Goal: Task Accomplishment & Management: Complete application form

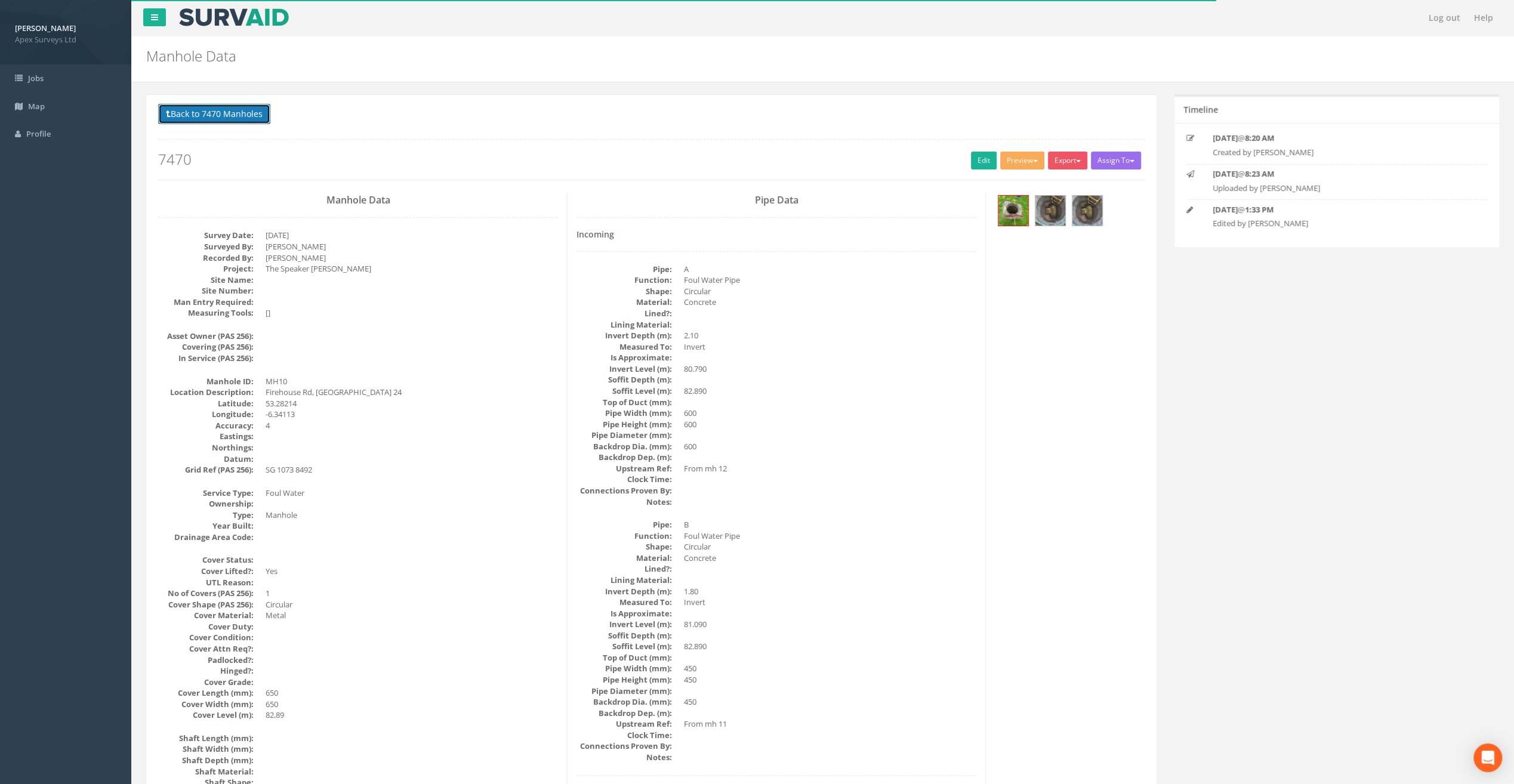
click at [258, 117] on button "Back to 7470 Manholes" at bounding box center [214, 113] width 112 height 20
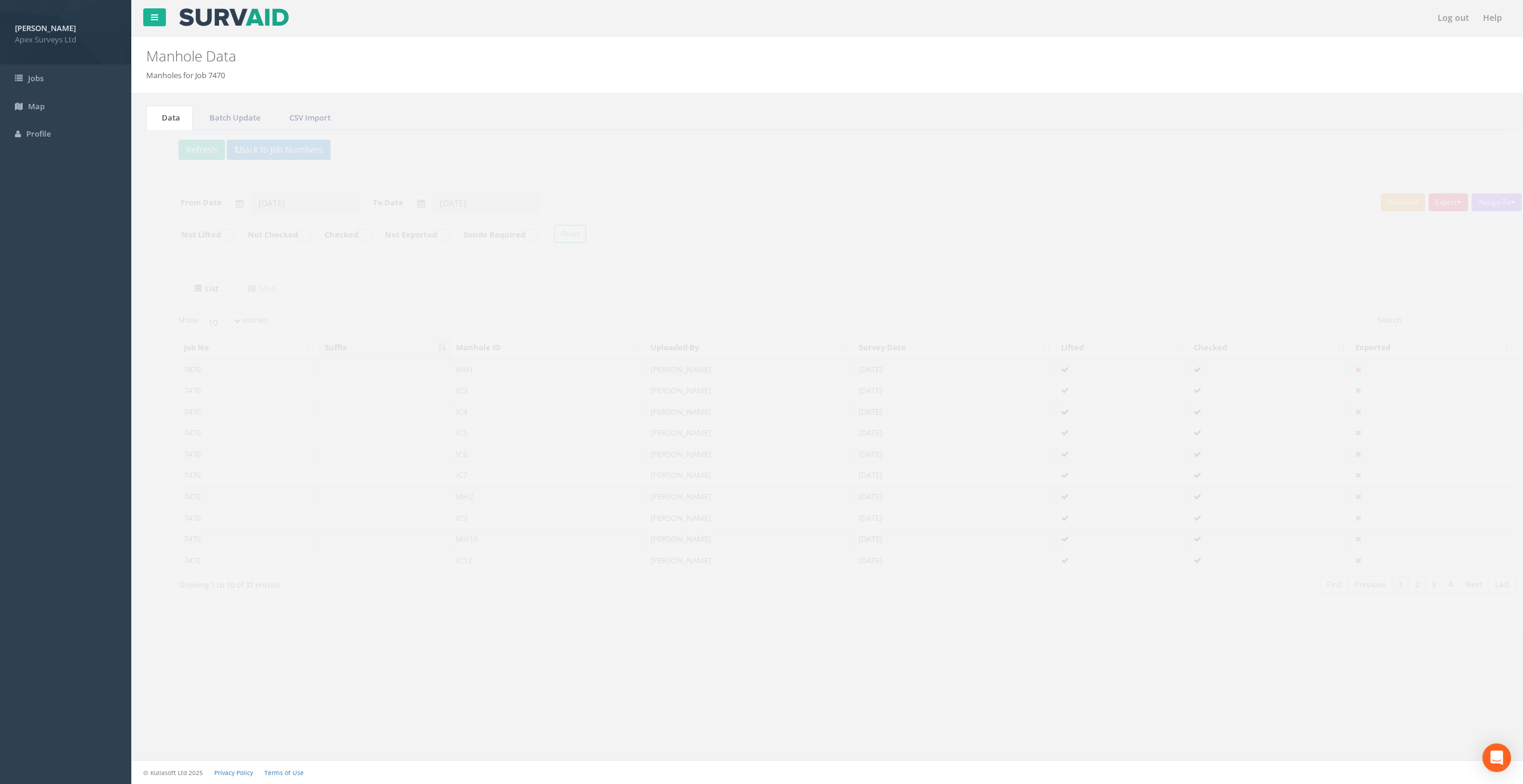
click at [1431, 200] on button "Export" at bounding box center [1429, 202] width 40 height 18
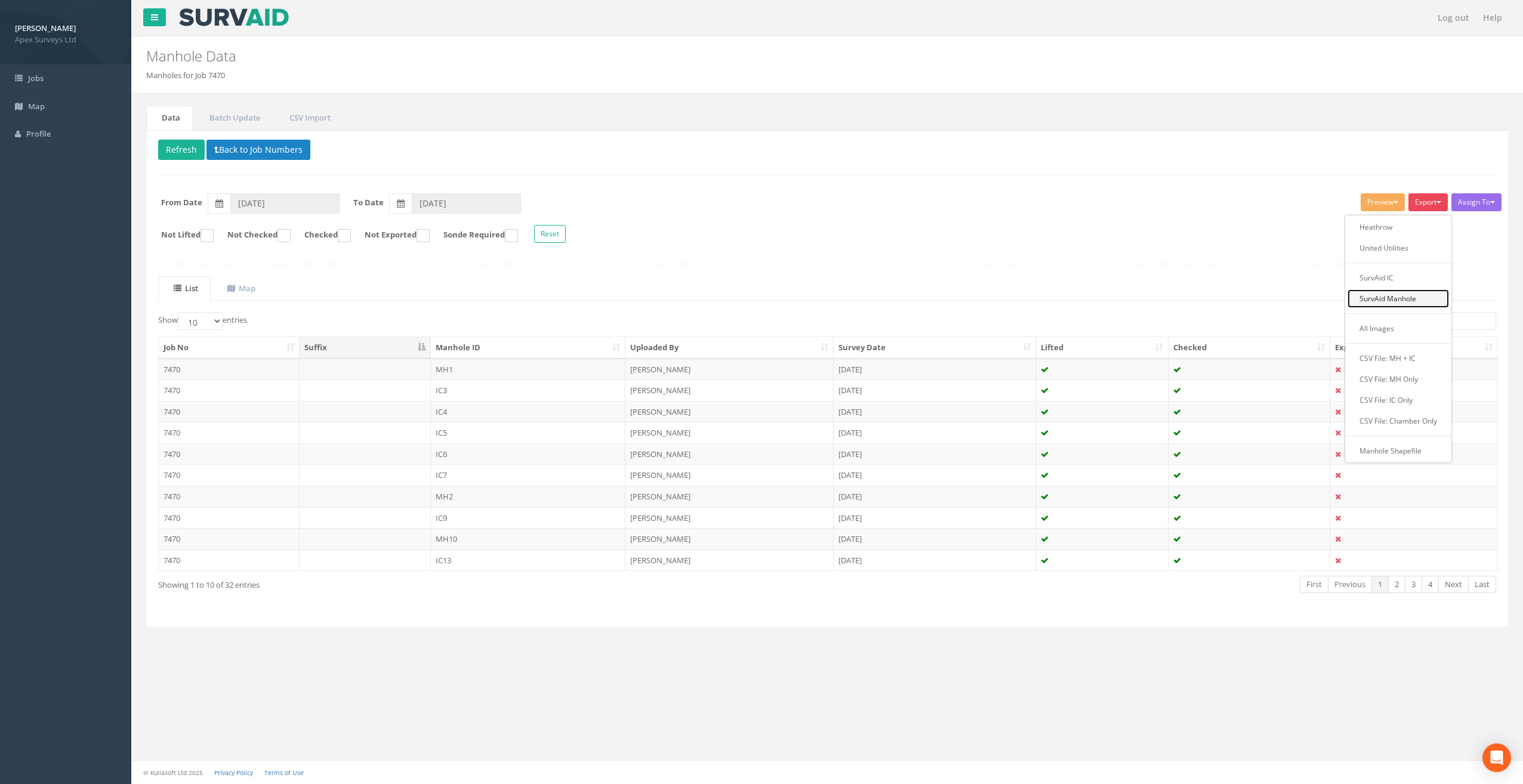
click at [1392, 298] on link "SurvAid Manhole" at bounding box center [1397, 298] width 101 height 19
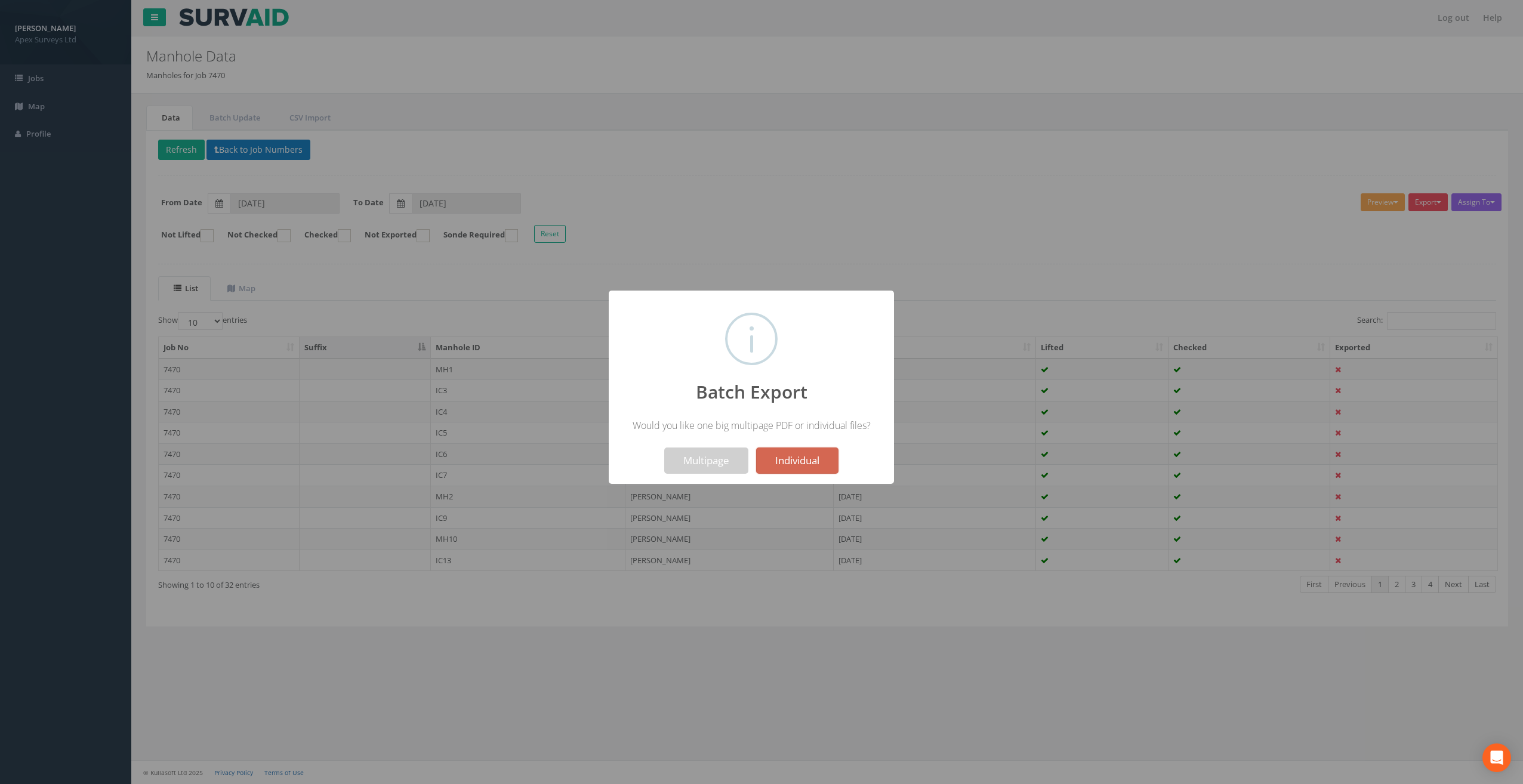
click at [801, 456] on button "Individual" at bounding box center [796, 461] width 82 height 26
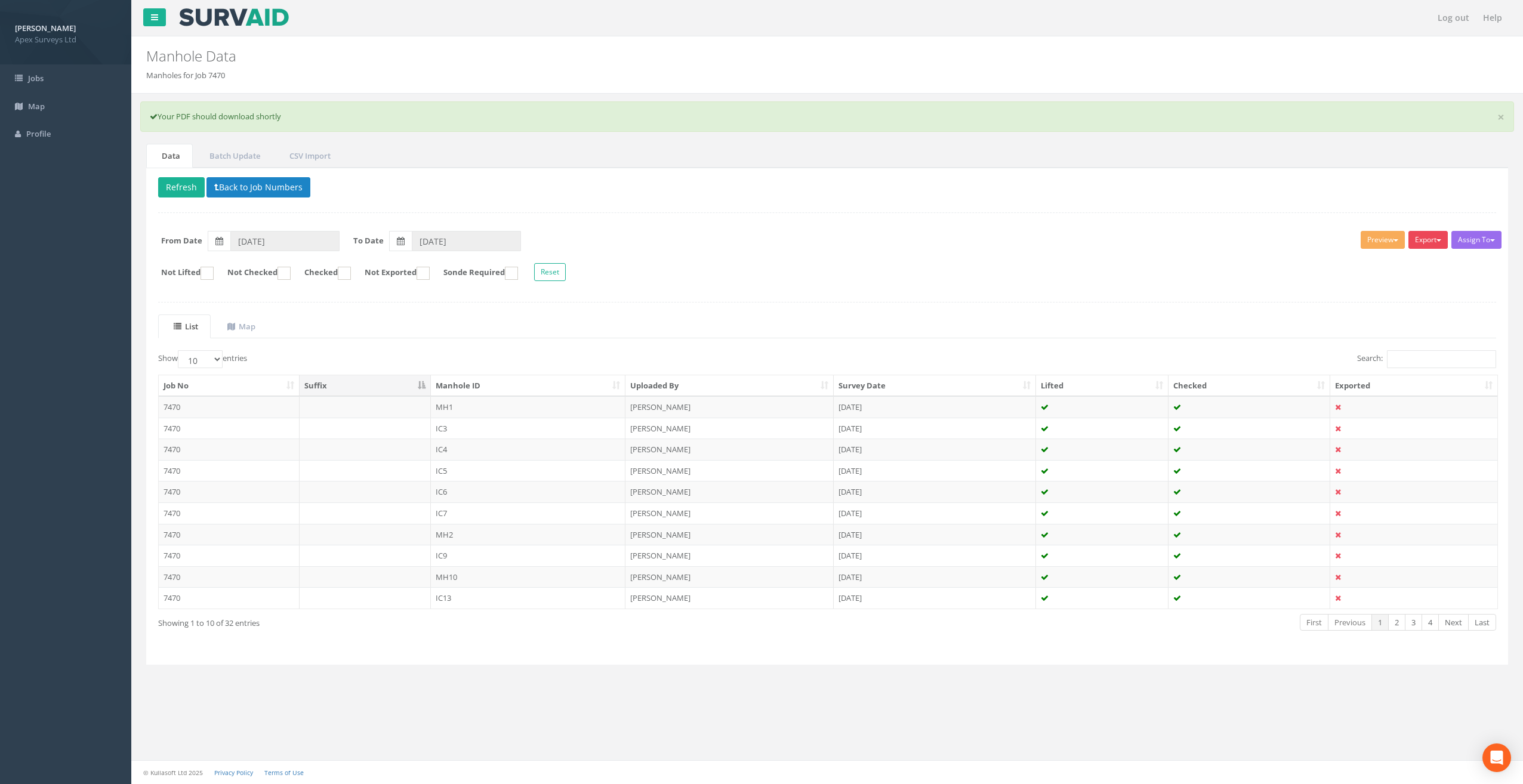
click at [1433, 237] on button "Export" at bounding box center [1429, 239] width 40 height 18
click at [1412, 334] on link "SurvAid Manhole" at bounding box center [1397, 336] width 101 height 19
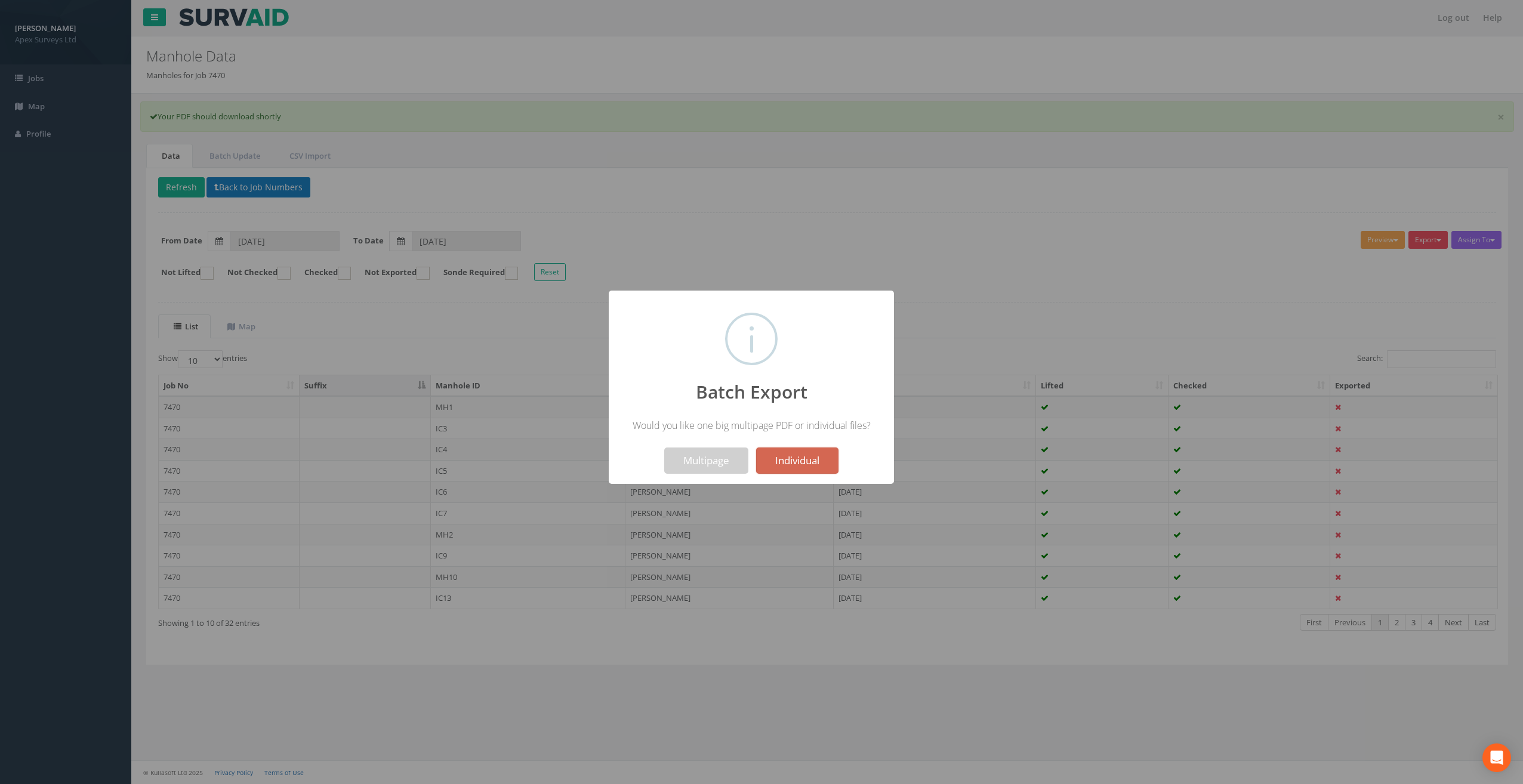
click at [805, 463] on button "Individual" at bounding box center [796, 461] width 82 height 26
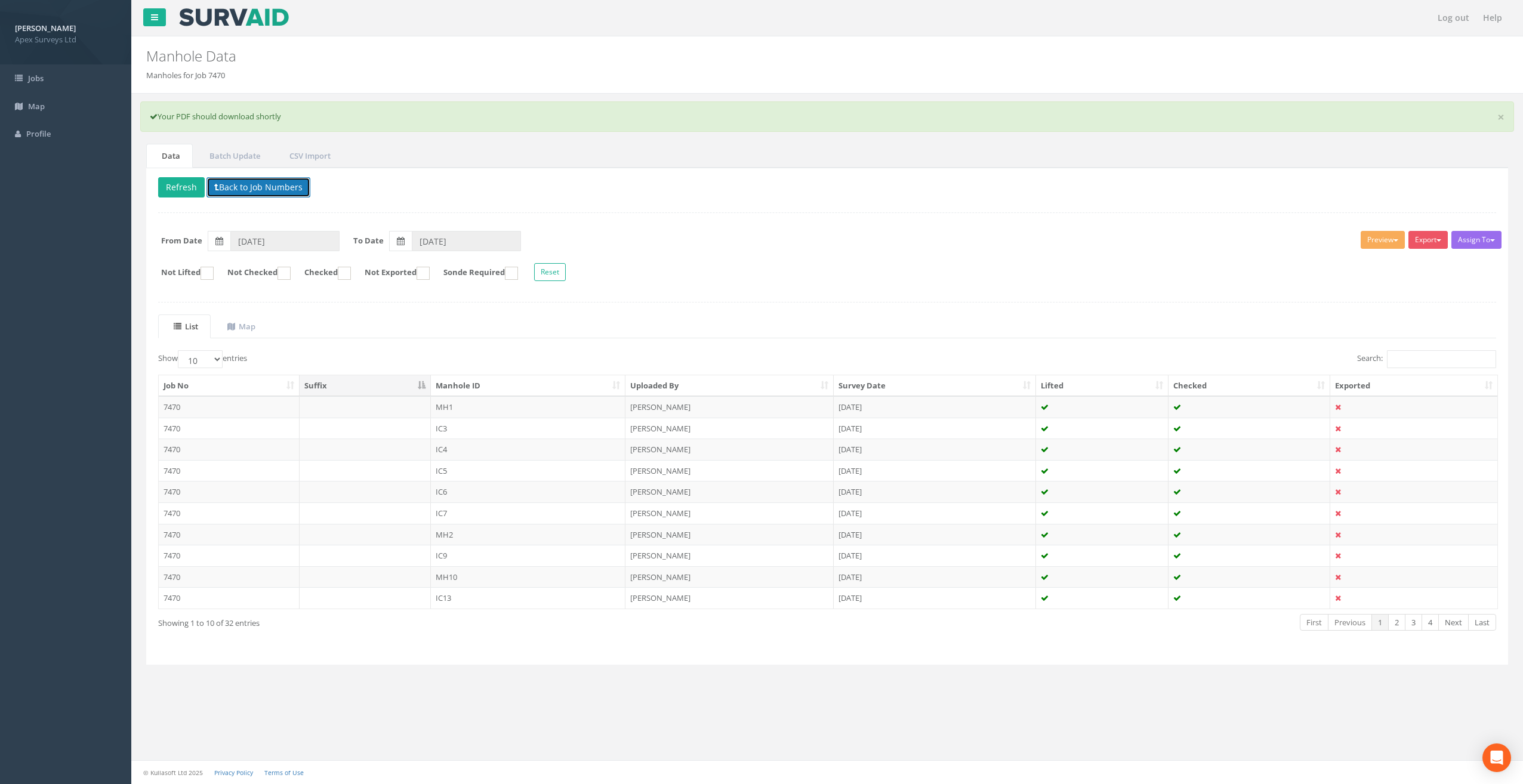
click at [232, 185] on button "Back to Job Numbers" at bounding box center [259, 187] width 104 height 20
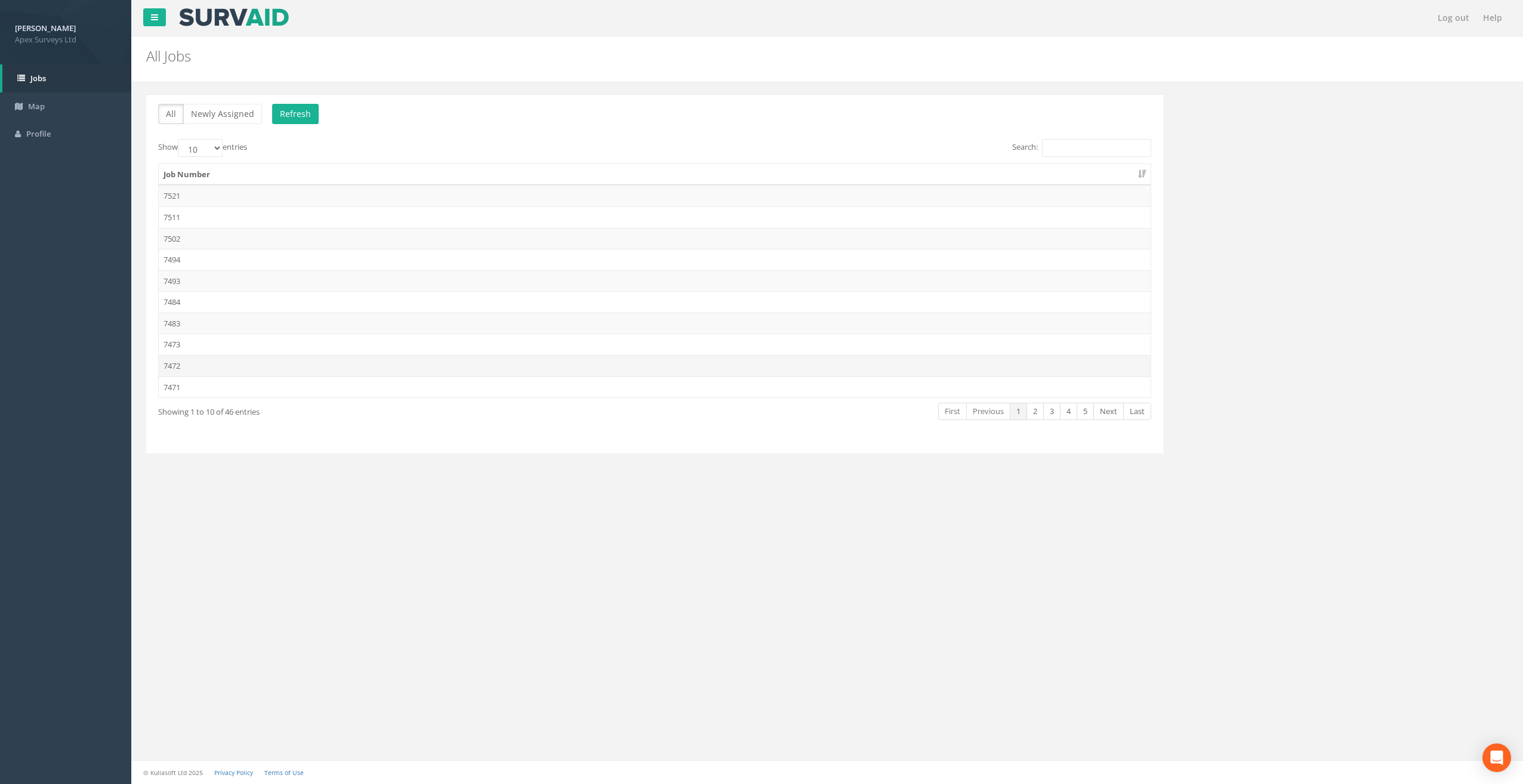
click at [171, 366] on td "7472" at bounding box center [655, 366] width 992 height 22
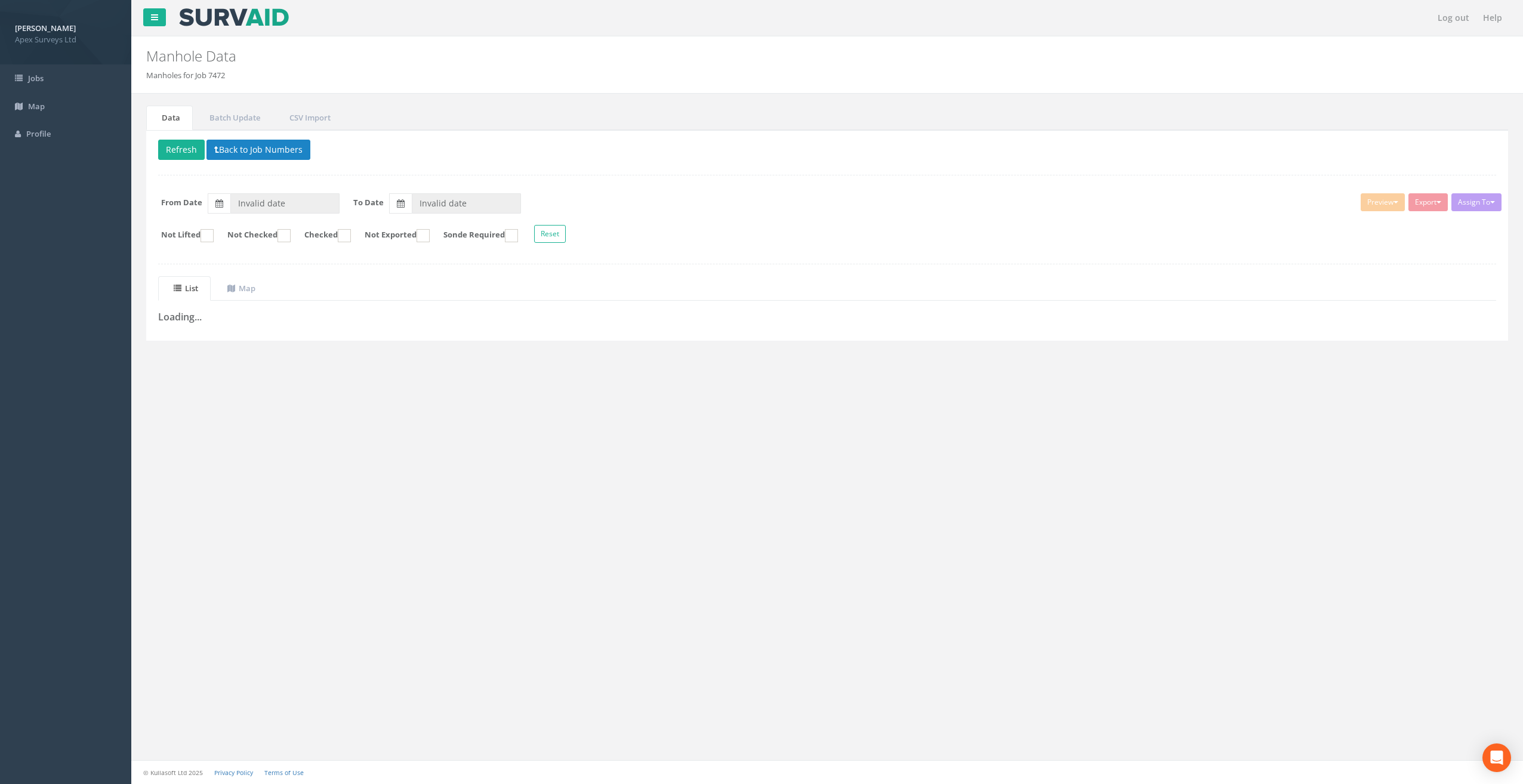
type input "[DATE]"
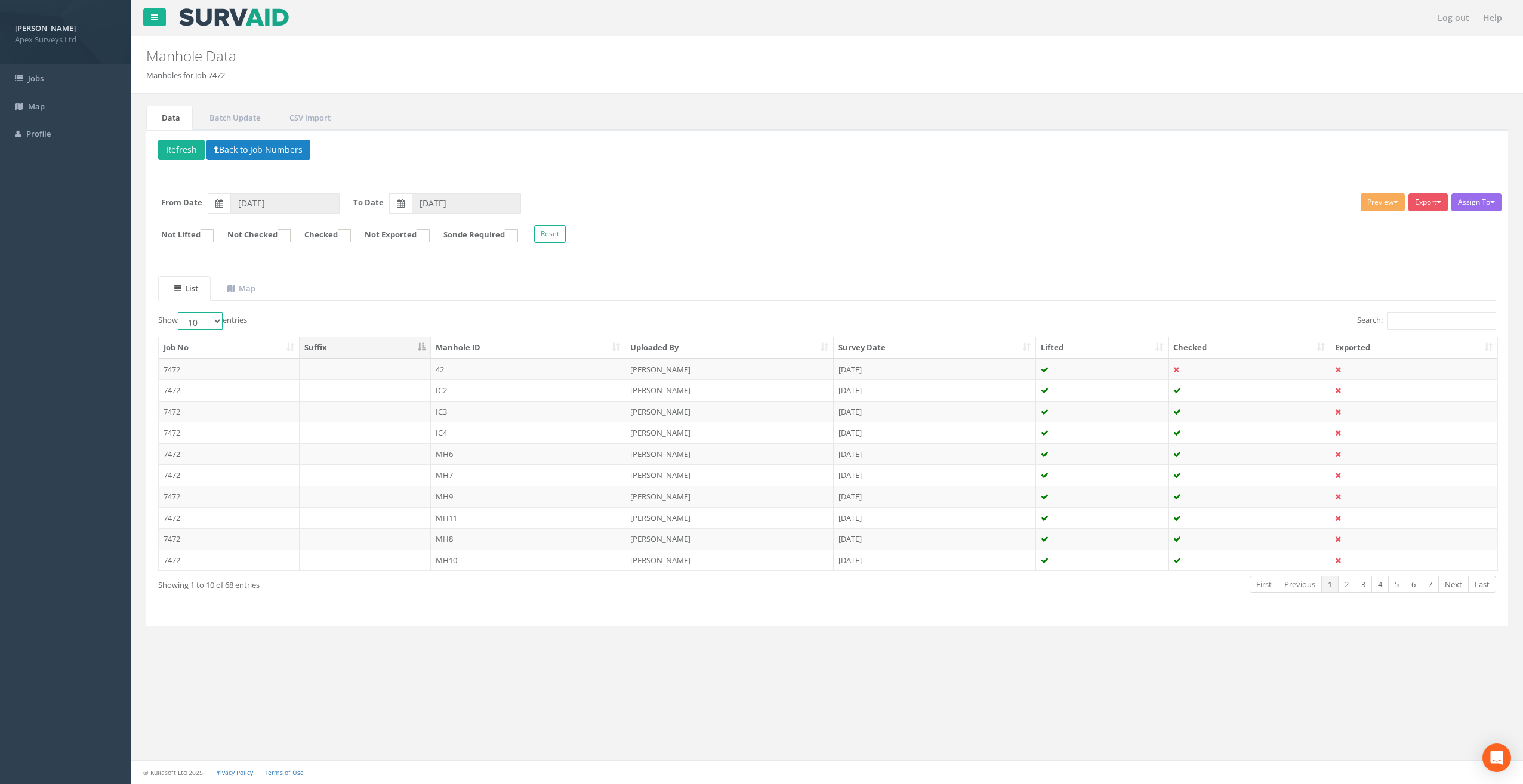
click at [222, 320] on select "10 25 50 100" at bounding box center [199, 320] width 44 height 18
select select "100"
click at [180, 312] on select "10 25 50 100" at bounding box center [199, 320] width 44 height 18
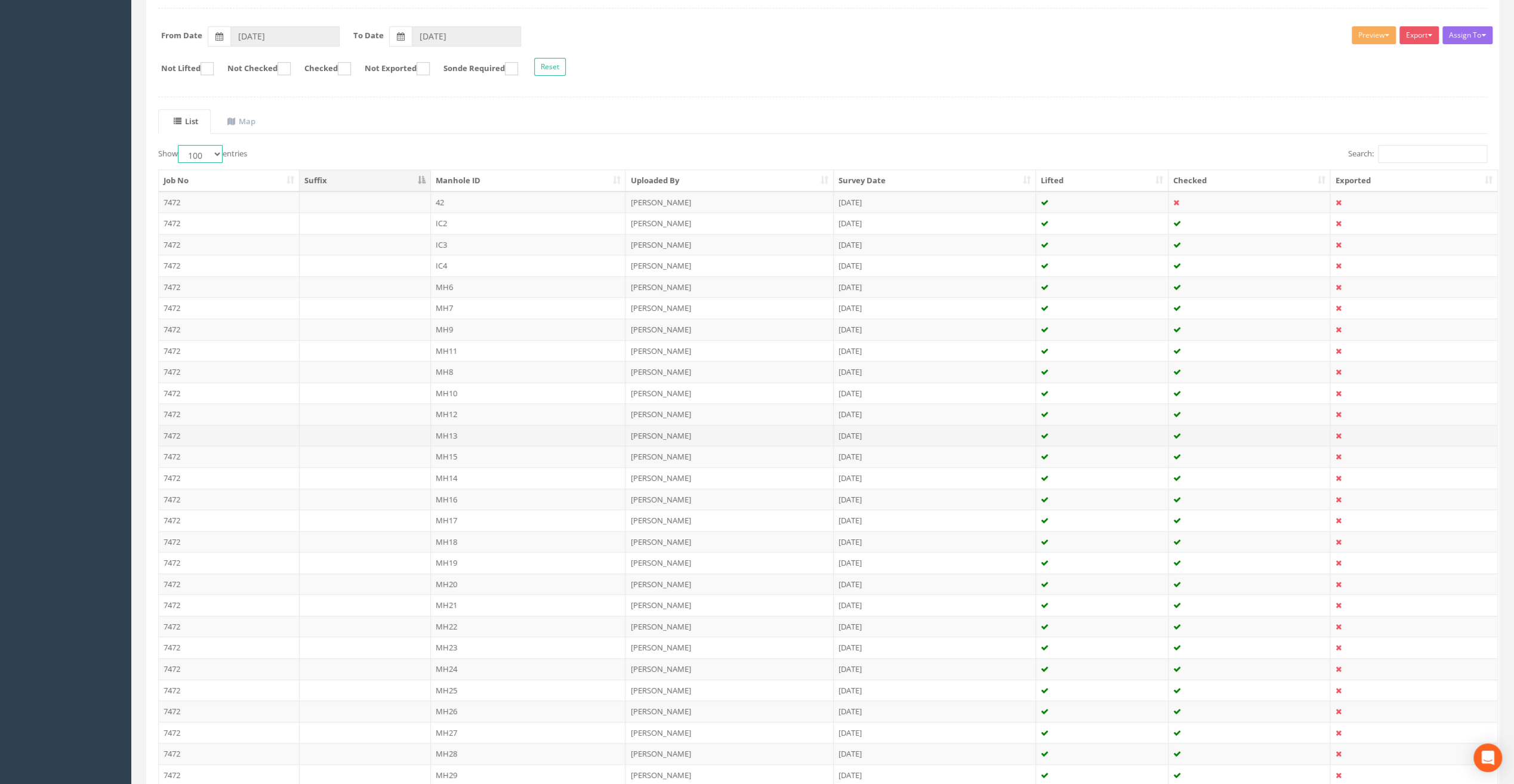
scroll to position [179, 0]
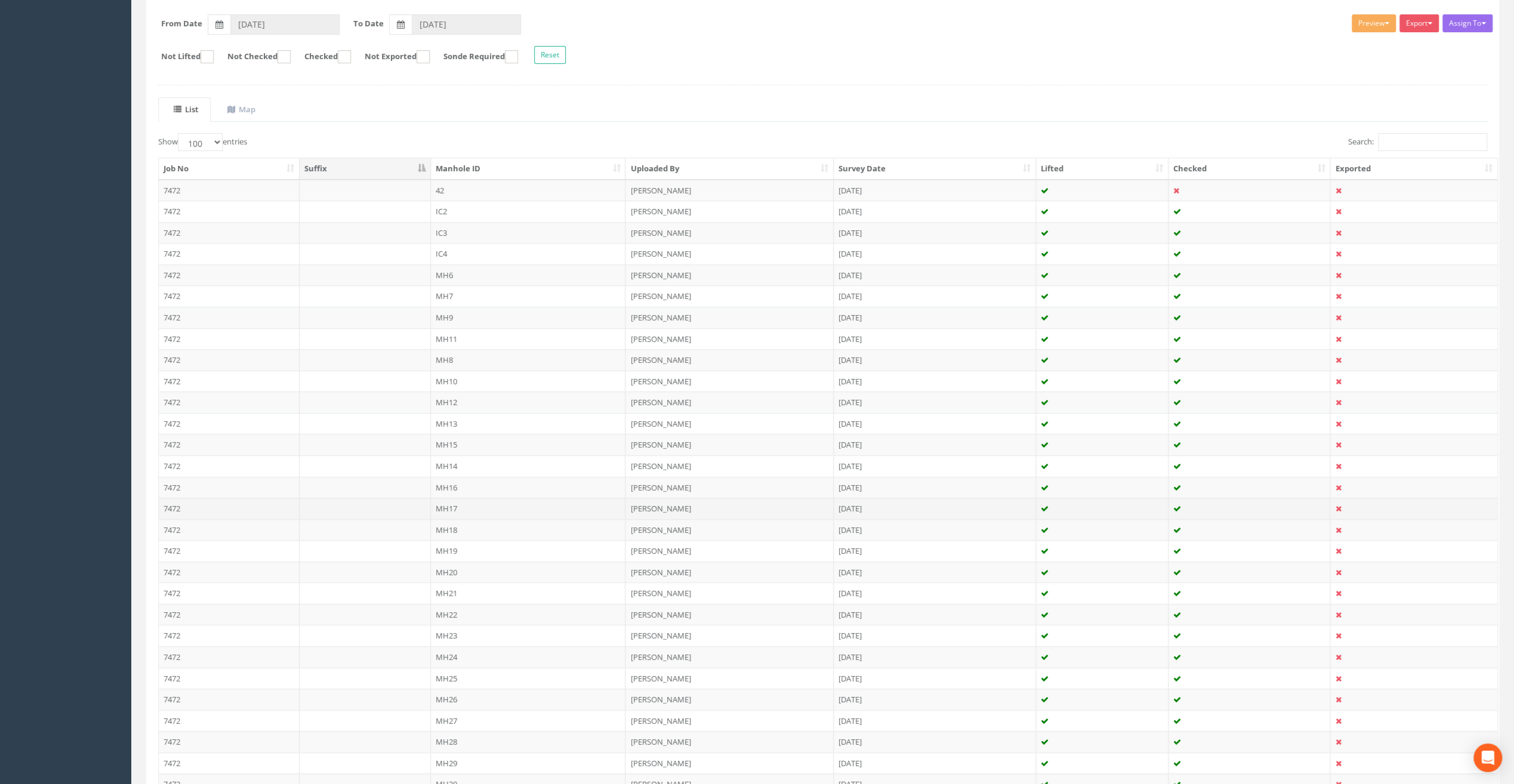
click at [440, 506] on td "MH17" at bounding box center [528, 508] width 196 height 22
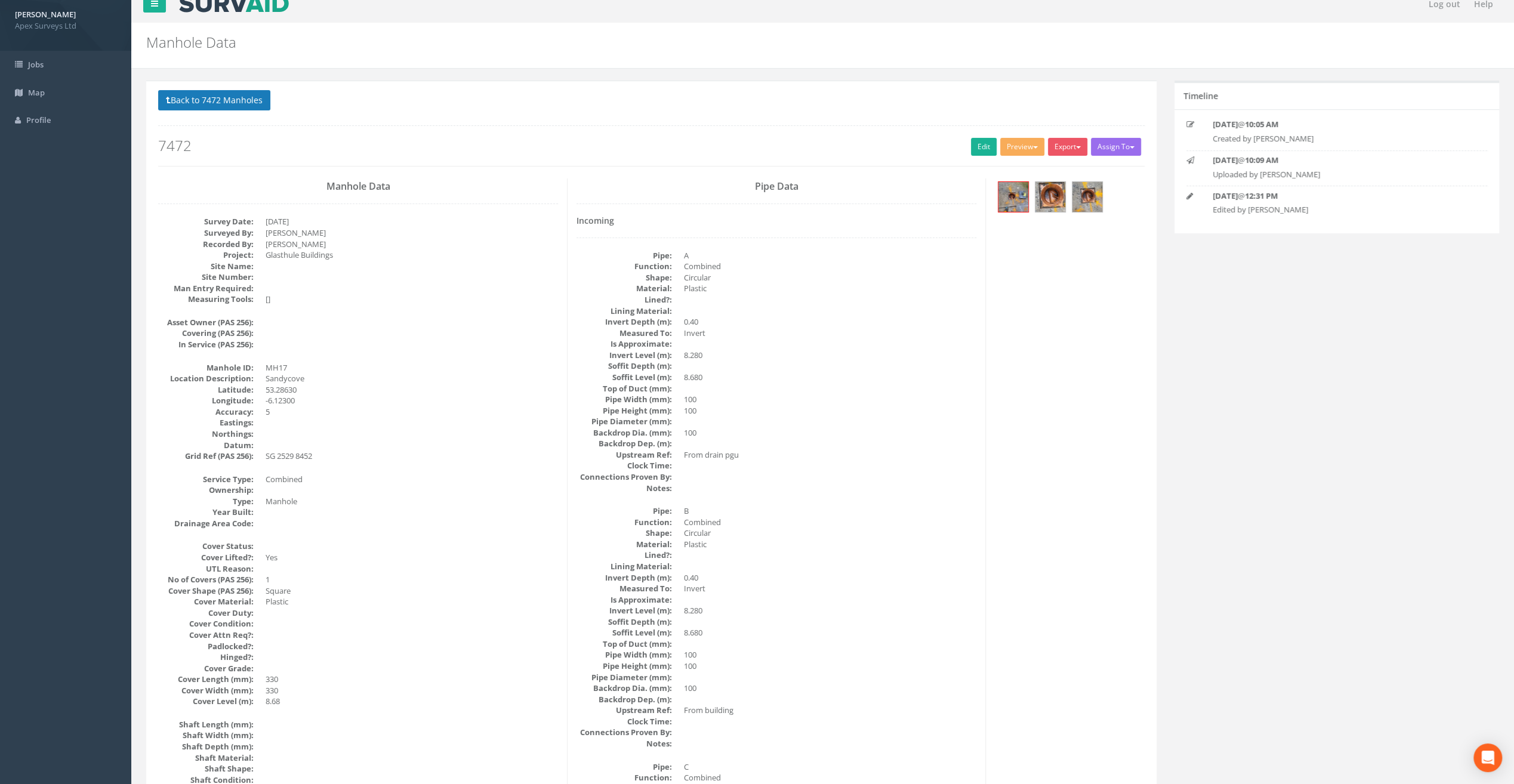
scroll to position [0, 0]
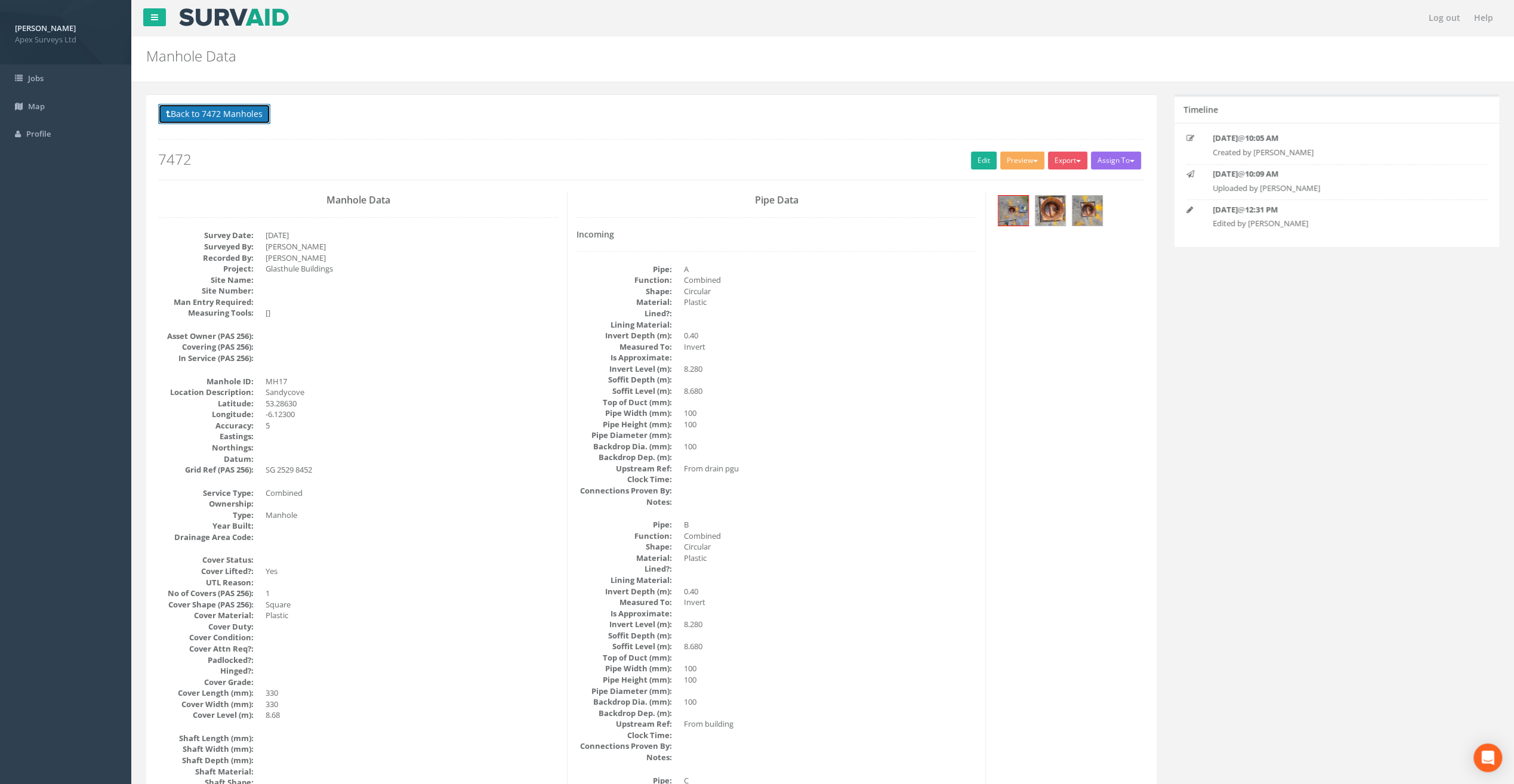
click at [264, 109] on button "Back to 7472 Manholes" at bounding box center [214, 113] width 112 height 20
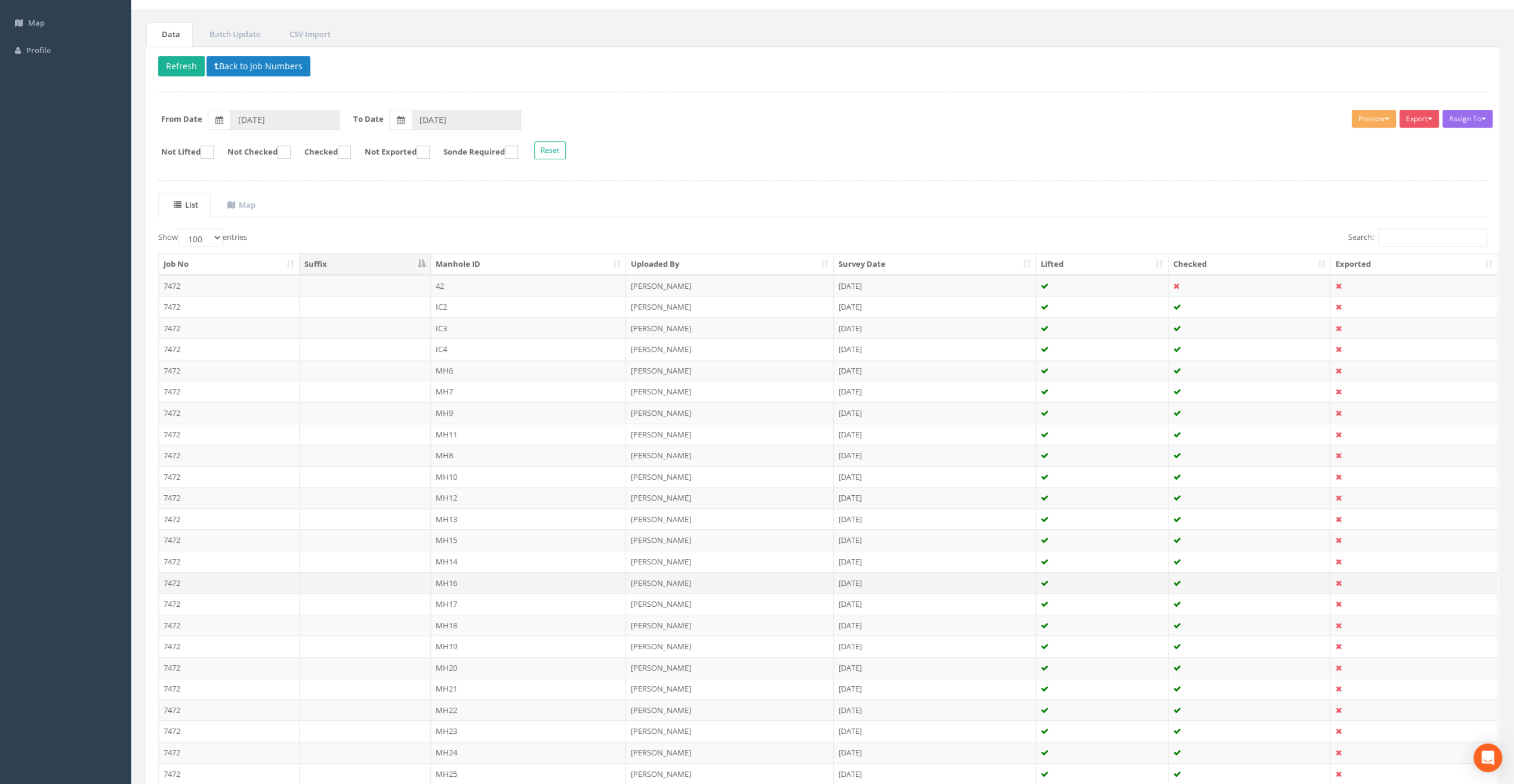
scroll to position [239, 0]
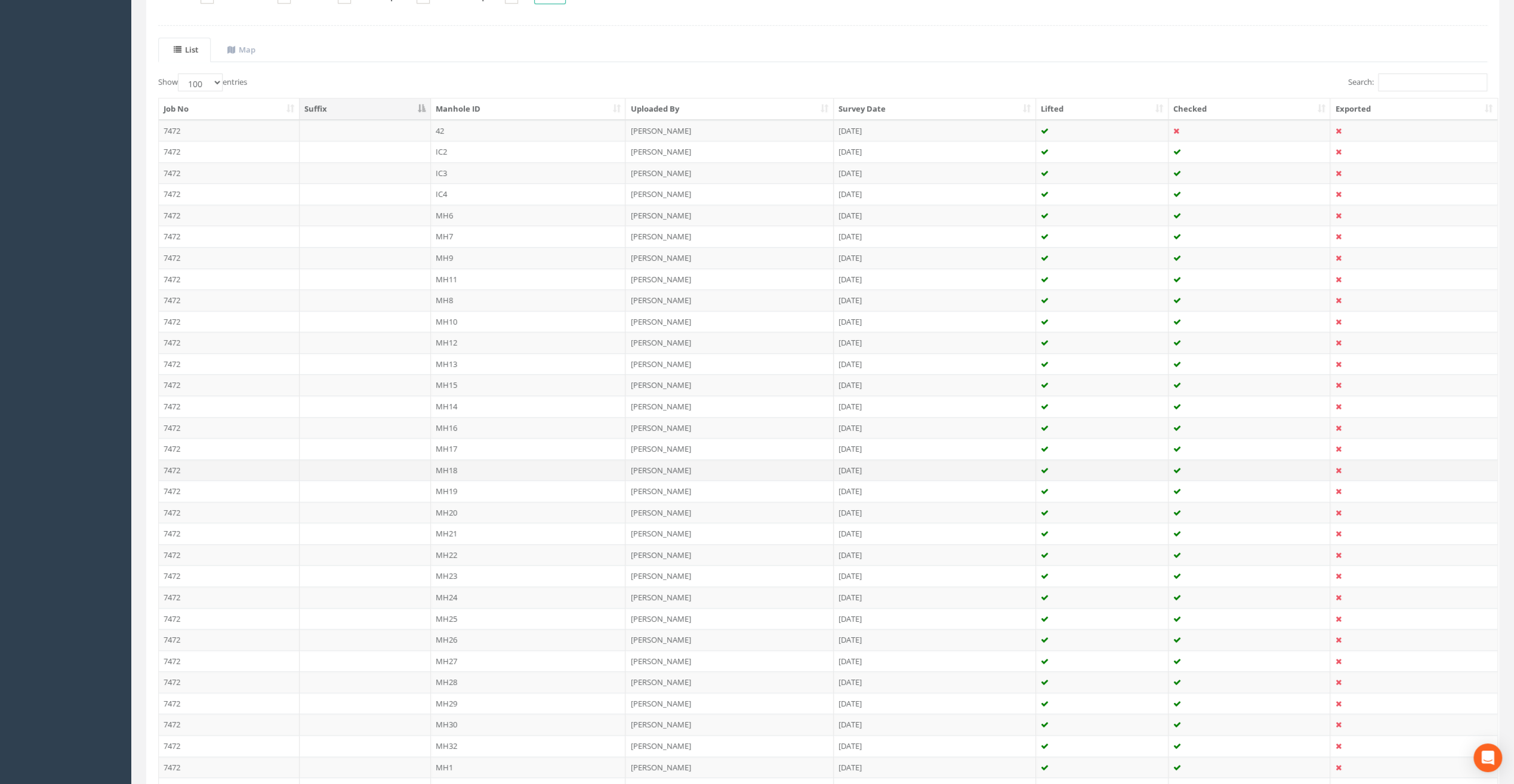
click at [454, 463] on td "MH18" at bounding box center [528, 469] width 196 height 22
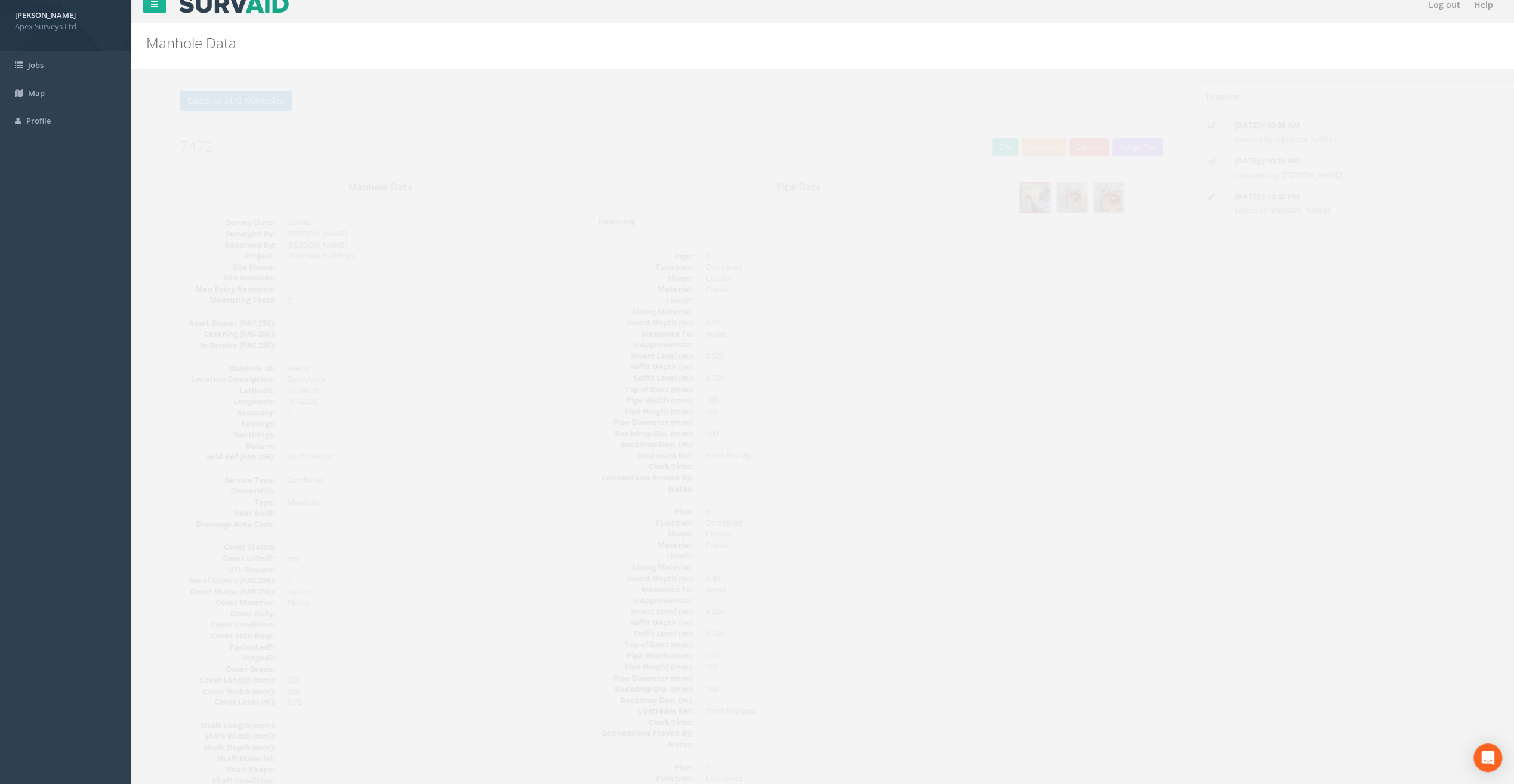
scroll to position [0, 0]
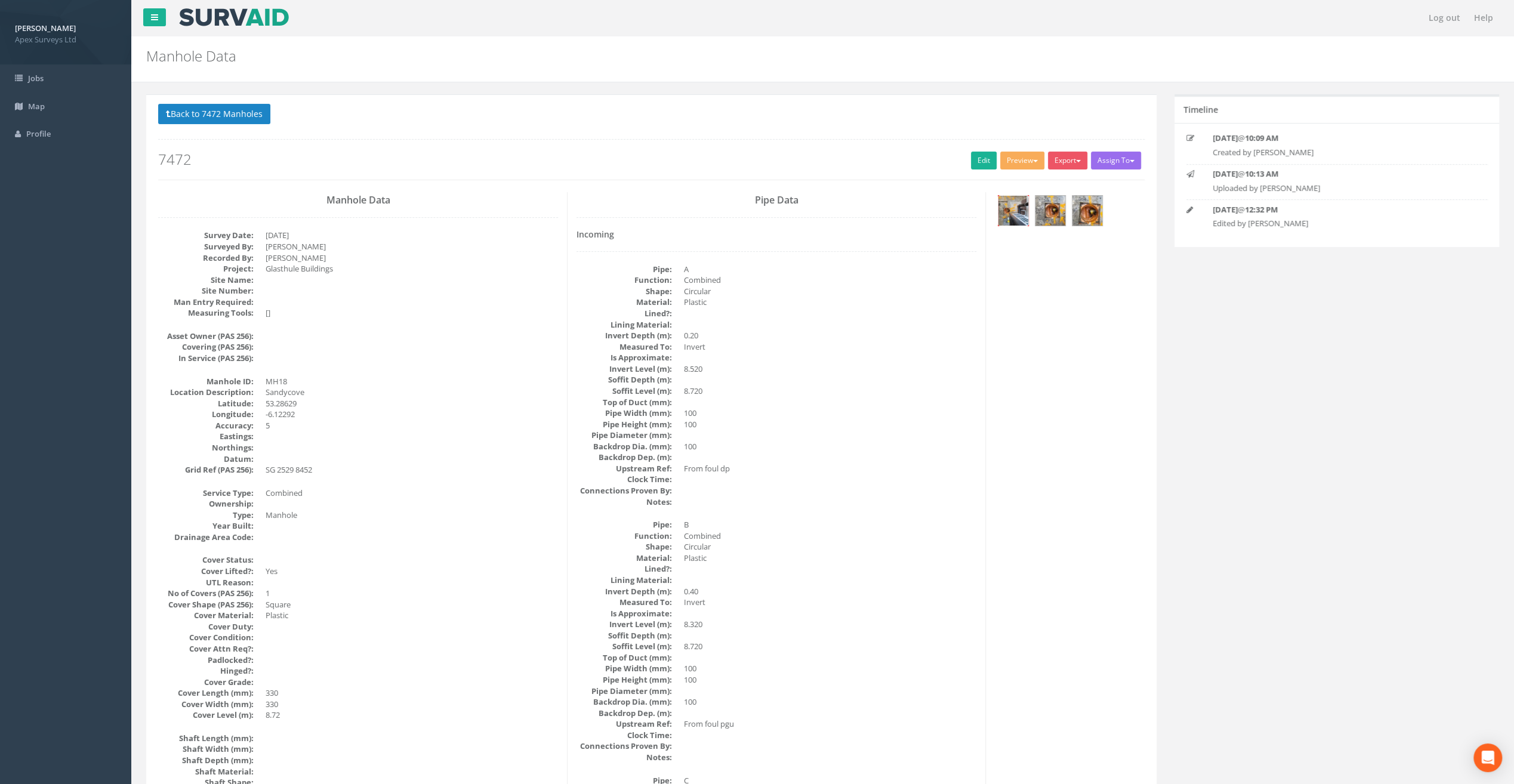
click at [1012, 204] on img at bounding box center [1014, 211] width 30 height 30
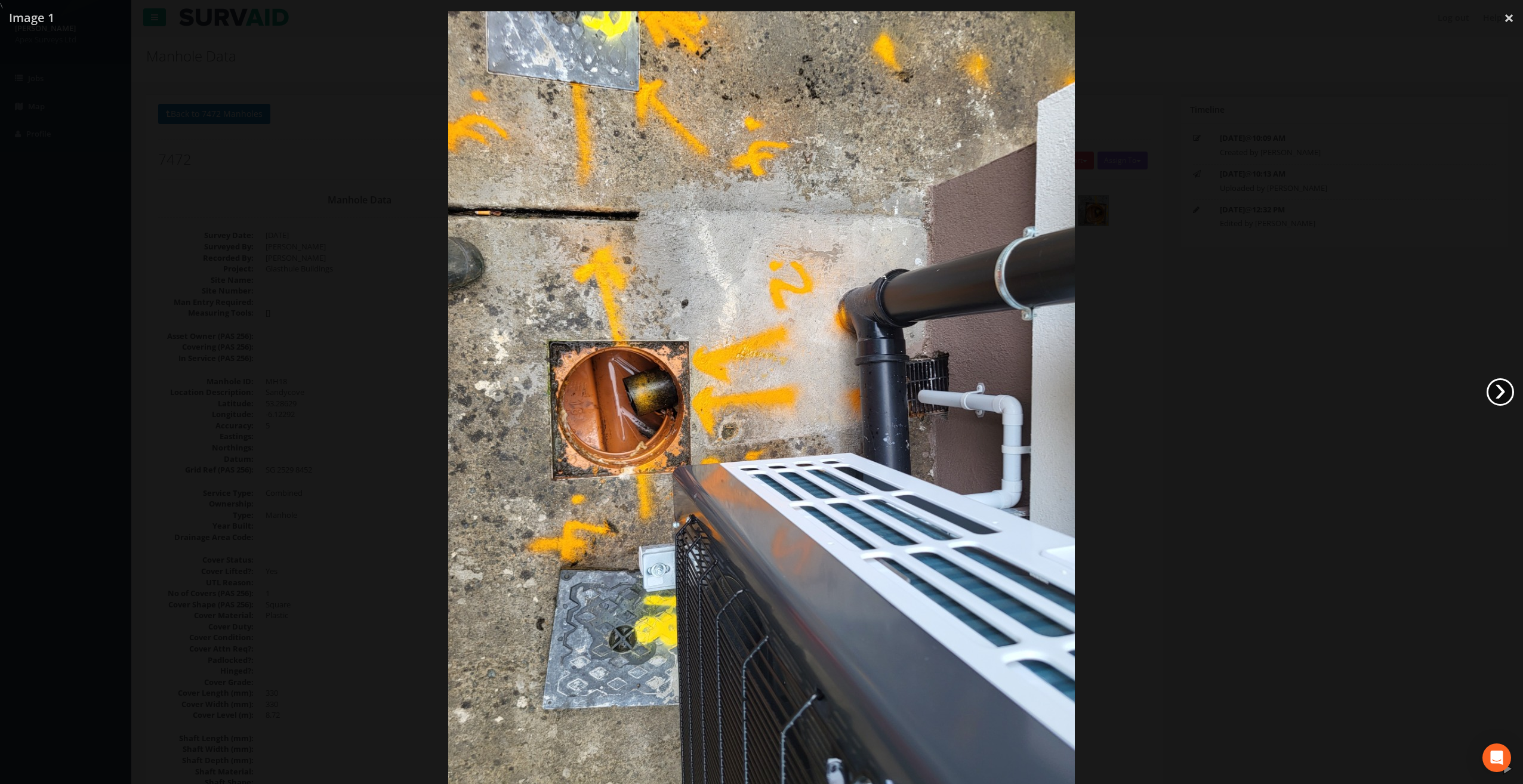
click at [1509, 388] on link "›" at bounding box center [1499, 391] width 27 height 27
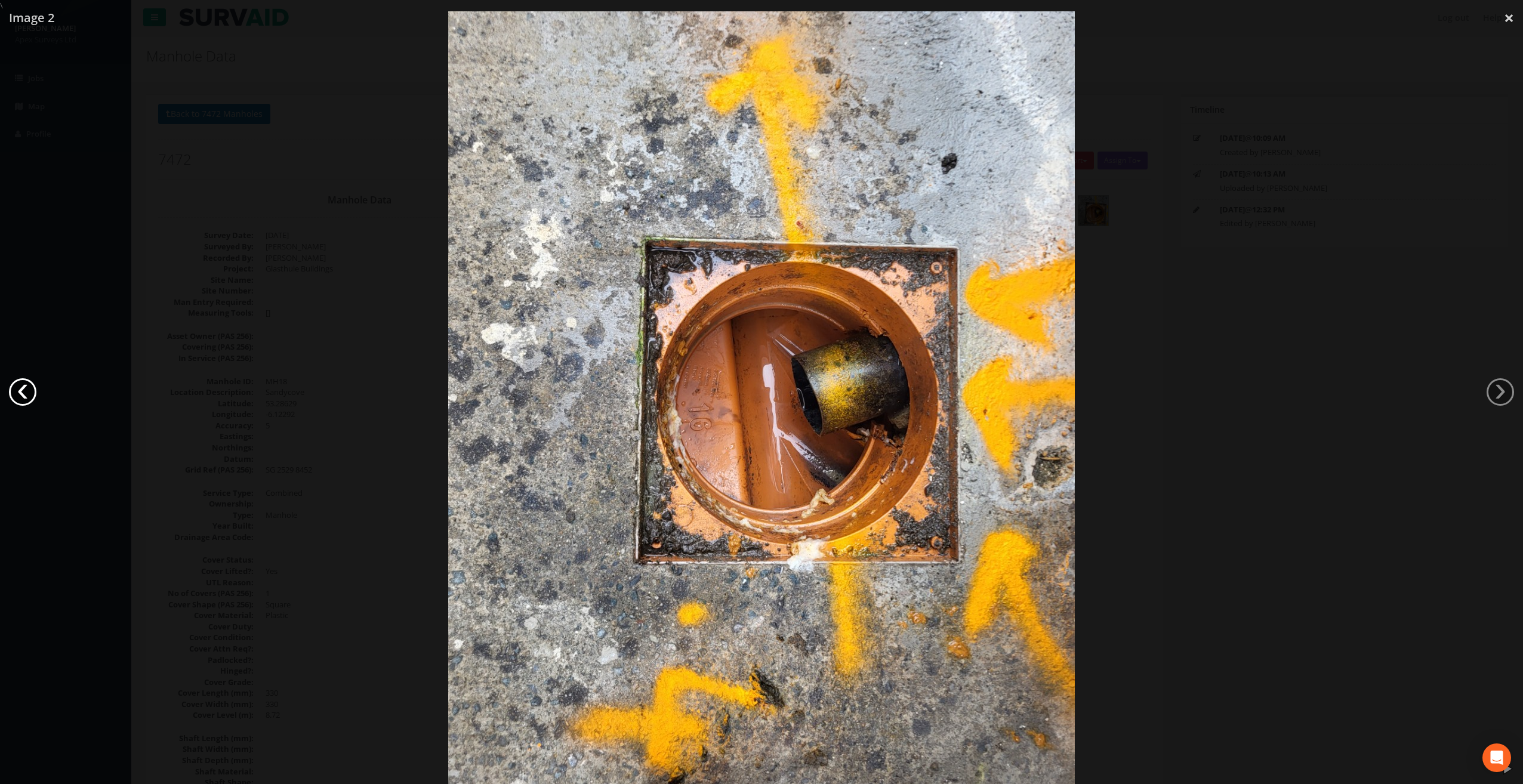
click at [22, 389] on link "‹" at bounding box center [22, 391] width 27 height 27
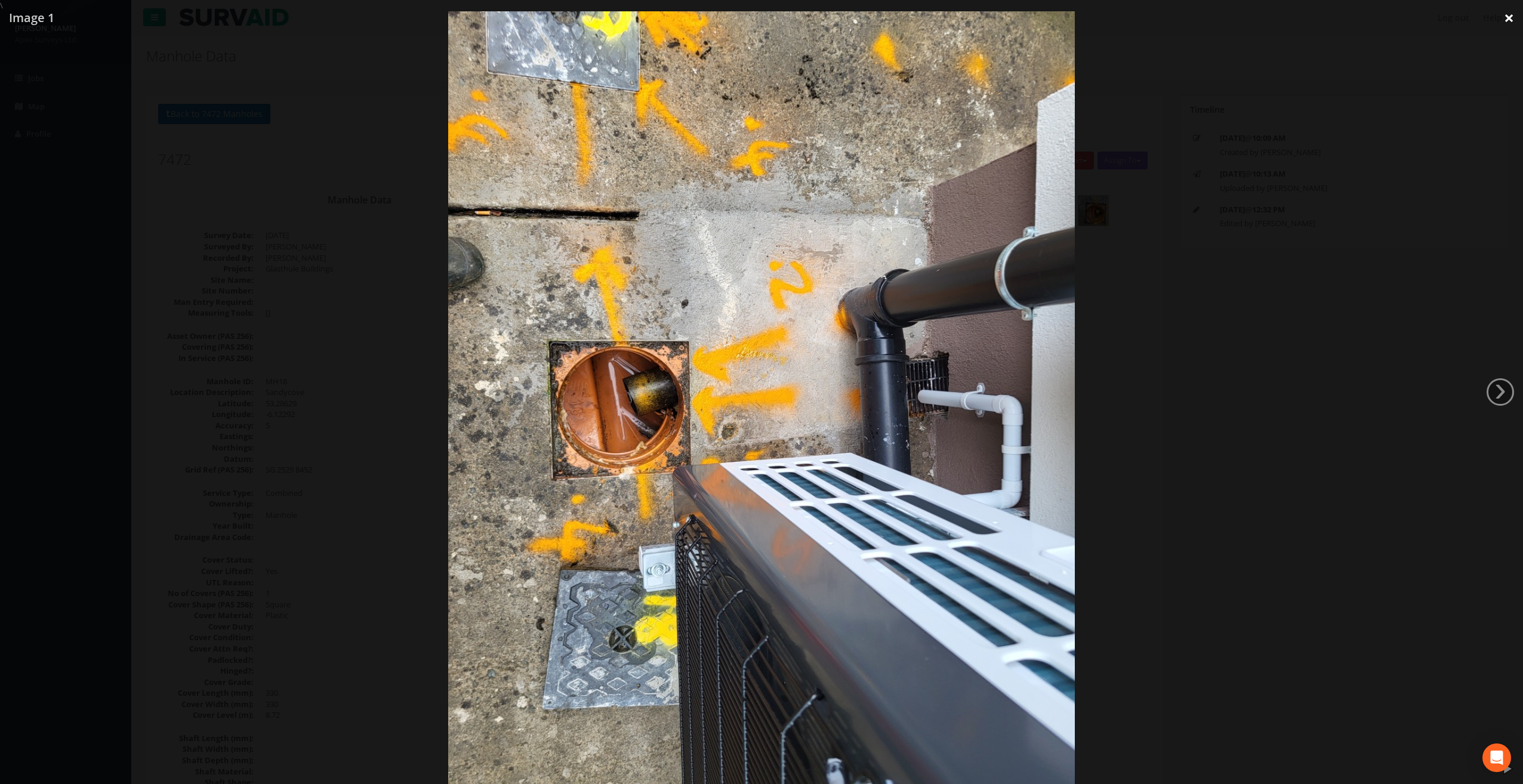
click at [1509, 22] on link "×" at bounding box center [1509, 18] width 28 height 36
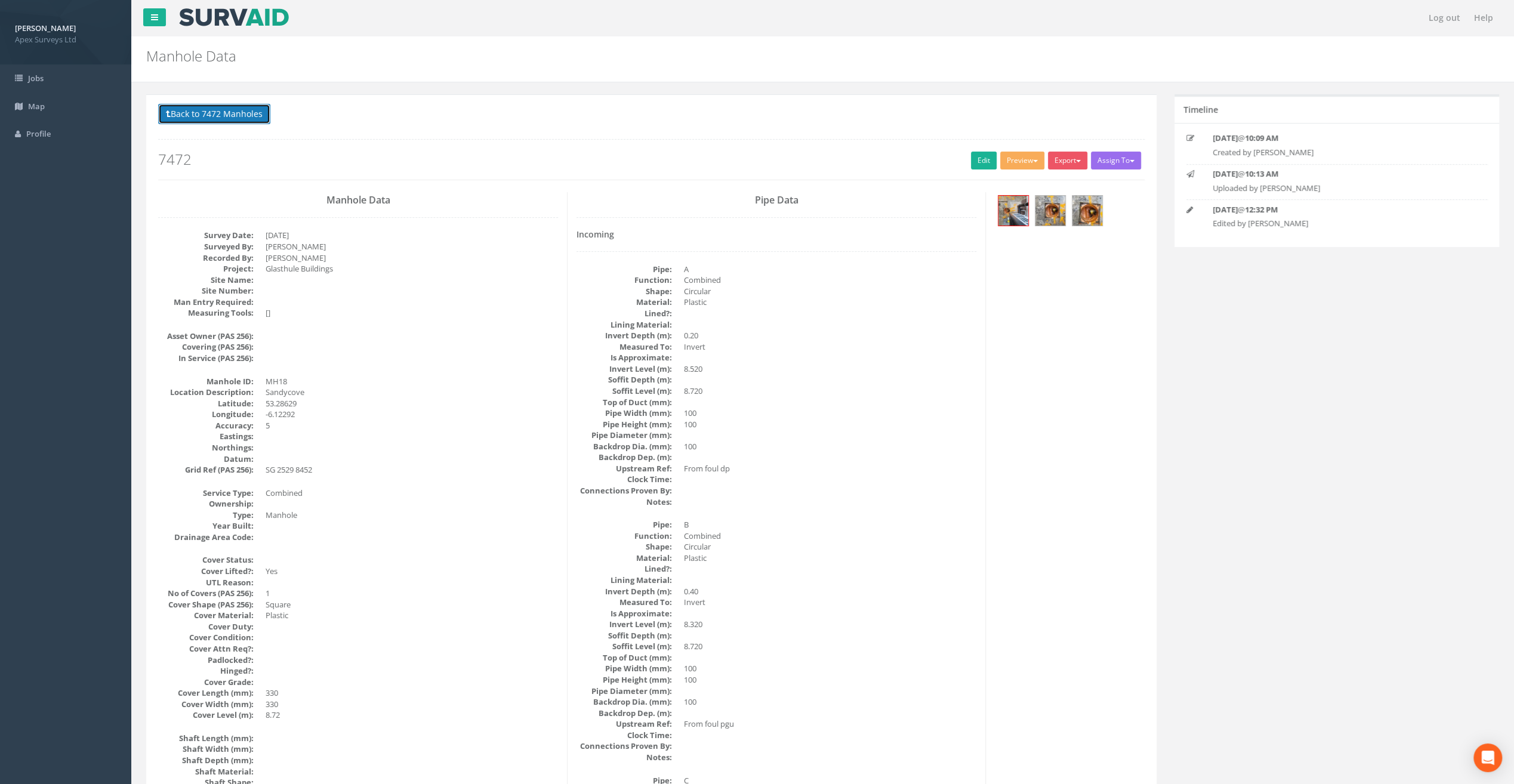
click at [199, 114] on button "Back to 7472 Manholes" at bounding box center [214, 113] width 112 height 20
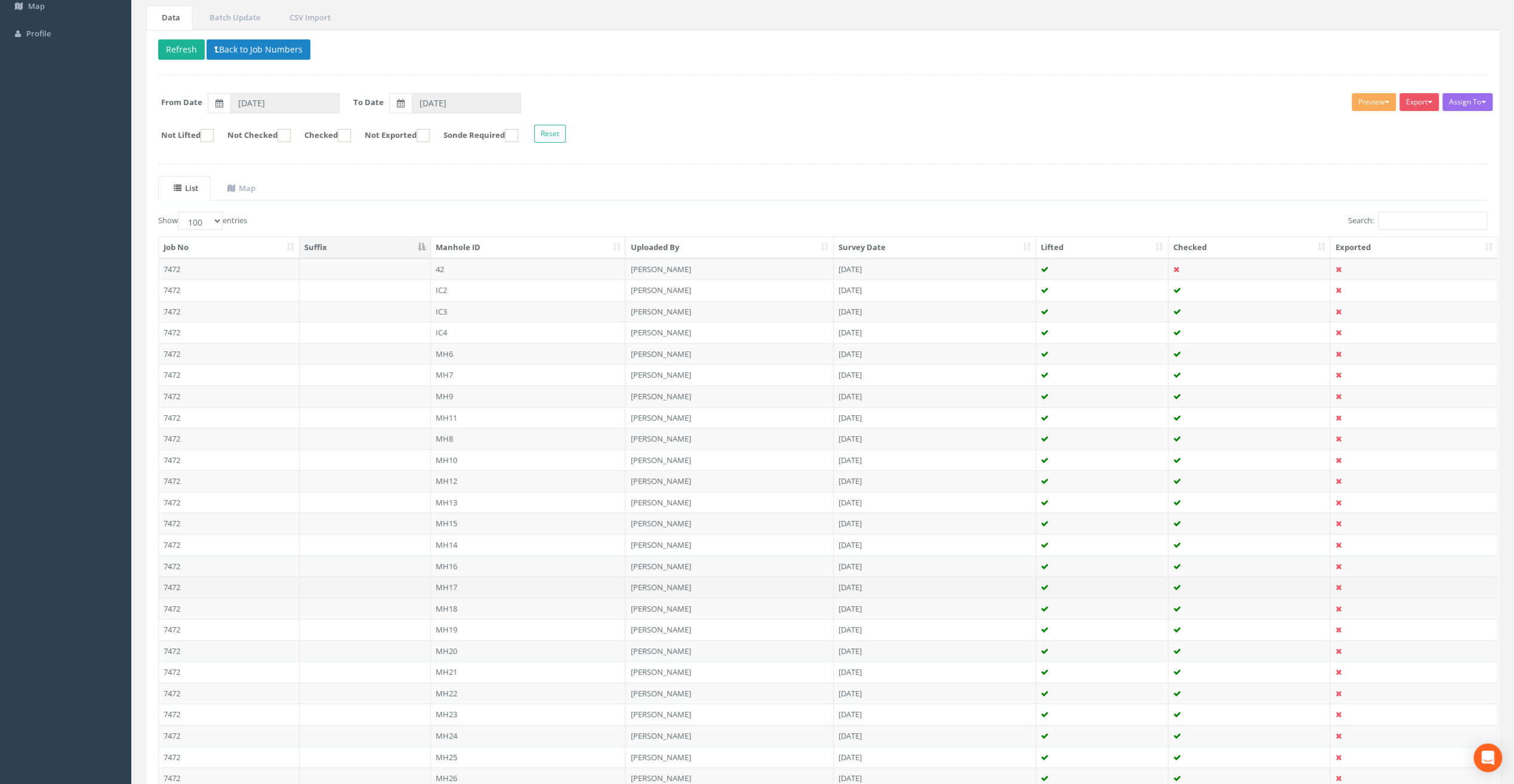
scroll to position [119, 0]
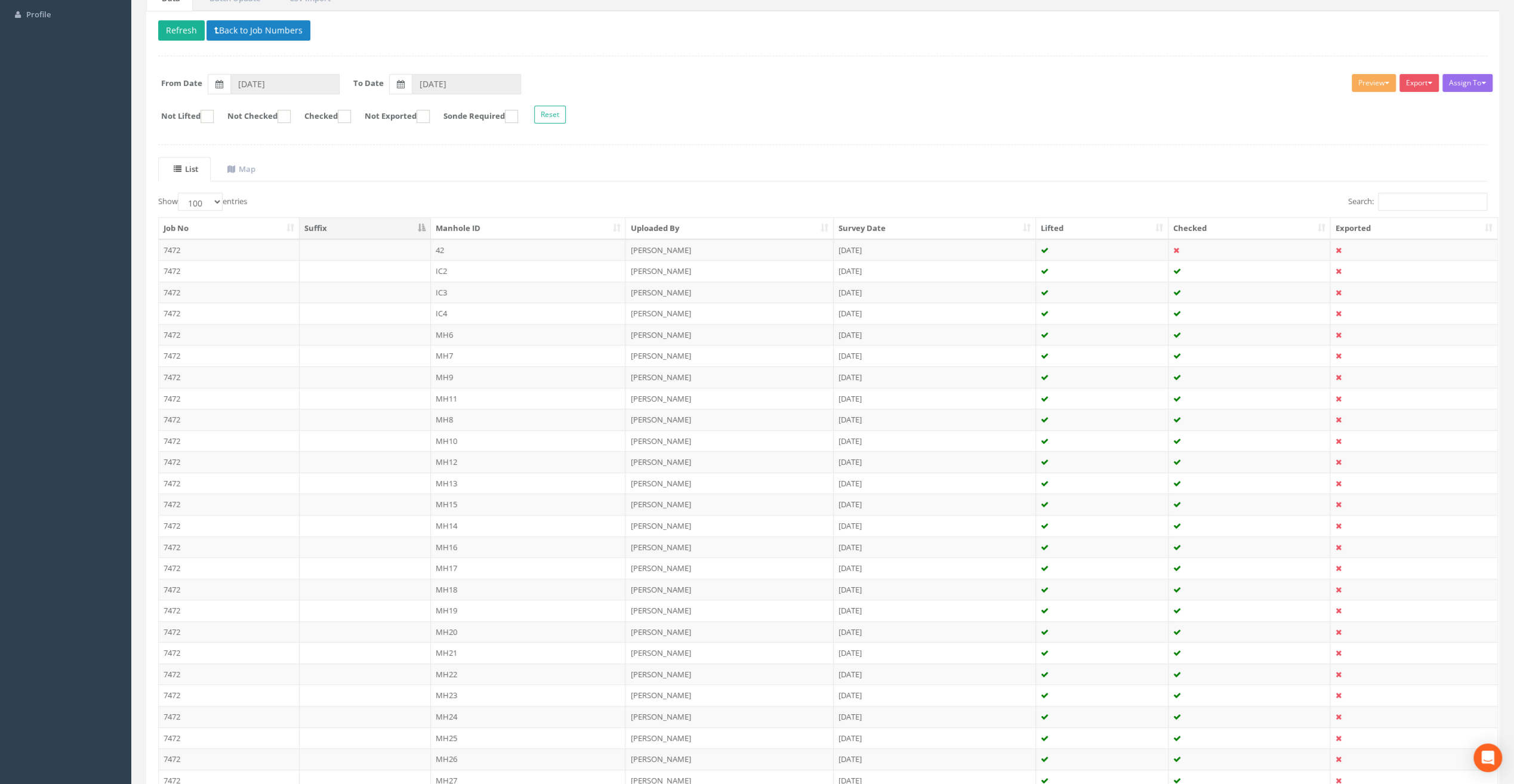
click at [454, 604] on td "MH19" at bounding box center [528, 610] width 196 height 22
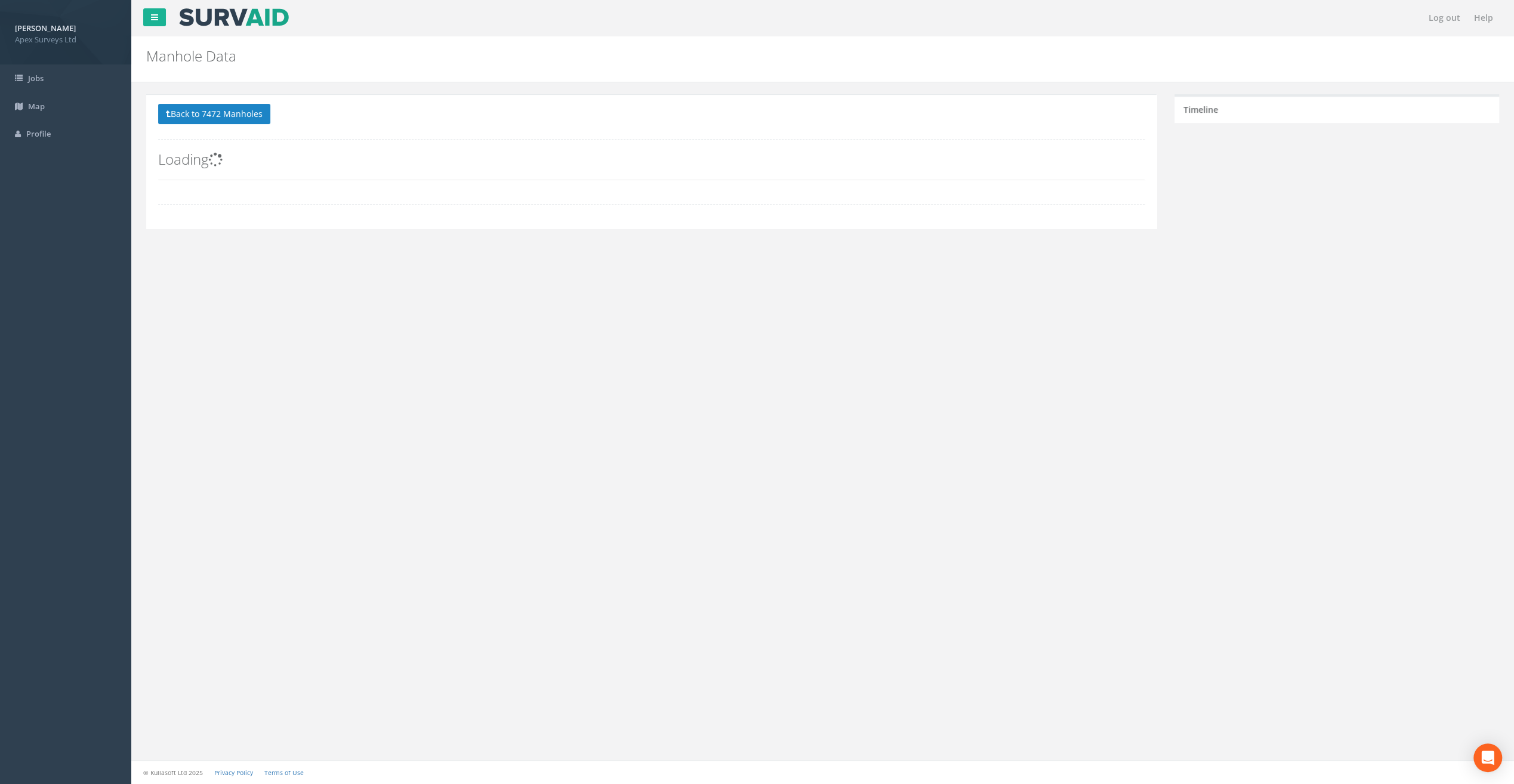
scroll to position [0, 0]
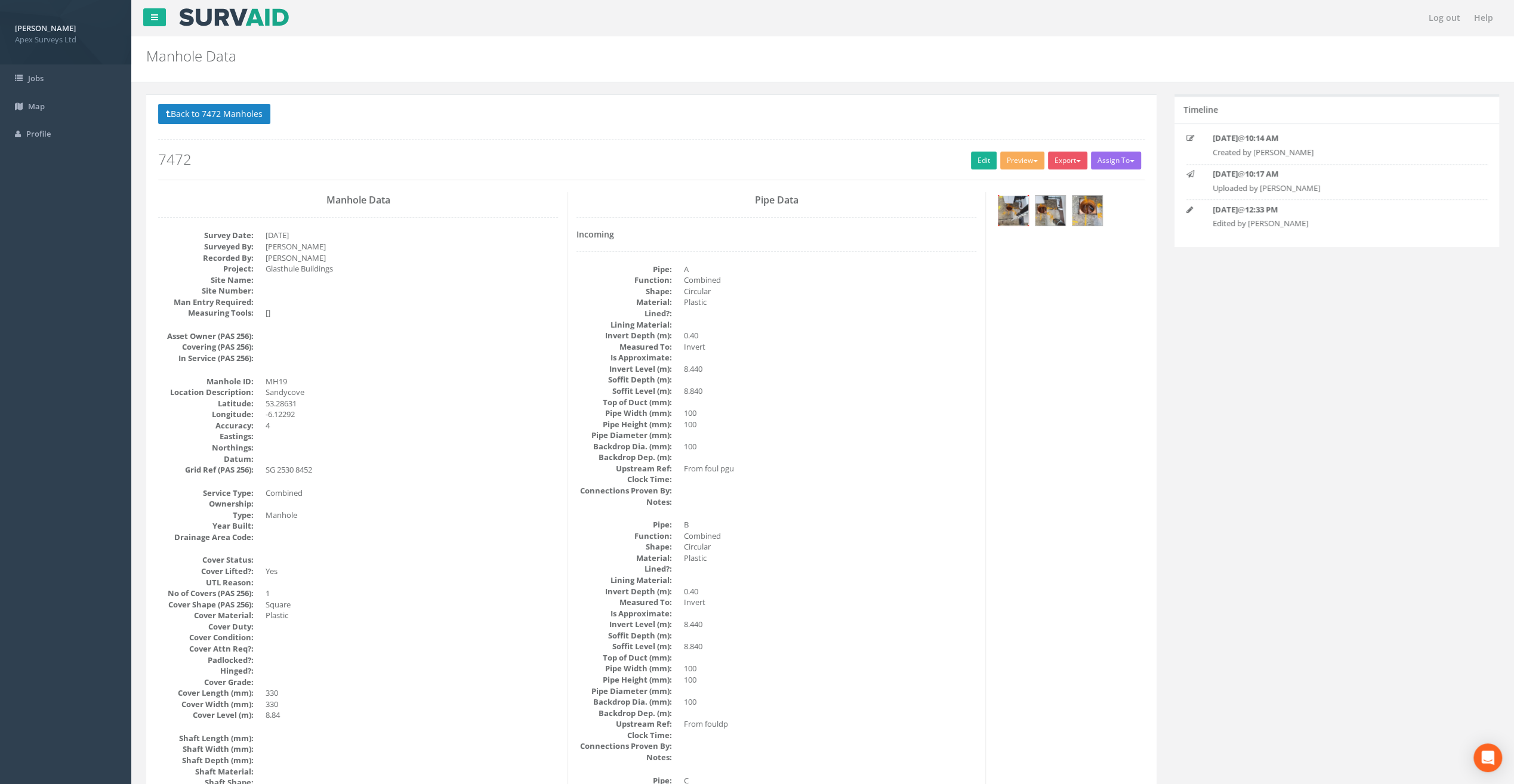
click at [1015, 212] on img at bounding box center [1014, 211] width 30 height 30
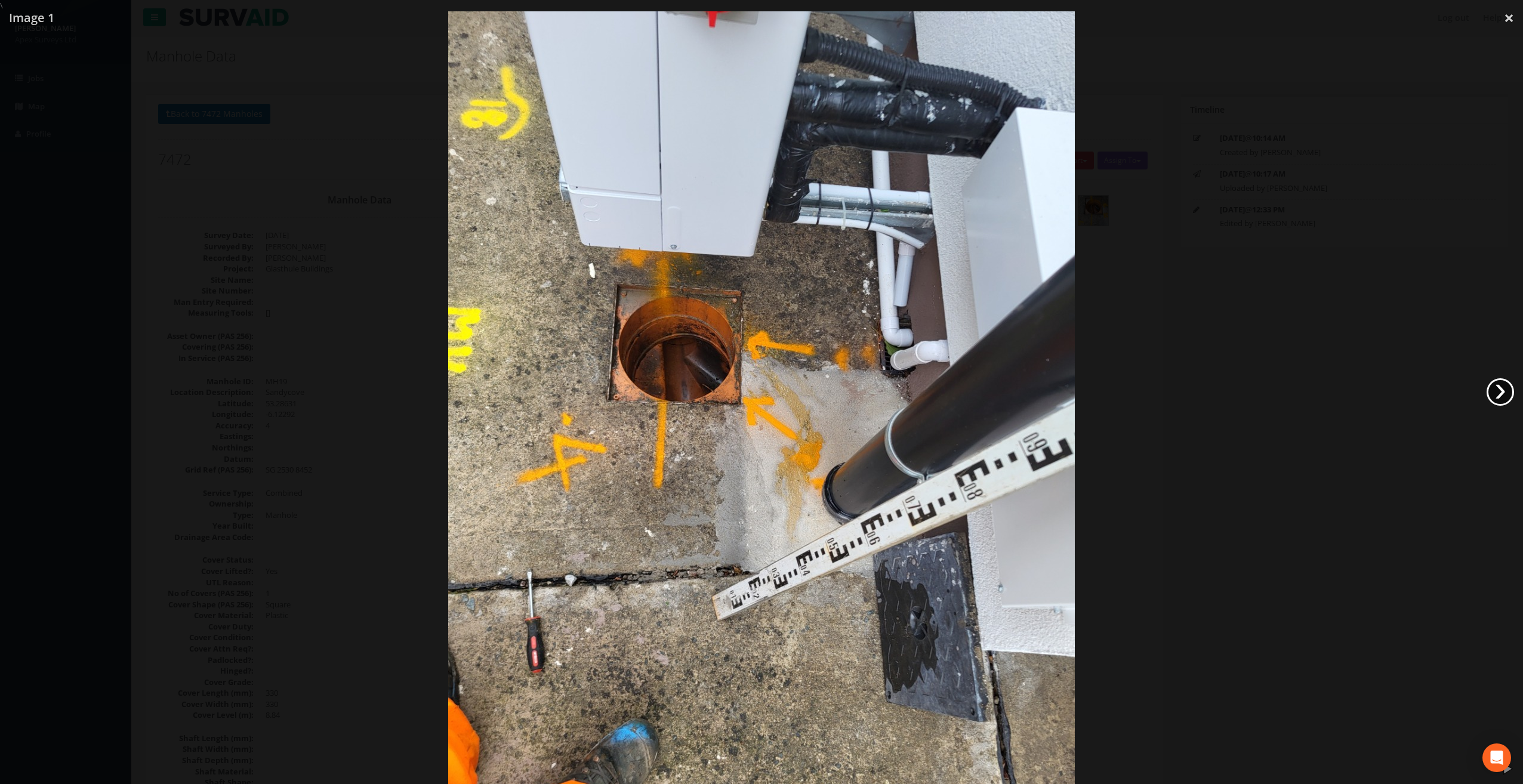
click at [1501, 385] on link "›" at bounding box center [1499, 391] width 27 height 27
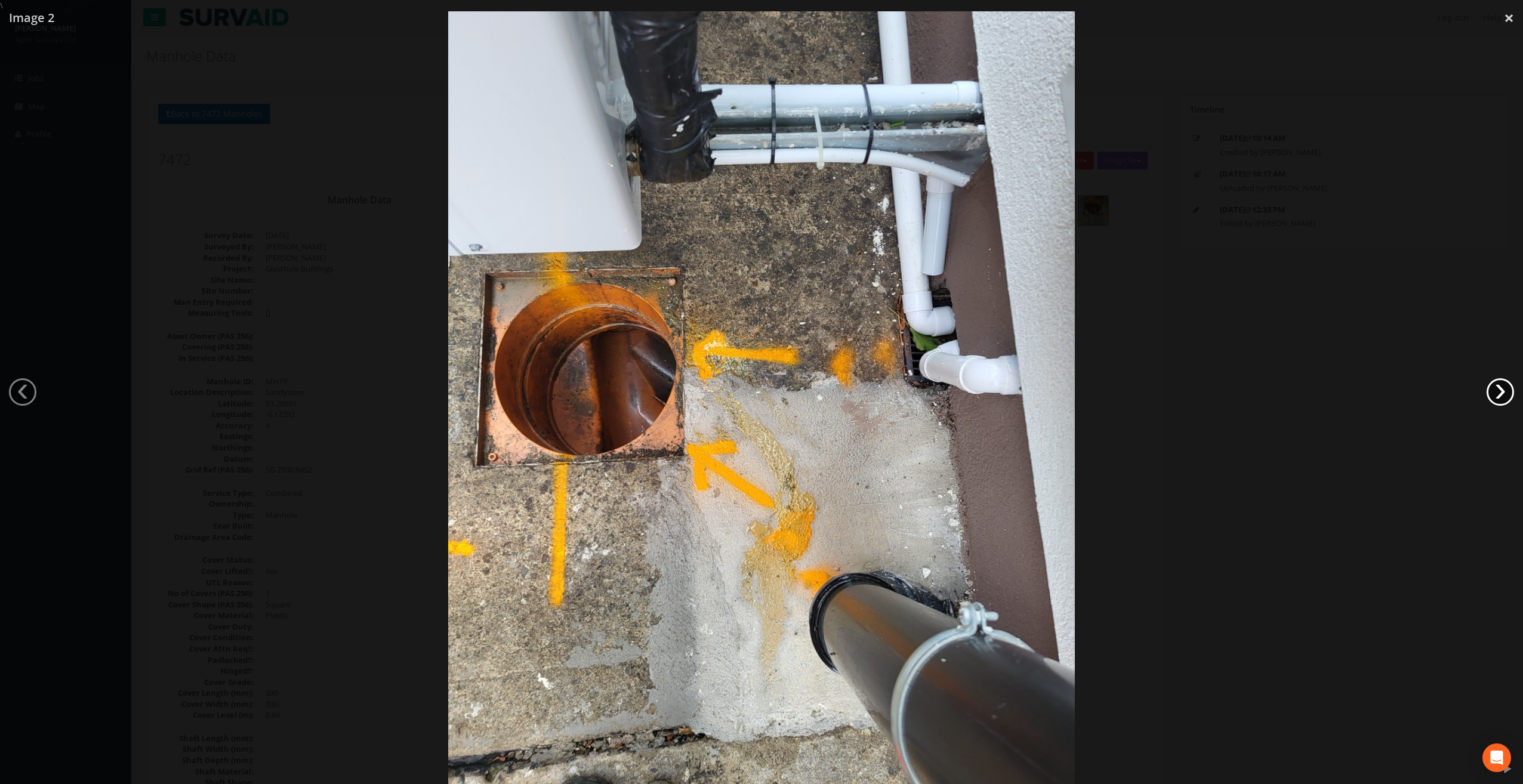
click at [1501, 385] on link "›" at bounding box center [1499, 391] width 27 height 27
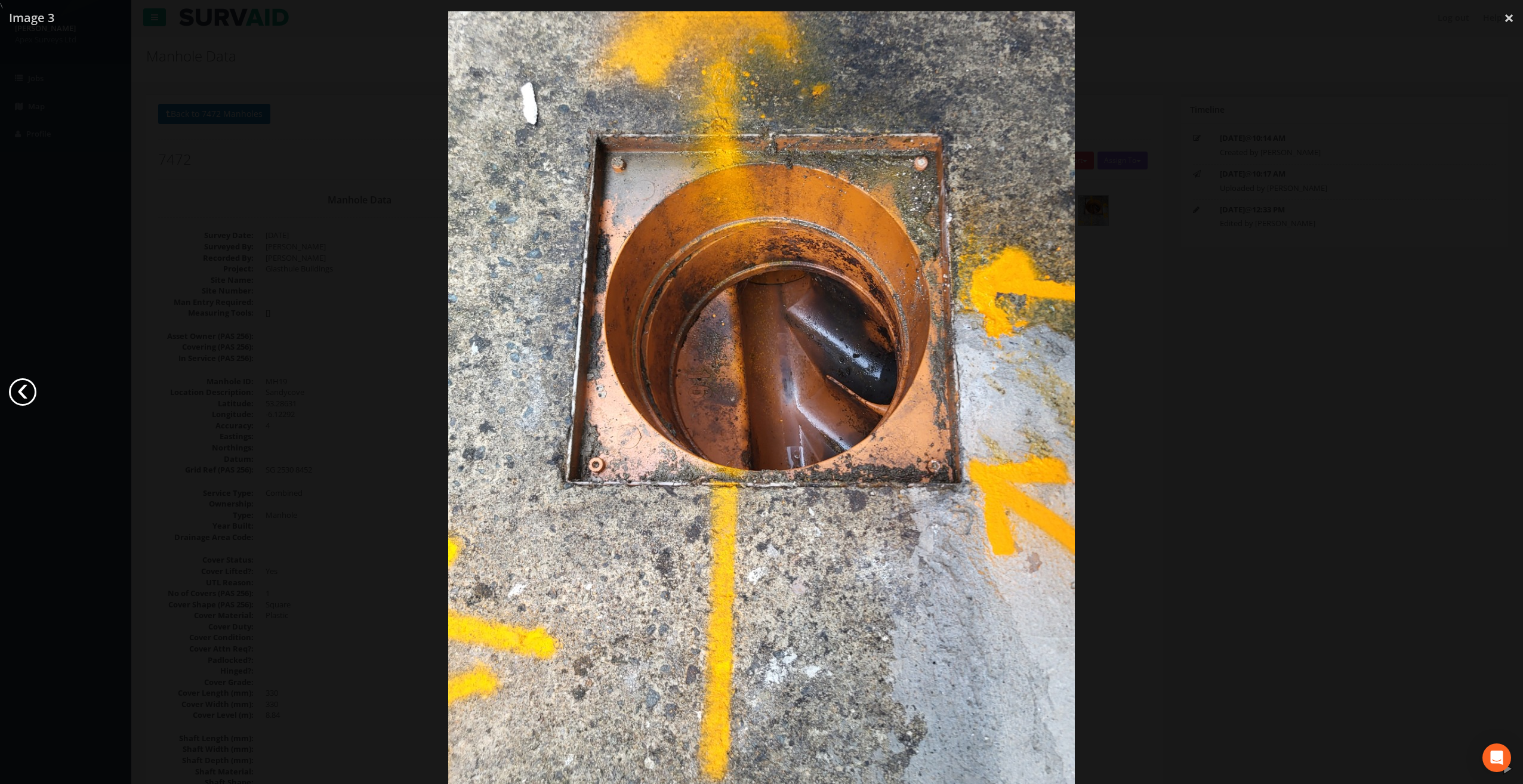
click at [24, 393] on link "‹" at bounding box center [22, 391] width 27 height 27
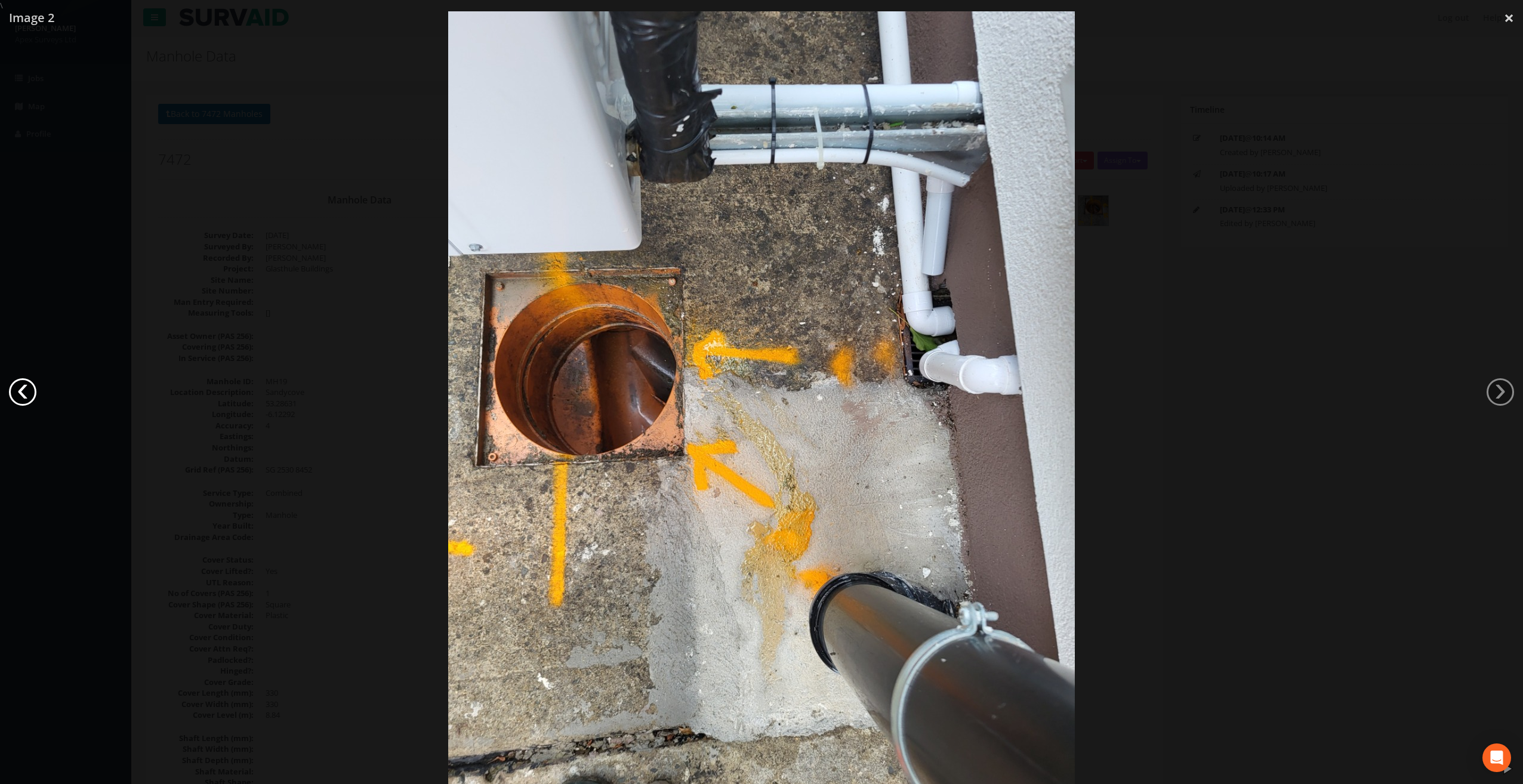
click at [24, 393] on link "‹" at bounding box center [22, 391] width 27 height 27
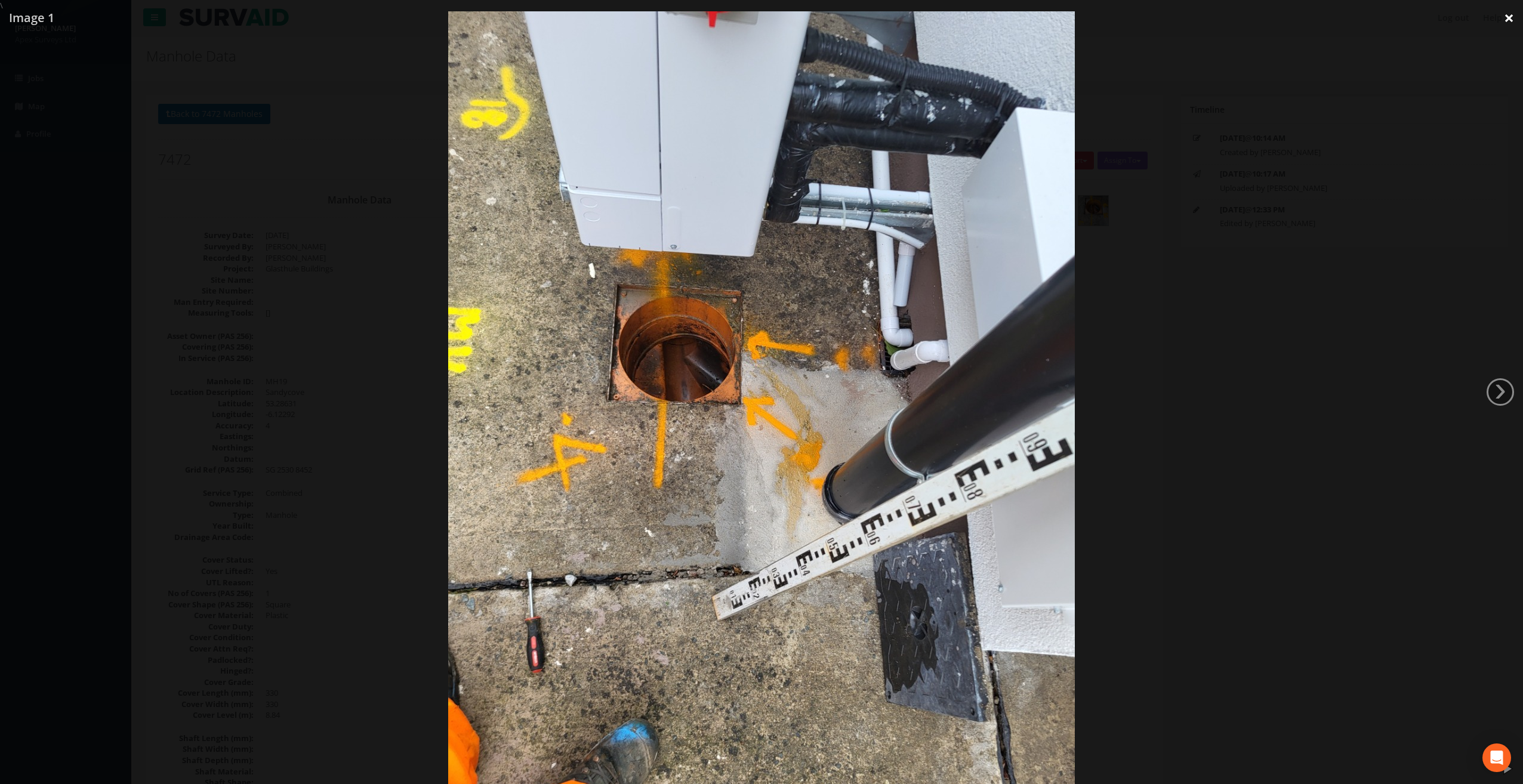
click at [1510, 22] on link "×" at bounding box center [1509, 18] width 28 height 36
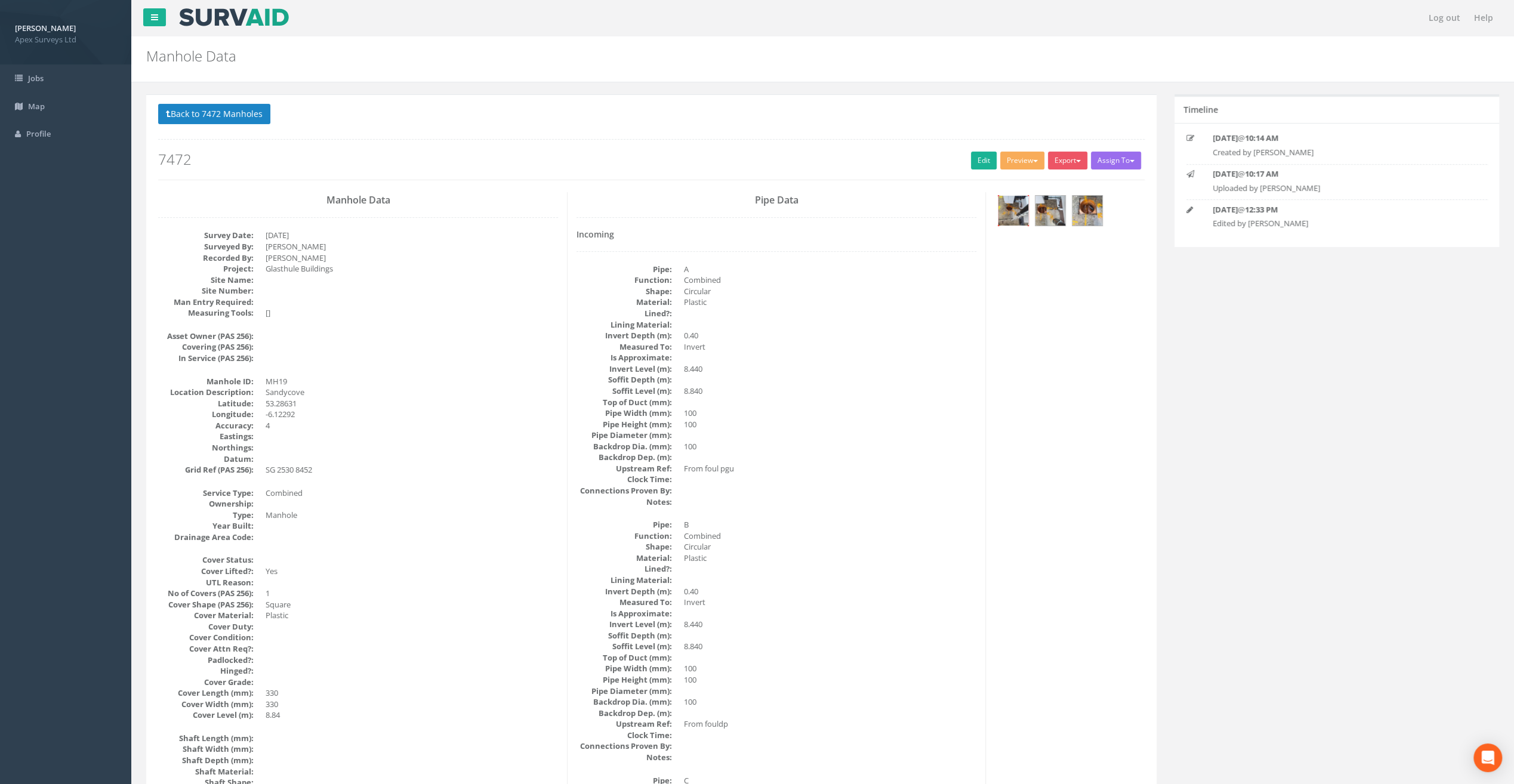
click at [1008, 214] on img at bounding box center [1014, 211] width 30 height 30
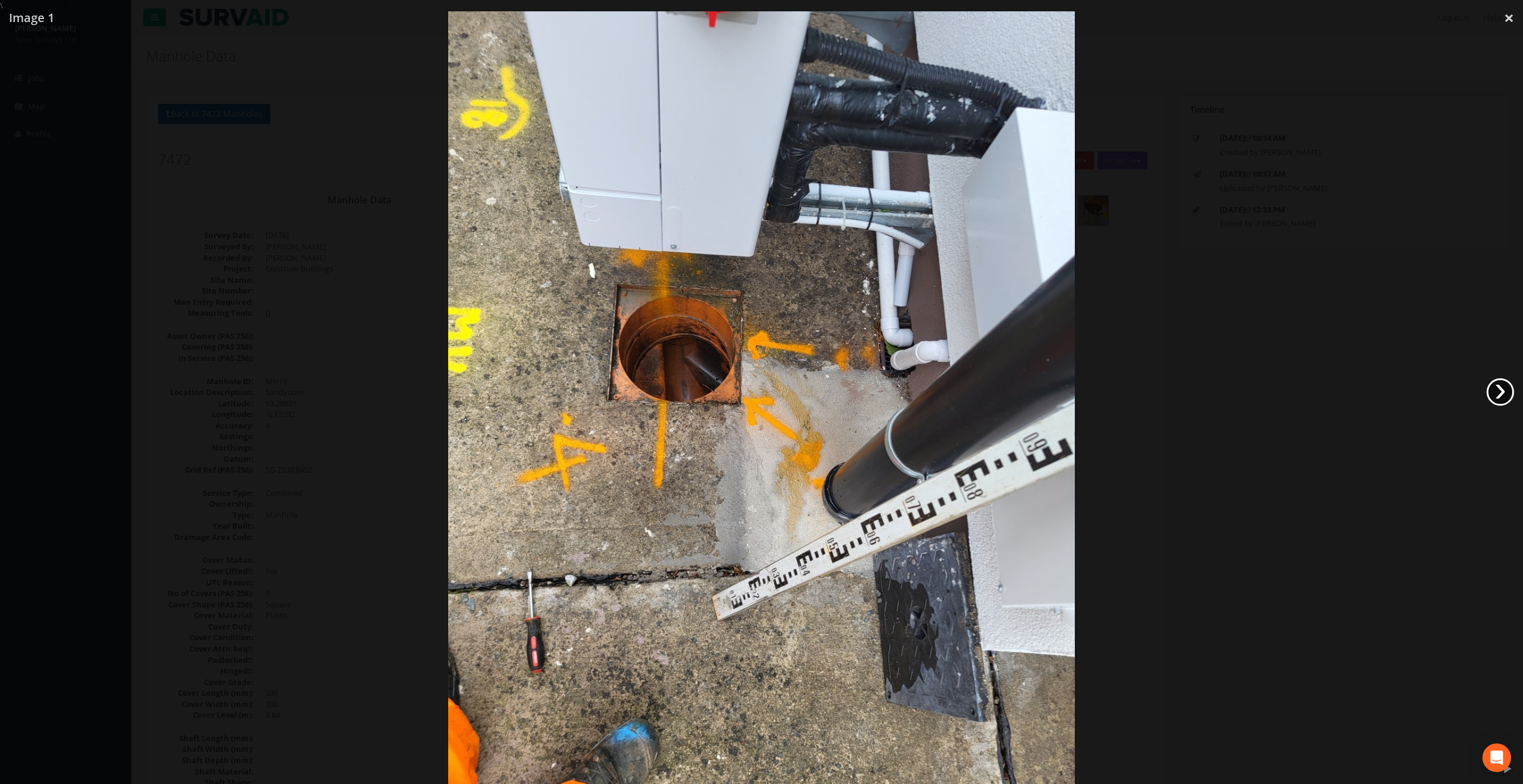
click at [1501, 391] on link "›" at bounding box center [1499, 391] width 27 height 27
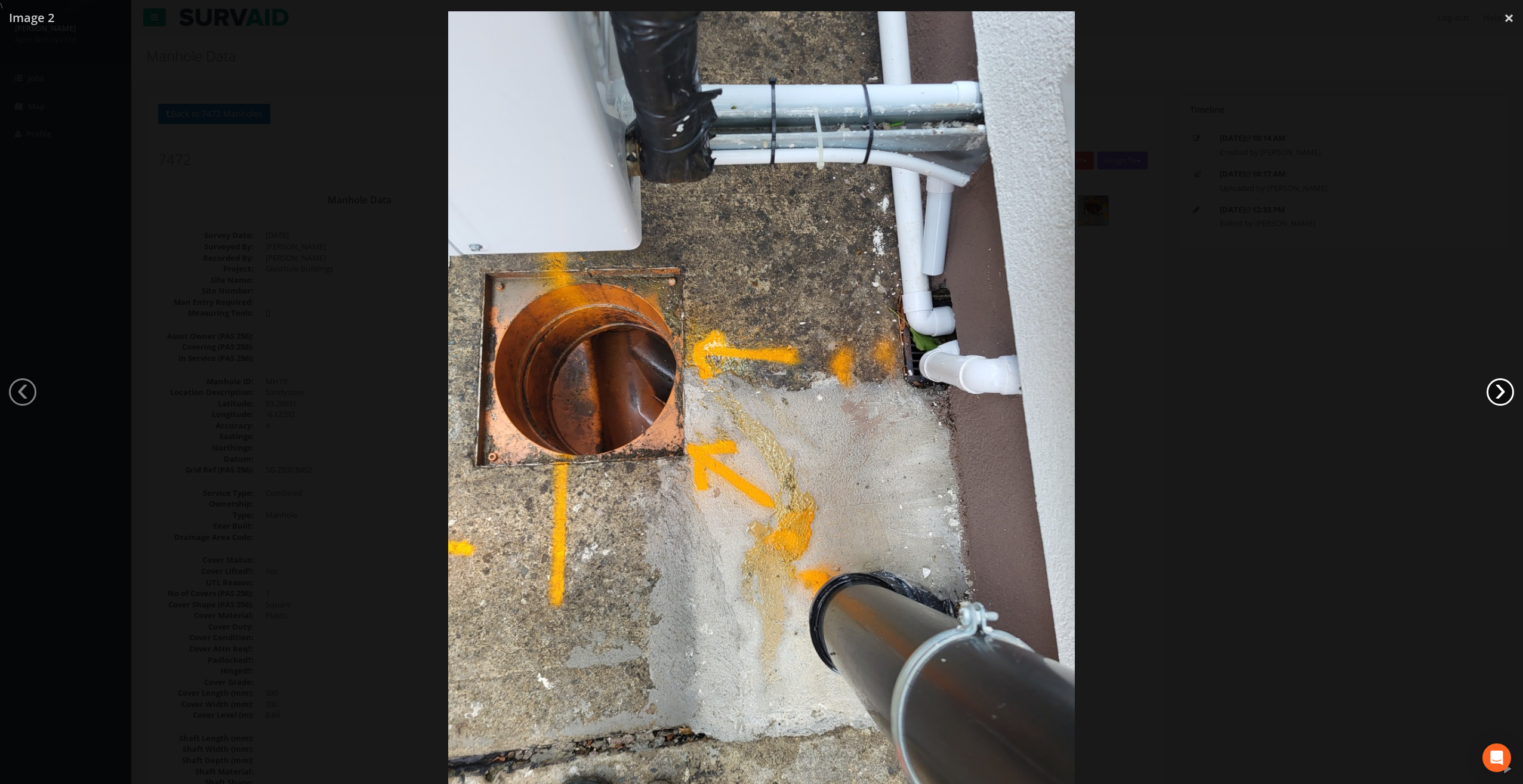
click at [1501, 391] on link "›" at bounding box center [1499, 391] width 27 height 27
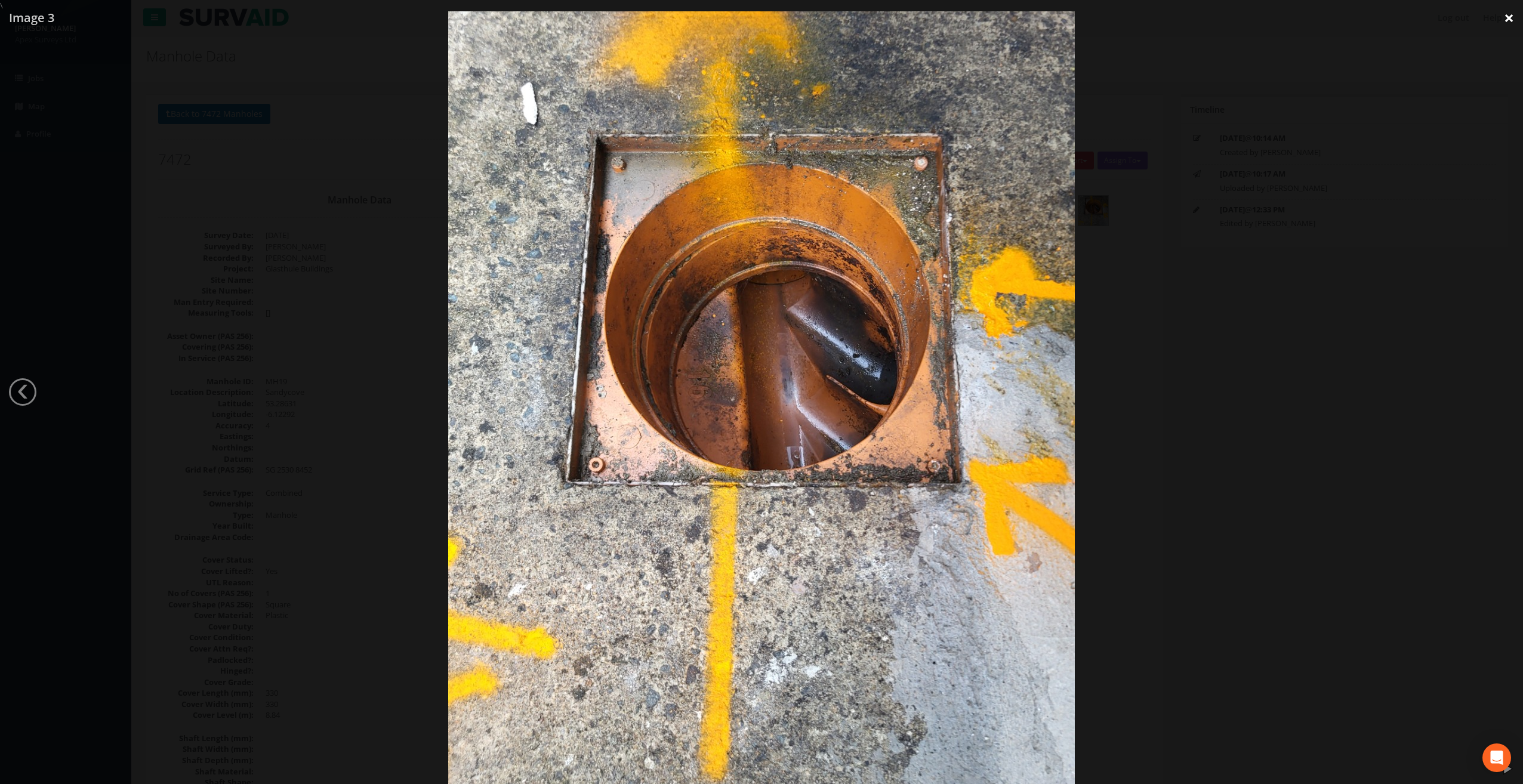
click at [1505, 20] on link "×" at bounding box center [1509, 18] width 28 height 36
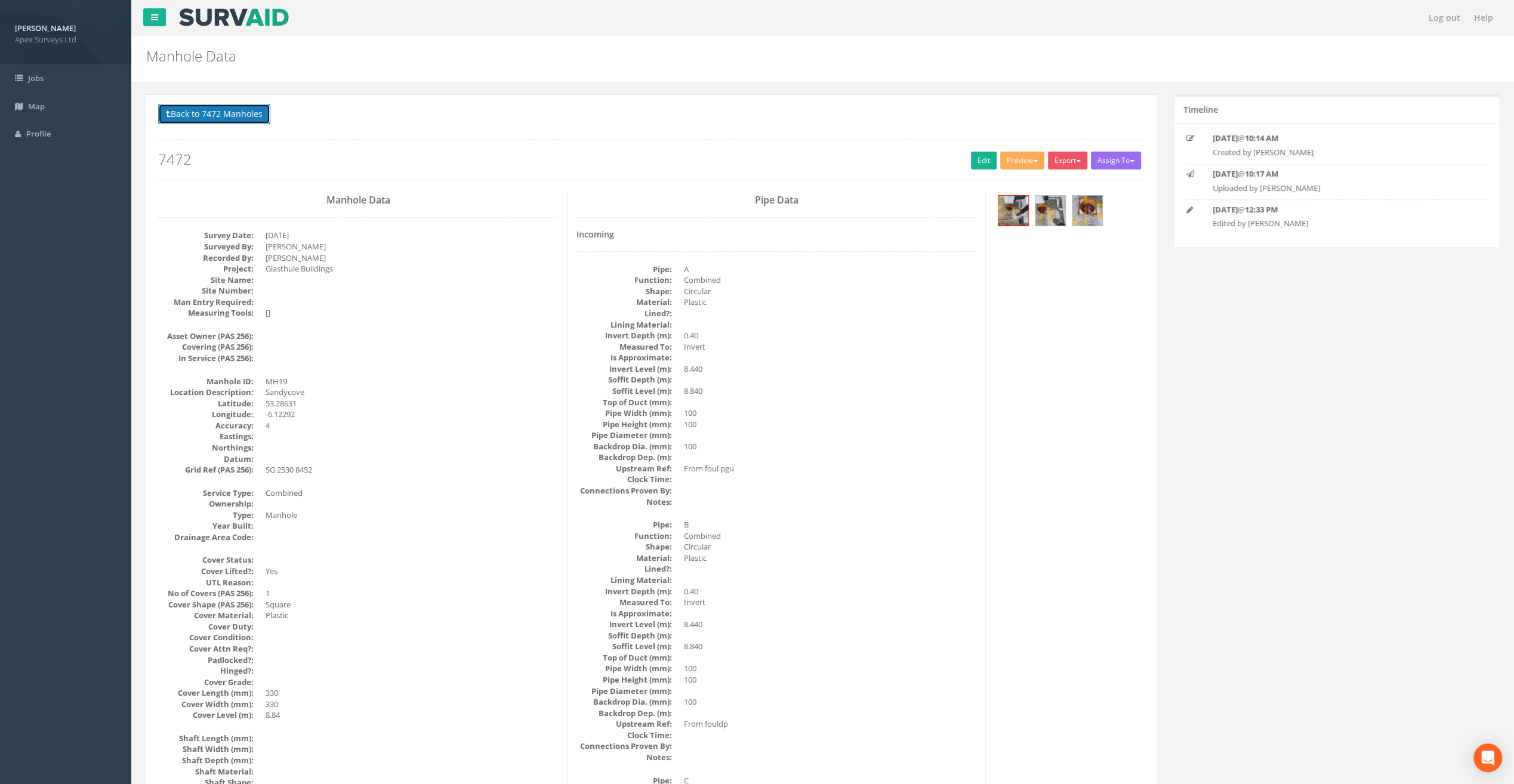
click at [226, 111] on button "Back to 7472 Manholes" at bounding box center [214, 113] width 112 height 20
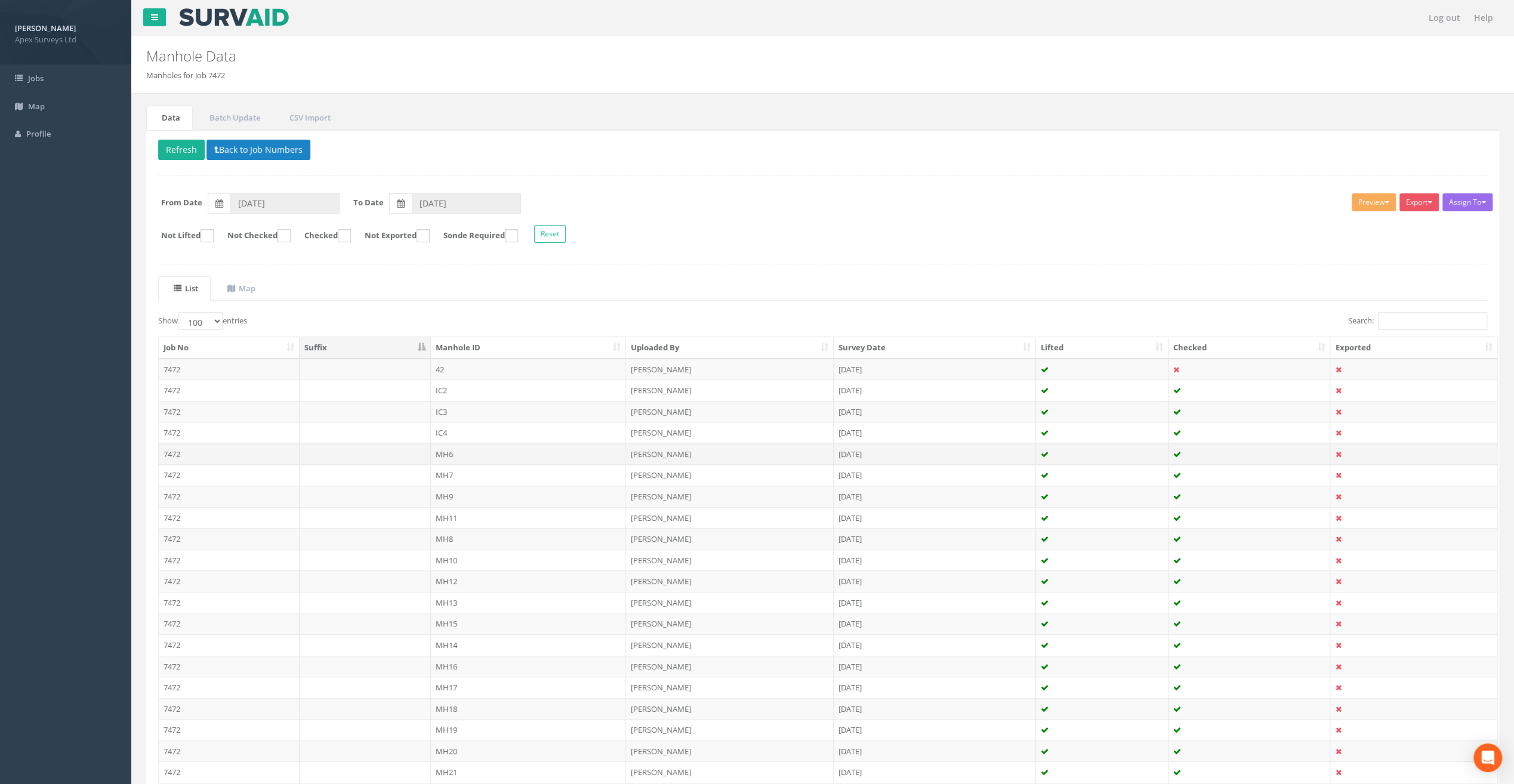
scroll to position [179, 0]
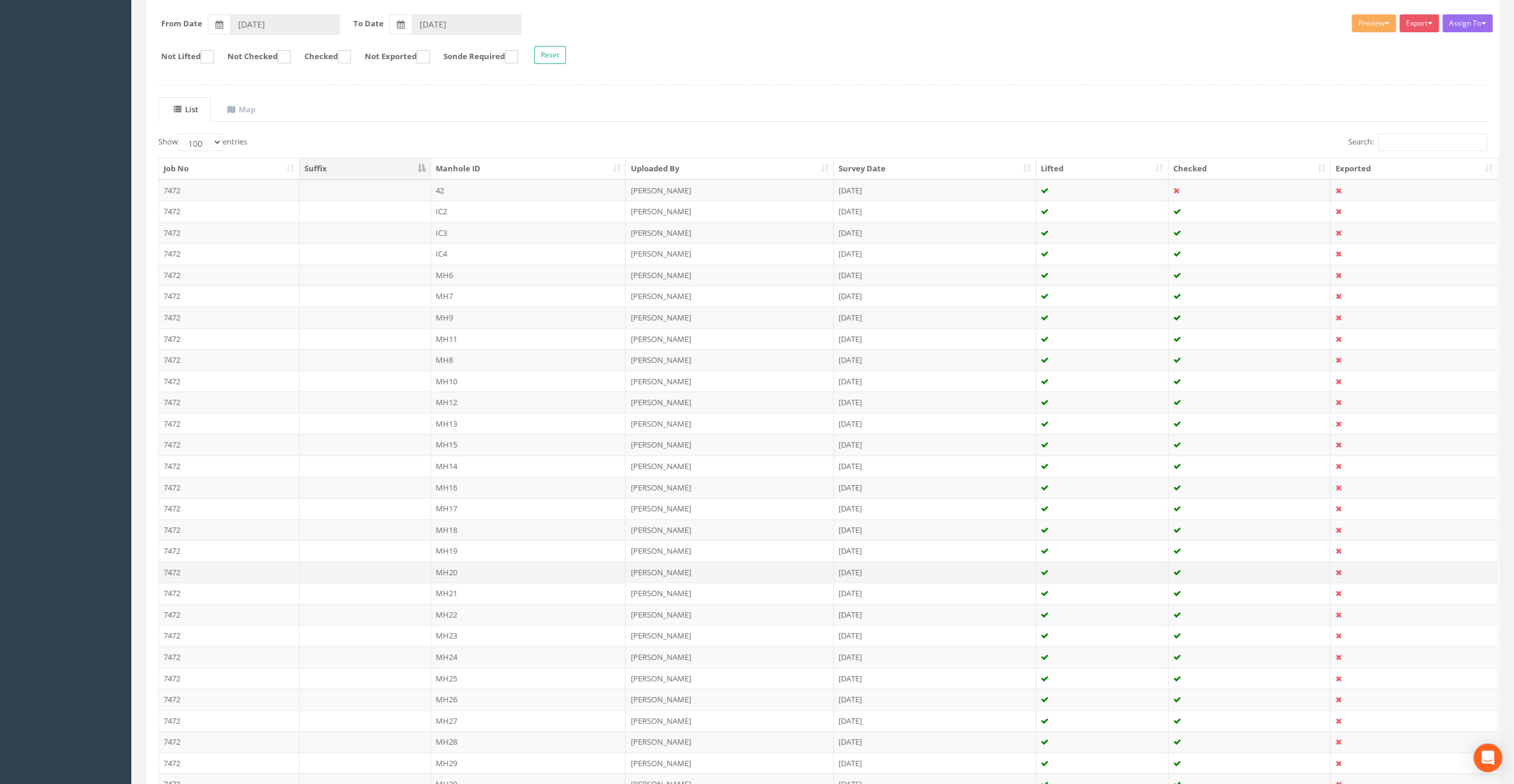
click at [450, 562] on td "MH20" at bounding box center [528, 571] width 196 height 22
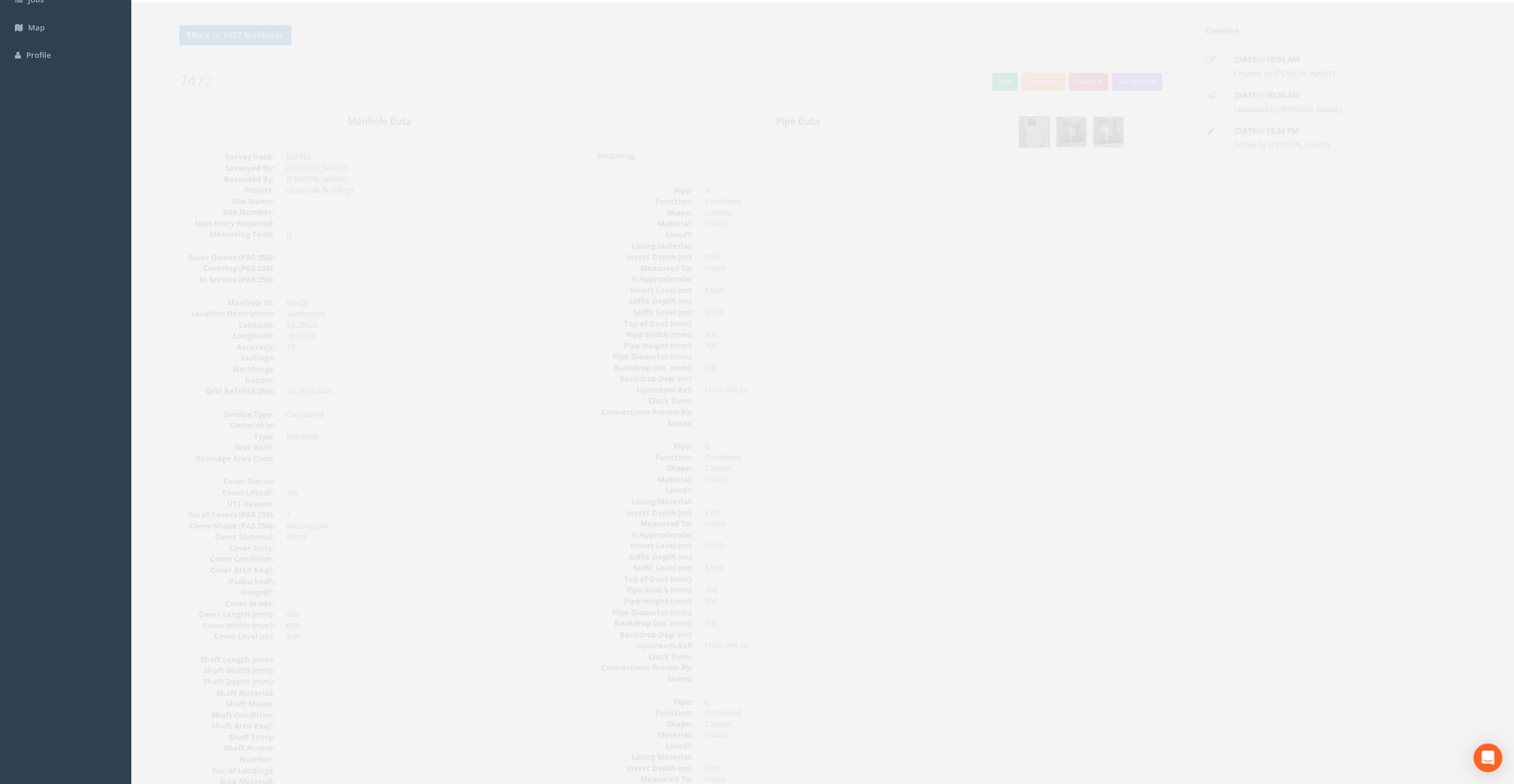
scroll to position [0, 0]
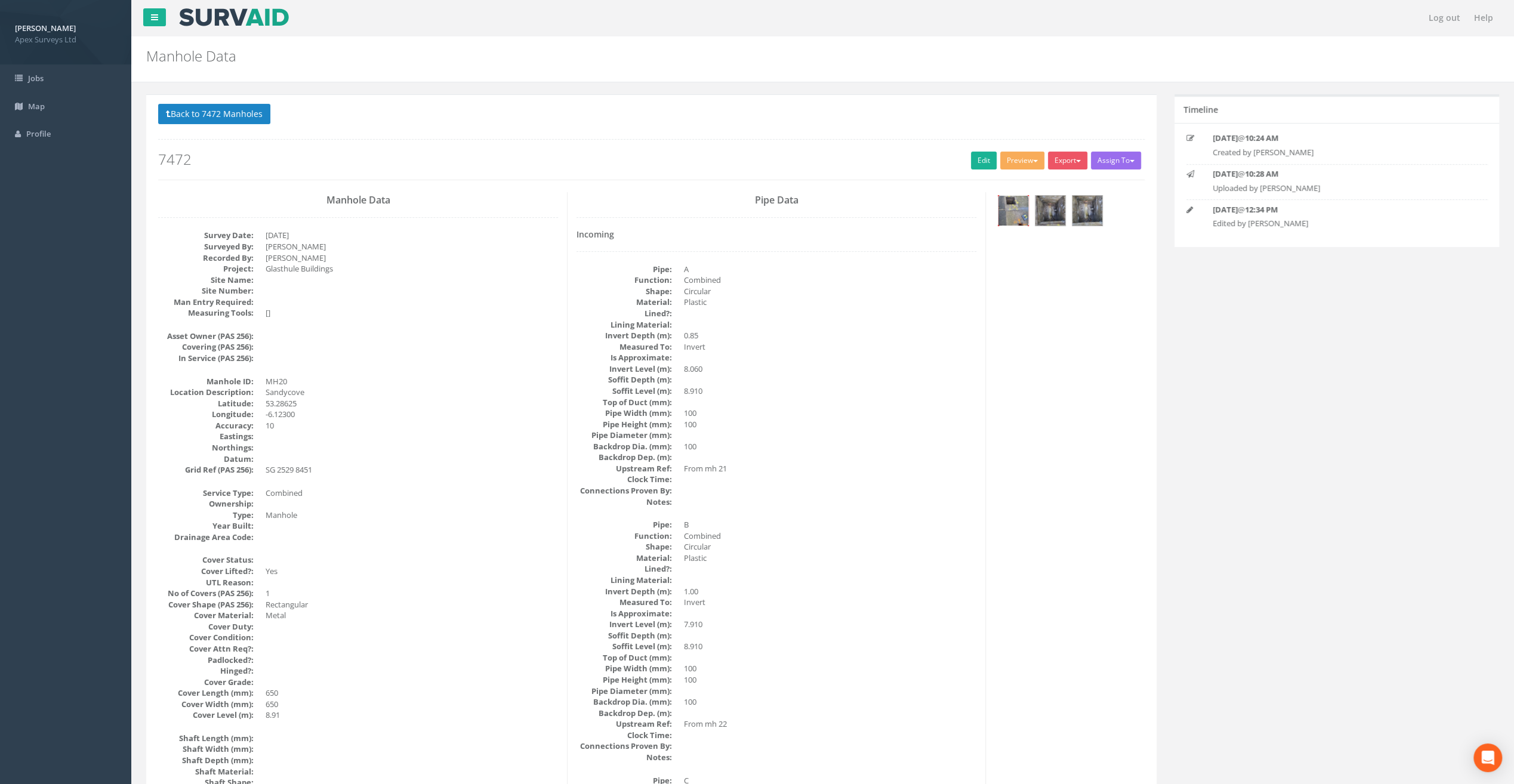
click at [1009, 210] on img at bounding box center [1014, 211] width 30 height 30
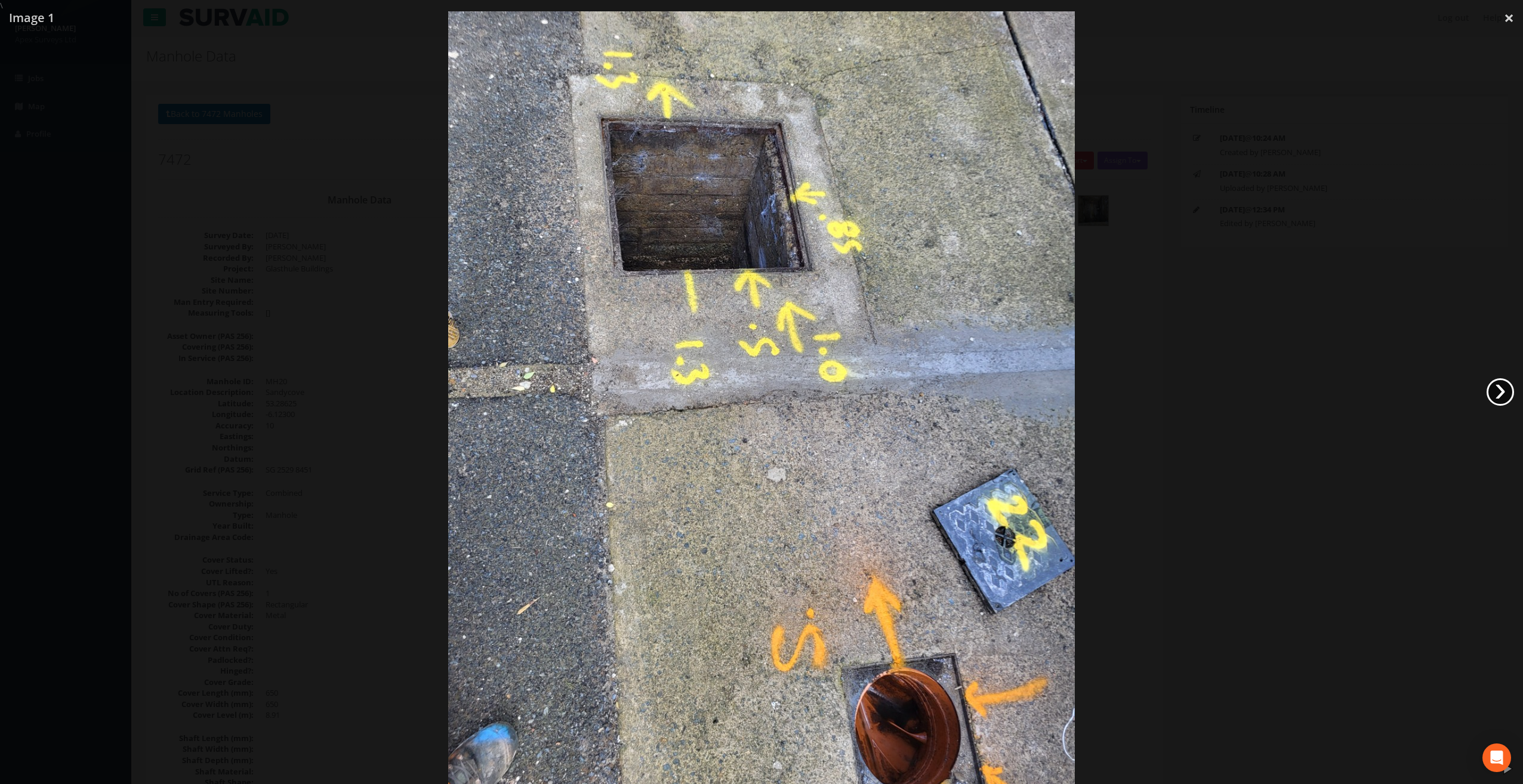
click at [1503, 396] on link "›" at bounding box center [1499, 391] width 27 height 27
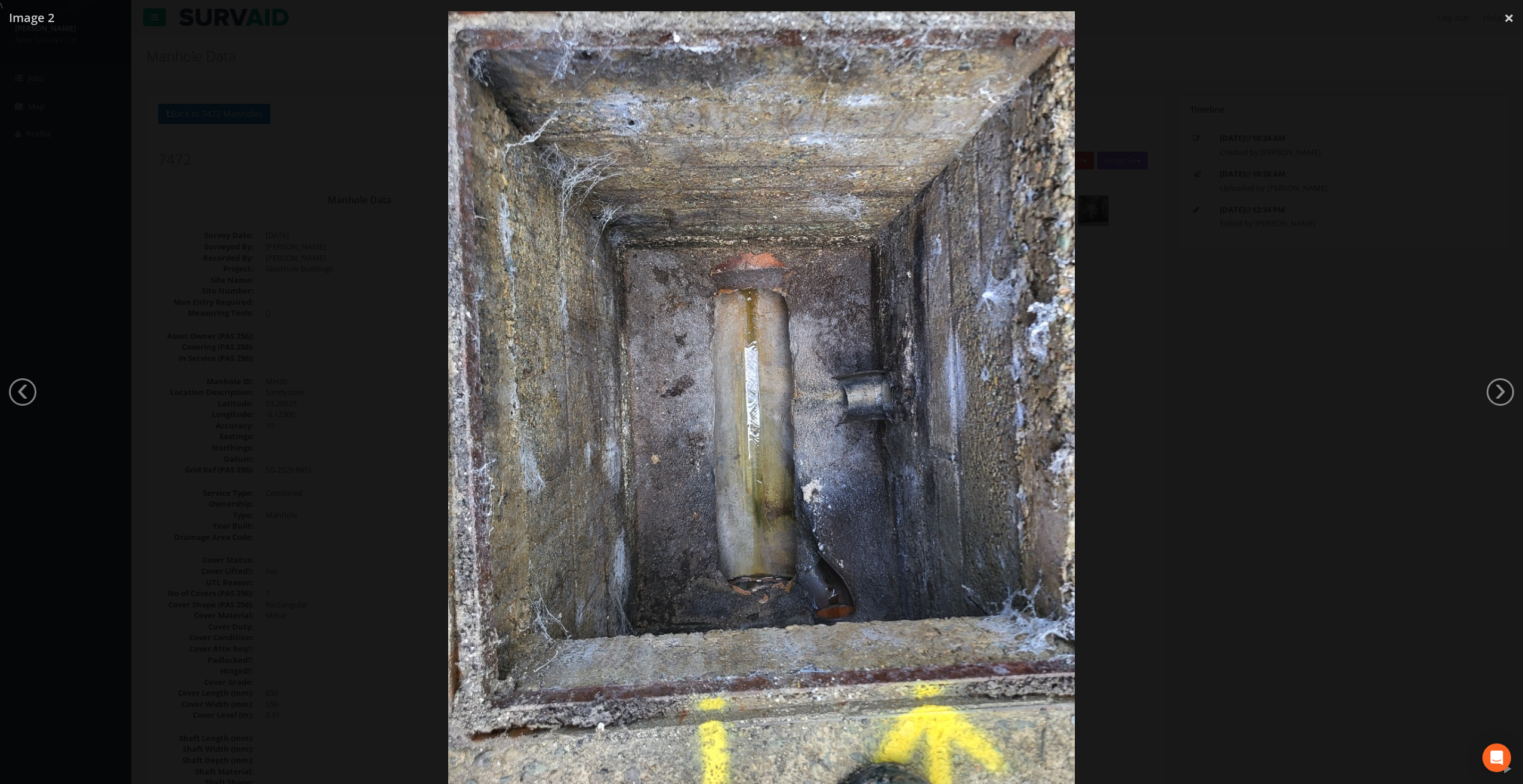
click at [1507, 373] on div at bounding box center [762, 403] width 1523 height 784
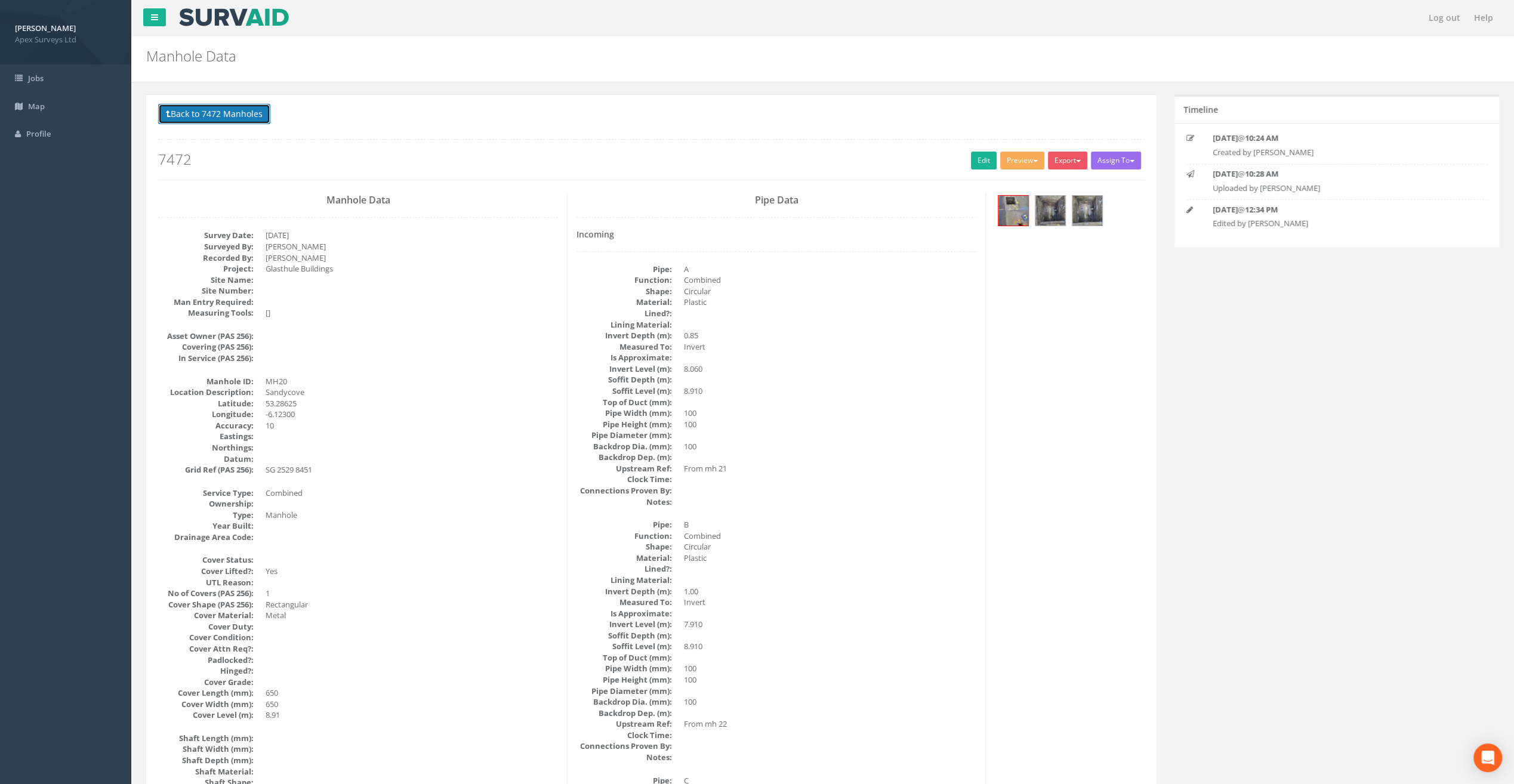
click at [231, 110] on button "Back to 7472 Manholes" at bounding box center [214, 113] width 112 height 20
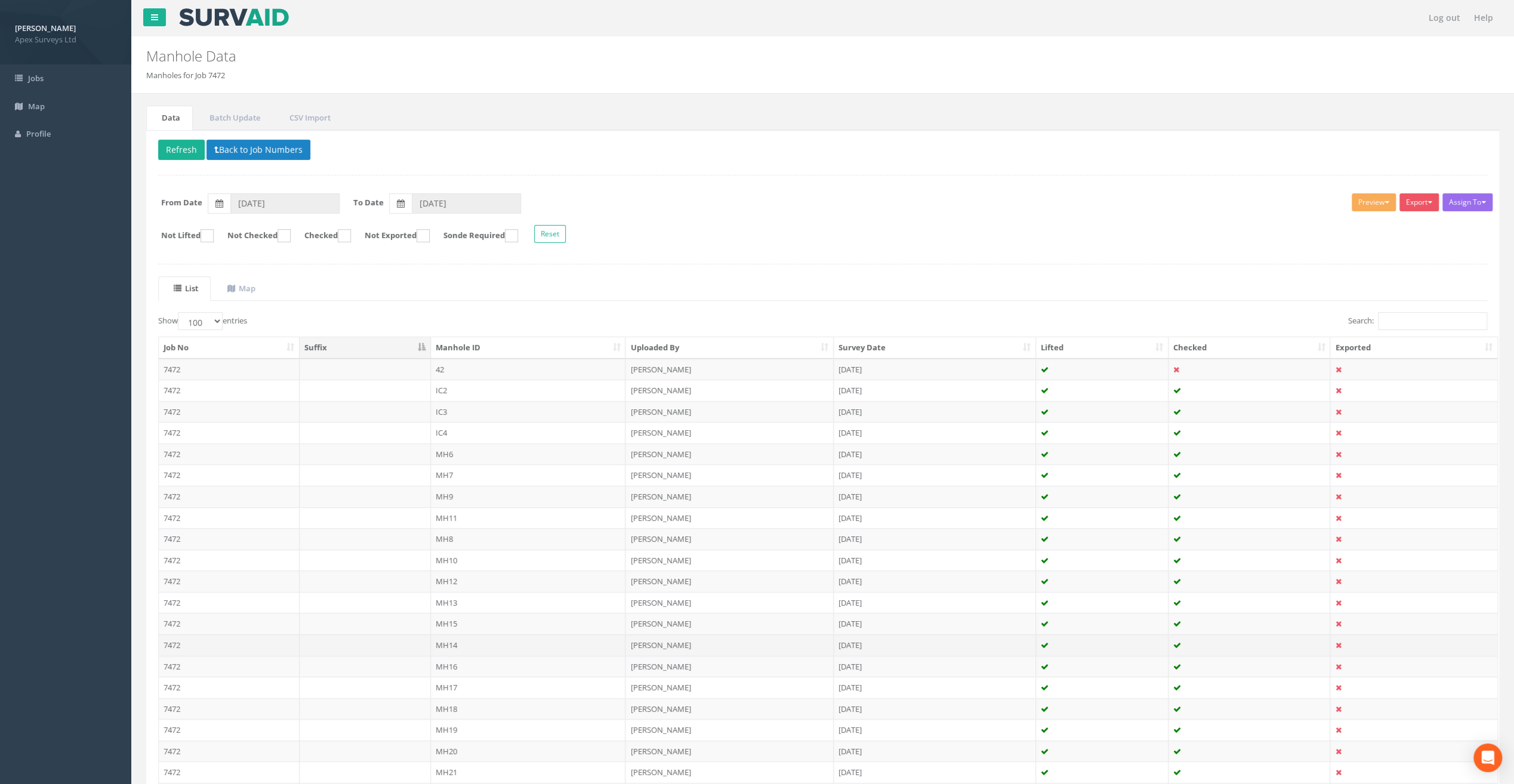
click at [453, 638] on td "MH14" at bounding box center [528, 644] width 196 height 22
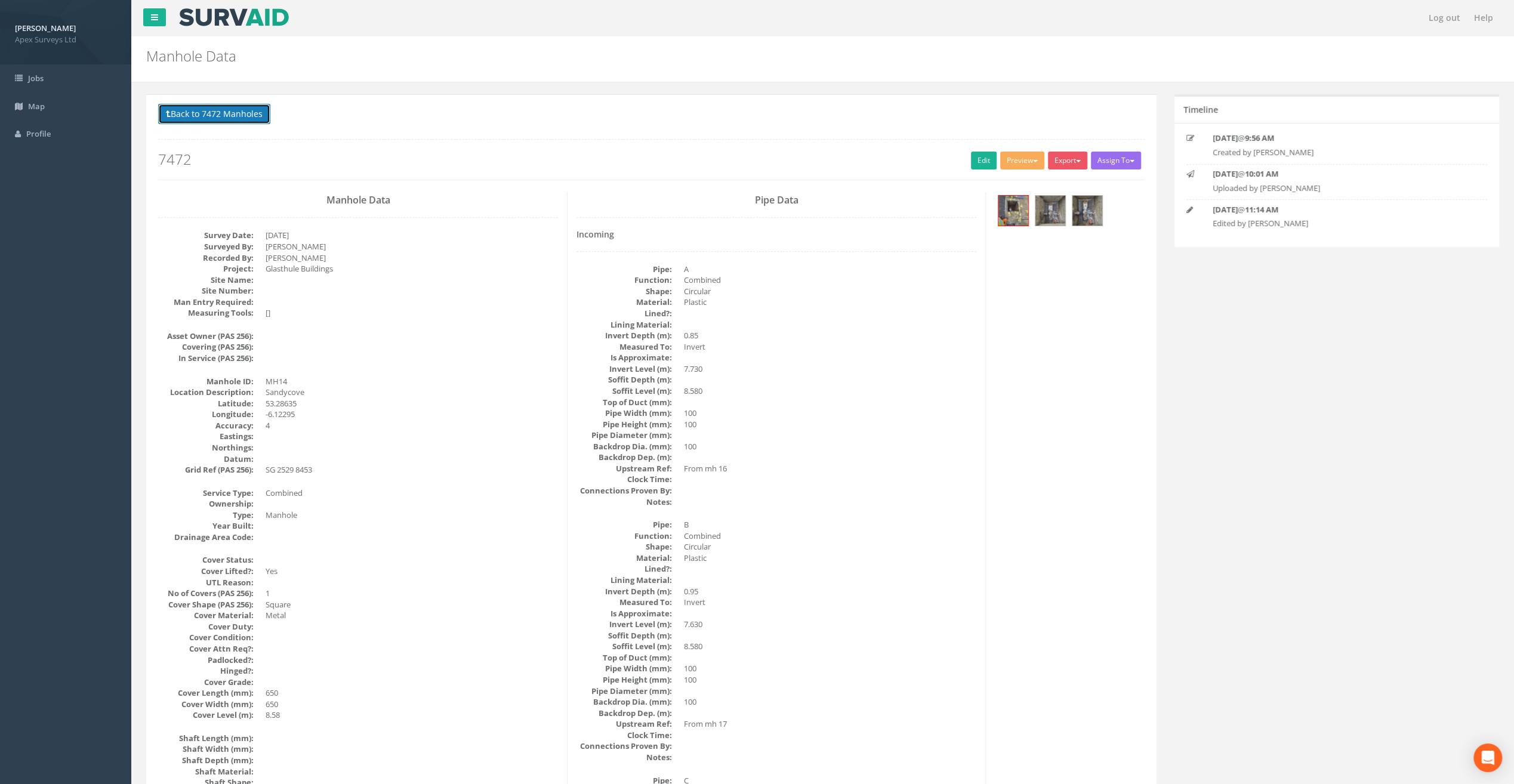
click at [219, 113] on button "Back to 7472 Manholes" at bounding box center [214, 113] width 112 height 20
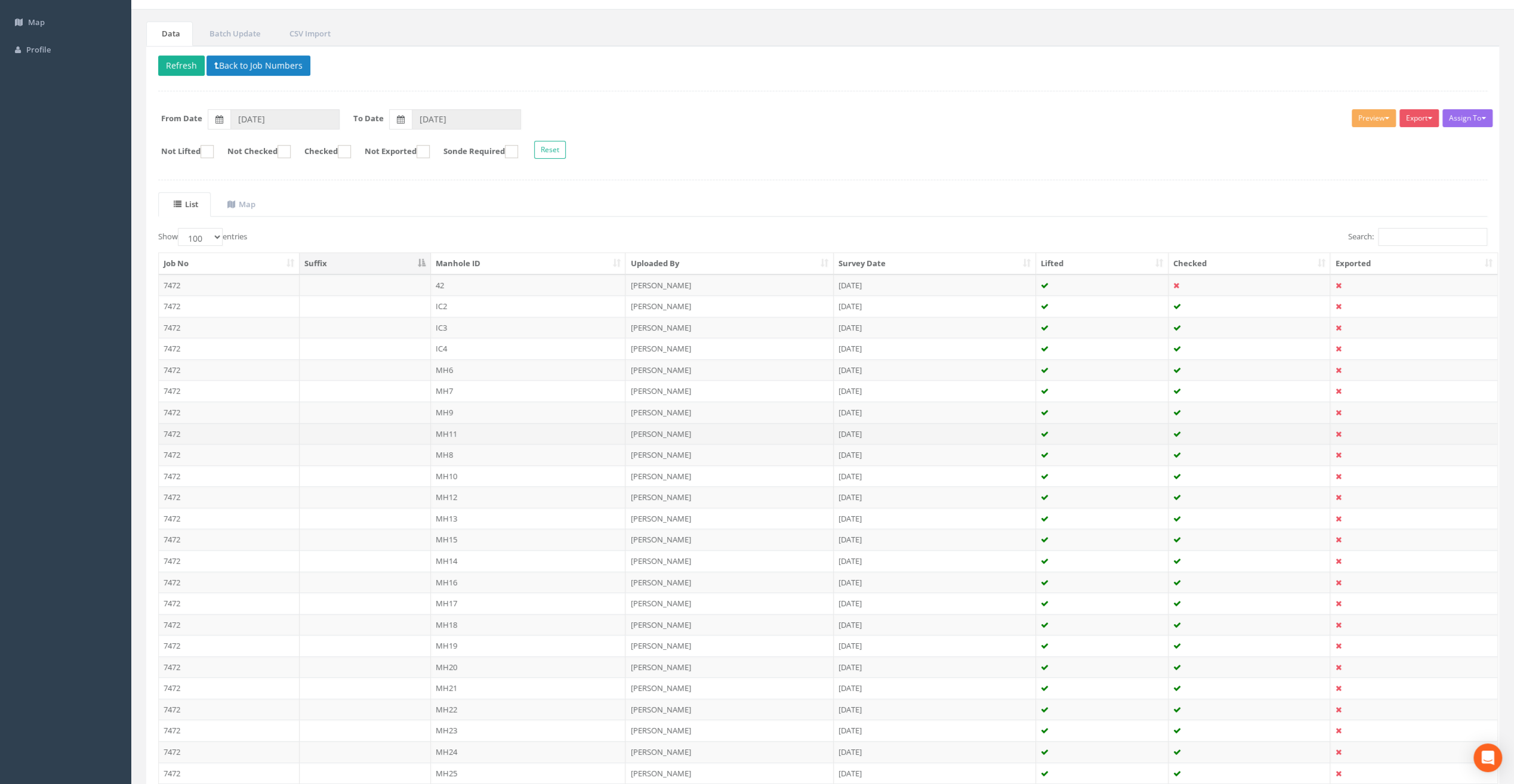
scroll to position [119, 0]
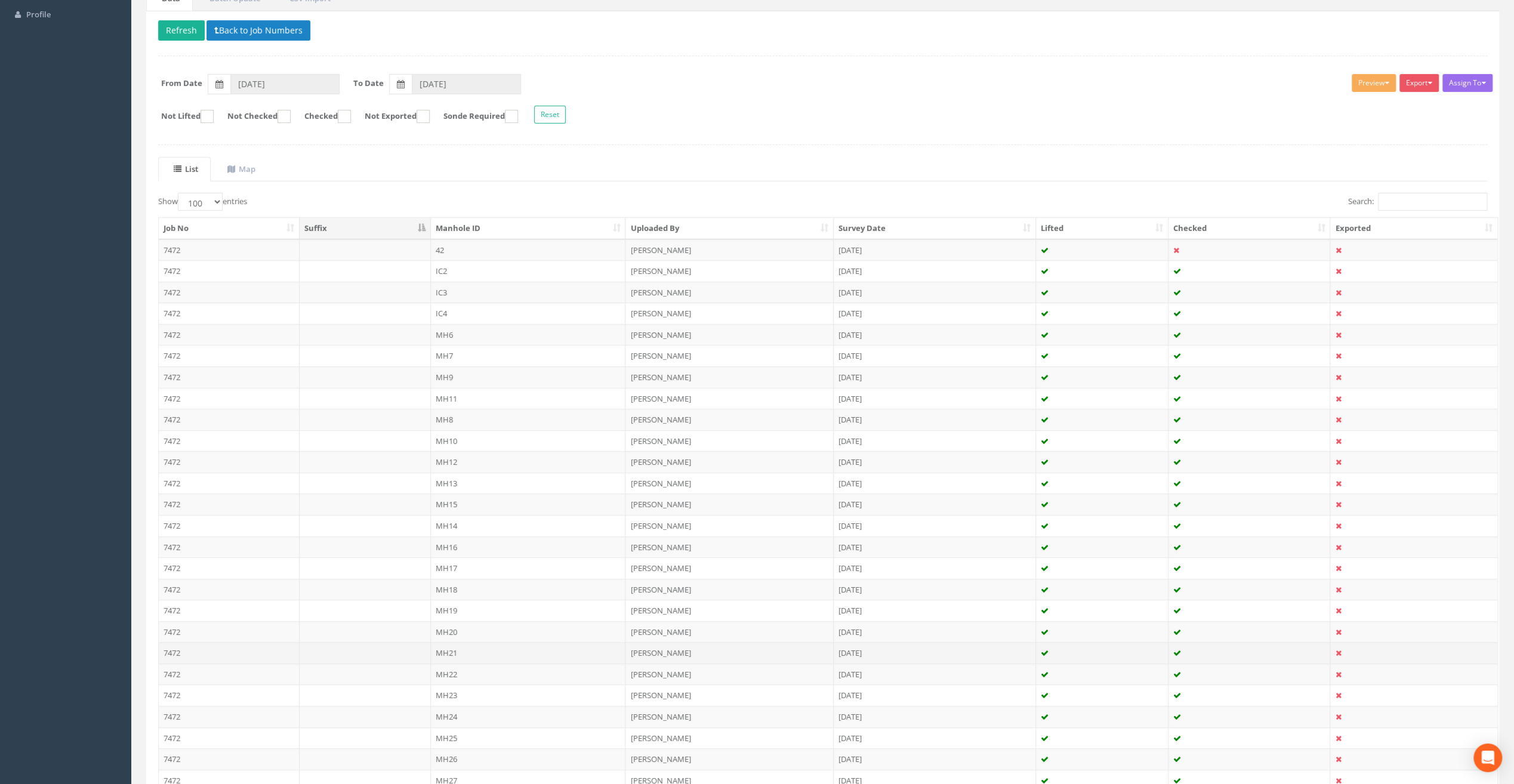
click at [445, 649] on td "MH21" at bounding box center [528, 653] width 196 height 22
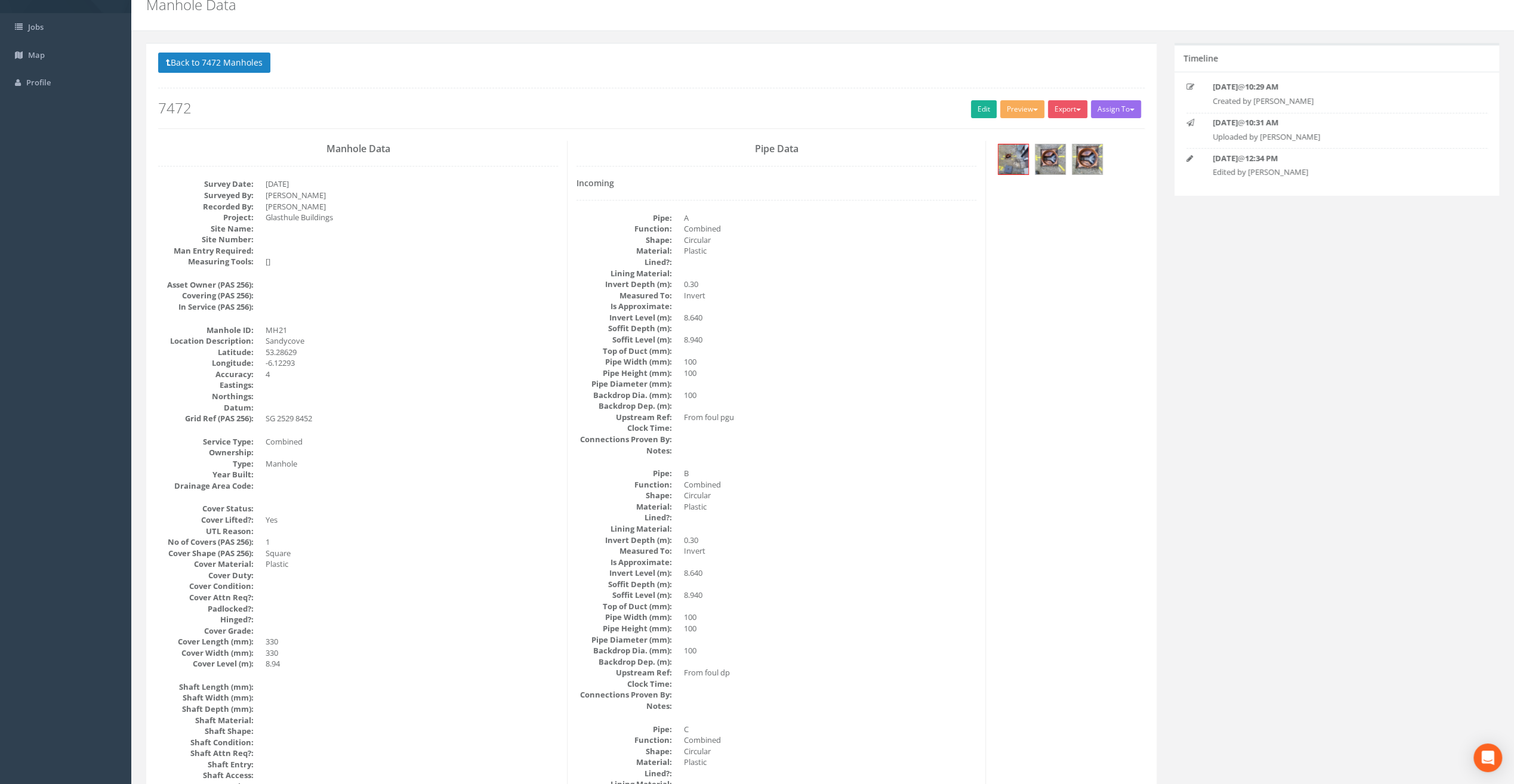
scroll to position [0, 0]
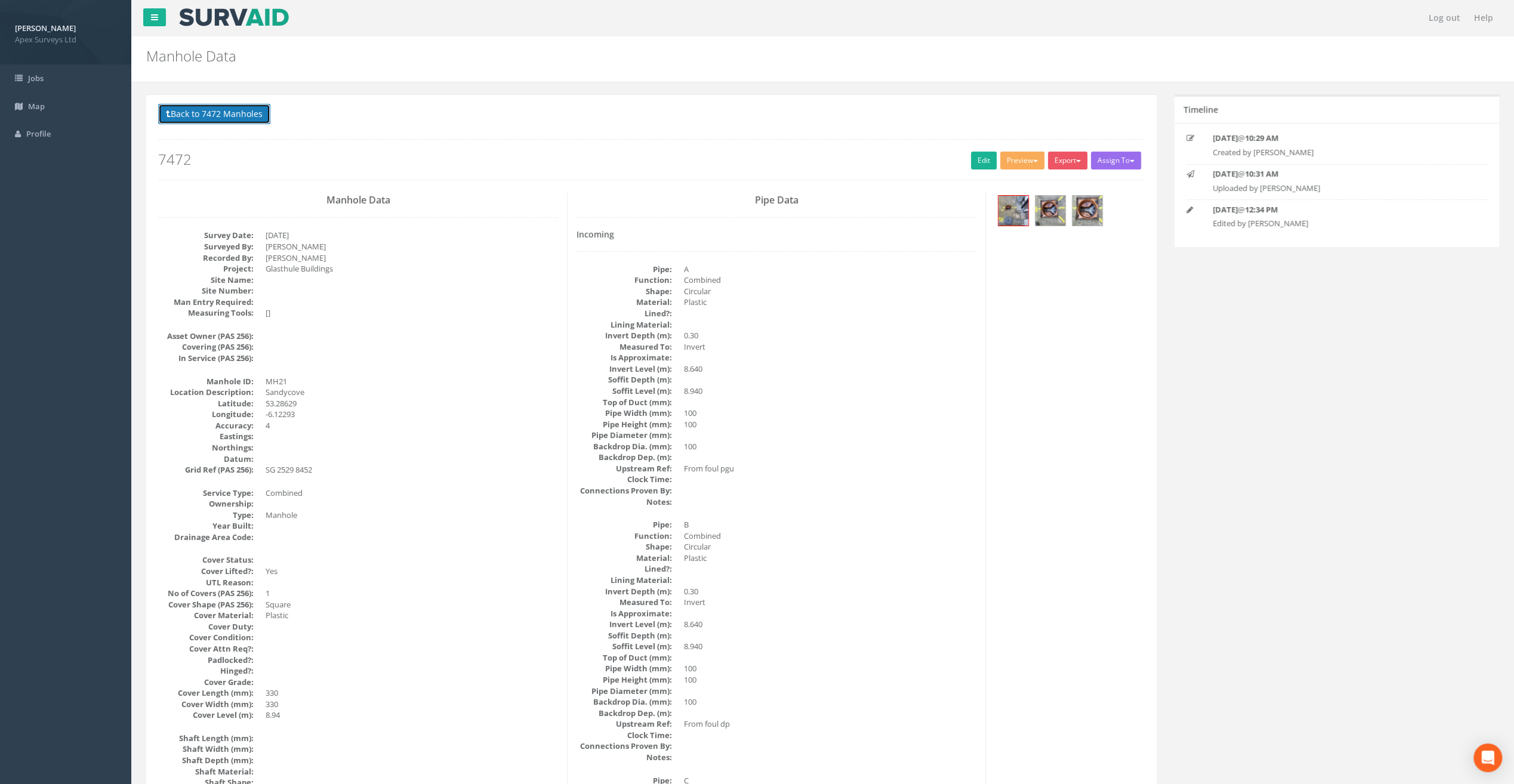
click at [232, 114] on button "Back to 7472 Manholes" at bounding box center [214, 113] width 112 height 20
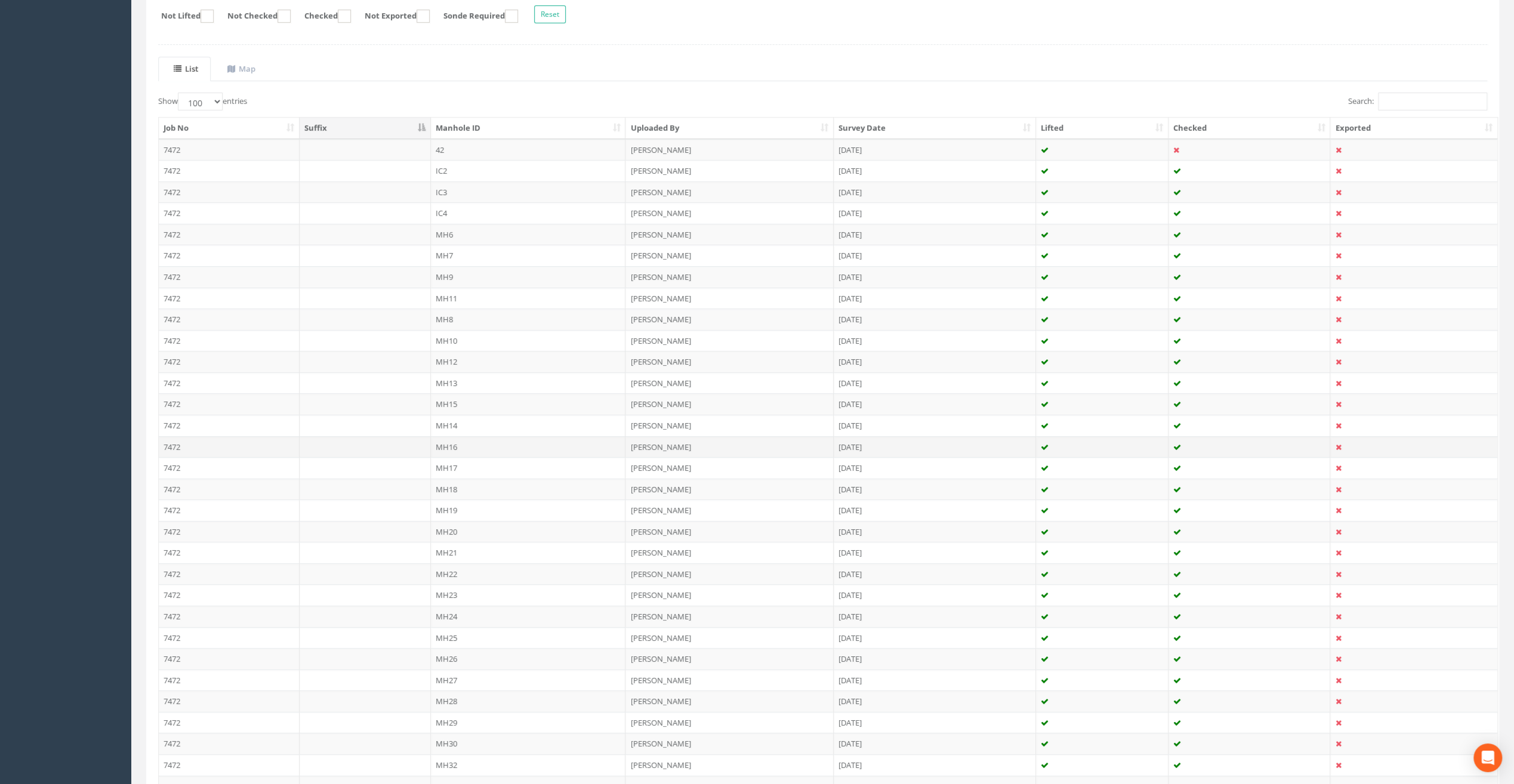
scroll to position [239, 0]
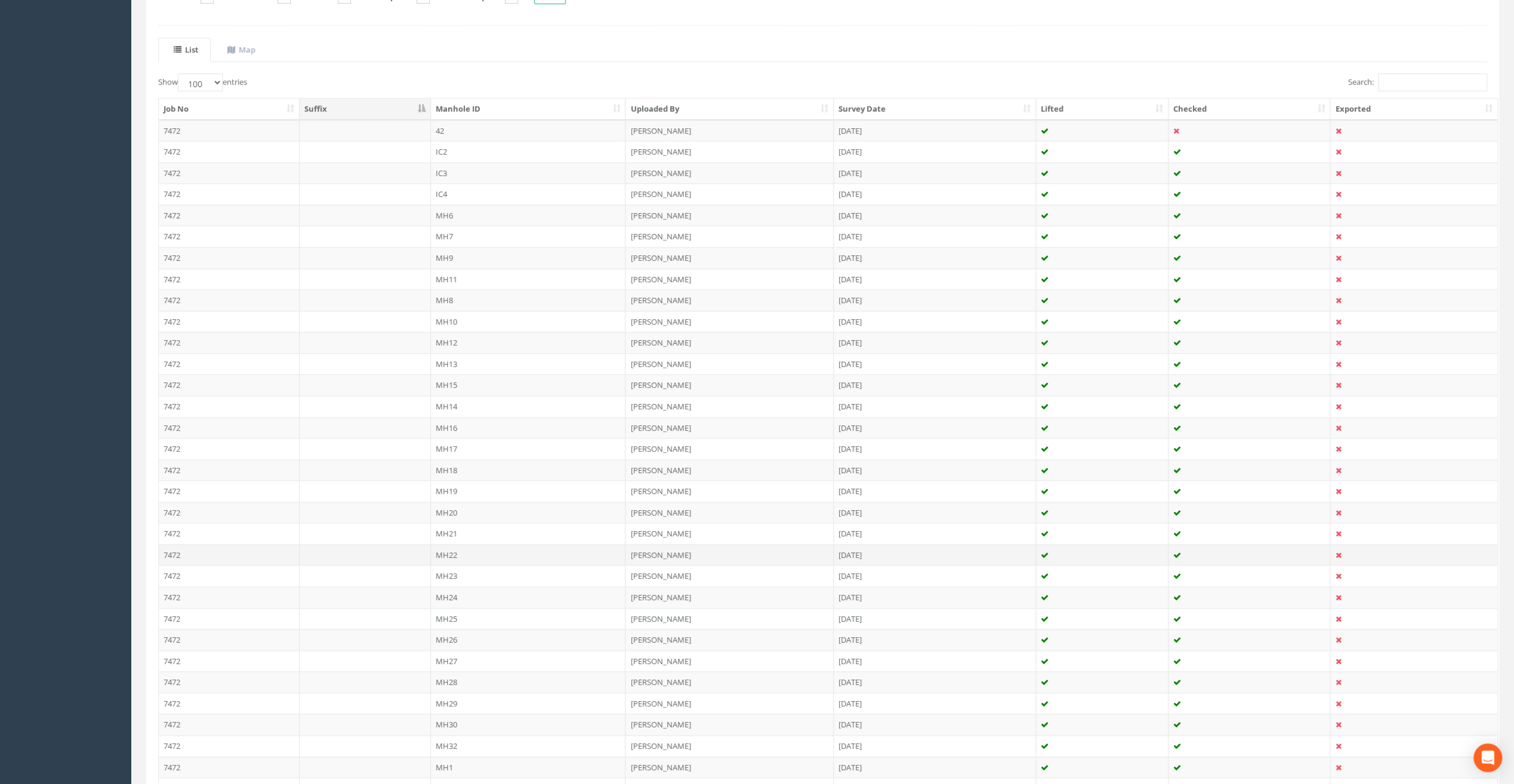
click at [441, 545] on td "MH22" at bounding box center [528, 554] width 196 height 22
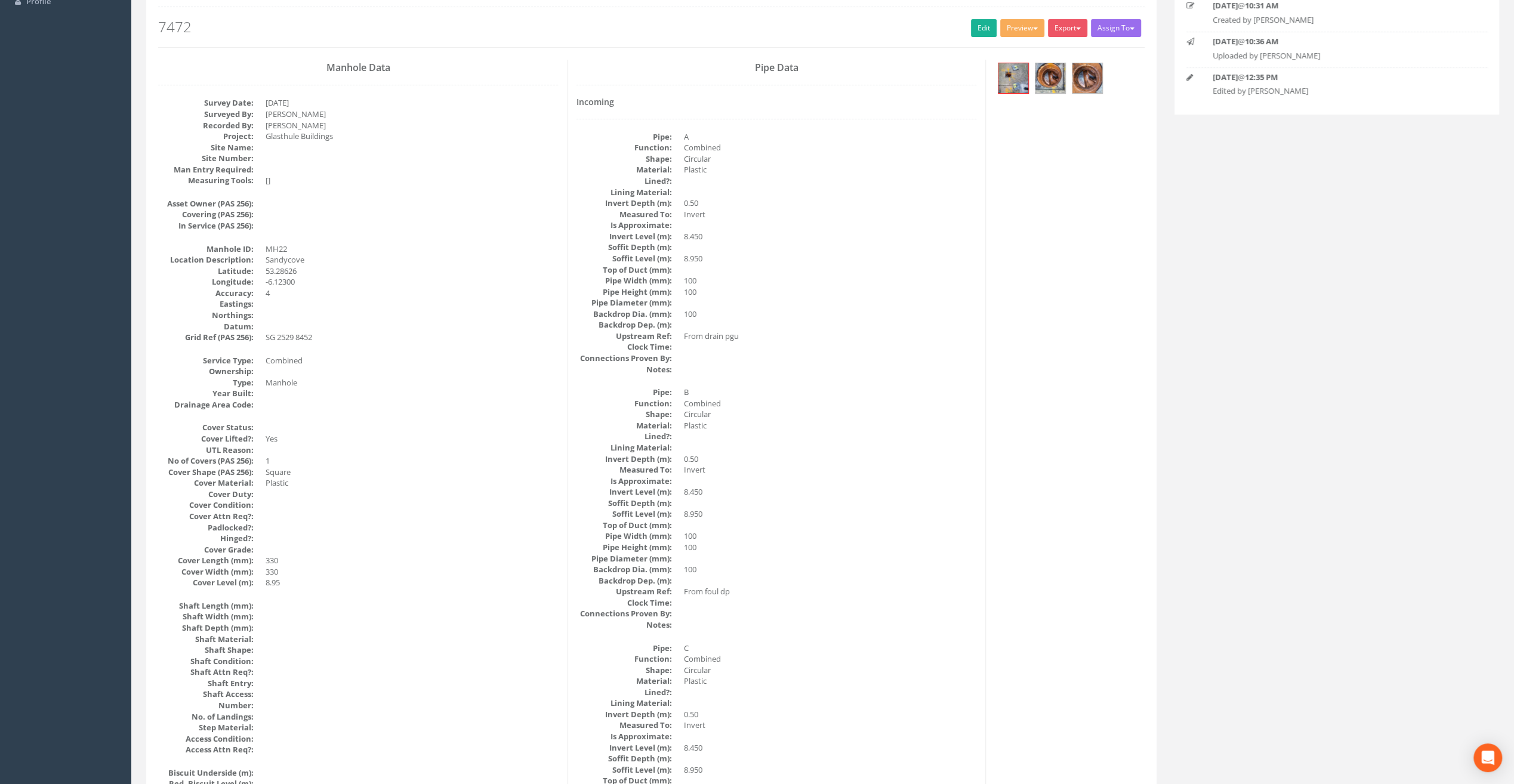
scroll to position [0, 0]
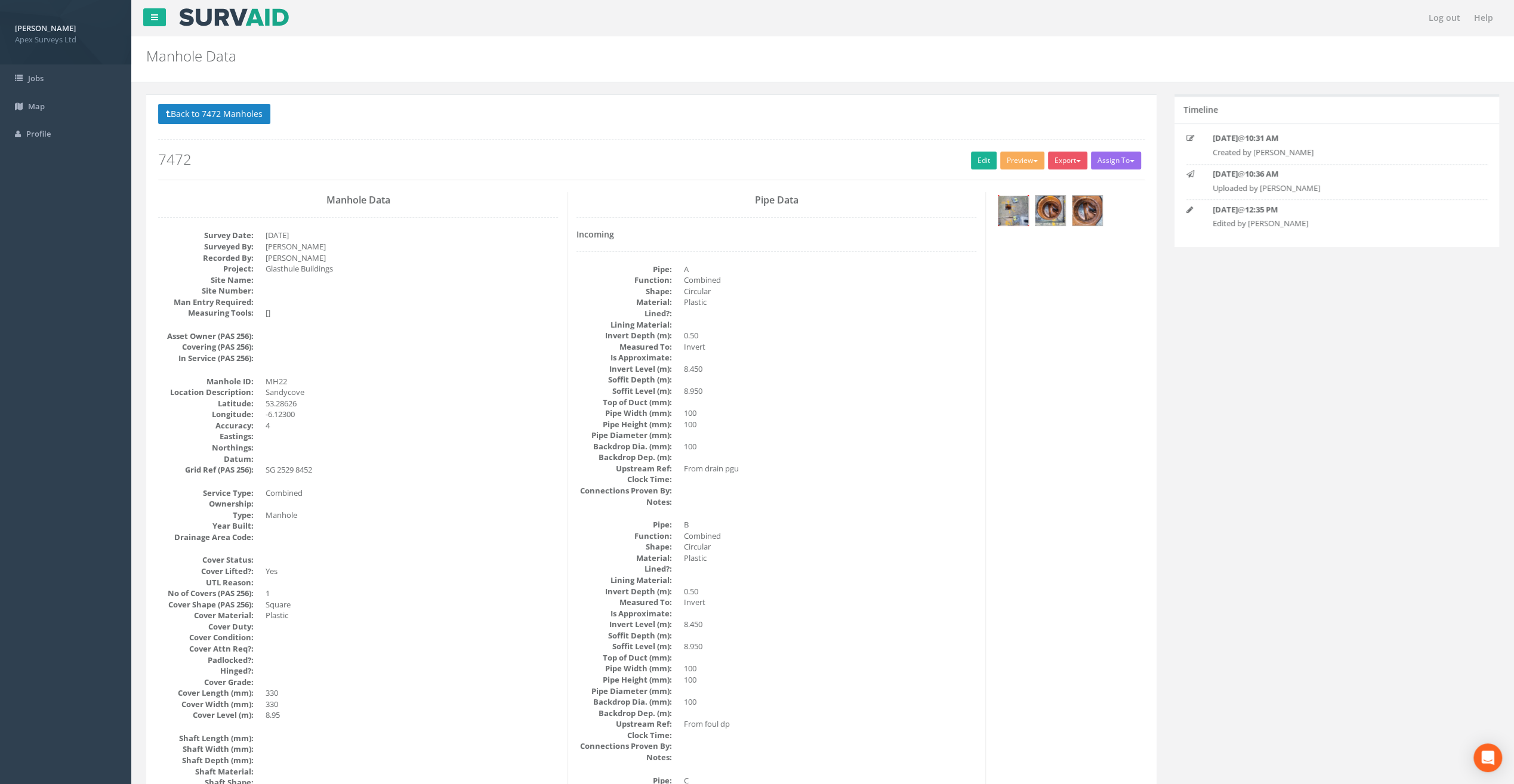
click at [1024, 208] on img at bounding box center [1014, 211] width 30 height 30
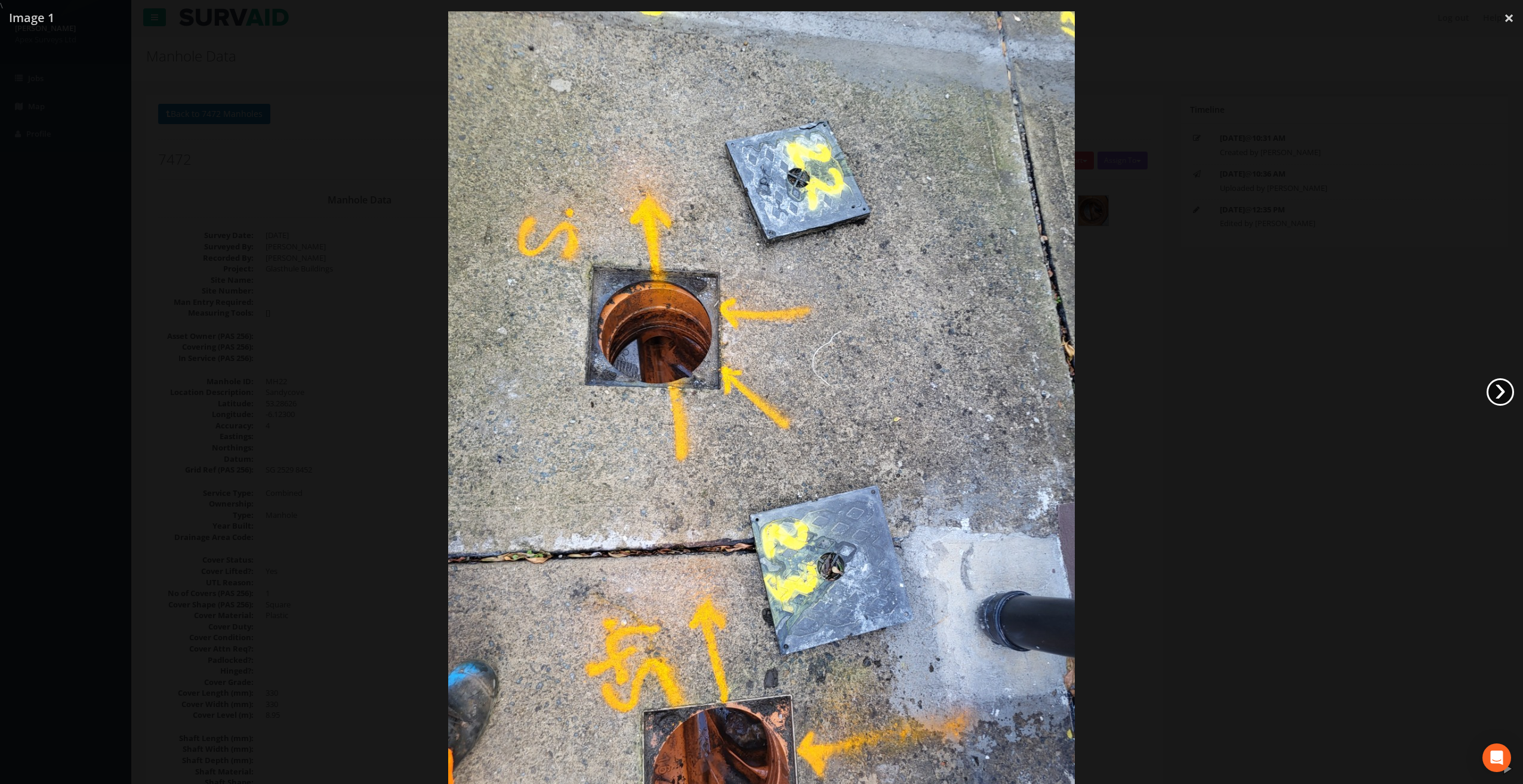
click at [1512, 387] on link "›" at bounding box center [1499, 391] width 27 height 27
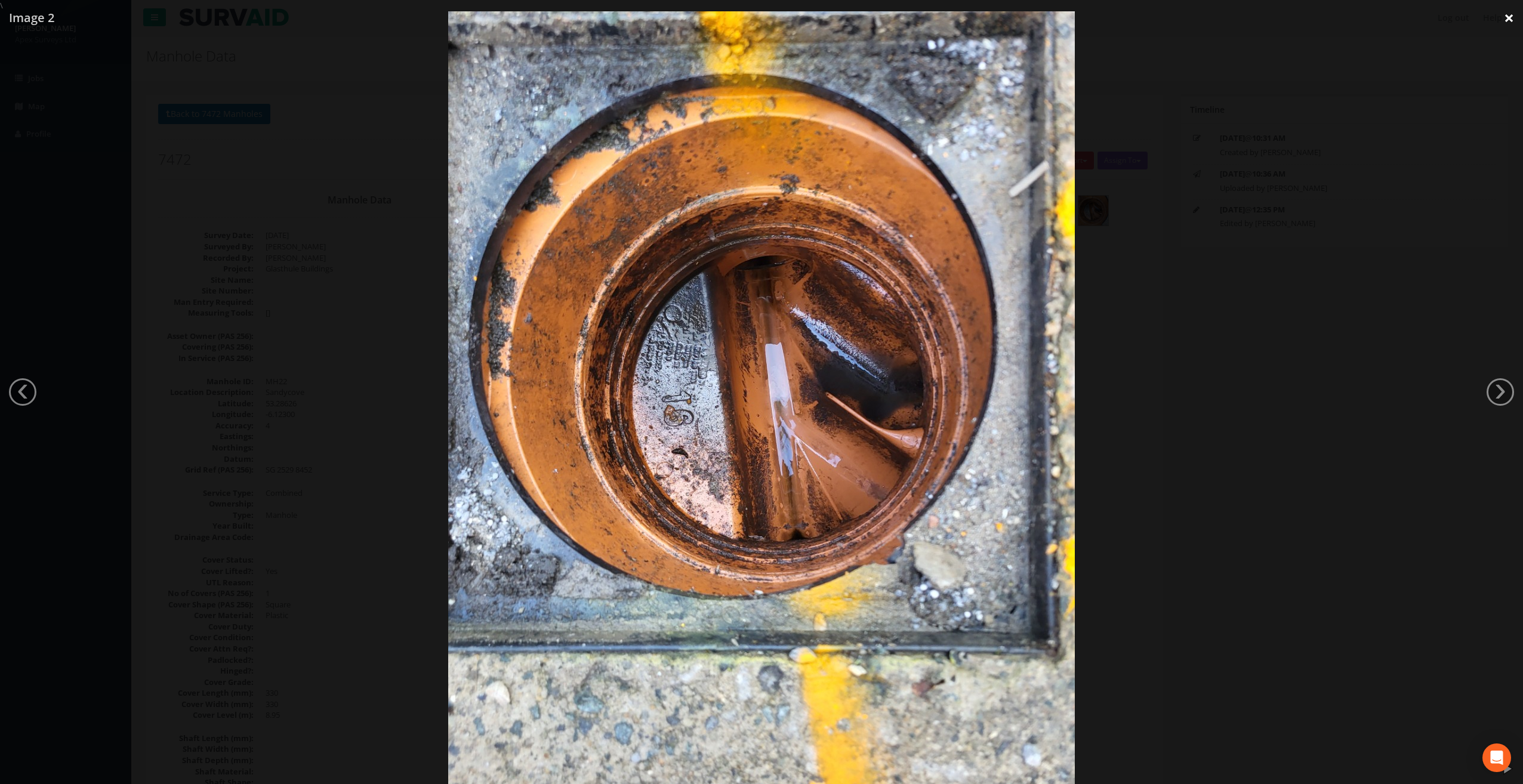
click at [1513, 13] on link "×" at bounding box center [1509, 18] width 28 height 36
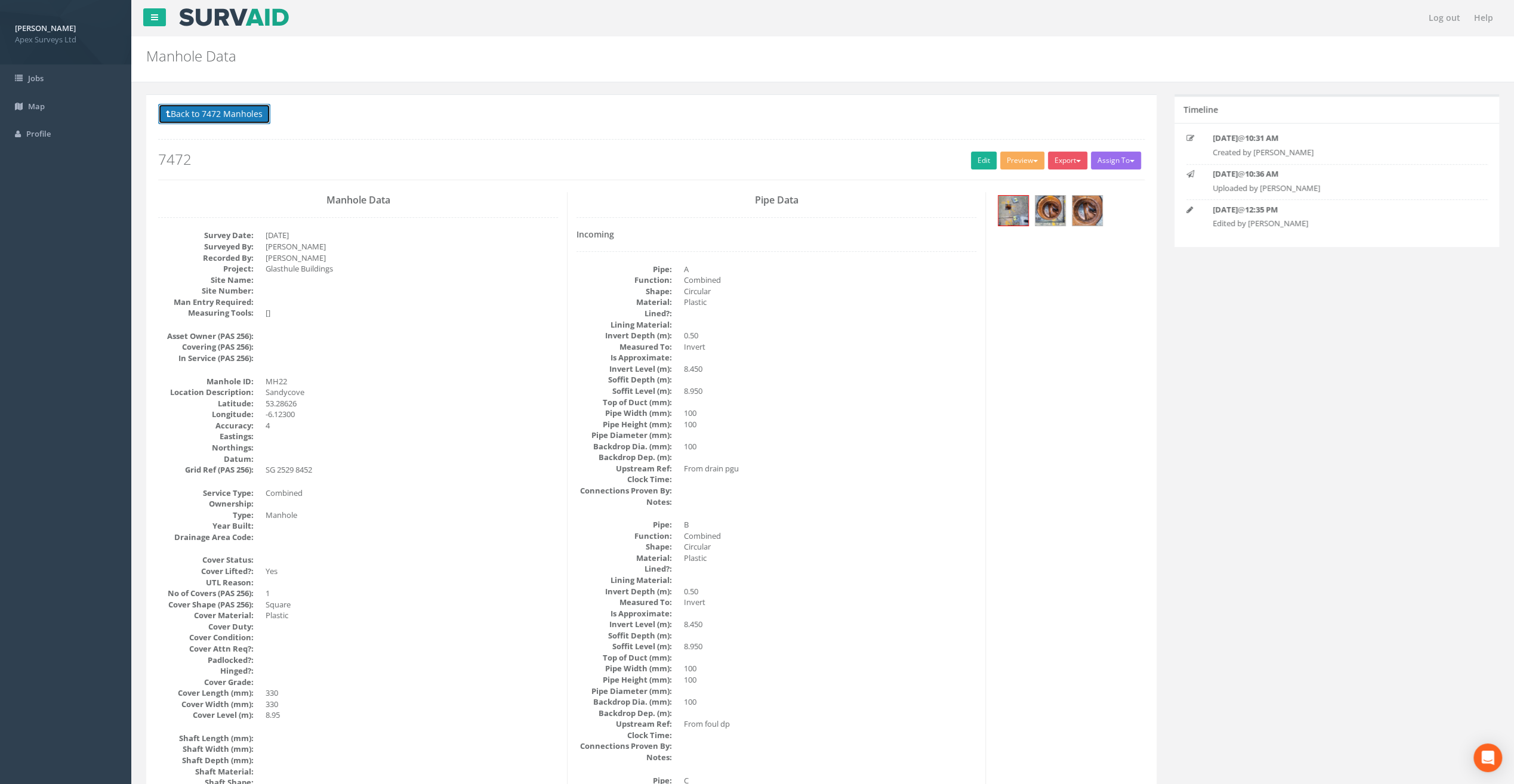
click at [202, 117] on button "Back to 7472 Manholes" at bounding box center [214, 113] width 112 height 20
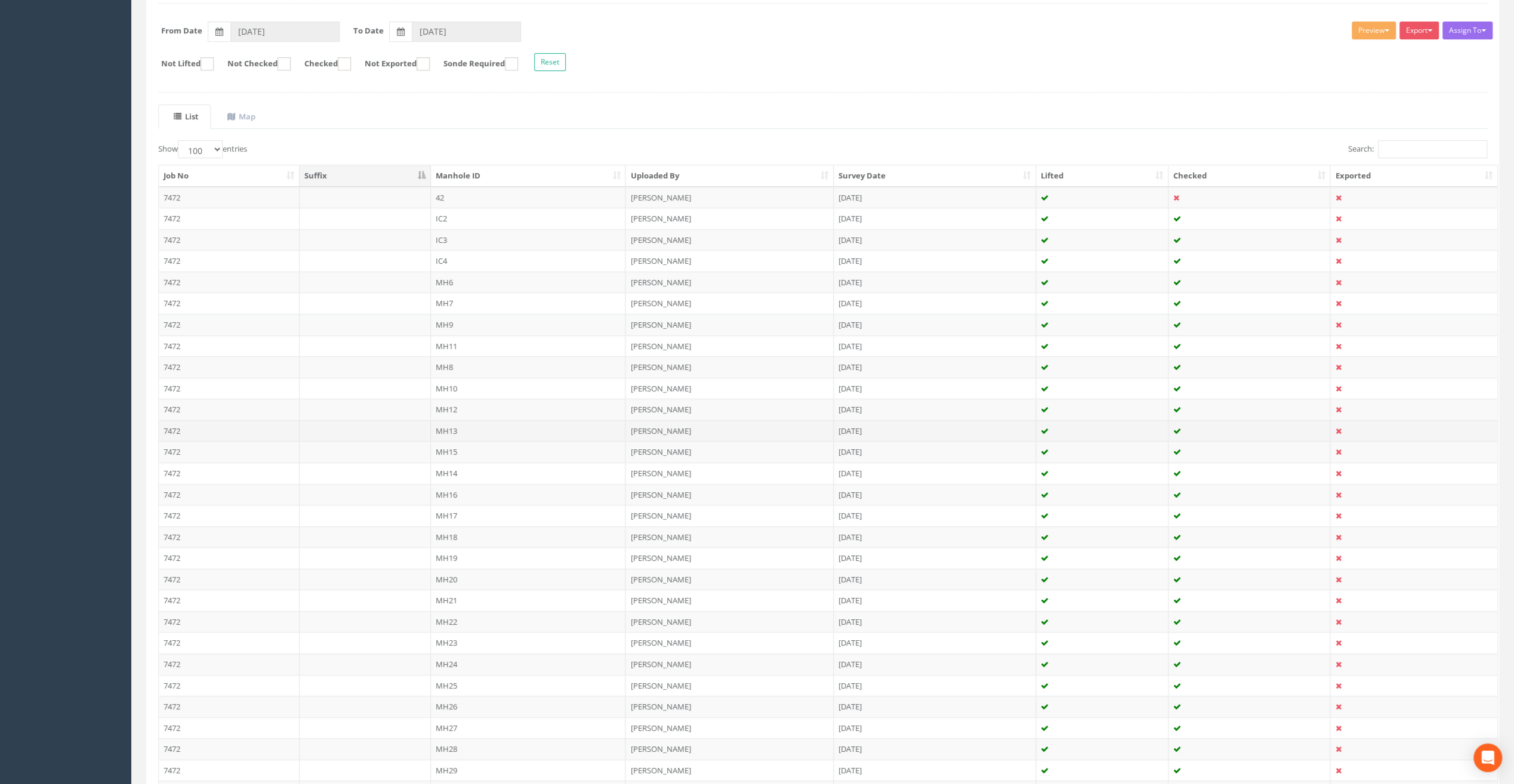
scroll to position [298, 0]
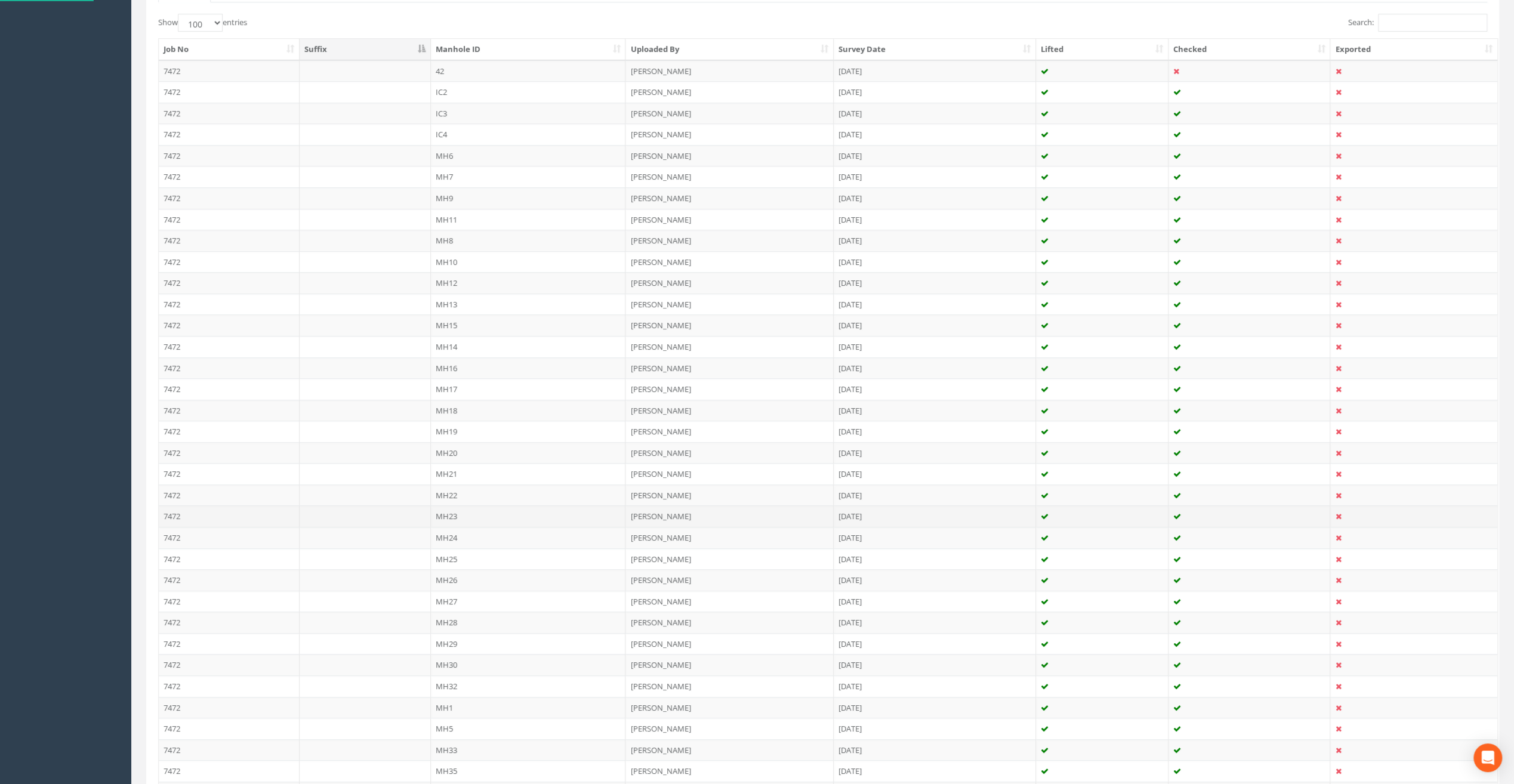
click at [447, 506] on td "MH23" at bounding box center [528, 516] width 196 height 22
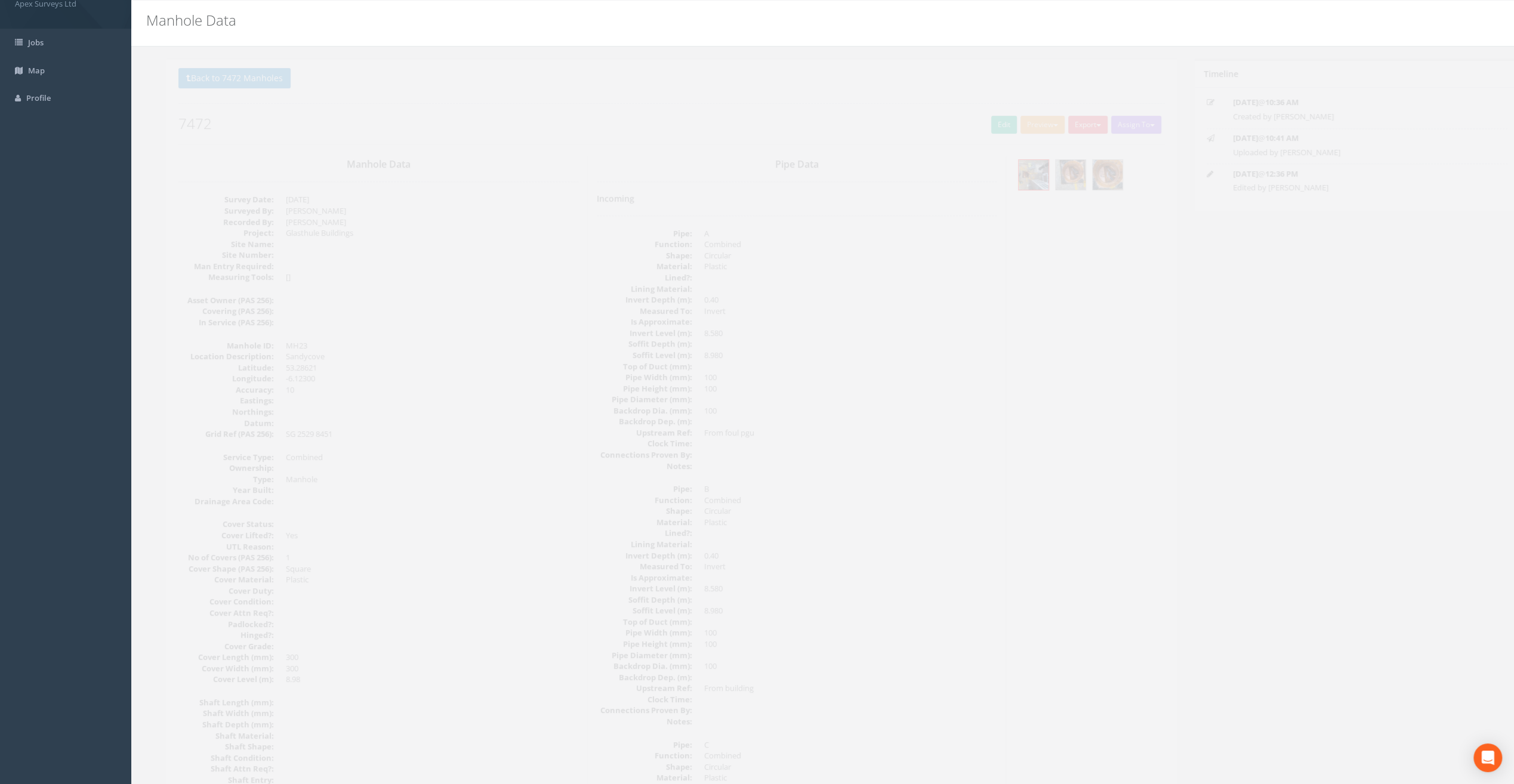
scroll to position [0, 0]
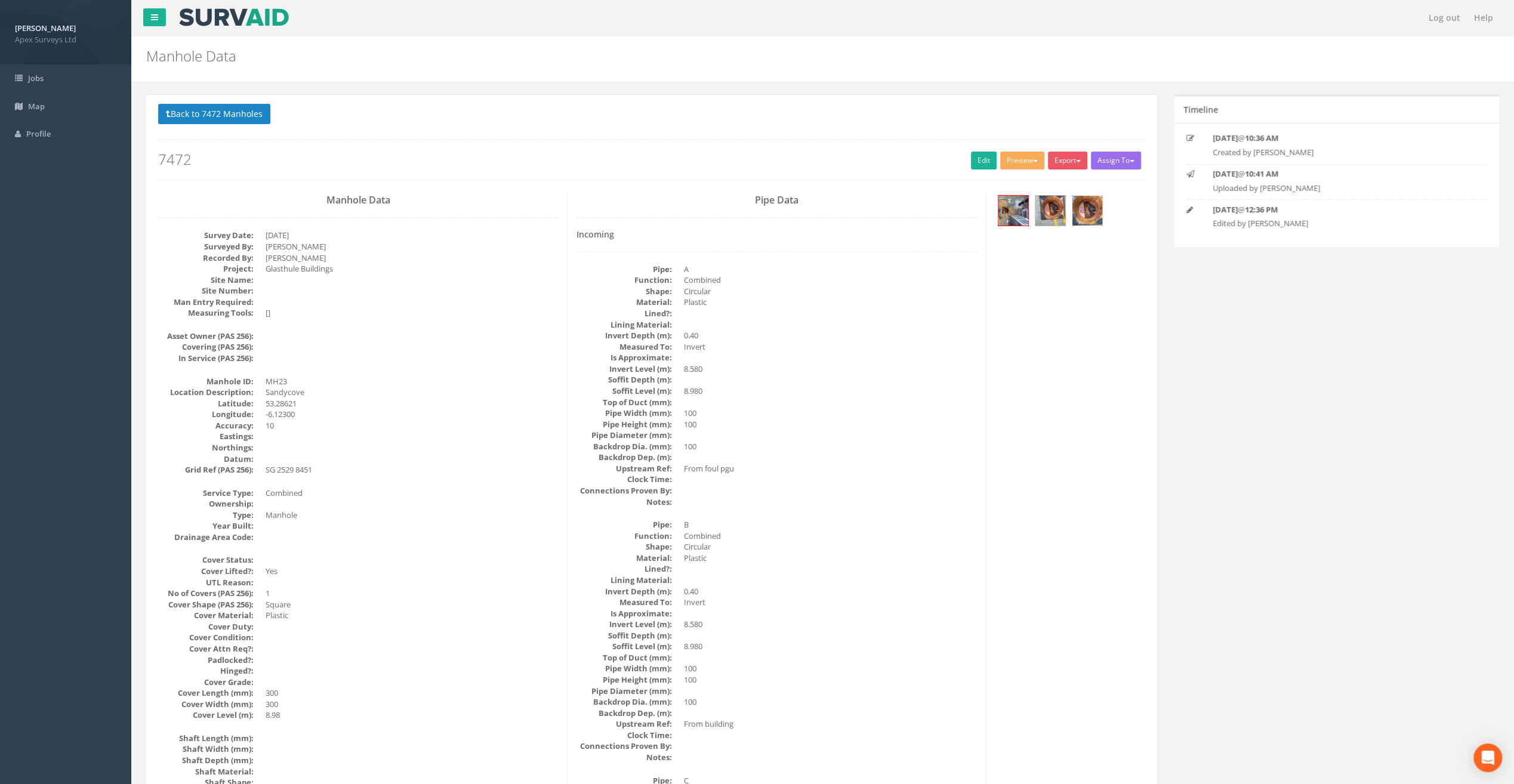
click at [1083, 211] on img at bounding box center [1088, 211] width 30 height 30
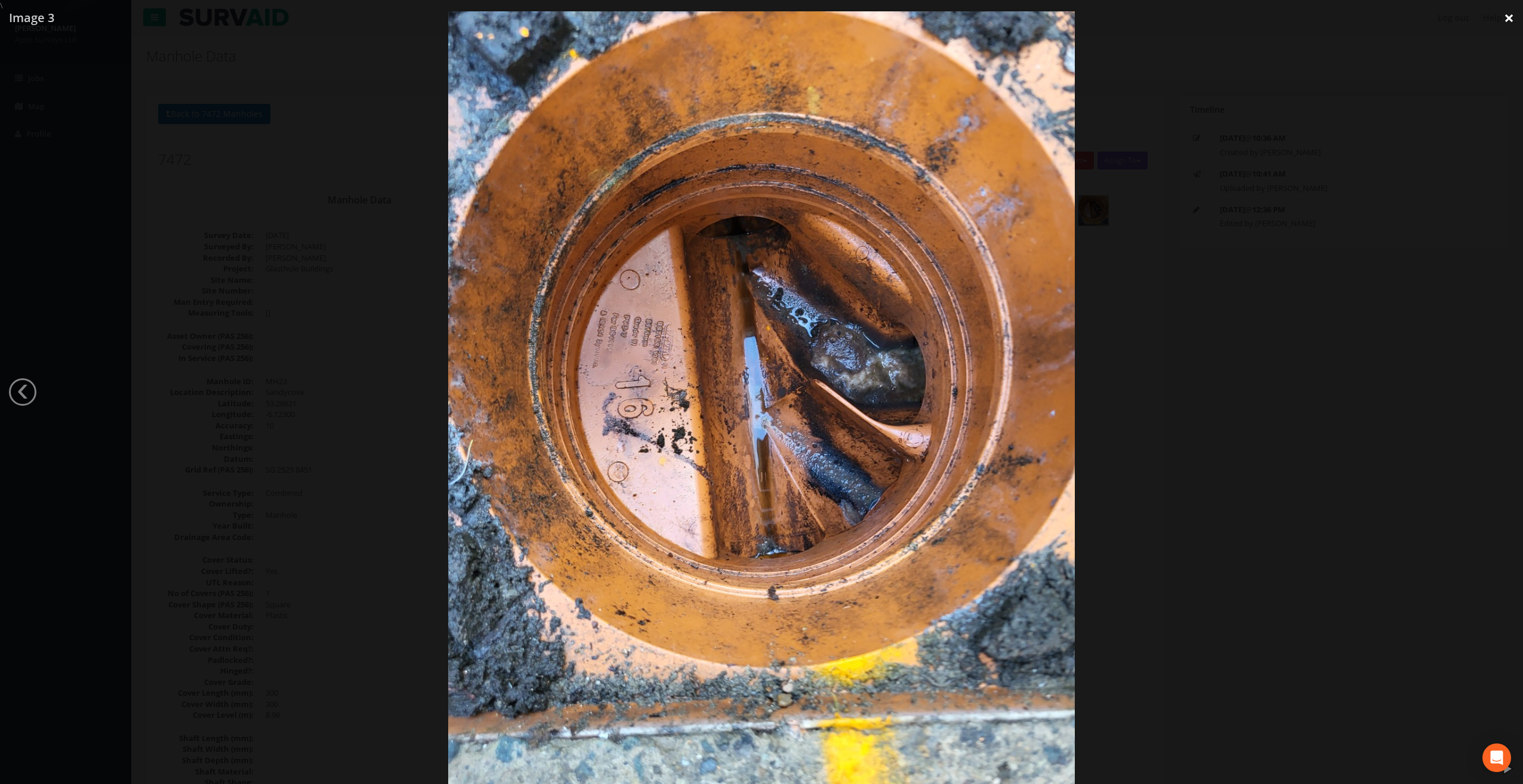
click at [1513, 19] on link "×" at bounding box center [1509, 18] width 28 height 36
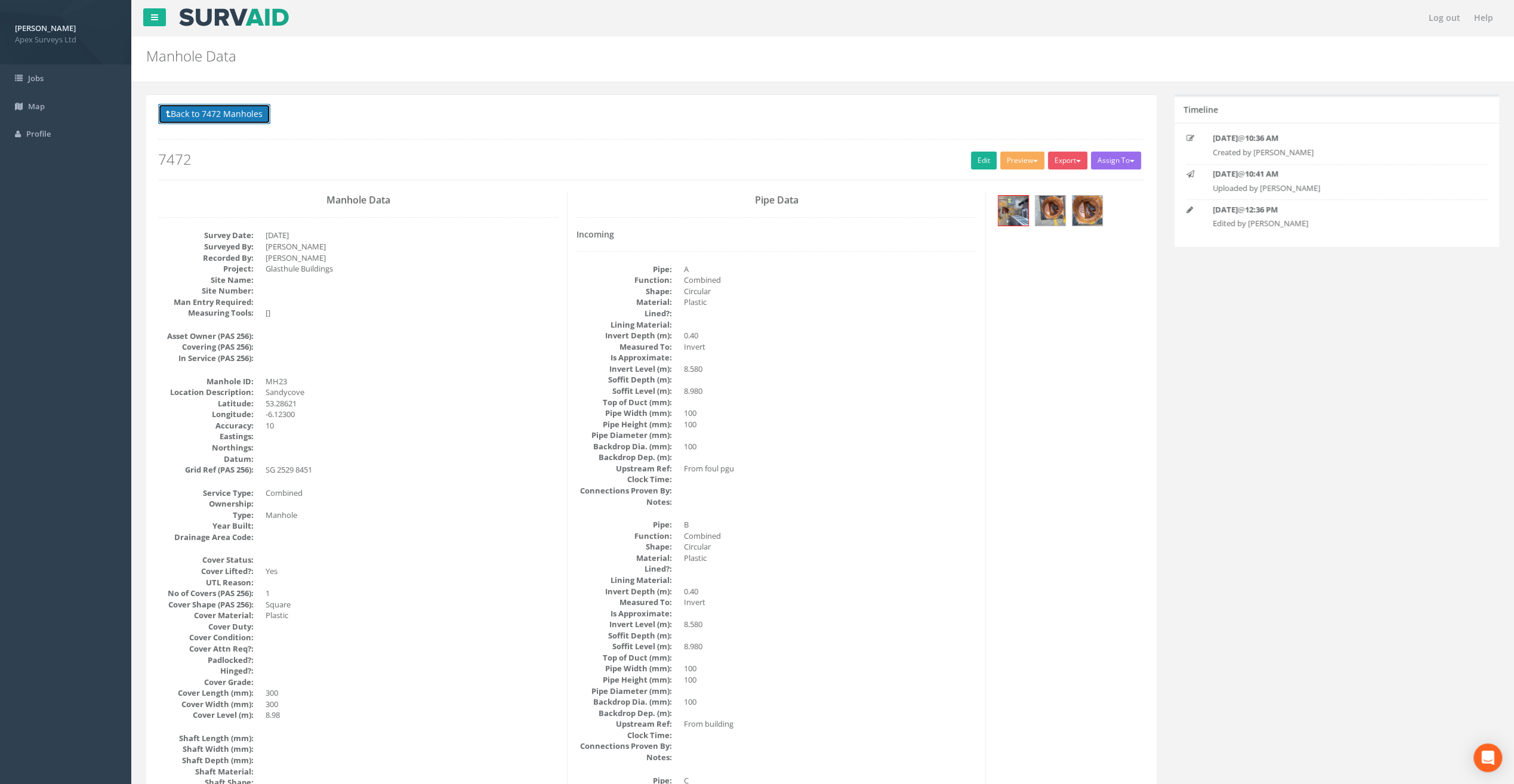
click at [232, 119] on button "Back to 7472 Manholes" at bounding box center [214, 113] width 112 height 20
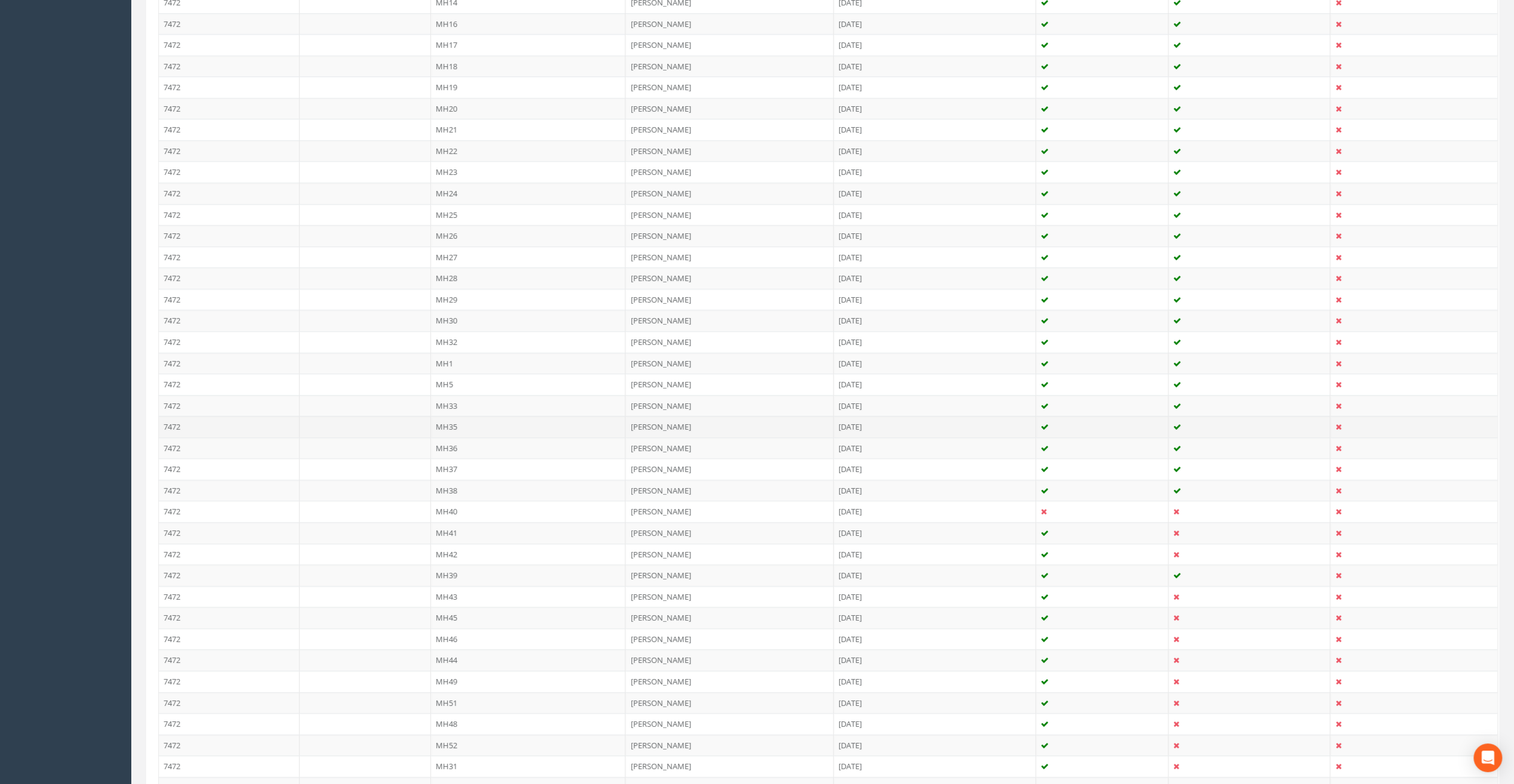
scroll to position [498, 0]
click at [452, 327] on td "MH24" at bounding box center [528, 337] width 196 height 22
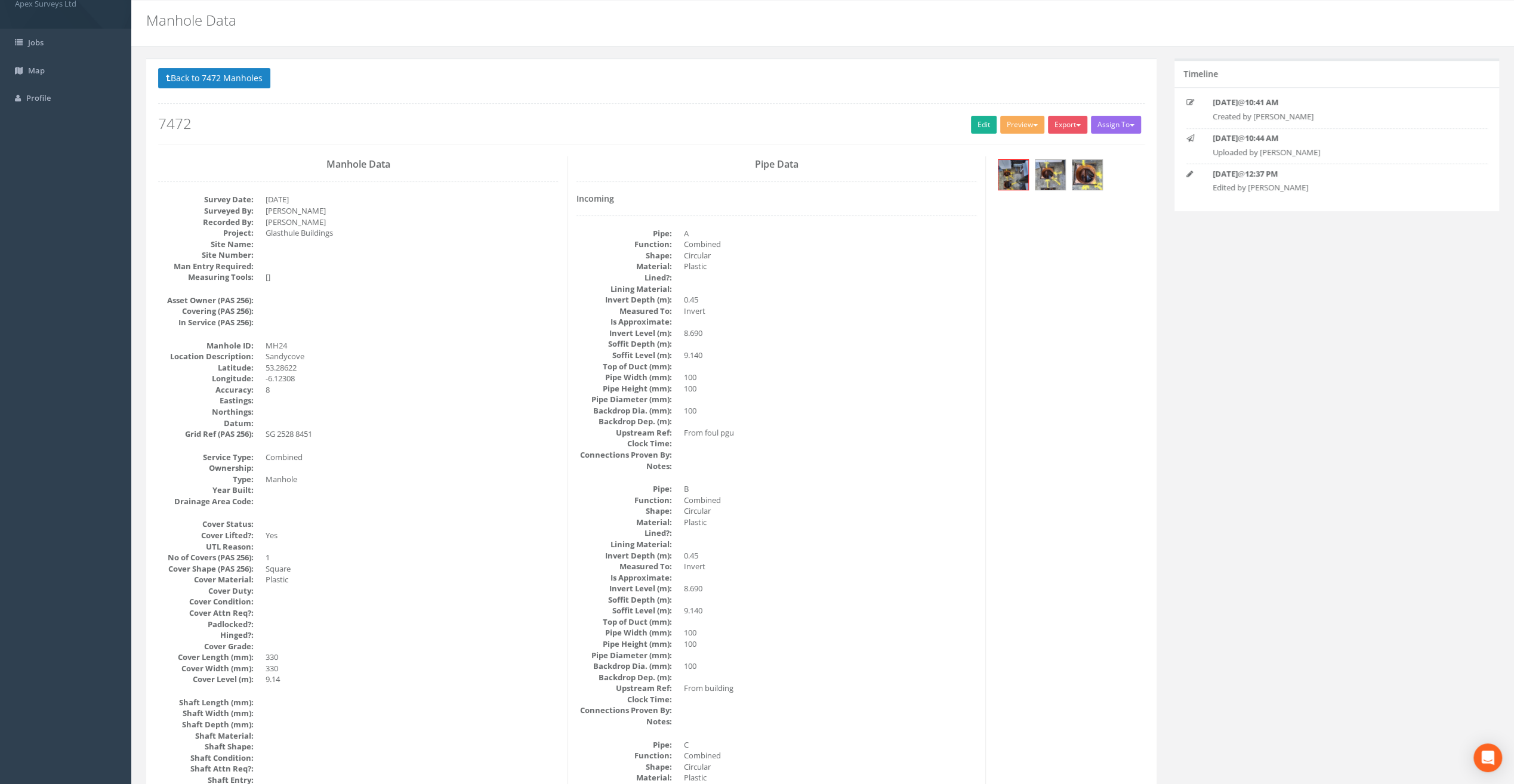
scroll to position [0, 0]
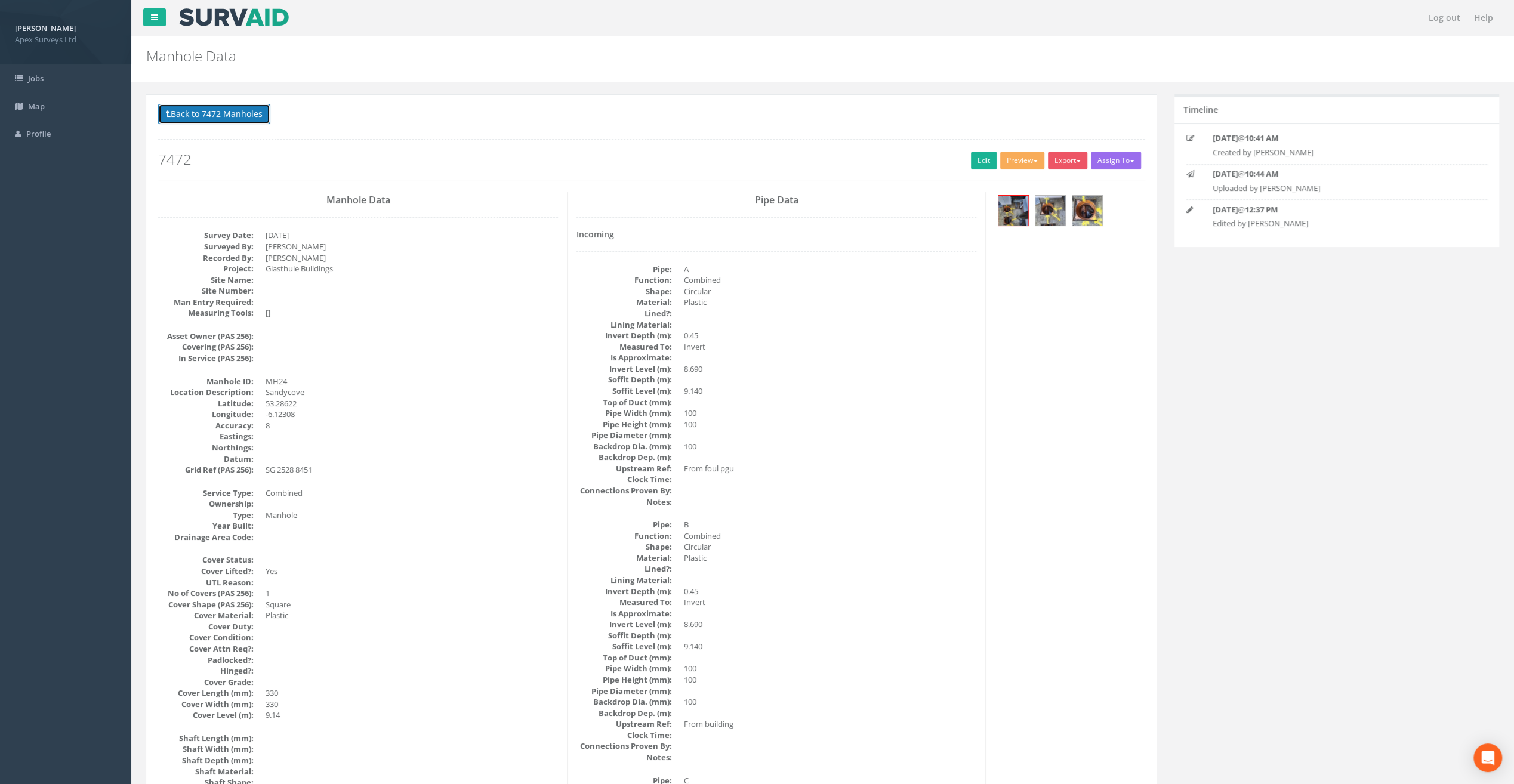
click at [214, 114] on button "Back to 7472 Manholes" at bounding box center [214, 113] width 112 height 20
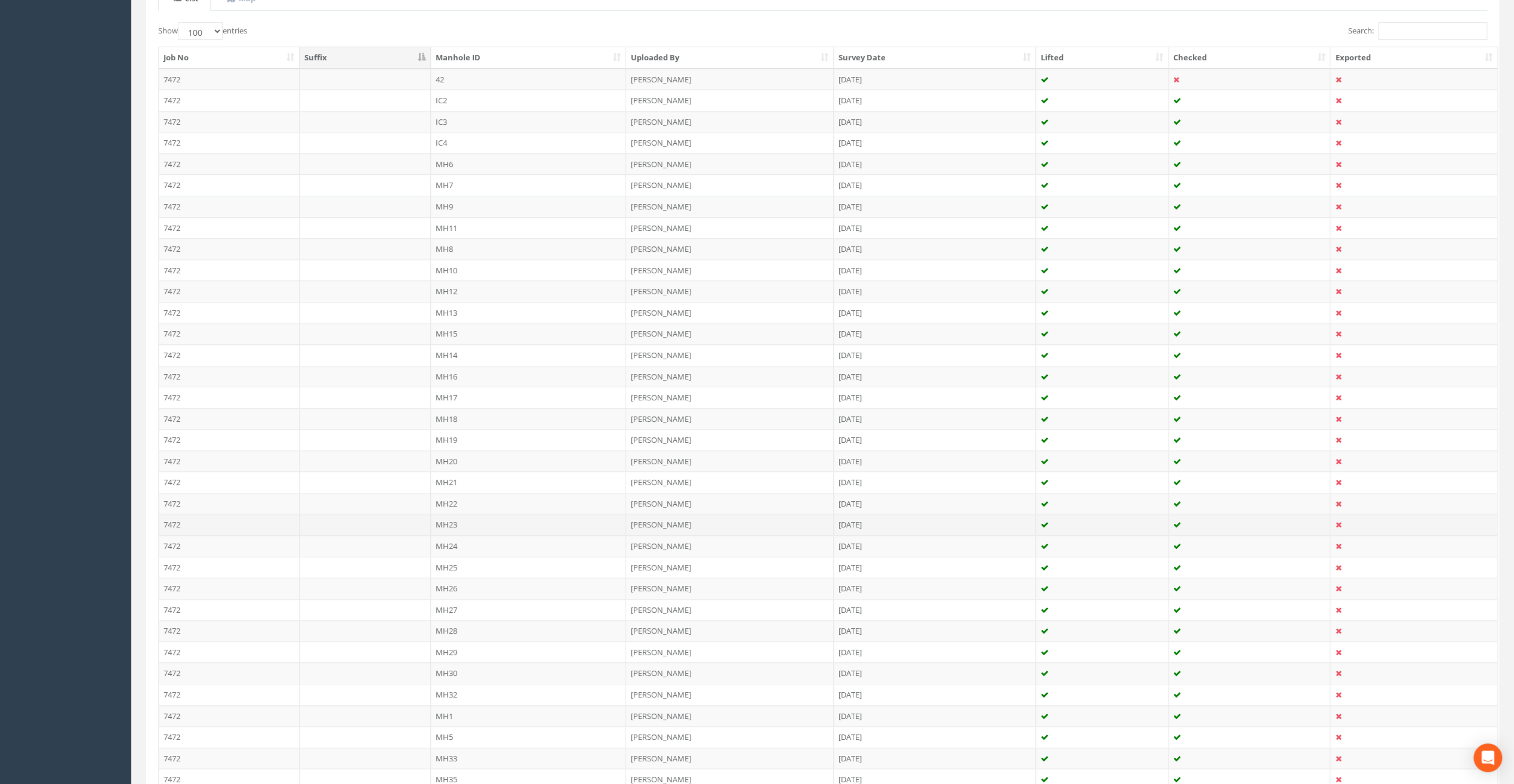
scroll to position [298, 0]
click at [445, 551] on td "MH25" at bounding box center [528, 558] width 196 height 22
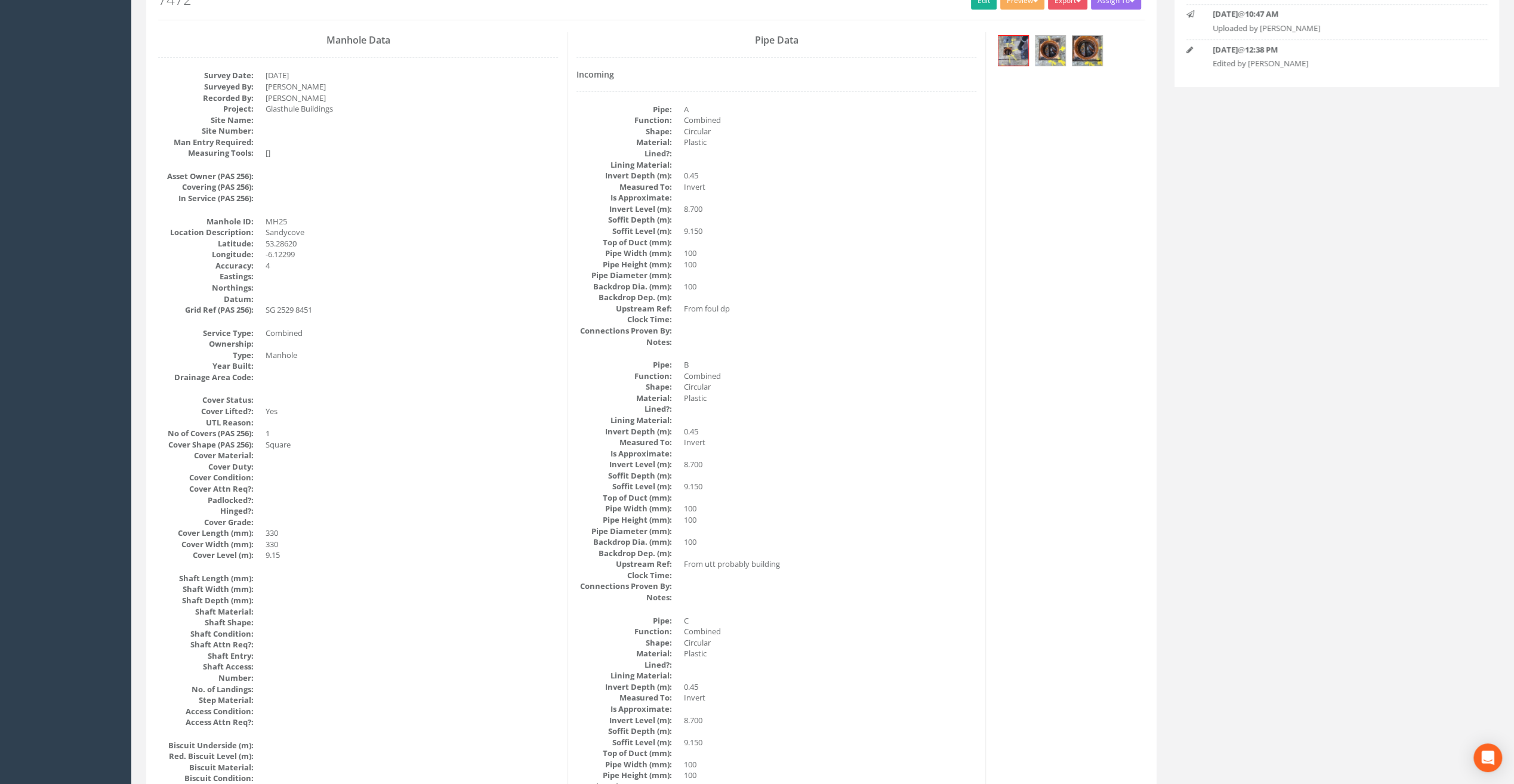
scroll to position [0, 0]
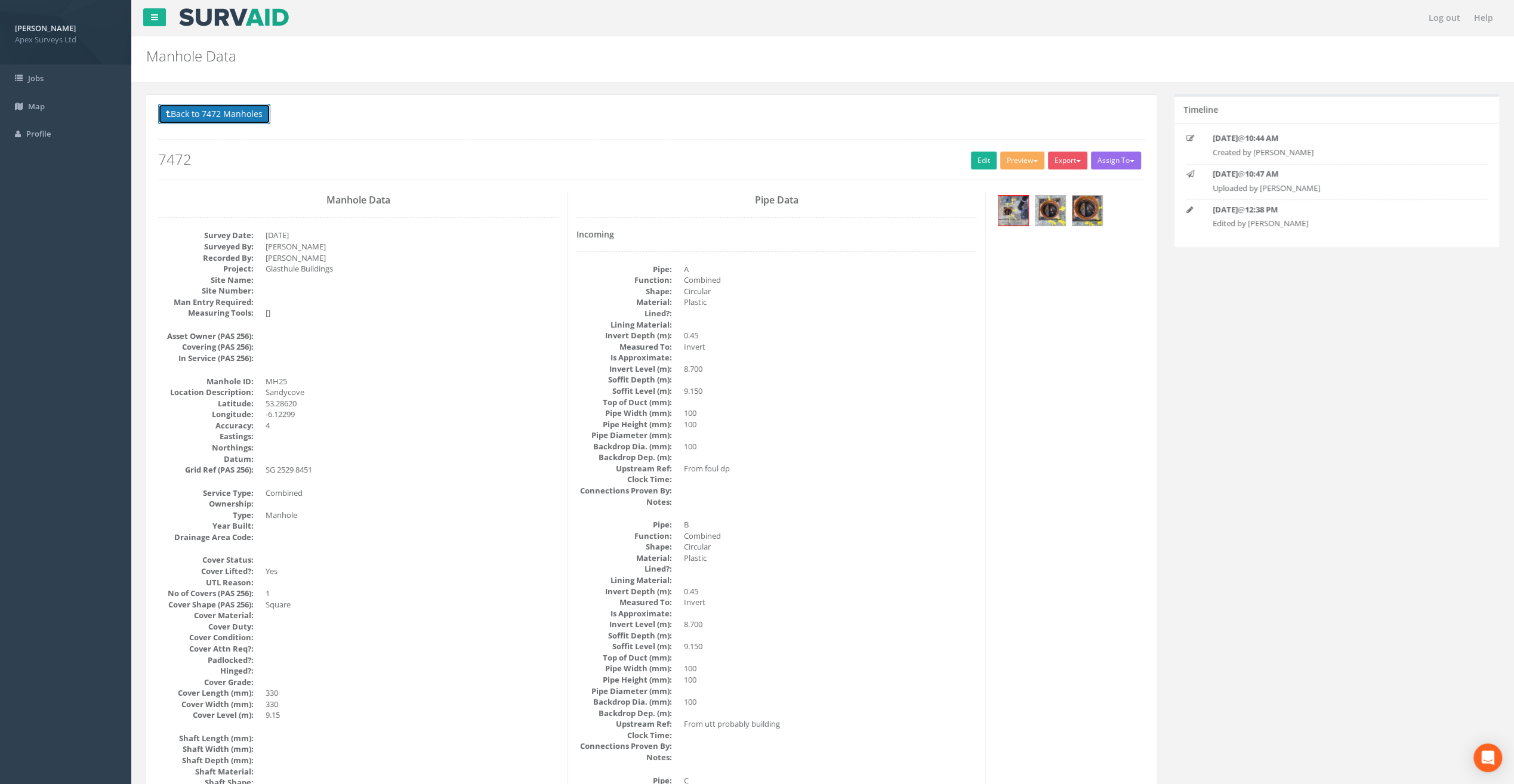
click at [216, 111] on button "Back to 7472 Manholes" at bounding box center [214, 113] width 112 height 20
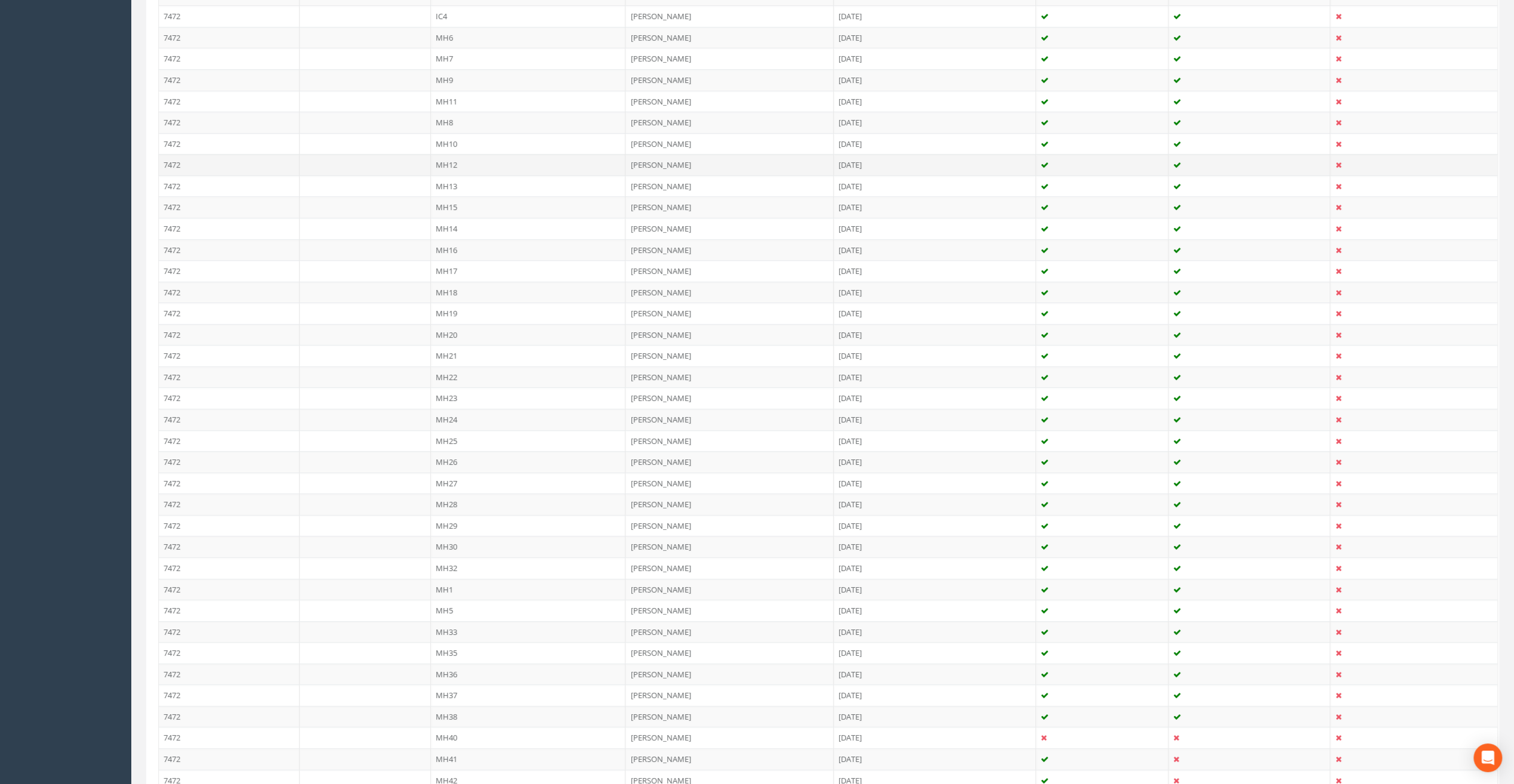
scroll to position [418, 0]
click at [450, 458] on td "MH26" at bounding box center [528, 460] width 196 height 22
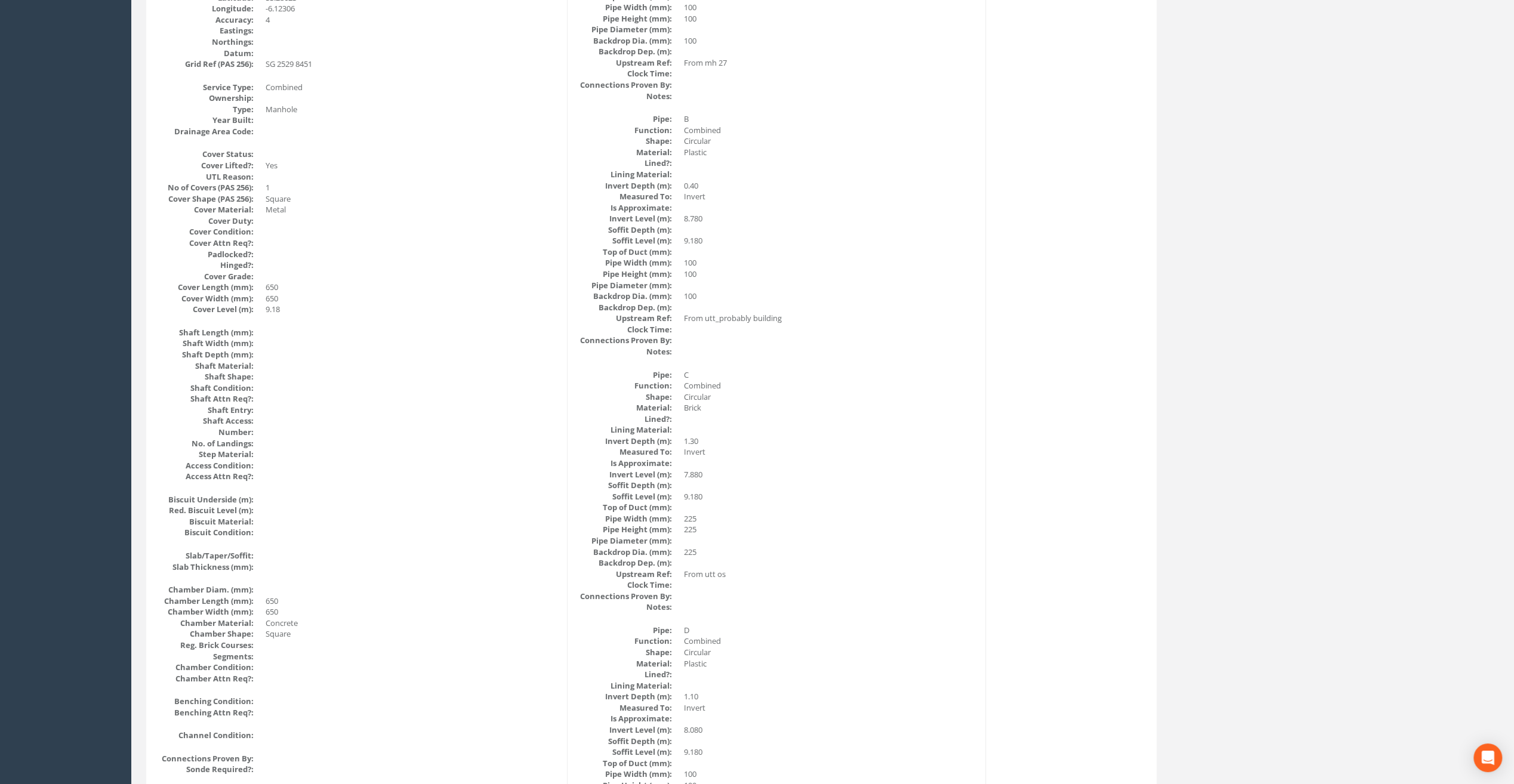
scroll to position [60, 0]
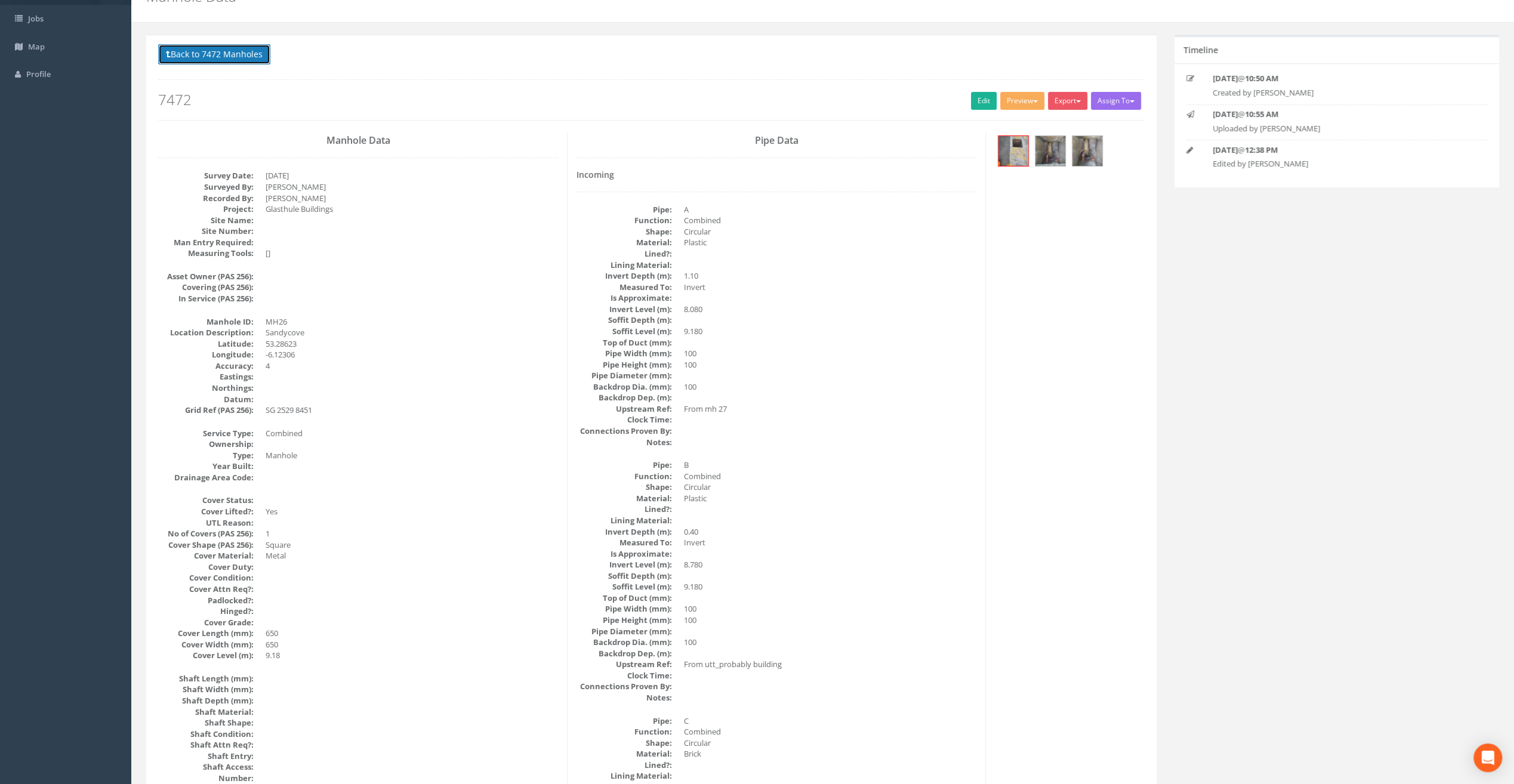
click at [225, 56] on button "Back to 7472 Manholes" at bounding box center [214, 54] width 112 height 20
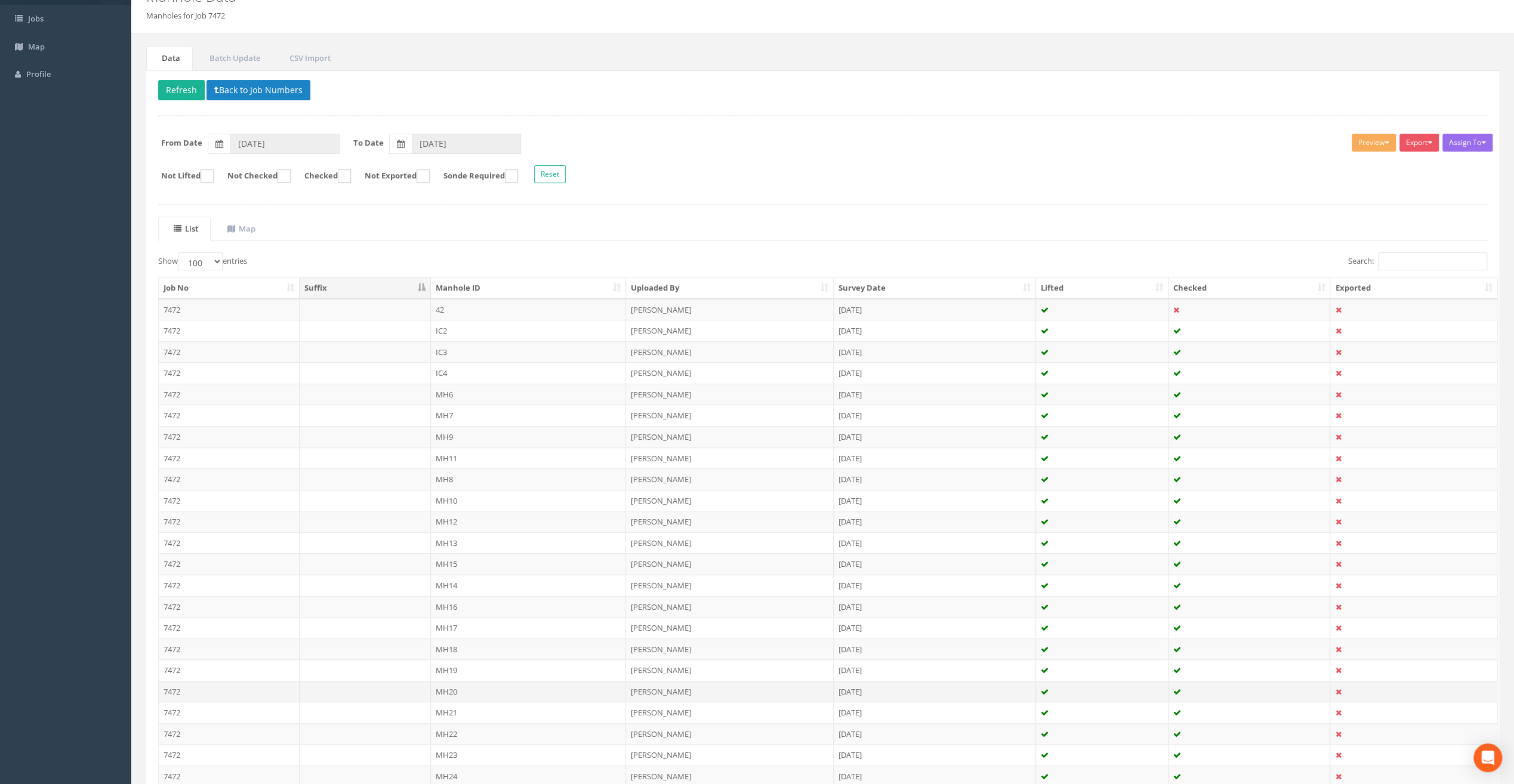
click at [462, 684] on td "MH20" at bounding box center [528, 691] width 196 height 22
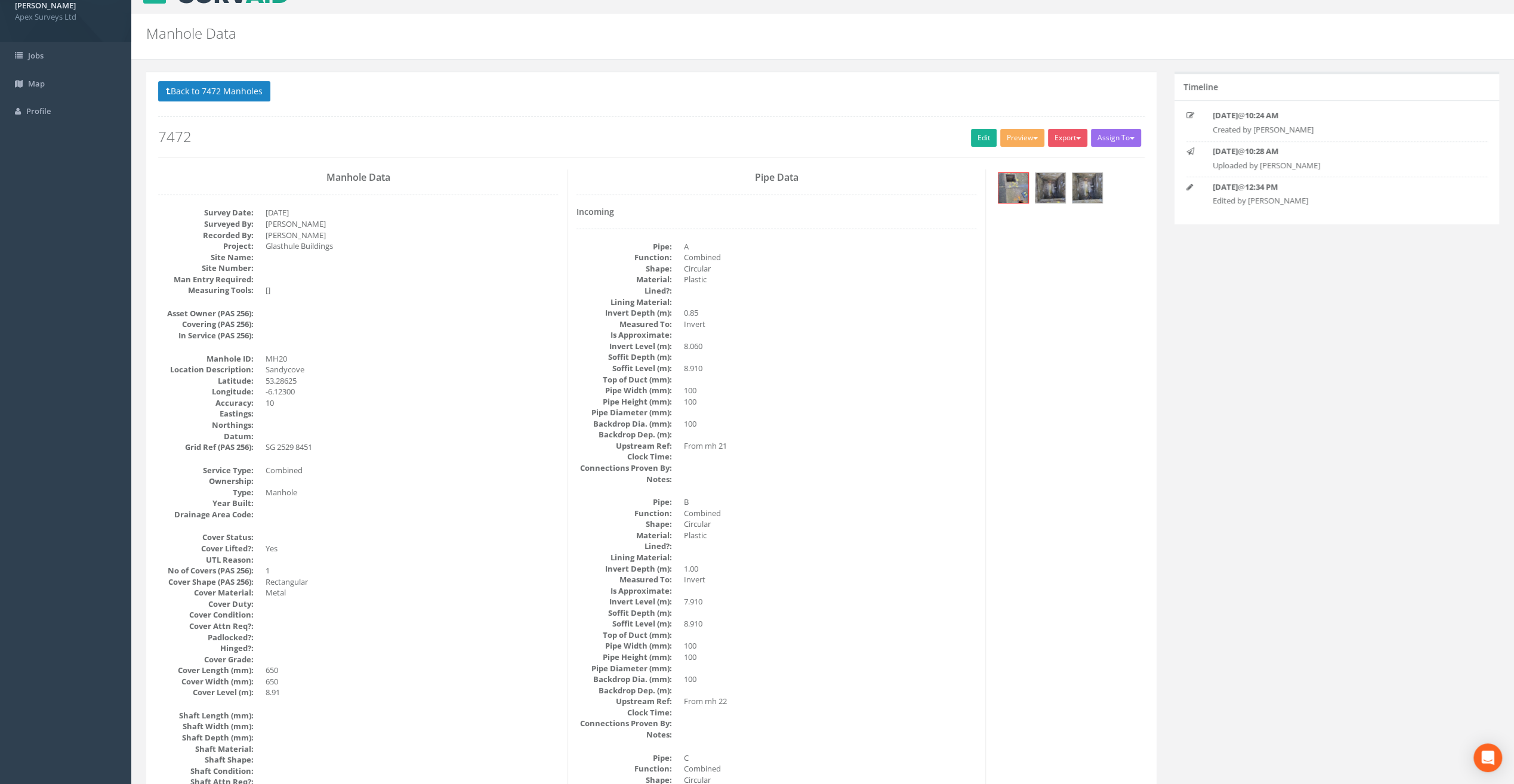
scroll to position [0, 0]
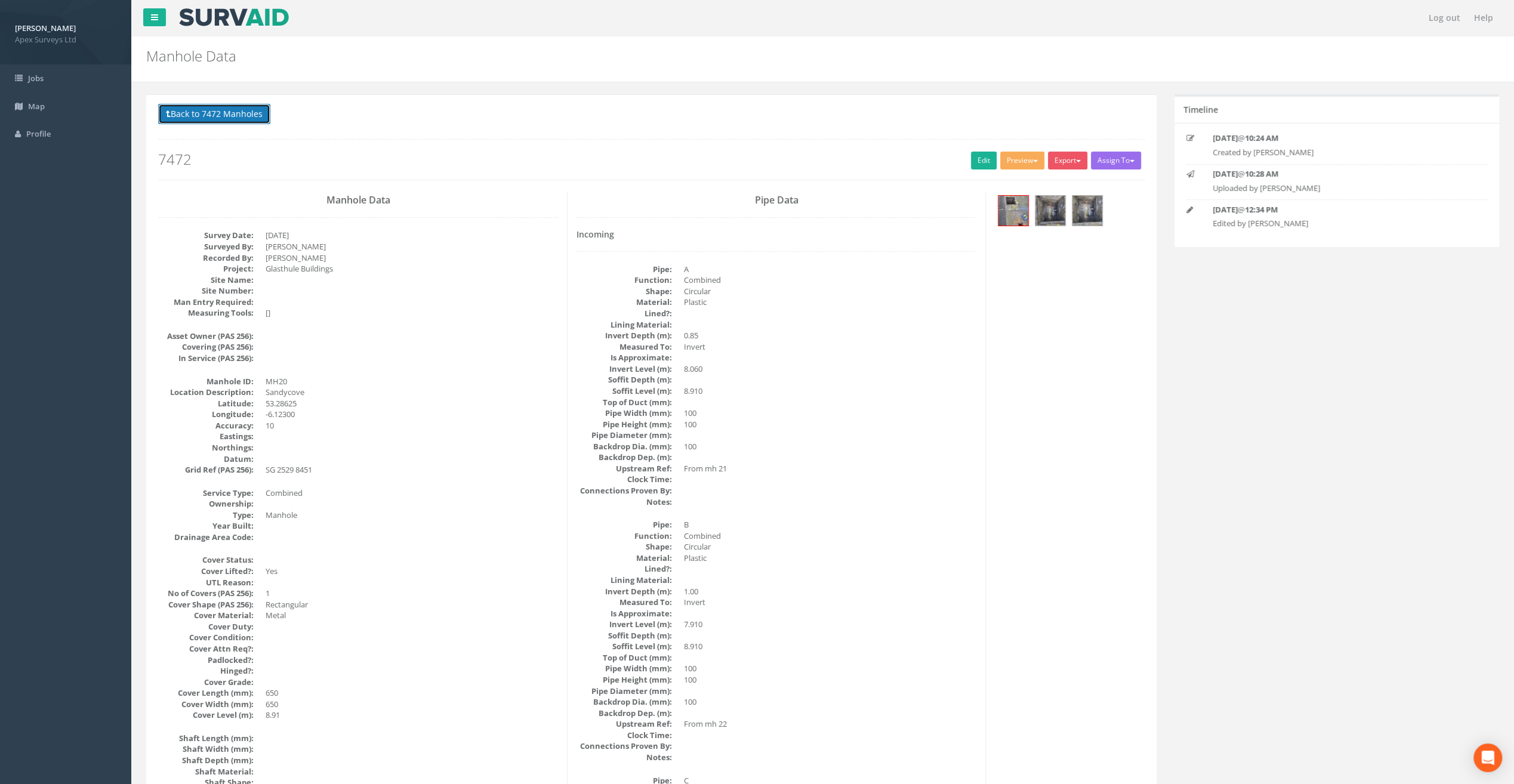
click at [218, 112] on button "Back to 7472 Manholes" at bounding box center [214, 113] width 112 height 20
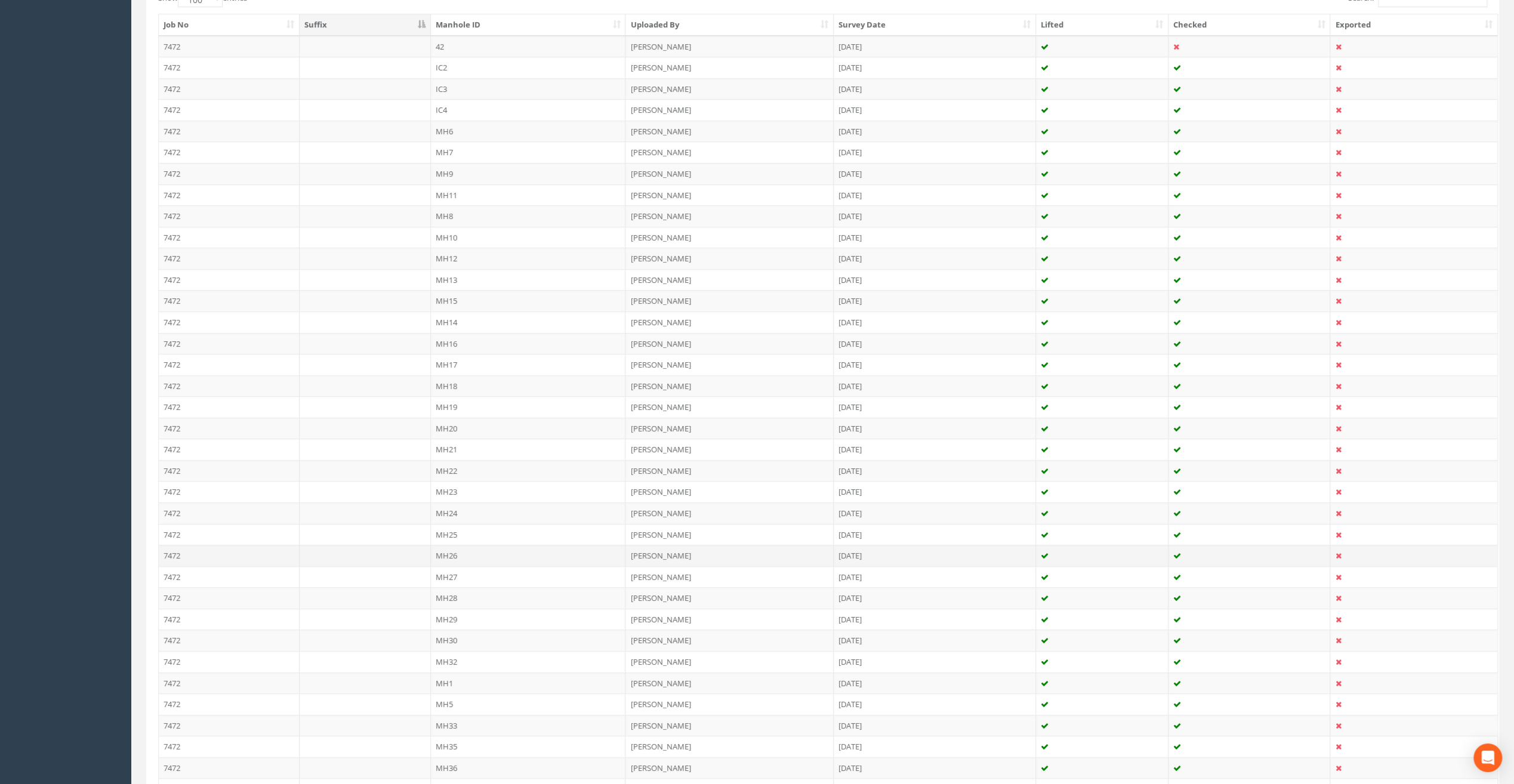
scroll to position [358, 0]
click at [442, 514] on td "MH26" at bounding box center [528, 520] width 196 height 22
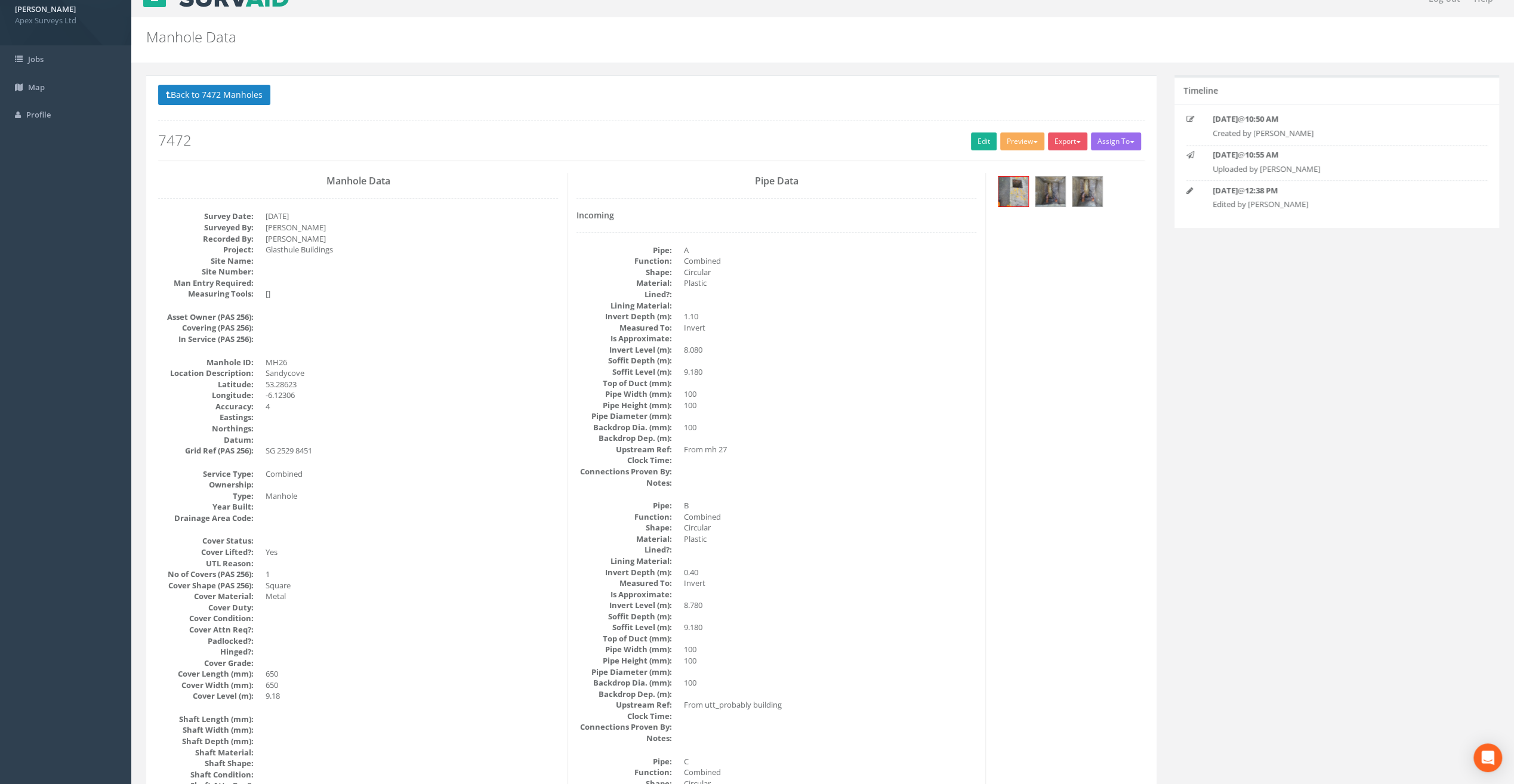
scroll to position [0, 0]
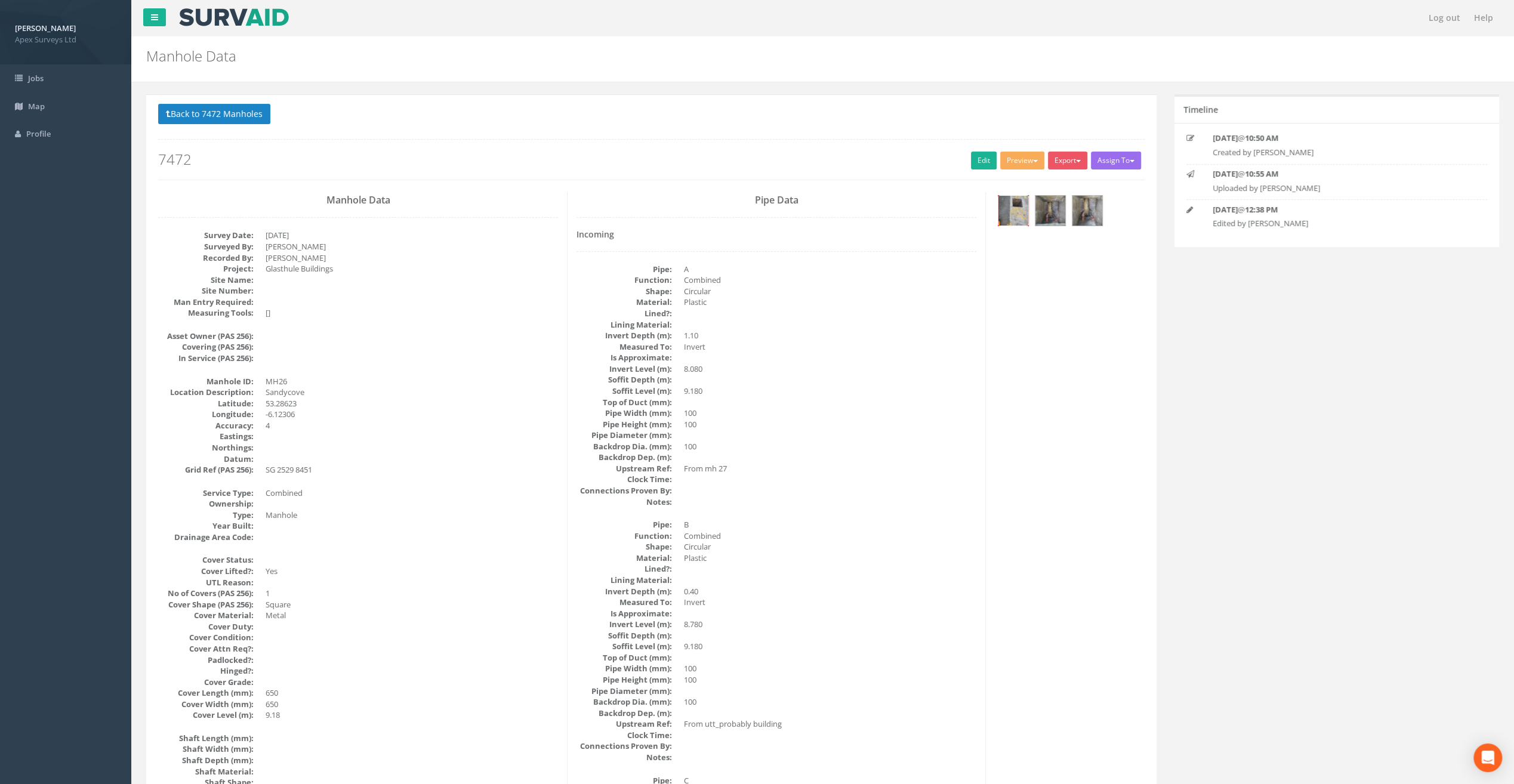
click at [1022, 215] on img at bounding box center [1014, 211] width 30 height 30
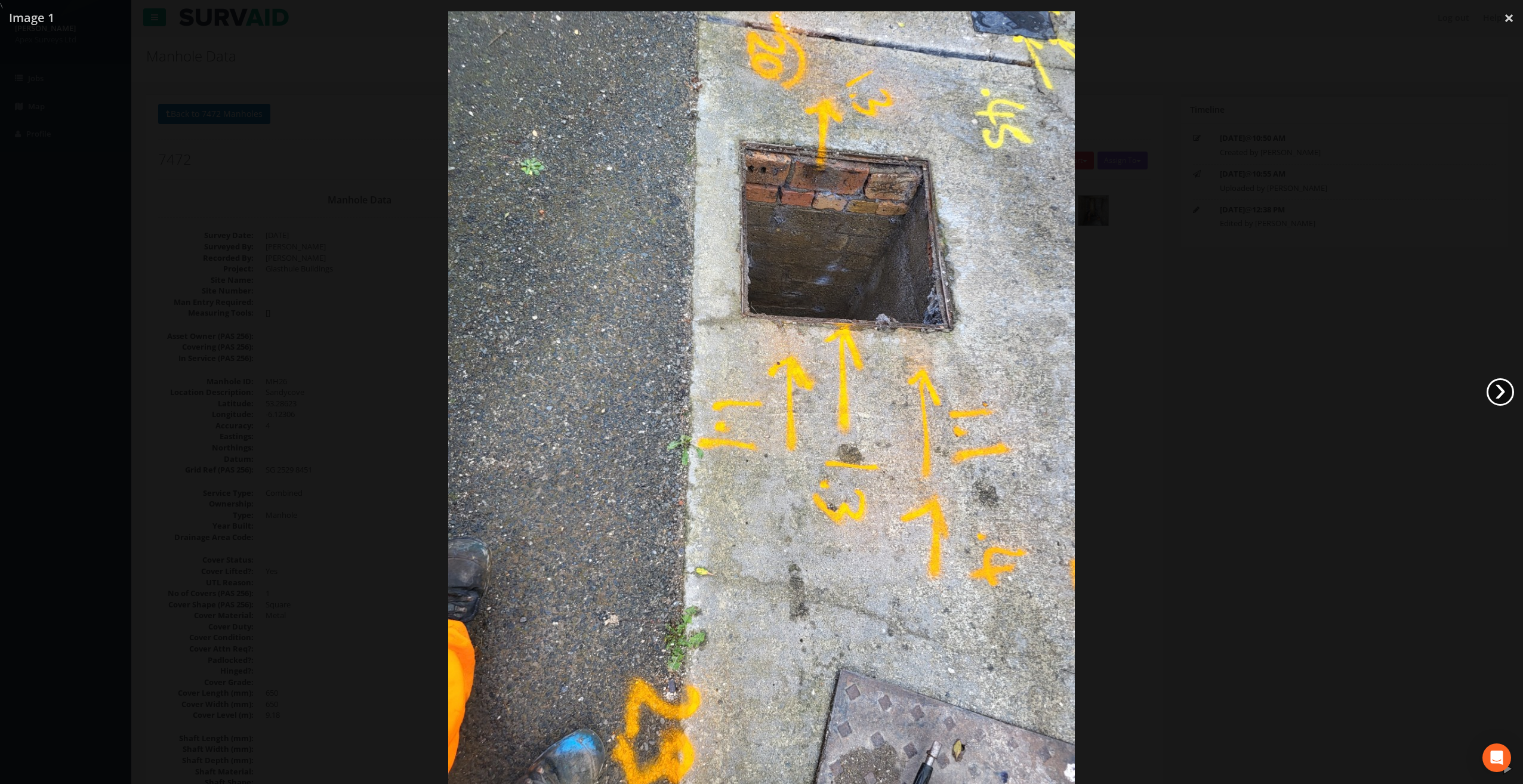
click at [1489, 392] on link "›" at bounding box center [1499, 391] width 27 height 27
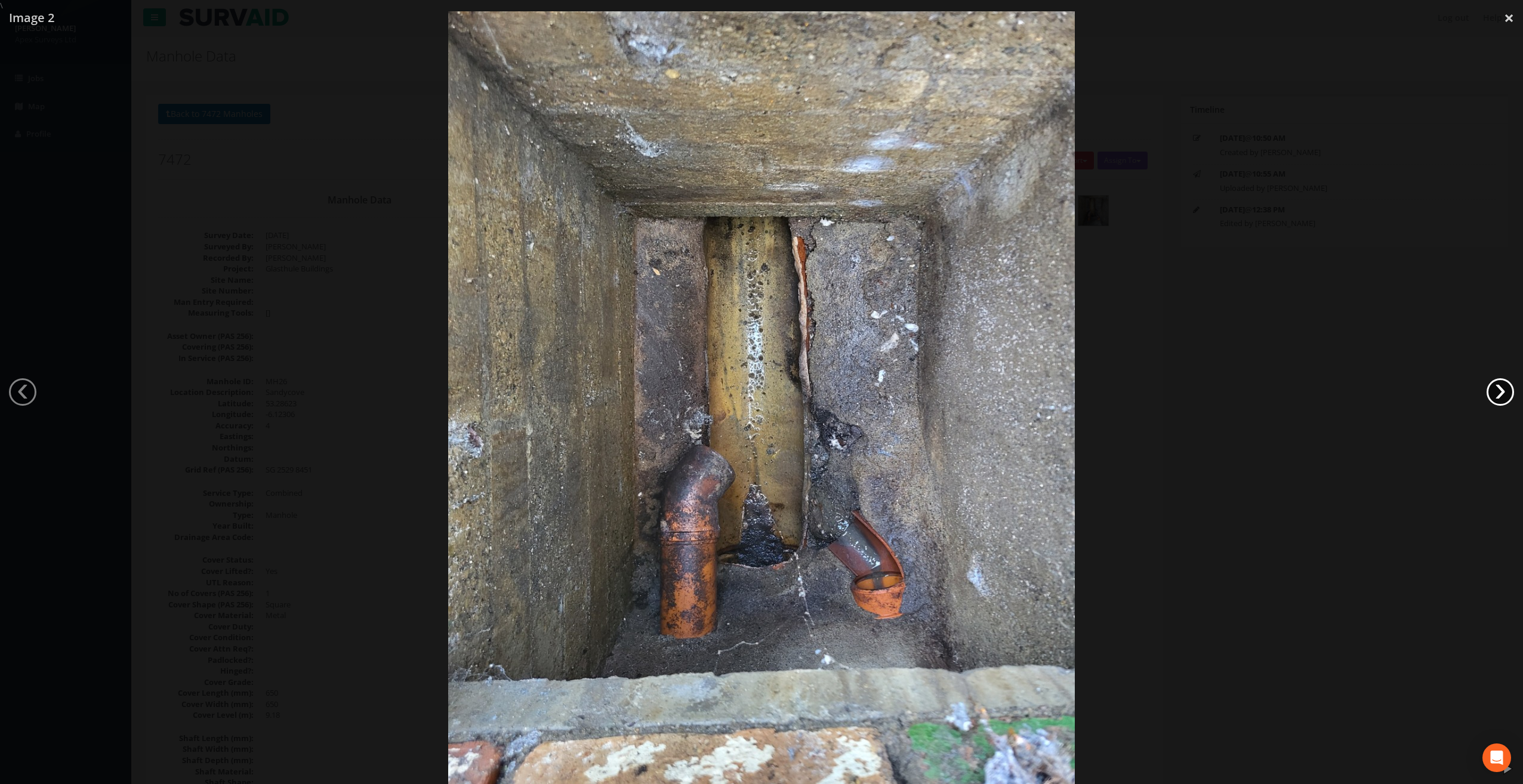
click at [1497, 390] on link "›" at bounding box center [1499, 391] width 27 height 27
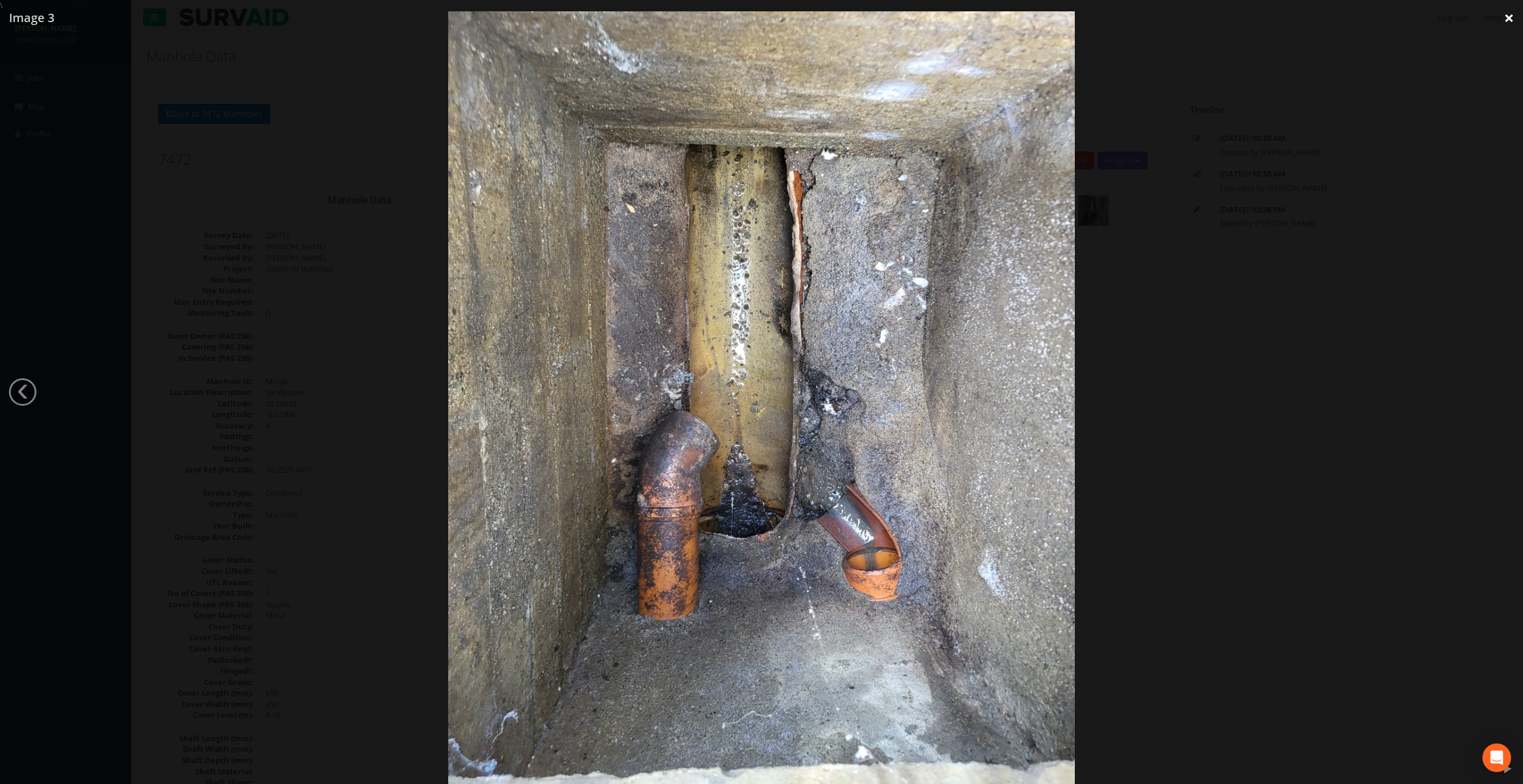
click at [1514, 22] on link "×" at bounding box center [1509, 18] width 28 height 36
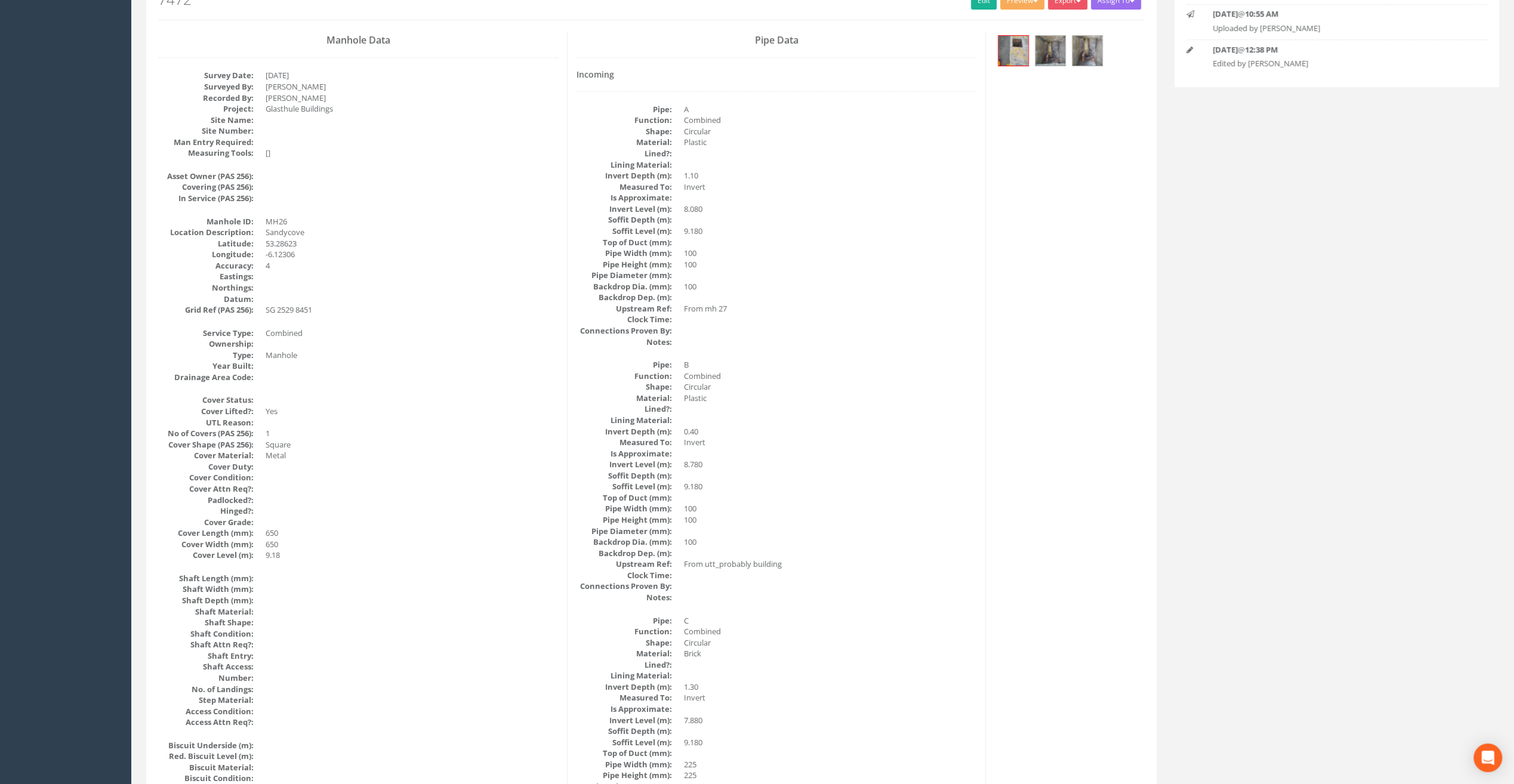
scroll to position [160, 0]
click at [1014, 47] on img at bounding box center [1014, 51] width 30 height 30
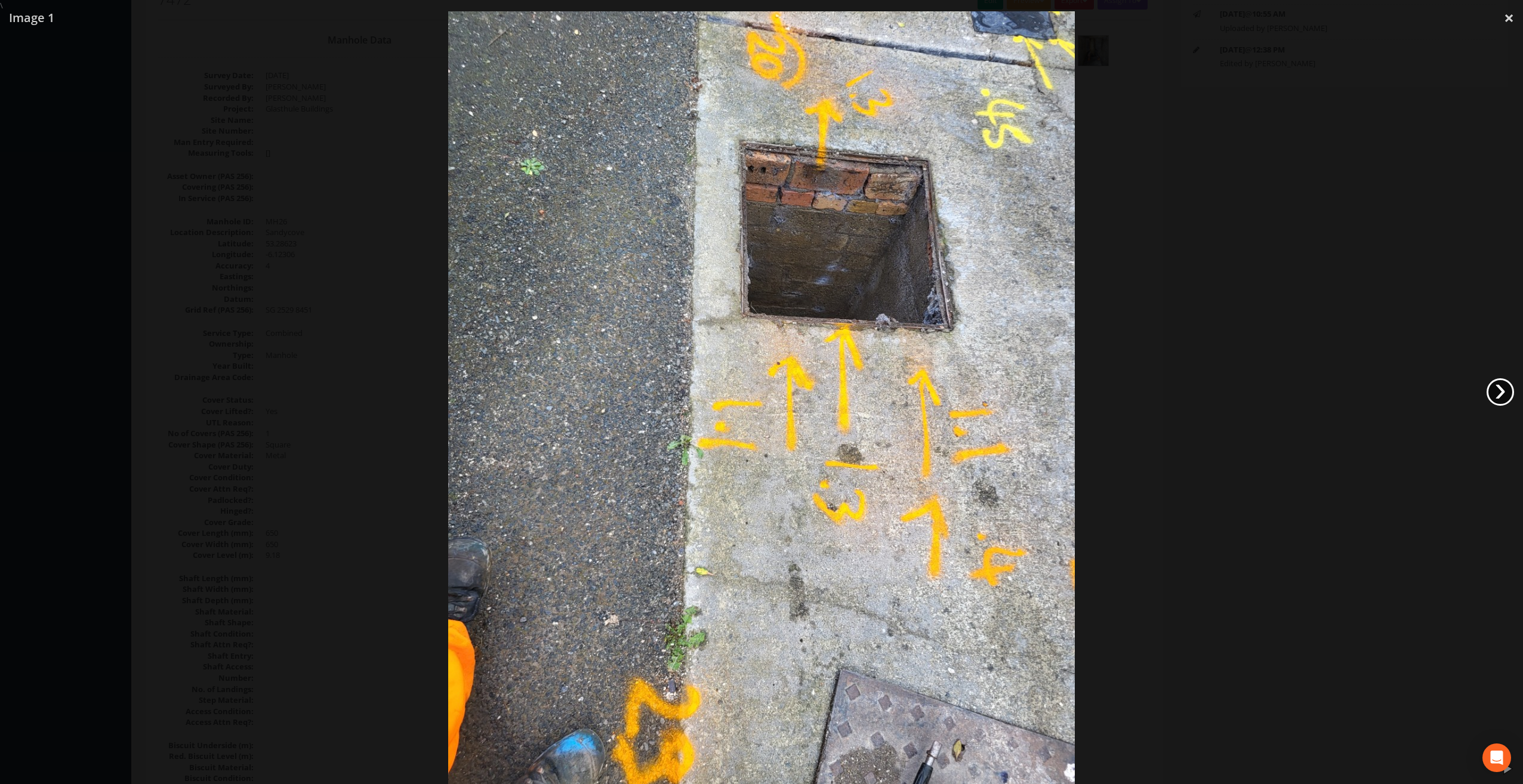
click at [1499, 384] on link "›" at bounding box center [1499, 391] width 27 height 27
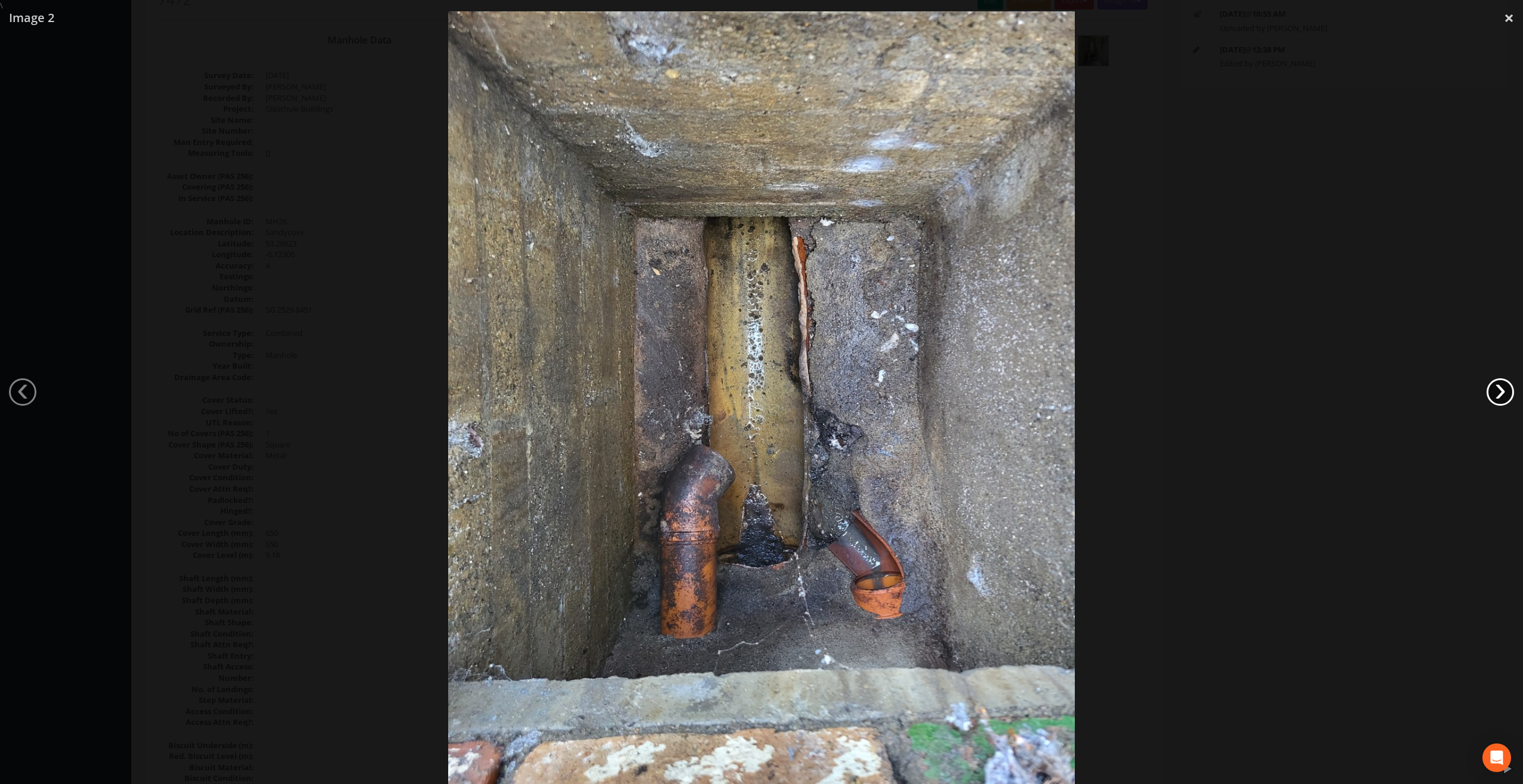
click at [1499, 384] on link "›" at bounding box center [1499, 391] width 27 height 27
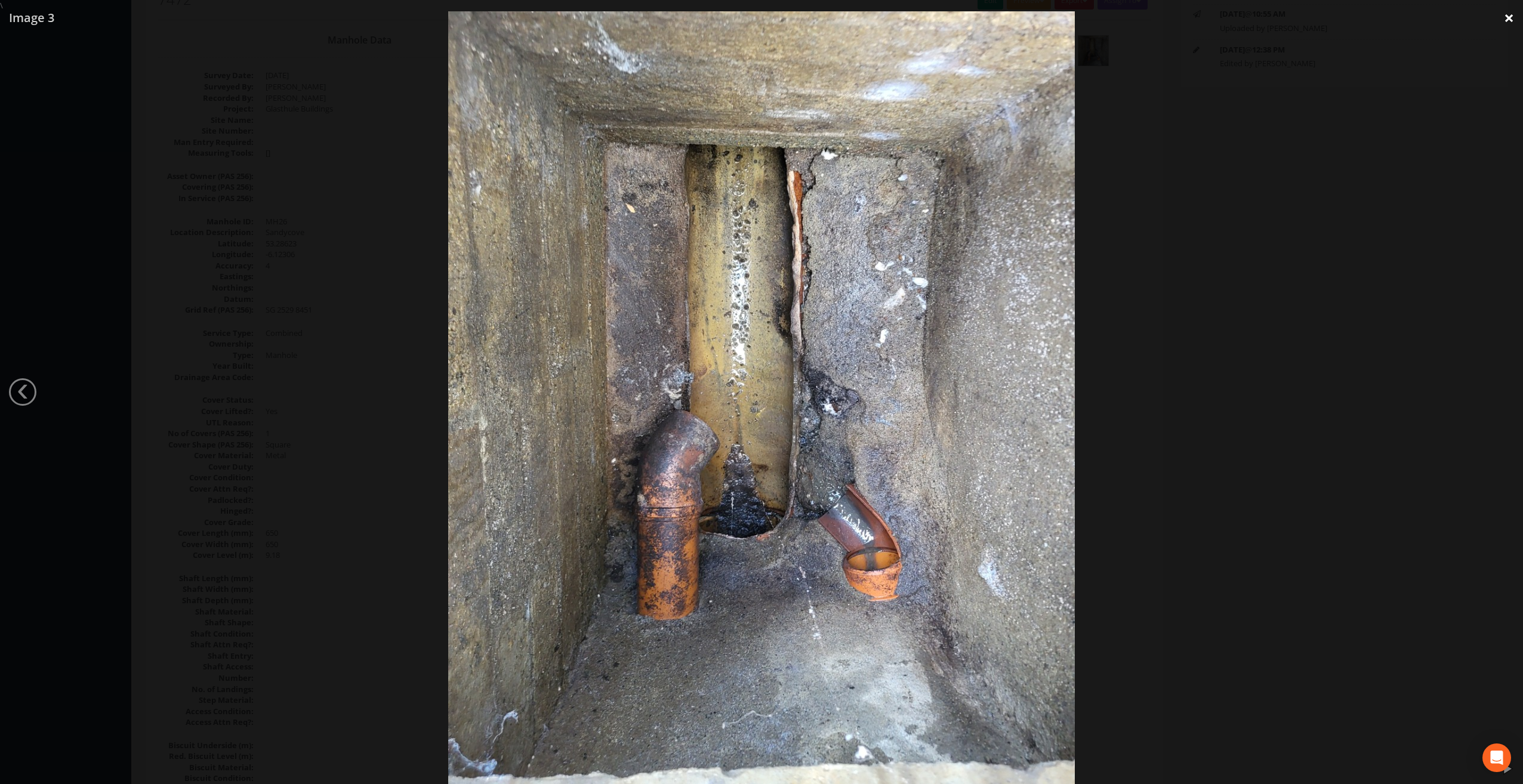
click at [1506, 22] on link "×" at bounding box center [1509, 18] width 28 height 36
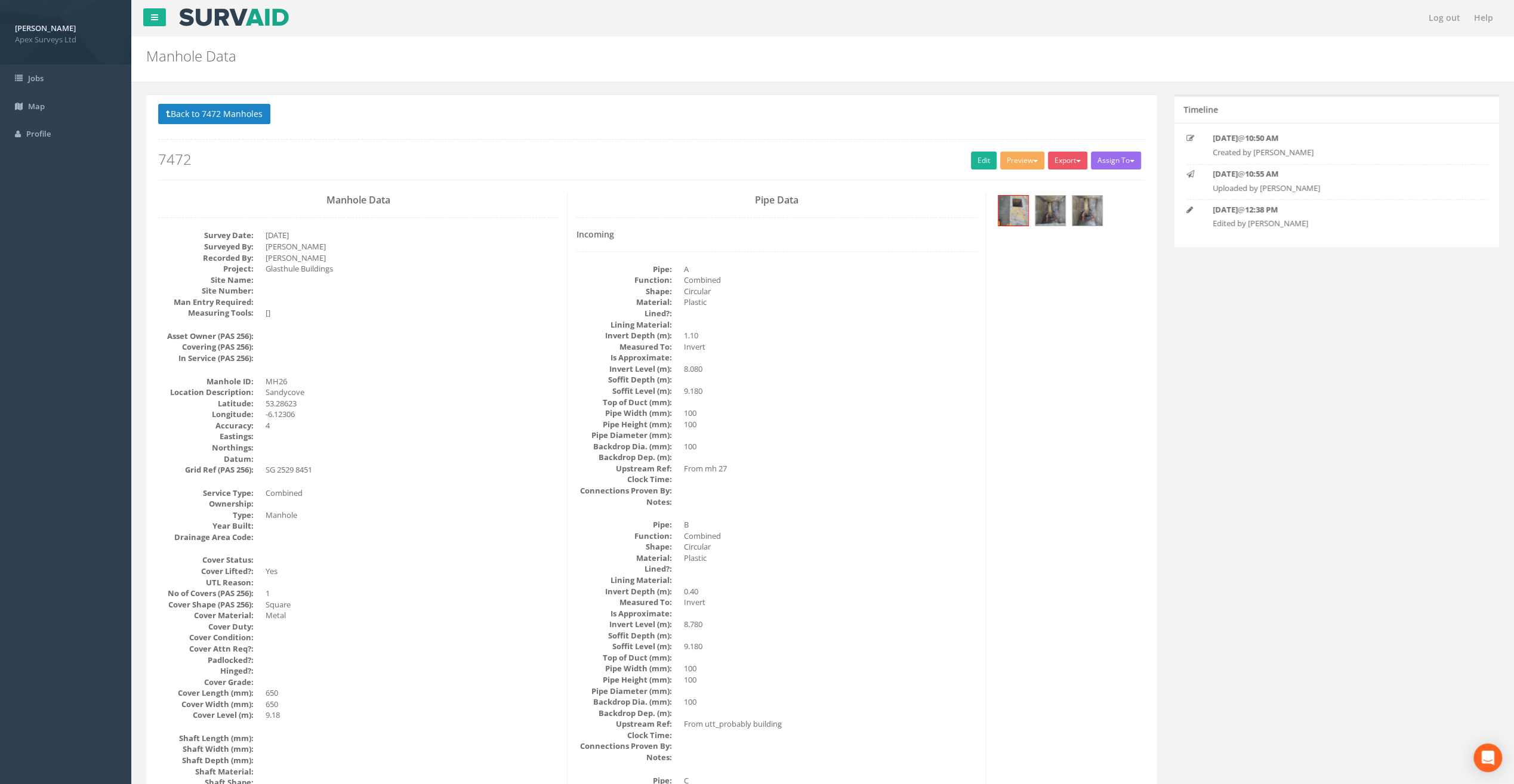
scroll to position [0, 0]
click at [1020, 219] on img at bounding box center [1014, 211] width 30 height 30
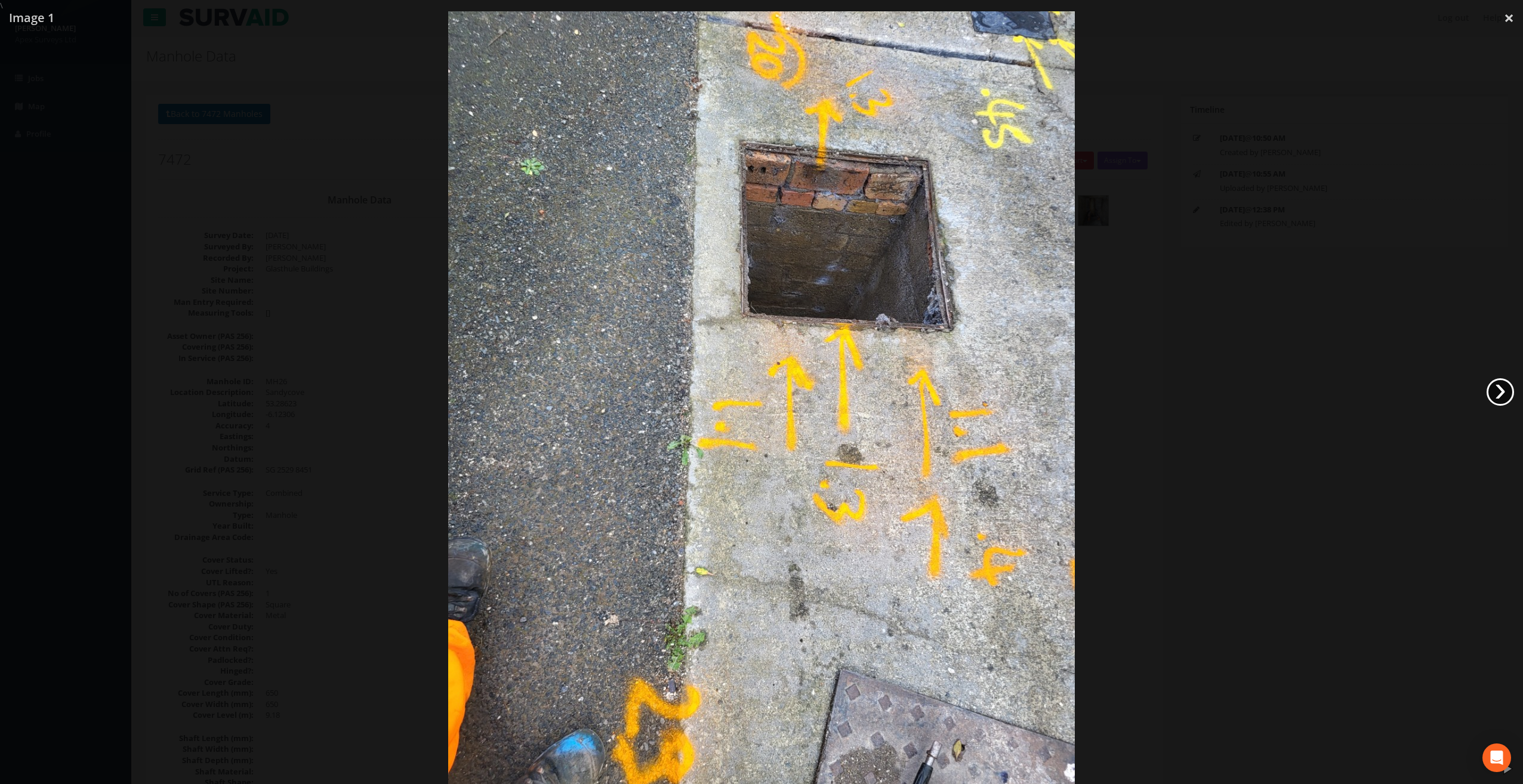
click at [1508, 400] on link "›" at bounding box center [1499, 391] width 27 height 27
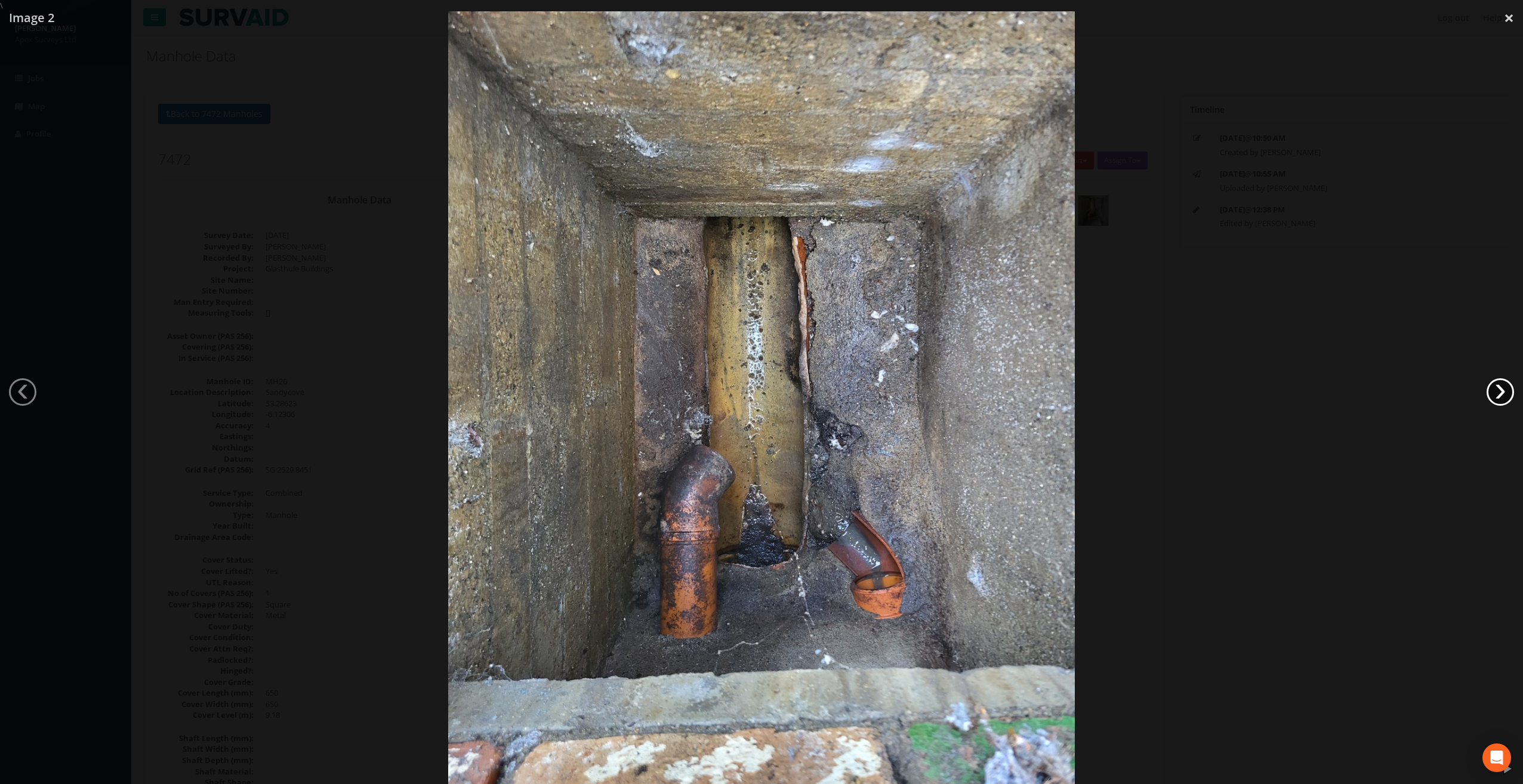
click at [1507, 400] on link "›" at bounding box center [1499, 391] width 27 height 27
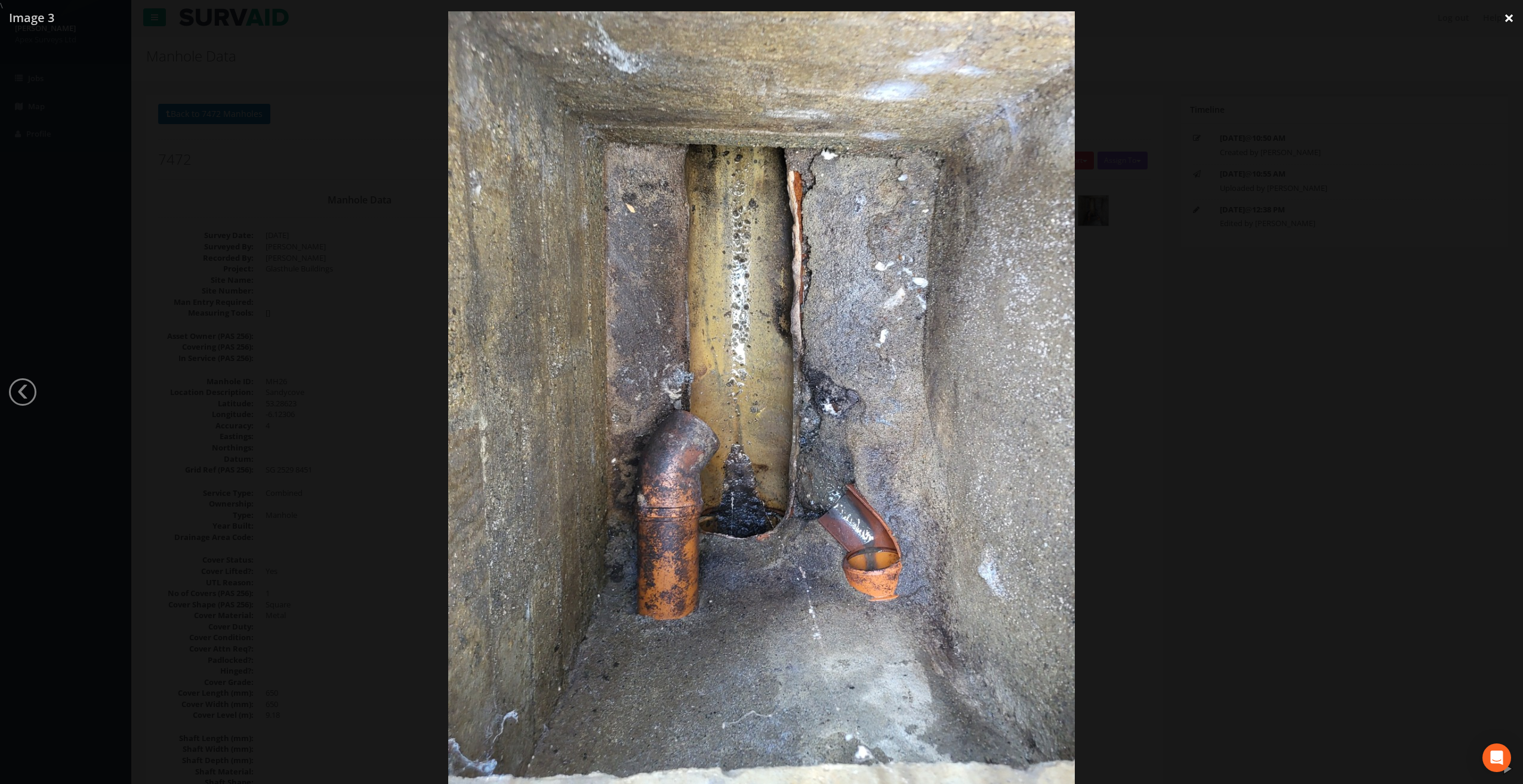
click at [1507, 24] on link "×" at bounding box center [1509, 18] width 28 height 36
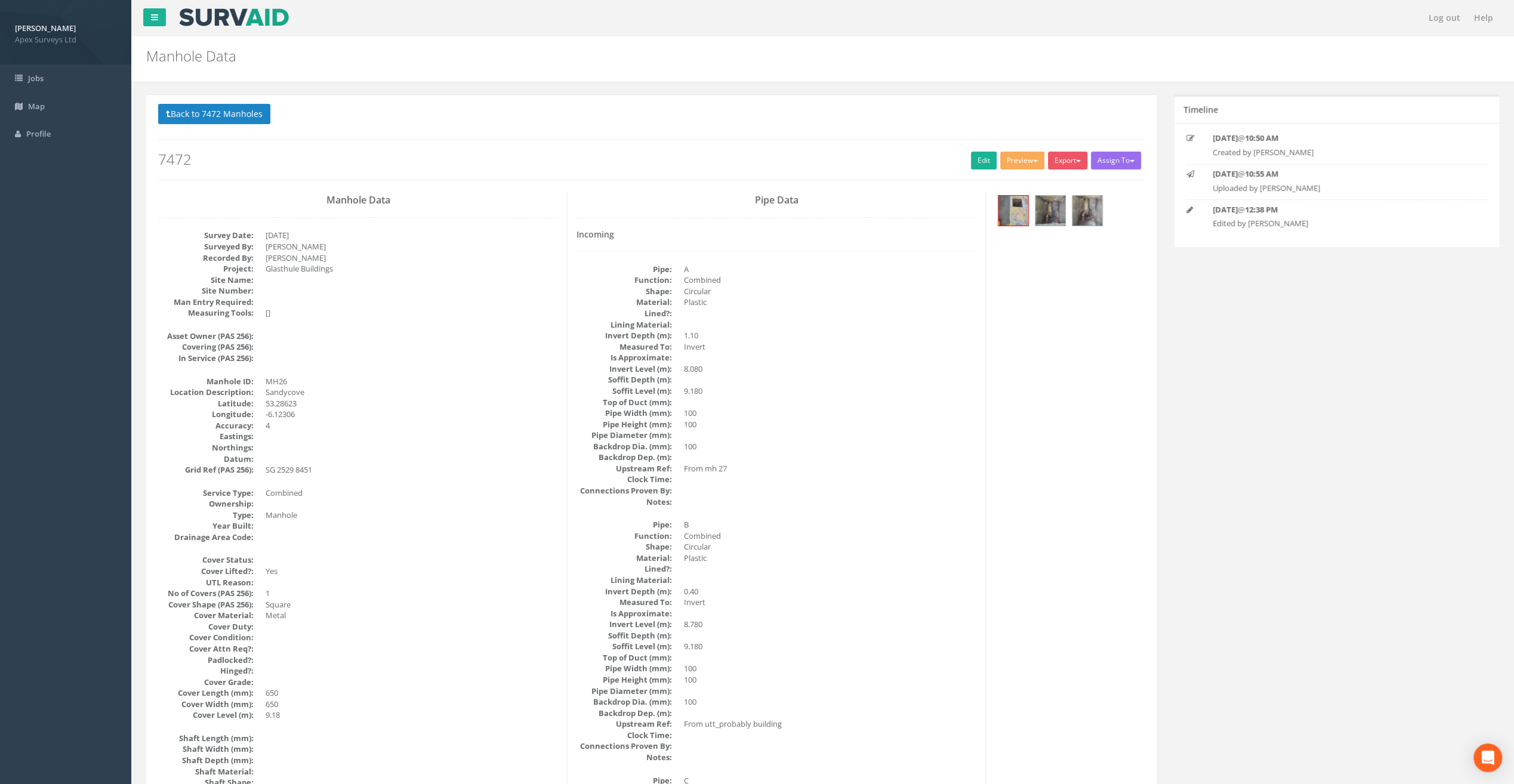
scroll to position [179, 0]
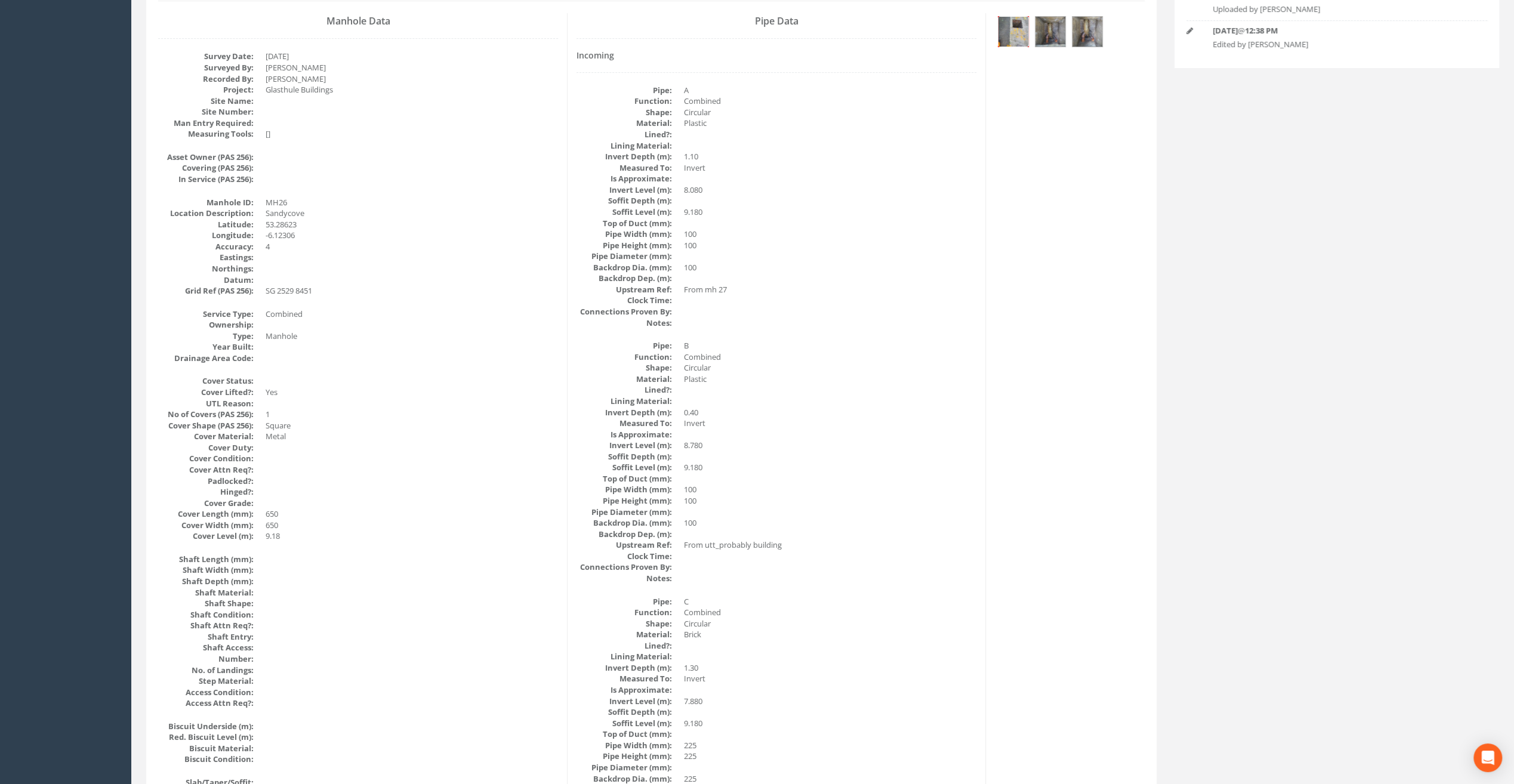
click at [1017, 33] on img at bounding box center [1014, 32] width 30 height 30
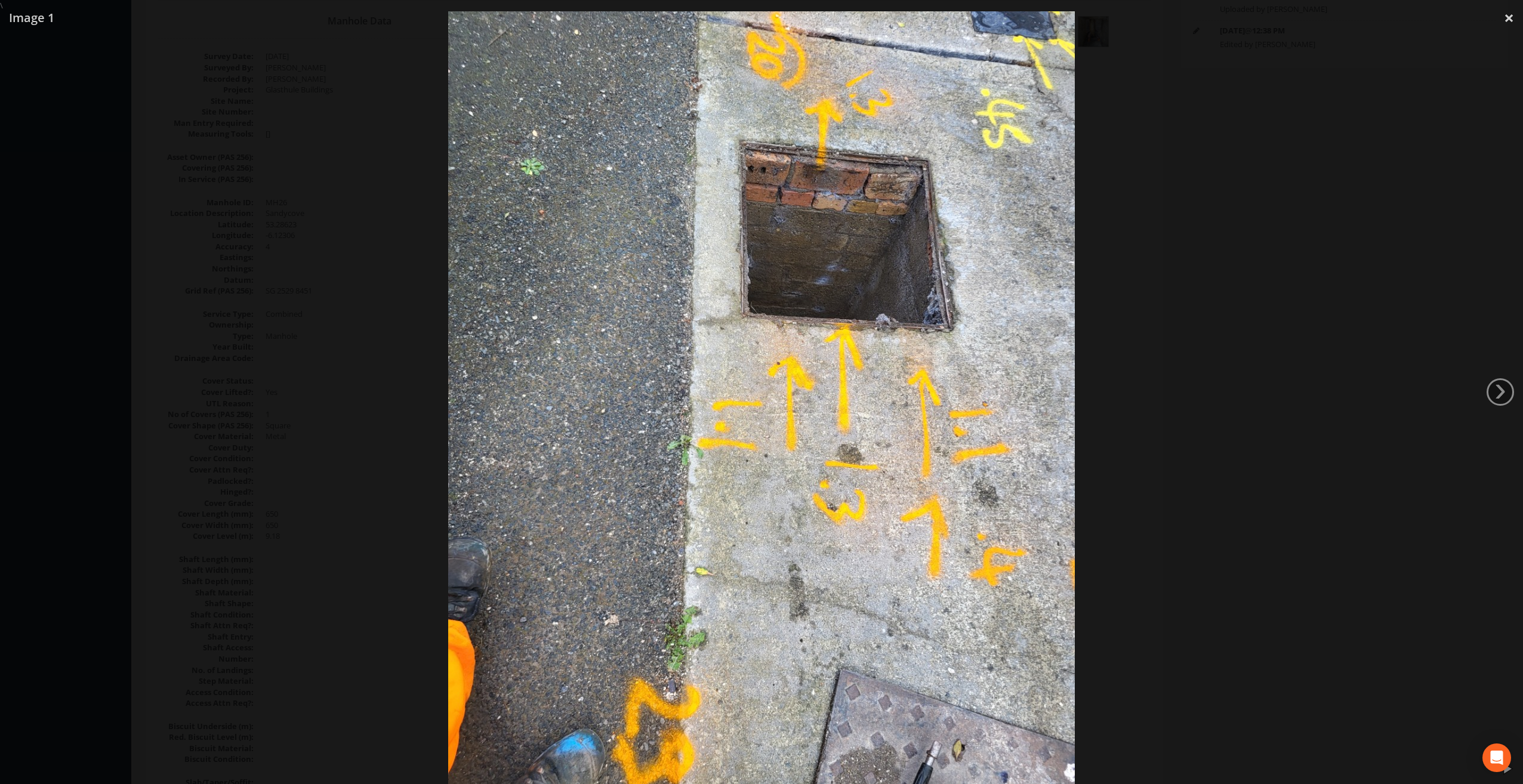
click at [1499, 409] on div at bounding box center [762, 403] width 1523 height 784
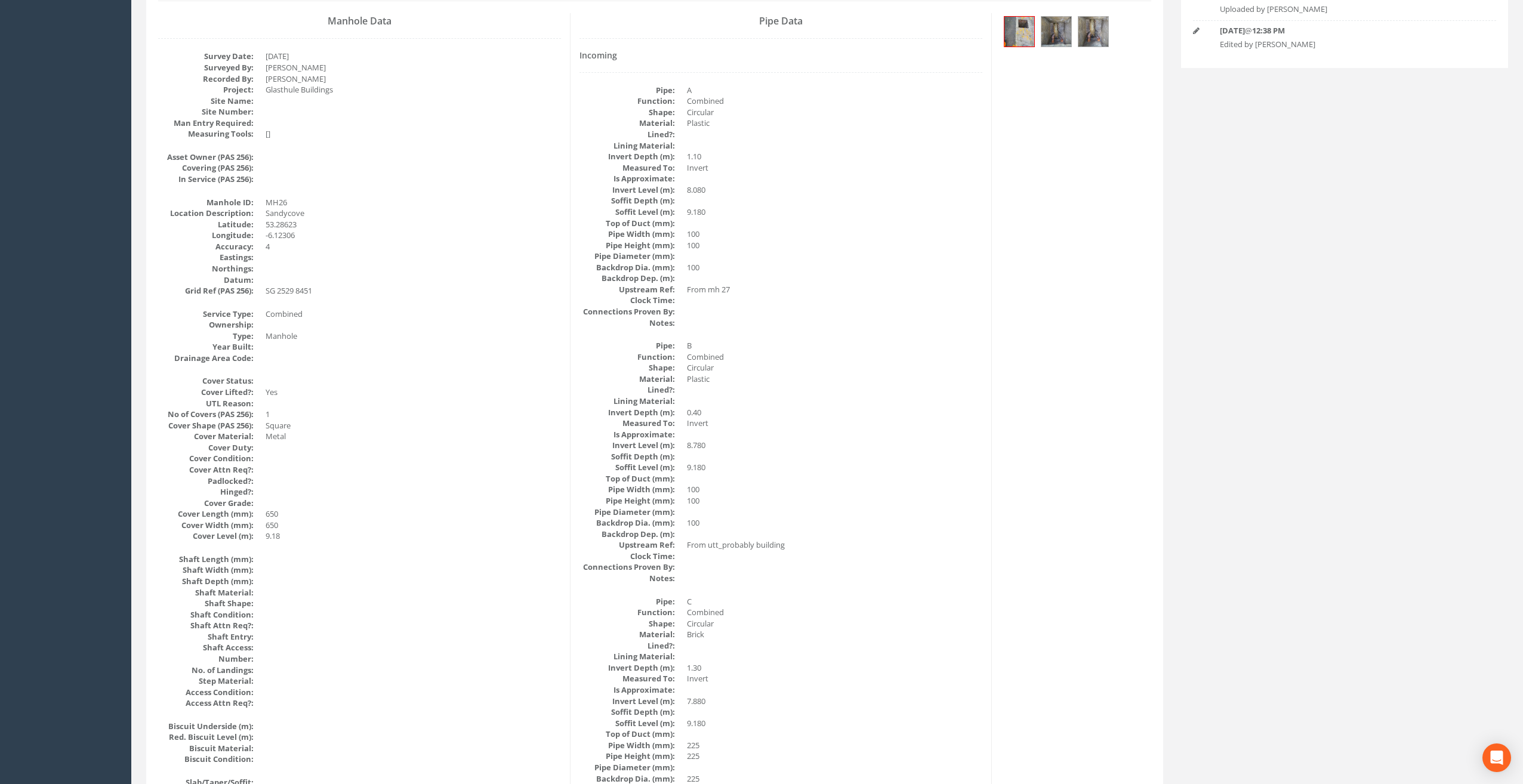
click at [1499, 396] on link "›" at bounding box center [1499, 391] width 27 height 27
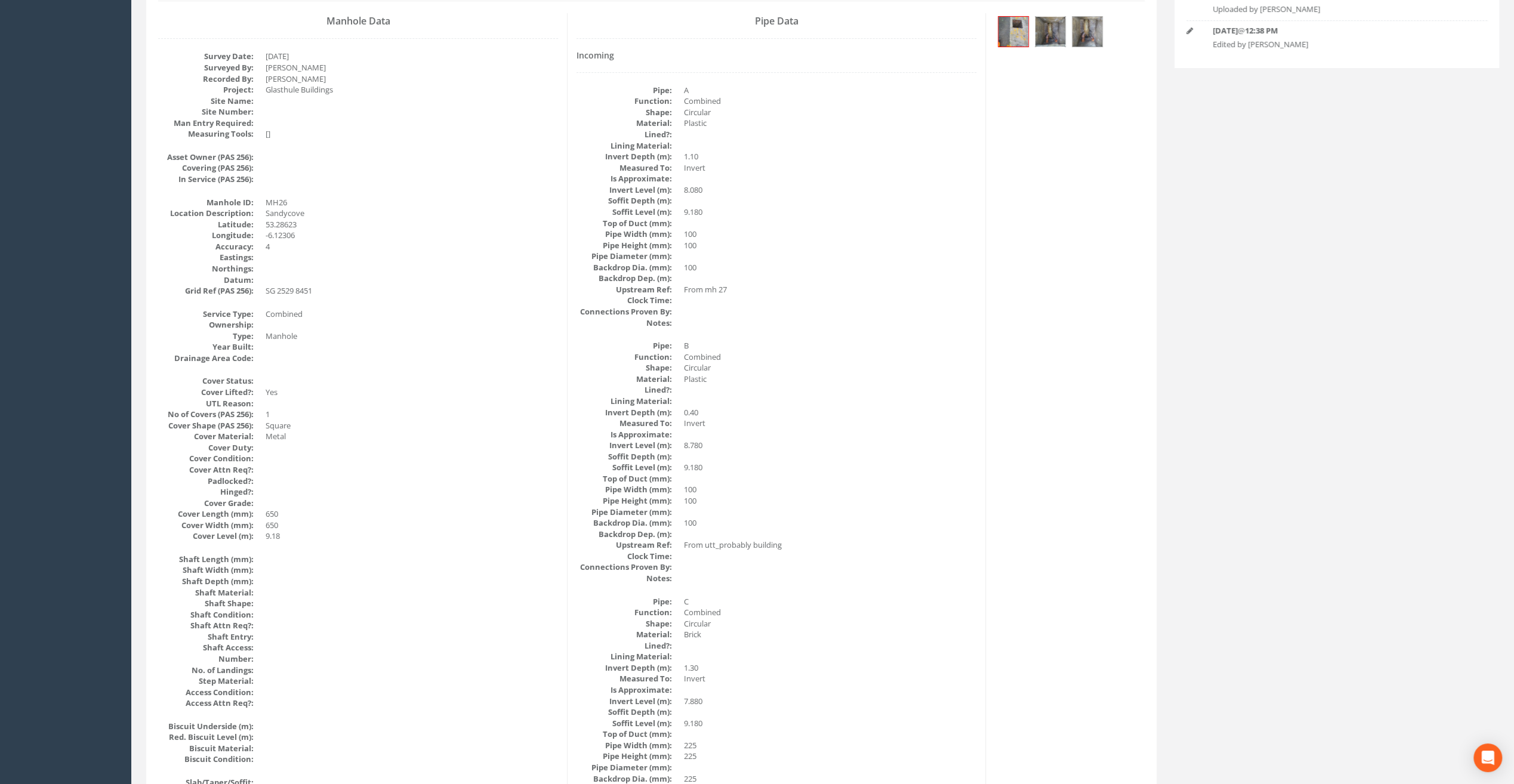
click at [1055, 30] on img at bounding box center [1051, 32] width 30 height 30
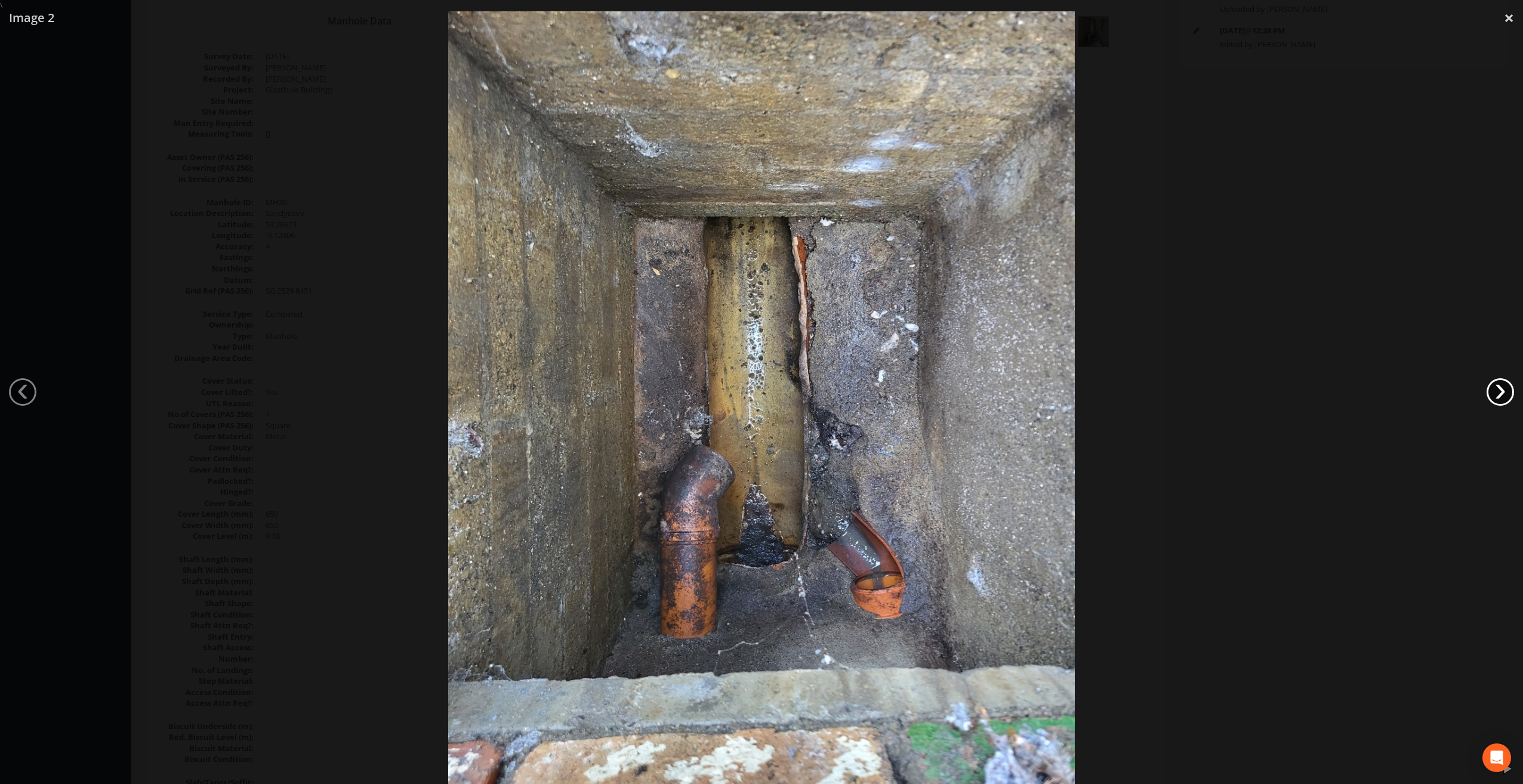
click at [1500, 387] on link "›" at bounding box center [1499, 391] width 27 height 27
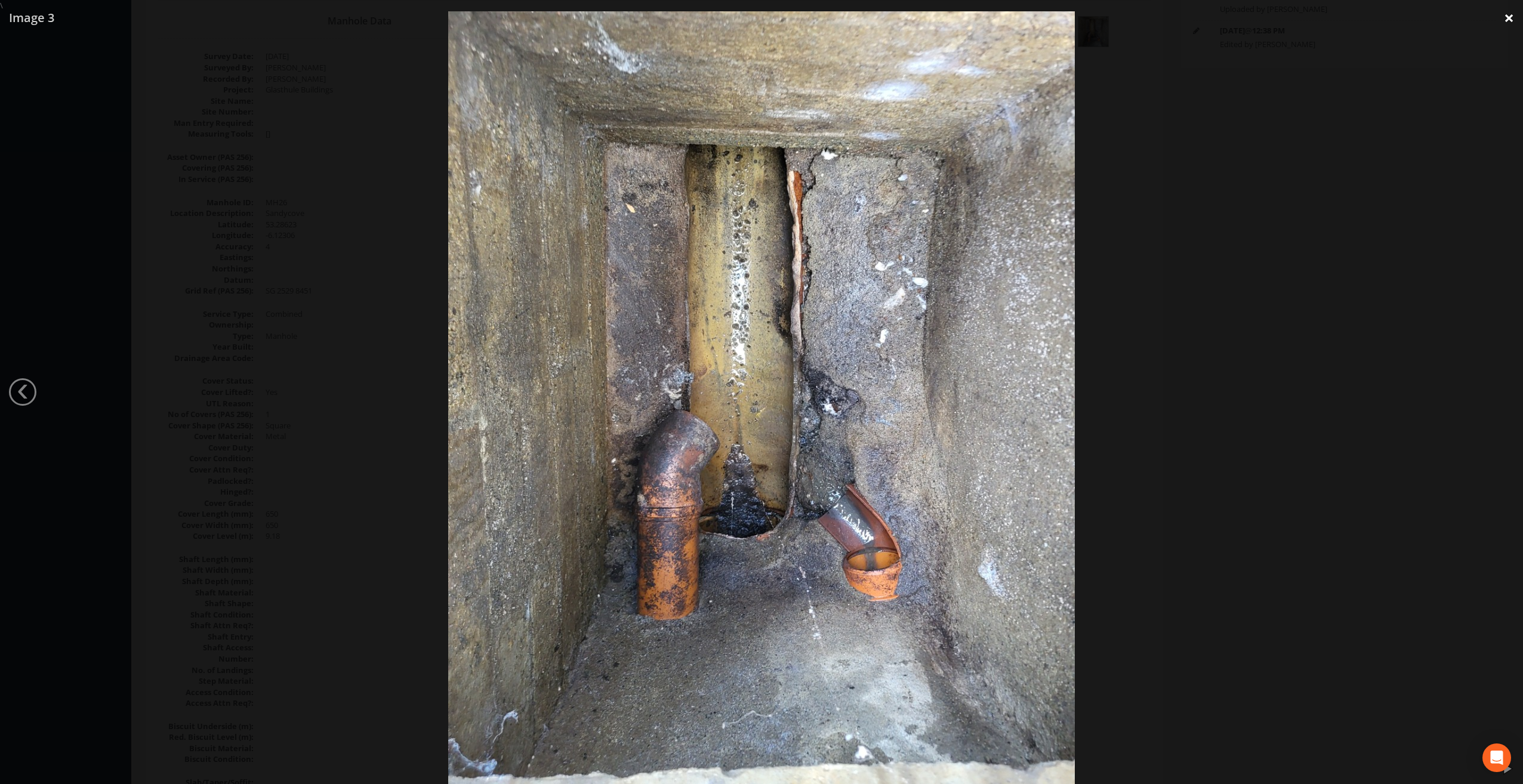
click at [1510, 26] on link "×" at bounding box center [1509, 18] width 28 height 36
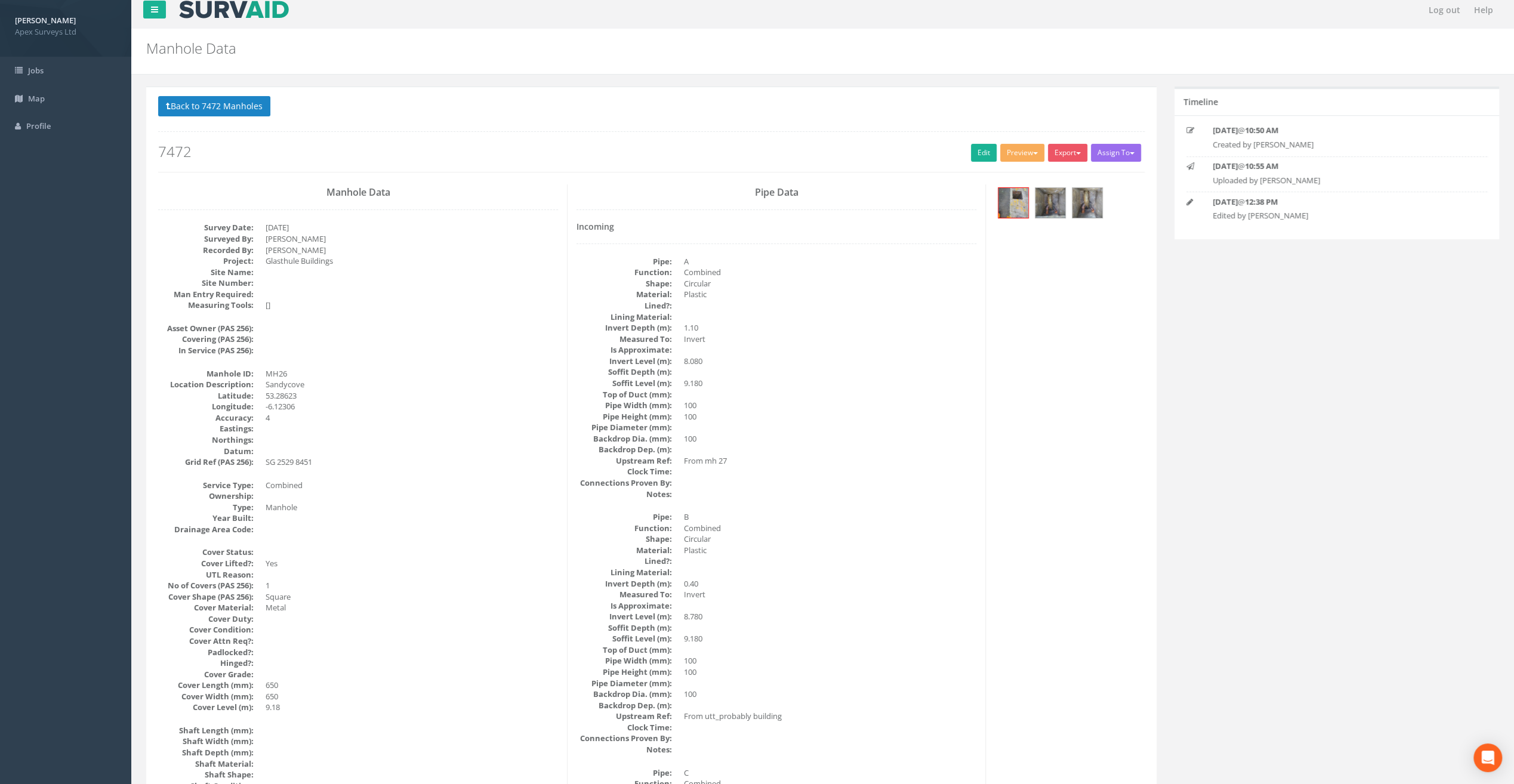
scroll to position [0, 0]
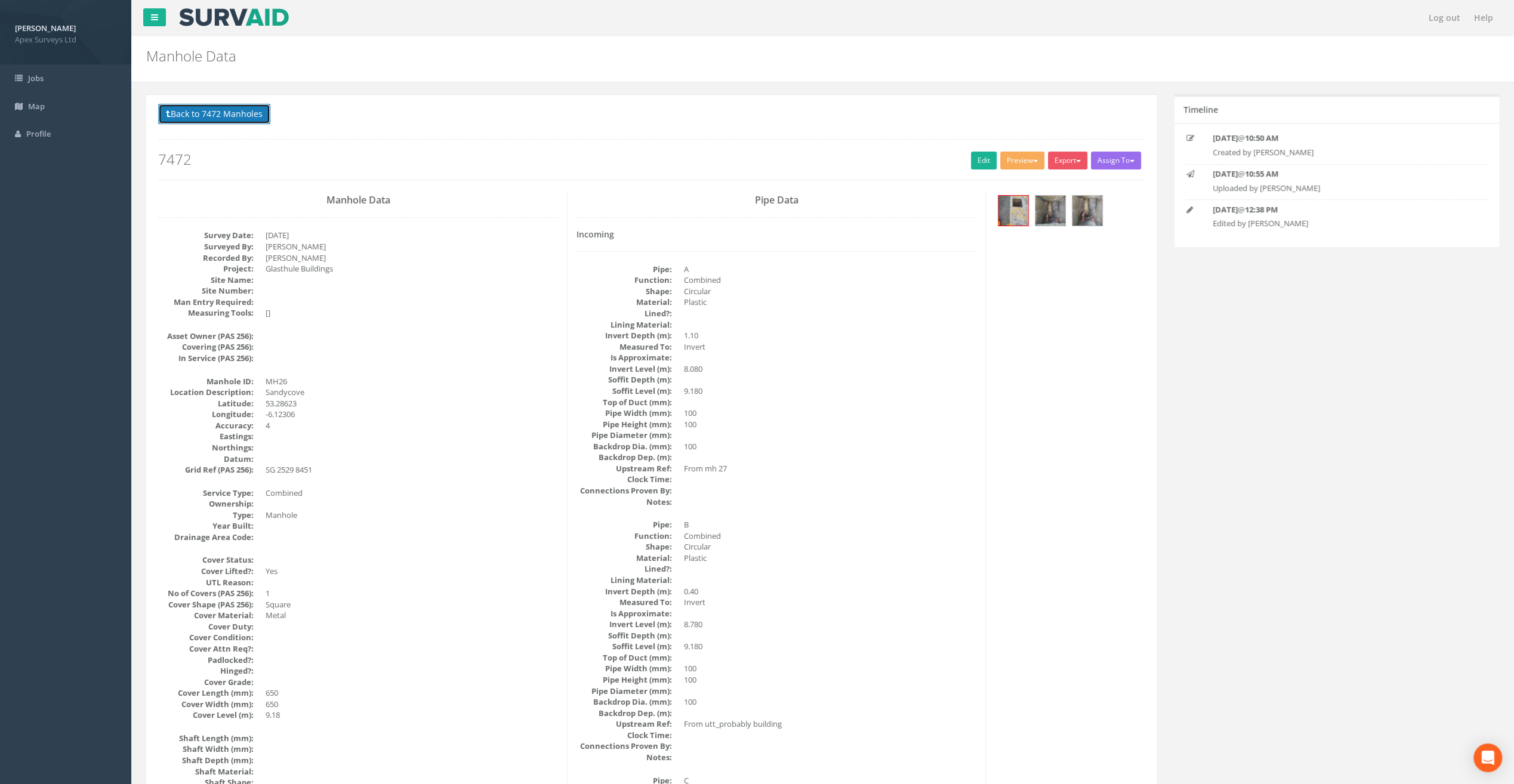
click at [221, 110] on button "Back to 7472 Manholes" at bounding box center [214, 113] width 112 height 20
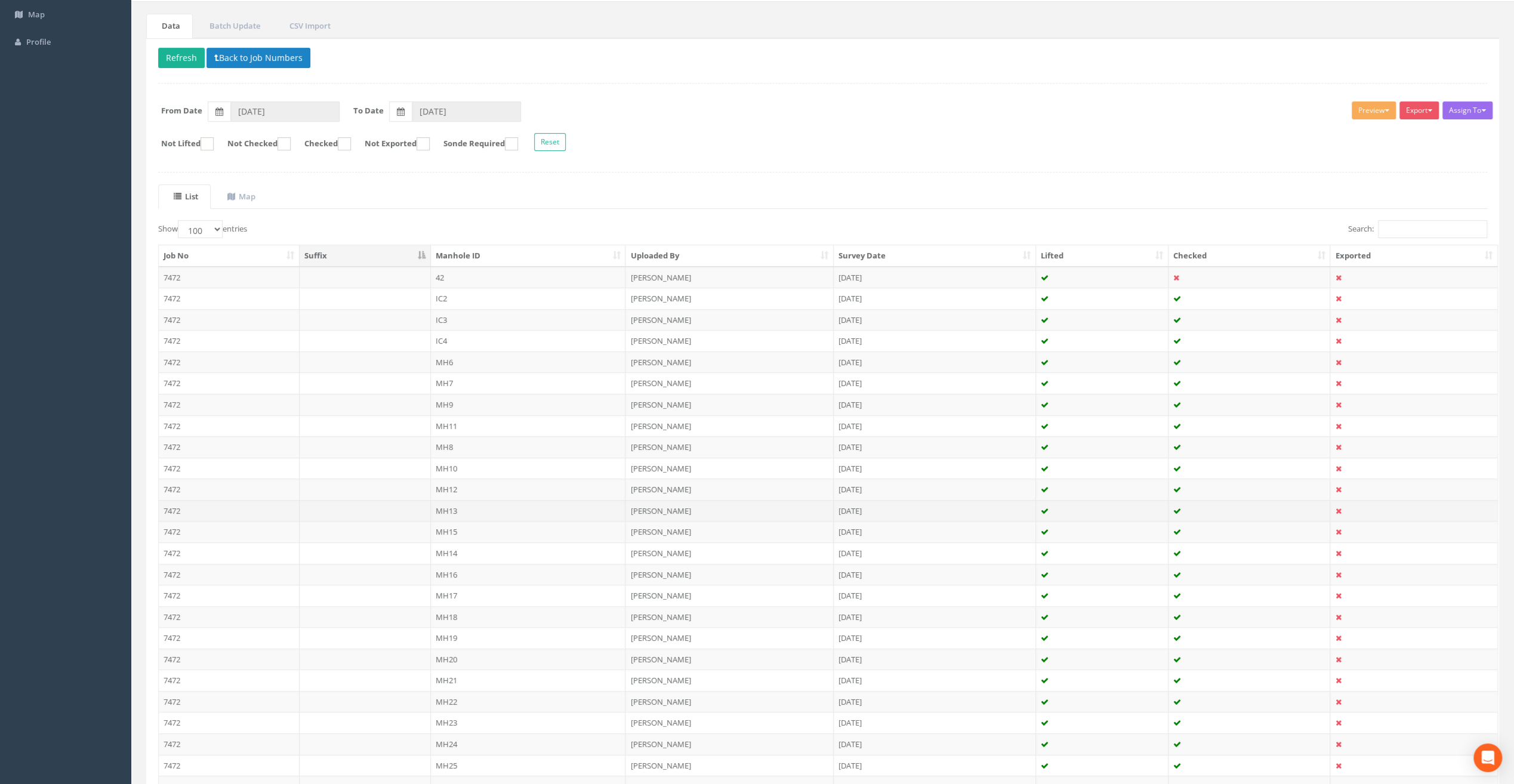
scroll to position [239, 0]
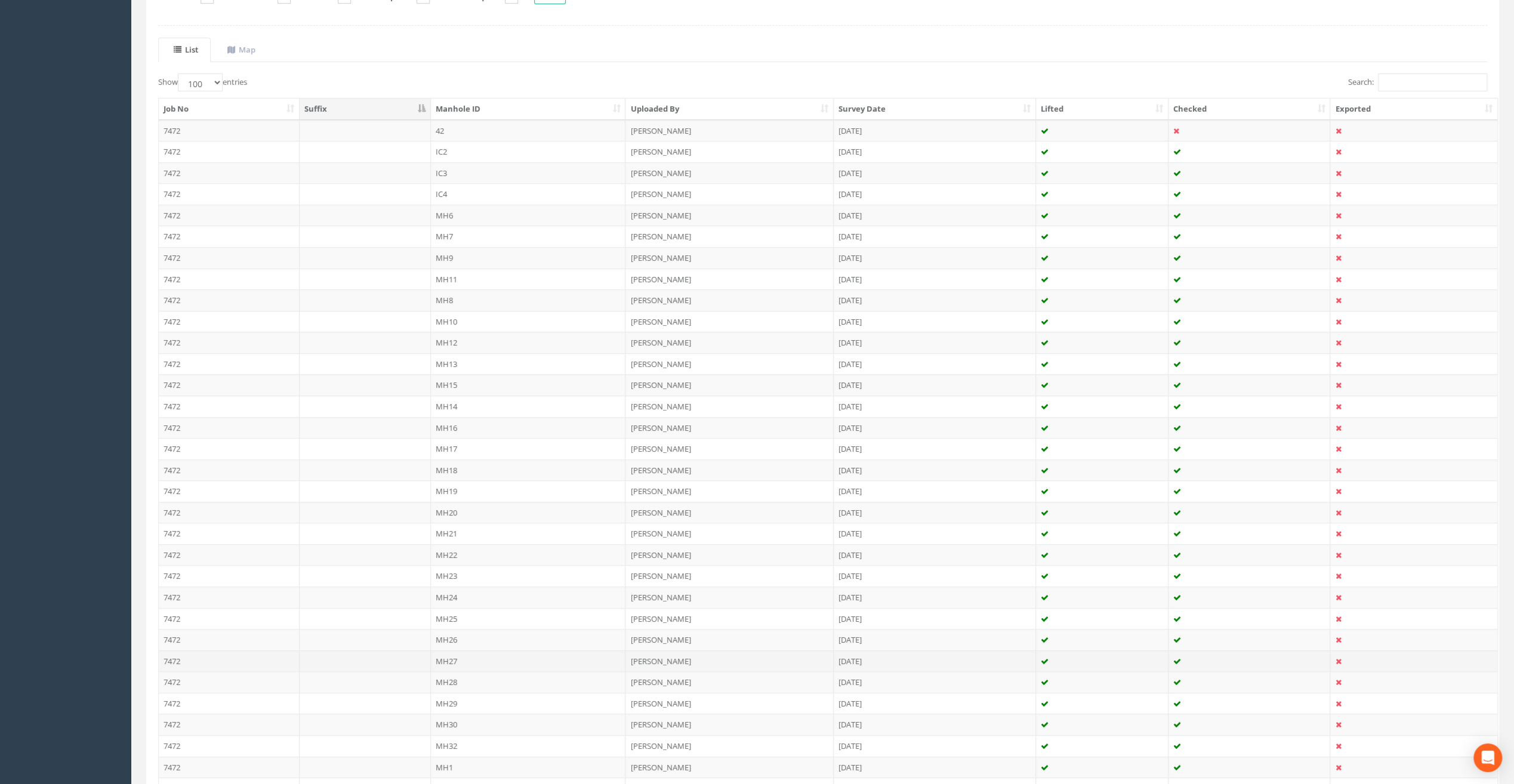
click at [448, 653] on td "MH27" at bounding box center [528, 660] width 196 height 22
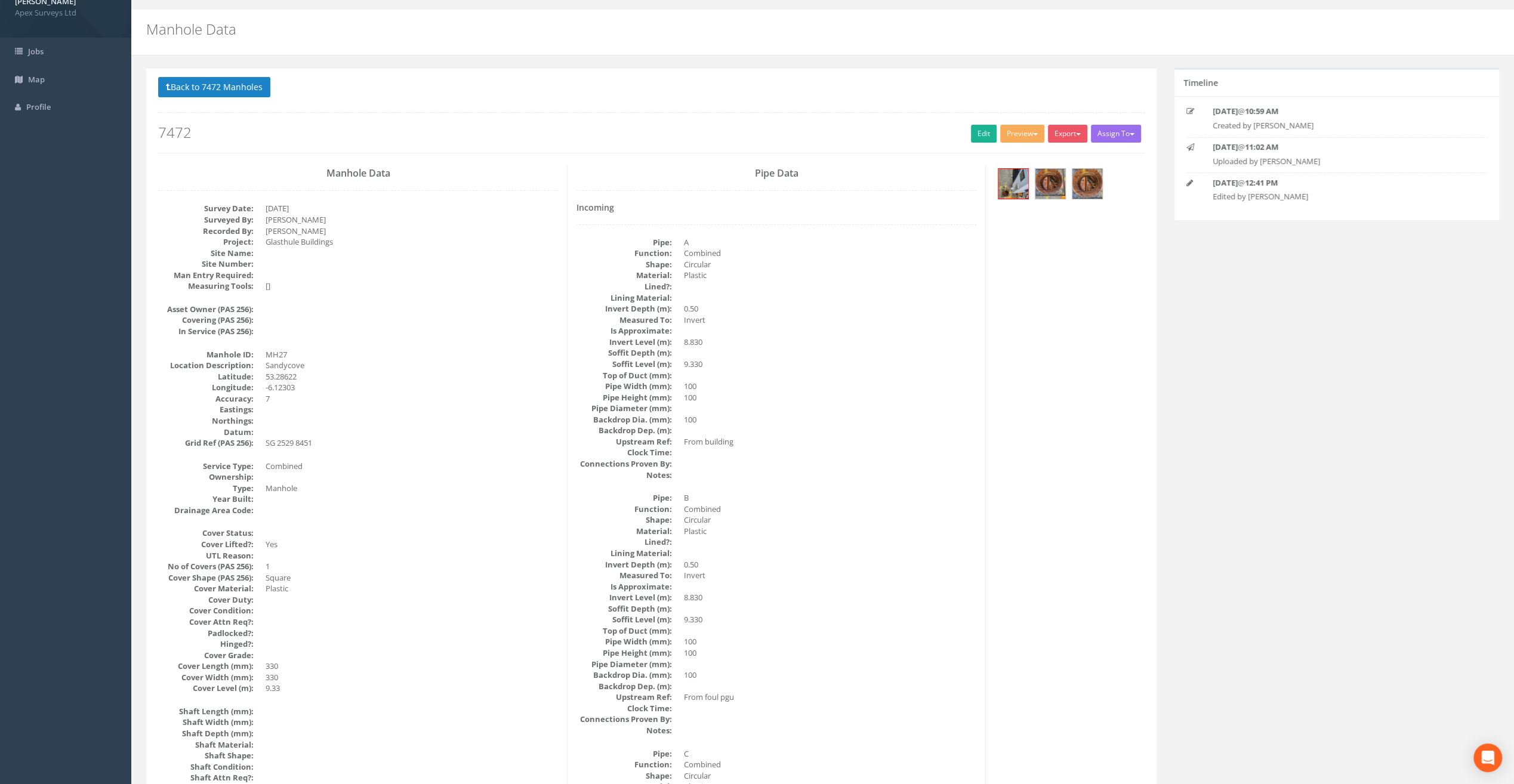
scroll to position [0, 0]
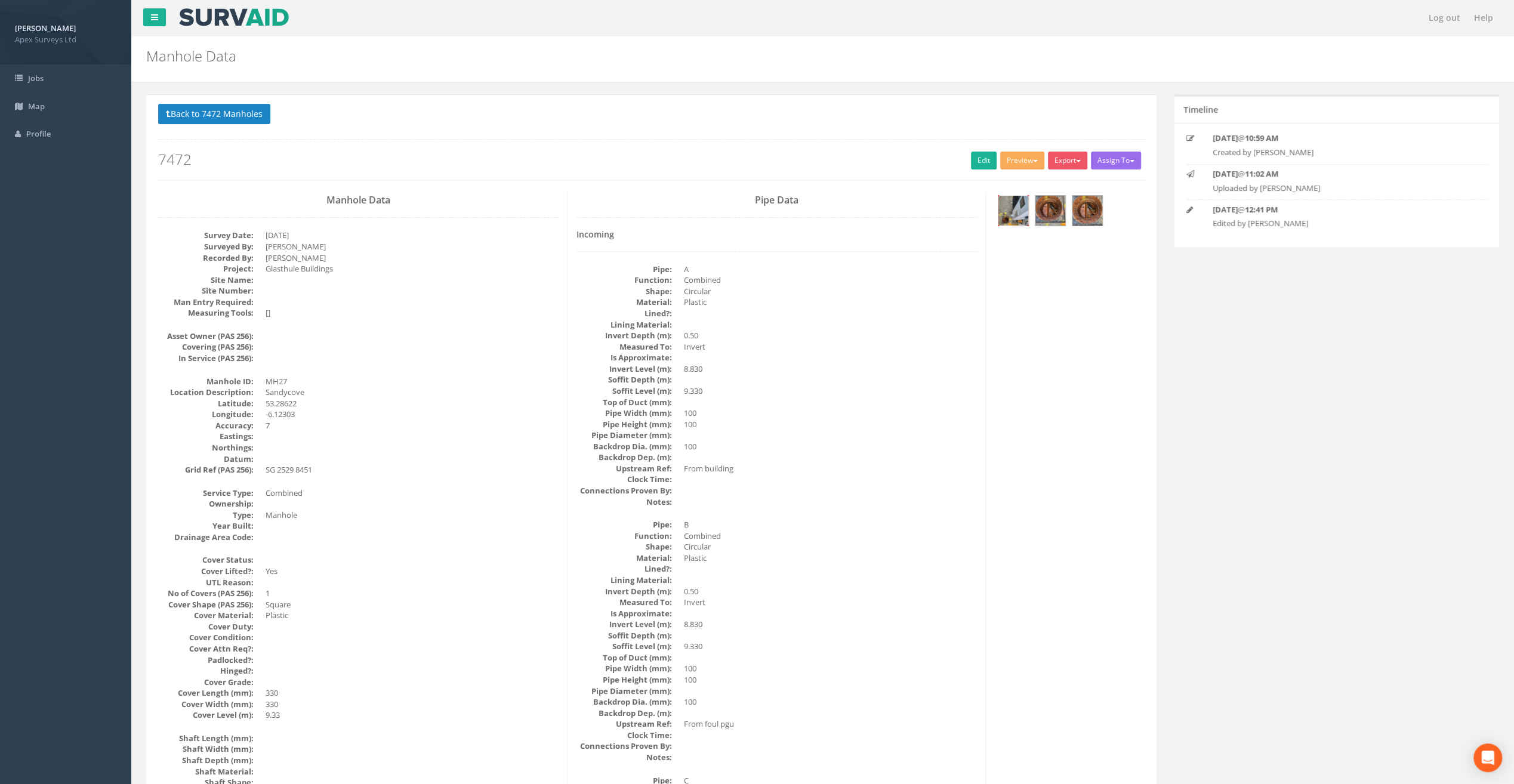
click at [1011, 210] on img at bounding box center [1014, 211] width 30 height 30
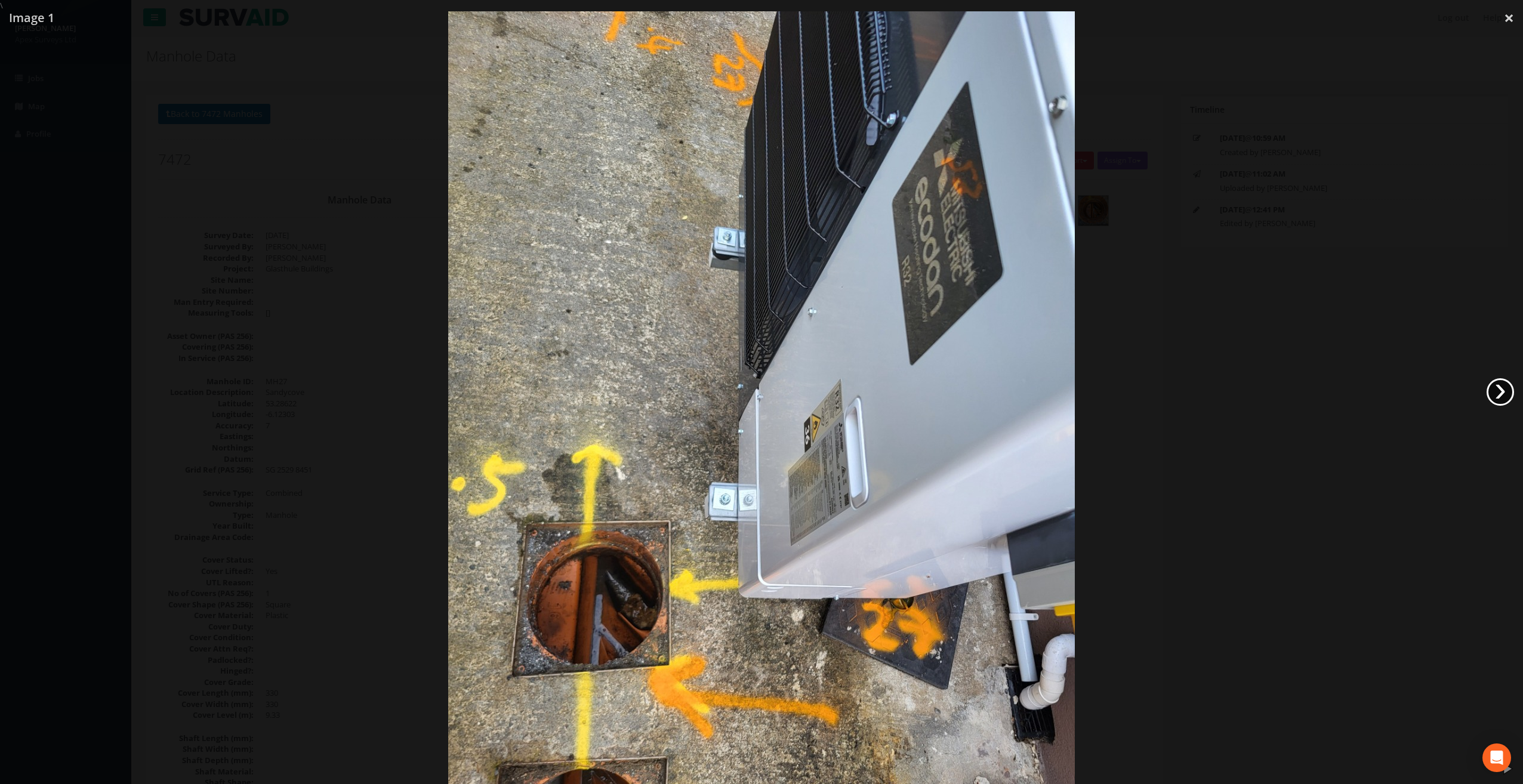
click at [1496, 394] on link "›" at bounding box center [1499, 391] width 27 height 27
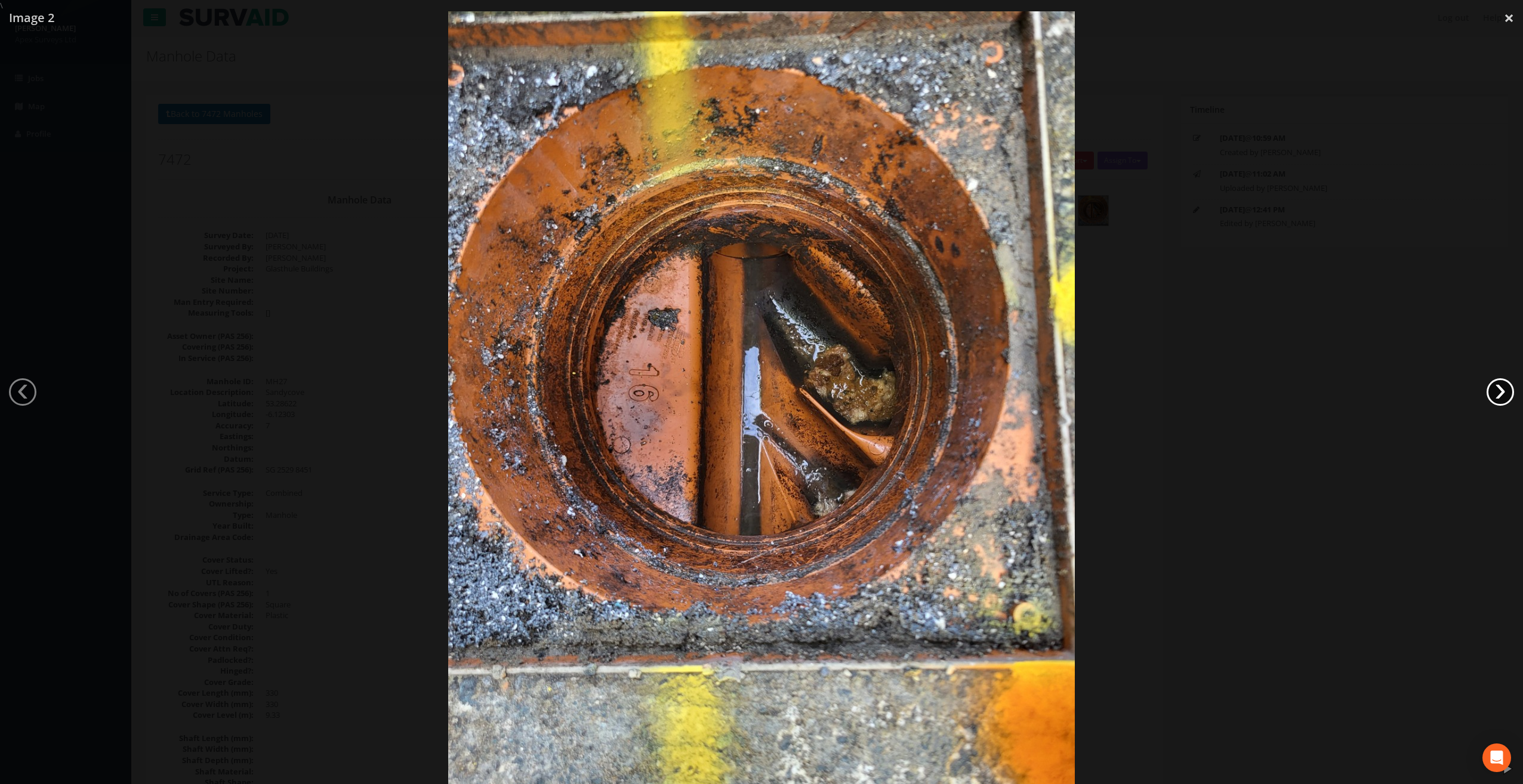
click at [1496, 394] on link "›" at bounding box center [1499, 391] width 27 height 27
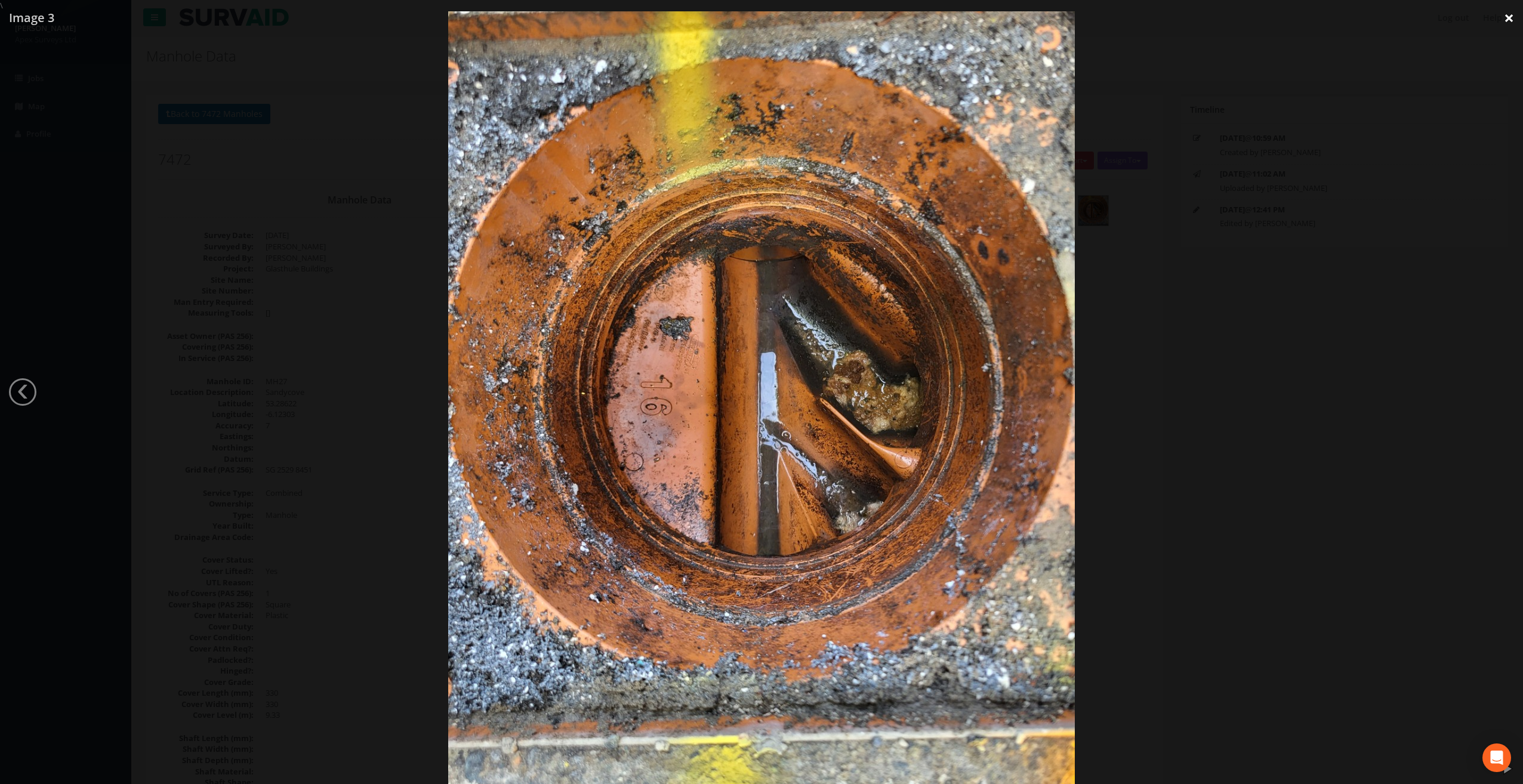
click at [1513, 14] on link "×" at bounding box center [1509, 18] width 28 height 36
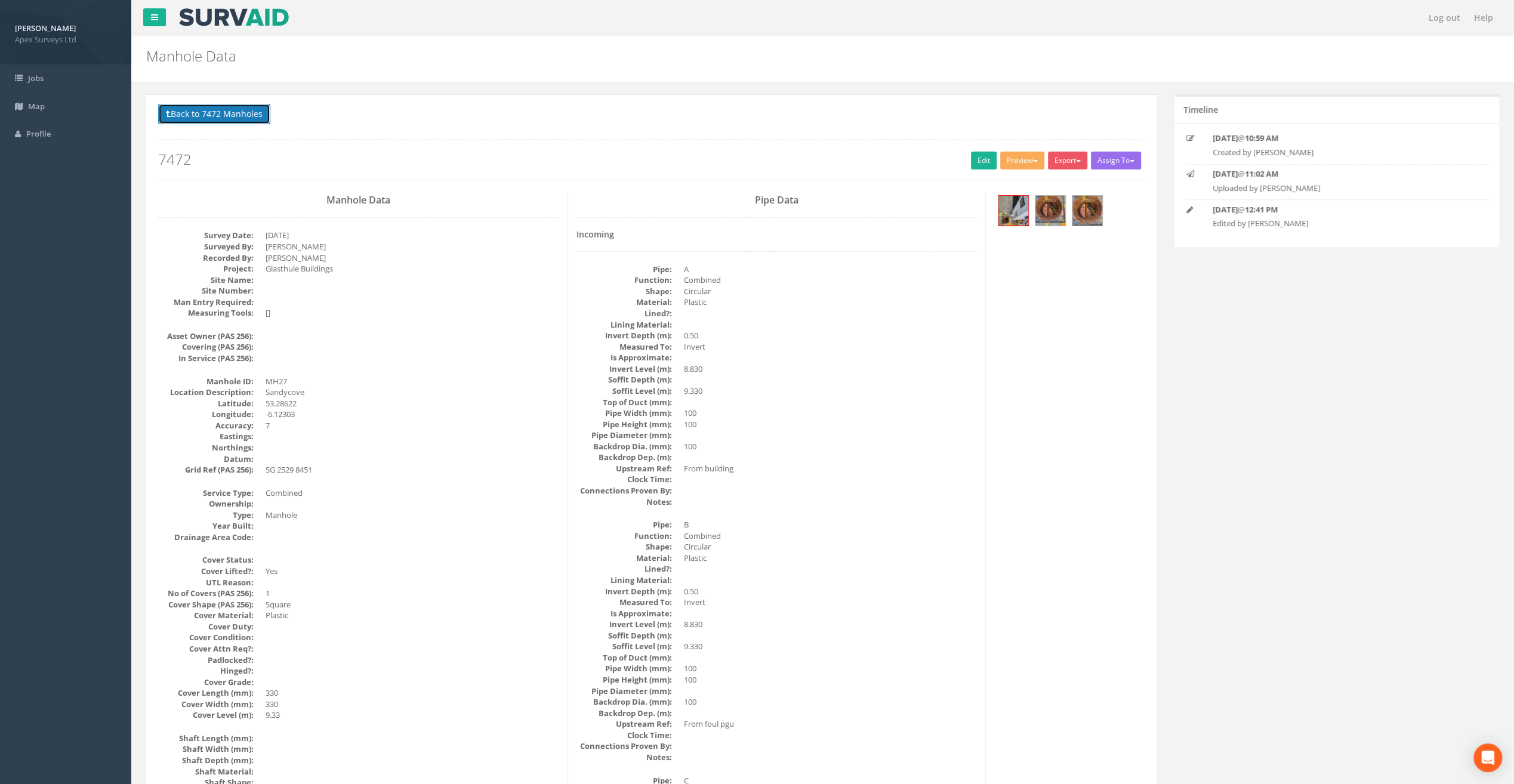
click at [255, 116] on button "Back to 7472 Manholes" at bounding box center [214, 113] width 112 height 20
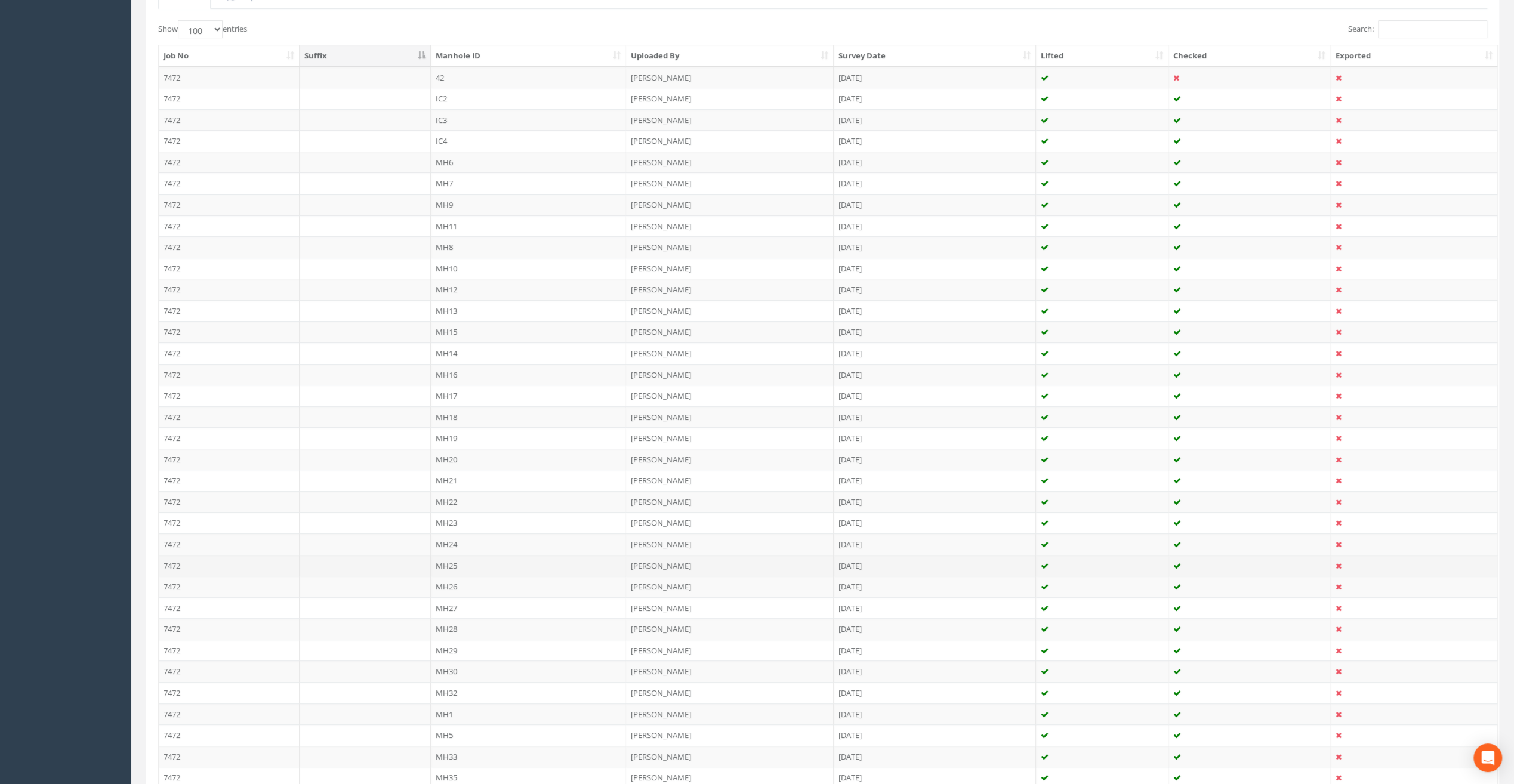
scroll to position [298, 0]
click at [449, 617] on td "MH28" at bounding box center [528, 622] width 196 height 22
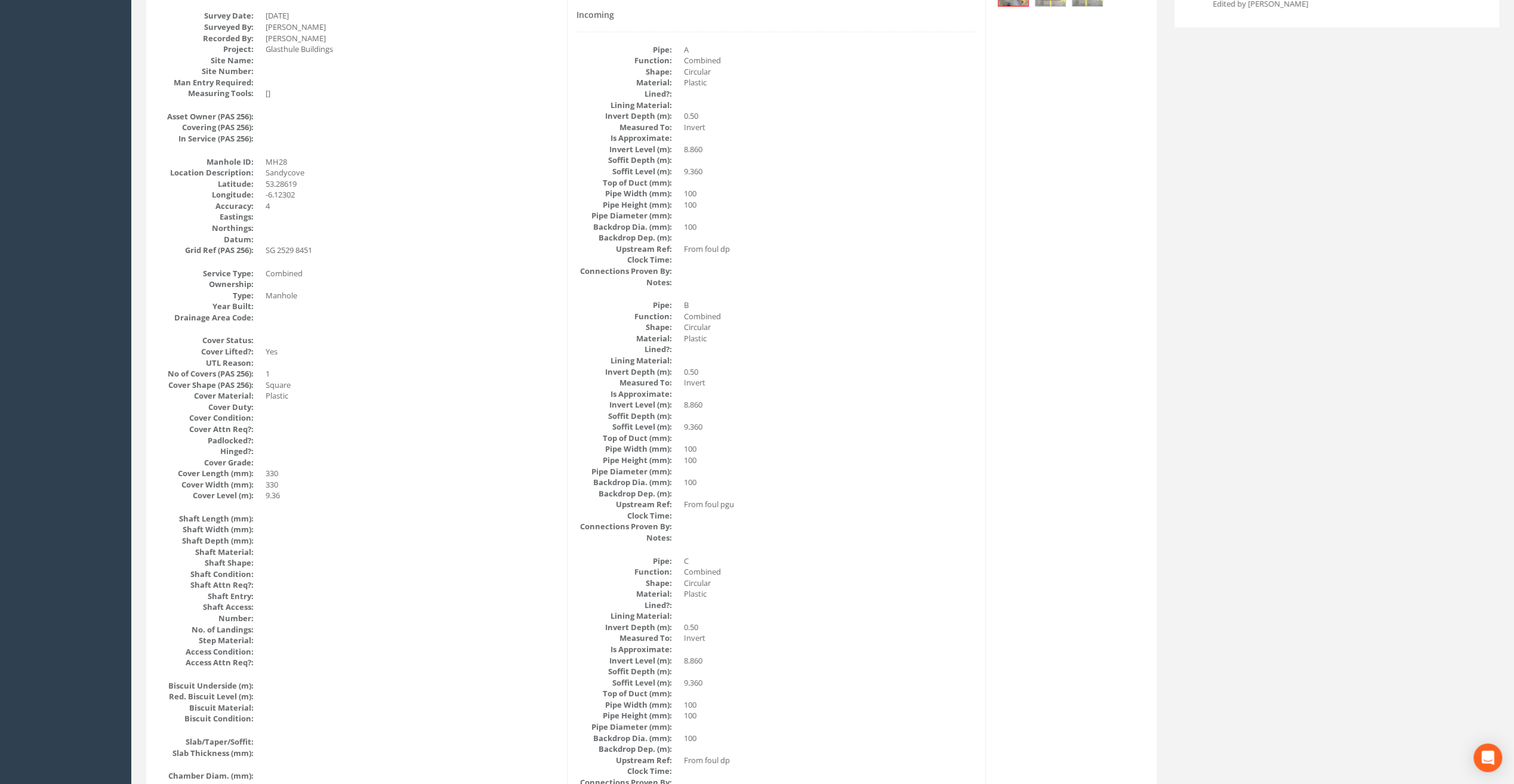
scroll to position [0, 0]
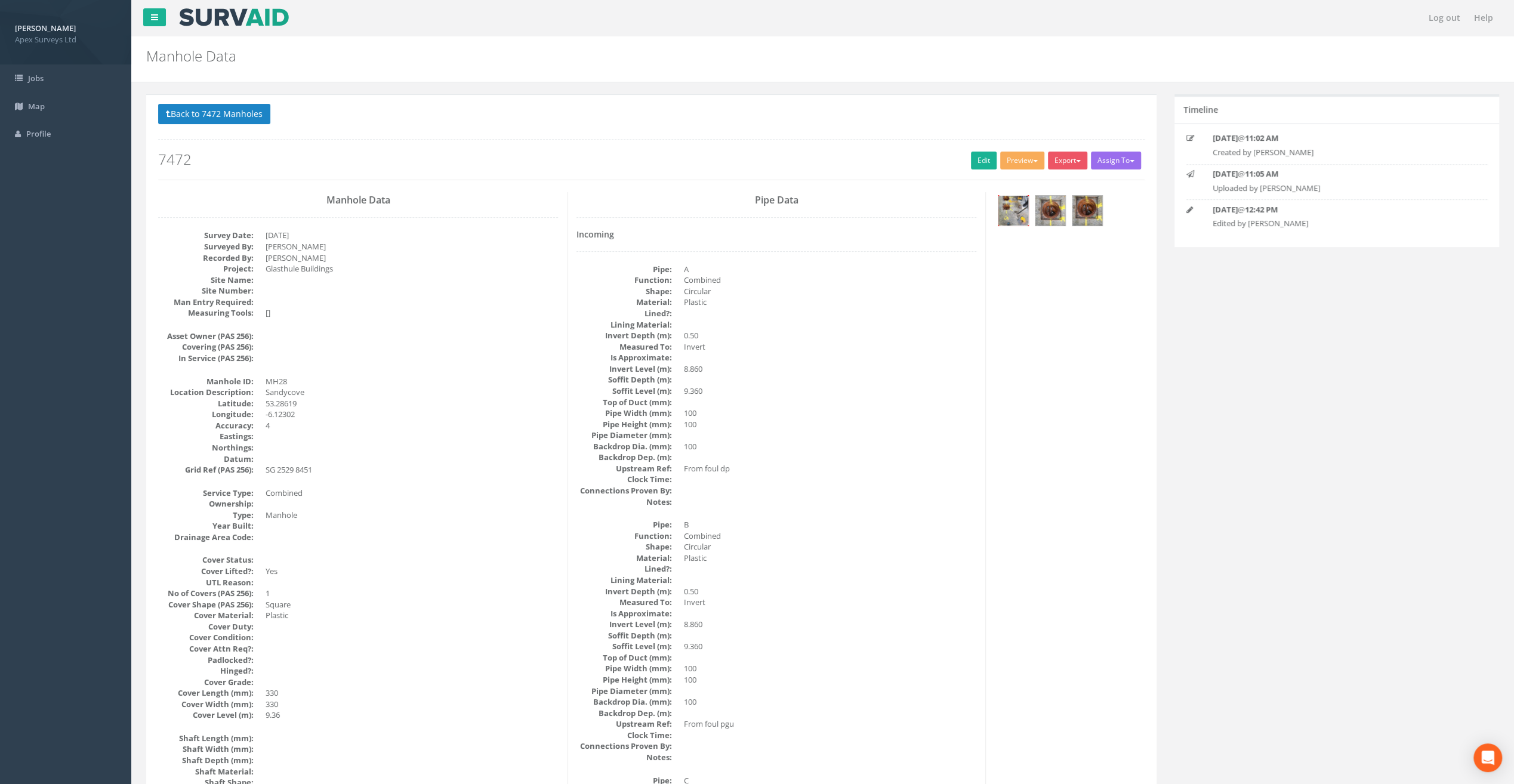
click at [1018, 213] on img at bounding box center [1014, 211] width 30 height 30
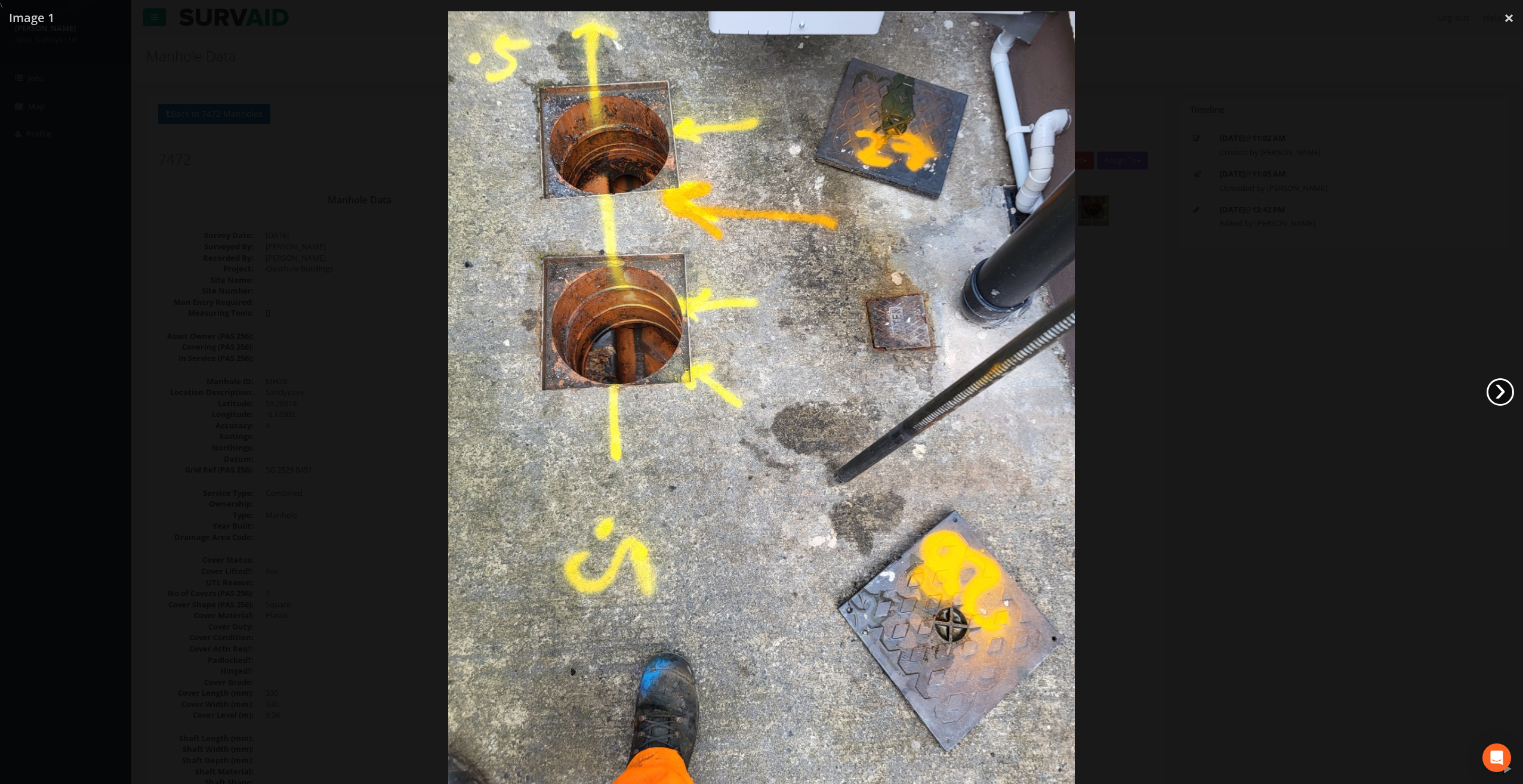
click at [1497, 406] on link "›" at bounding box center [1499, 391] width 27 height 27
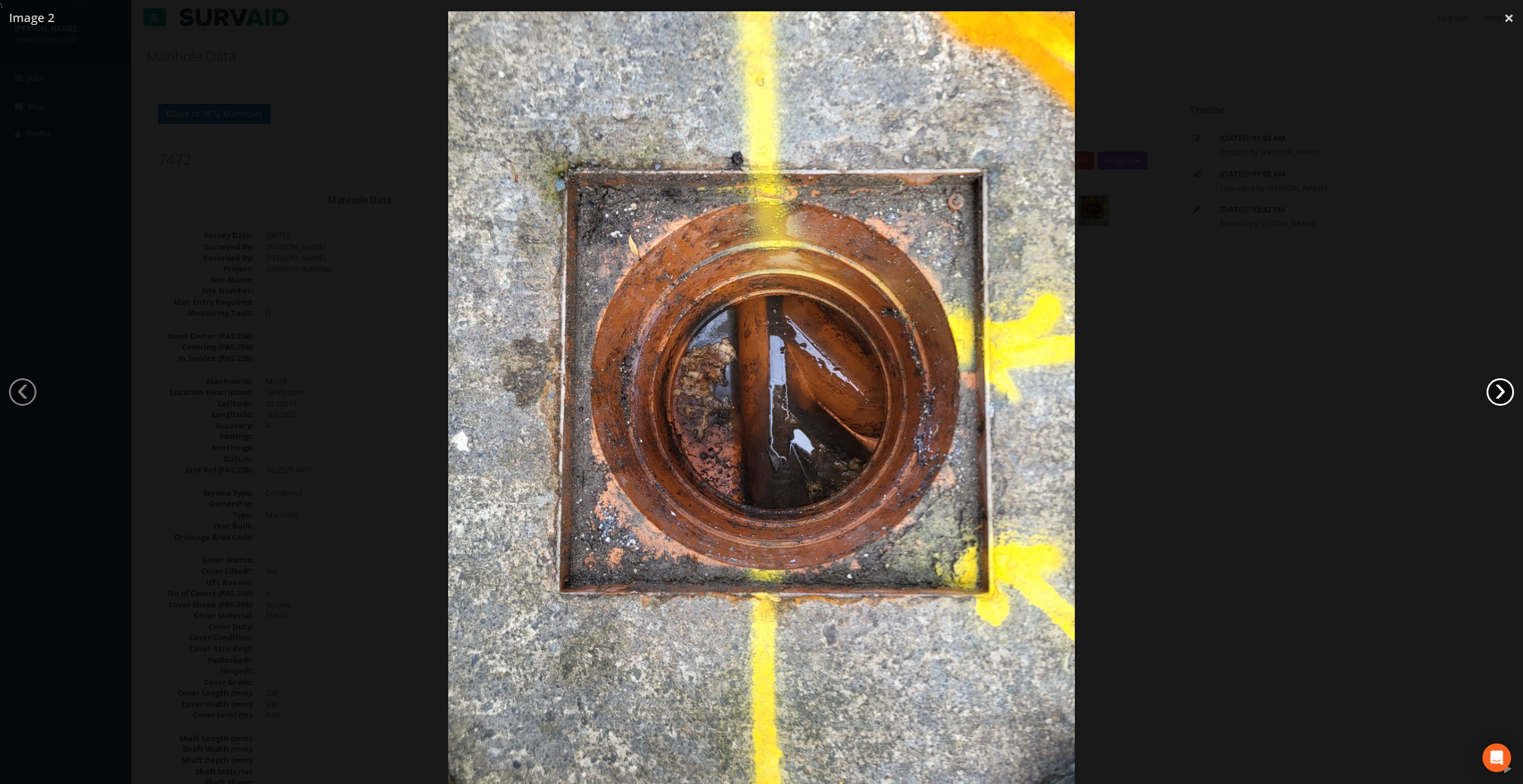
click at [1494, 396] on link "›" at bounding box center [1499, 391] width 27 height 27
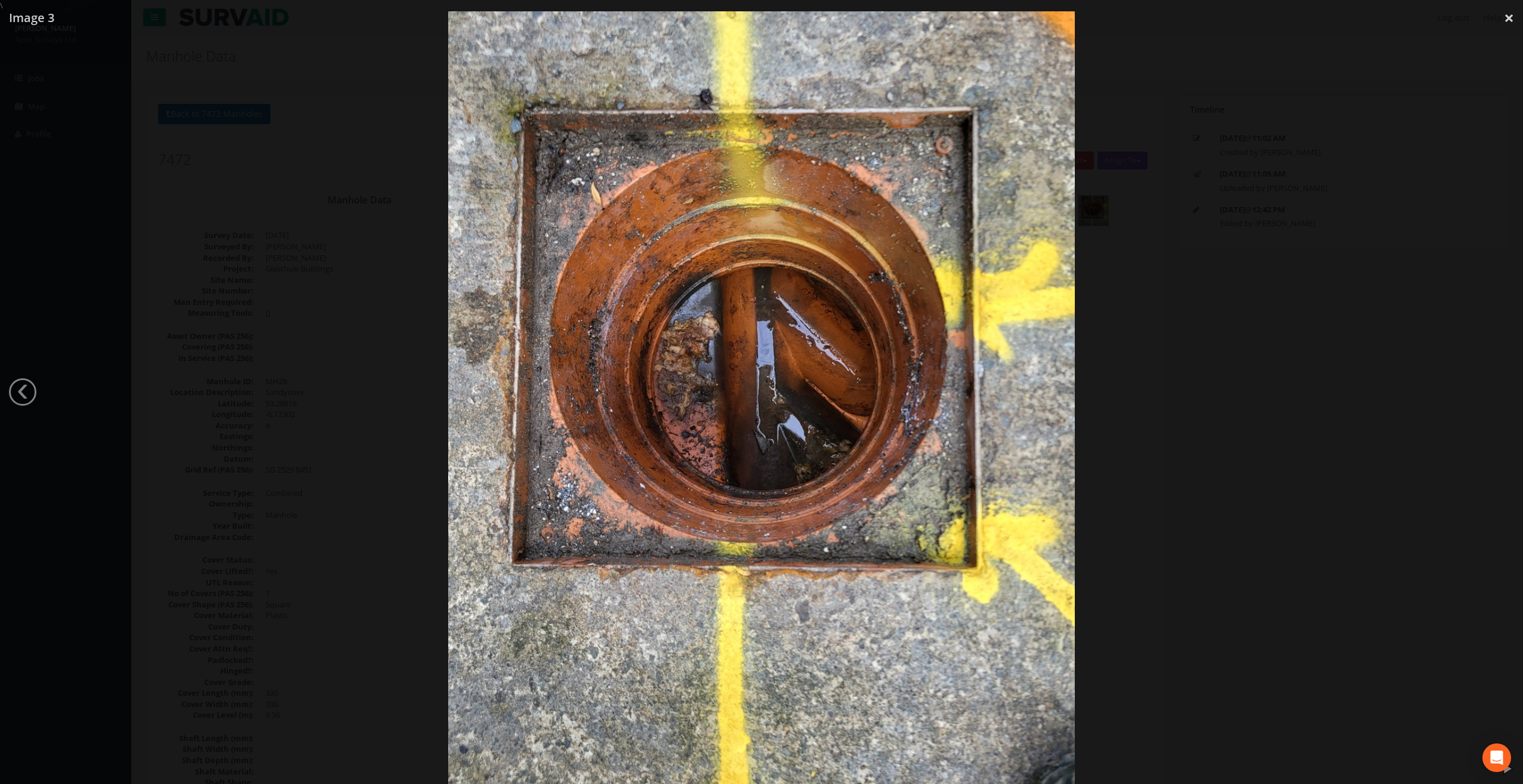
click at [1496, 396] on div at bounding box center [762, 403] width 1523 height 784
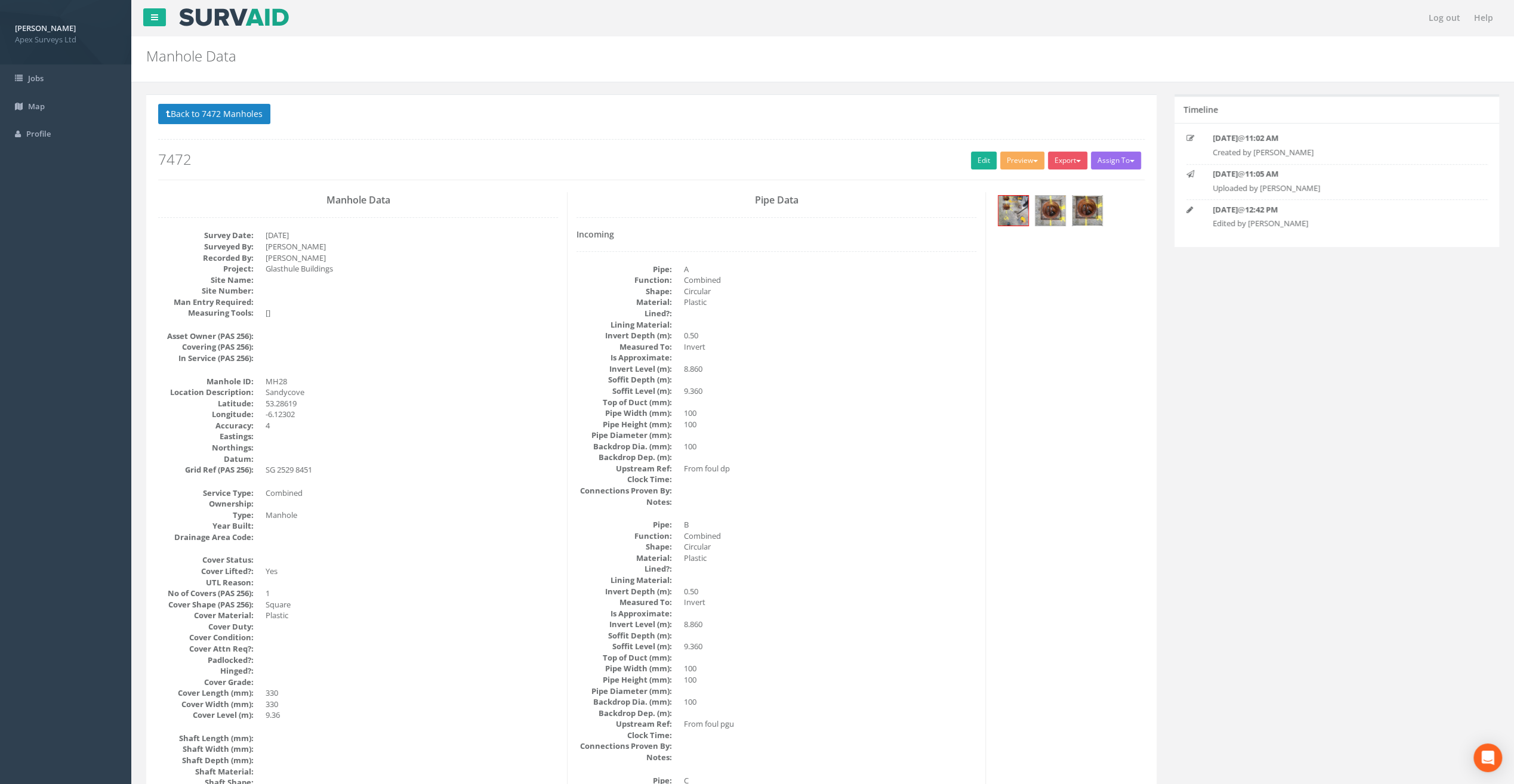
click at [1088, 203] on img at bounding box center [1088, 211] width 30 height 30
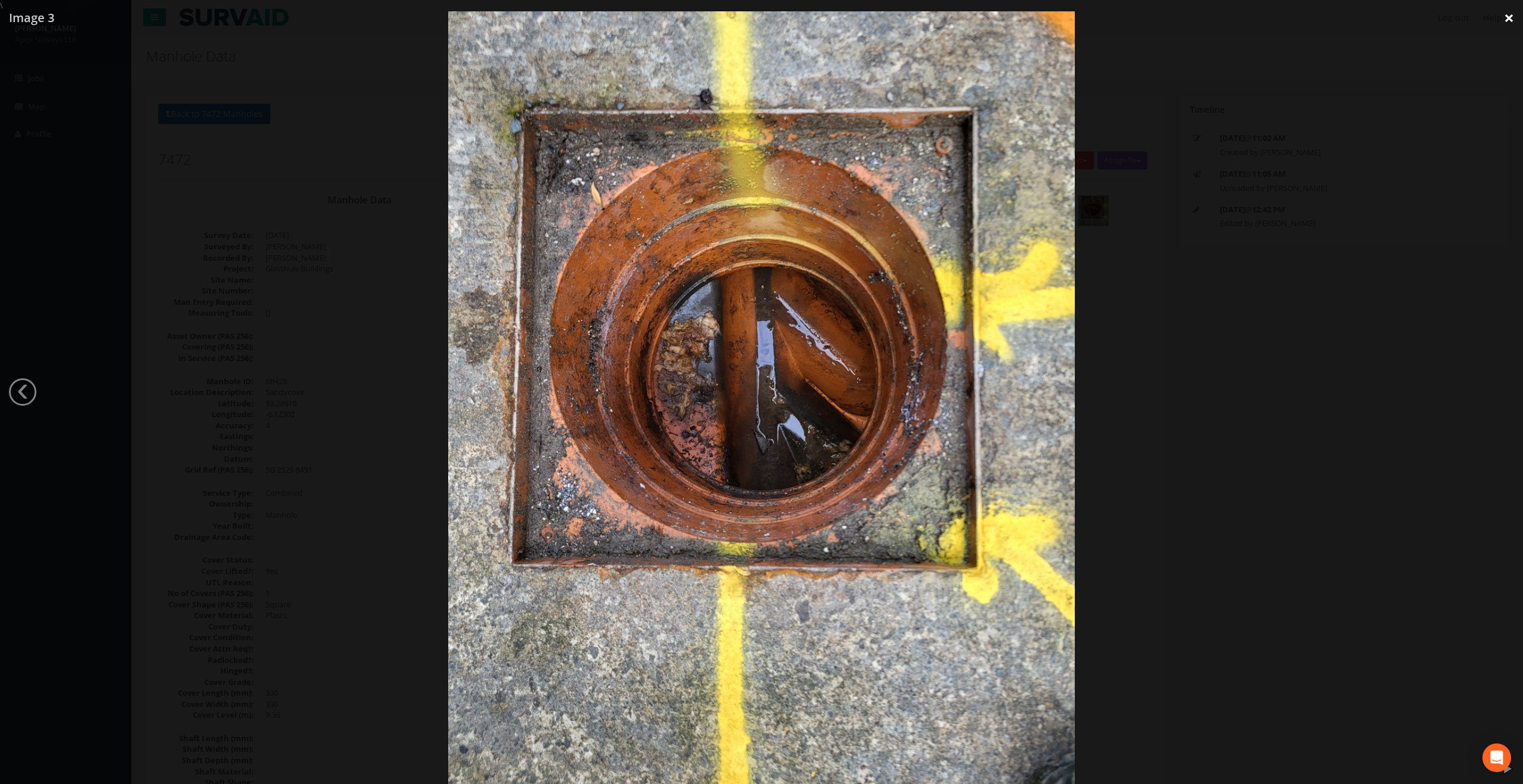
click at [1506, 13] on link "×" at bounding box center [1509, 18] width 28 height 36
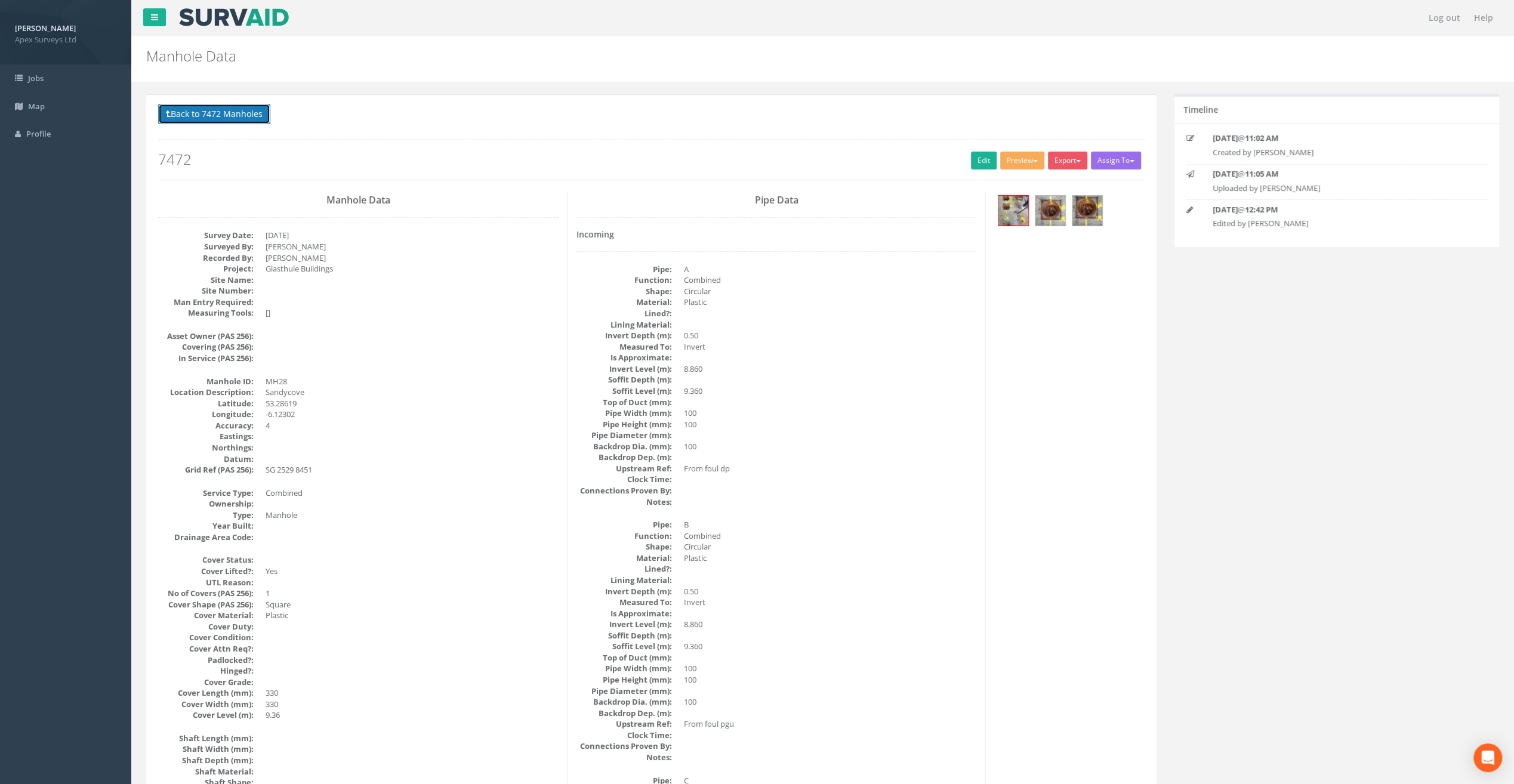
click at [216, 114] on button "Back to 7472 Manholes" at bounding box center [214, 113] width 112 height 20
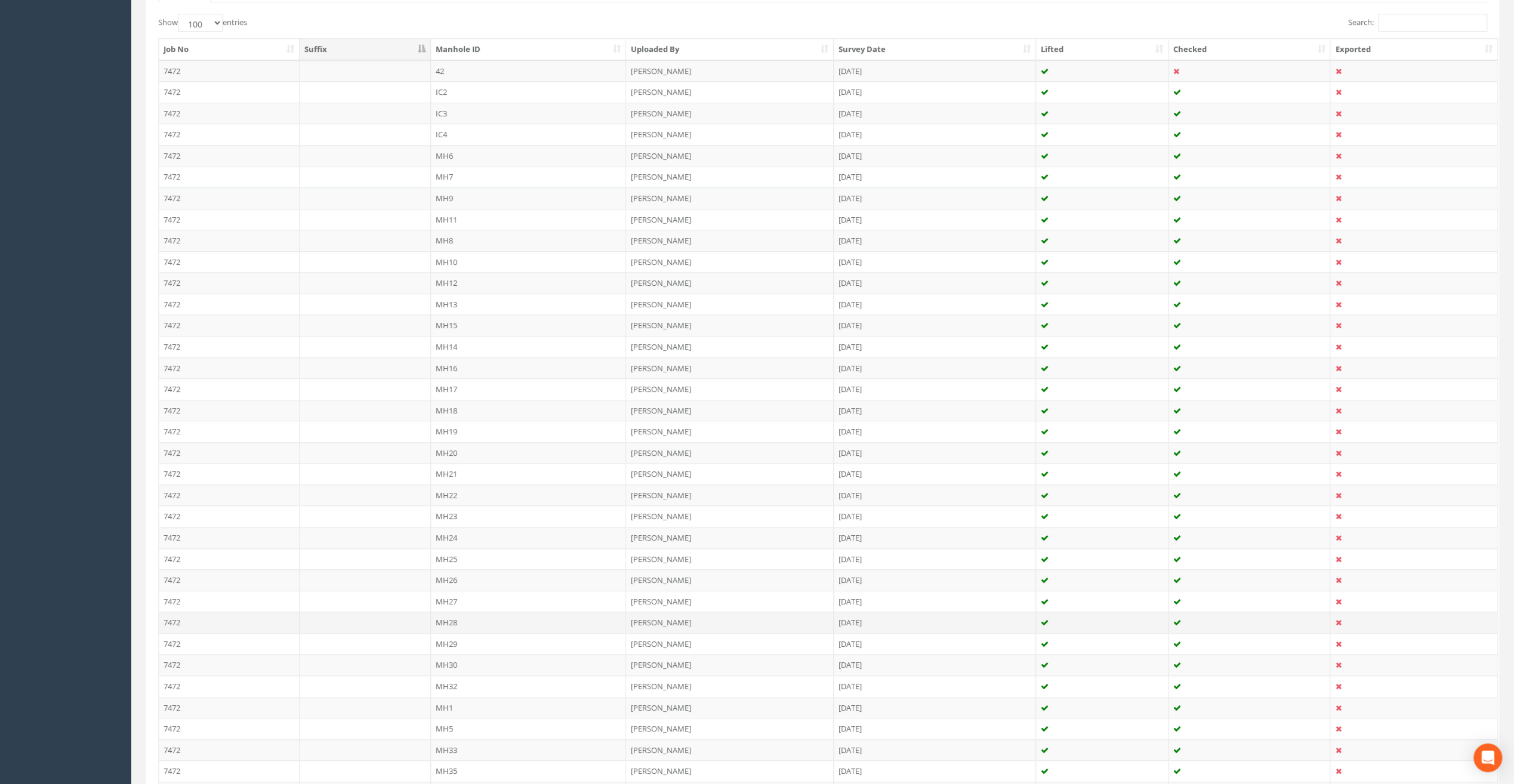
scroll to position [358, 0]
click at [450, 581] on td "MH29" at bounding box center [528, 584] width 196 height 22
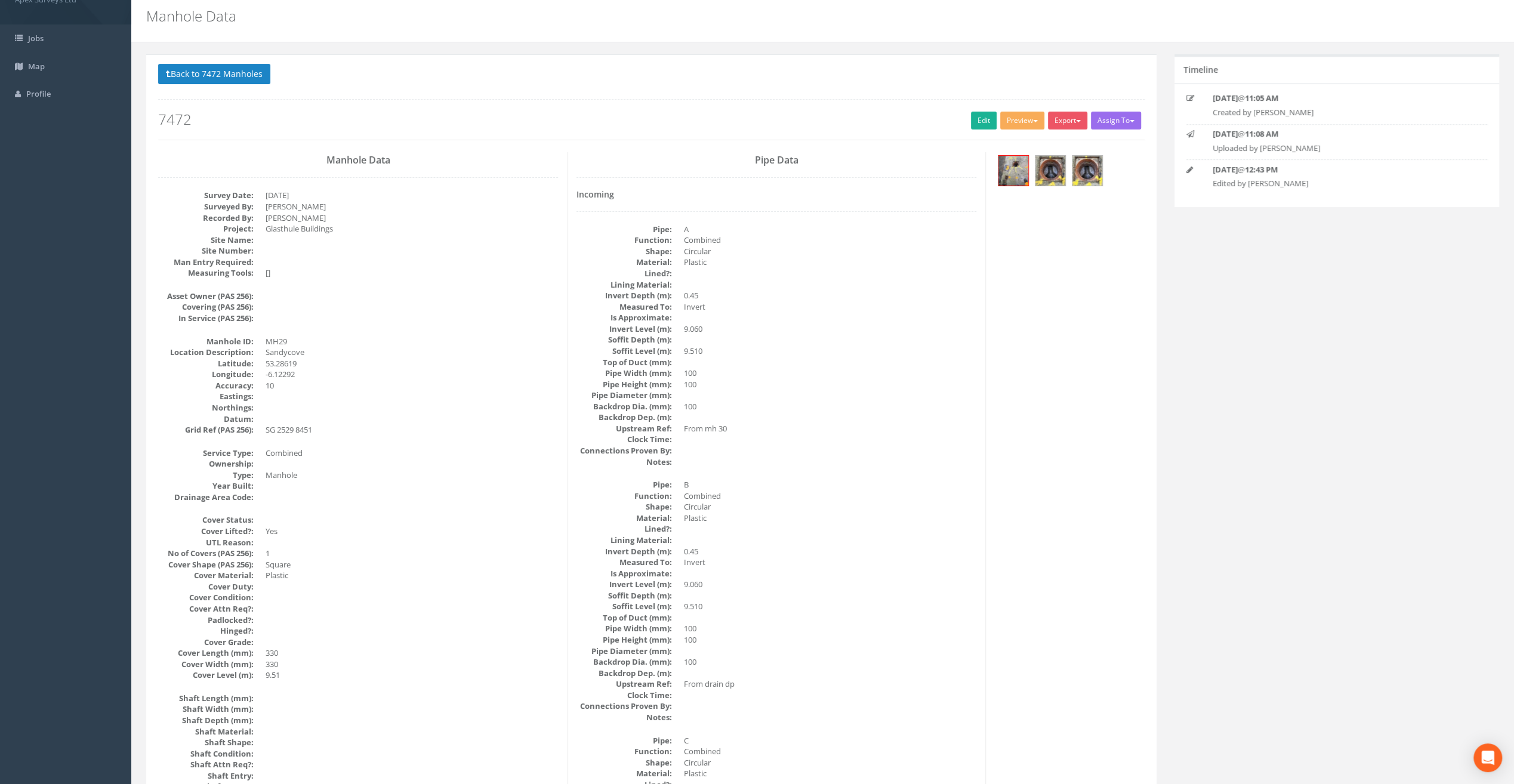
scroll to position [0, 0]
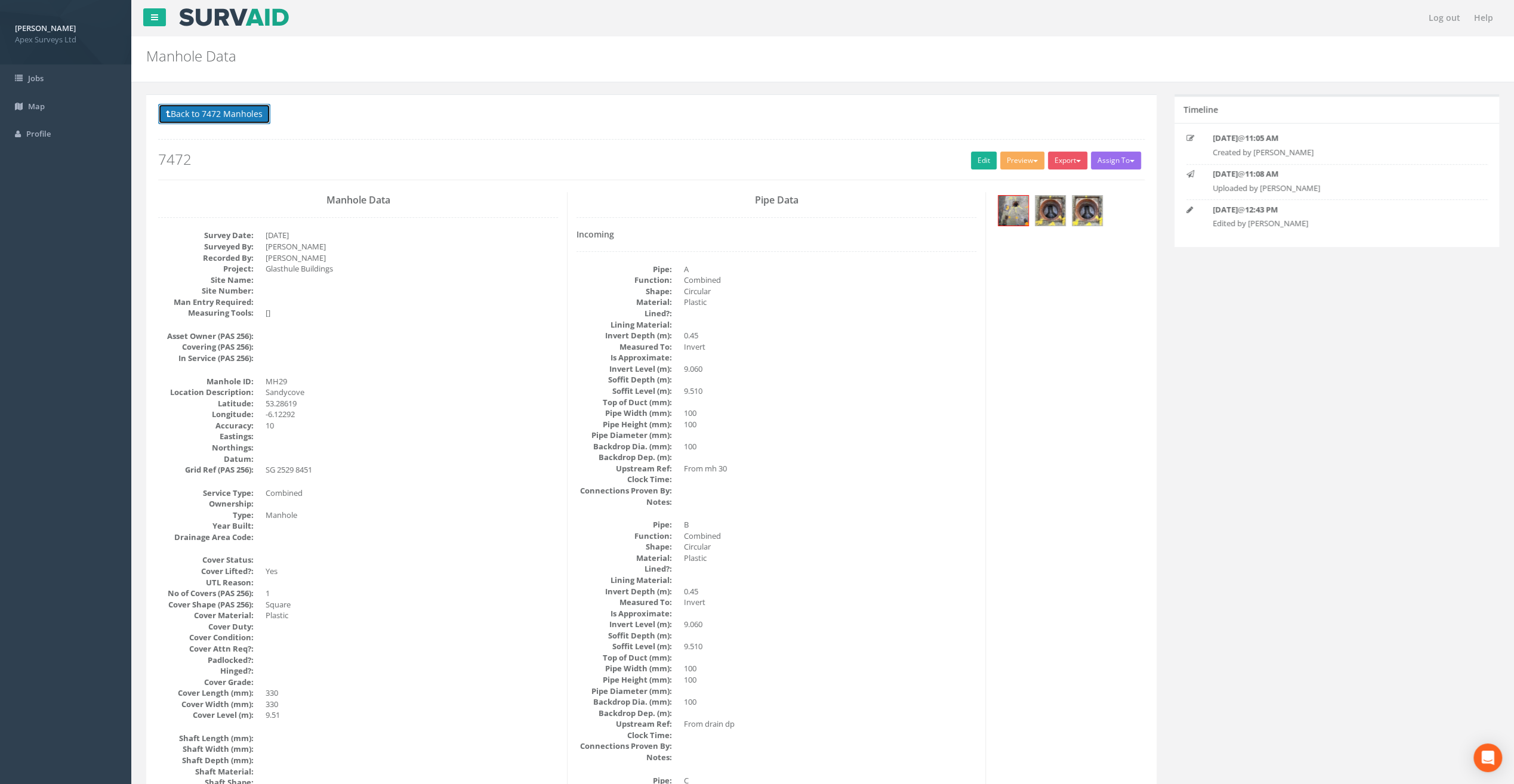
click at [226, 116] on button "Back to 7472 Manholes" at bounding box center [214, 113] width 112 height 20
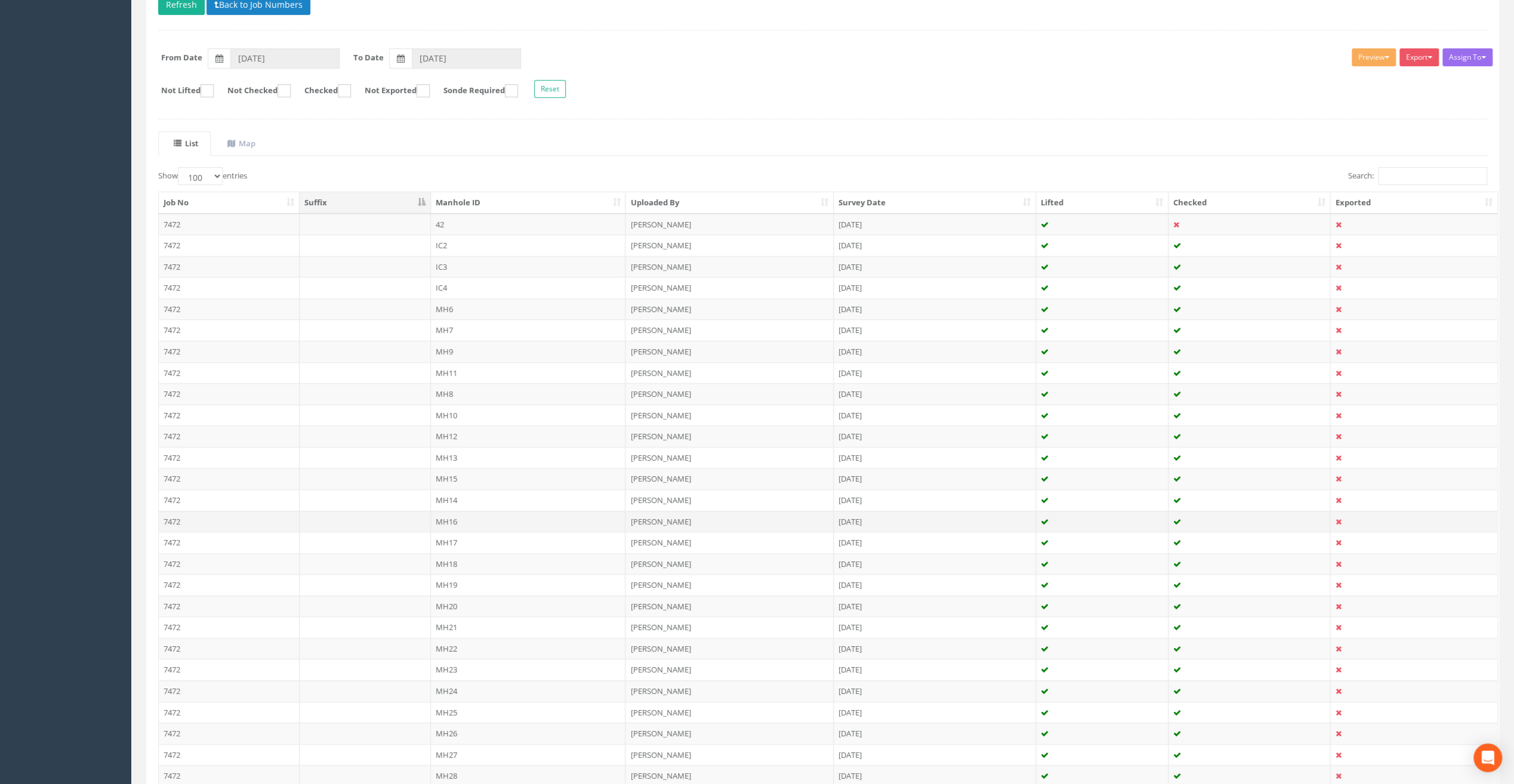
scroll to position [298, 0]
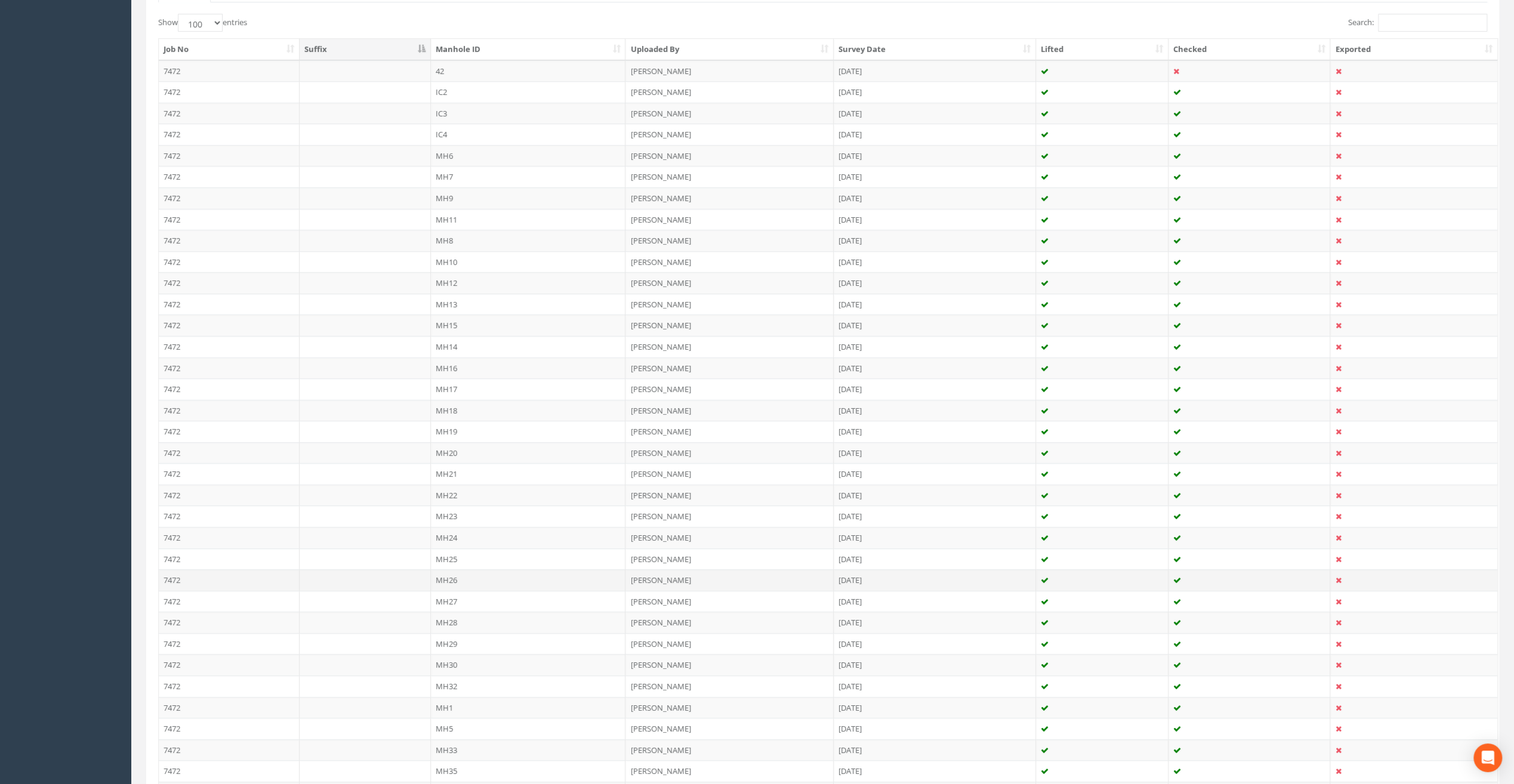
click at [448, 572] on td "MH26" at bounding box center [528, 580] width 196 height 22
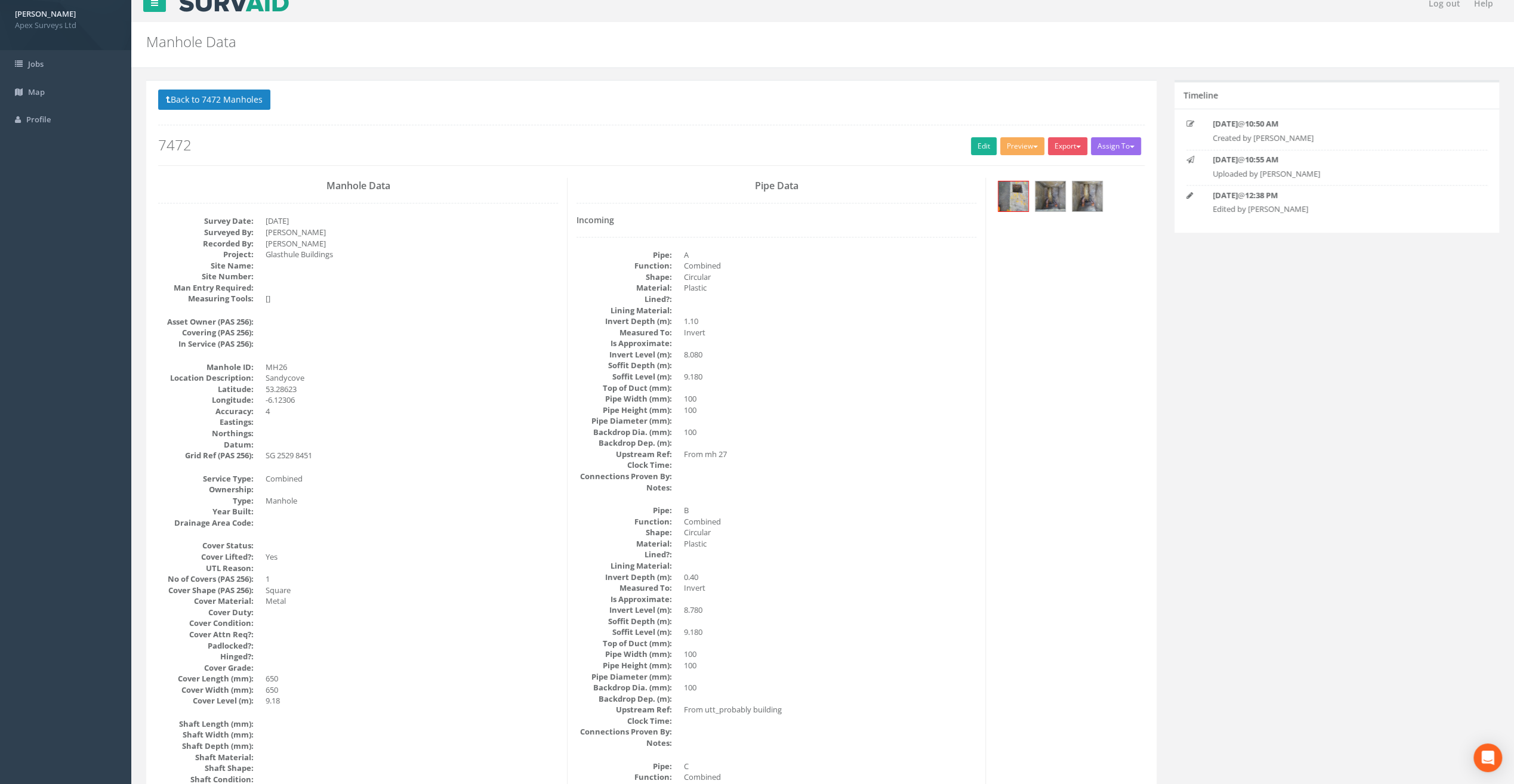
scroll to position [0, 0]
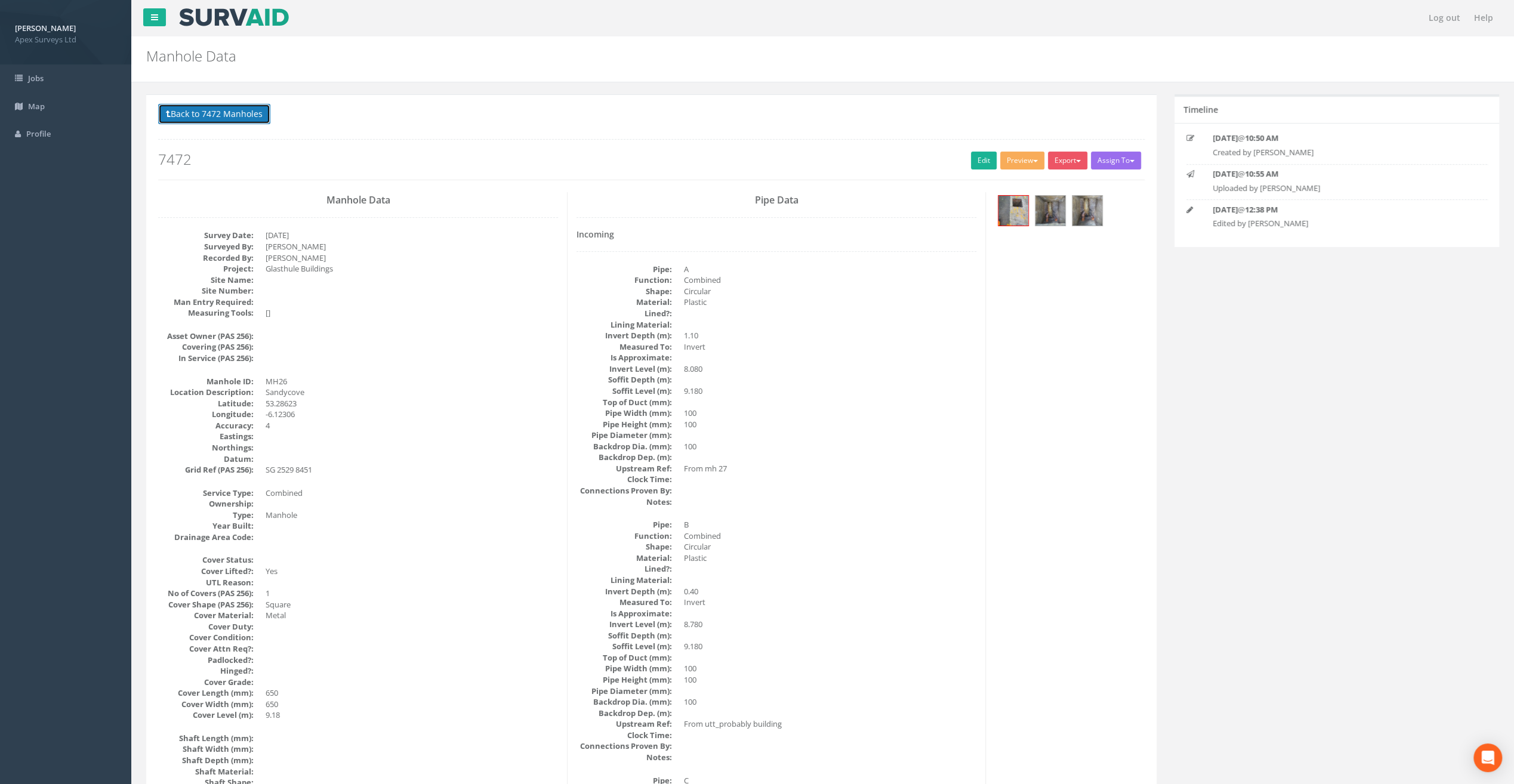
click at [240, 116] on button "Back to 7472 Manholes" at bounding box center [214, 113] width 112 height 20
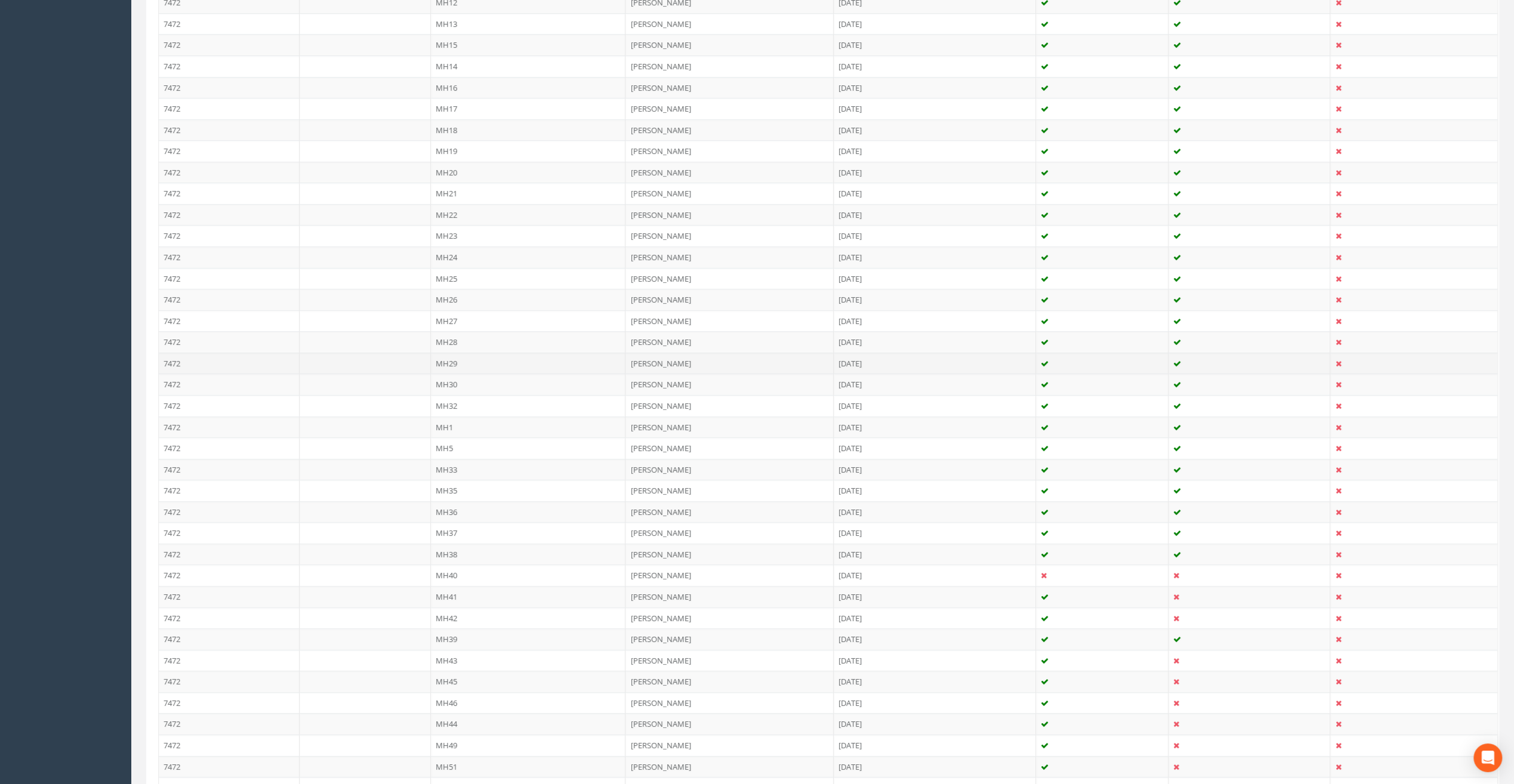
scroll to position [597, 0]
click at [1121, 548] on td at bounding box center [1103, 557] width 132 height 22
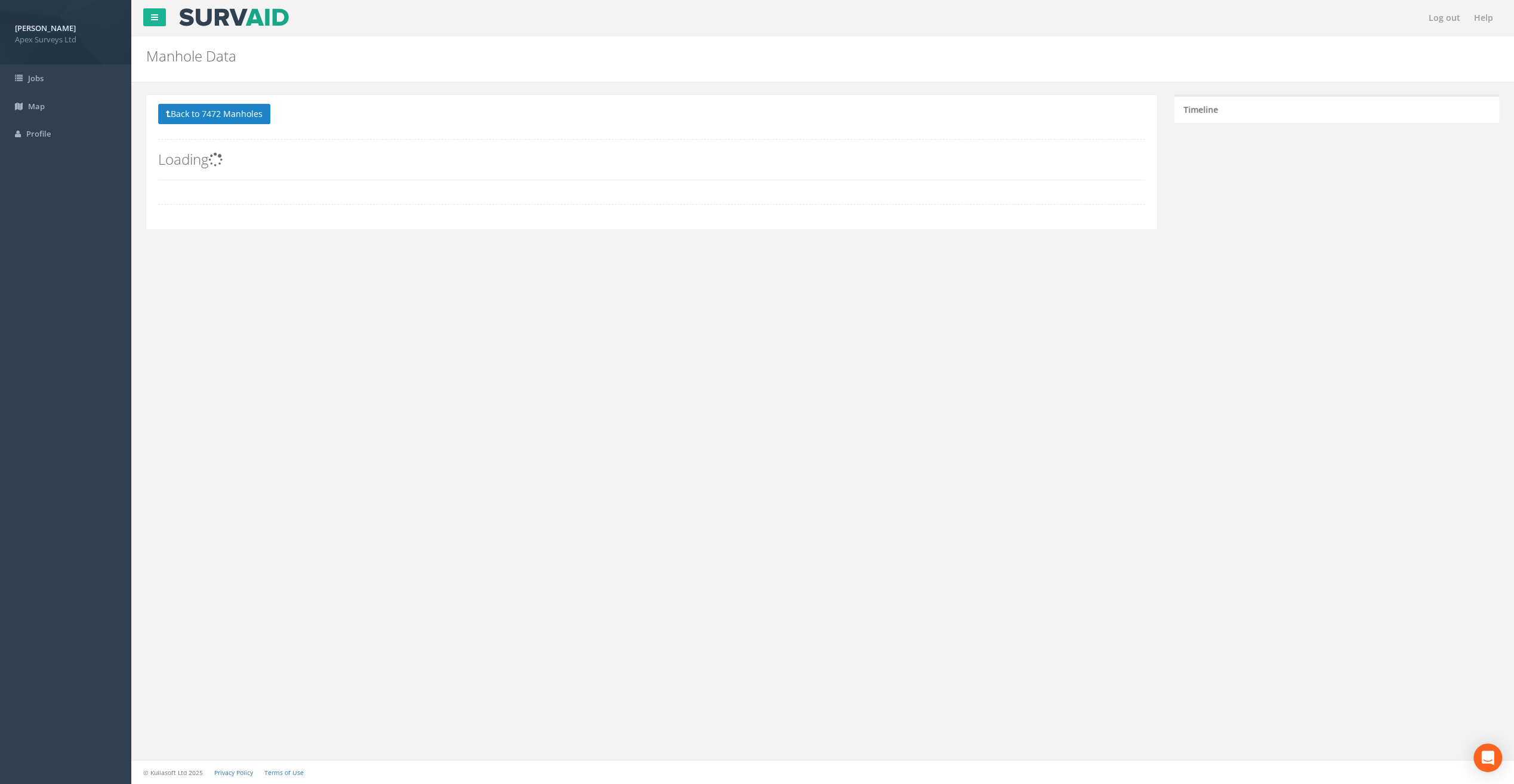
scroll to position [0, 0]
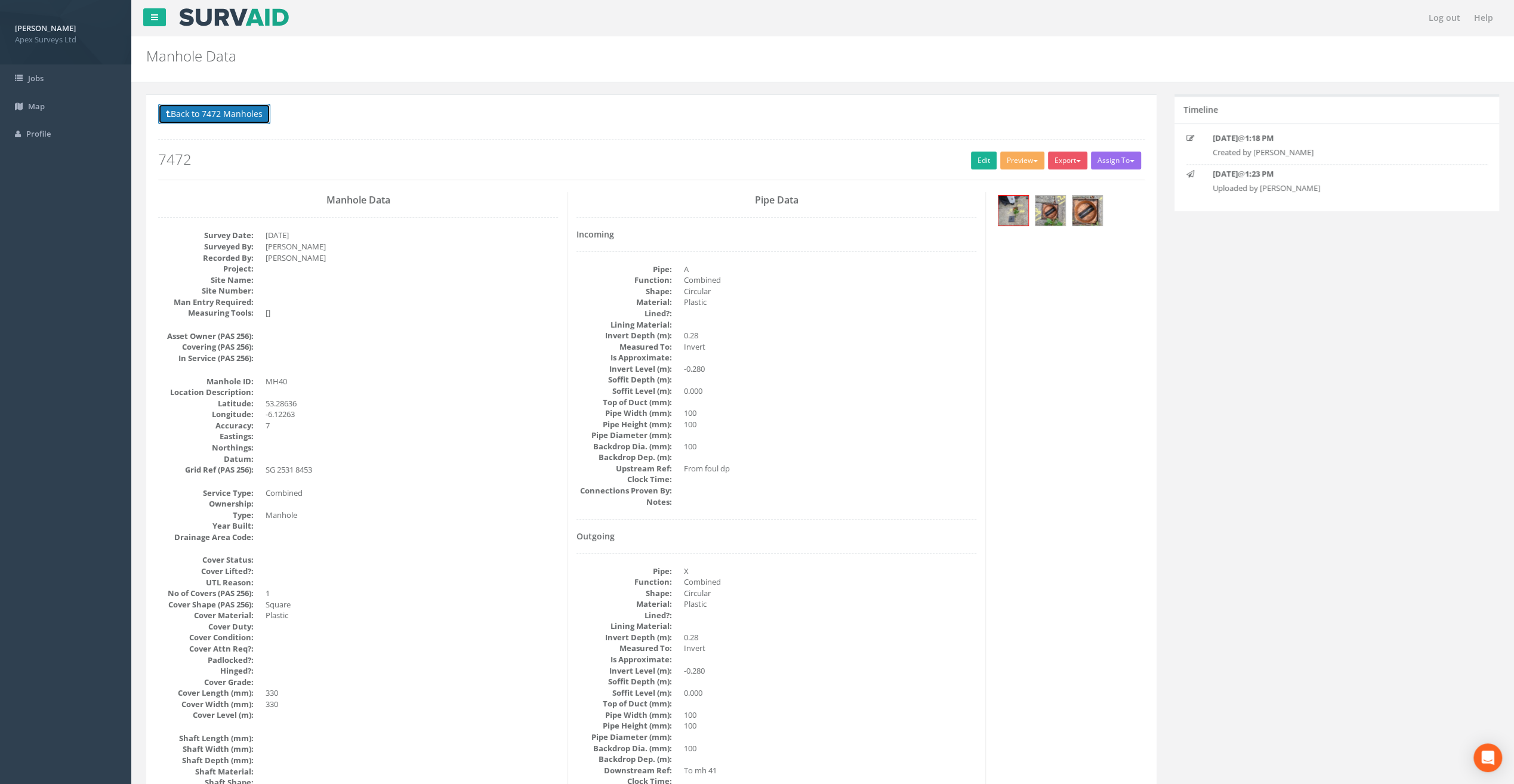
click at [217, 112] on button "Back to 7472 Manholes" at bounding box center [214, 113] width 112 height 20
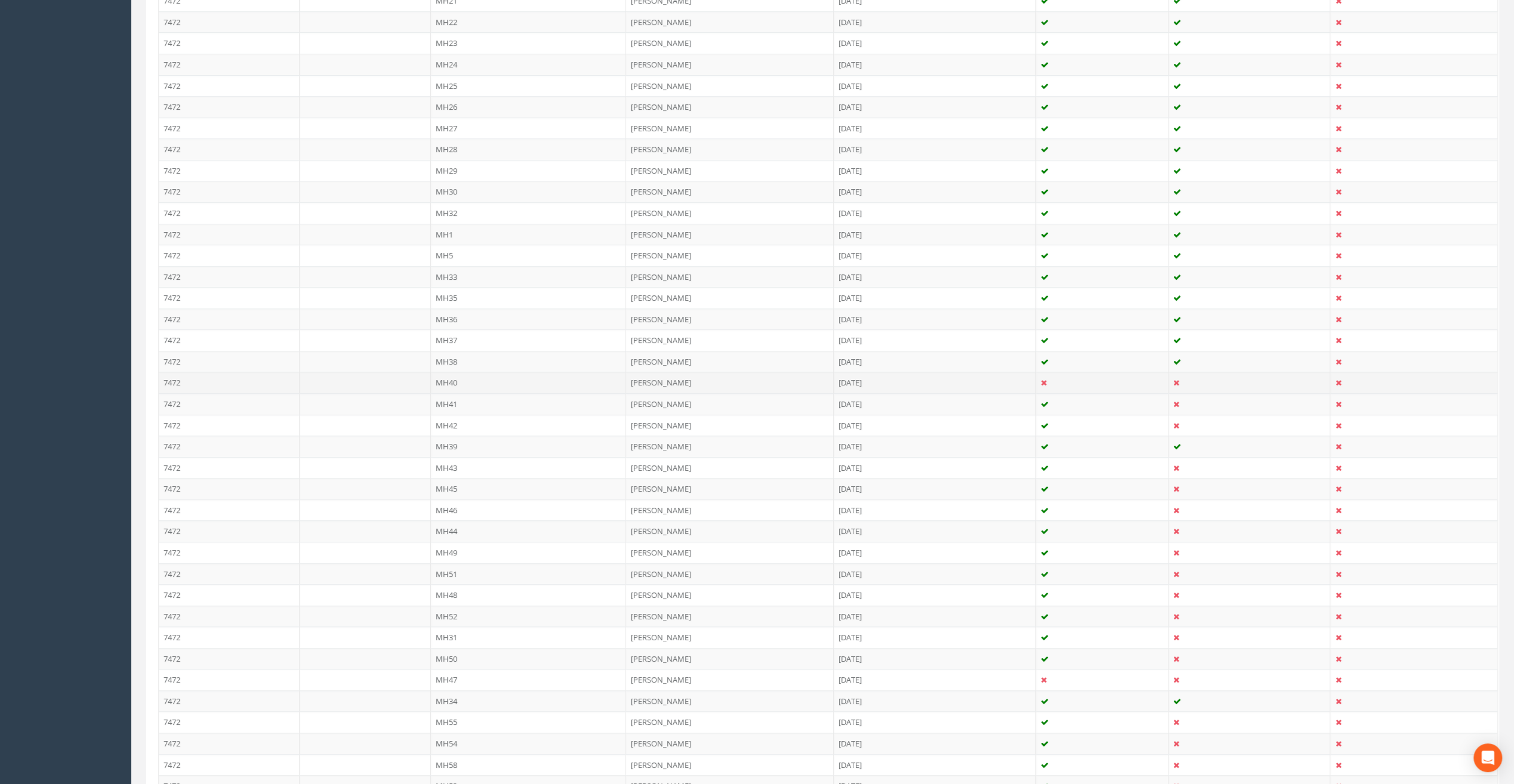
scroll to position [737, 0]
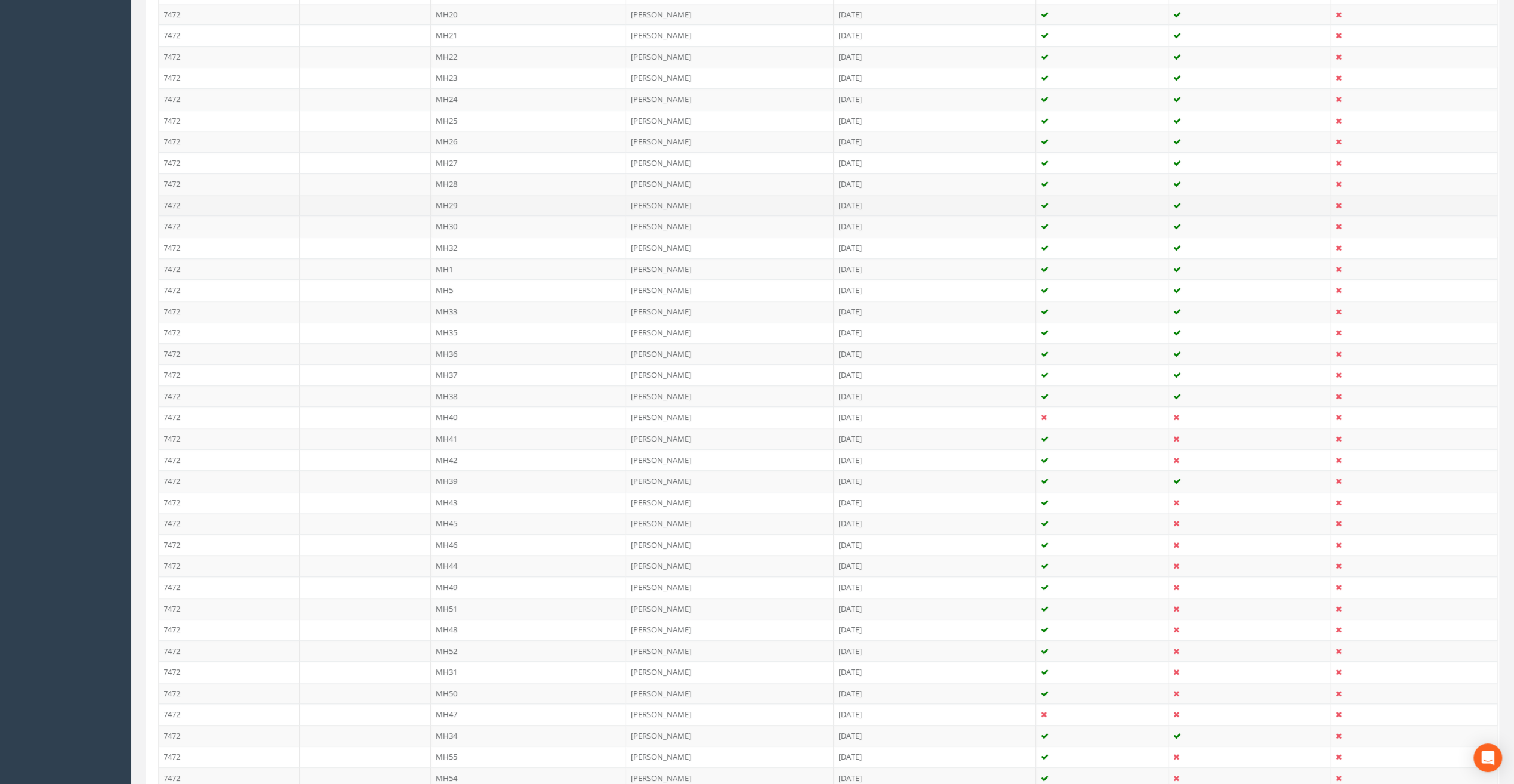
click at [462, 197] on td "MH29" at bounding box center [528, 205] width 196 height 22
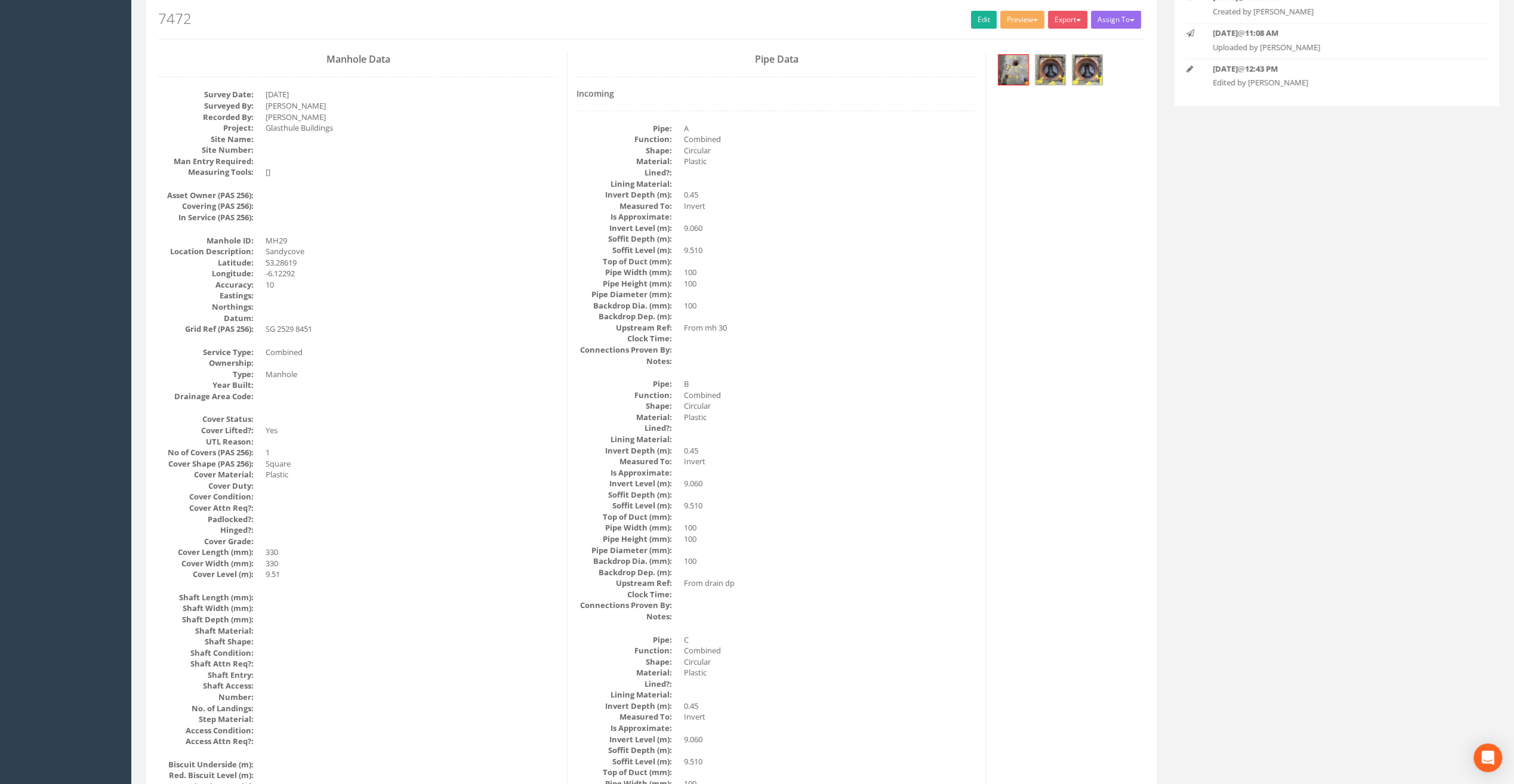
scroll to position [0, 0]
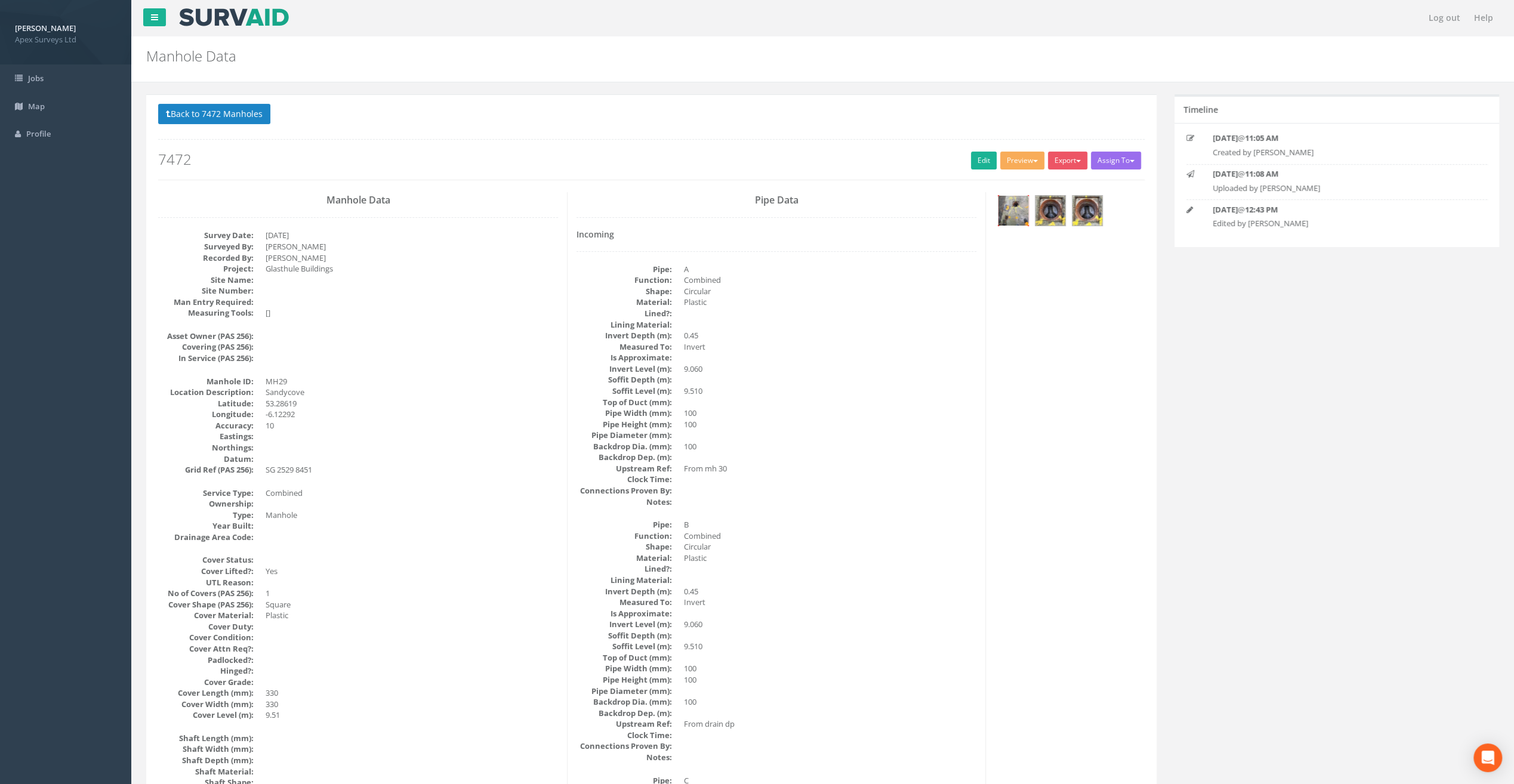
click at [1006, 205] on img at bounding box center [1014, 211] width 30 height 30
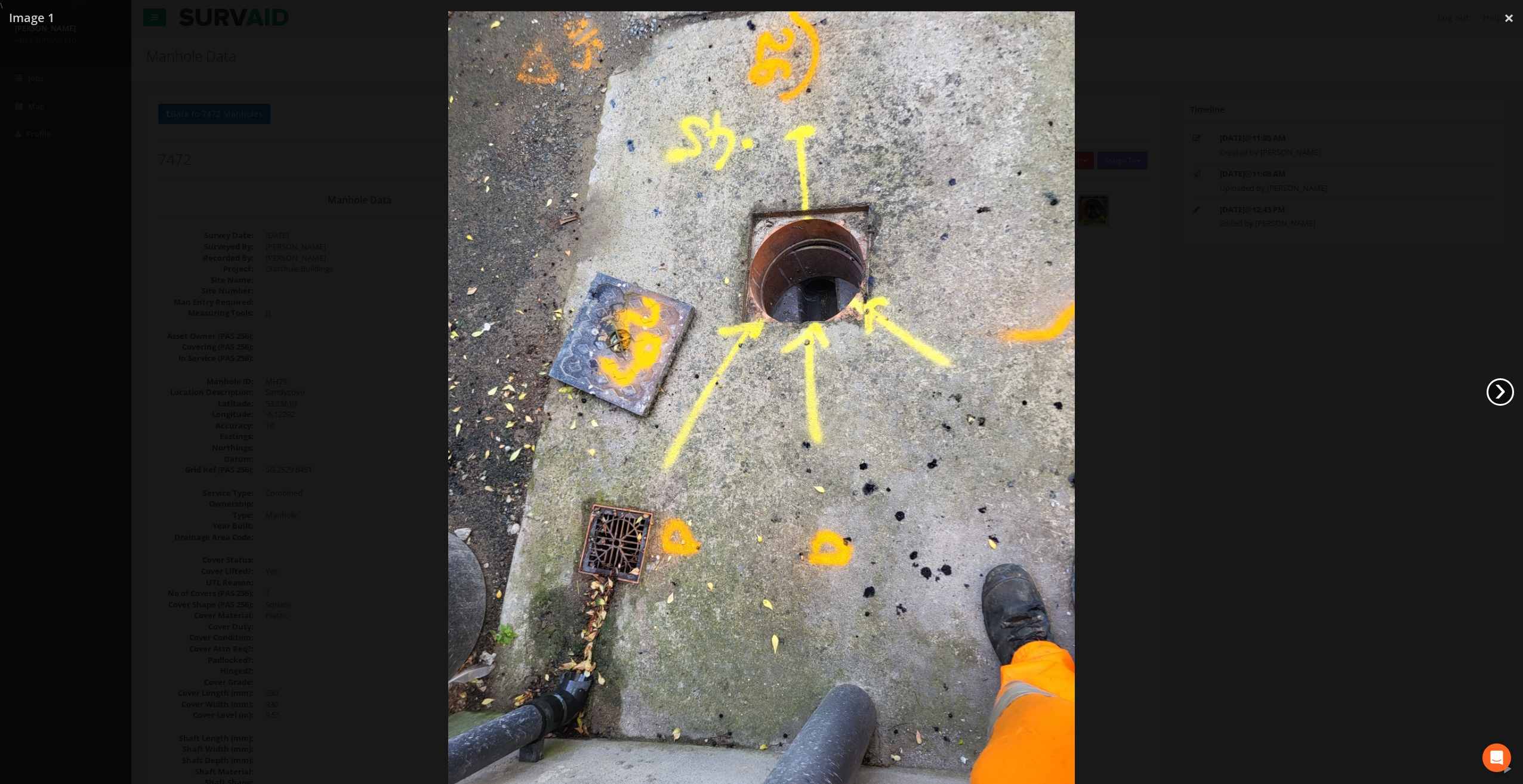
click at [1497, 385] on link "›" at bounding box center [1499, 391] width 27 height 27
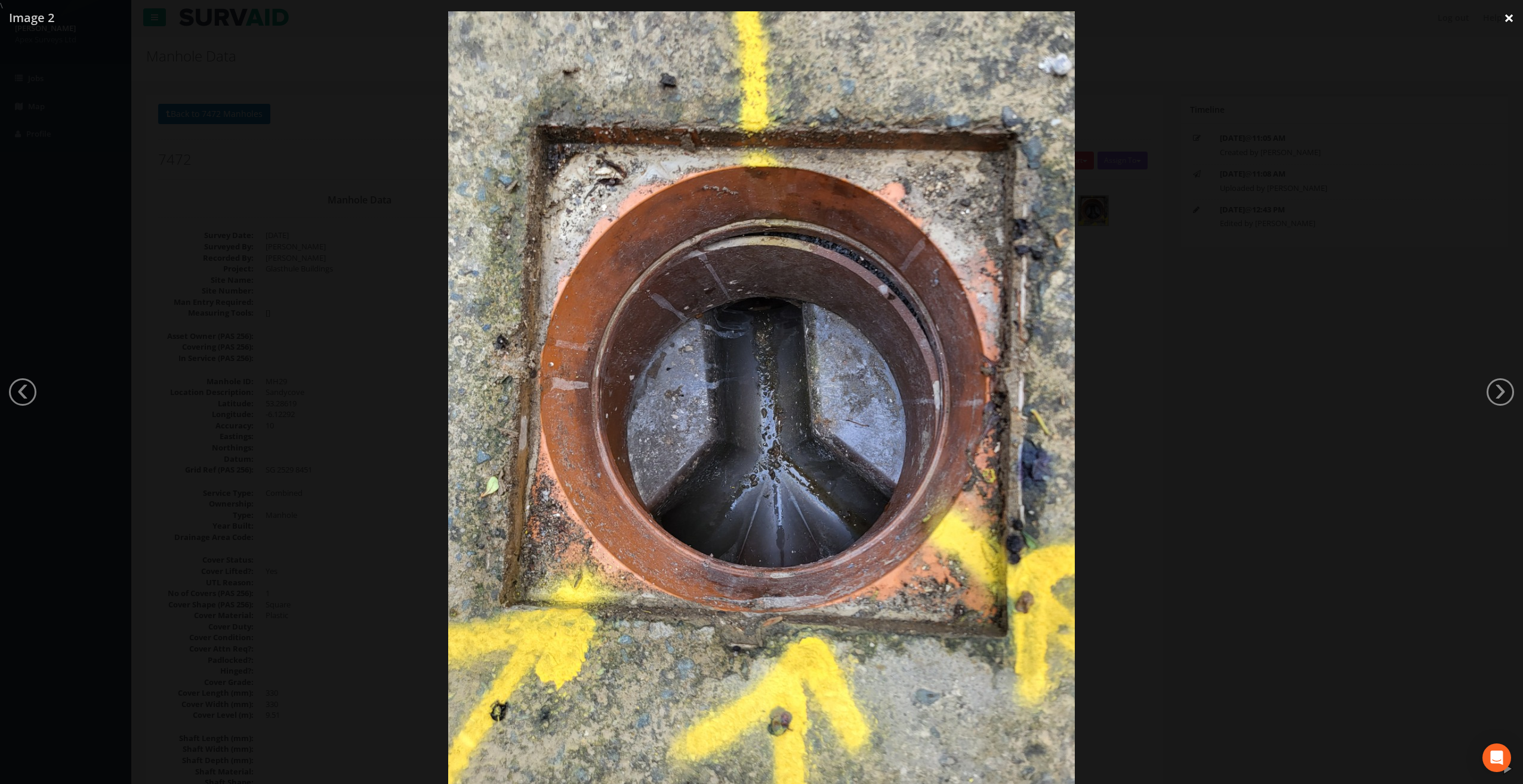
click at [1511, 20] on link "×" at bounding box center [1509, 18] width 28 height 36
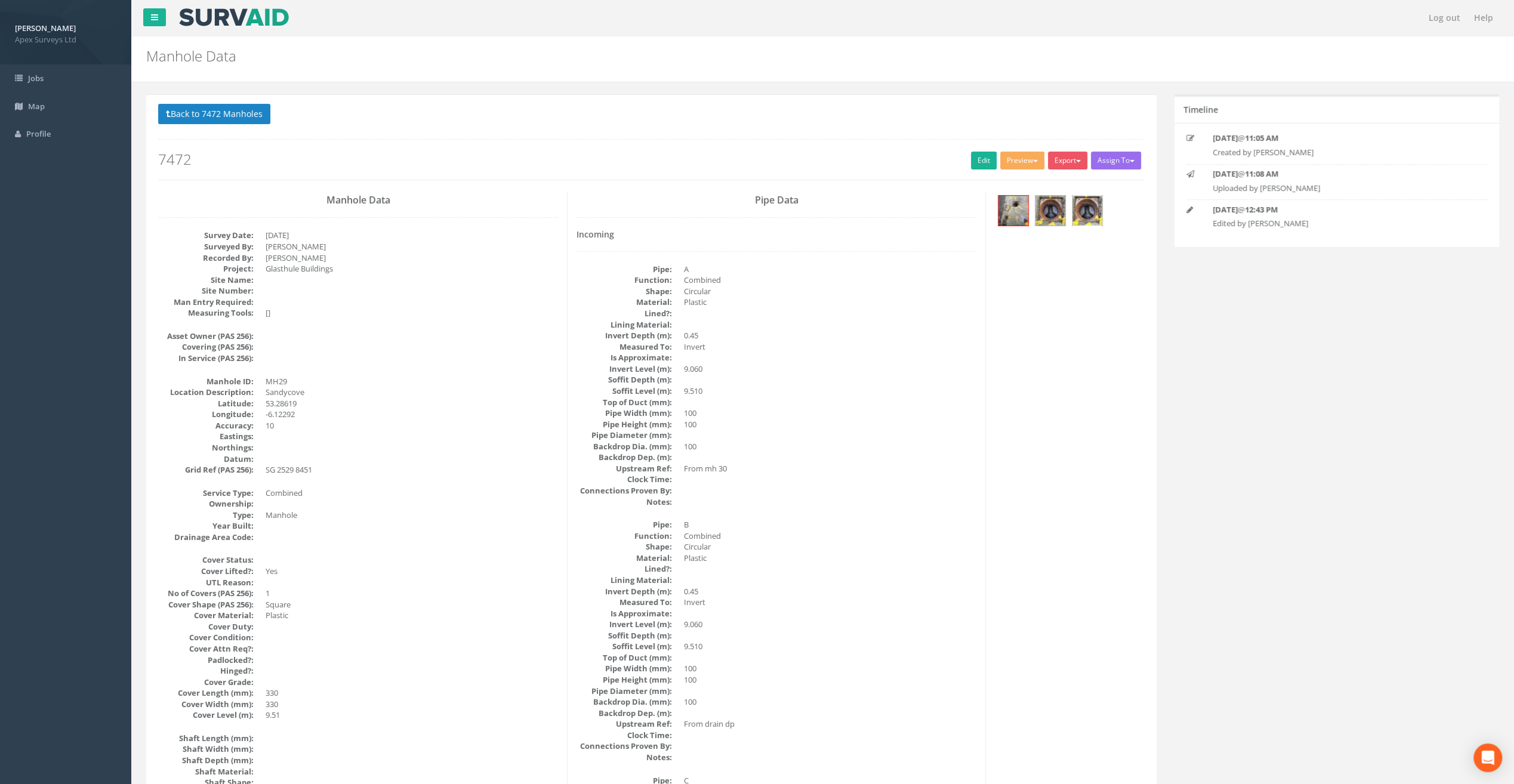
click at [1083, 210] on img at bounding box center [1088, 211] width 30 height 30
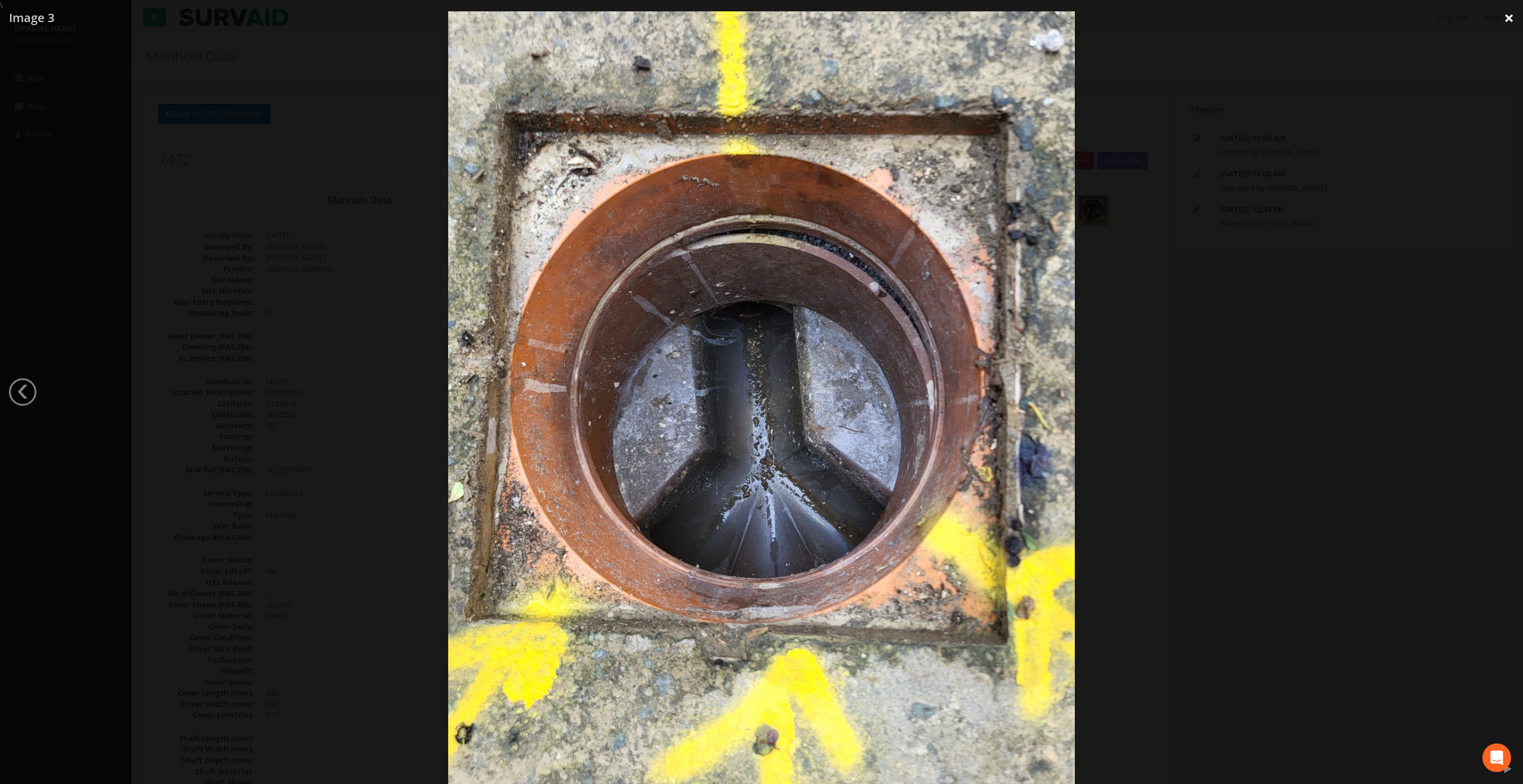
click at [1514, 22] on link "×" at bounding box center [1509, 18] width 28 height 36
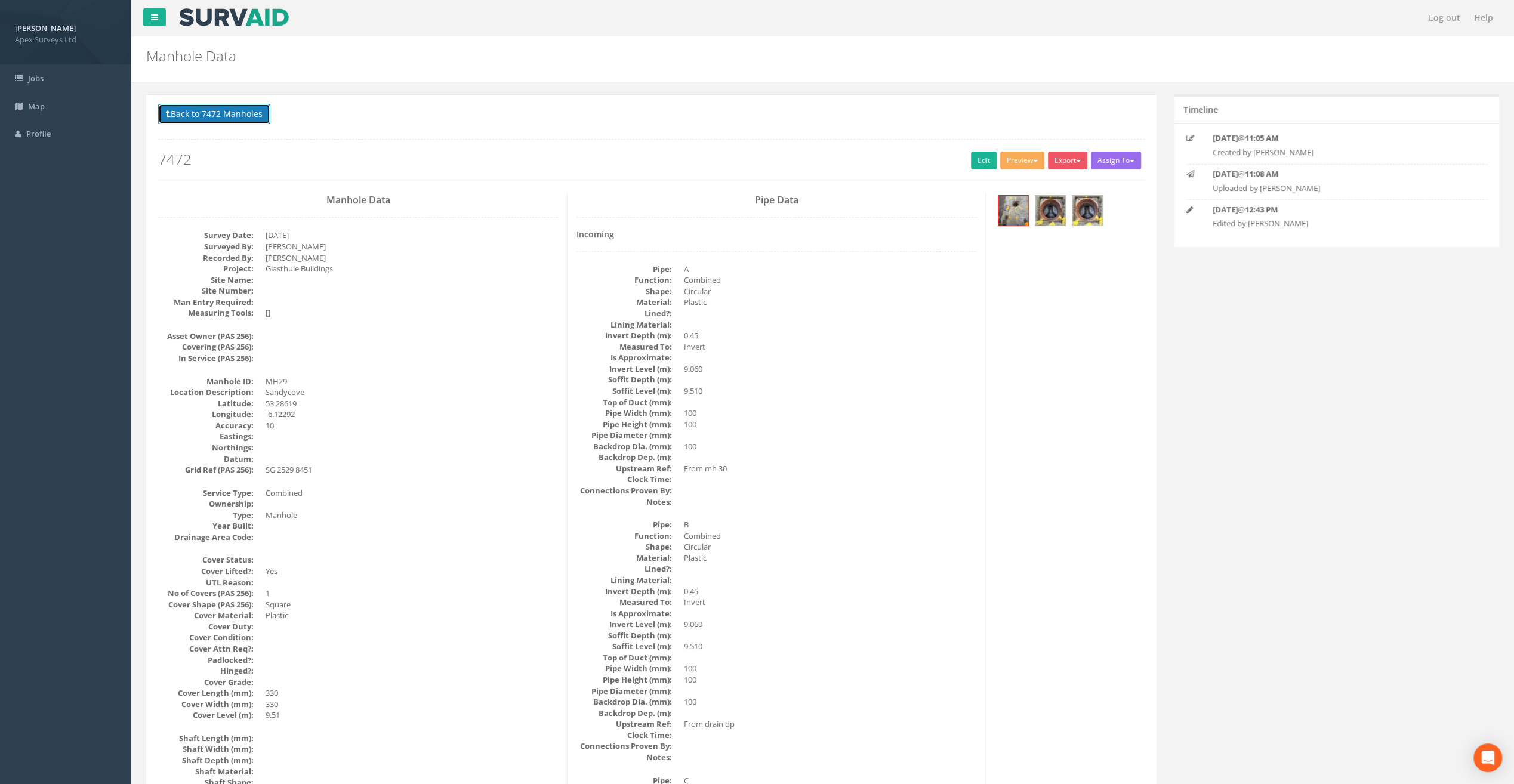
click at [207, 116] on button "Back to 7472 Manholes" at bounding box center [214, 113] width 112 height 20
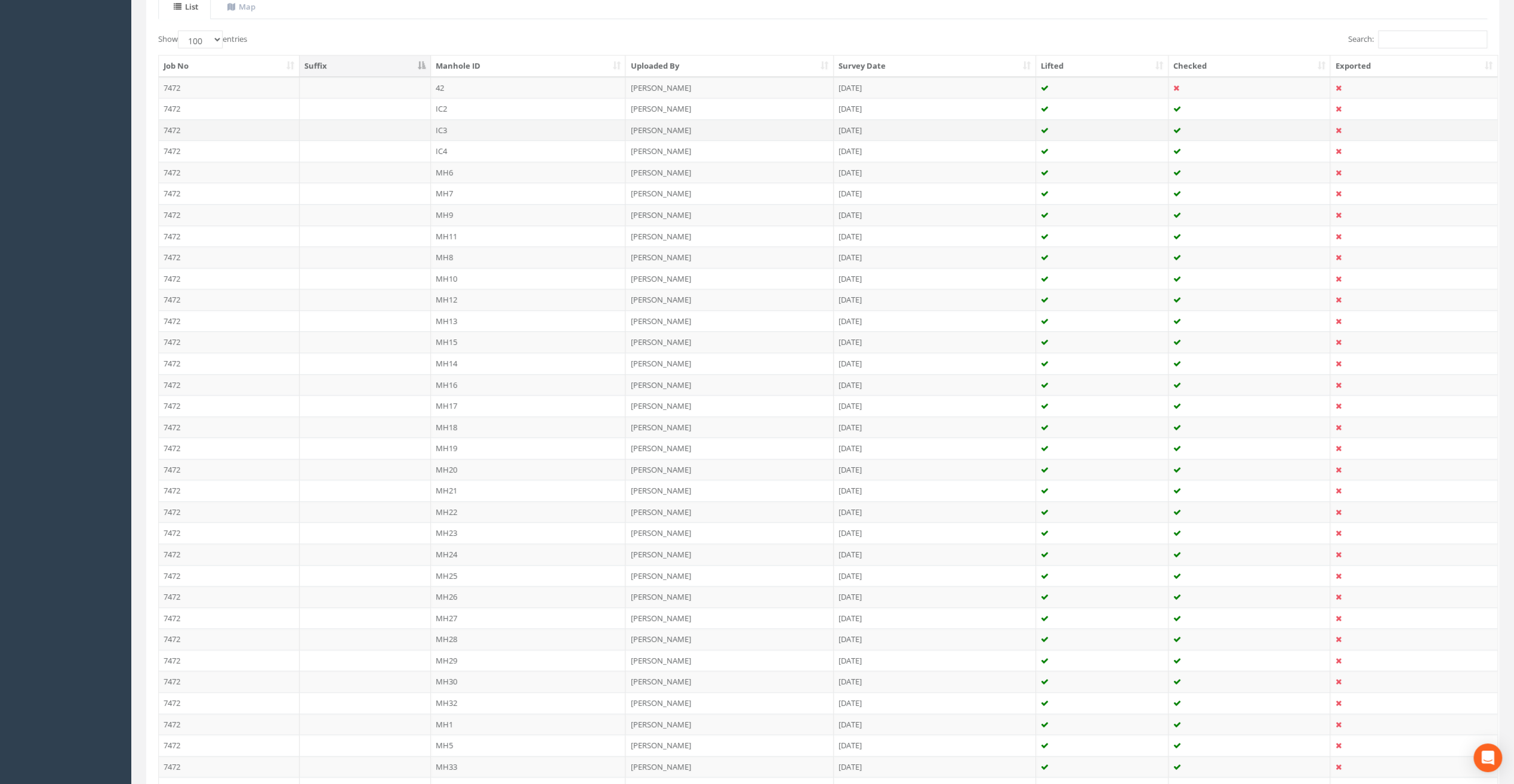
scroll to position [358, 0]
click at [441, 595] on td "MH30" at bounding box center [528, 605] width 196 height 22
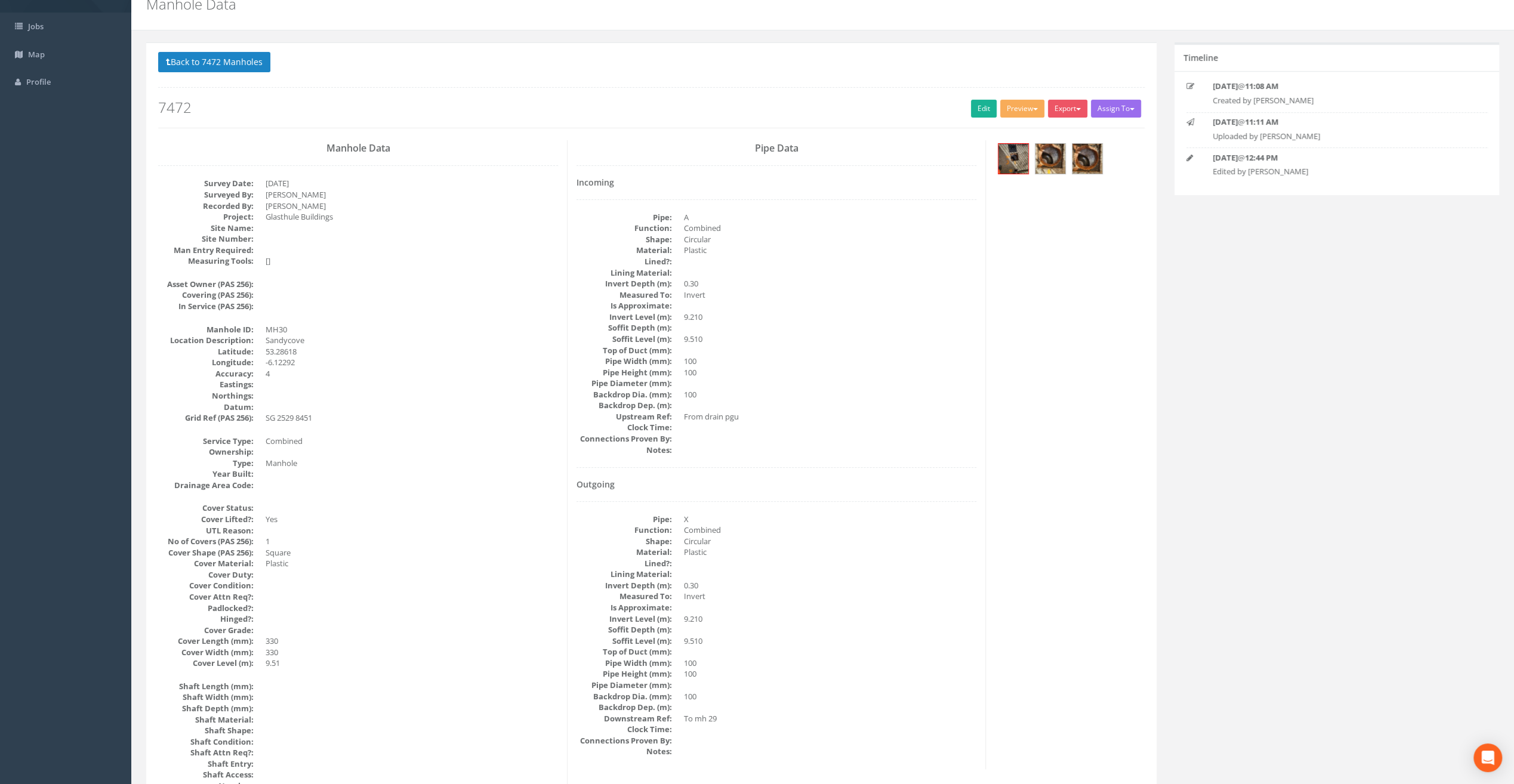
scroll to position [0, 0]
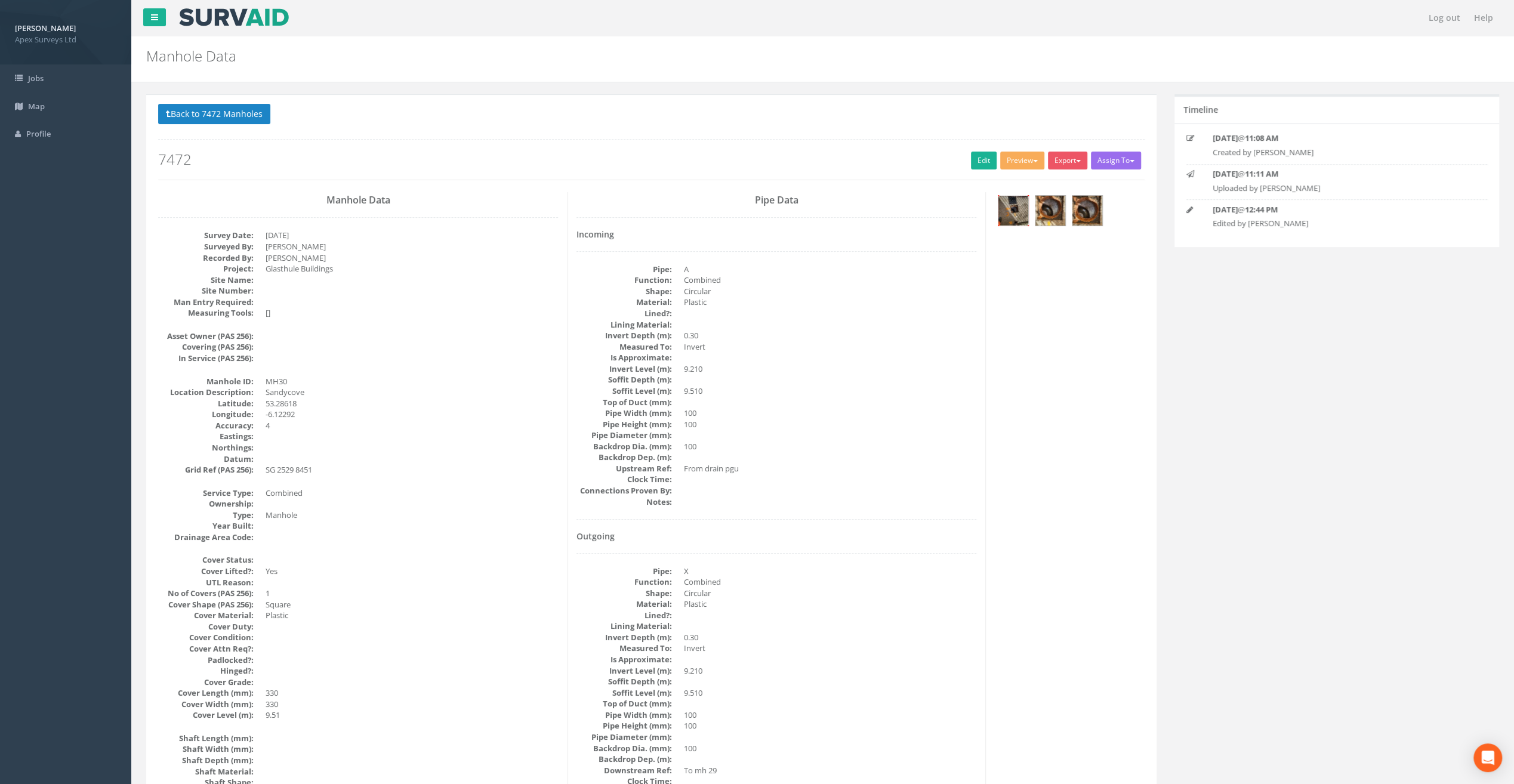
click at [1010, 213] on img at bounding box center [1014, 211] width 30 height 30
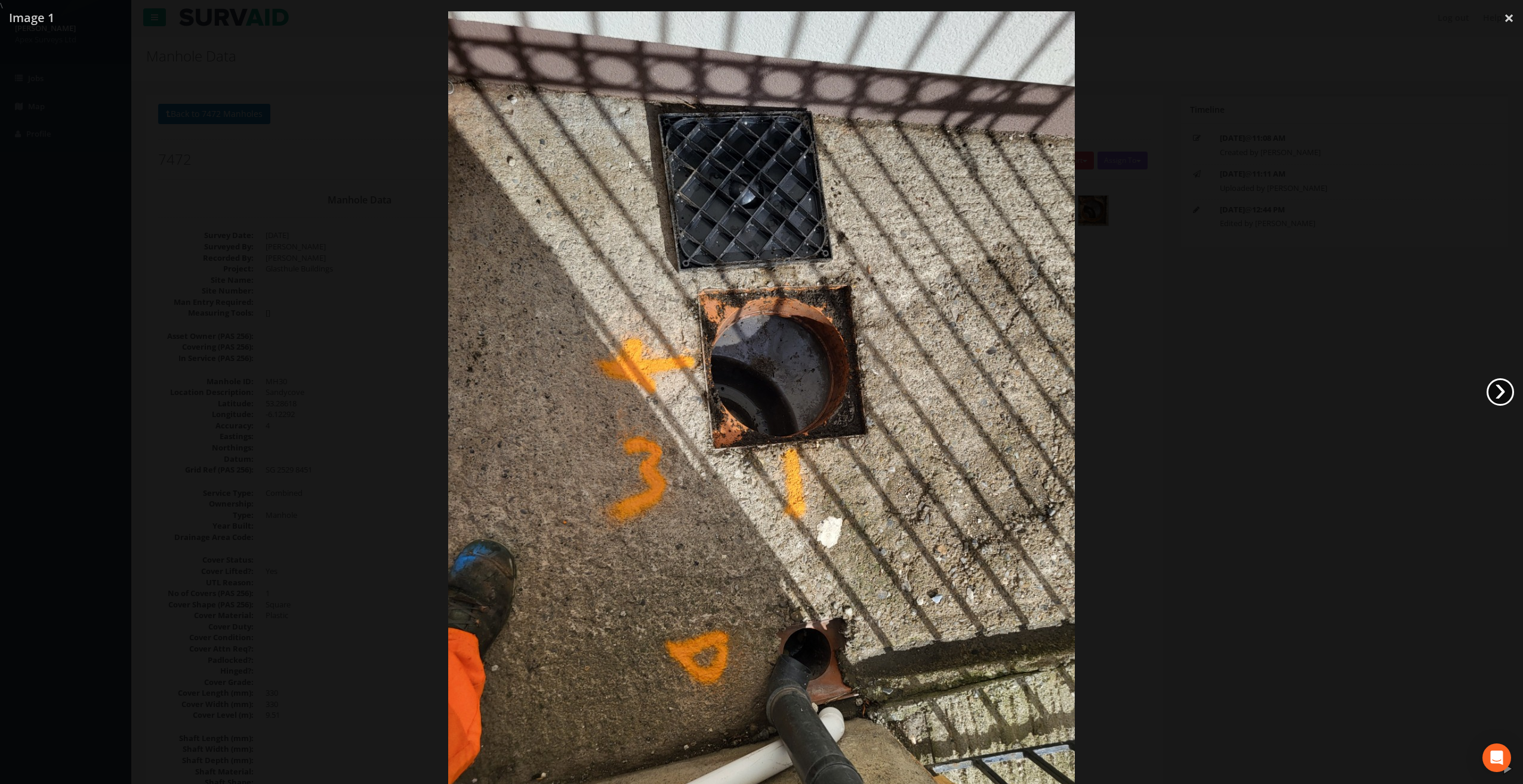
click at [1501, 399] on link "›" at bounding box center [1499, 391] width 27 height 27
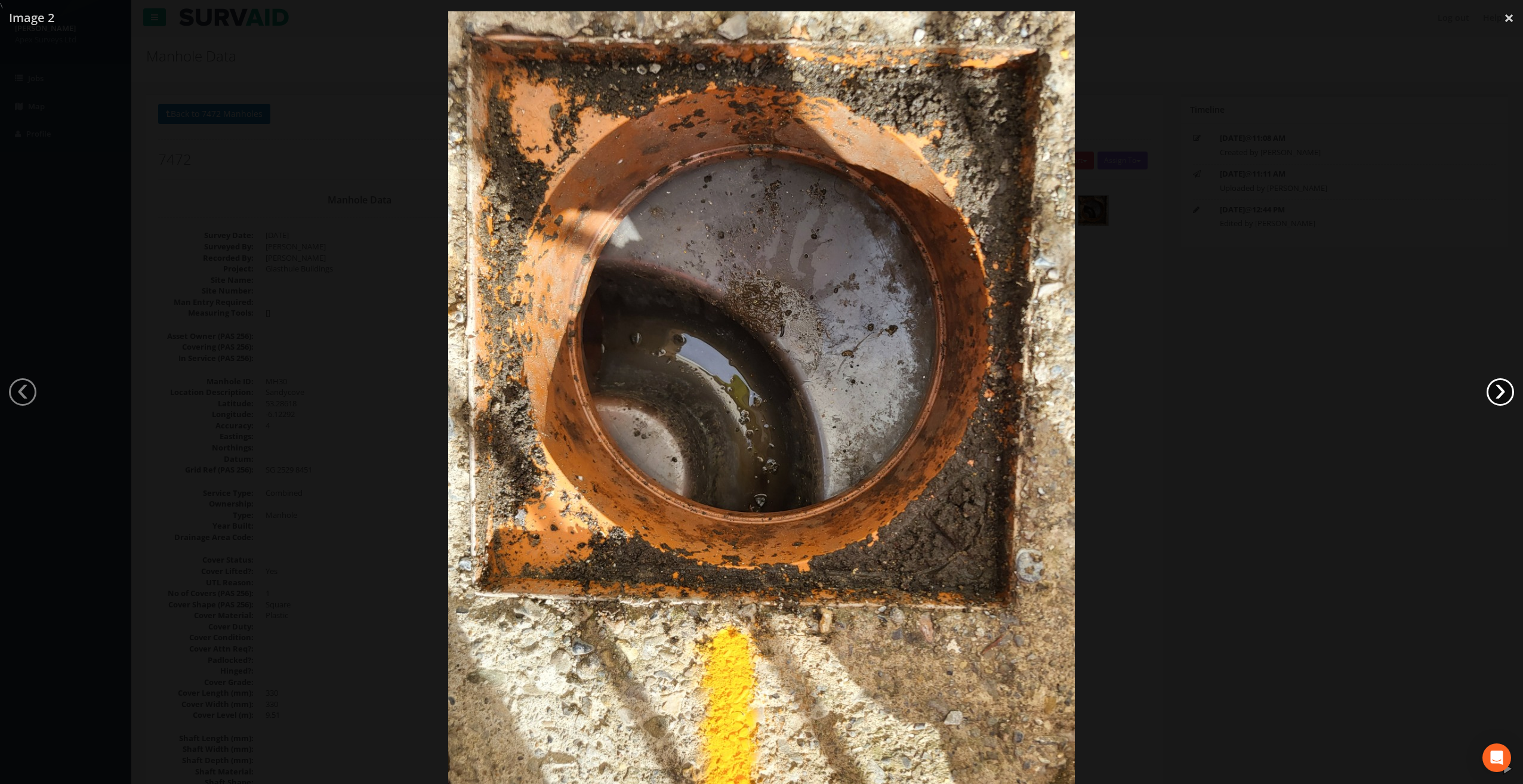
click at [1501, 399] on link "›" at bounding box center [1499, 391] width 27 height 27
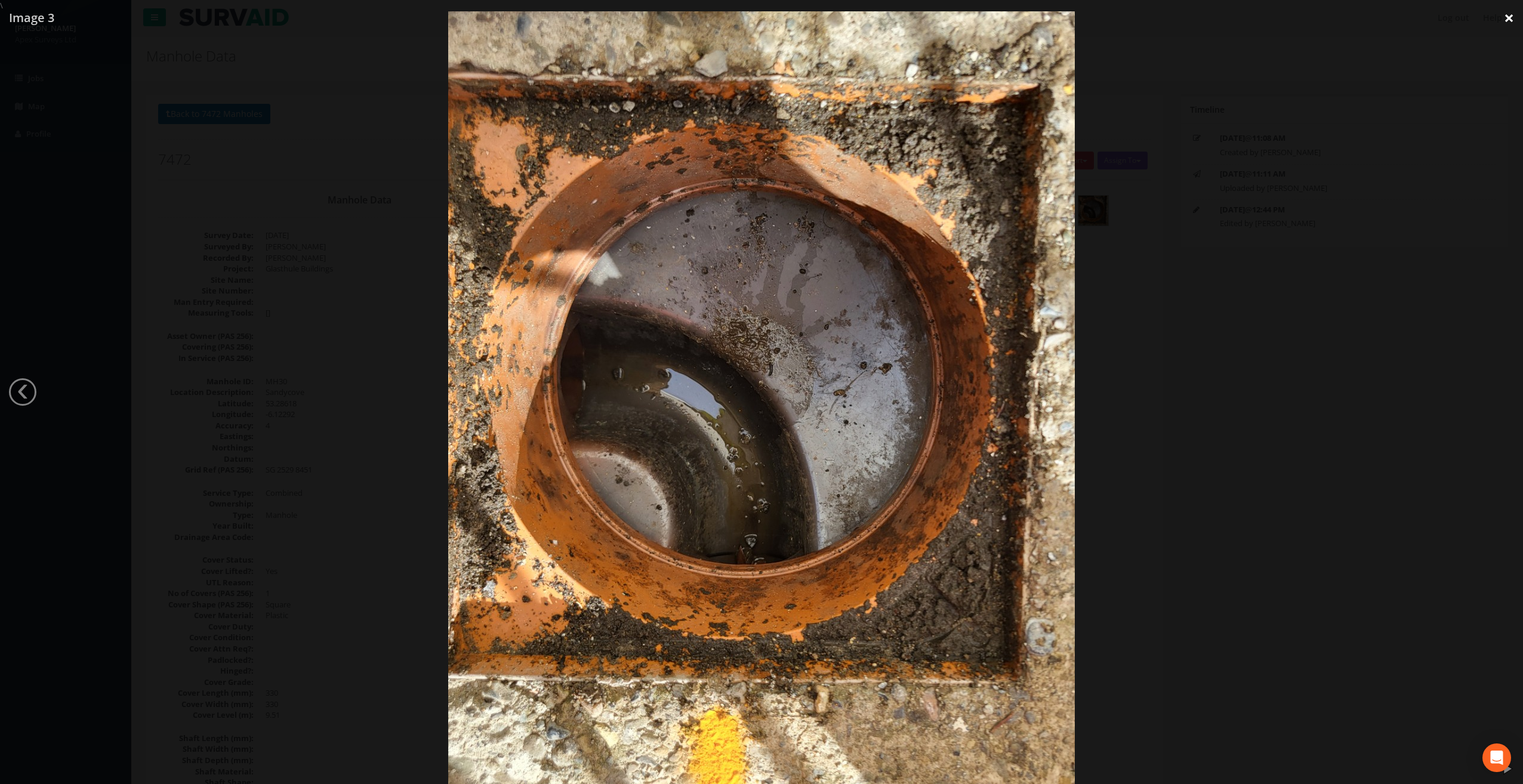
click at [1513, 20] on link "×" at bounding box center [1509, 18] width 28 height 36
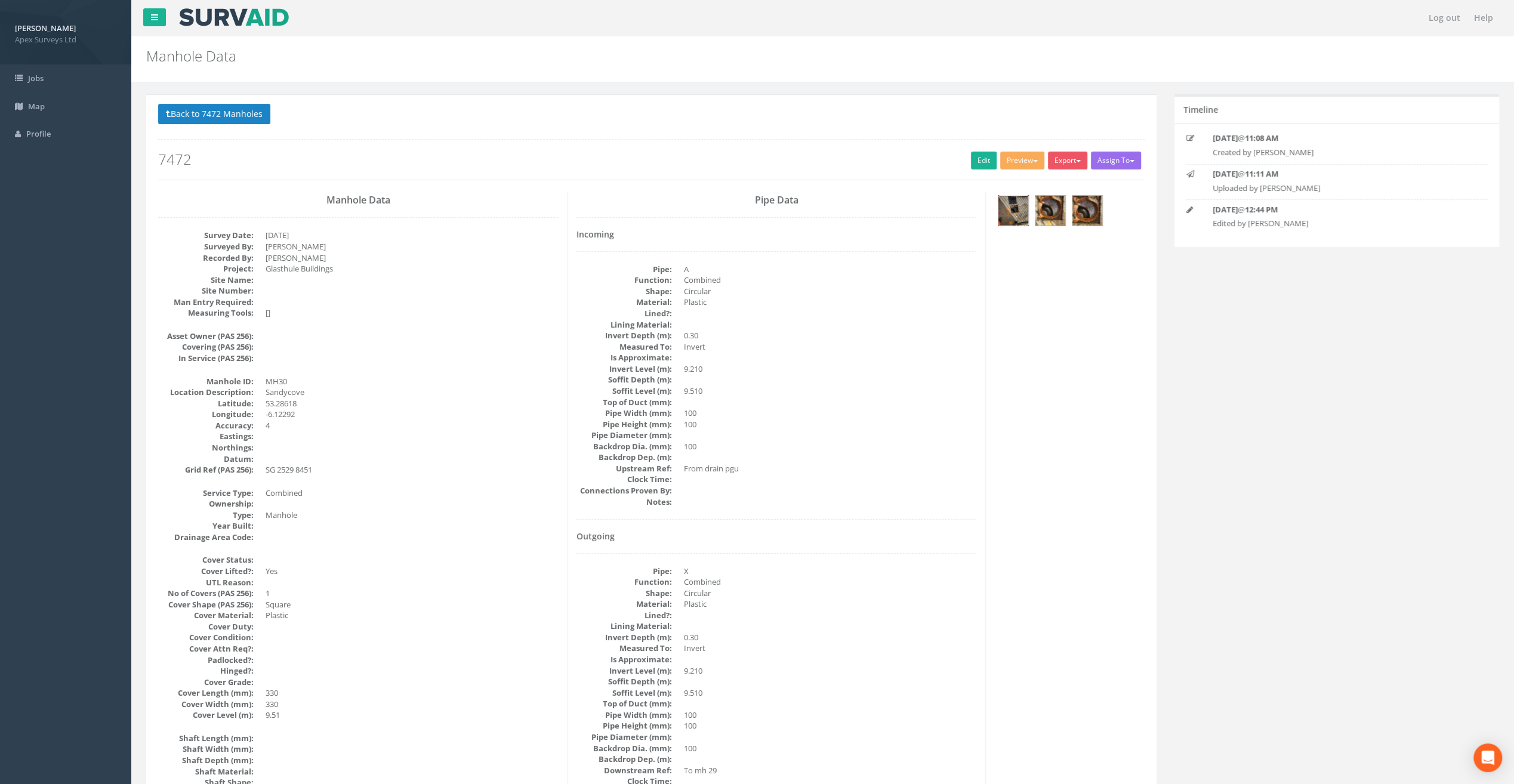
click at [1006, 209] on img at bounding box center [1014, 211] width 30 height 30
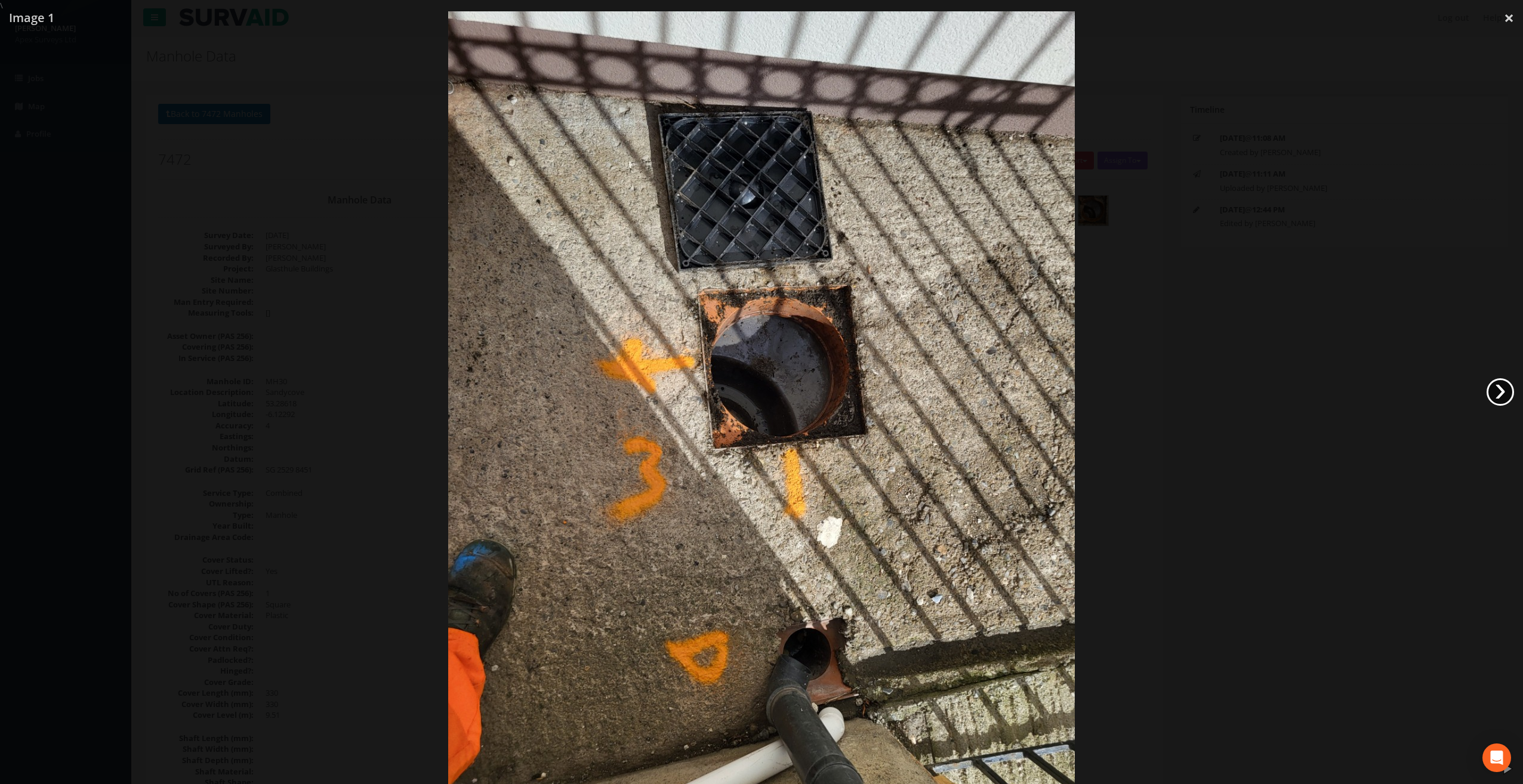
click at [1507, 395] on link "›" at bounding box center [1499, 391] width 27 height 27
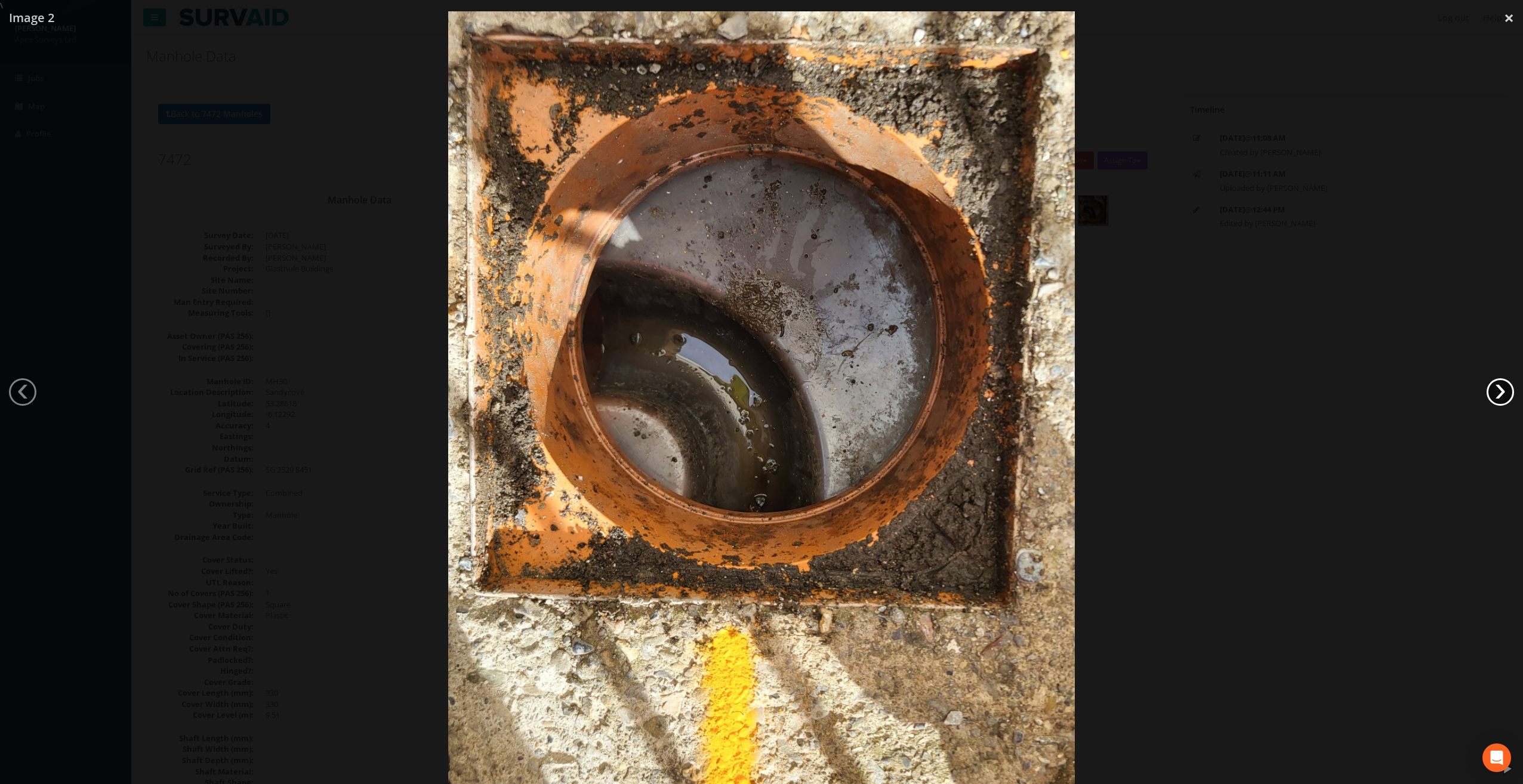
click at [1502, 395] on link "›" at bounding box center [1499, 391] width 27 height 27
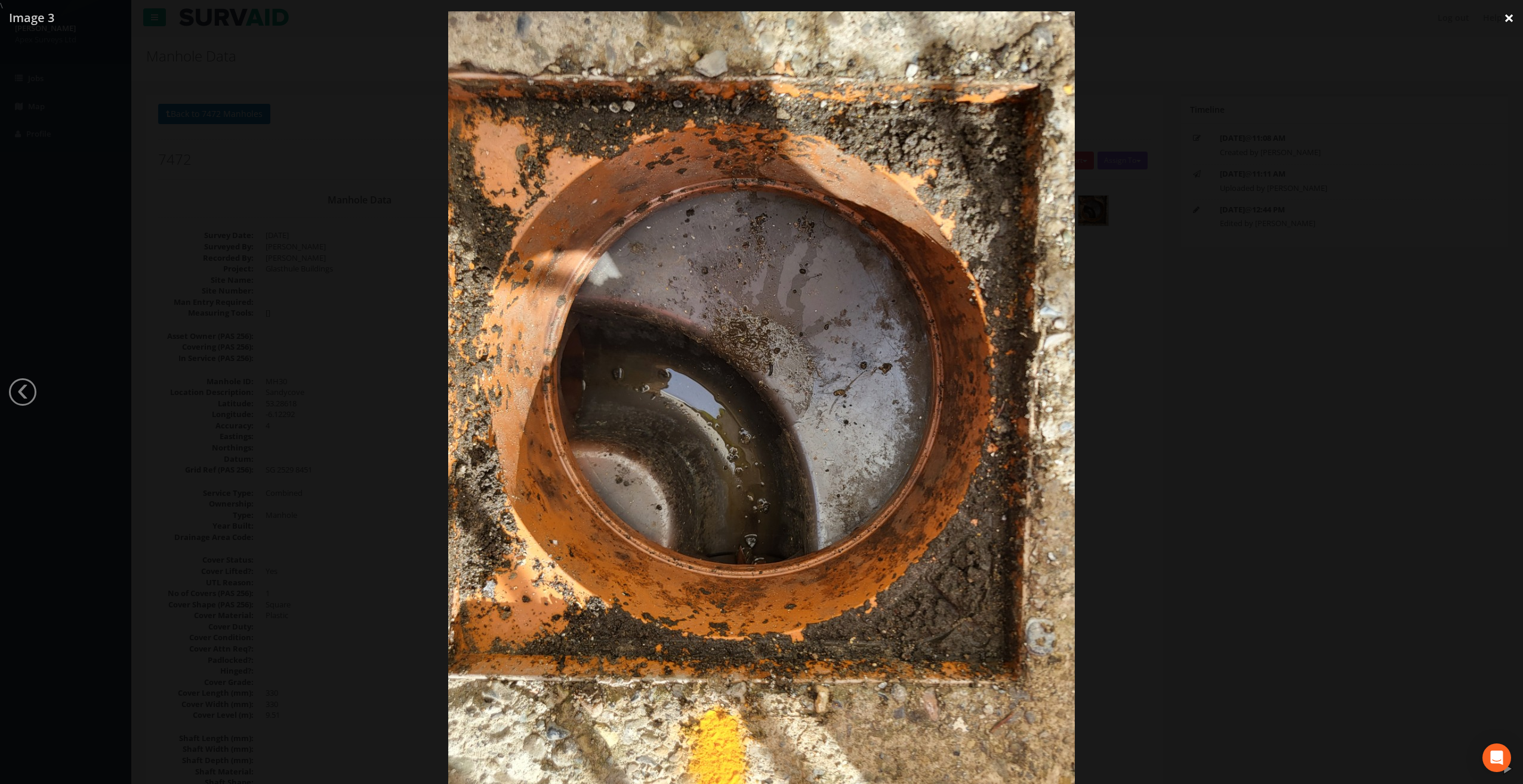
click at [1510, 20] on link "×" at bounding box center [1509, 18] width 28 height 36
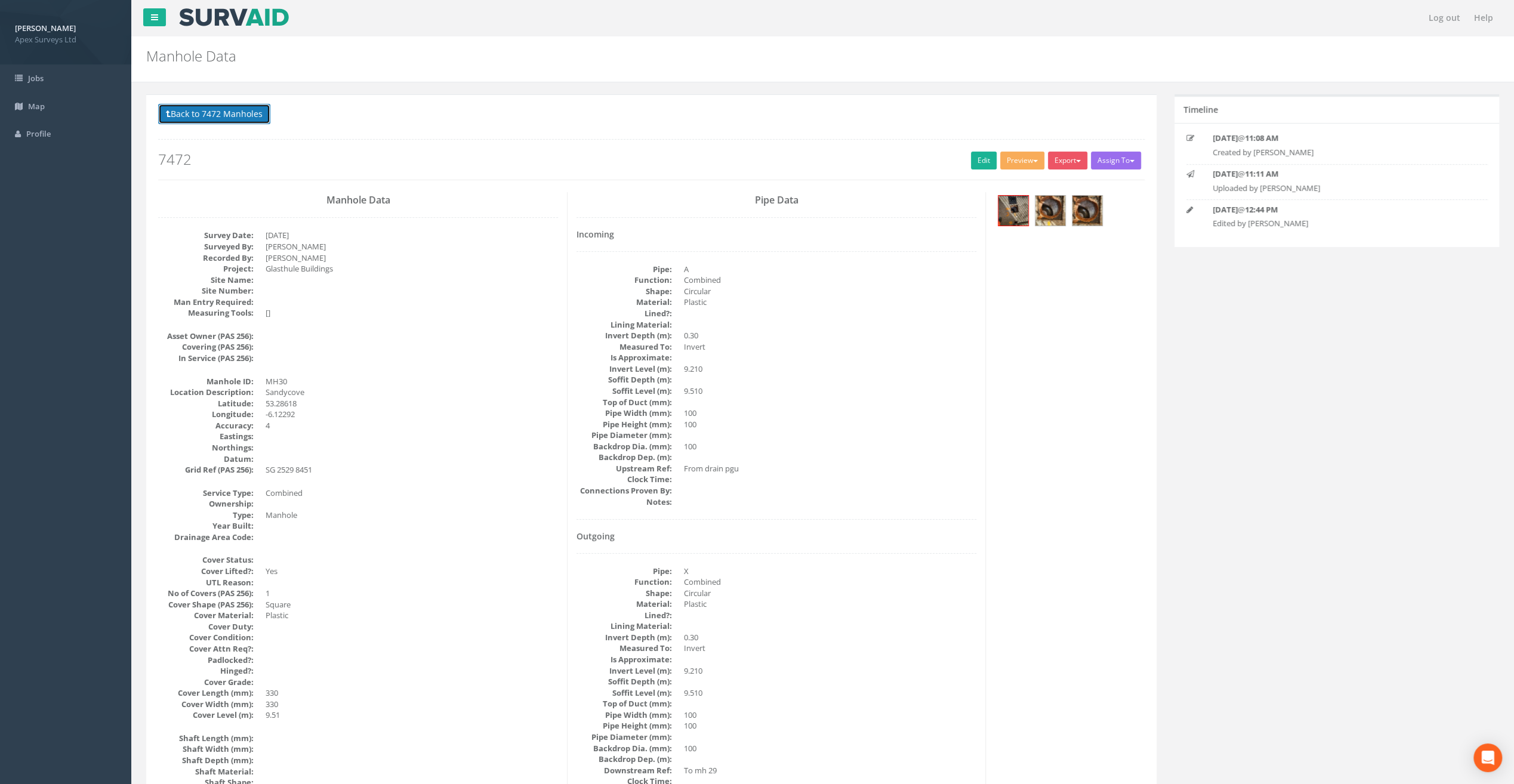
click at [211, 119] on button "Back to 7472 Manholes" at bounding box center [214, 113] width 112 height 20
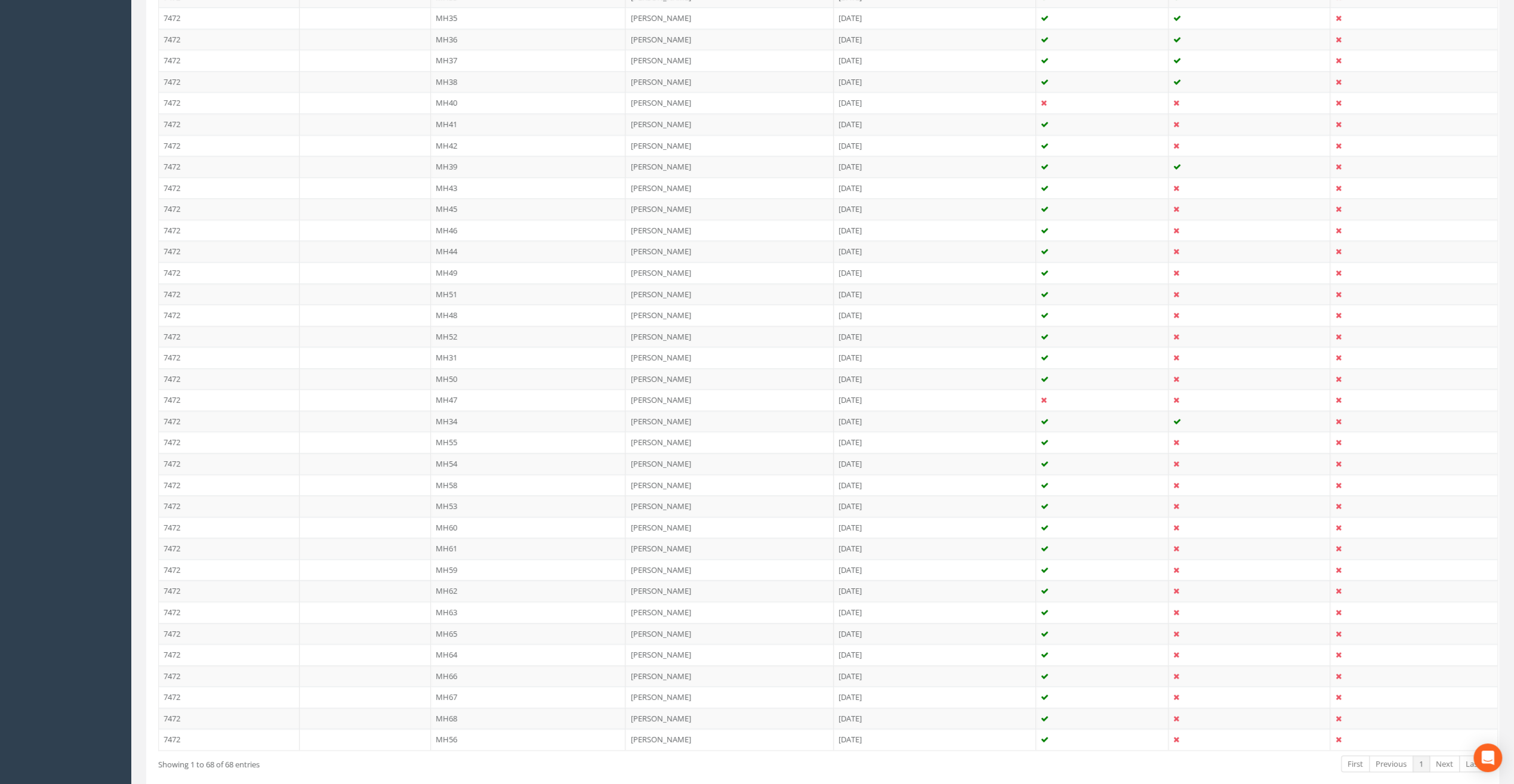
scroll to position [976, 0]
click at [452, 422] on td "MH31" at bounding box center [528, 433] width 196 height 22
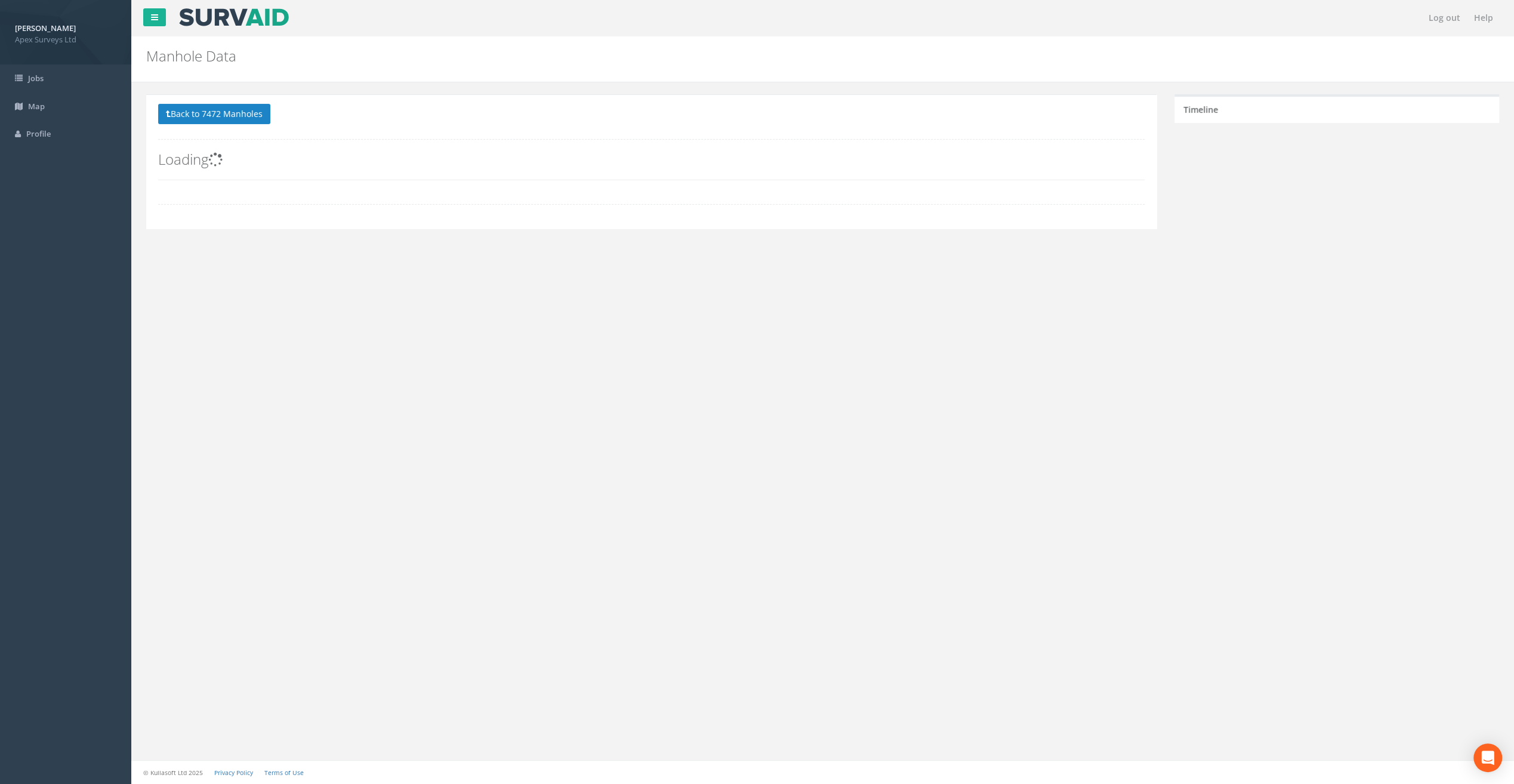
scroll to position [0, 0]
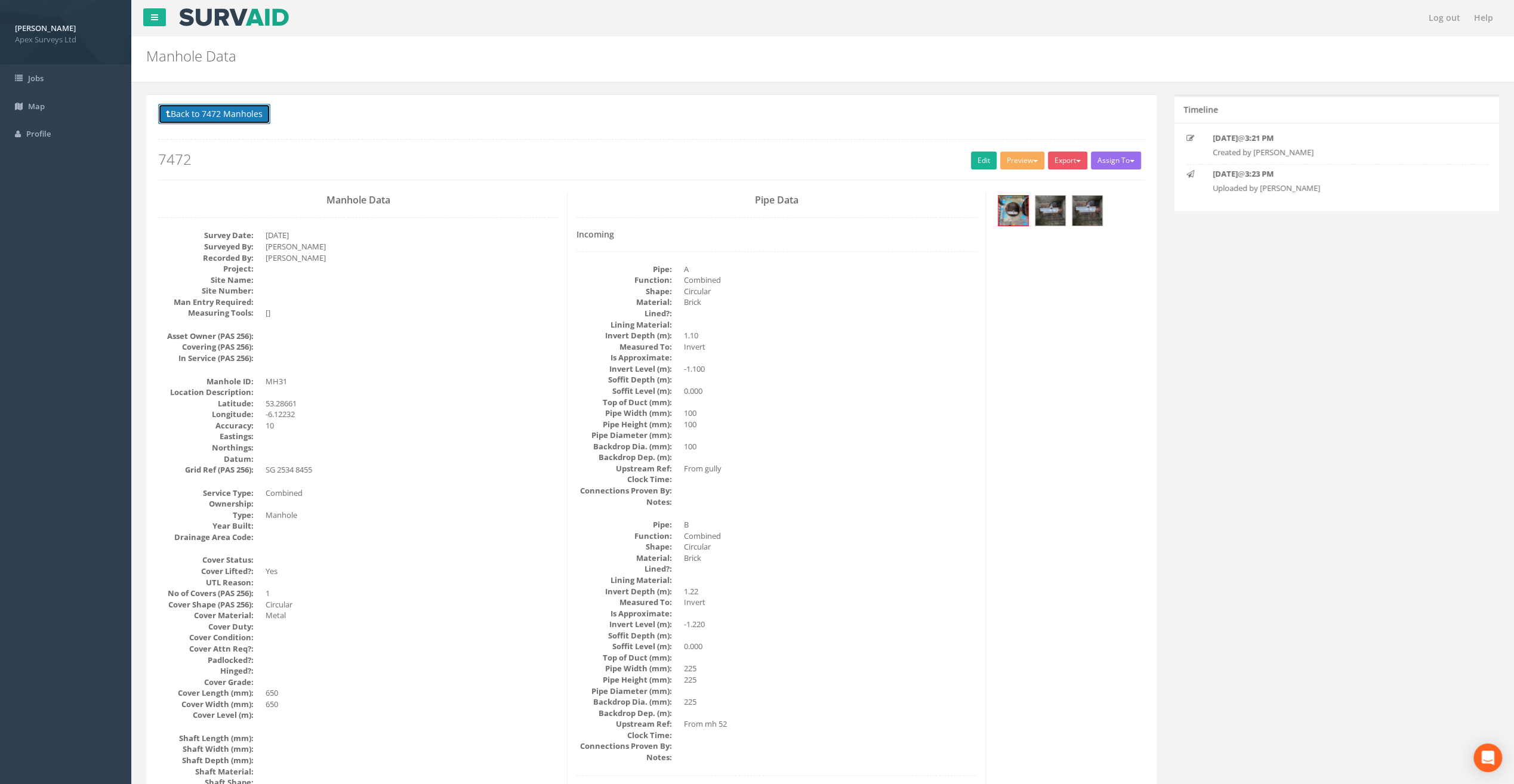
click at [255, 120] on button "Back to 7472 Manholes" at bounding box center [214, 113] width 112 height 20
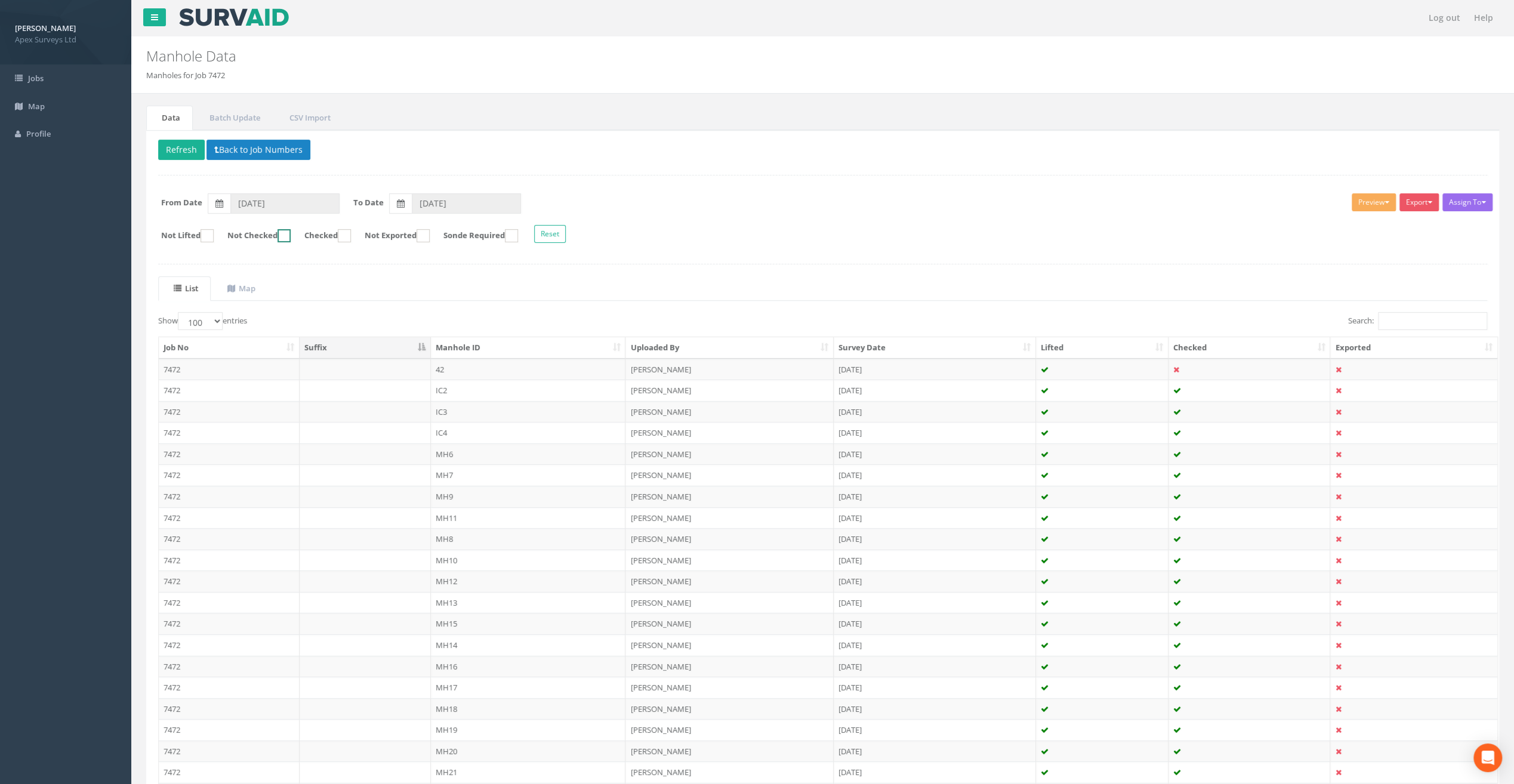
click at [291, 235] on ins at bounding box center [284, 236] width 13 height 13
checkbox input "true"
click at [182, 150] on button "Refresh" at bounding box center [181, 149] width 46 height 20
click at [462, 391] on td "MH40" at bounding box center [528, 390] width 196 height 22
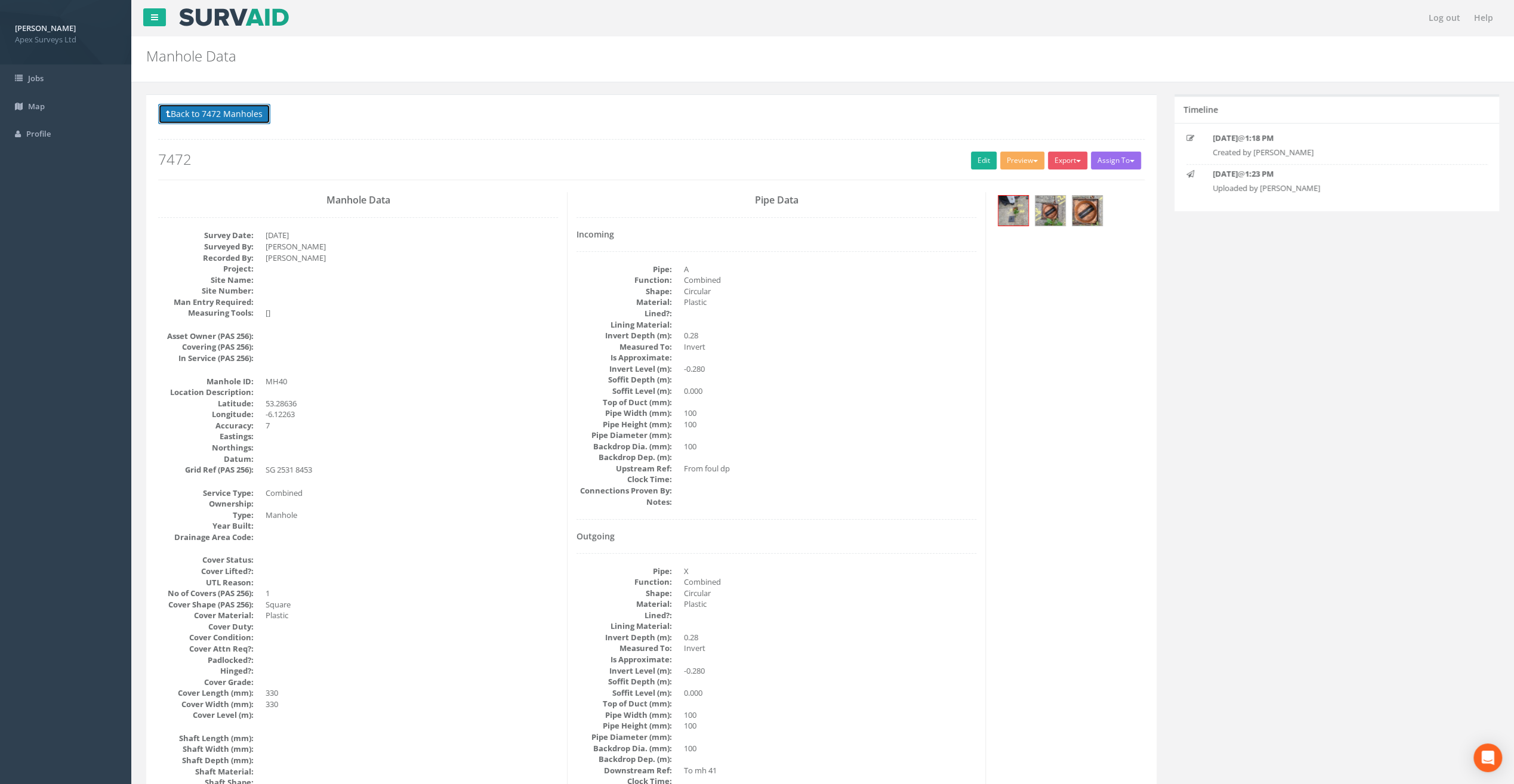
click at [208, 112] on button "Back to 7472 Manholes" at bounding box center [214, 113] width 112 height 20
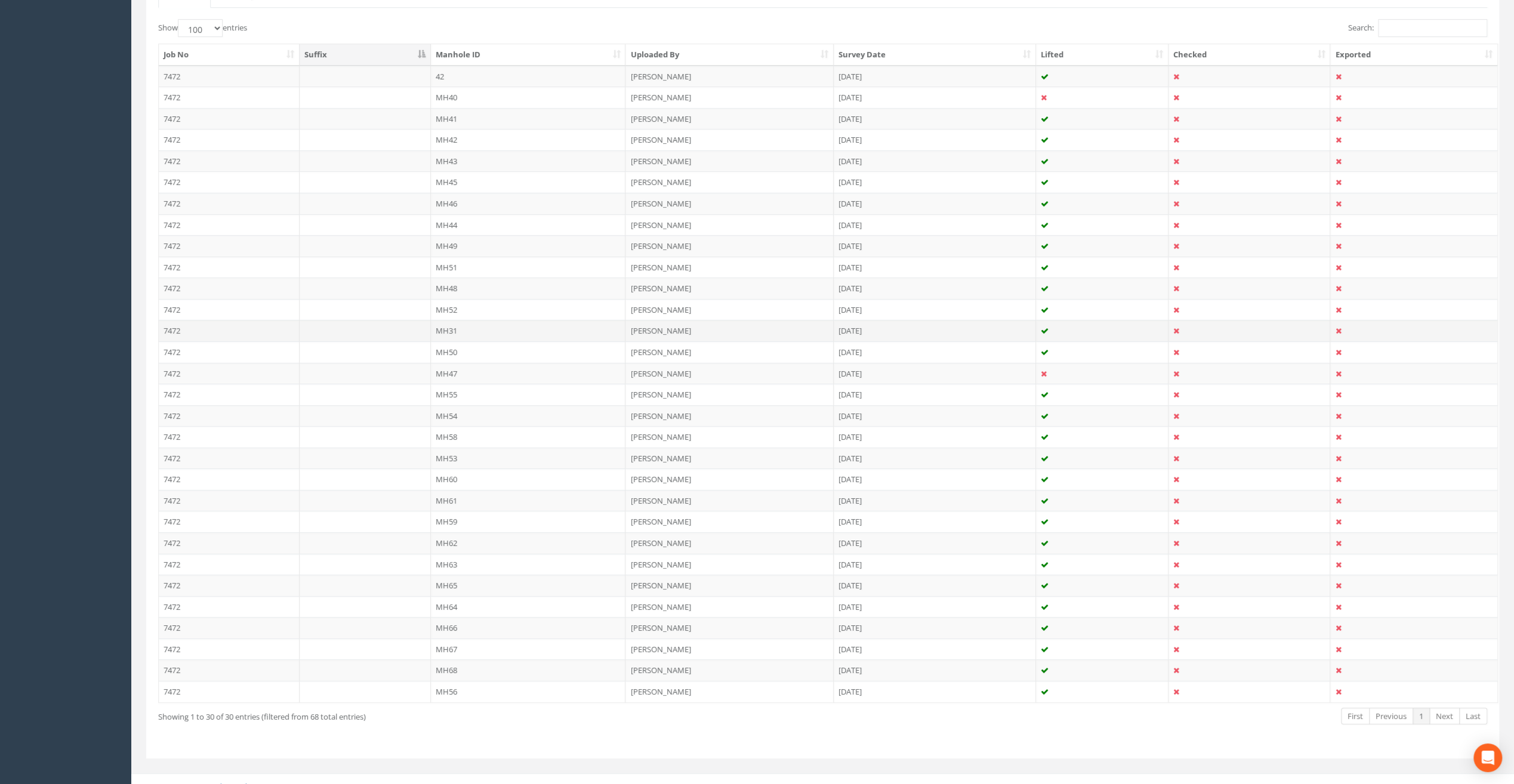
scroll to position [296, 0]
click at [456, 277] on td "MH48" at bounding box center [528, 285] width 196 height 22
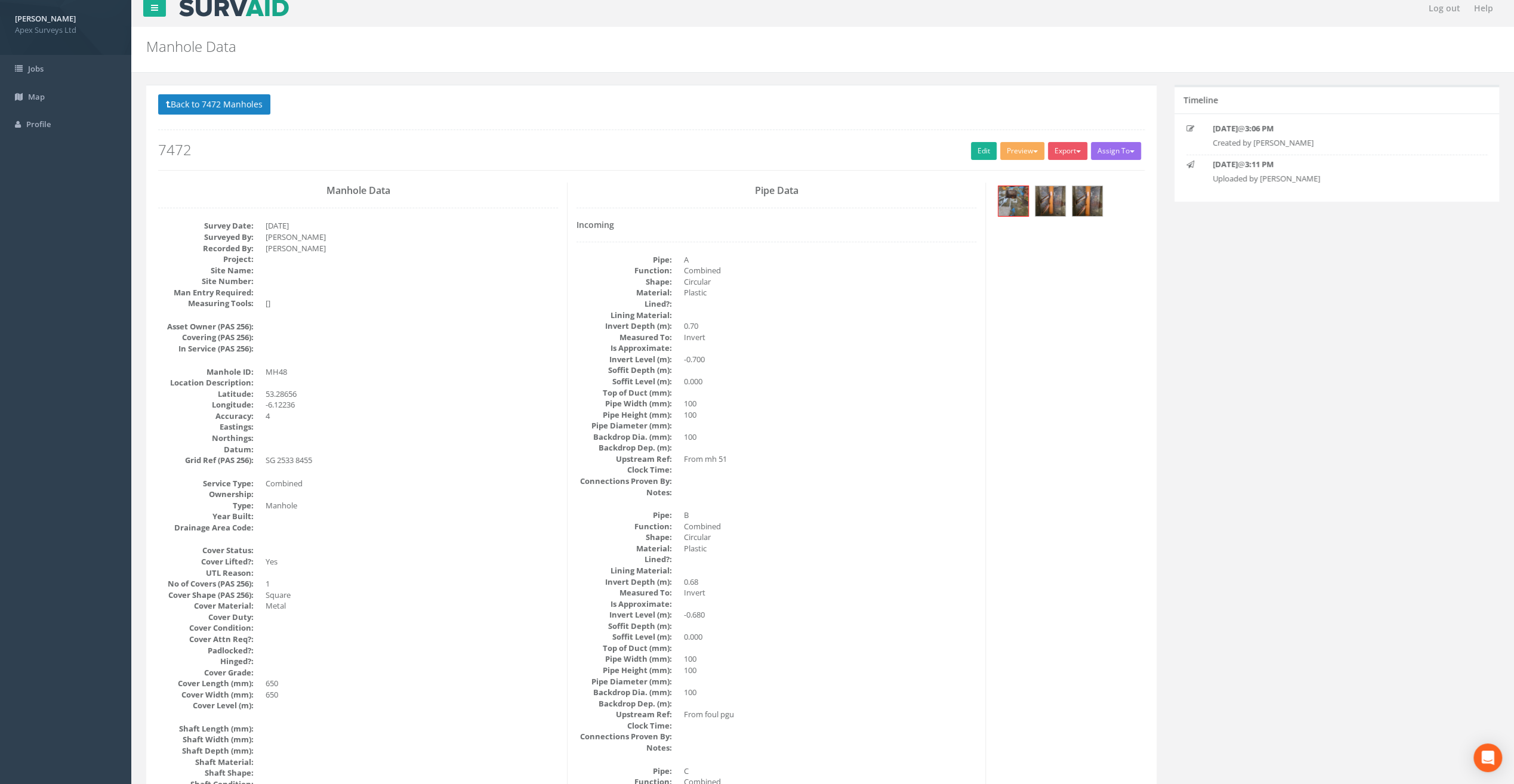
scroll to position [0, 0]
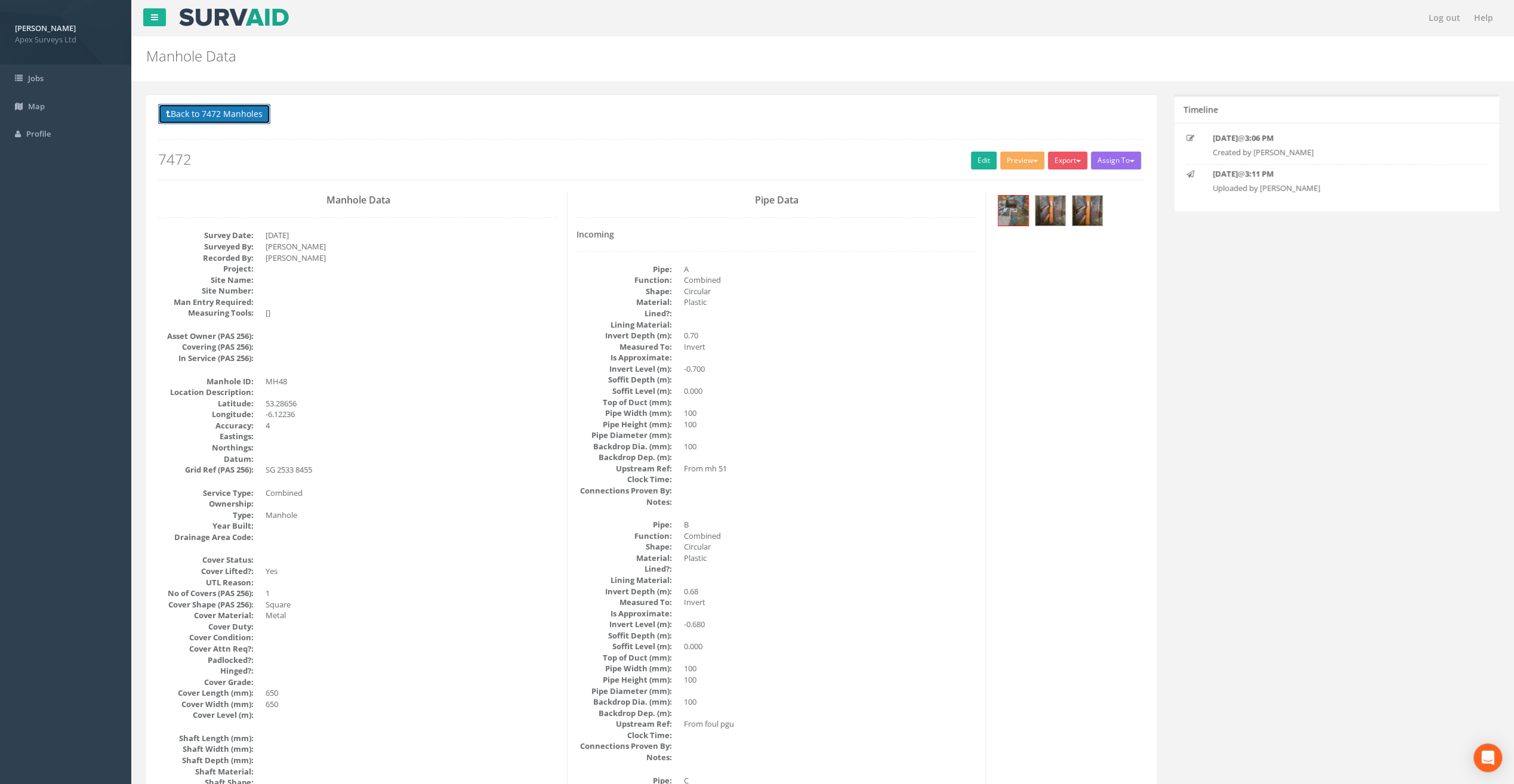
click at [227, 118] on button "Back to 7472 Manholes" at bounding box center [214, 113] width 112 height 20
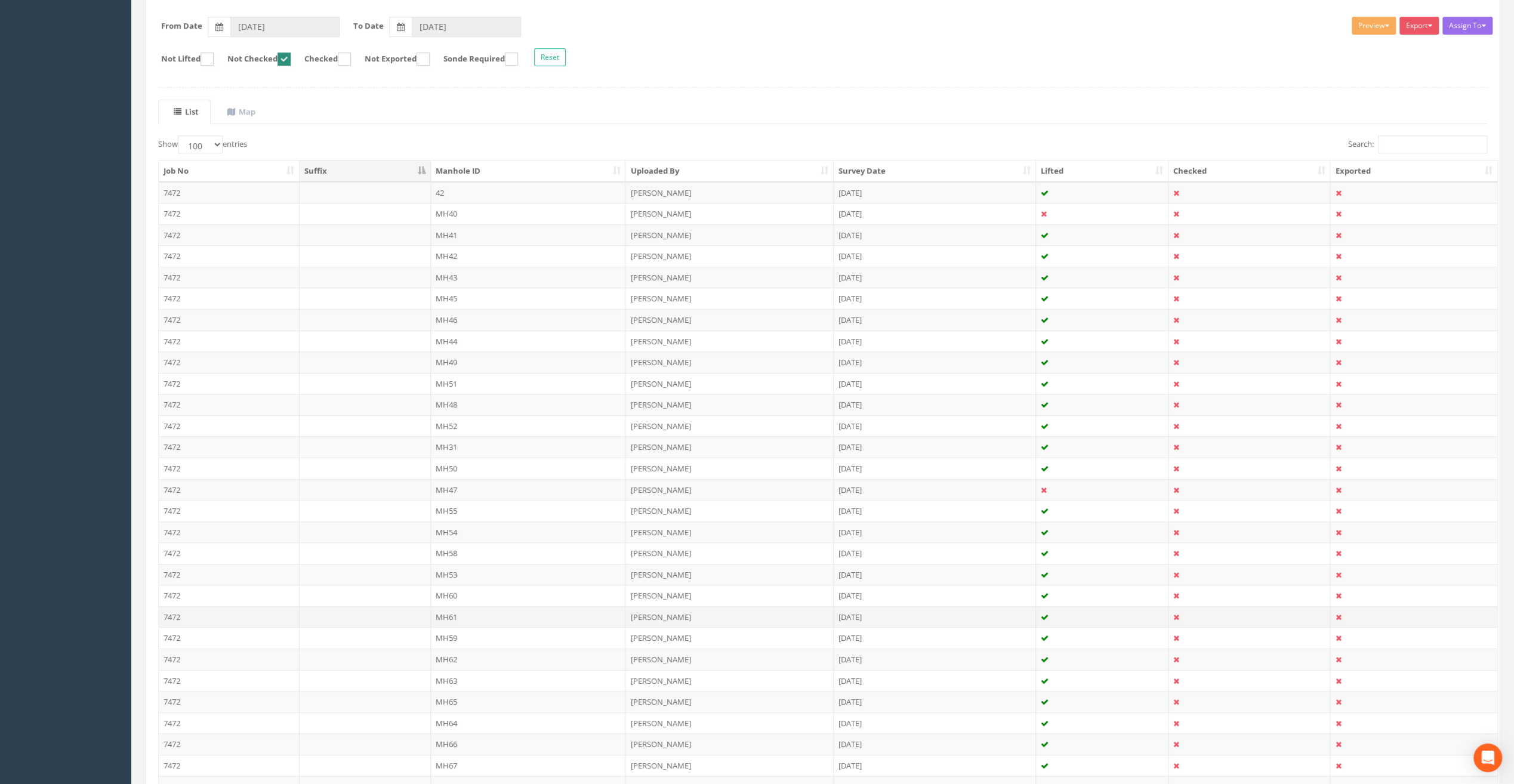
scroll to position [296, 0]
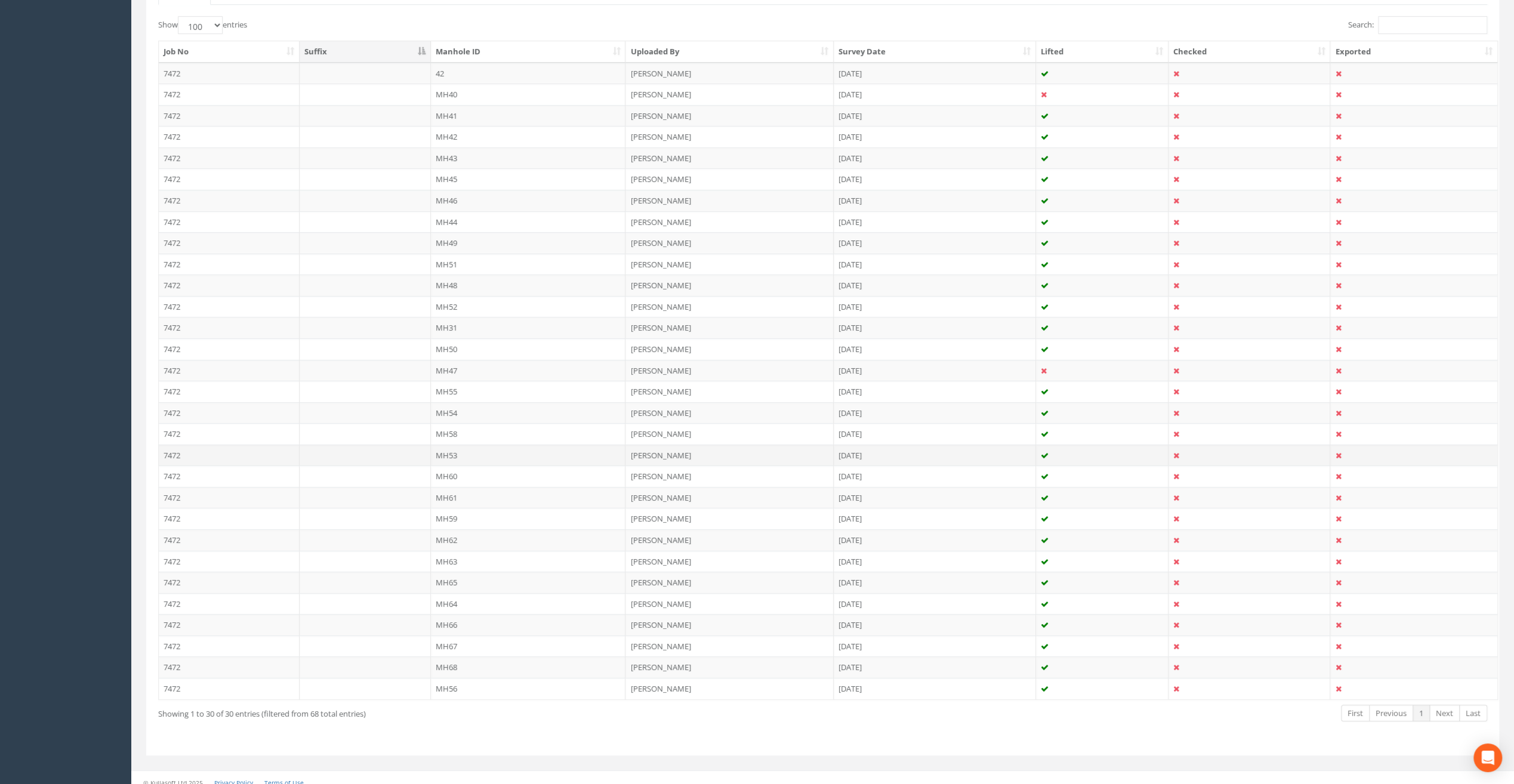
click at [471, 445] on td "MH53" at bounding box center [528, 455] width 196 height 22
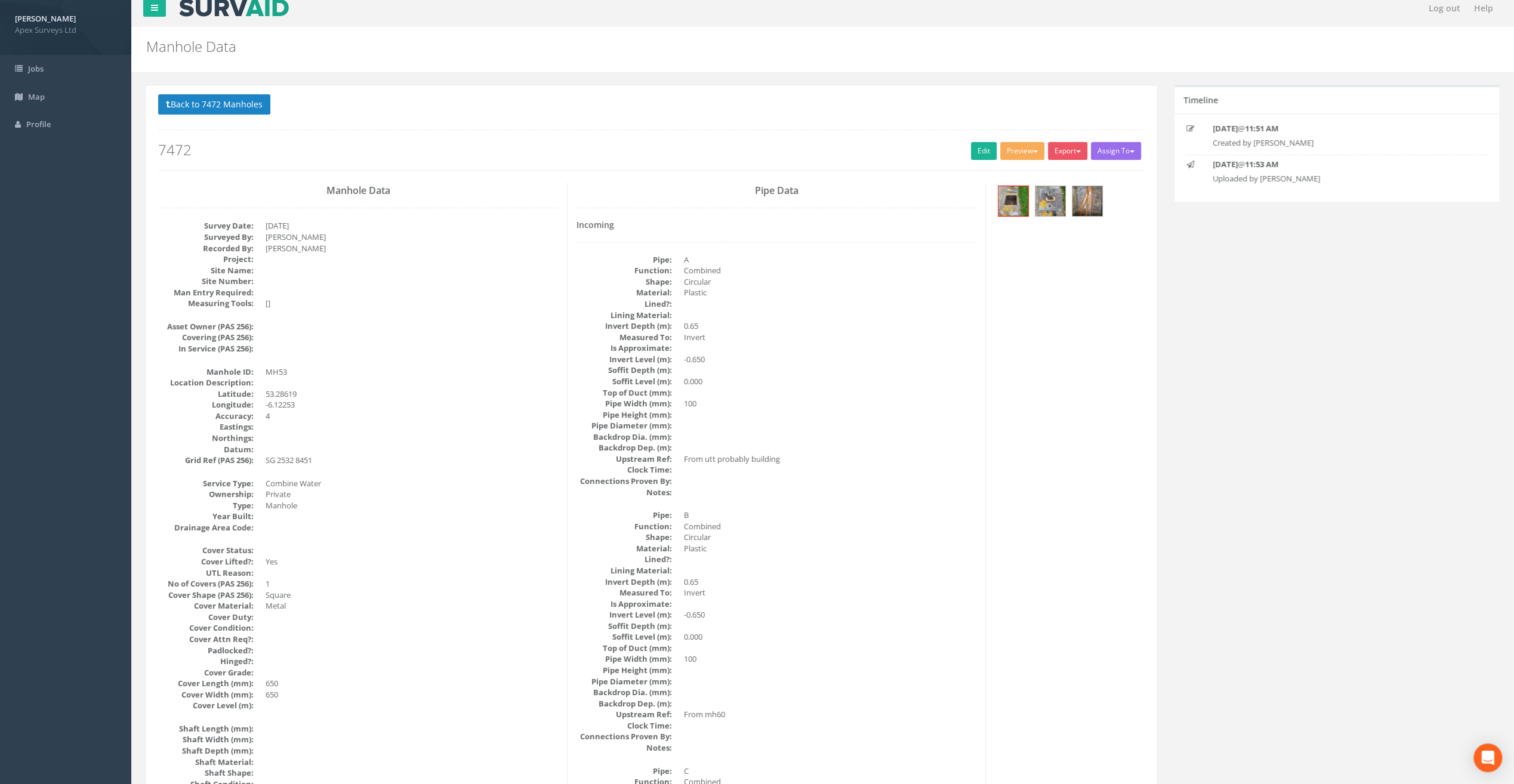
scroll to position [0, 0]
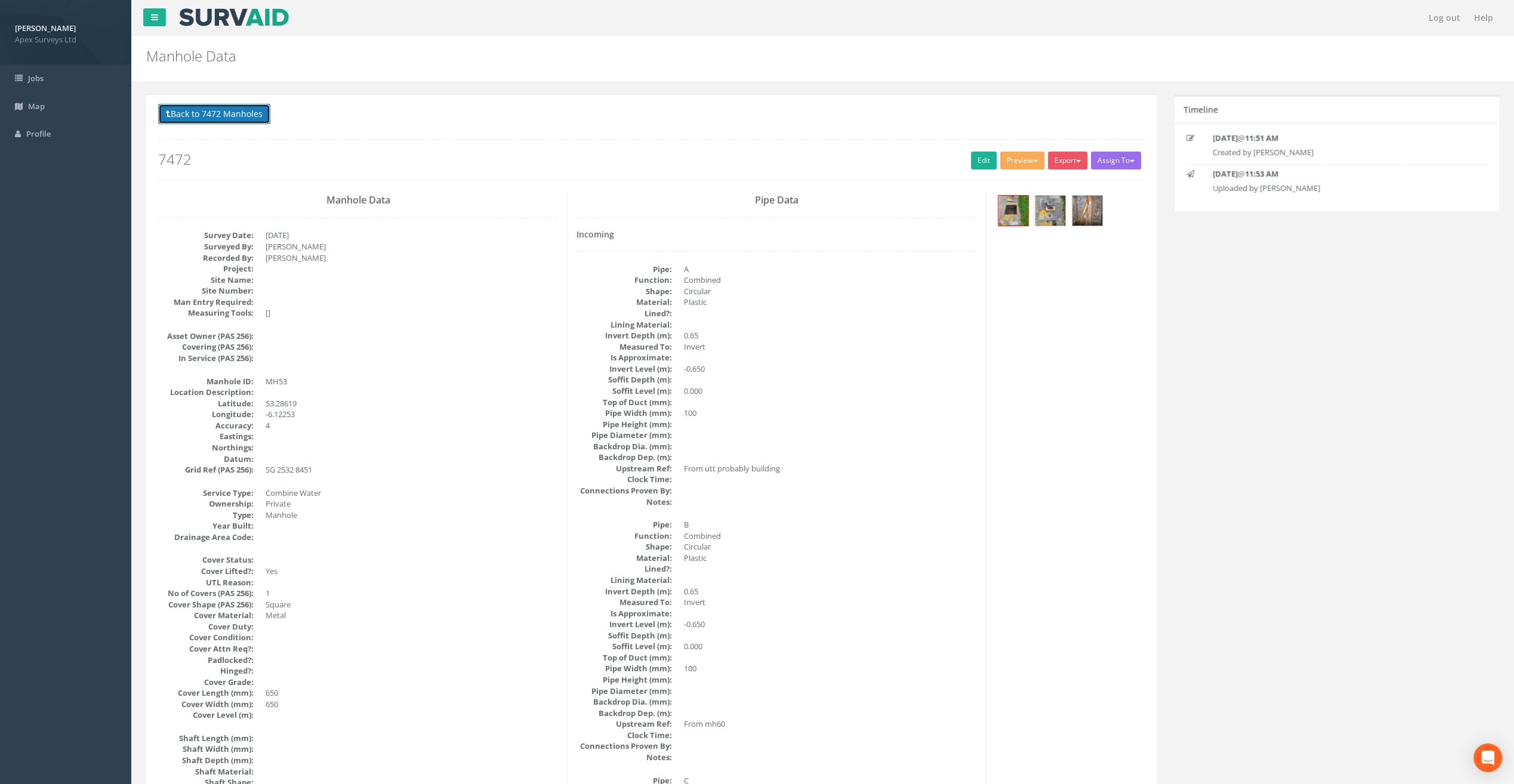
click at [195, 108] on button "Back to 7472 Manholes" at bounding box center [214, 113] width 112 height 20
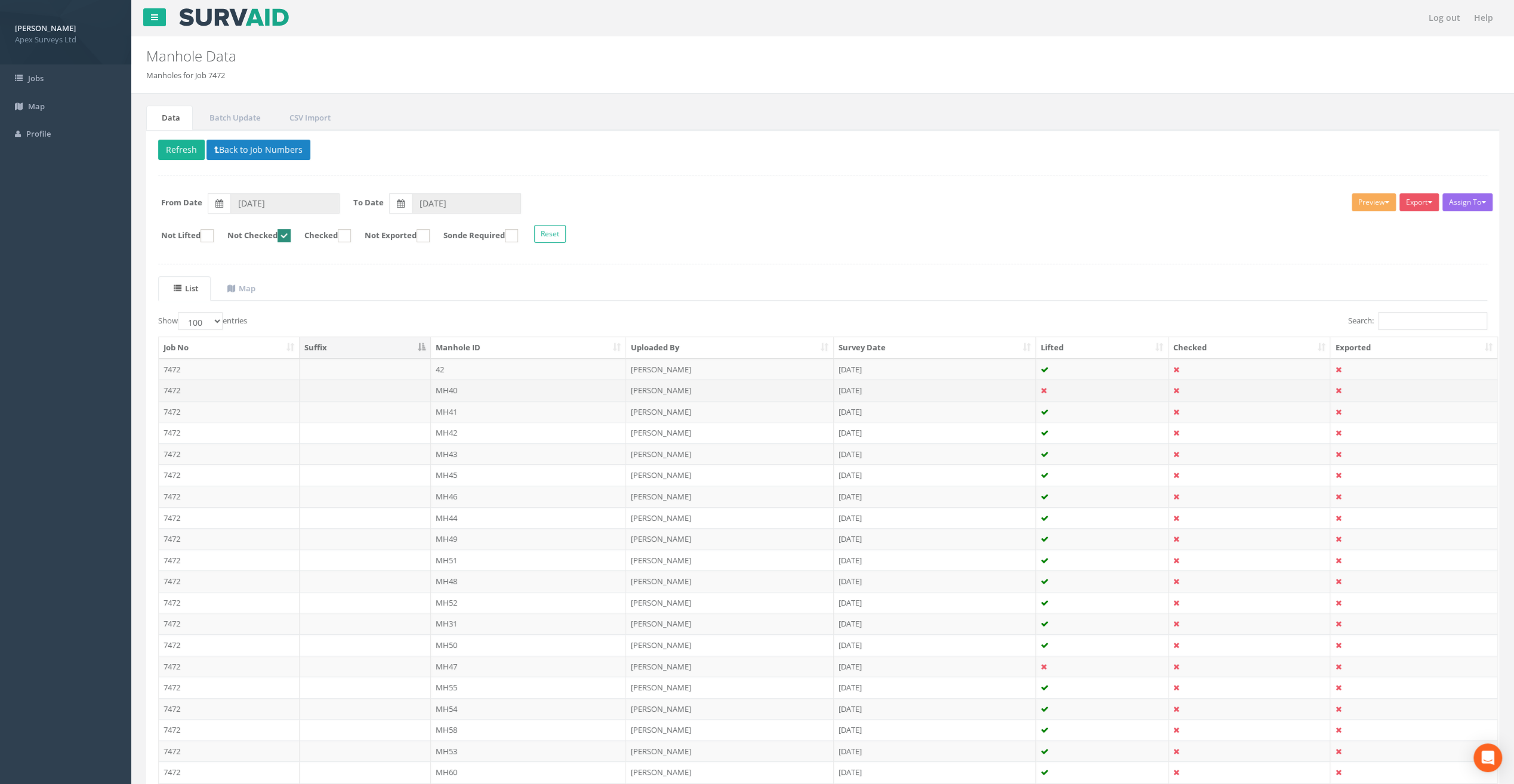
click at [450, 384] on td "MH40" at bounding box center [528, 390] width 196 height 22
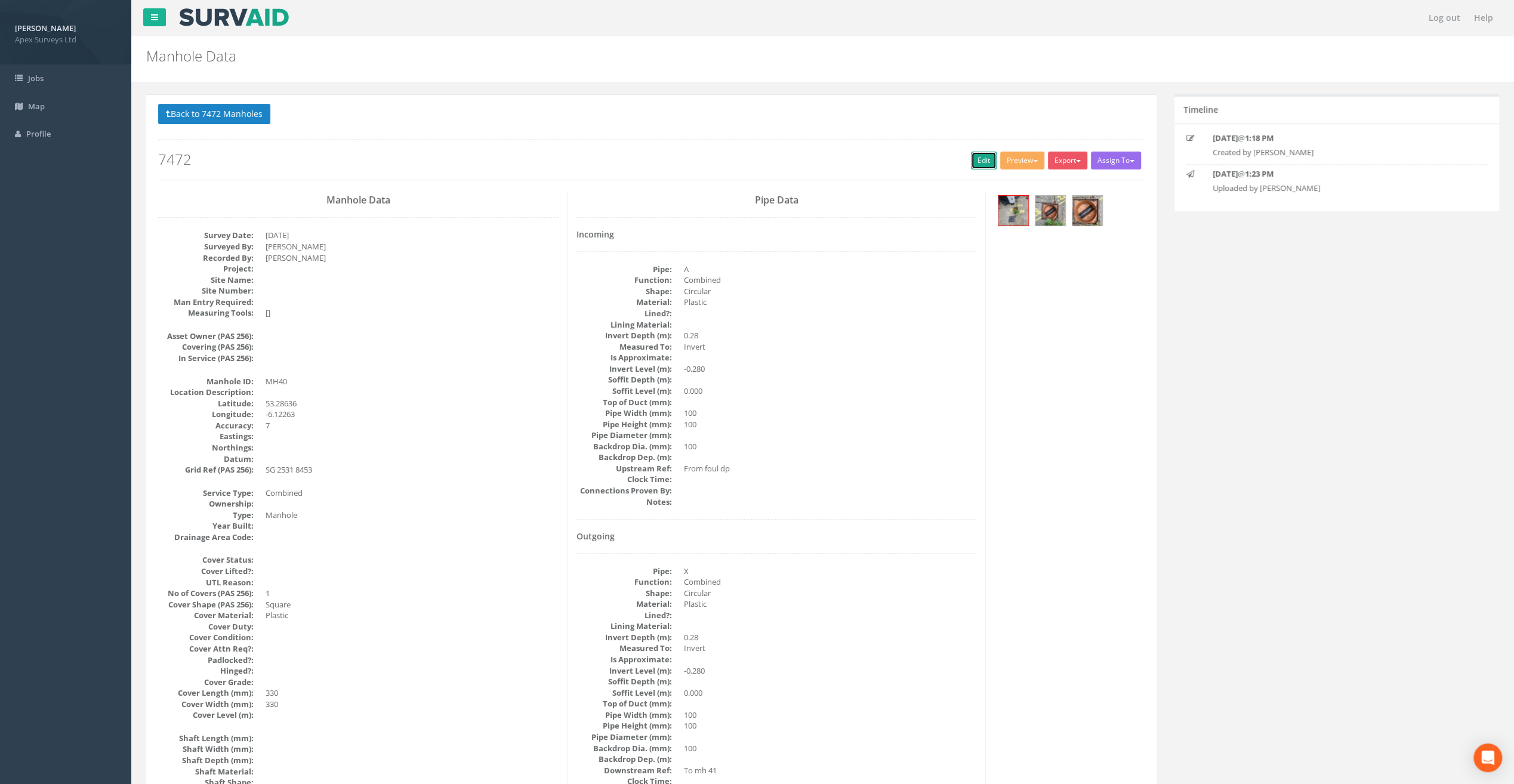
click at [980, 162] on link "Edit" at bounding box center [984, 160] width 26 height 18
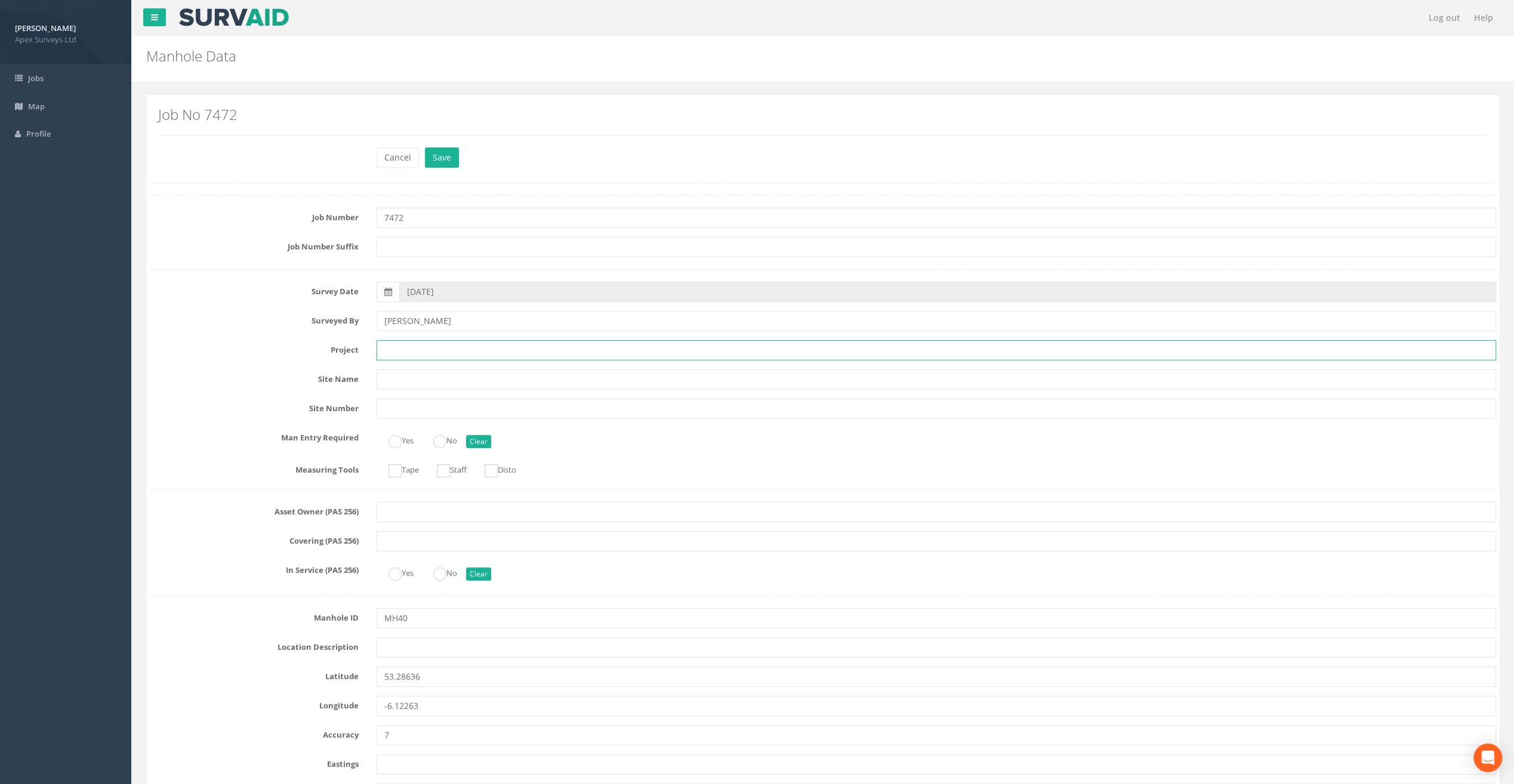
click at [413, 349] on input "text" at bounding box center [937, 349] width 1120 height 20
paste input "Glasthule Buildings"
type input "Glasthule Buildings"
click at [466, 67] on div "Manhole Data Manholes for Job 7472" at bounding box center [708, 53] width 1143 height 33
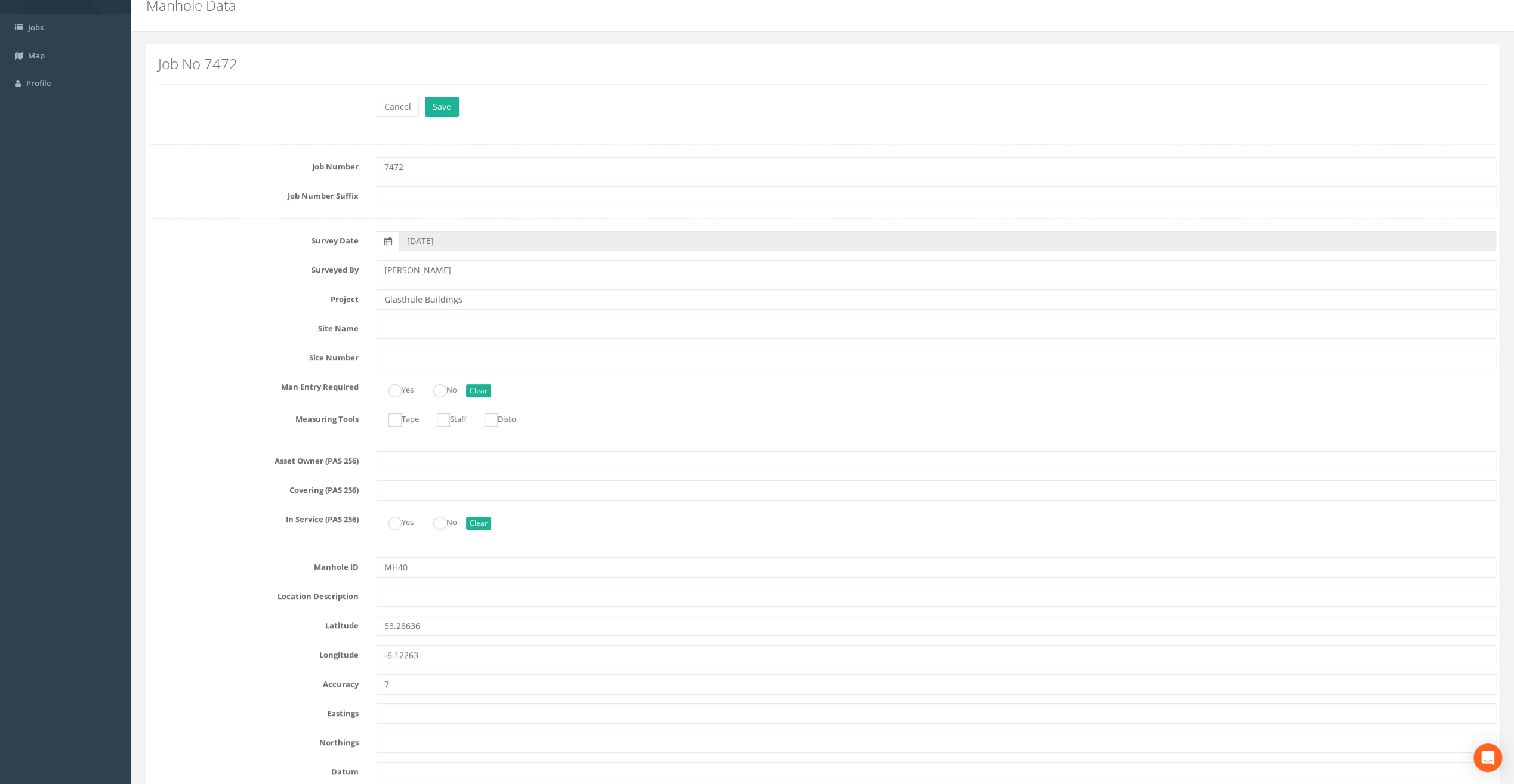
scroll to position [119, 0]
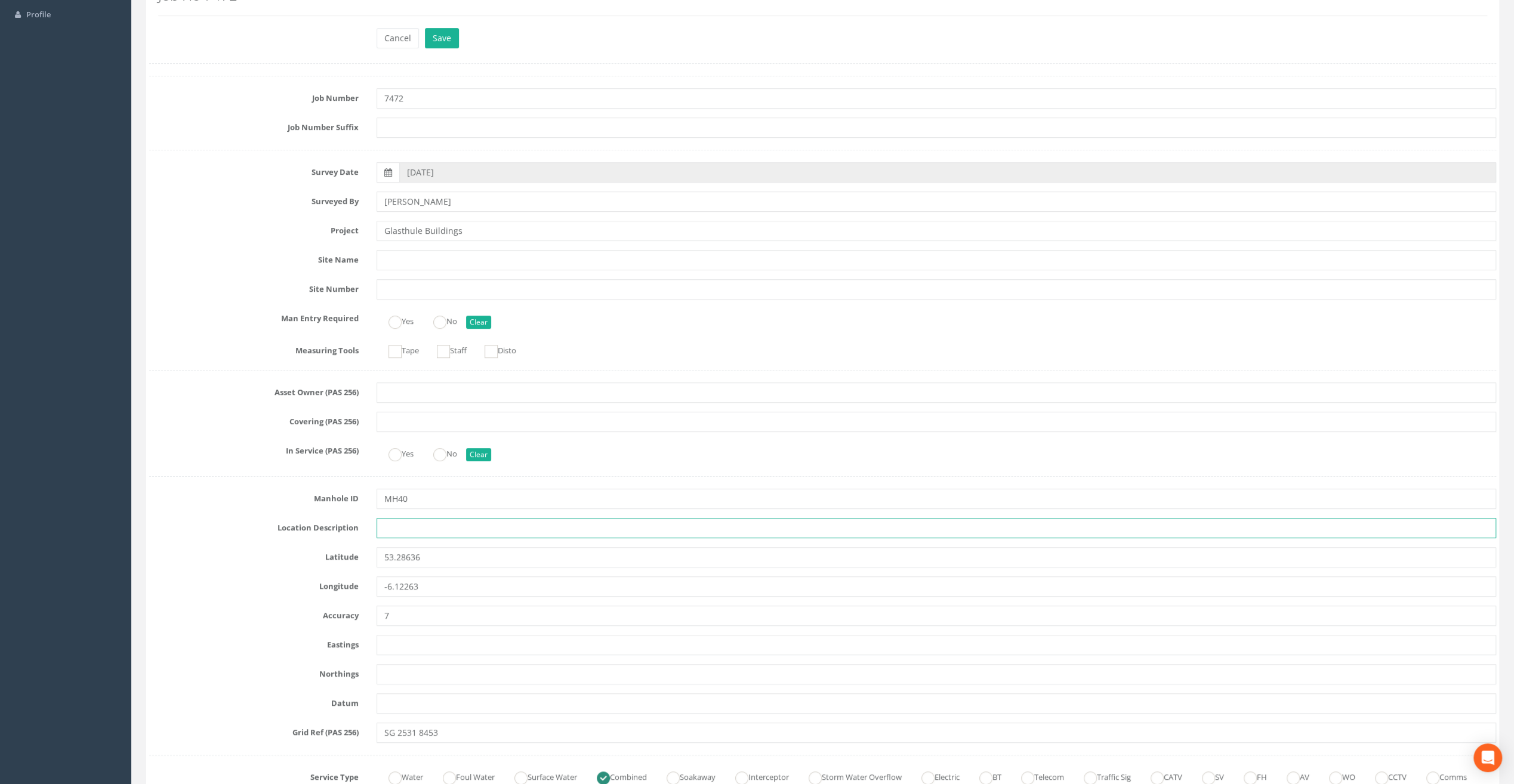
click at [400, 527] on input "text" at bounding box center [937, 527] width 1120 height 20
paste input "Sandycove"
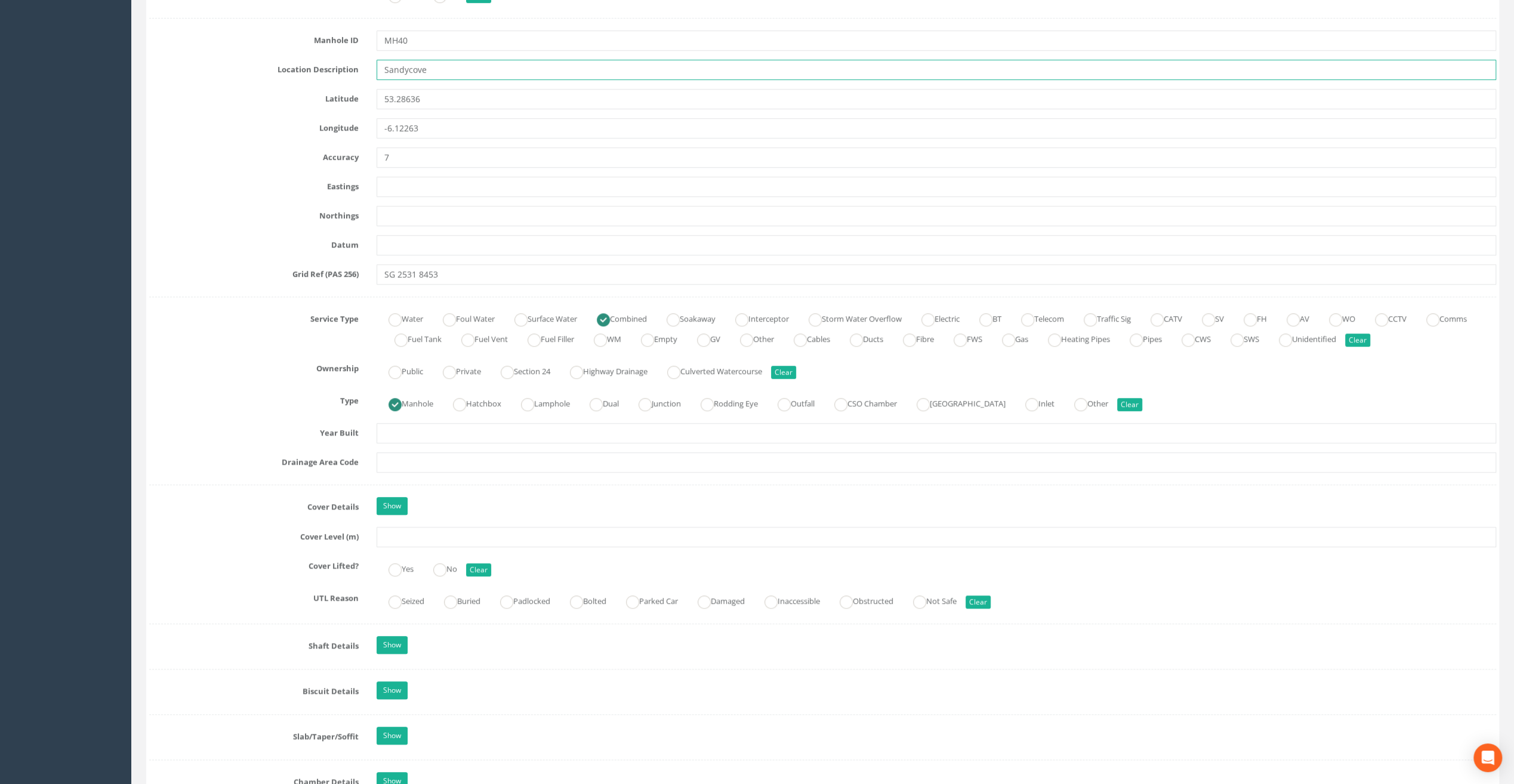
scroll to position [597, 0]
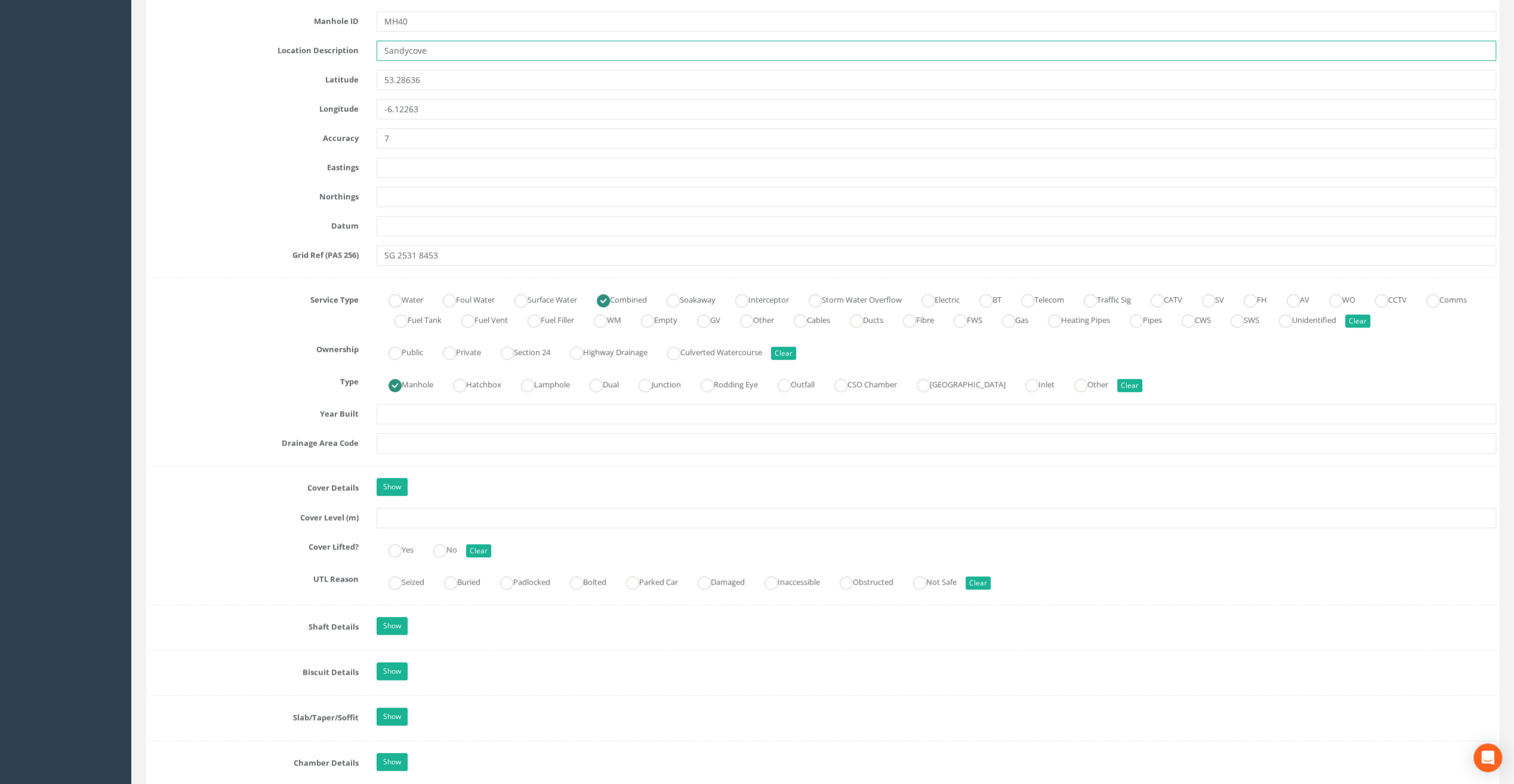
type input "Sandycove"
click at [392, 520] on input "text" at bounding box center [937, 518] width 1120 height 20
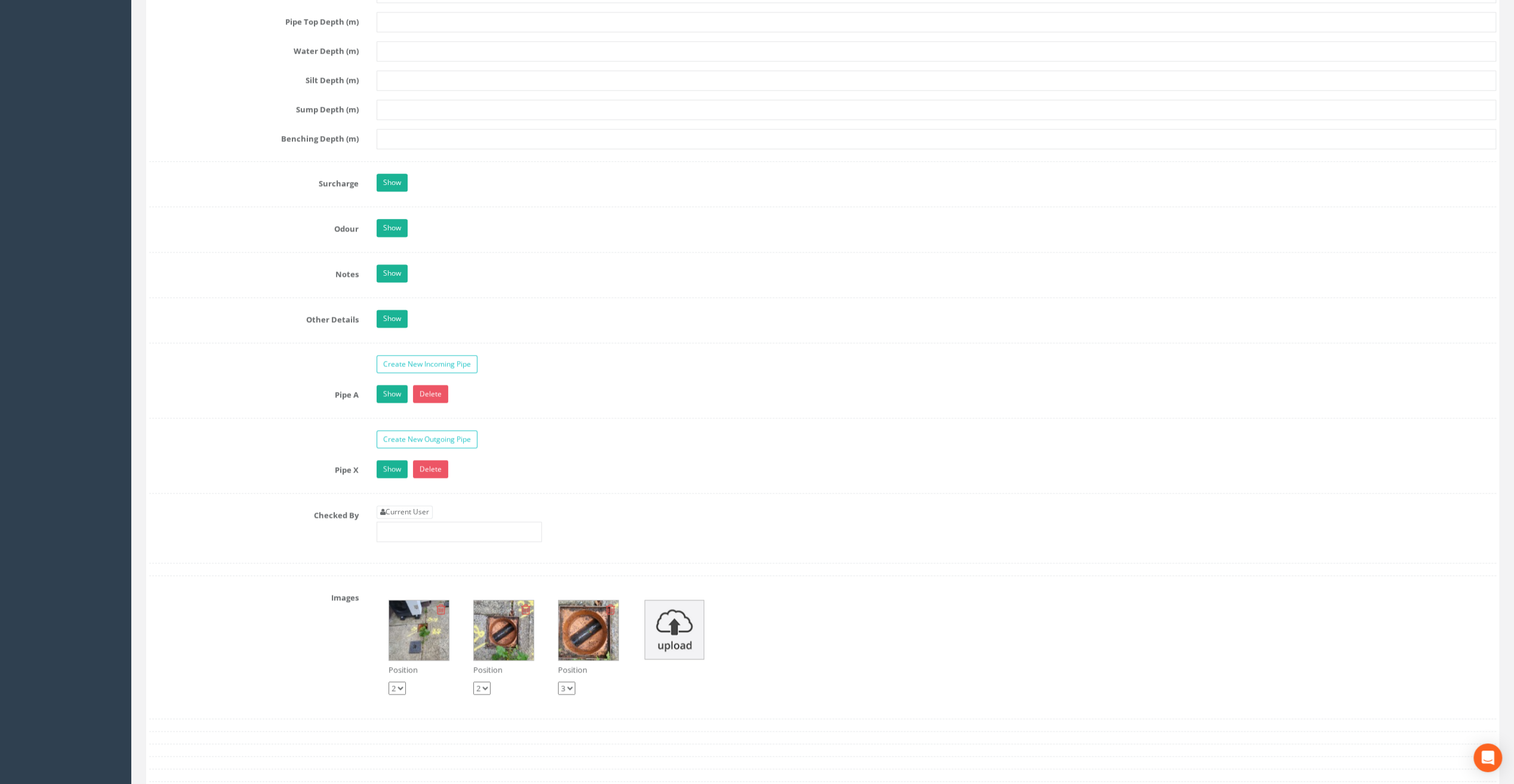
scroll to position [1671, 0]
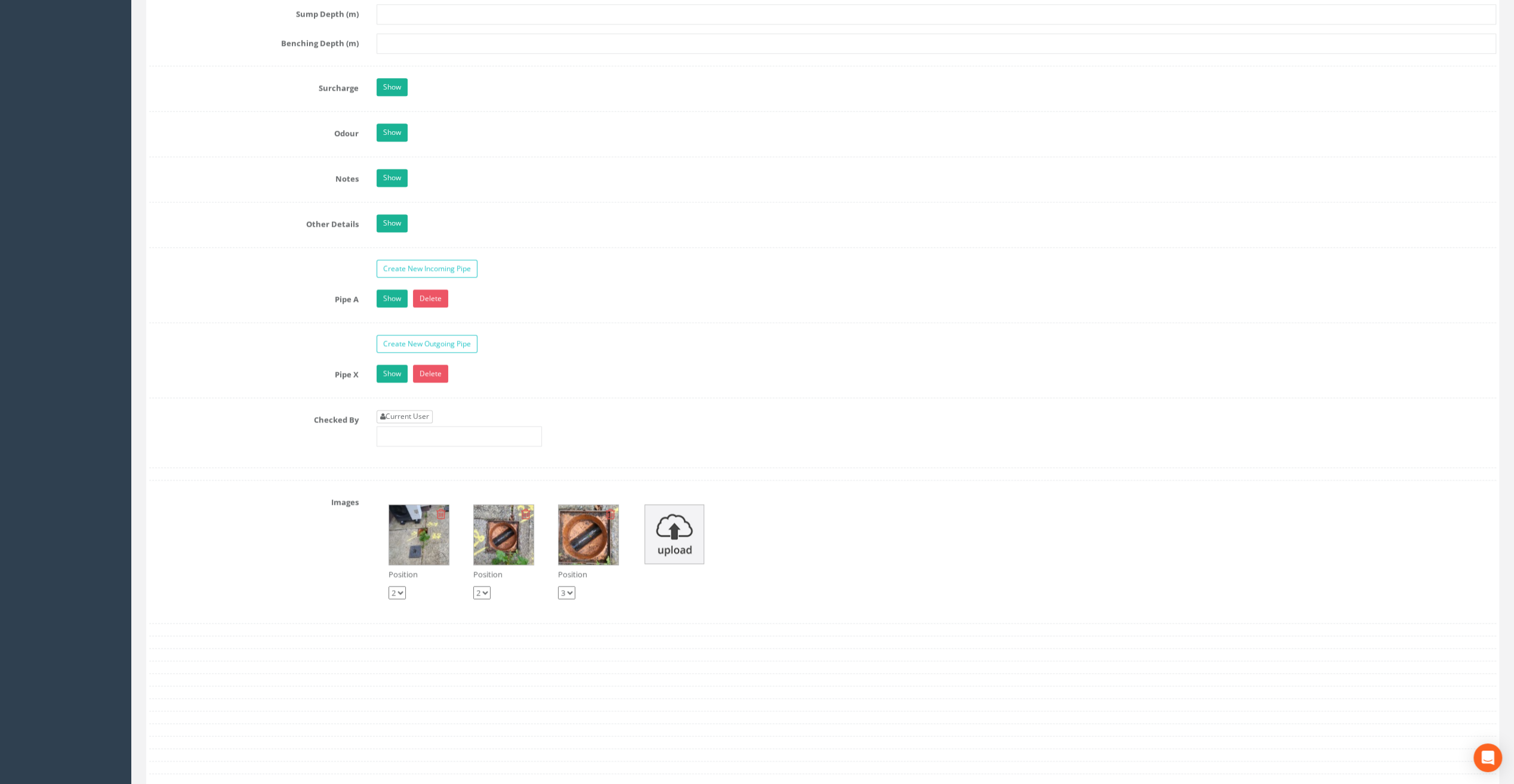
type input "8.36"
click at [419, 410] on link "Current User" at bounding box center [404, 417] width 56 height 13
type input "[PERSON_NAME]"
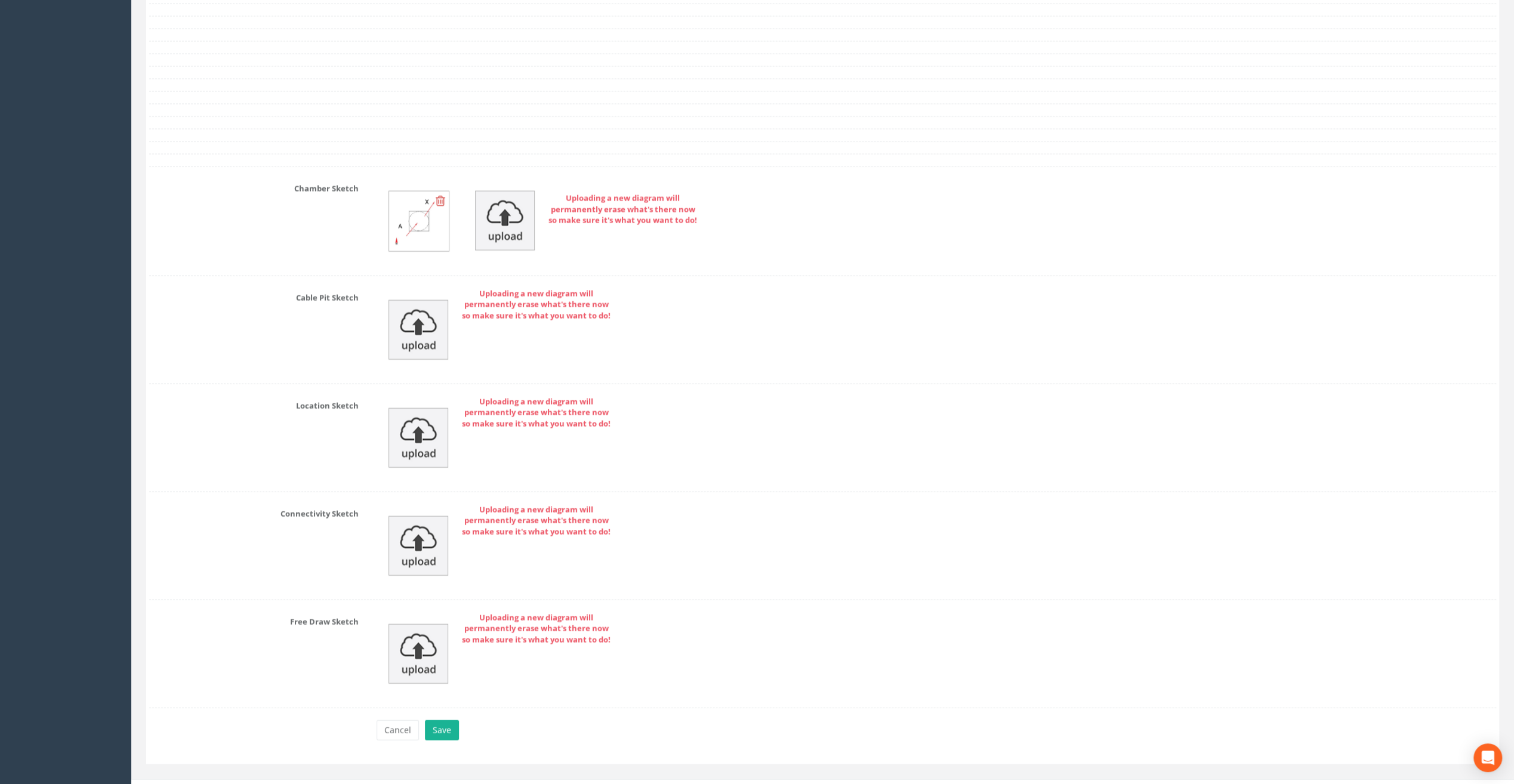
scroll to position [2296, 0]
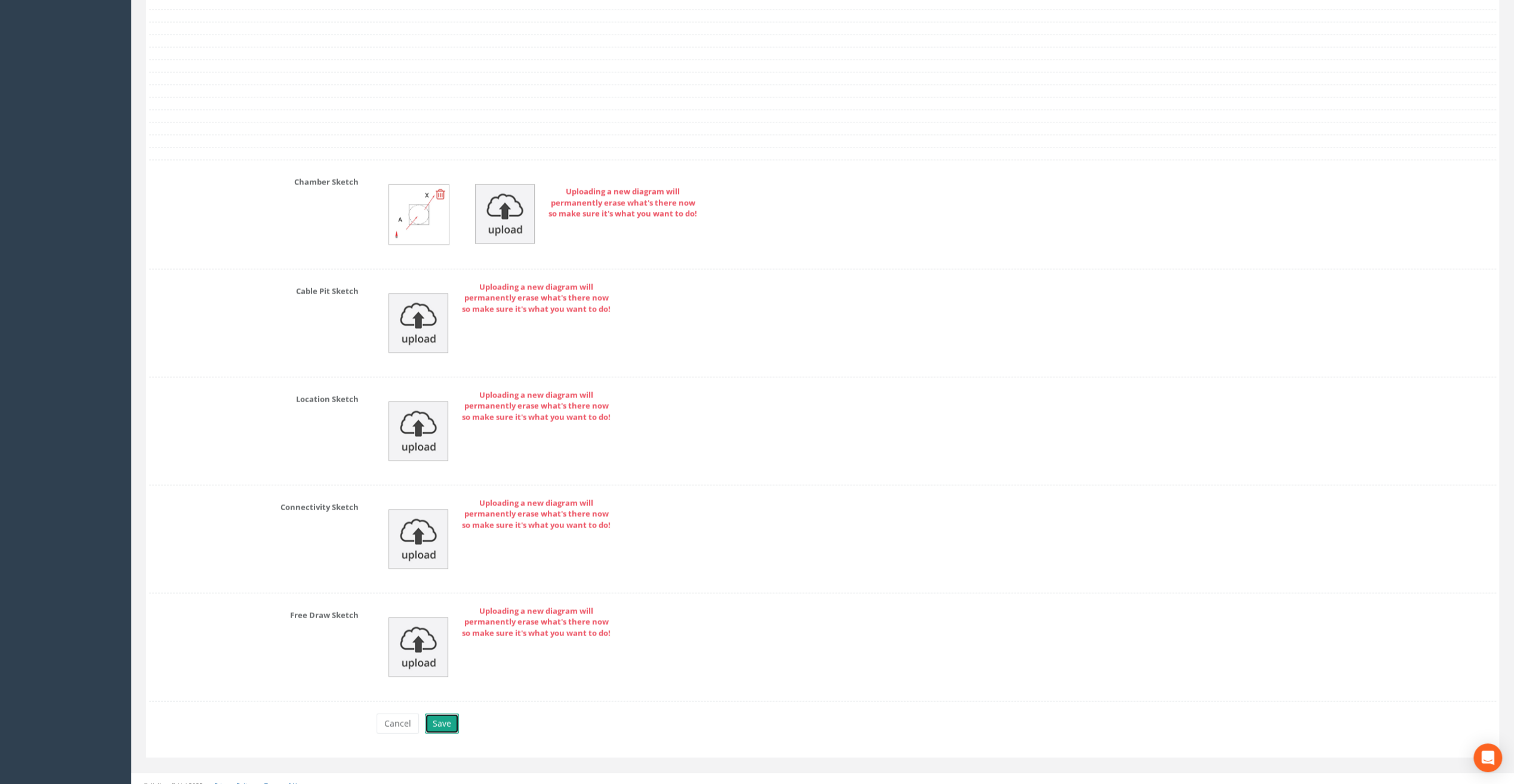
click at [439, 715] on button "Save" at bounding box center [442, 723] width 34 height 20
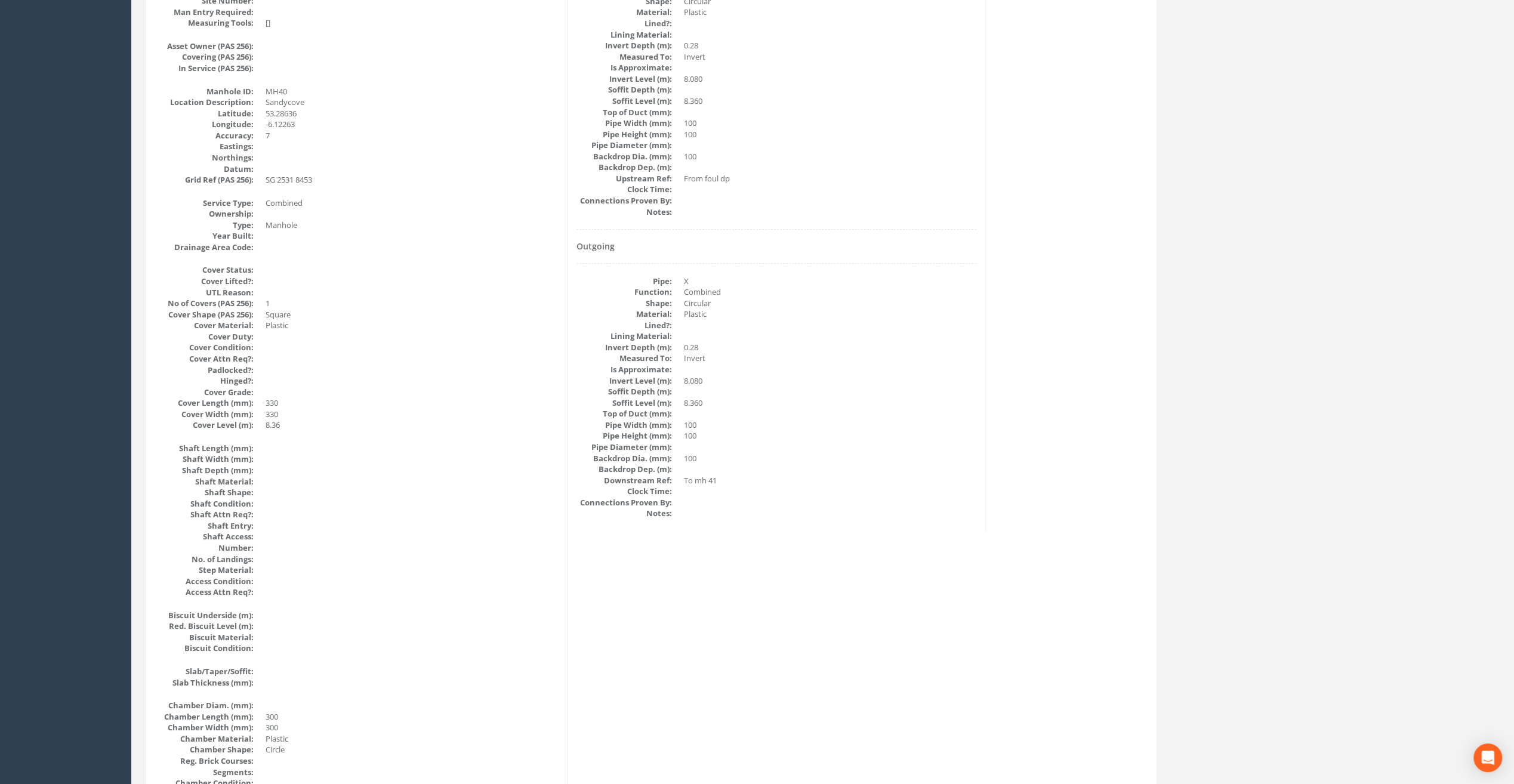
scroll to position [100, 0]
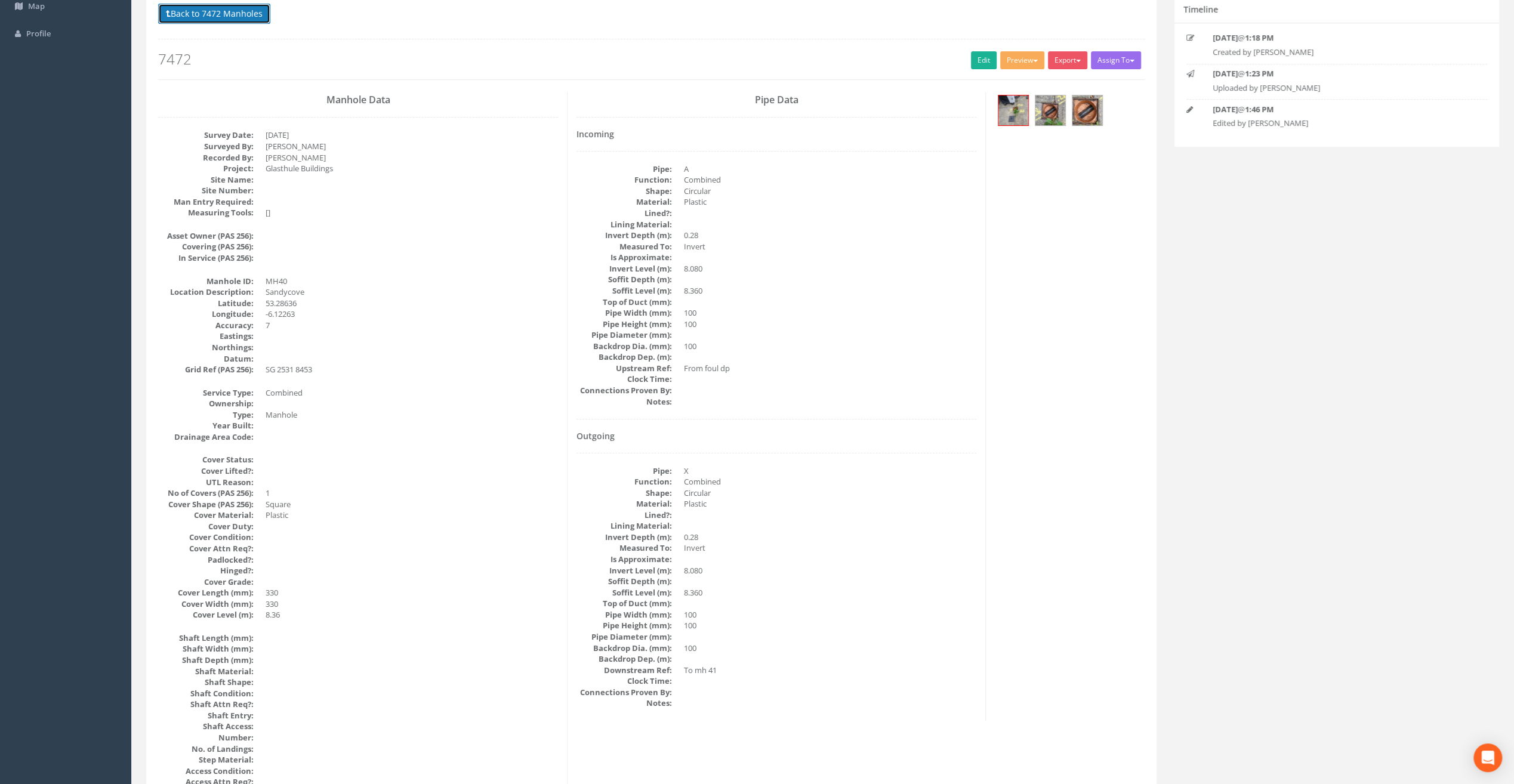
click at [226, 16] on button "Back to 7472 Manholes" at bounding box center [214, 13] width 112 height 20
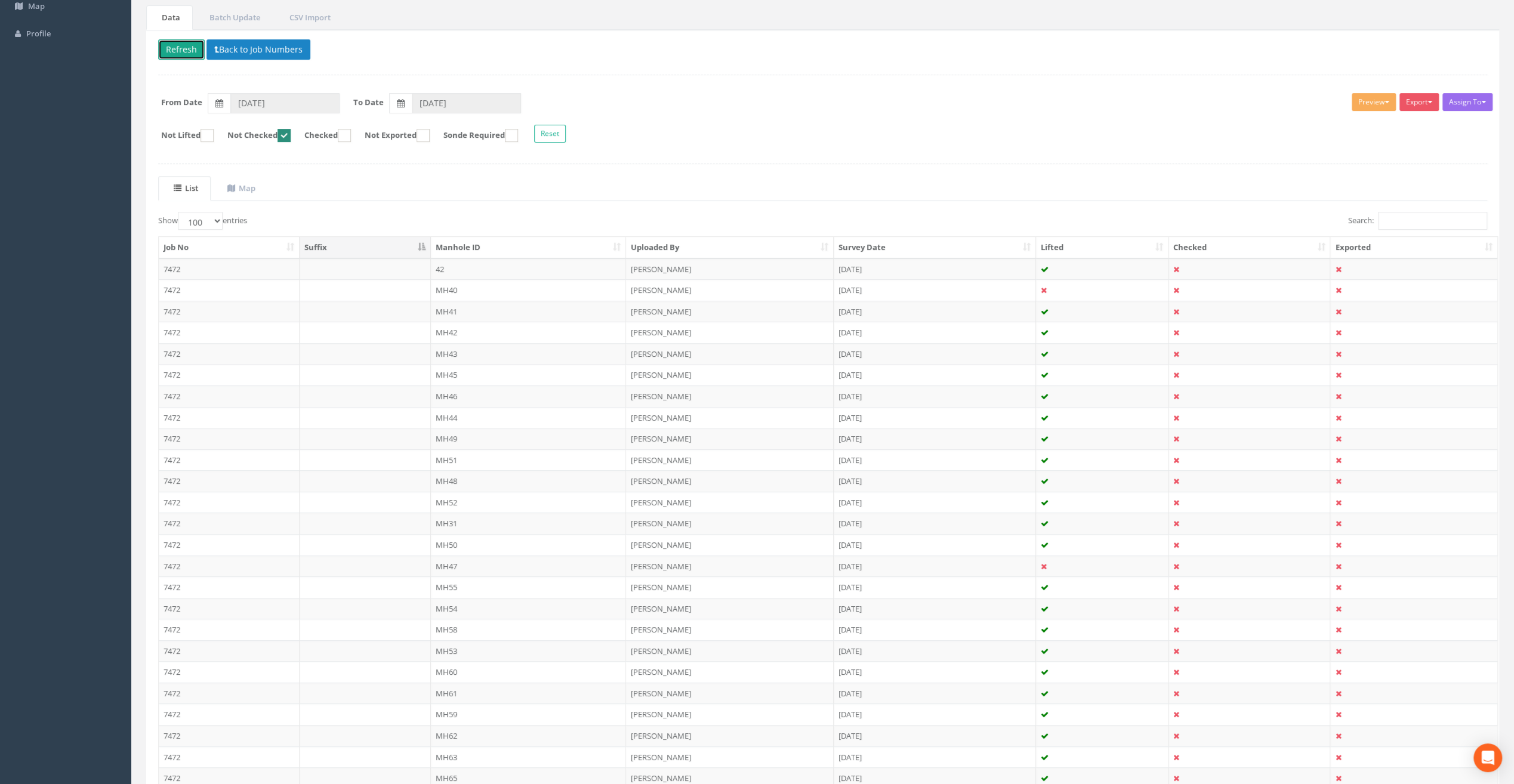
click at [181, 54] on button "Refresh" at bounding box center [181, 49] width 46 height 20
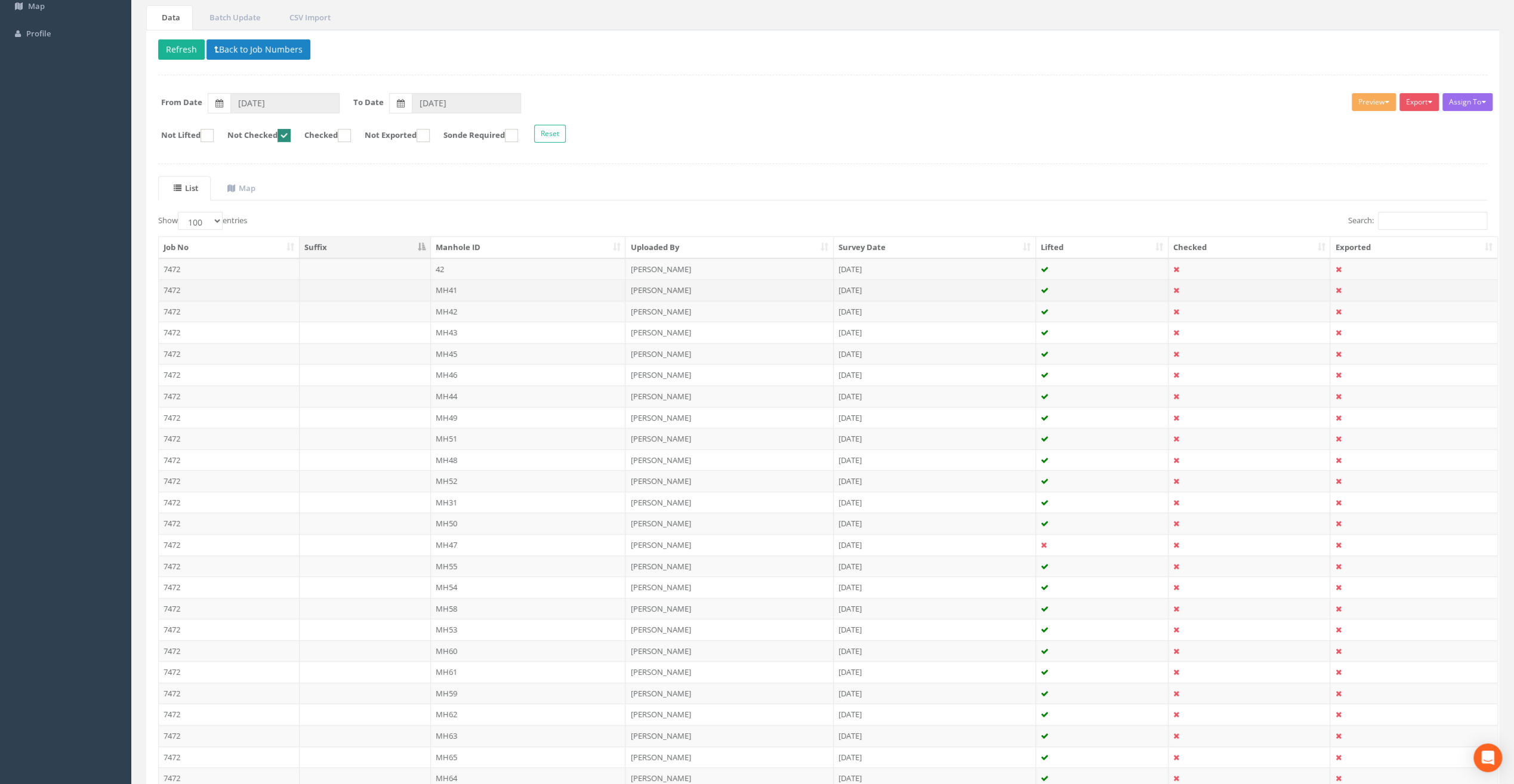
click at [452, 286] on td "MH41" at bounding box center [528, 290] width 196 height 22
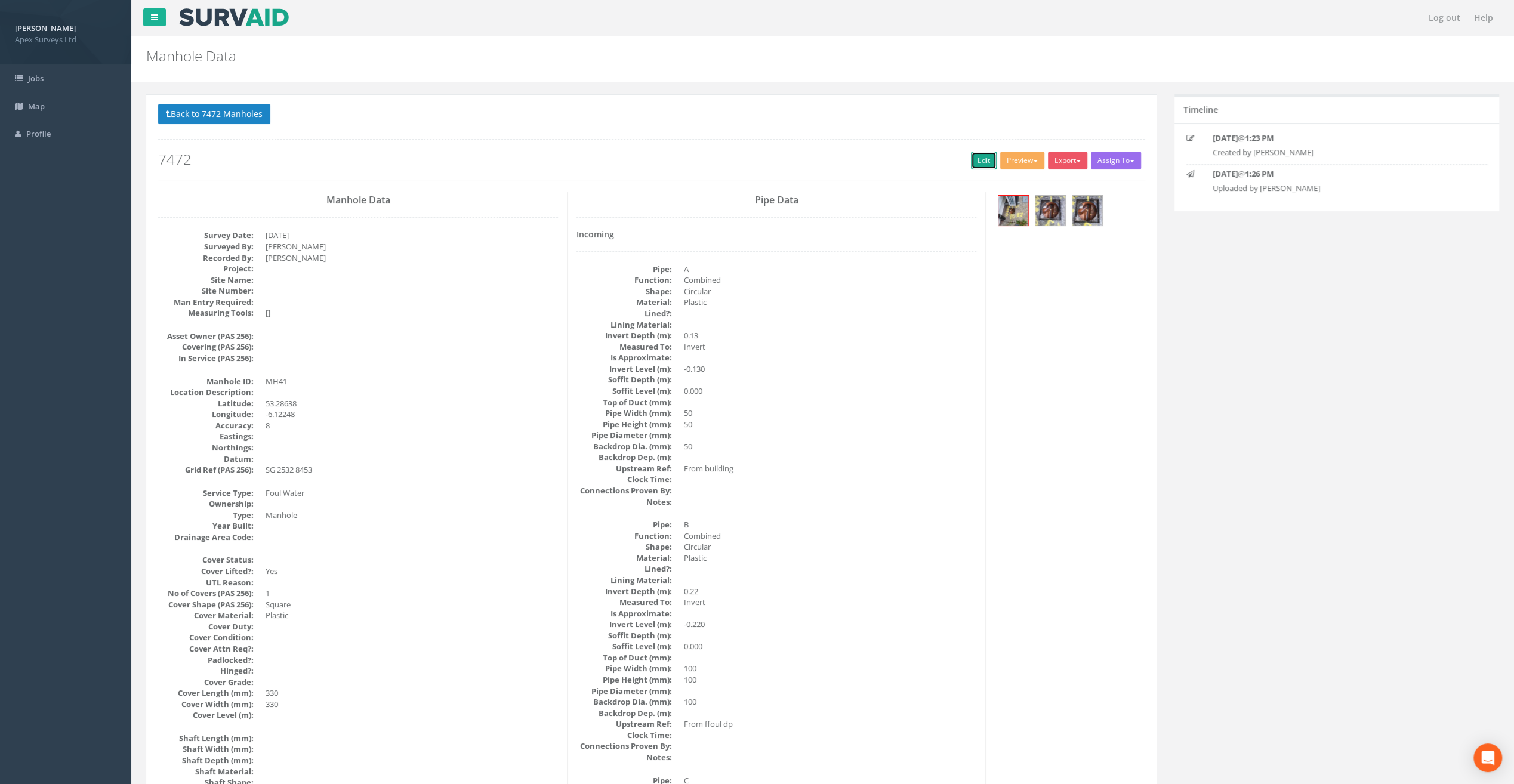
click at [983, 162] on link "Edit" at bounding box center [984, 160] width 26 height 18
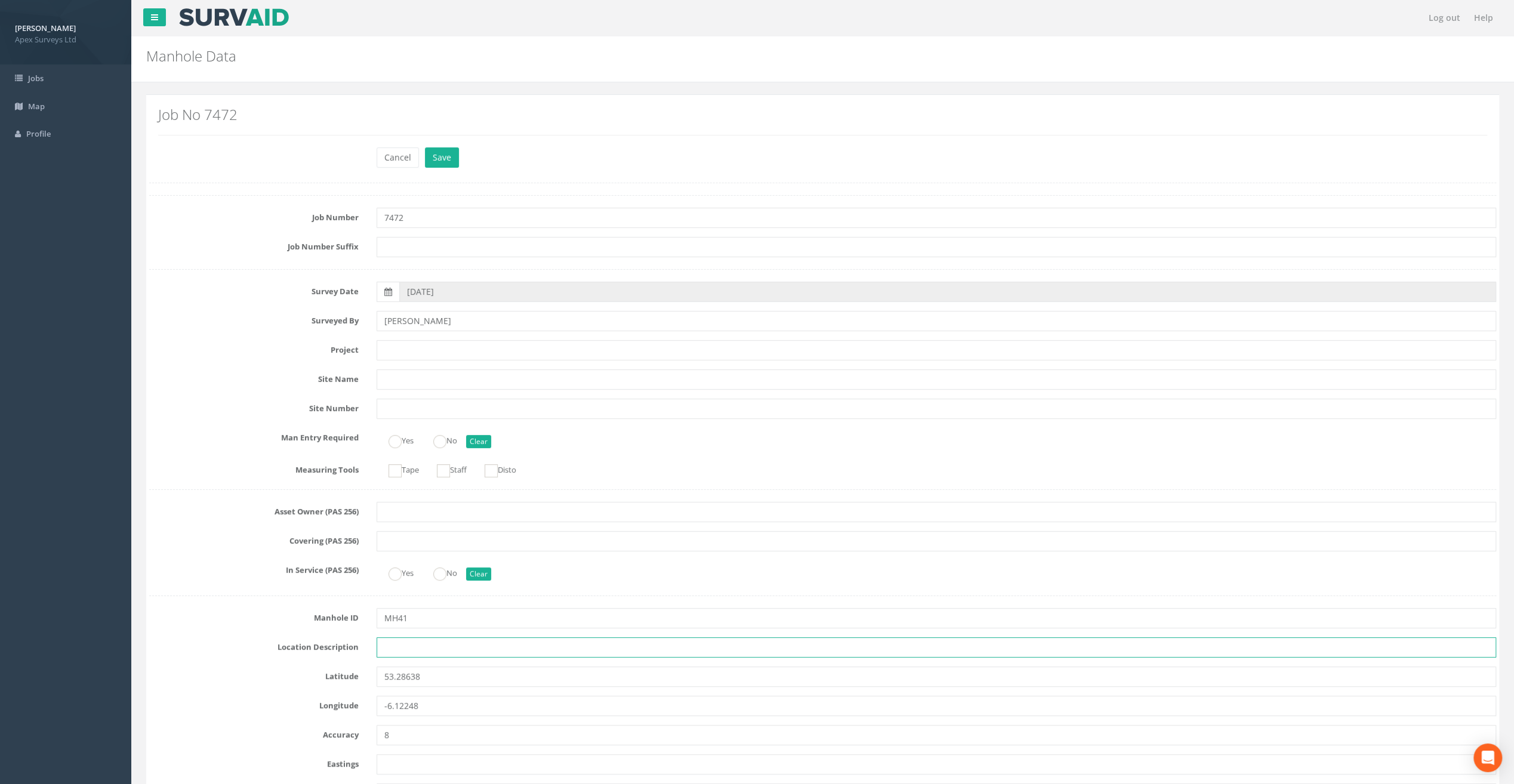
click at [403, 641] on input "text" at bounding box center [937, 647] width 1120 height 20
paste input "Sandycove"
type input "Sandycove"
click at [417, 33] on nav "Log out Help" at bounding box center [822, 18] width 1383 height 36
click at [387, 348] on input "text" at bounding box center [937, 349] width 1120 height 20
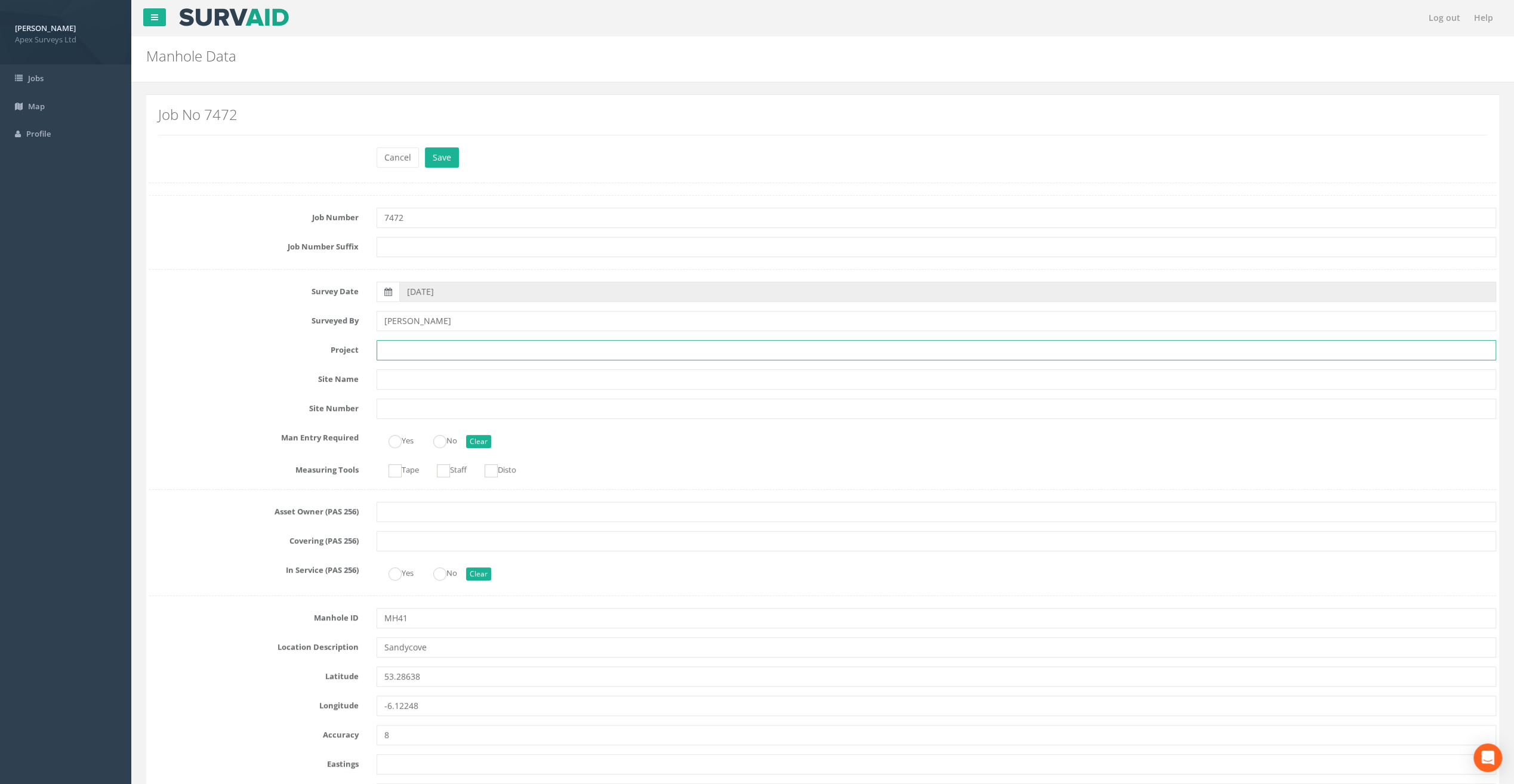
paste input "Glasthule Buildings"
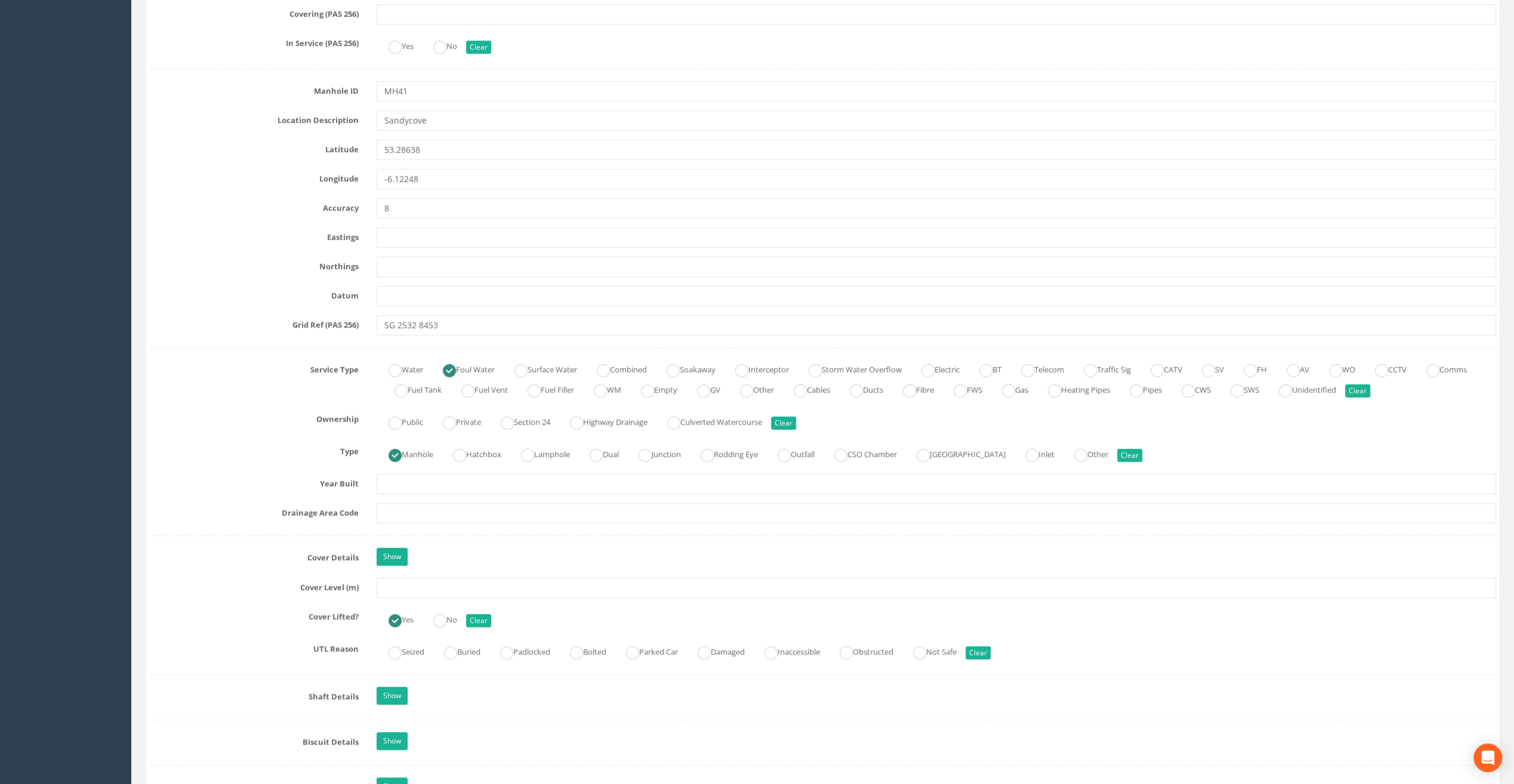
scroll to position [597, 0]
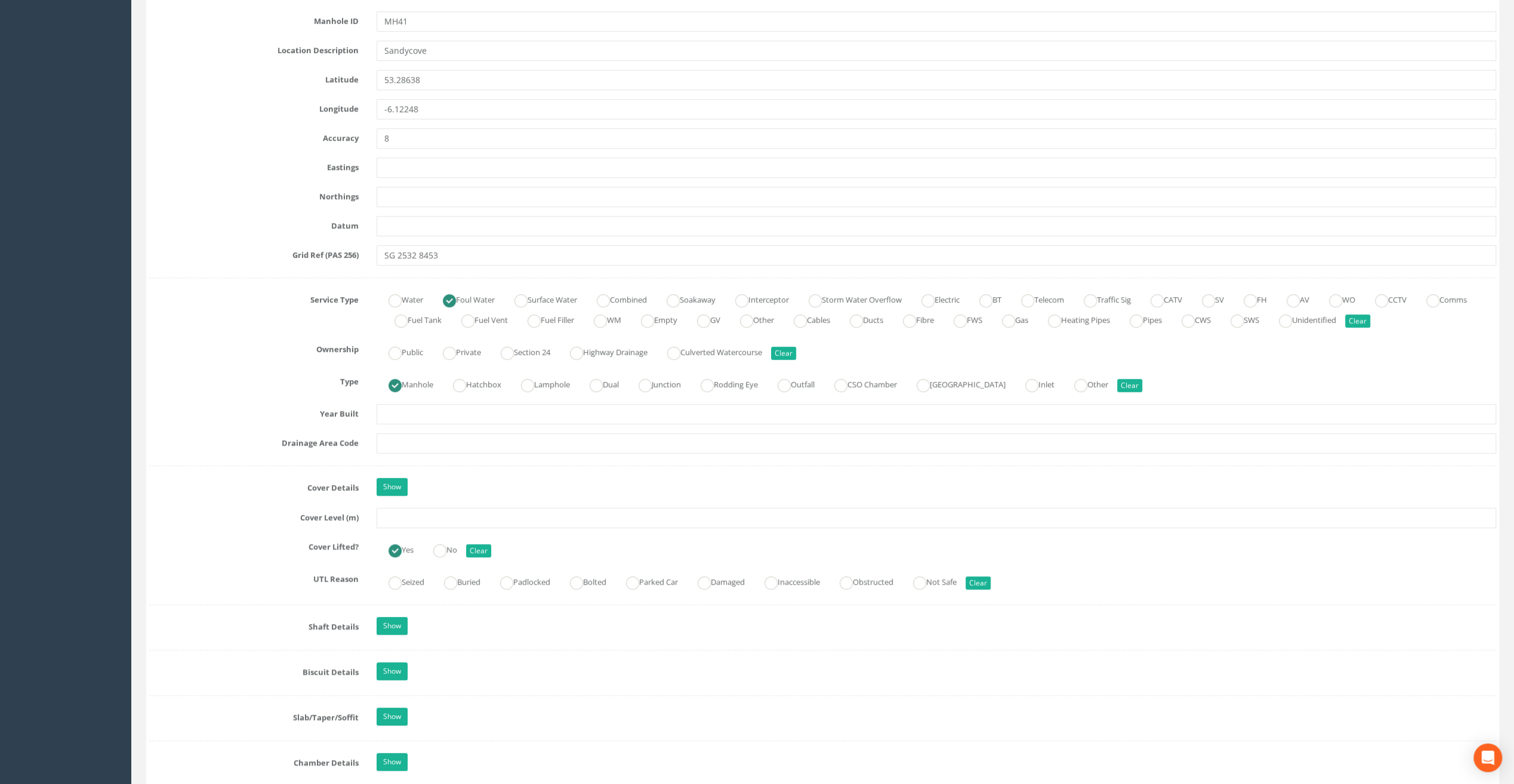
type input "Glasthule Buildings"
click at [408, 515] on input "text" at bounding box center [937, 518] width 1120 height 20
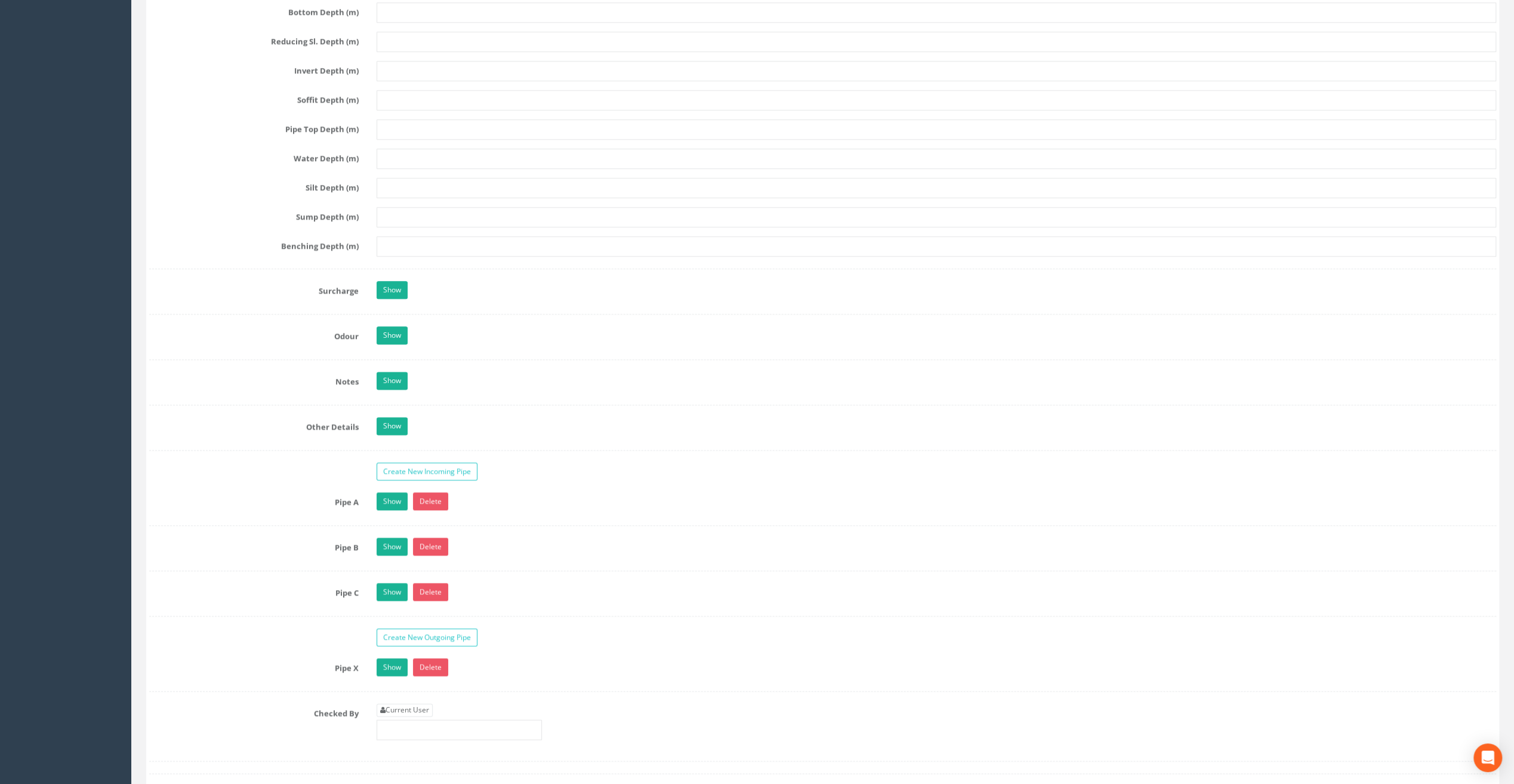
scroll to position [1551, 0]
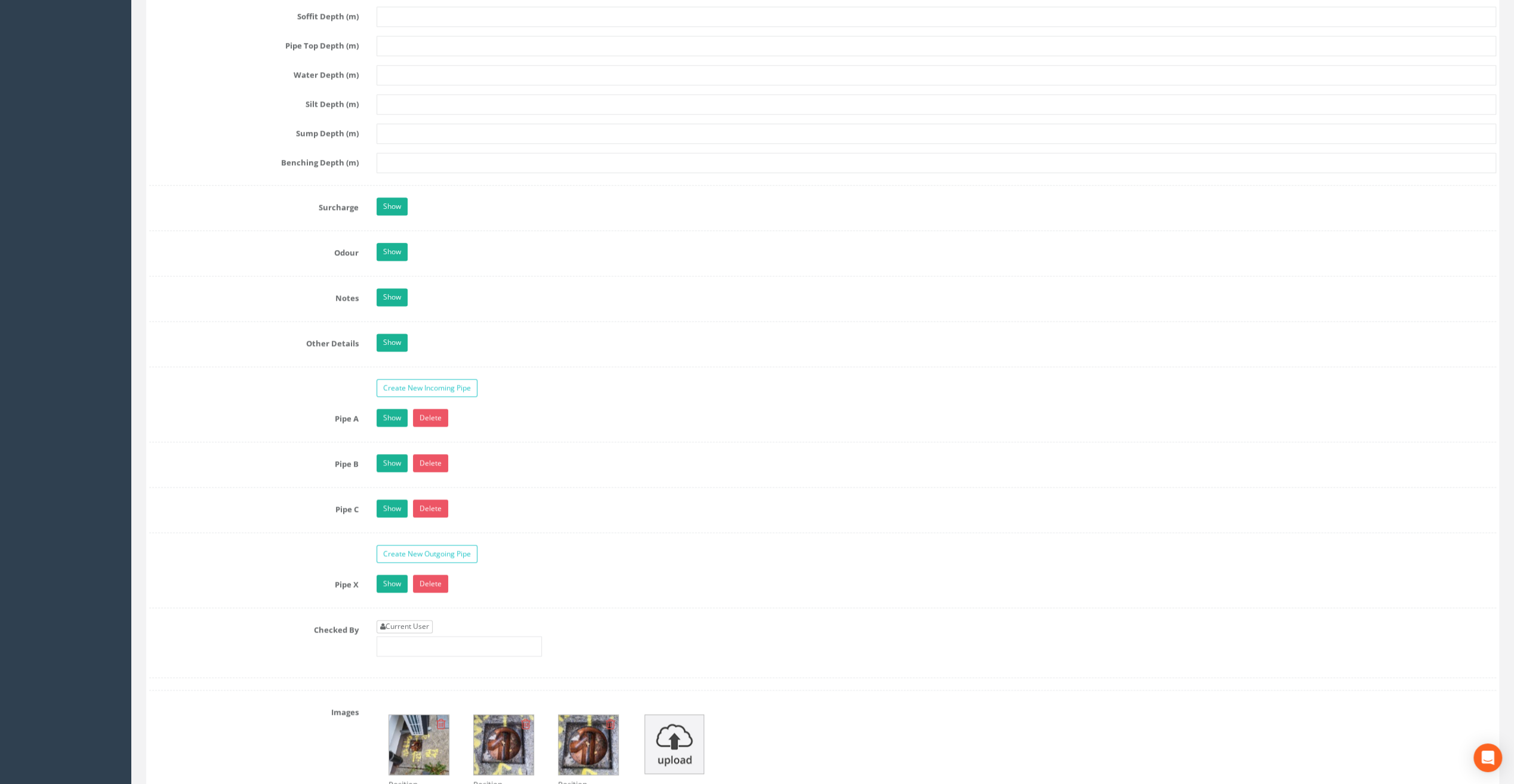
type input "8.28"
click at [411, 620] on link "Current User" at bounding box center [404, 626] width 56 height 13
type input "[PERSON_NAME]"
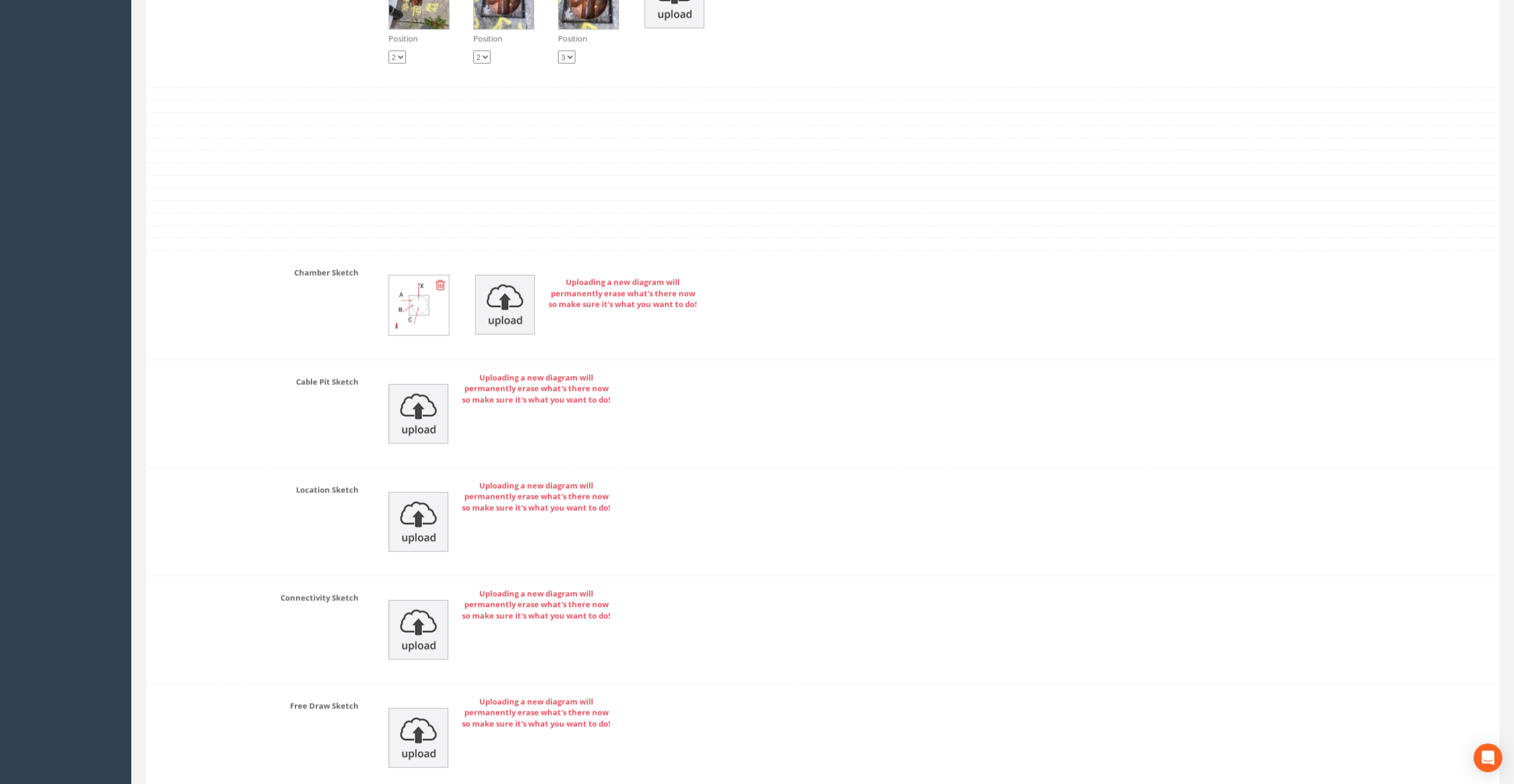
scroll to position [2387, 0]
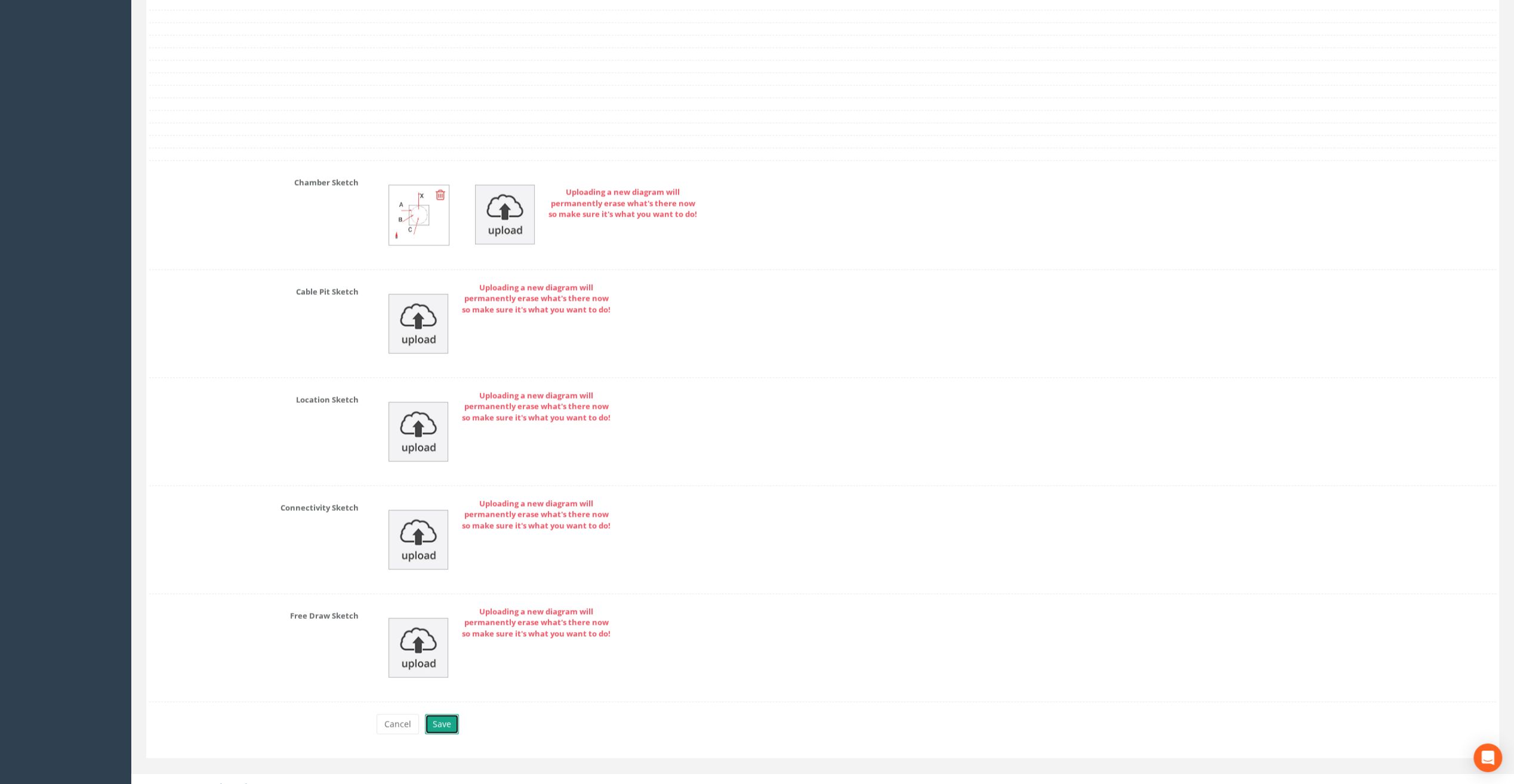
click at [441, 714] on button "Save" at bounding box center [442, 724] width 34 height 20
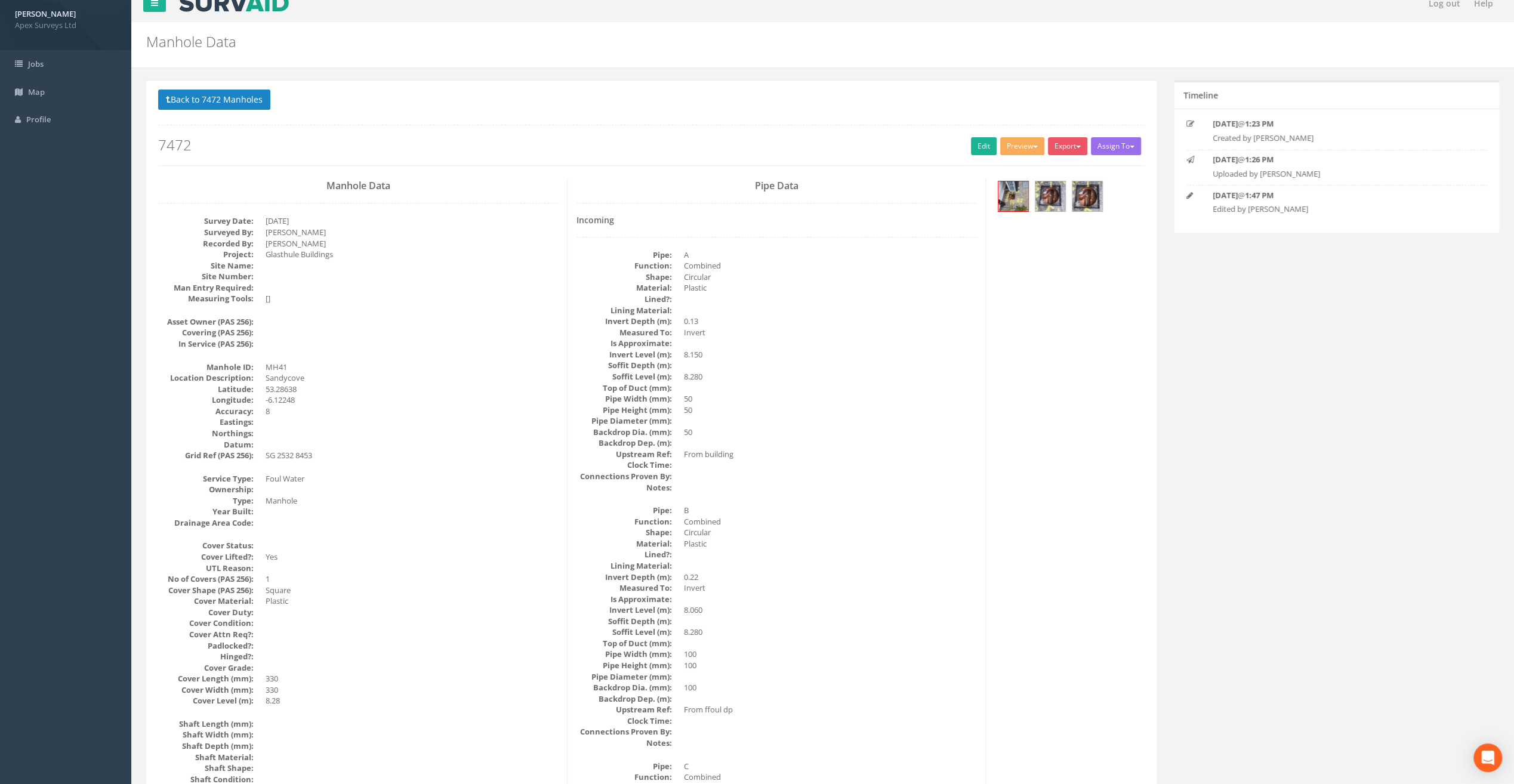
scroll to position [0, 0]
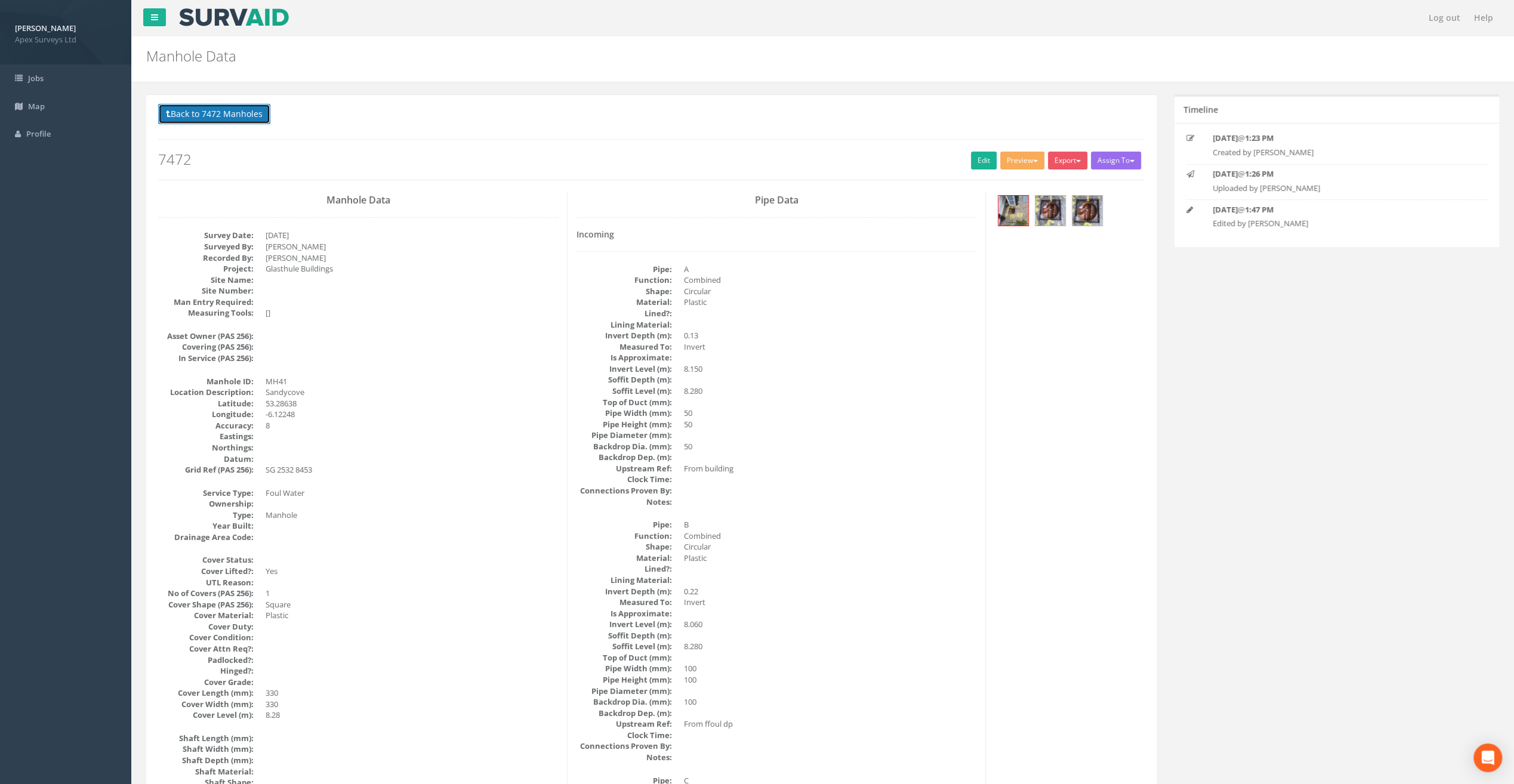
click at [235, 111] on button "Back to 7472 Manholes" at bounding box center [214, 113] width 112 height 20
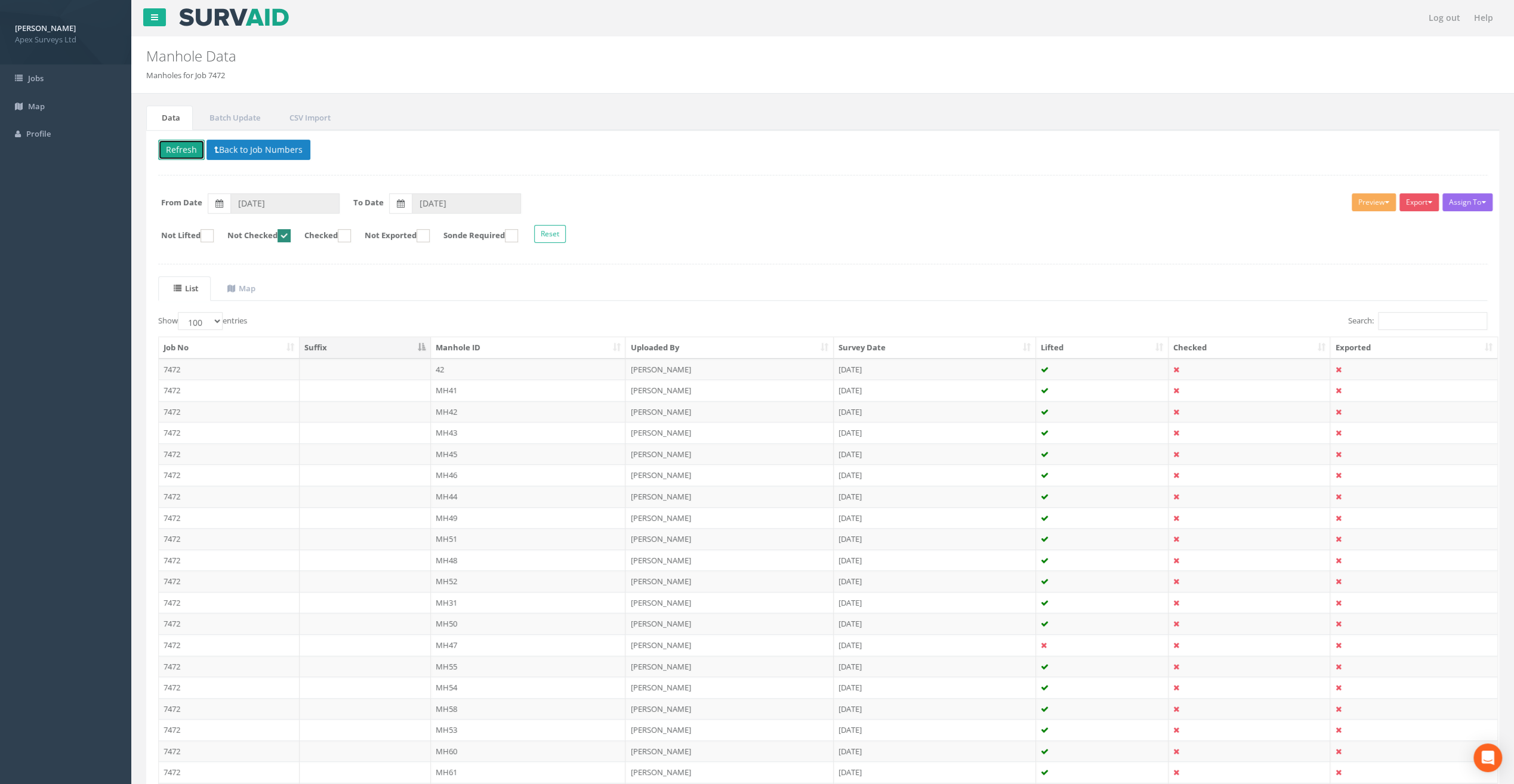
click at [181, 145] on button "Refresh" at bounding box center [181, 149] width 46 height 20
click at [450, 382] on td "MH42" at bounding box center [528, 390] width 196 height 22
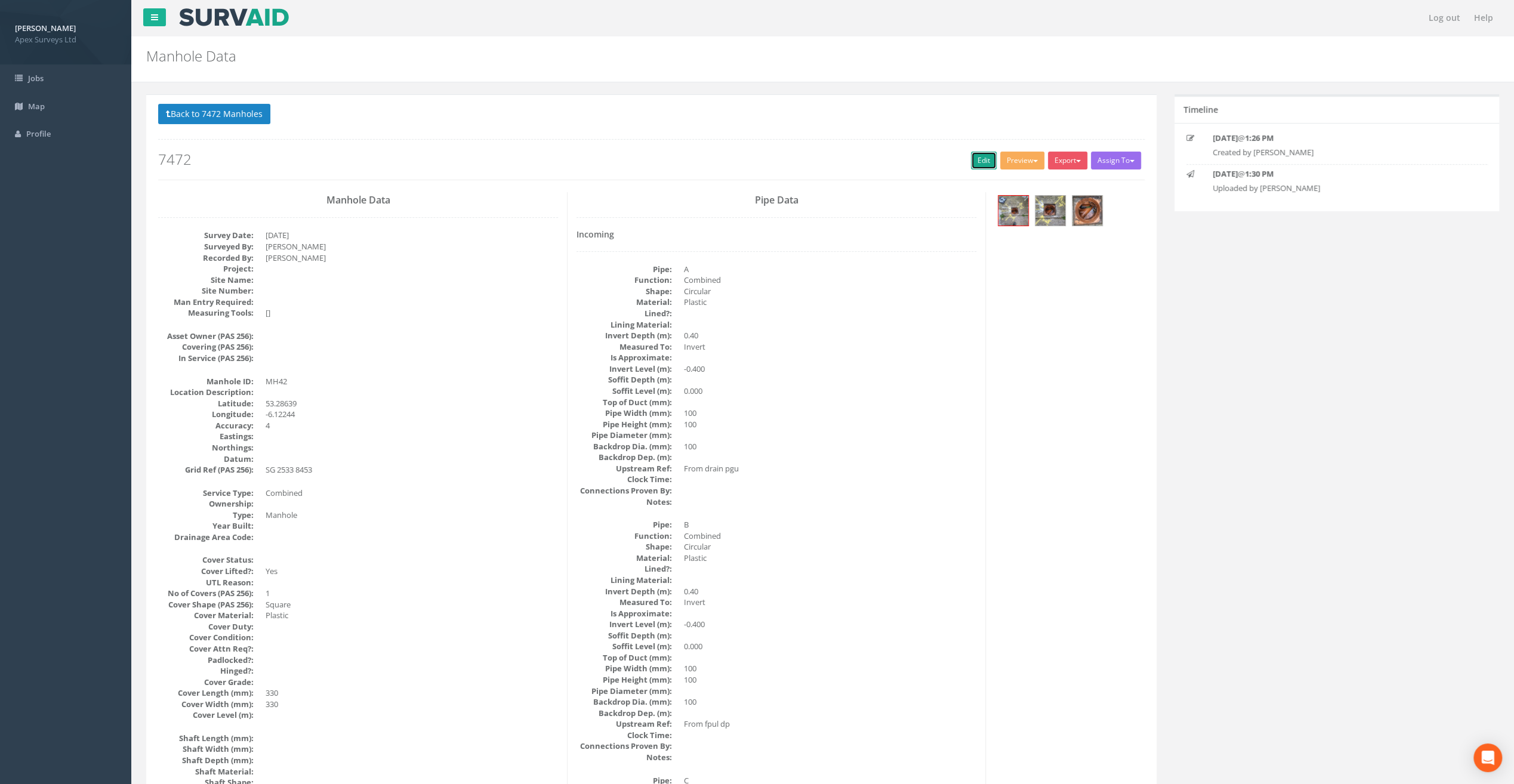
click at [980, 156] on link "Edit" at bounding box center [984, 160] width 26 height 18
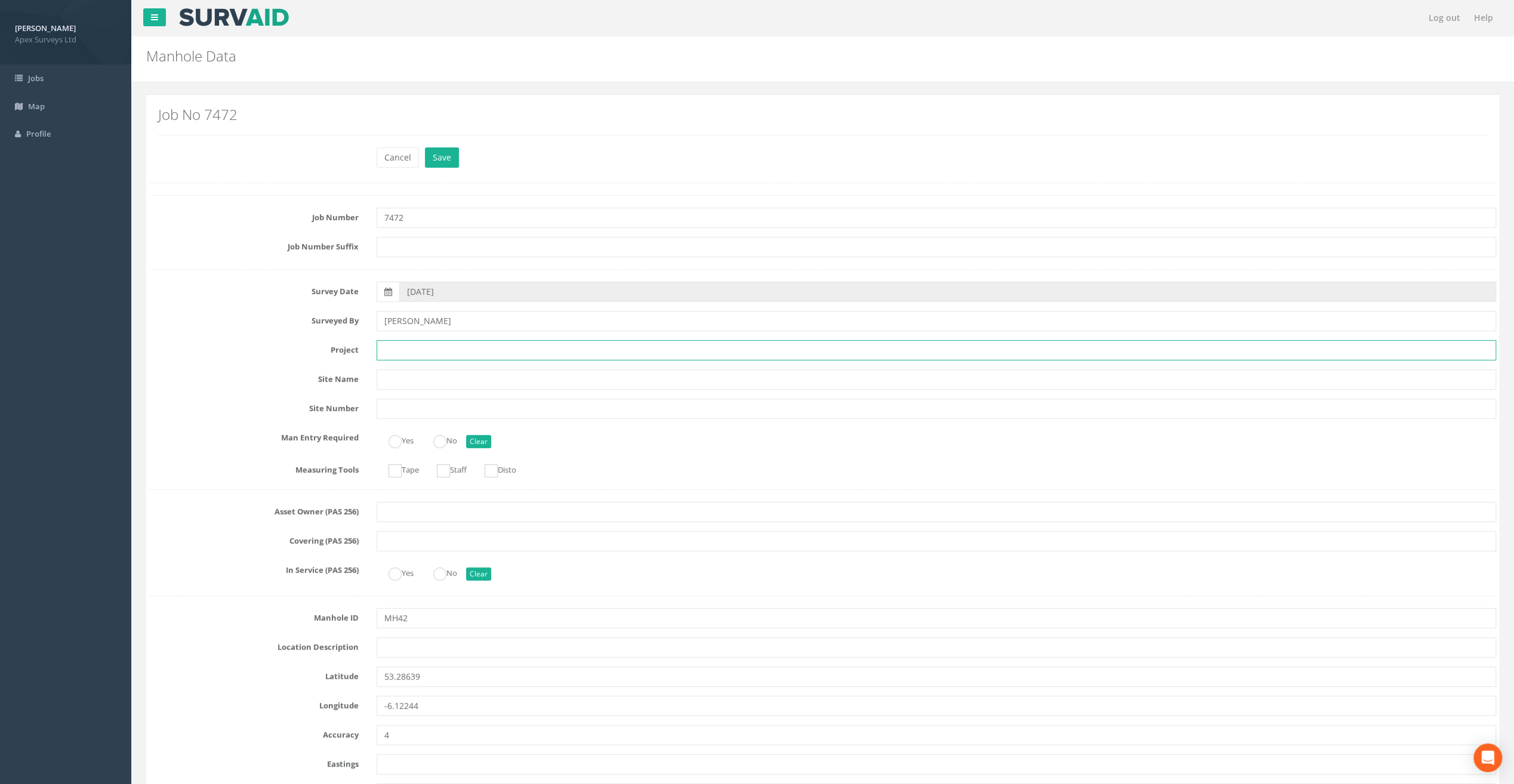
click at [409, 349] on input "text" at bounding box center [937, 349] width 1120 height 20
paste input "Glasthule Buildings"
type input "Glasthule Buildings"
click at [310, 110] on h2 "Job No 7472" at bounding box center [822, 114] width 1330 height 15
click at [401, 639] on input "text" at bounding box center [937, 647] width 1120 height 20
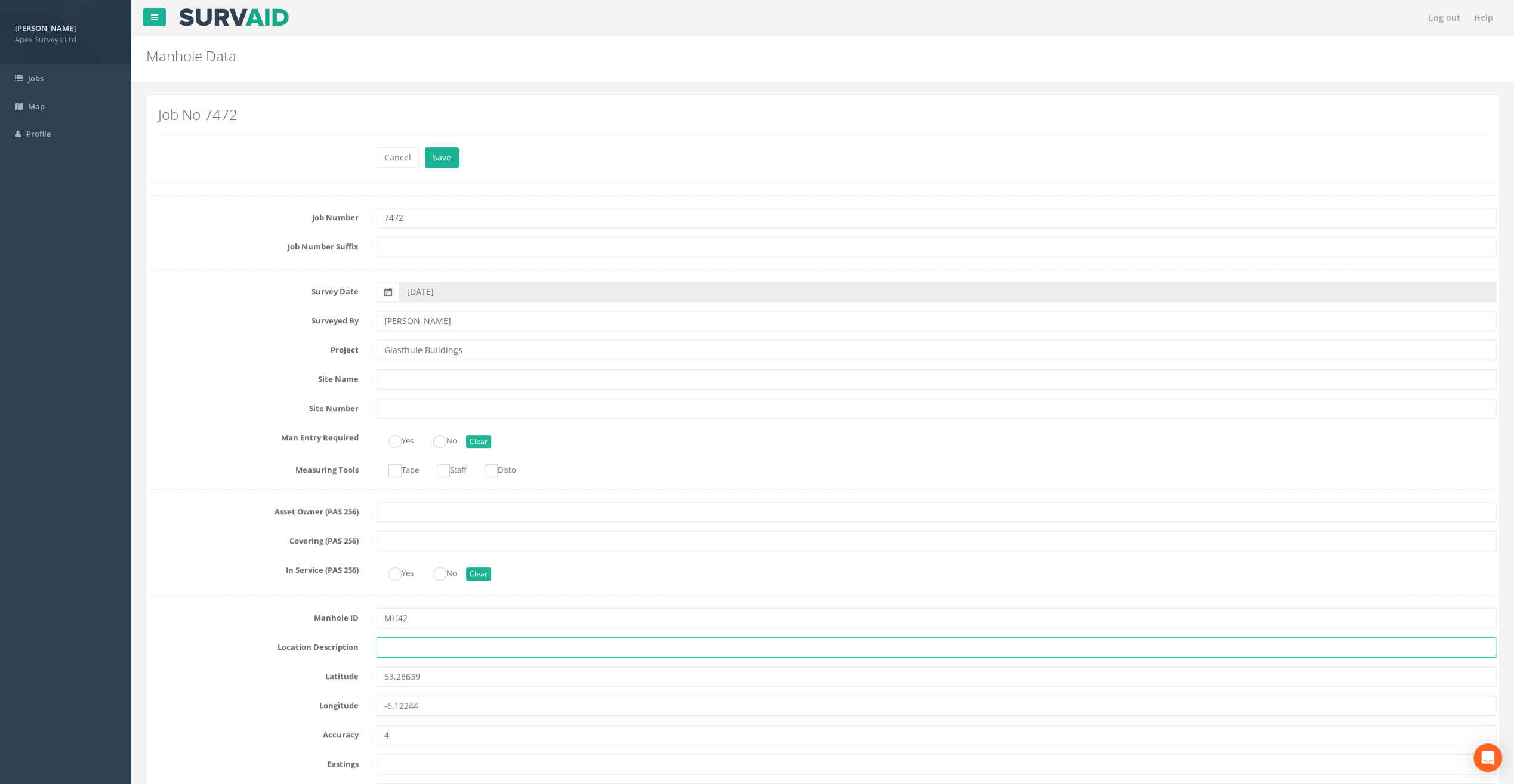
paste input "Sandycove"
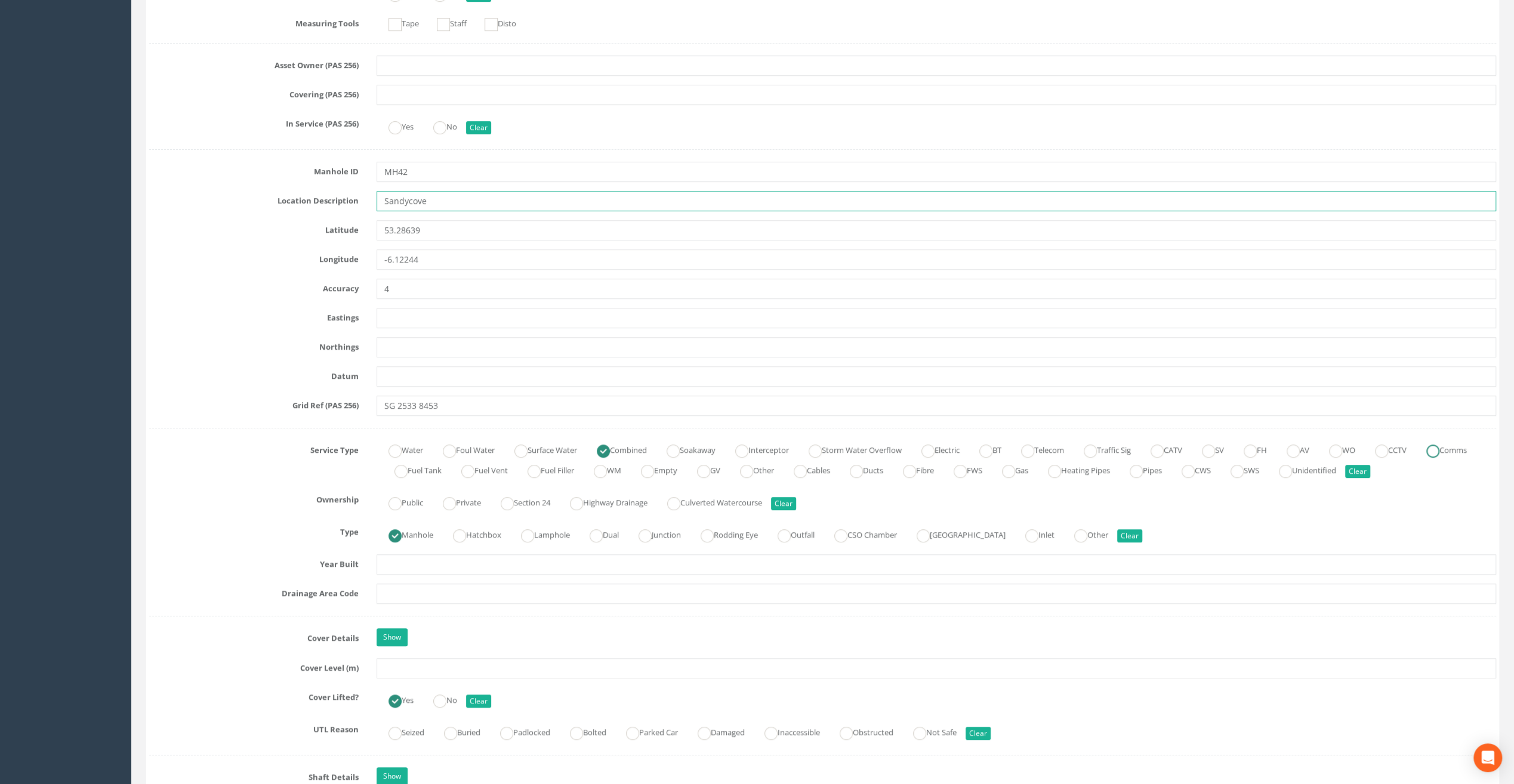
scroll to position [597, 0]
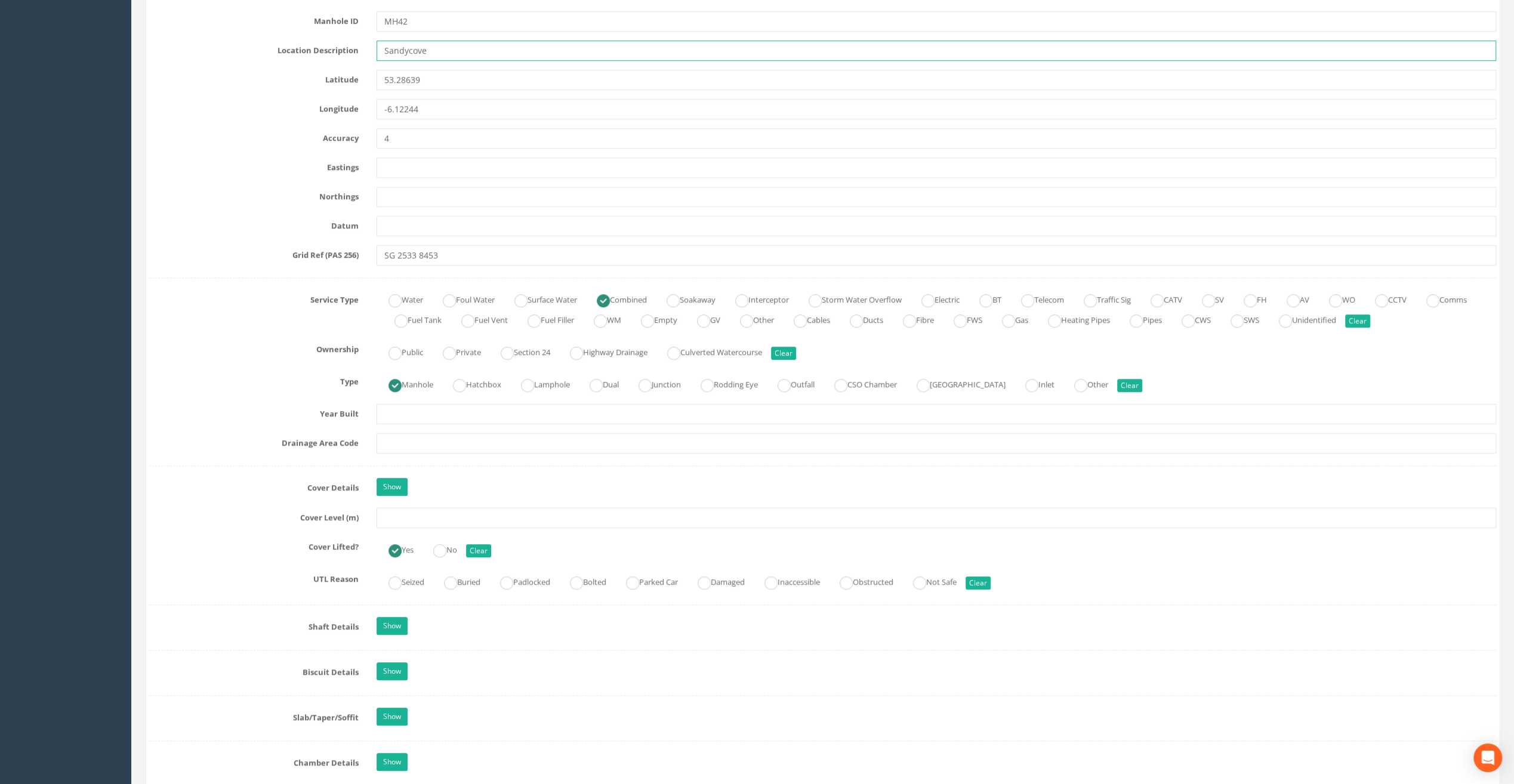
type input "Sandycove"
click at [402, 518] on input "text" at bounding box center [937, 518] width 1120 height 20
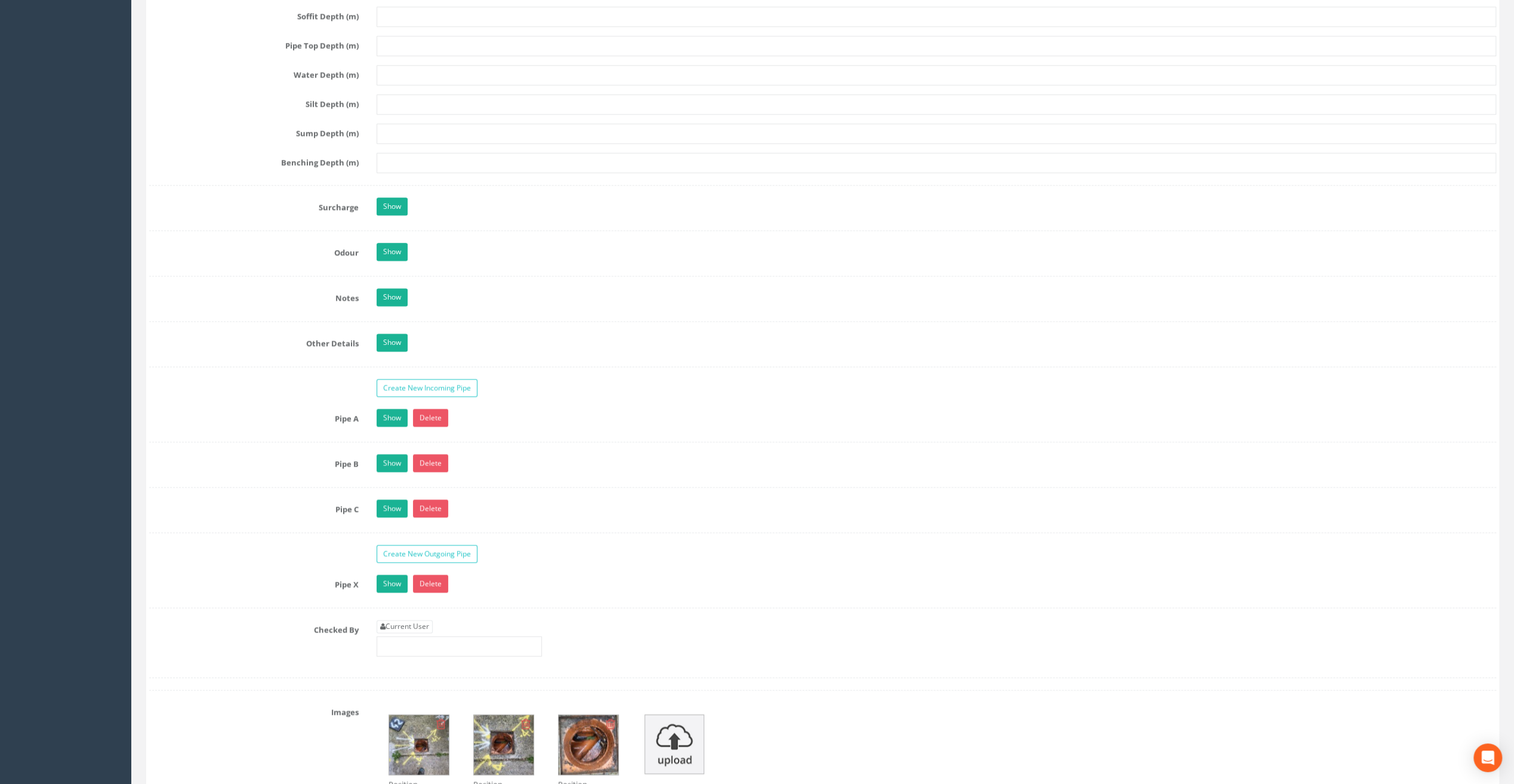
scroll to position [1849, 0]
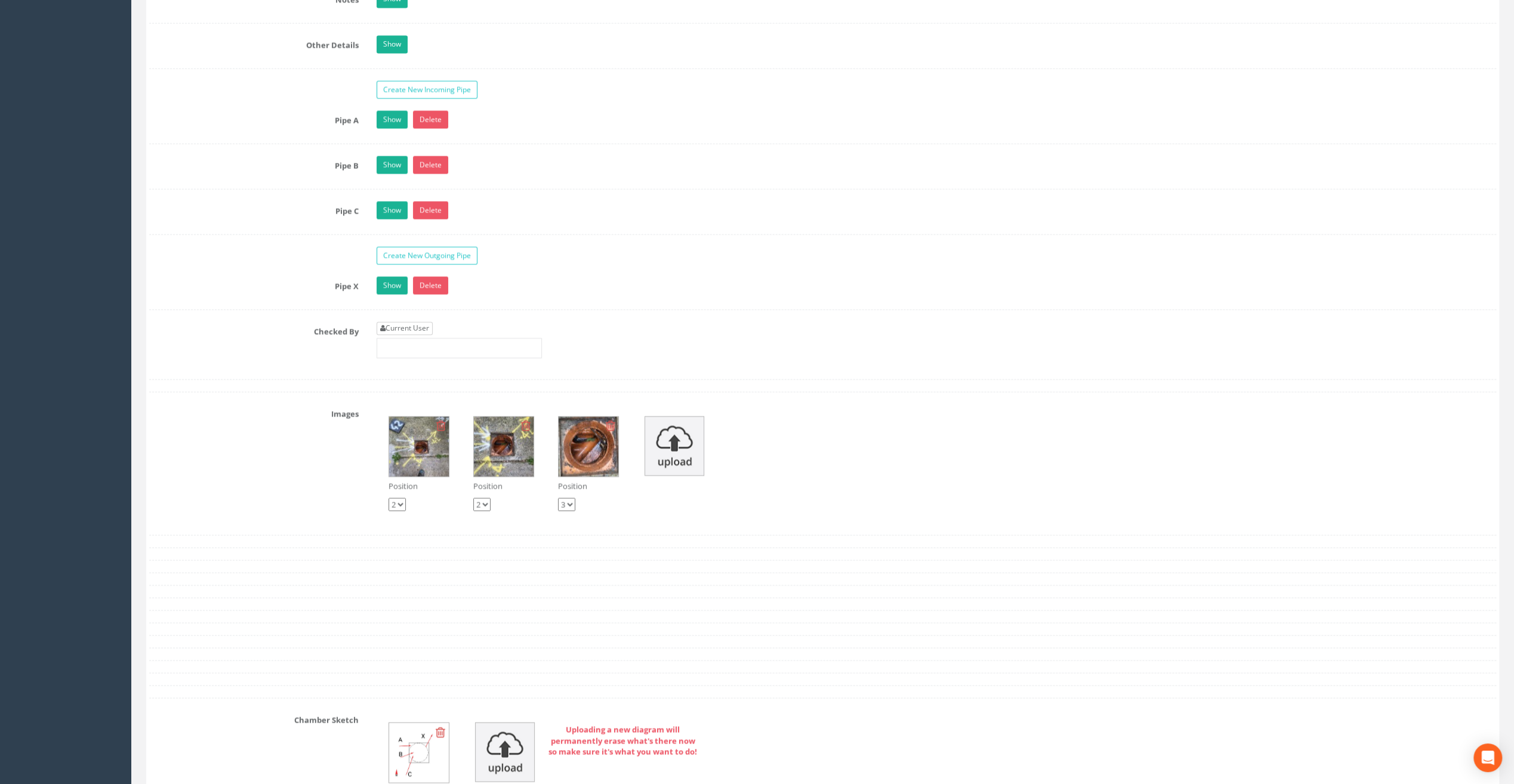
type input "8.14"
click at [415, 321] on link "Current User" at bounding box center [404, 328] width 56 height 13
type input "[PERSON_NAME]"
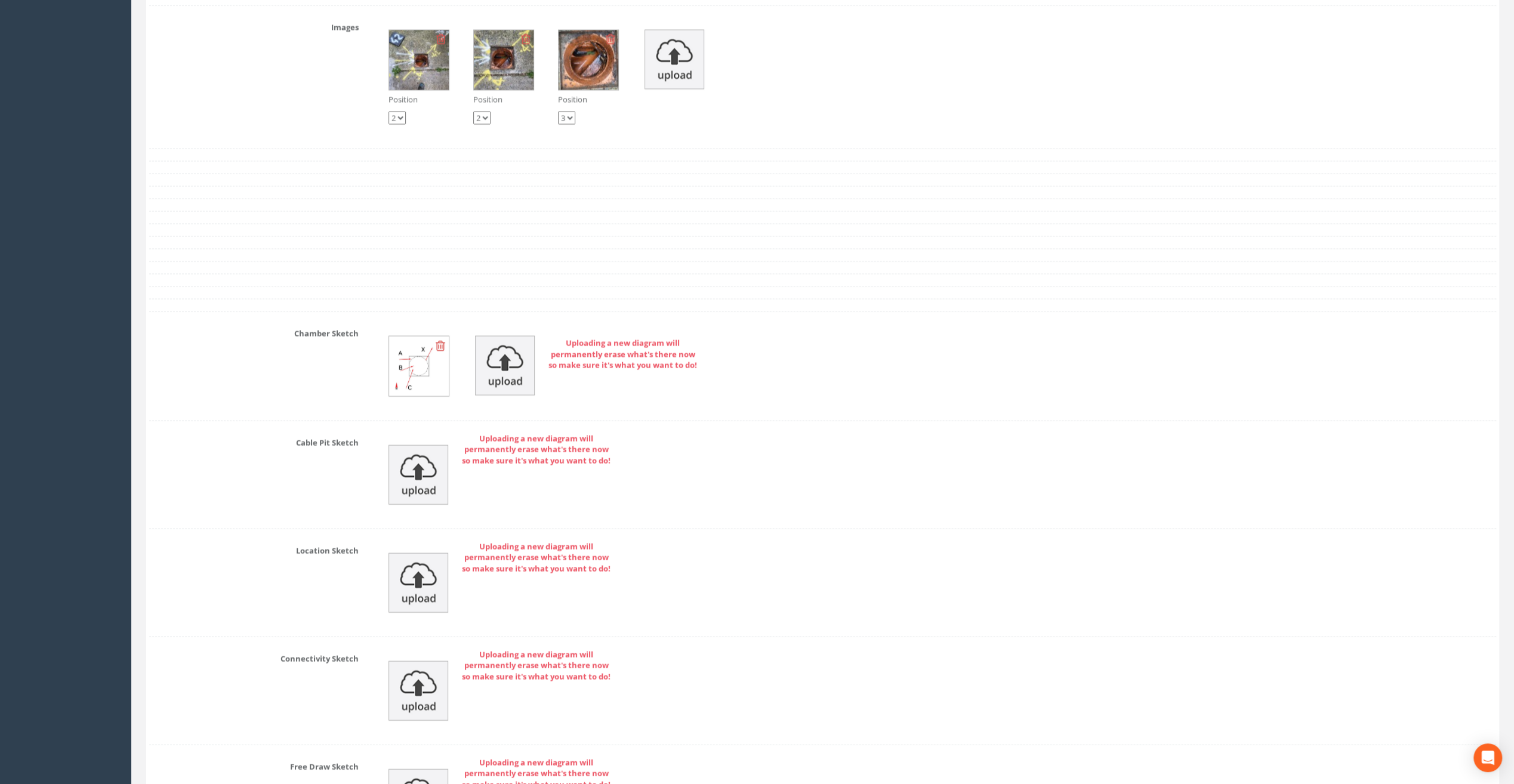
scroll to position [2387, 0]
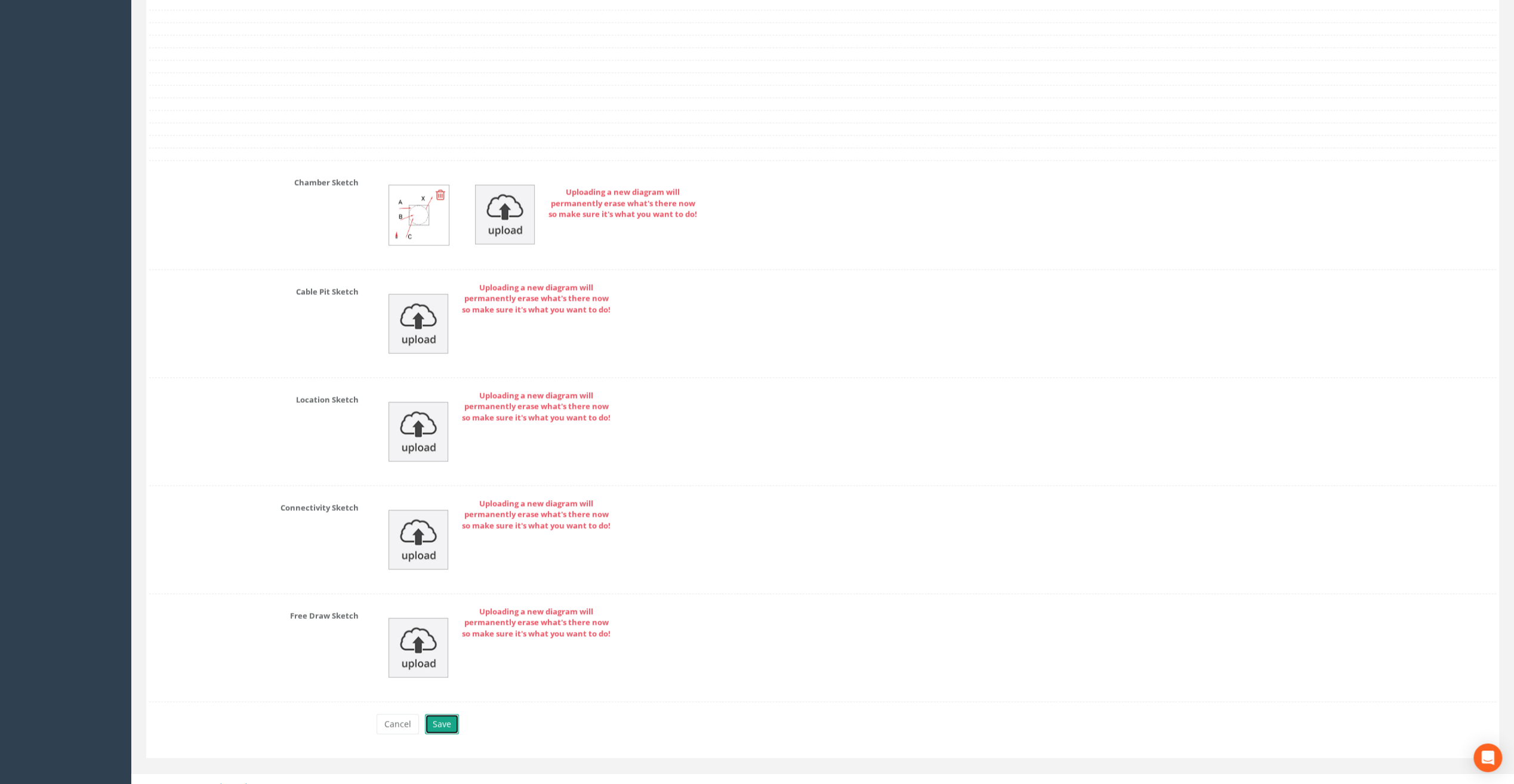
click at [440, 714] on button "Save" at bounding box center [442, 724] width 34 height 20
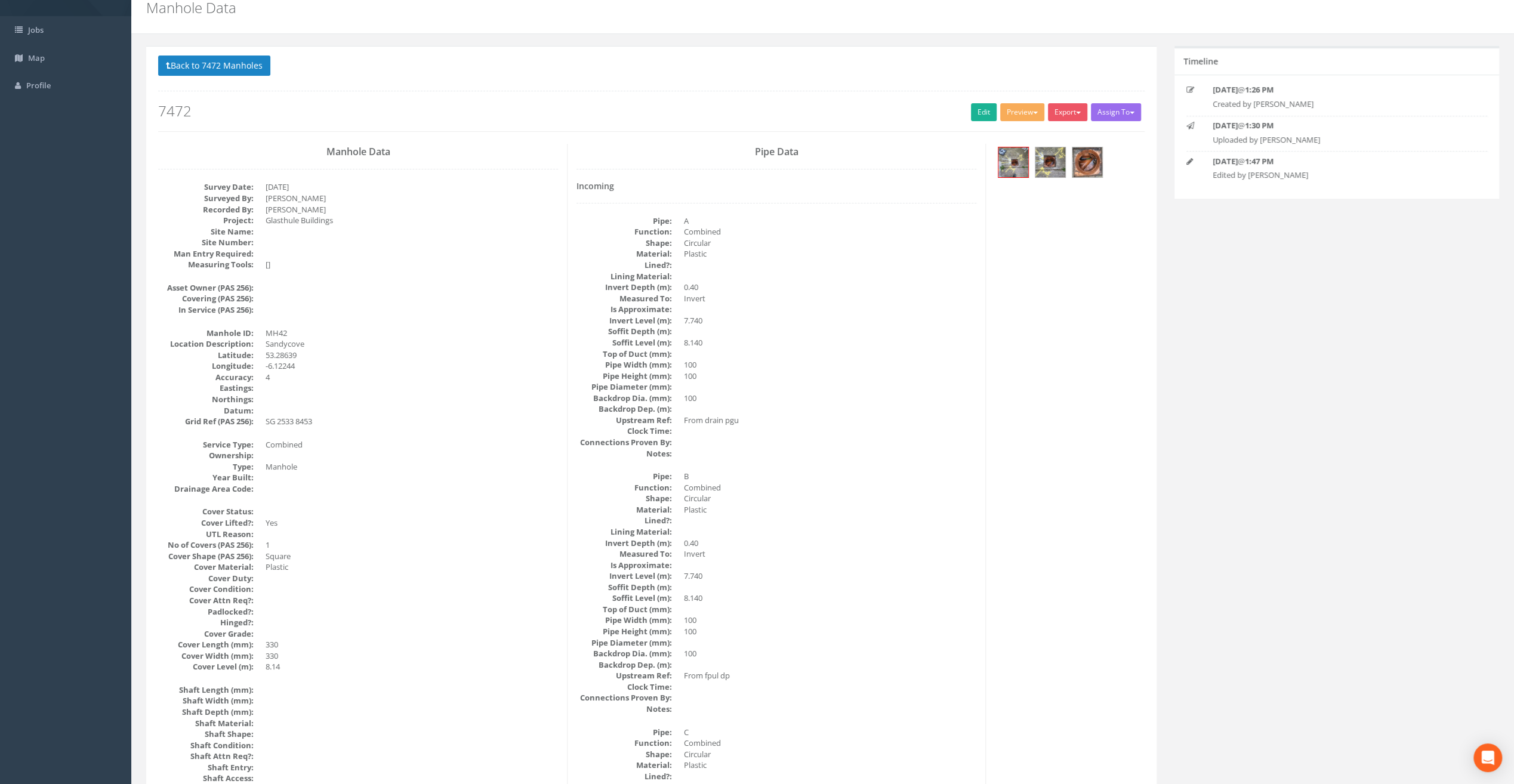
scroll to position [0, 0]
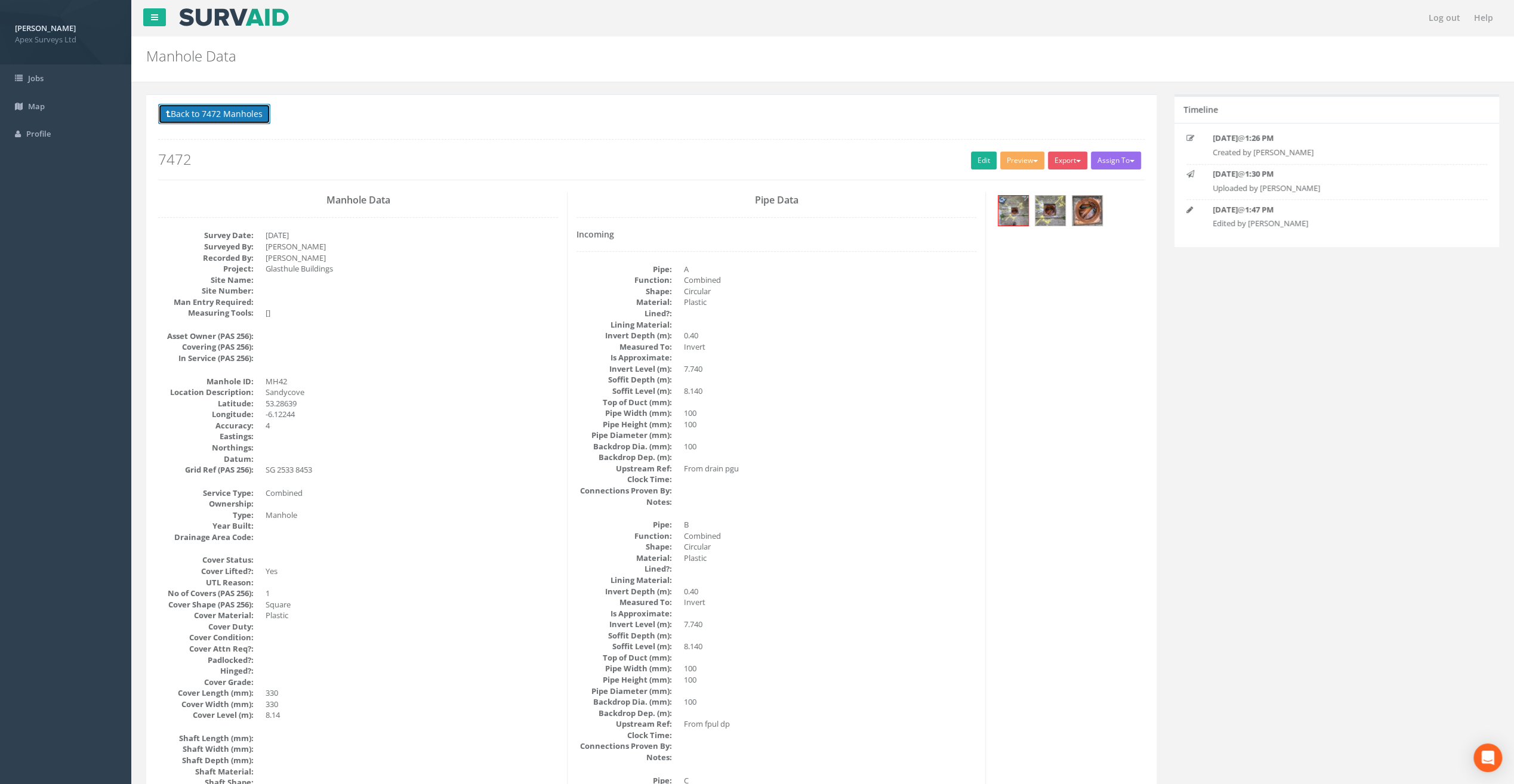
click at [197, 114] on button "Back to 7472 Manholes" at bounding box center [214, 113] width 112 height 20
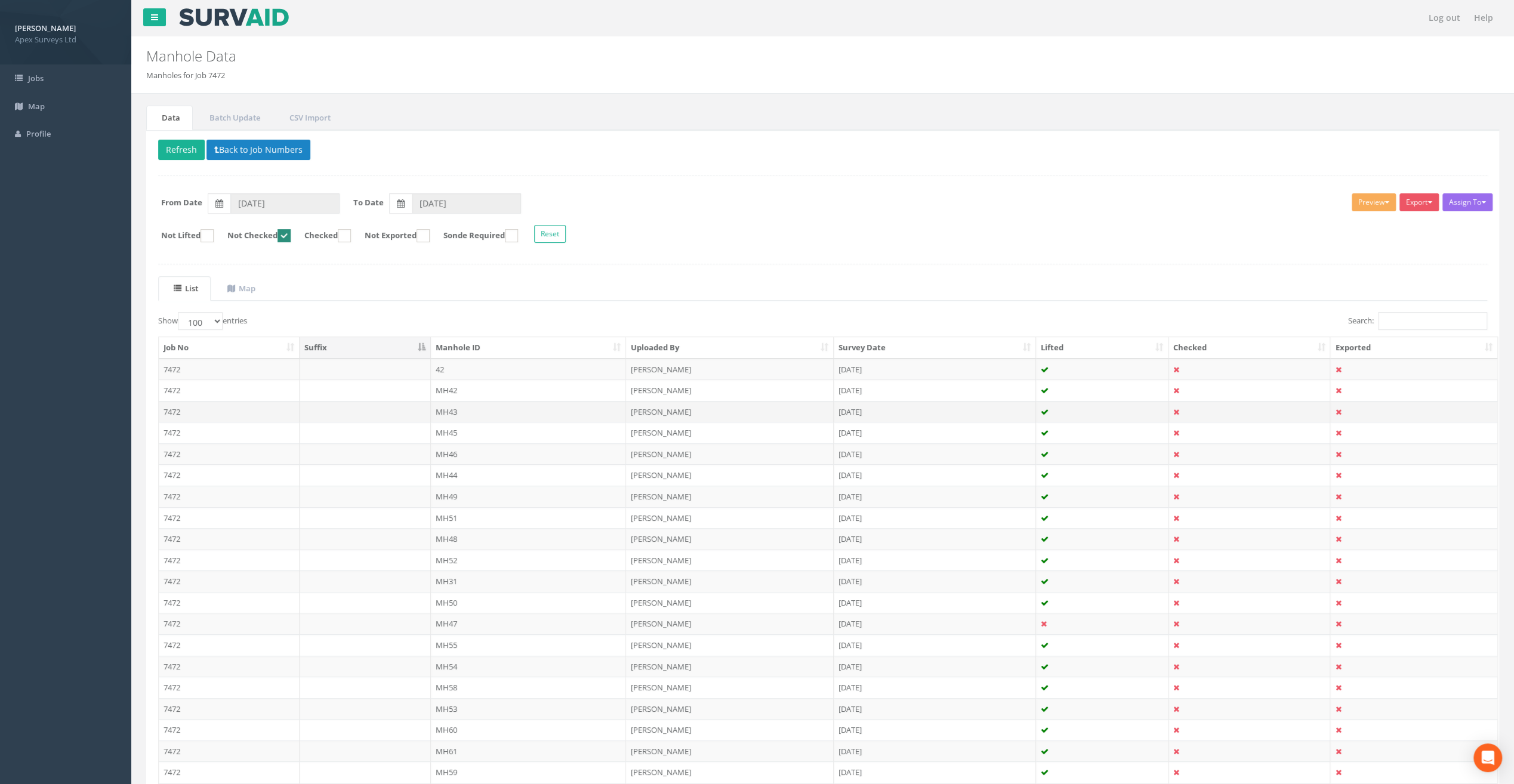
click at [444, 412] on td "MH43" at bounding box center [528, 411] width 196 height 22
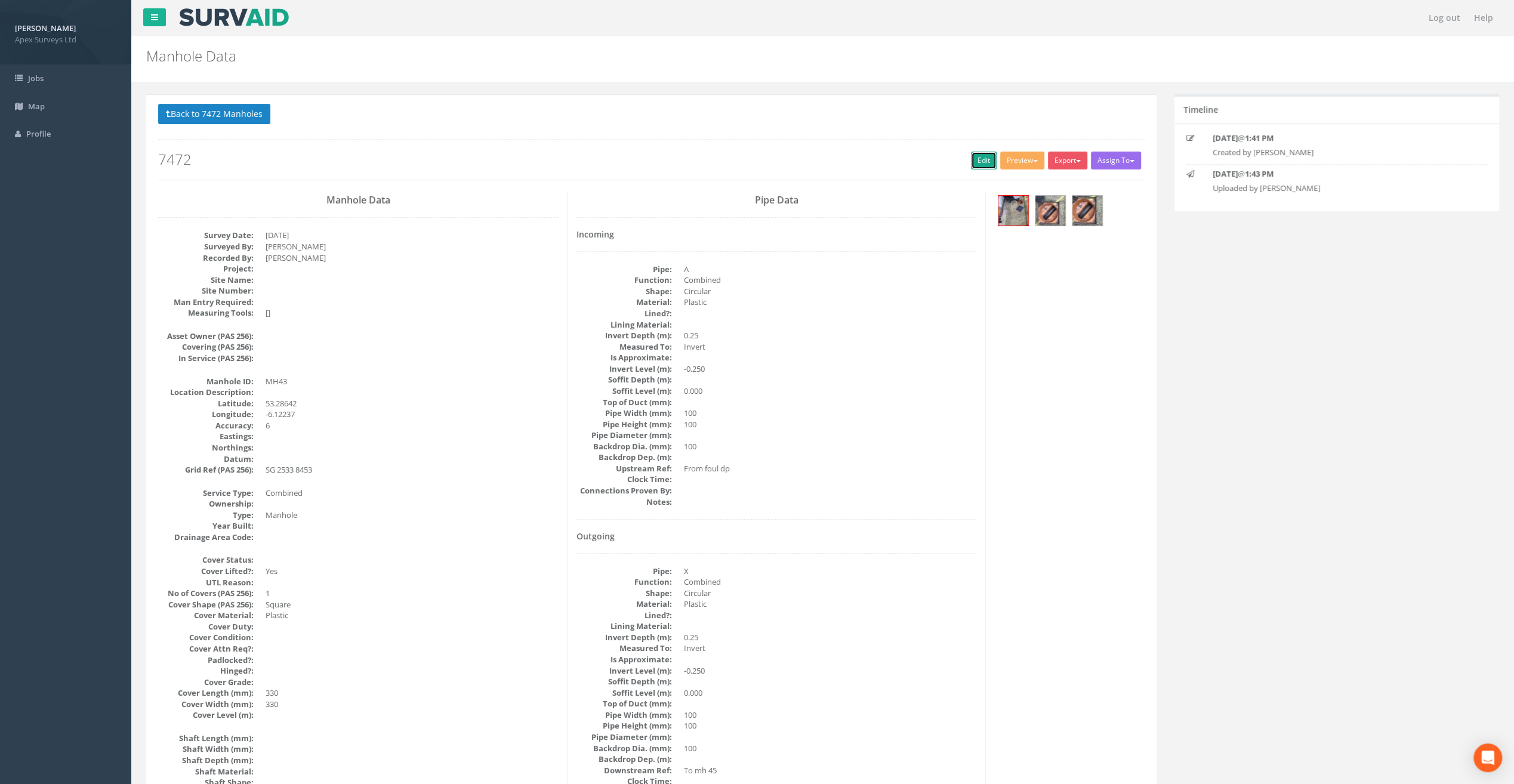
click at [979, 156] on link "Edit" at bounding box center [984, 160] width 26 height 18
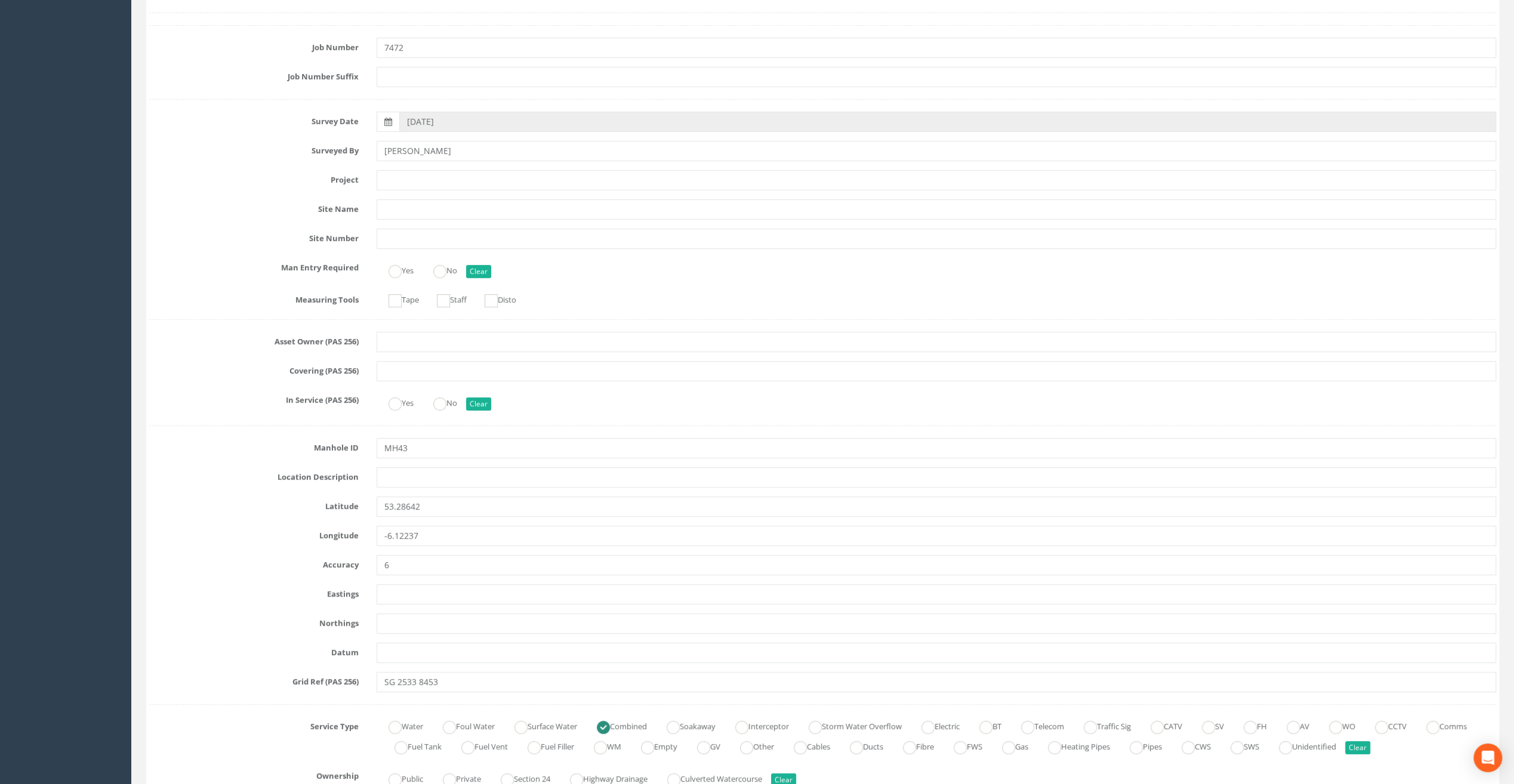
scroll to position [179, 0]
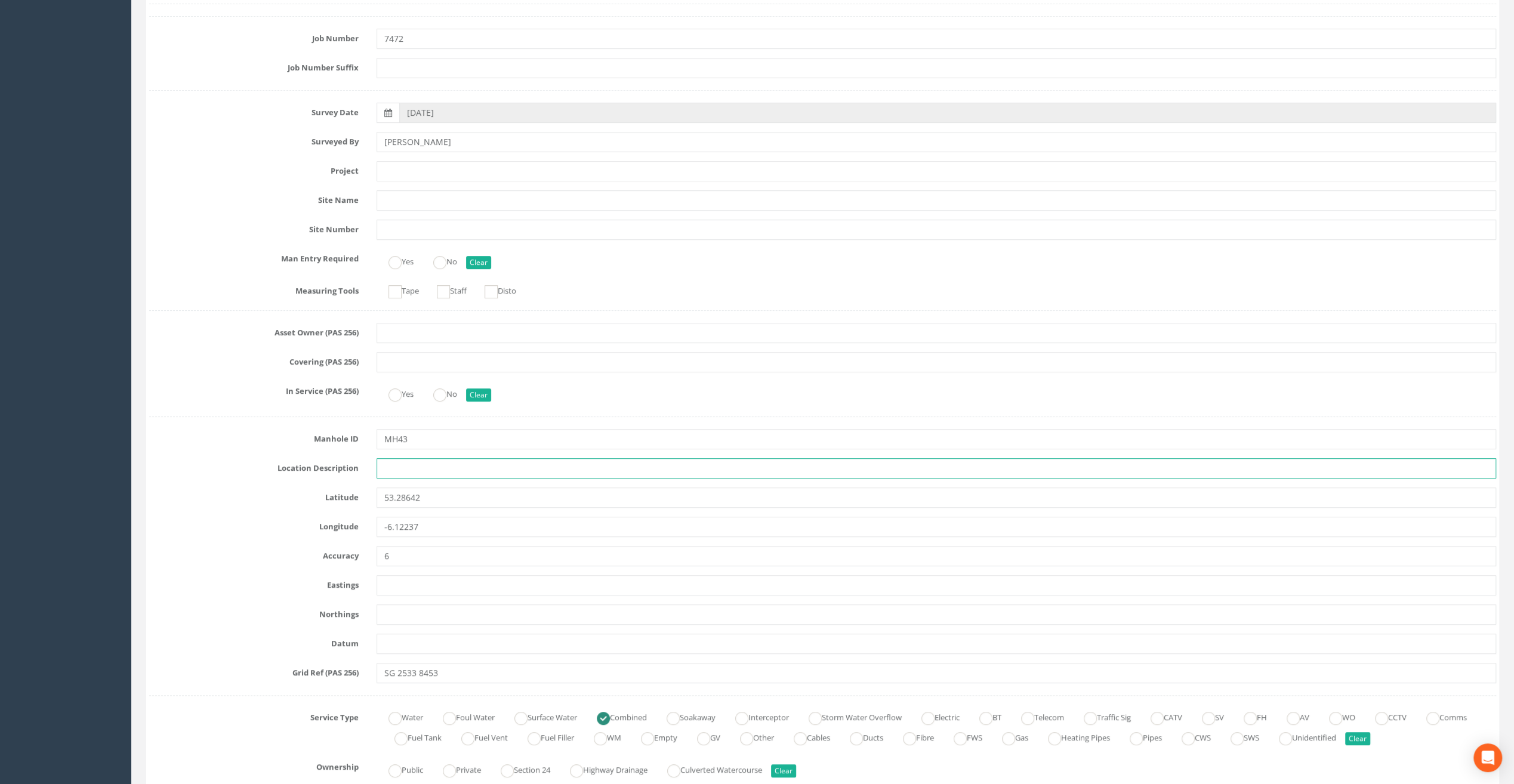
click at [415, 464] on input "text" at bounding box center [937, 468] width 1120 height 20
paste input "Sandycove"
type input "Sandycove"
click at [396, 174] on input "text" at bounding box center [937, 171] width 1120 height 20
paste input "Glasthule Buildings"
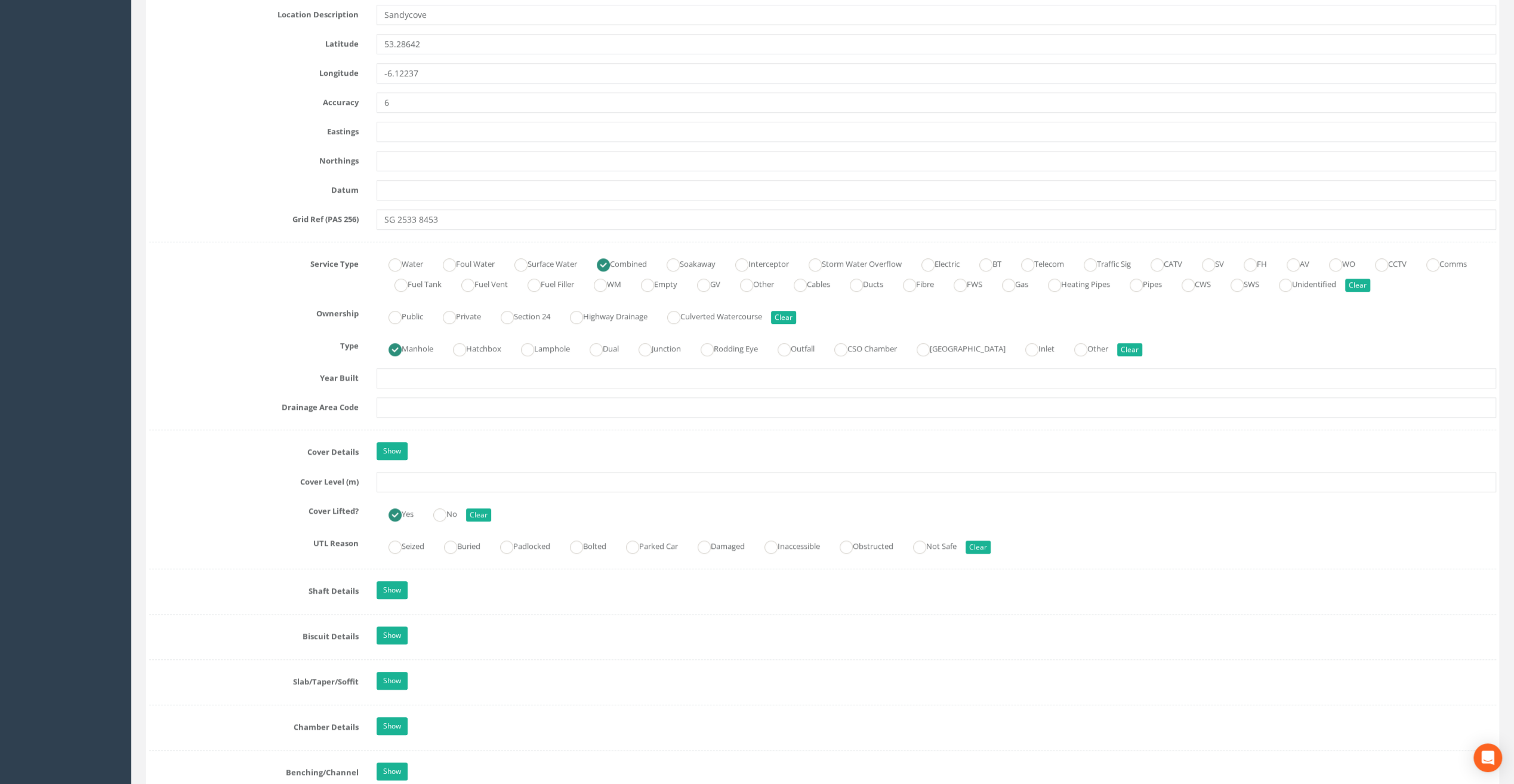
scroll to position [656, 0]
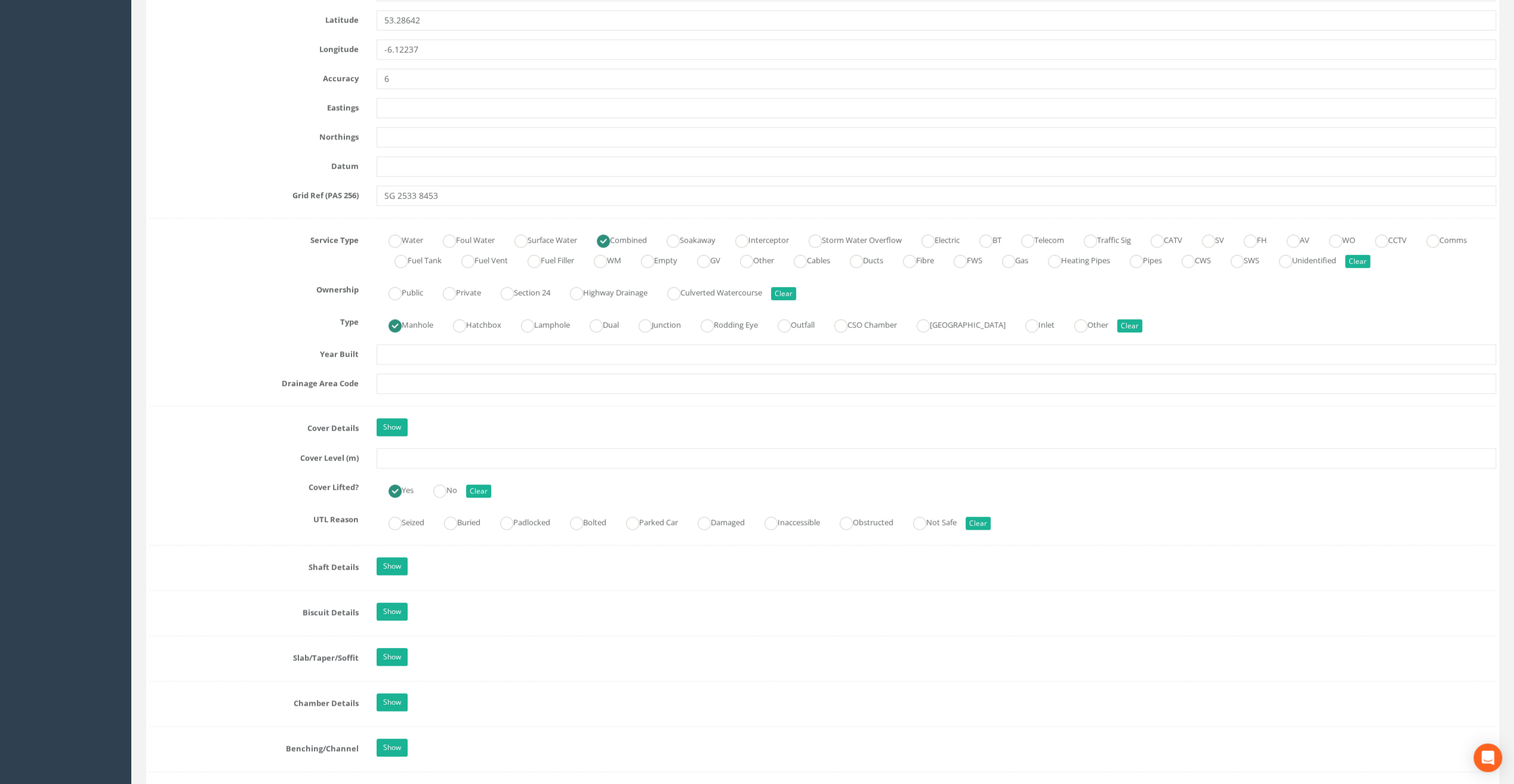
type input "Glasthule Buildings"
click at [396, 453] on input "text" at bounding box center [937, 457] width 1120 height 20
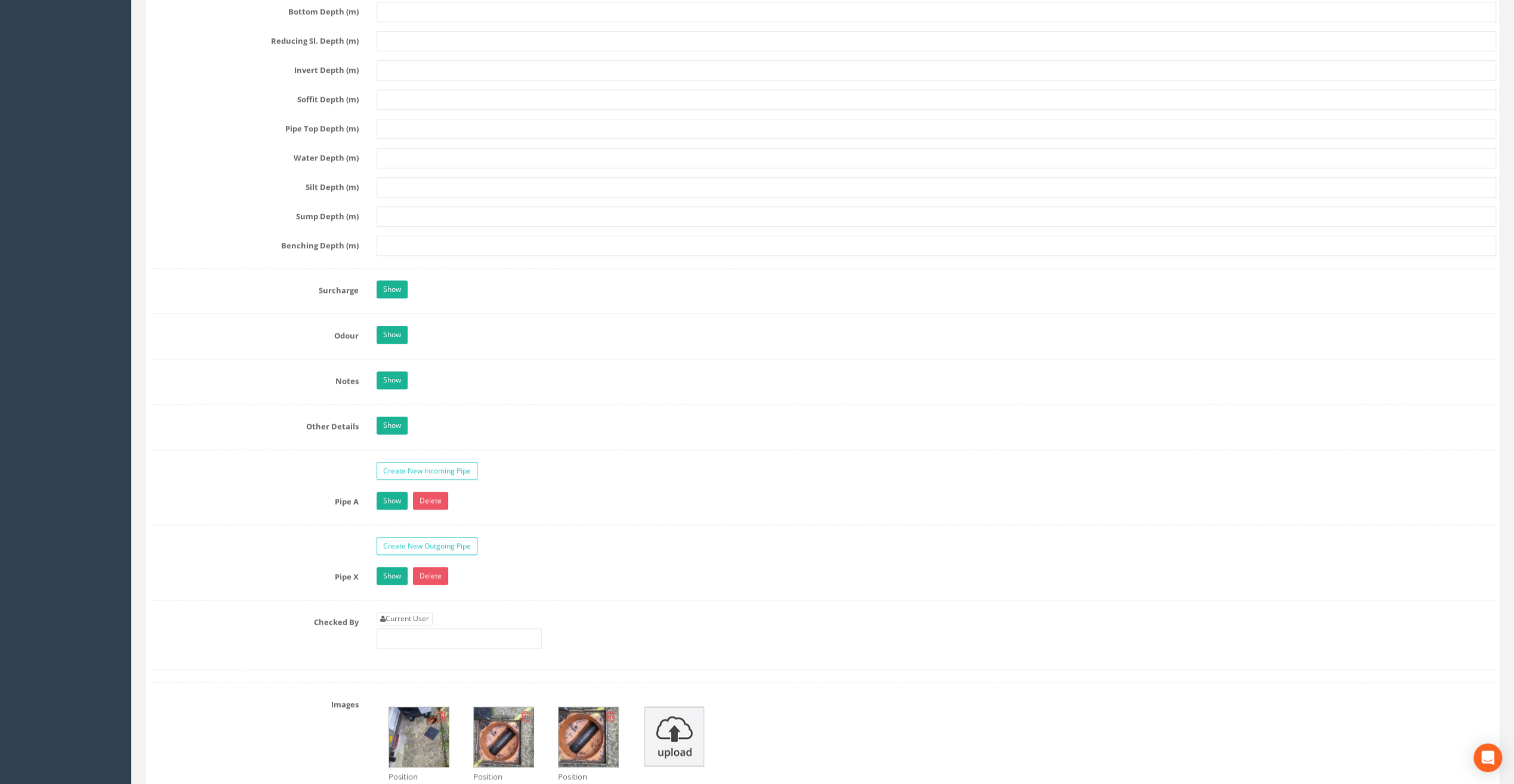
scroll to position [1551, 0]
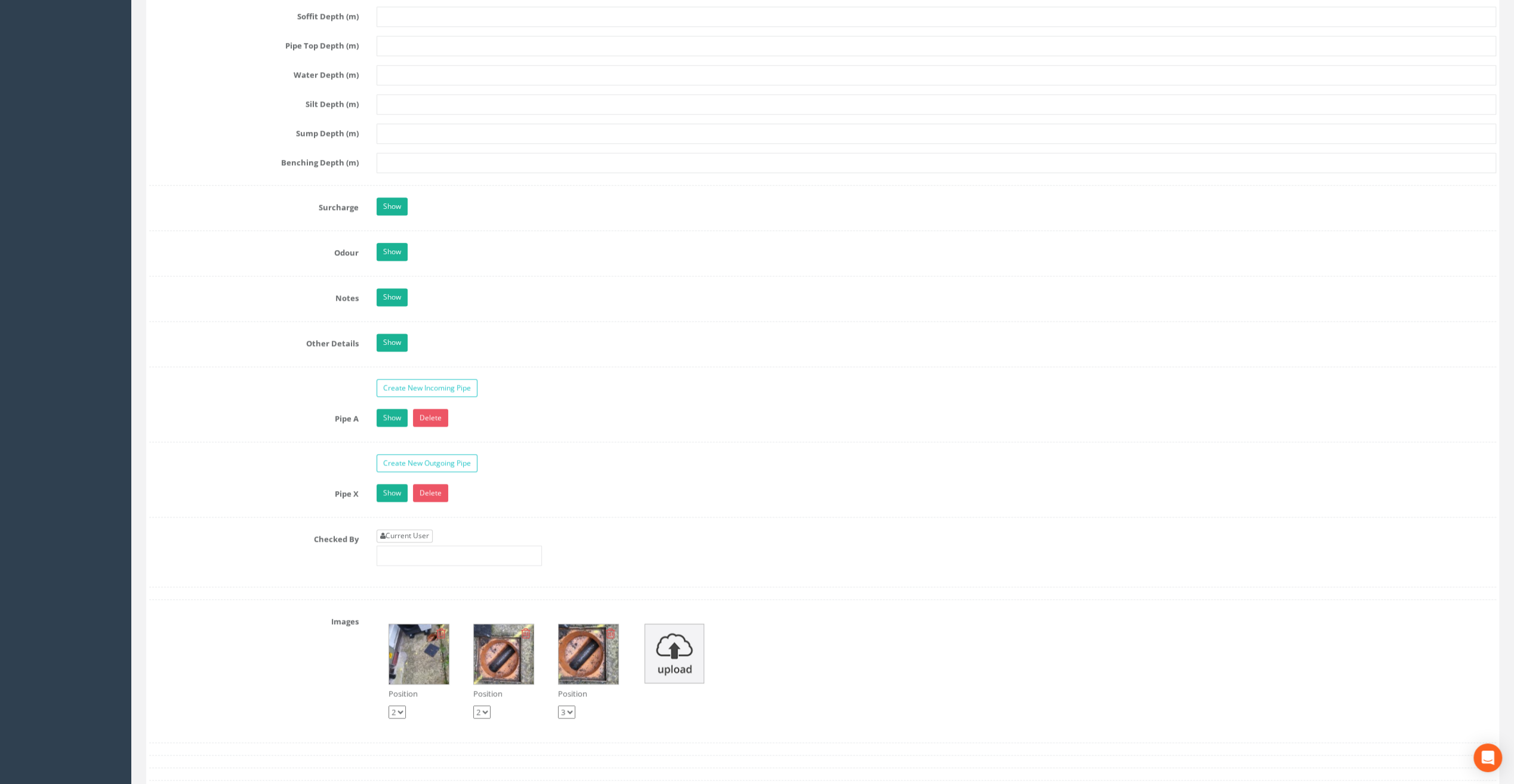
type input "8.07"
click at [406, 529] on link "Current User" at bounding box center [404, 536] width 56 height 13
type input "[PERSON_NAME]"
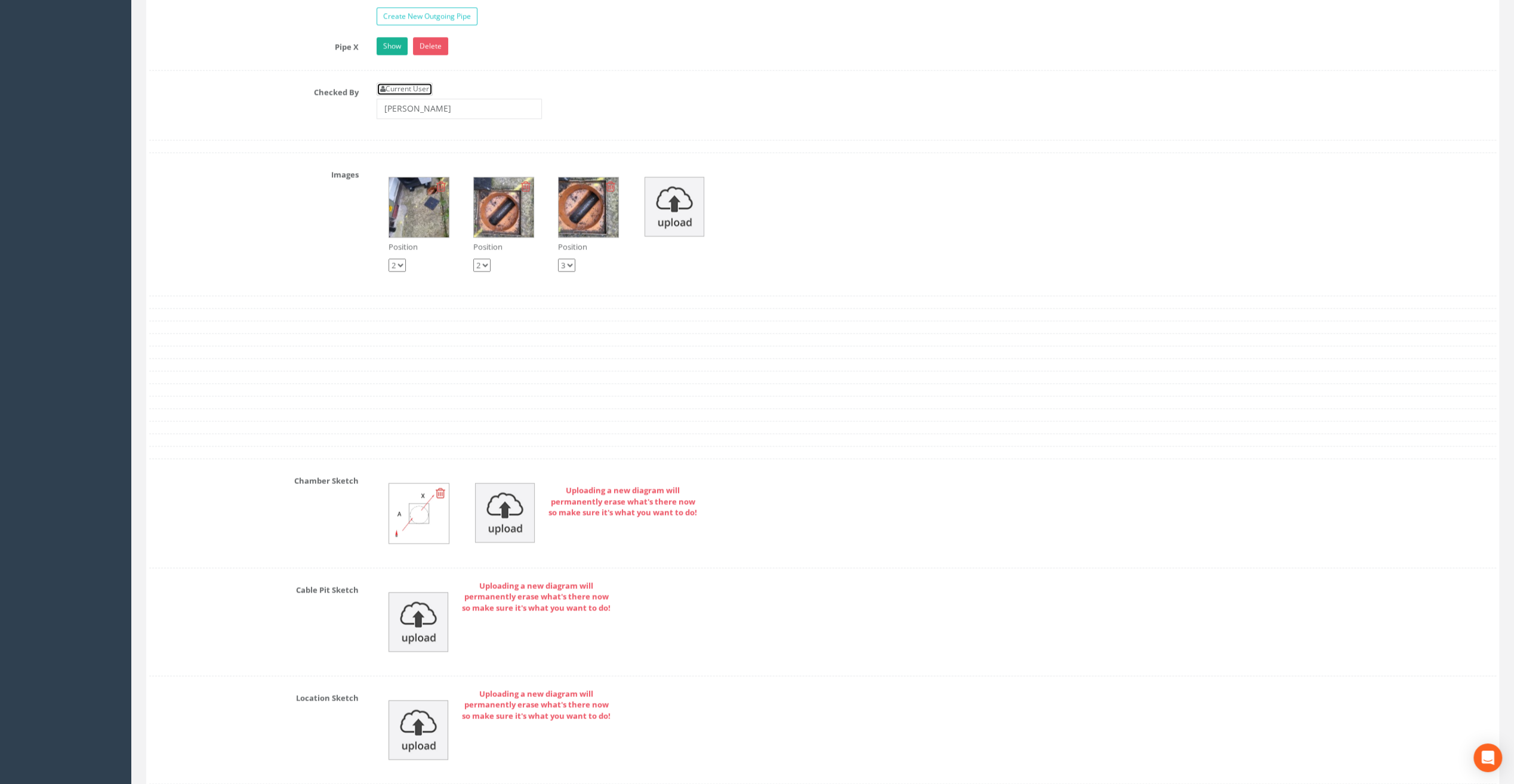
scroll to position [2296, 0]
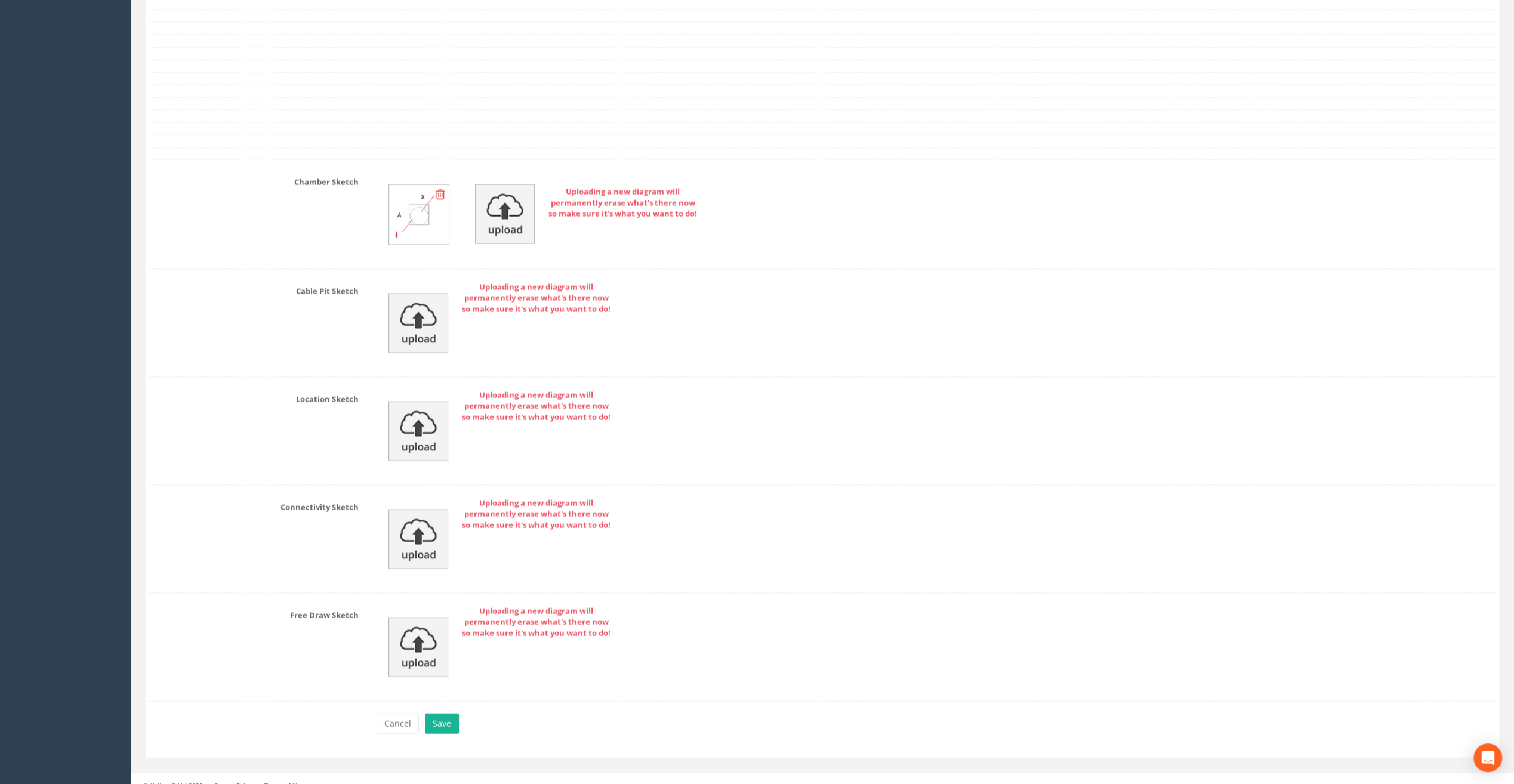
click at [444, 713] on button "Save" at bounding box center [442, 723] width 34 height 20
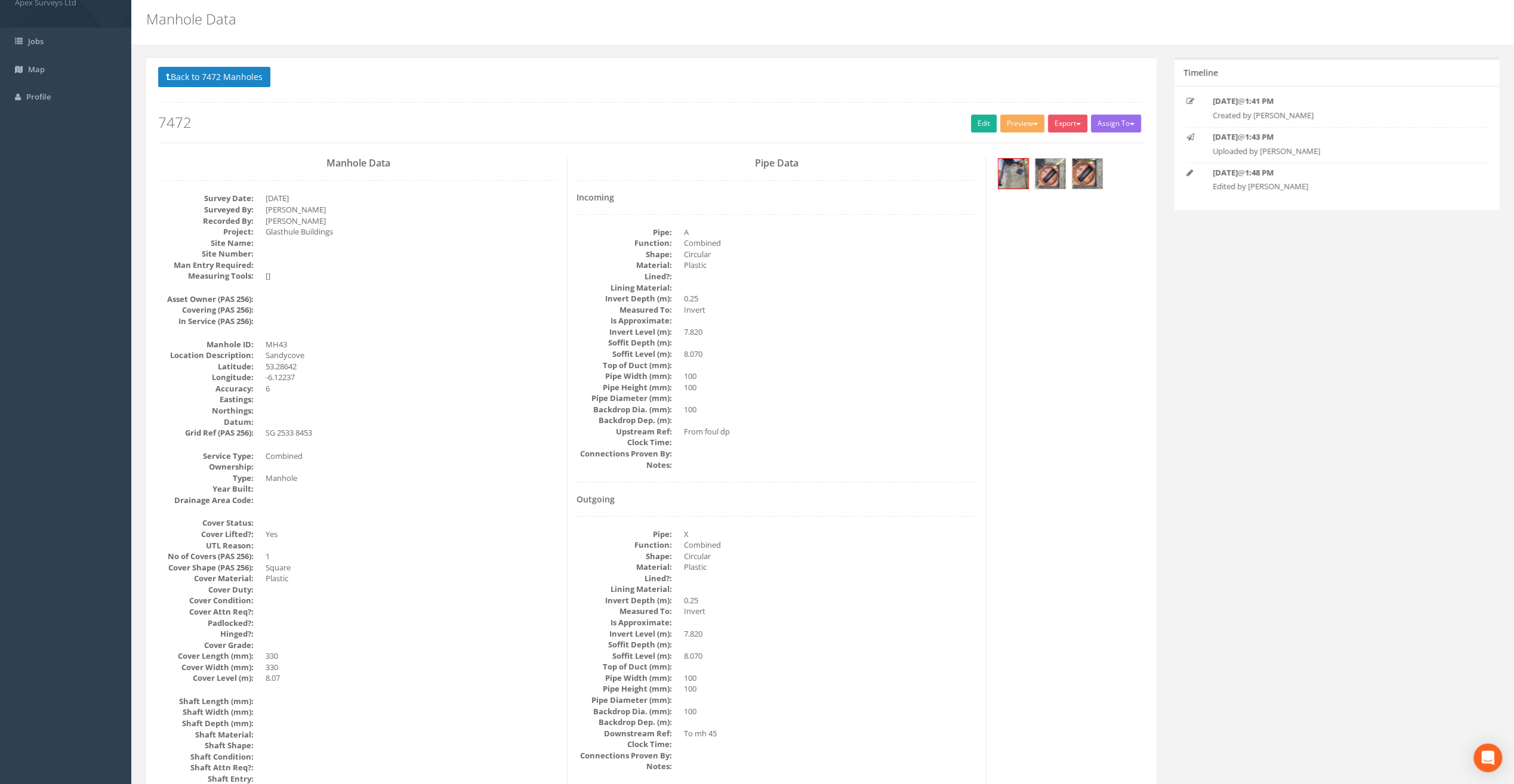
scroll to position [0, 0]
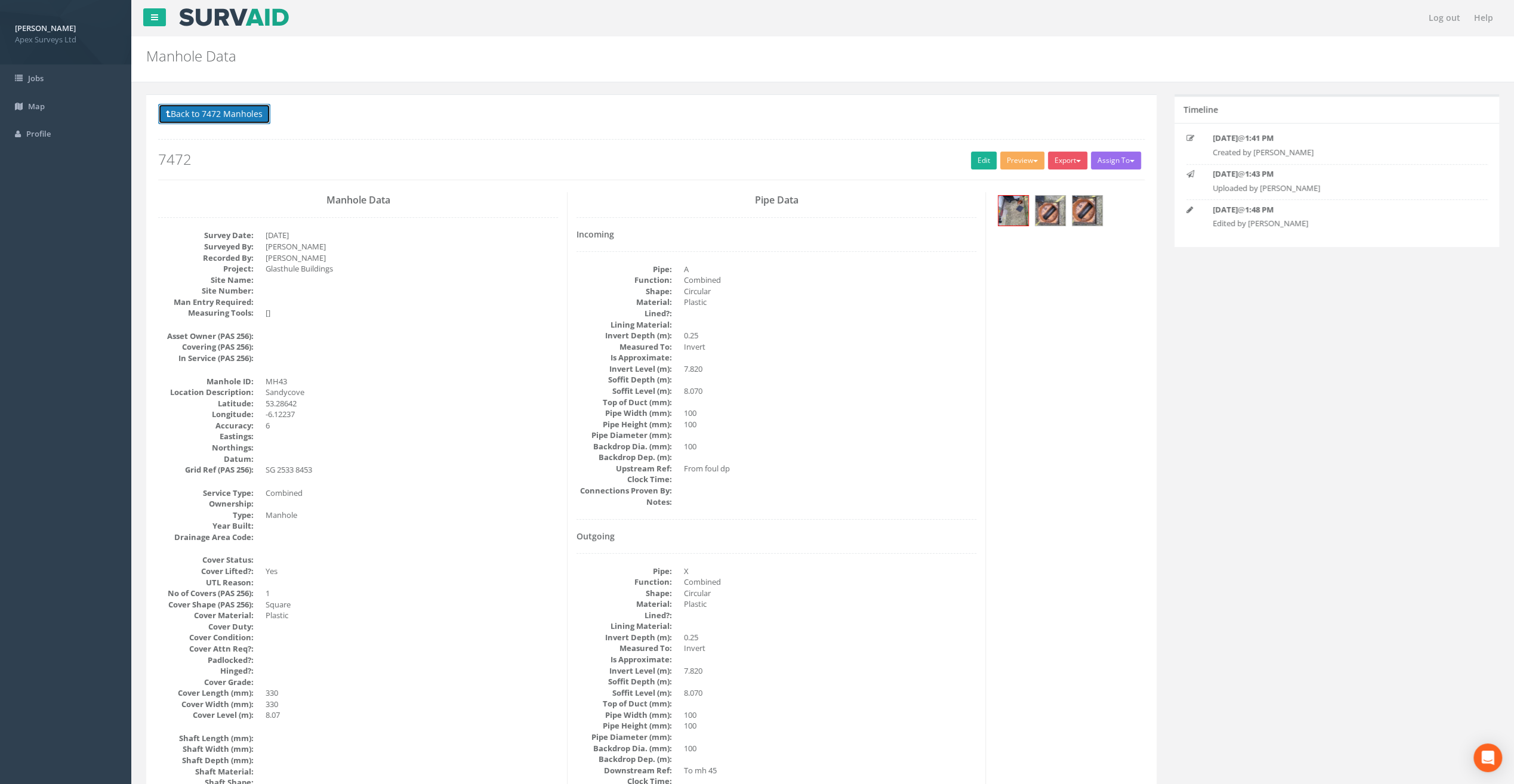
click at [208, 108] on button "Back to 7472 Manholes" at bounding box center [214, 113] width 112 height 20
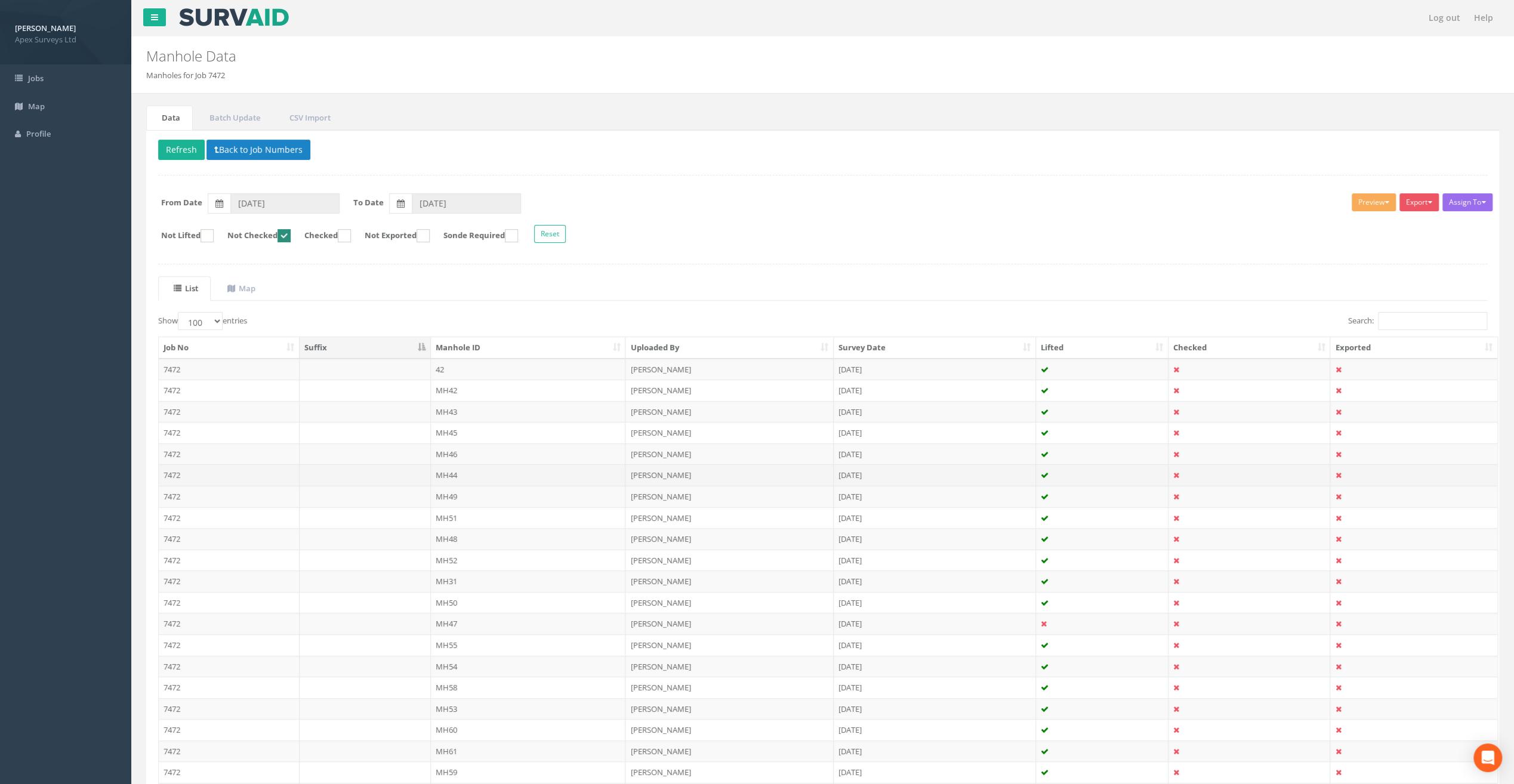
click at [455, 473] on td "MH44" at bounding box center [528, 474] width 196 height 22
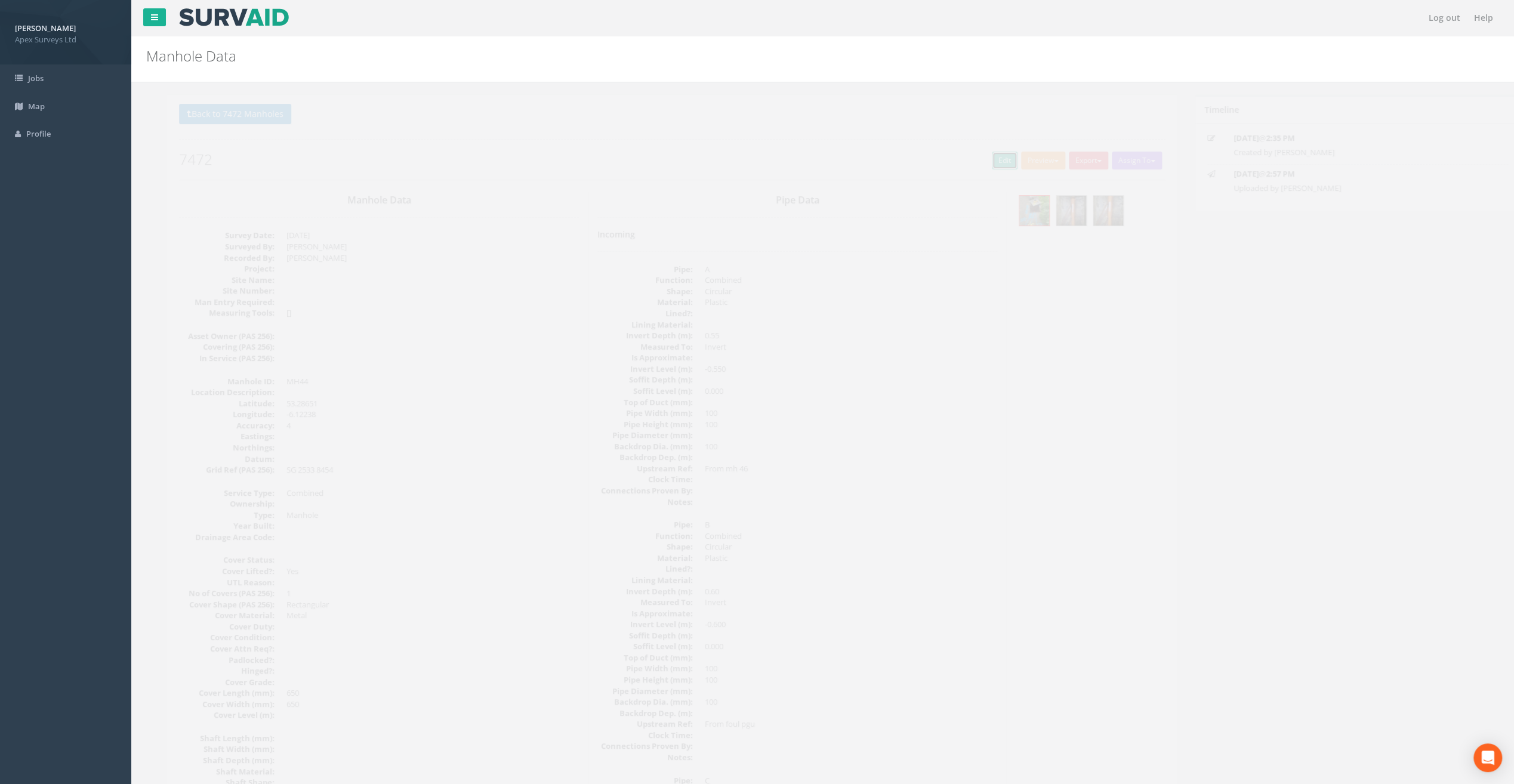
click at [975, 155] on link "Edit" at bounding box center [984, 160] width 26 height 18
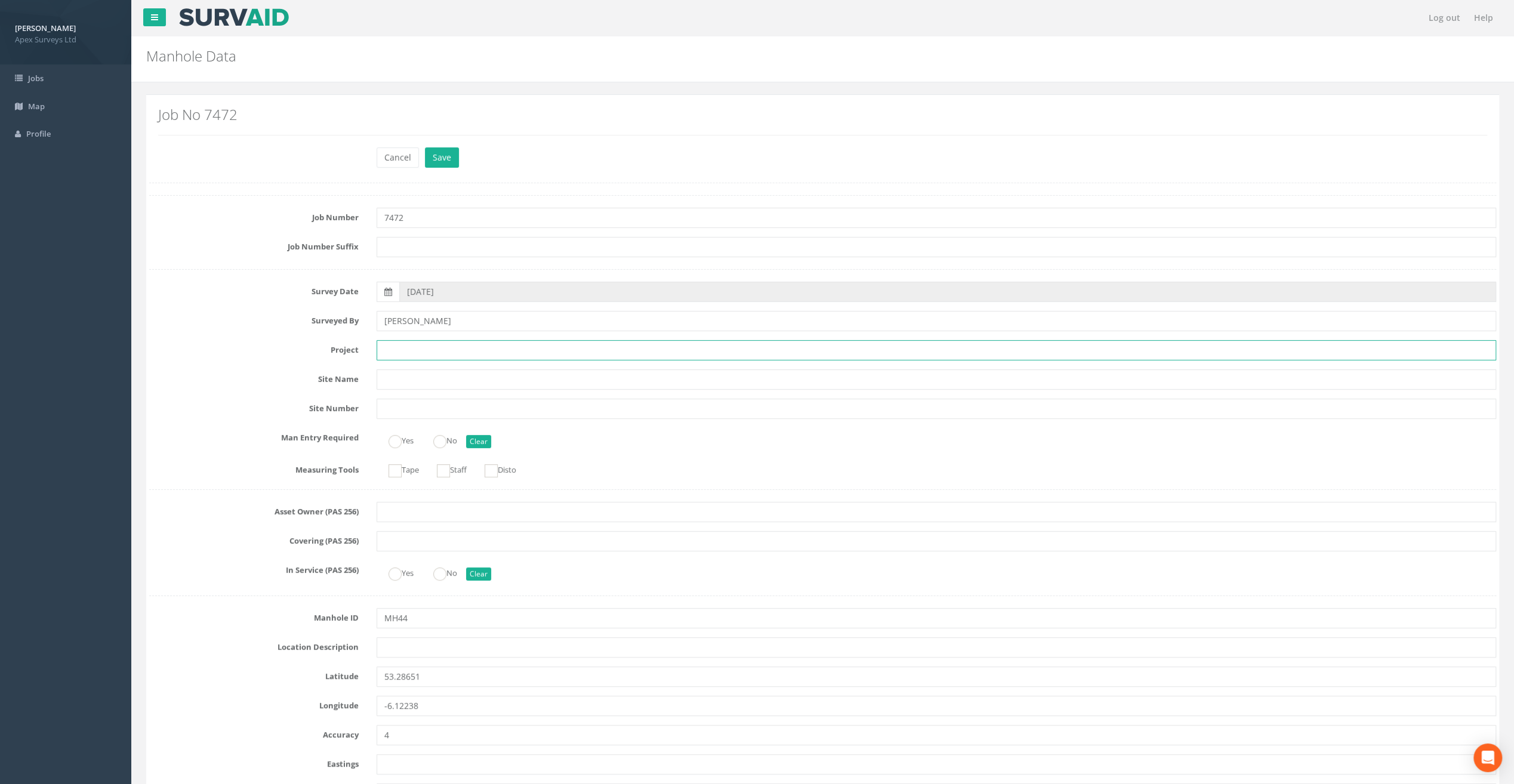
click at [445, 353] on input "text" at bounding box center [937, 349] width 1120 height 20
paste input "Glasthule Buildings"
type input "Glasthule Buildings"
click at [276, 113] on h2 "Job No 7472" at bounding box center [822, 114] width 1330 height 15
click at [398, 644] on input "text" at bounding box center [937, 647] width 1120 height 20
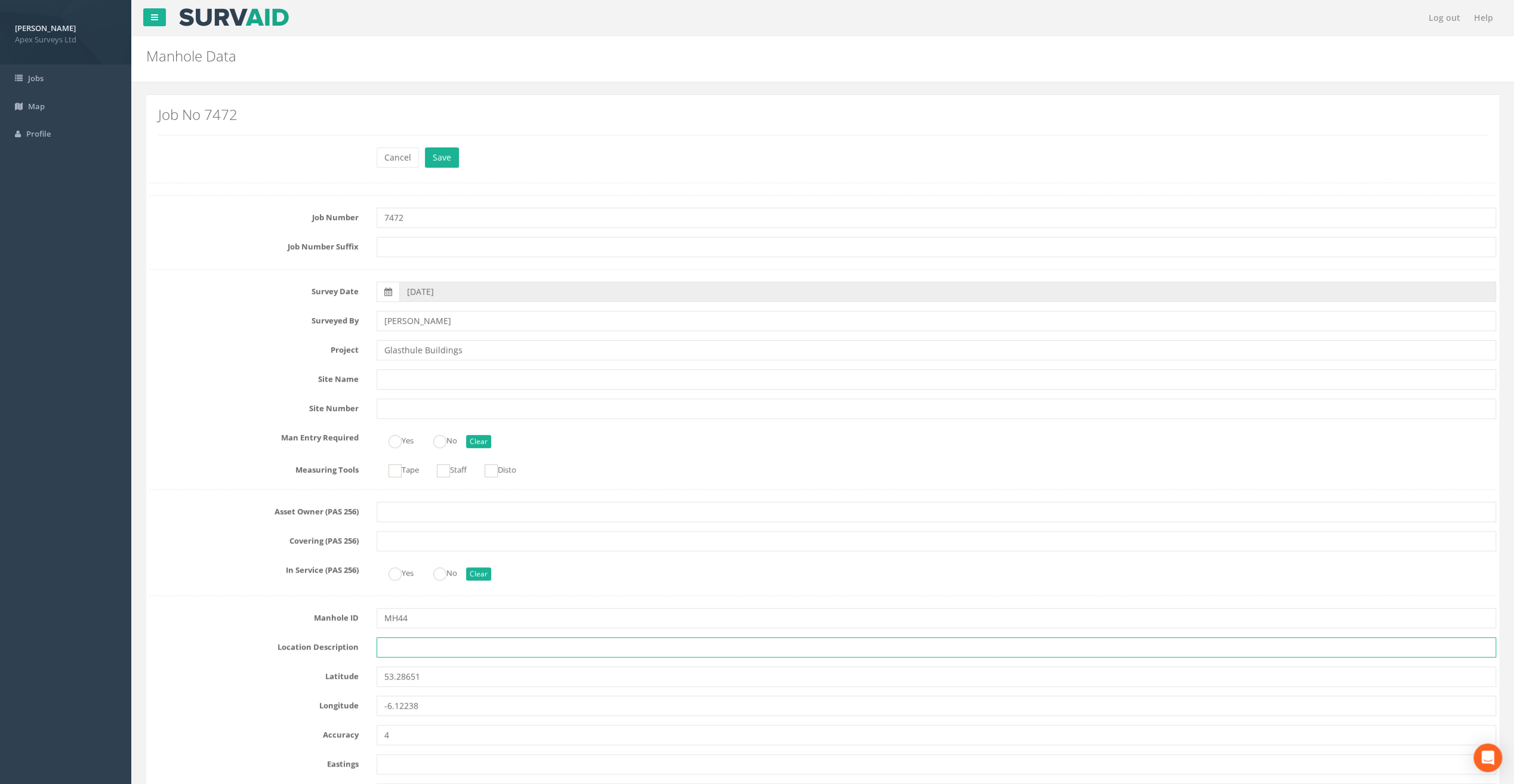
paste input "Sandycove"
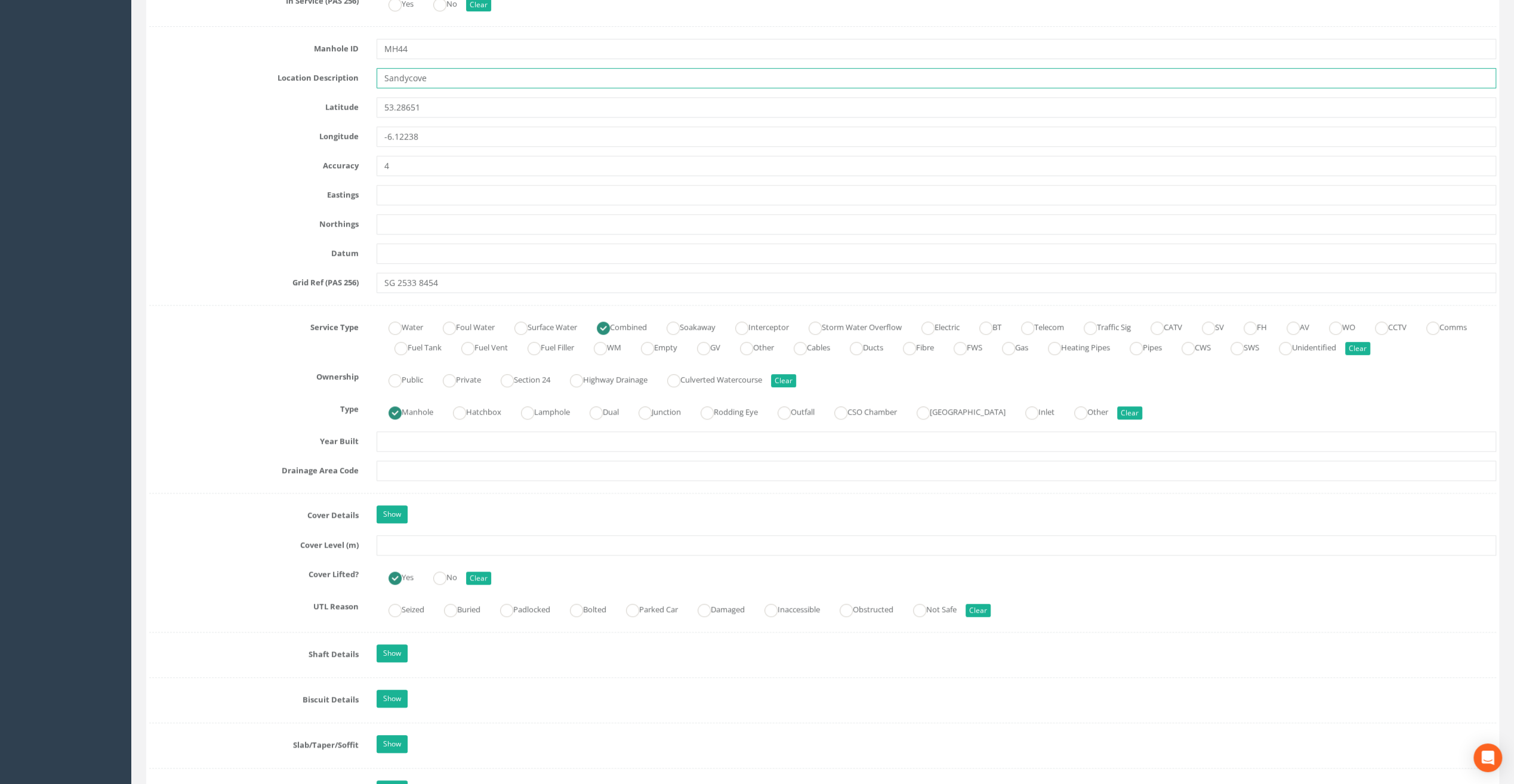
scroll to position [597, 0]
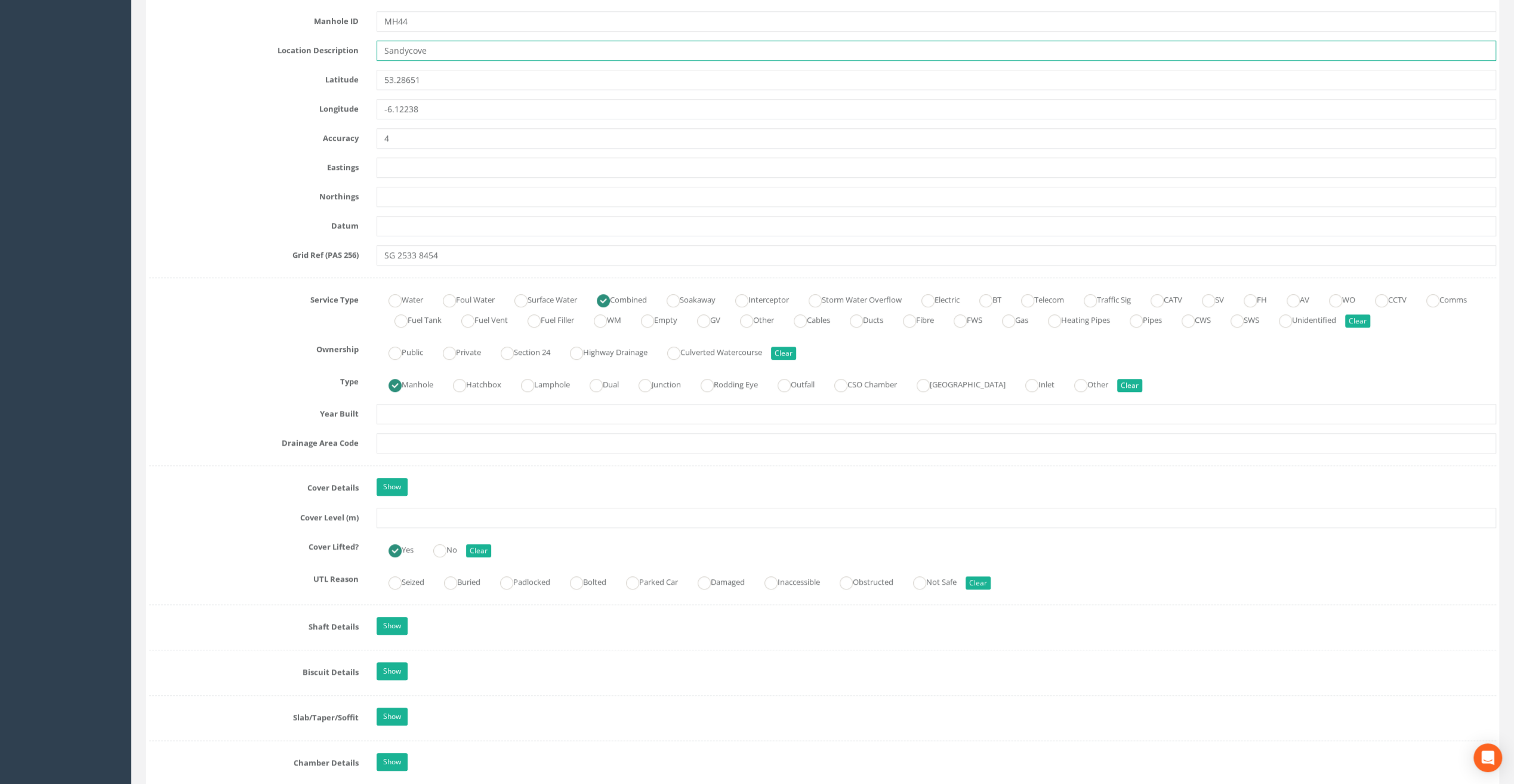
type input "Sandycove"
click at [385, 520] on input "text" at bounding box center [937, 518] width 1120 height 20
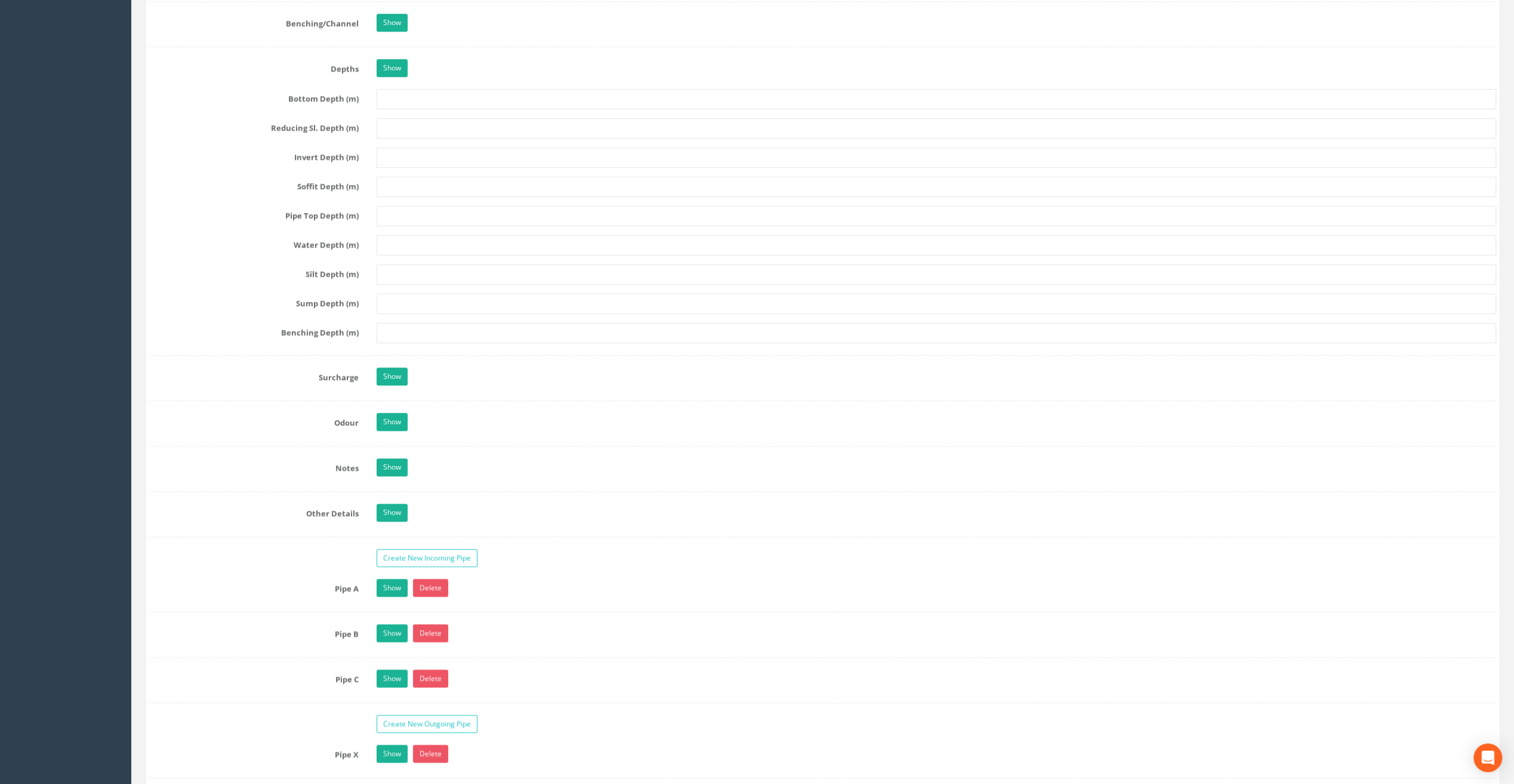
scroll to position [1491, 0]
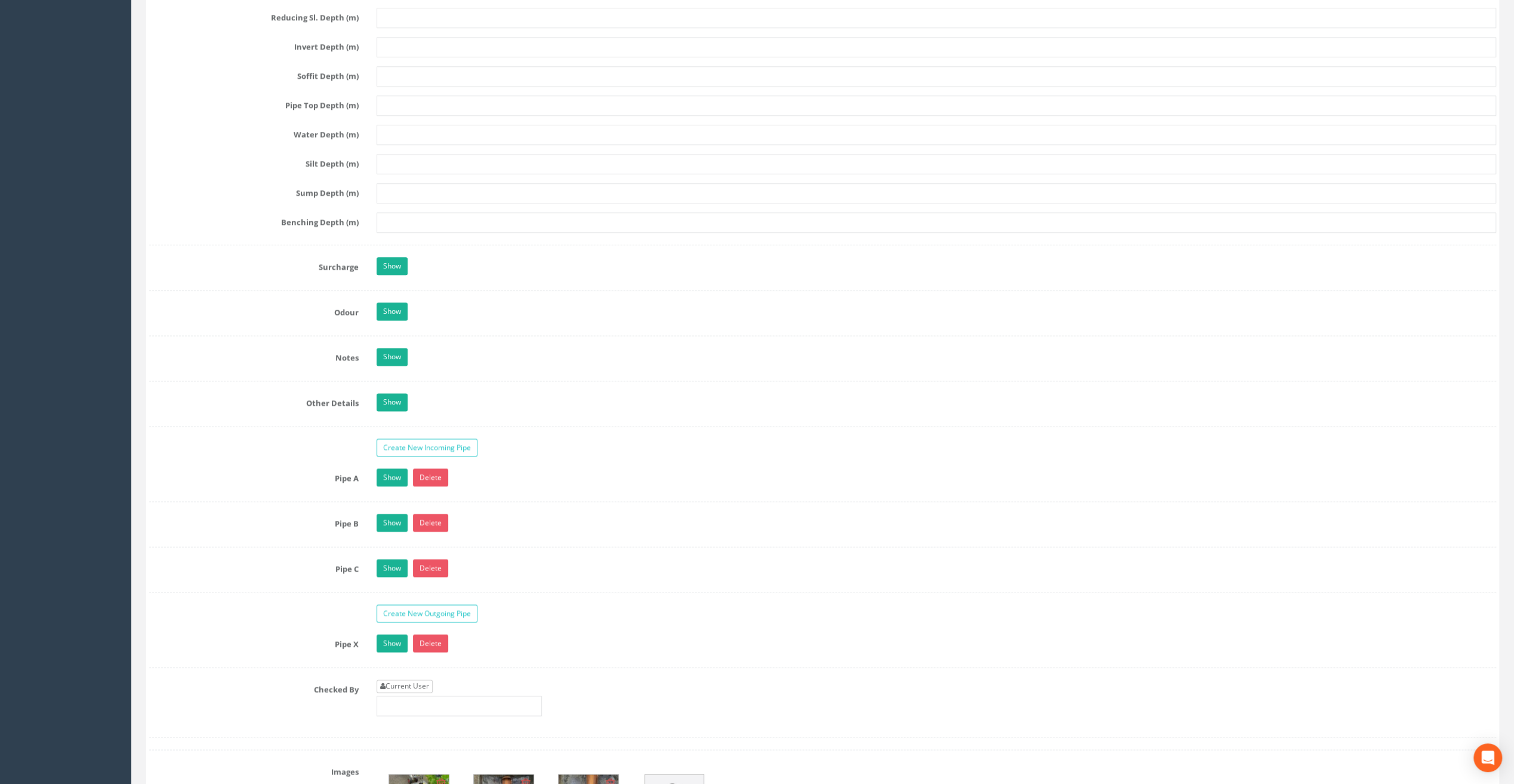
type input "7.81"
click at [418, 679] on link "Current User" at bounding box center [404, 686] width 56 height 13
type input "[PERSON_NAME]"
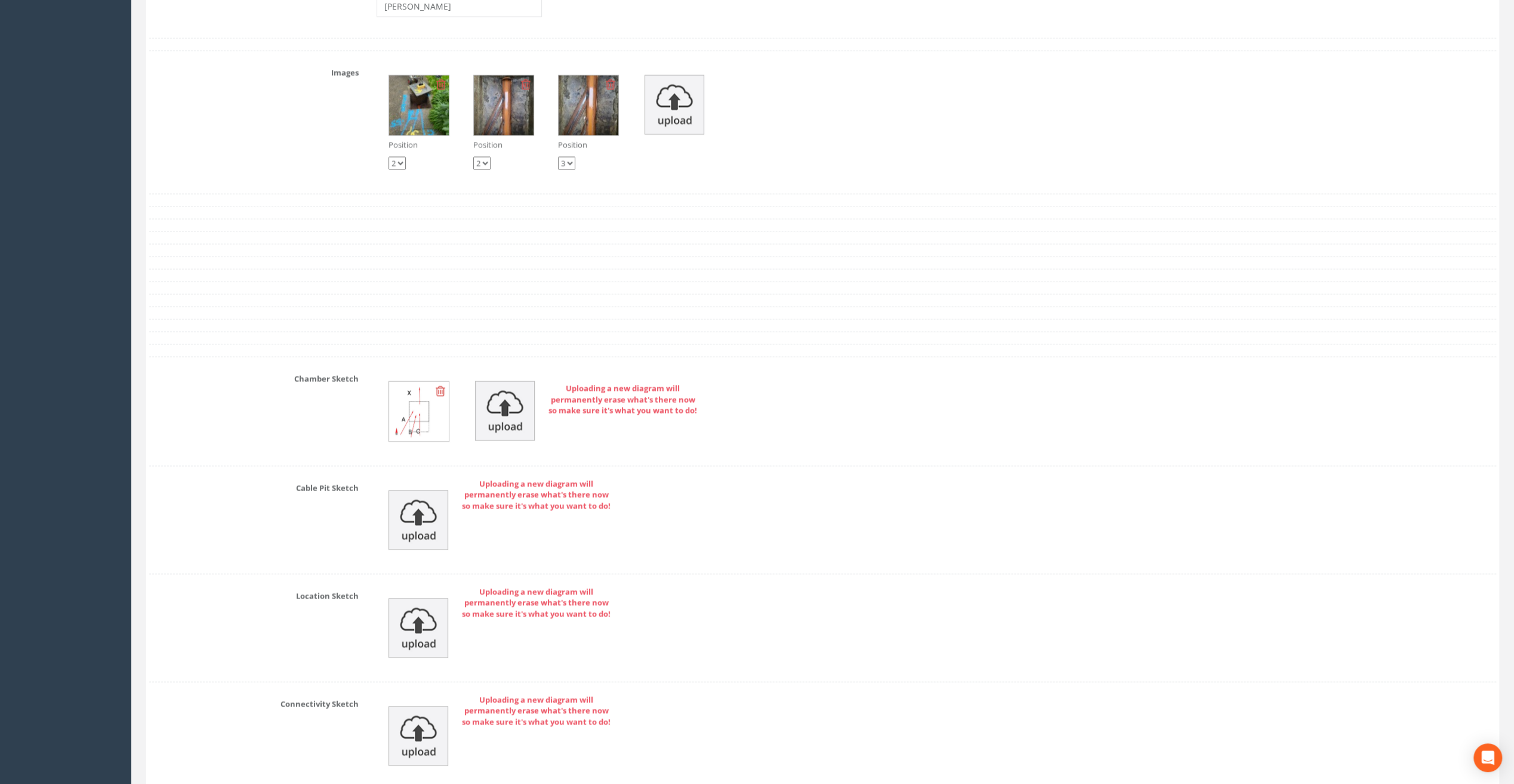
scroll to position [2387, 0]
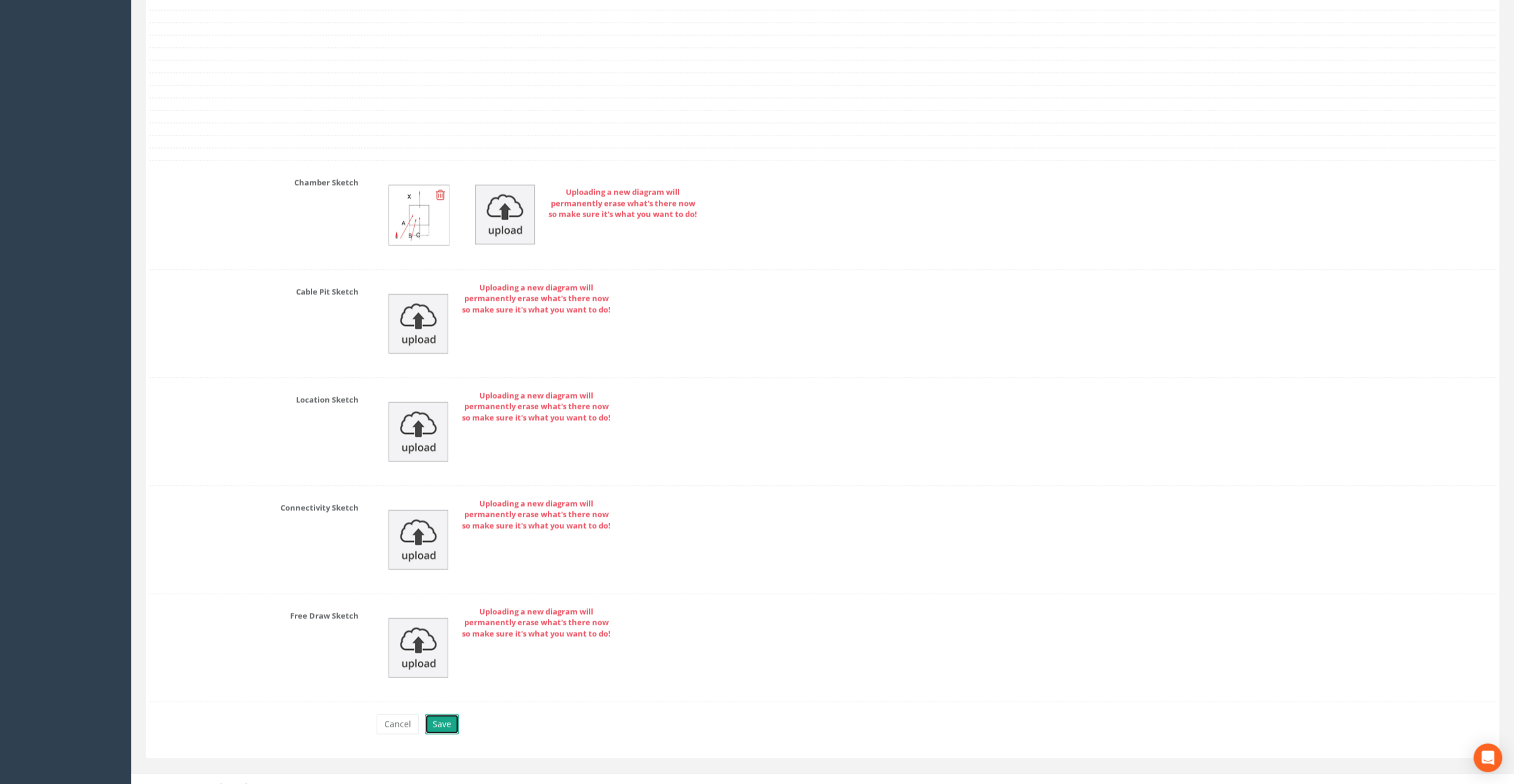
click at [445, 714] on button "Save" at bounding box center [442, 724] width 34 height 20
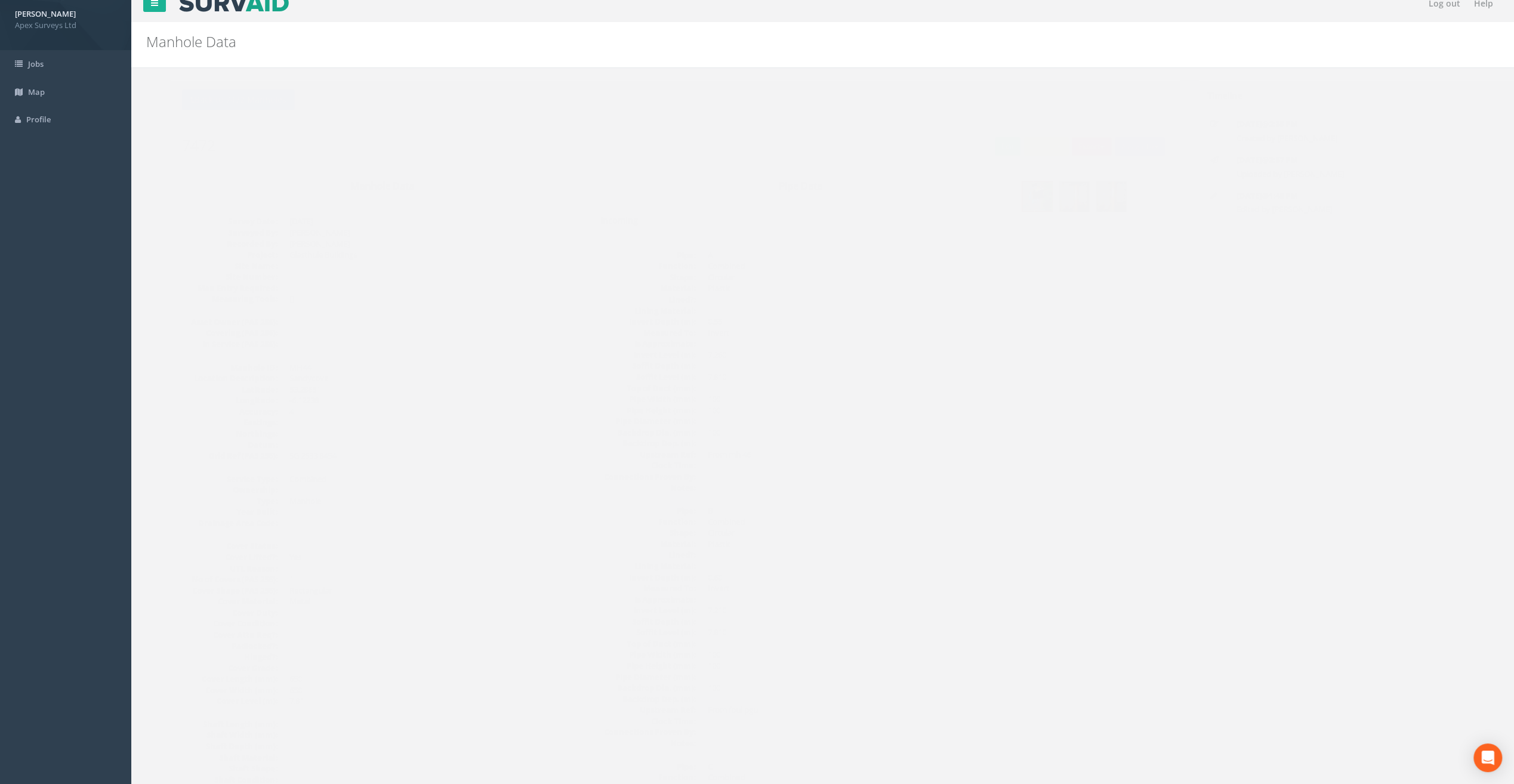
scroll to position [0, 0]
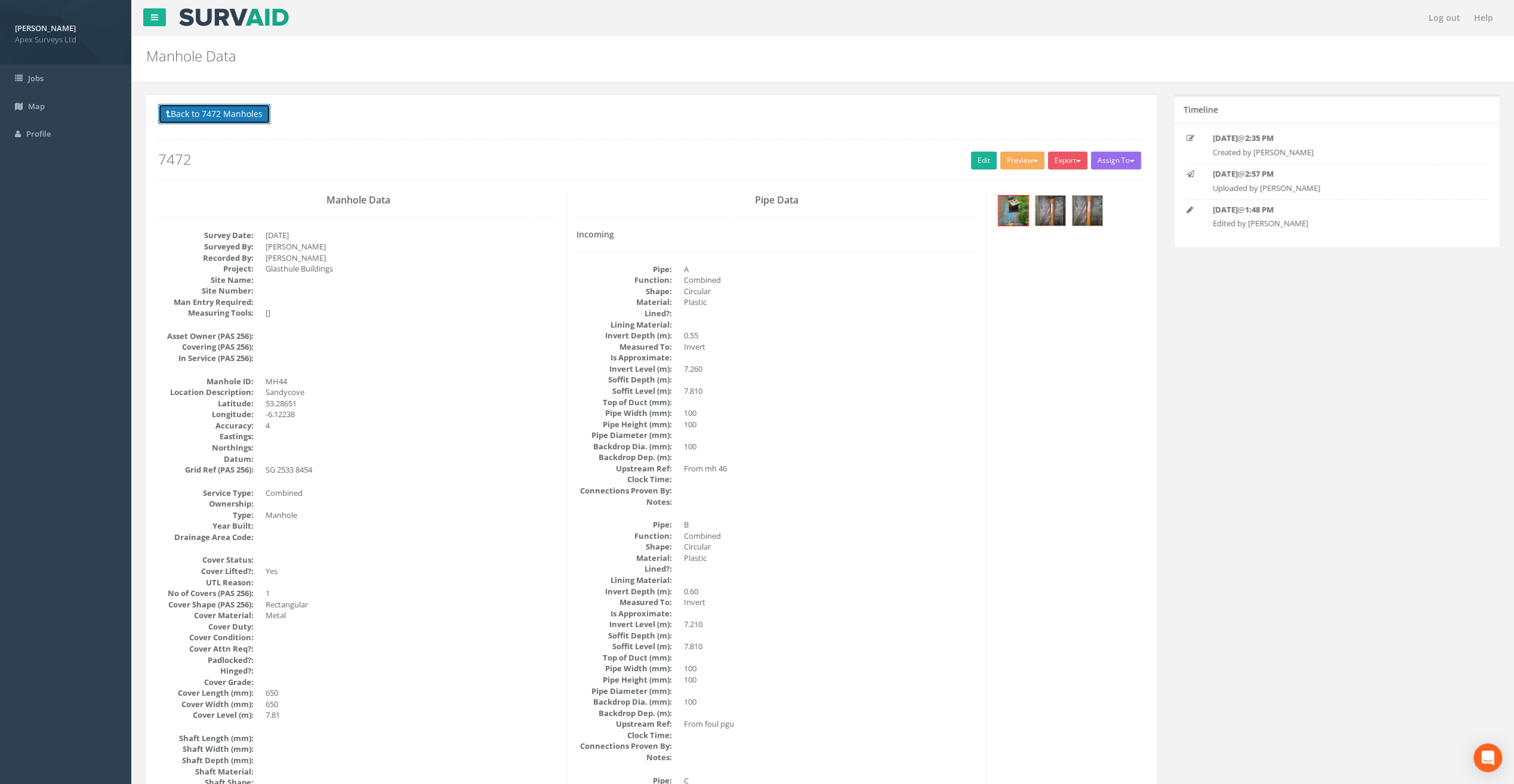
click at [224, 108] on button "Back to 7472 Manholes" at bounding box center [214, 113] width 112 height 20
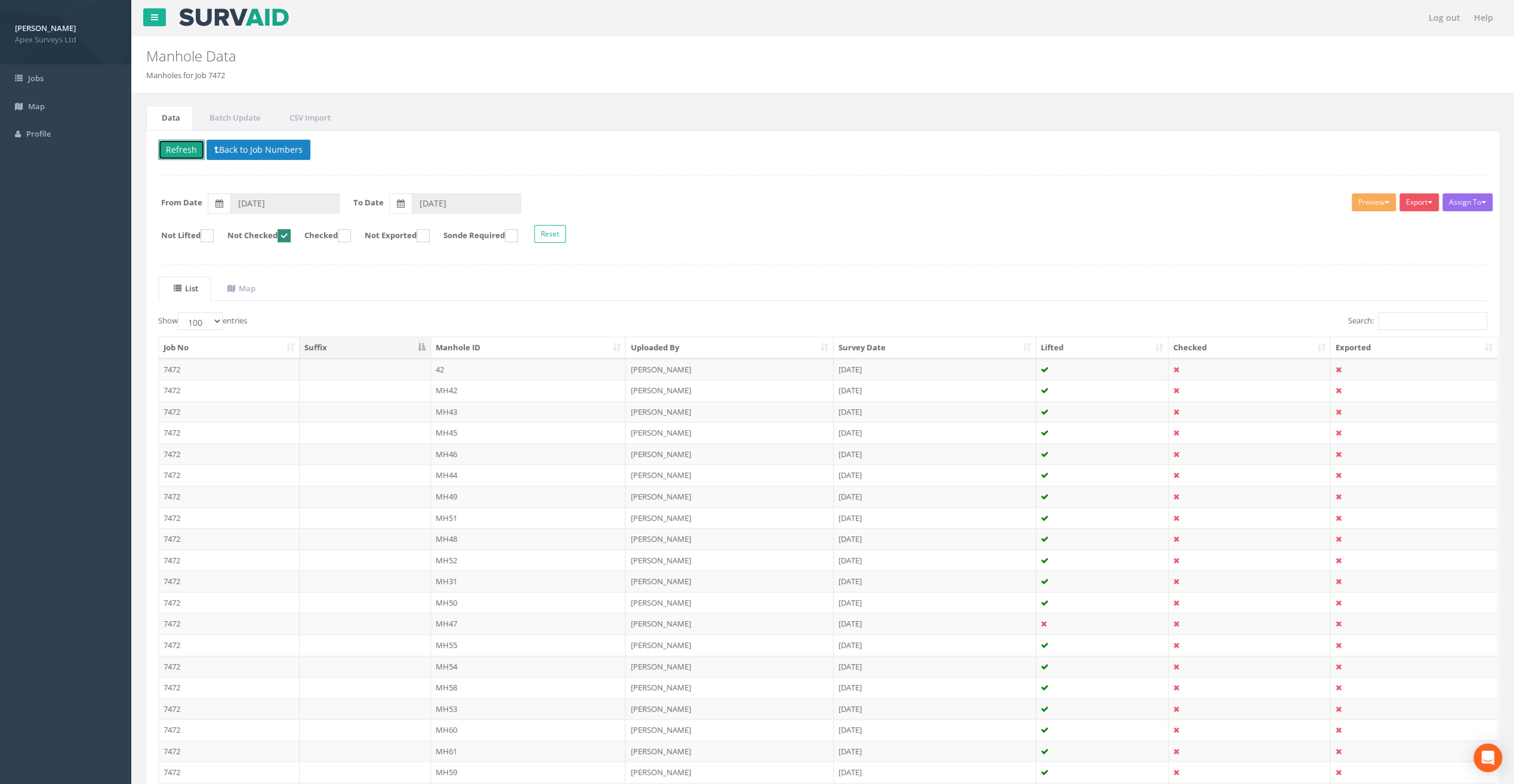
click at [193, 145] on button "Refresh" at bounding box center [181, 149] width 46 height 20
click at [456, 389] on td "MH45" at bounding box center [528, 390] width 196 height 22
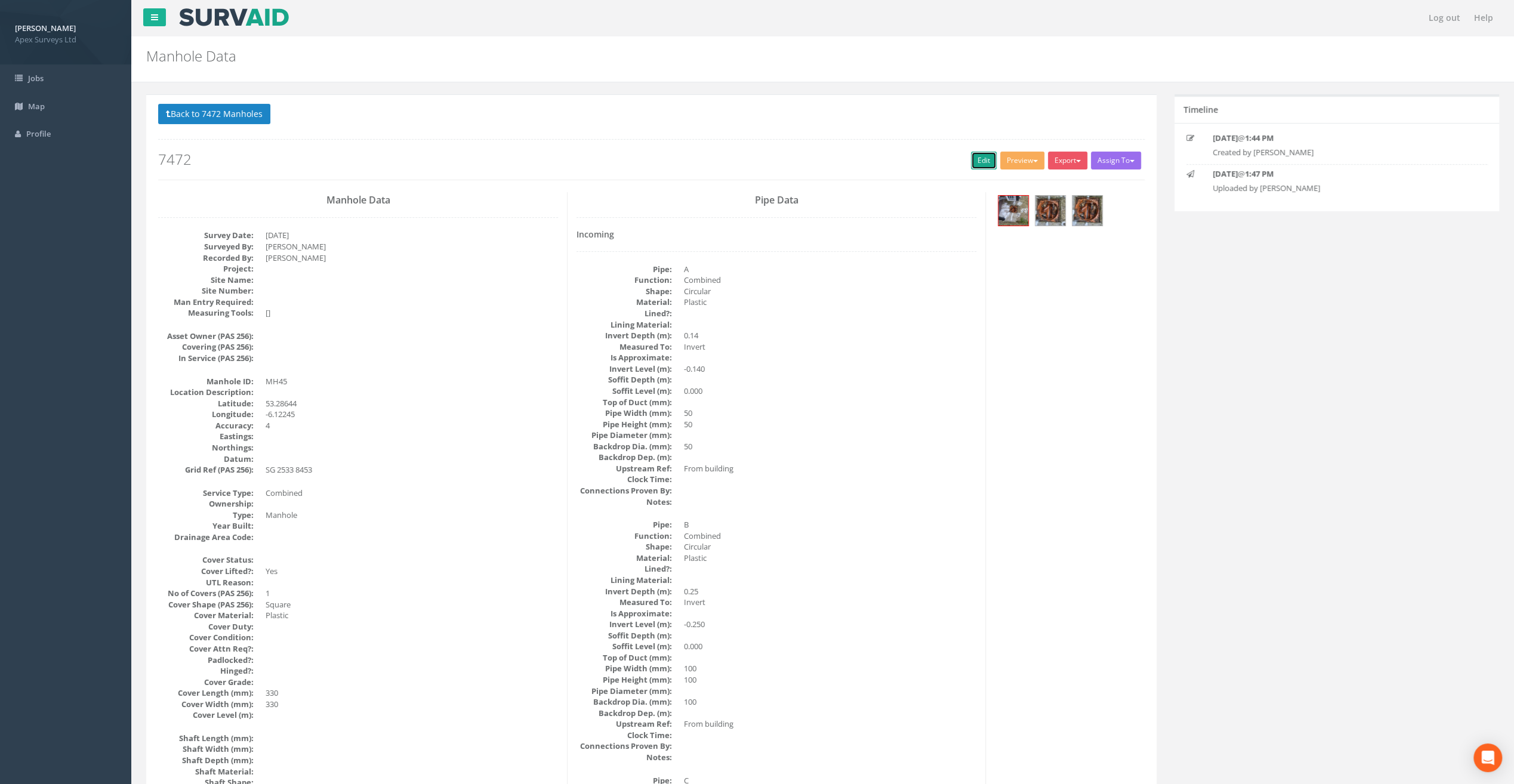
click at [974, 162] on link "Edit" at bounding box center [984, 160] width 26 height 18
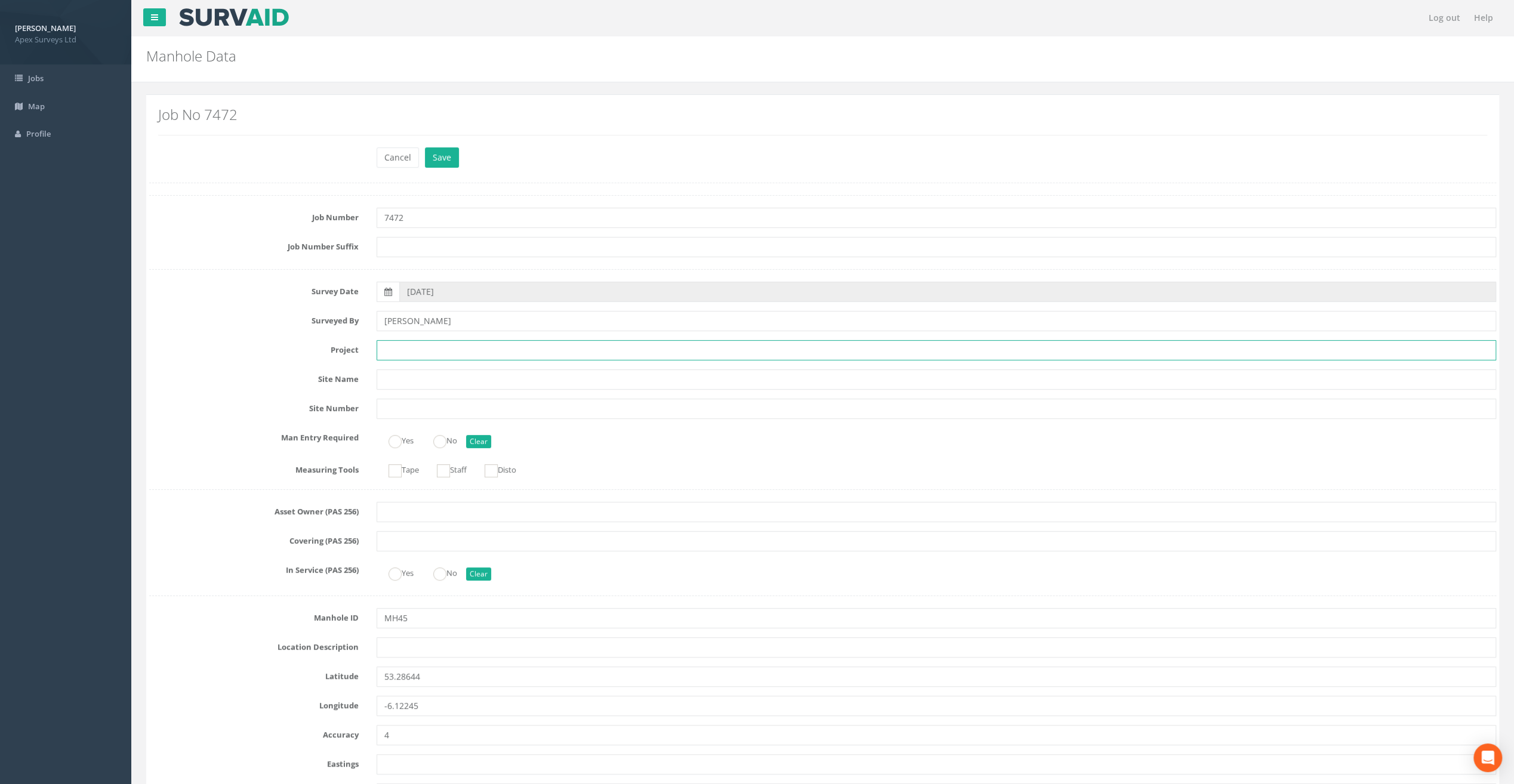
click at [414, 350] on input "text" at bounding box center [937, 349] width 1120 height 20
paste input "Sandycove"
type input "Sandycove"
click at [404, 652] on input "text" at bounding box center [937, 647] width 1120 height 20
paste input "Sandycove"
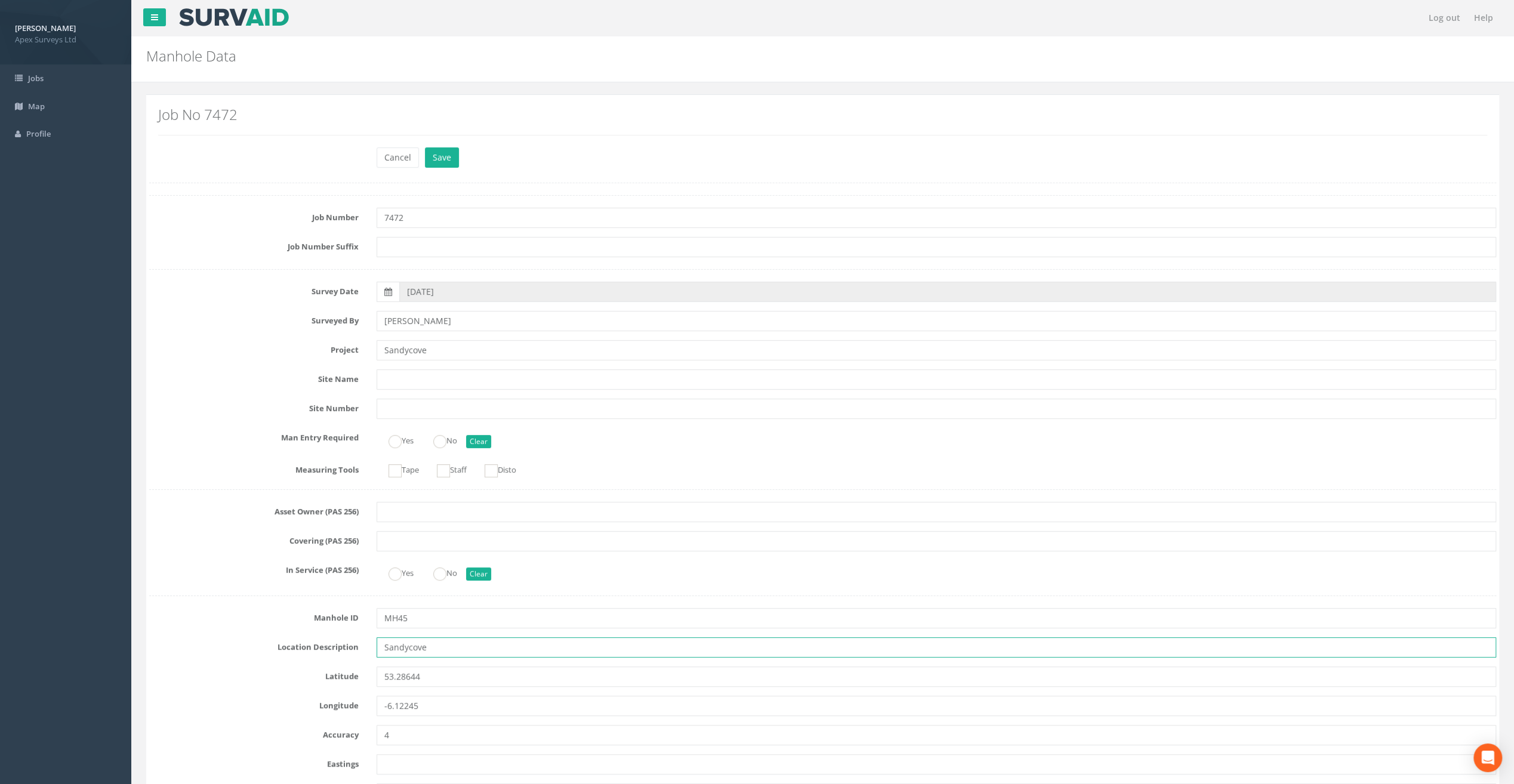
type input "Sandycove"
click at [394, 62] on h2 "Manhole Data" at bounding box center [709, 56] width 1125 height 15
drag, startPoint x: 429, startPoint y: 350, endPoint x: 370, endPoint y: 349, distance: 59.0
click at [370, 349] on div "Sandycove" at bounding box center [937, 349] width 1138 height 20
paste input "Glasthule Buildings"
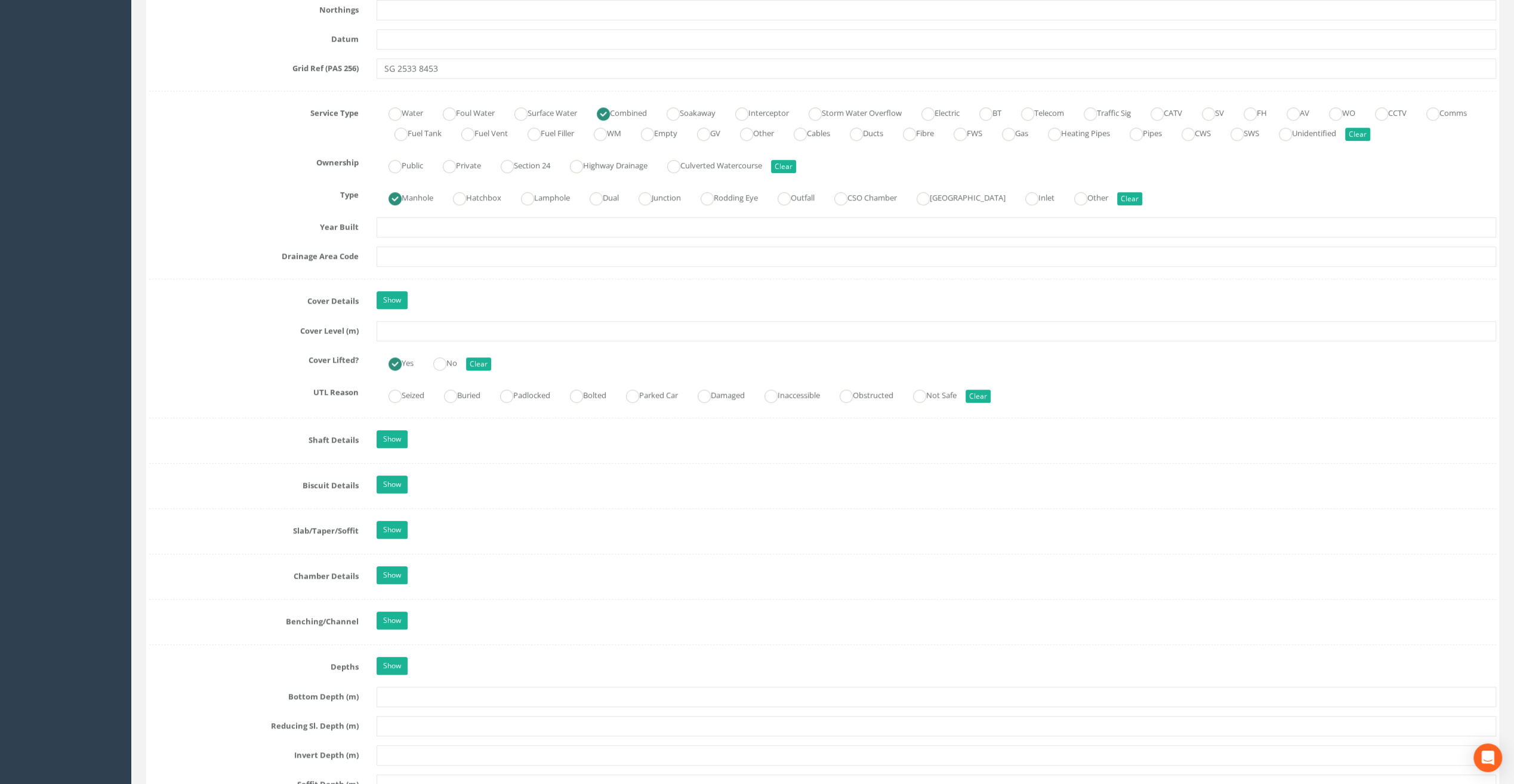
scroll to position [775, 0]
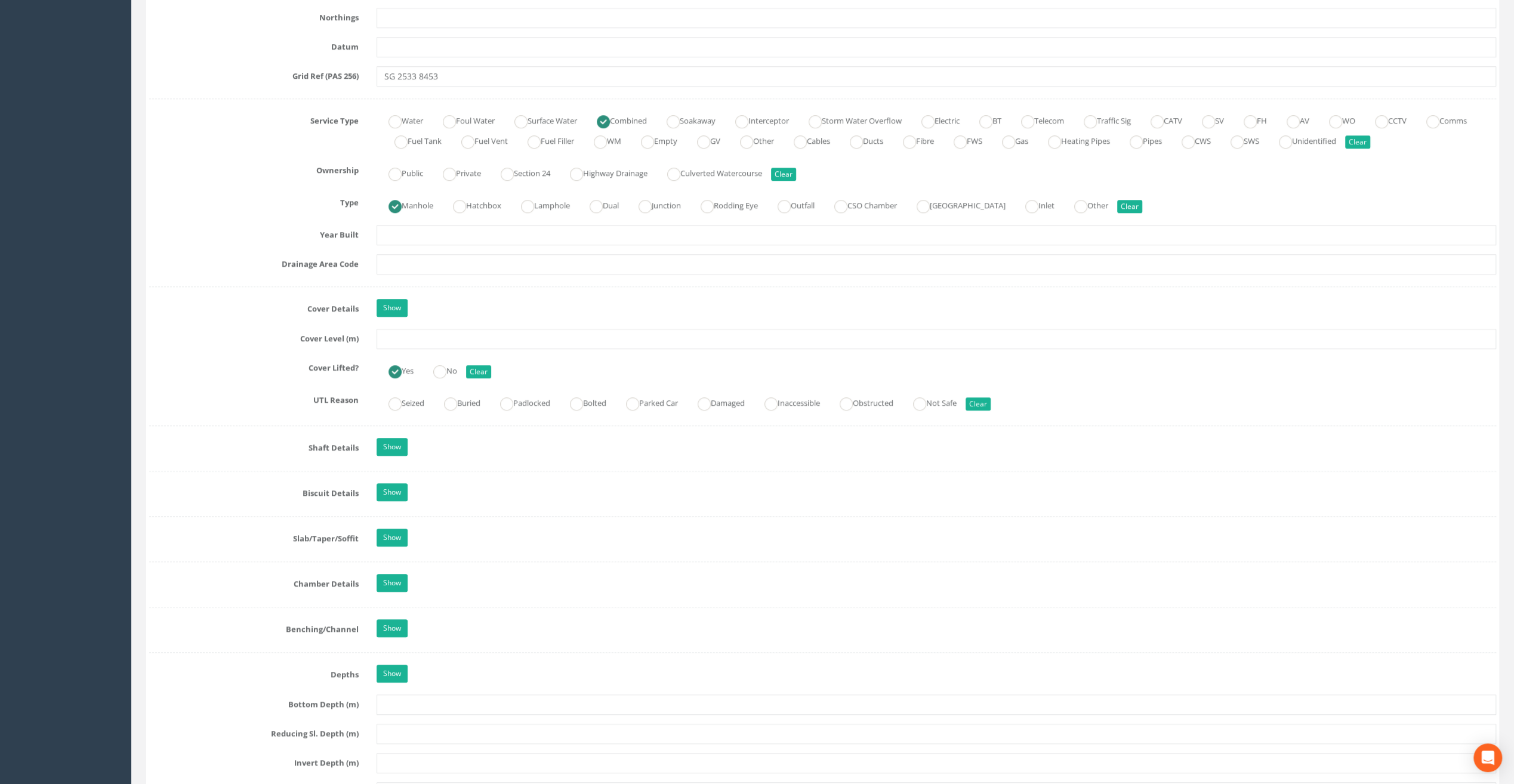
type input "Glasthule Buildings"
click at [401, 332] on input "text" at bounding box center [937, 338] width 1120 height 20
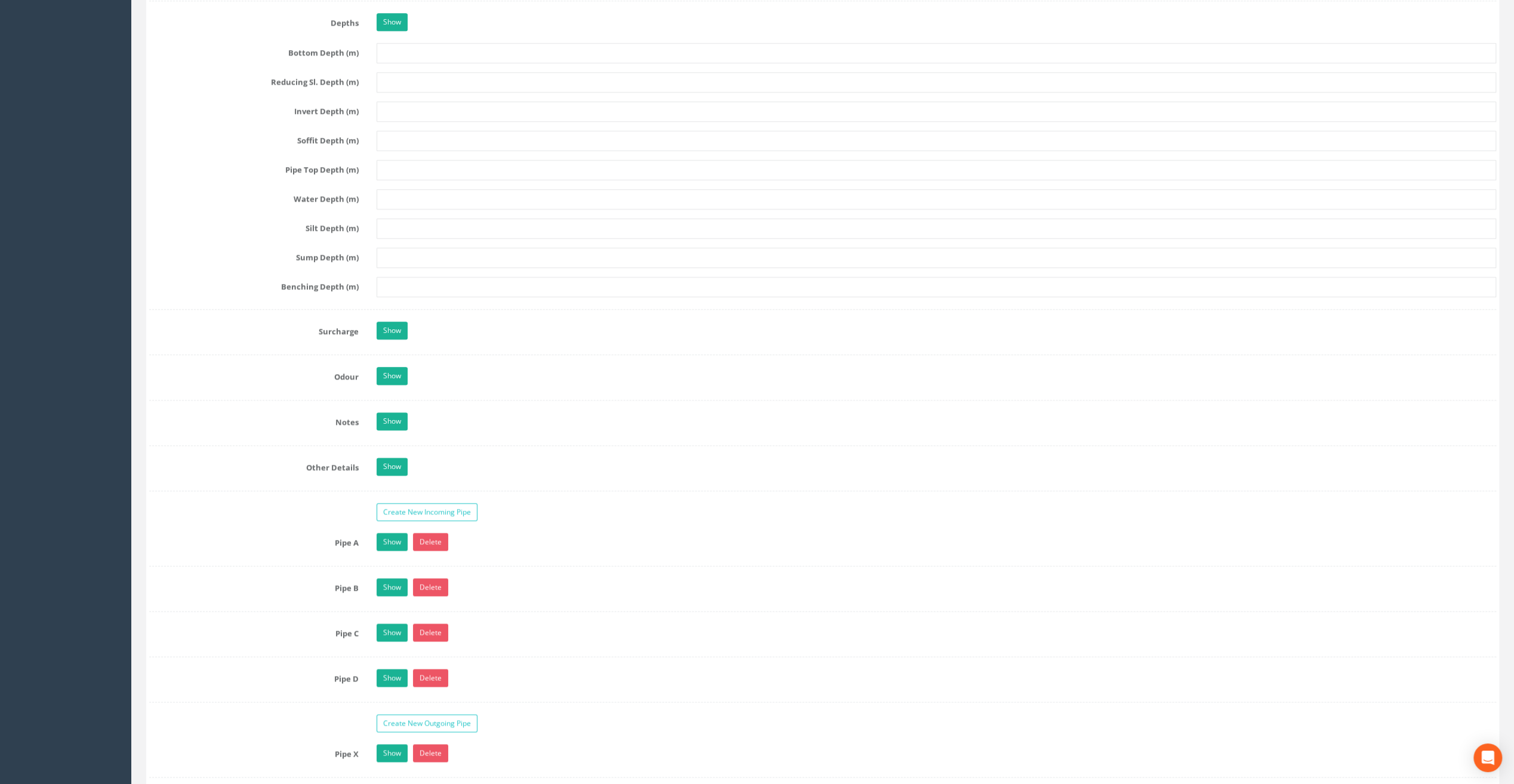
scroll to position [1551, 0]
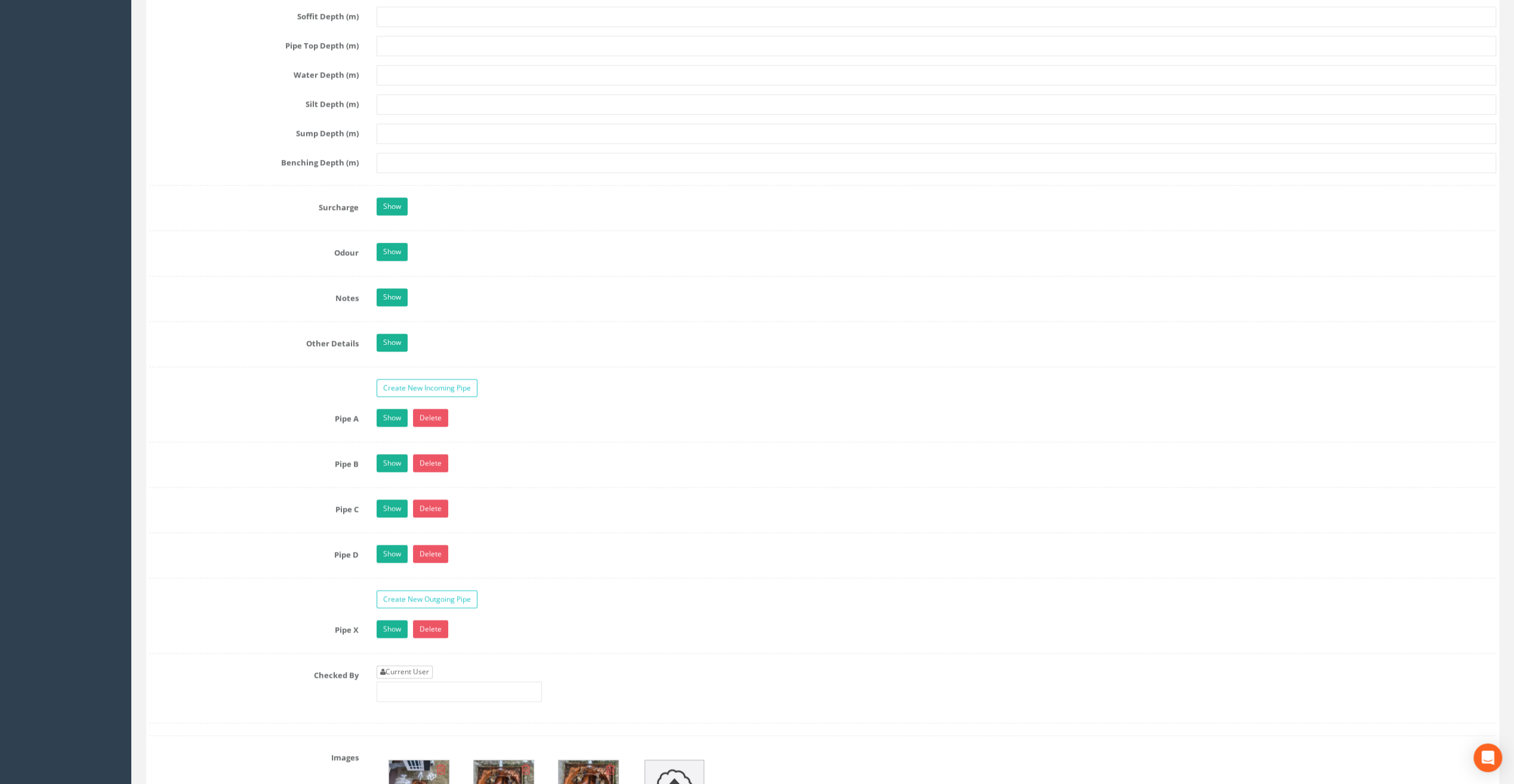
type input "8.00"
click at [416, 665] on link "Current User" at bounding box center [404, 672] width 56 height 13
type input "[PERSON_NAME]"
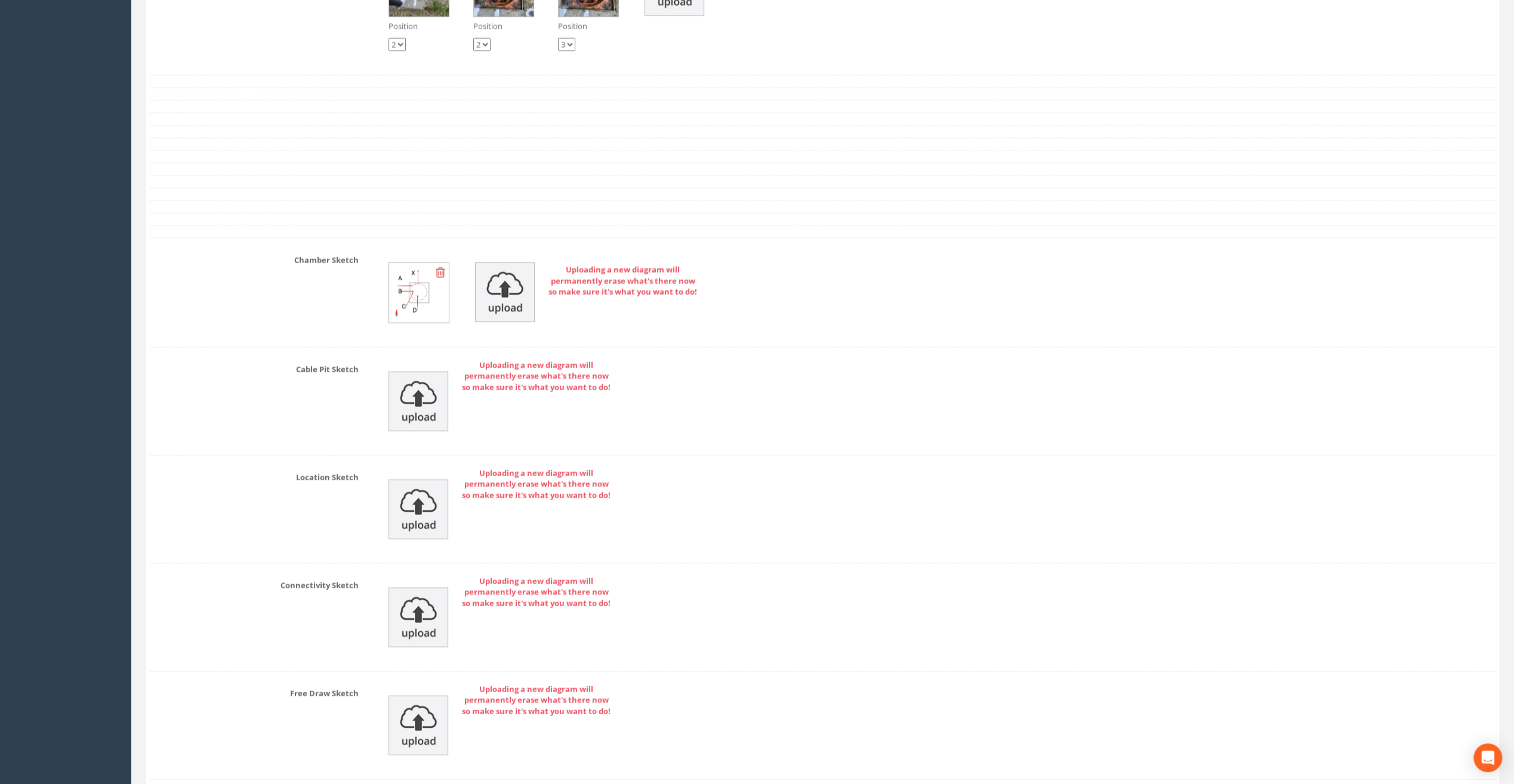
scroll to position [2431, 0]
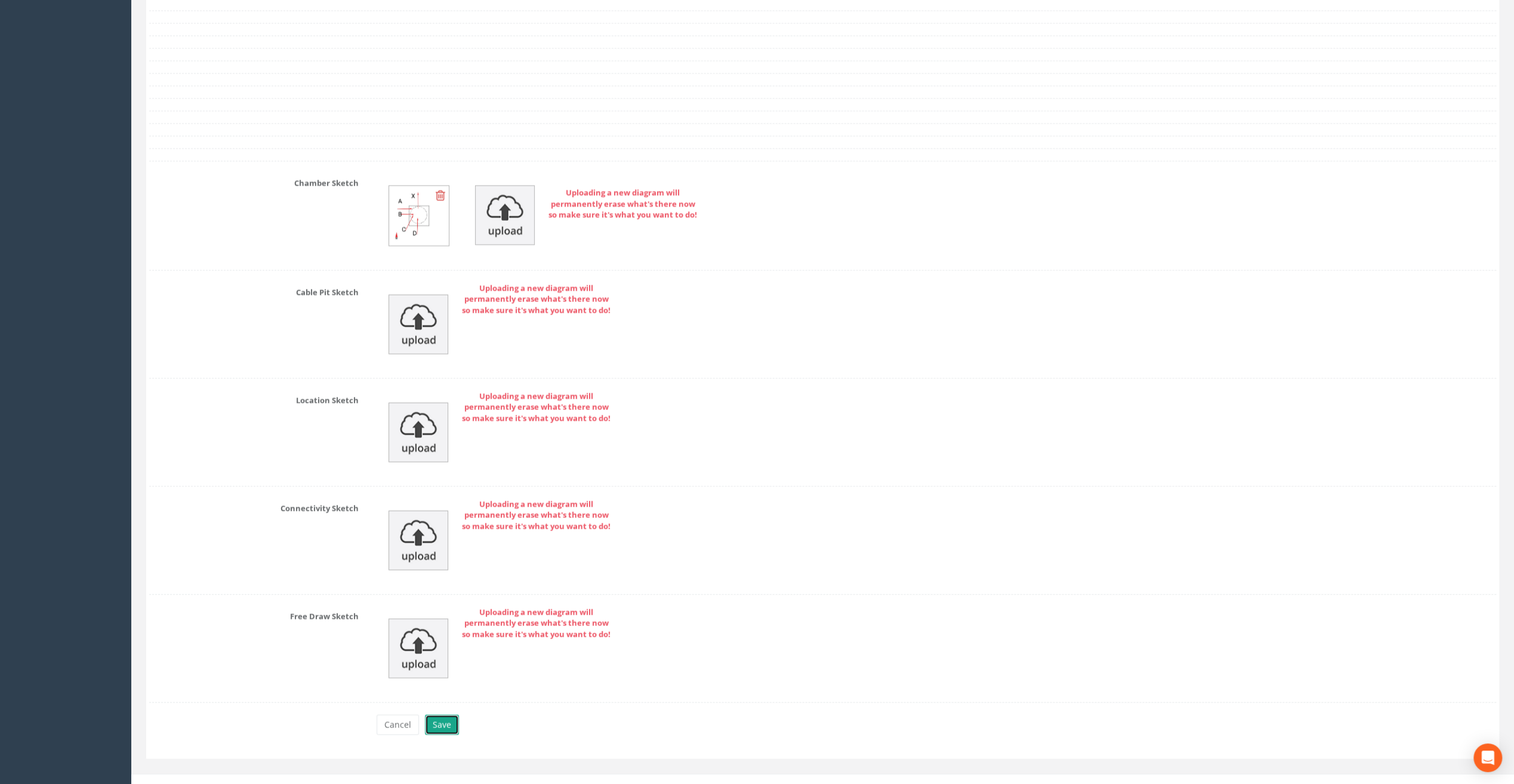
click at [445, 715] on button "Save" at bounding box center [442, 724] width 34 height 20
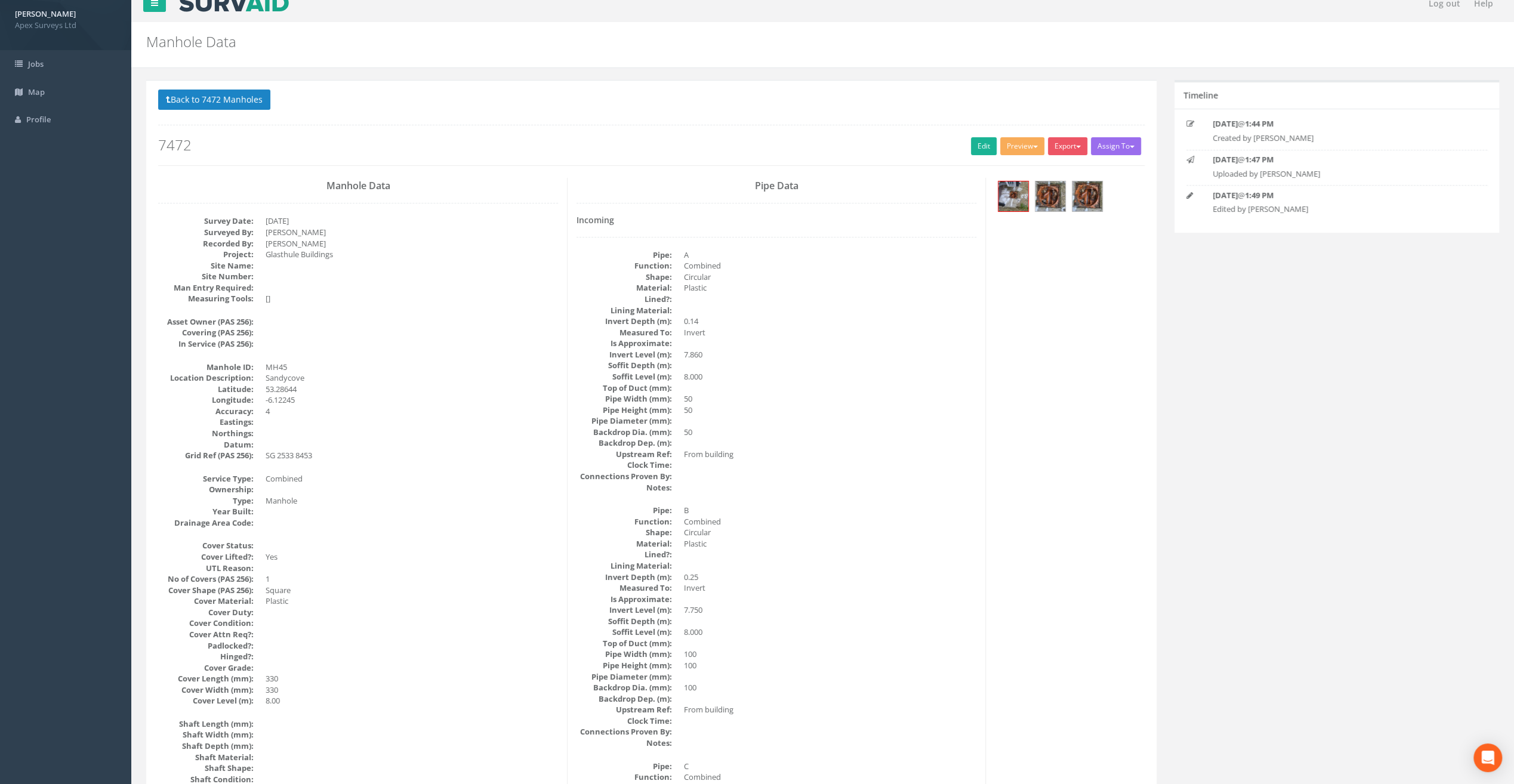
scroll to position [0, 0]
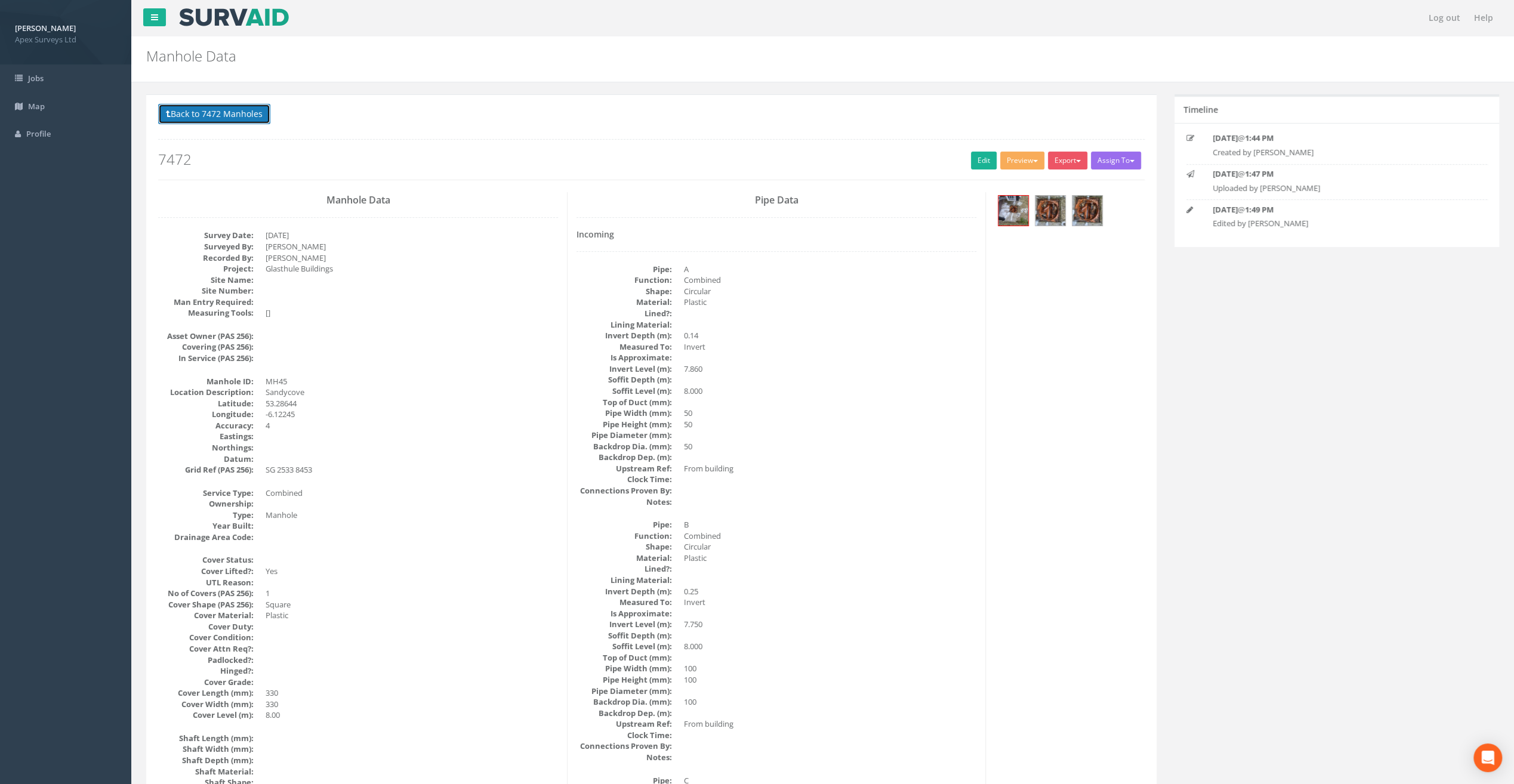
click at [252, 110] on button "Back to 7472 Manholes" at bounding box center [214, 113] width 112 height 20
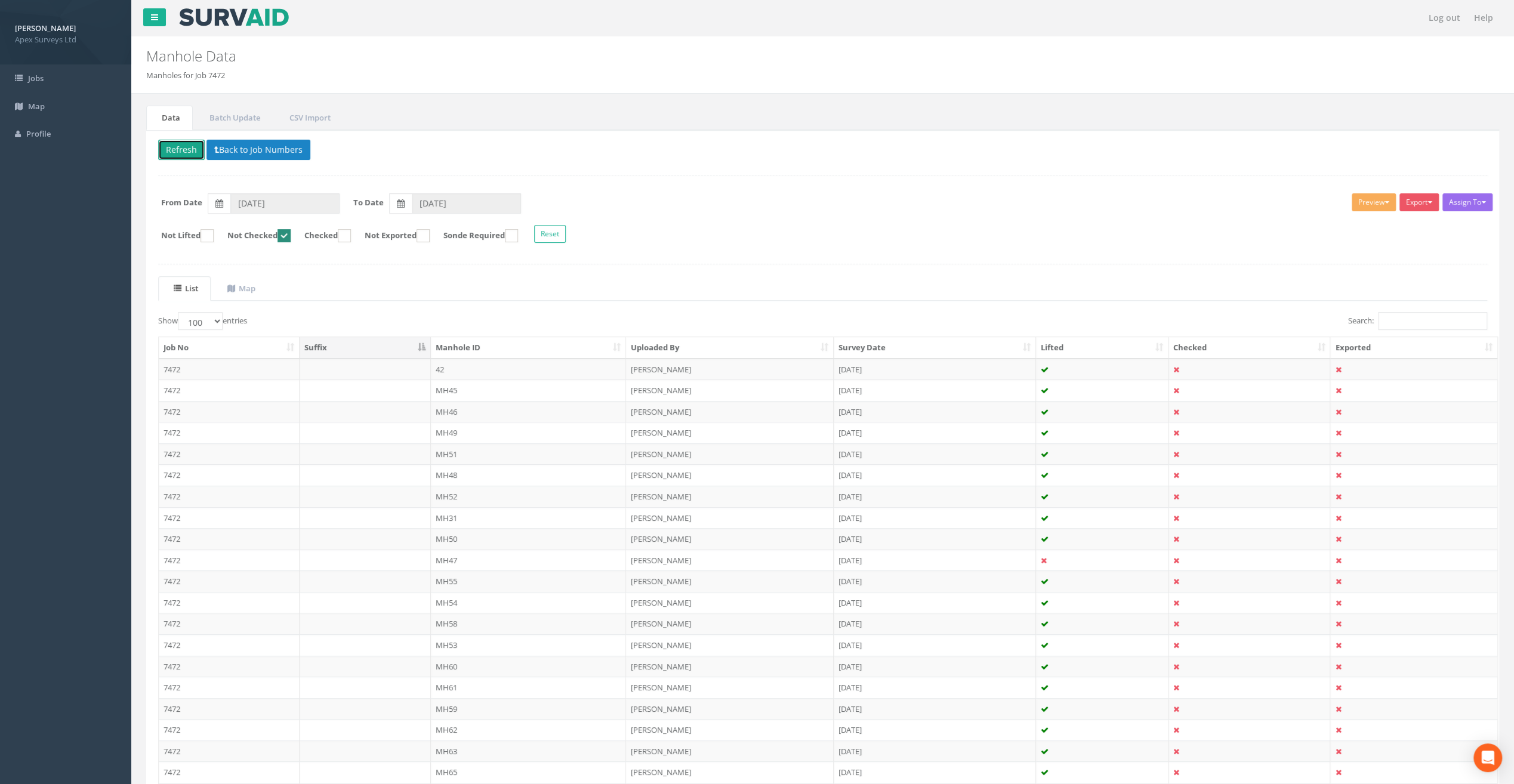
click at [189, 142] on button "Refresh" at bounding box center [181, 149] width 46 height 20
click at [449, 385] on td "MH46" at bounding box center [528, 390] width 196 height 22
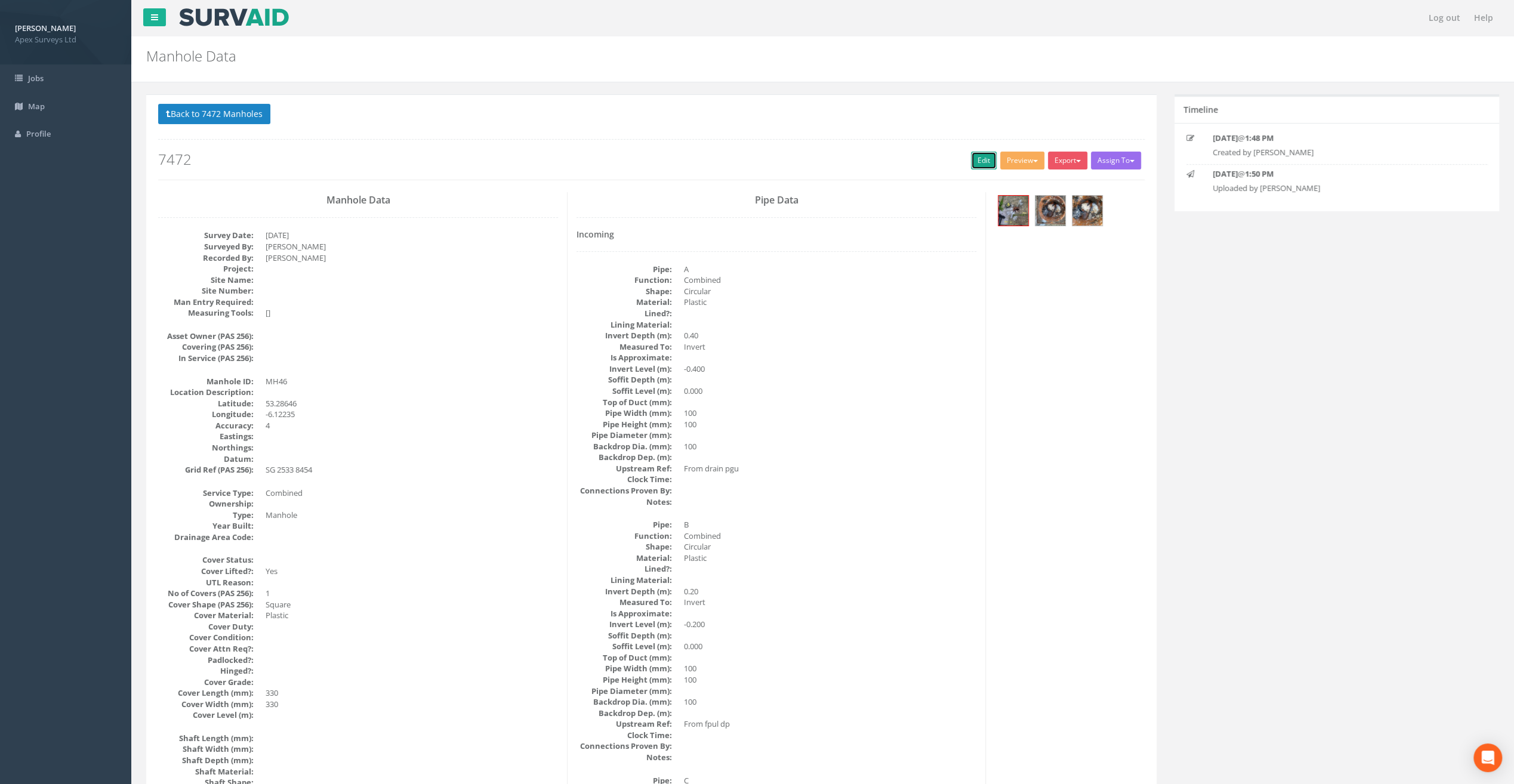
click at [976, 159] on link "Edit" at bounding box center [984, 160] width 26 height 18
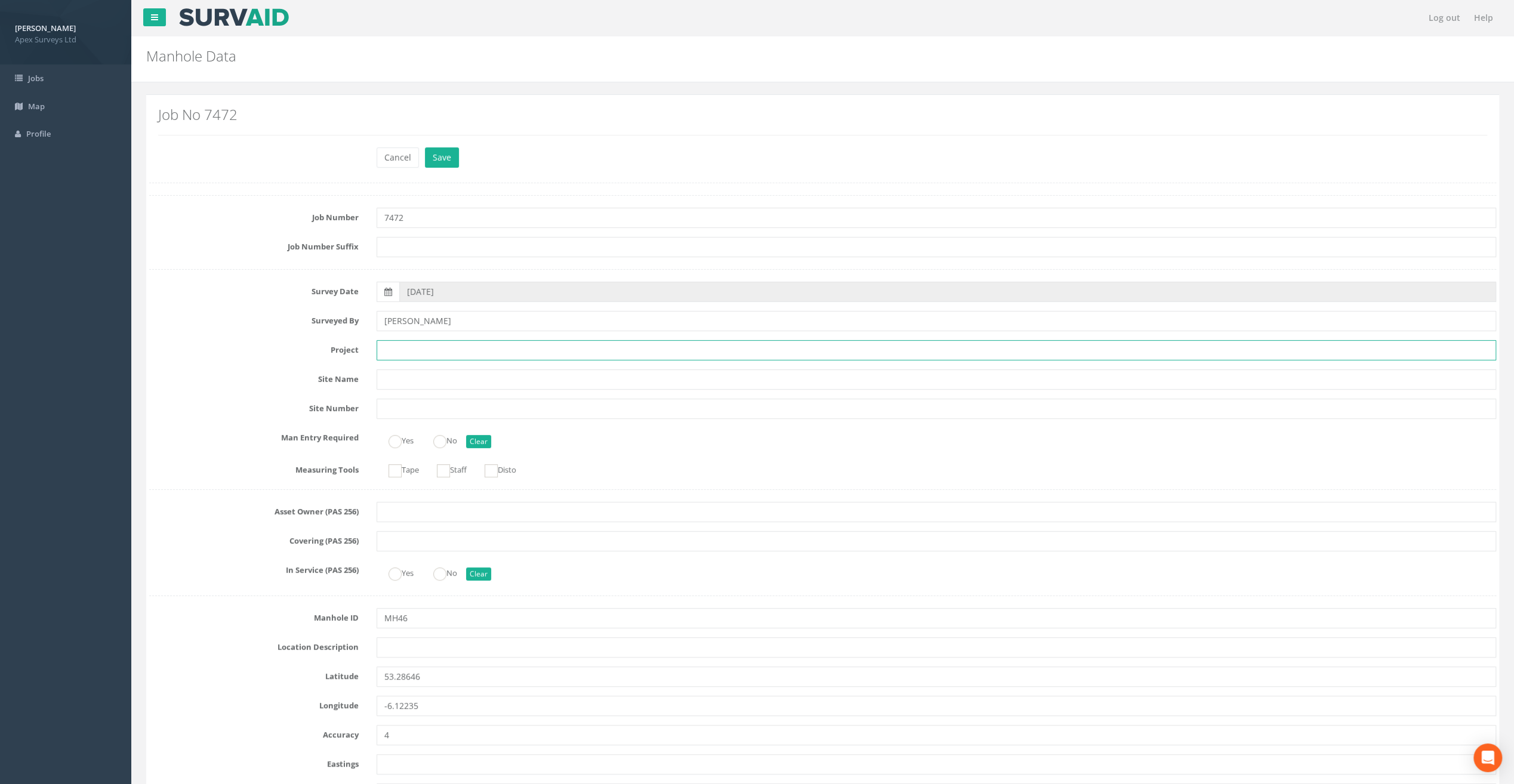
click at [401, 348] on input "text" at bounding box center [937, 349] width 1120 height 20
paste input "Glasthule Buildings"
type input "Glasthule Buildings"
click at [205, 298] on div "Survey Date [DATE]" at bounding box center [822, 291] width 1366 height 20
click at [399, 647] on input "text" at bounding box center [937, 647] width 1120 height 20
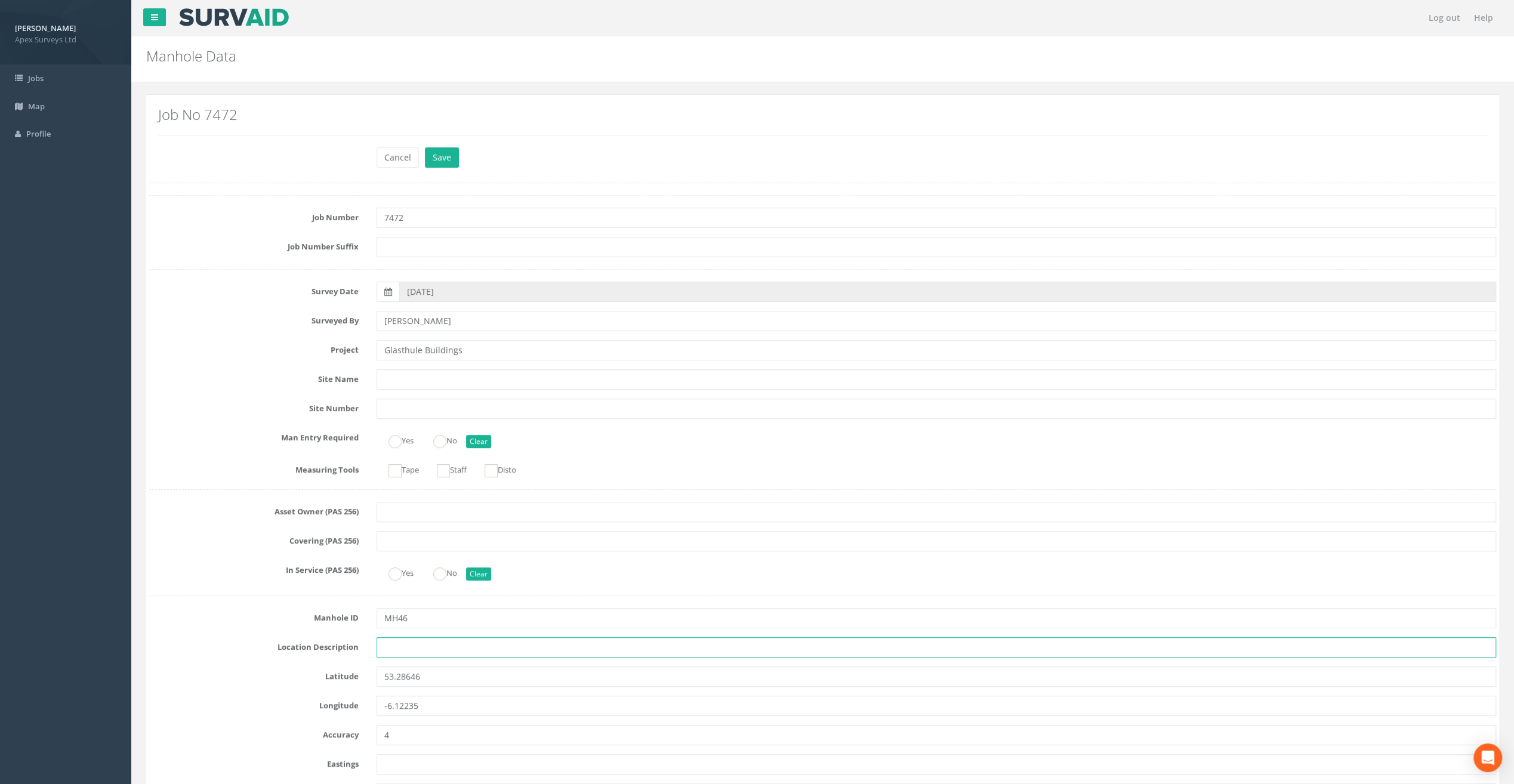
paste input "Sandycove"
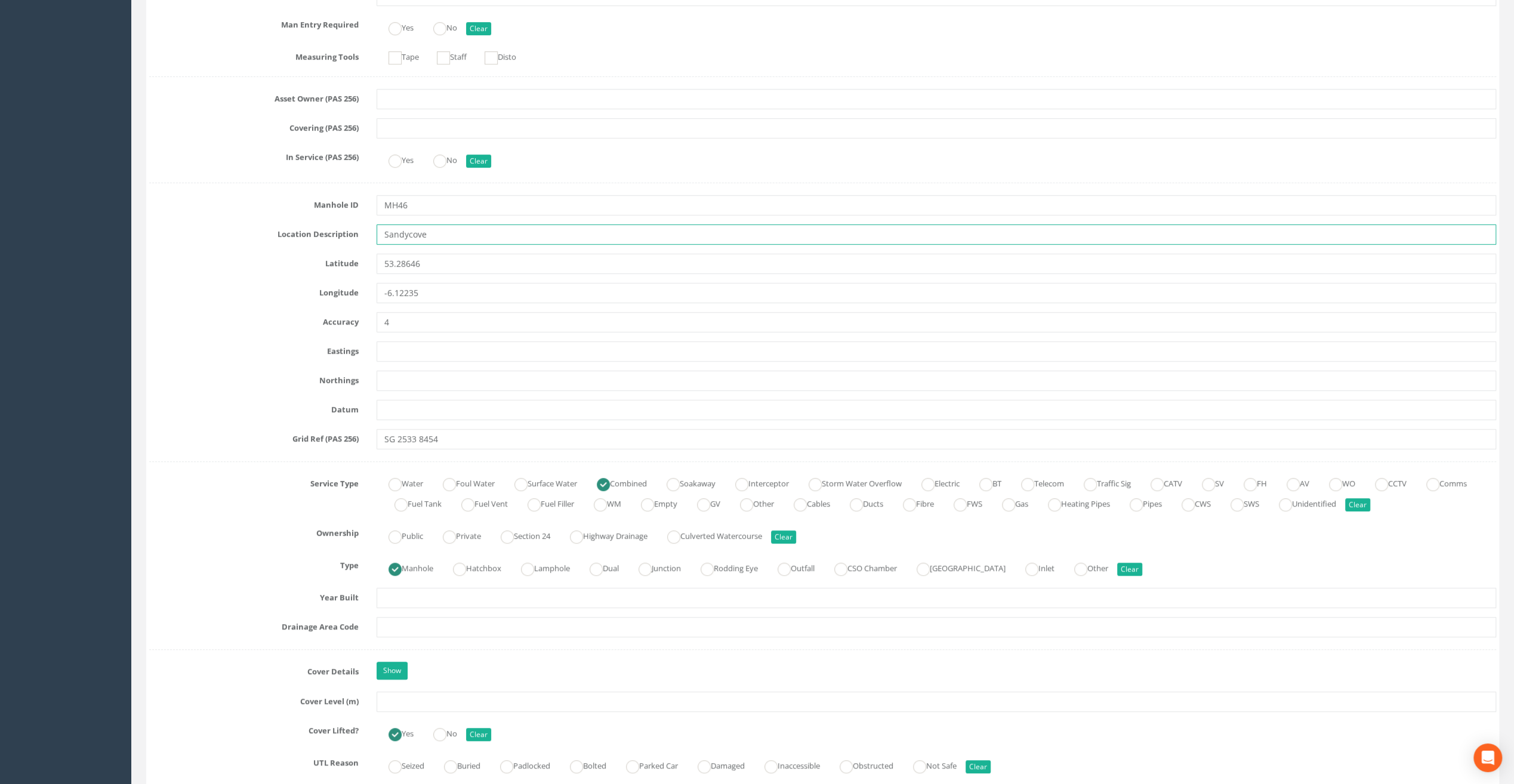
scroll to position [477, 0]
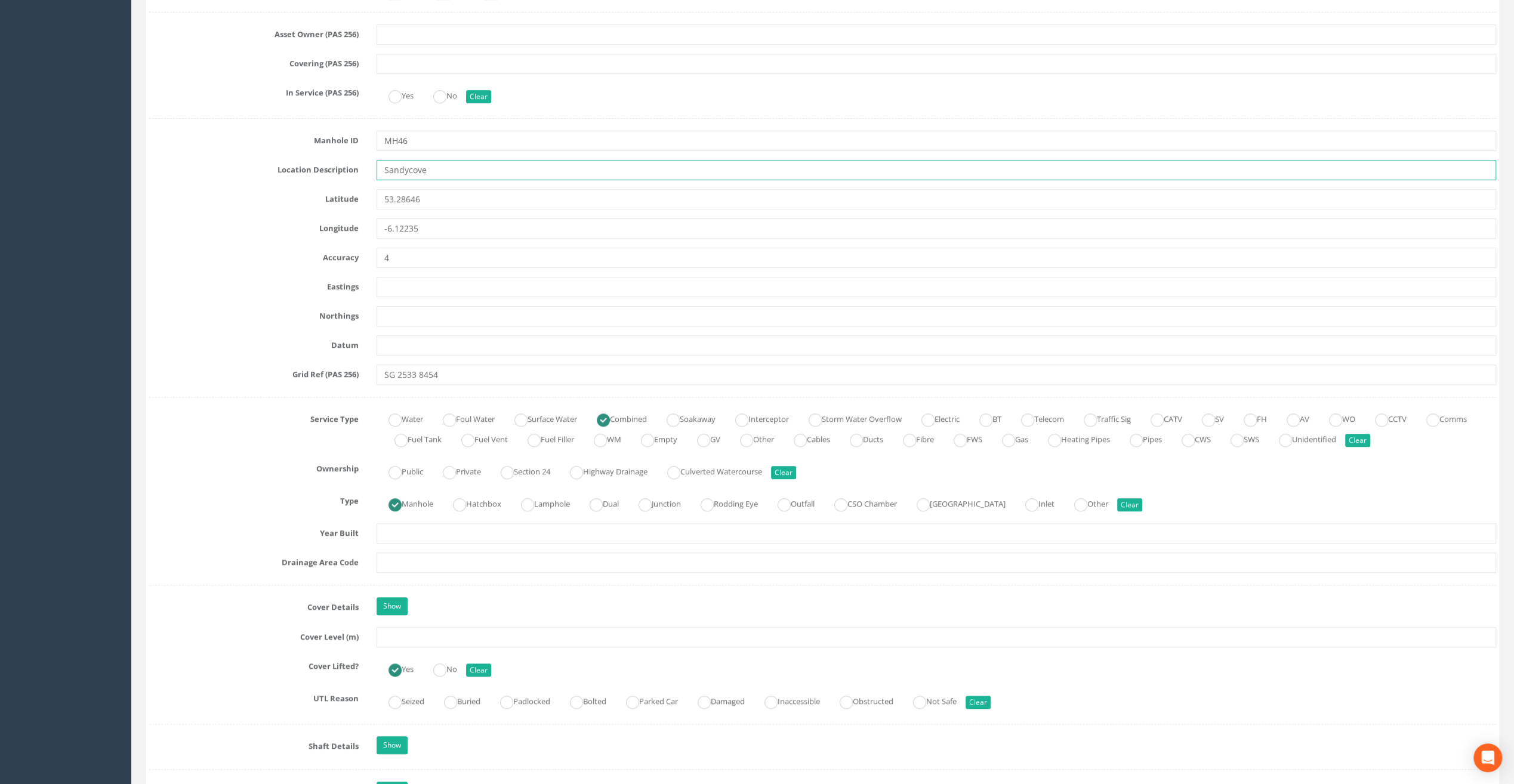
type input "Sandycove"
click at [393, 639] on input "text" at bounding box center [937, 637] width 1120 height 20
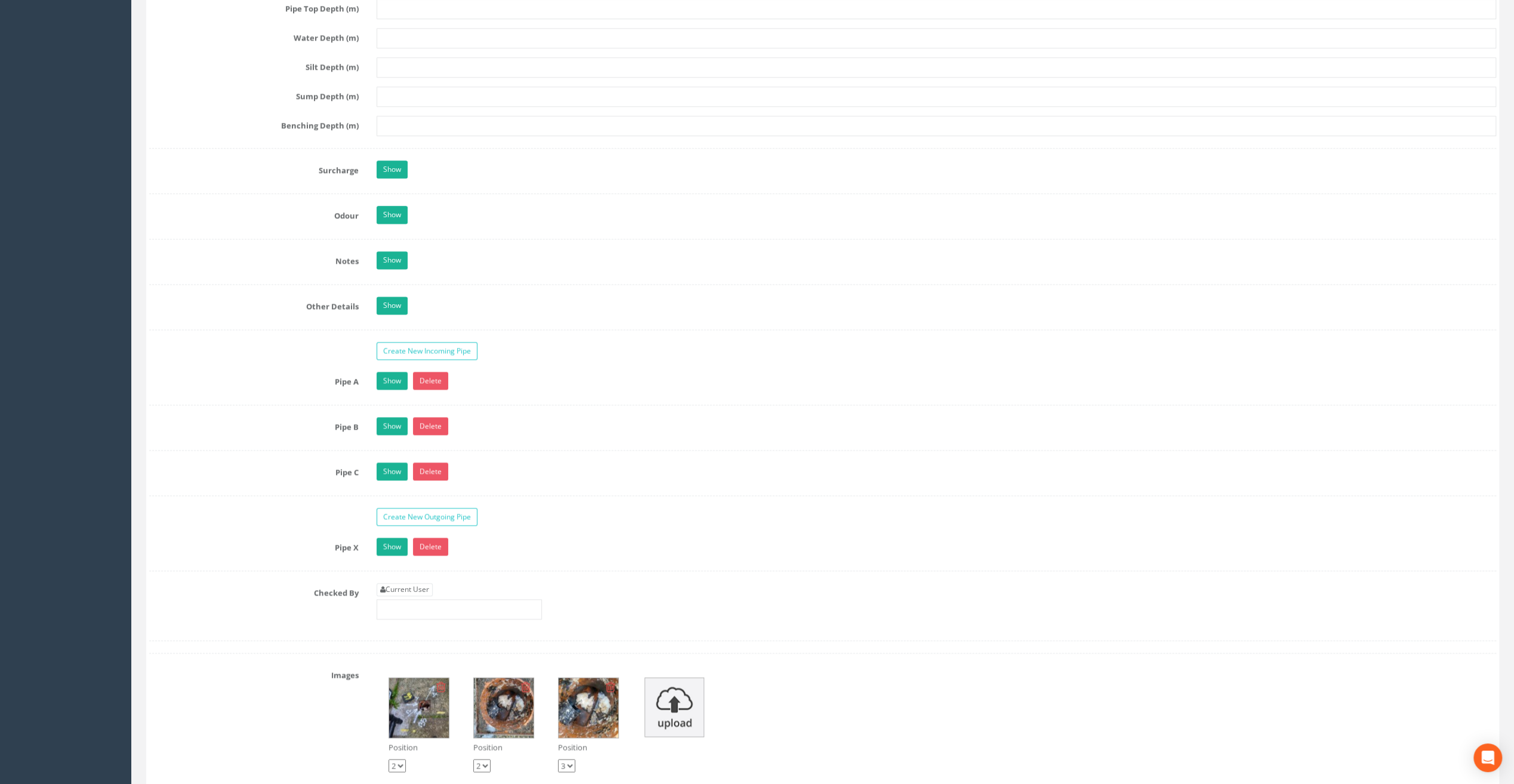
scroll to position [1671, 0]
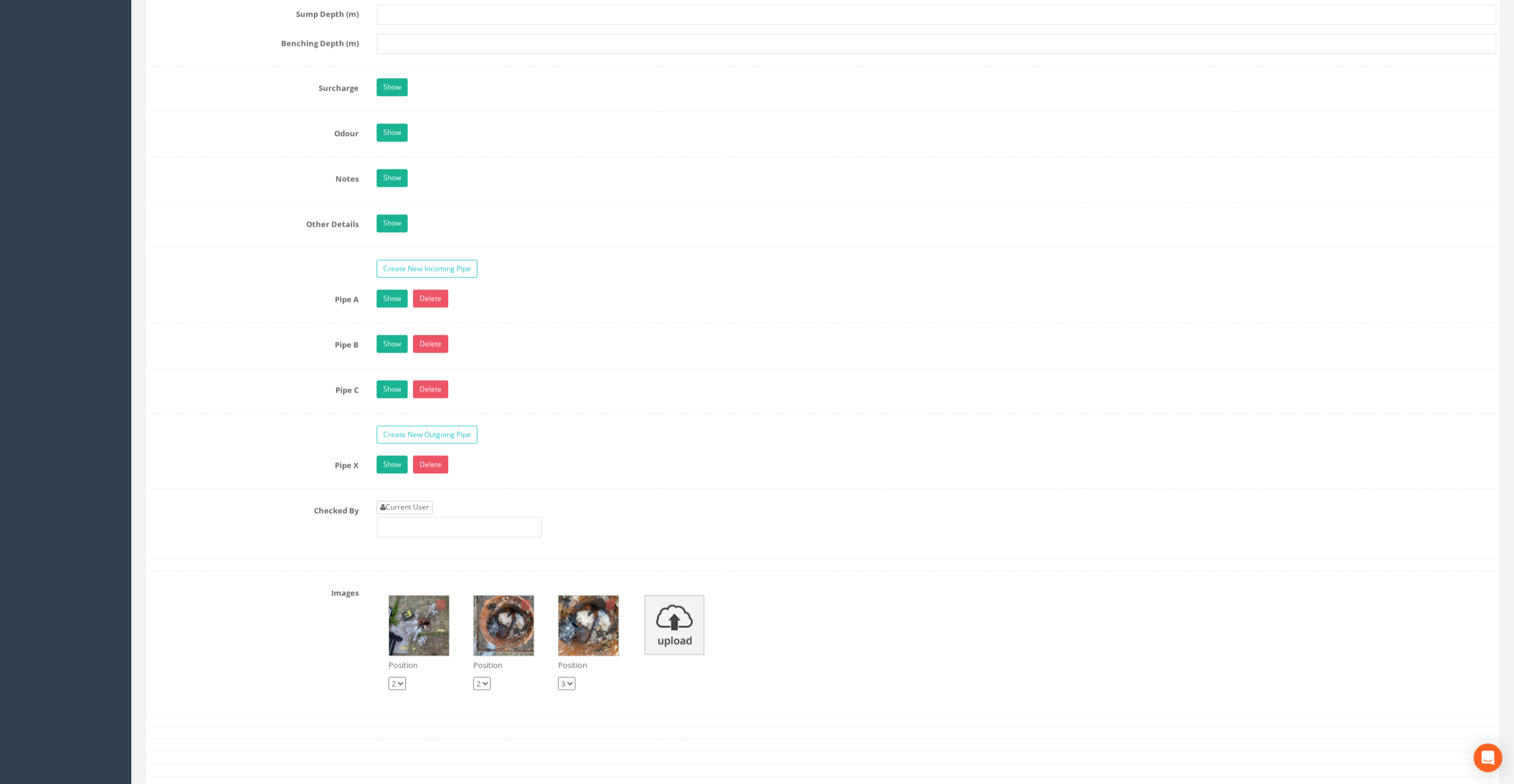
type input "7.88"
click at [421, 501] on link "Current User" at bounding box center [404, 507] width 56 height 13
type input "[PERSON_NAME]"
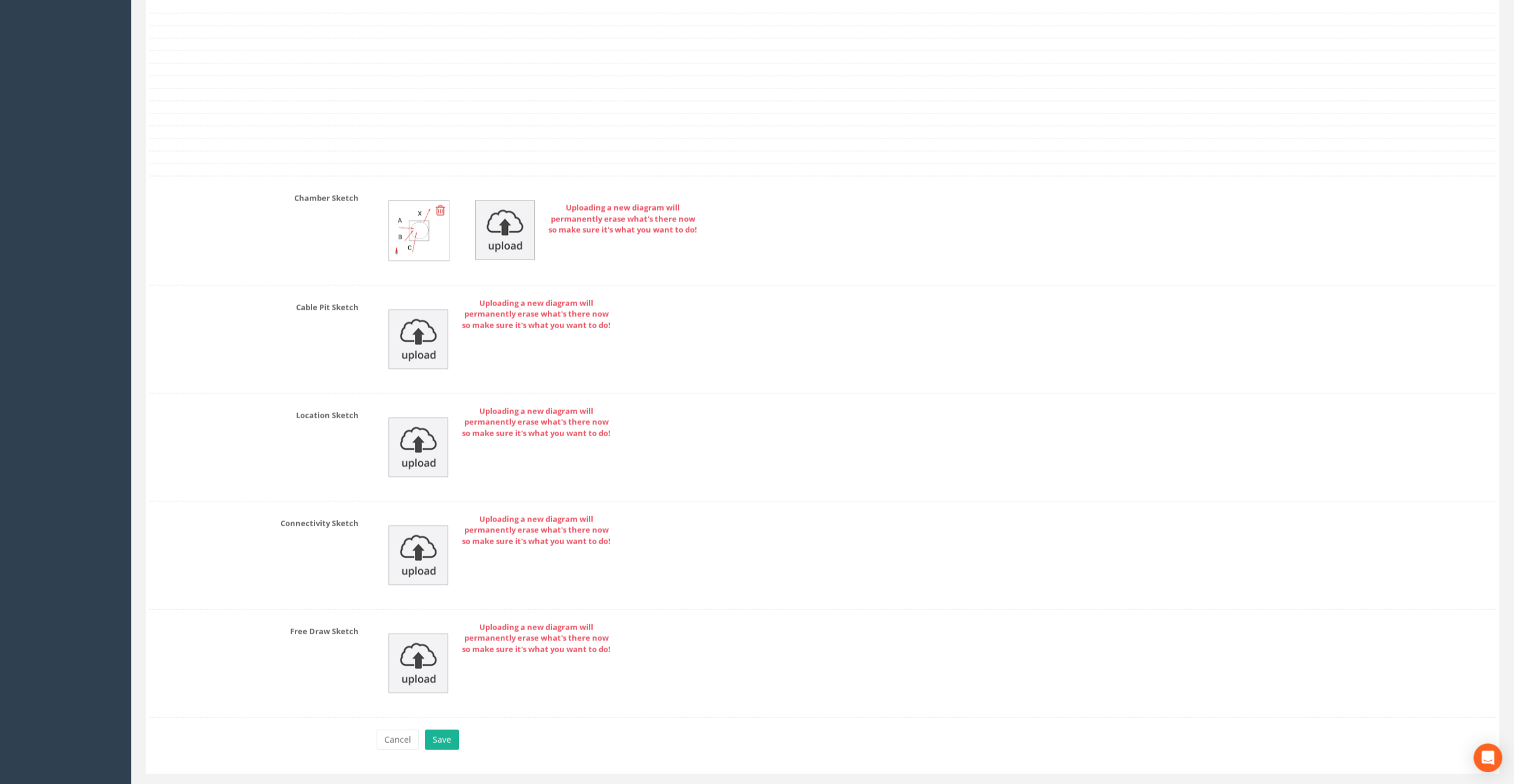
scroll to position [2387, 0]
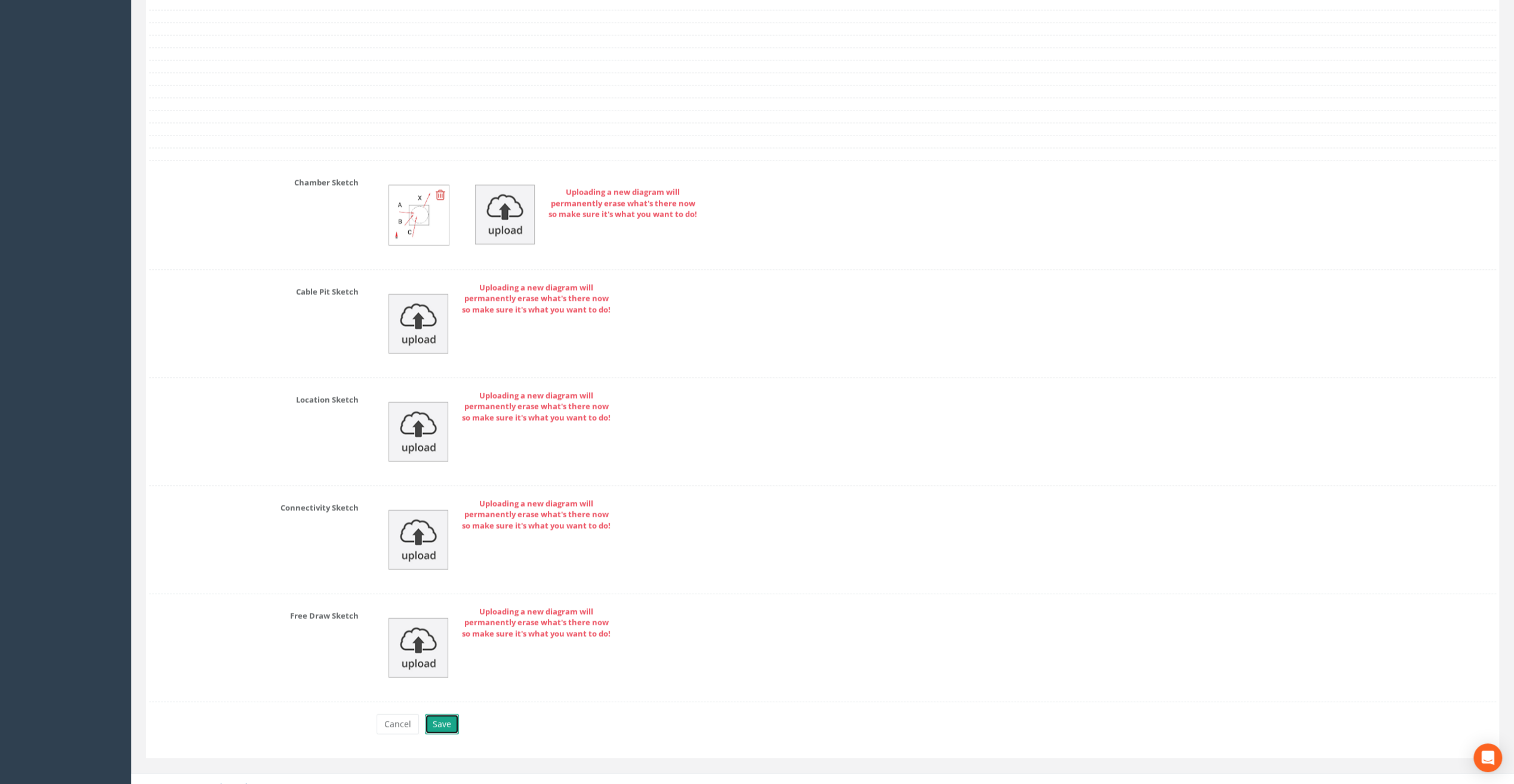
click at [446, 714] on button "Save" at bounding box center [442, 724] width 34 height 20
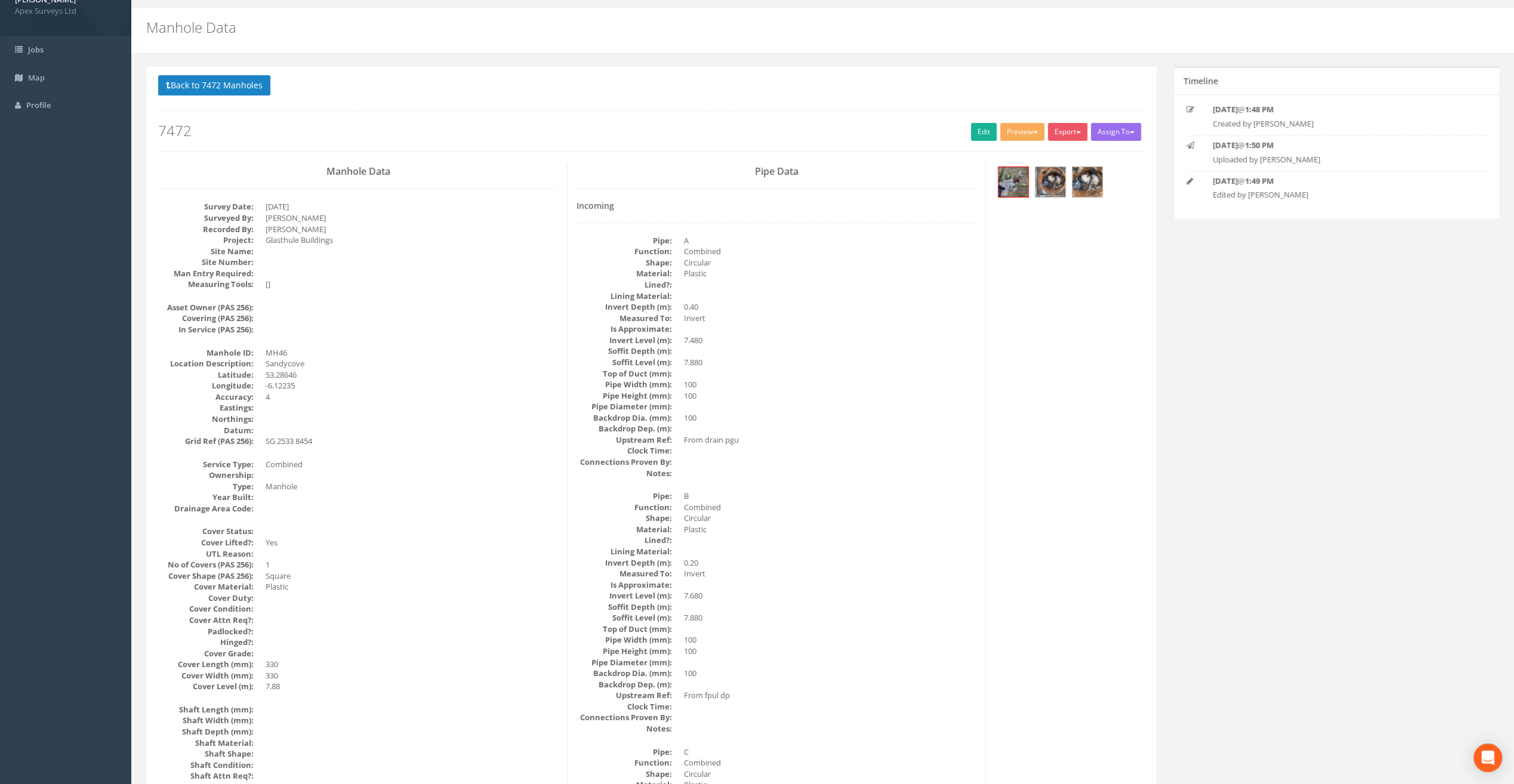
scroll to position [0, 0]
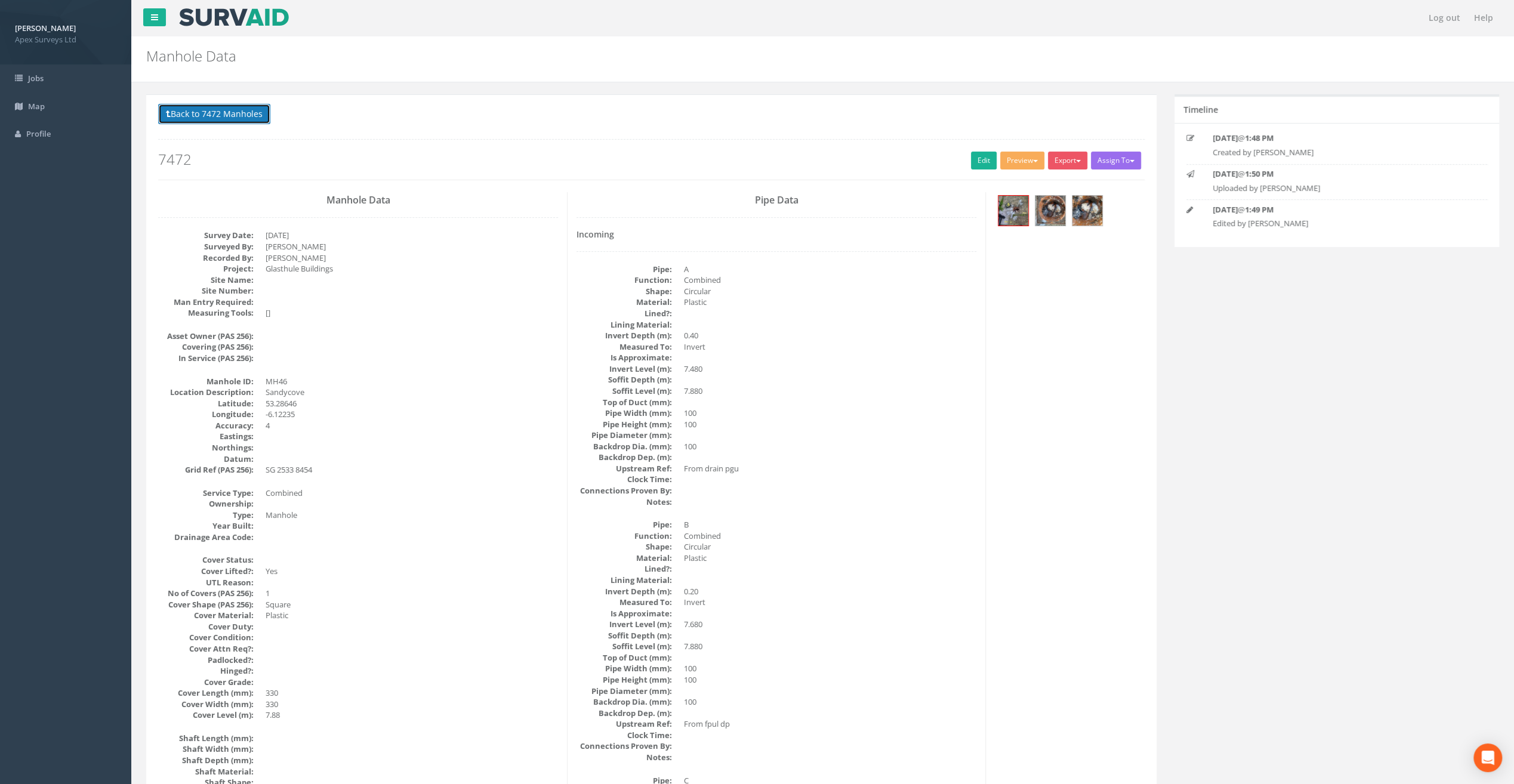
click at [215, 112] on button "Back to 7472 Manholes" at bounding box center [214, 113] width 112 height 20
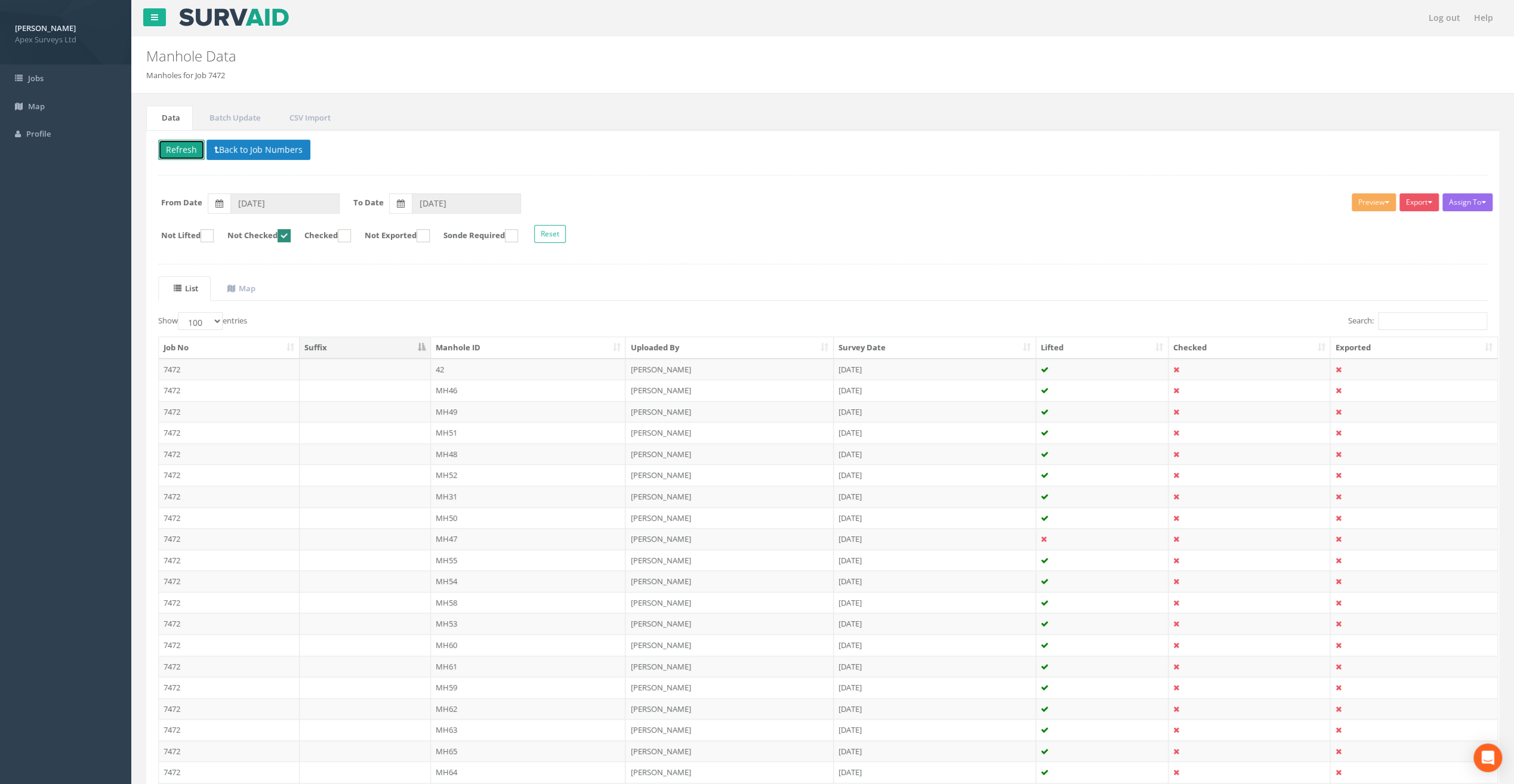
click at [177, 147] on button "Refresh" at bounding box center [181, 149] width 46 height 20
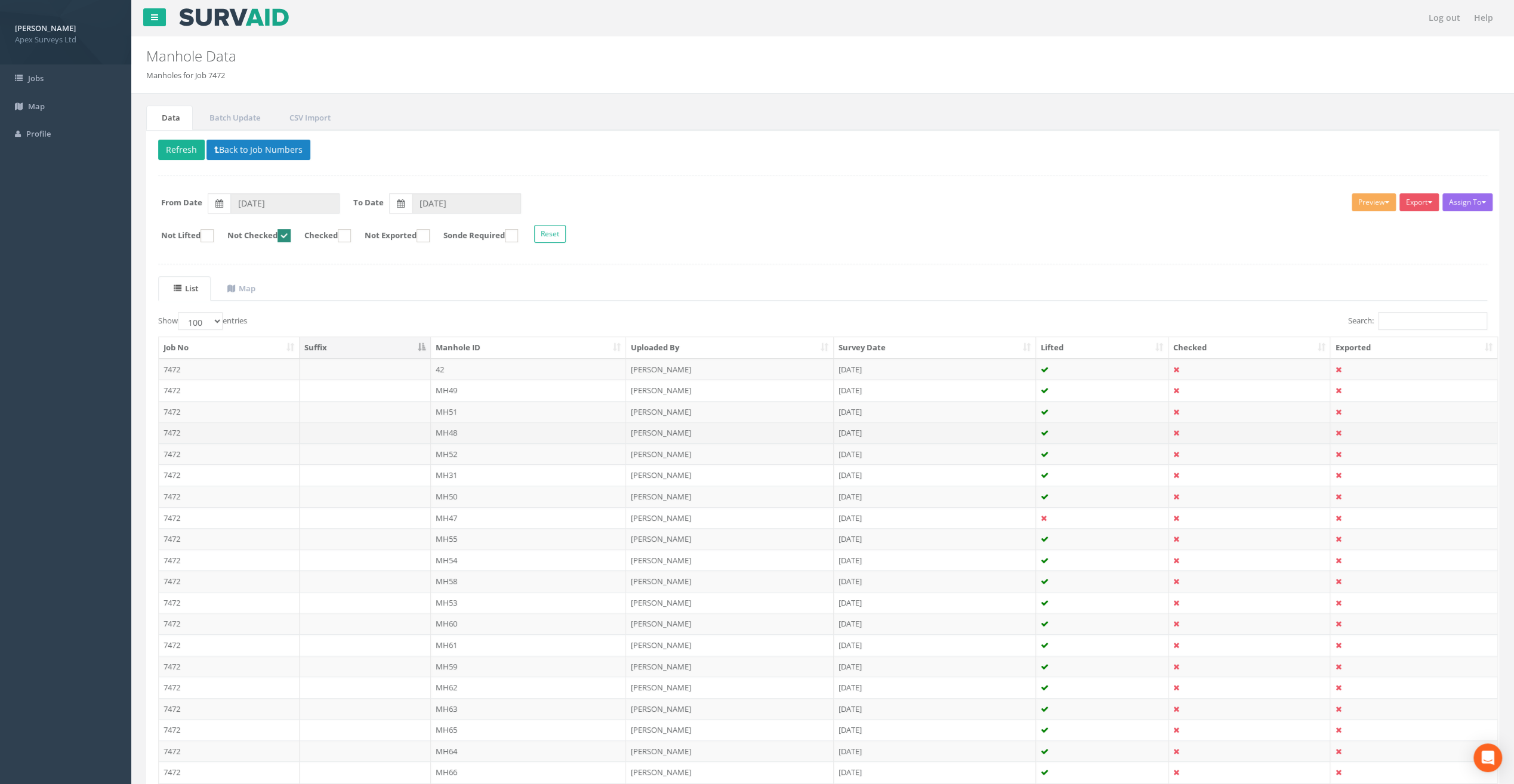
click at [448, 429] on td "MH48" at bounding box center [528, 433] width 196 height 22
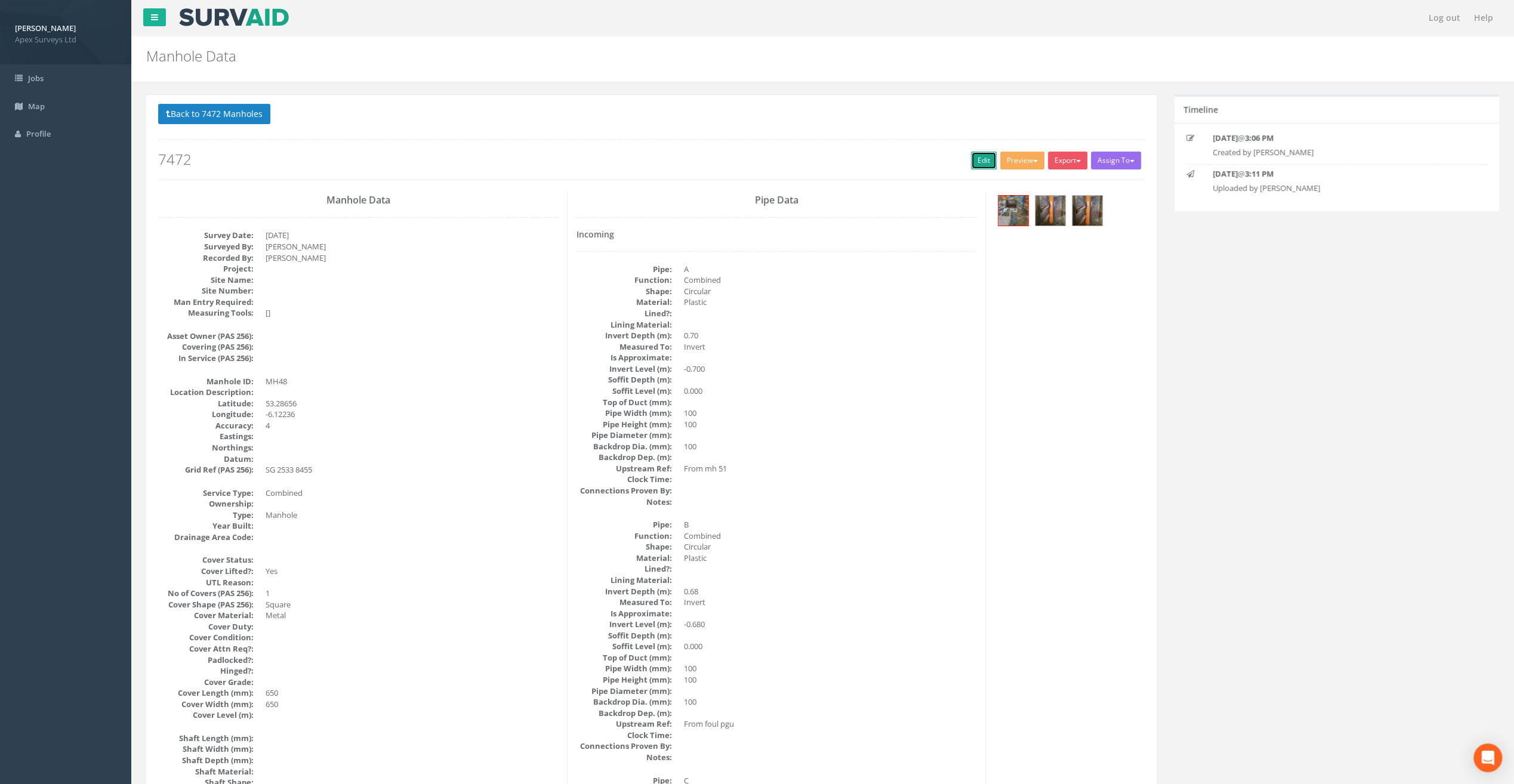
click at [978, 153] on link "Edit" at bounding box center [984, 160] width 26 height 18
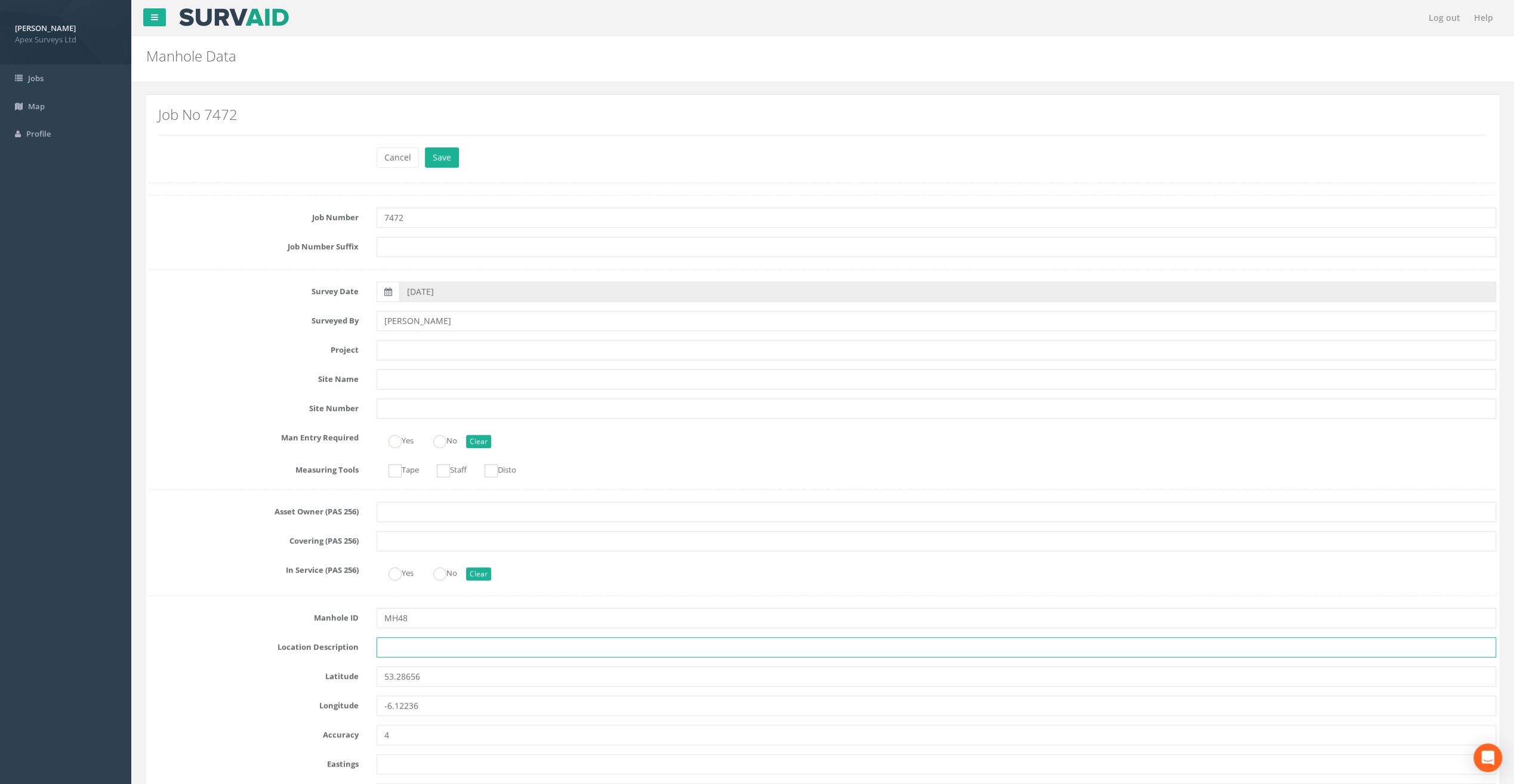
click at [403, 642] on input "text" at bounding box center [937, 647] width 1120 height 20
paste input "Sandycove"
type input "Sandycove"
click at [292, 104] on div "Job No 7472" at bounding box center [823, 125] width 1348 height 43
click at [393, 350] on input "text" at bounding box center [937, 349] width 1120 height 20
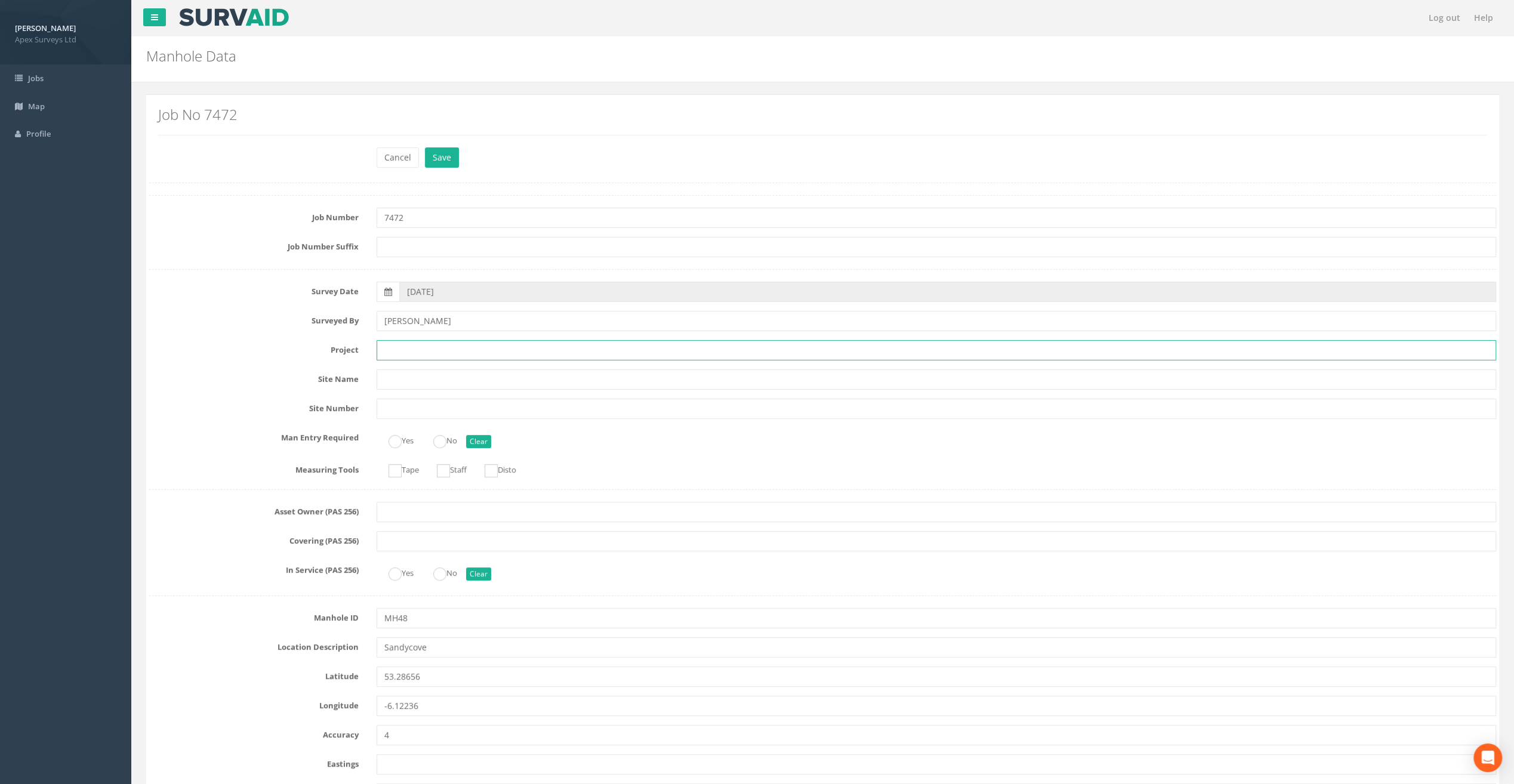
paste input "Glasthule Buildings"
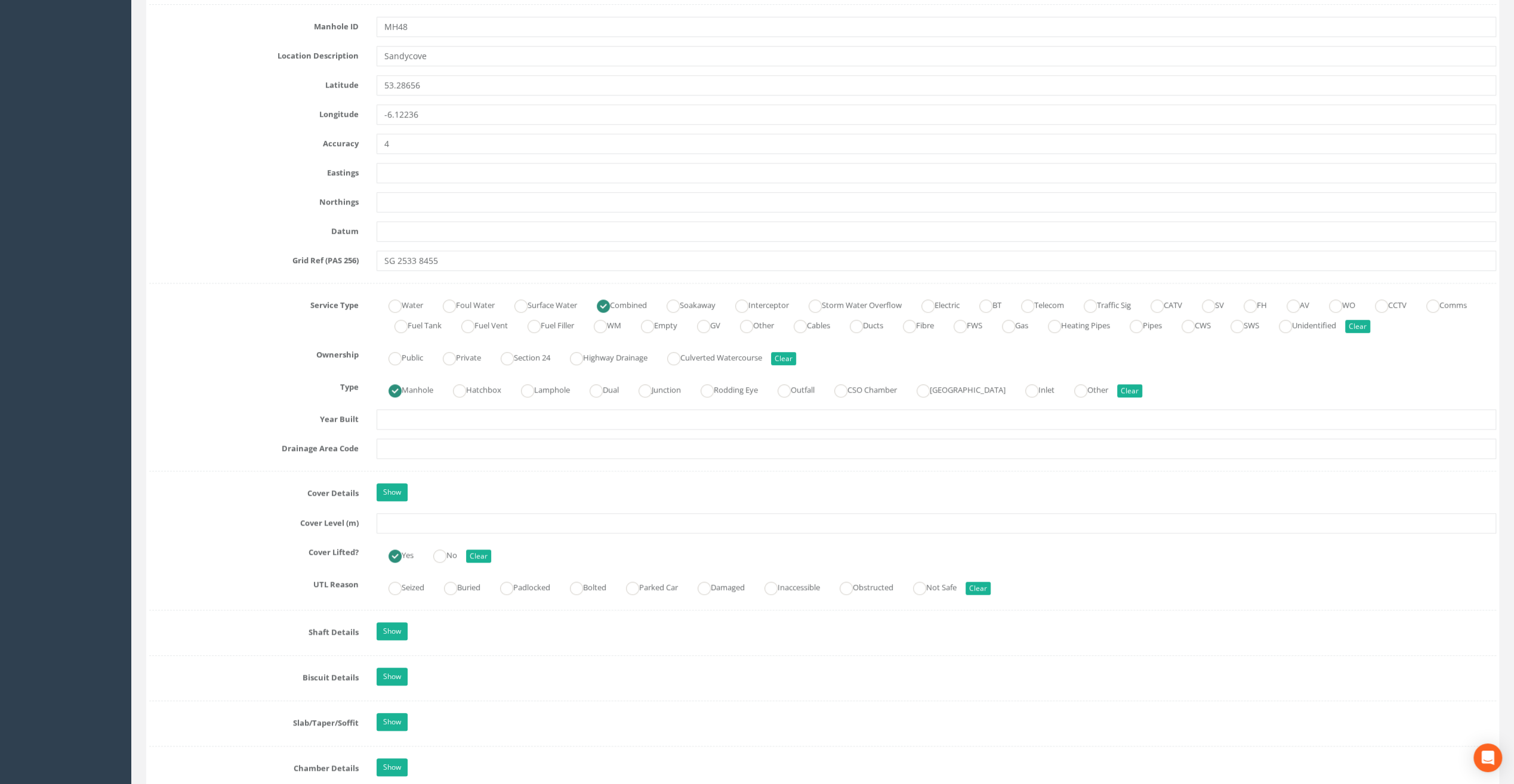
scroll to position [597, 0]
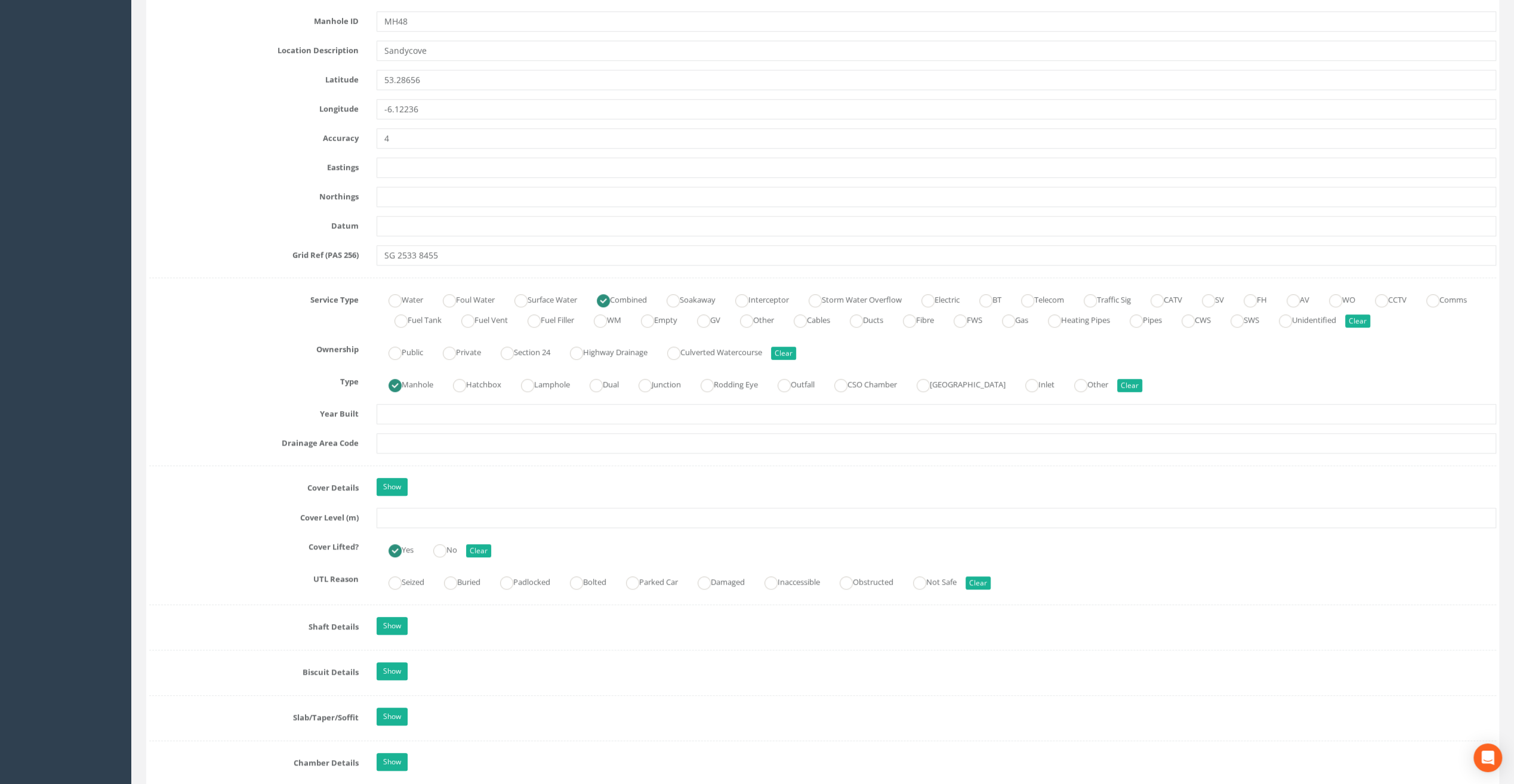
type input "Glasthule Buildings"
click at [403, 511] on input "text" at bounding box center [937, 518] width 1120 height 20
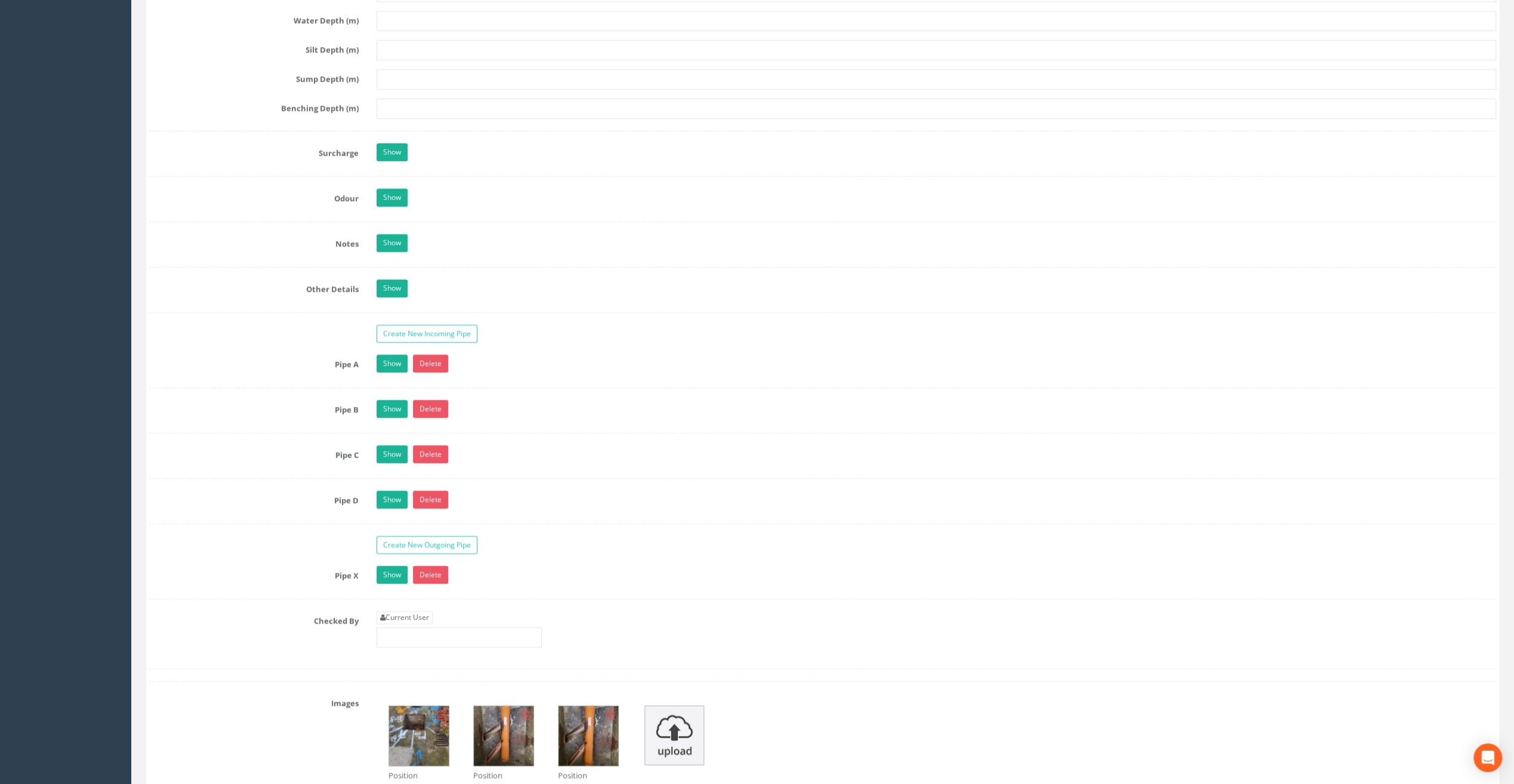
scroll to position [1730, 0]
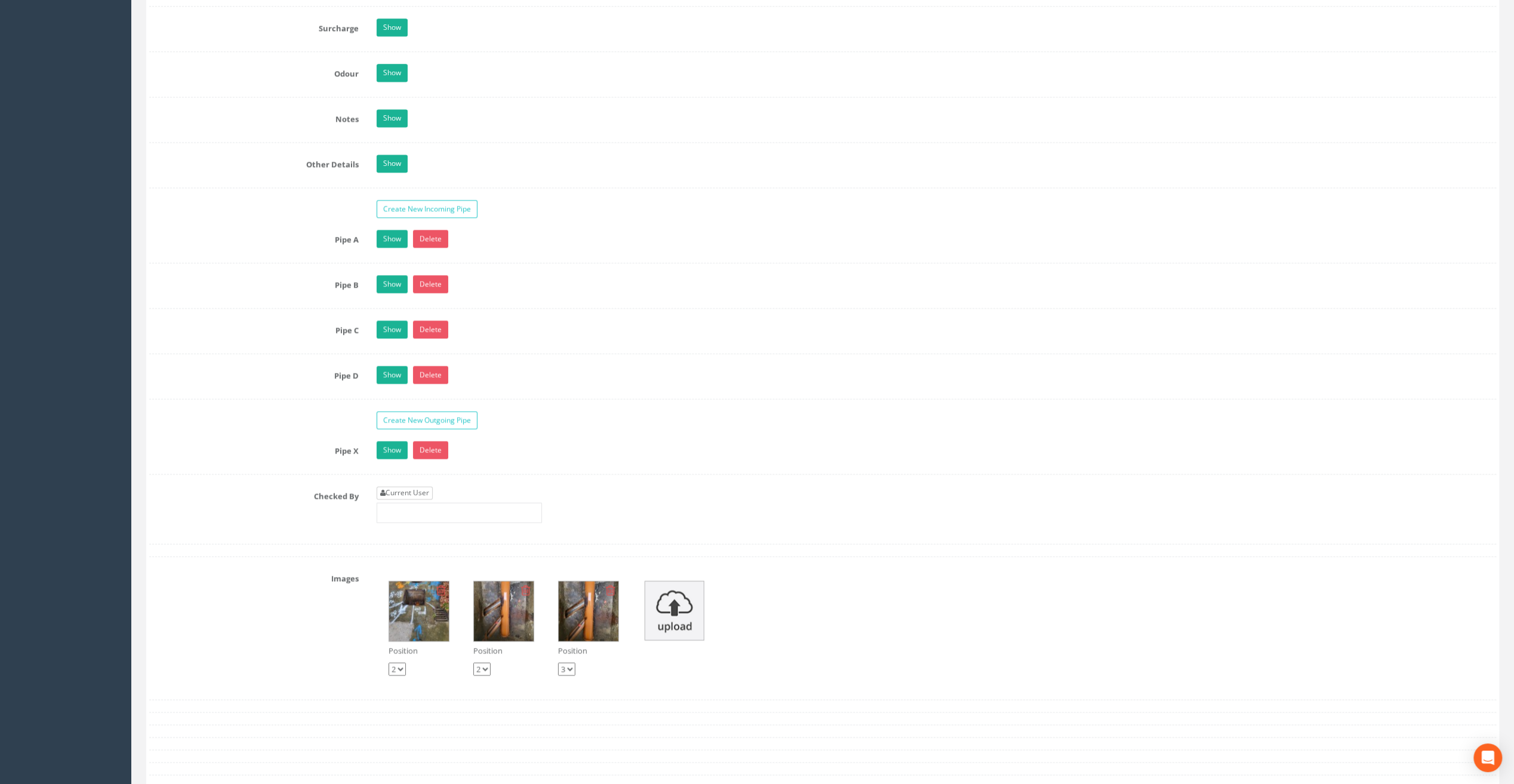
type input "7.69"
click at [411, 486] on link "Current User" at bounding box center [404, 493] width 56 height 13
type input "[PERSON_NAME]"
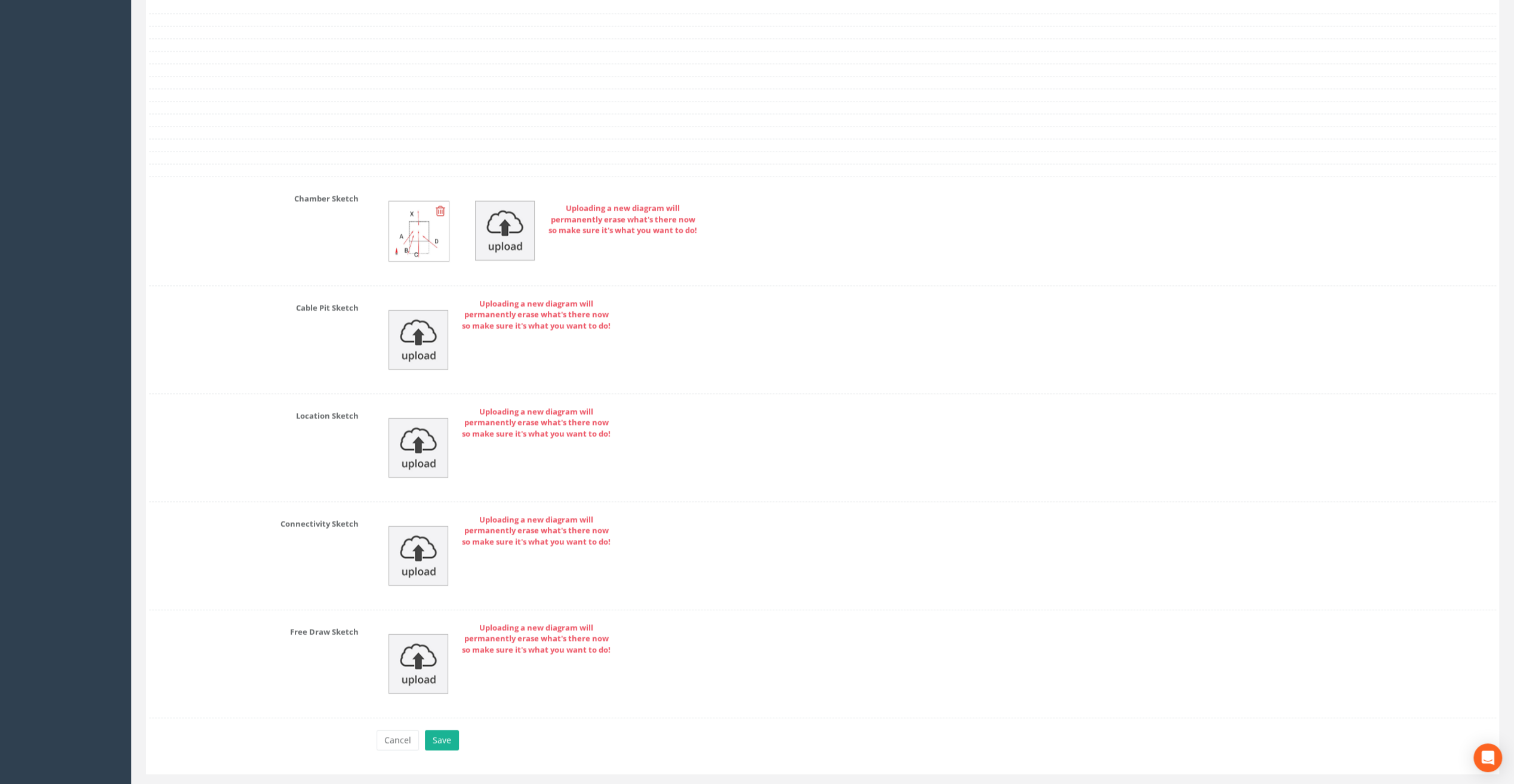
scroll to position [2431, 0]
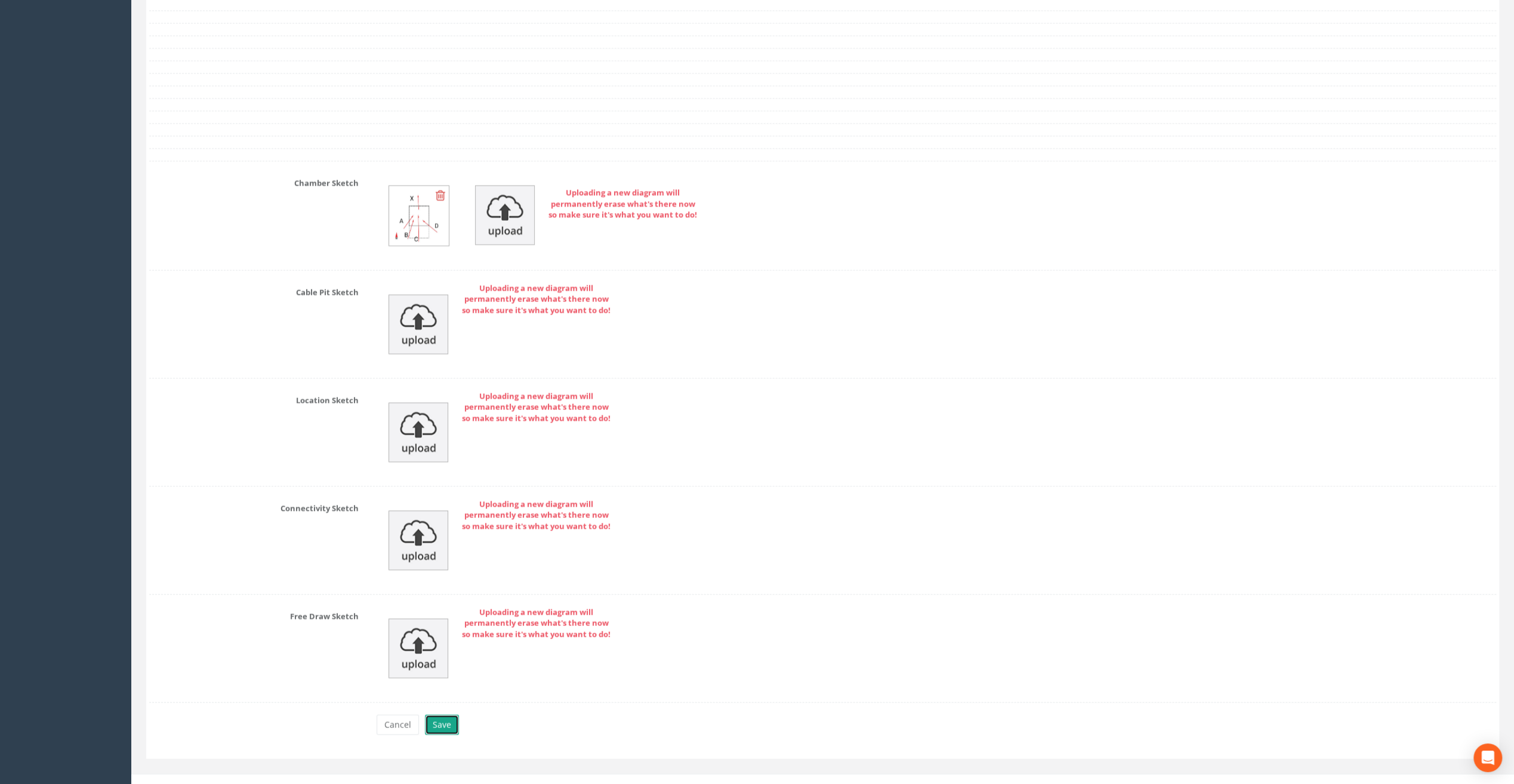
click at [443, 715] on button "Save" at bounding box center [442, 724] width 34 height 20
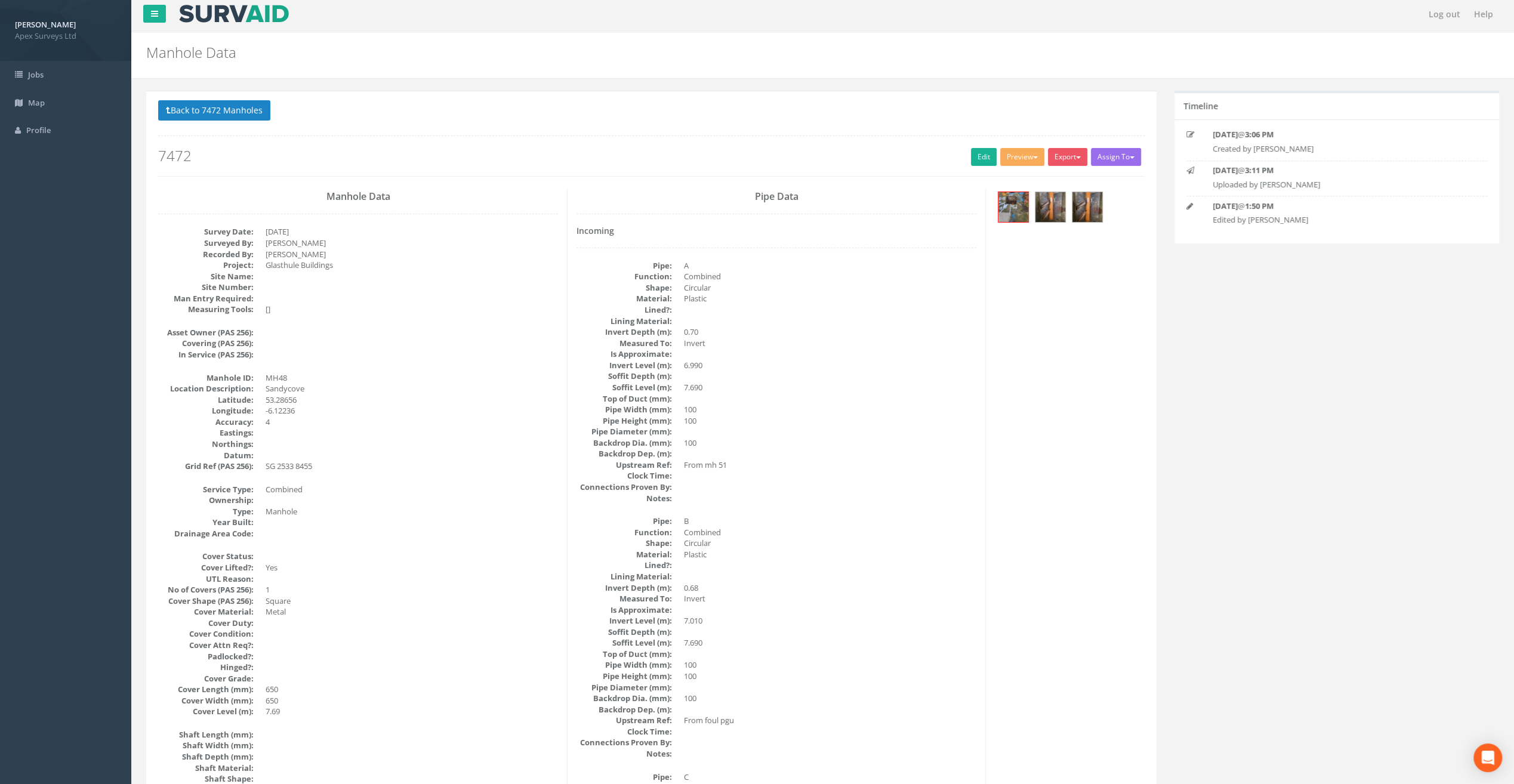
scroll to position [0, 0]
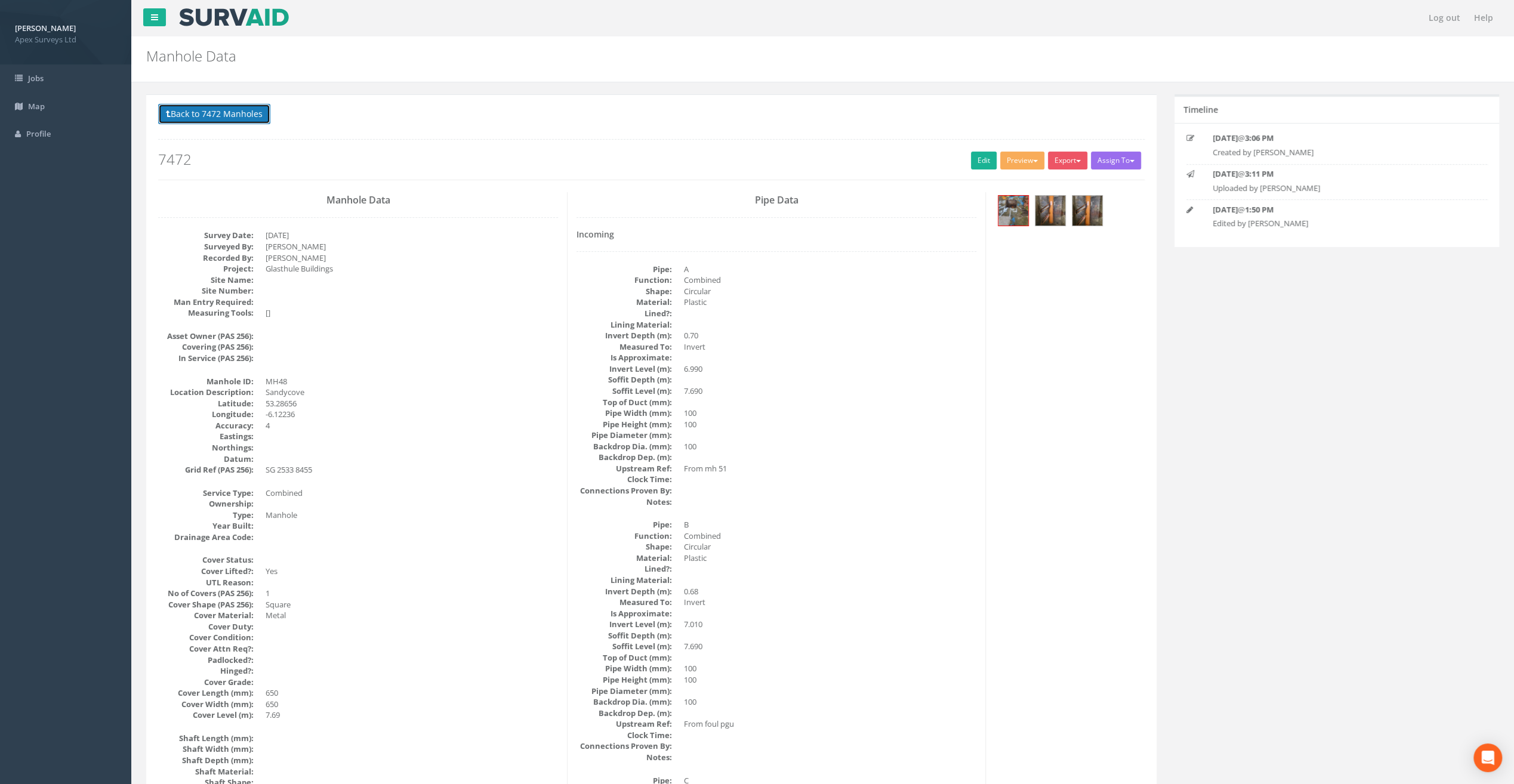
click at [187, 107] on button "Back to 7472 Manholes" at bounding box center [214, 113] width 112 height 20
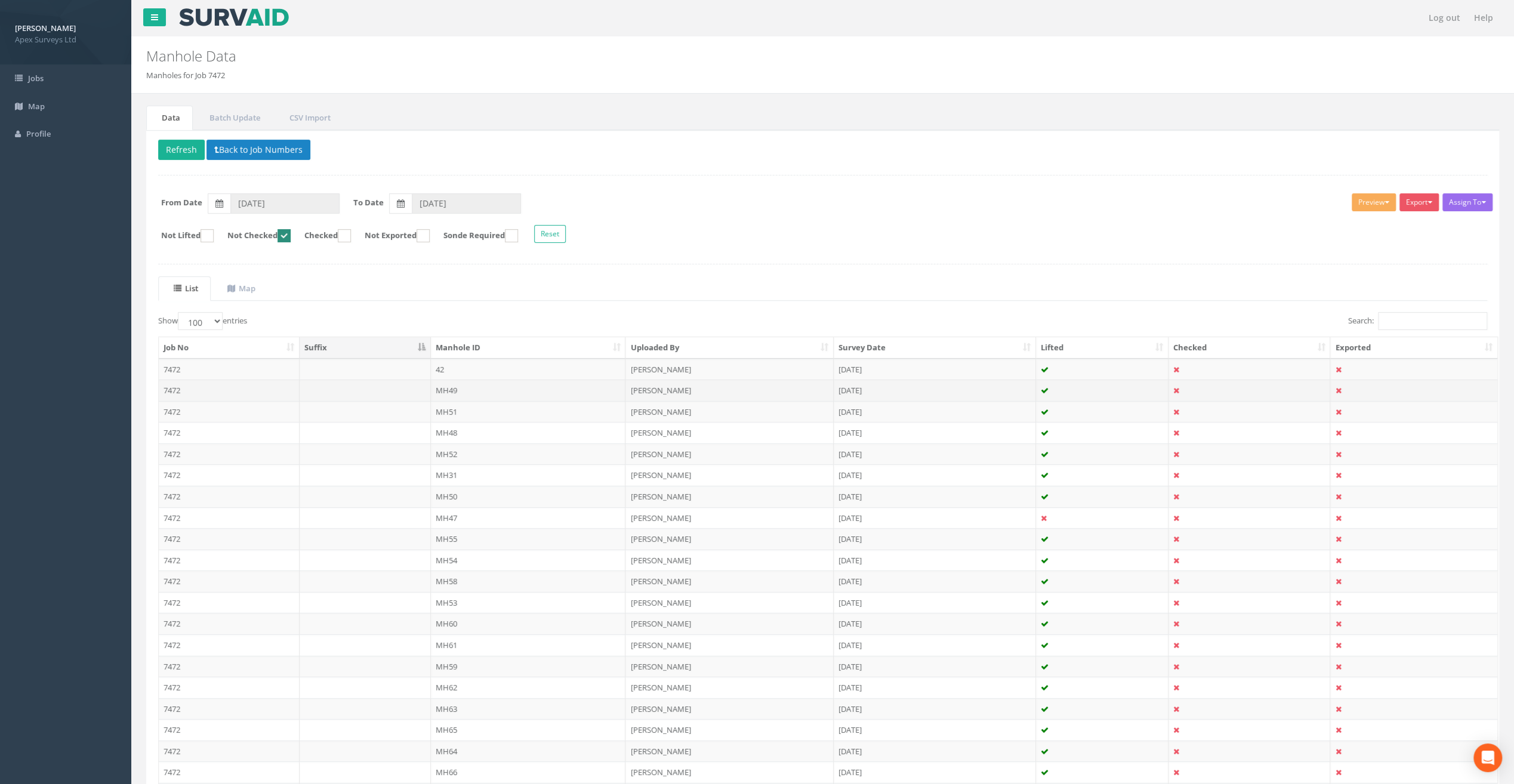
click at [453, 385] on td "MH49" at bounding box center [528, 390] width 196 height 22
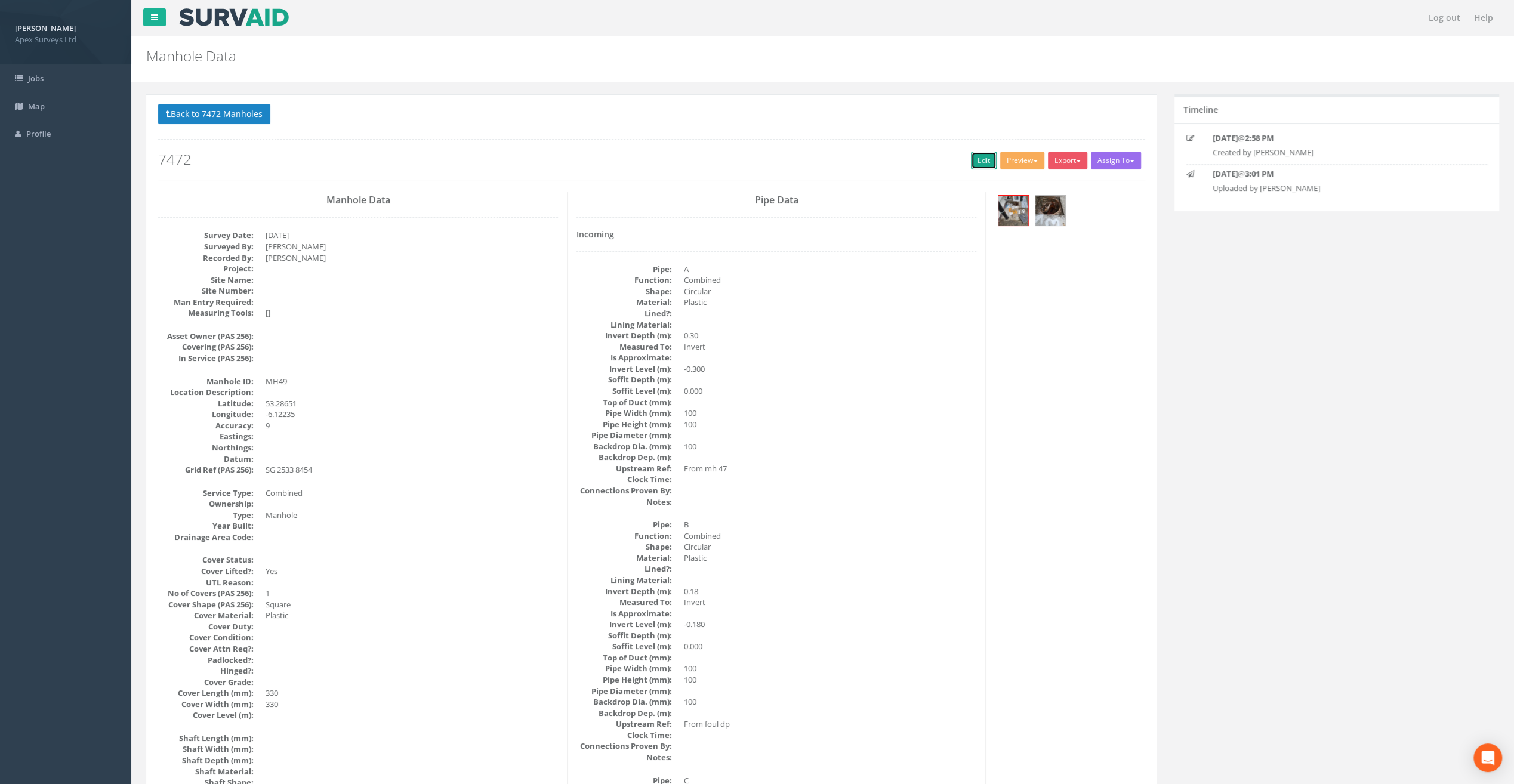
click at [976, 165] on link "Edit" at bounding box center [984, 160] width 26 height 18
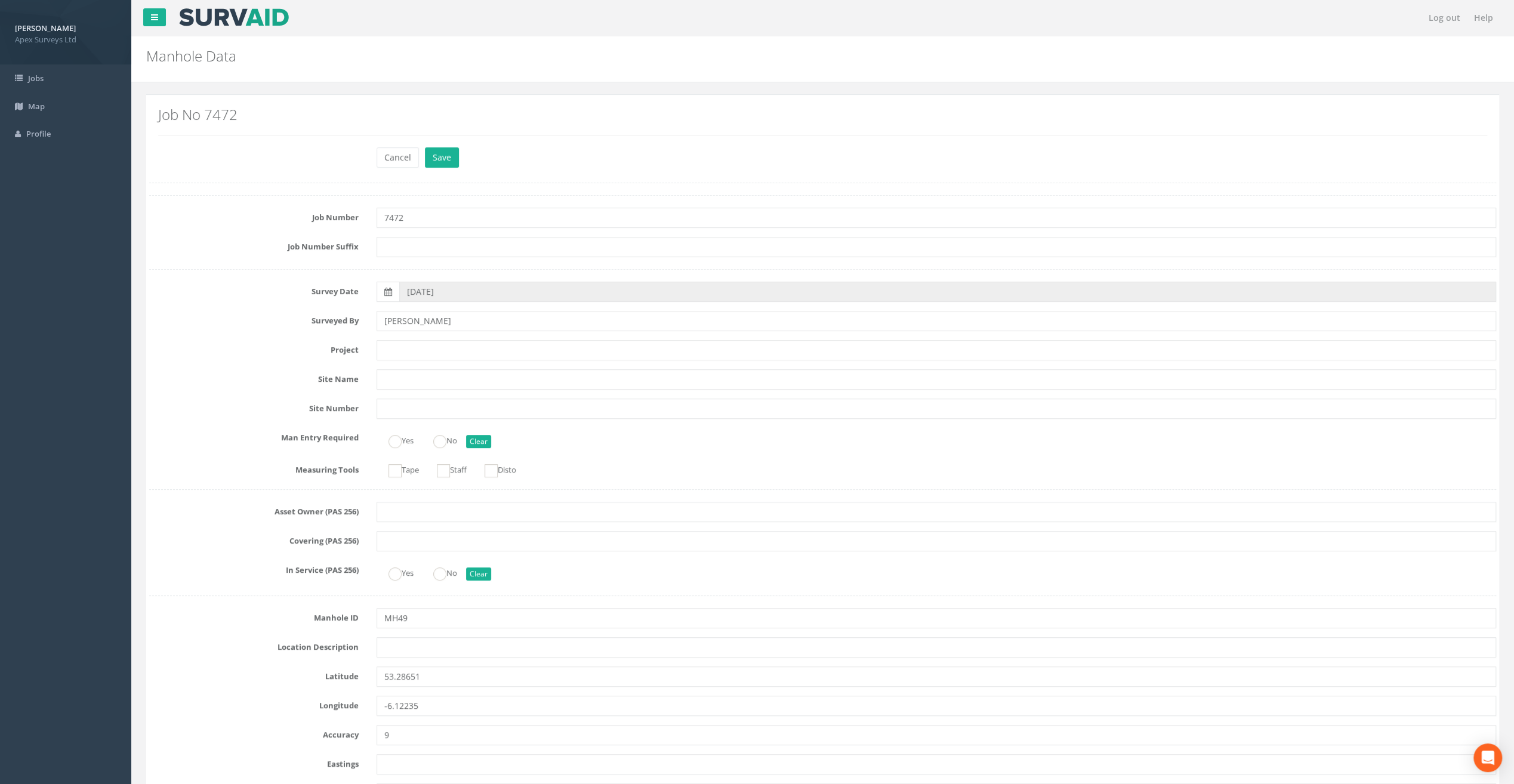
click at [284, 118] on h2 "Job No 7472" at bounding box center [822, 114] width 1330 height 15
click at [397, 350] on input "text" at bounding box center [937, 349] width 1120 height 20
paste input "Glasthule Buildings"
type input "Glasthule Buildings"
click at [275, 145] on div "Job No 7472" at bounding box center [823, 125] width 1348 height 43
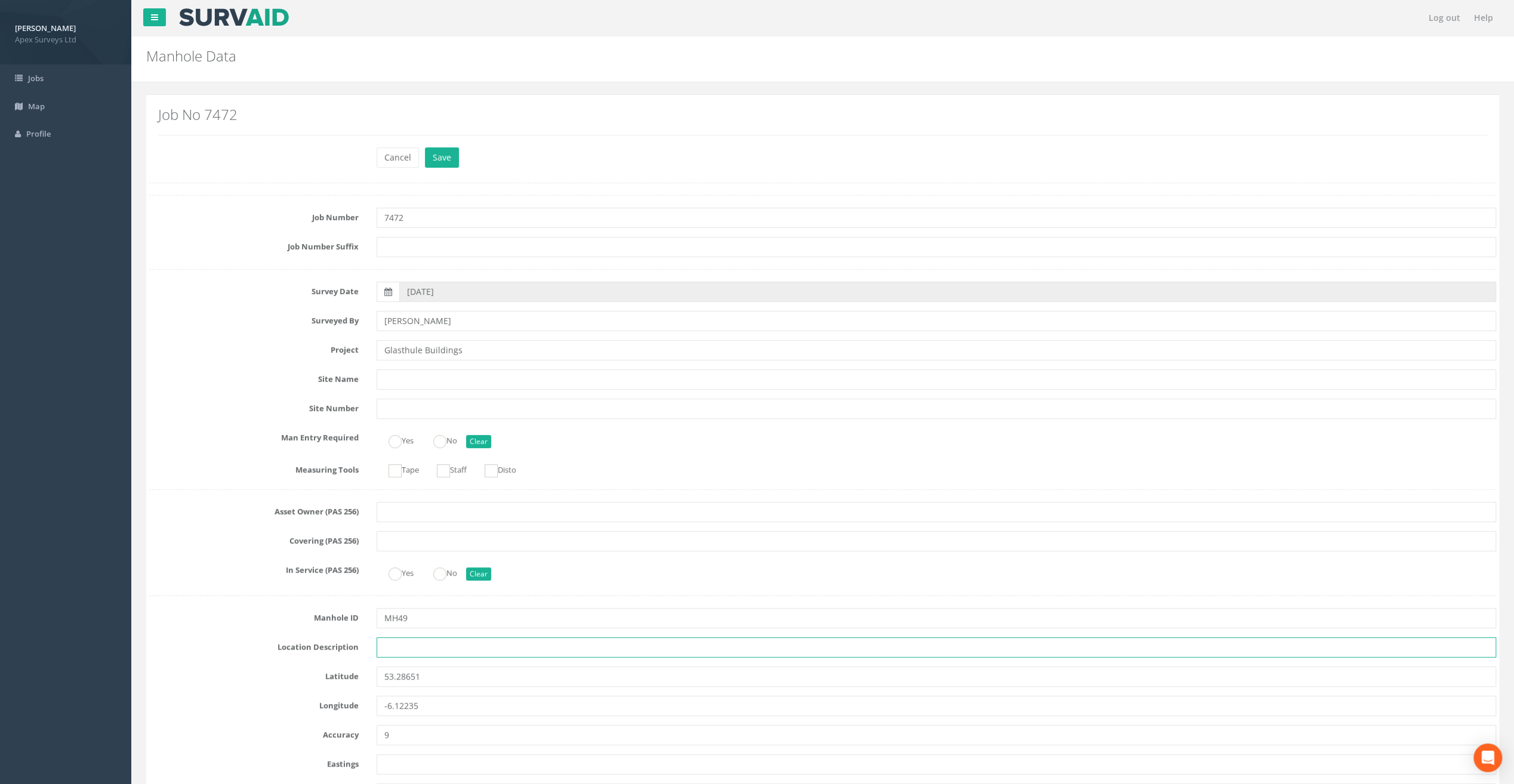
click at [401, 645] on input "text" at bounding box center [937, 647] width 1120 height 20
paste input "Sandycove"
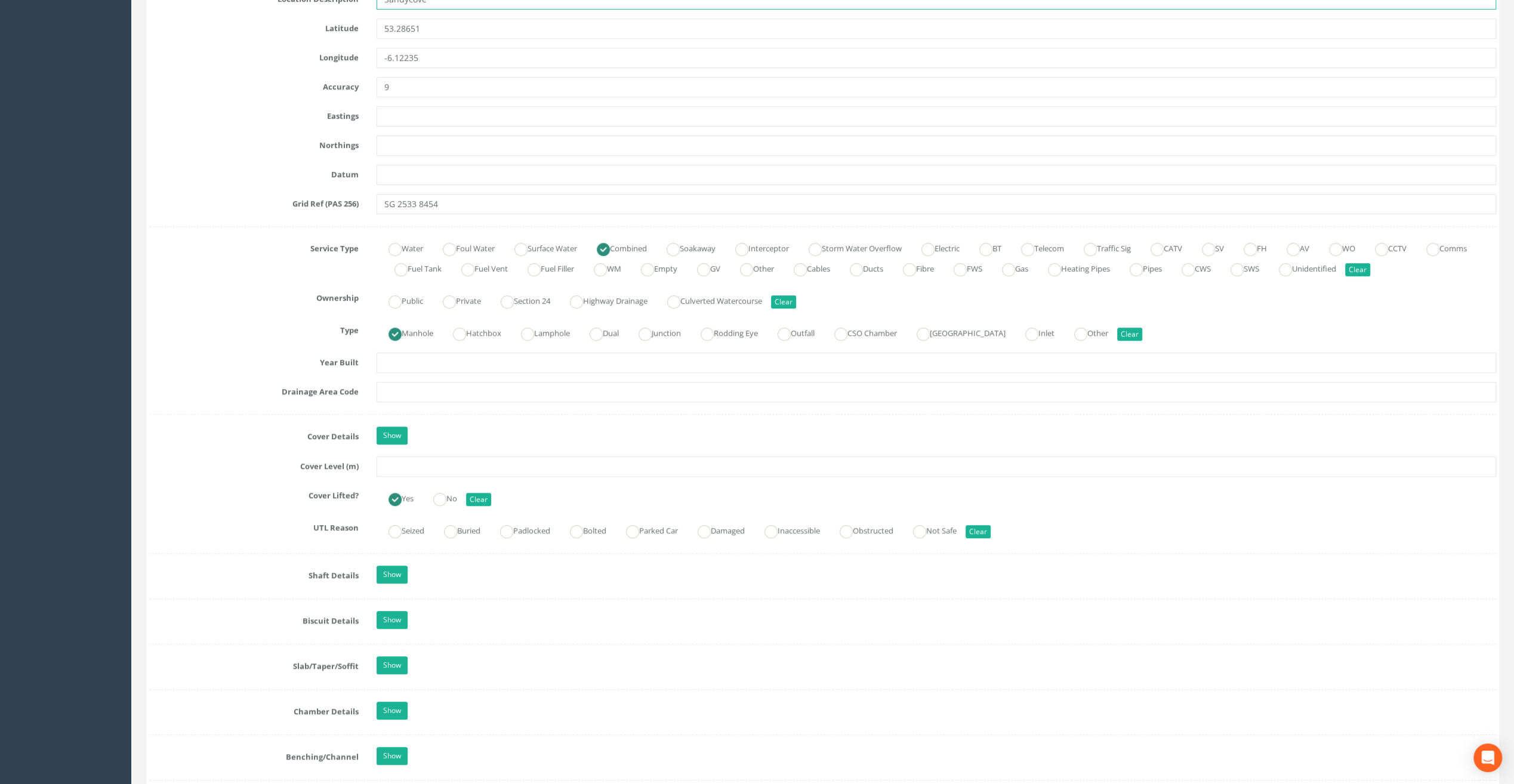
scroll to position [656, 0]
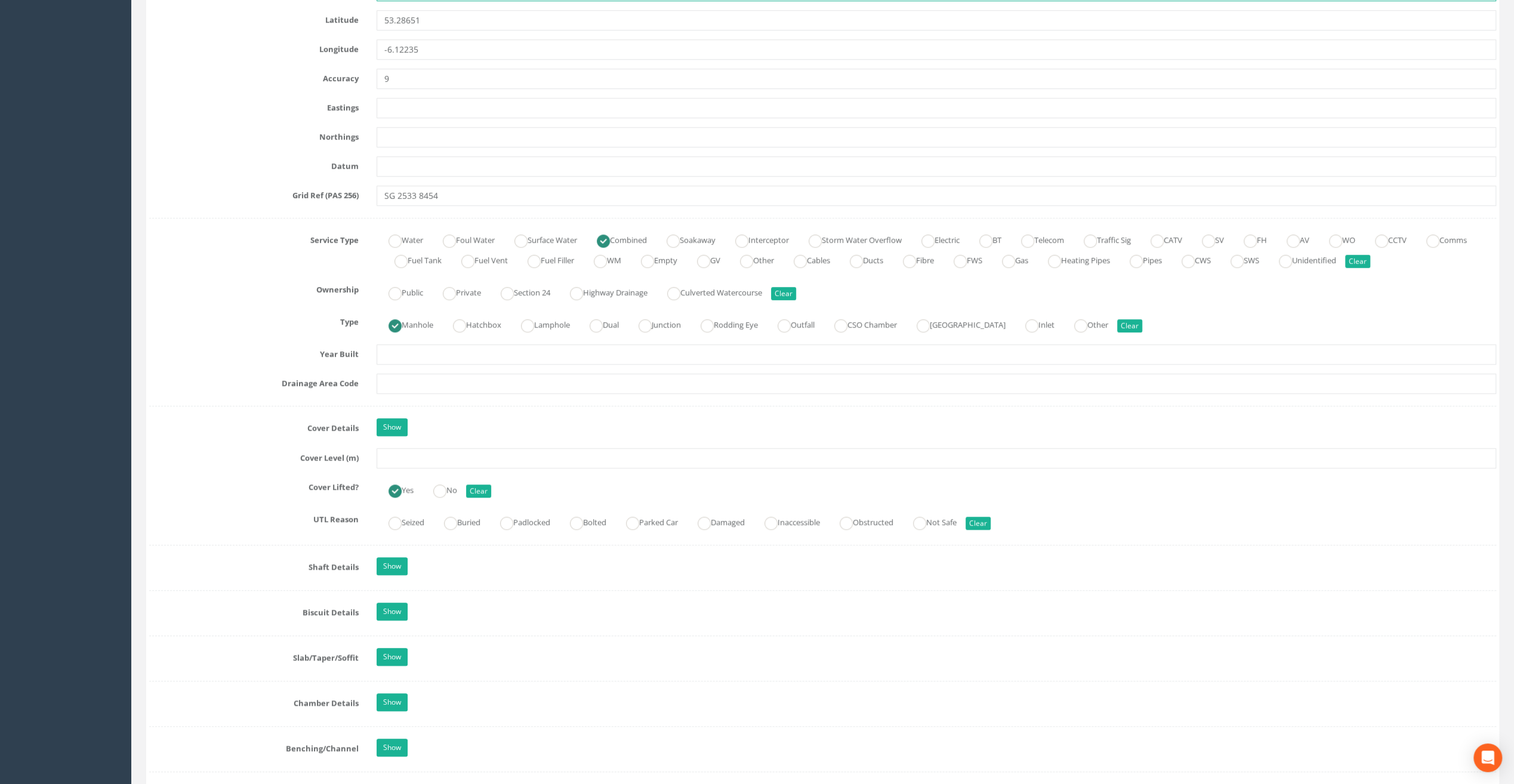
type input "Sandycove"
click at [398, 456] on input "text" at bounding box center [937, 457] width 1120 height 20
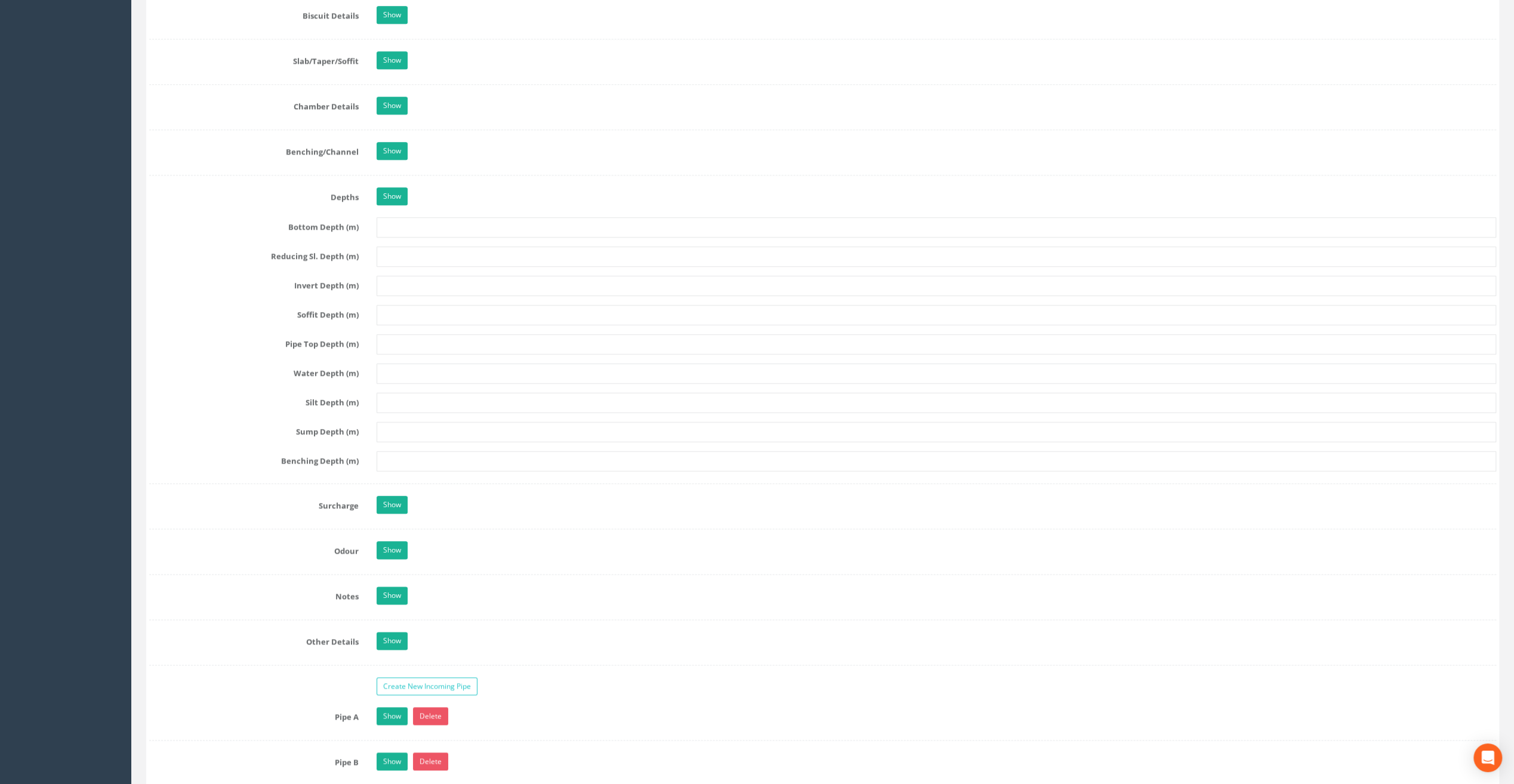
scroll to position [1551, 0]
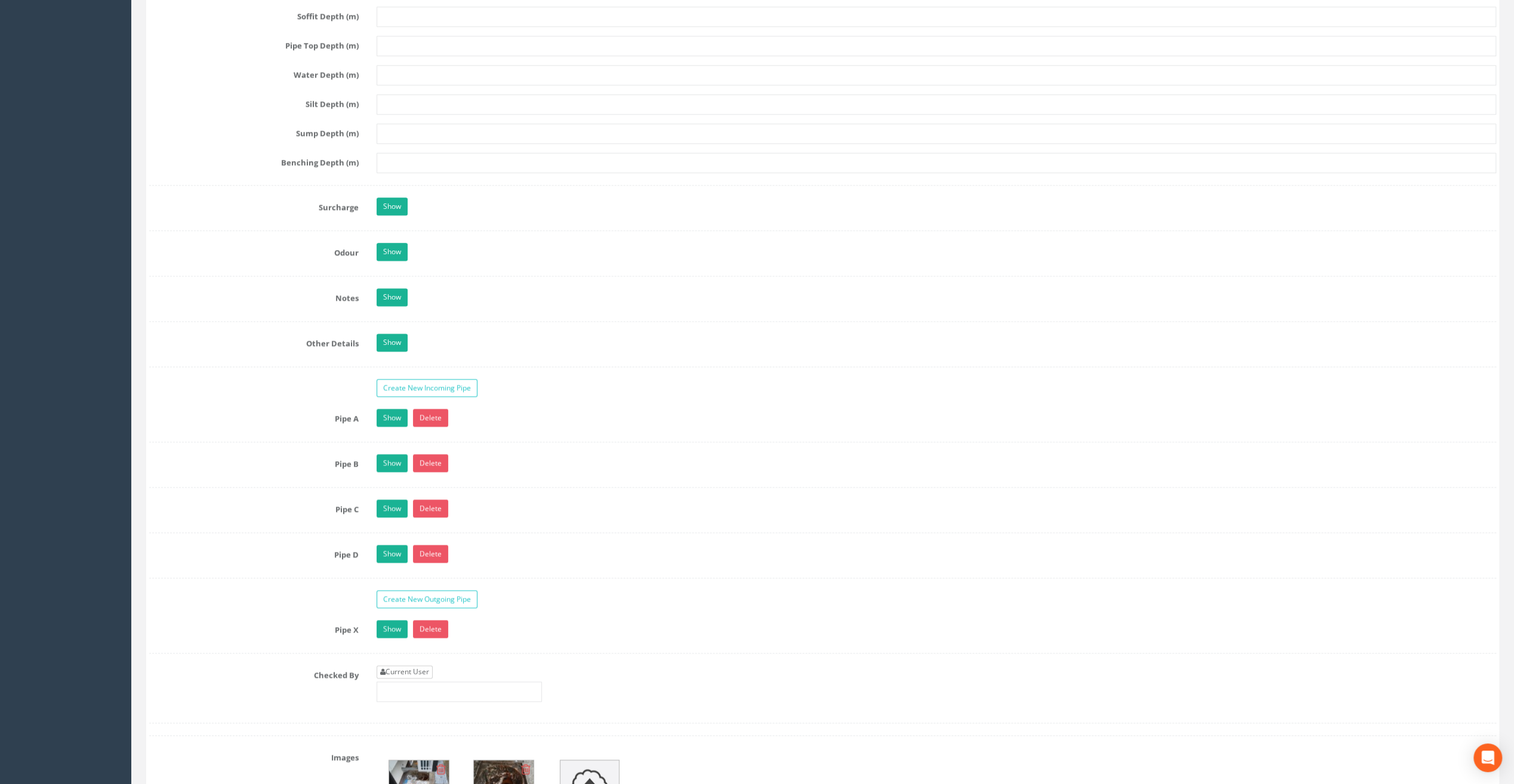
type input "7.77"
click at [416, 665] on link "Current User" at bounding box center [404, 672] width 56 height 13
type input "[PERSON_NAME]"
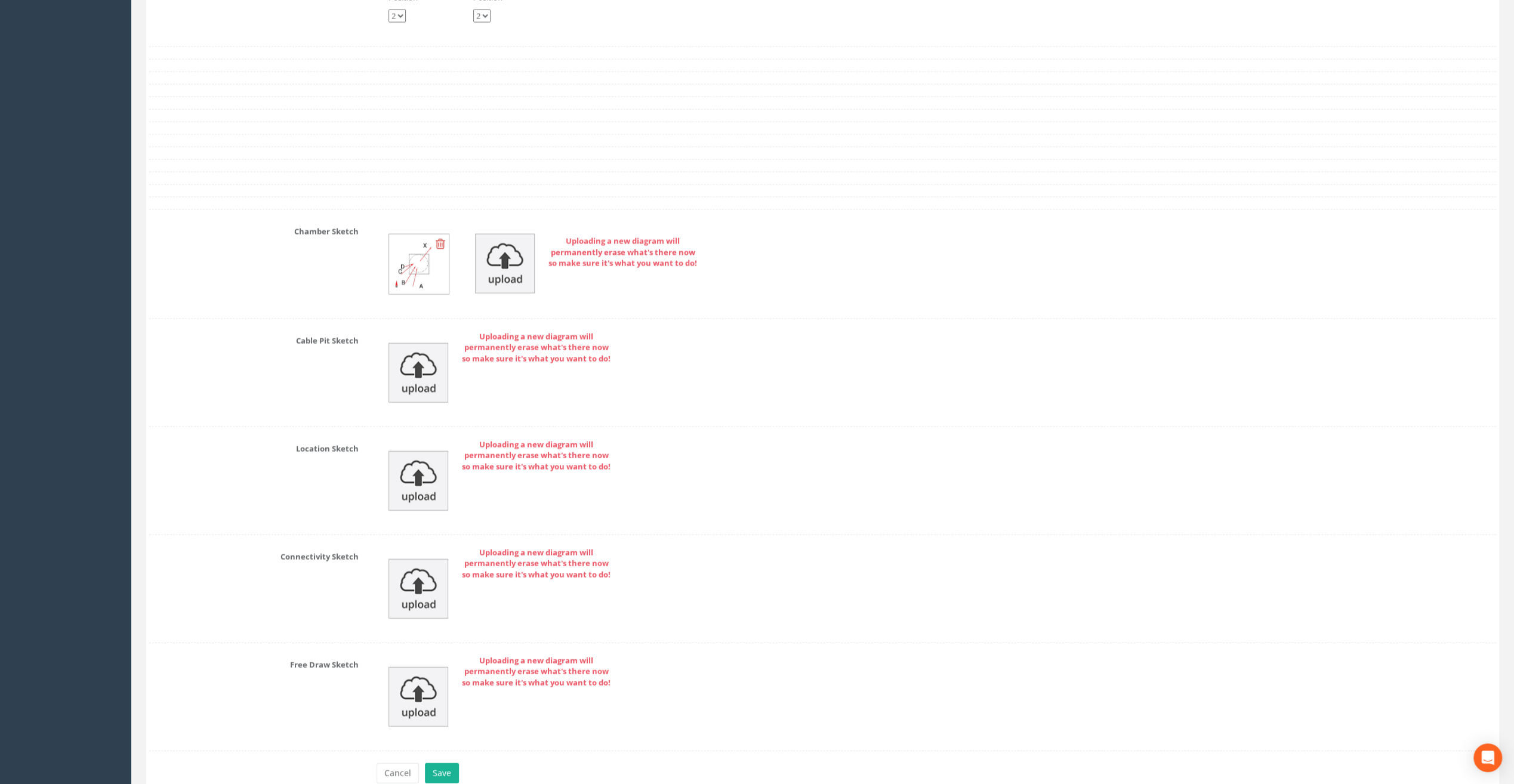
scroll to position [2431, 0]
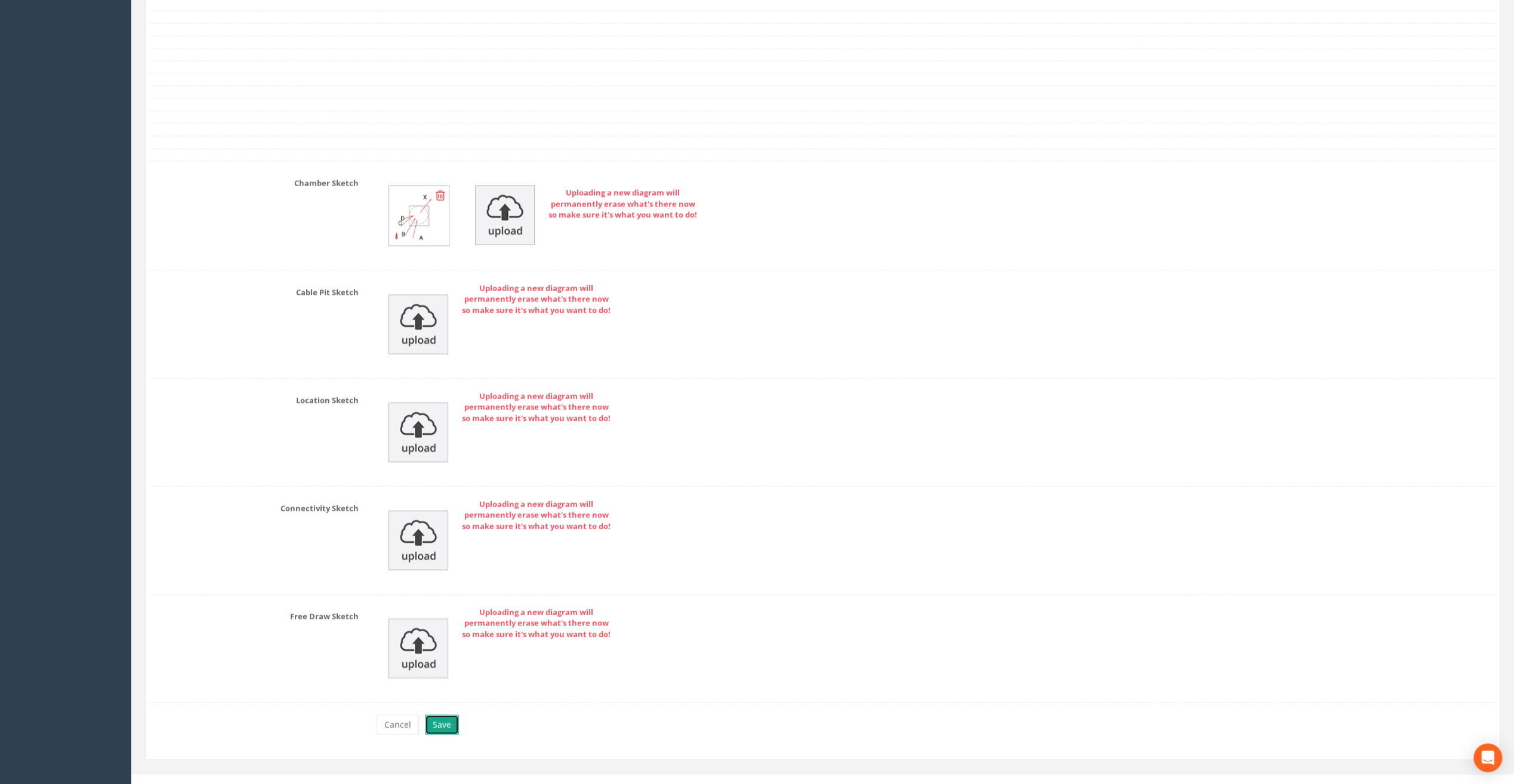
click at [450, 715] on button "Save" at bounding box center [442, 724] width 34 height 20
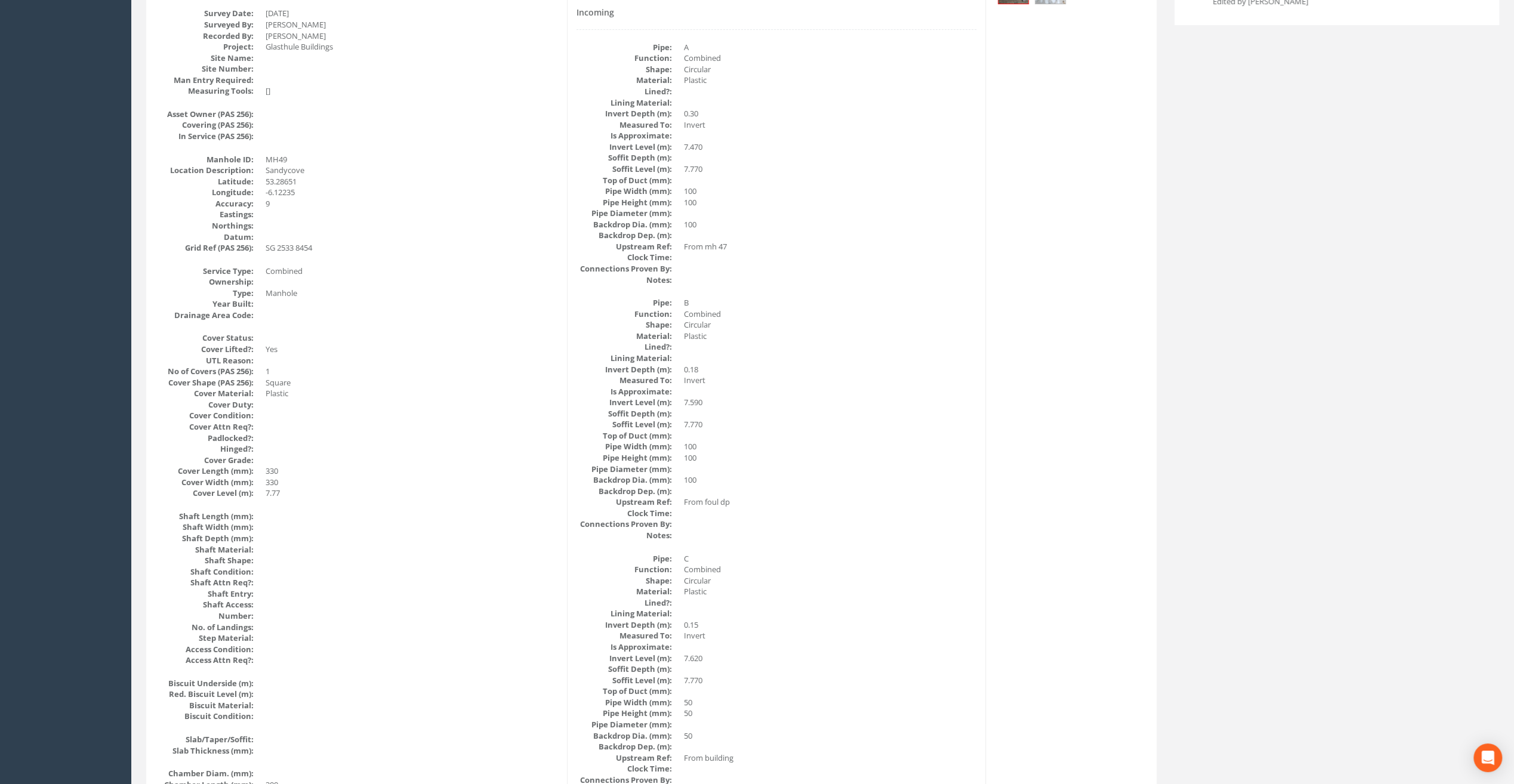
scroll to position [0, 0]
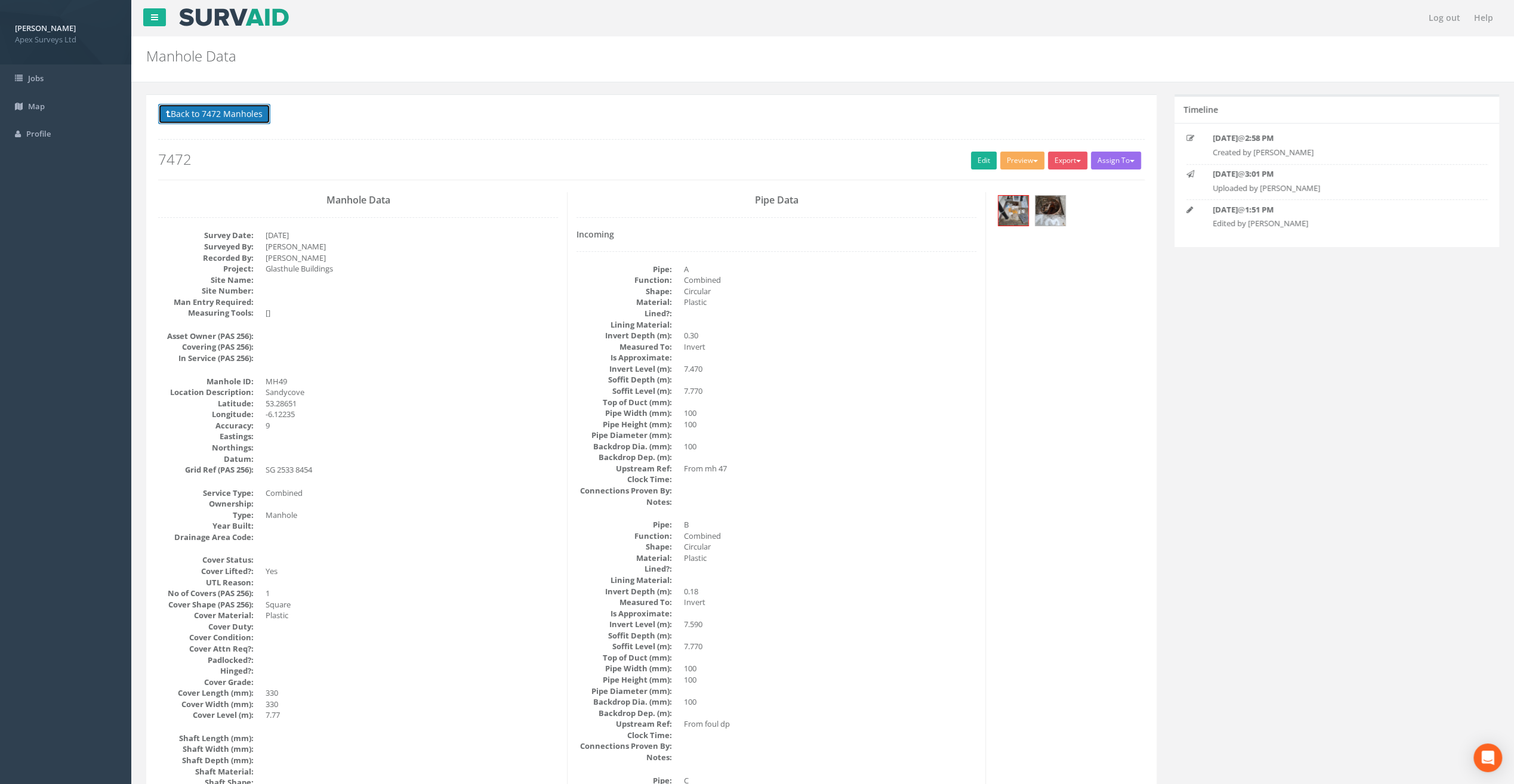
click at [201, 118] on button "Back to 7472 Manholes" at bounding box center [214, 113] width 112 height 20
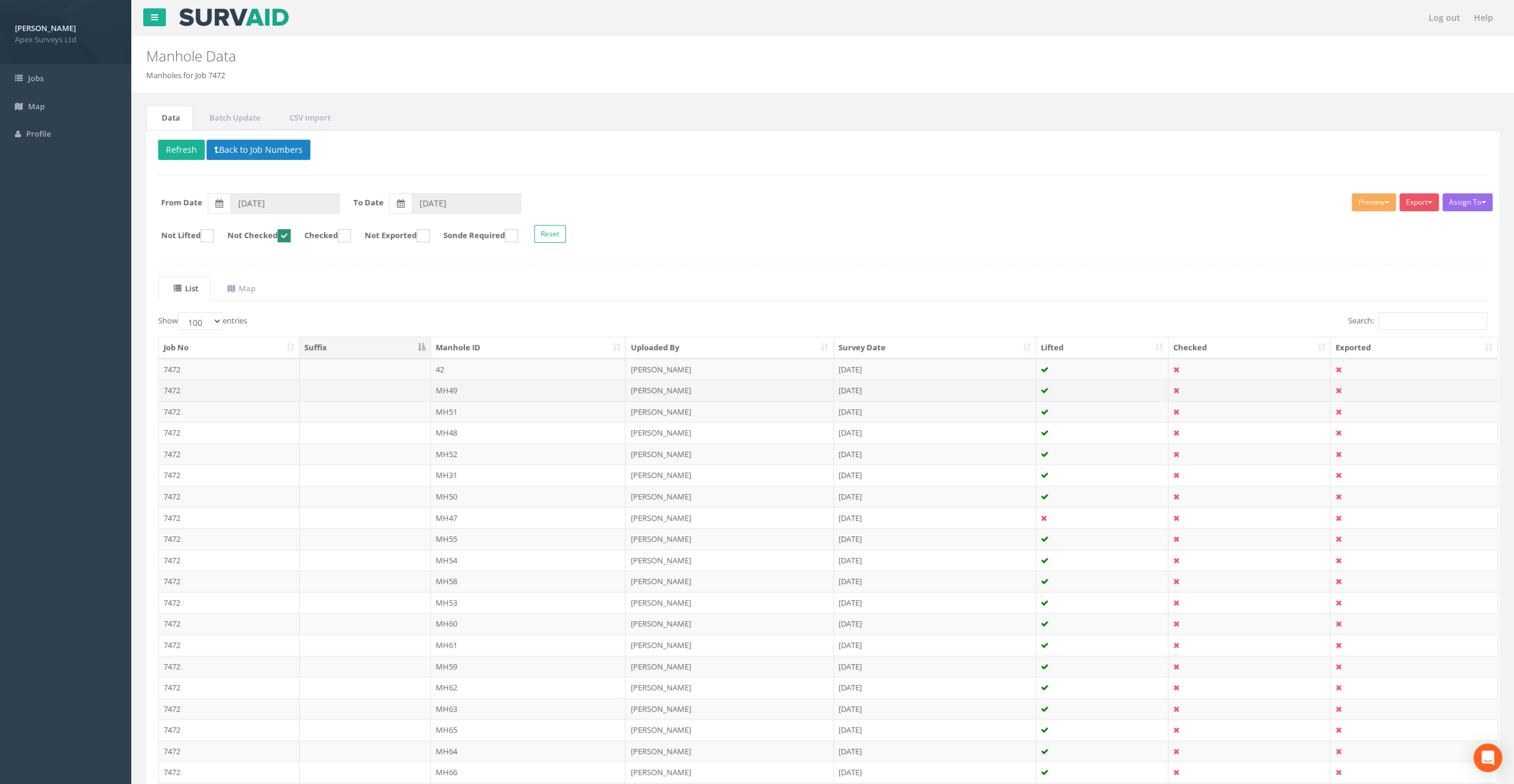
click at [453, 385] on td "MH49" at bounding box center [528, 390] width 196 height 22
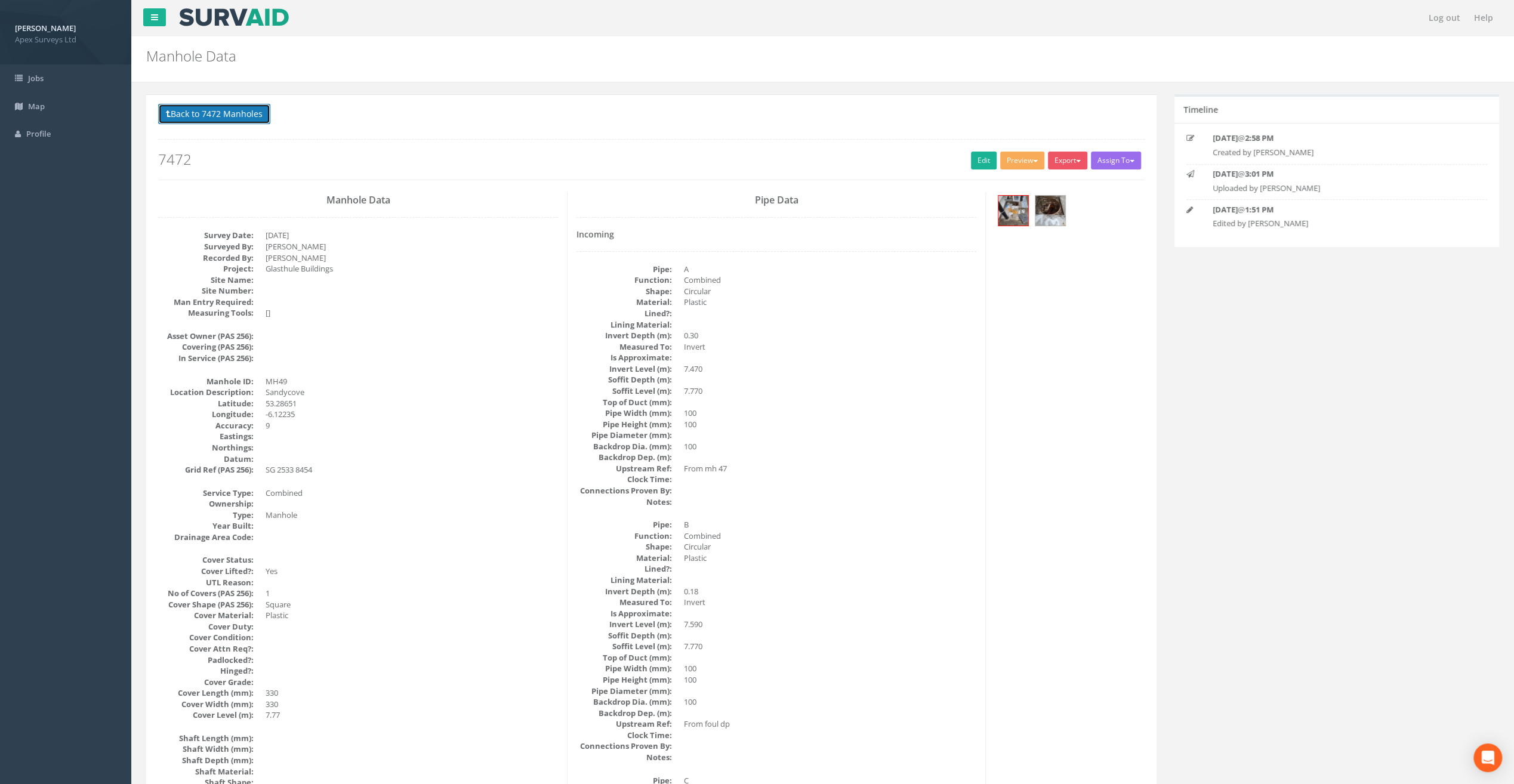
click at [196, 114] on button "Back to 7472 Manholes" at bounding box center [214, 113] width 112 height 20
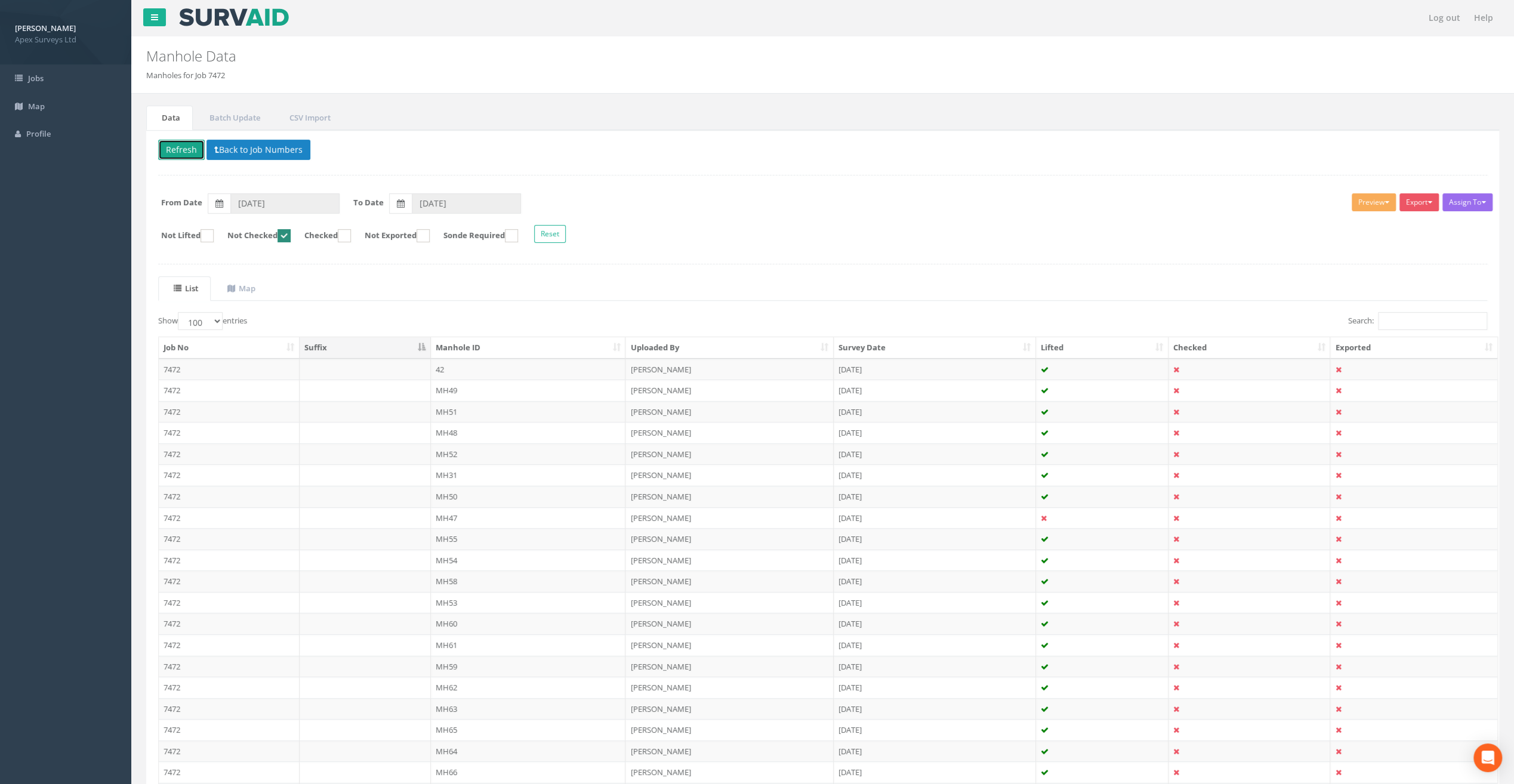
click at [178, 140] on button "Refresh" at bounding box center [181, 149] width 46 height 20
click at [351, 236] on ins at bounding box center [345, 236] width 13 height 13
checkbox input "true"
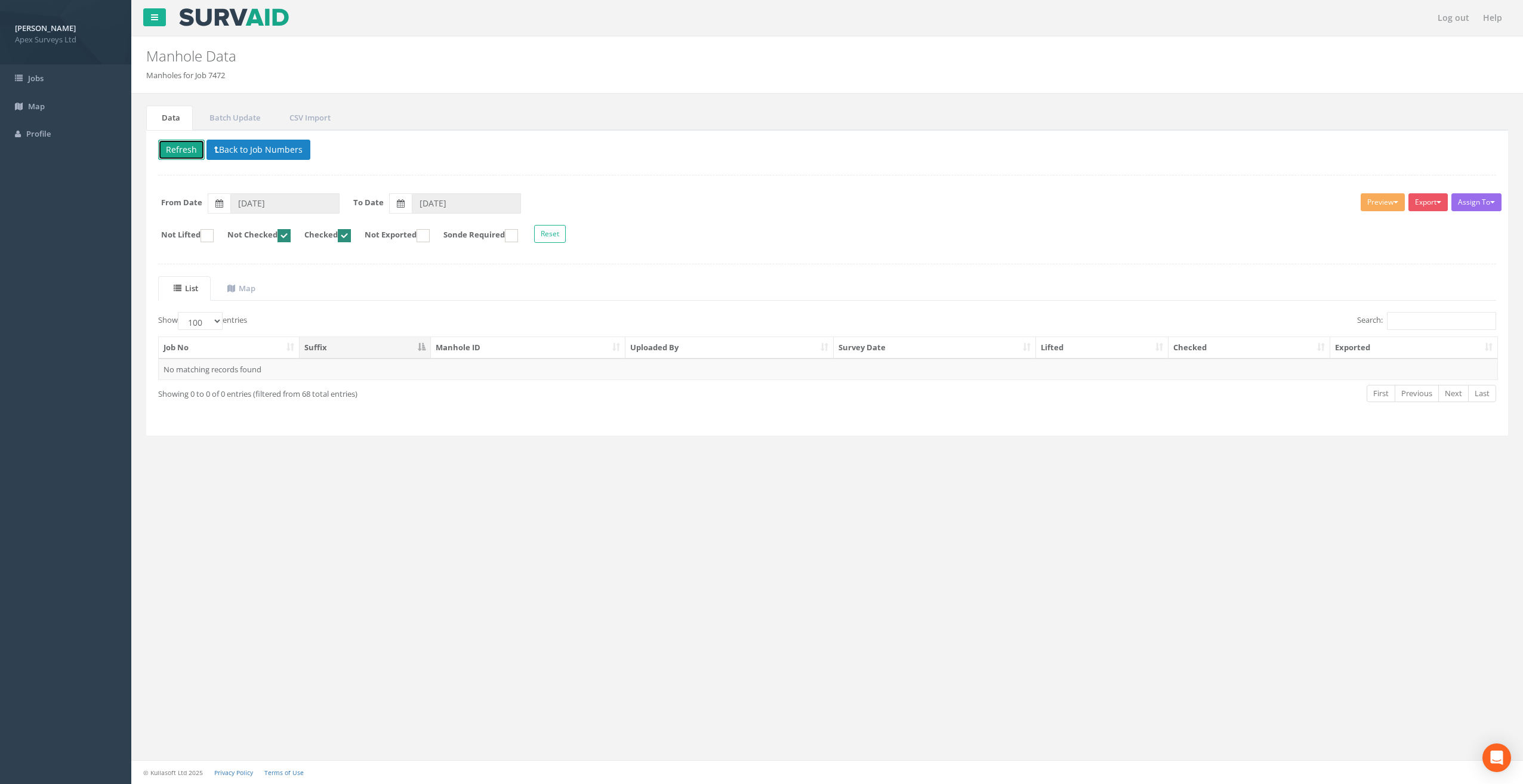
click at [291, 238] on ins at bounding box center [284, 236] width 13 height 13
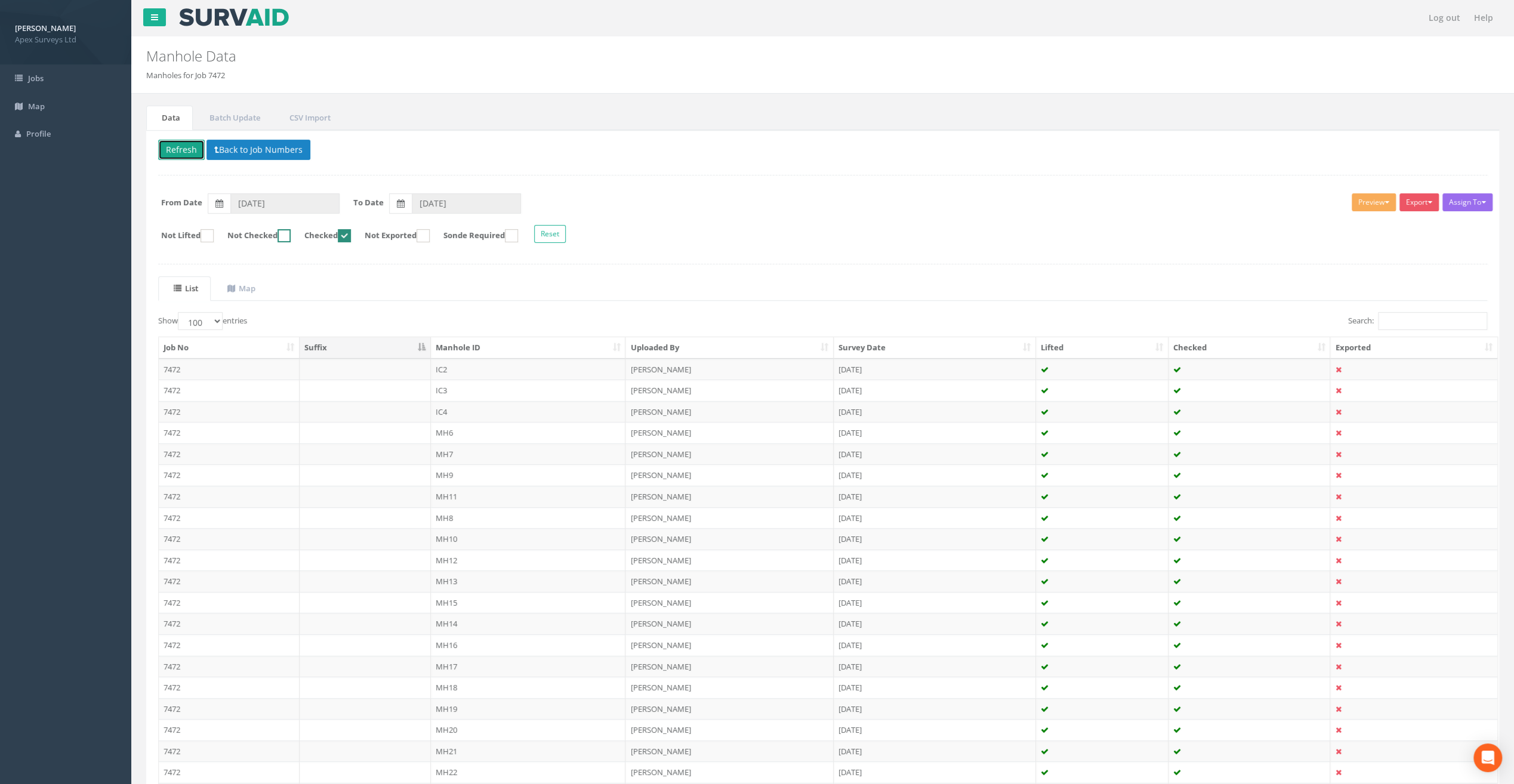
click at [291, 234] on ins at bounding box center [284, 236] width 13 height 13
checkbox input "true"
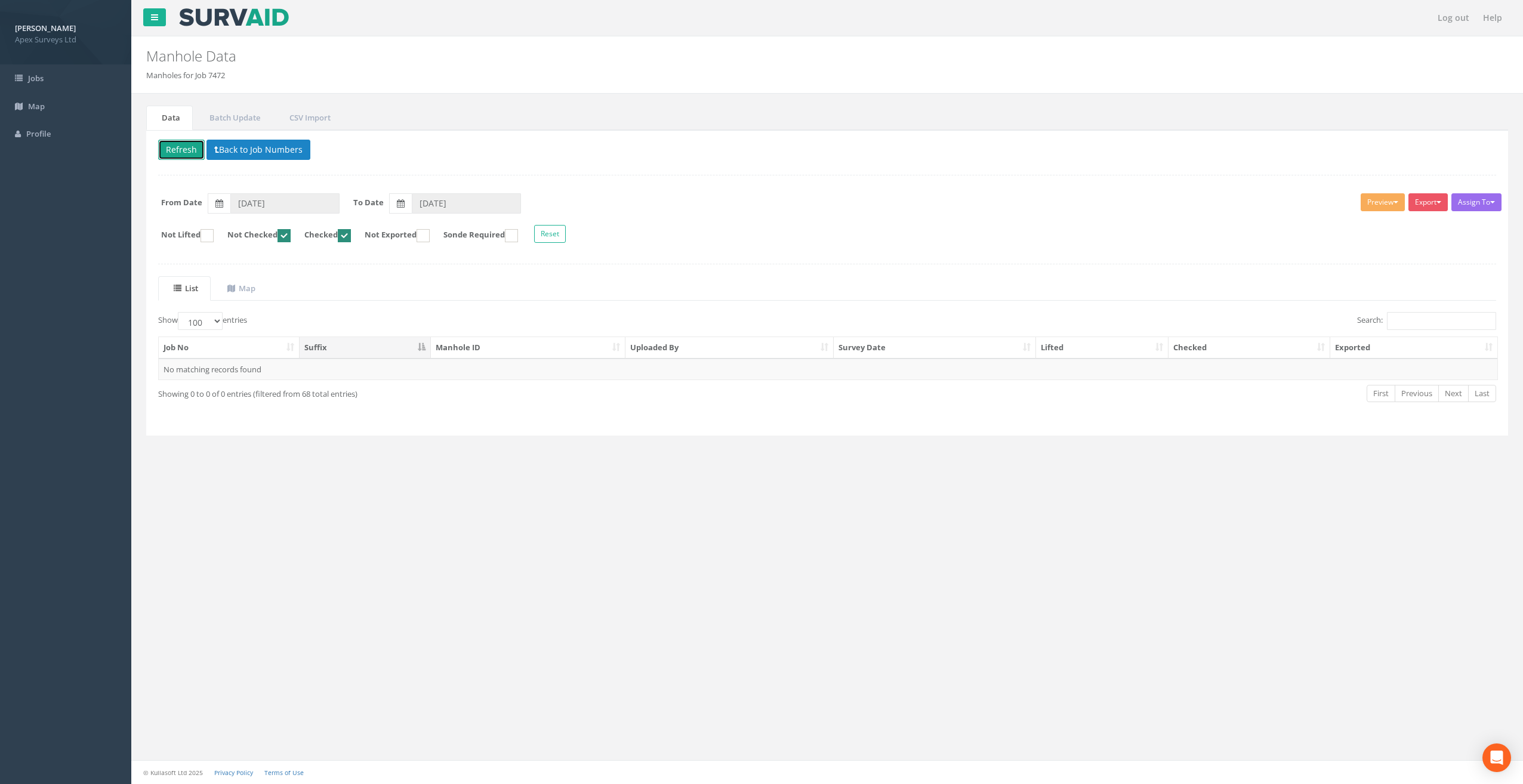
click at [351, 230] on ins at bounding box center [345, 236] width 13 height 13
checkbox input "false"
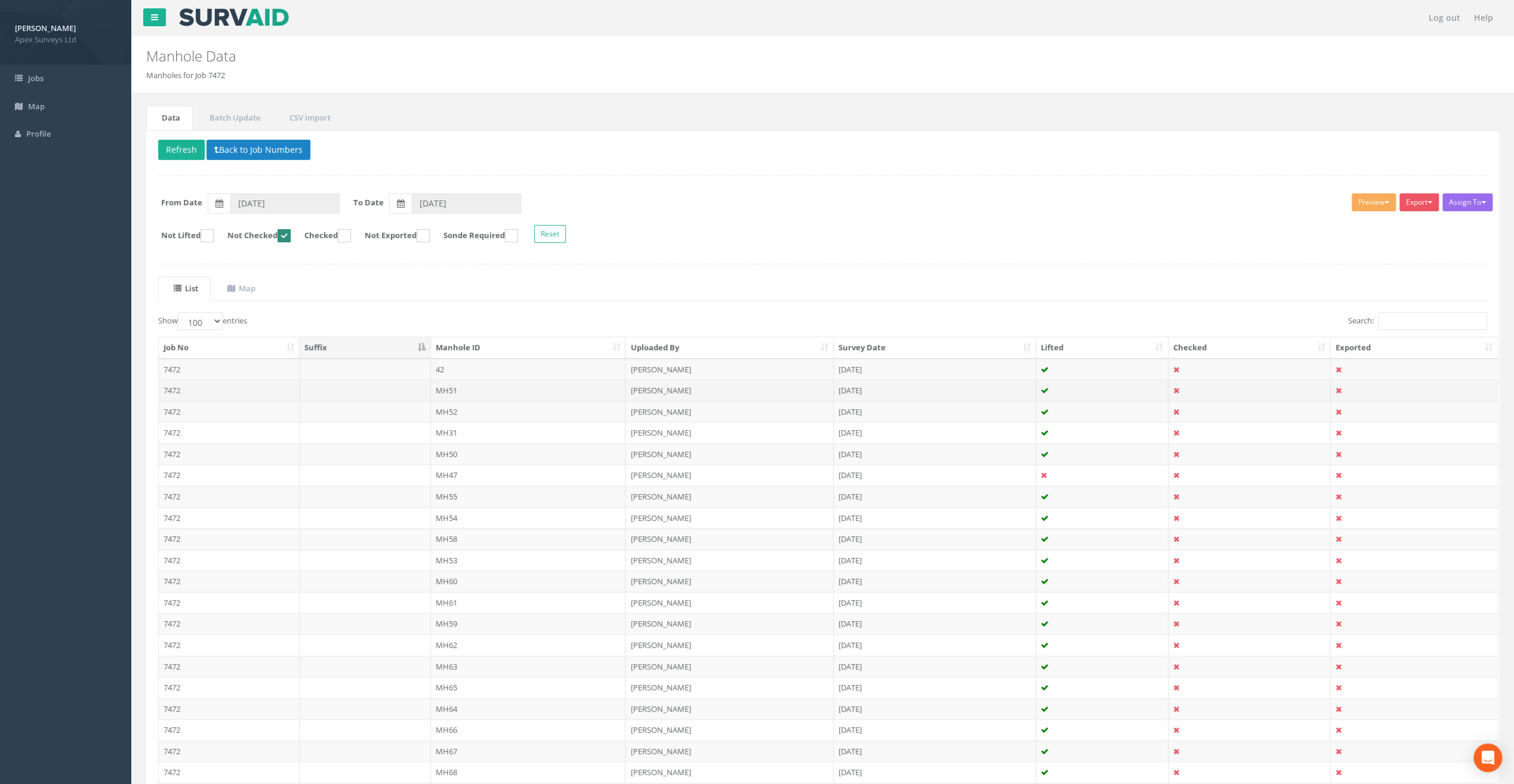
click at [458, 390] on td "MH51" at bounding box center [528, 390] width 196 height 22
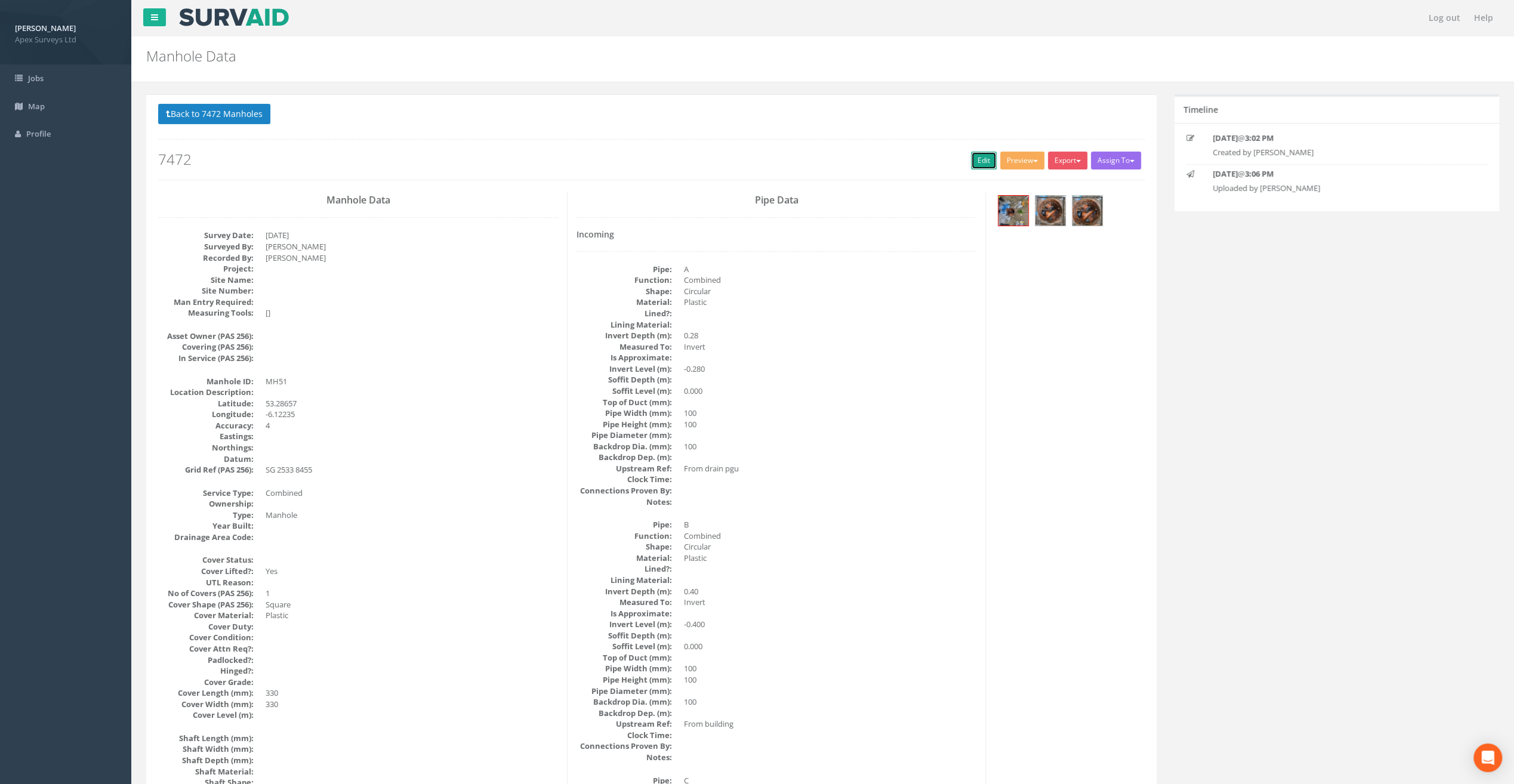
click at [975, 151] on link "Edit" at bounding box center [984, 160] width 26 height 18
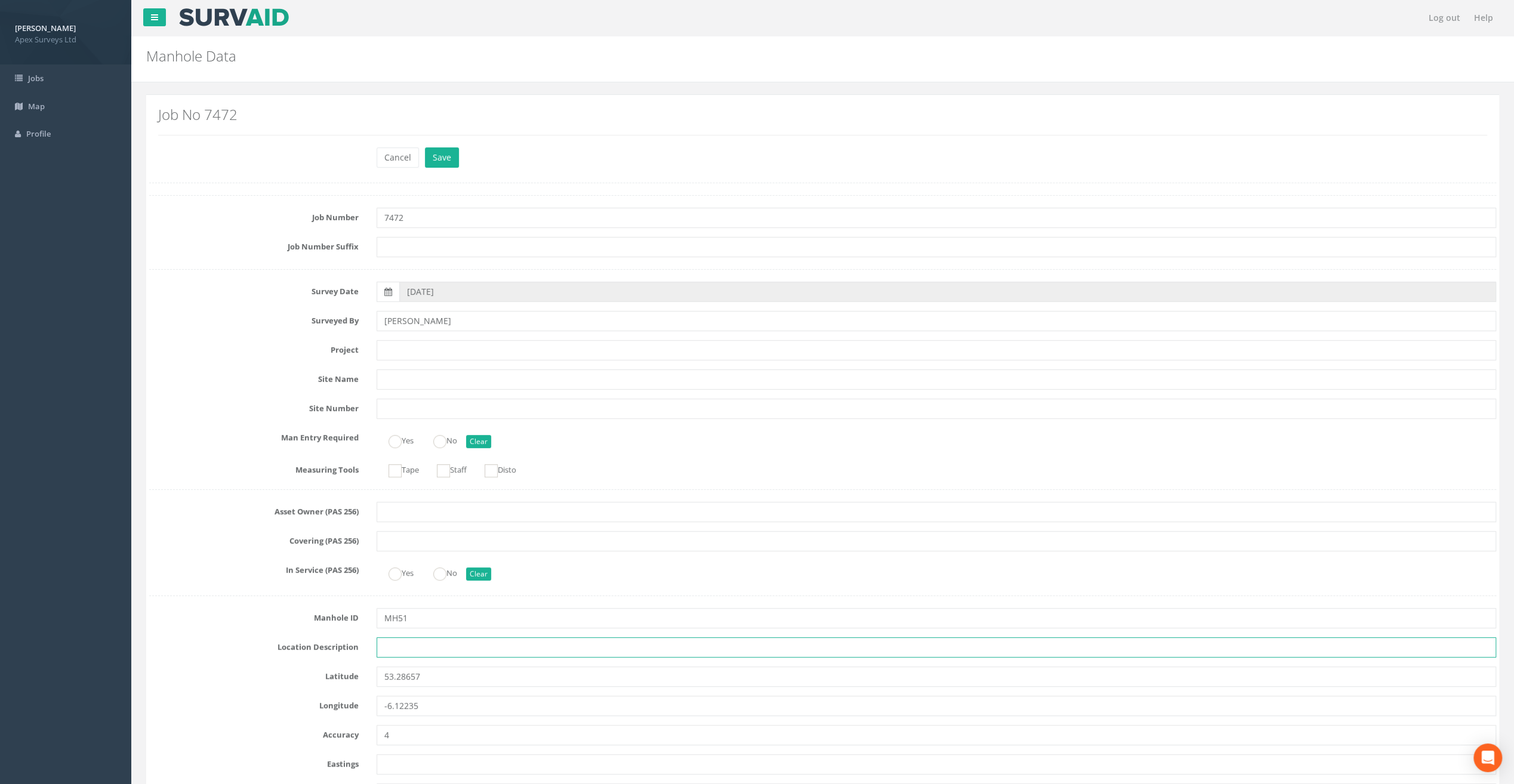
click at [423, 651] on input "text" at bounding box center [937, 647] width 1120 height 20
paste input "Sandycove"
type input "Sandycove"
click at [181, 182] on div at bounding box center [823, 182] width 1348 height 1
click at [403, 348] on input "text" at bounding box center [937, 349] width 1120 height 20
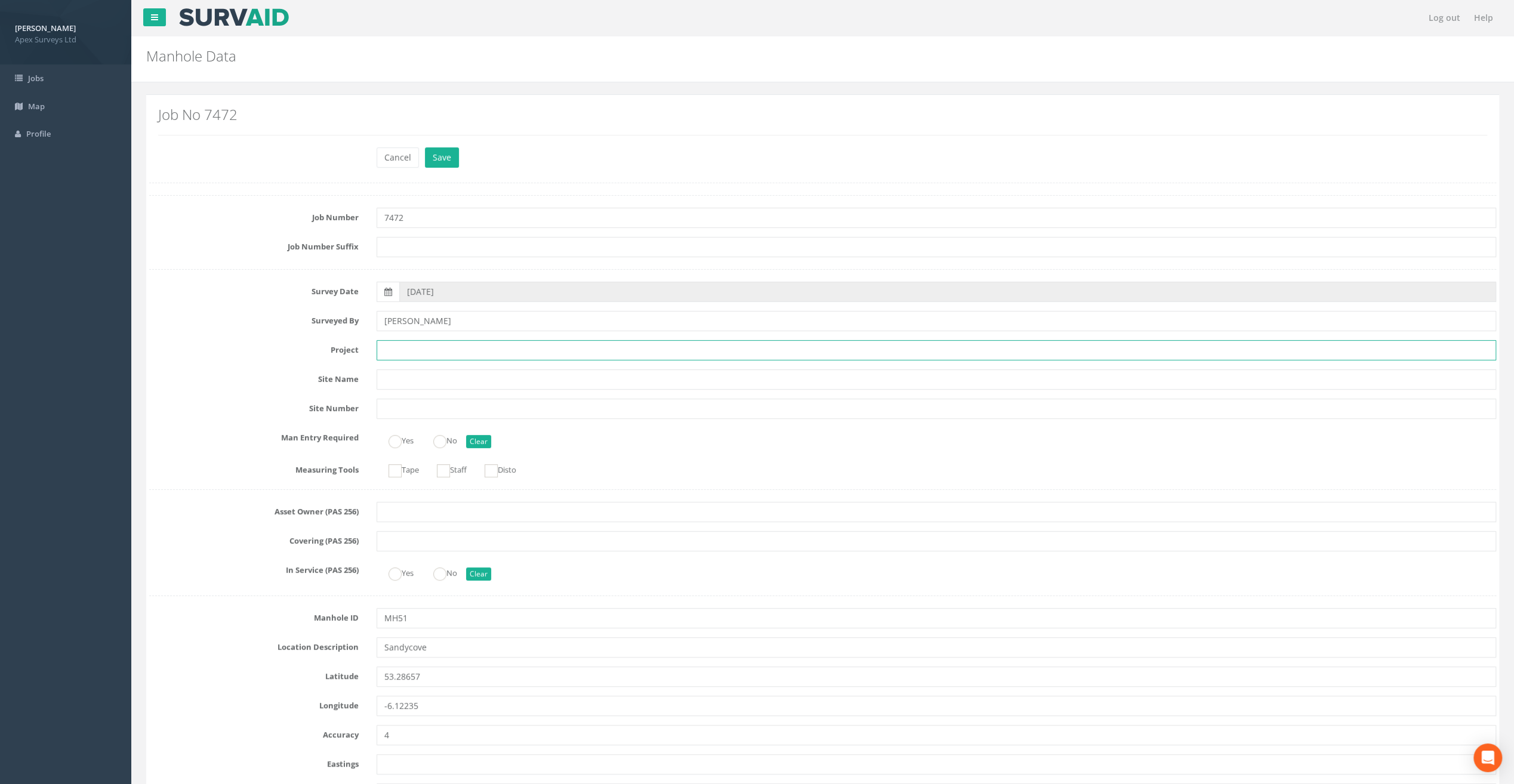
paste input "Glasthule Buildings"
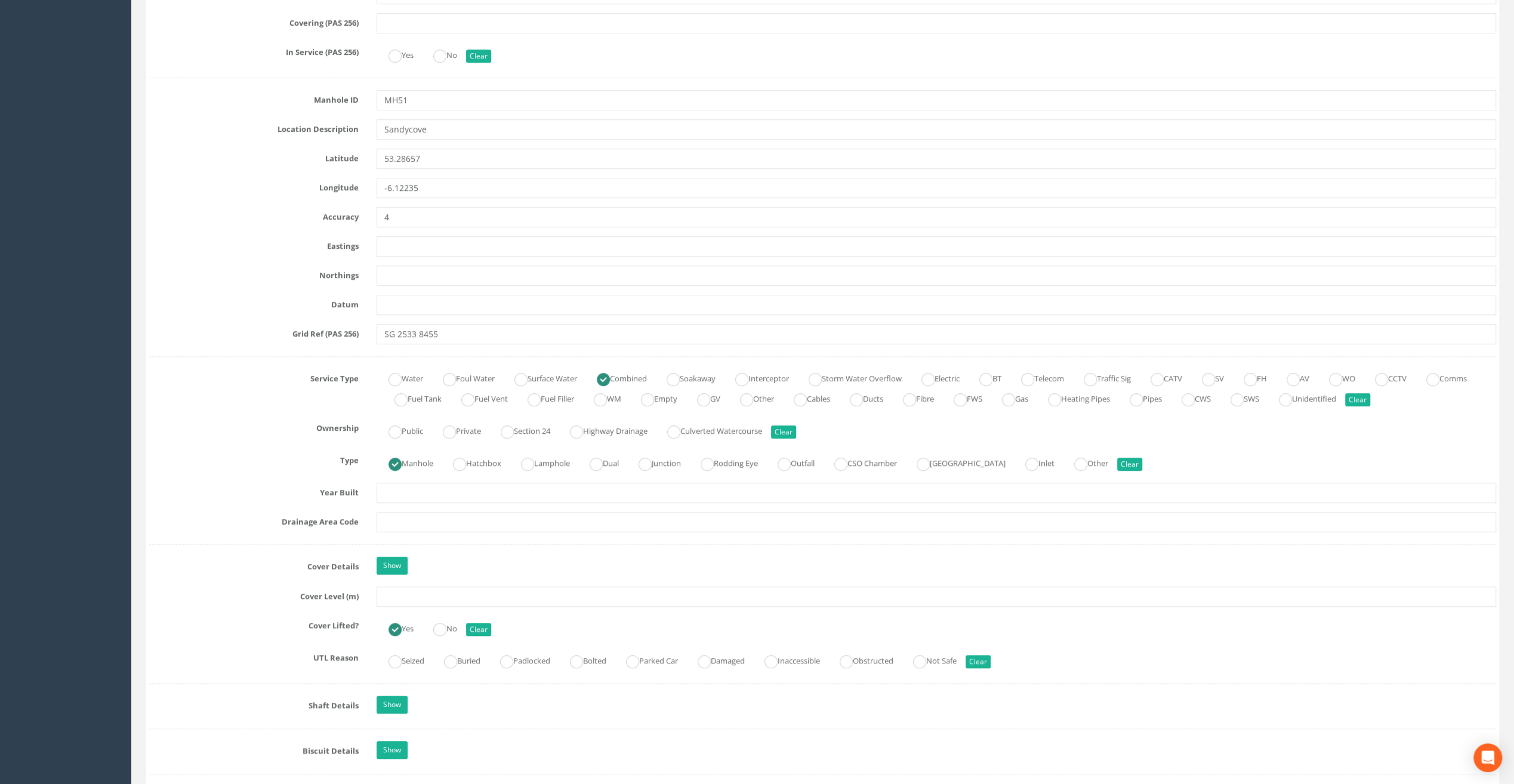
scroll to position [537, 0]
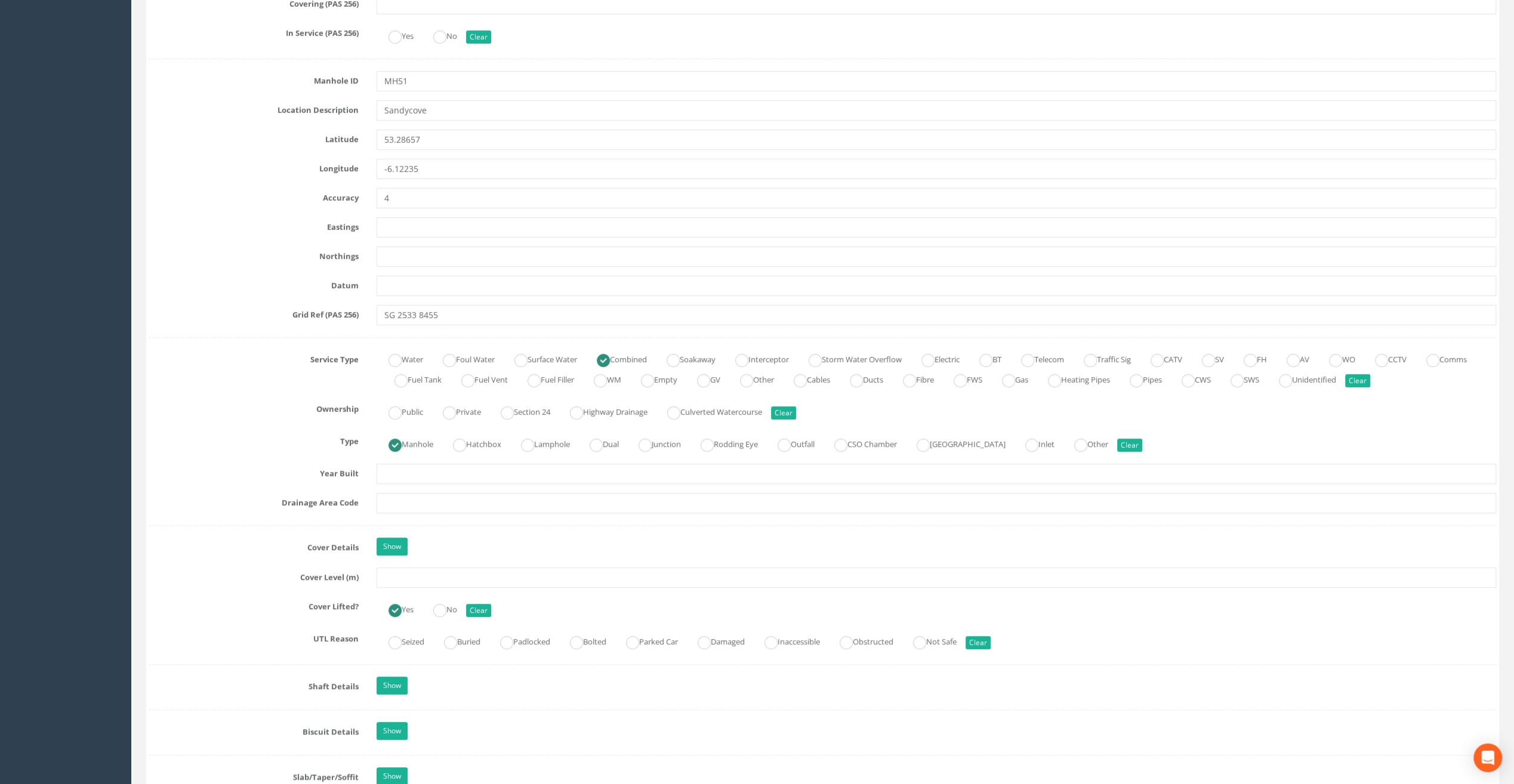
type input "Glasthule Buildings"
click at [414, 575] on input "text" at bounding box center [937, 577] width 1120 height 20
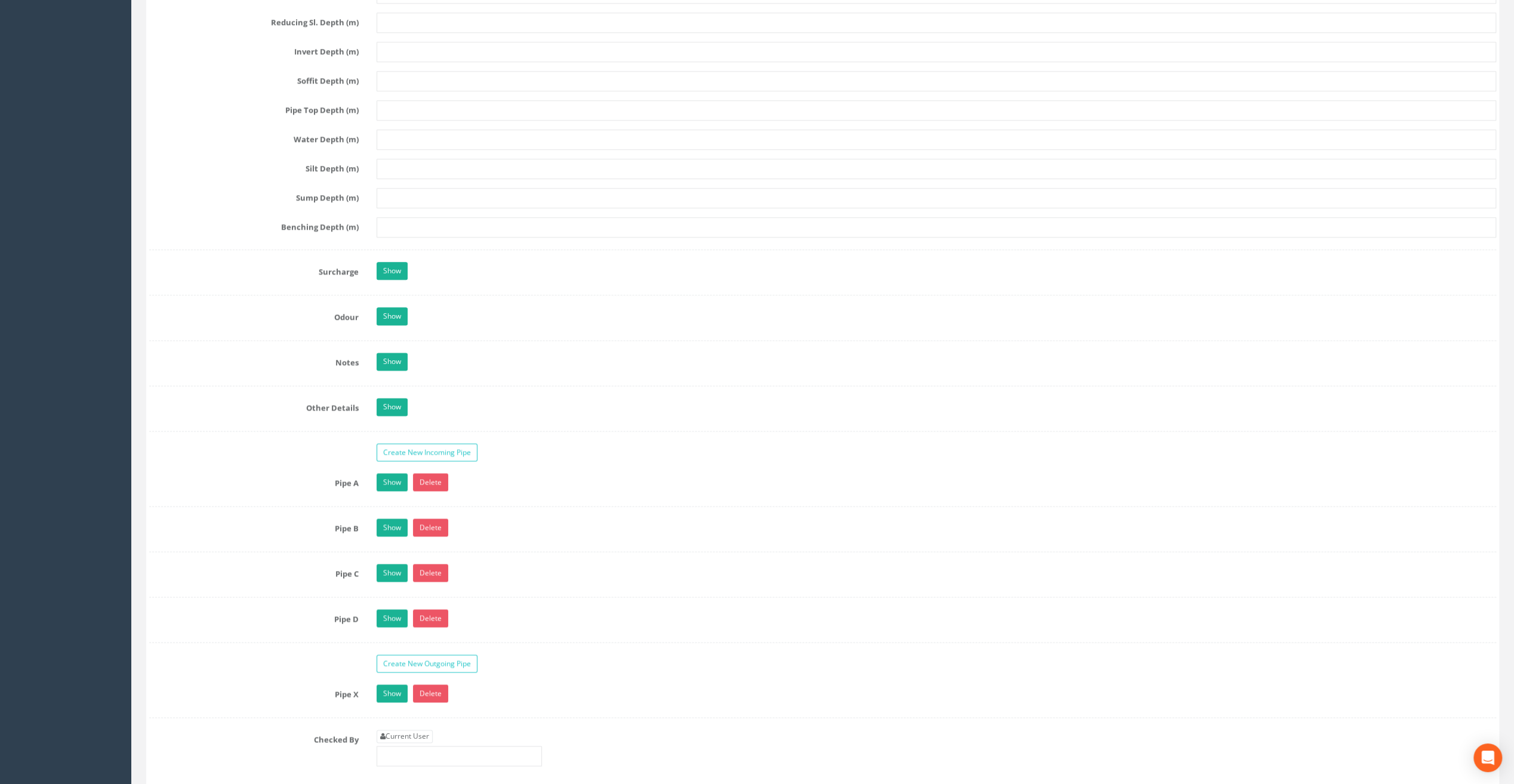
scroll to position [1611, 0]
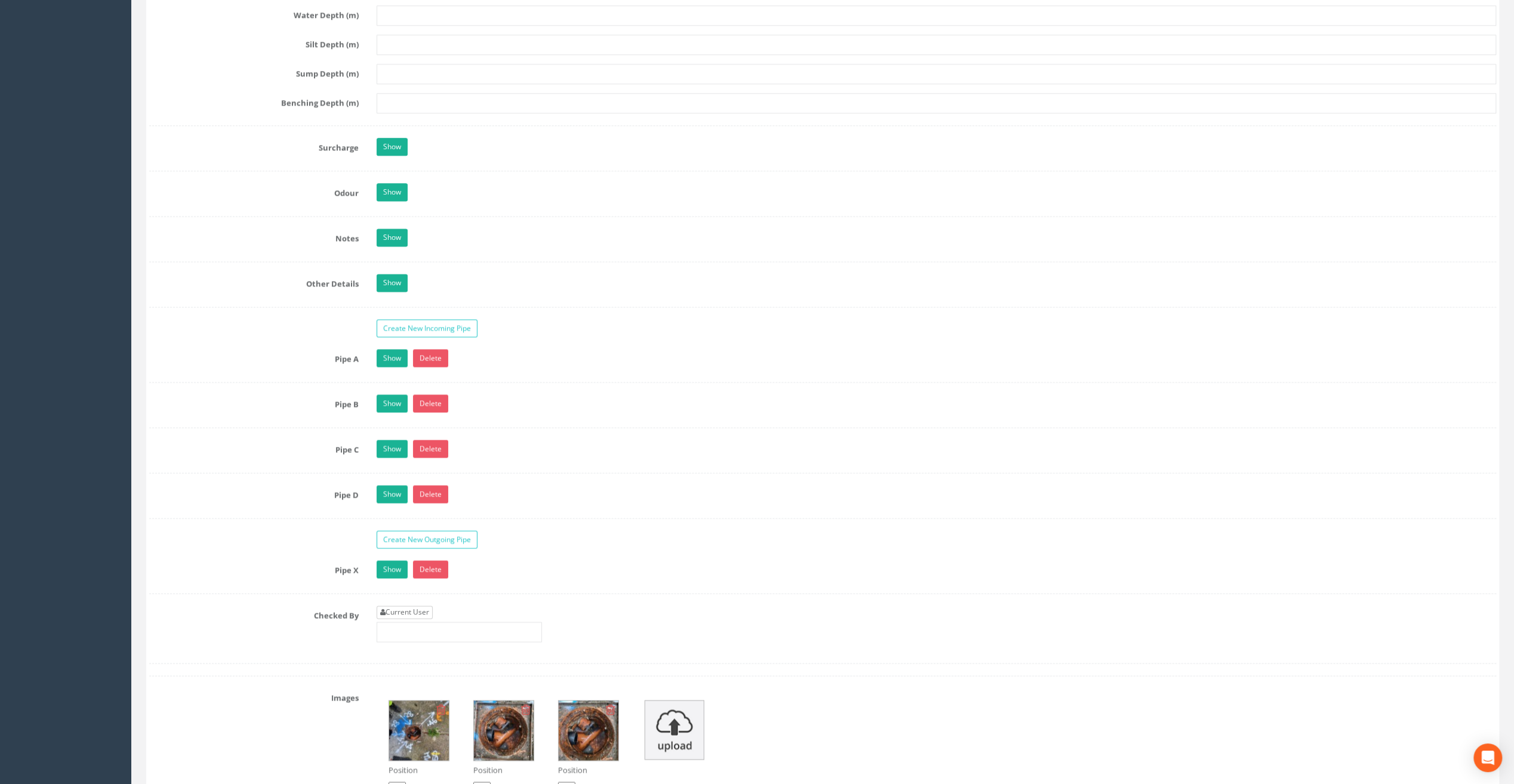
type input "7.70"
click at [414, 605] on link "Current User" at bounding box center [404, 612] width 56 height 13
type input "[PERSON_NAME]"
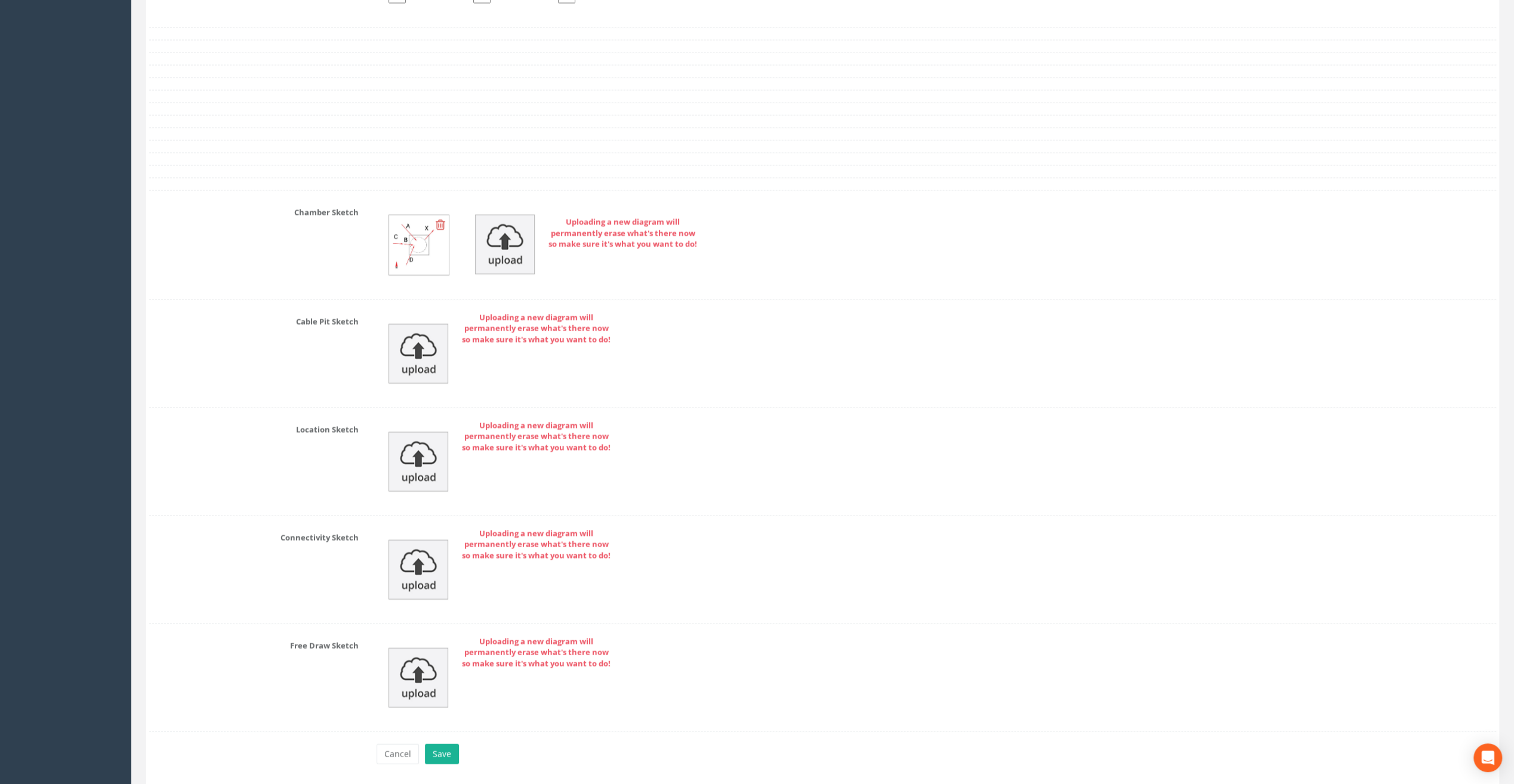
scroll to position [2431, 0]
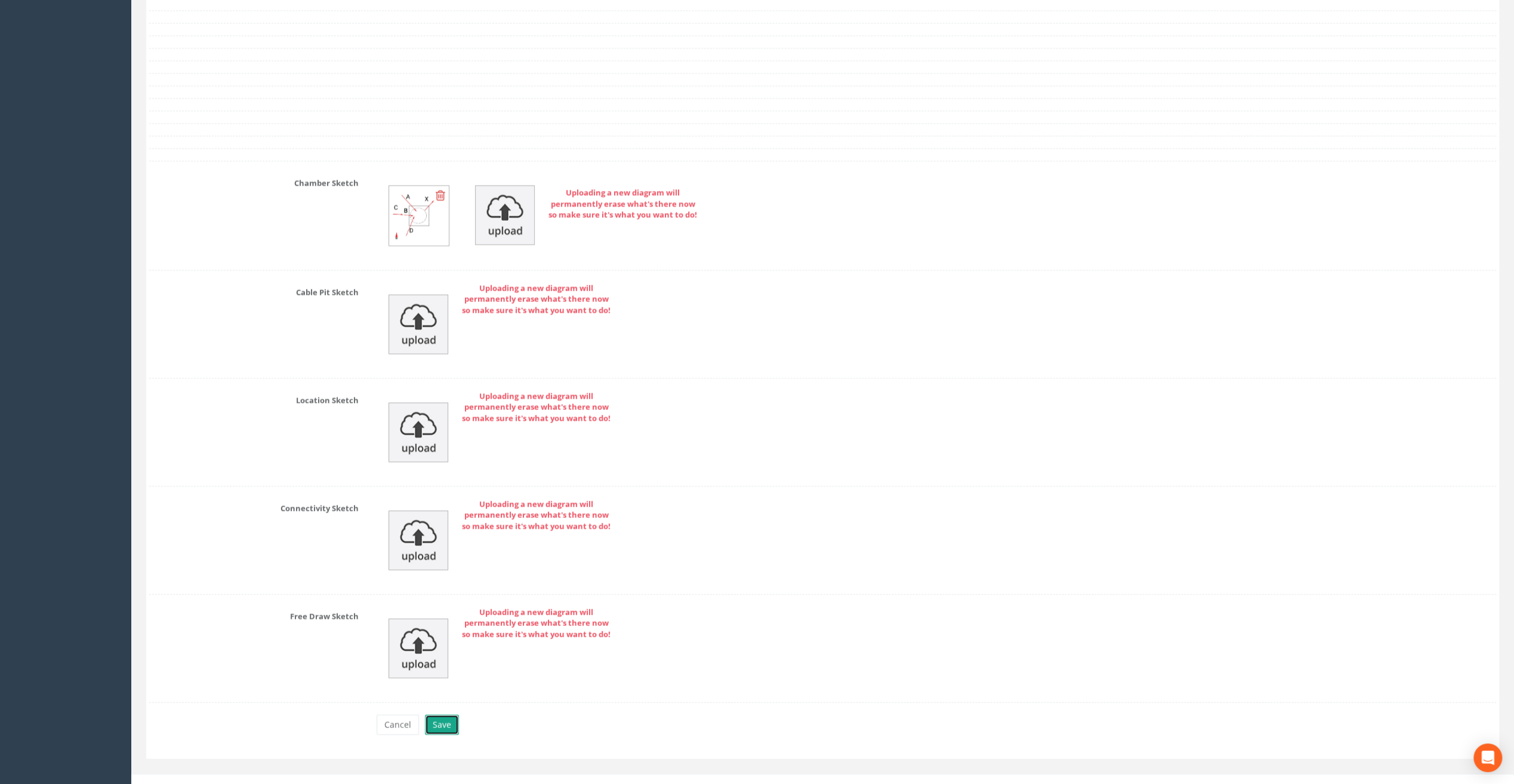
click at [446, 715] on button "Save" at bounding box center [442, 724] width 34 height 20
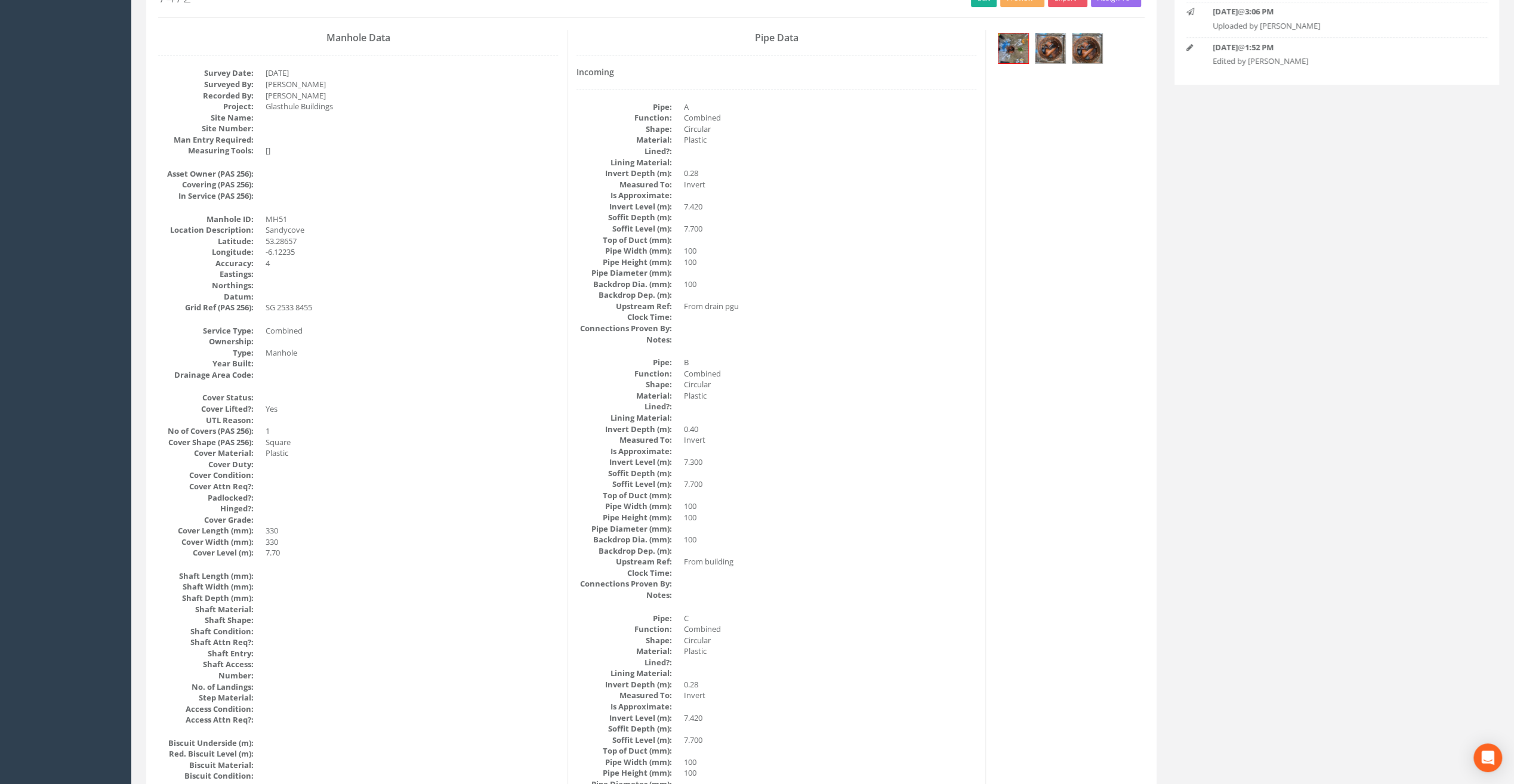
scroll to position [0, 0]
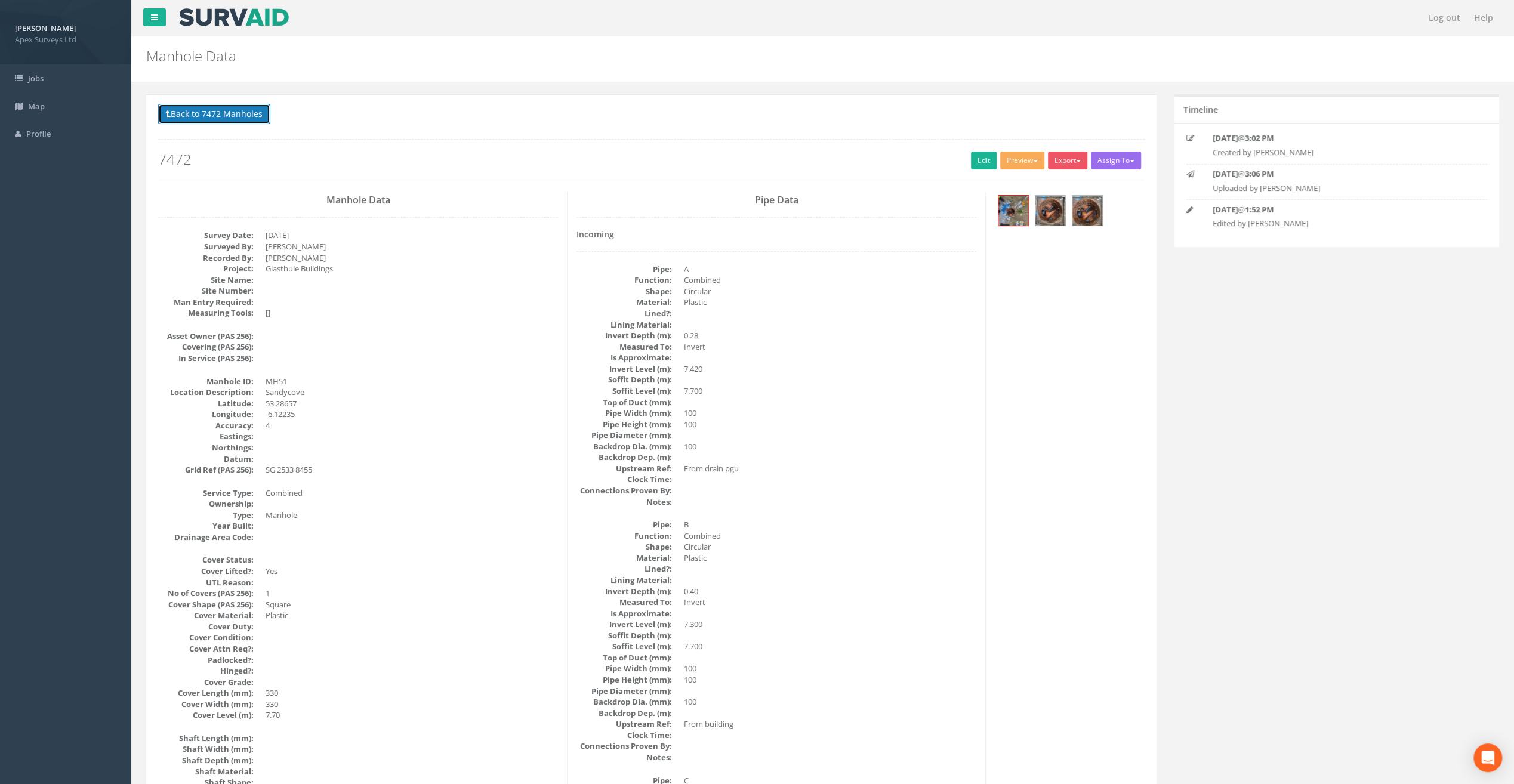
click at [227, 111] on button "Back to 7472 Manholes" at bounding box center [214, 113] width 112 height 20
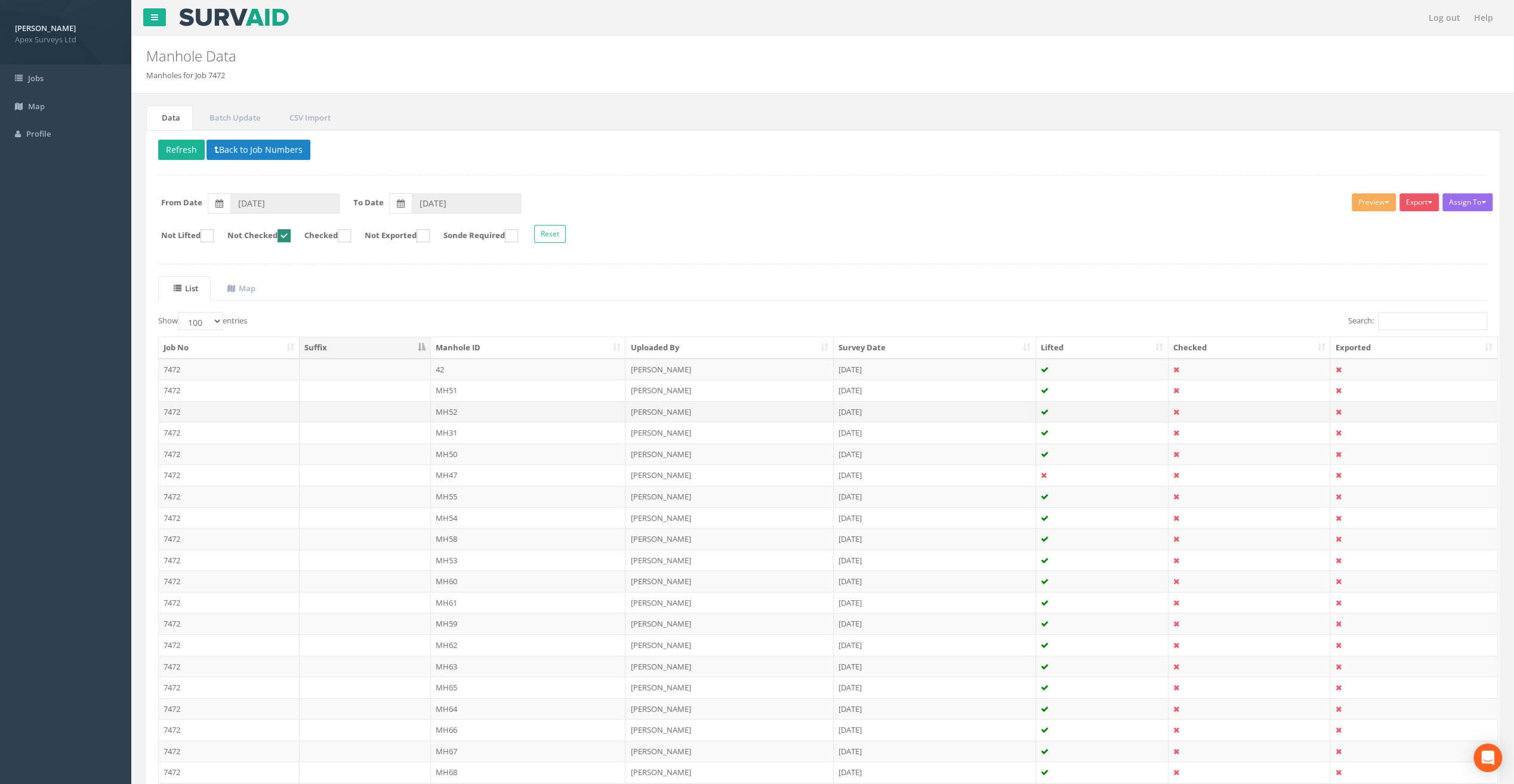
click at [455, 407] on td "MH52" at bounding box center [528, 411] width 196 height 22
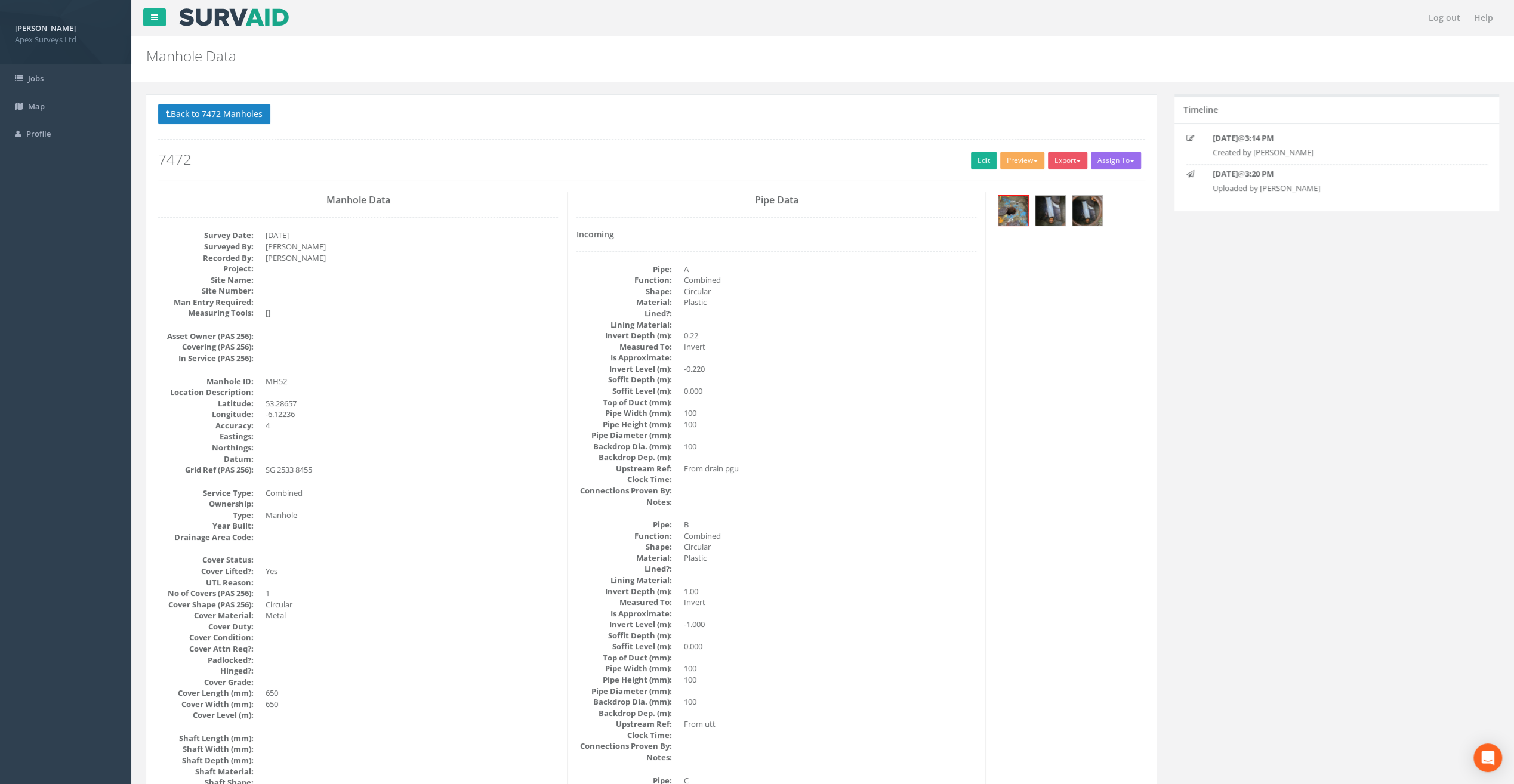
click at [960, 164] on h2 "7472" at bounding box center [651, 159] width 987 height 15
click at [972, 159] on link "Edit" at bounding box center [984, 160] width 26 height 18
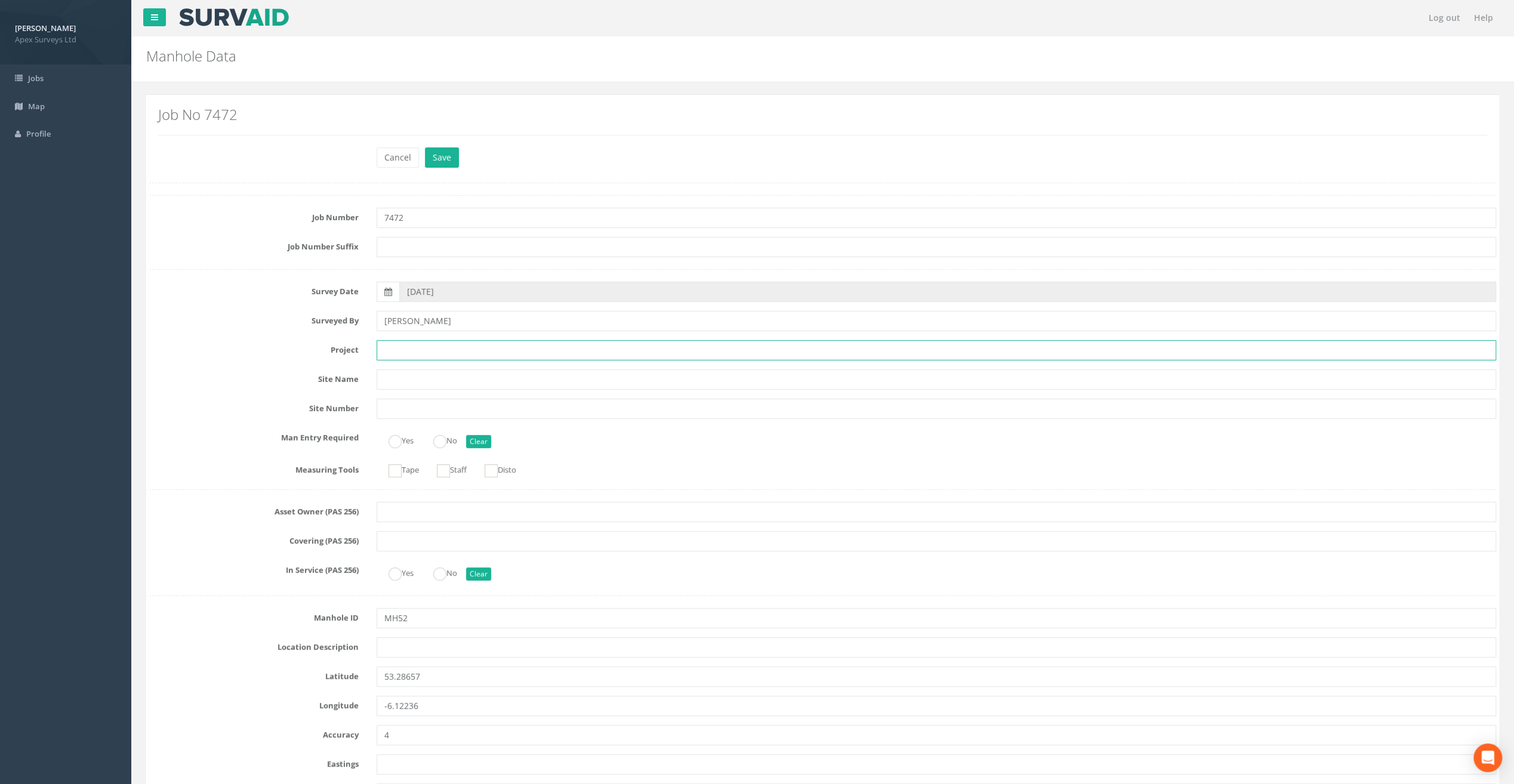
click at [455, 352] on input "text" at bounding box center [937, 349] width 1120 height 20
paste input "Glasthule Buildings"
type input "Glasthule Buildings"
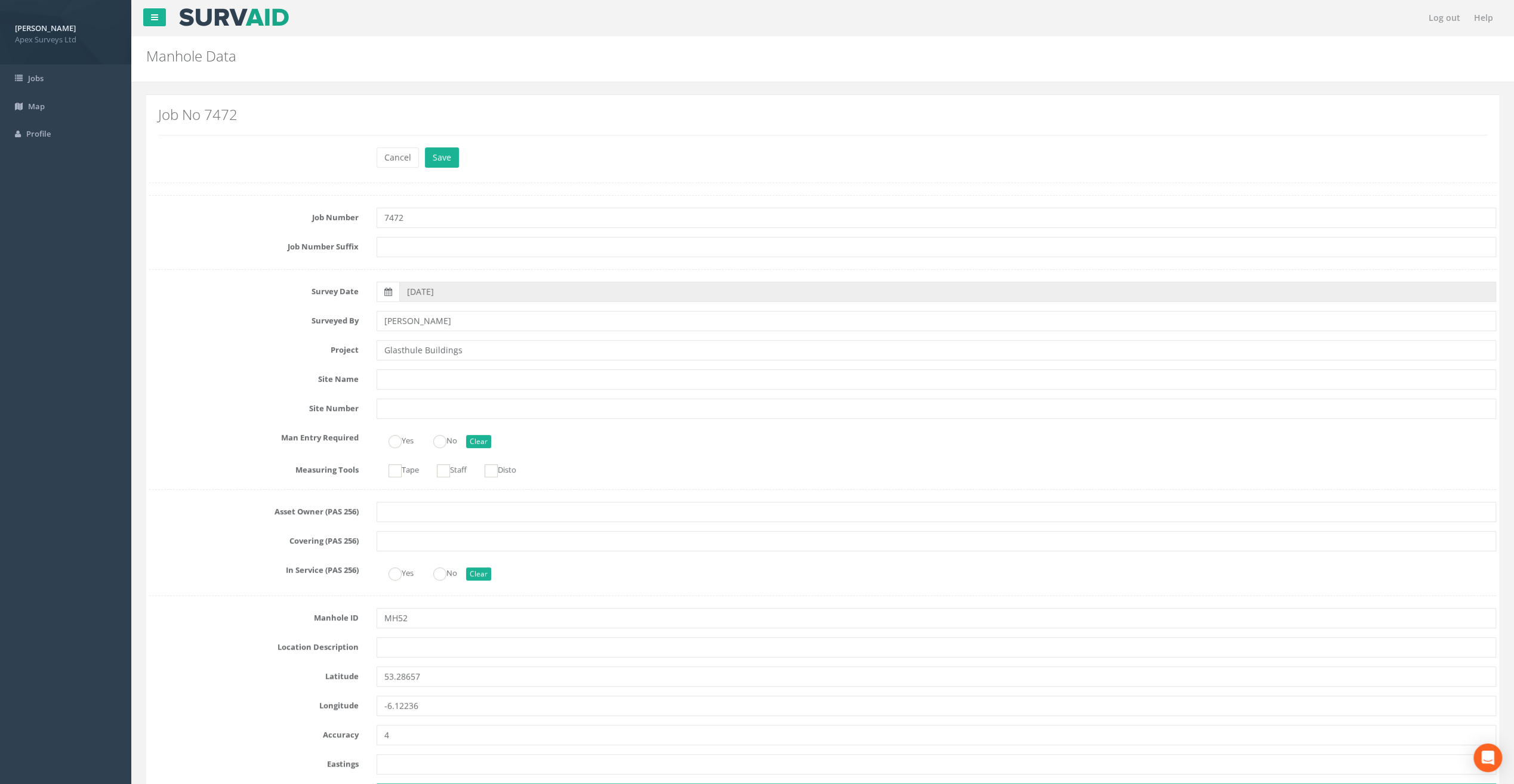
drag, startPoint x: 1040, startPoint y: 781, endPoint x: 1017, endPoint y: 767, distance: 26.9
click at [1040, 783] on input "text" at bounding box center [937, 793] width 1120 height 20
drag, startPoint x: 195, startPoint y: 236, endPoint x: 210, endPoint y: 243, distance: 16.6
click at [195, 237] on label "Job Number Suffix" at bounding box center [253, 245] width 228 height 15
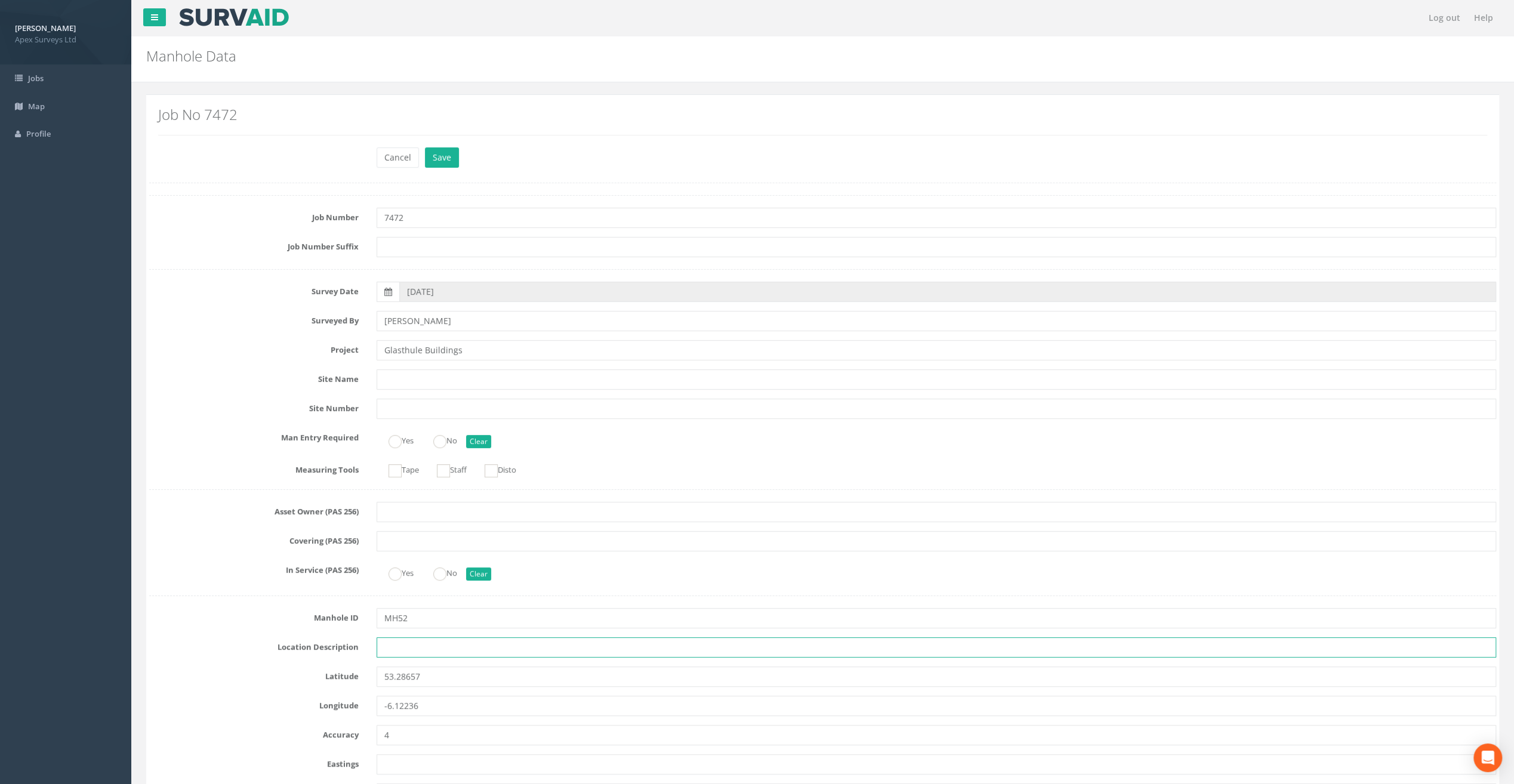
click at [392, 648] on input "text" at bounding box center [937, 647] width 1120 height 20
paste input "Sandycove"
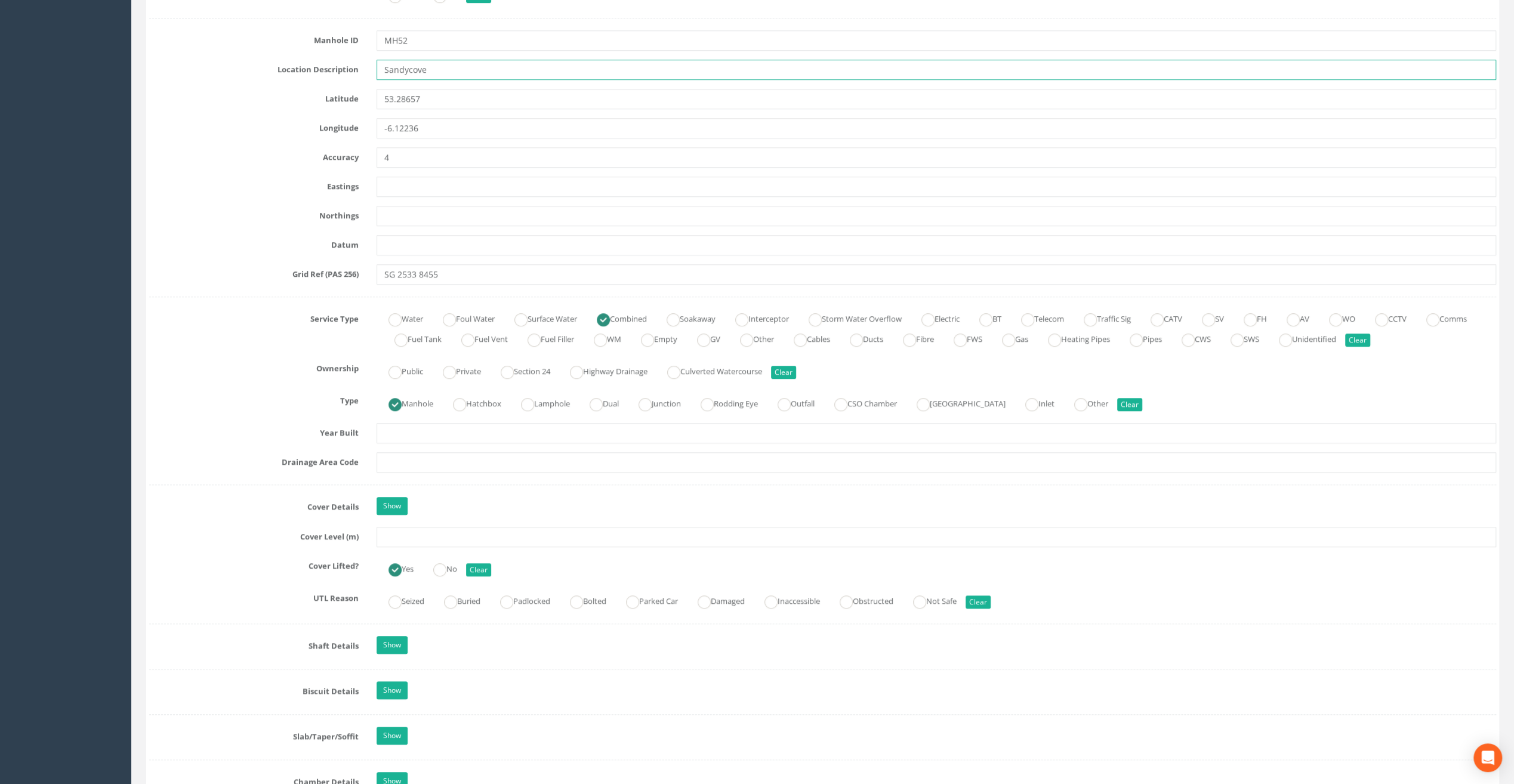
scroll to position [597, 0]
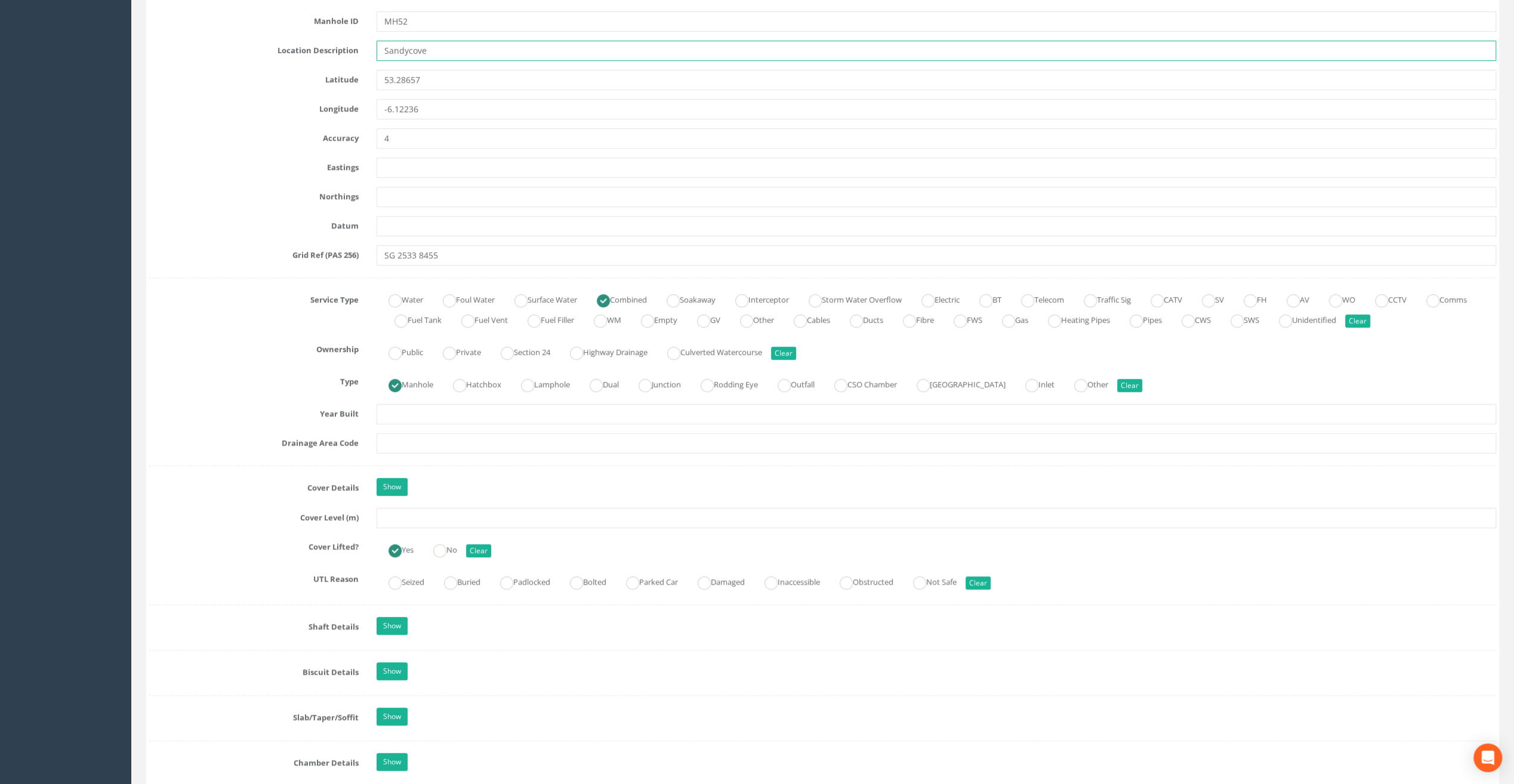
type input "Sandycove"
click at [425, 518] on input "text" at bounding box center [937, 518] width 1120 height 20
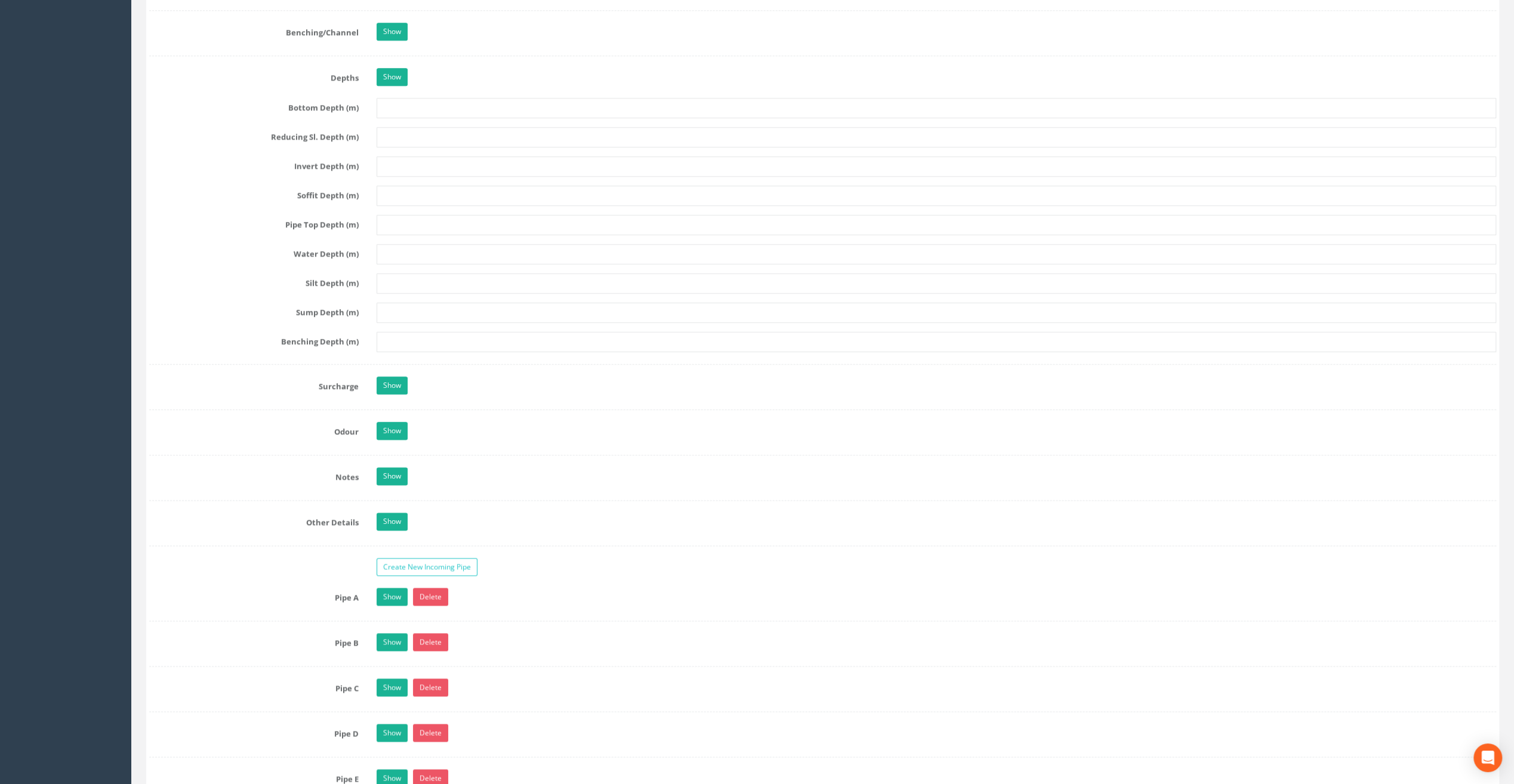
scroll to position [1671, 0]
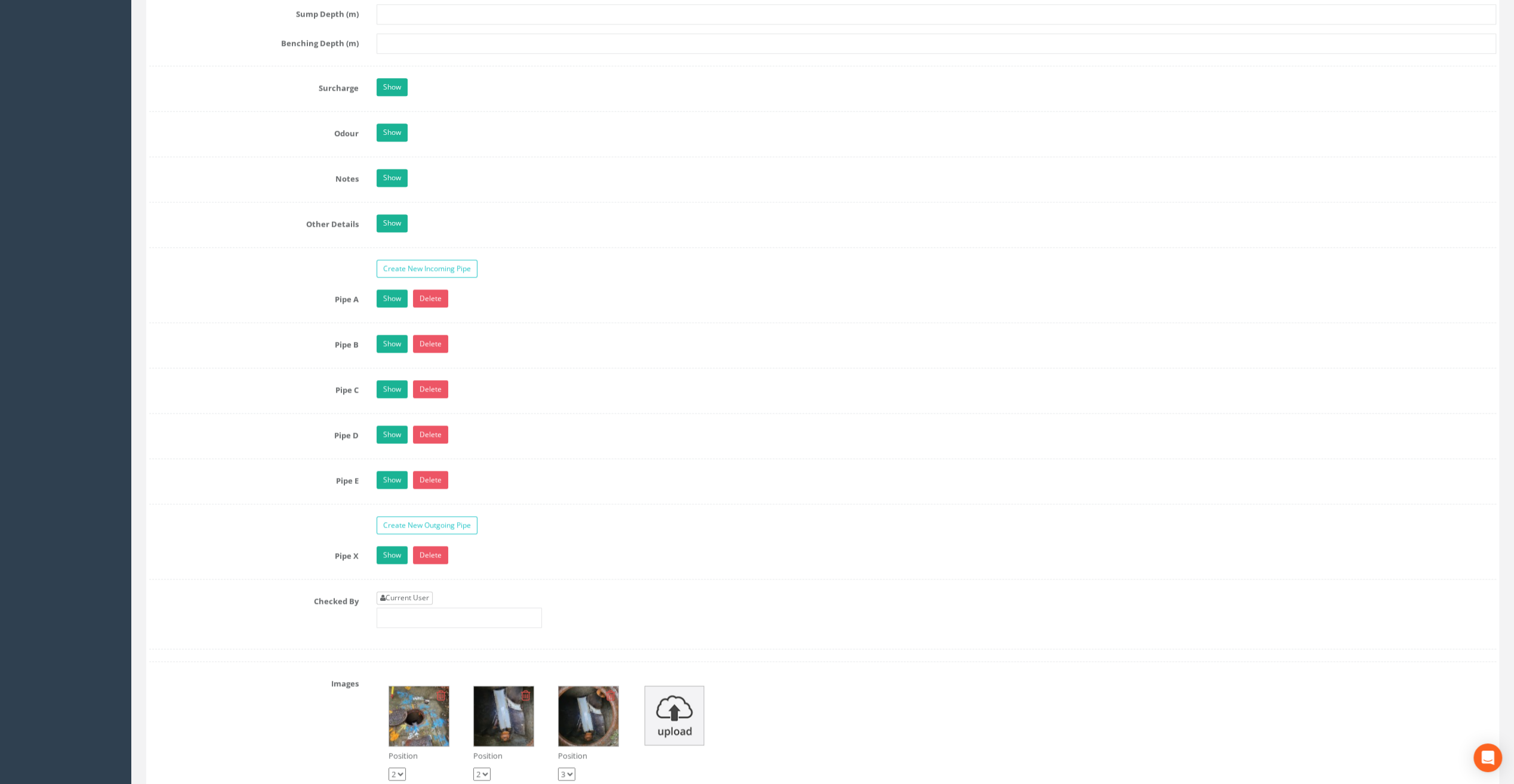
type input "7.70"
click at [421, 591] on link "Current User" at bounding box center [404, 598] width 56 height 13
type input "[PERSON_NAME]"
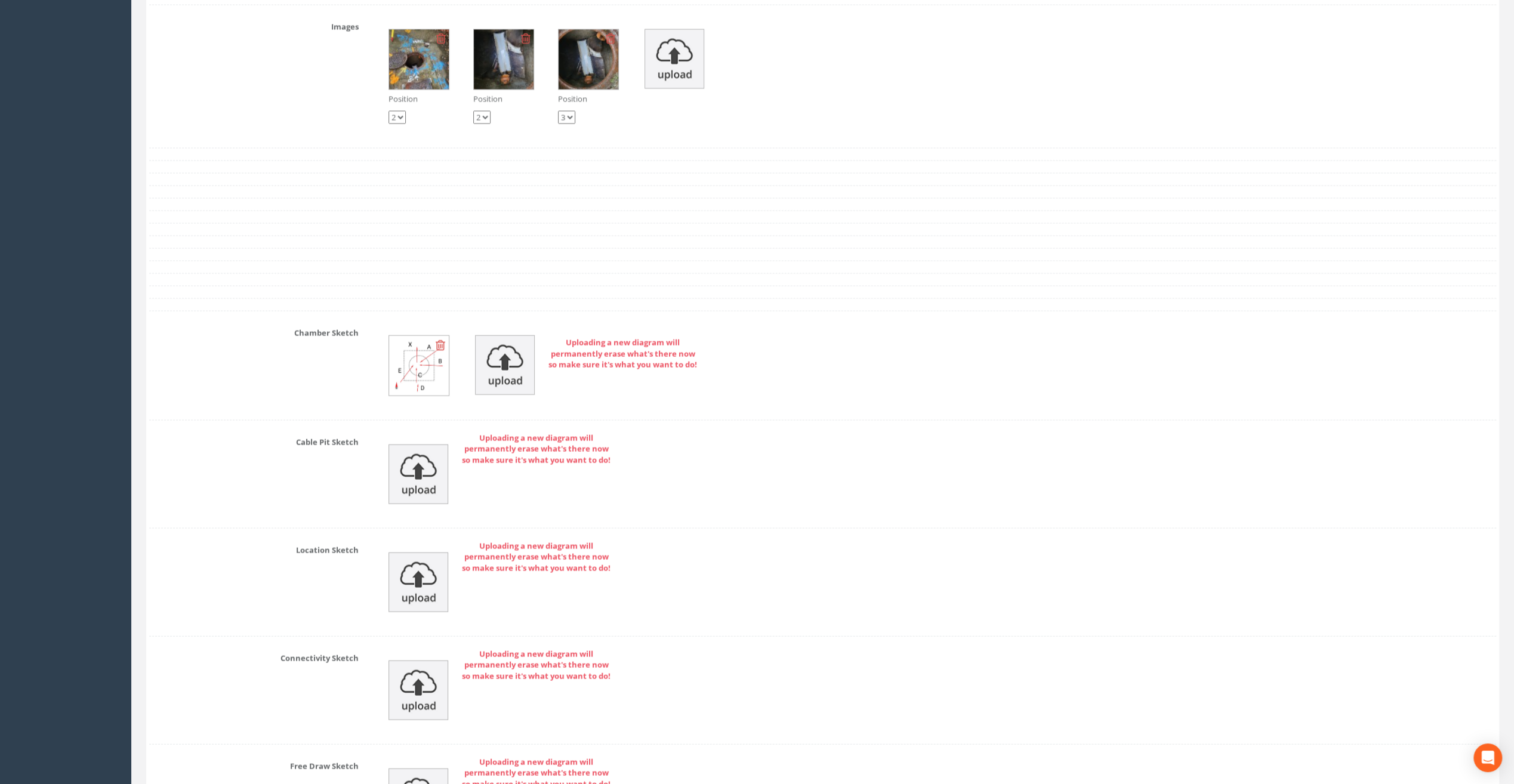
scroll to position [2476, 0]
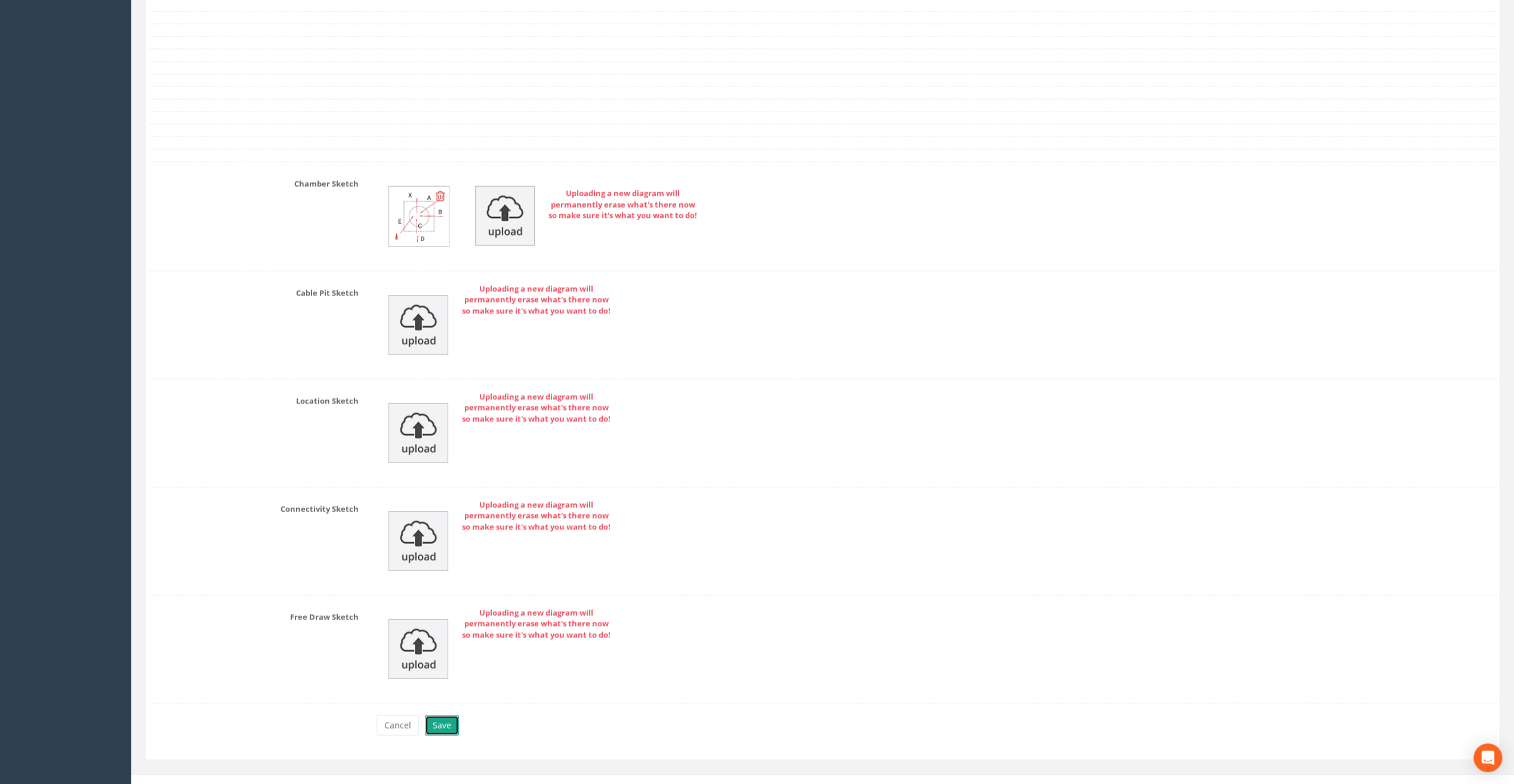
click at [448, 715] on button "Save" at bounding box center [442, 724] width 34 height 20
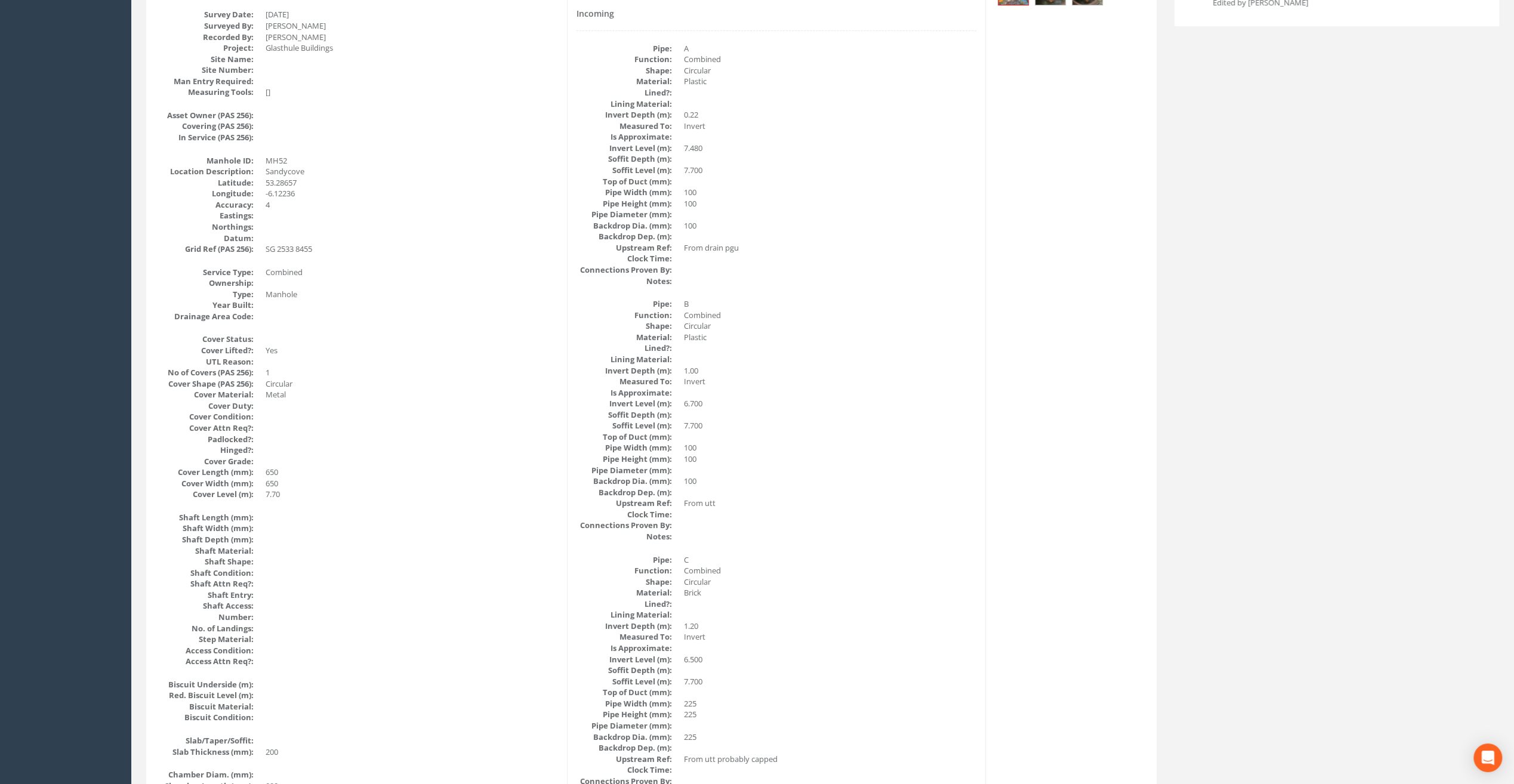
scroll to position [0, 0]
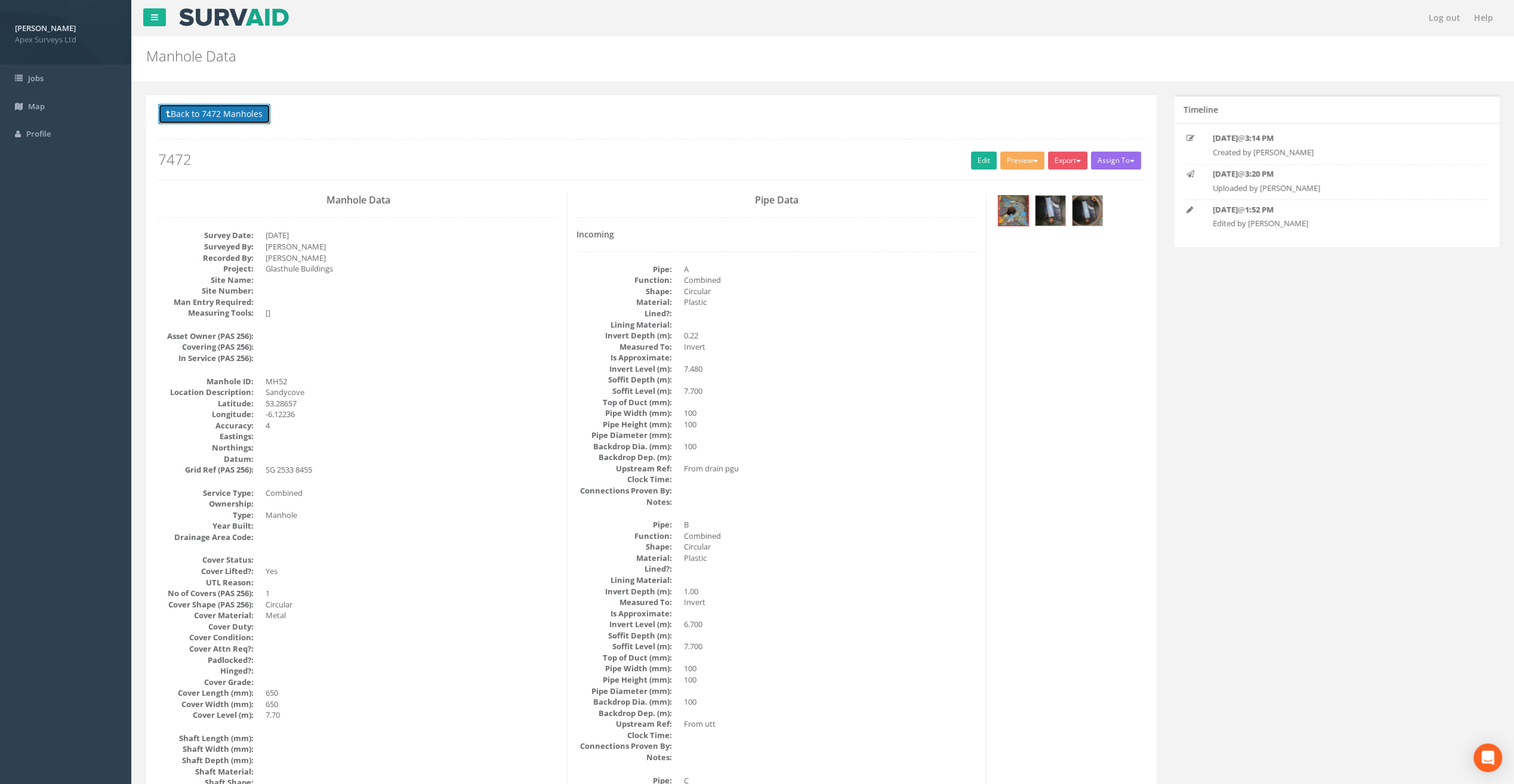
click at [226, 114] on button "Back to 7472 Manholes" at bounding box center [214, 113] width 112 height 20
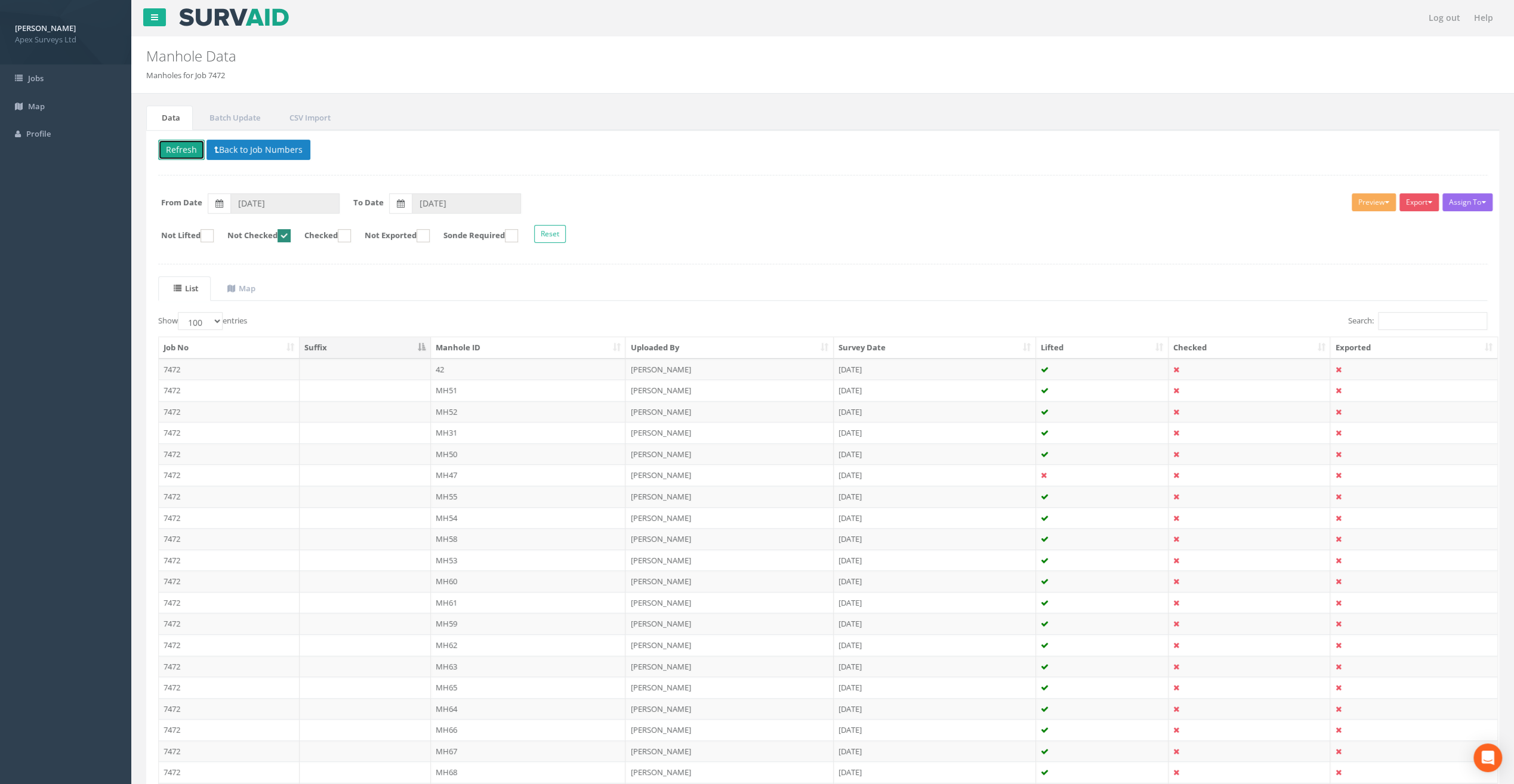
click at [185, 146] on button "Refresh" at bounding box center [181, 149] width 46 height 20
click at [448, 383] on td "MH31" at bounding box center [528, 390] width 196 height 22
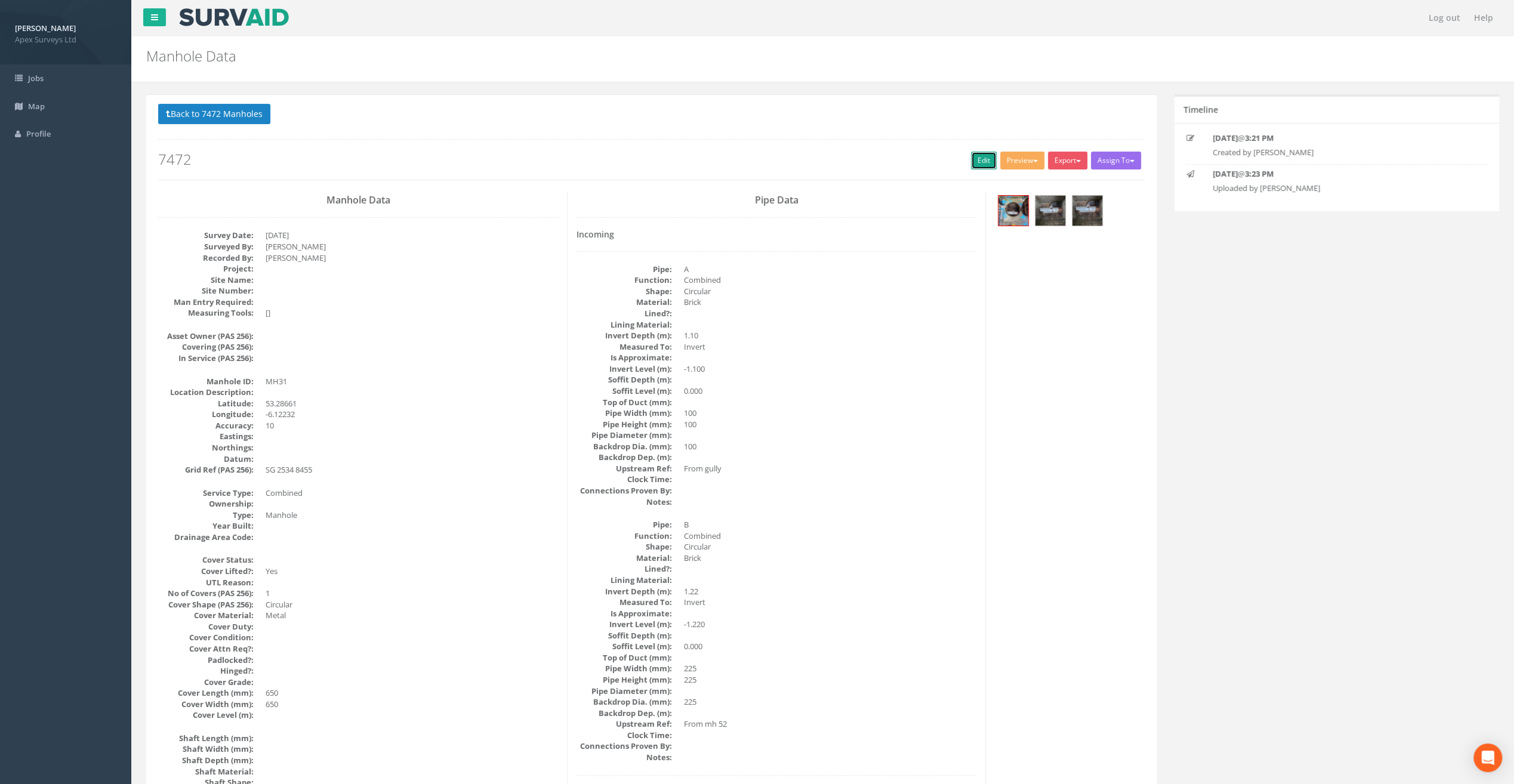
click at [972, 160] on link "Edit" at bounding box center [984, 160] width 26 height 18
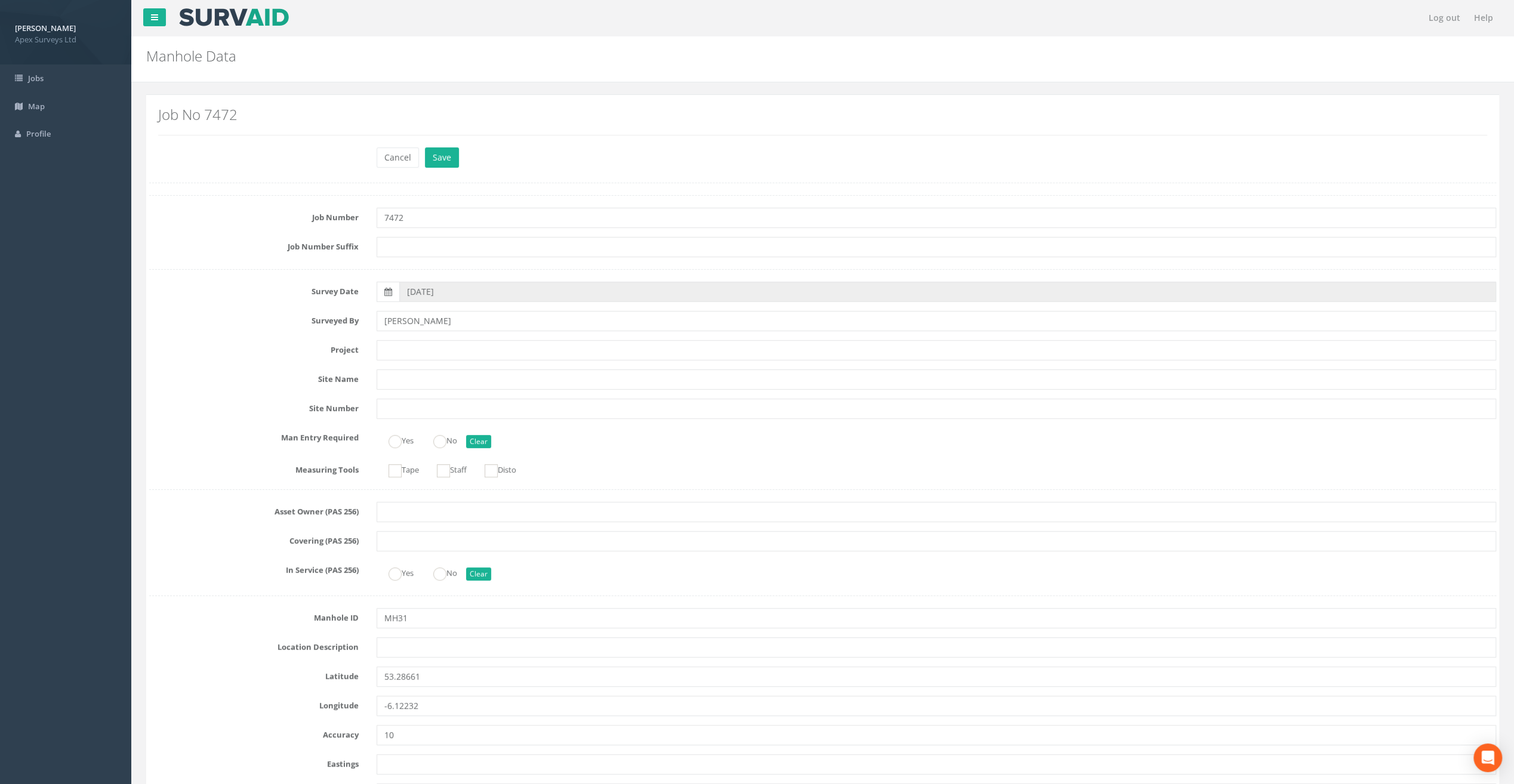
click at [180, 208] on label "Job Number" at bounding box center [253, 215] width 228 height 15
click at [387, 643] on input "text" at bounding box center [937, 647] width 1120 height 20
paste input "Sandycove"
type input "Sandycove"
click at [294, 128] on div "Job No 7472" at bounding box center [822, 121] width 1330 height 28
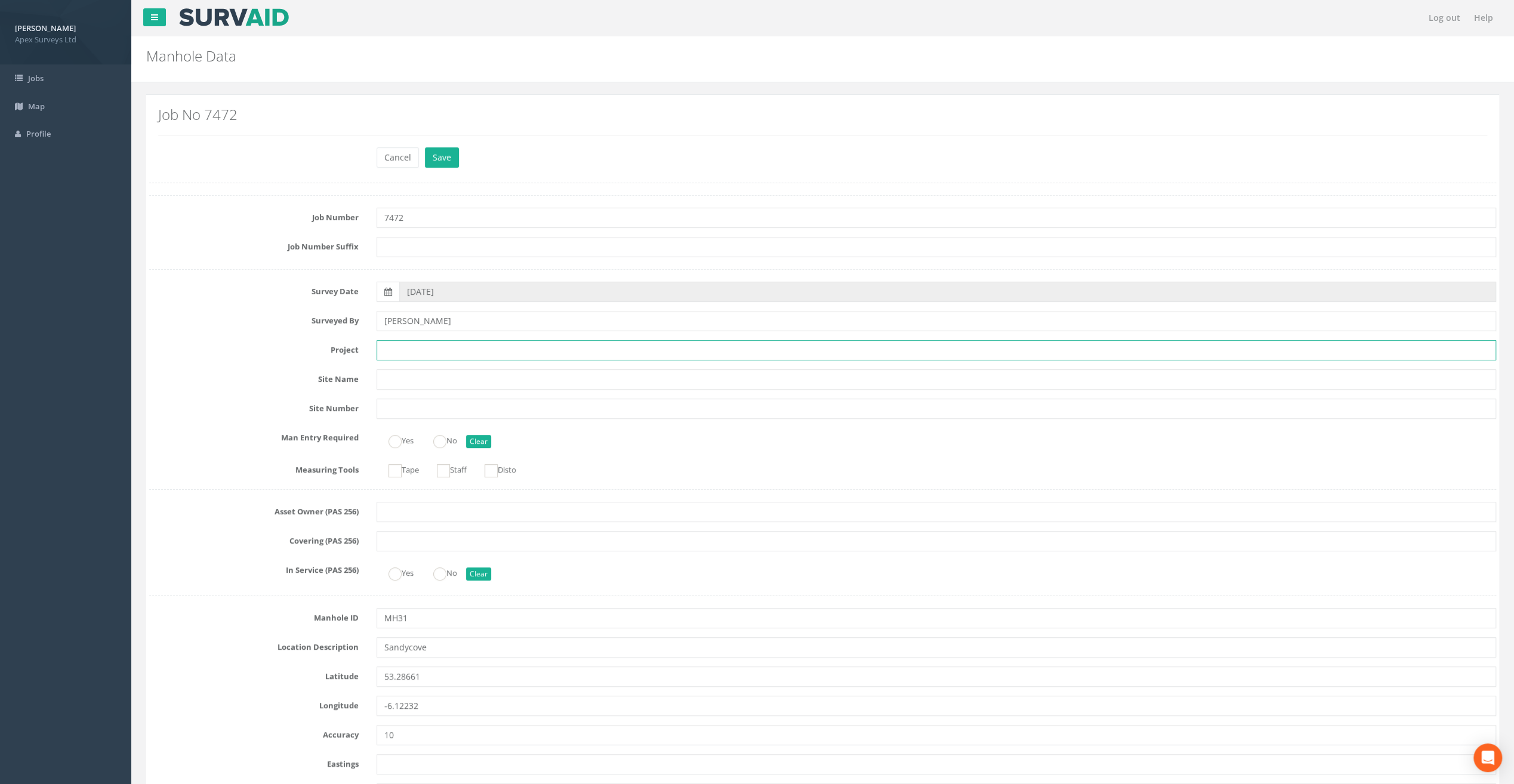
click at [395, 345] on input "text" at bounding box center [937, 349] width 1120 height 20
paste input "Glasthule Buildings"
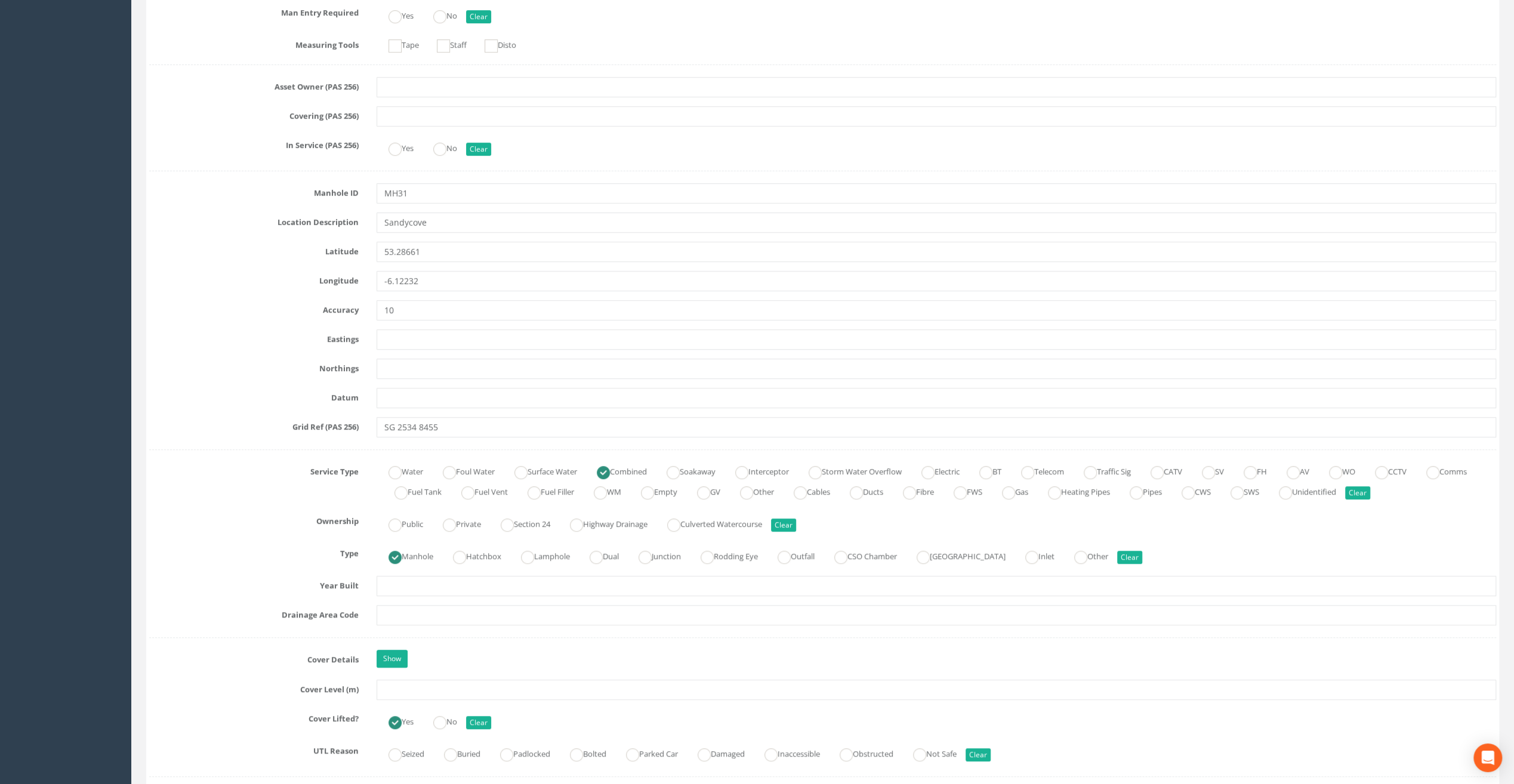
scroll to position [597, 0]
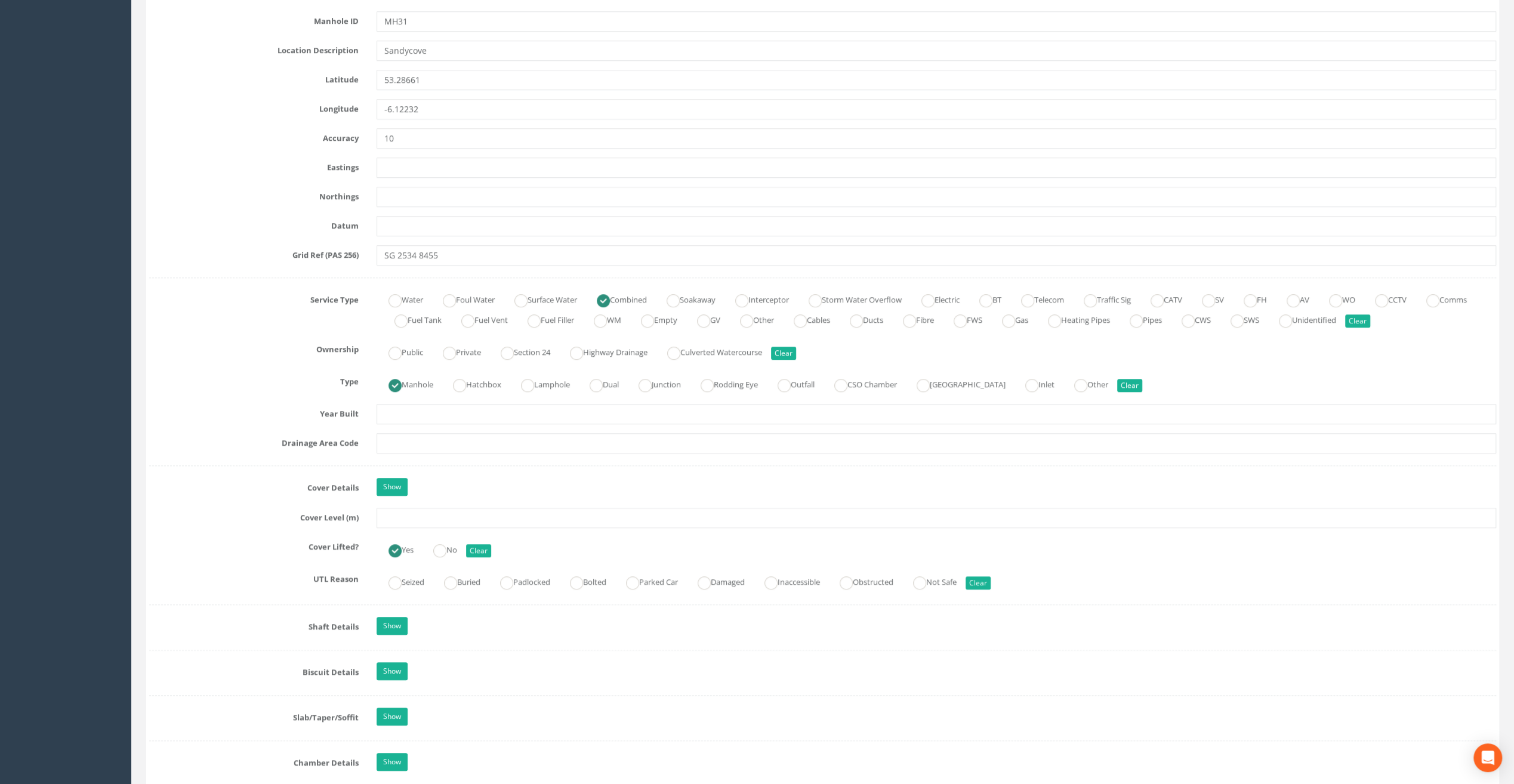
type input "Glasthule Buildings"
click at [402, 520] on input "text" at bounding box center [937, 518] width 1120 height 20
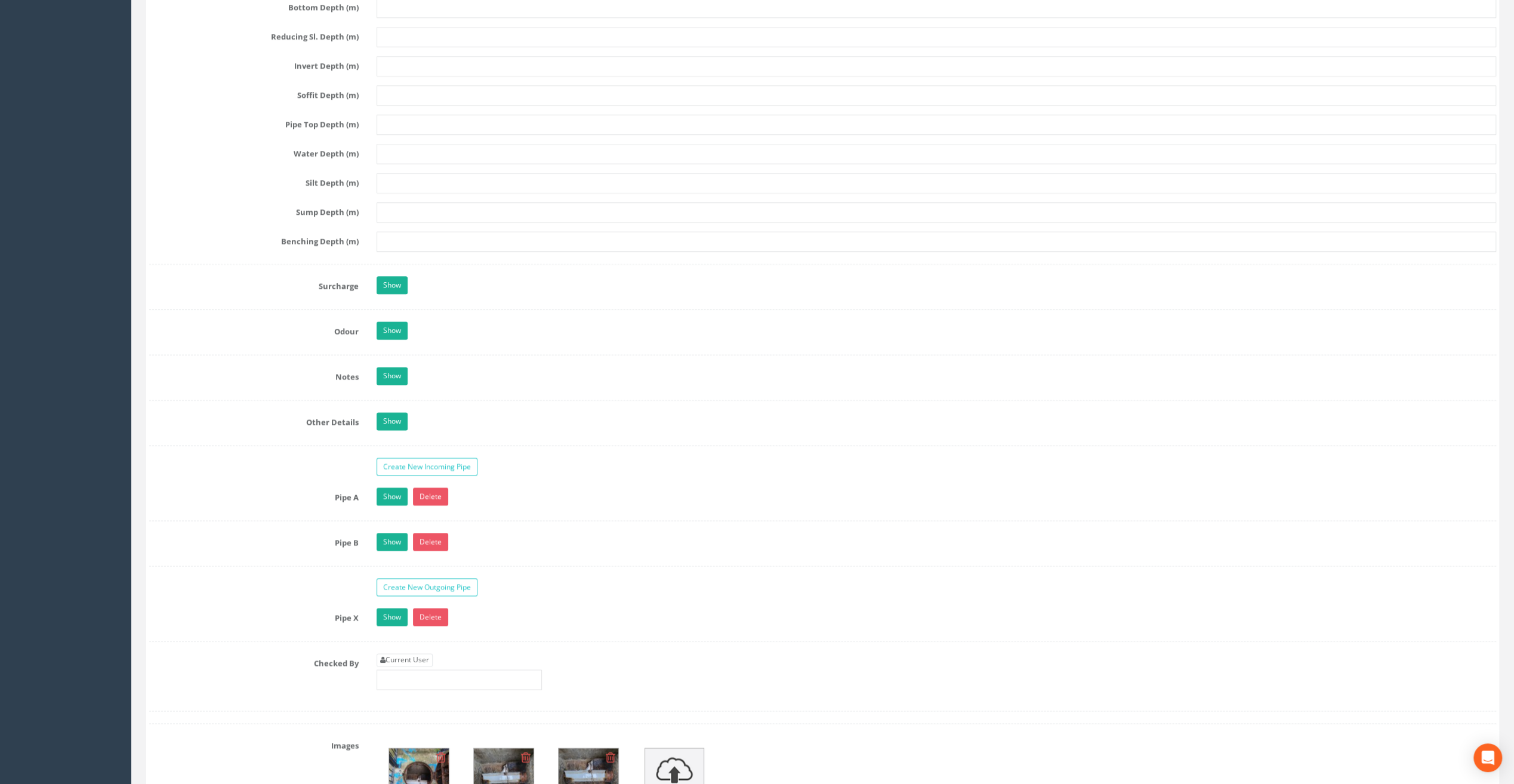
scroll to position [1611, 0]
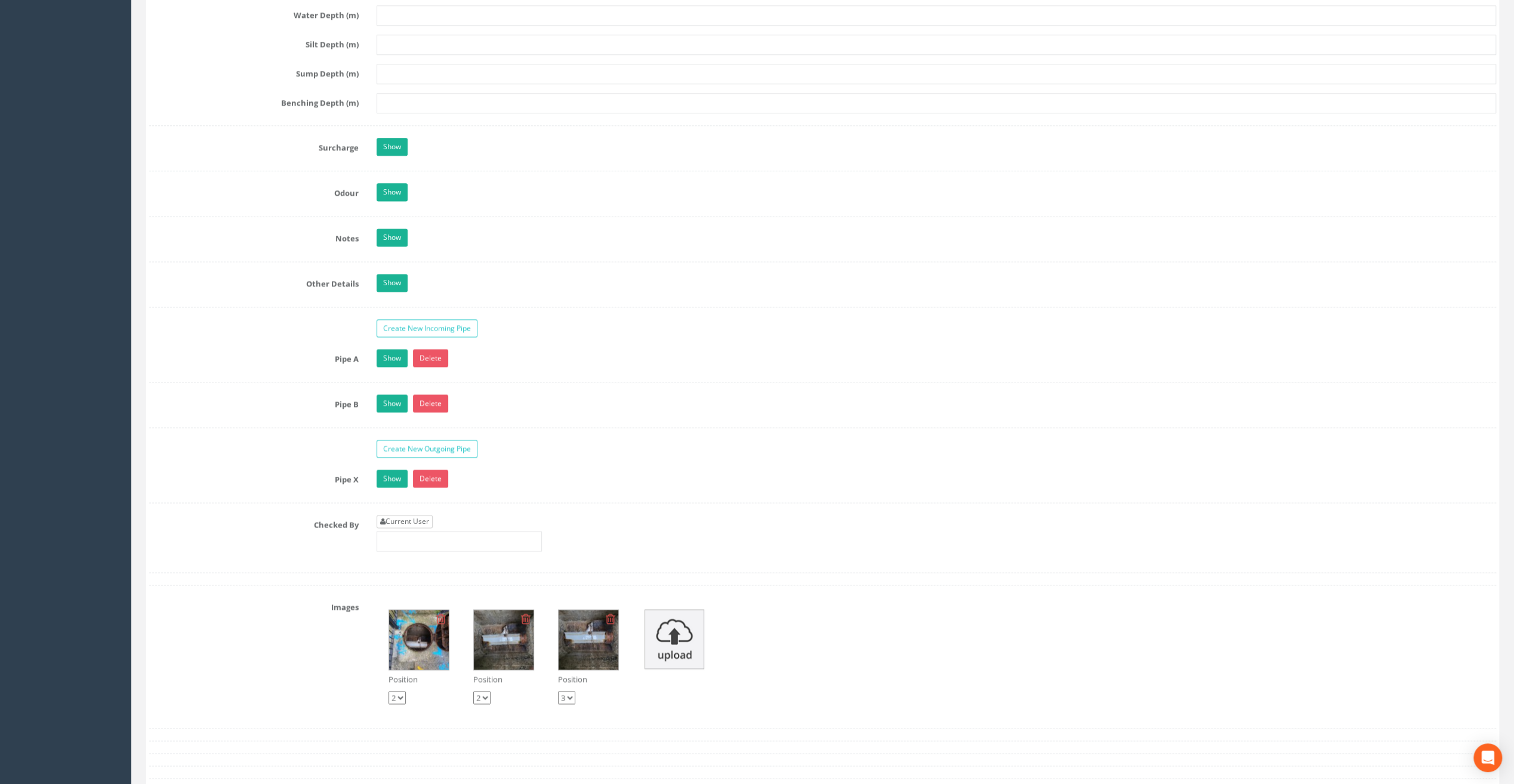
type input "7.65"
click at [403, 515] on link "Current User" at bounding box center [404, 521] width 56 height 13
type input "[PERSON_NAME]"
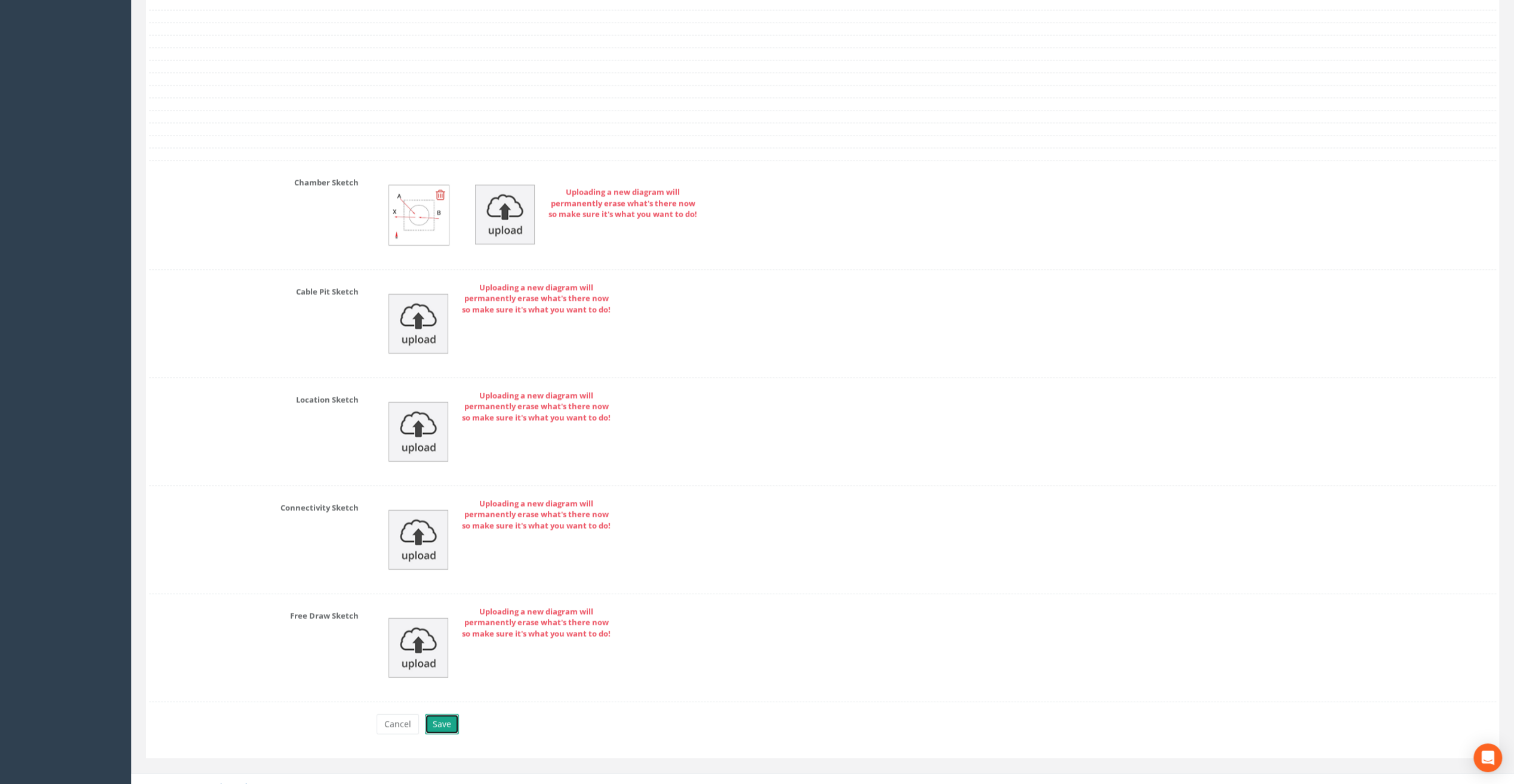
click at [453, 714] on button "Save" at bounding box center [442, 724] width 34 height 20
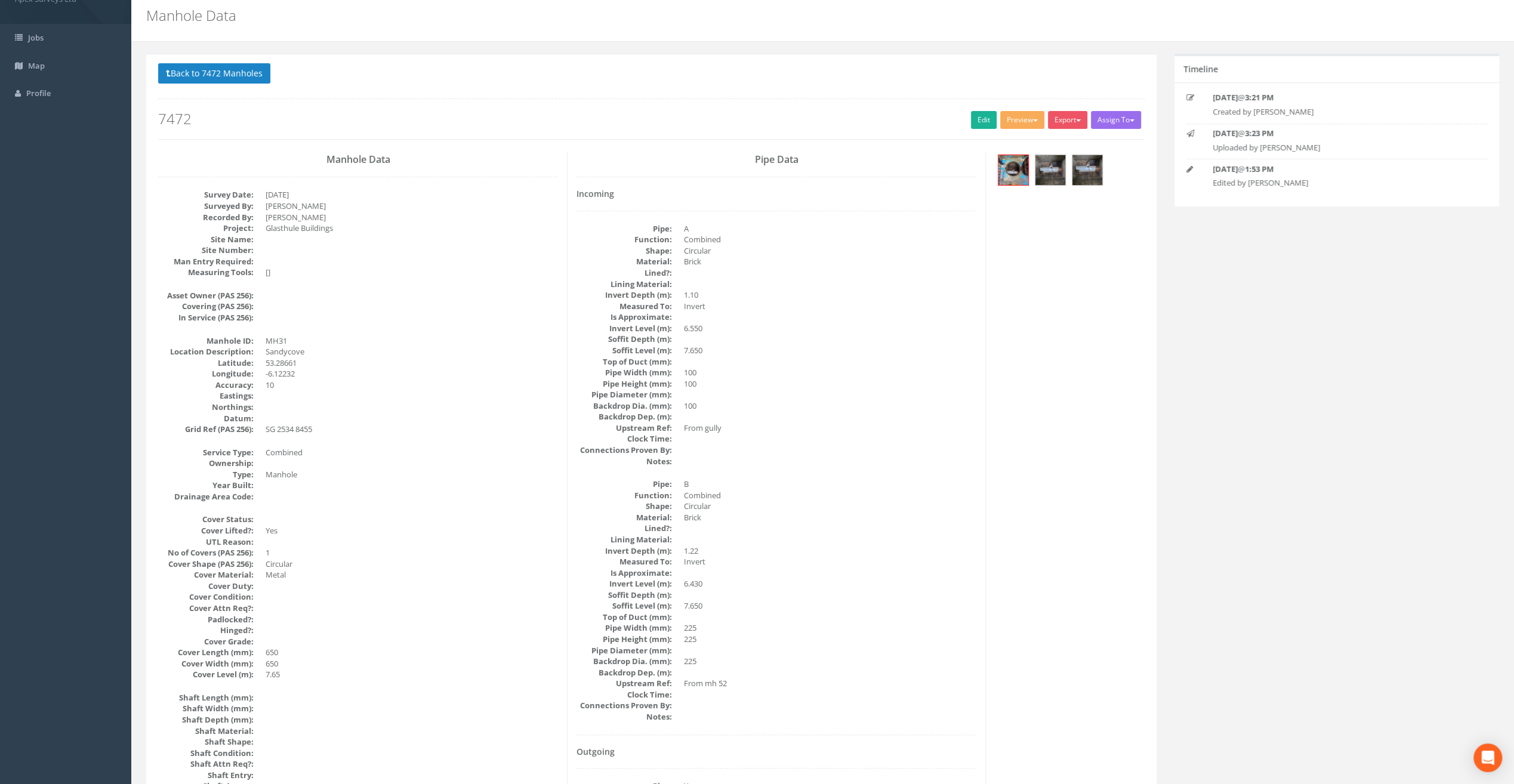
scroll to position [0, 0]
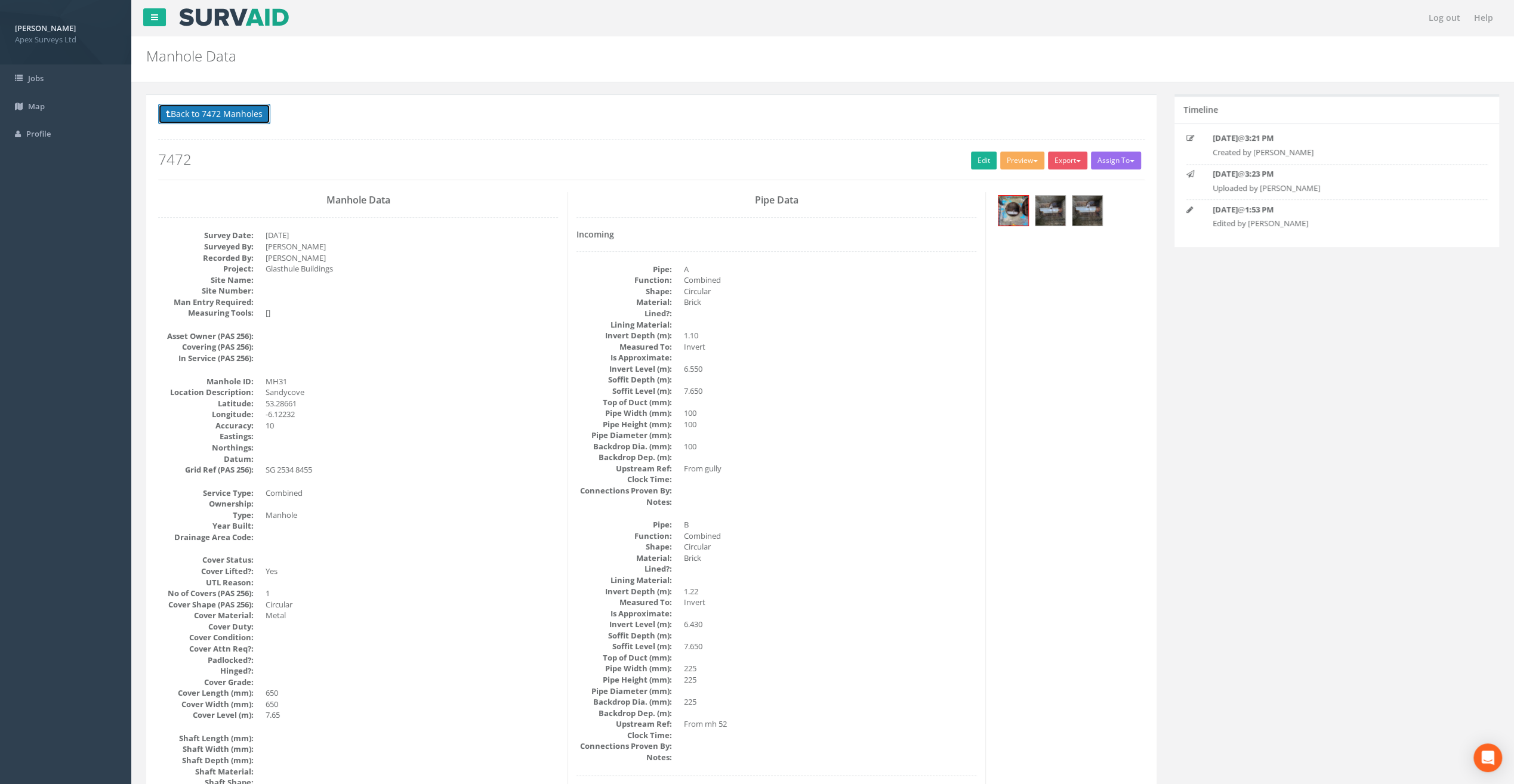
click at [199, 114] on button "Back to 7472 Manholes" at bounding box center [214, 113] width 112 height 20
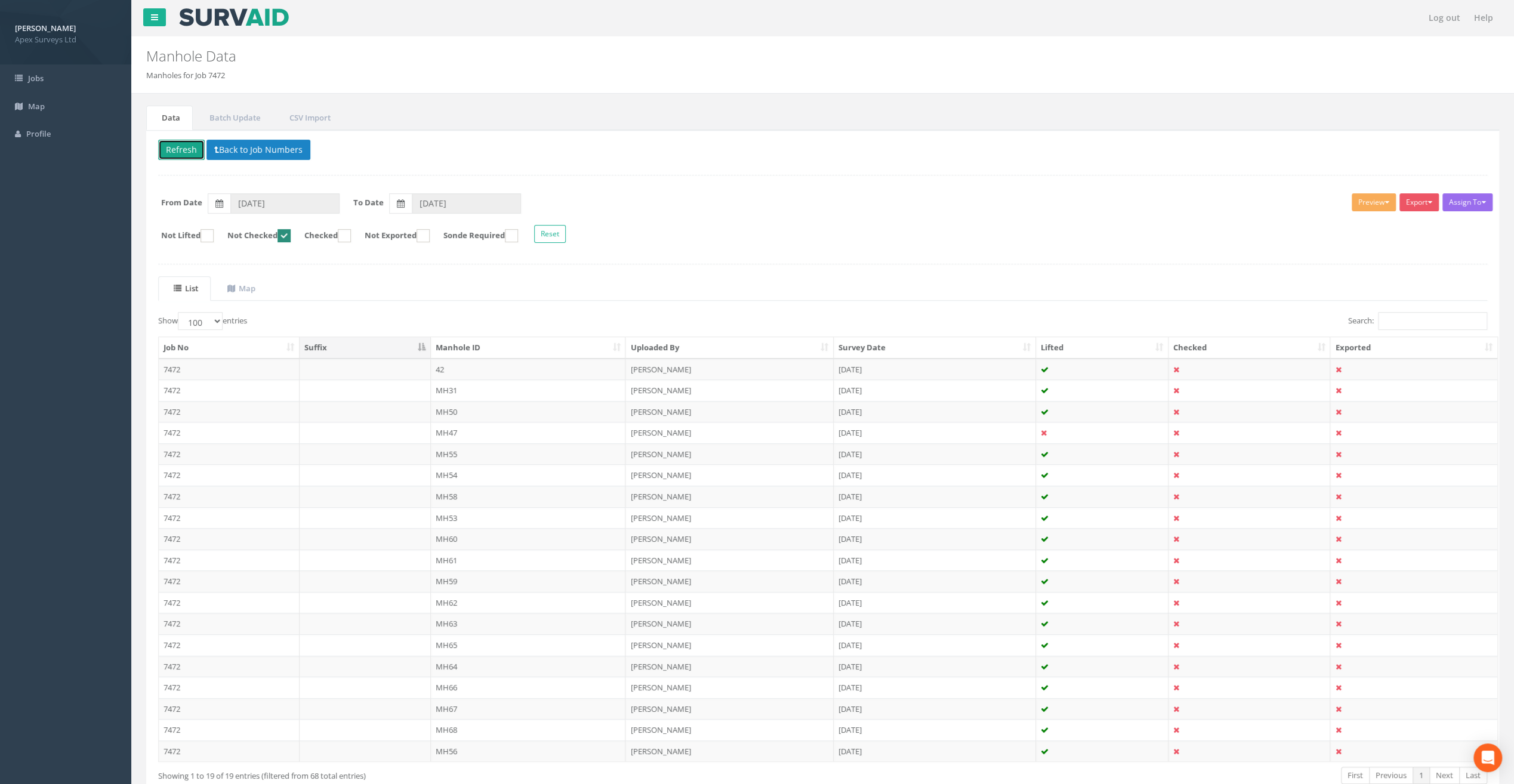
click at [184, 145] on button "Refresh" at bounding box center [181, 149] width 46 height 20
click at [435, 388] on td "MH50" at bounding box center [528, 390] width 196 height 22
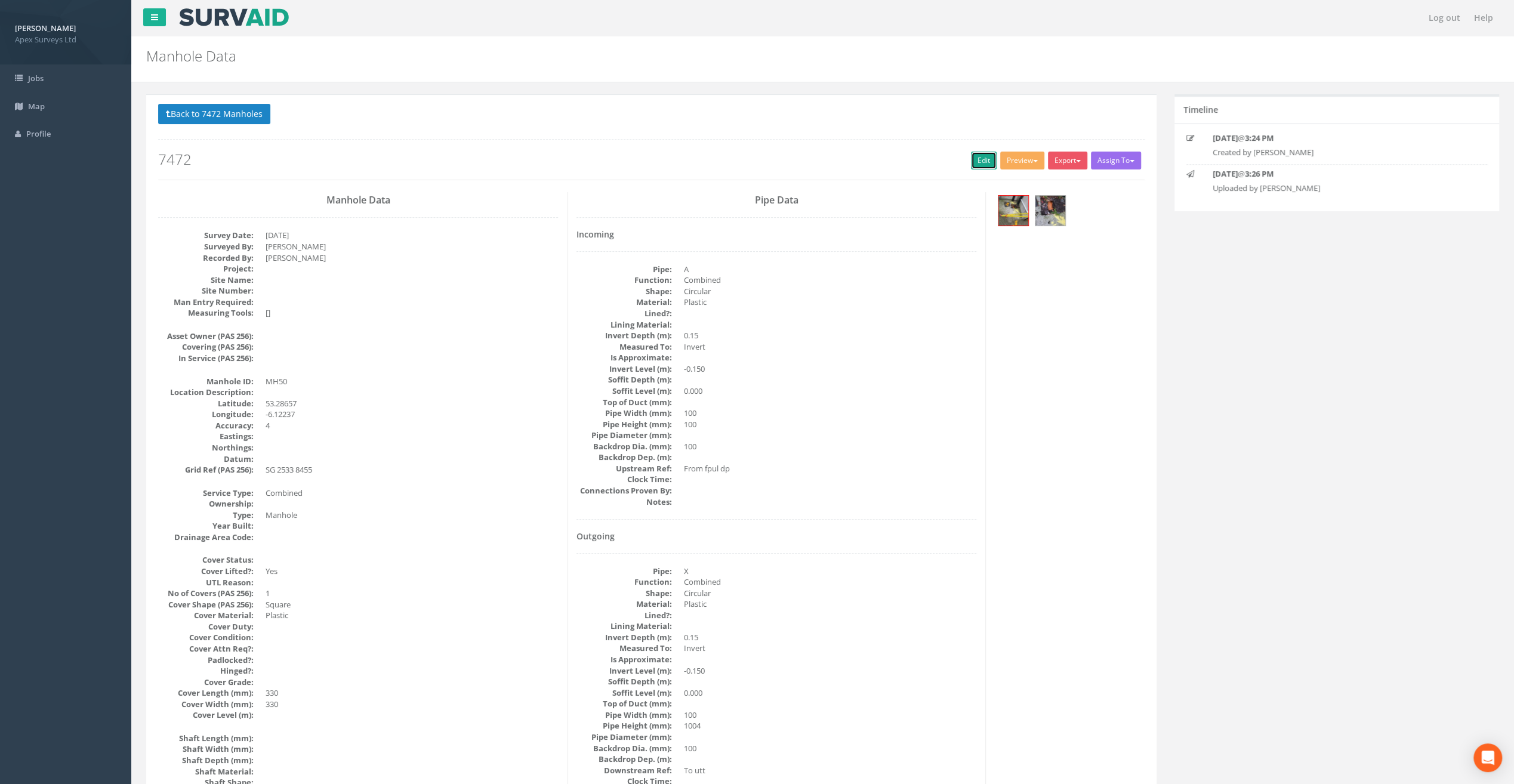
click at [974, 155] on link "Edit" at bounding box center [984, 160] width 26 height 18
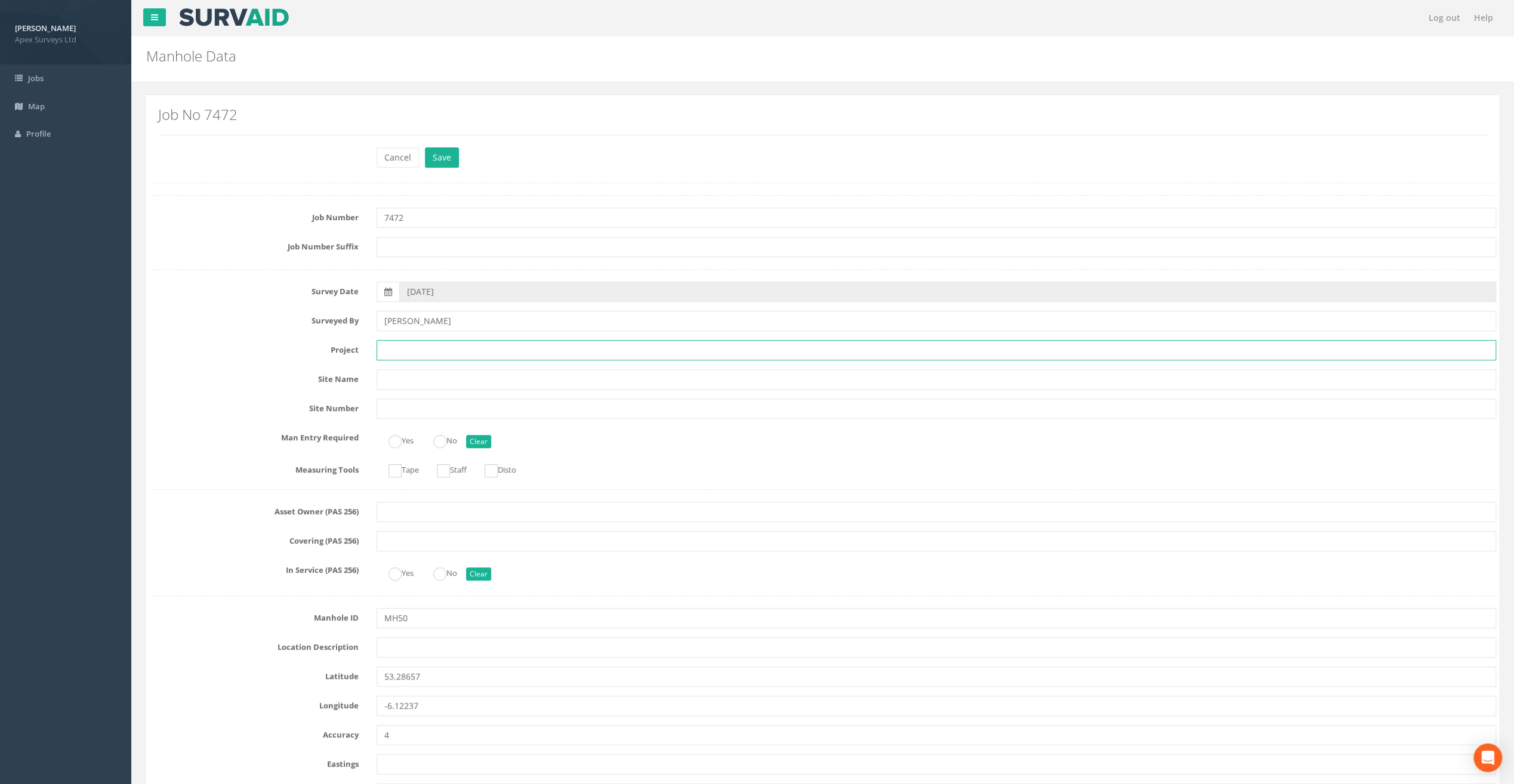
click at [407, 346] on input "text" at bounding box center [937, 349] width 1120 height 20
paste input "Glasthule Buildings"
type input "Glasthule Buildings"
click at [211, 224] on div "Job Number 7472" at bounding box center [822, 217] width 1366 height 20
click at [390, 649] on input "text" at bounding box center [937, 647] width 1120 height 20
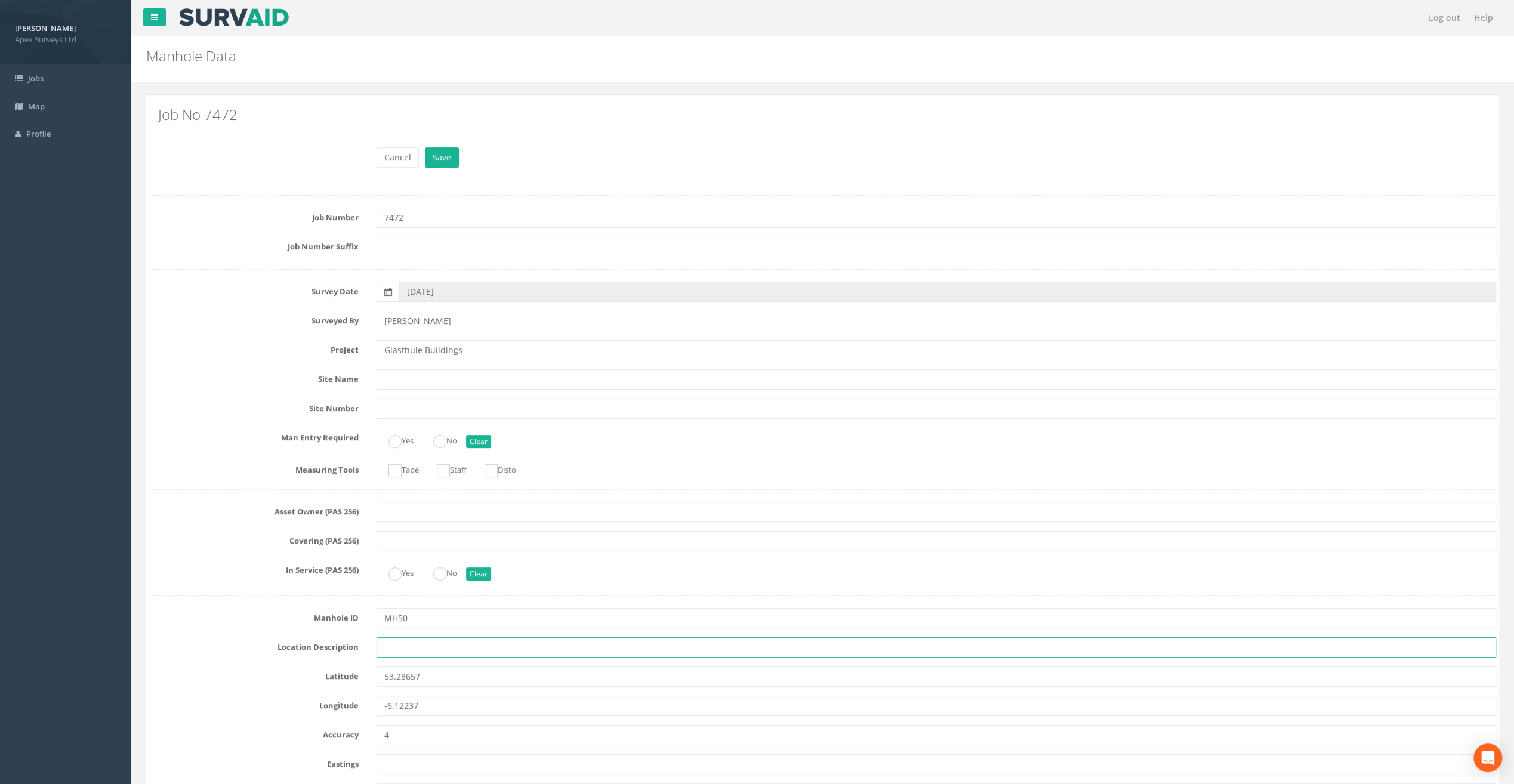
paste input "Sandycove"
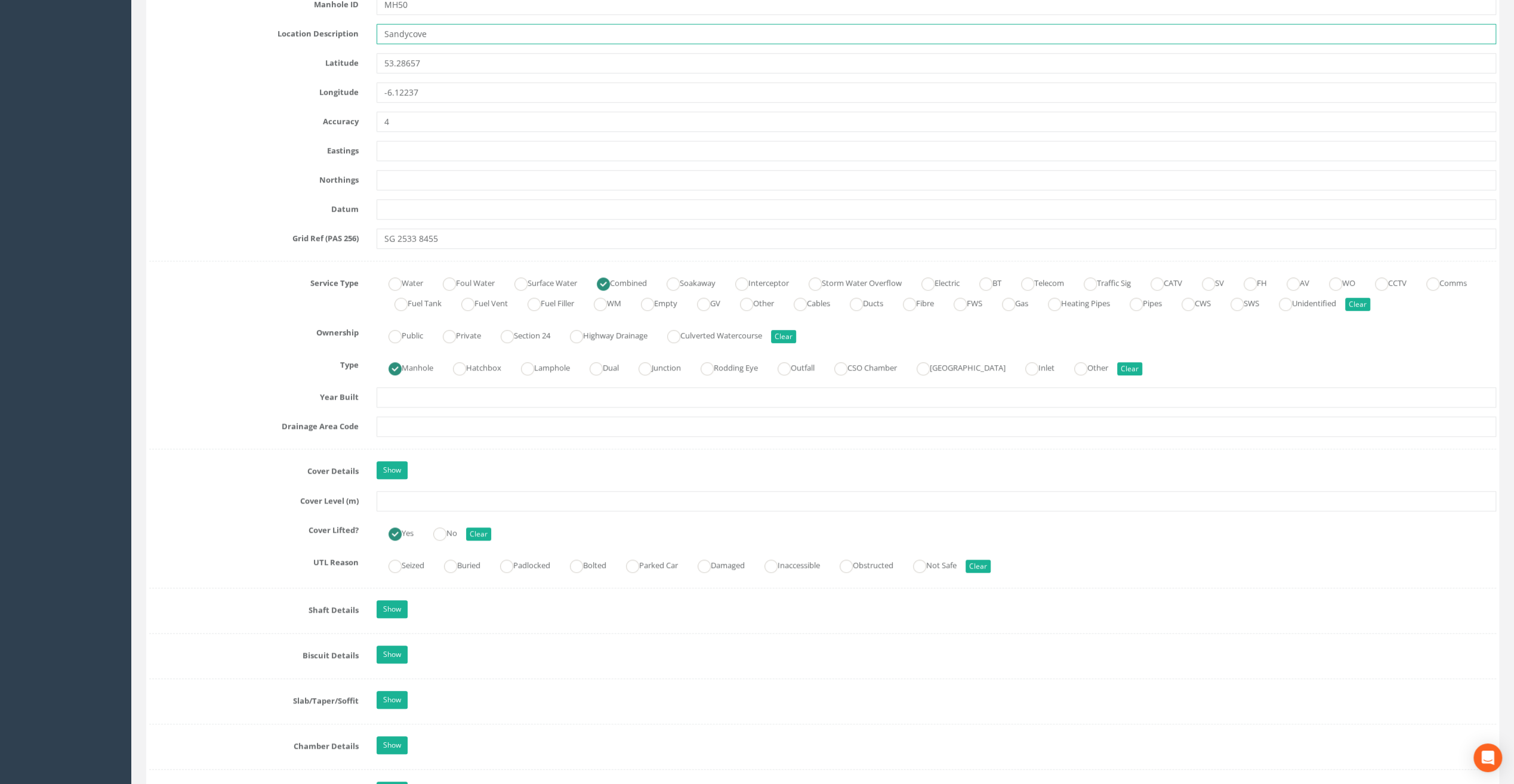
scroll to position [656, 0]
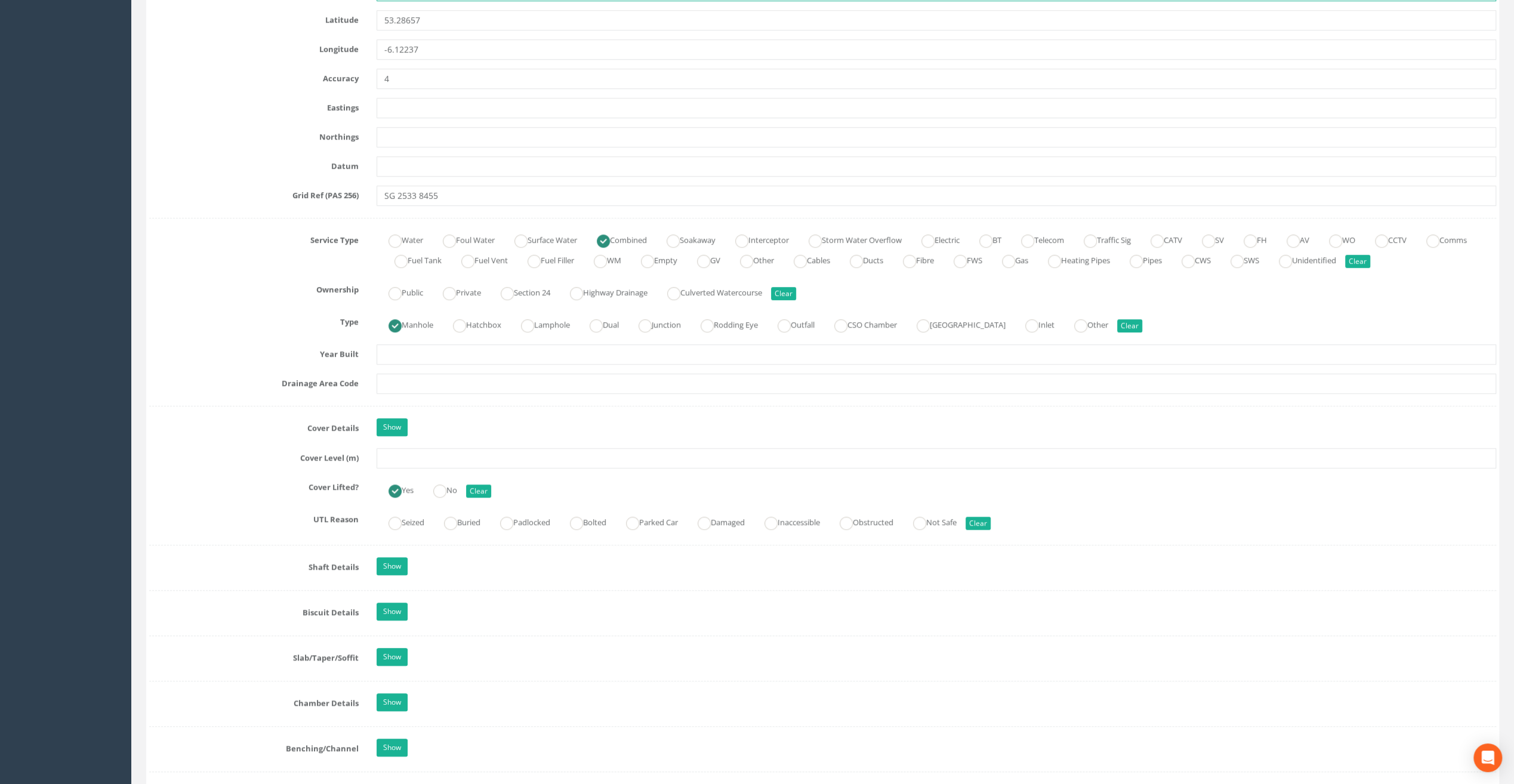
type input "Sandycove"
click at [419, 451] on input "text" at bounding box center [937, 457] width 1120 height 20
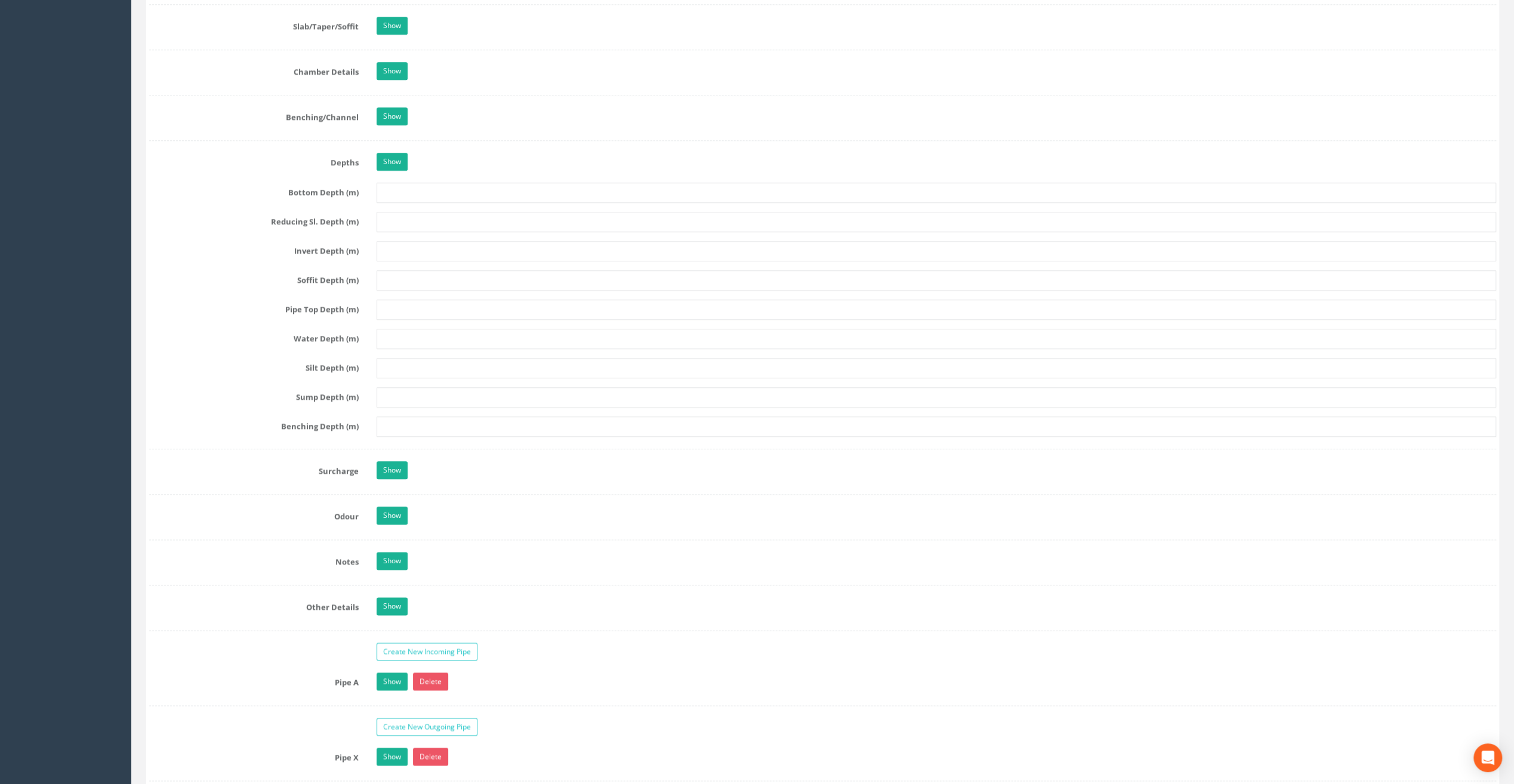
scroll to position [1491, 0]
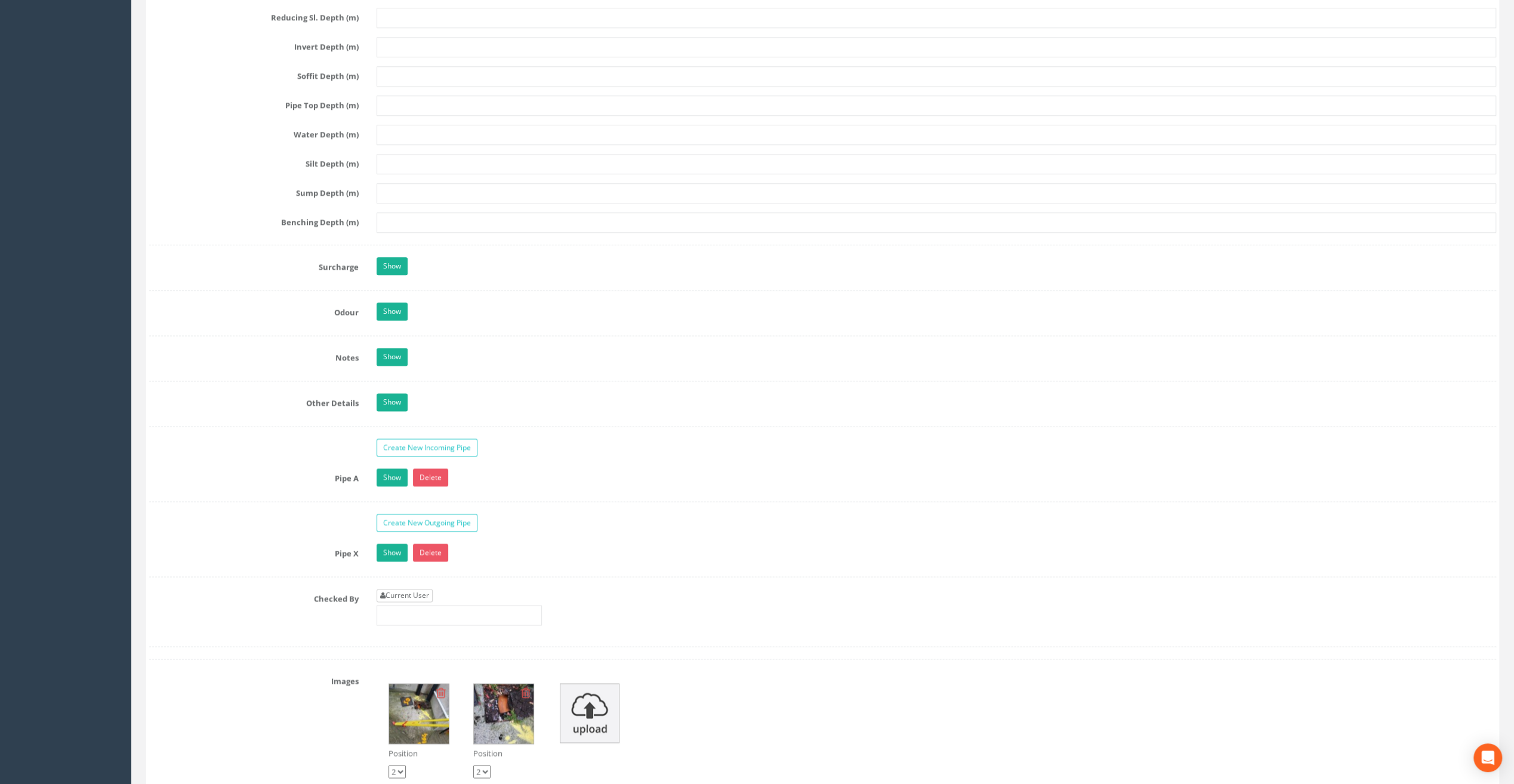
type input "7.92"
click at [418, 589] on link "Current User" at bounding box center [404, 595] width 56 height 13
type input "[PERSON_NAME]"
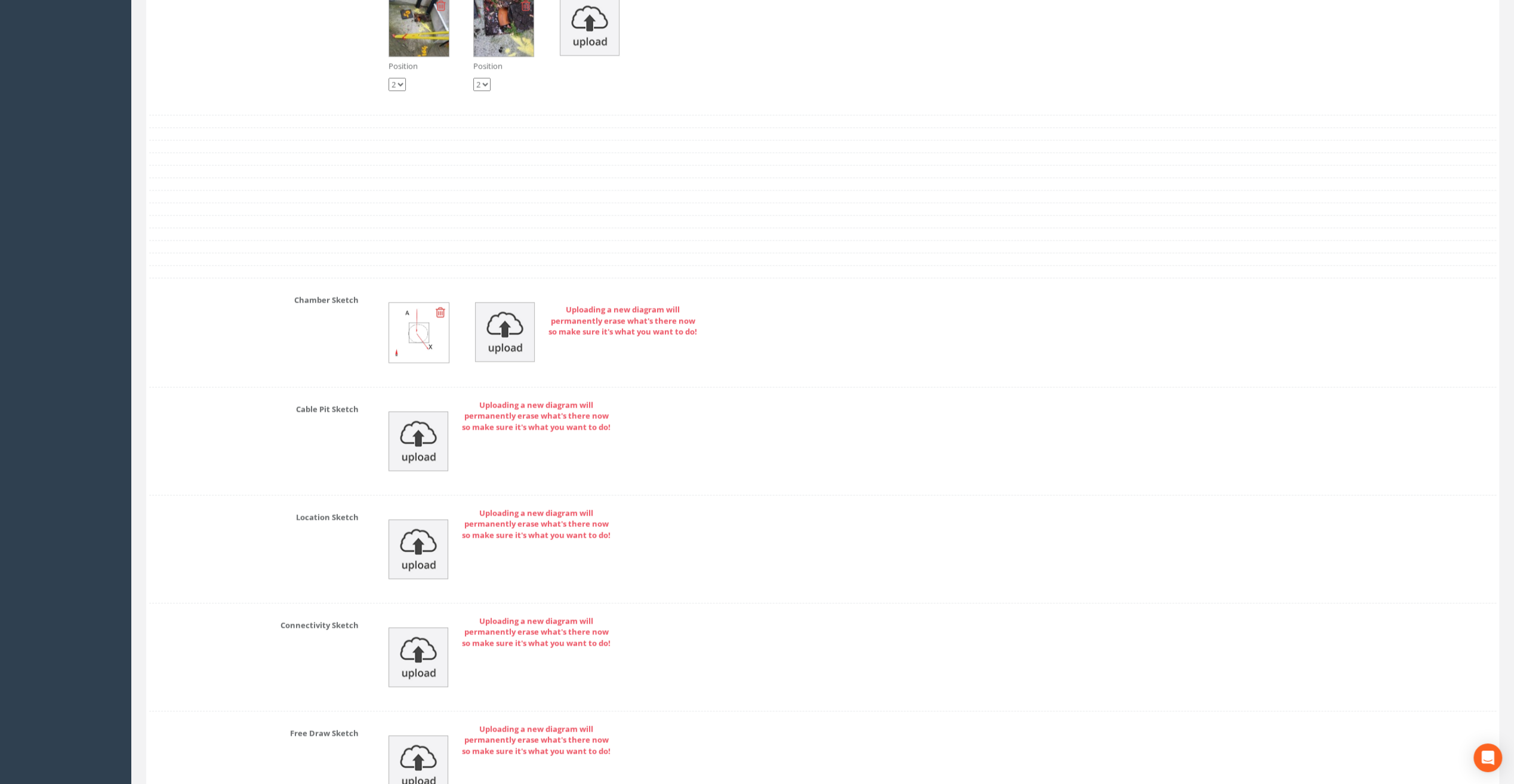
scroll to position [2296, 0]
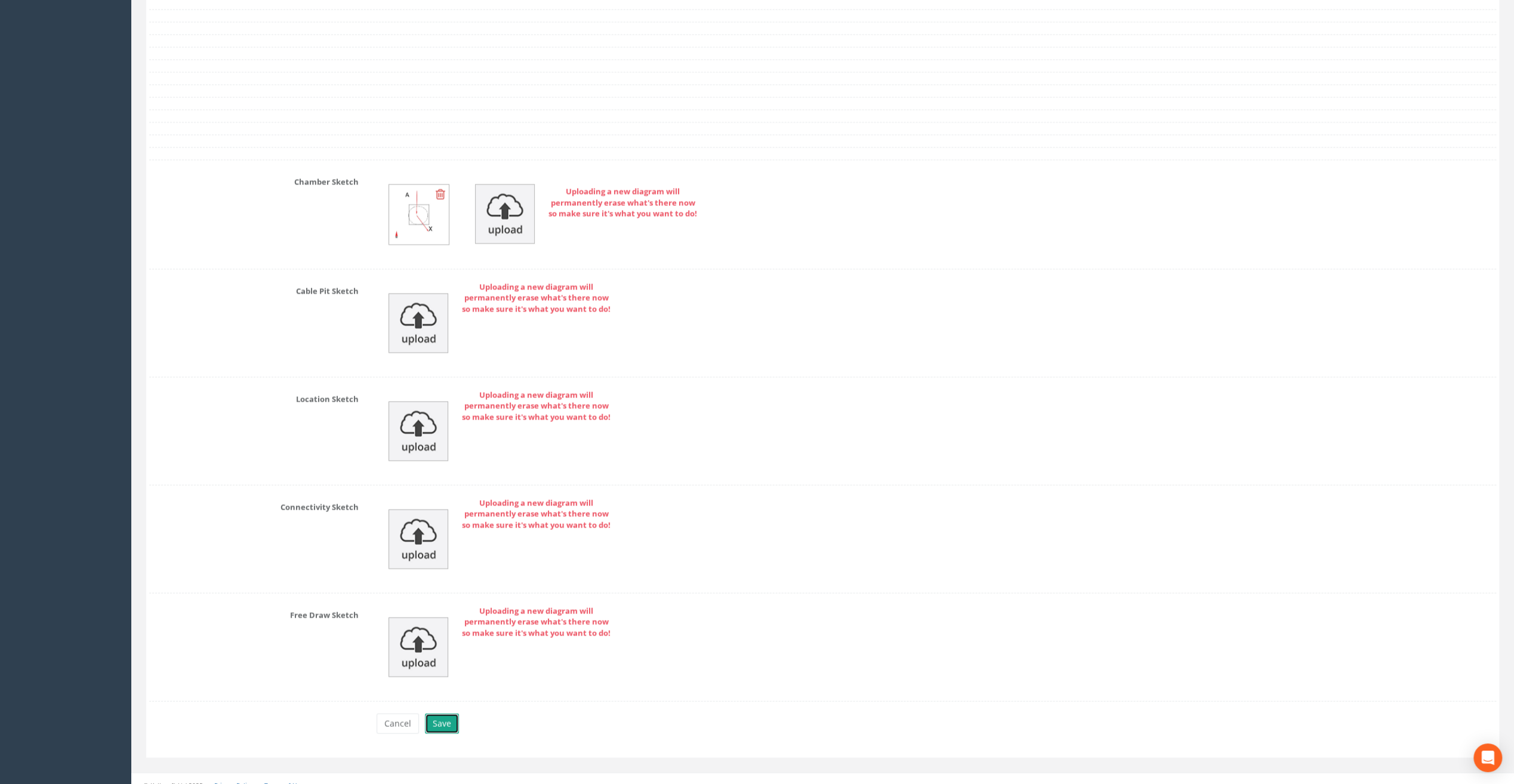
click at [440, 714] on button "Save" at bounding box center [442, 723] width 34 height 20
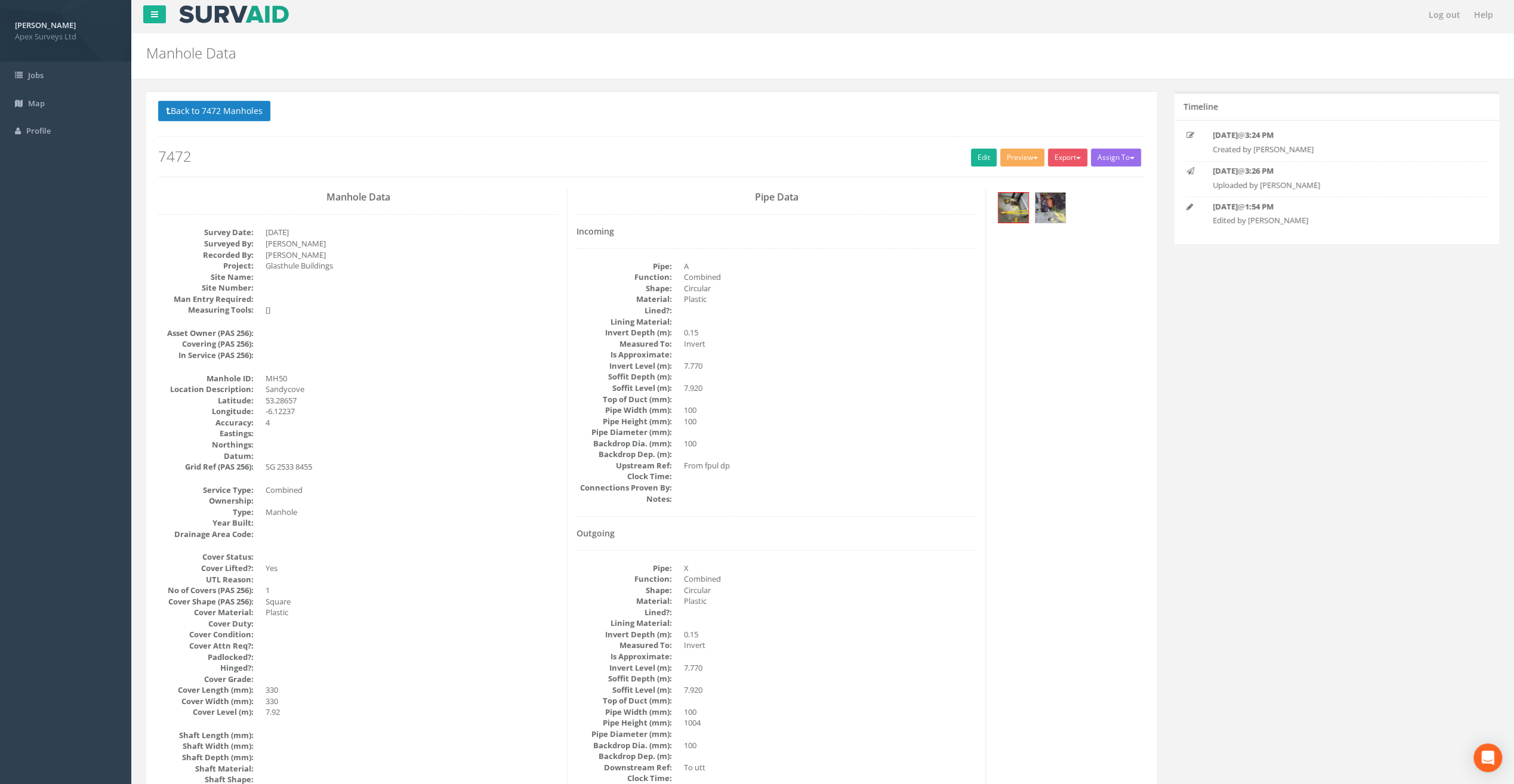
scroll to position [0, 0]
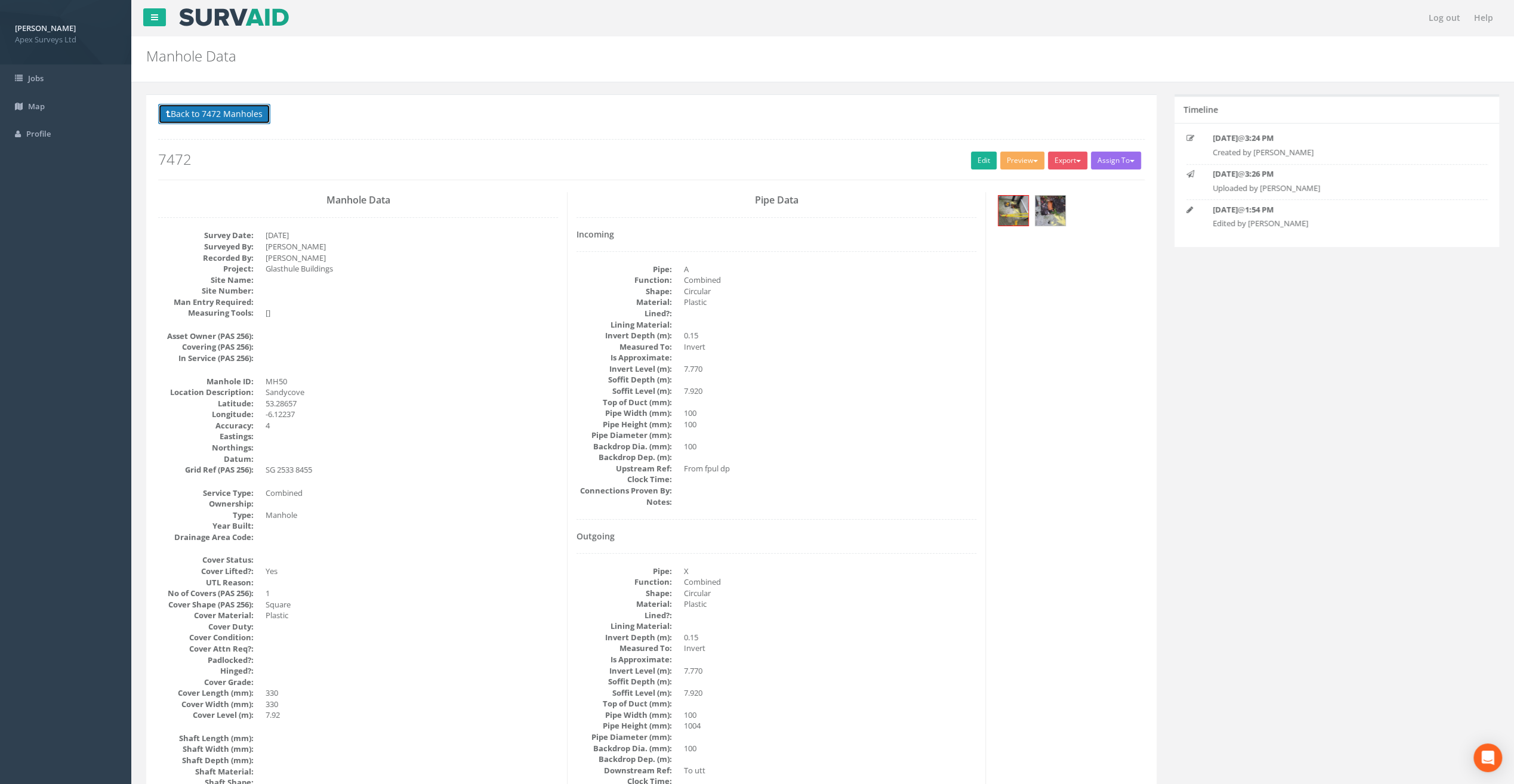
click at [235, 117] on button "Back to 7472 Manholes" at bounding box center [214, 113] width 112 height 20
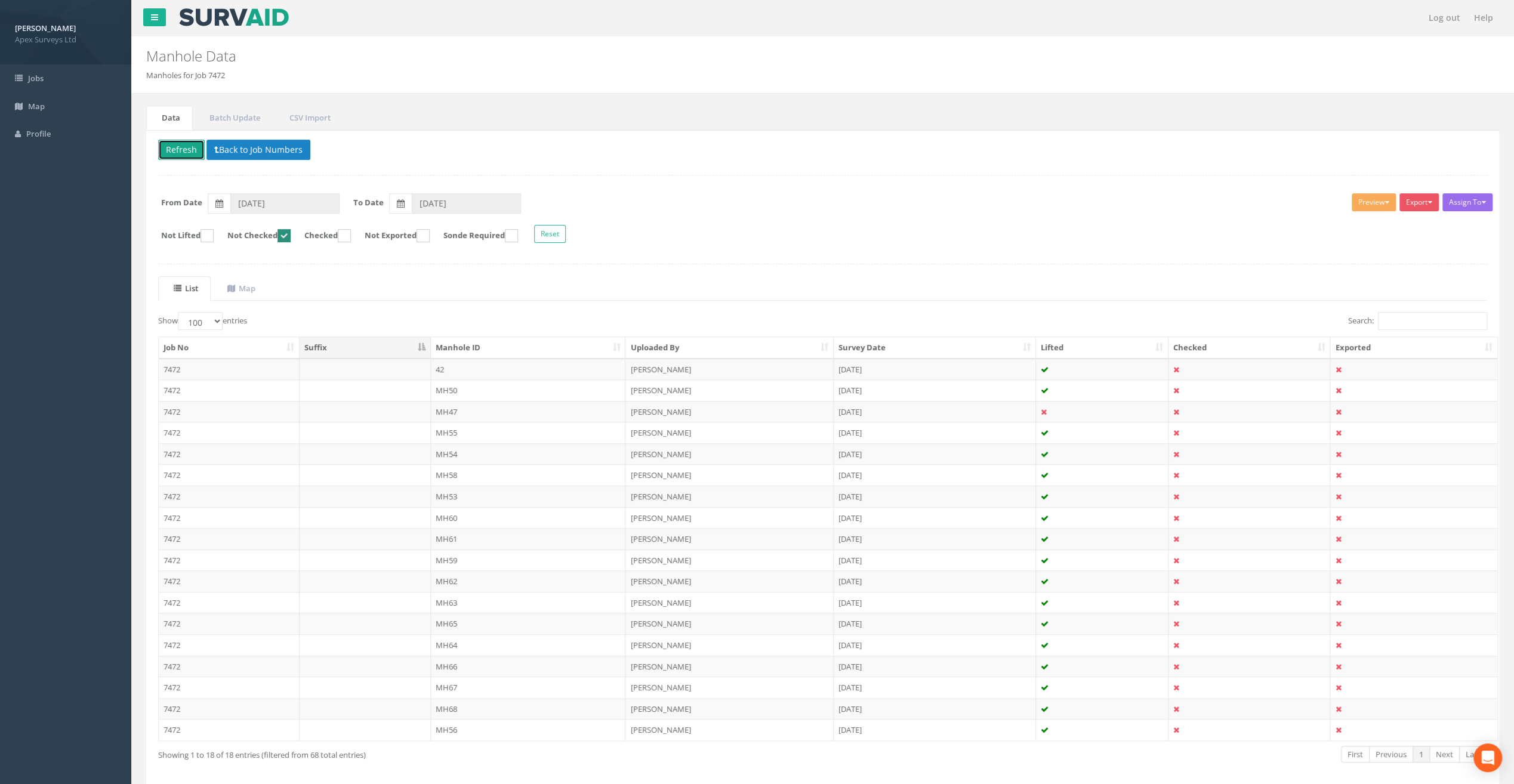
click at [176, 142] on button "Refresh" at bounding box center [181, 149] width 46 height 20
click at [466, 388] on td "MH47" at bounding box center [528, 390] width 196 height 22
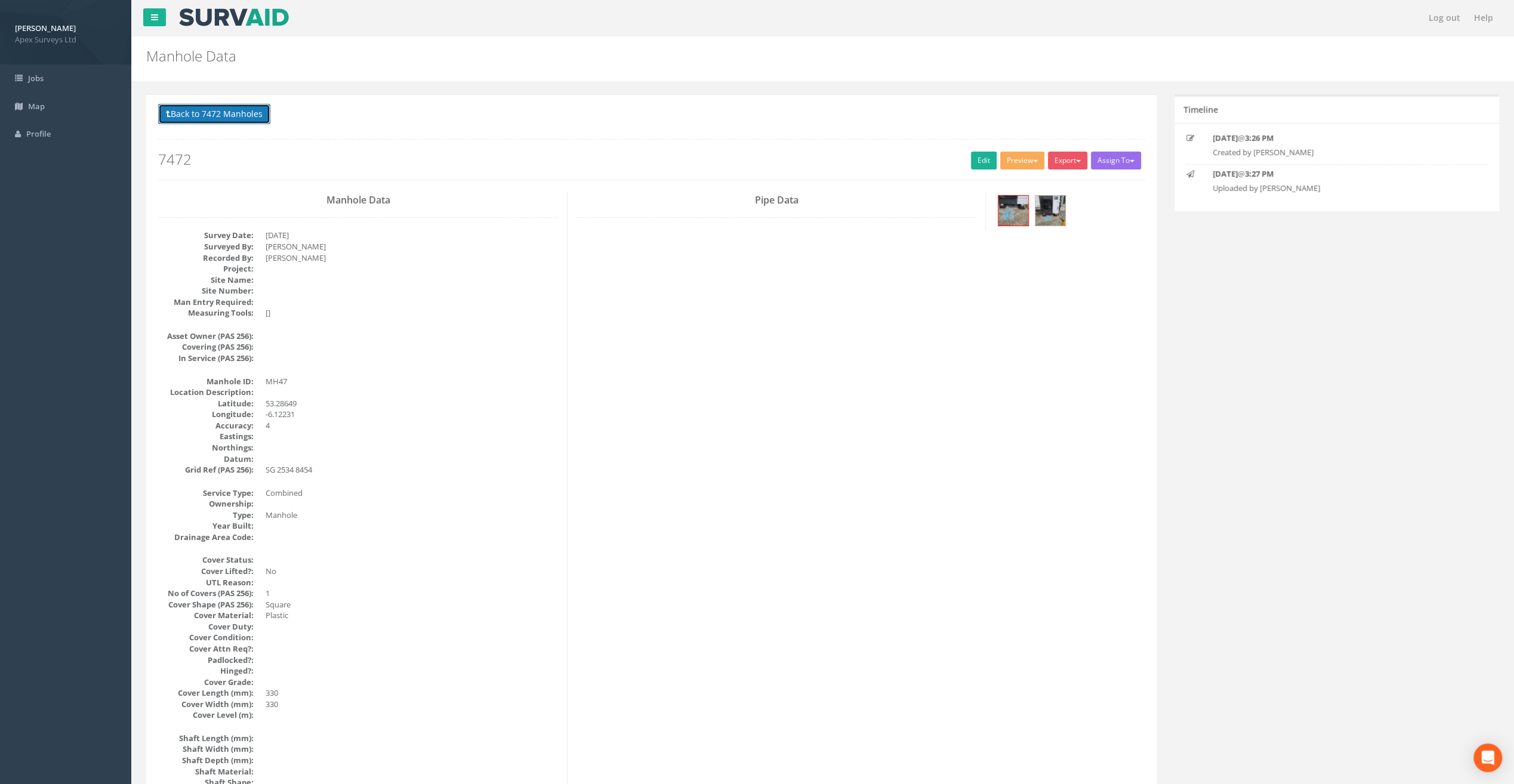
click at [199, 119] on button "Back to 7472 Manholes" at bounding box center [214, 113] width 112 height 20
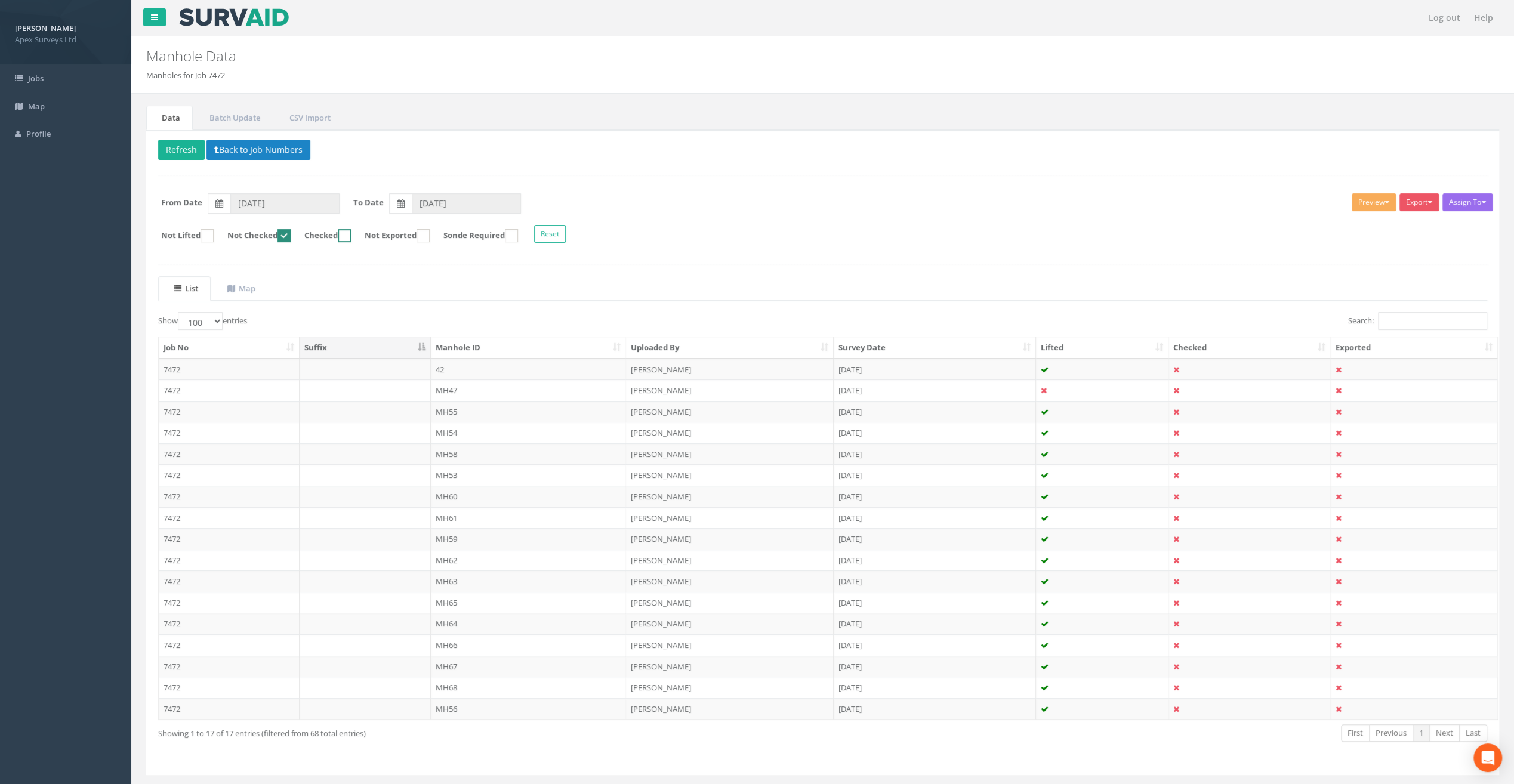
click at [351, 236] on ins at bounding box center [345, 236] width 13 height 13
checkbox input "true"
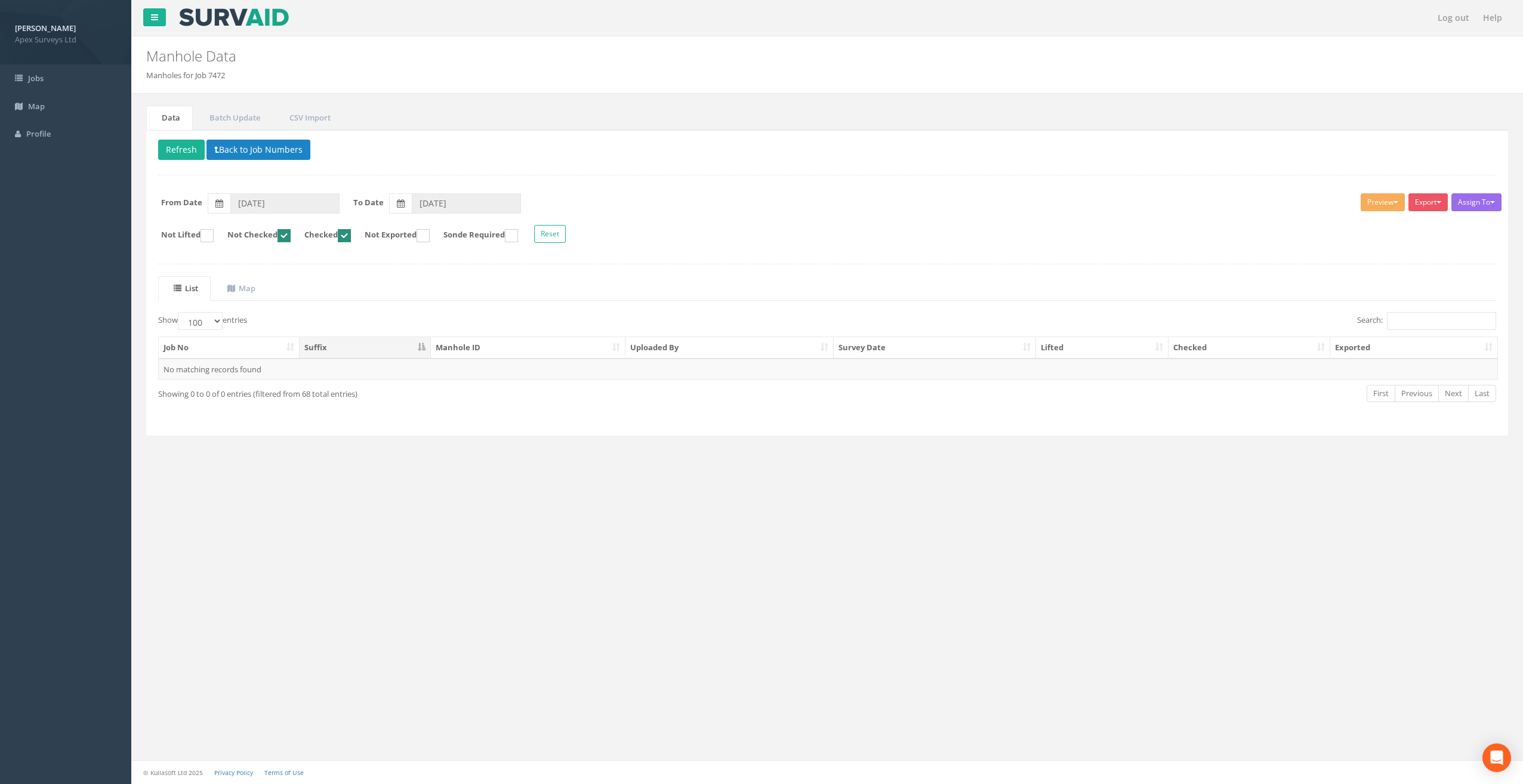
click at [289, 231] on ins at bounding box center [284, 236] width 13 height 13
checkbox input "false"
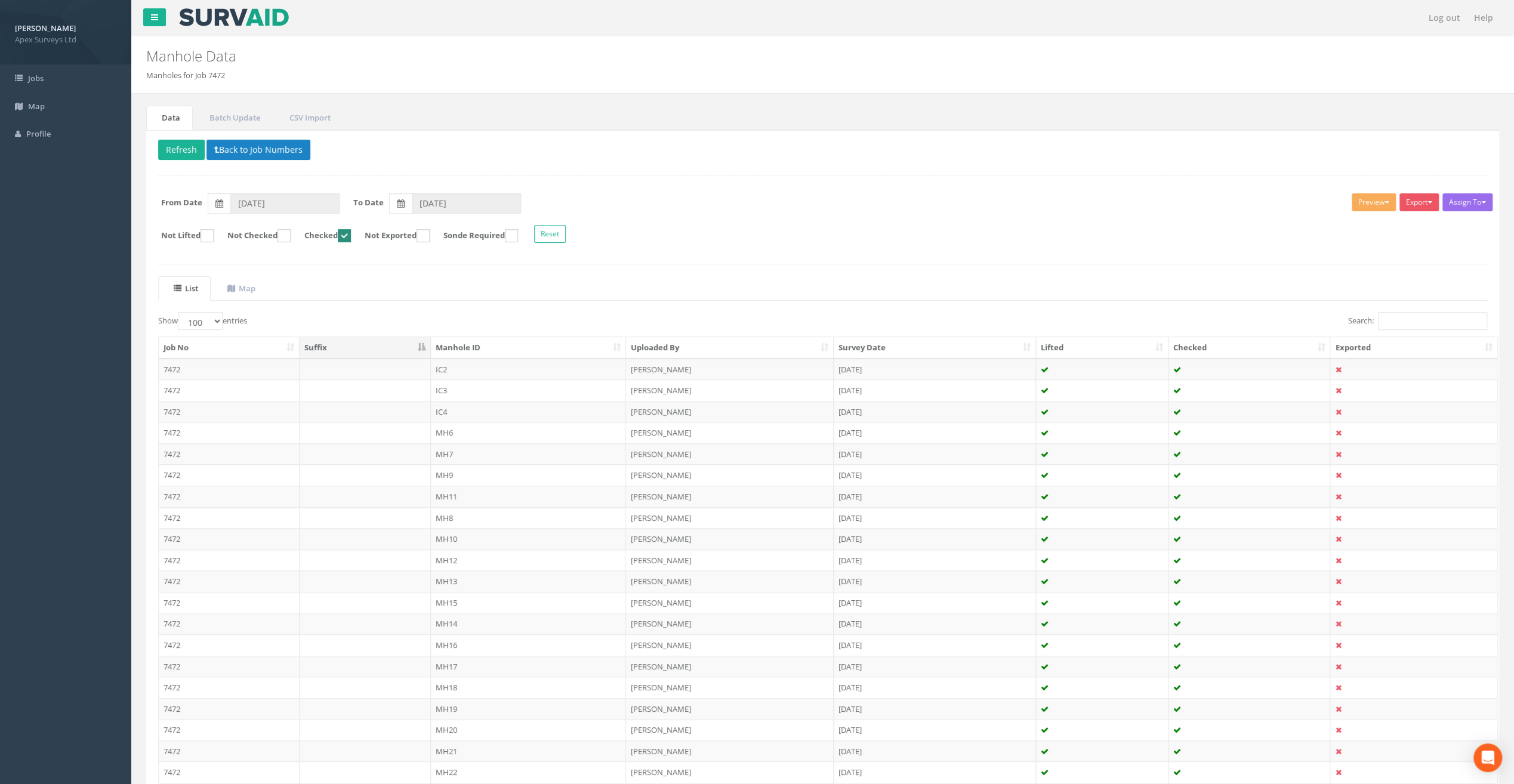
click at [351, 234] on ins at bounding box center [345, 236] width 13 height 13
checkbox input "false"
click at [290, 232] on ins at bounding box center [284, 236] width 13 height 13
checkbox input "true"
click at [443, 386] on td "MH47" at bounding box center [528, 390] width 196 height 22
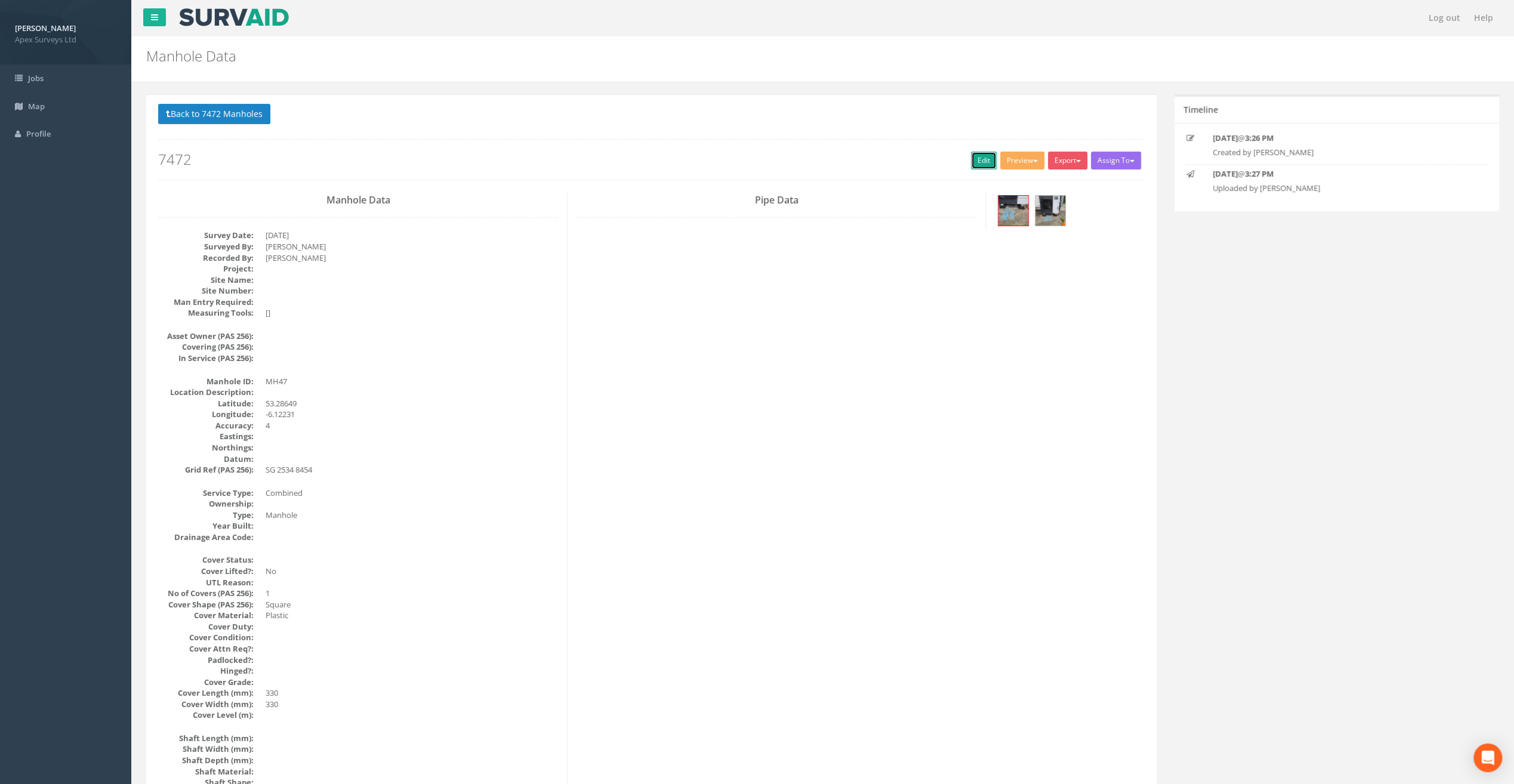
click at [974, 164] on link "Edit" at bounding box center [984, 160] width 26 height 18
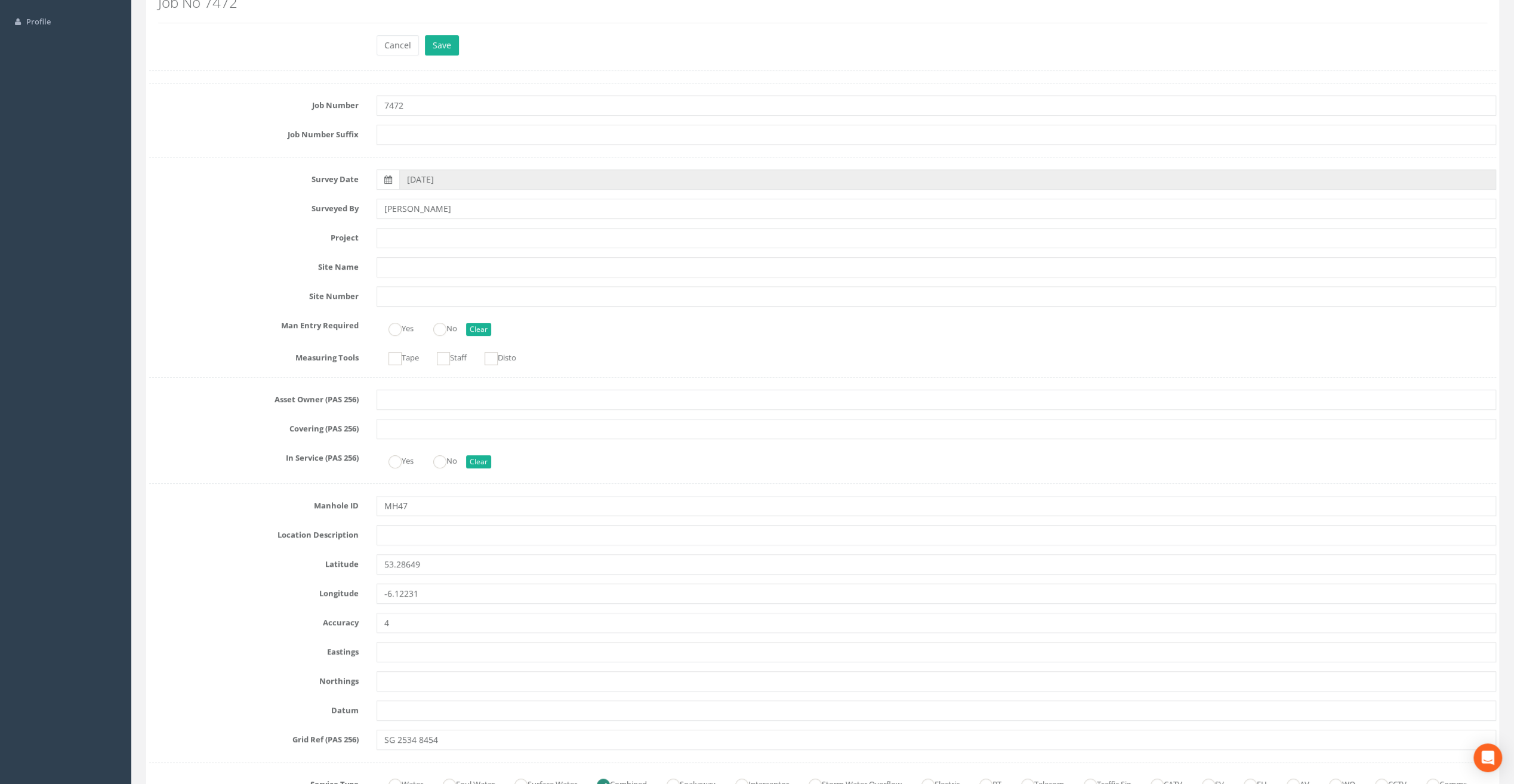
scroll to position [119, 0]
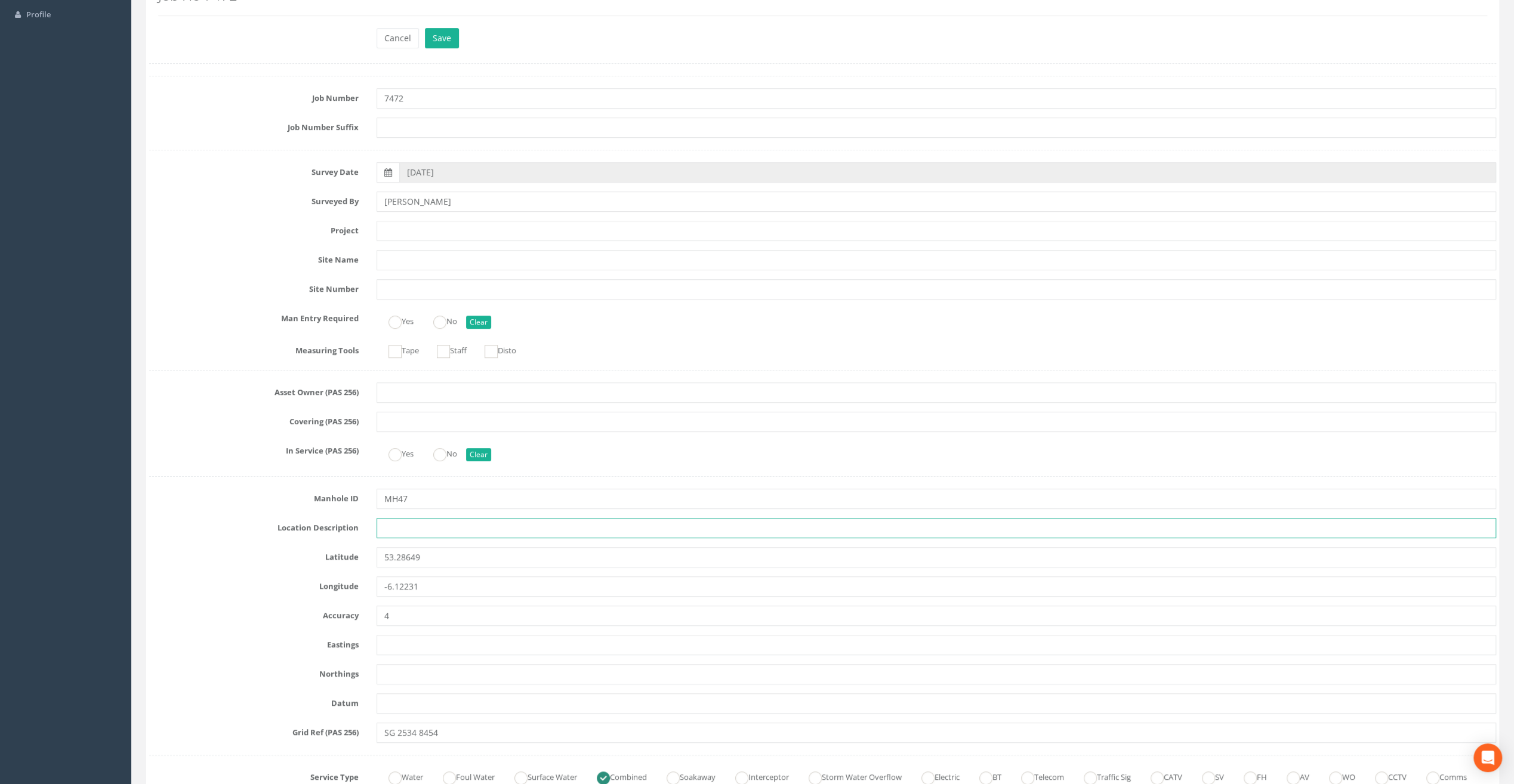
click at [421, 533] on input "text" at bounding box center [937, 527] width 1120 height 20
paste input "Sandycove"
type input "Sandycove"
click at [404, 230] on input "text" at bounding box center [937, 230] width 1120 height 20
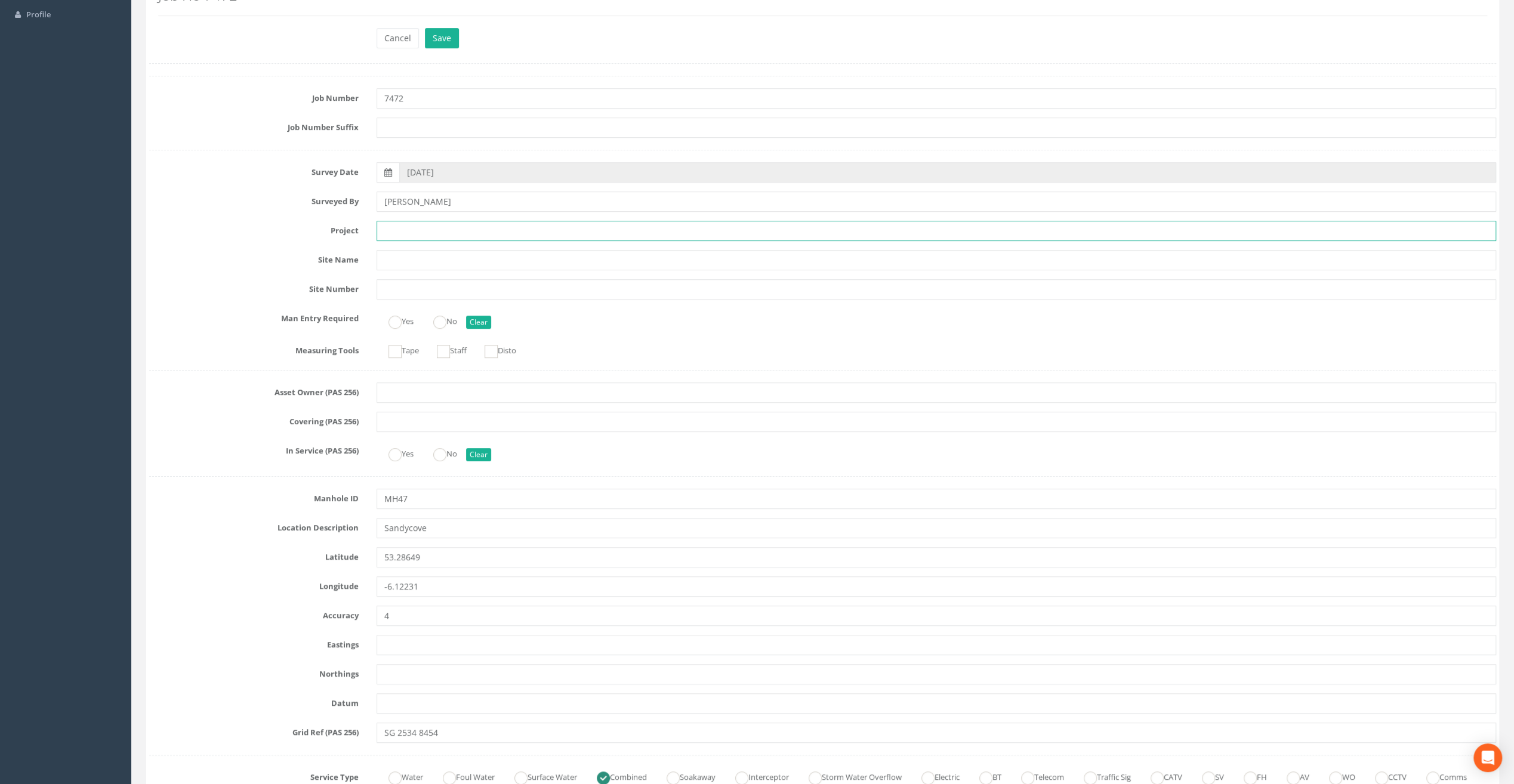
paste input "Glasthule Buildings"
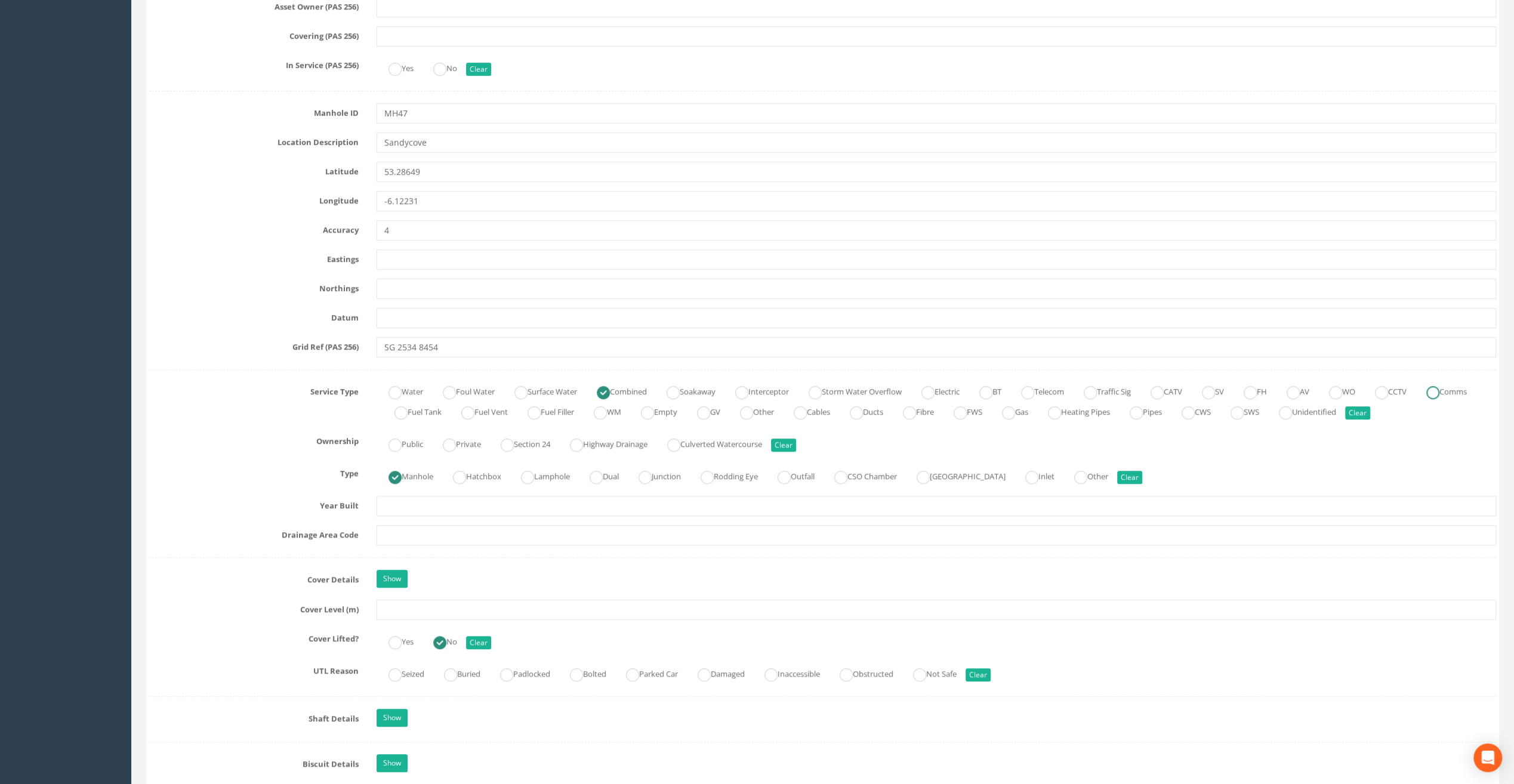
scroll to position [597, 0]
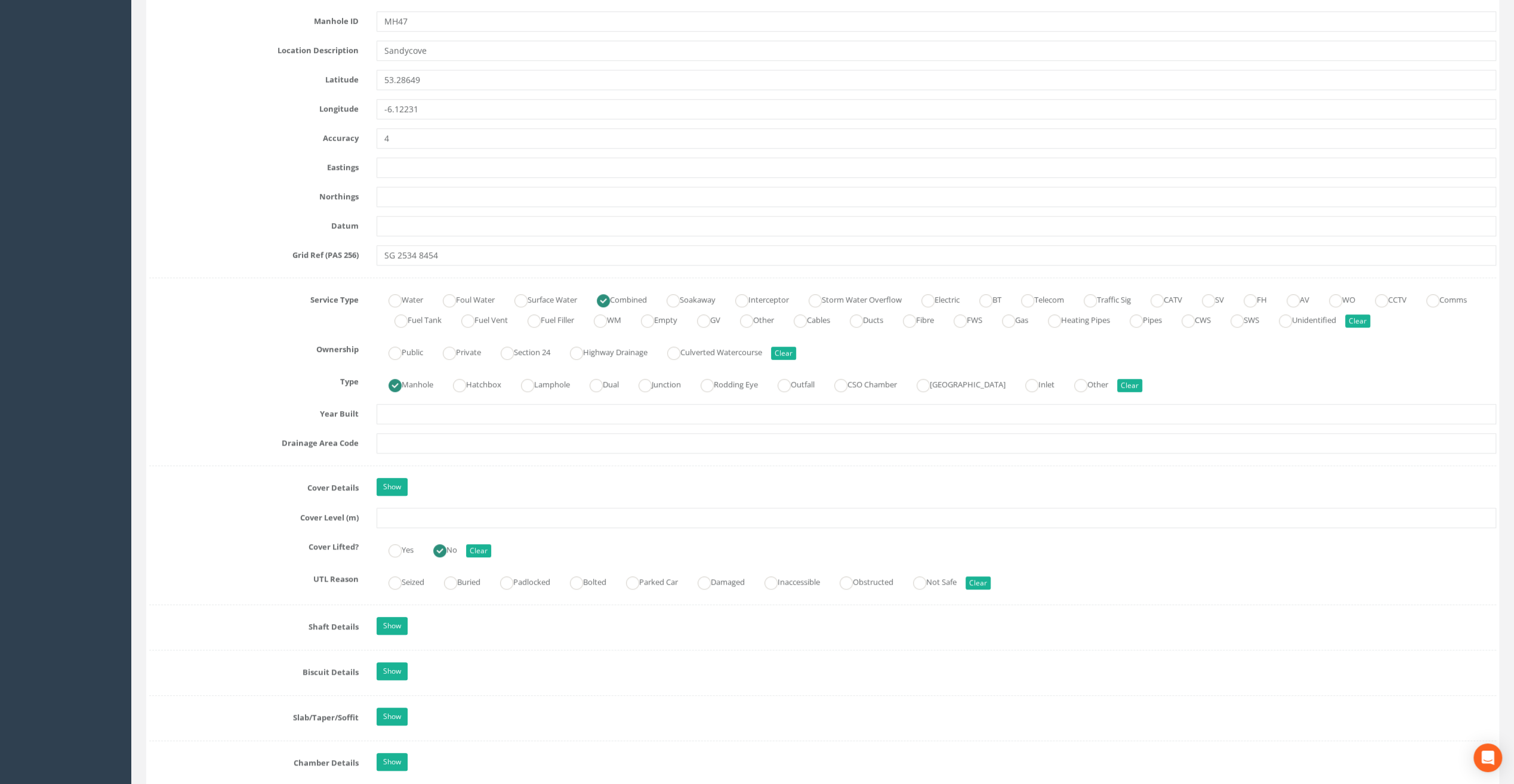
type input "Glasthule Buildings"
click at [406, 520] on input "text" at bounding box center [937, 518] width 1120 height 20
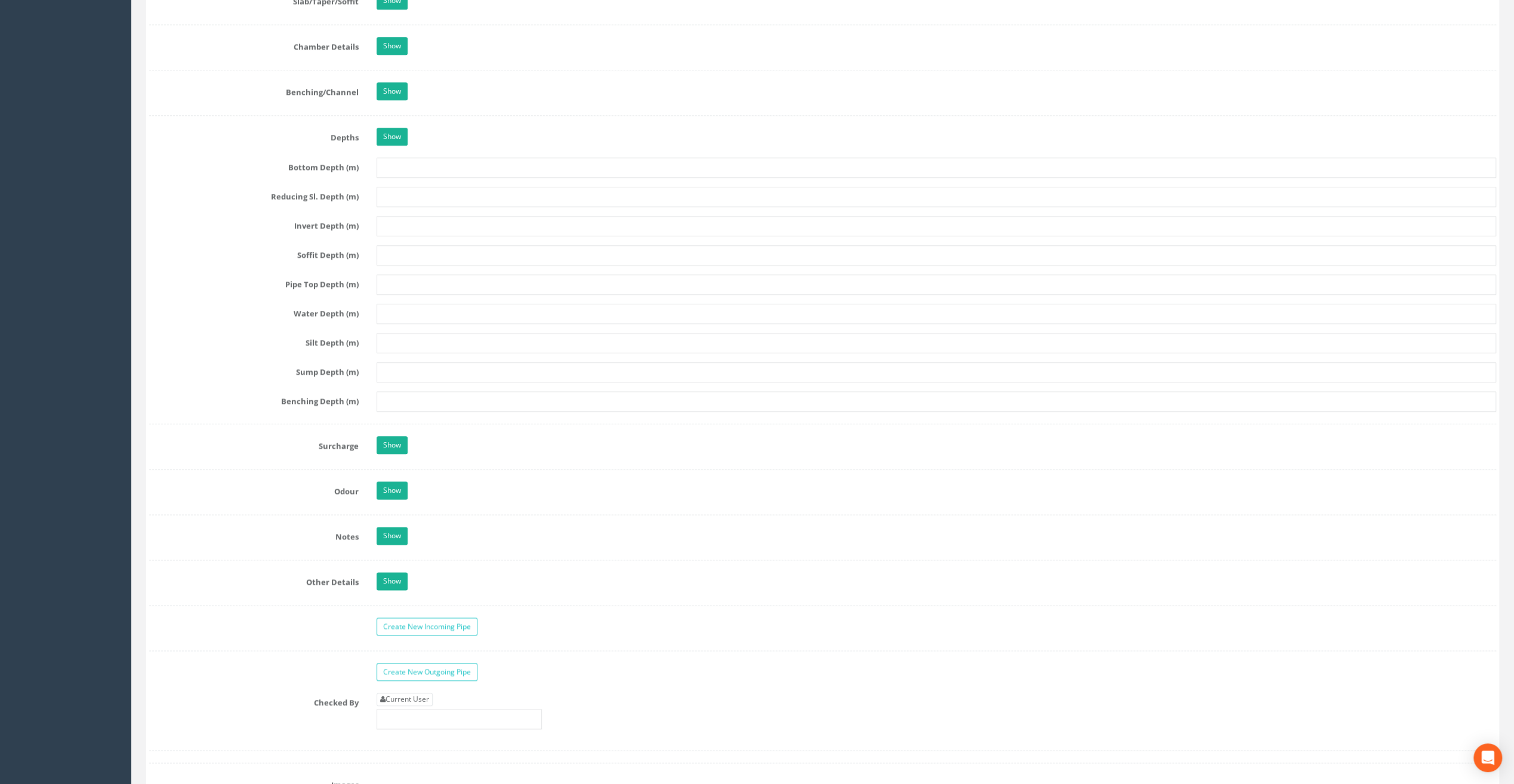
scroll to position [1432, 0]
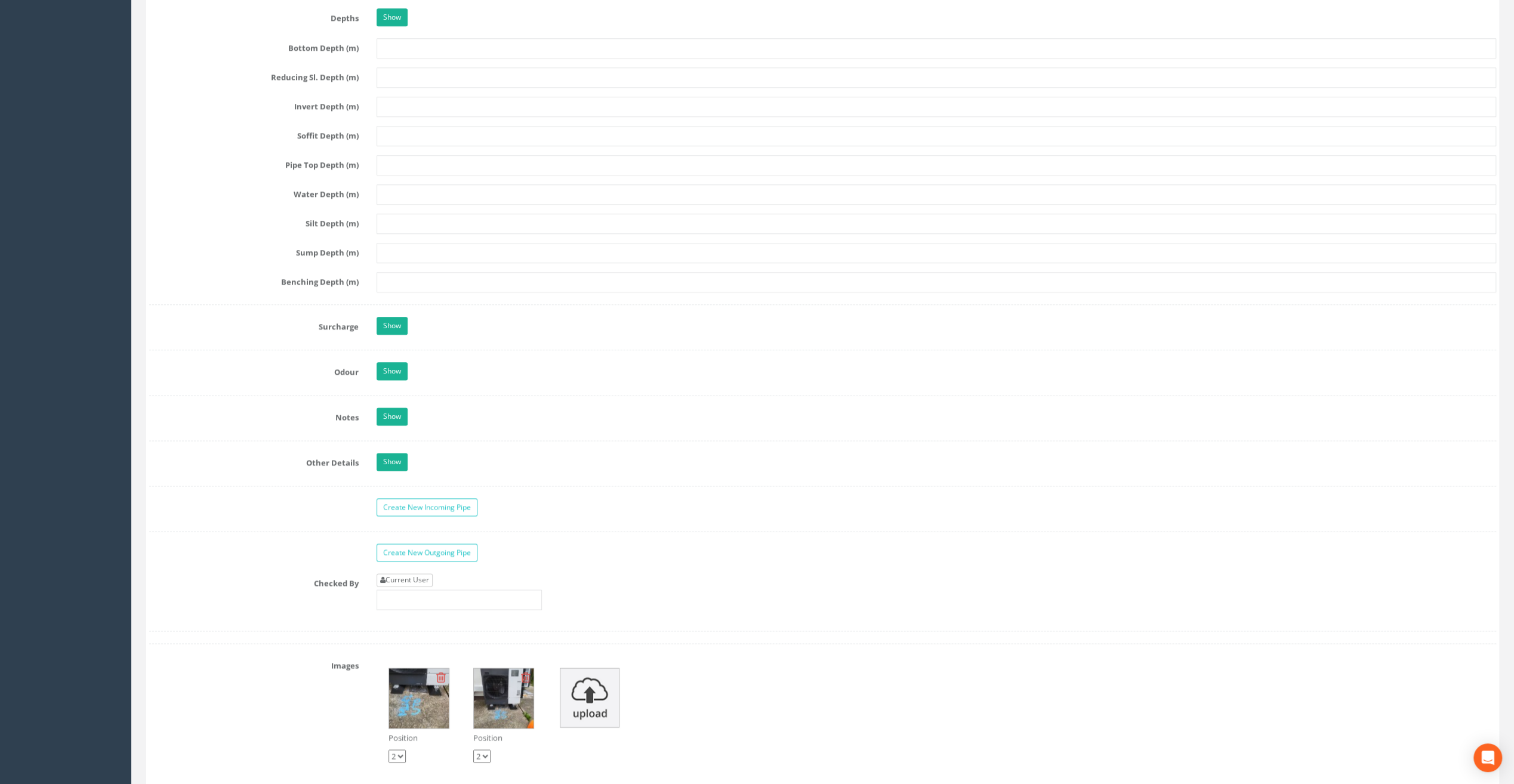
type input "7.77"
click at [404, 573] on link "Current User" at bounding box center [404, 580] width 56 height 13
type input "[PERSON_NAME]"
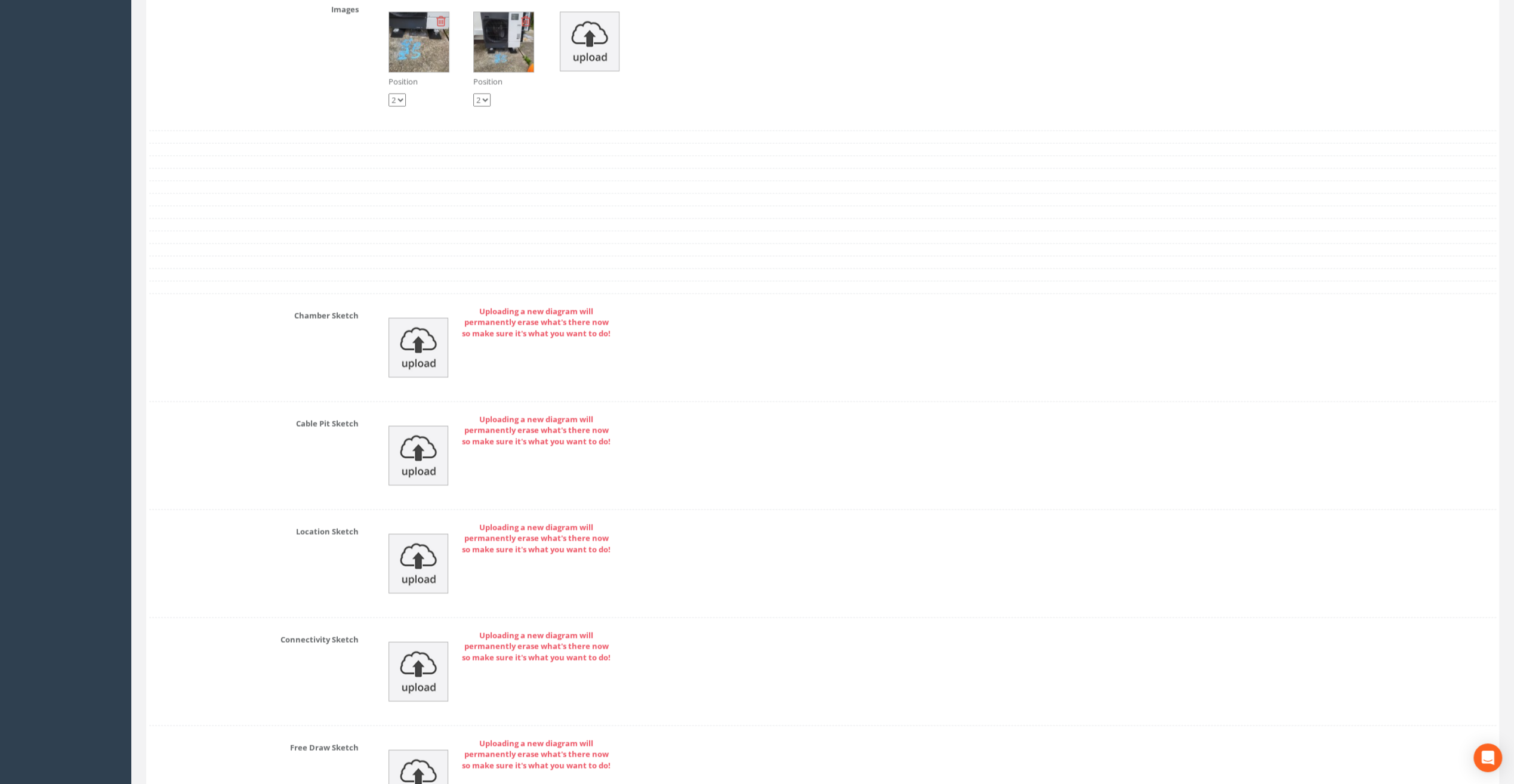
scroll to position [2222, 0]
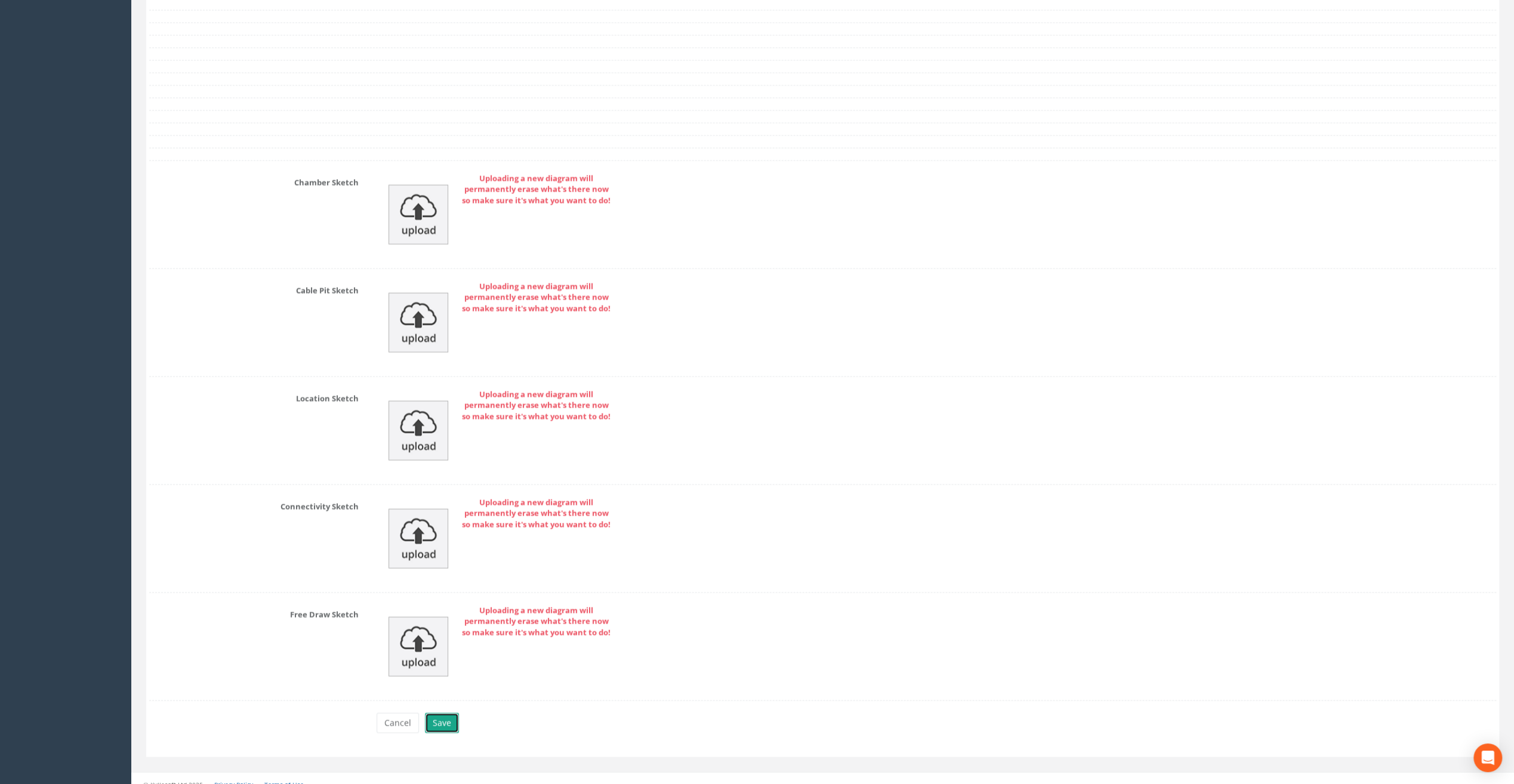
click at [448, 716] on button "Save" at bounding box center [442, 722] width 34 height 20
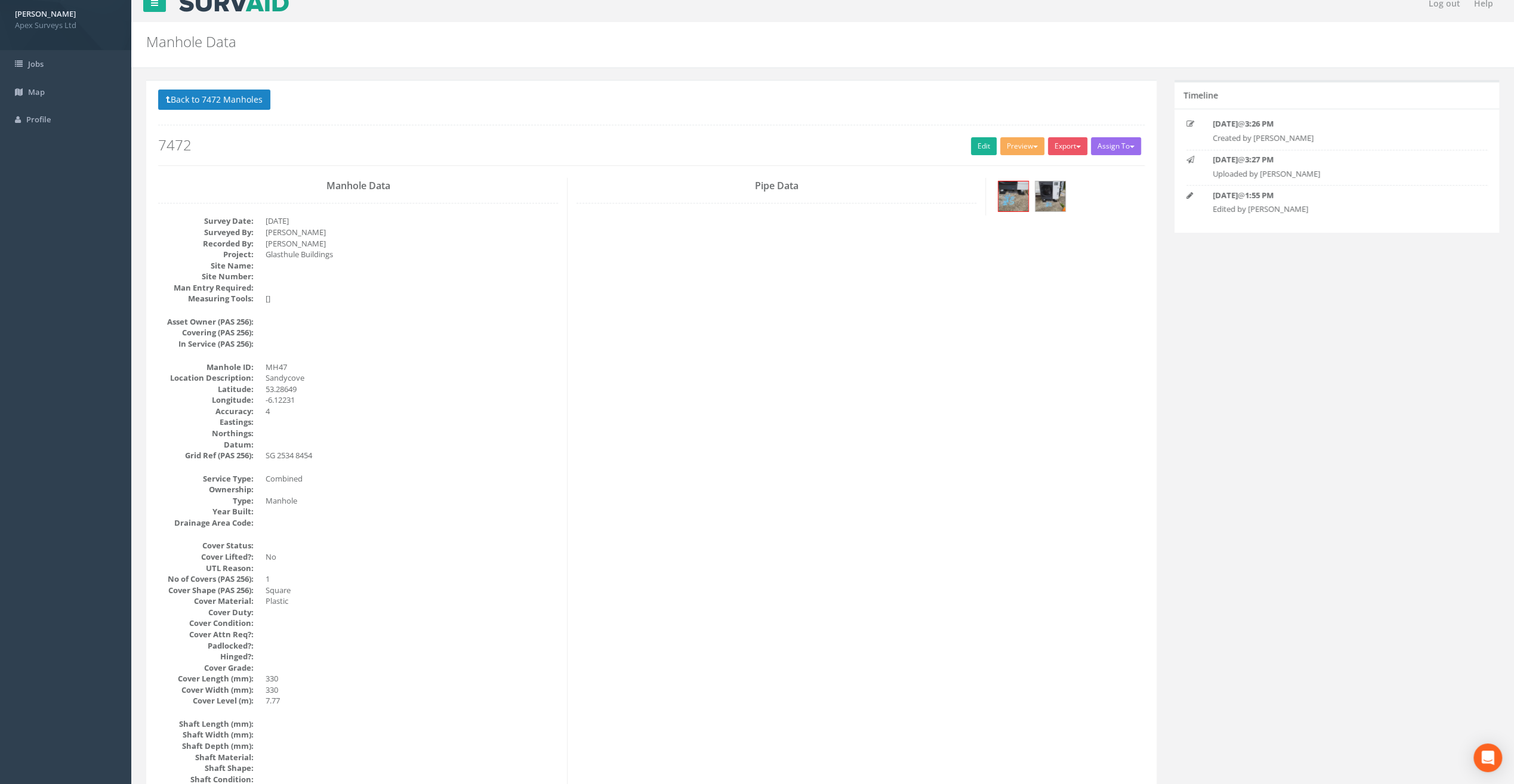
scroll to position [0, 0]
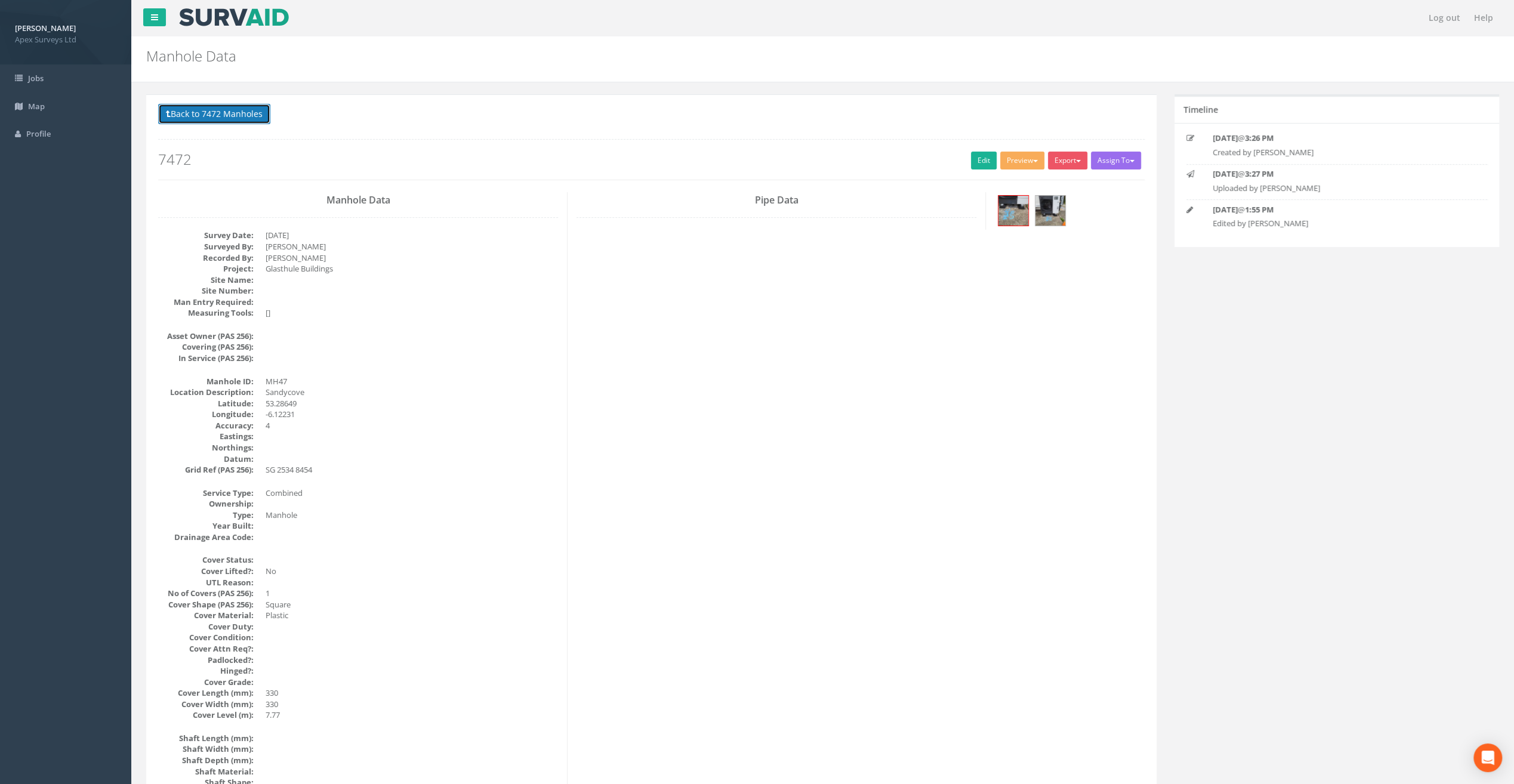
click at [244, 112] on button "Back to 7472 Manholes" at bounding box center [214, 113] width 112 height 20
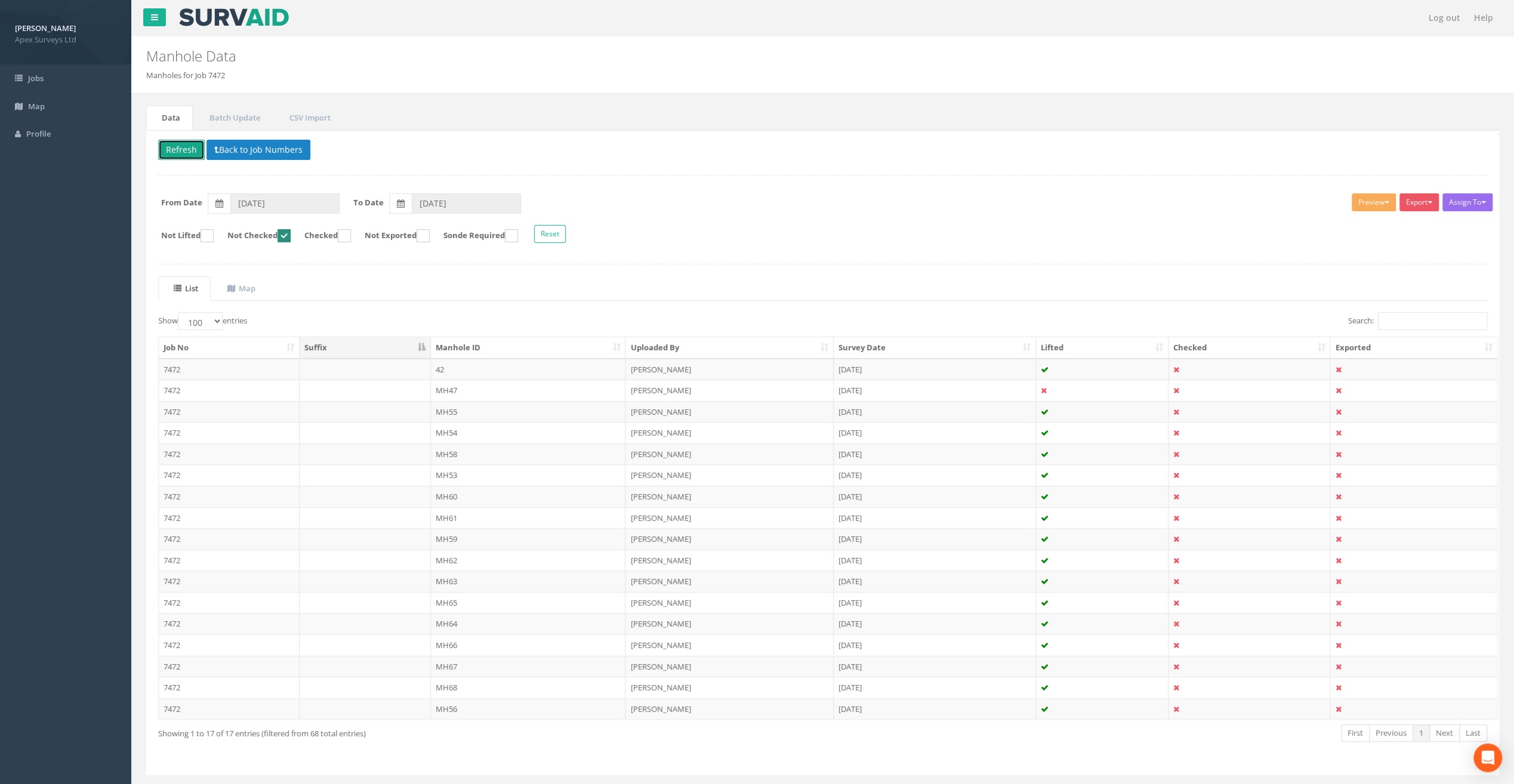
click at [178, 146] on button "Refresh" at bounding box center [181, 149] width 46 height 20
click at [455, 452] on td "MH53" at bounding box center [528, 453] width 196 height 22
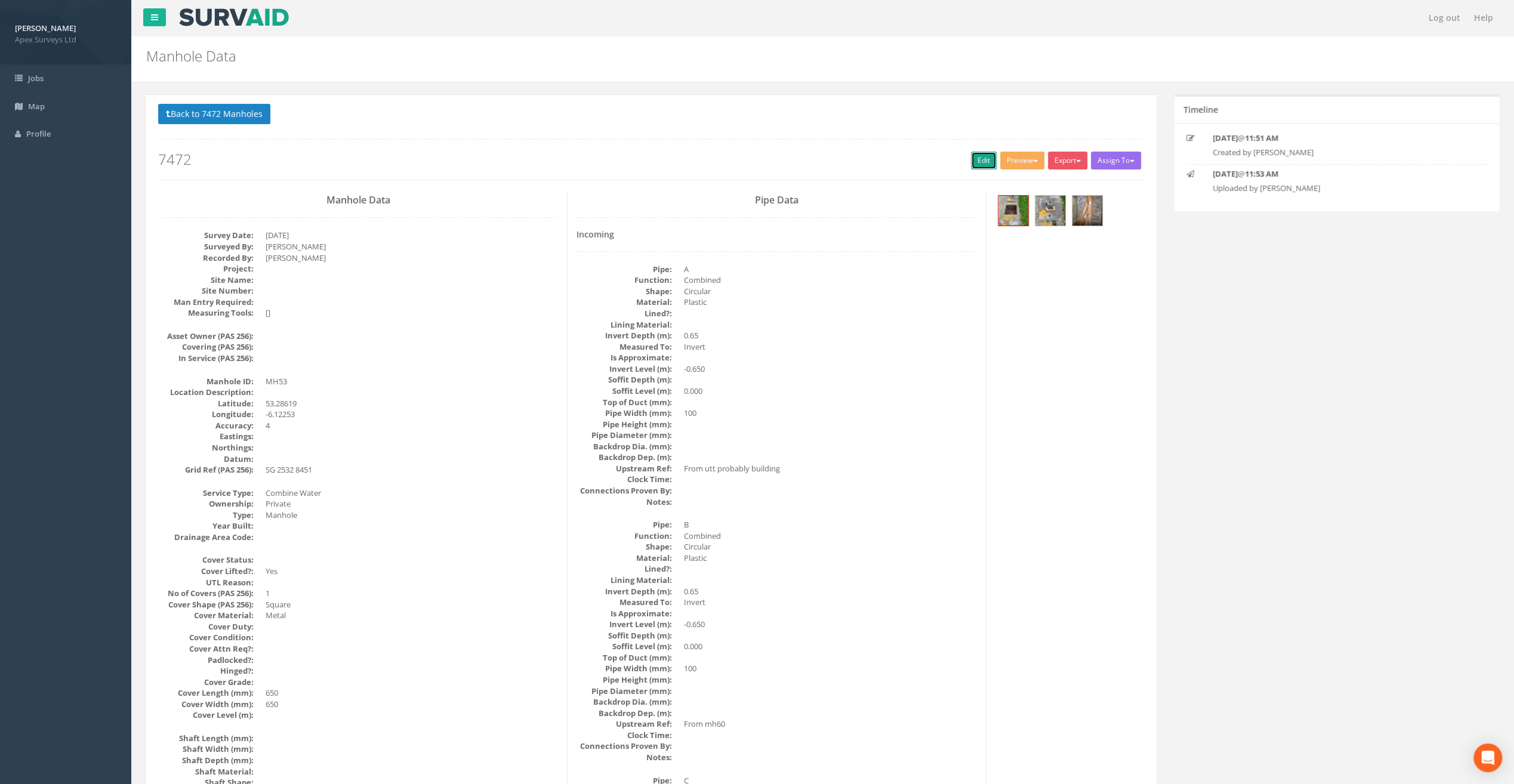
click at [974, 155] on link "Edit" at bounding box center [984, 160] width 26 height 18
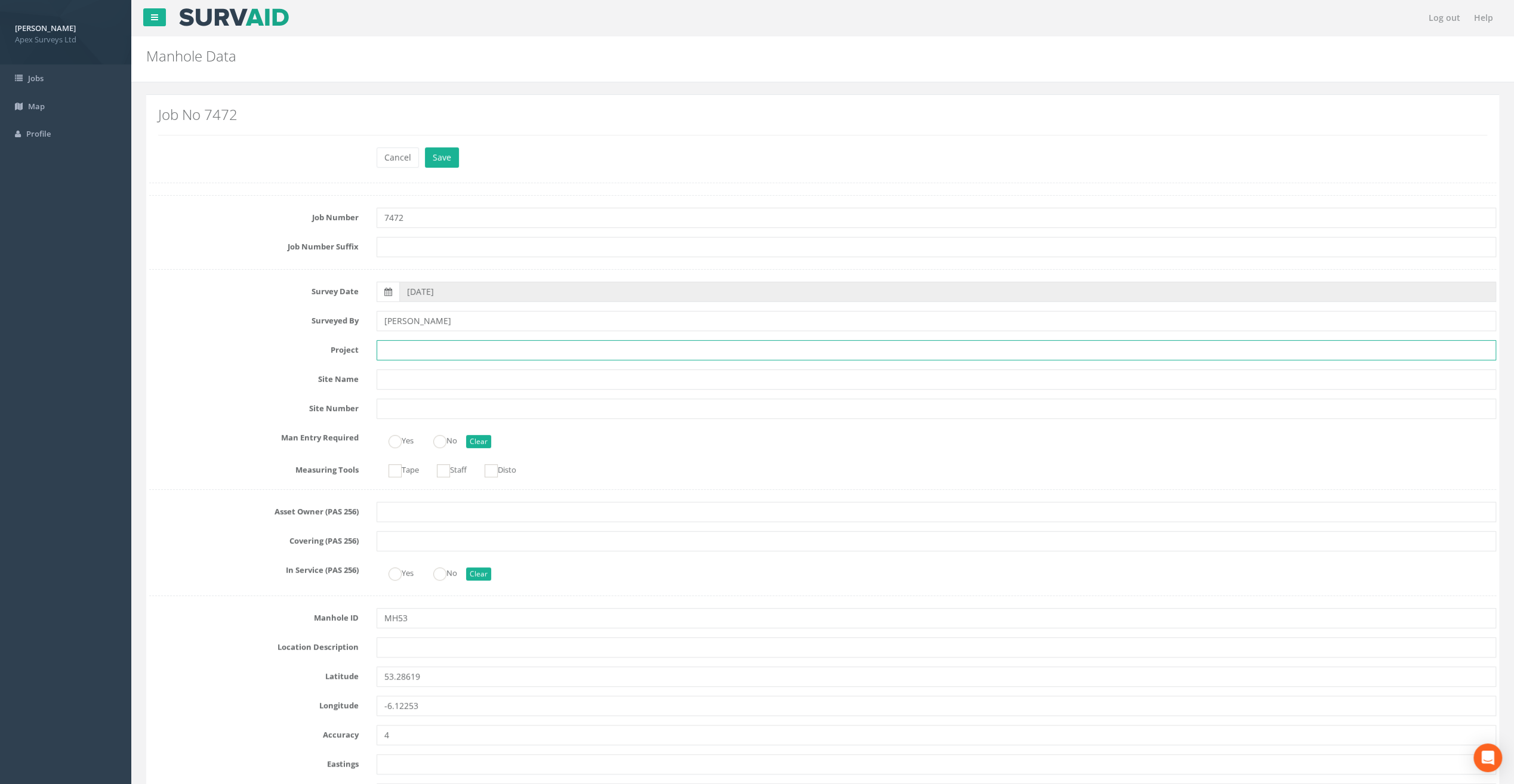
click at [389, 348] on input "text" at bounding box center [937, 349] width 1120 height 20
paste input "Glasthule Buildings"
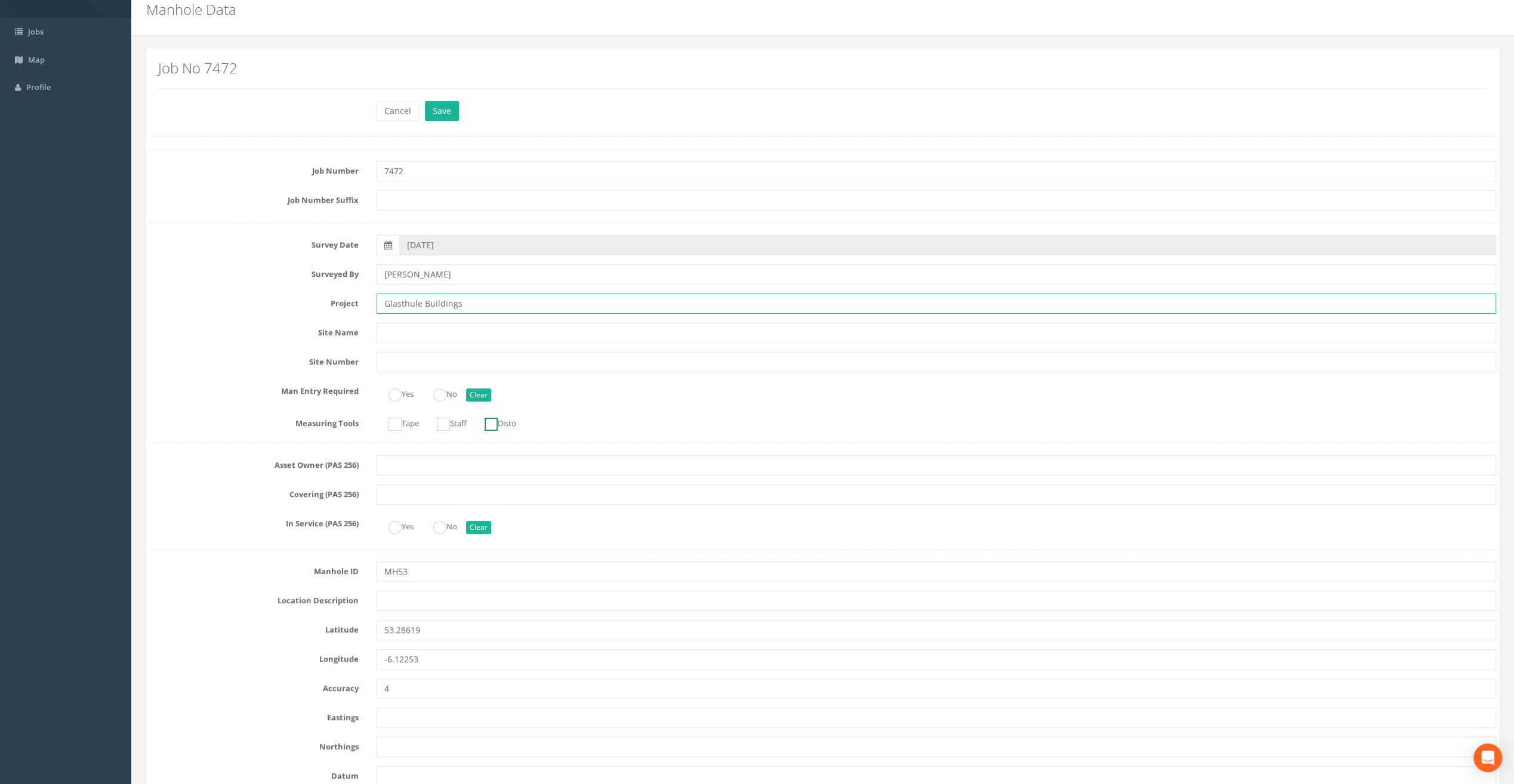
scroll to position [119, 0]
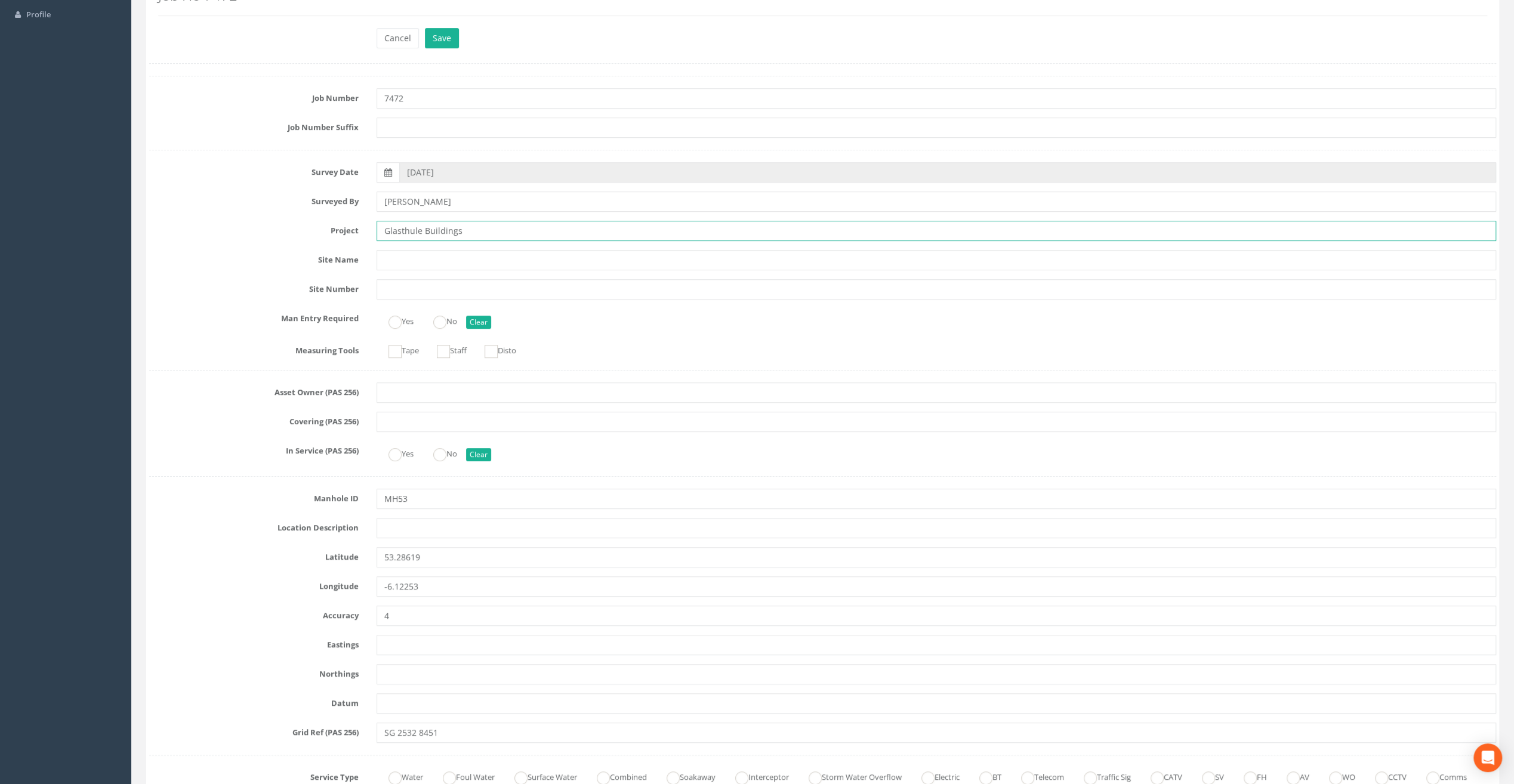
type input "Glasthule Buildings"
click at [197, 230] on label "Project" at bounding box center [253, 229] width 228 height 15
click at [387, 524] on input "text" at bounding box center [937, 527] width 1120 height 20
paste input "Sandycove"
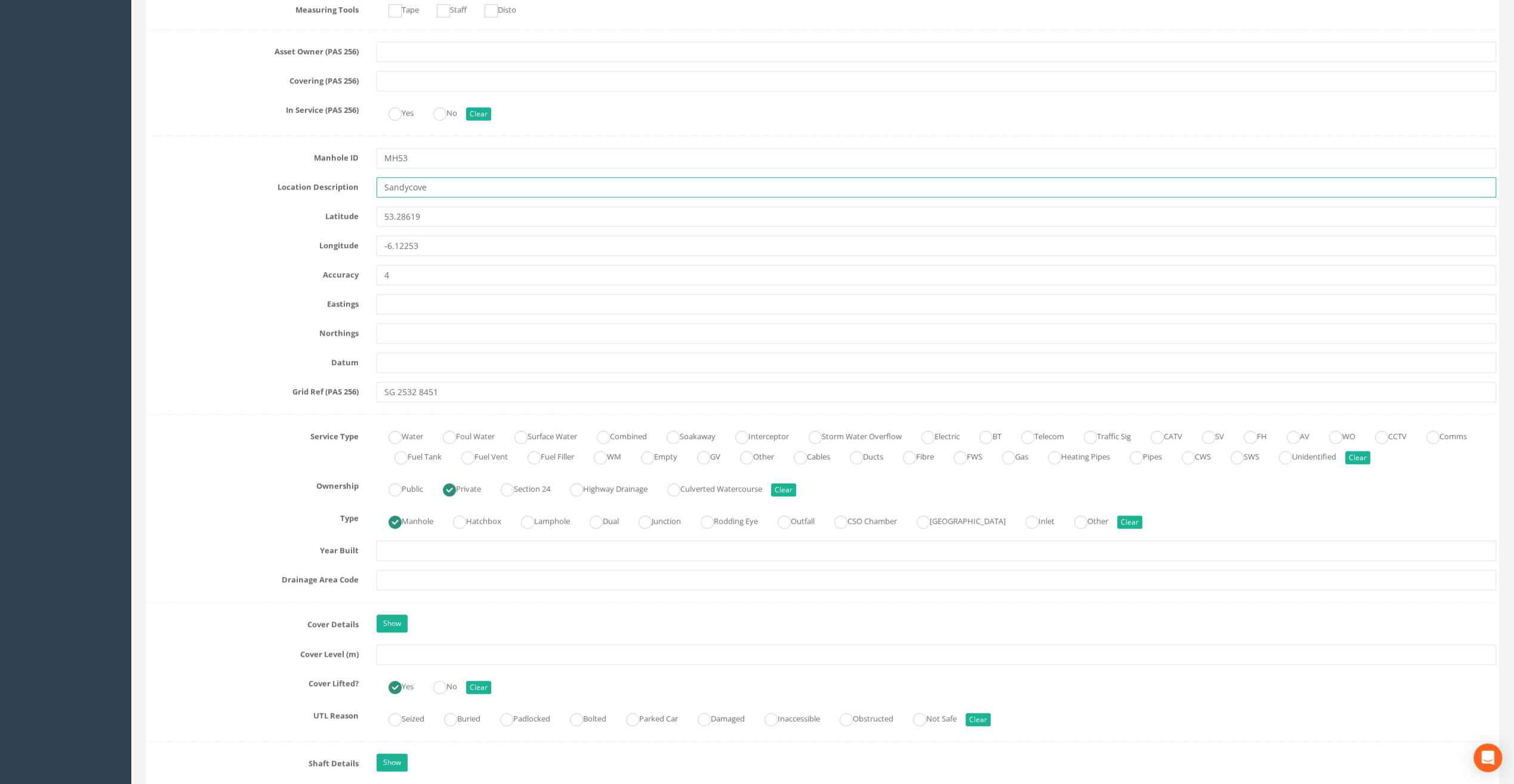
scroll to position [477, 0]
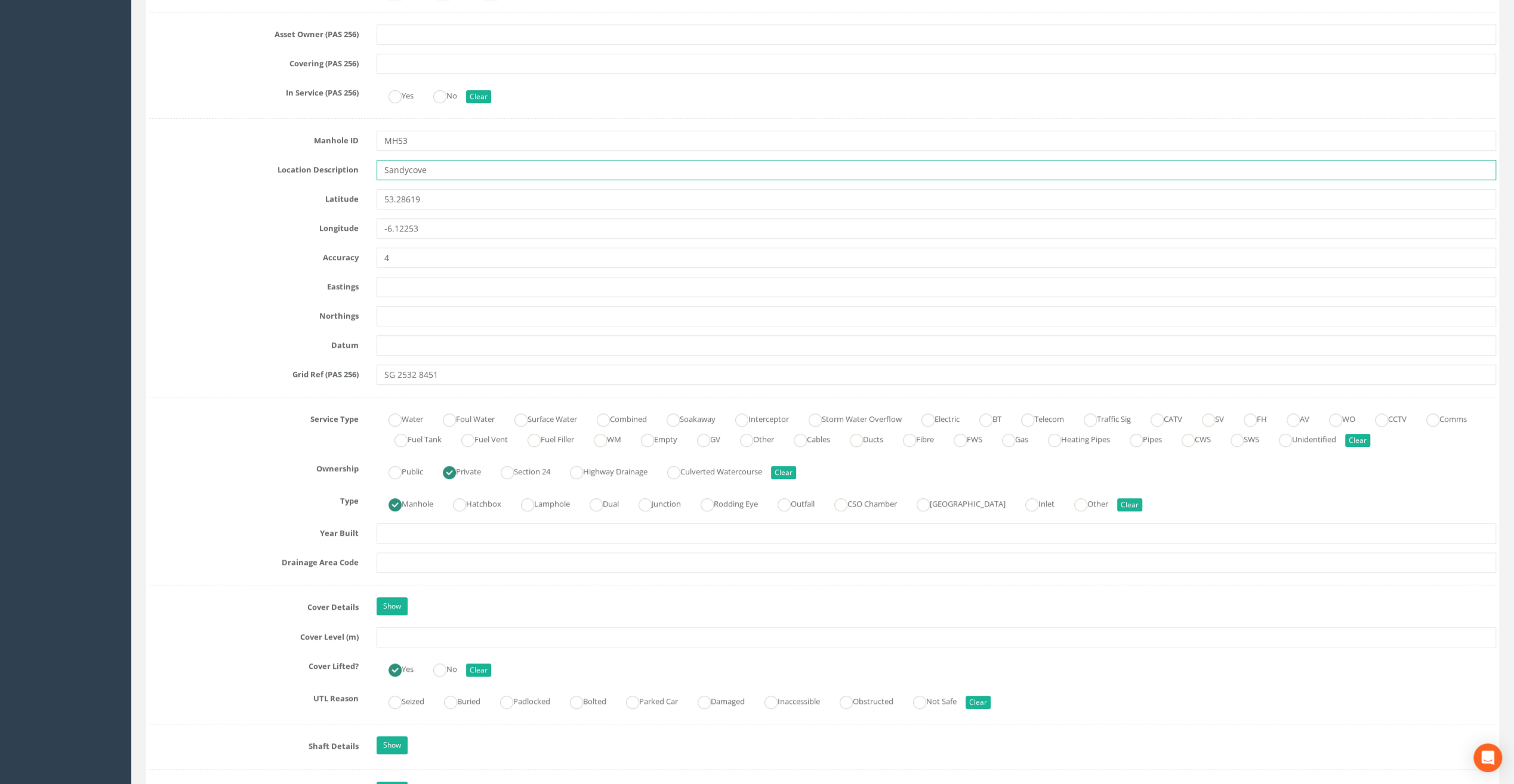
type input "Sandycove"
click at [387, 627] on input "text" at bounding box center [937, 637] width 1120 height 20
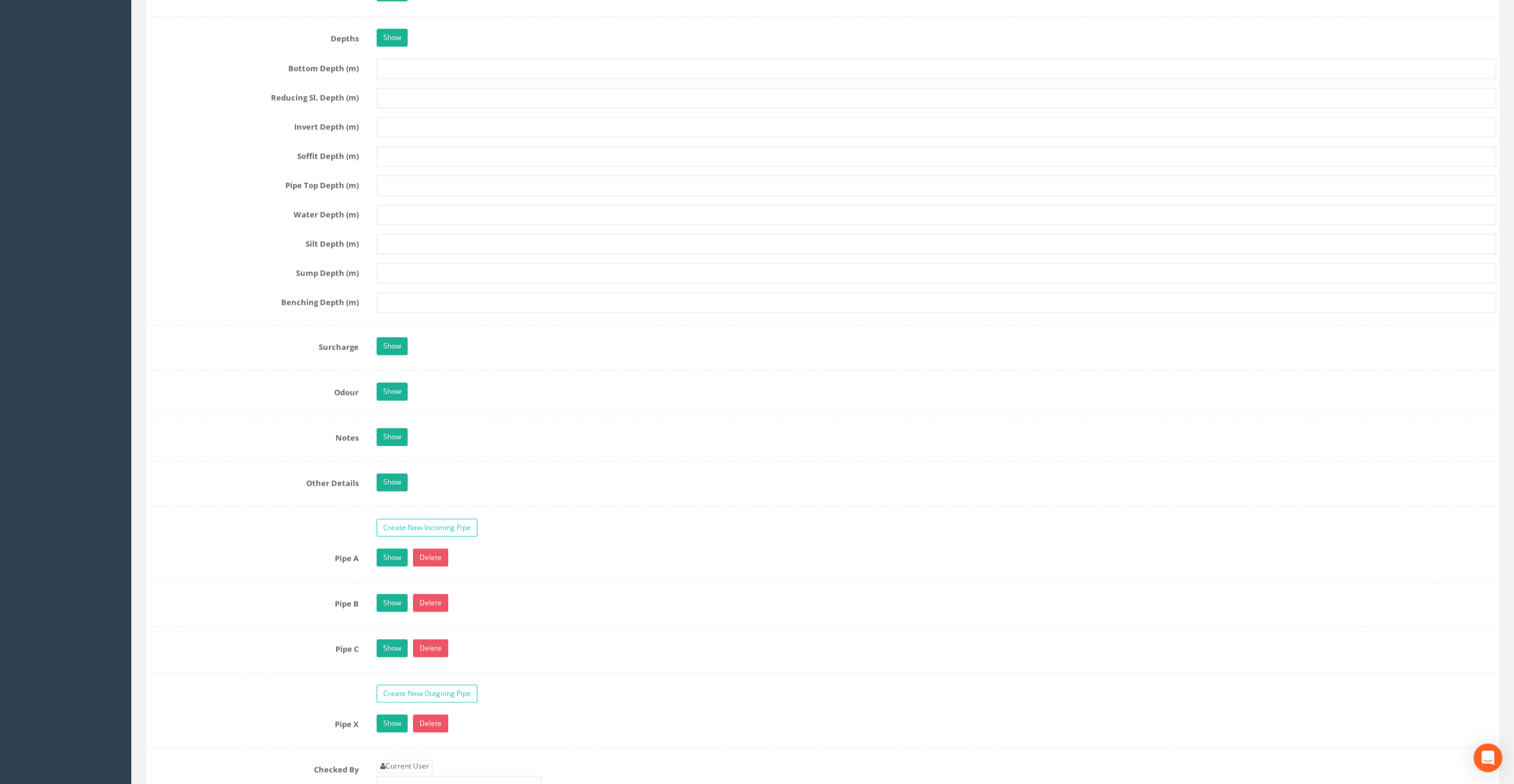
scroll to position [1491, 0]
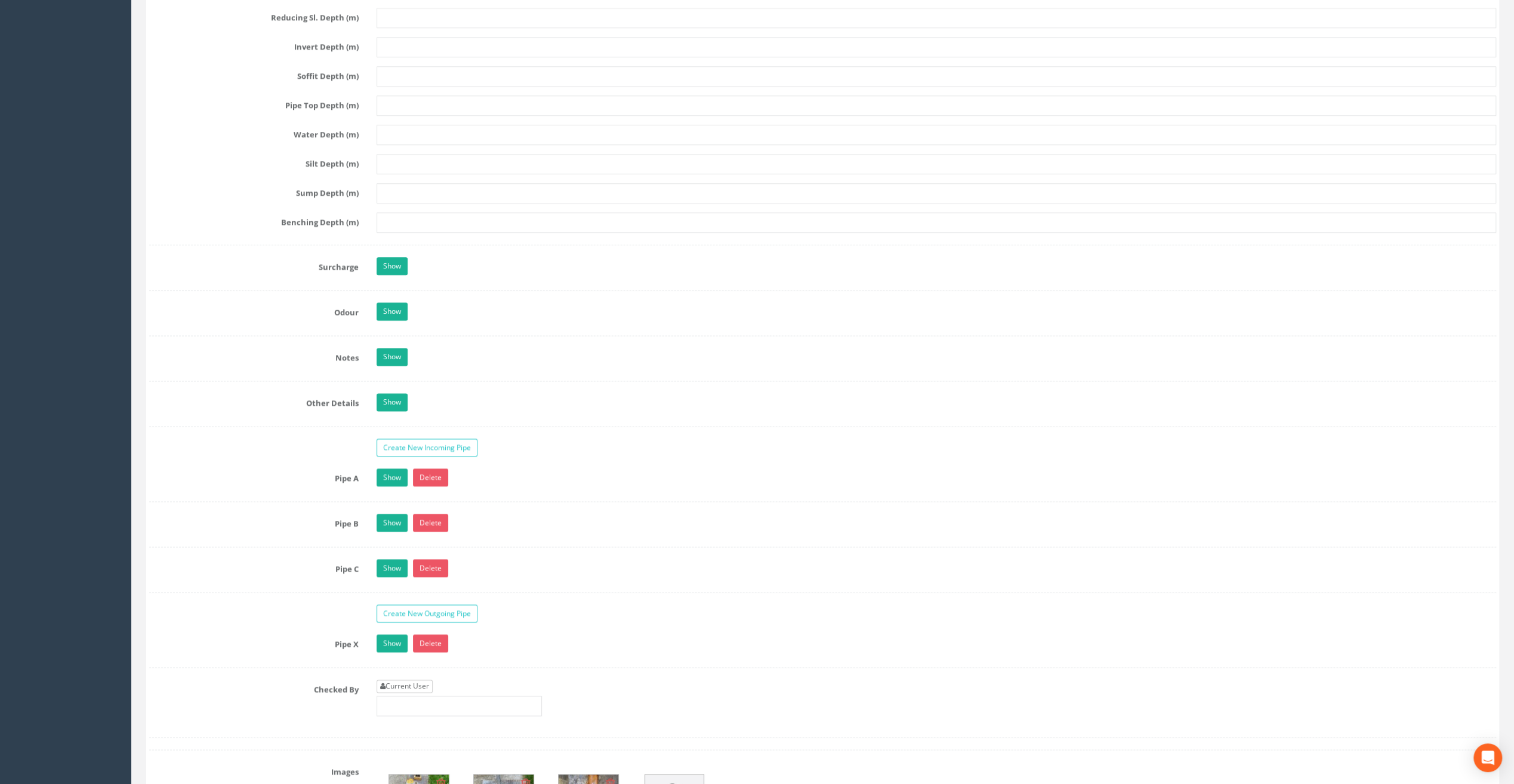
type input "9.13"
click at [412, 679] on link "Current User" at bounding box center [404, 686] width 56 height 13
type input "[PERSON_NAME]"
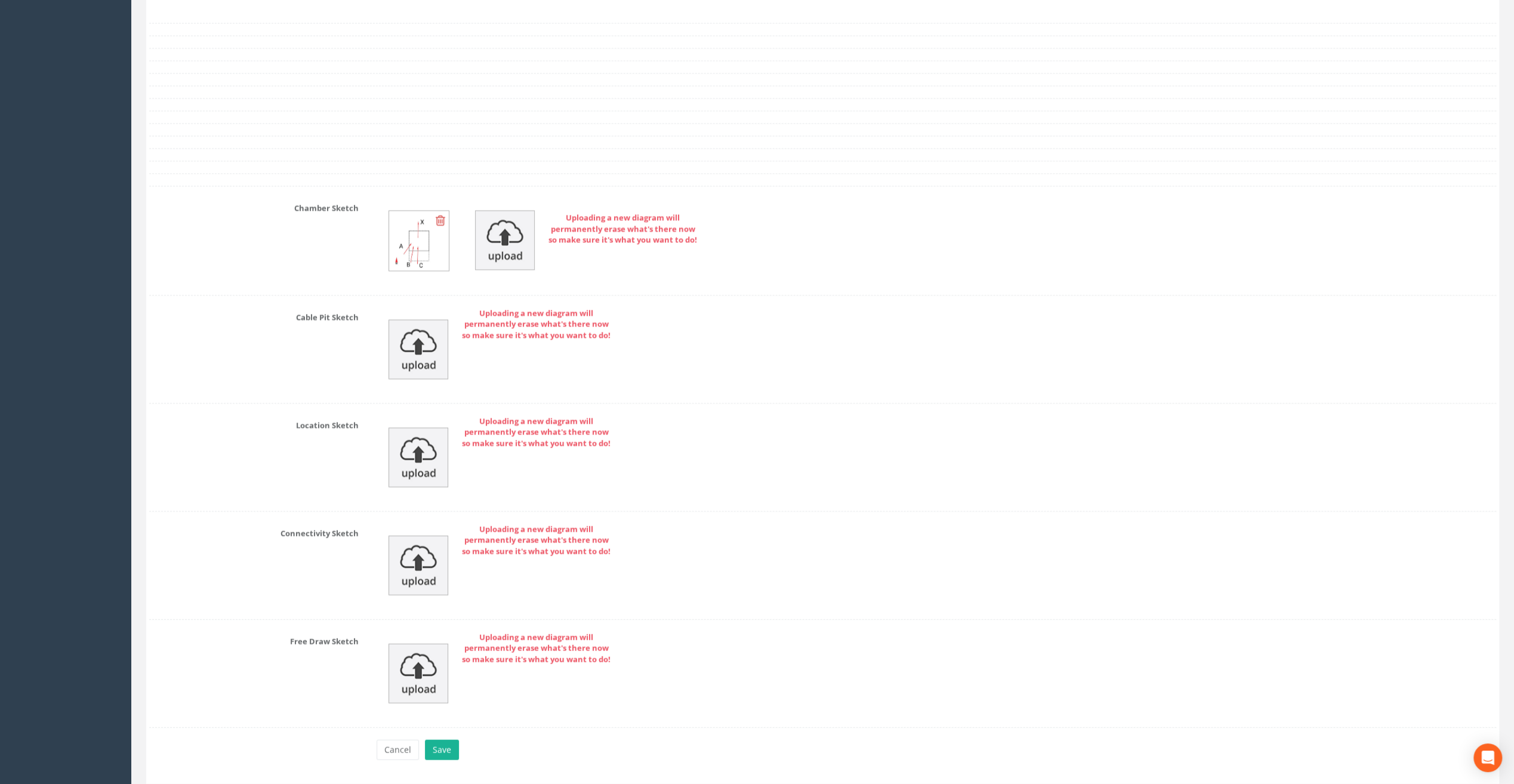
scroll to position [2387, 0]
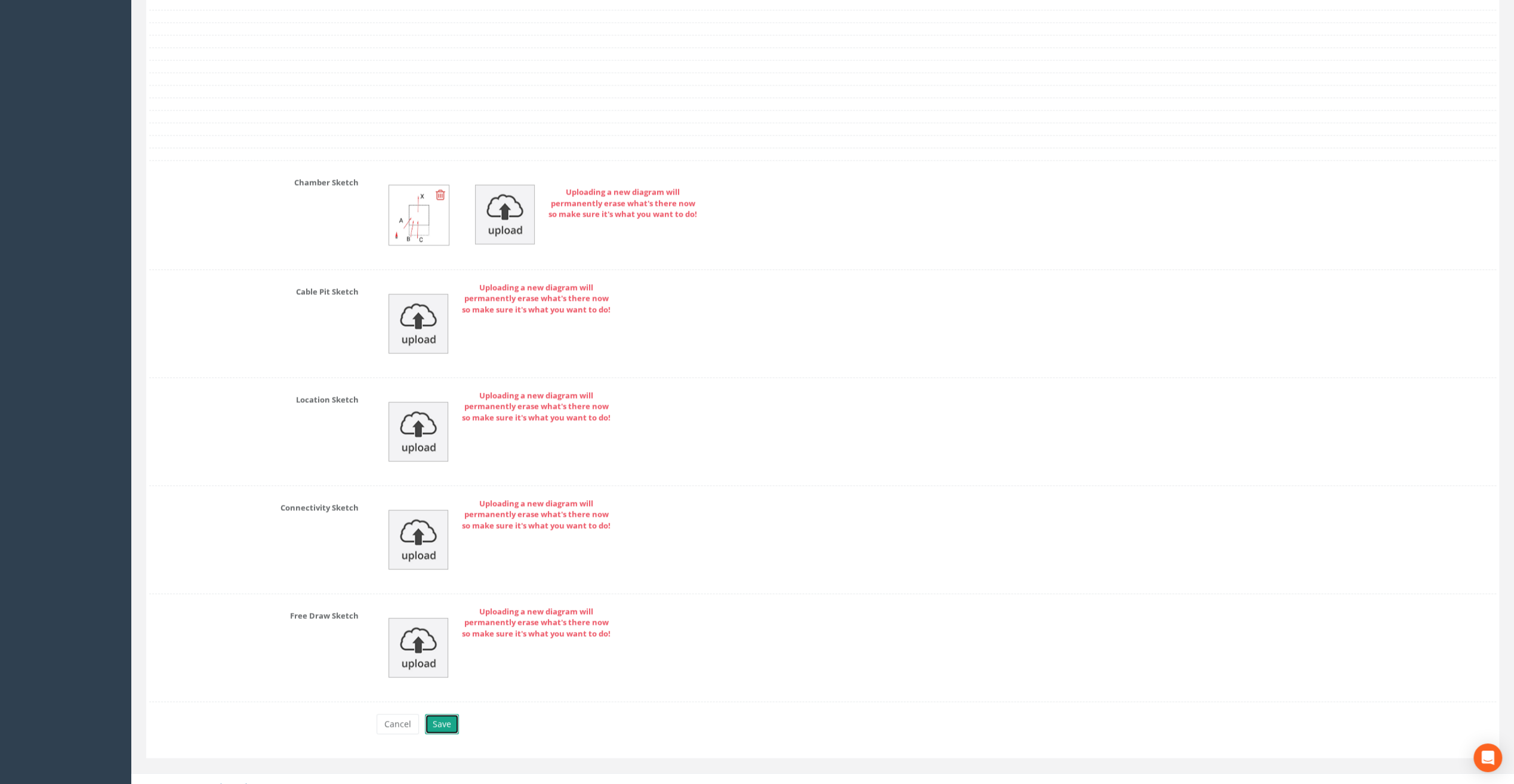
click at [440, 715] on button "Save" at bounding box center [442, 724] width 34 height 20
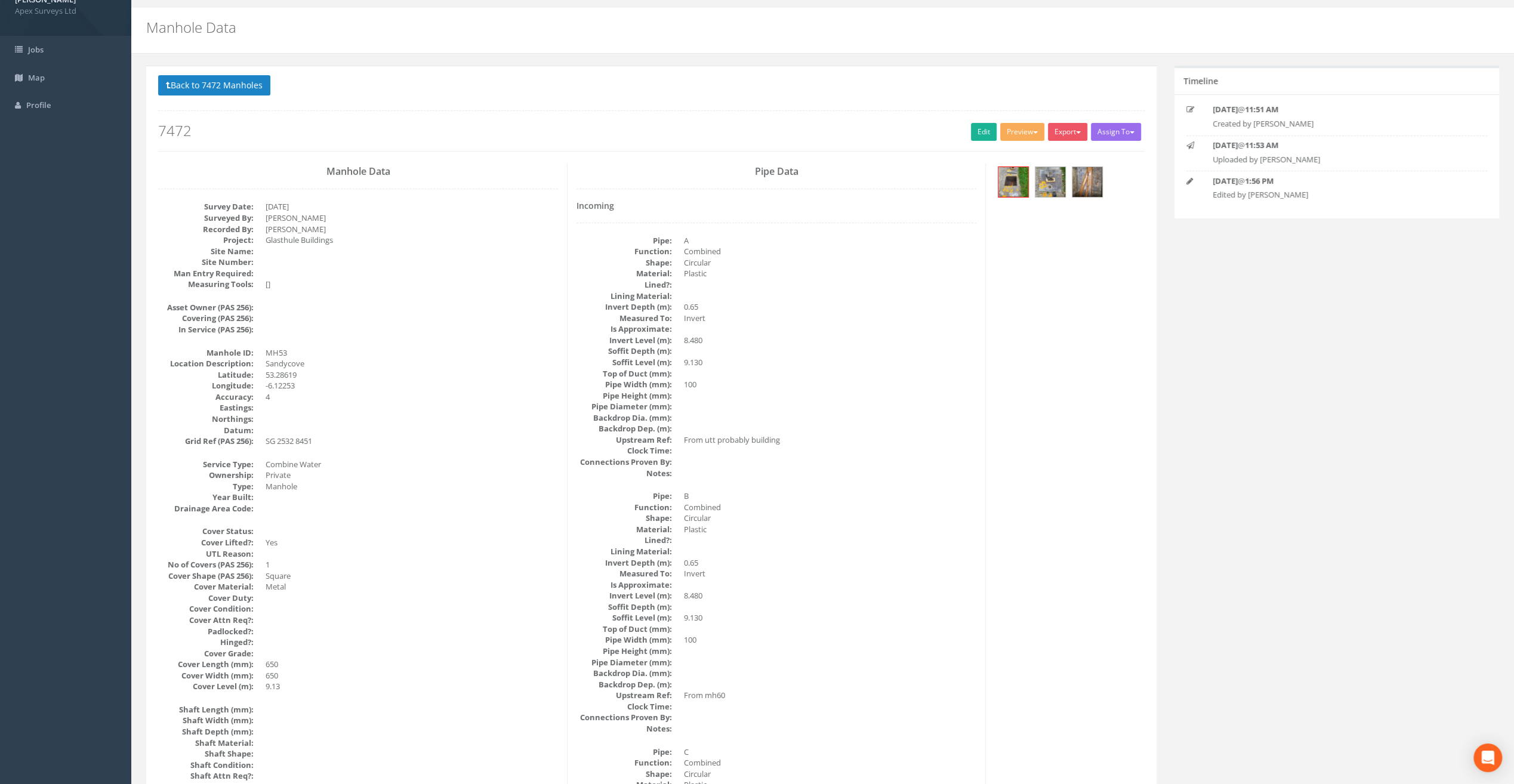
scroll to position [0, 0]
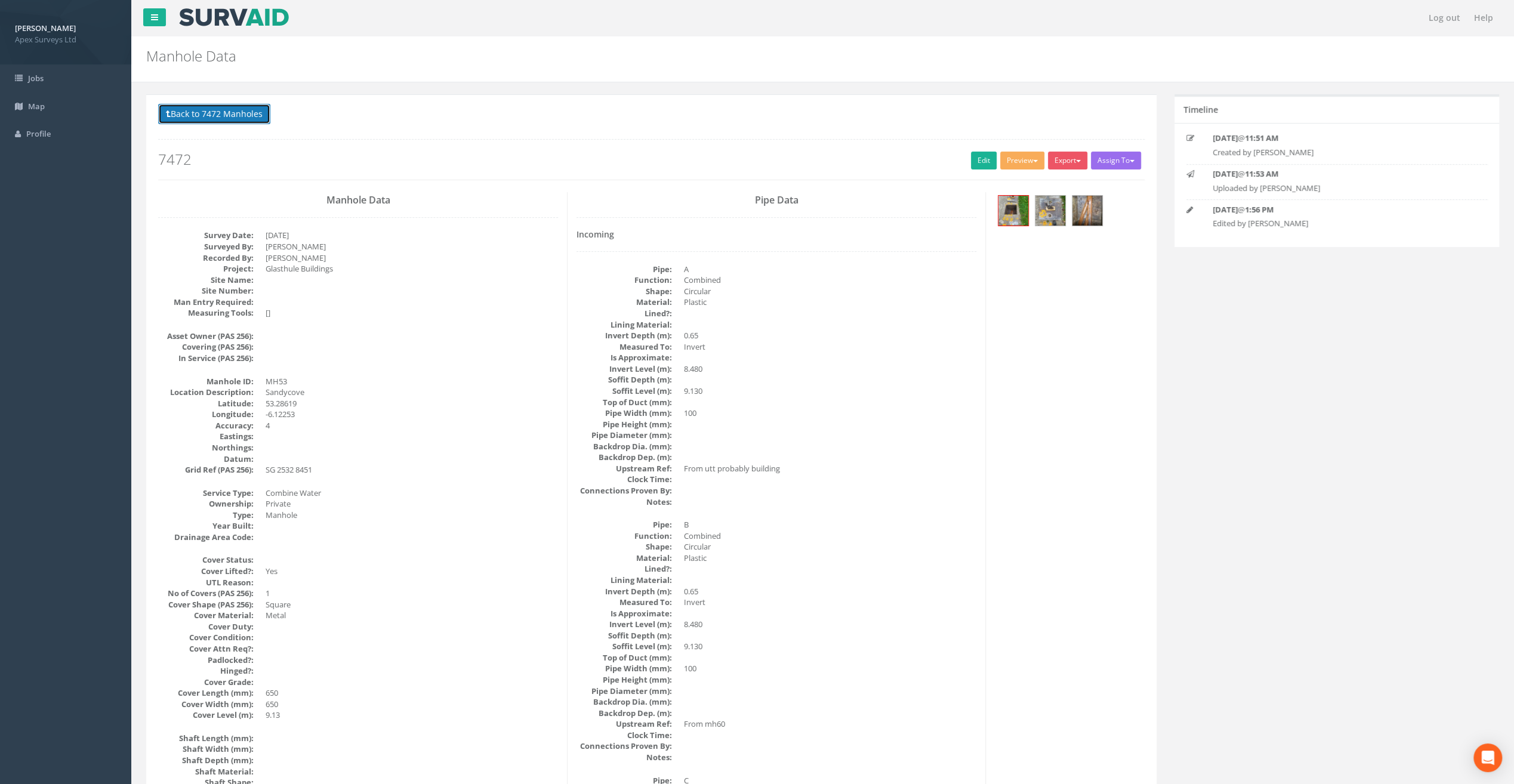
click at [234, 111] on button "Back to 7472 Manholes" at bounding box center [214, 113] width 112 height 20
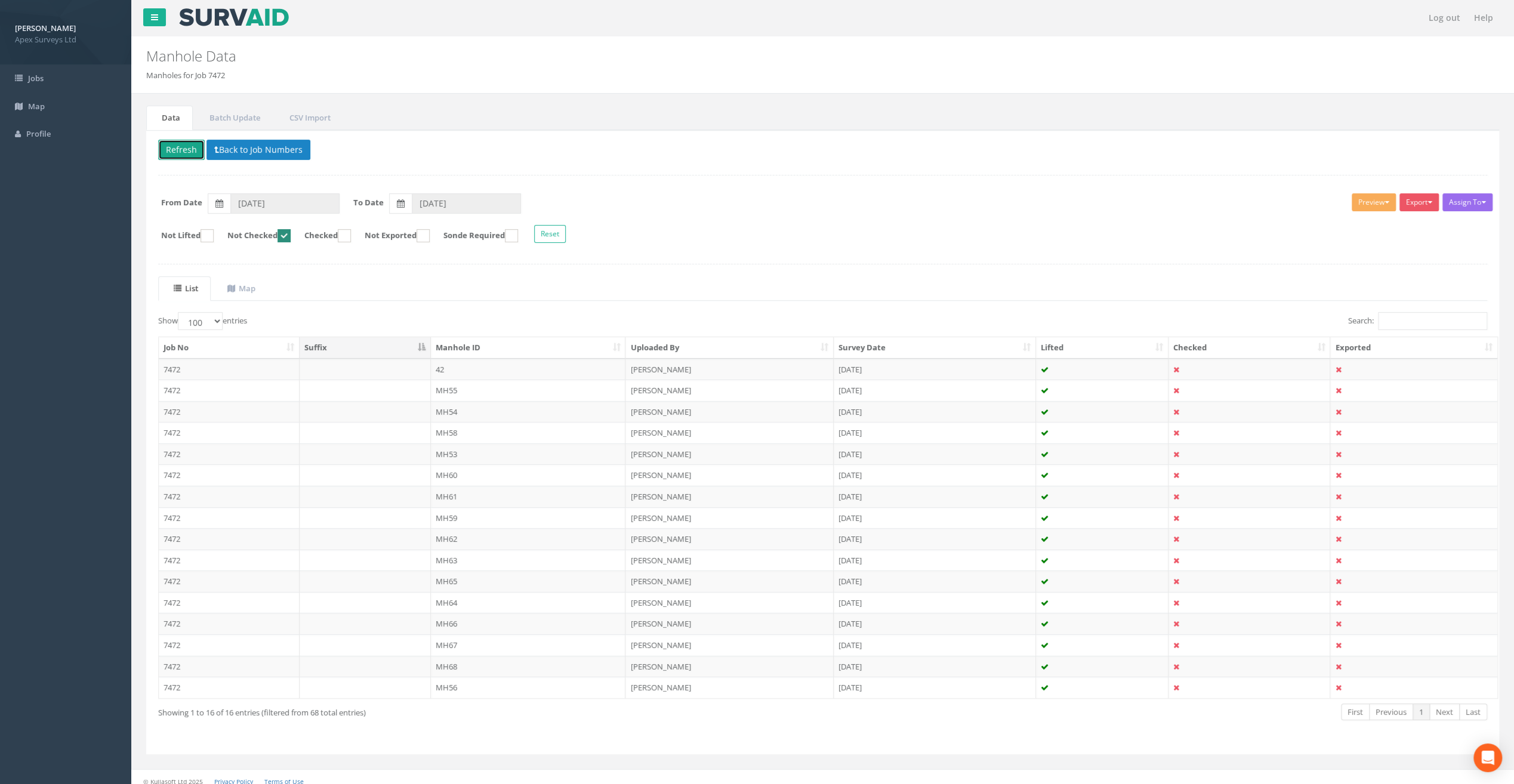
click at [185, 146] on button "Refresh" at bounding box center [181, 149] width 46 height 20
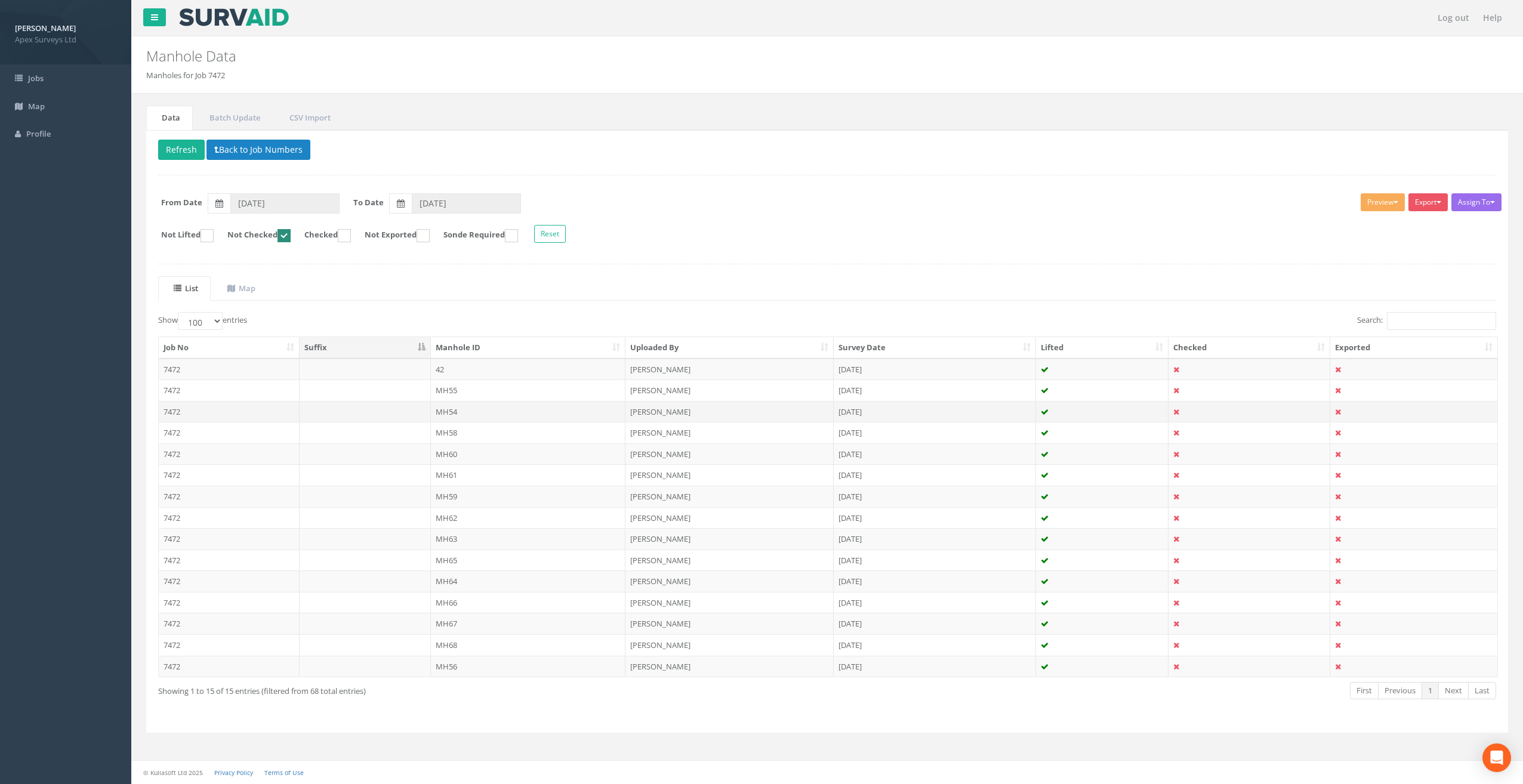
click at [459, 408] on td "MH54" at bounding box center [528, 411] width 196 height 22
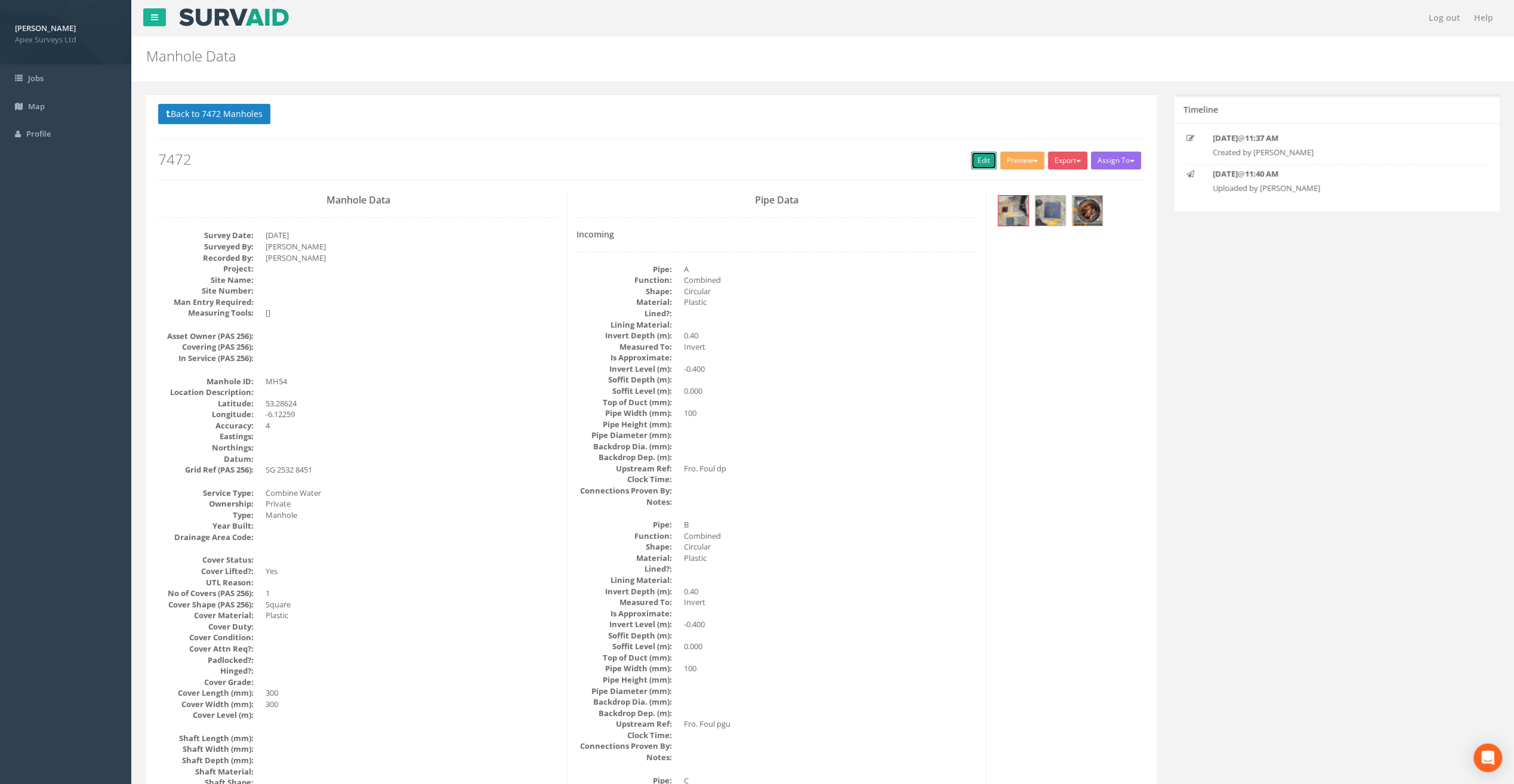
click at [979, 164] on link "Edit" at bounding box center [984, 160] width 26 height 18
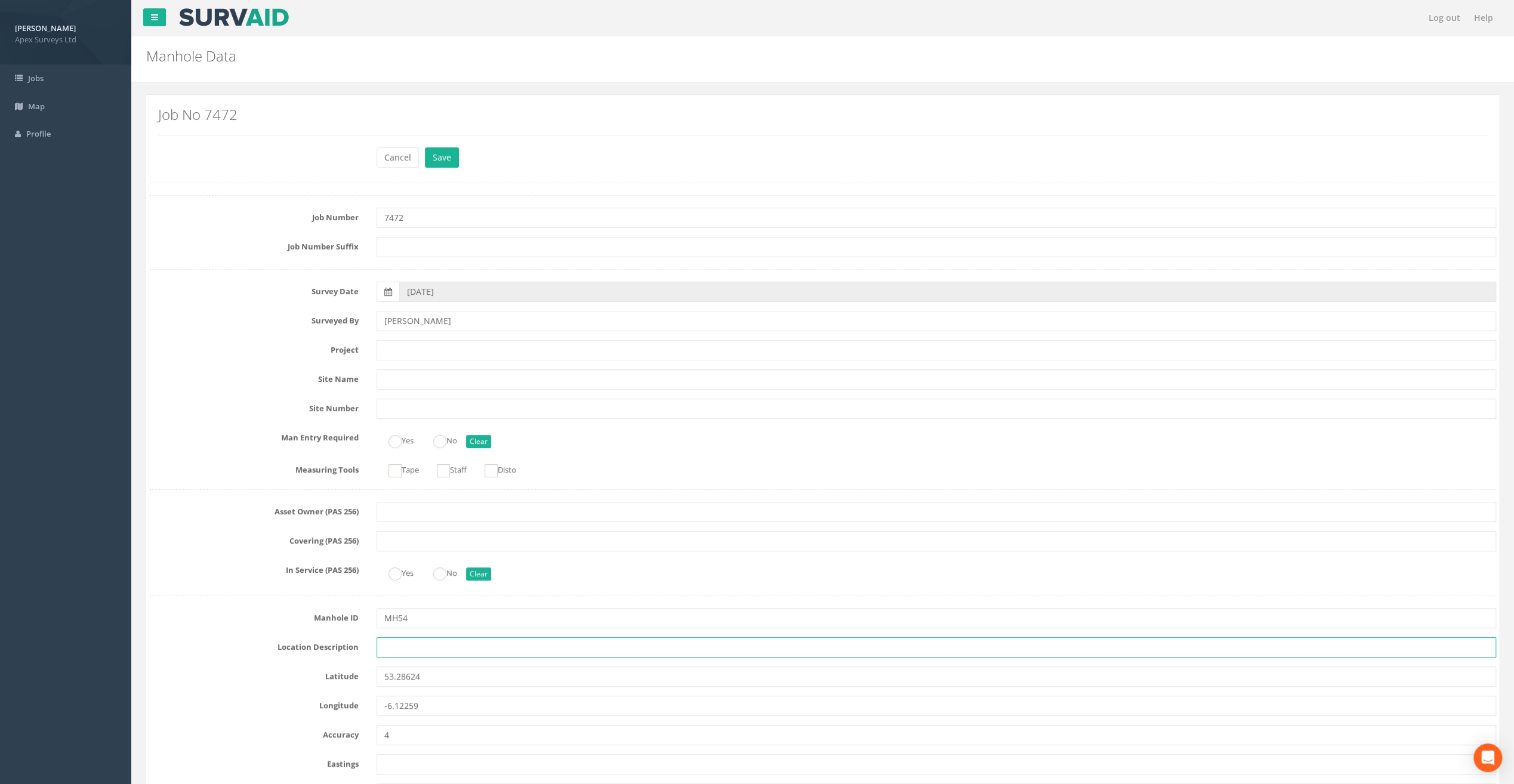
click at [384, 650] on input "text" at bounding box center [937, 647] width 1120 height 20
paste input "Sandycove"
type input "Sandycove"
drag, startPoint x: 201, startPoint y: 230, endPoint x: 210, endPoint y: 226, distance: 9.8
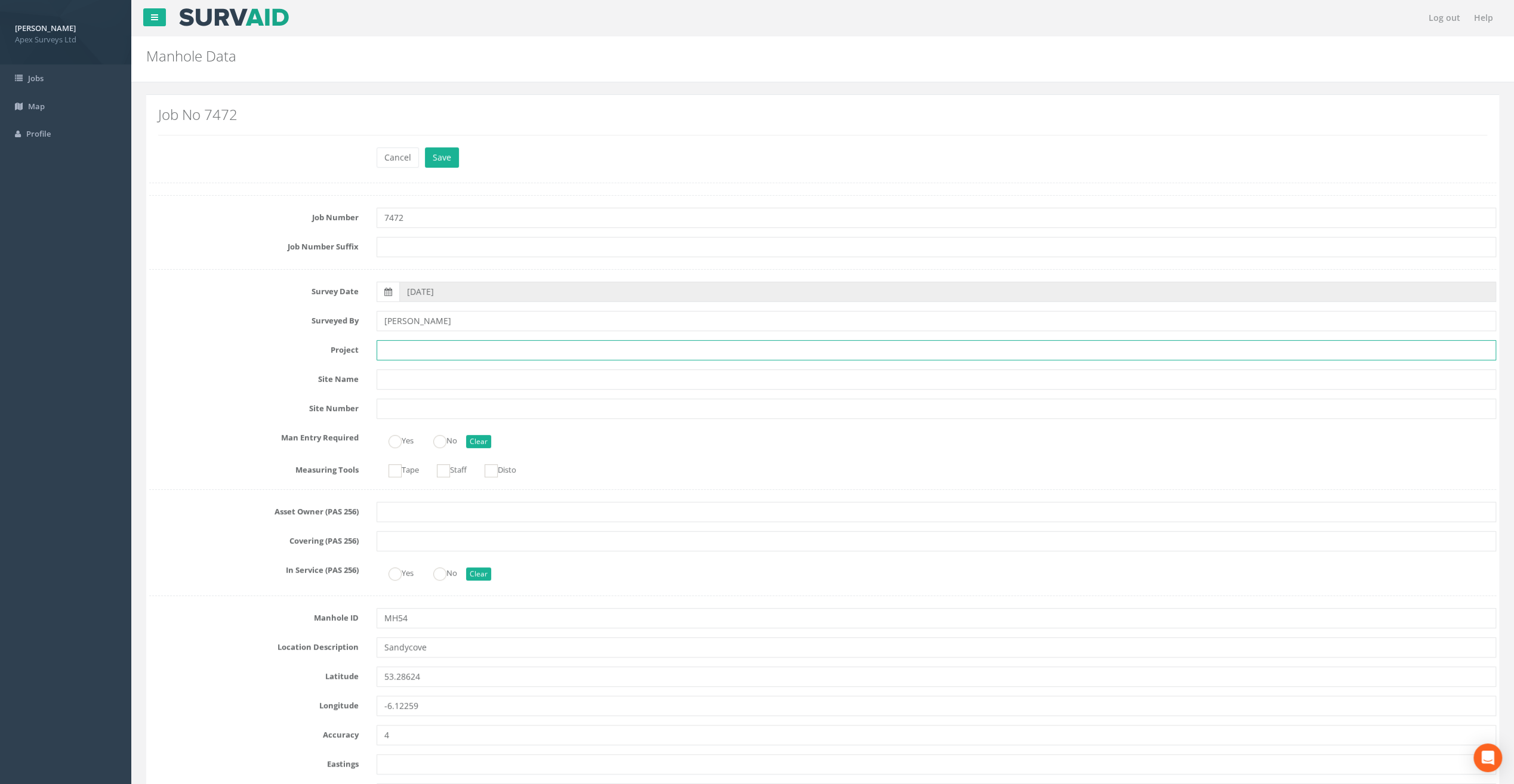
click at [399, 350] on input "text" at bounding box center [937, 349] width 1120 height 20
paste input "Glasthule Buildings"
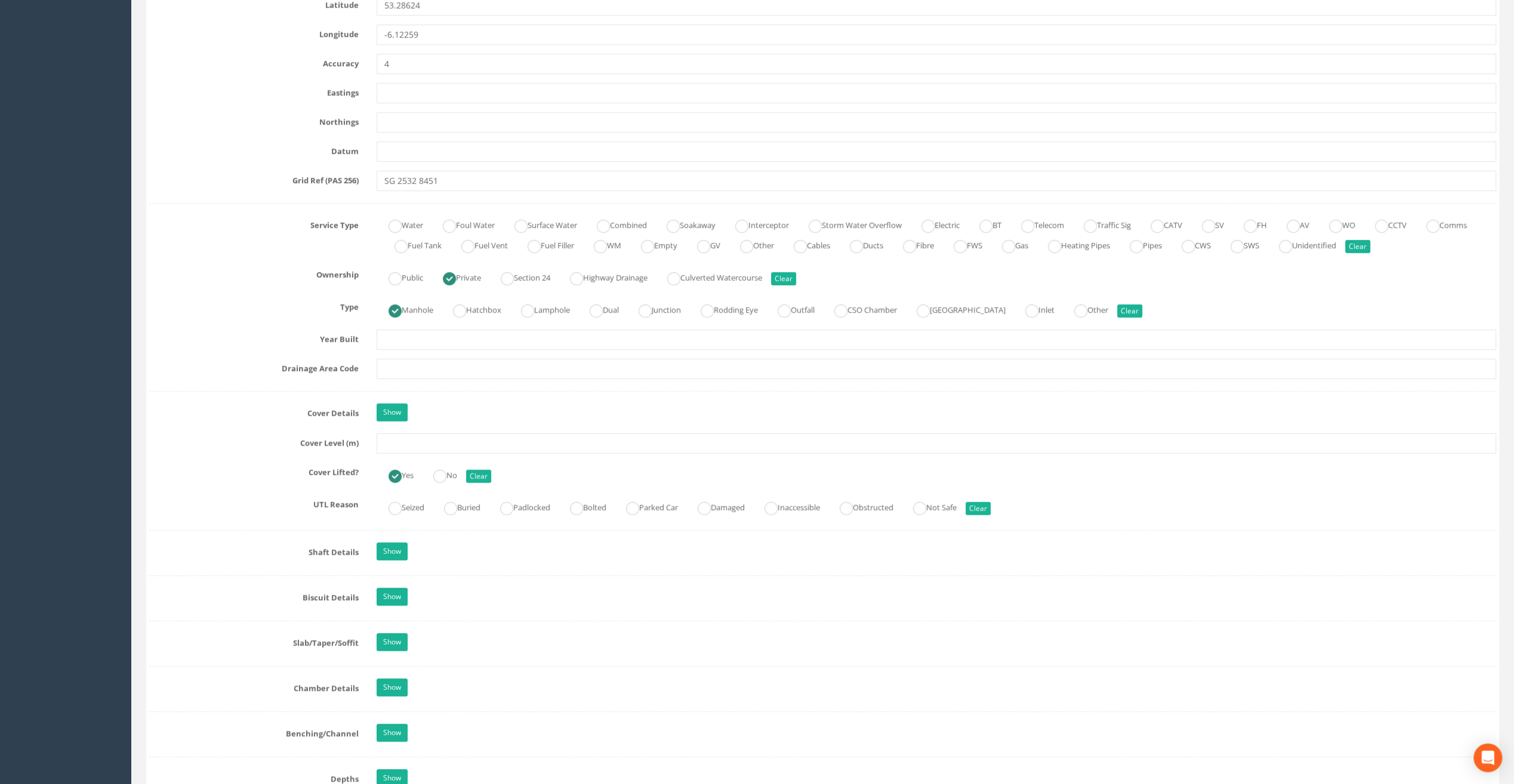
scroll to position [597, 0]
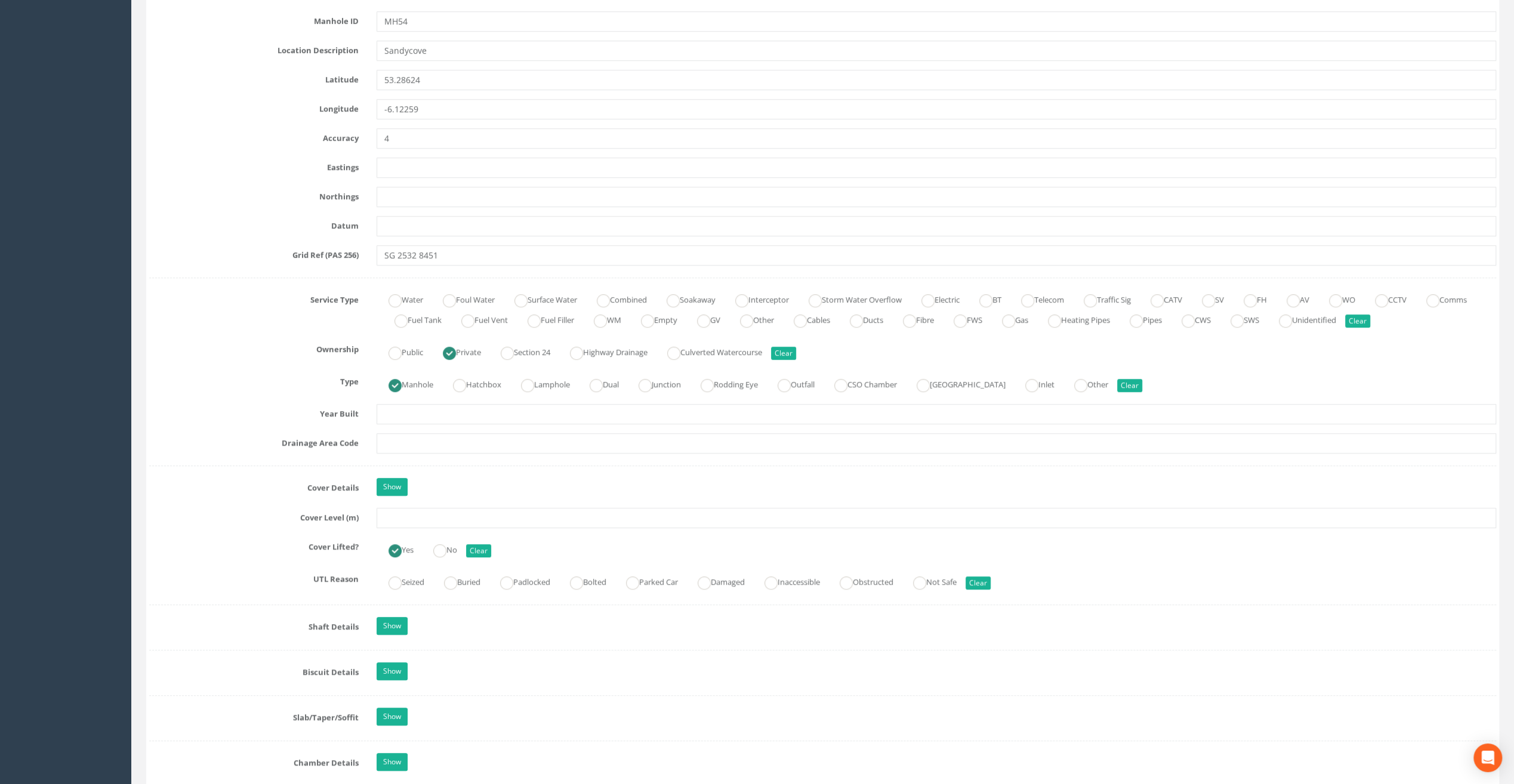
type input "Glasthule Buildings"
click at [396, 520] on input "text" at bounding box center [937, 518] width 1120 height 20
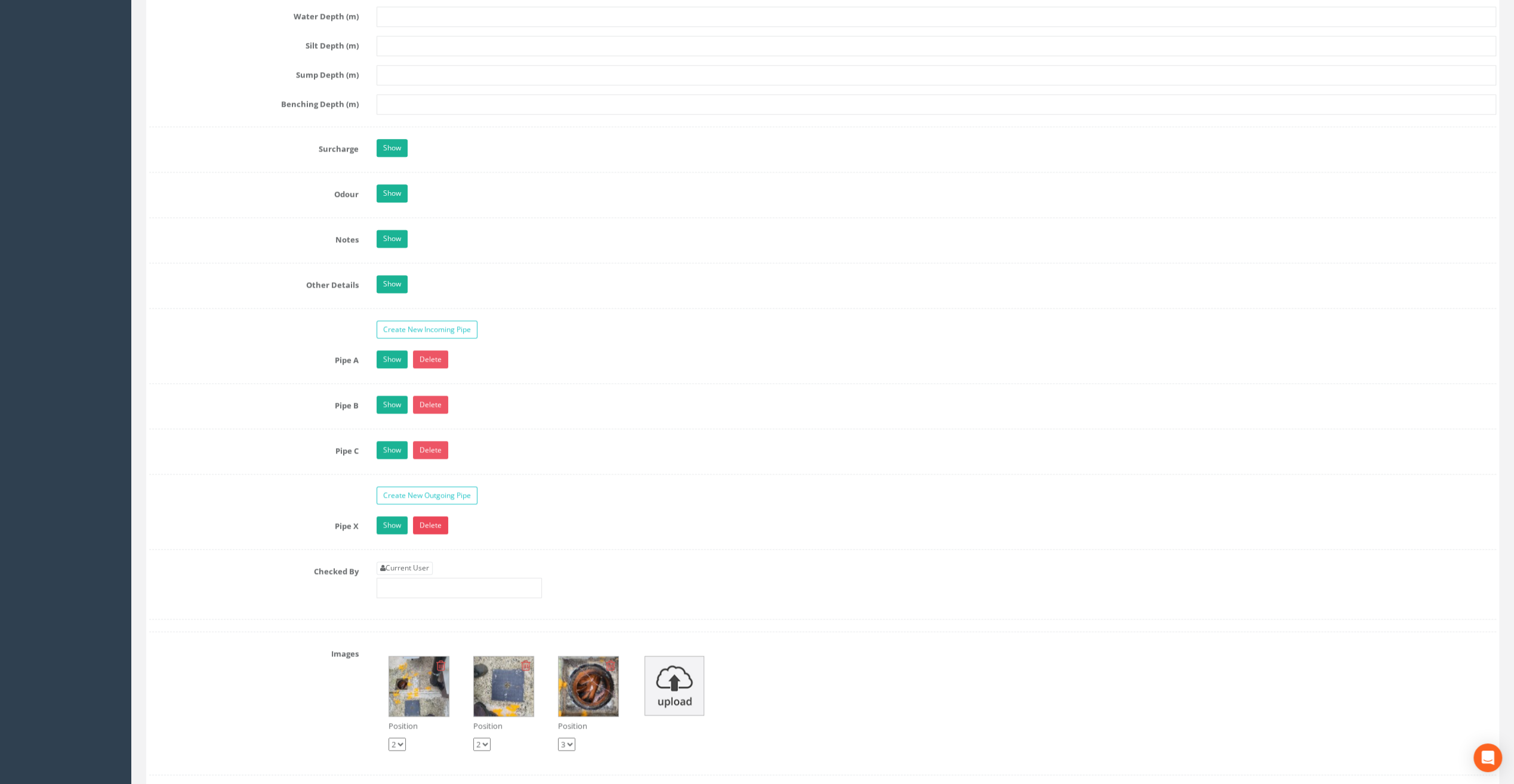
scroll to position [1611, 0]
type input "8.97"
click at [416, 560] on link "Current User" at bounding box center [404, 567] width 56 height 13
type input "[PERSON_NAME]"
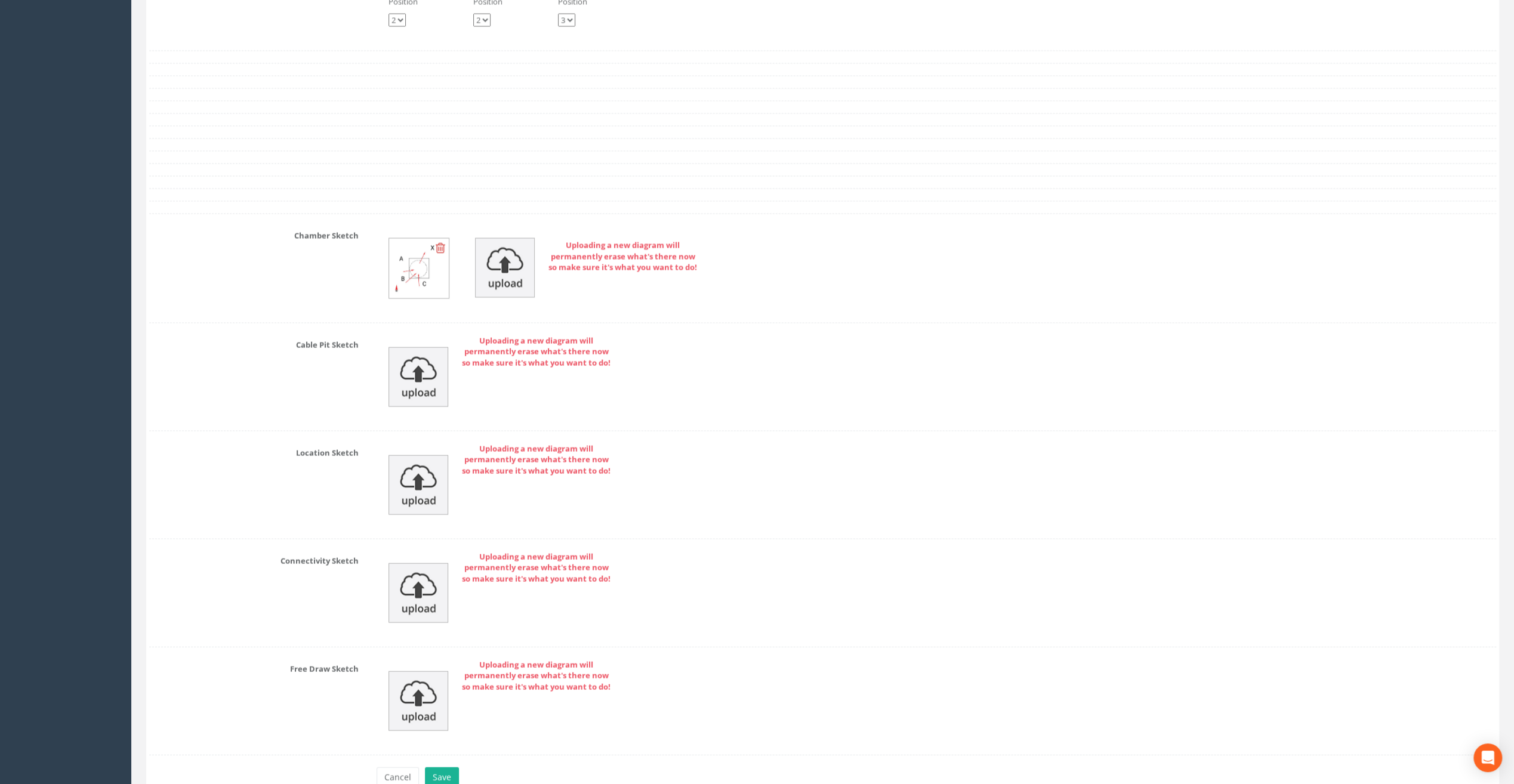
scroll to position [2387, 0]
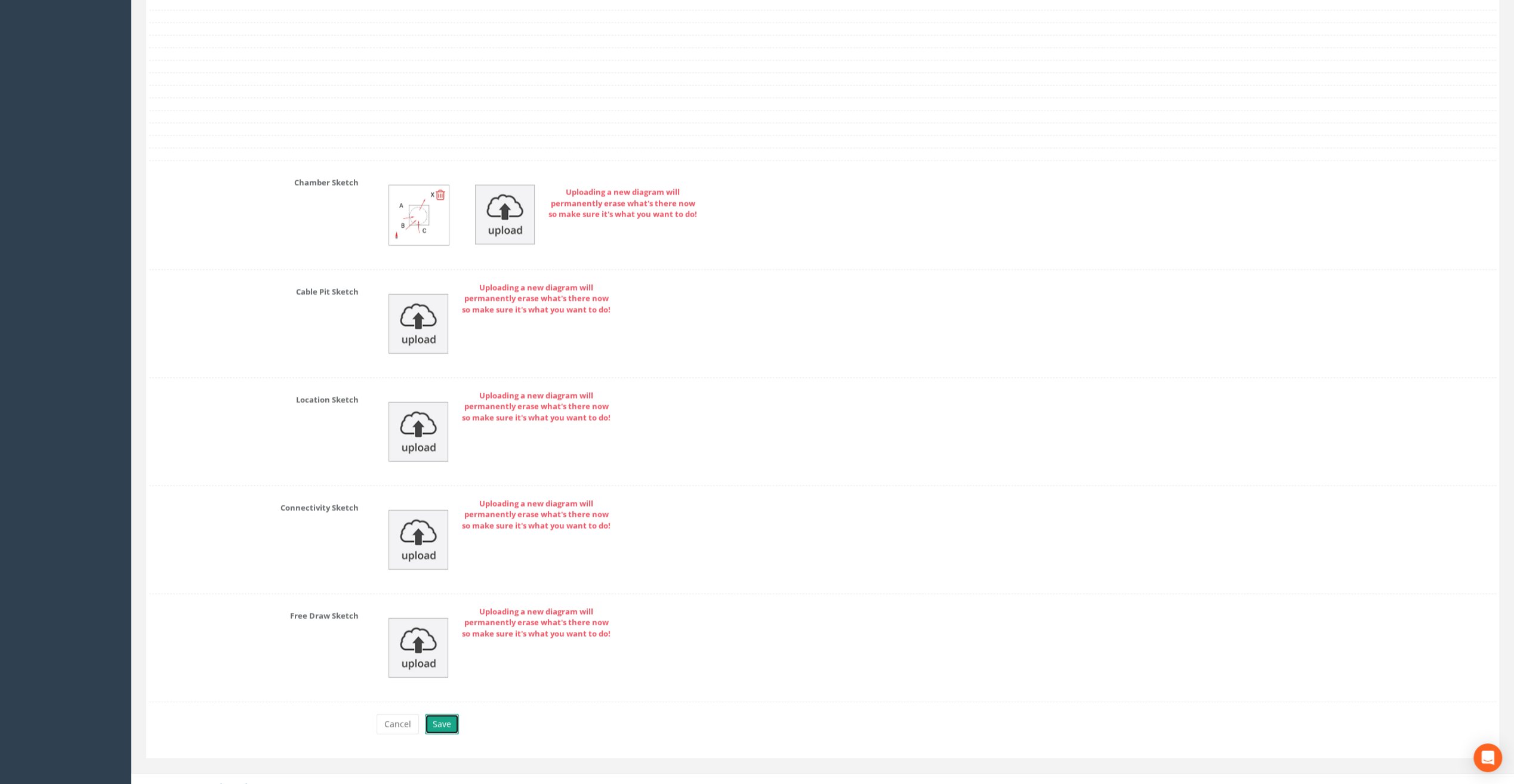
click at [440, 714] on button "Save" at bounding box center [442, 724] width 34 height 20
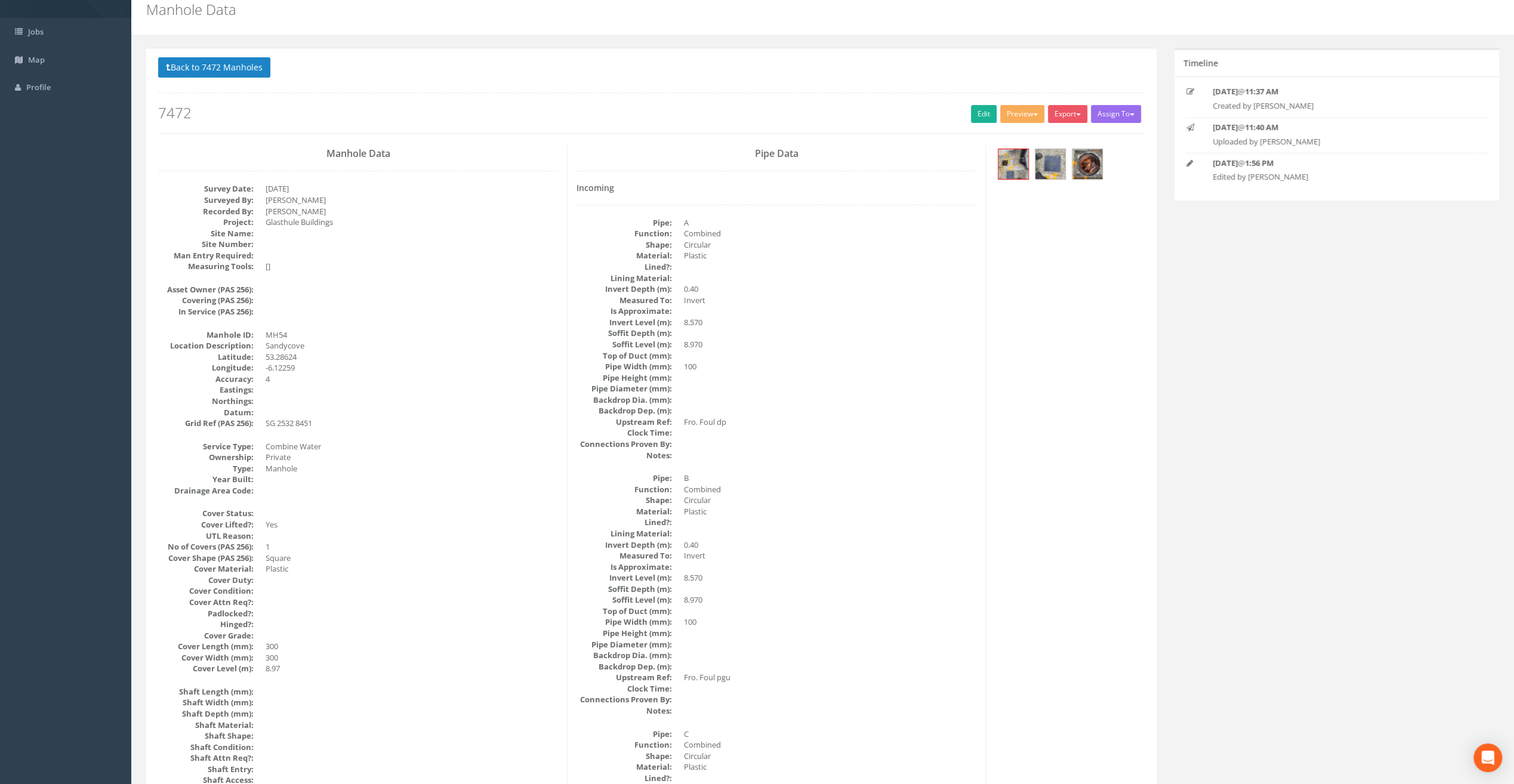
scroll to position [41, 0]
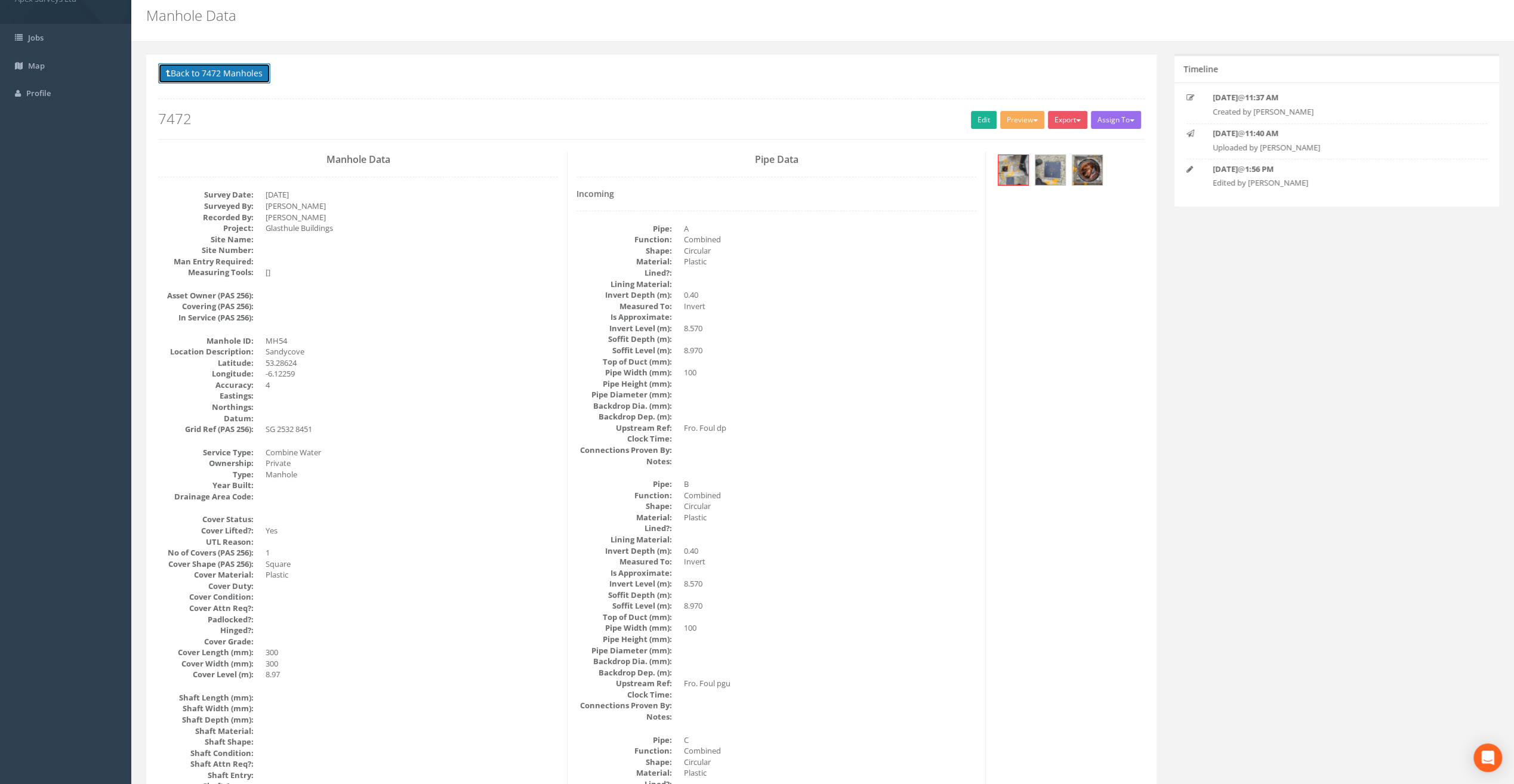
click at [219, 69] on button "Back to 7472 Manholes" at bounding box center [214, 73] width 112 height 20
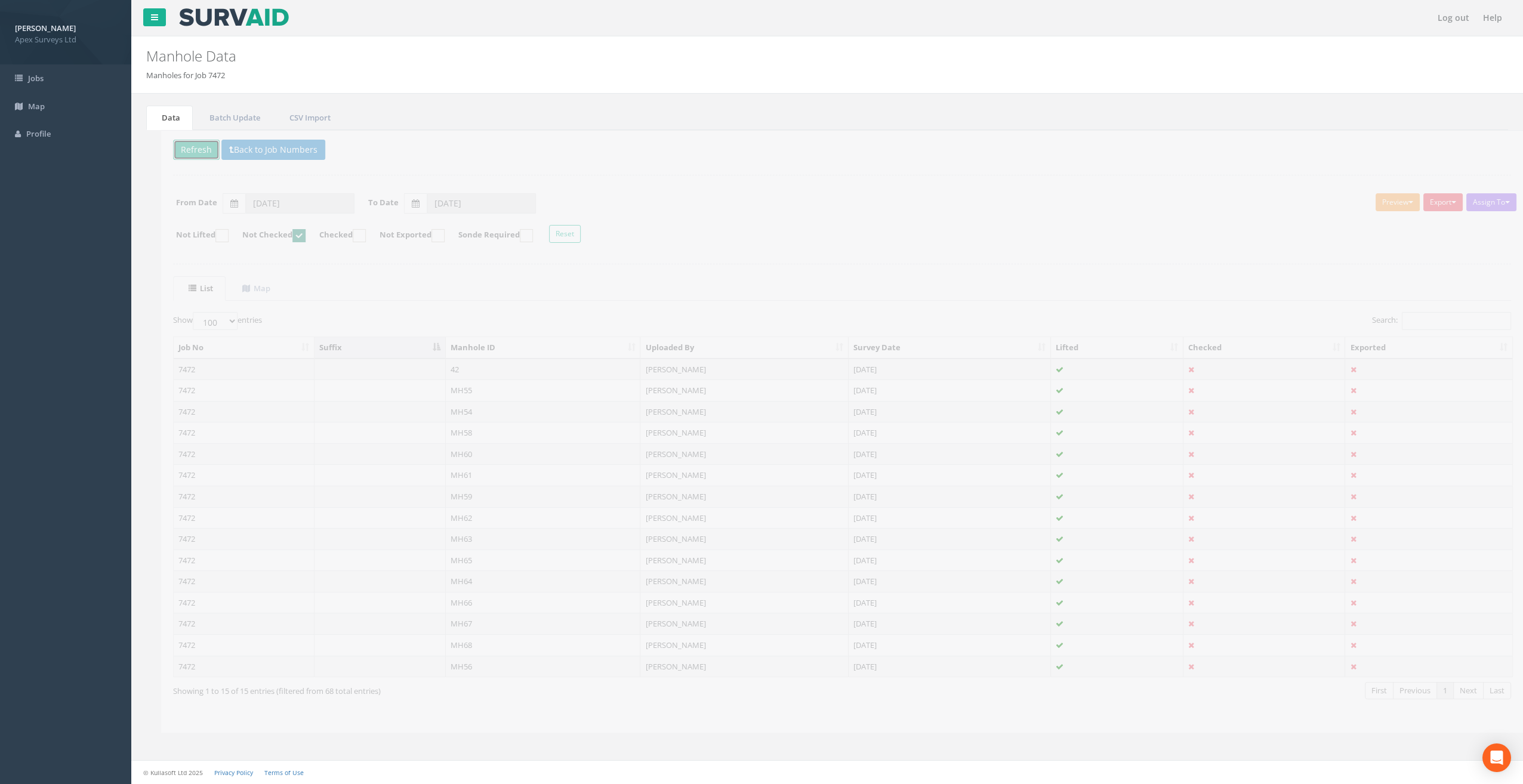
click at [179, 151] on button "Refresh" at bounding box center [180, 149] width 46 height 20
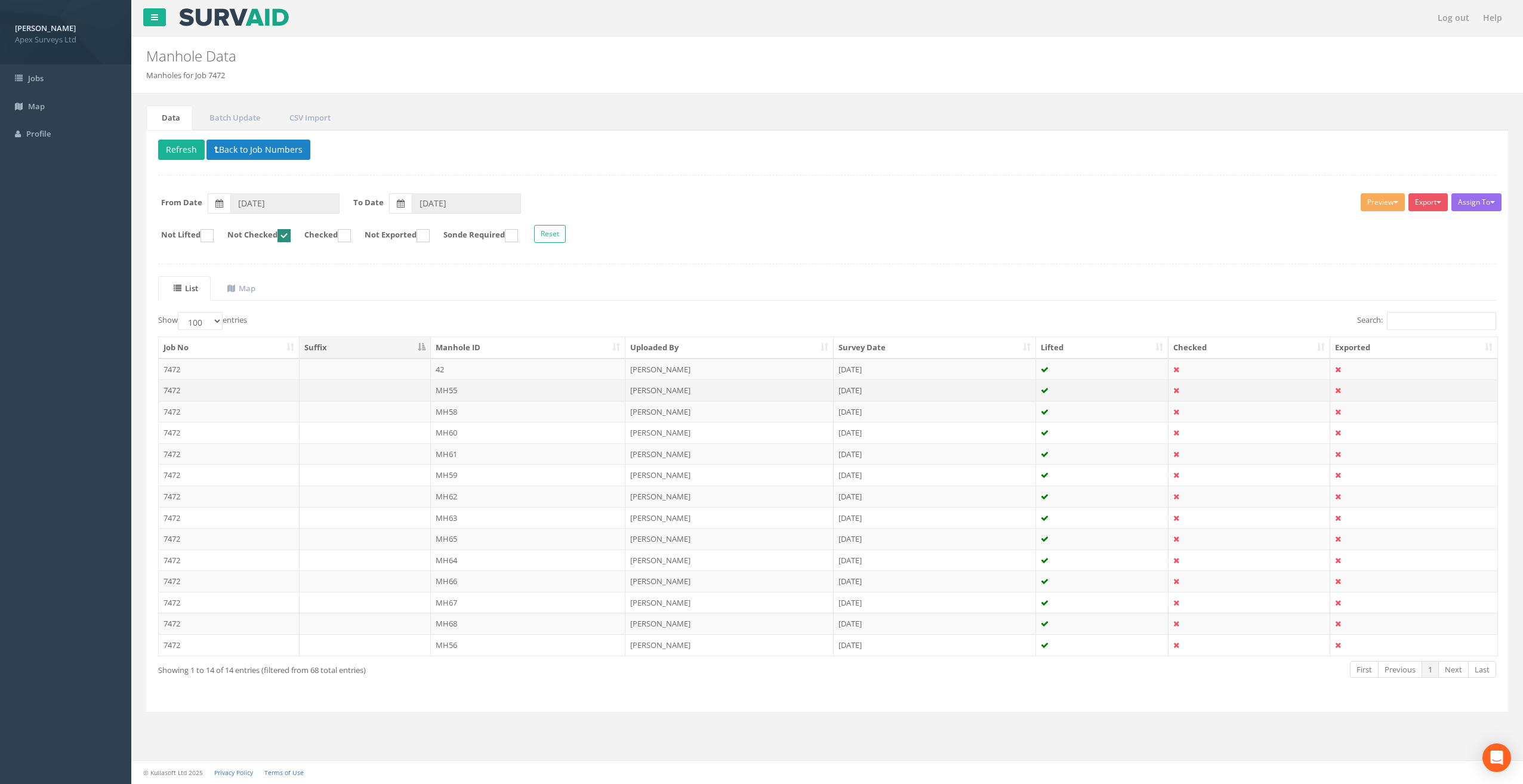
click at [446, 383] on td "MH55" at bounding box center [528, 390] width 196 height 22
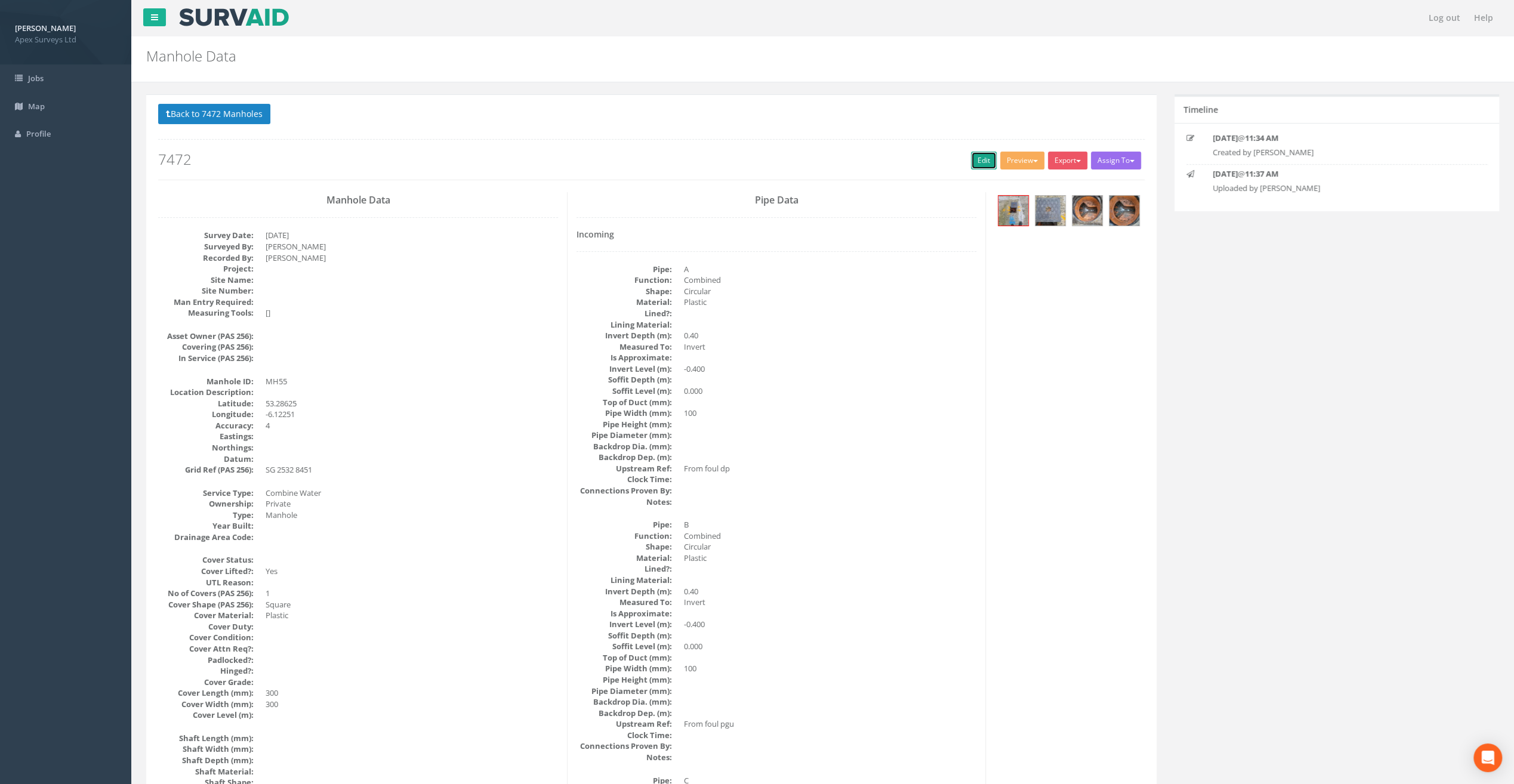
click at [978, 162] on link "Edit" at bounding box center [984, 160] width 26 height 18
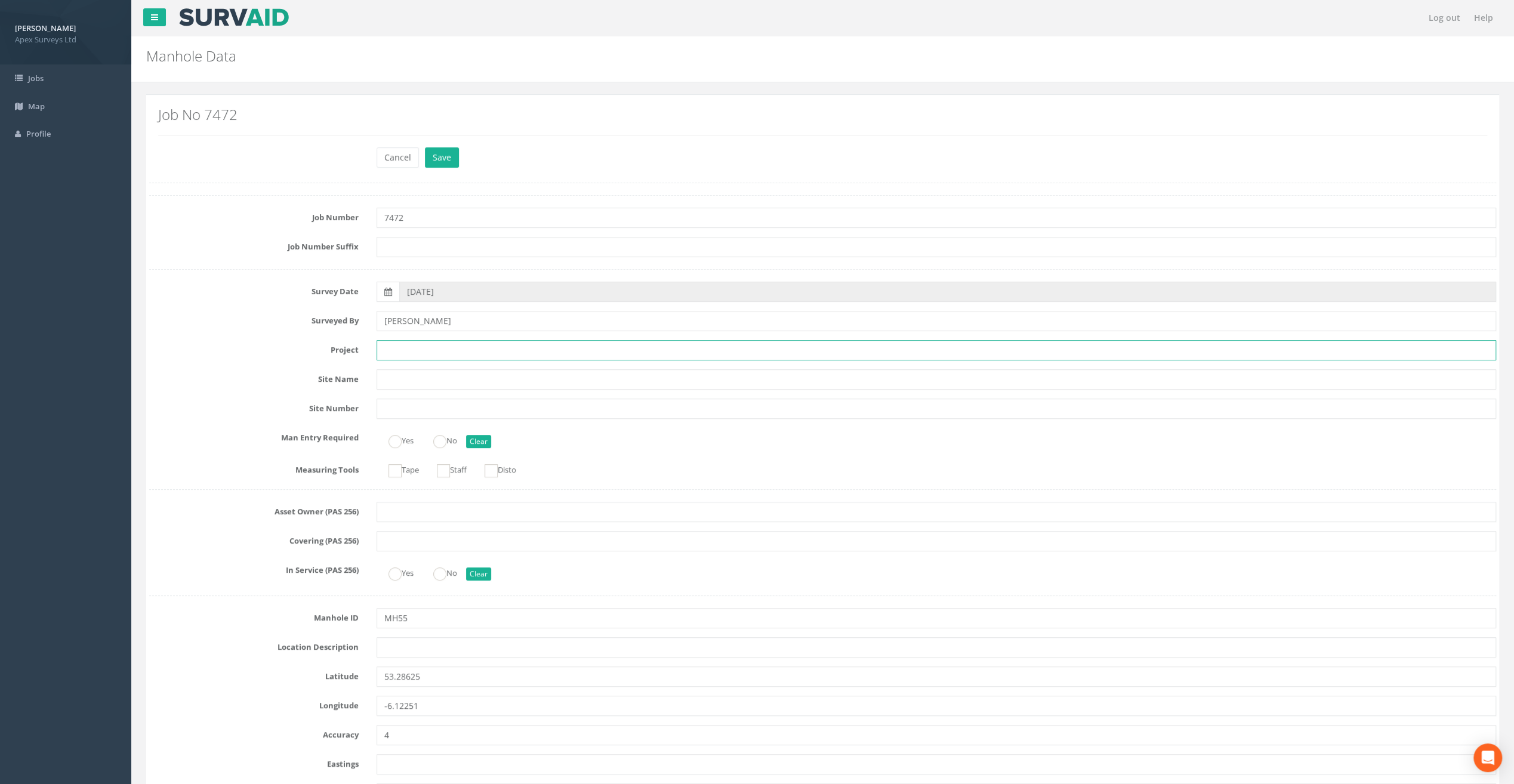
click at [390, 351] on input "text" at bounding box center [937, 349] width 1120 height 20
paste input "Glasthule Buildings"
type input "Glasthule Buildings"
click at [177, 210] on label "Job Number" at bounding box center [253, 215] width 228 height 15
click at [412, 645] on input "text" at bounding box center [937, 647] width 1120 height 20
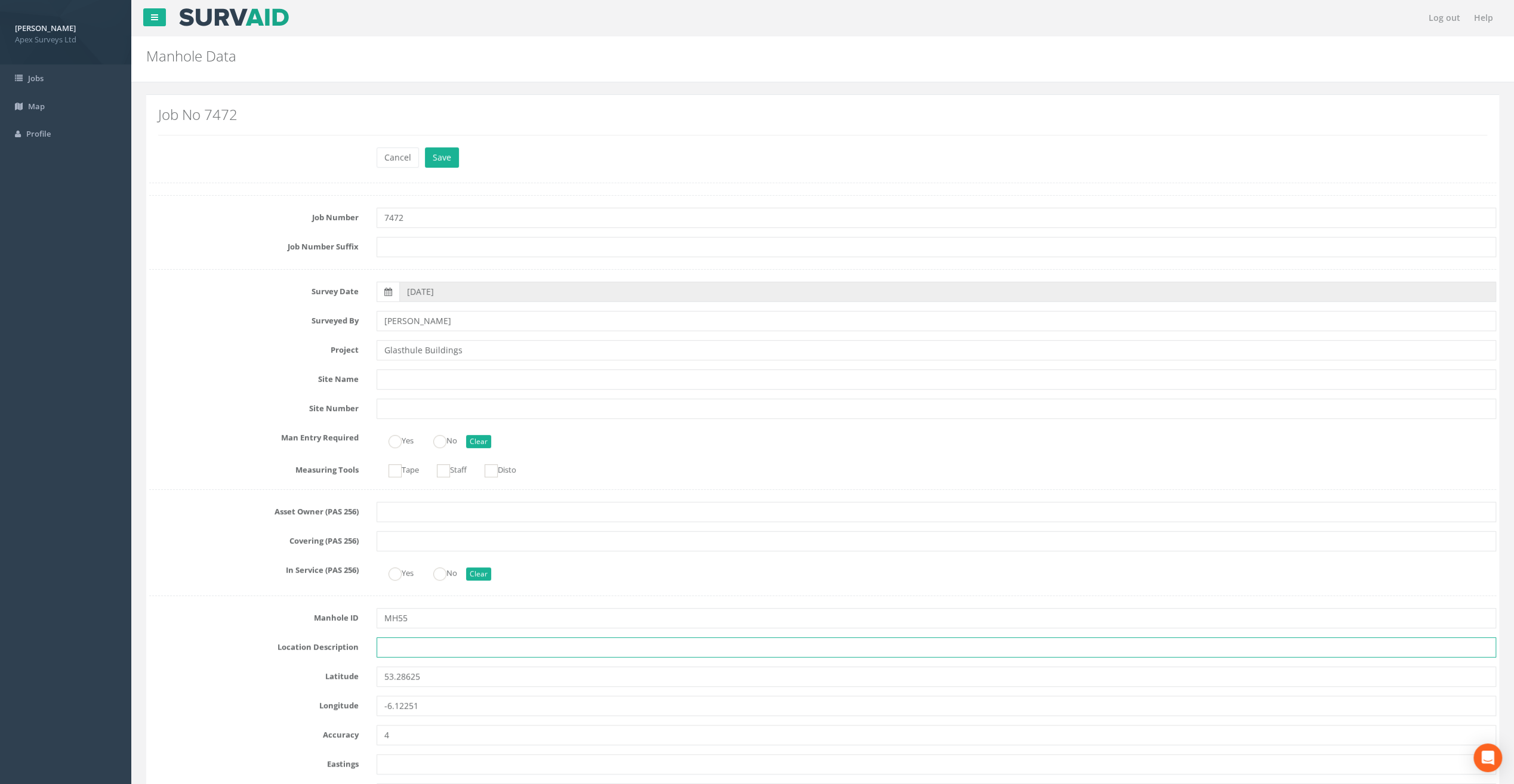
paste input "Sandycove"
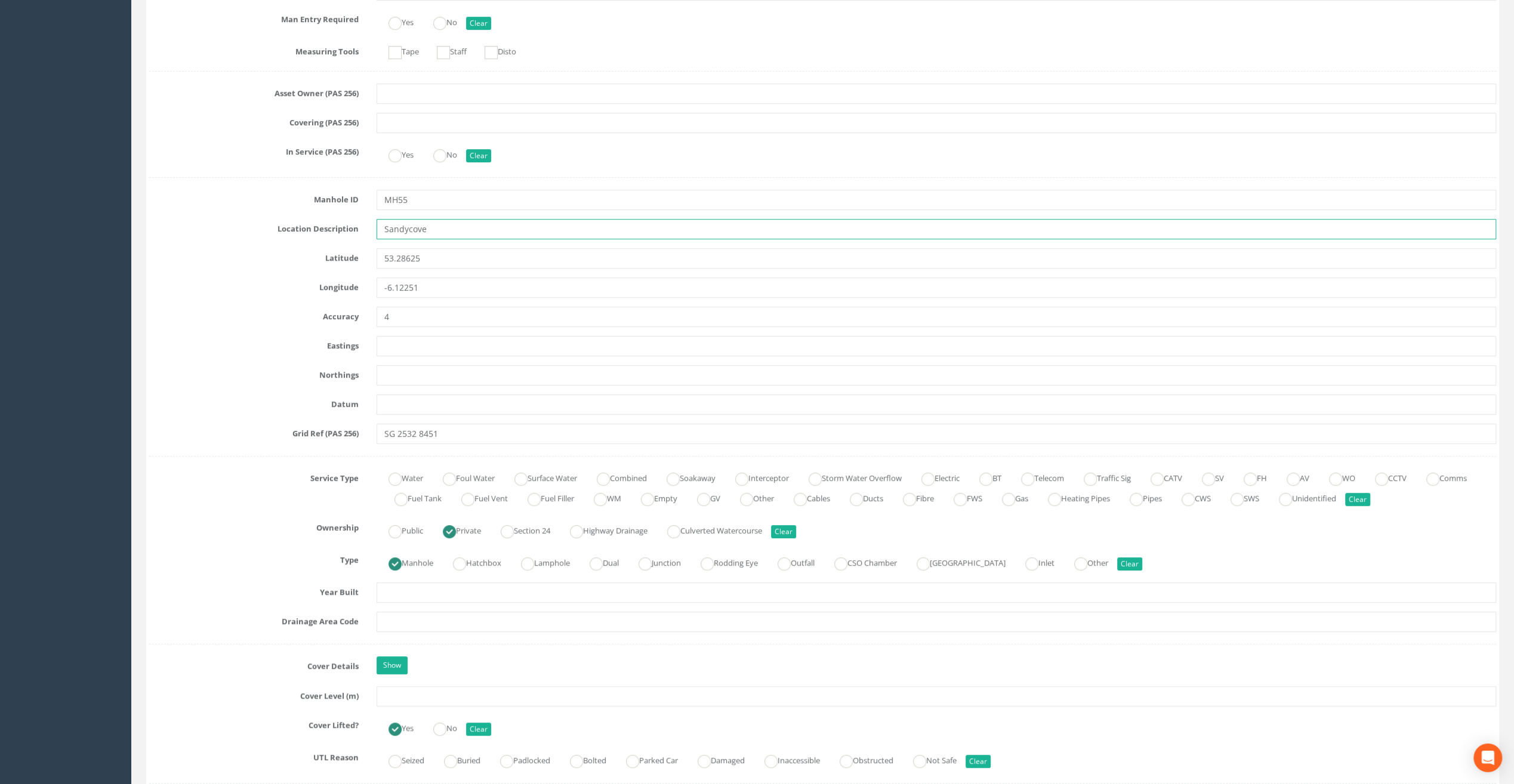
scroll to position [477, 0]
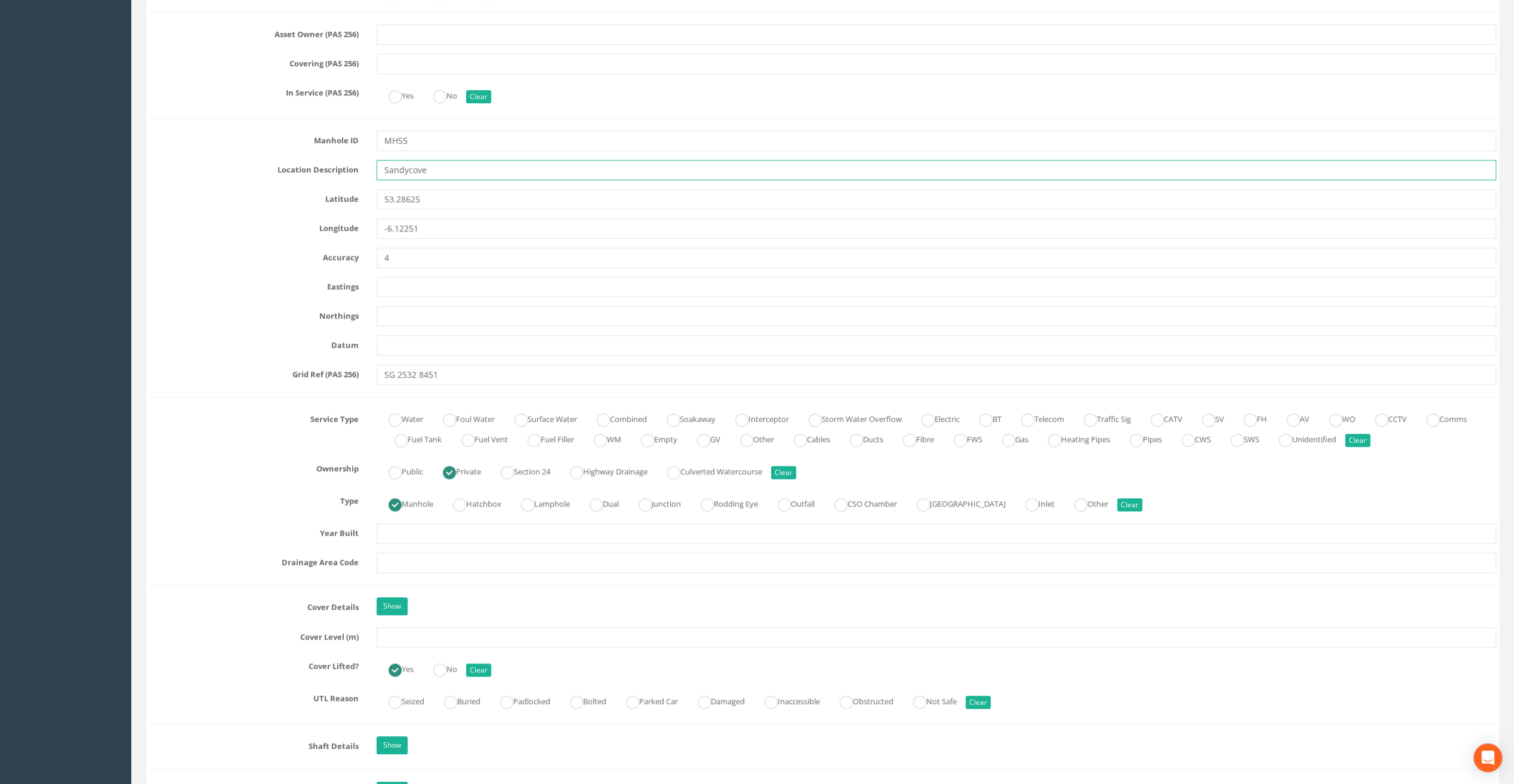
type input "Sandycove"
click at [399, 627] on input "text" at bounding box center [937, 637] width 1120 height 20
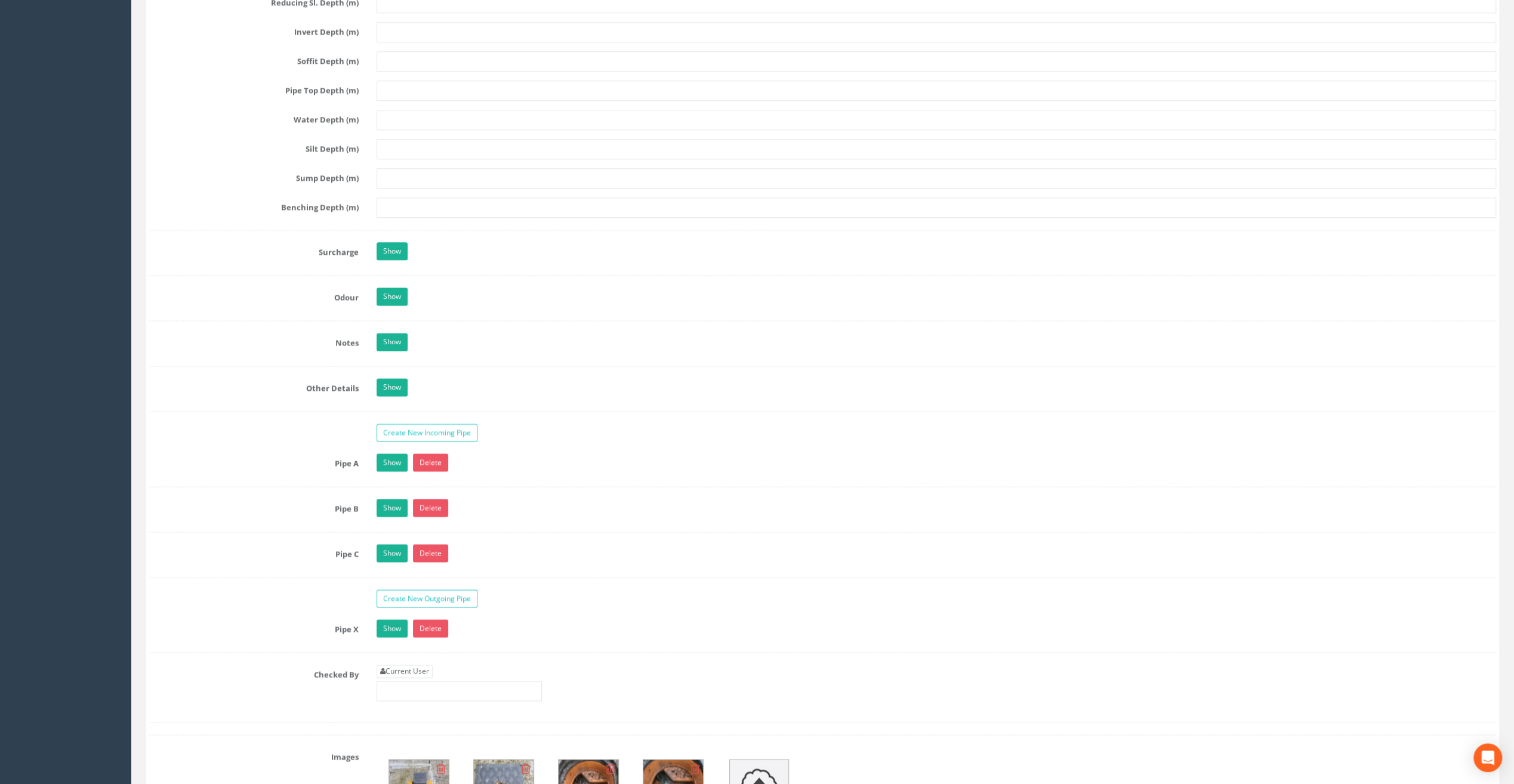
scroll to position [1551, 0]
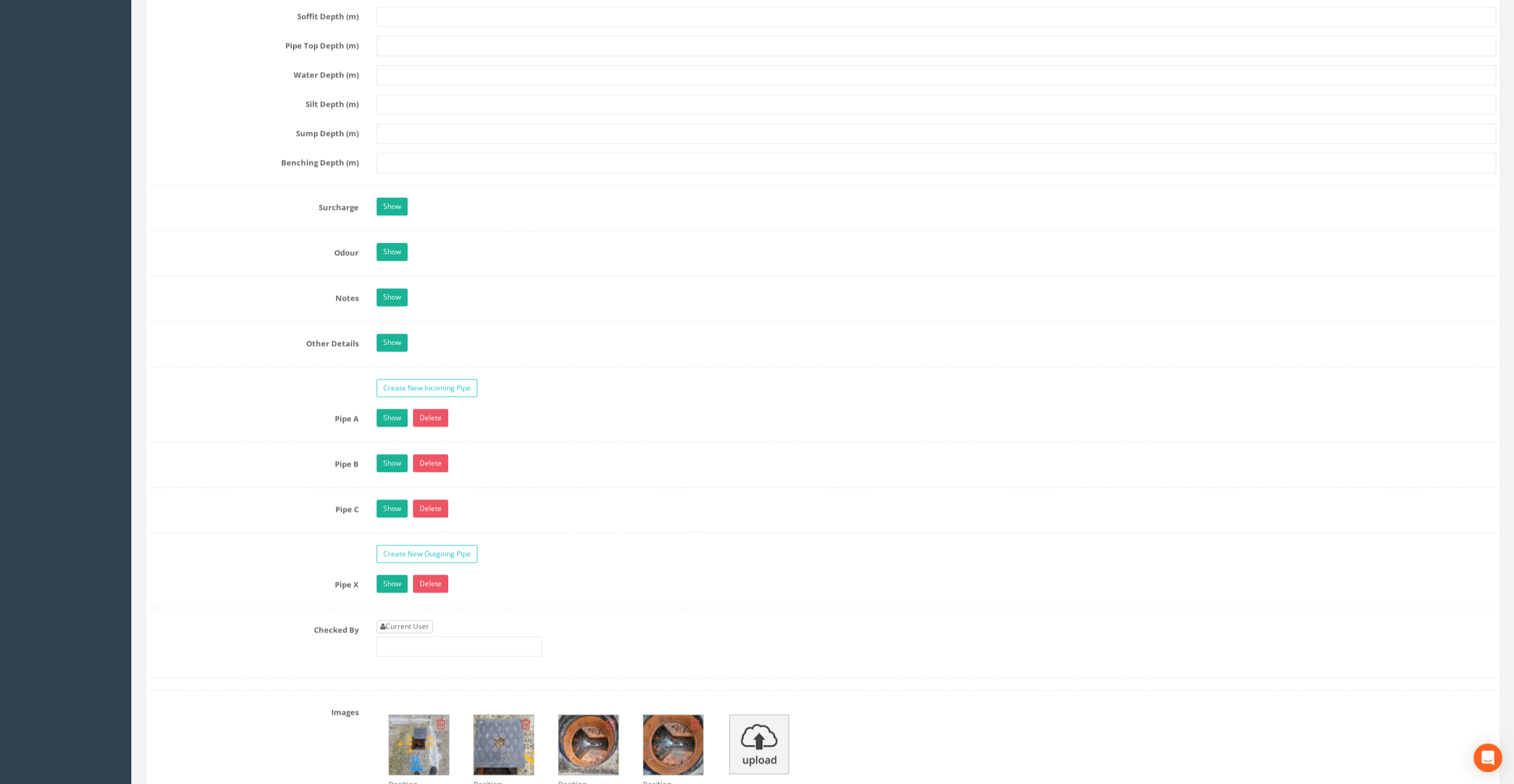
type input "8.89"
click at [413, 621] on link "Current User" at bounding box center [404, 626] width 56 height 13
type input "[PERSON_NAME]"
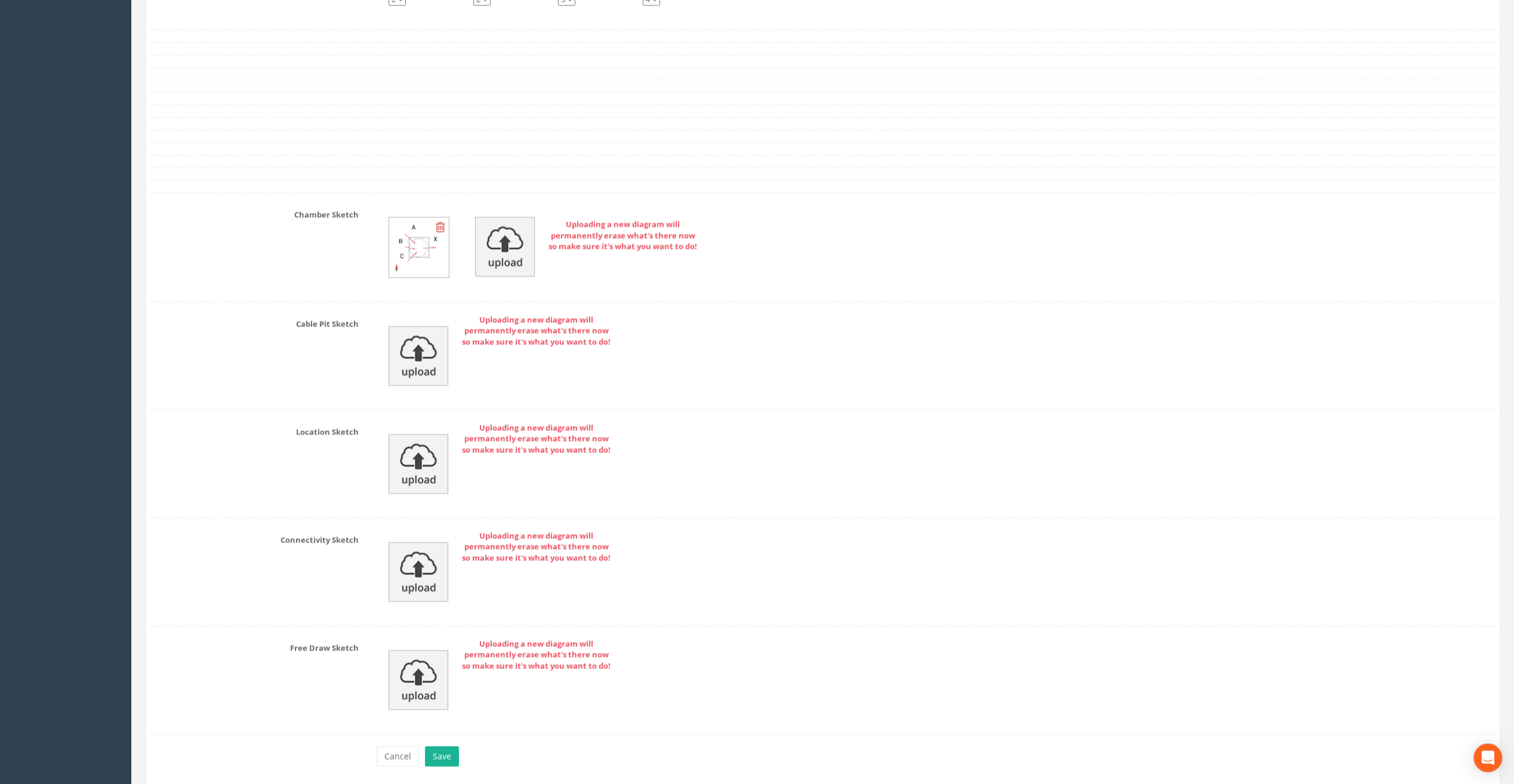
scroll to position [2387, 0]
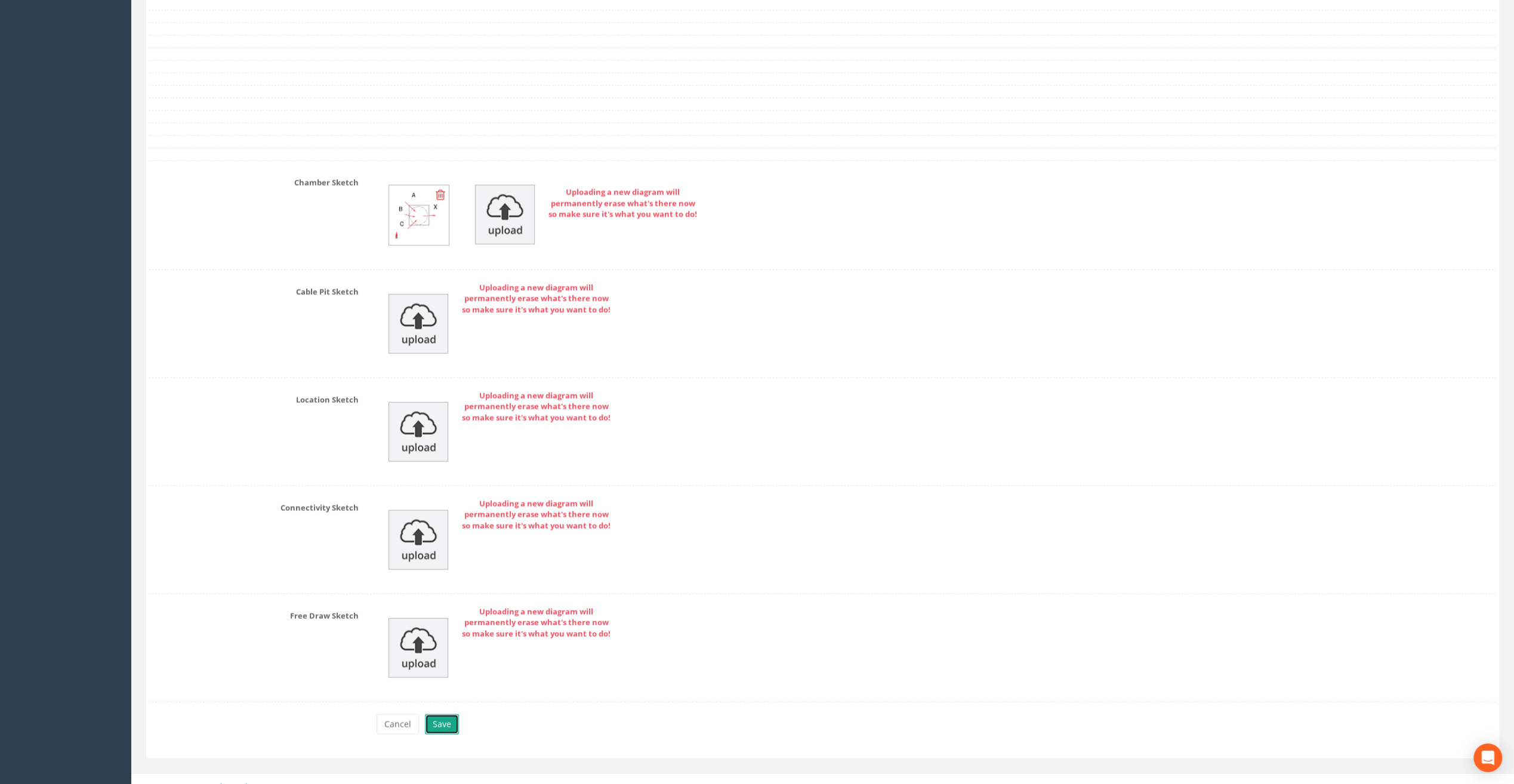
click at [444, 714] on button "Save" at bounding box center [442, 724] width 34 height 20
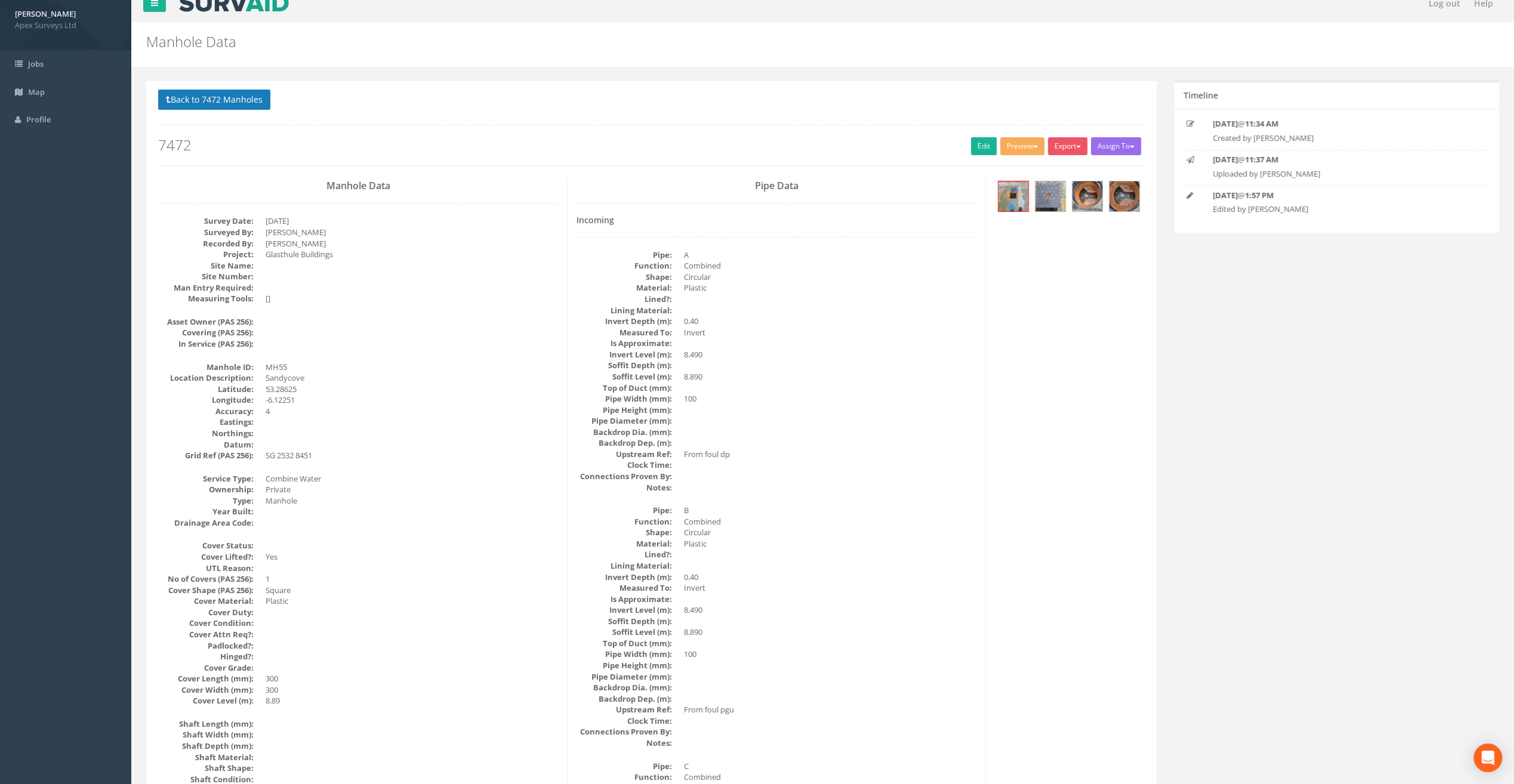
scroll to position [0, 0]
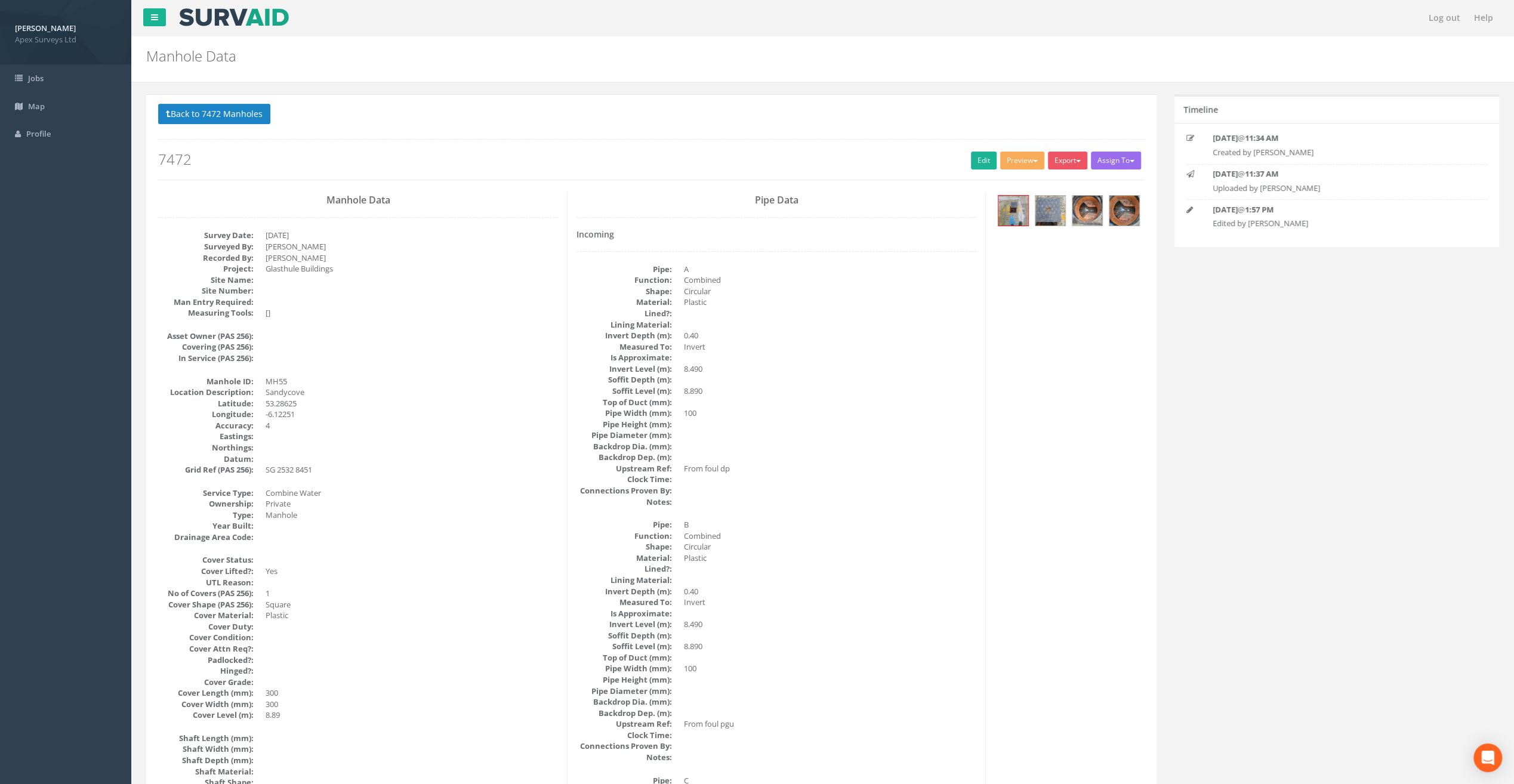
click at [214, 124] on p "Back to 7472 Manholes Back to Map" at bounding box center [651, 115] width 987 height 24
click at [210, 114] on button "Back to 7472 Manholes" at bounding box center [214, 113] width 112 height 20
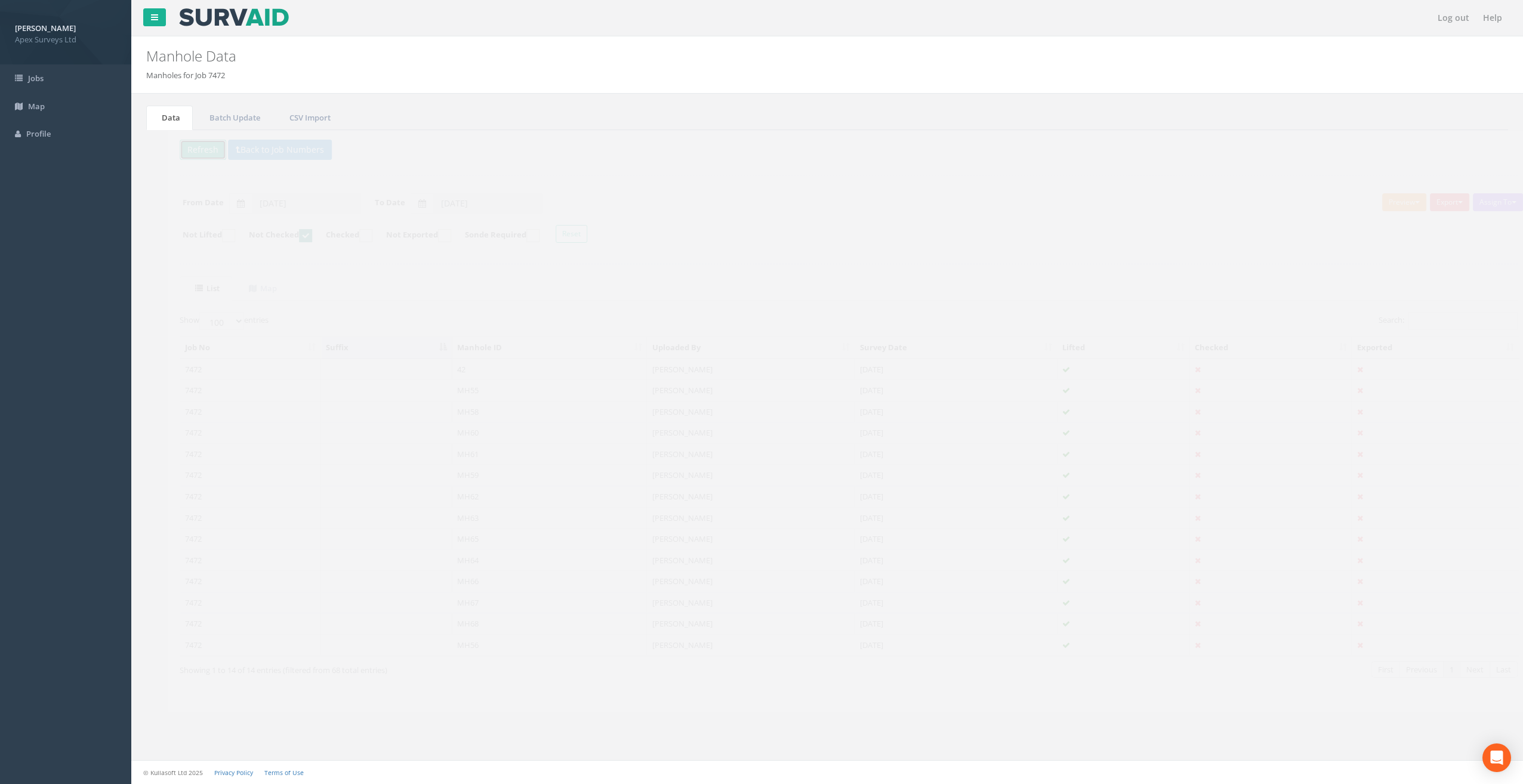
click at [177, 140] on button "Refresh" at bounding box center [180, 149] width 46 height 20
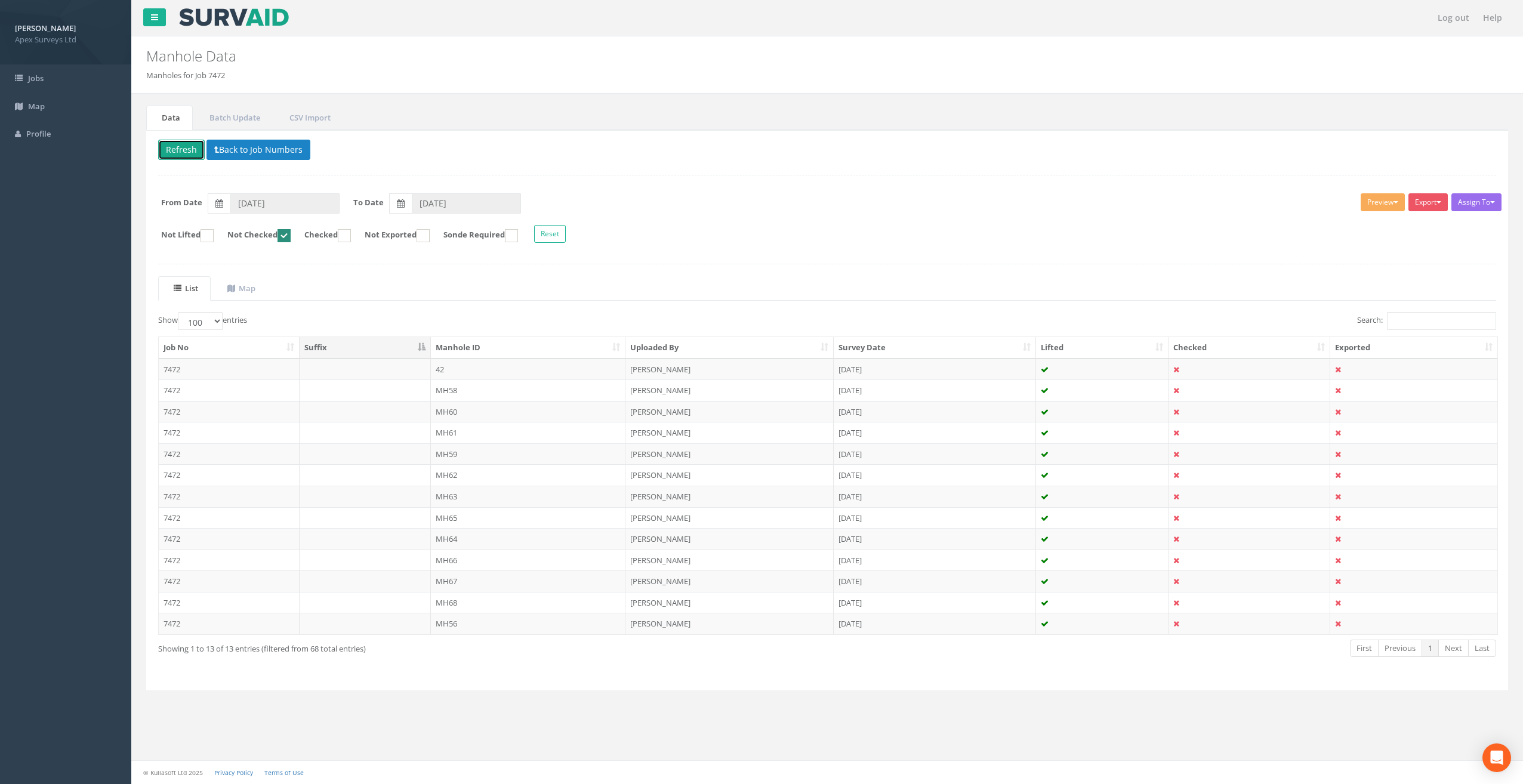
drag, startPoint x: 368, startPoint y: 240, endPoint x: 359, endPoint y: 242, distance: 9.2
click at [359, 242] on form "Not Lifted Not Checked Checked Not Exported Sonde Required Reset" at bounding box center [827, 235] width 1356 height 21
click at [351, 234] on ins at bounding box center [345, 236] width 13 height 13
checkbox input "true"
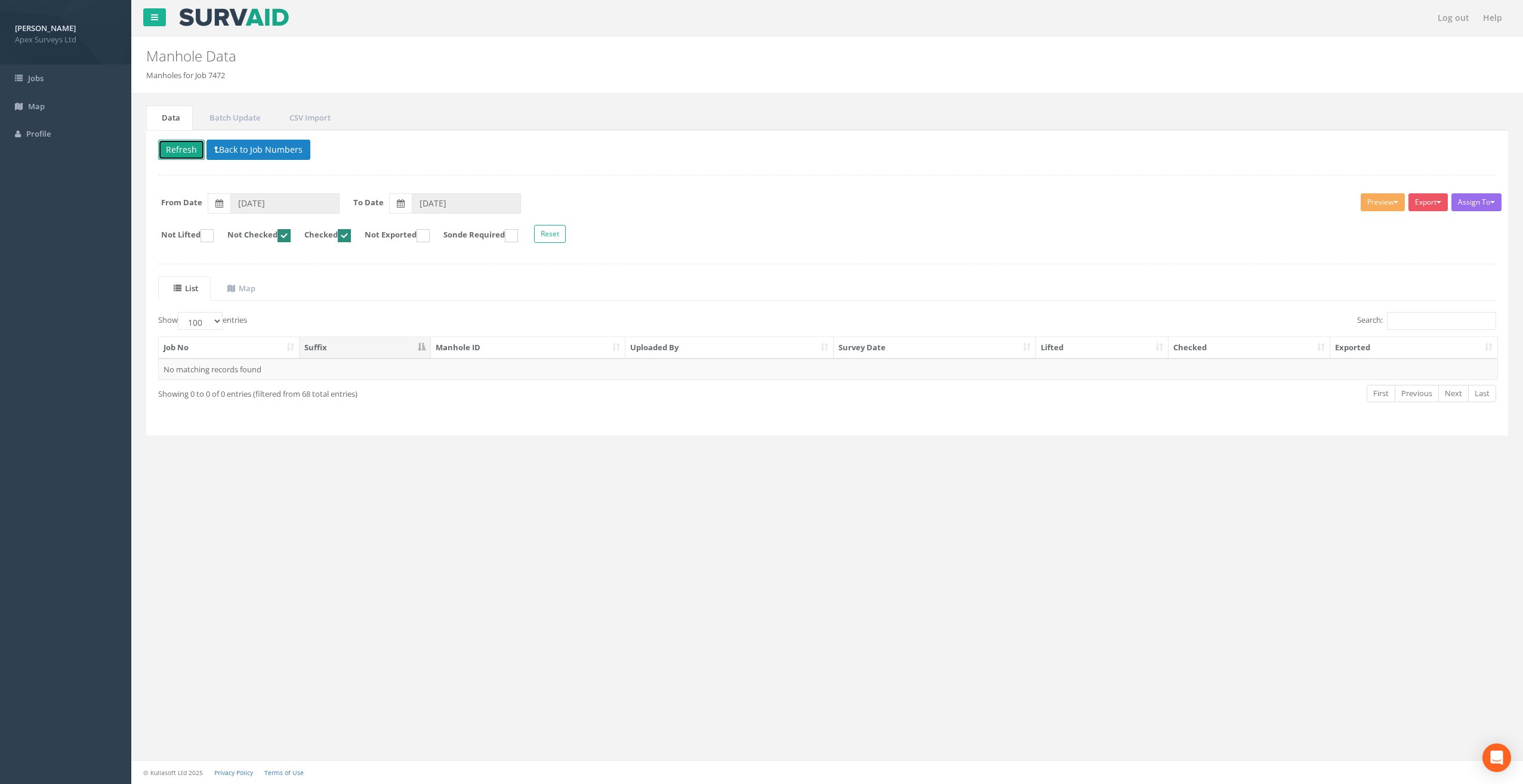
click at [291, 234] on ins at bounding box center [284, 236] width 13 height 13
checkbox input "false"
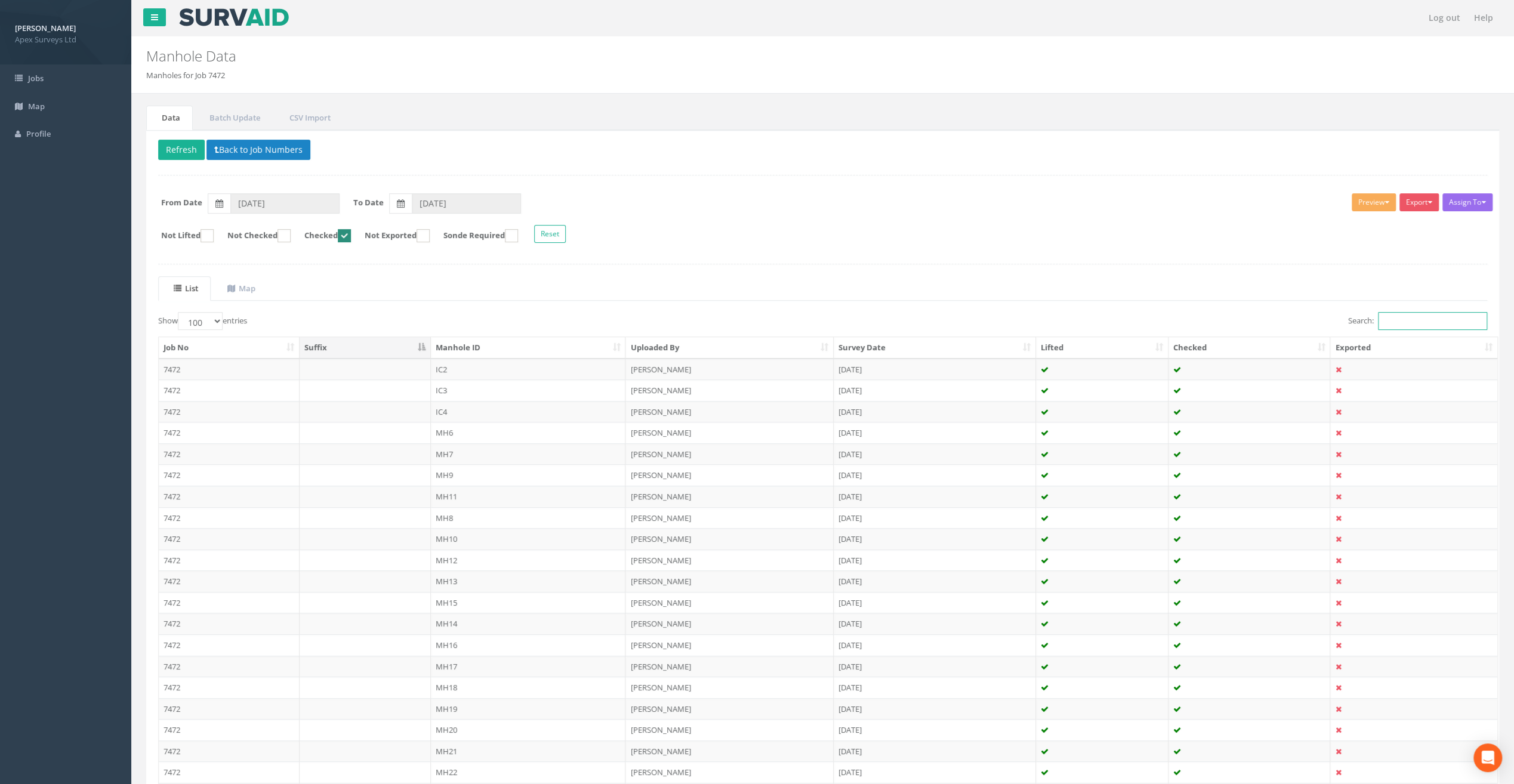
click at [1400, 315] on input "Search:" at bounding box center [1433, 320] width 110 height 18
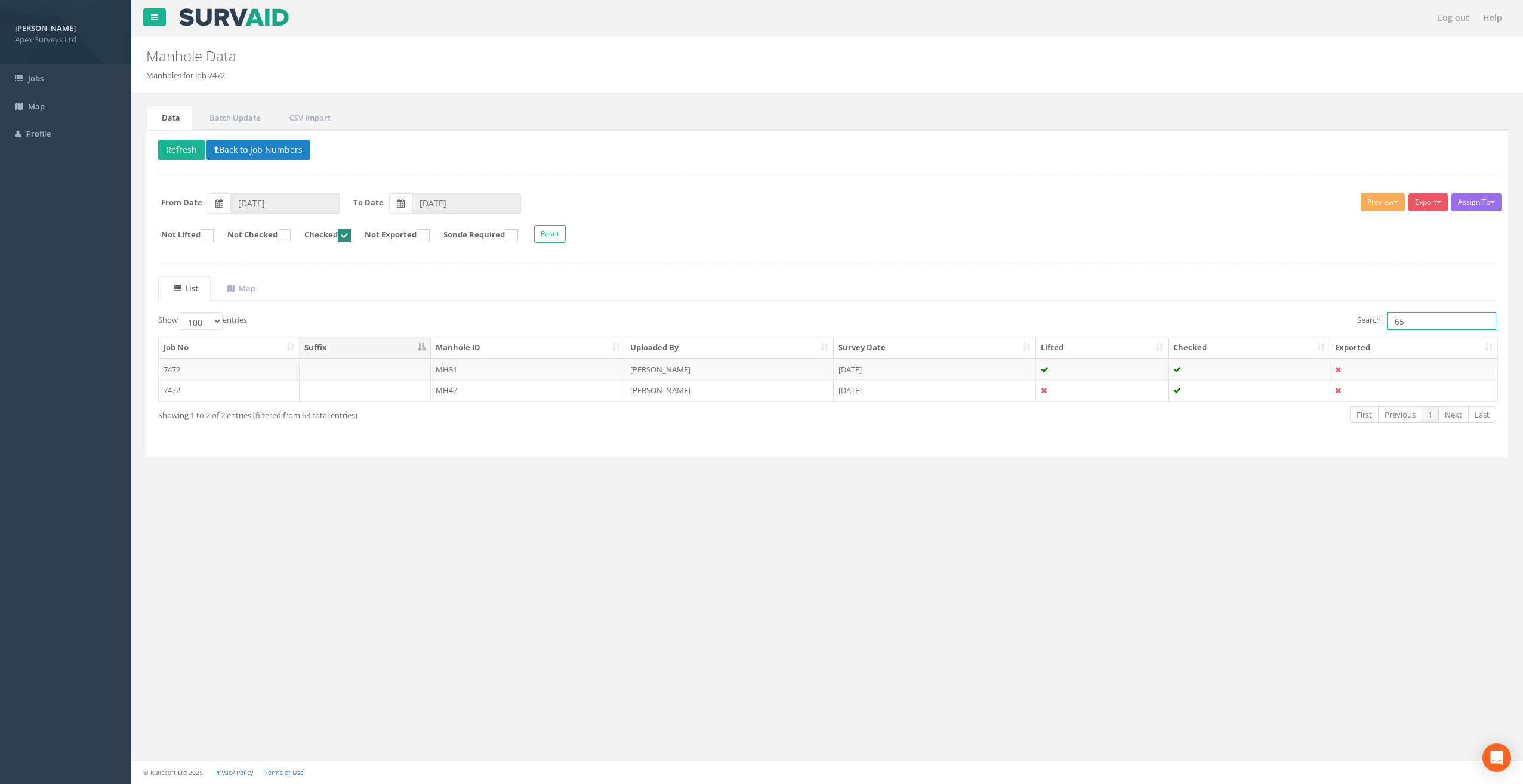
type input "6"
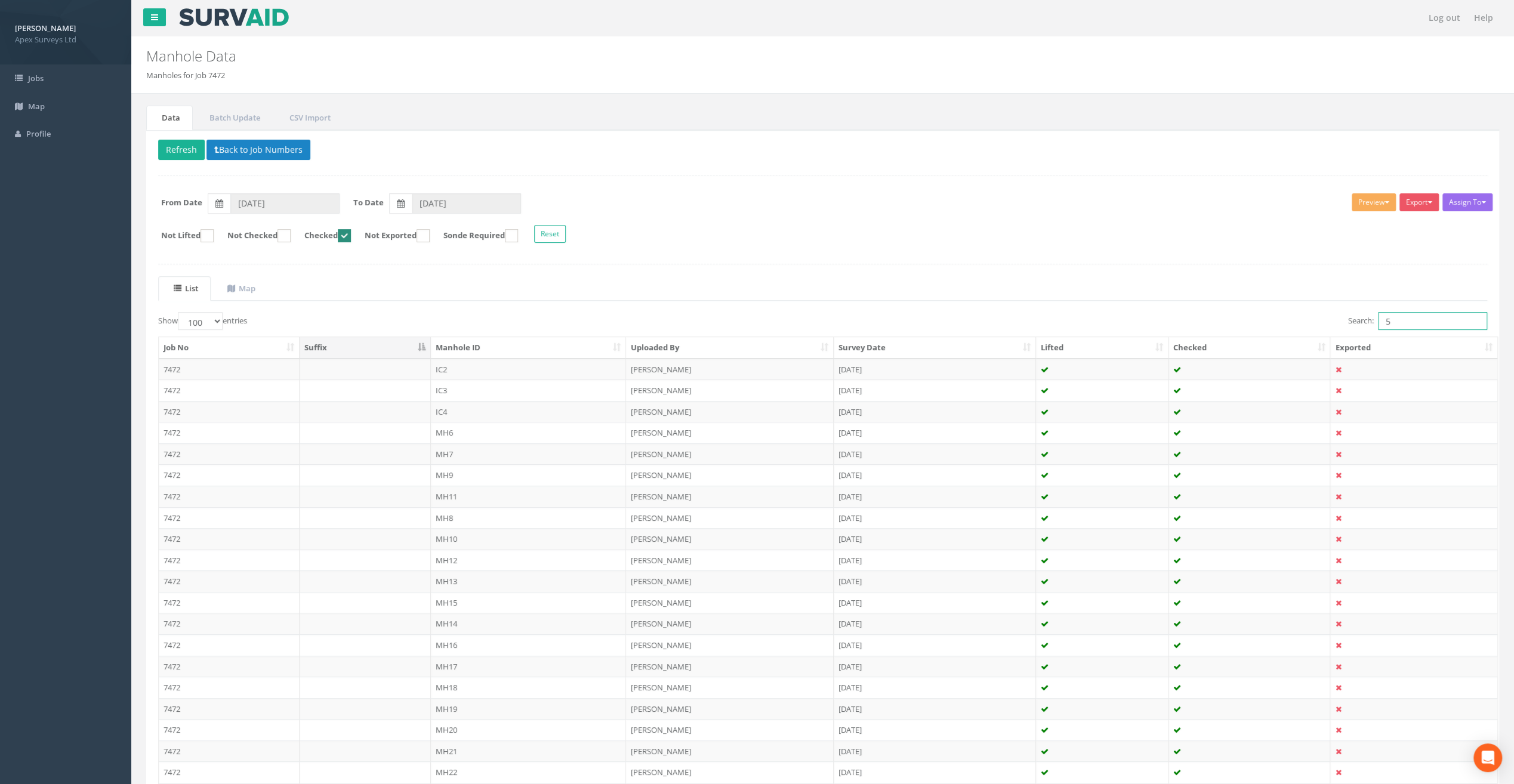
type input "56"
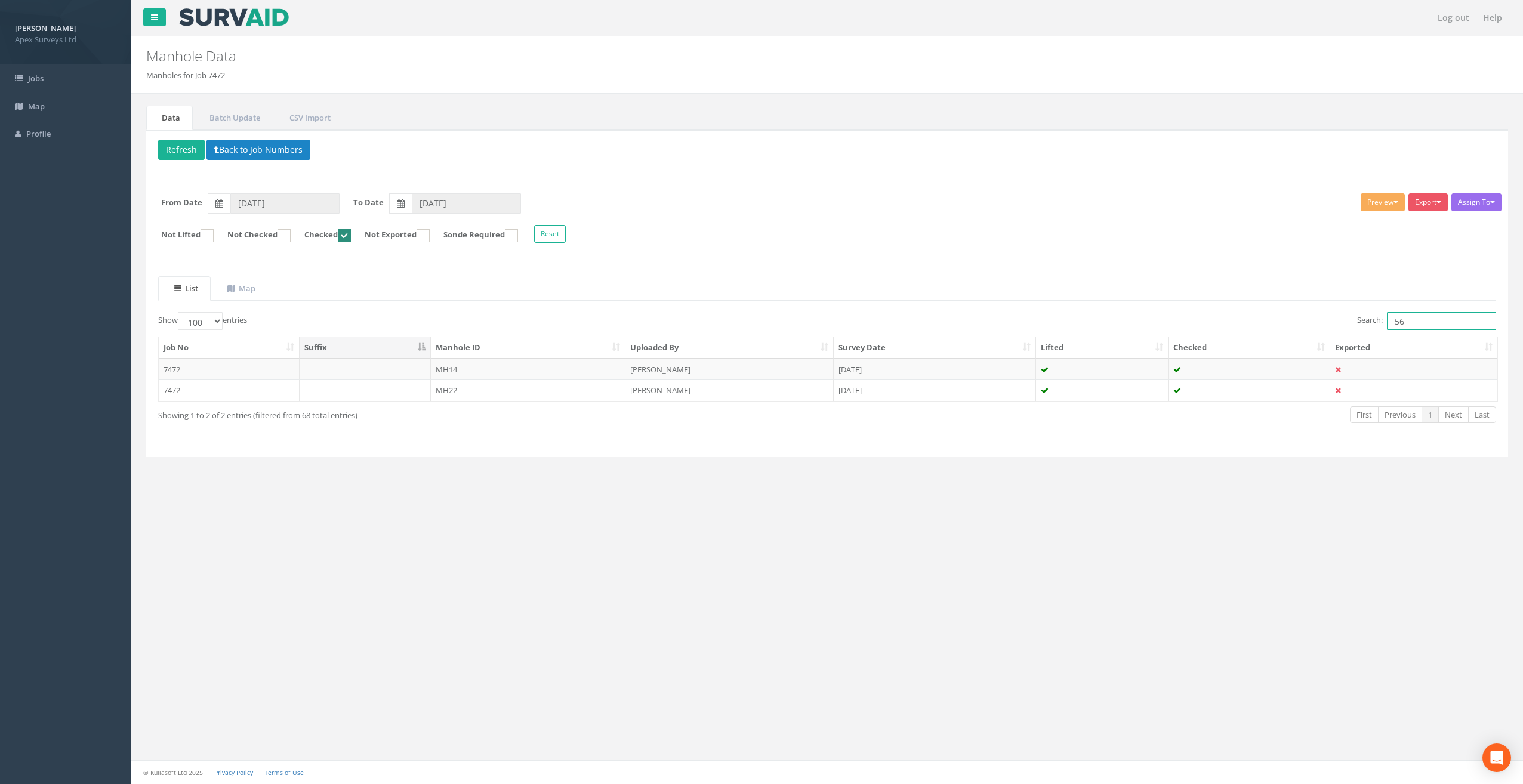
click at [351, 237] on ins at bounding box center [345, 236] width 13 height 13
checkbox input "false"
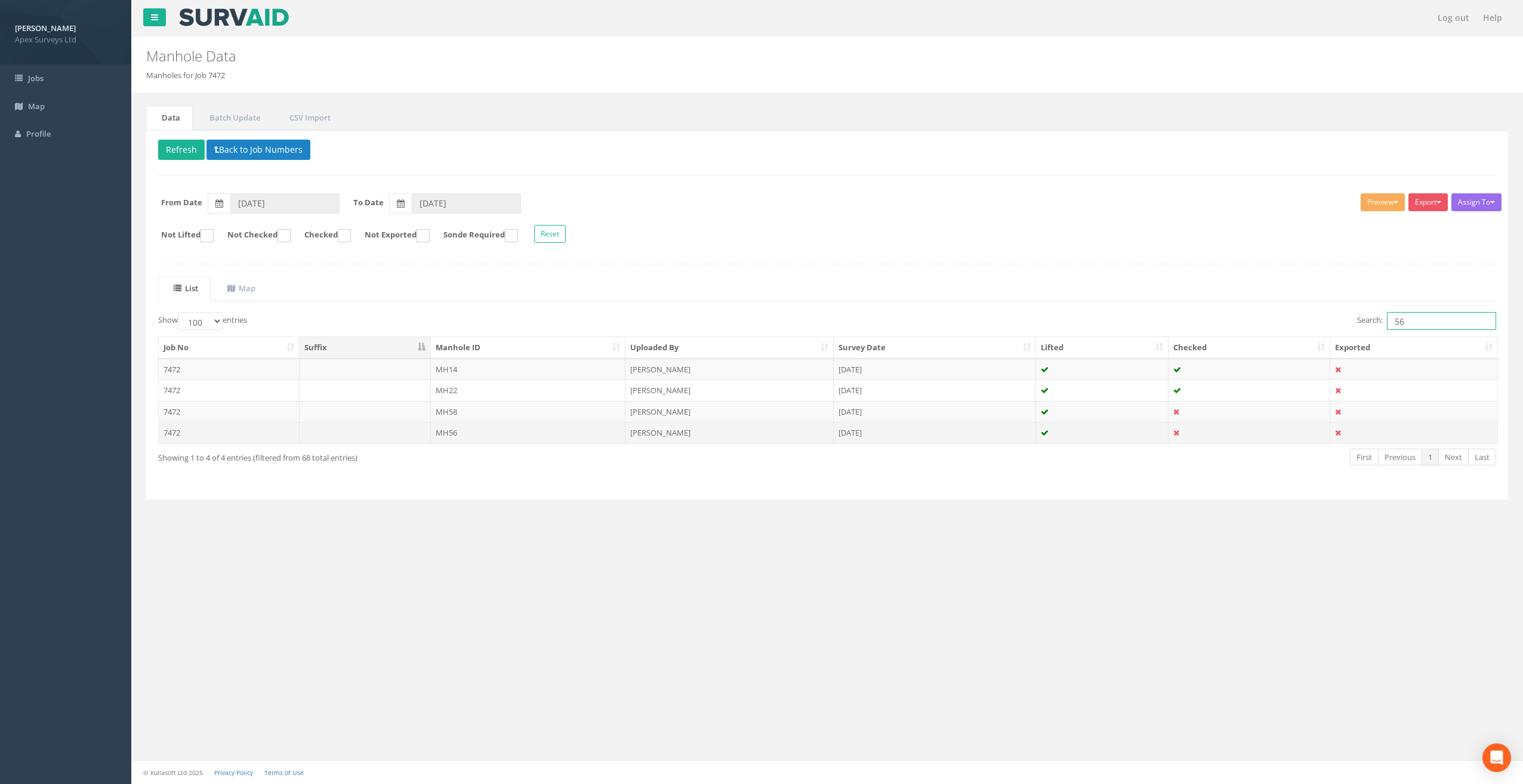
type input "56"
click at [539, 423] on td "MH56" at bounding box center [528, 433] width 196 height 22
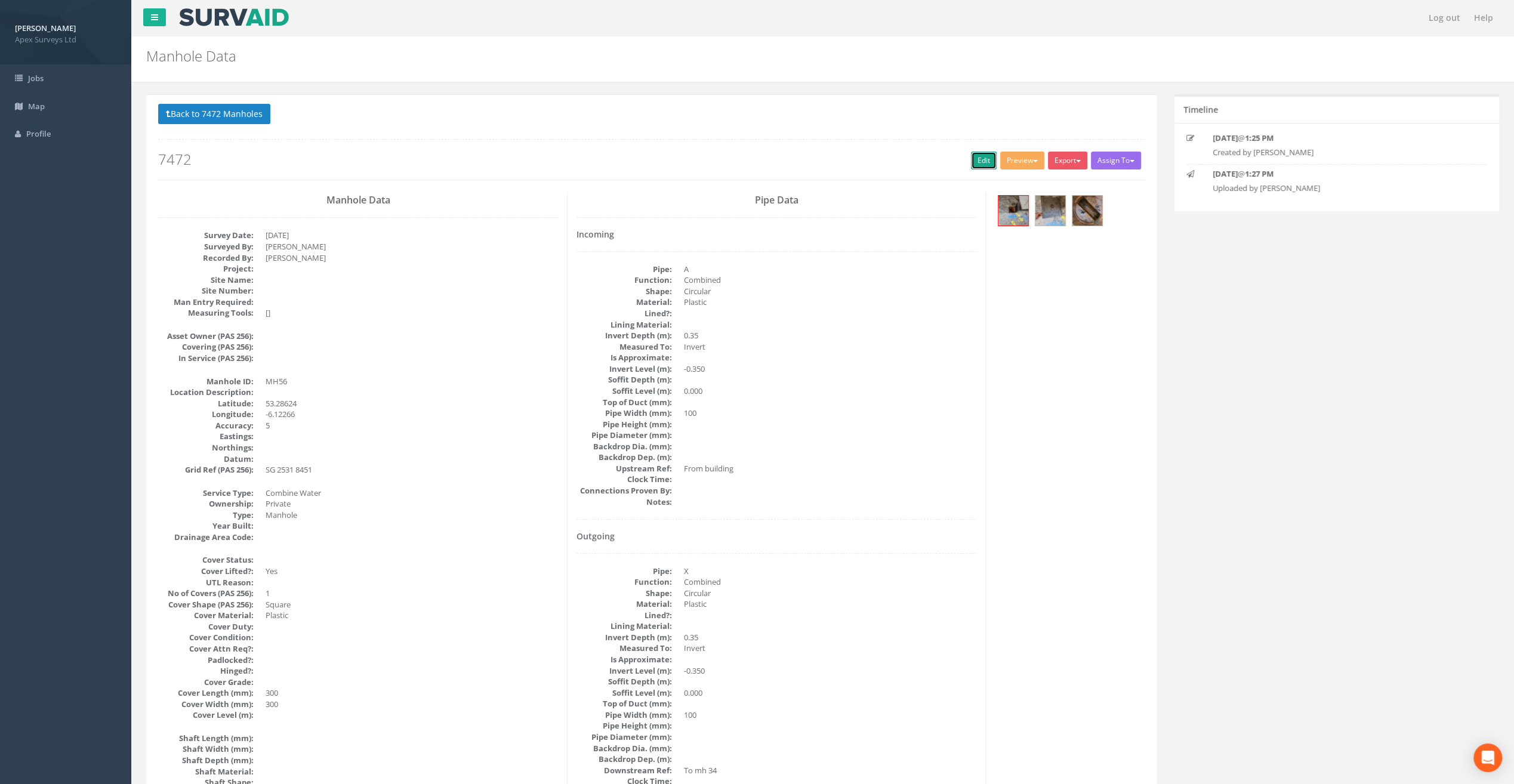
click at [974, 164] on link "Edit" at bounding box center [984, 160] width 26 height 18
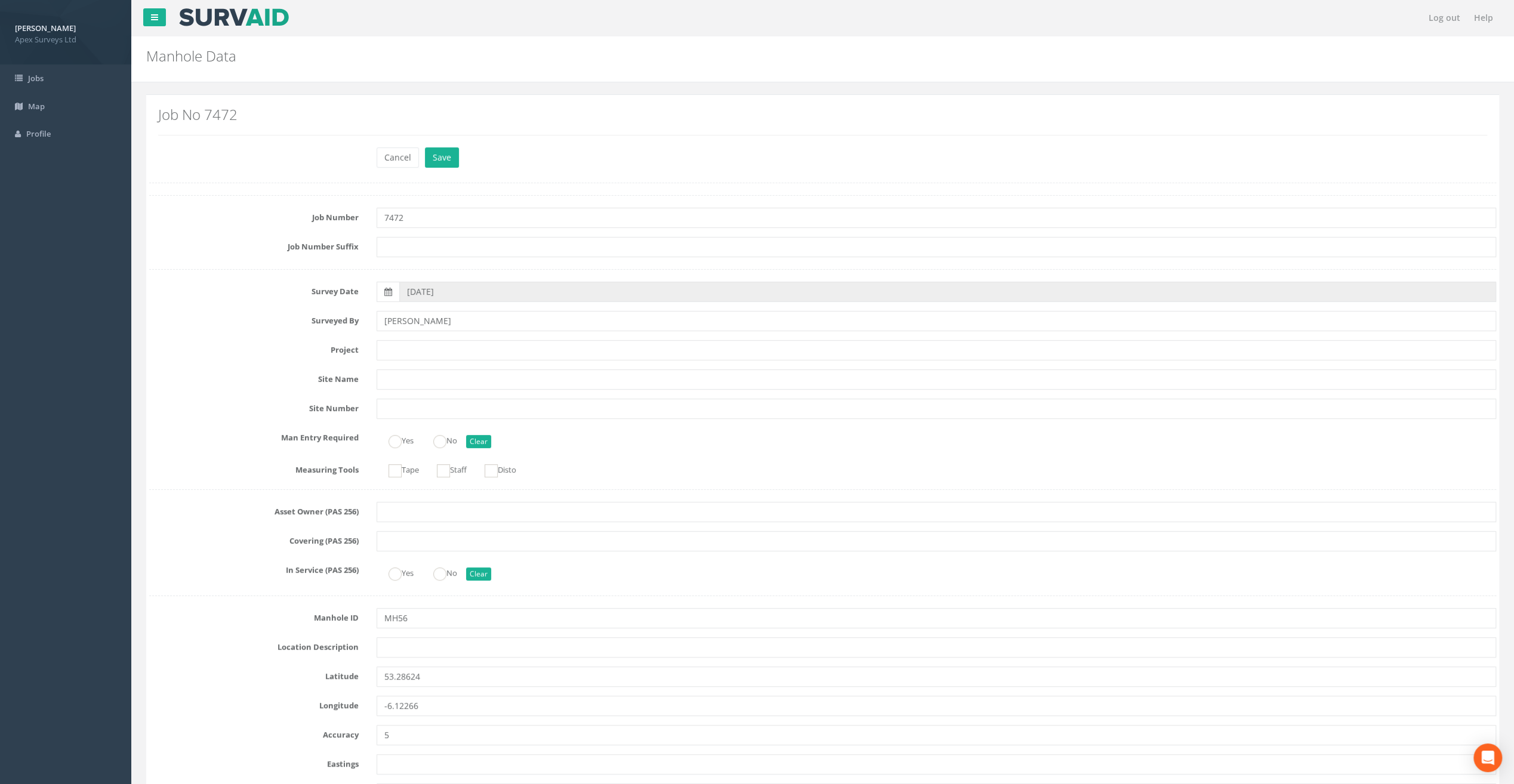
click at [573, 116] on h2 "Job No 7472" at bounding box center [822, 114] width 1330 height 15
click at [399, 649] on input "text" at bounding box center [937, 647] width 1120 height 20
paste input "Sandycove"
type input "Sandycove"
click at [187, 247] on label "Job Number Suffix" at bounding box center [253, 245] width 228 height 15
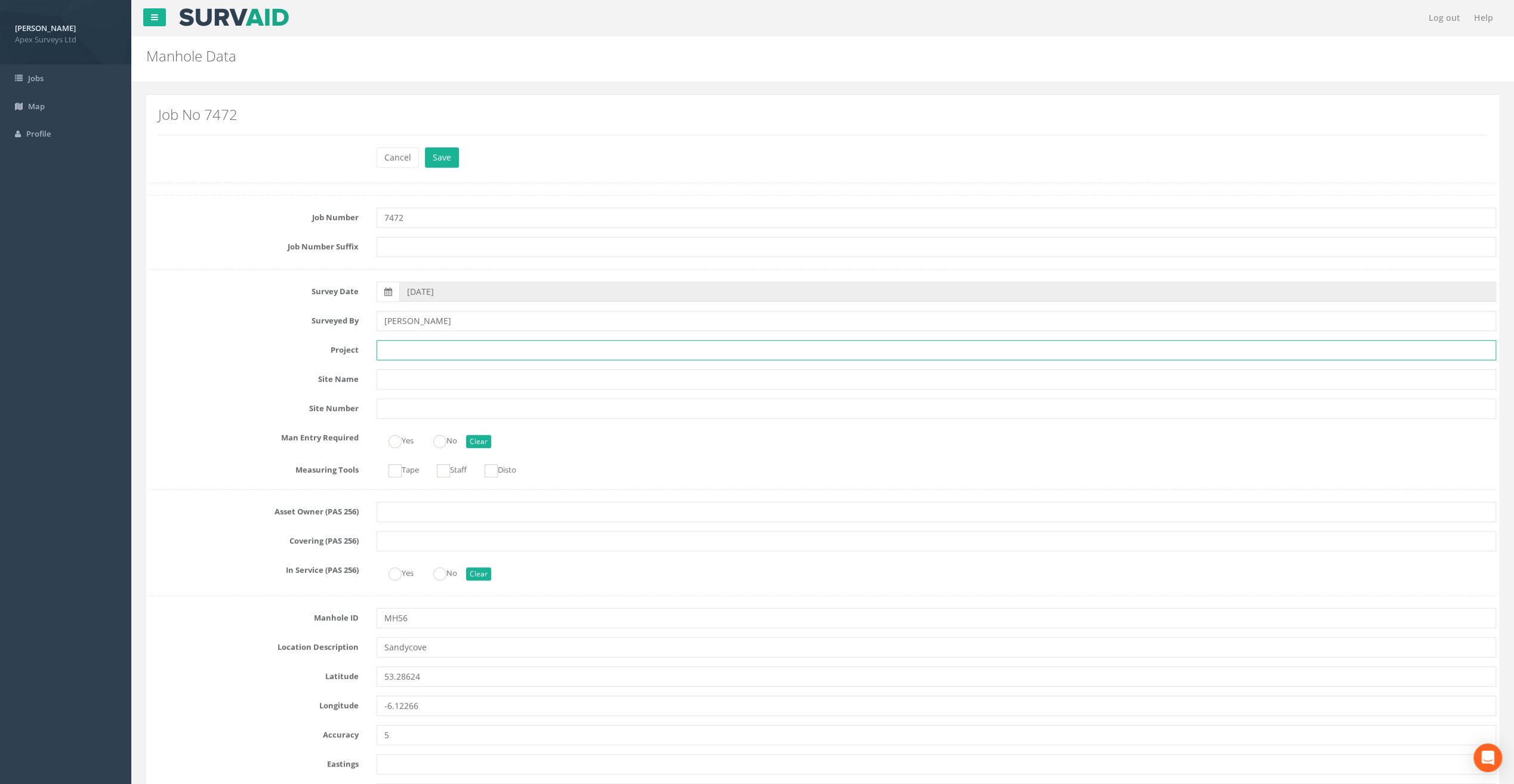
click at [406, 351] on input "text" at bounding box center [937, 349] width 1120 height 20
paste input "Glasthule Buildings"
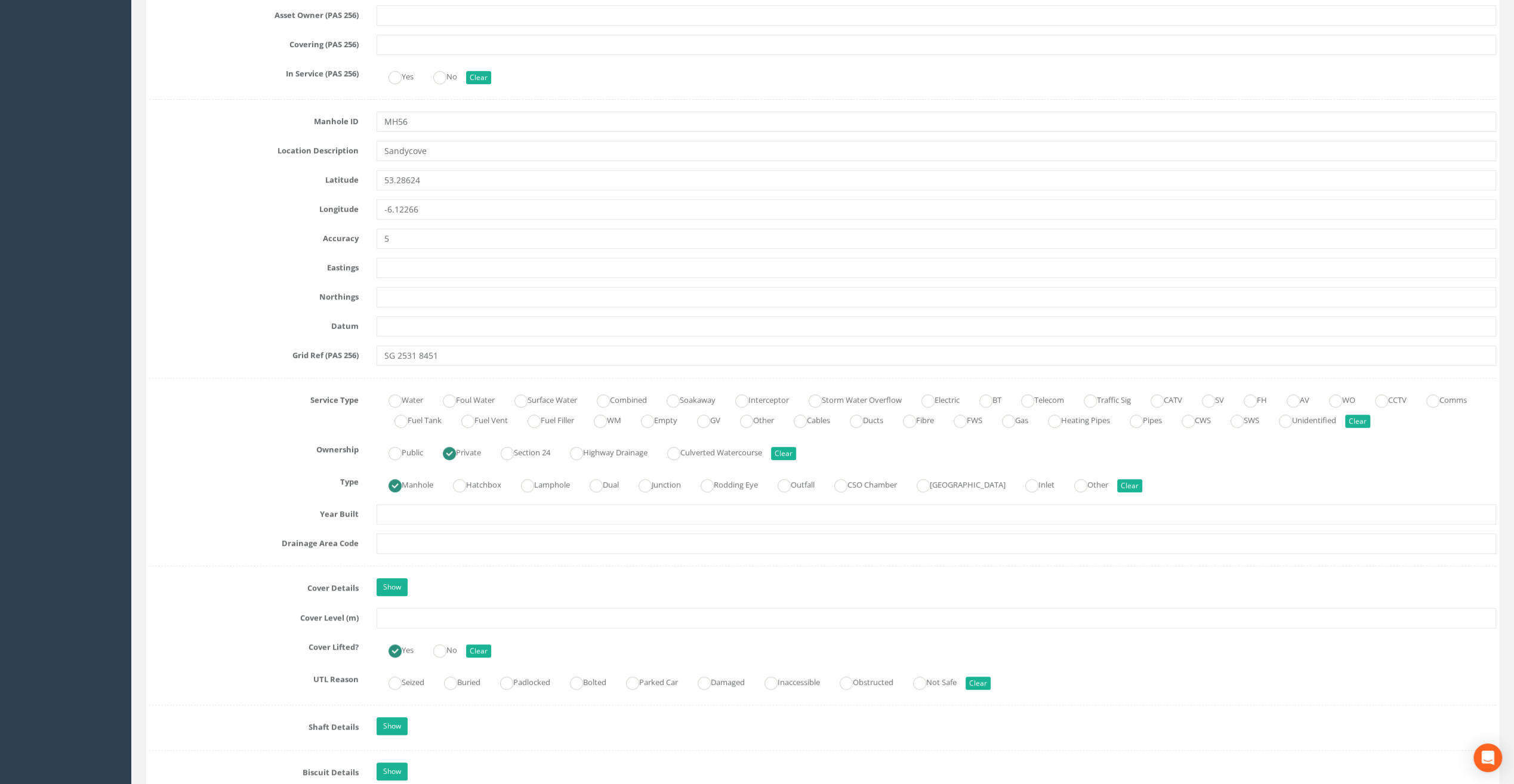
scroll to position [597, 0]
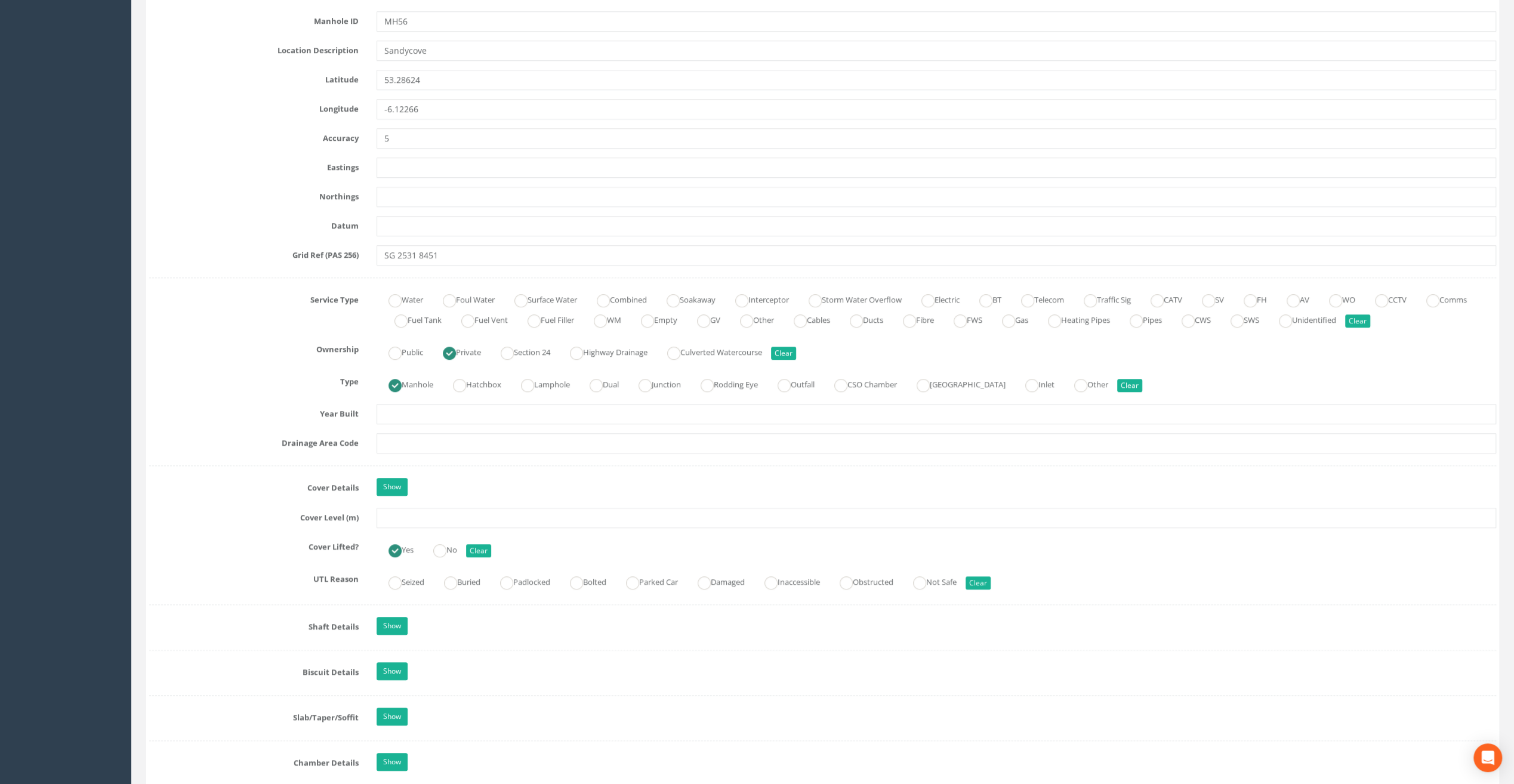
type input "Glasthule Buildings"
click at [409, 519] on input "text" at bounding box center [937, 518] width 1120 height 20
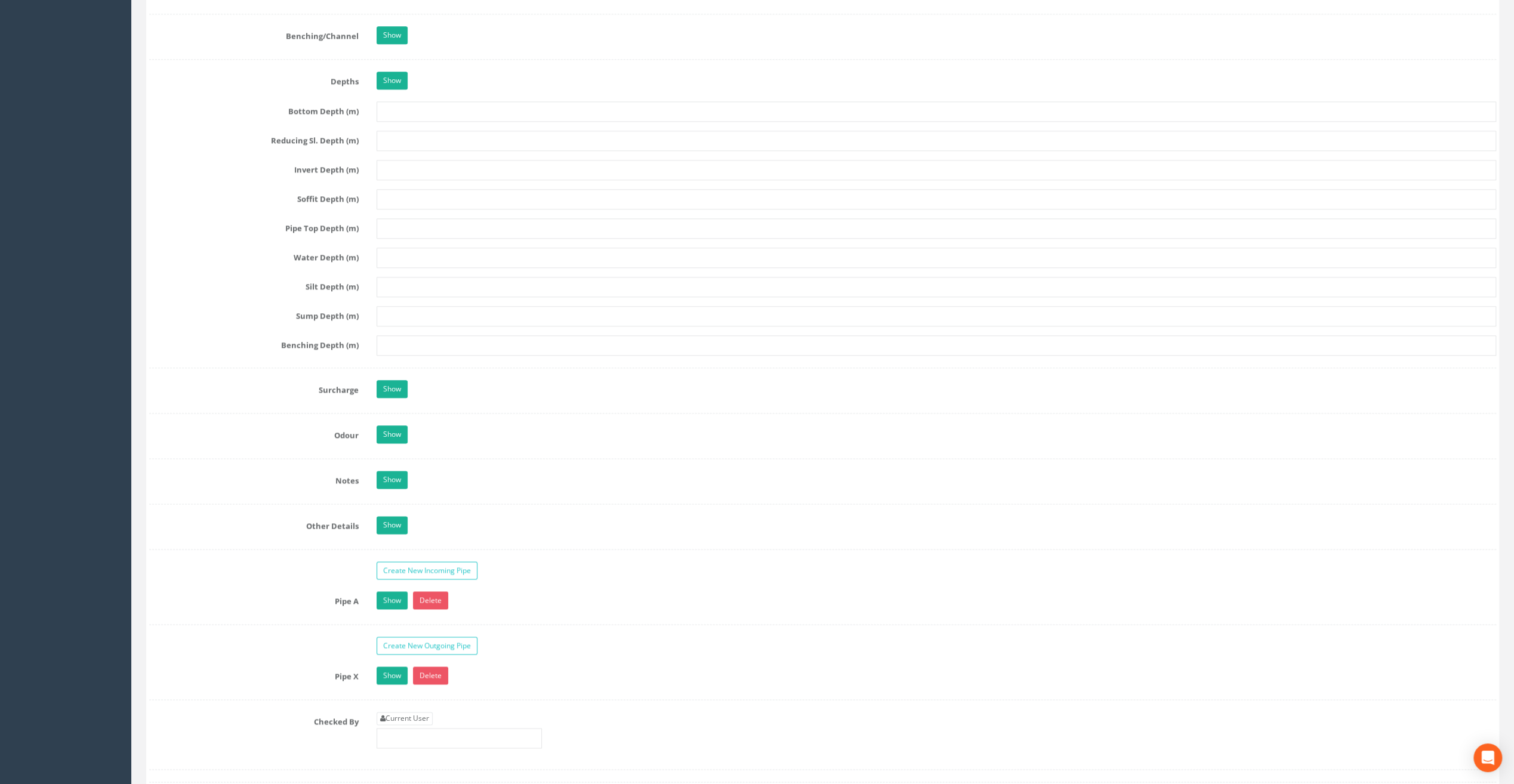
scroll to position [1551, 0]
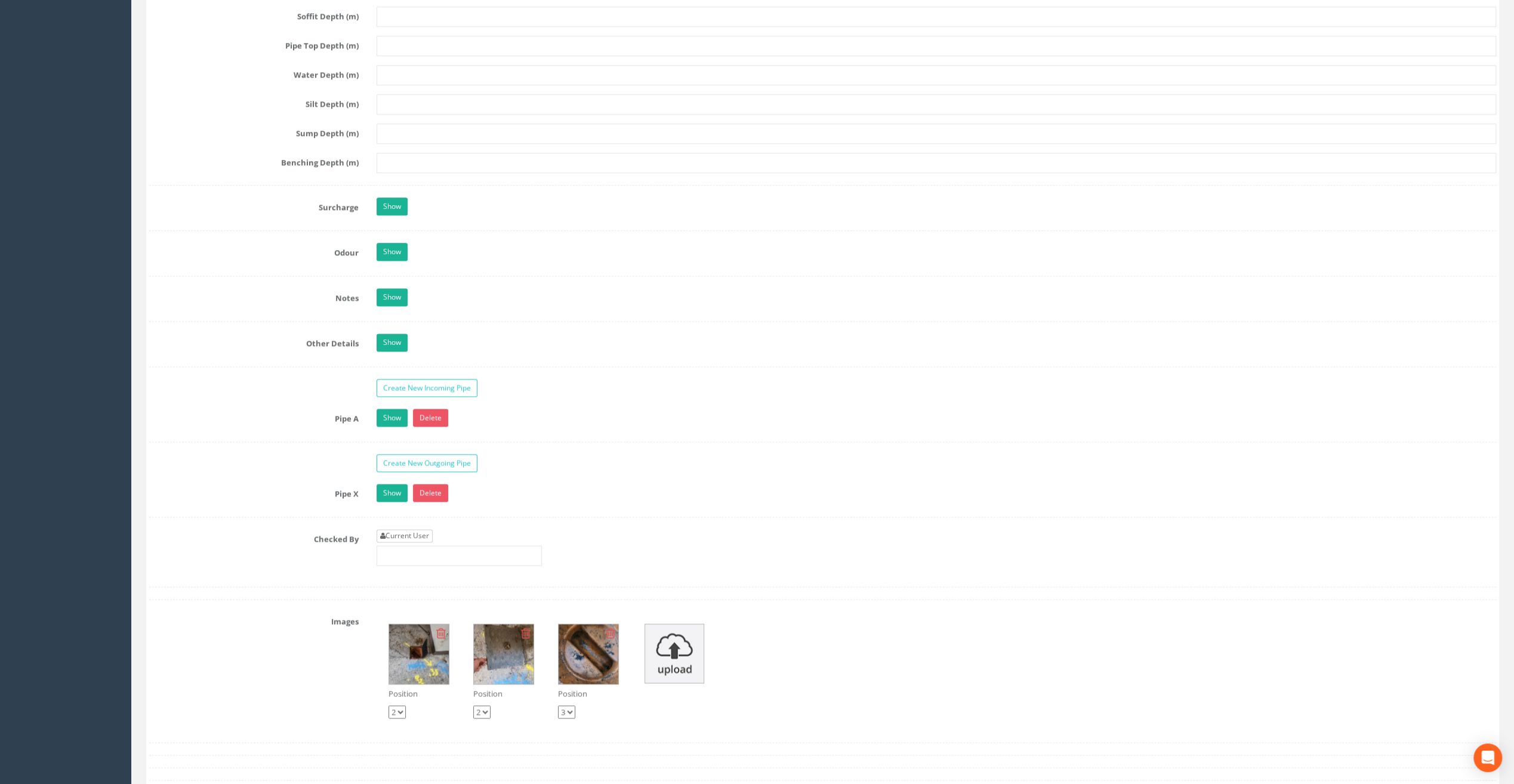
type input "8.81"
click at [419, 529] on link "Current User" at bounding box center [404, 536] width 56 height 13
type input "[PERSON_NAME]"
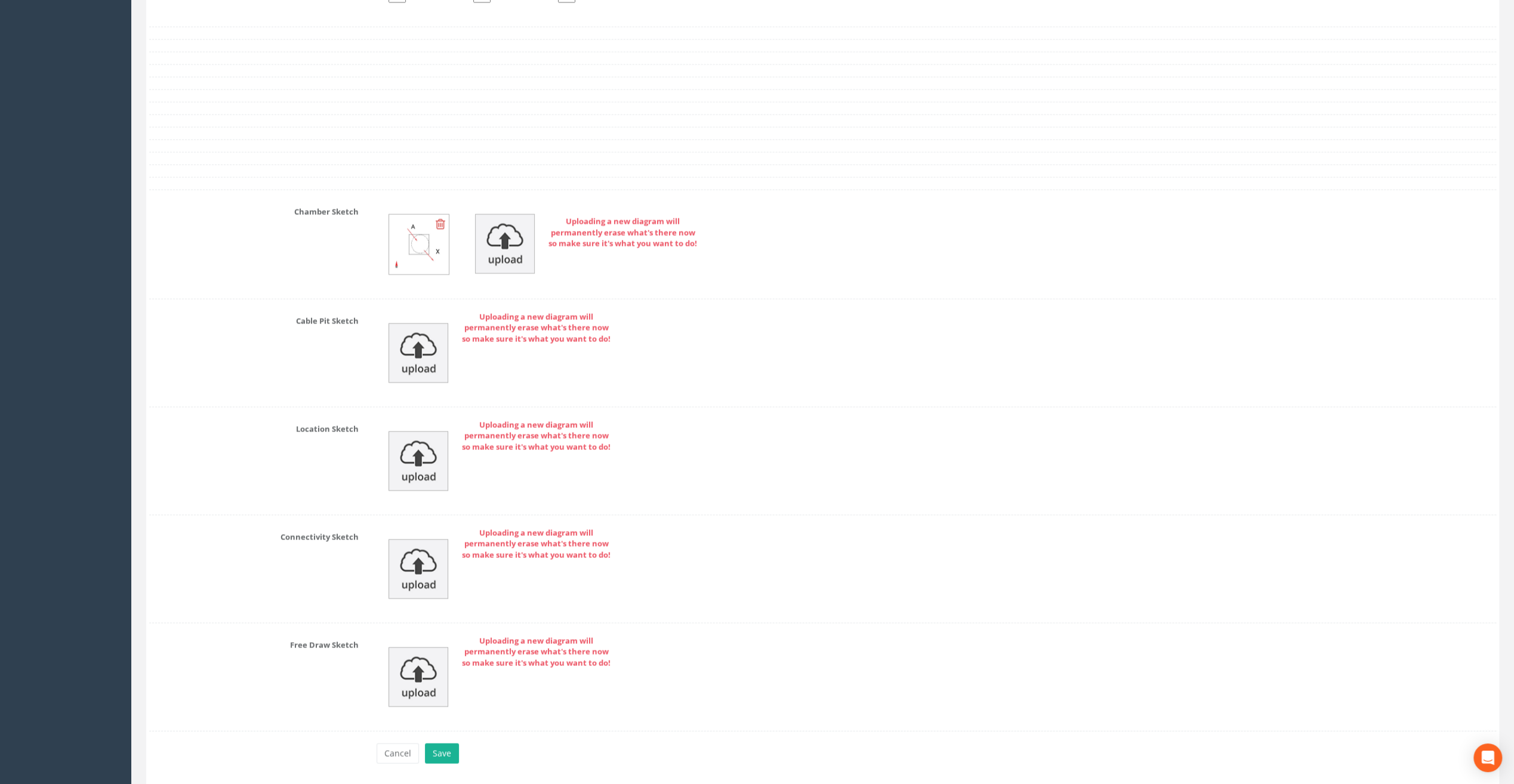
scroll to position [2296, 0]
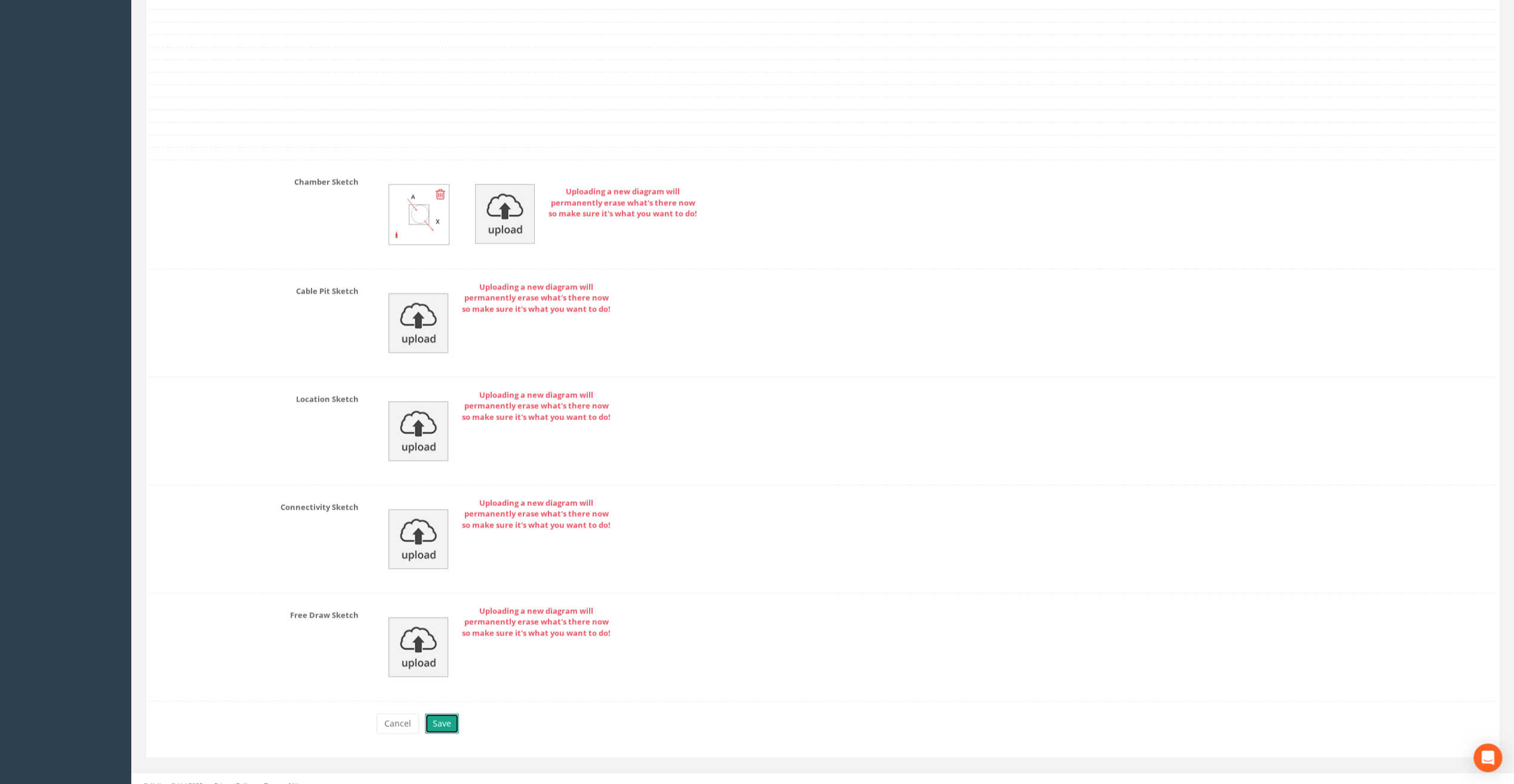
click at [444, 717] on button "Save" at bounding box center [442, 723] width 34 height 20
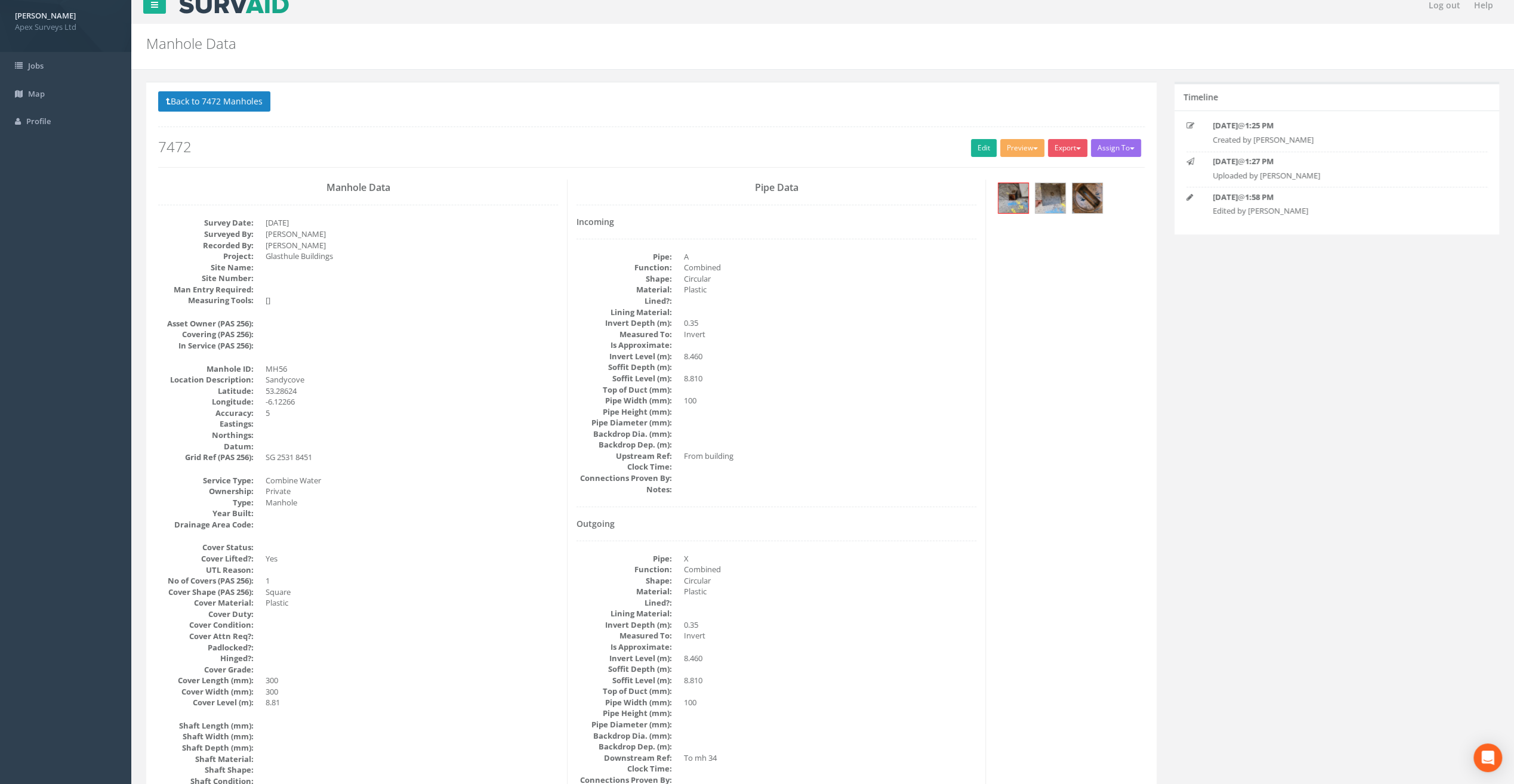
scroll to position [0, 0]
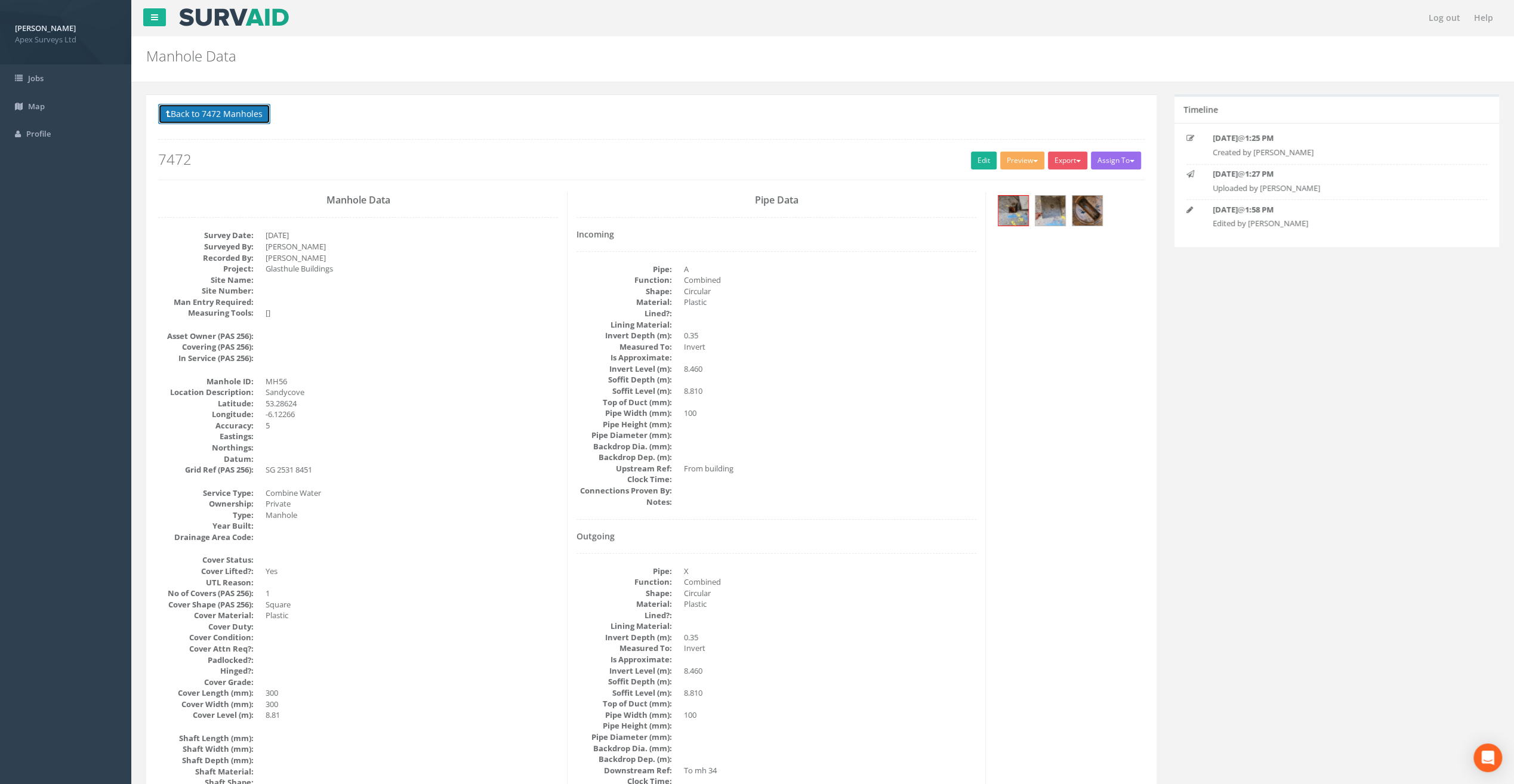
click at [198, 104] on button "Back to 7472 Manholes" at bounding box center [214, 113] width 112 height 20
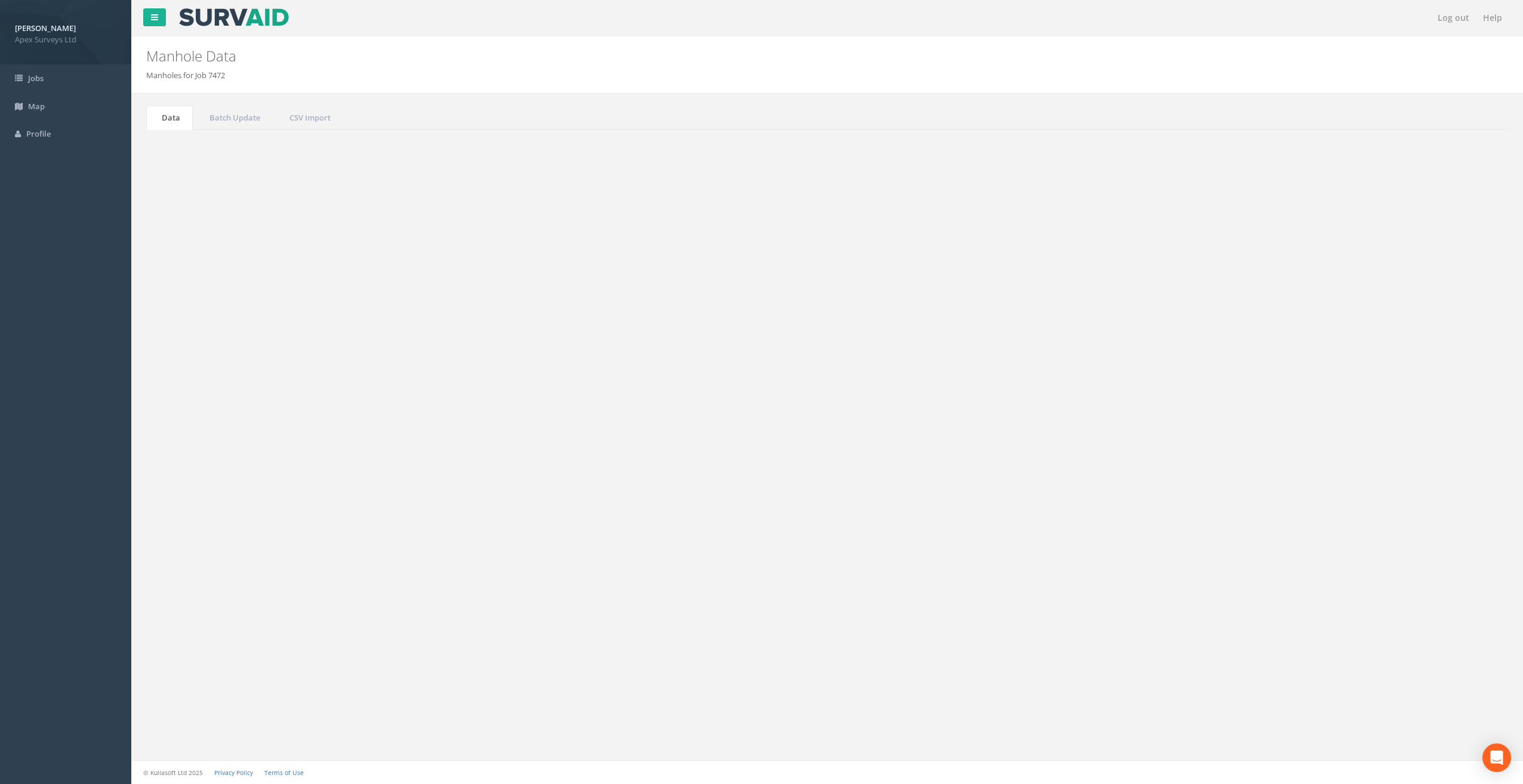
drag, startPoint x: 1412, startPoint y: 313, endPoint x: 1350, endPoint y: 311, distance: 62.0
click at [1354, 312] on div "Search: 56" at bounding box center [1166, 322] width 660 height 21
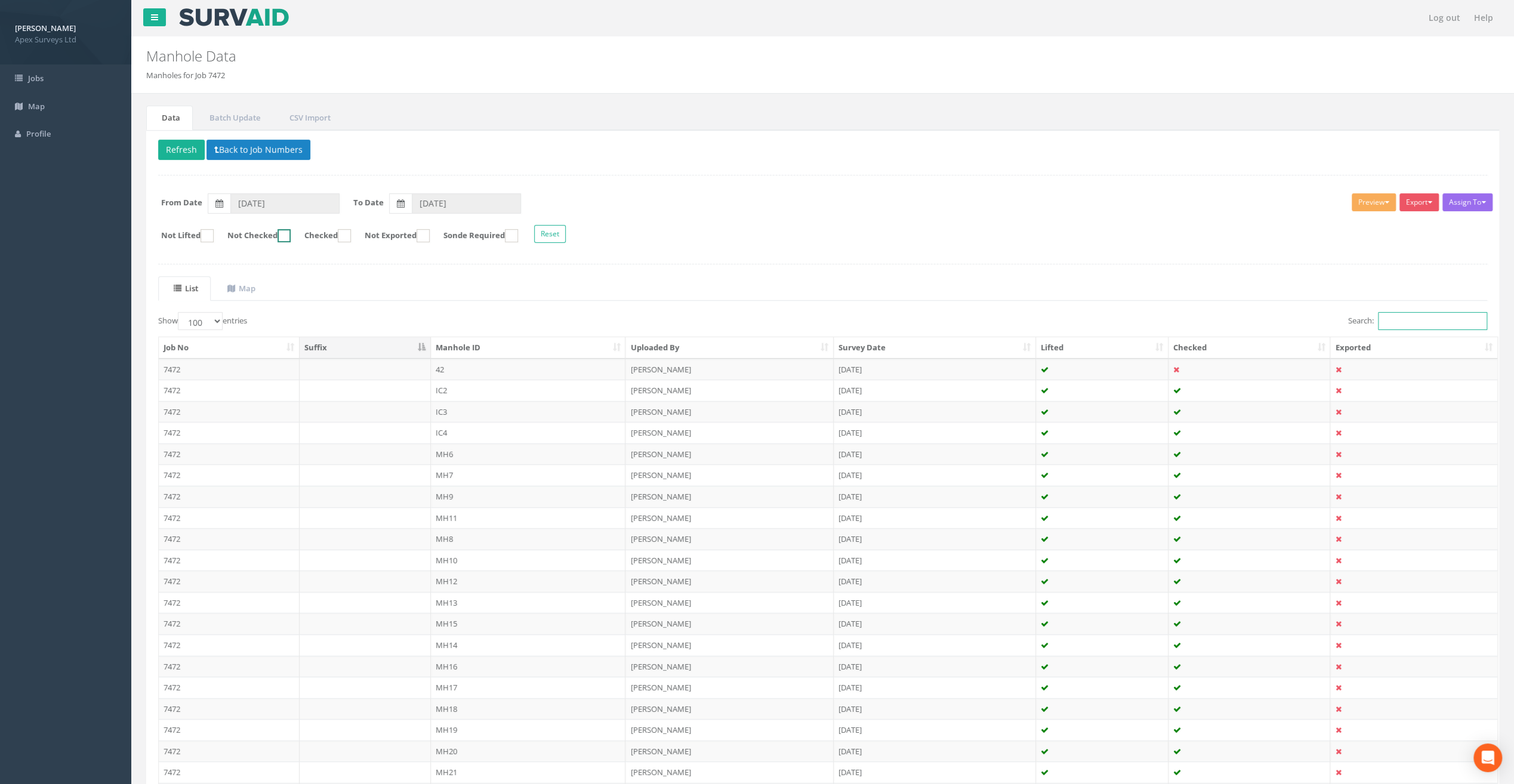
click at [291, 235] on ins at bounding box center [284, 236] width 13 height 13
checkbox input "true"
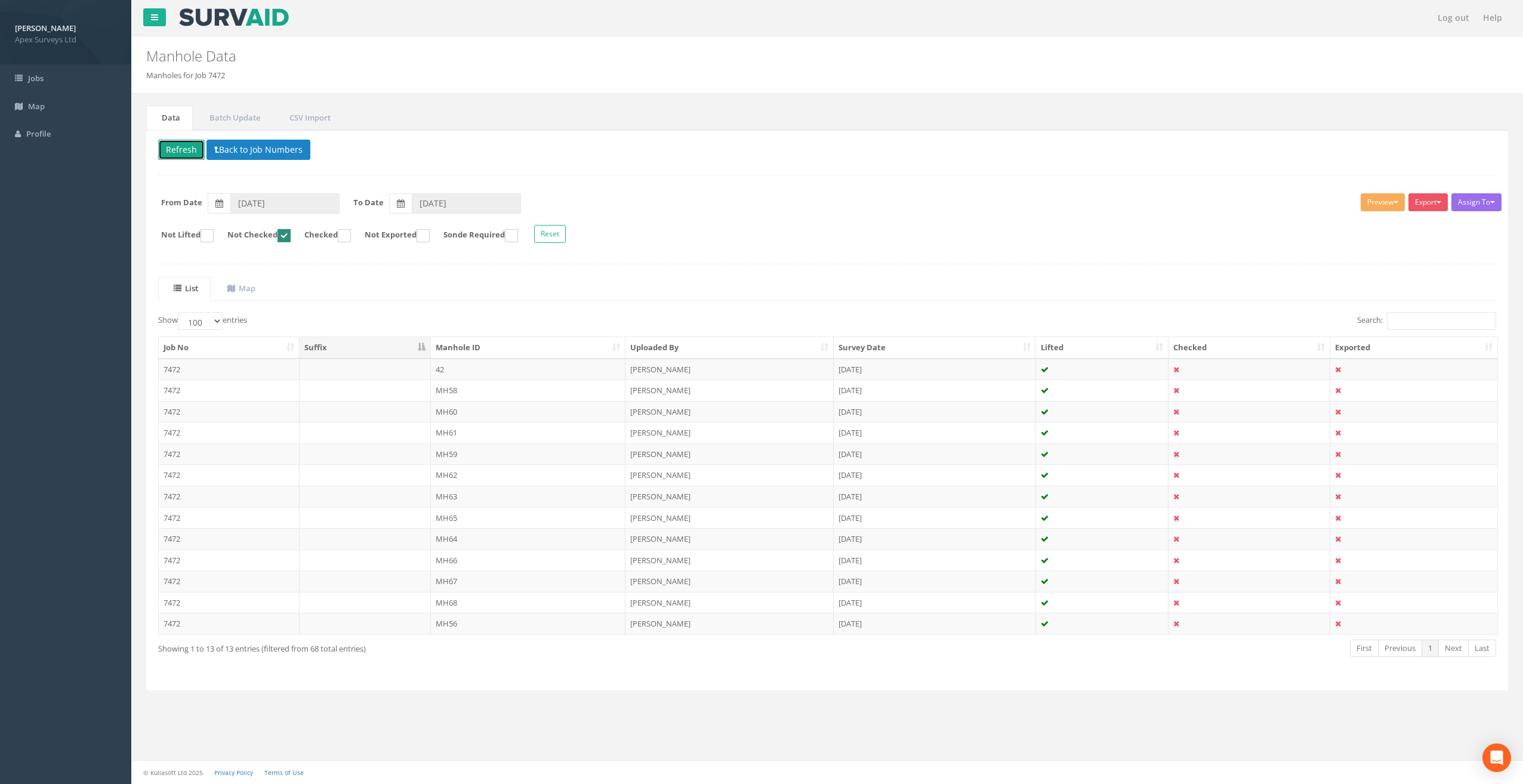
click at [173, 150] on button "Refresh" at bounding box center [180, 149] width 46 height 20
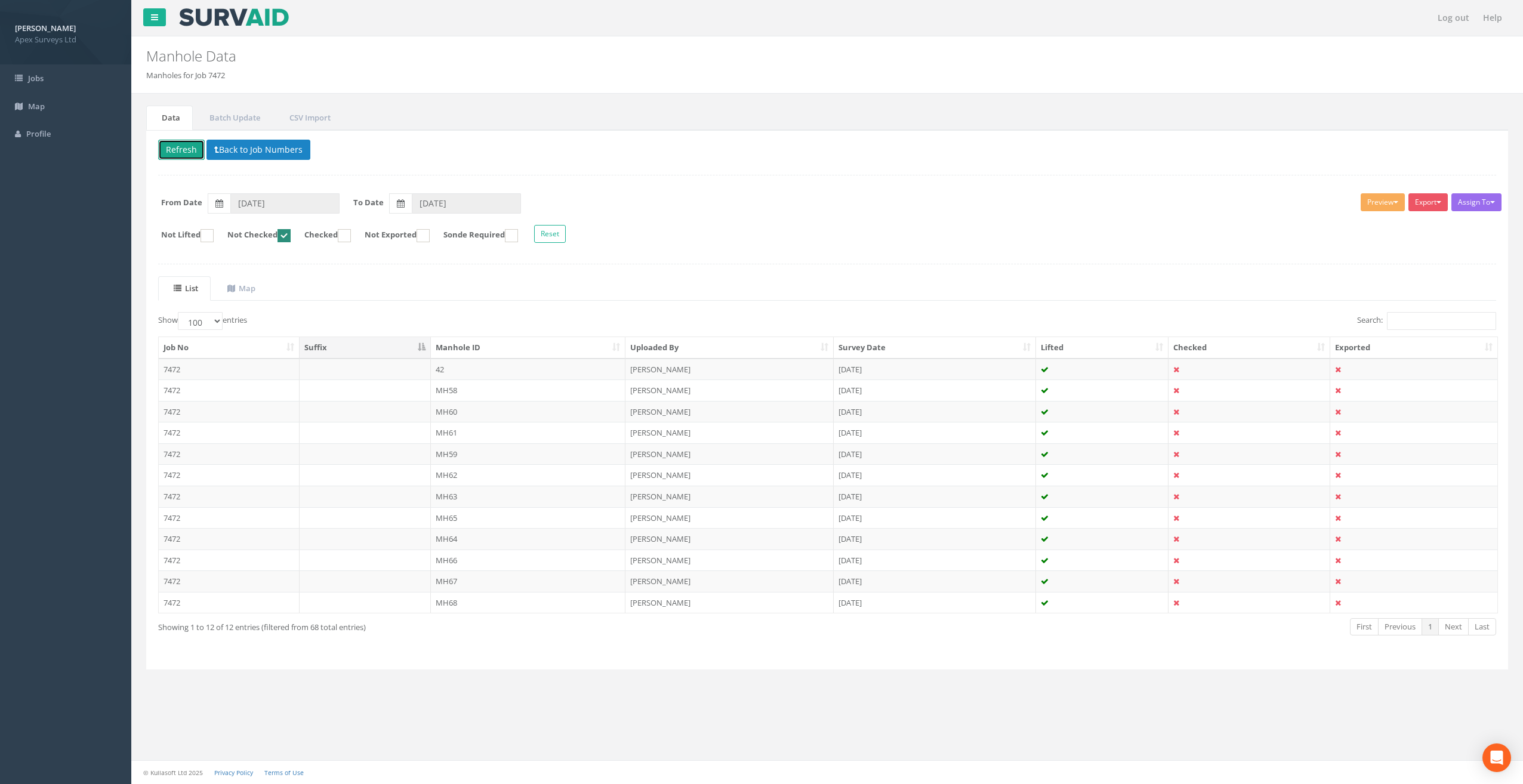
click at [173, 150] on button "Refresh" at bounding box center [180, 149] width 46 height 20
click at [452, 389] on td "MH58" at bounding box center [528, 390] width 196 height 22
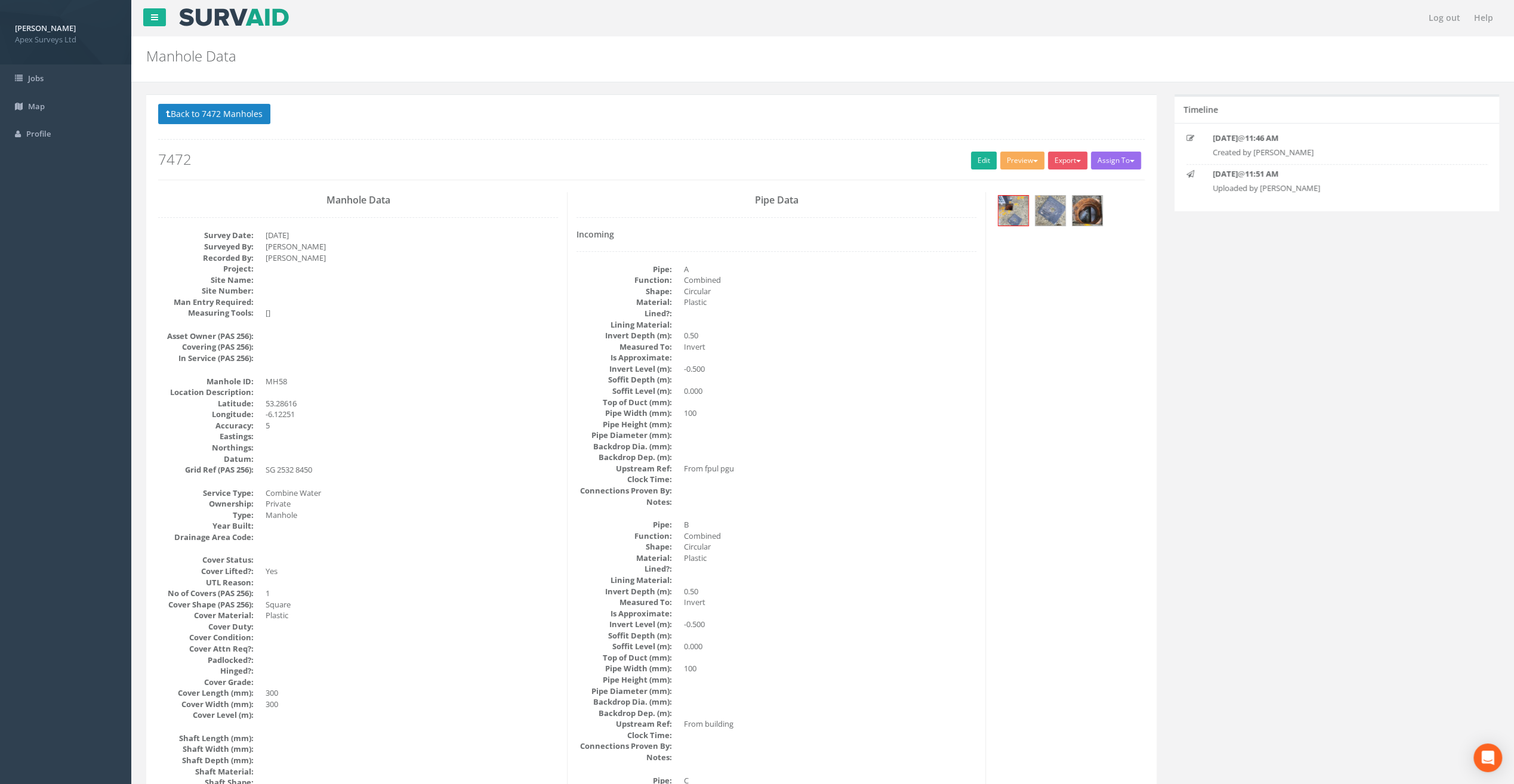
click at [986, 173] on div "Back to 7472 Manholes Back to Map Assign To No Companies Added Export Heathrow …" at bounding box center [651, 142] width 987 height 76
click at [982, 162] on link "Edit" at bounding box center [984, 160] width 26 height 18
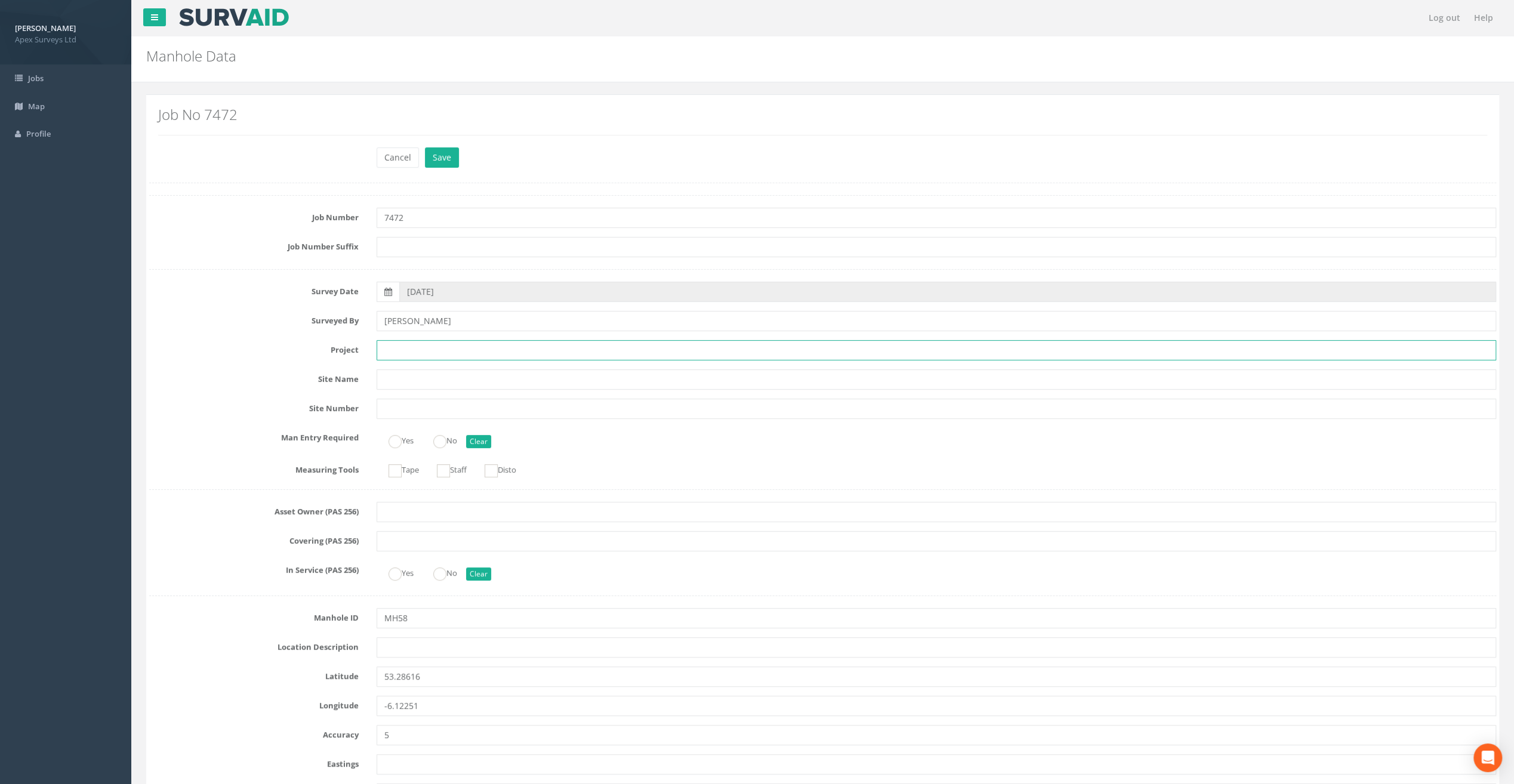
click at [429, 354] on input "text" at bounding box center [937, 349] width 1120 height 20
paste input "Glasthule Buildings"
type input "Glasthule Buildings"
click at [197, 281] on label "Survey Date" at bounding box center [253, 289] width 228 height 15
click at [404, 638] on input "text" at bounding box center [937, 647] width 1120 height 20
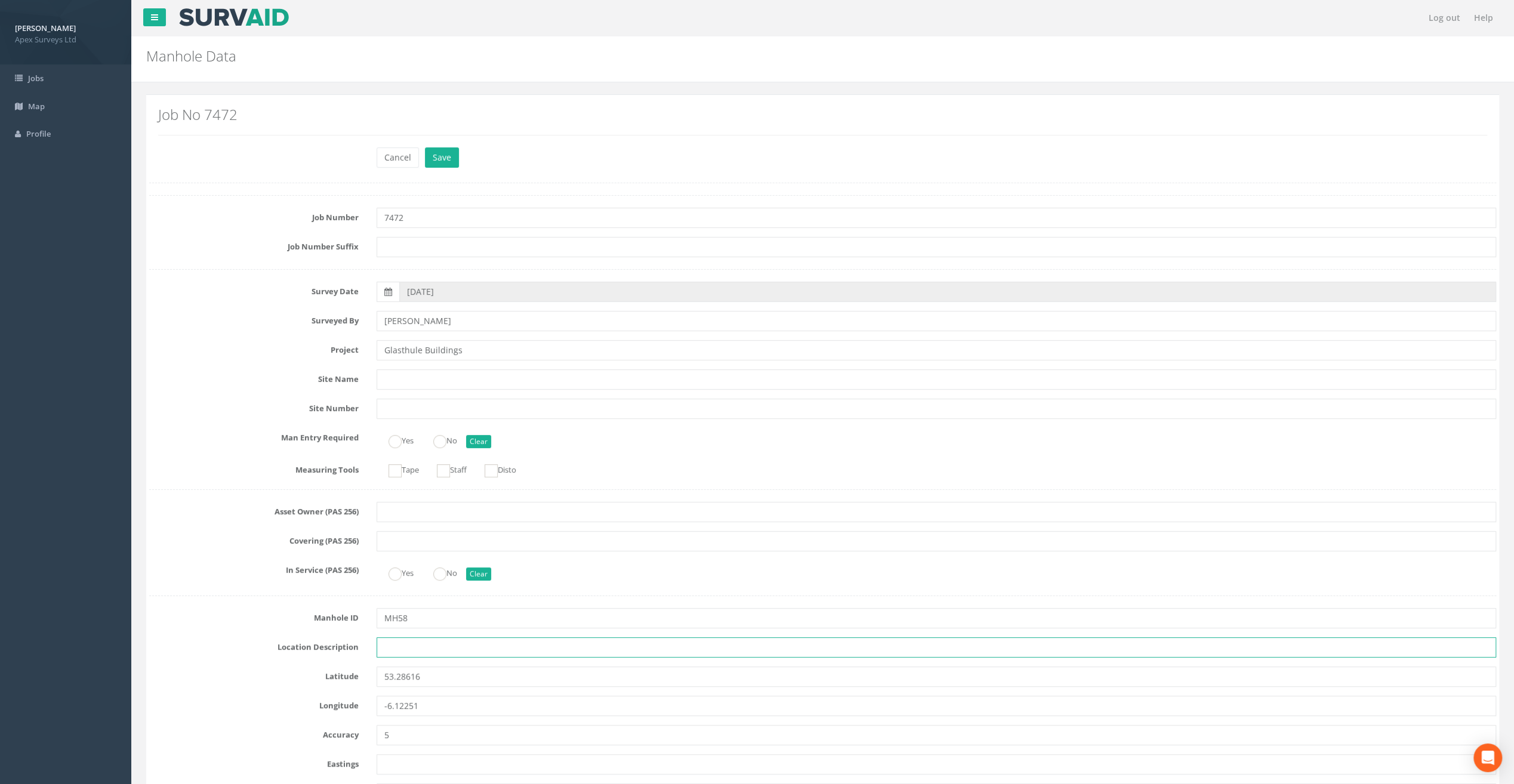
paste input "Sandycove"
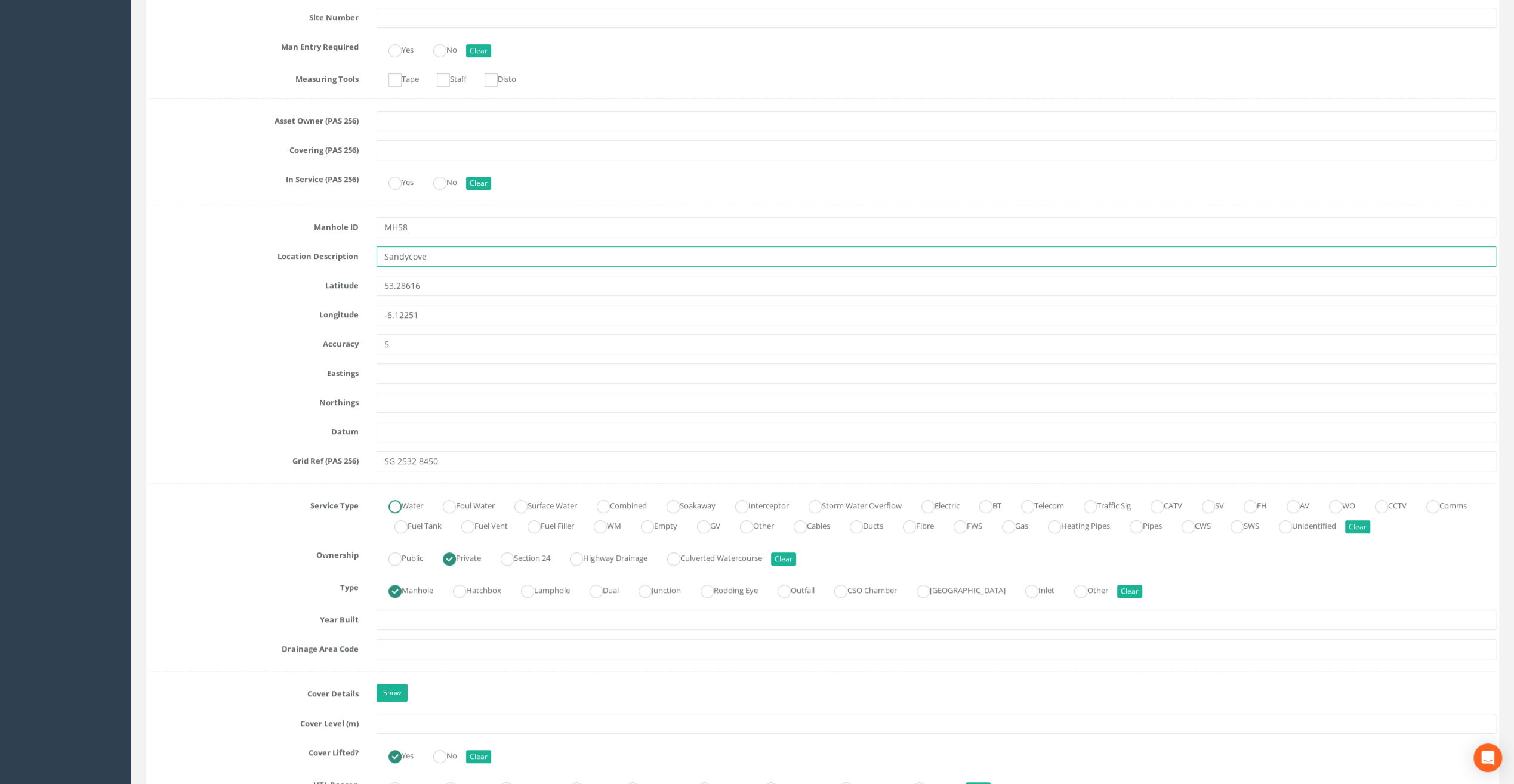
scroll to position [537, 0]
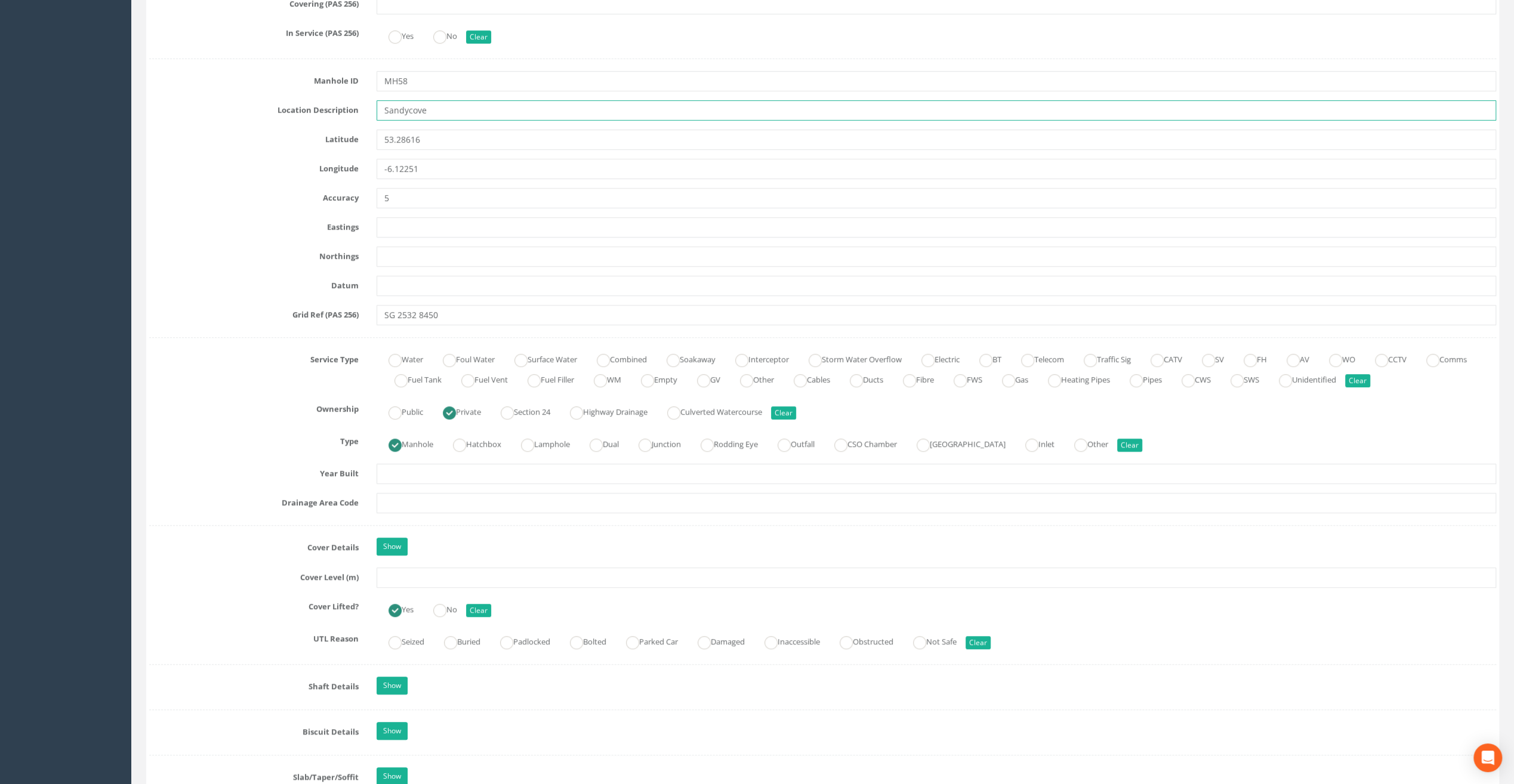
type input "Sandycove"
click at [401, 578] on input "text" at bounding box center [937, 577] width 1120 height 20
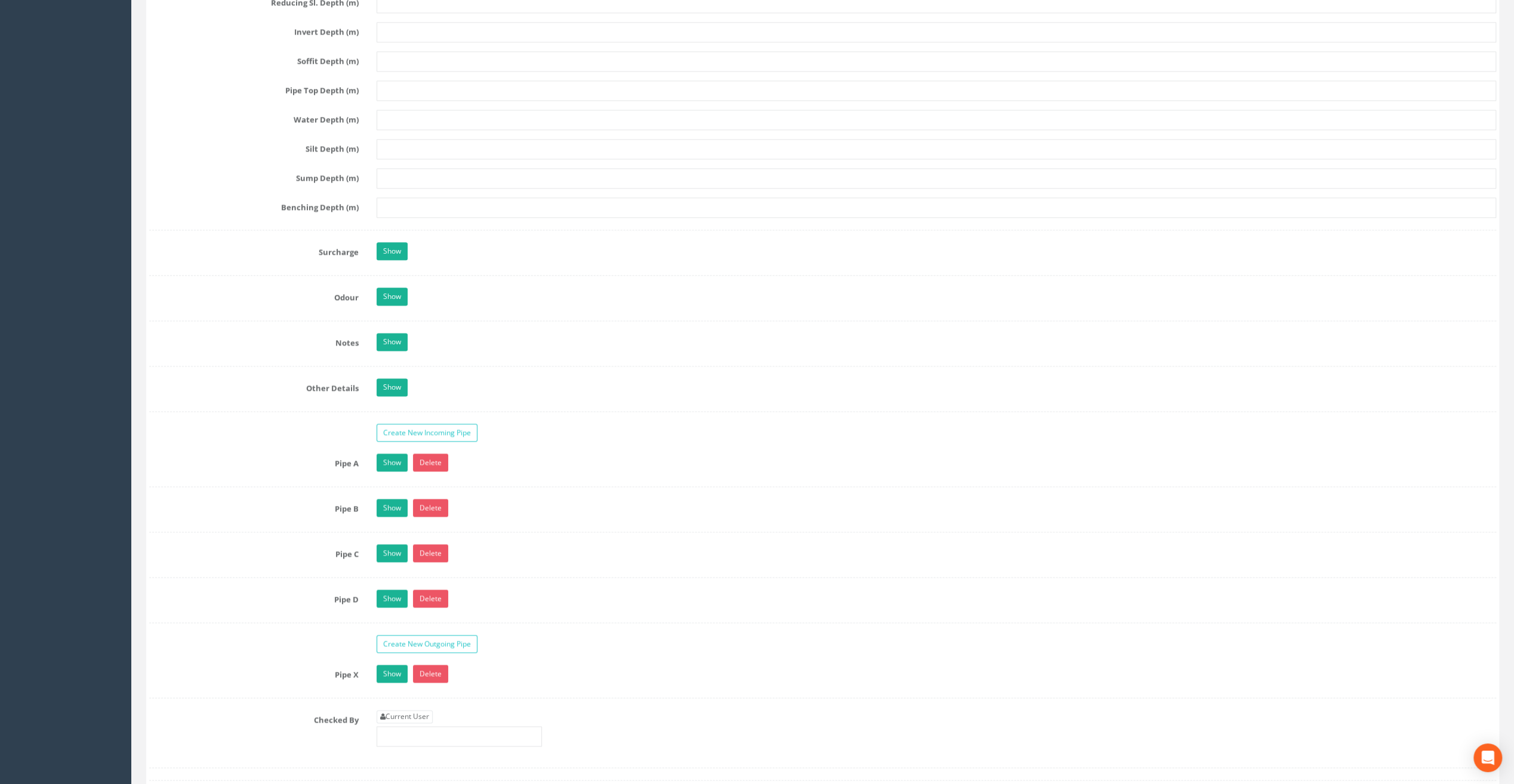
scroll to position [1611, 0]
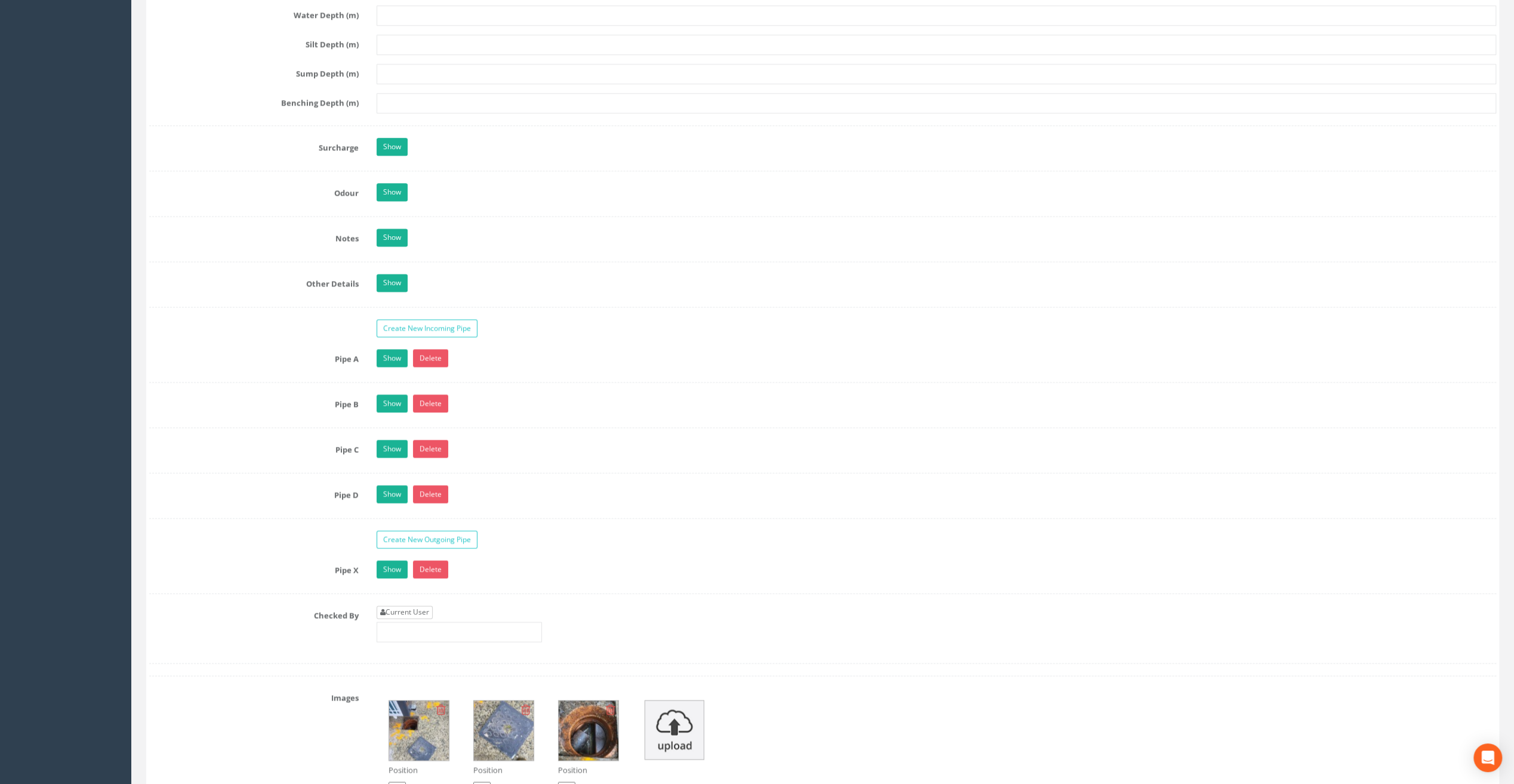
type input "9.07"
click at [412, 605] on link "Current User" at bounding box center [404, 612] width 56 height 13
type input "[PERSON_NAME]"
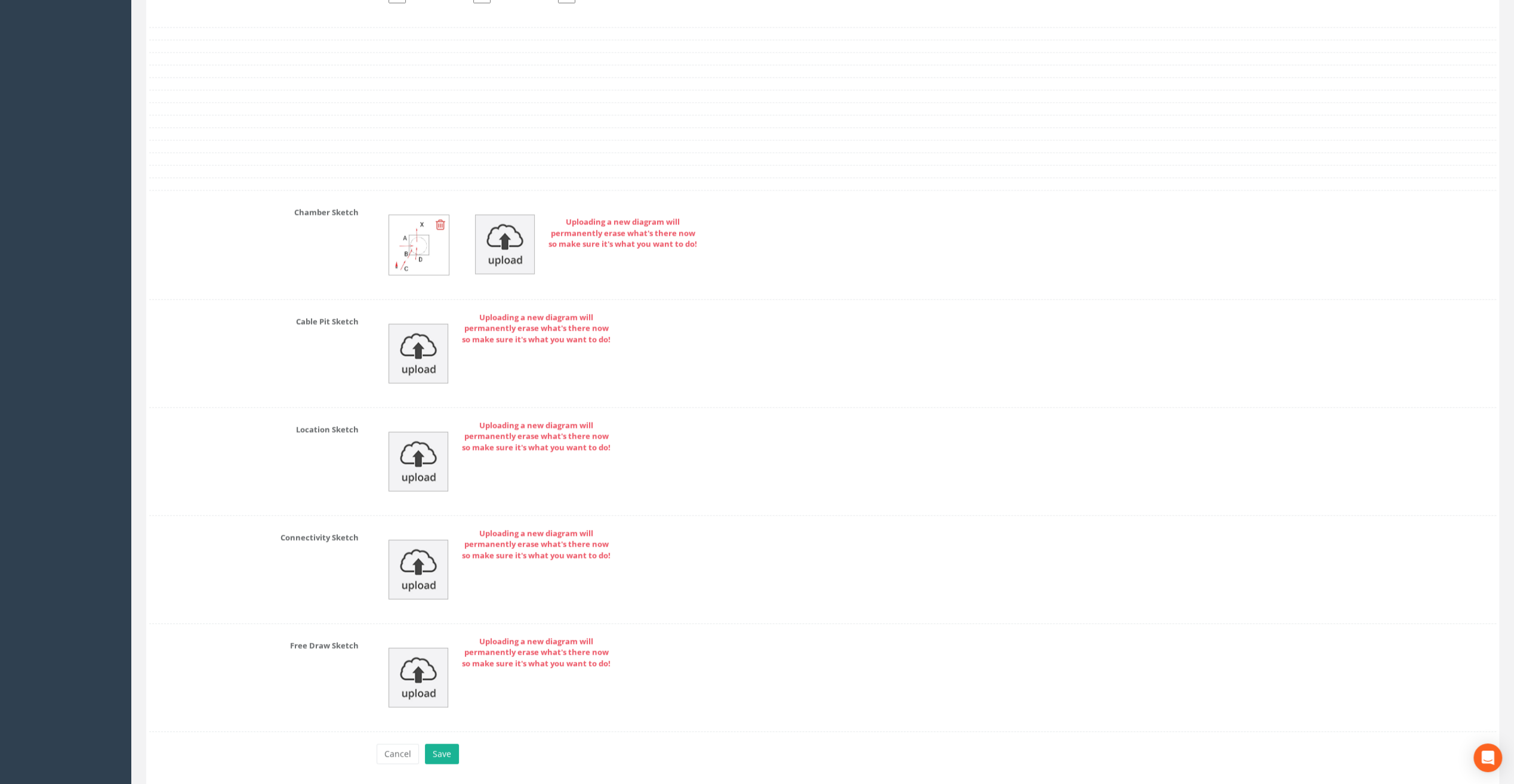
scroll to position [2431, 0]
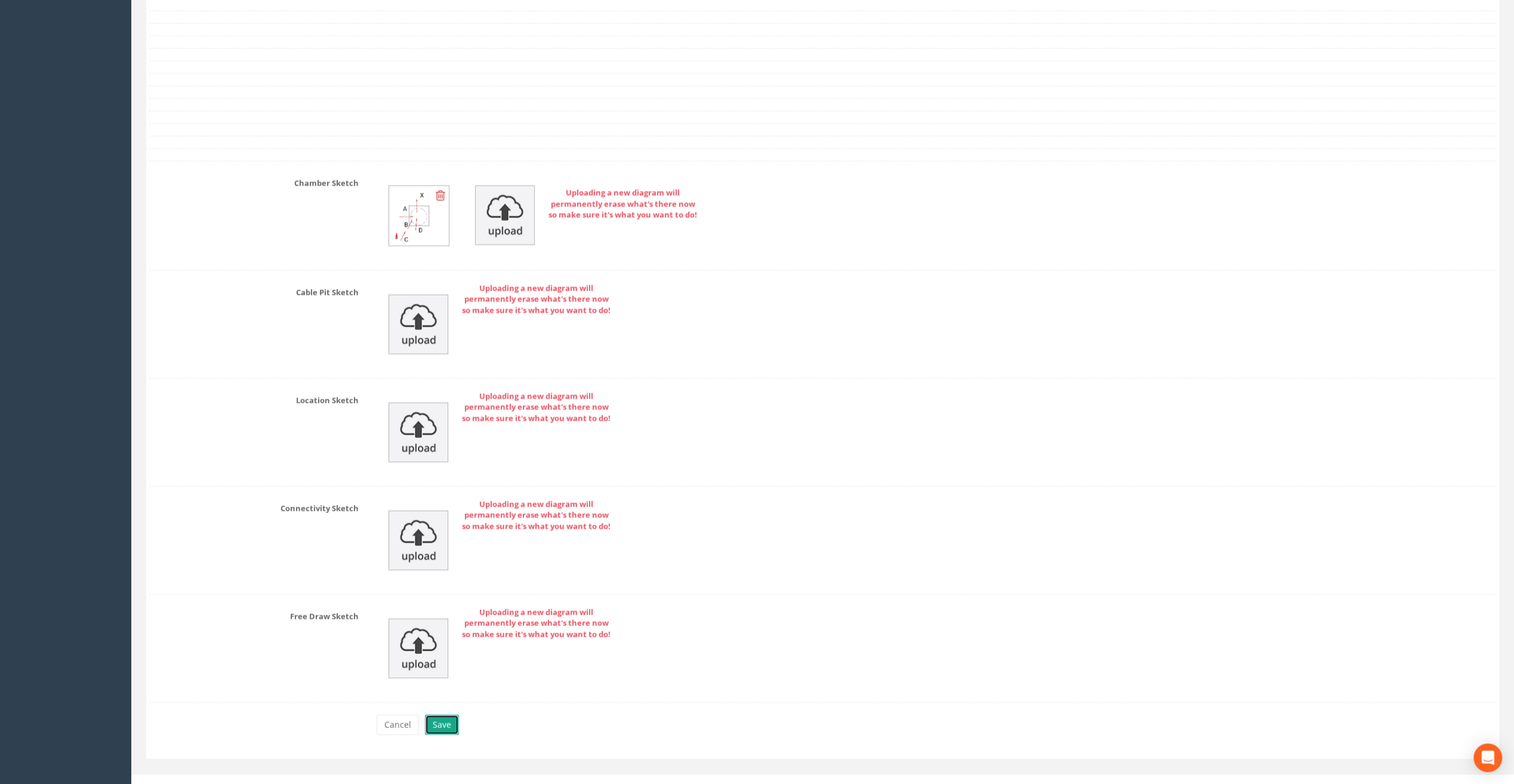
click at [450, 715] on button "Save" at bounding box center [442, 724] width 34 height 20
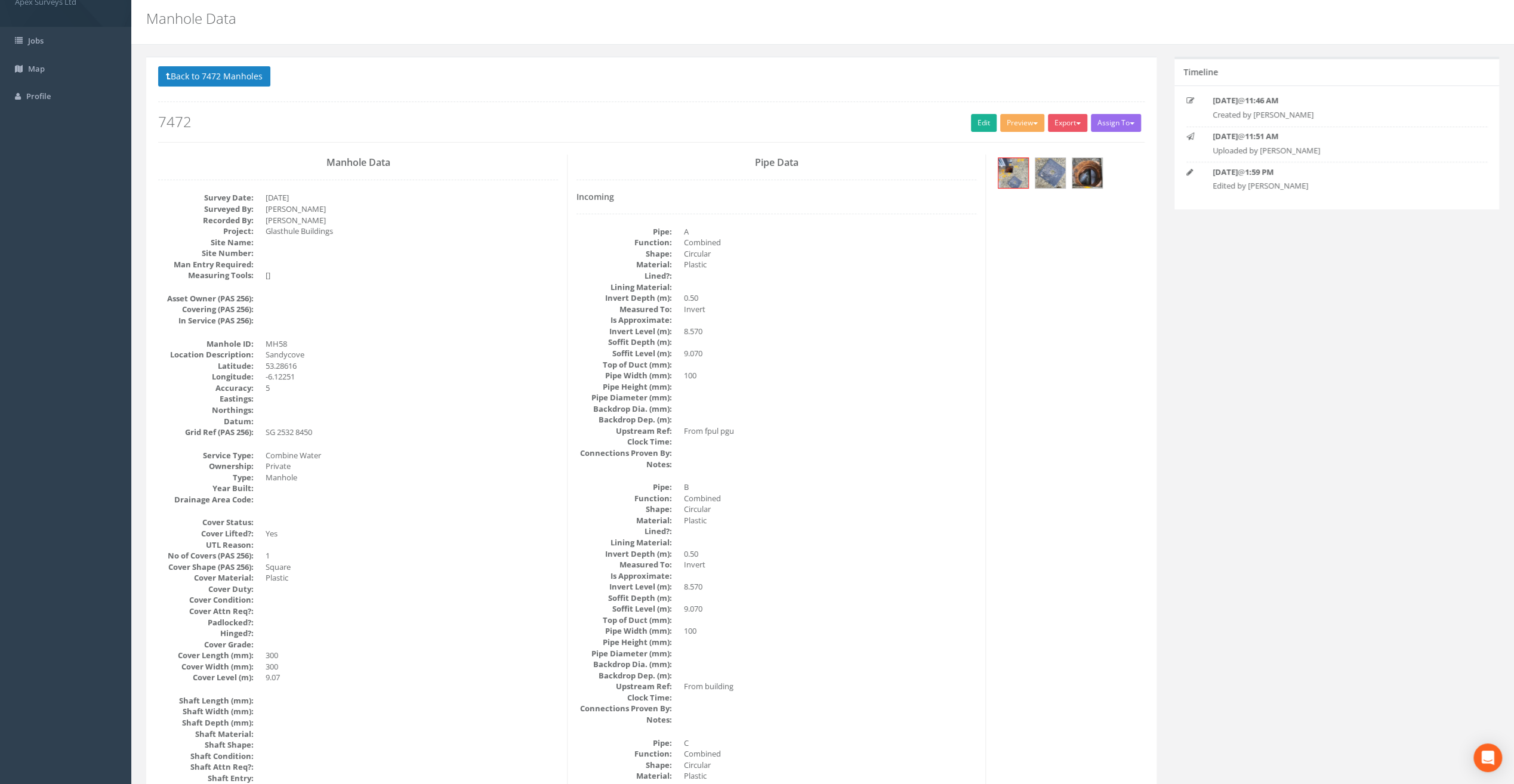
scroll to position [0, 0]
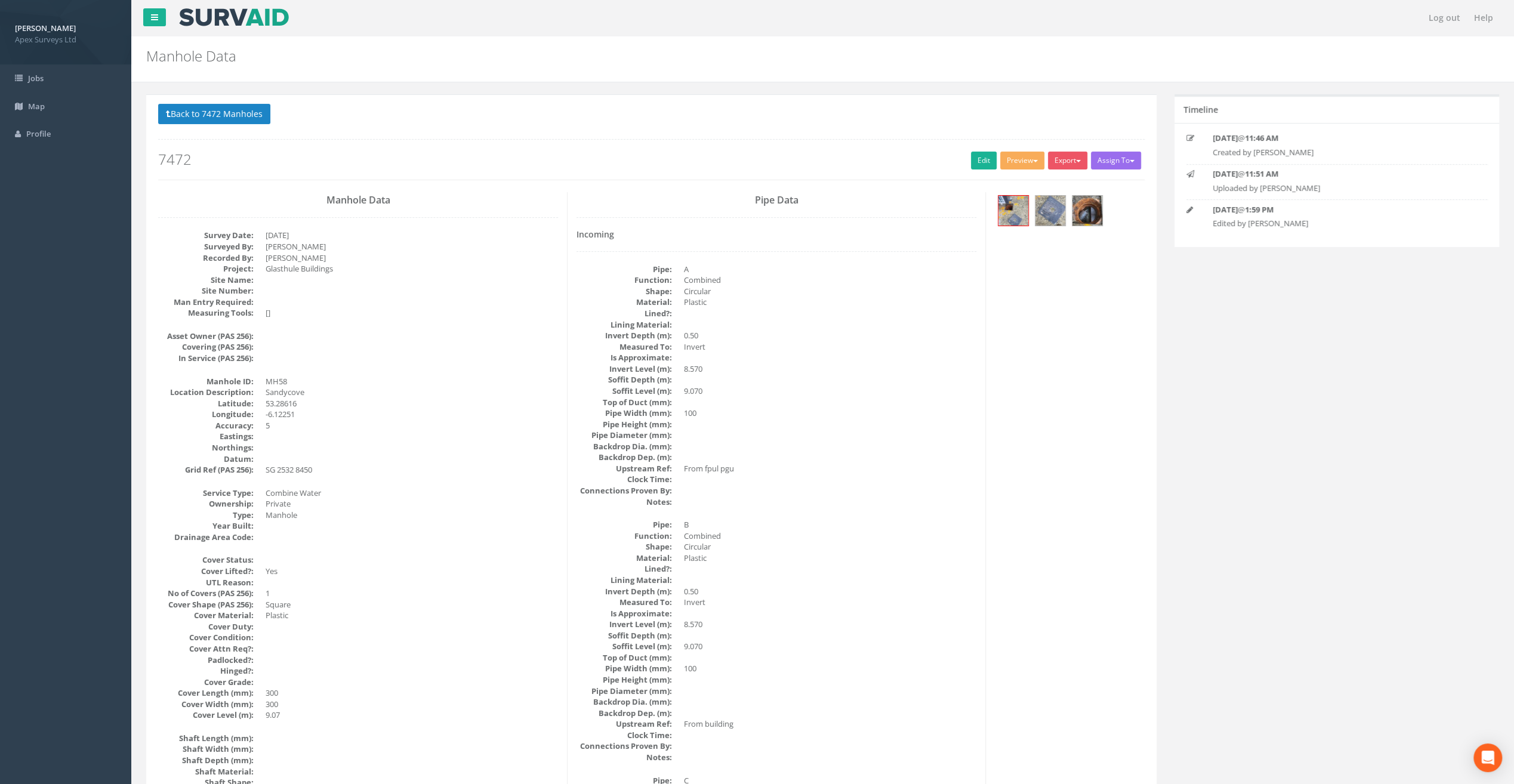
click at [244, 124] on p "Back to 7472 Manholes Back to Map" at bounding box center [651, 115] width 987 height 24
click at [239, 114] on button "Back to 7472 Manholes" at bounding box center [214, 113] width 112 height 20
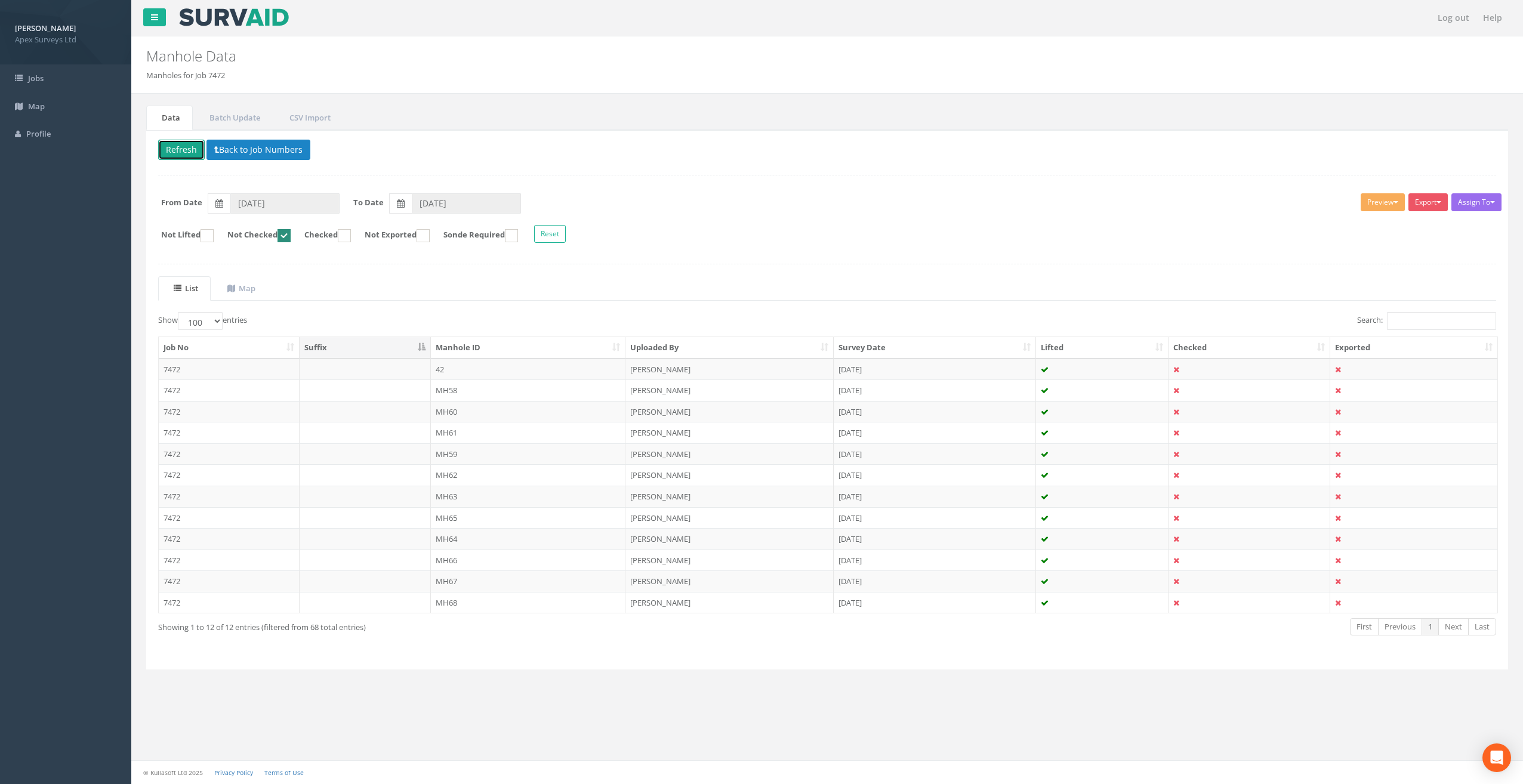
click at [187, 148] on button "Refresh" at bounding box center [180, 149] width 46 height 20
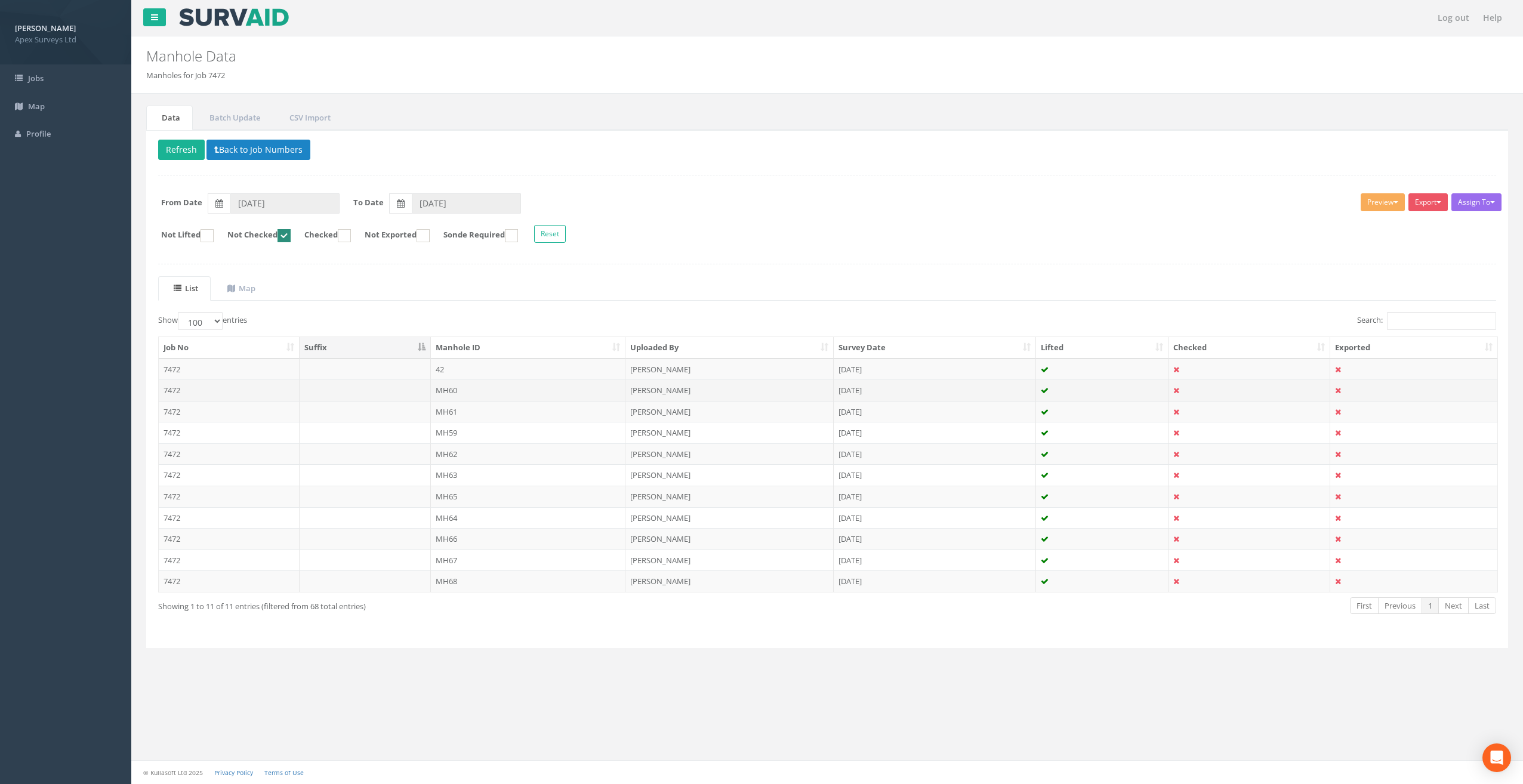
click at [452, 386] on td "MH60" at bounding box center [528, 390] width 196 height 22
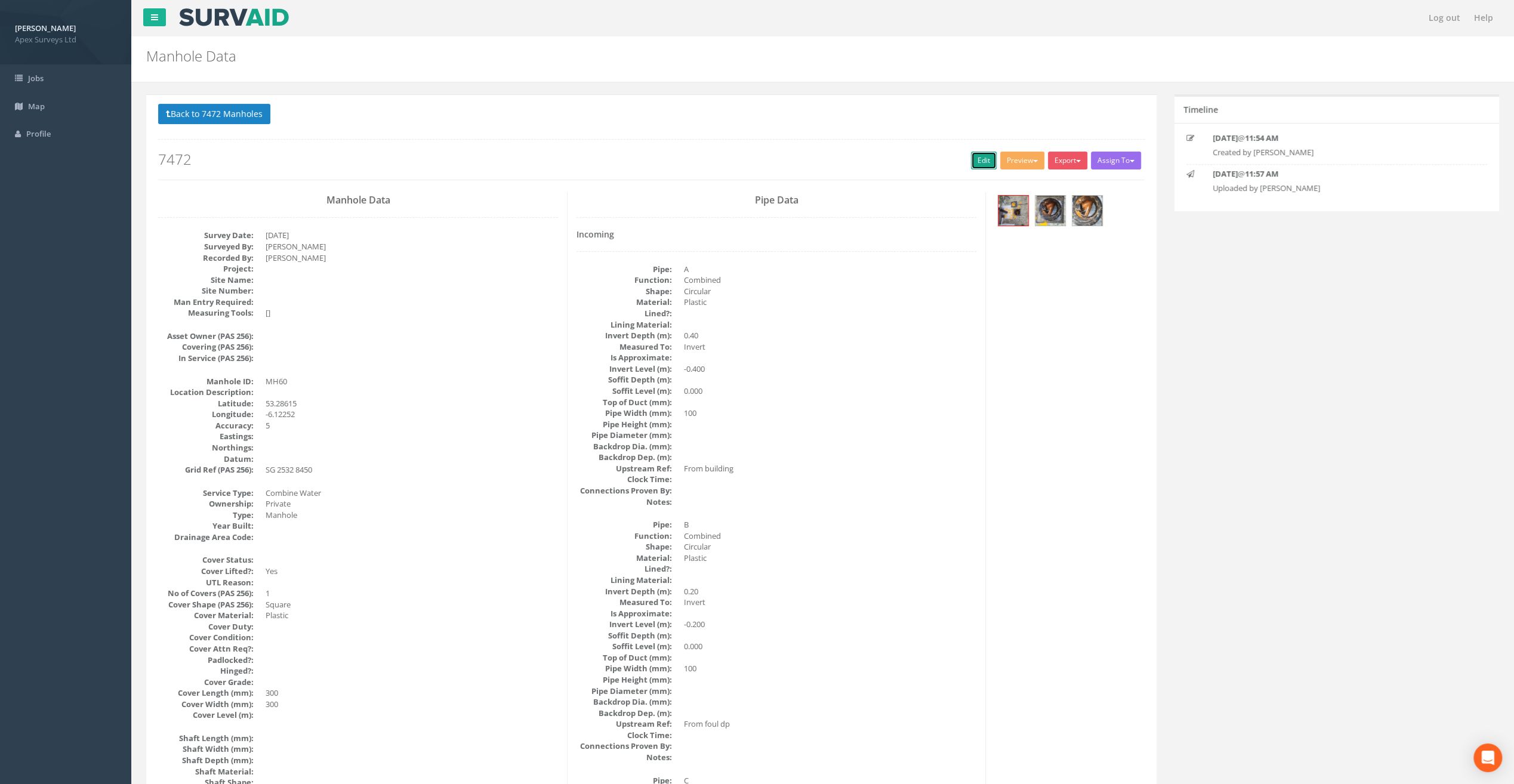
click at [972, 156] on link "Edit" at bounding box center [984, 160] width 26 height 18
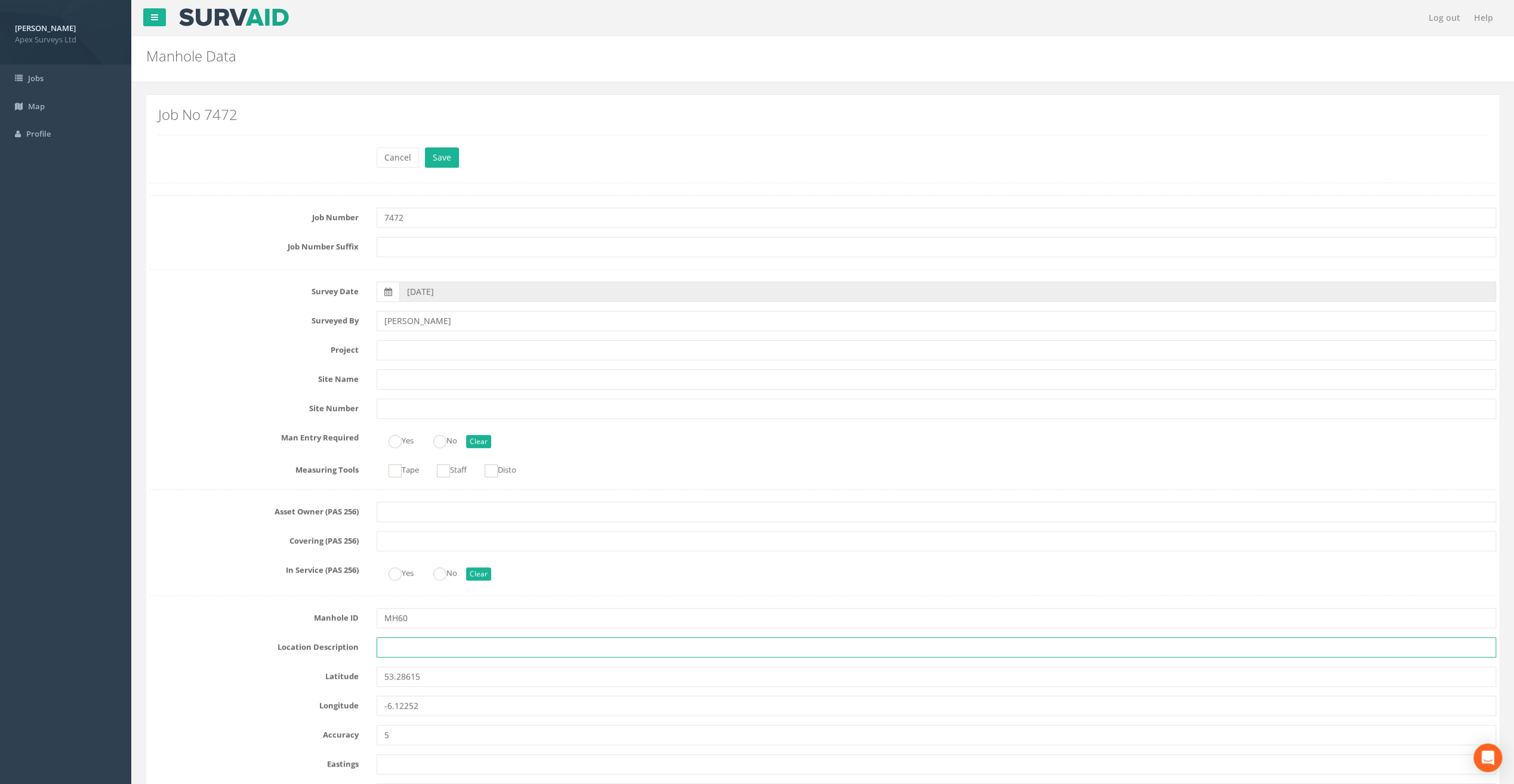
click at [407, 651] on input "text" at bounding box center [937, 647] width 1120 height 20
paste input "Sandycove"
type input "Sandycove"
click at [192, 155] on div "Cancel Save Delete" at bounding box center [822, 159] width 1366 height 24
click at [391, 347] on input "text" at bounding box center [937, 349] width 1120 height 20
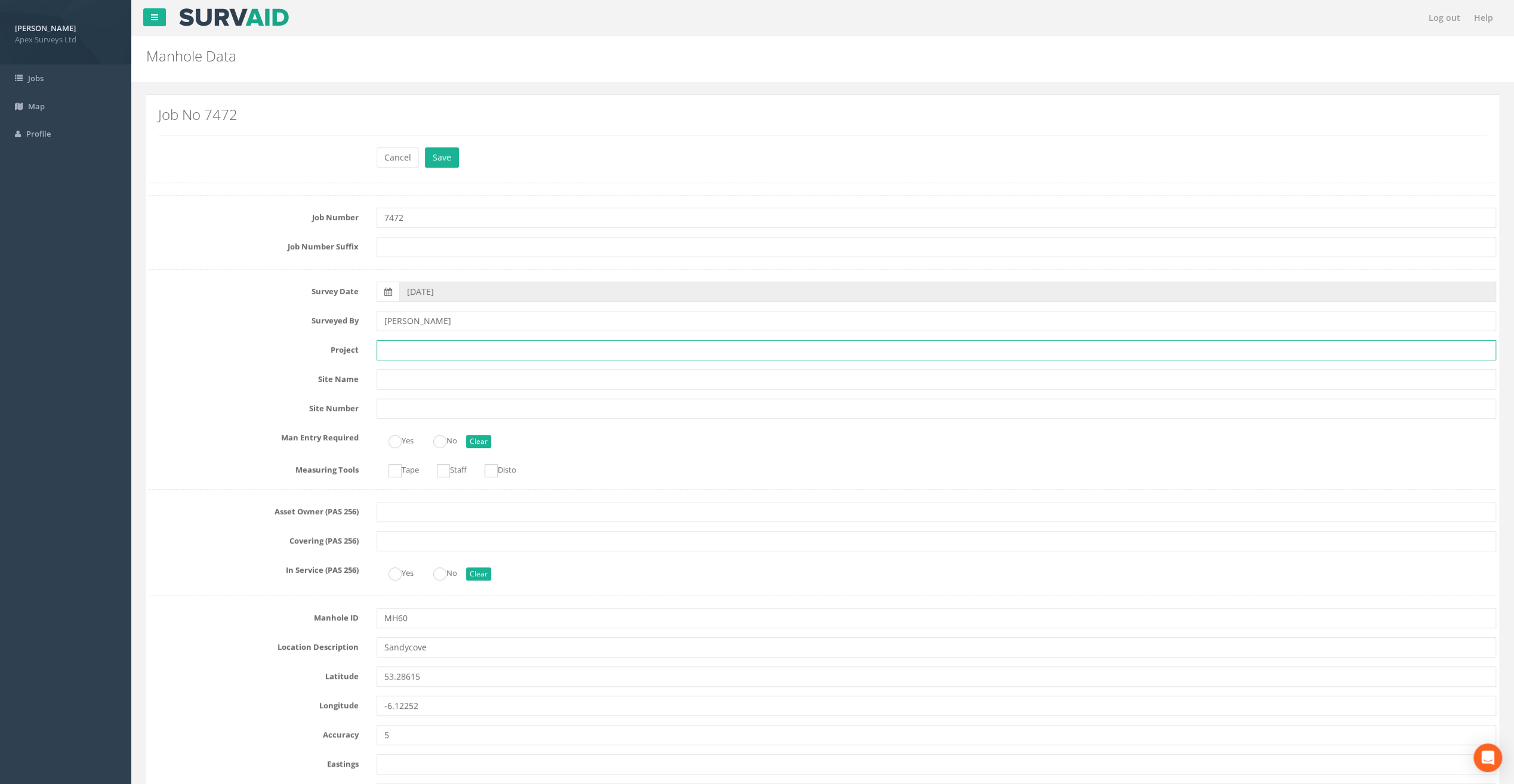
paste input "Glasthule Buildings"
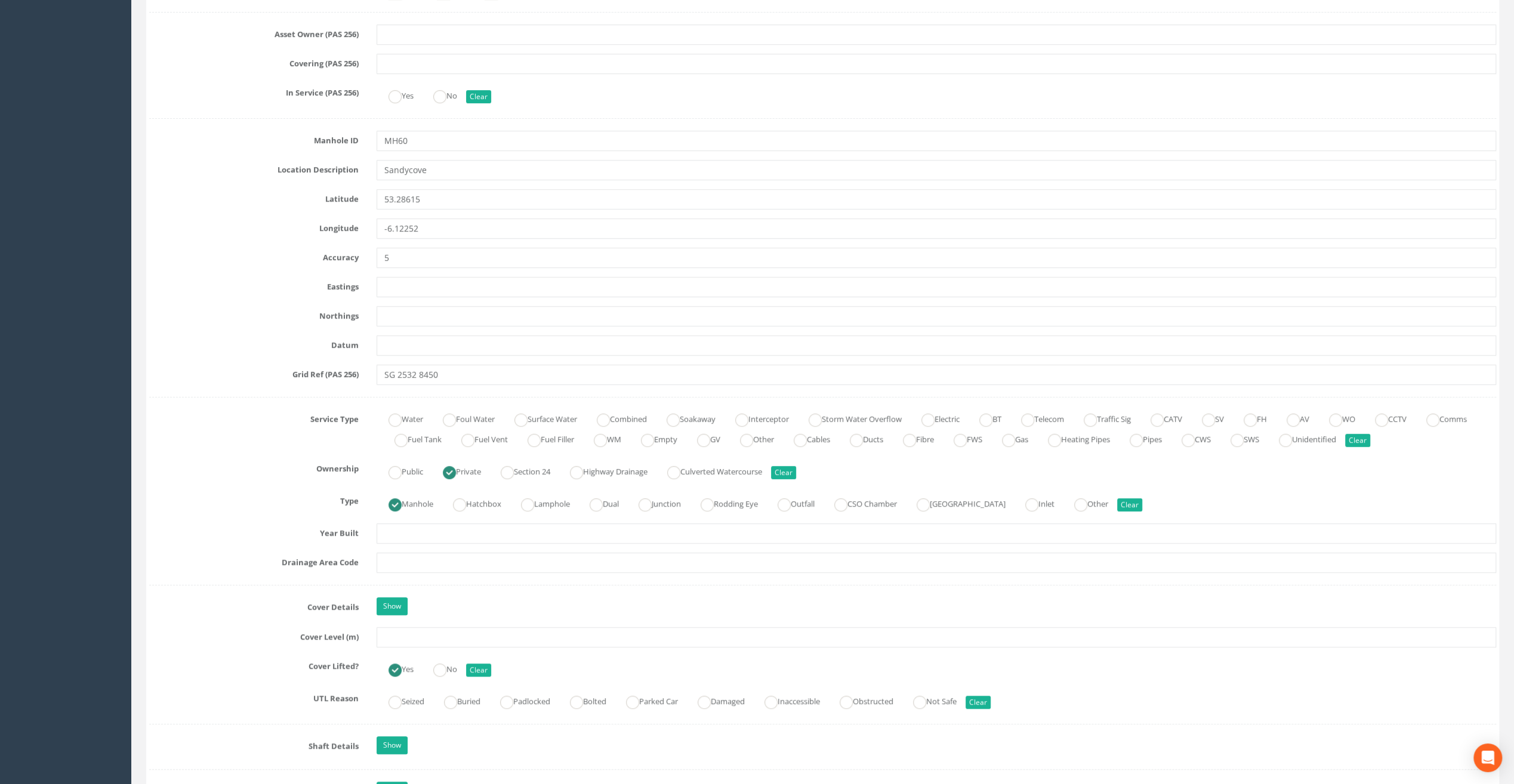
scroll to position [597, 0]
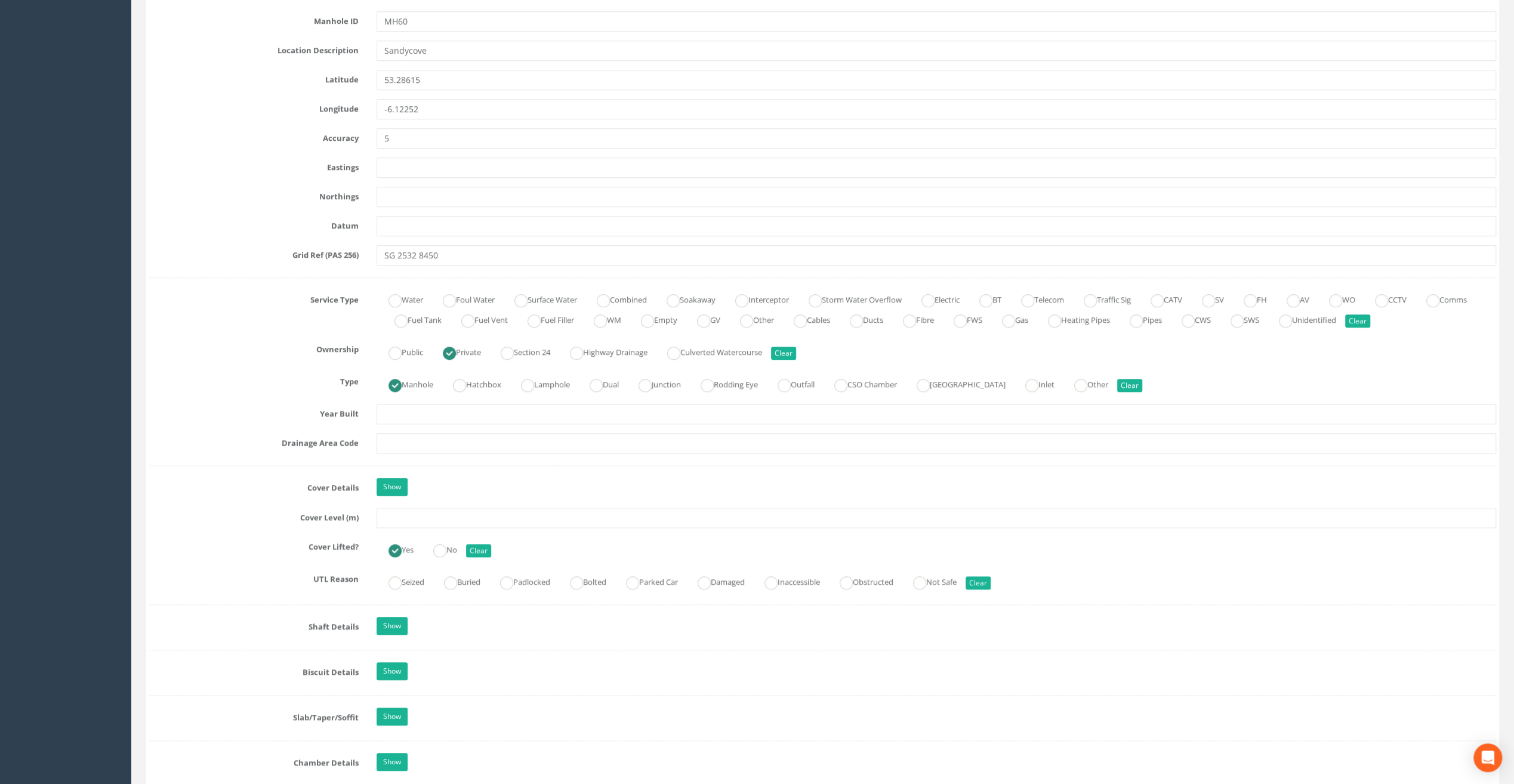
type input "Glasthule Buildings"
click at [401, 514] on input "text" at bounding box center [937, 518] width 1120 height 20
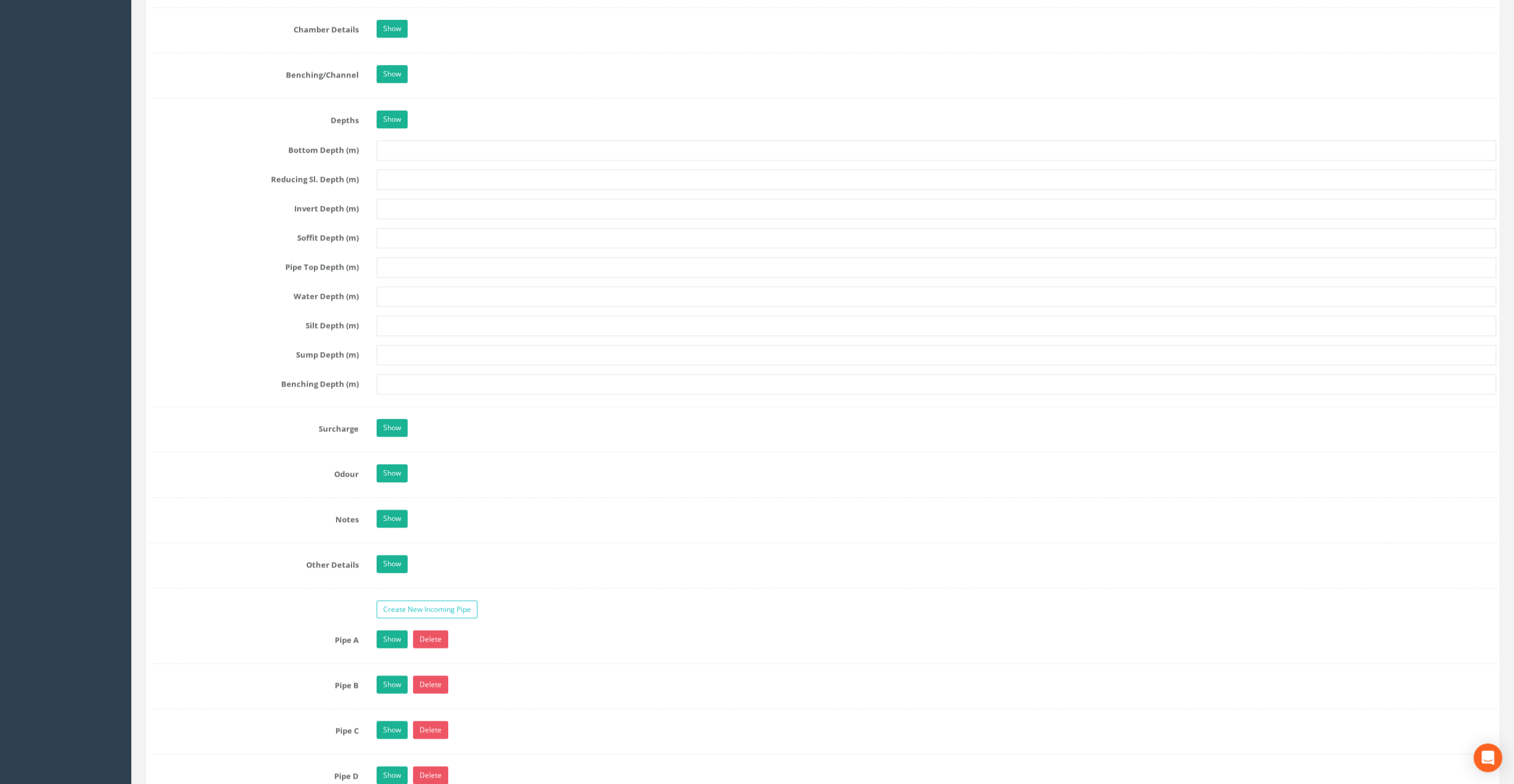
scroll to position [1491, 0]
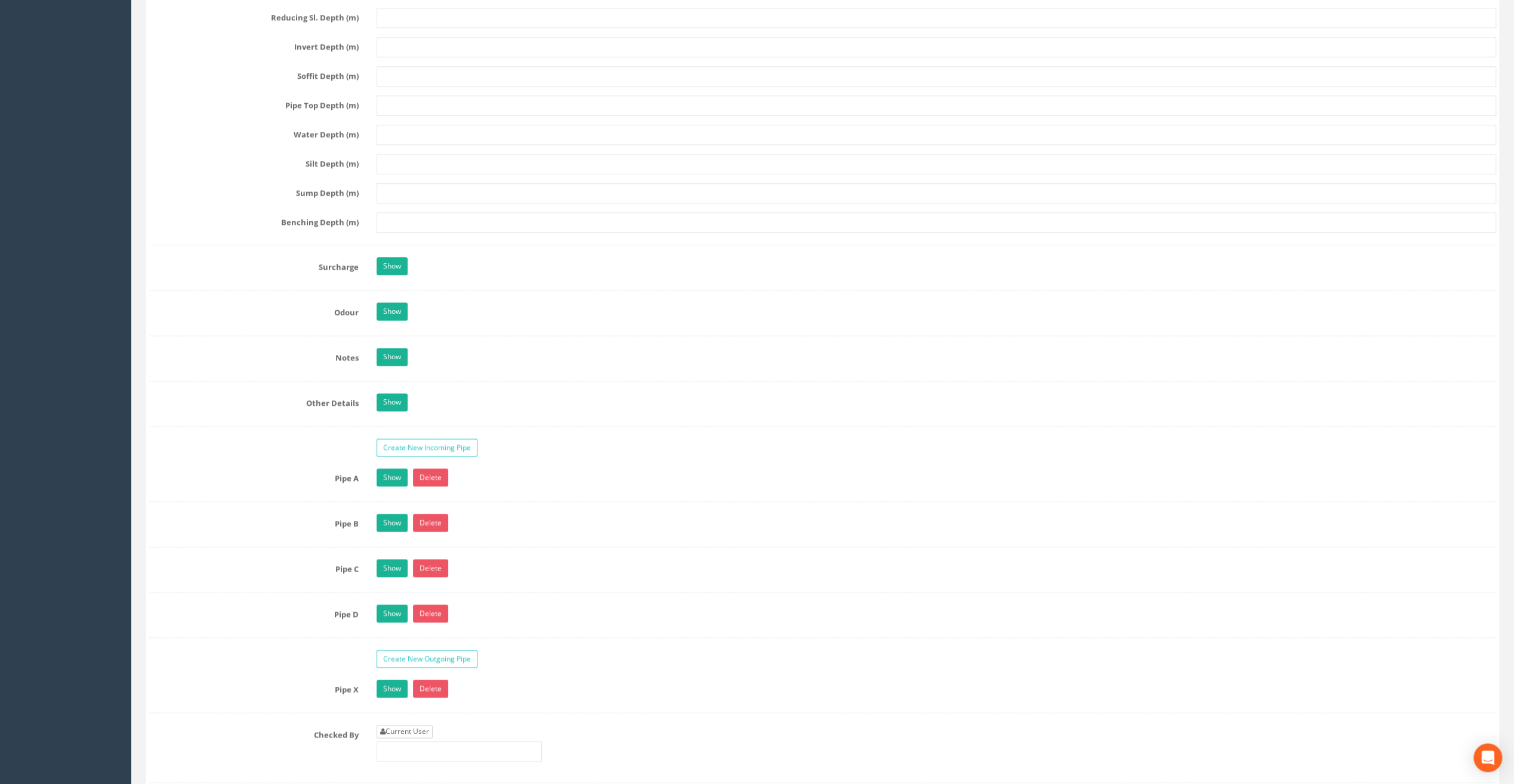
type input "9.27"
click at [406, 724] on link "Current User" at bounding box center [404, 731] width 56 height 13
type input "[PERSON_NAME]"
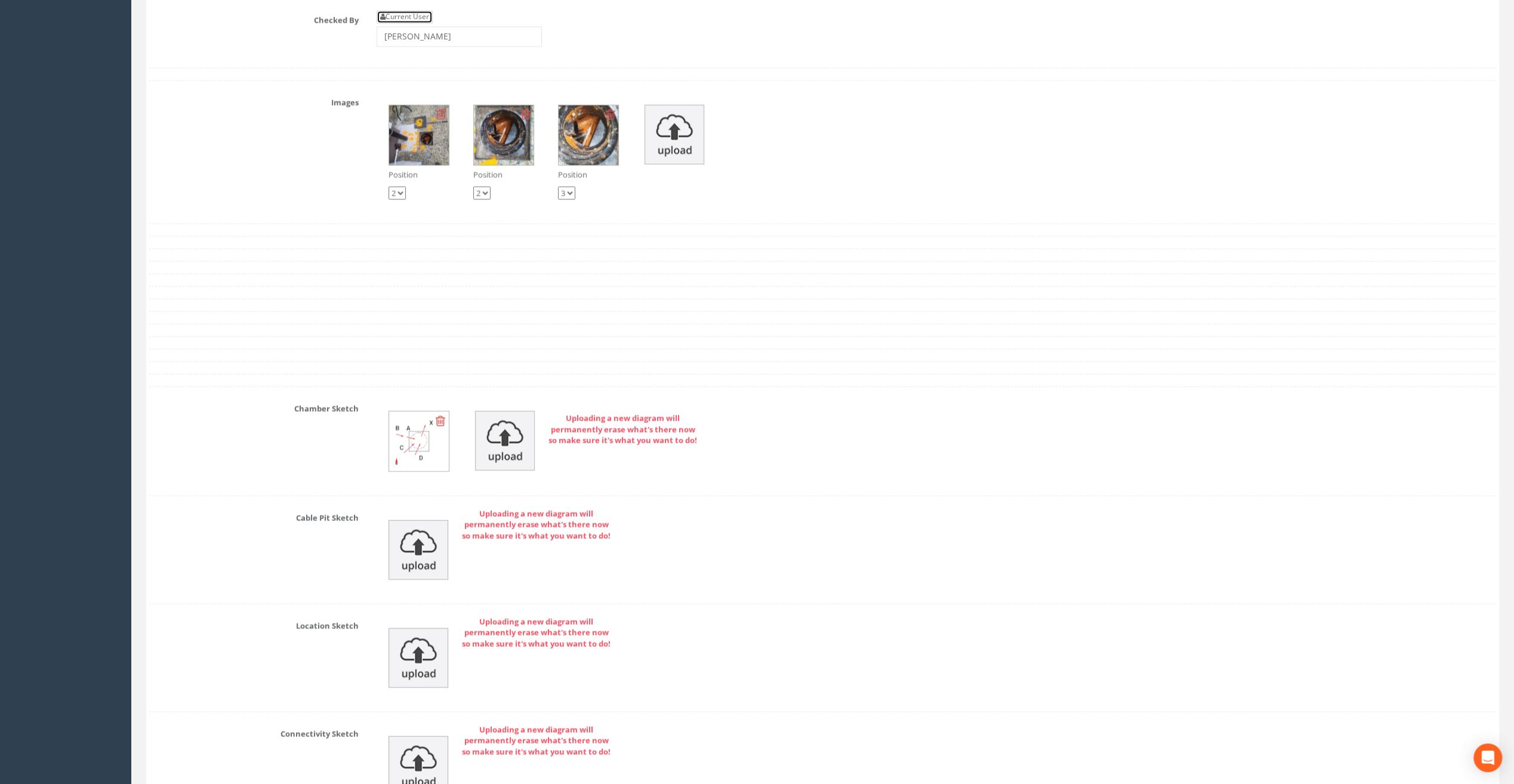
scroll to position [2431, 0]
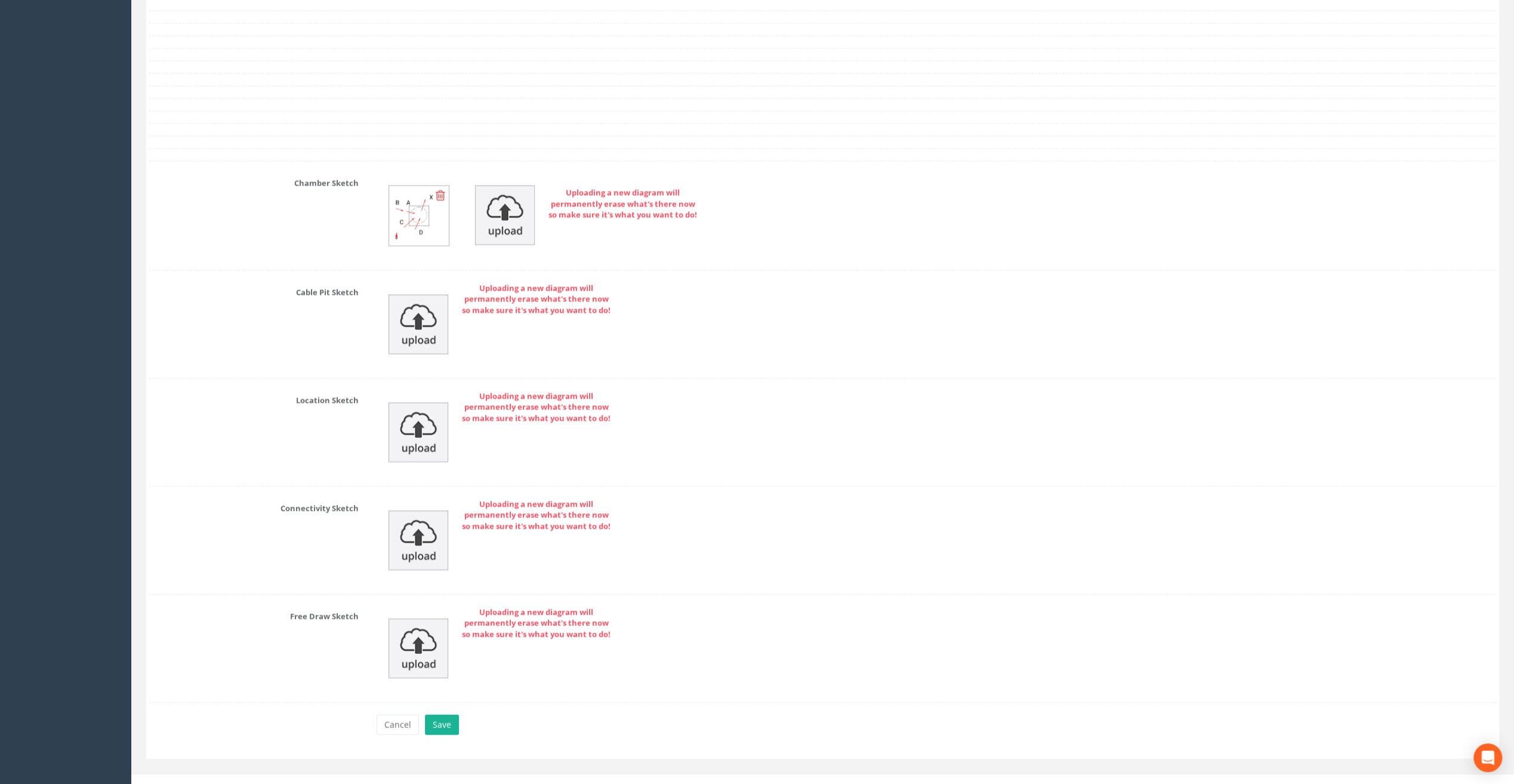
click at [445, 715] on button "Save" at bounding box center [442, 724] width 34 height 20
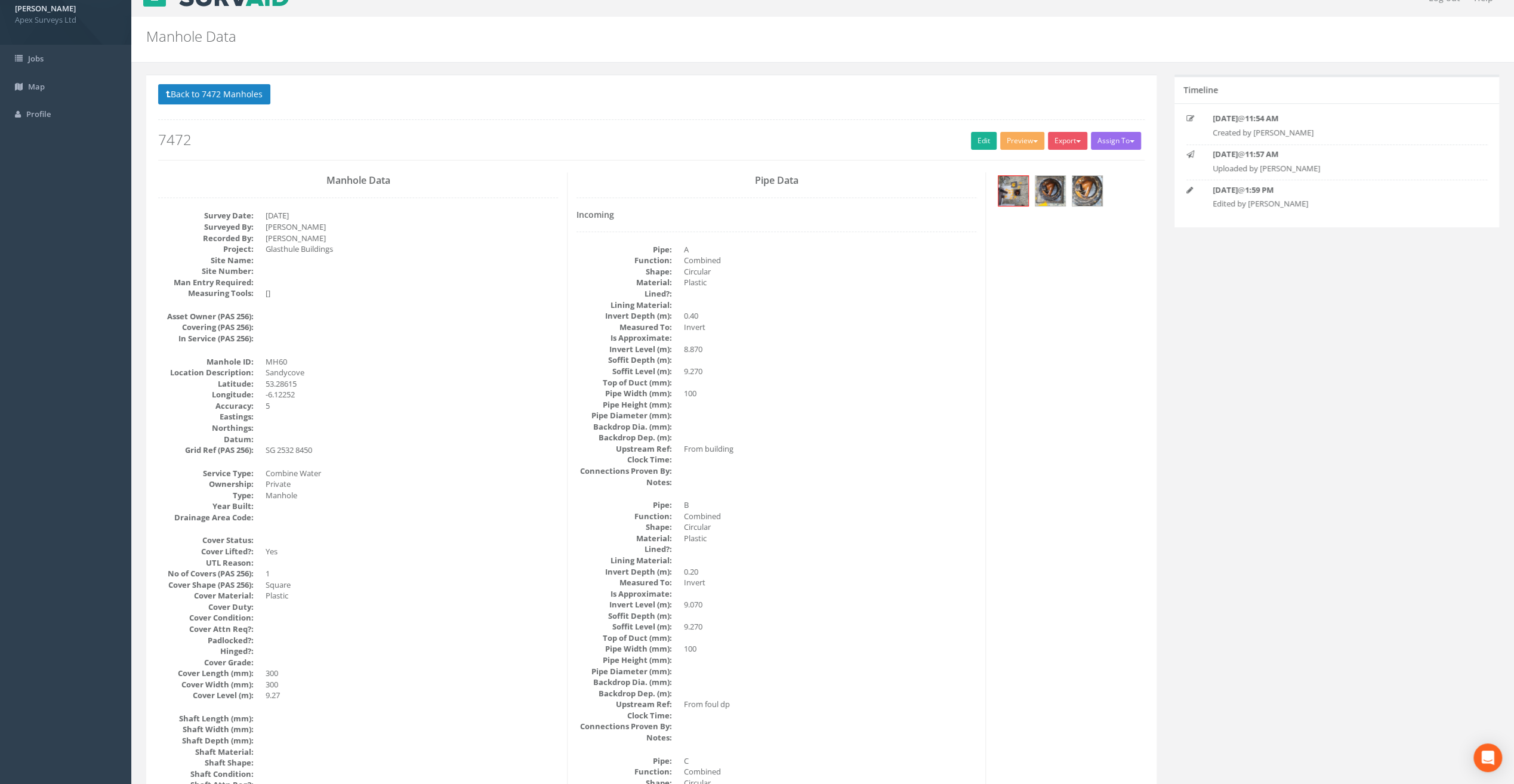
scroll to position [0, 0]
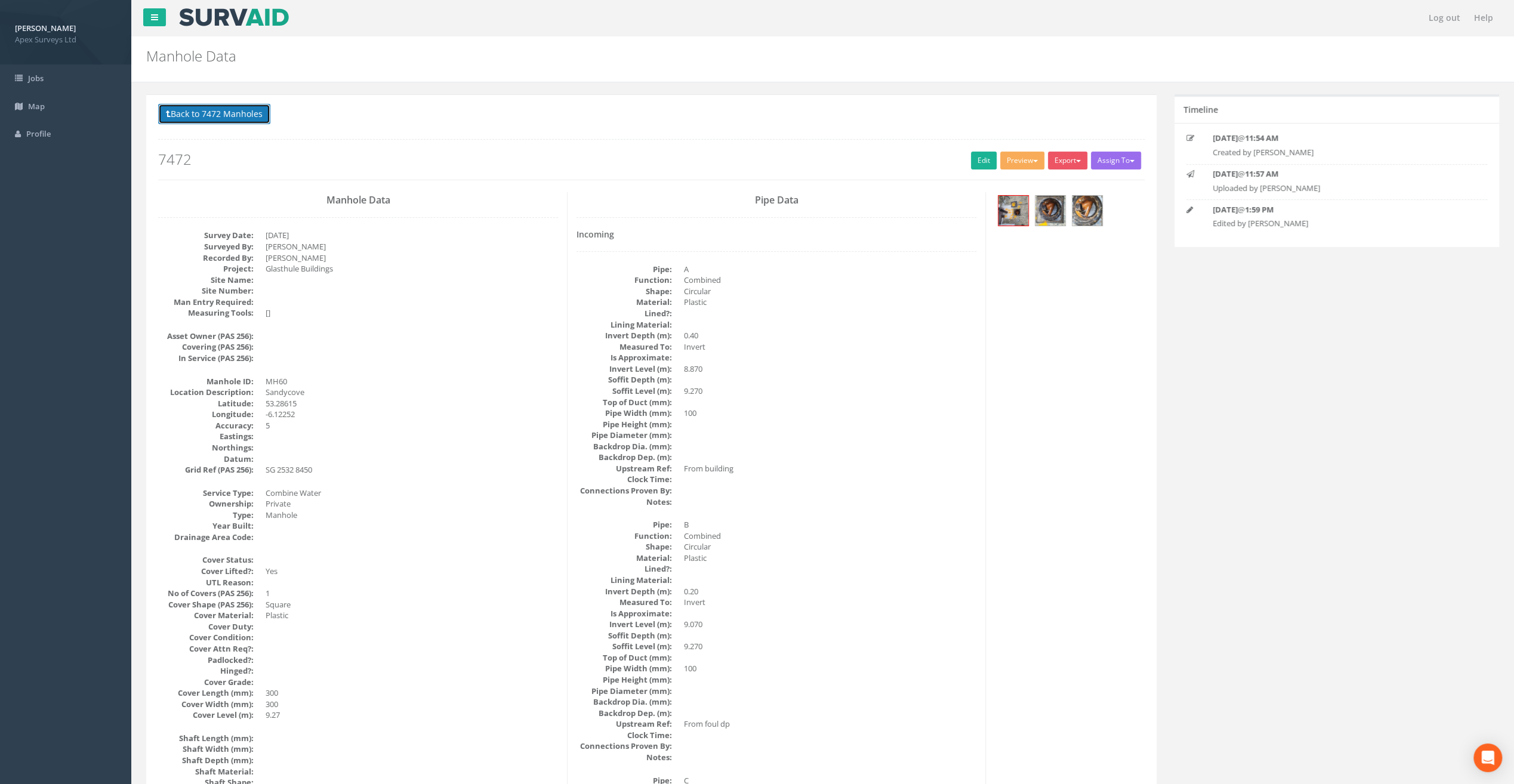
click at [241, 107] on button "Back to 7472 Manholes" at bounding box center [214, 113] width 112 height 20
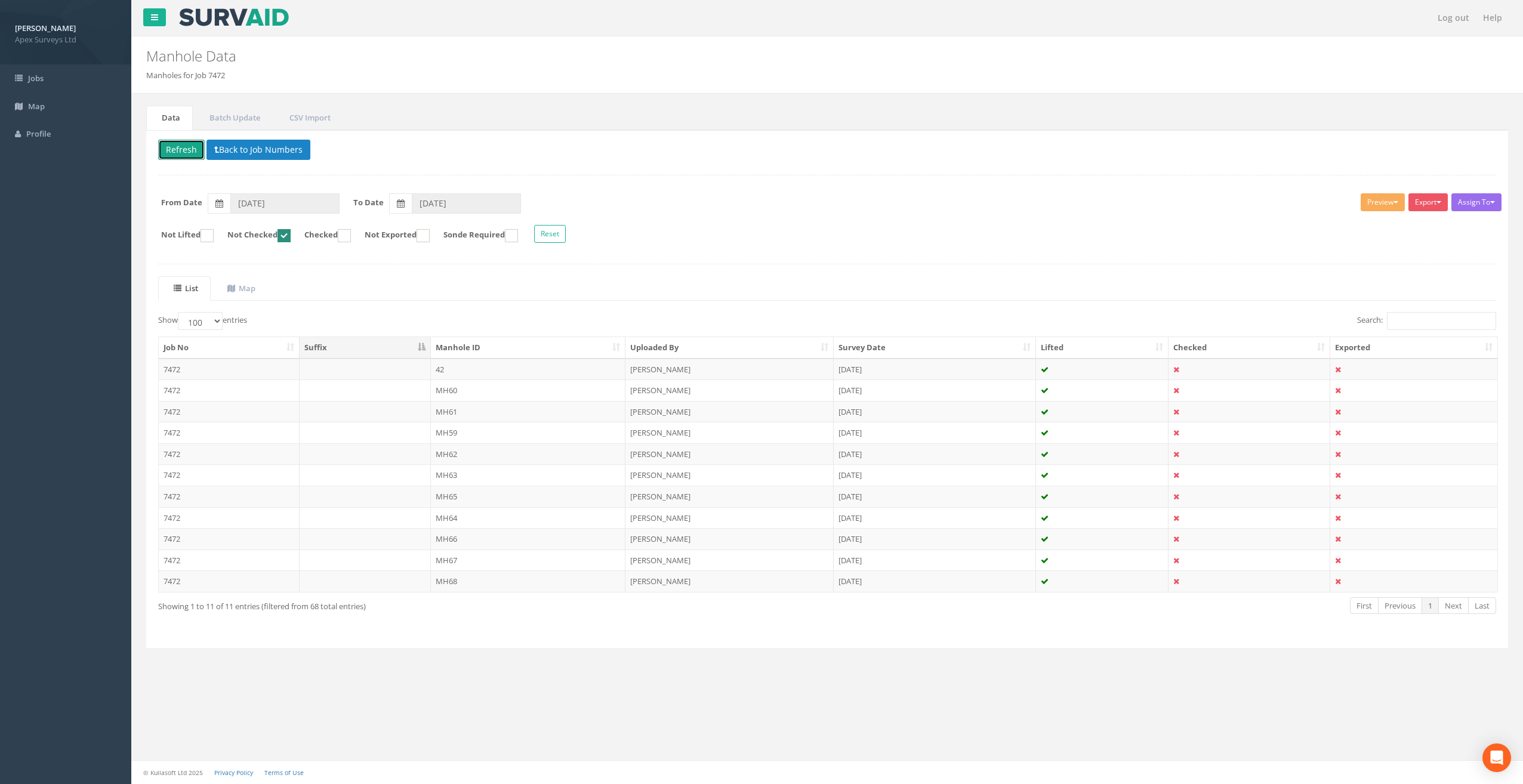
click at [191, 144] on button "Refresh" at bounding box center [180, 149] width 46 height 20
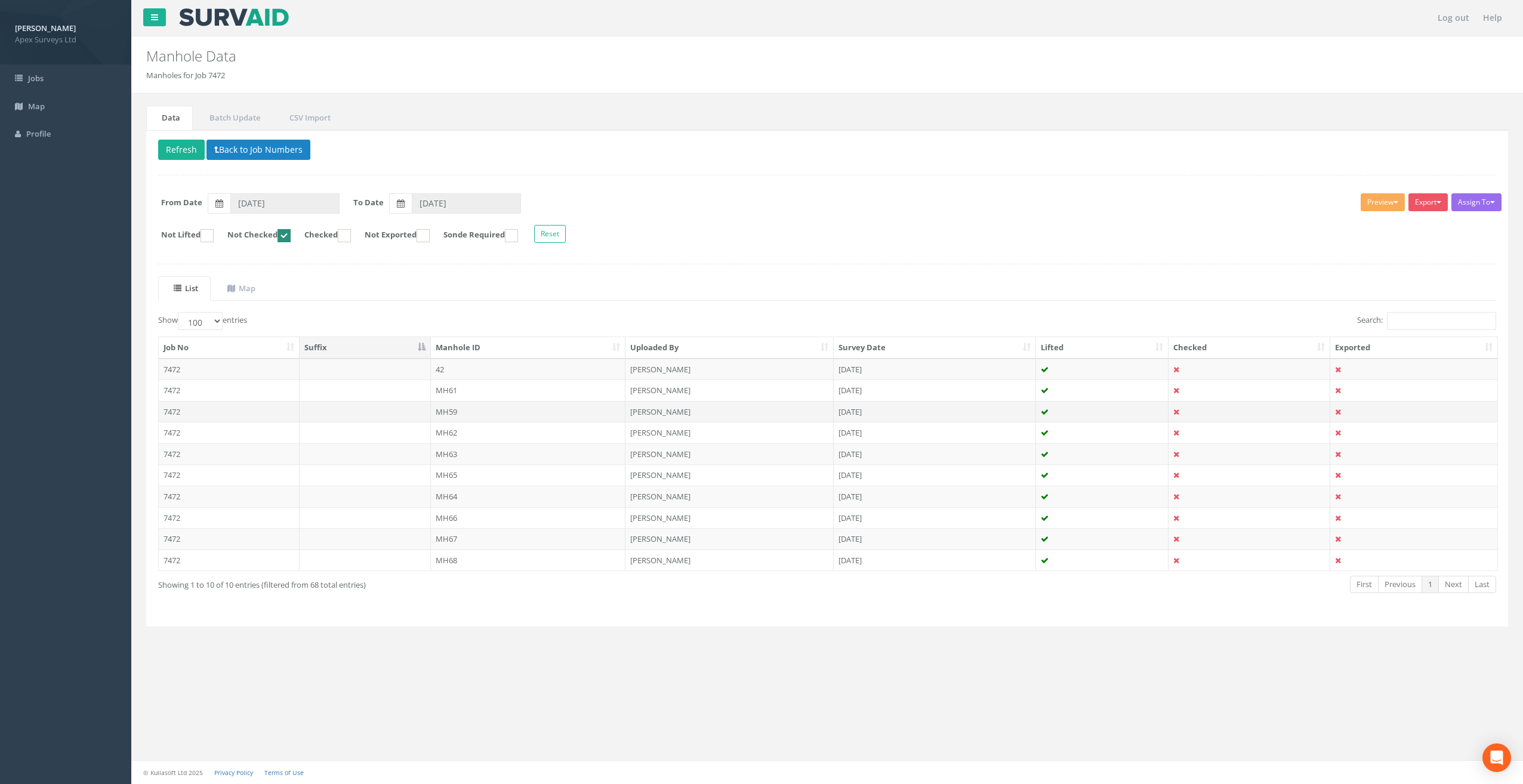
click at [456, 410] on td "MH59" at bounding box center [528, 411] width 196 height 22
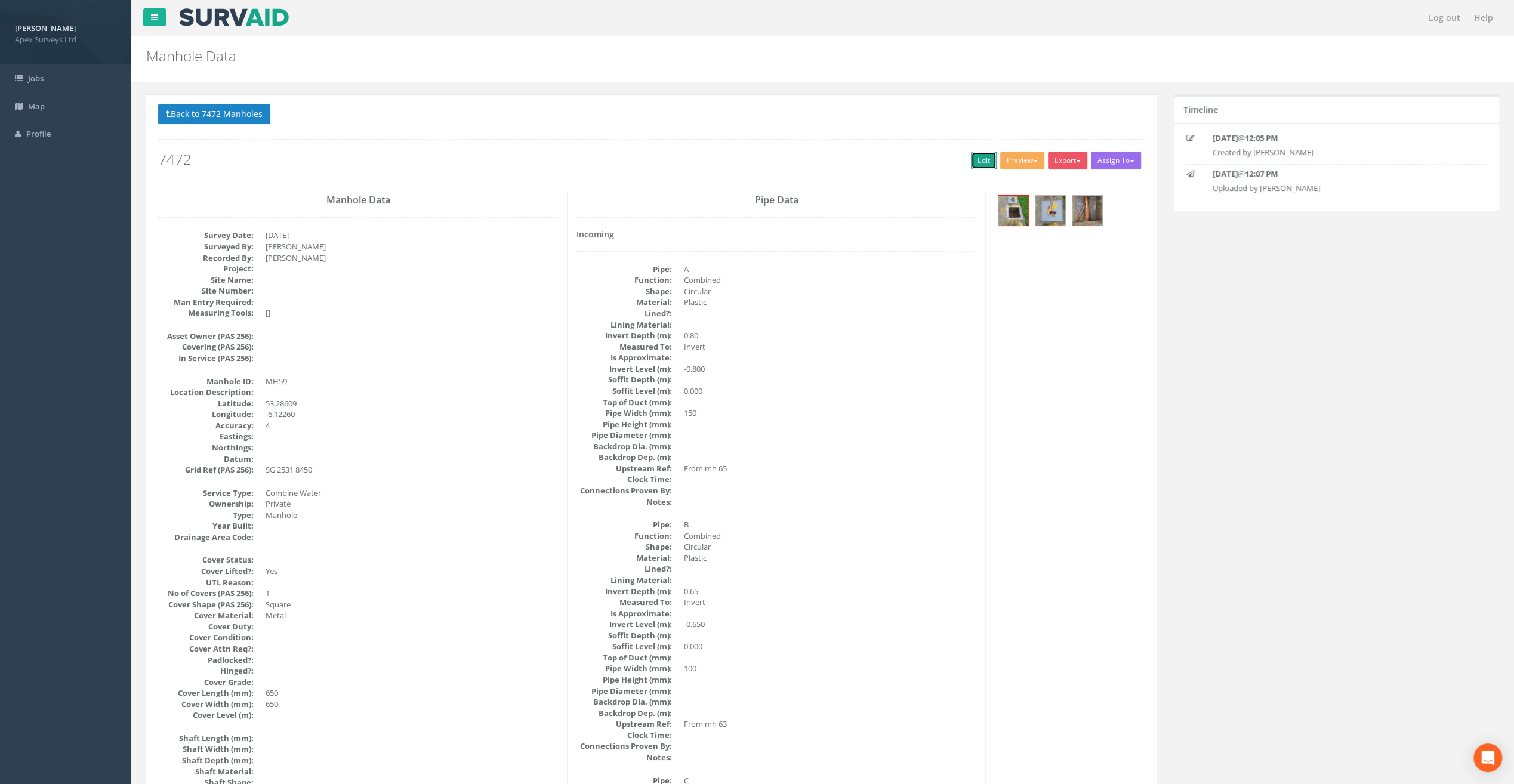
click at [978, 161] on link "Edit" at bounding box center [984, 160] width 26 height 18
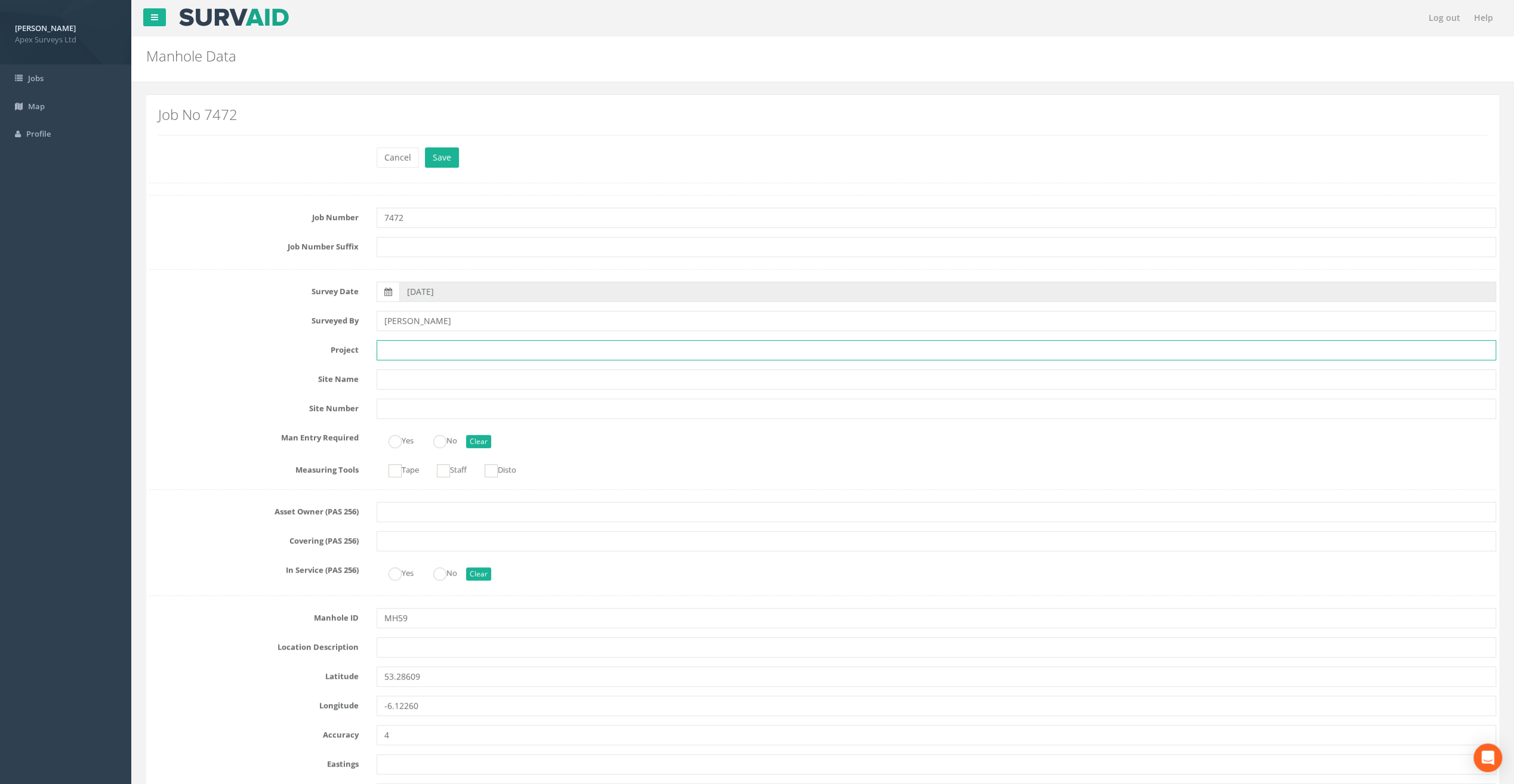
click at [443, 349] on input "text" at bounding box center [937, 349] width 1120 height 20
paste input "Glasthule Buildings"
type input "Glasthule Buildings"
click at [194, 213] on label "Job Number" at bounding box center [253, 215] width 228 height 15
click at [395, 643] on input "text" at bounding box center [937, 647] width 1120 height 20
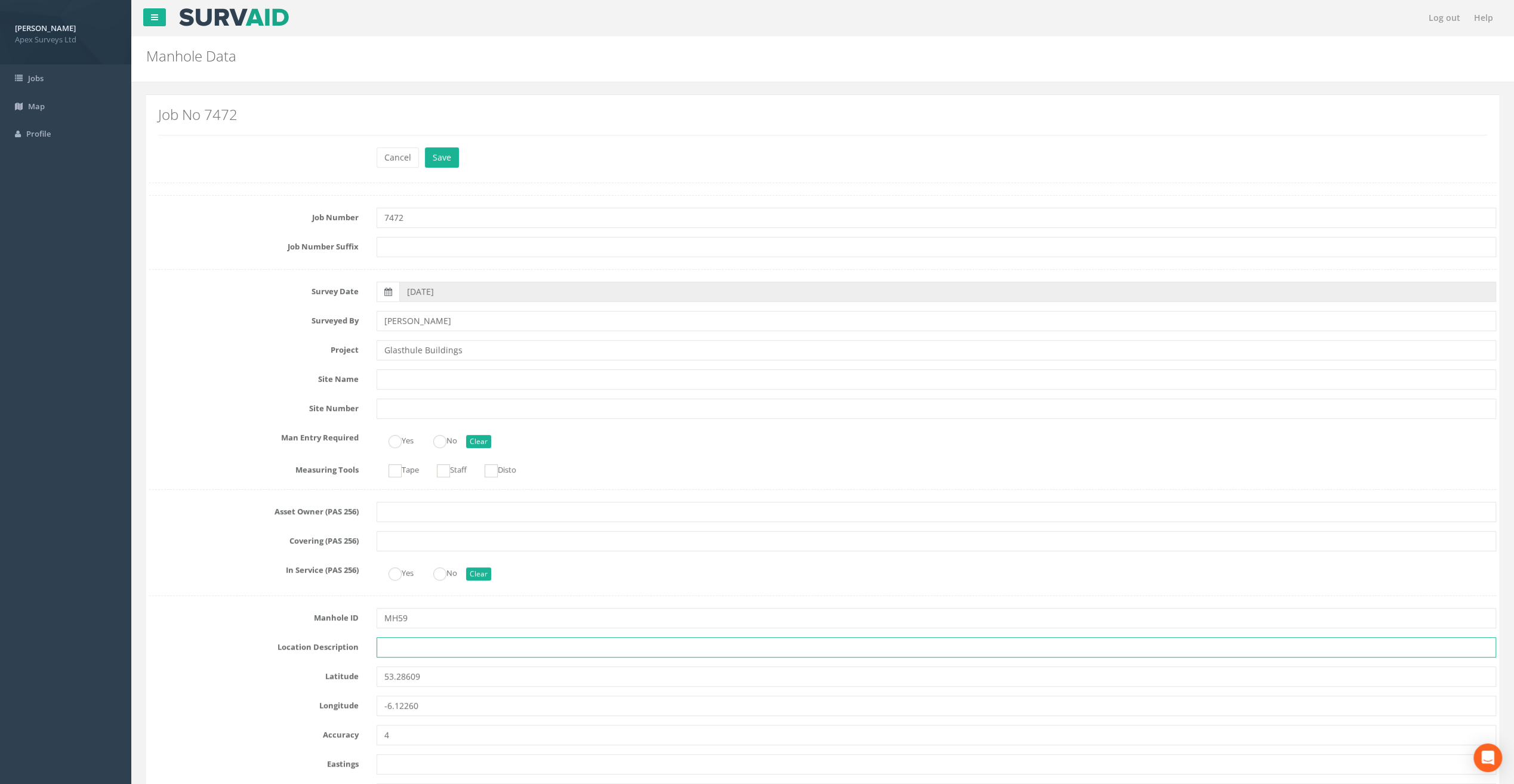
paste input "Sandycove"
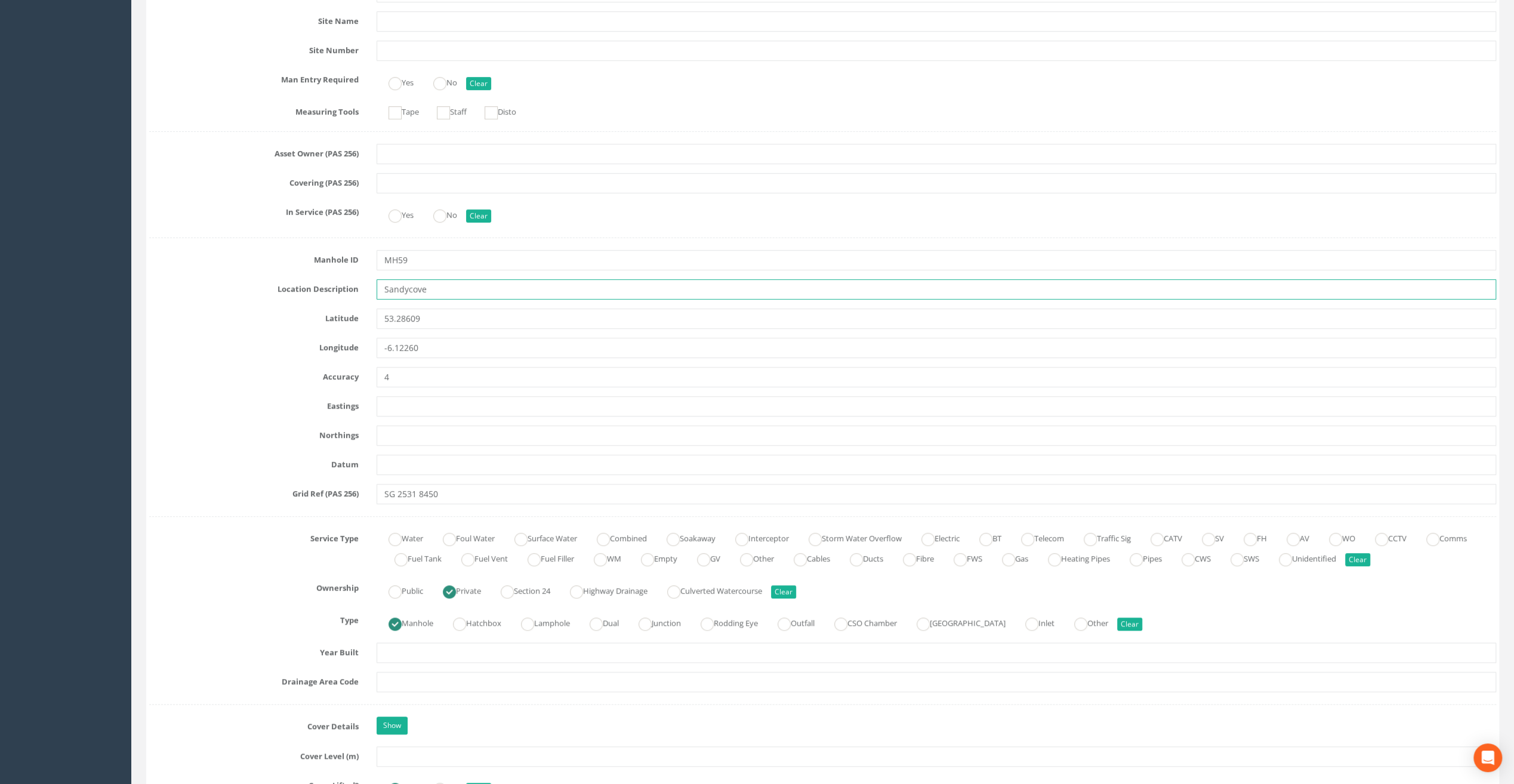
scroll to position [597, 0]
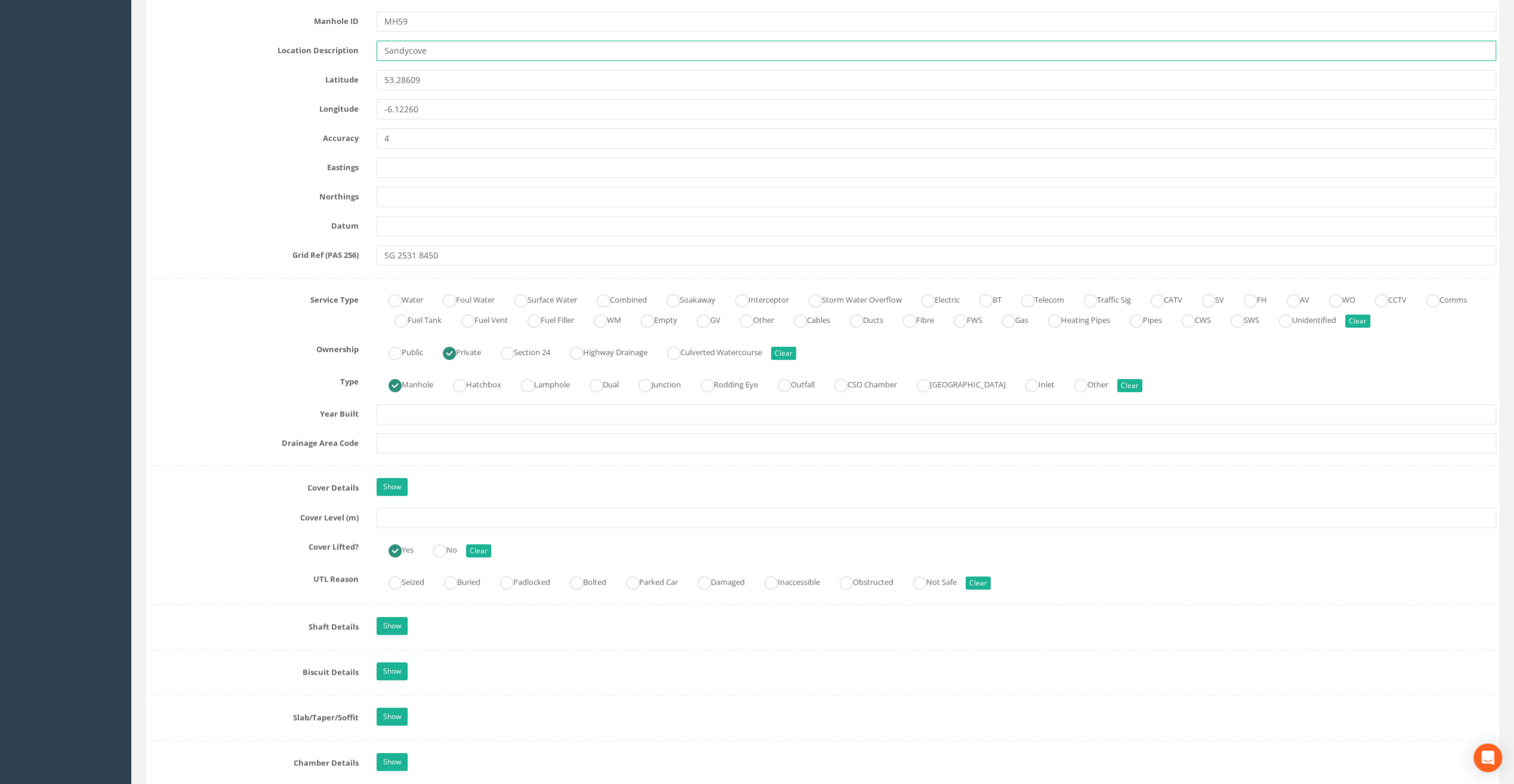
type input "Sandycove"
click at [392, 514] on input "text" at bounding box center [937, 518] width 1120 height 20
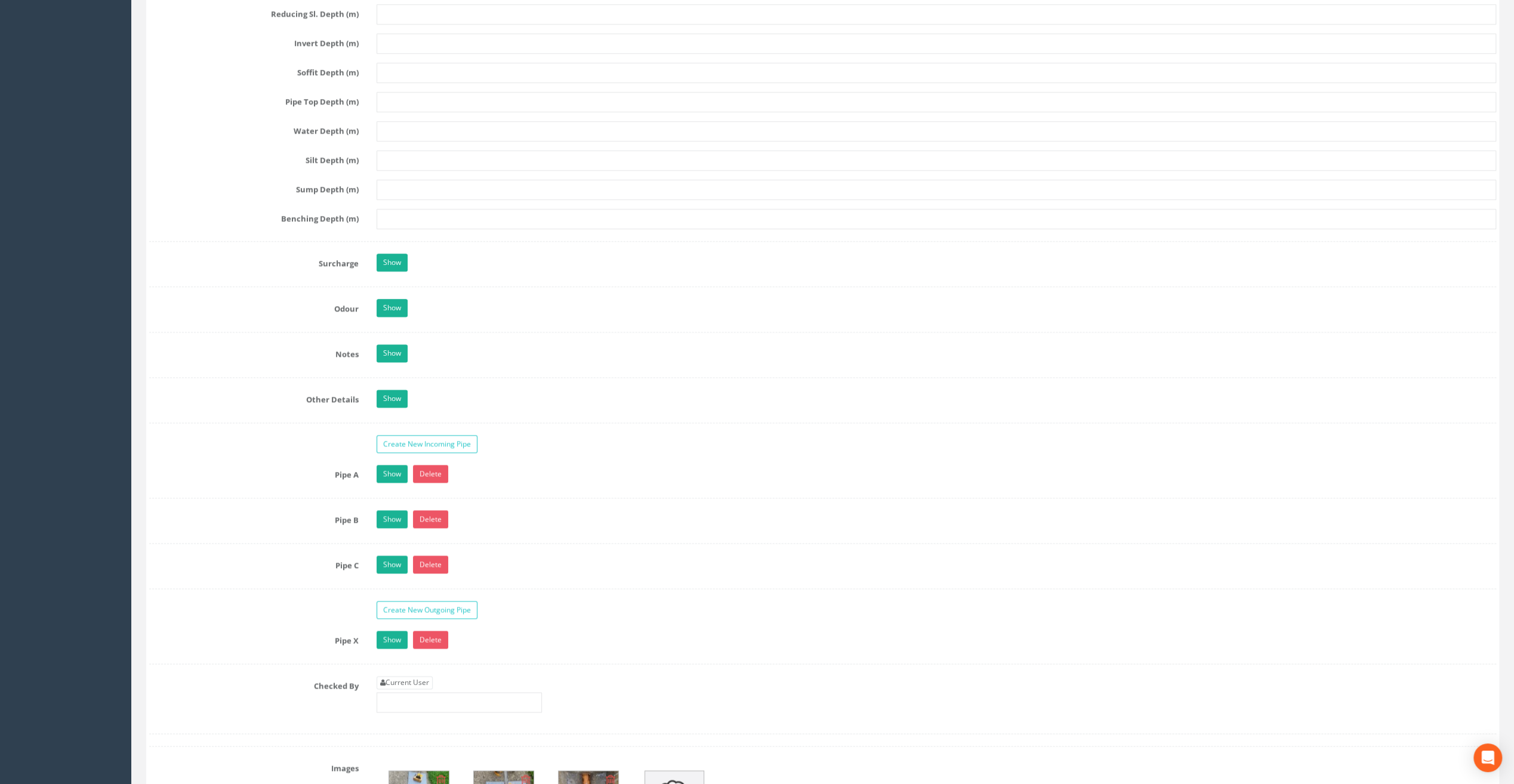
scroll to position [1611, 0]
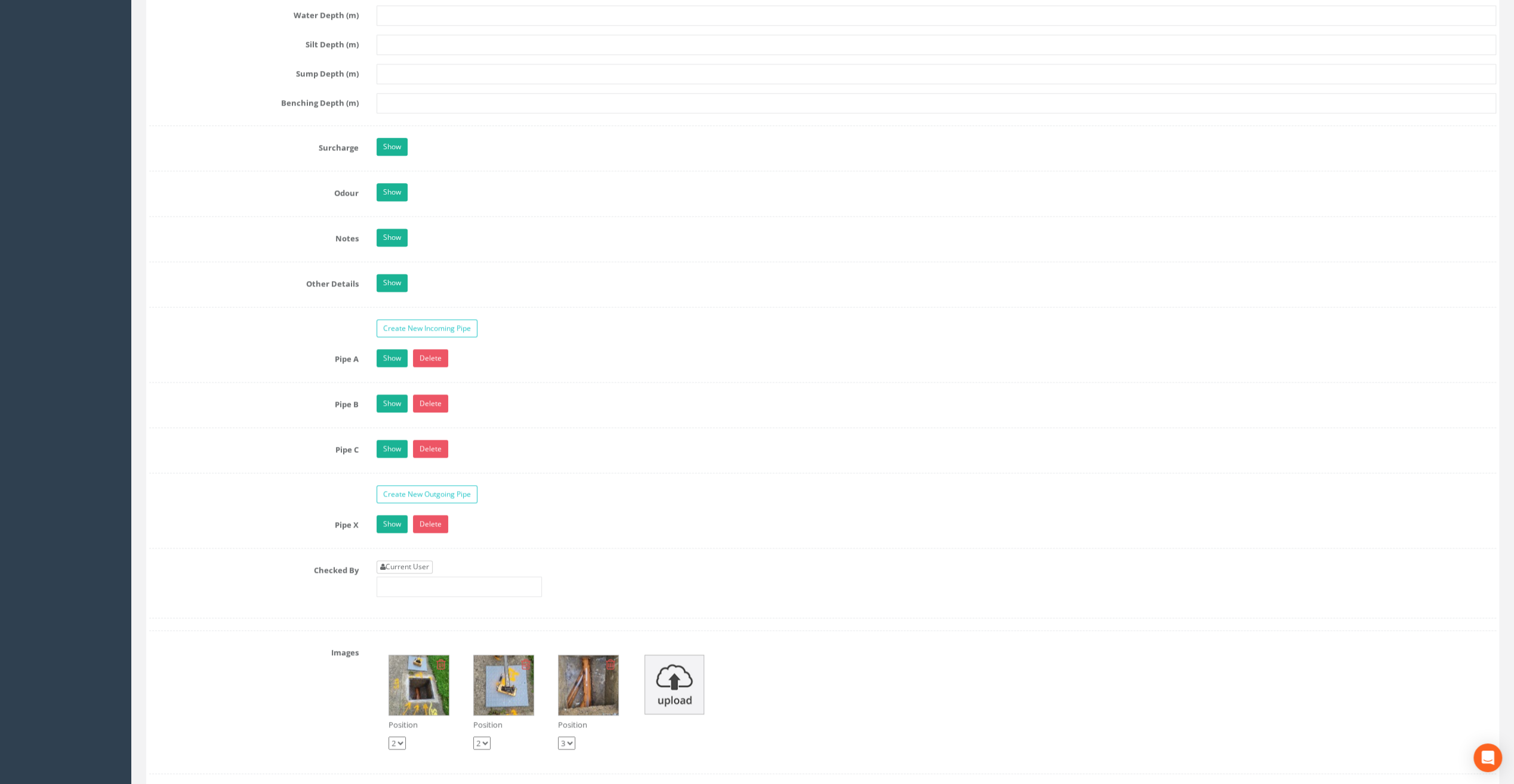
type input "9.54"
click at [411, 560] on link "Current User" at bounding box center [404, 567] width 56 height 13
type input "[PERSON_NAME]"
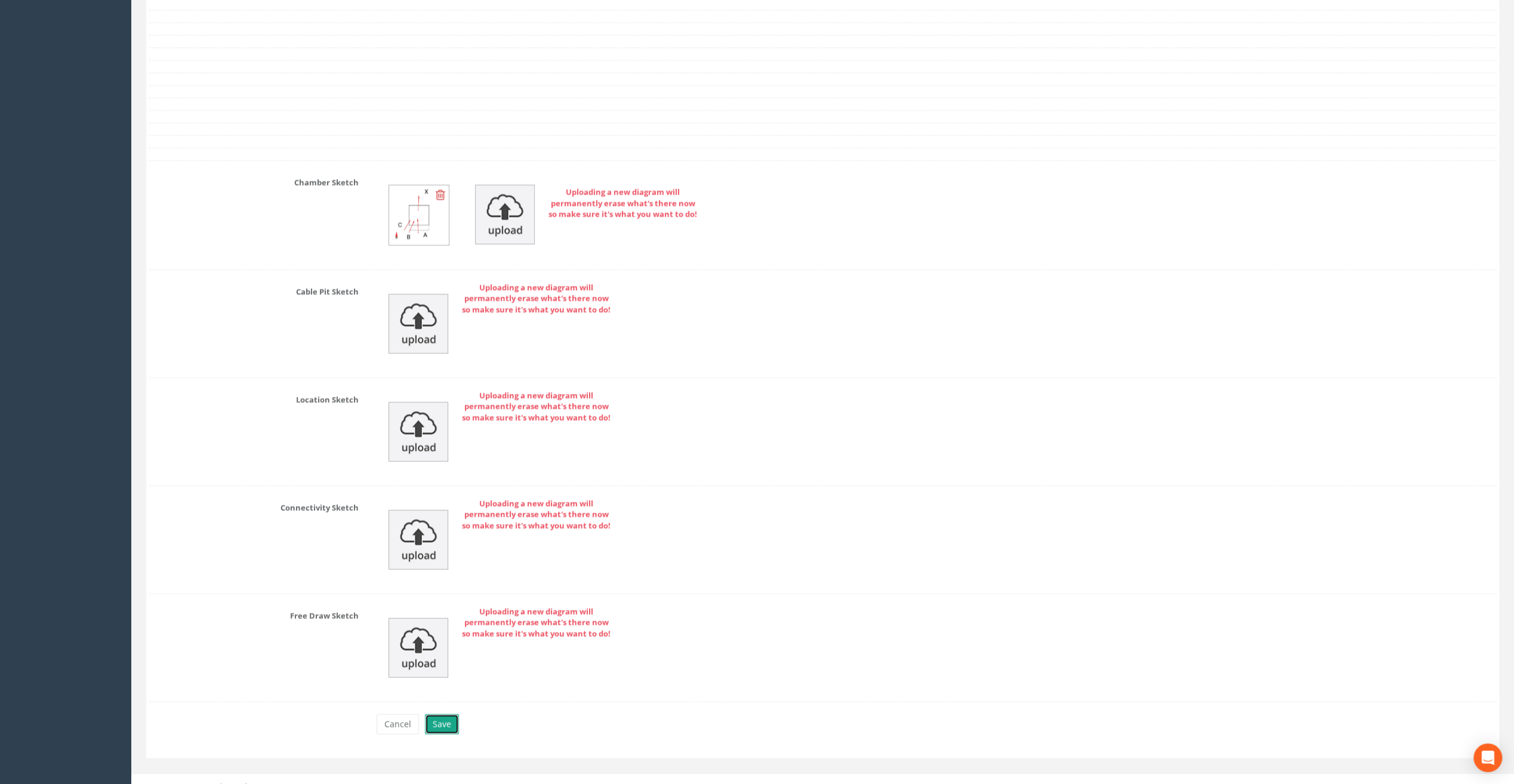
click at [439, 714] on button "Save" at bounding box center [442, 724] width 34 height 20
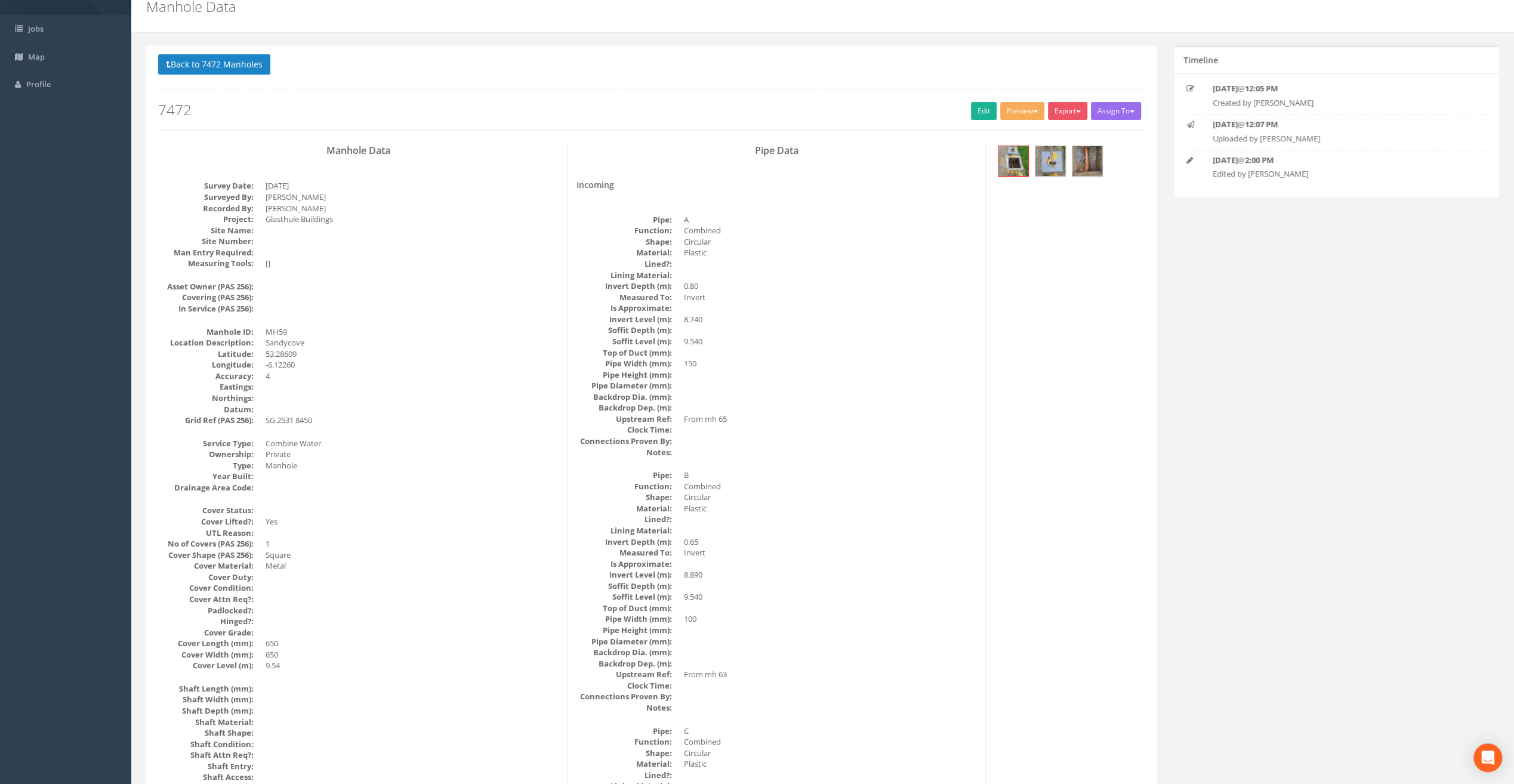
scroll to position [0, 0]
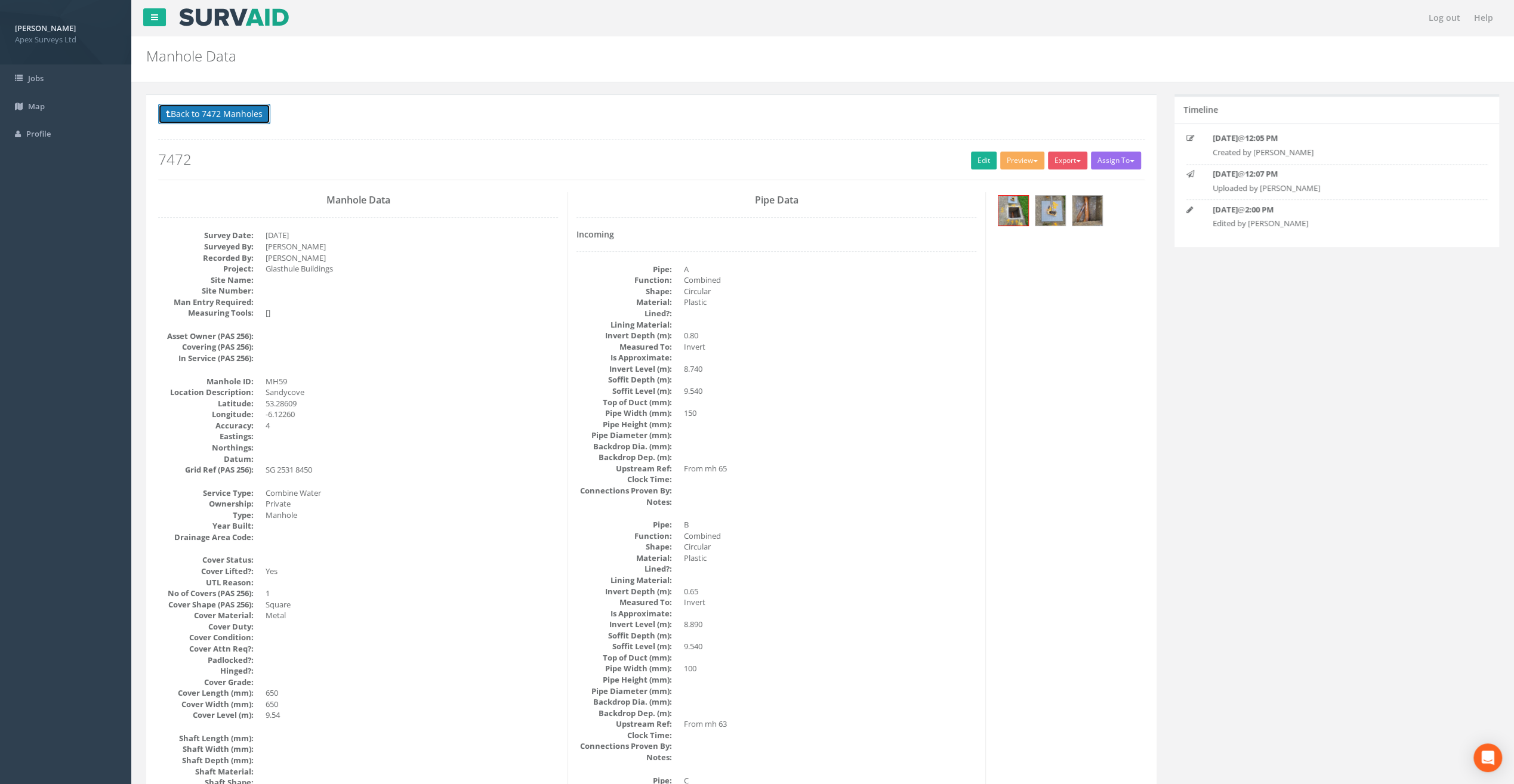
click at [207, 119] on button "Back to 7472 Manholes" at bounding box center [214, 113] width 112 height 20
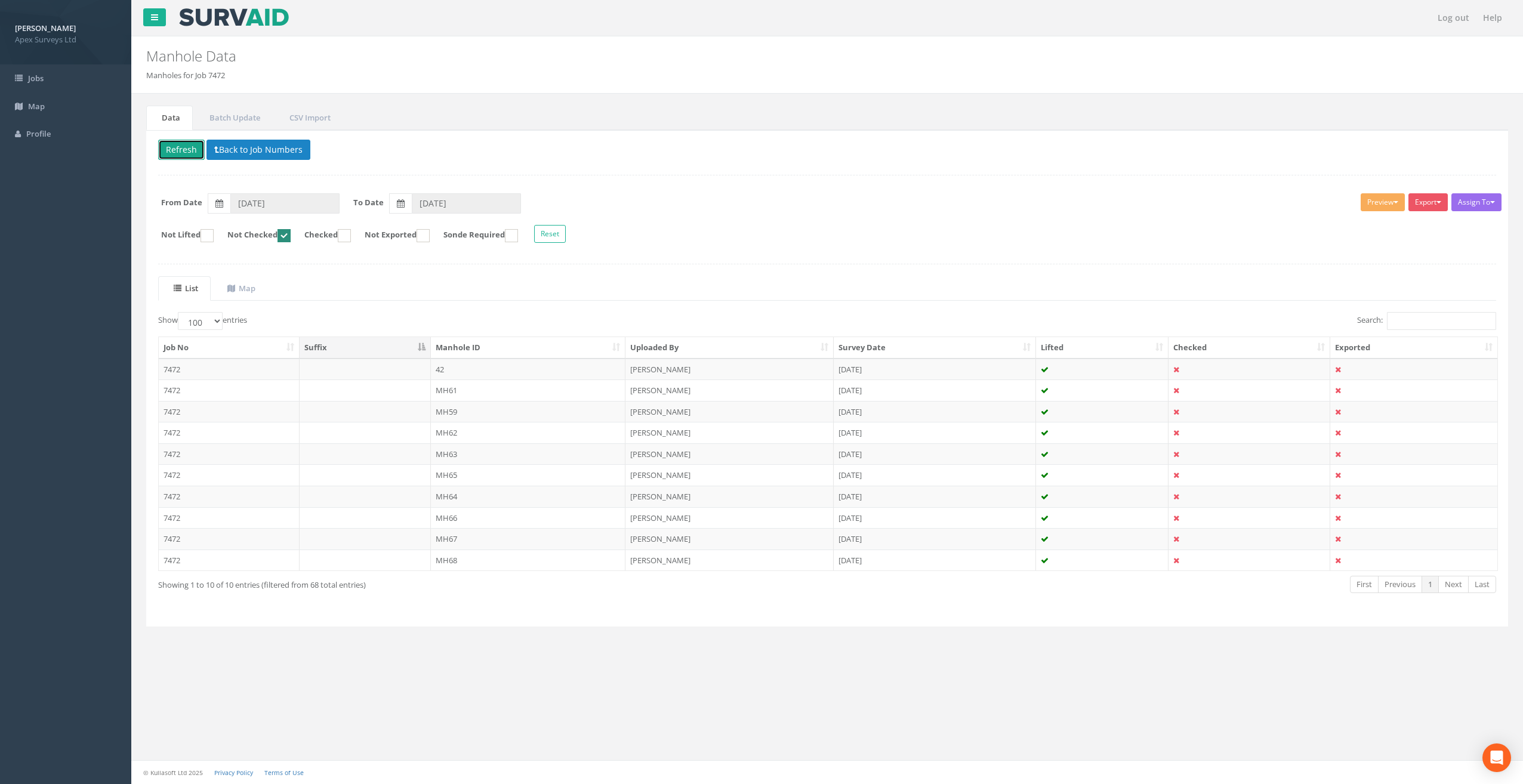
click at [174, 150] on button "Refresh" at bounding box center [180, 149] width 46 height 20
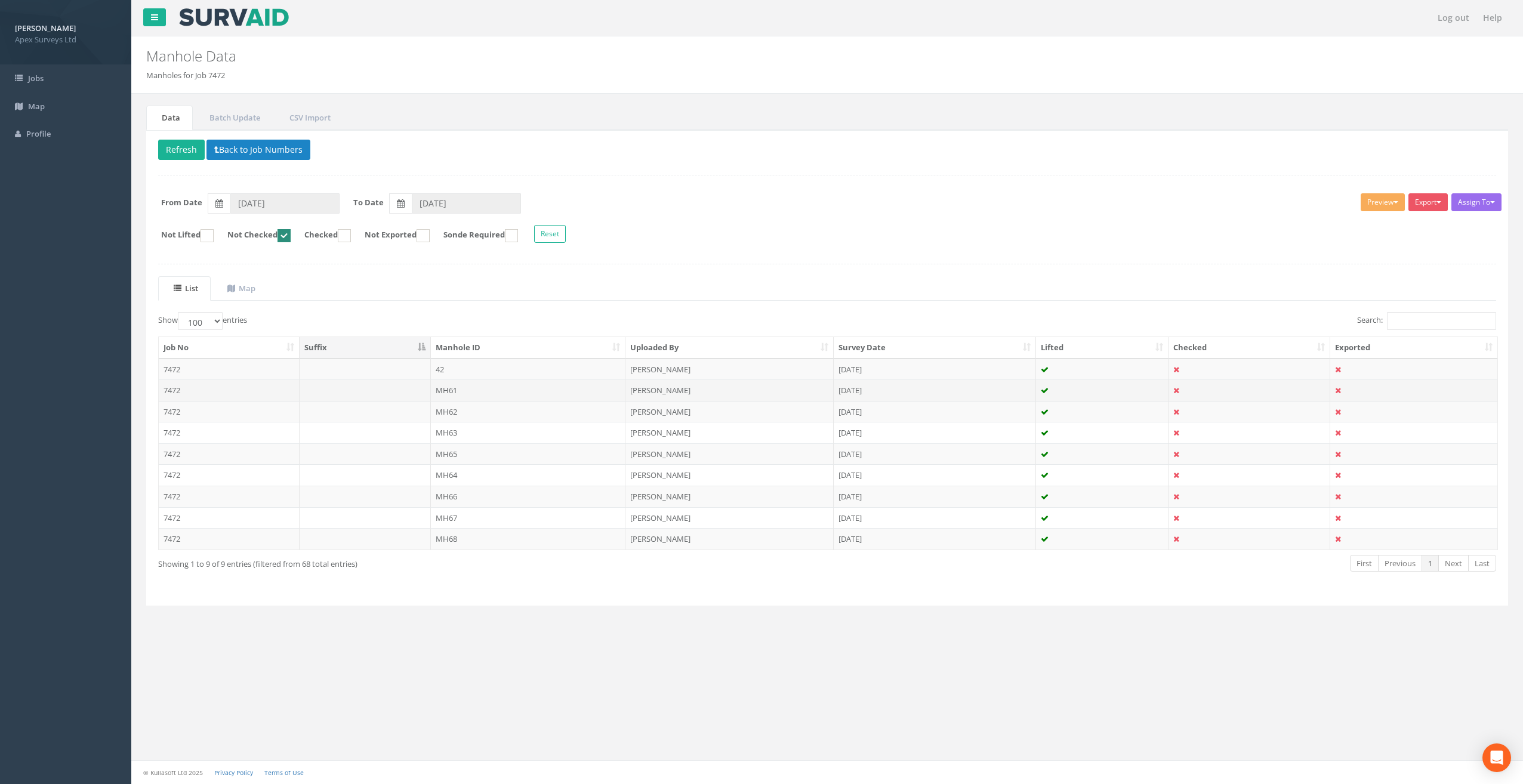
click at [448, 388] on td "MH61" at bounding box center [528, 390] width 196 height 22
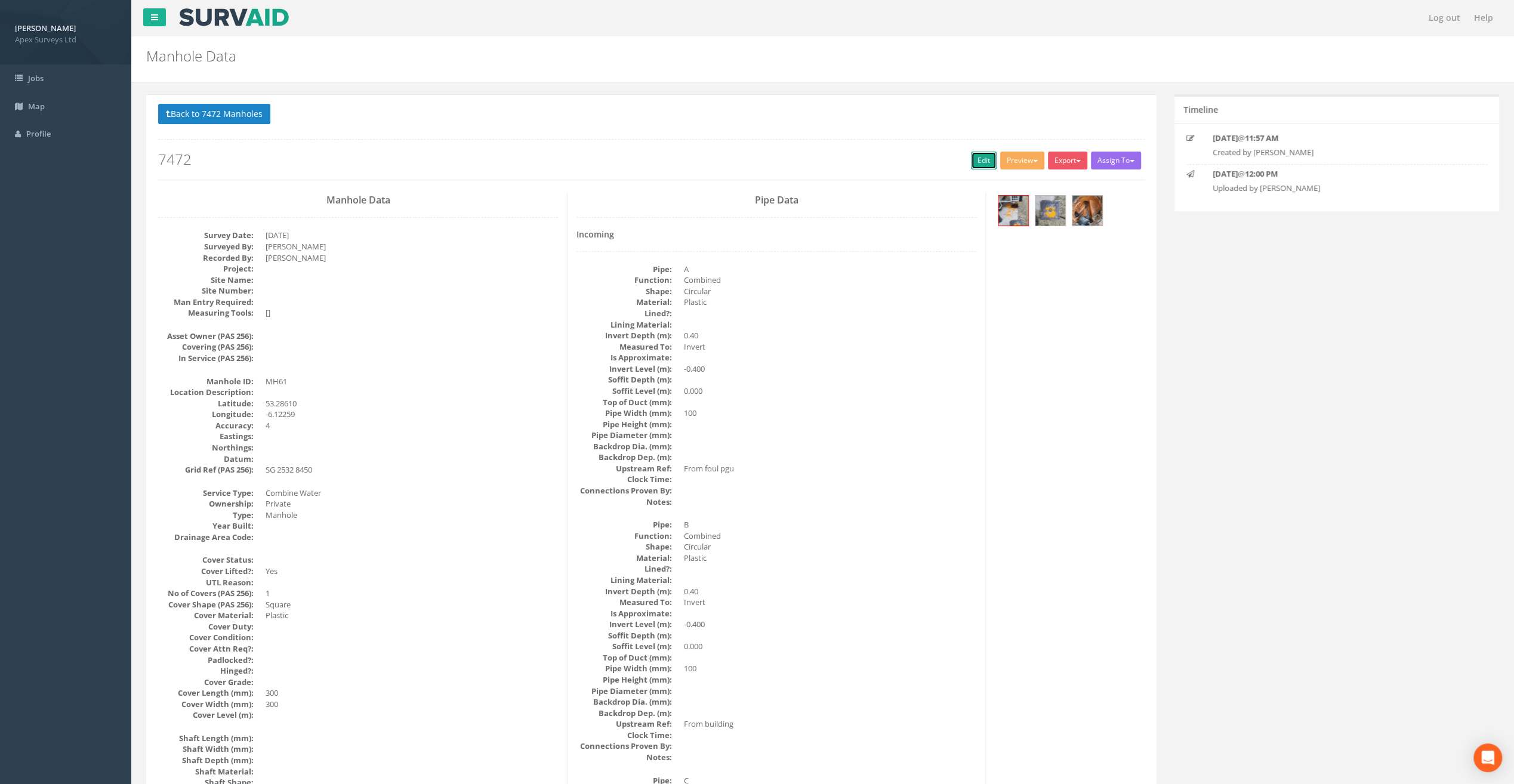
click at [975, 162] on link "Edit" at bounding box center [984, 160] width 26 height 18
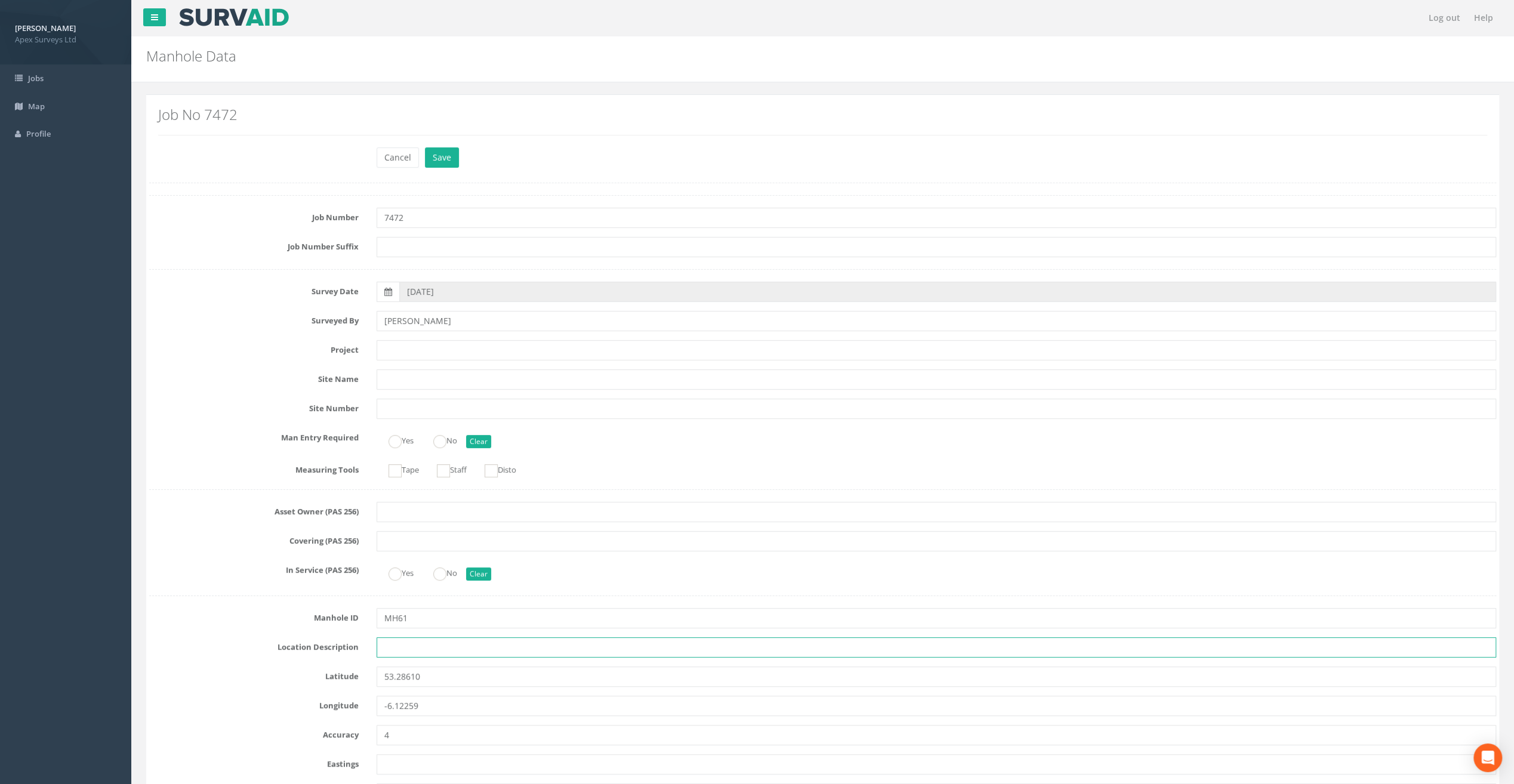
click at [422, 655] on input "text" at bounding box center [937, 647] width 1120 height 20
paste input "Sandycove"
type input "Sandycove"
click at [444, 22] on nav "Log out Help" at bounding box center [822, 18] width 1383 height 36
click at [399, 350] on input "text" at bounding box center [937, 349] width 1120 height 20
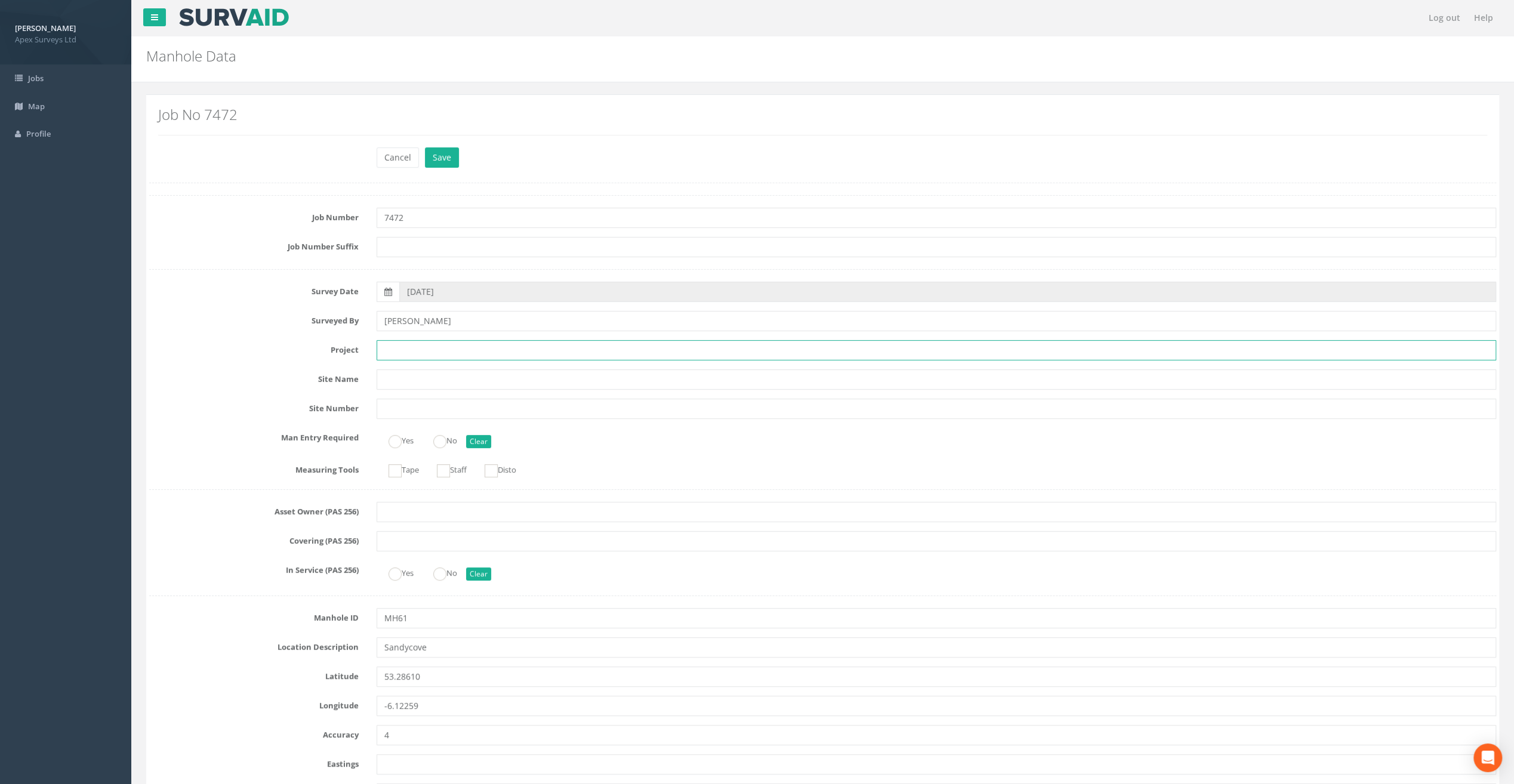
paste input "Glasthule Buildings"
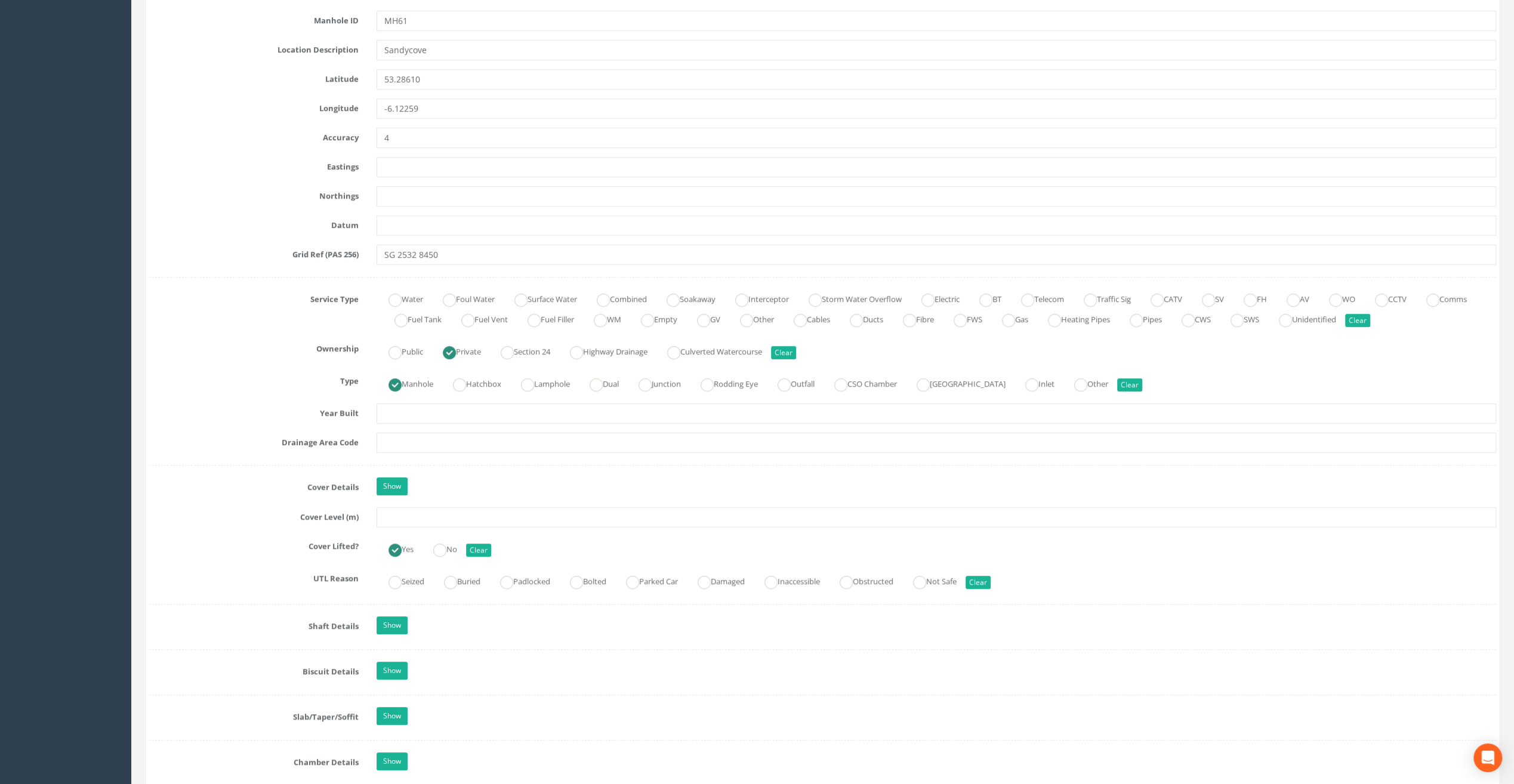
scroll to position [537, 0]
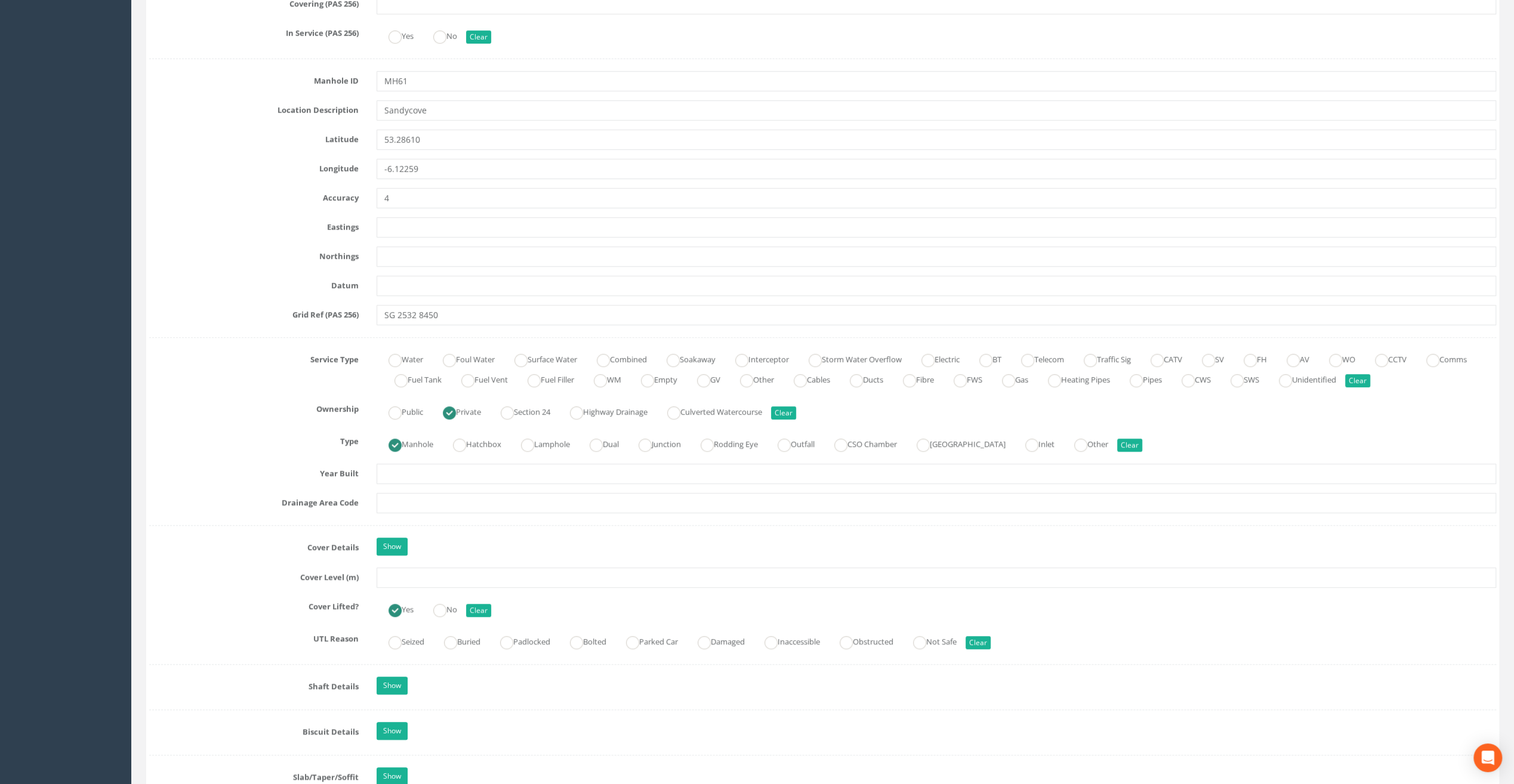
type input "Glasthule Buildings"
click at [395, 577] on input "text" at bounding box center [937, 577] width 1120 height 20
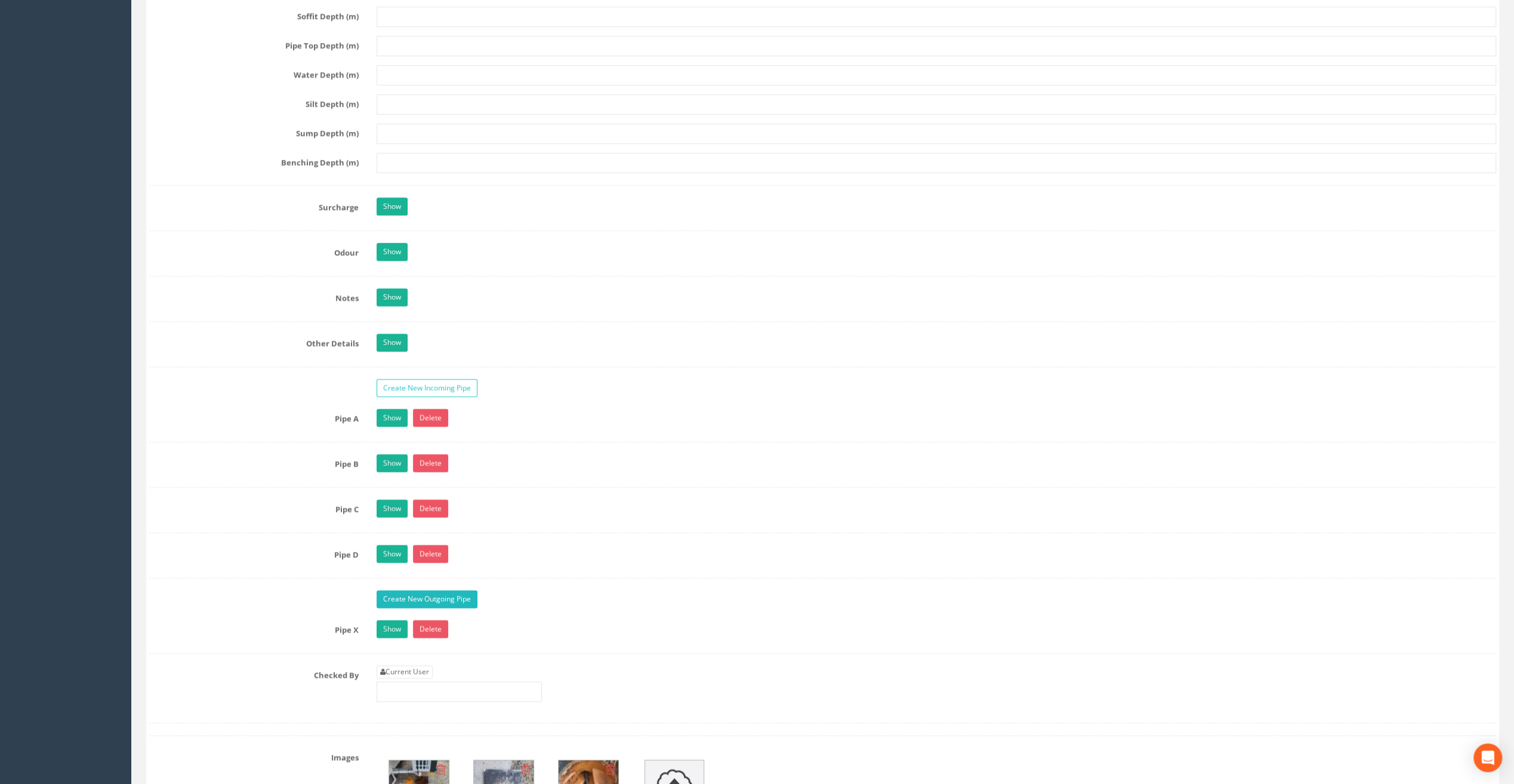
scroll to position [1611, 0]
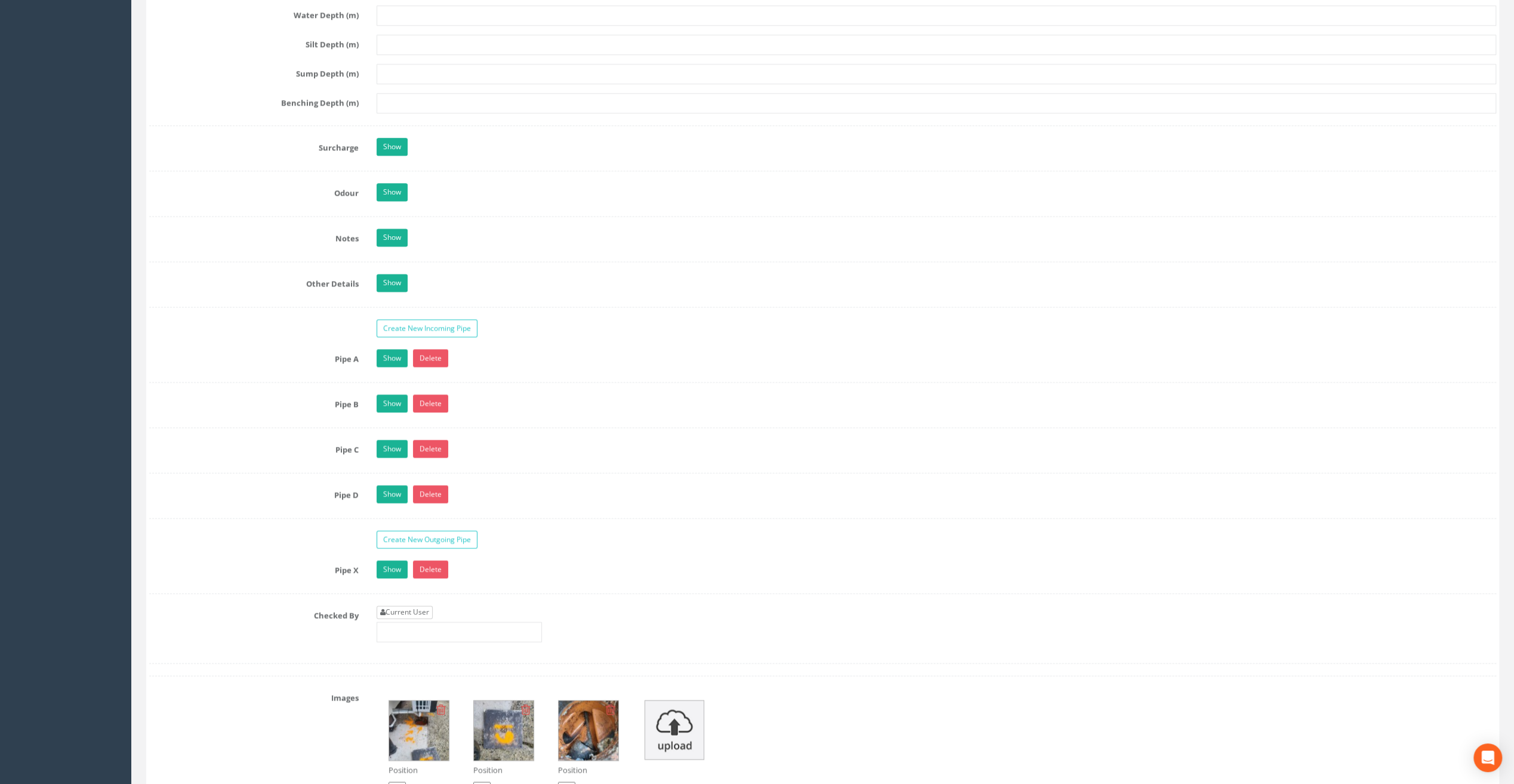
type input "9.38"
click at [417, 605] on link "Current User" at bounding box center [404, 612] width 56 height 13
type input "[PERSON_NAME]"
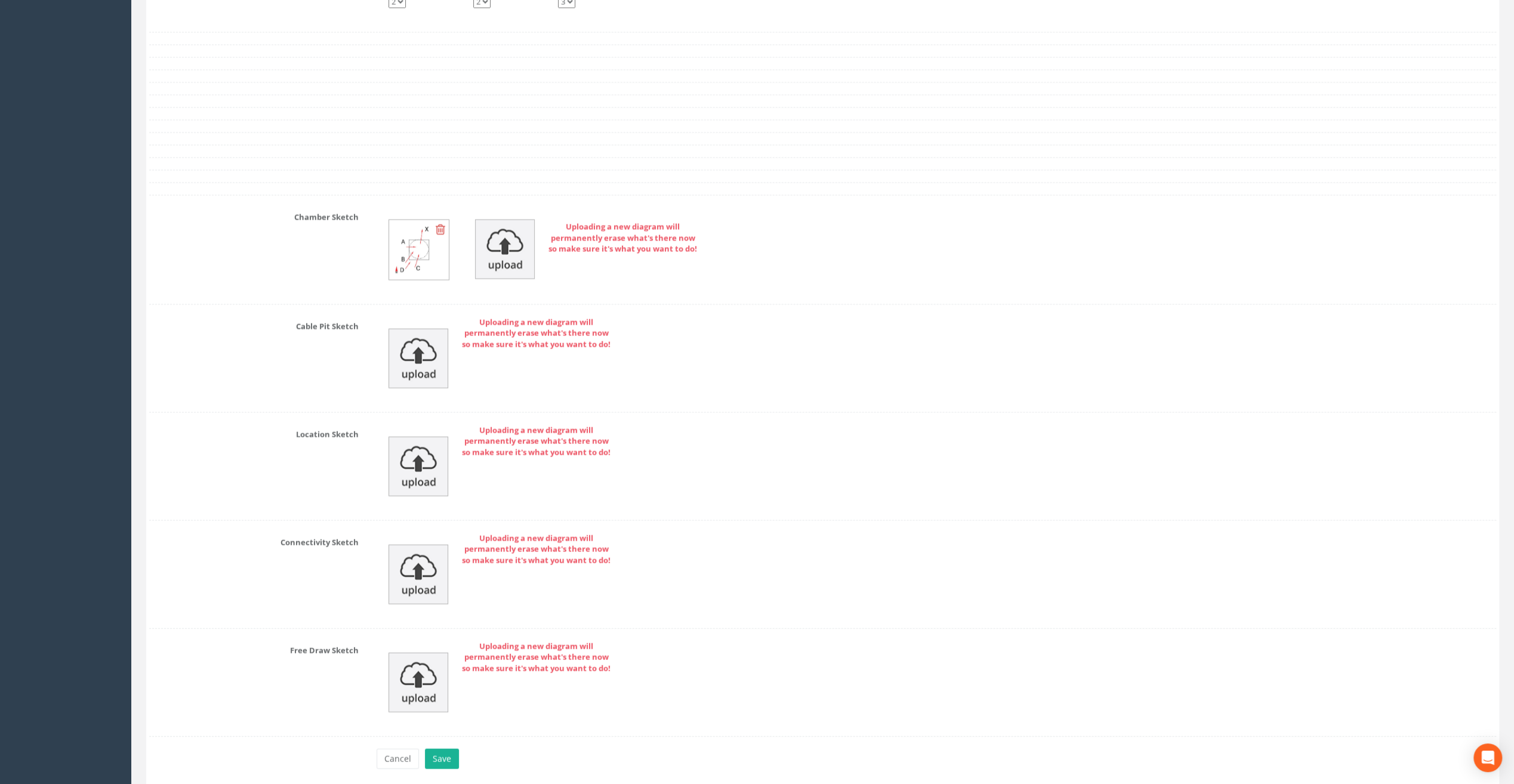
scroll to position [2431, 0]
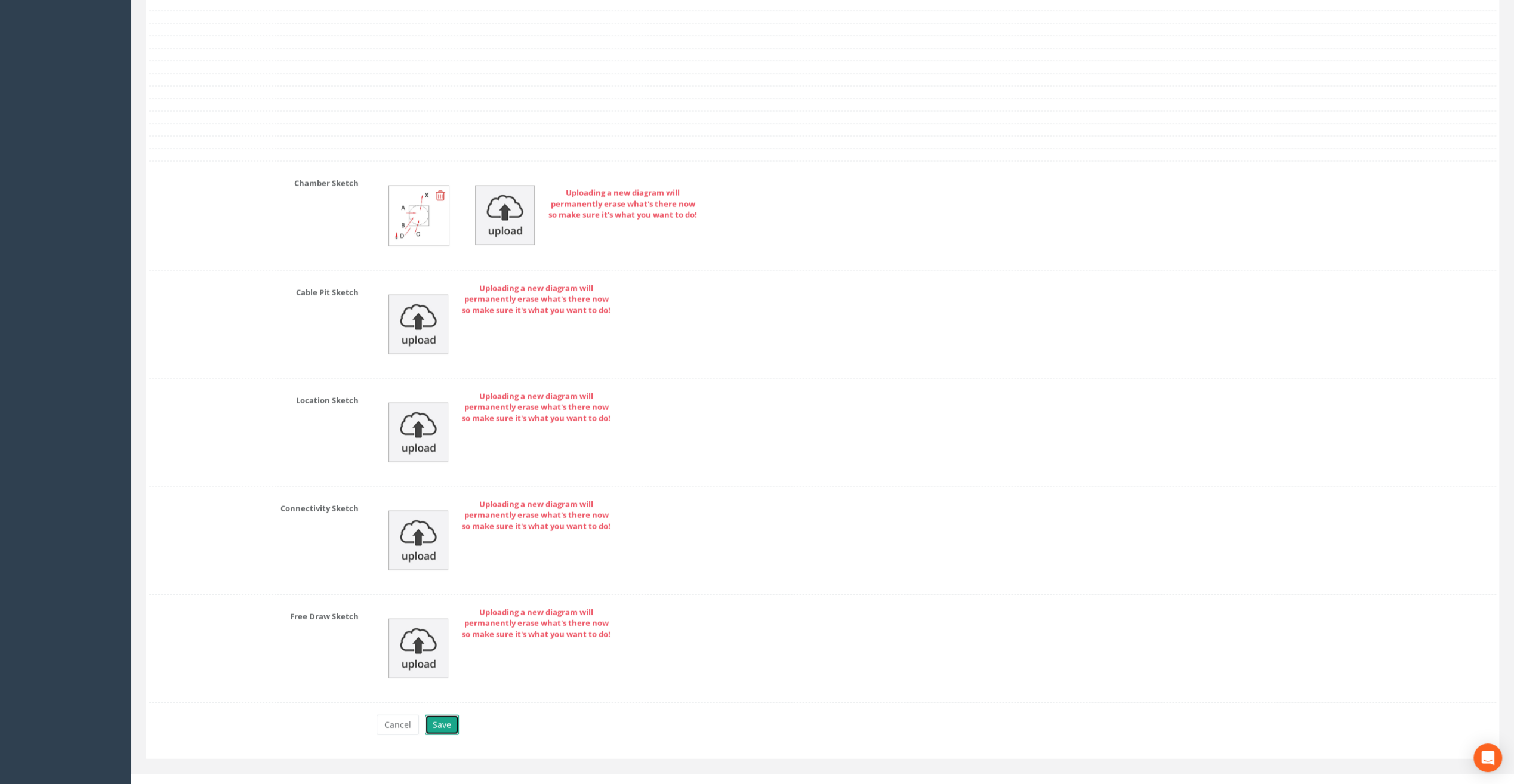
click at [437, 715] on button "Save" at bounding box center [442, 724] width 34 height 20
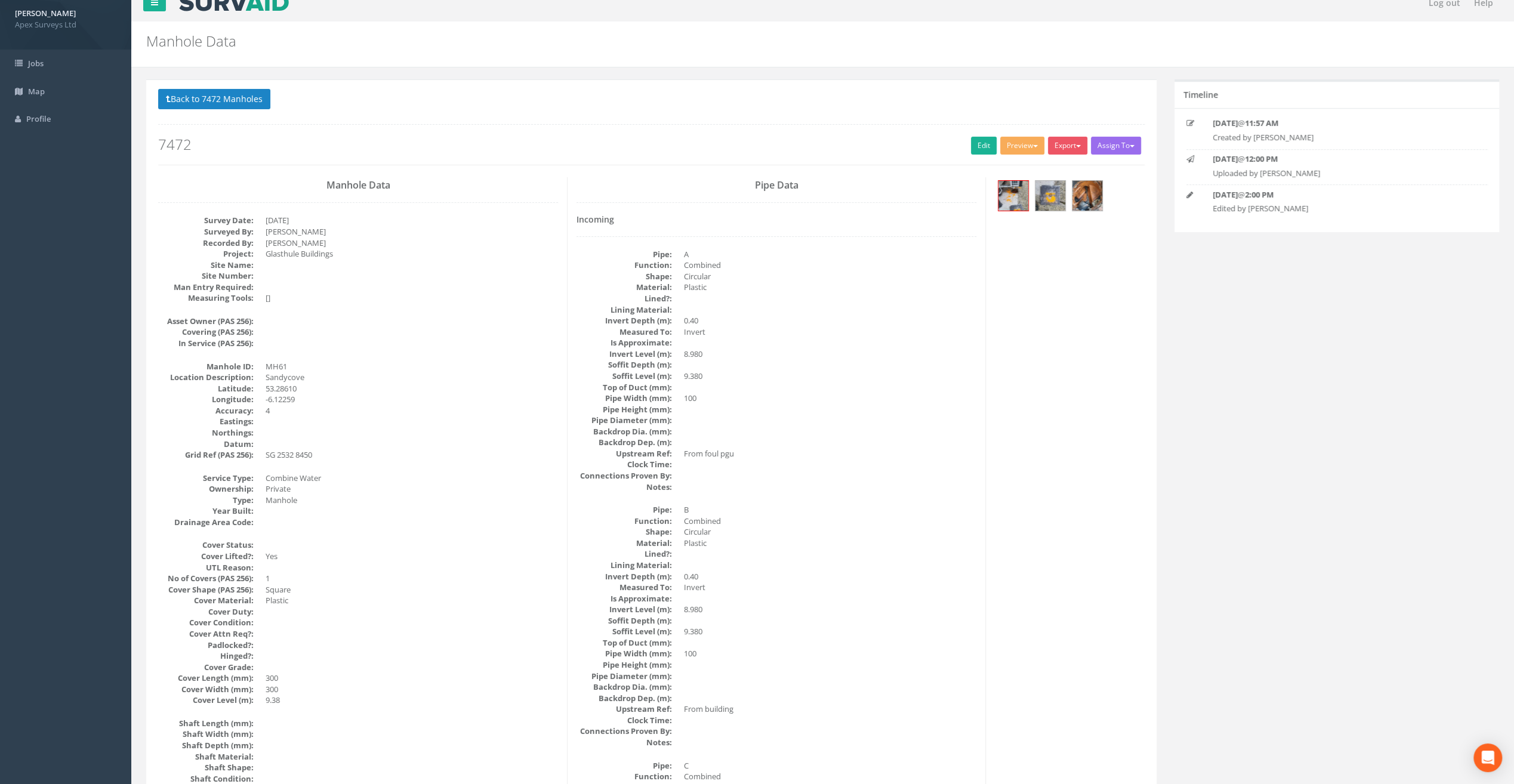
scroll to position [0, 0]
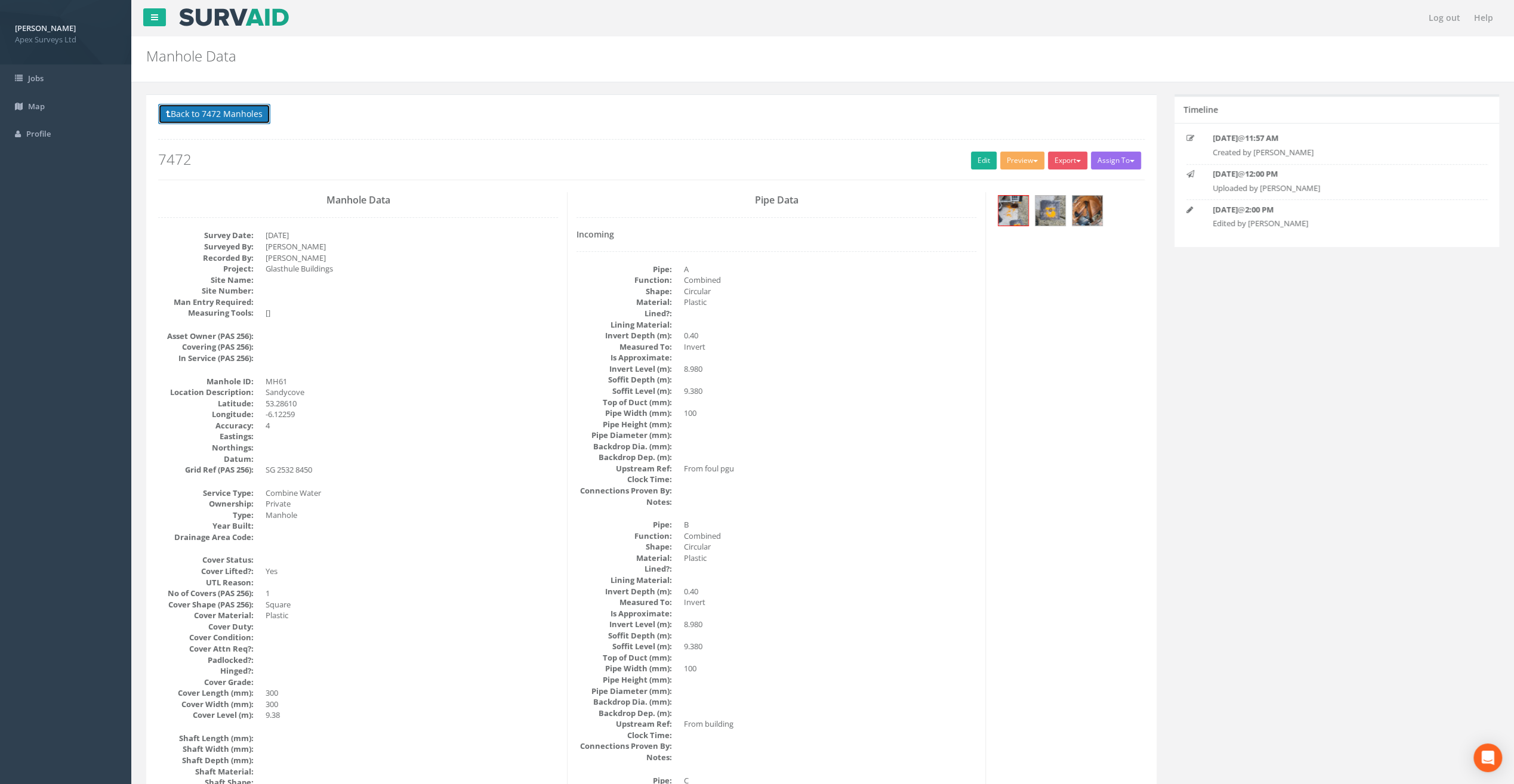
click at [243, 109] on button "Back to 7472 Manholes" at bounding box center [214, 113] width 112 height 20
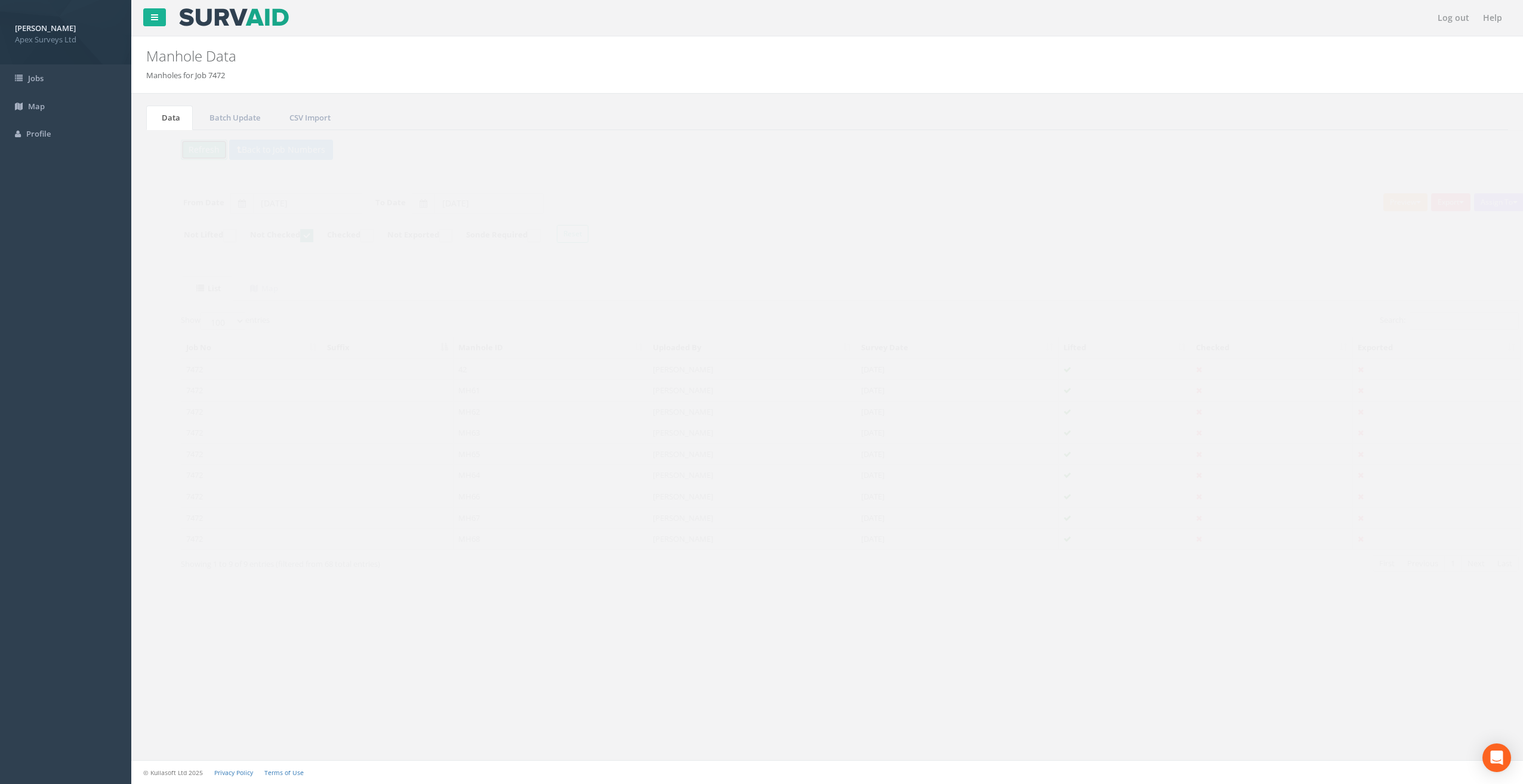
click at [180, 145] on button "Refresh" at bounding box center [180, 149] width 46 height 20
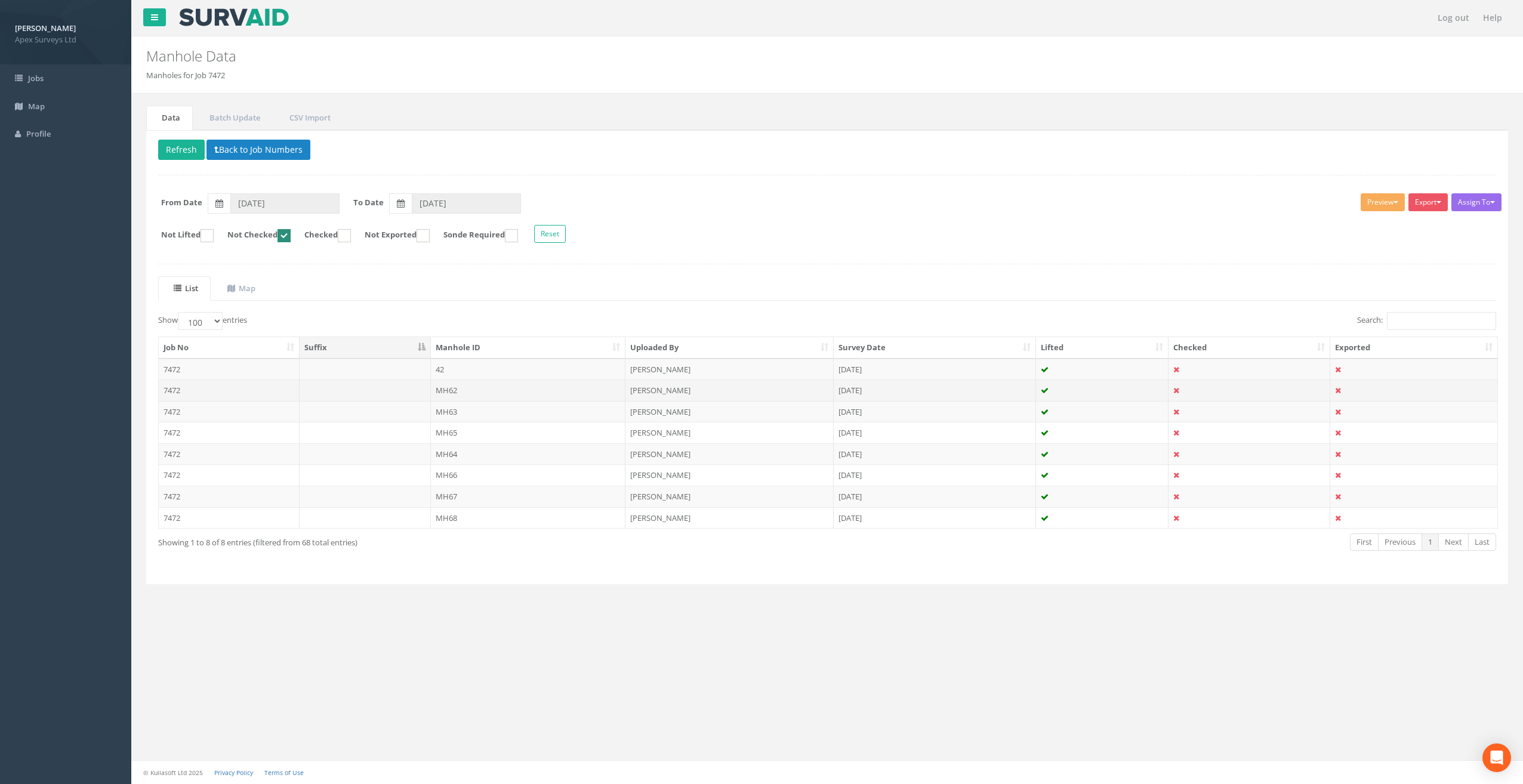
click at [465, 388] on td "MH62" at bounding box center [528, 390] width 196 height 22
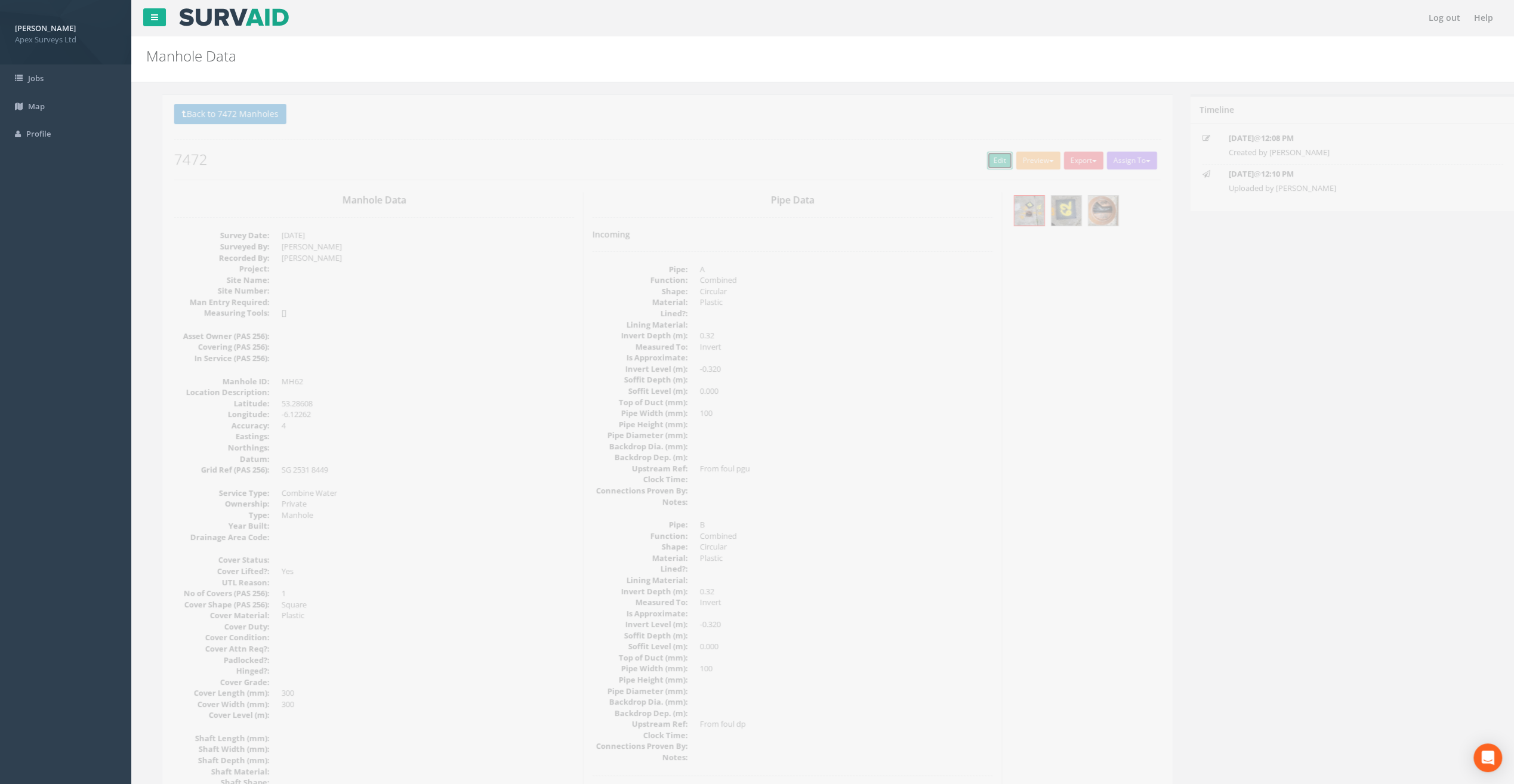
click at [980, 160] on link "Edit" at bounding box center [984, 160] width 26 height 18
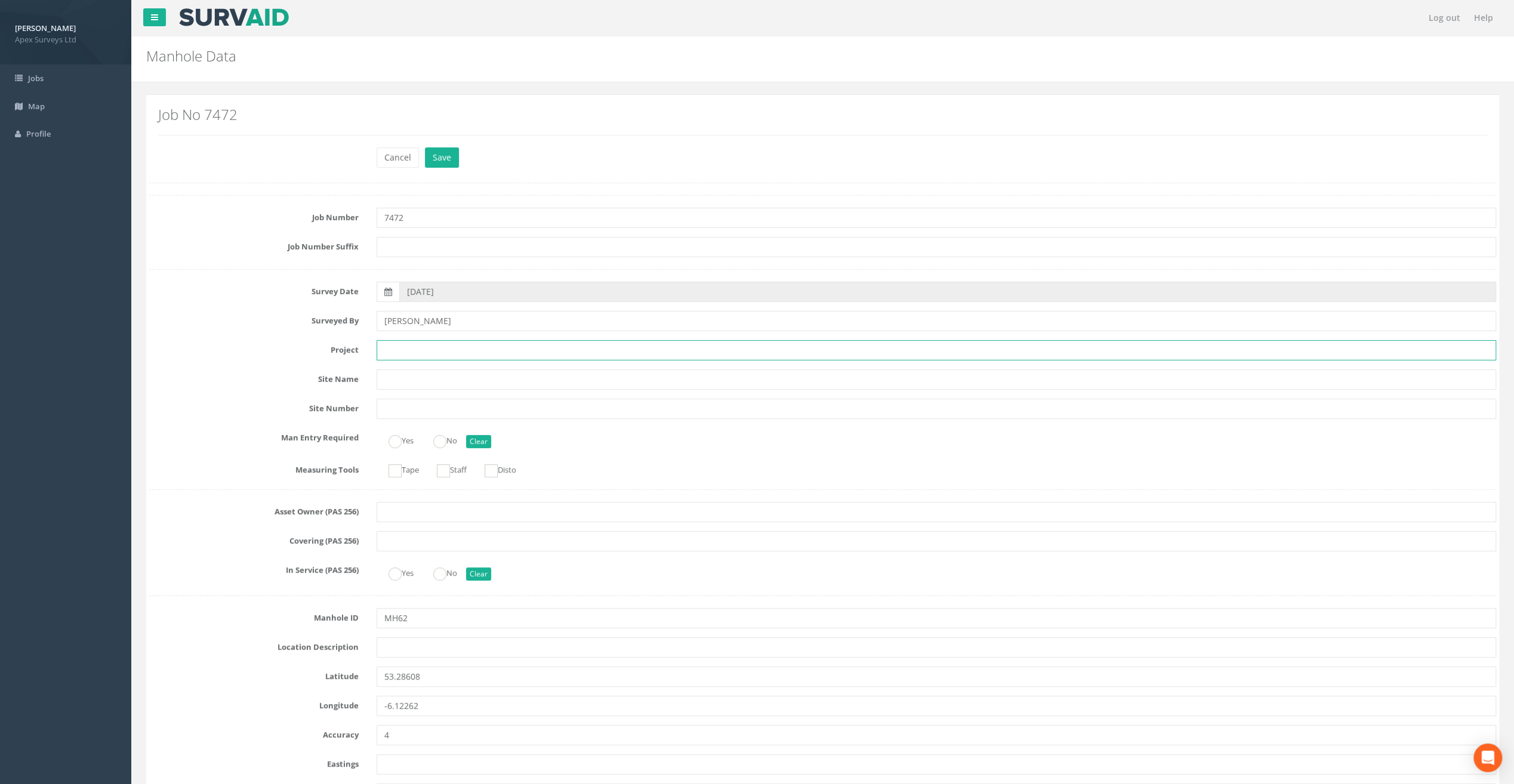
click at [398, 340] on input "text" at bounding box center [937, 349] width 1120 height 20
paste input "Glasthule Buildings"
type input "Glasthule Buildings"
click at [194, 218] on label "Job Number" at bounding box center [253, 215] width 228 height 15
click at [398, 642] on input "text" at bounding box center [937, 647] width 1120 height 20
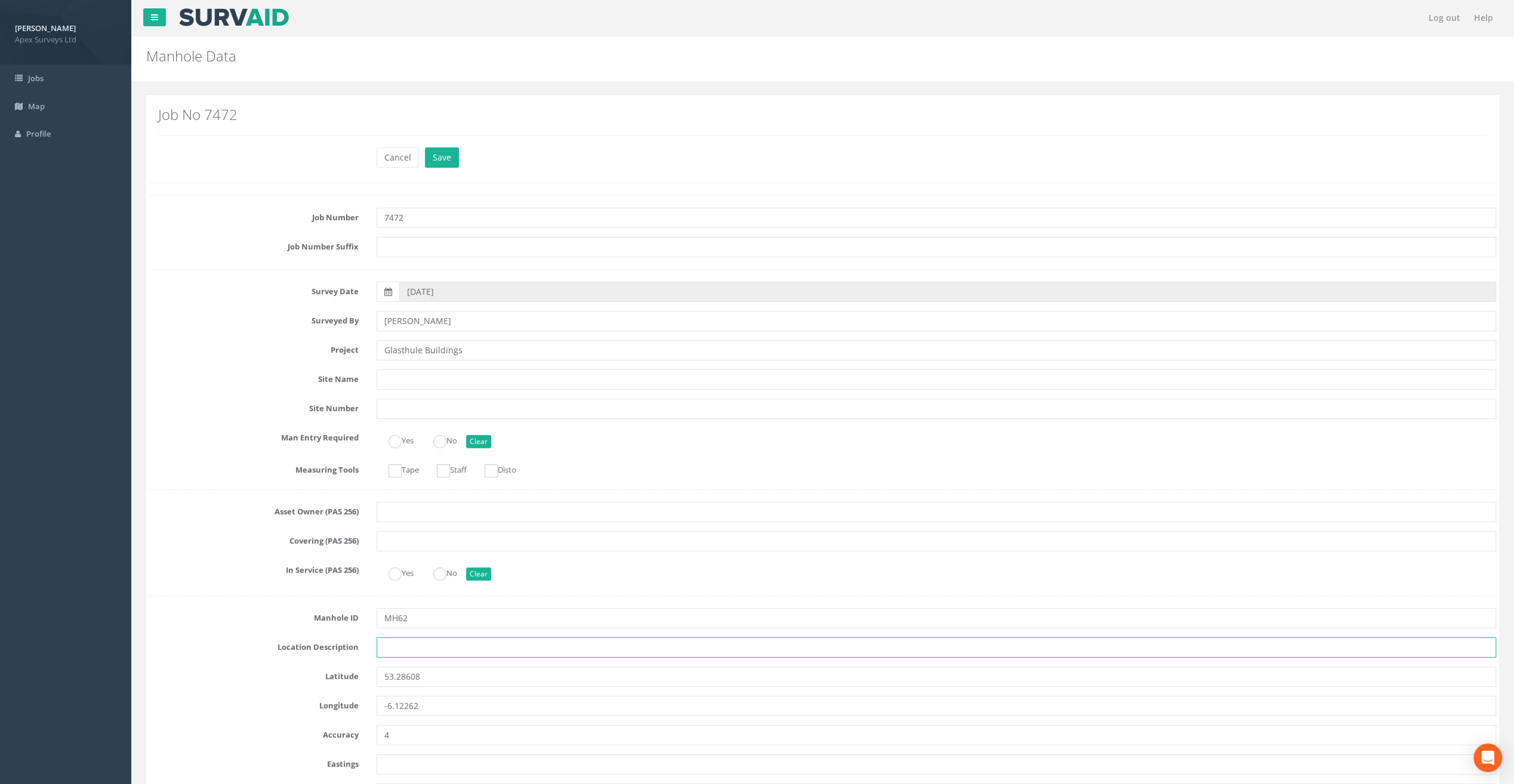
paste input "Sandycove"
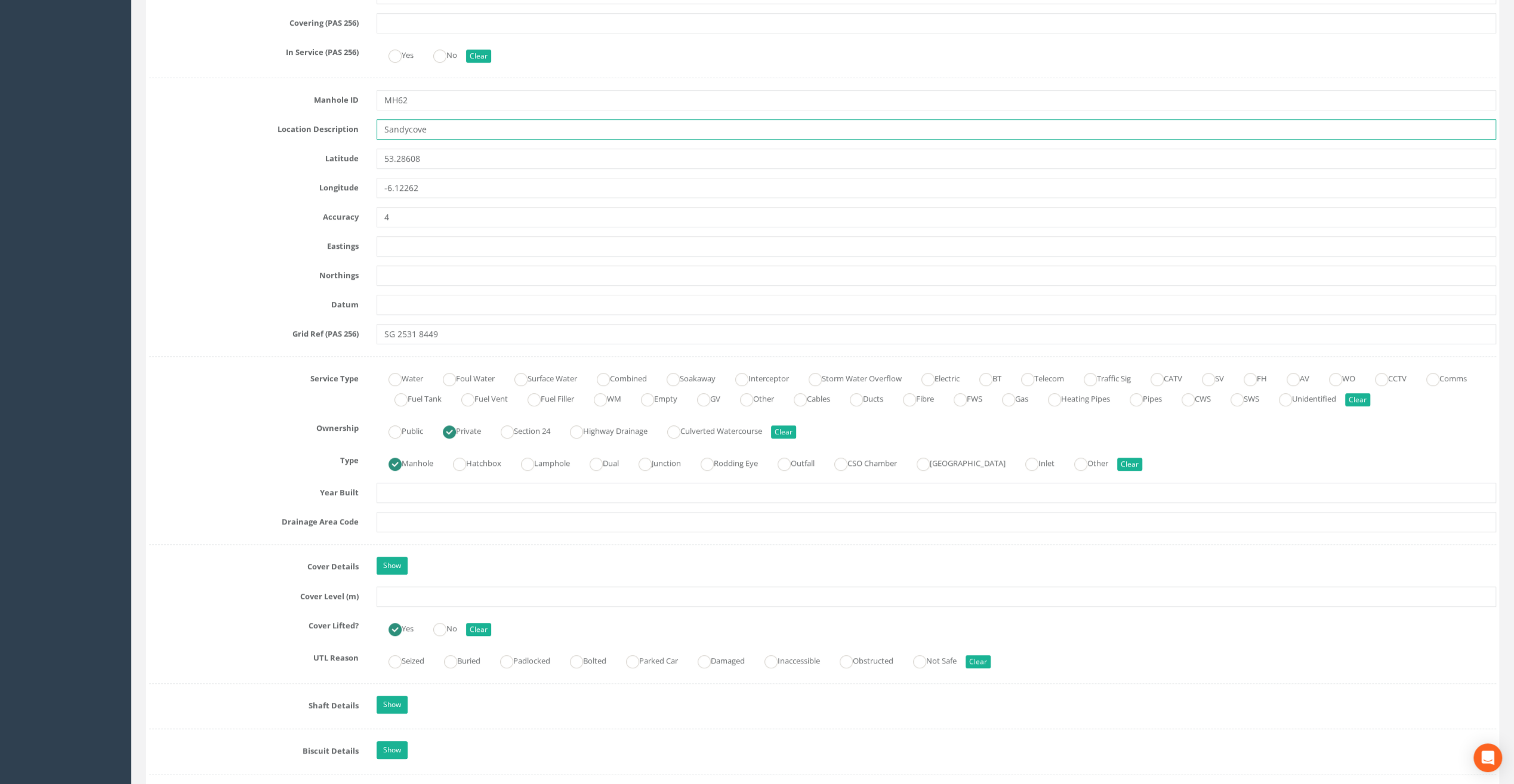
scroll to position [537, 0]
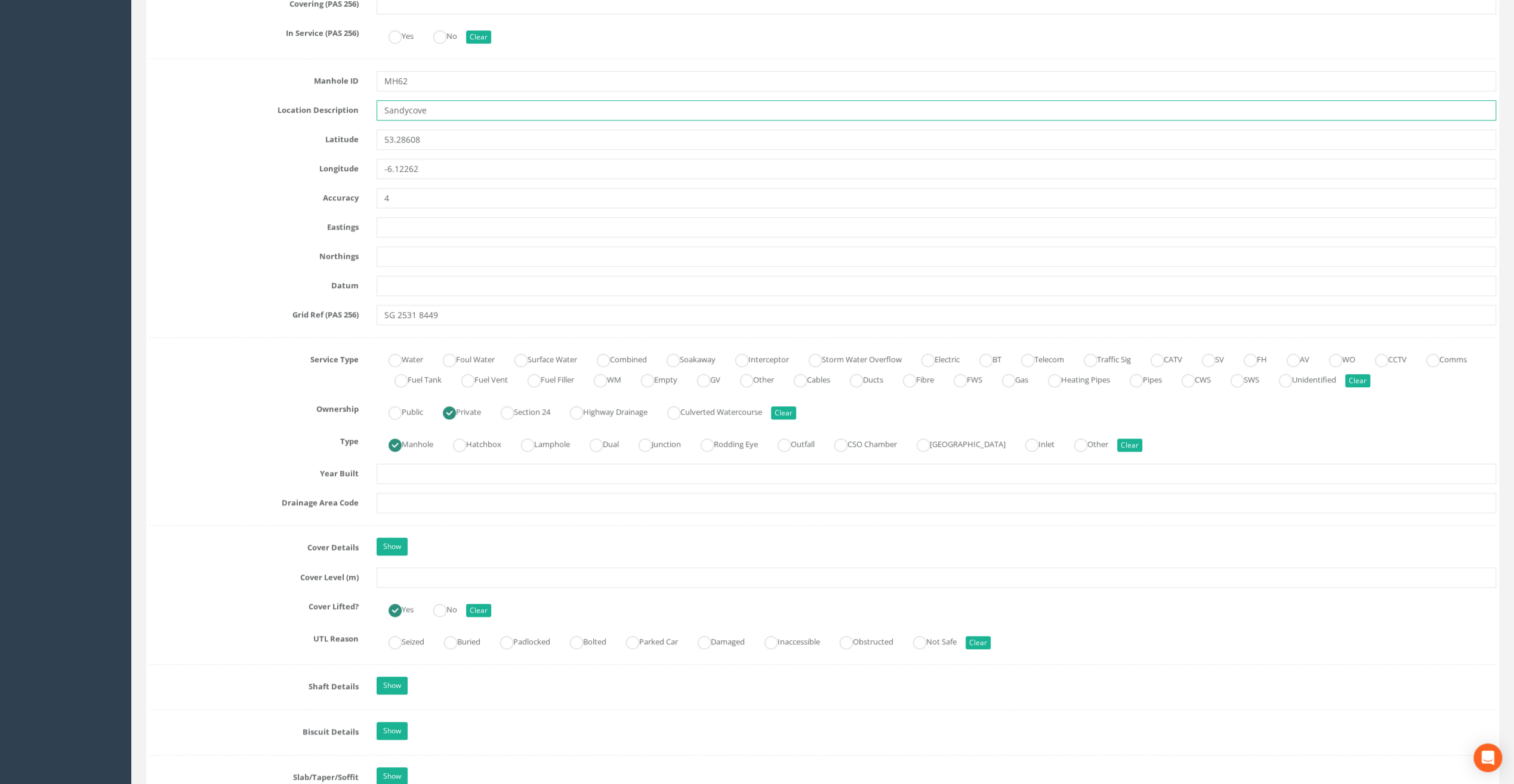
type input "Sandycove"
click at [412, 580] on input "text" at bounding box center [937, 577] width 1120 height 20
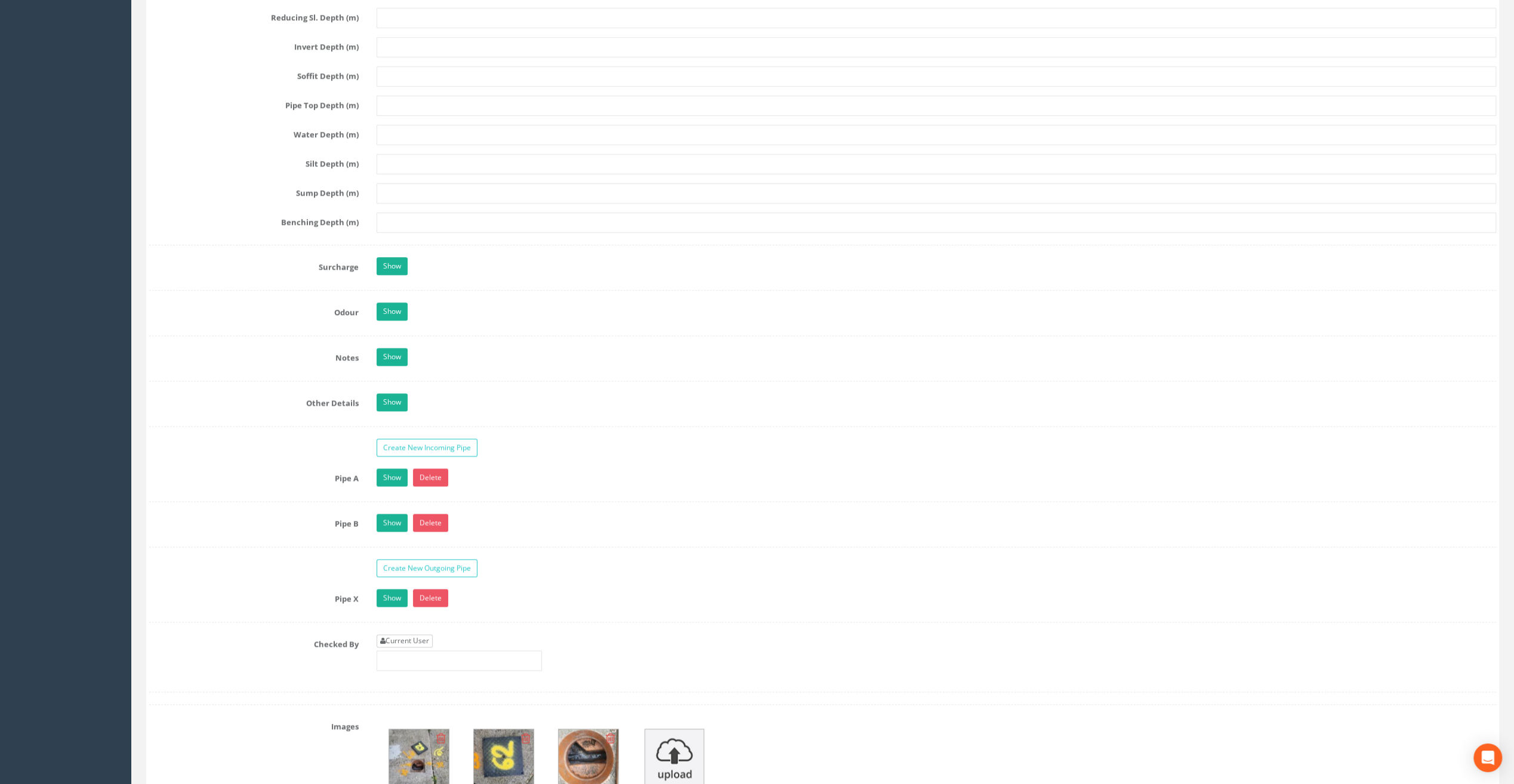
type input "9.53"
click at [406, 634] on link "Current User" at bounding box center [404, 640] width 56 height 13
type input "[PERSON_NAME]"
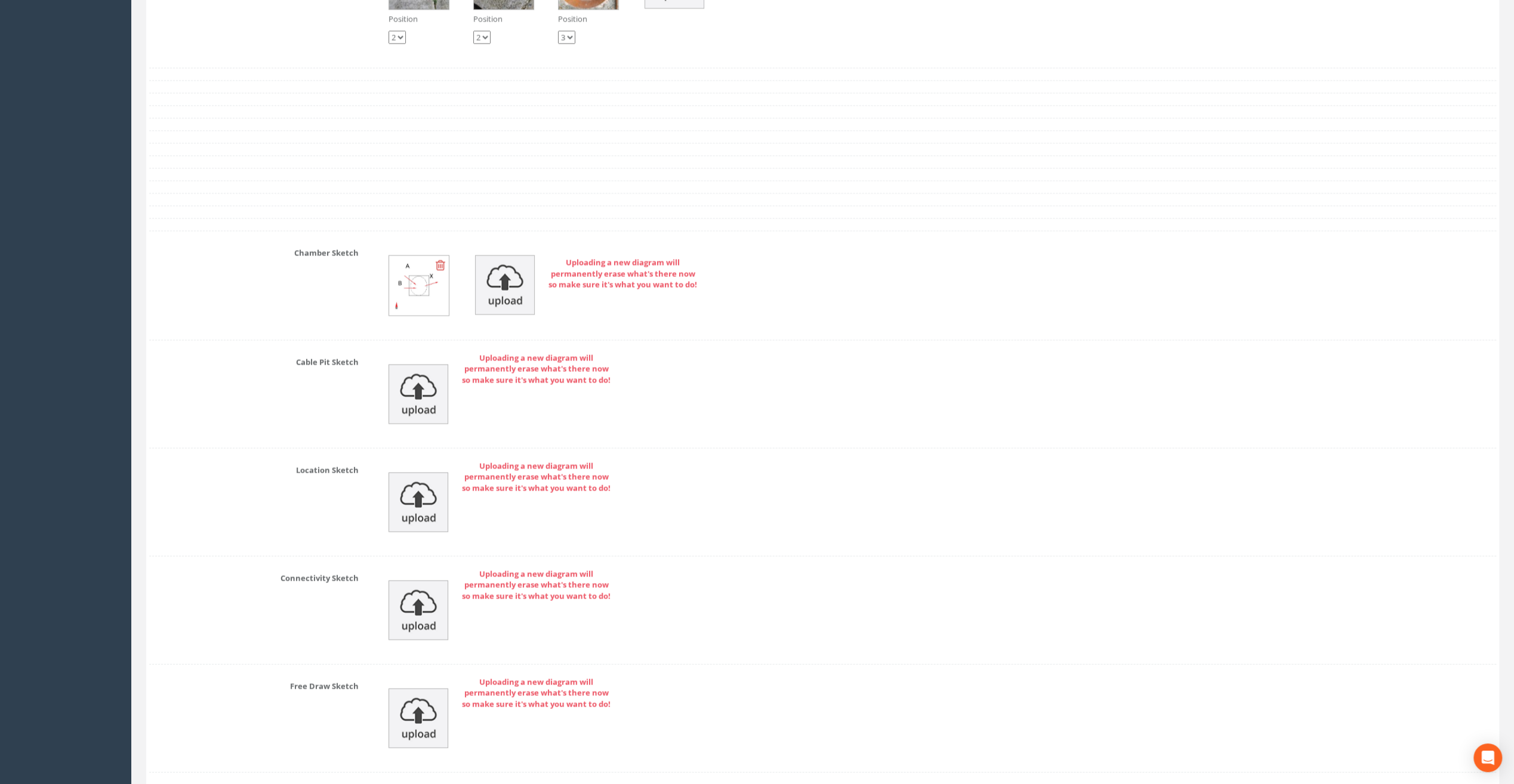
scroll to position [2342, 0]
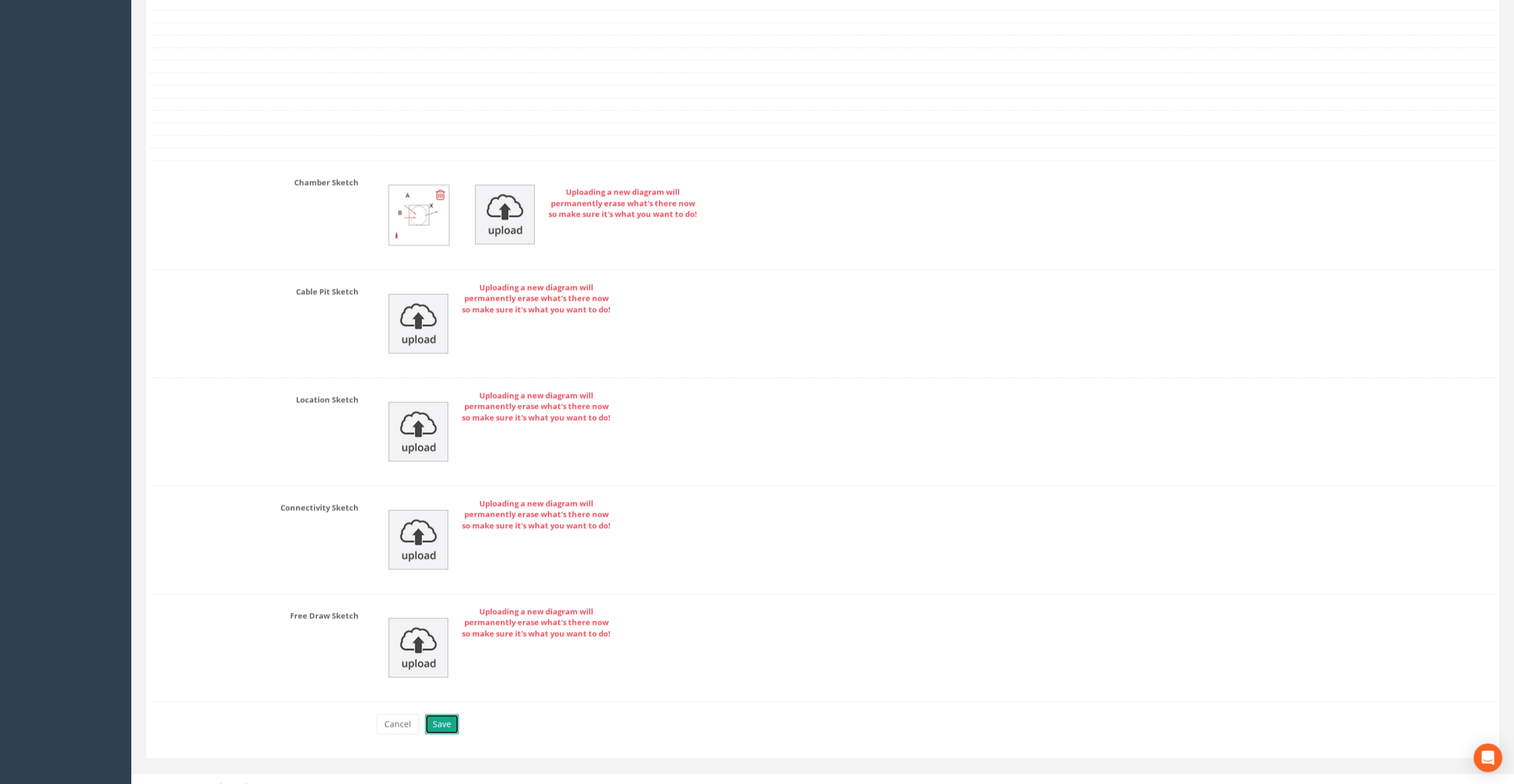
click at [439, 714] on button "Save" at bounding box center [442, 724] width 34 height 20
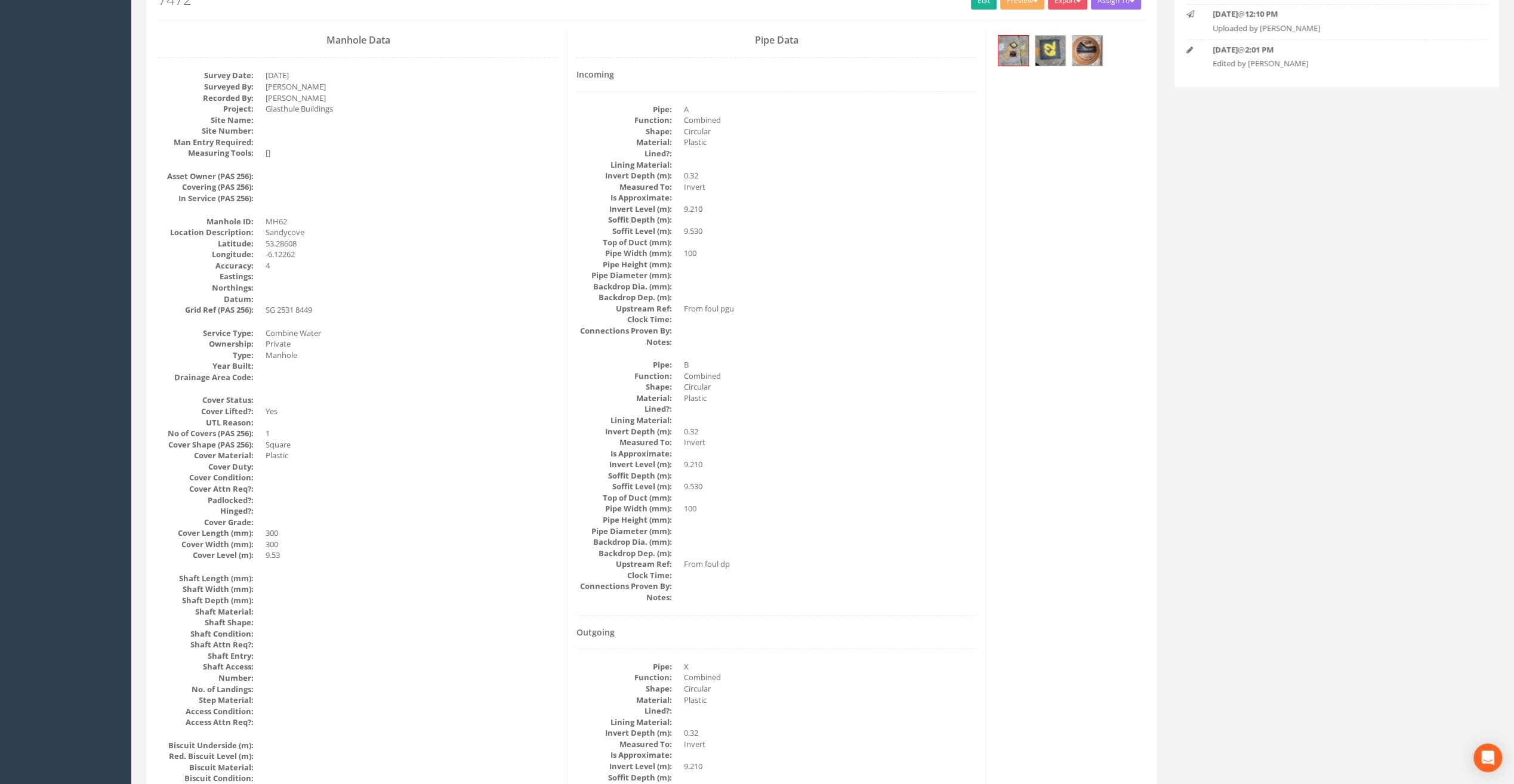
scroll to position [0, 0]
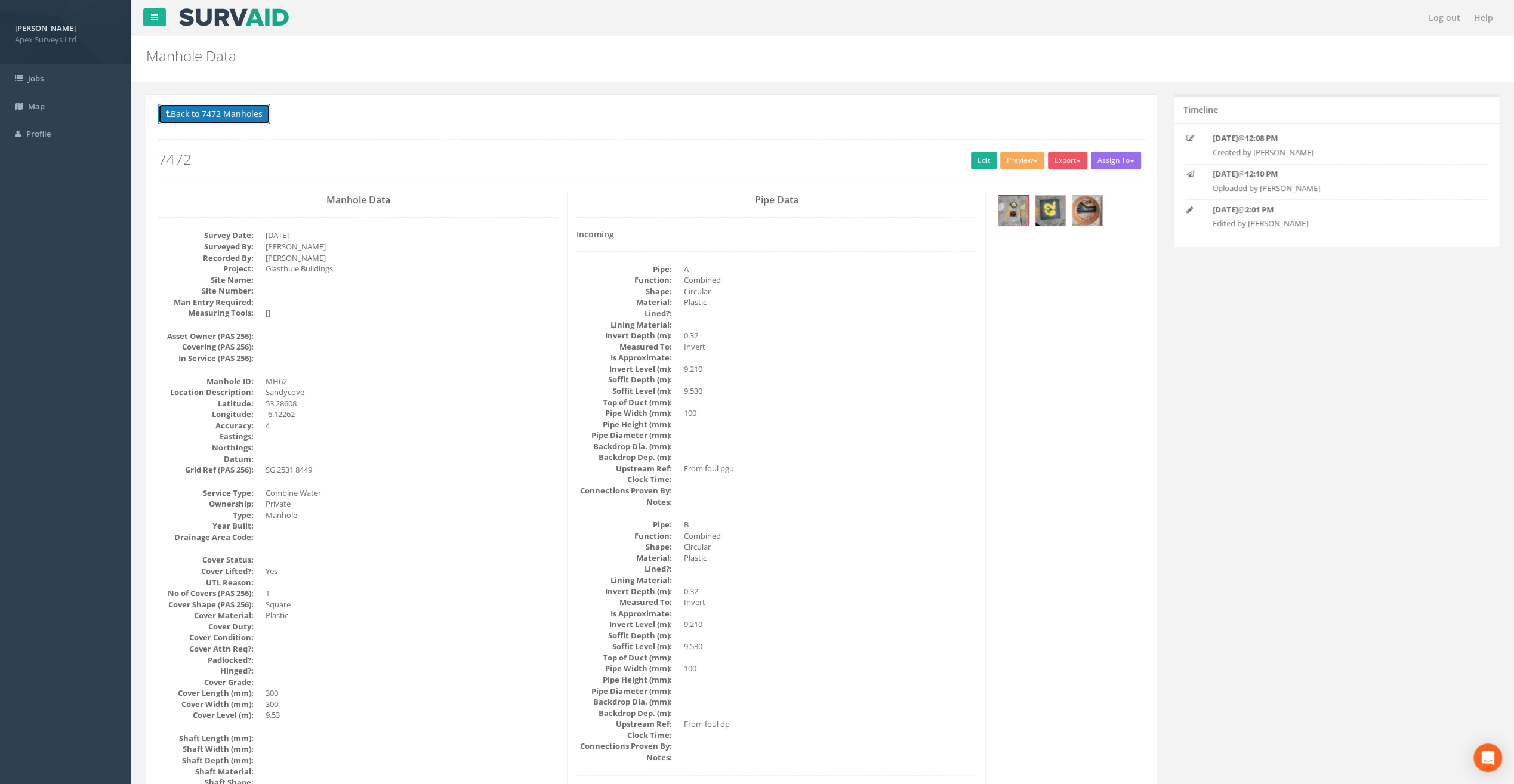
click at [213, 116] on button "Back to 7472 Manholes" at bounding box center [214, 113] width 112 height 20
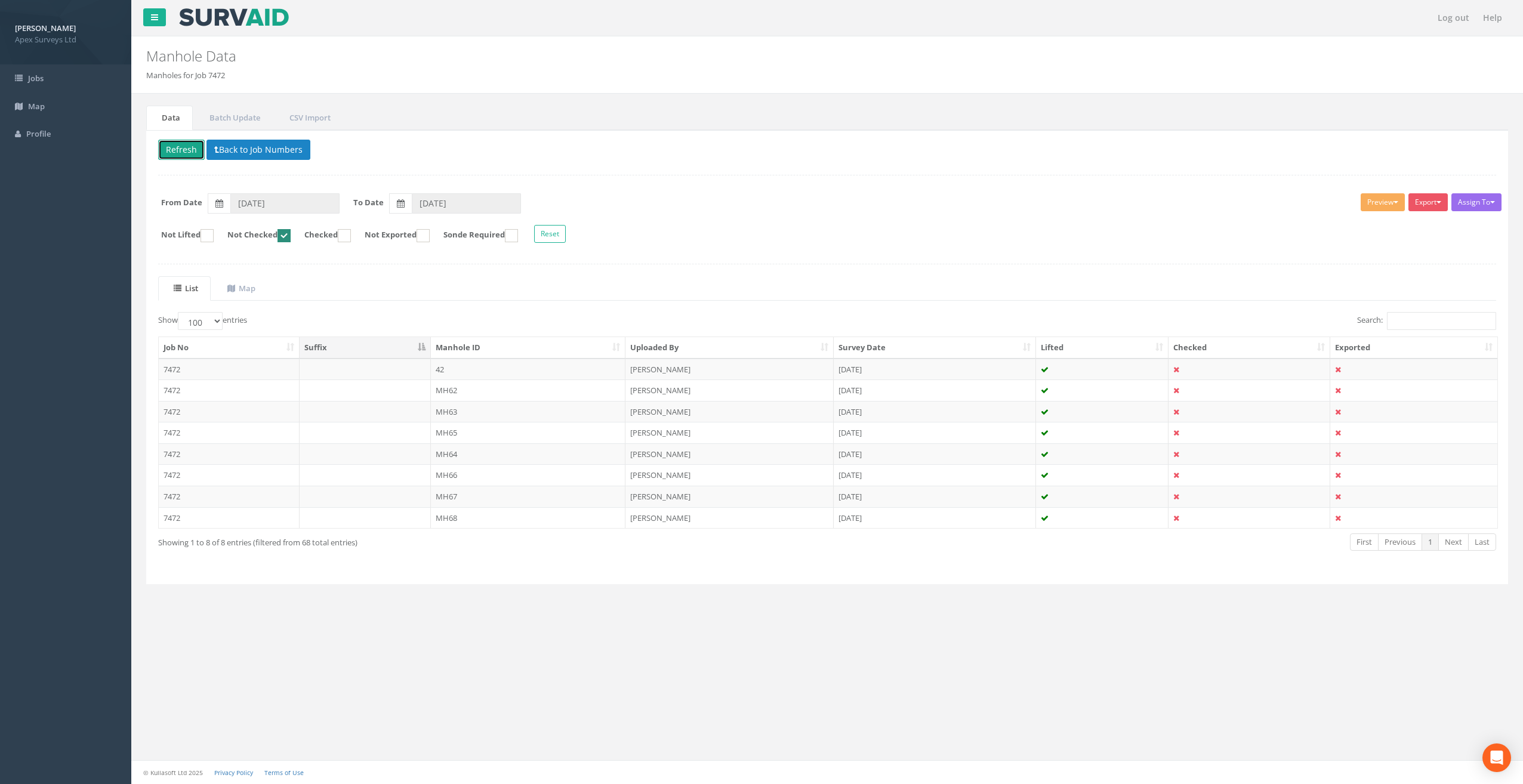
click at [188, 150] on button "Refresh" at bounding box center [180, 149] width 46 height 20
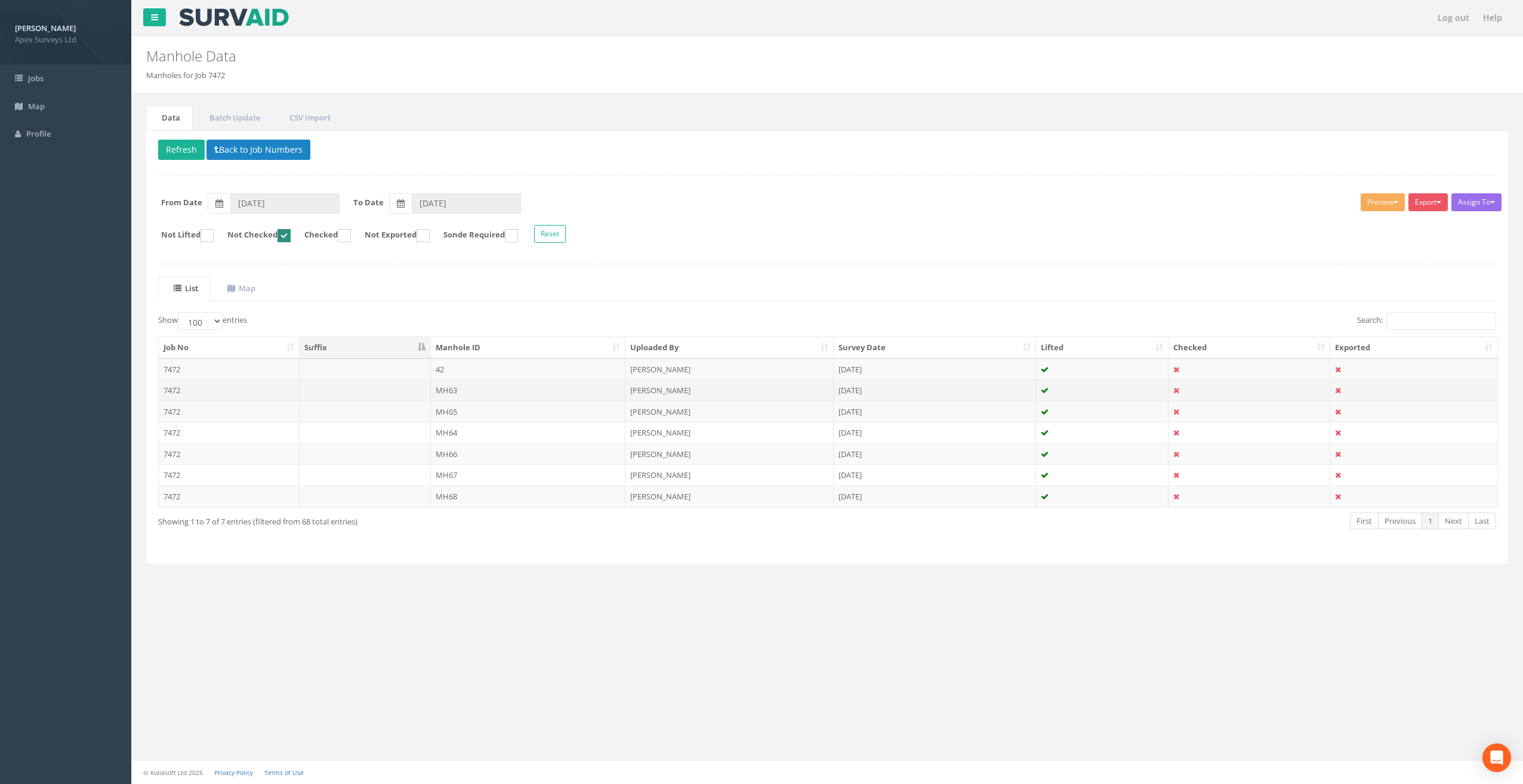
click at [452, 393] on td "MH63" at bounding box center [528, 390] width 196 height 22
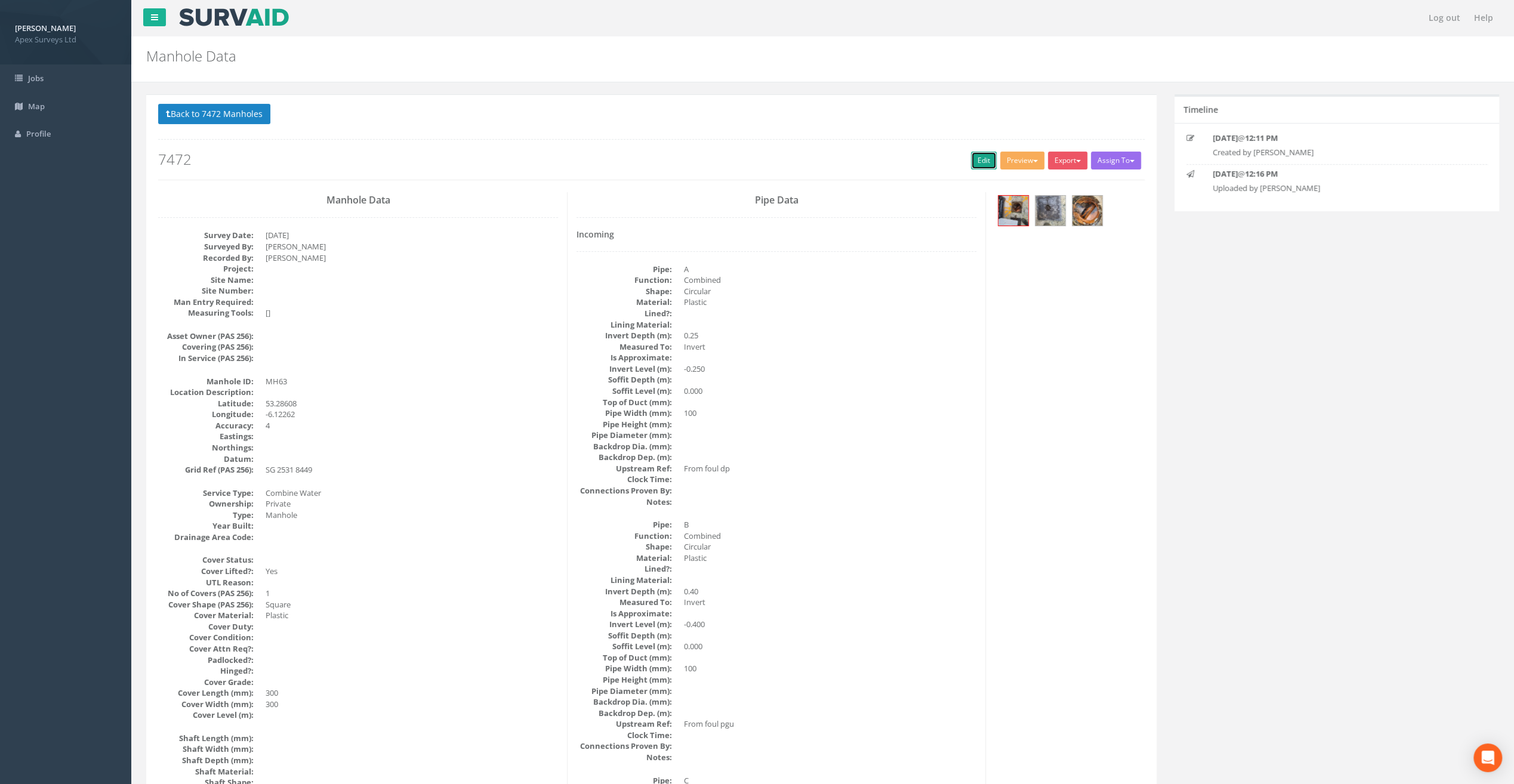
click at [973, 164] on link "Edit" at bounding box center [984, 160] width 26 height 18
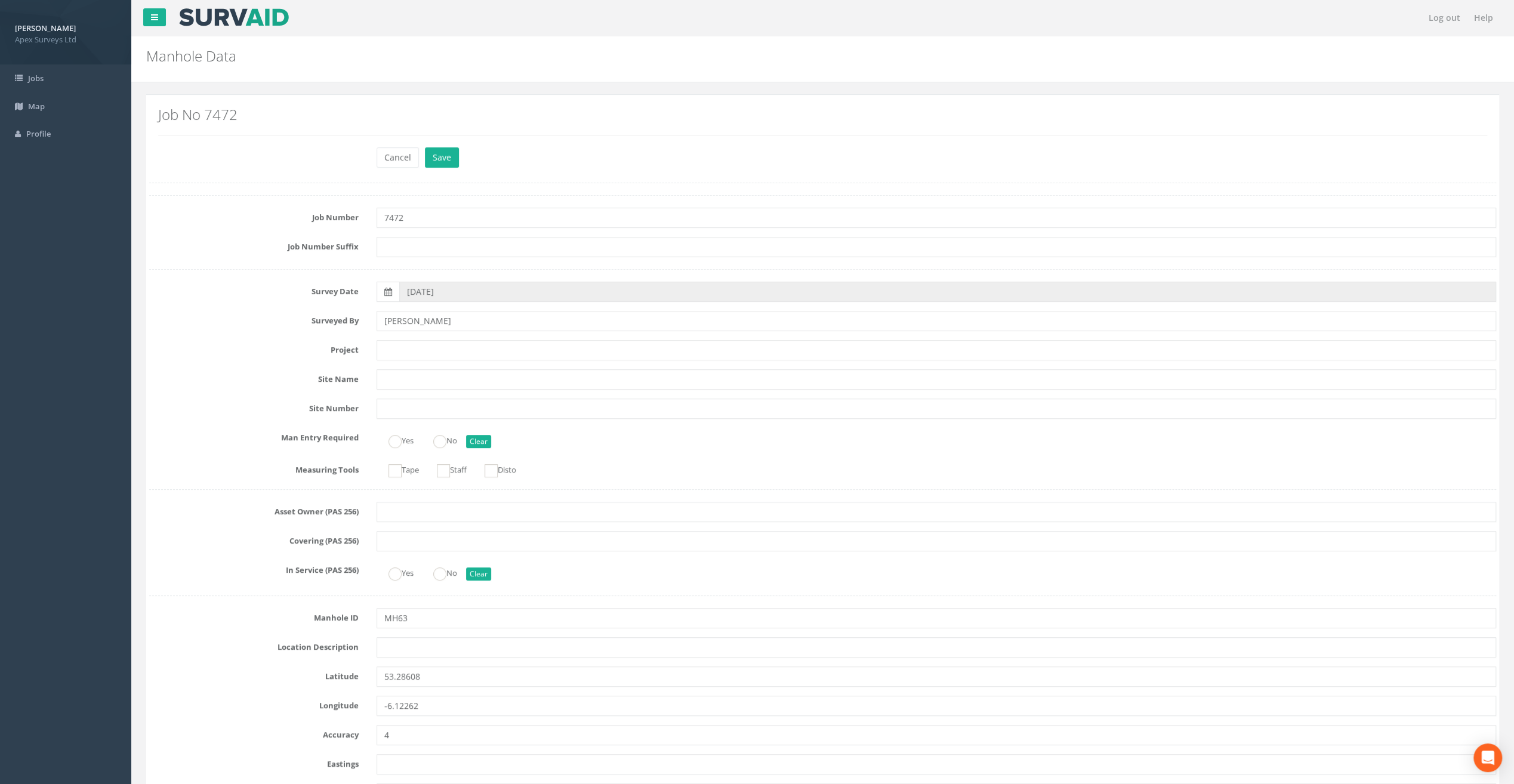
click at [207, 208] on label "Job Number" at bounding box center [253, 215] width 228 height 15
click at [401, 346] on input "text" at bounding box center [937, 349] width 1120 height 20
paste input "Glasthule Buildings"
type input "Glasthule Buildings"
click at [186, 298] on div "Survey Date [DATE]" at bounding box center [822, 291] width 1366 height 20
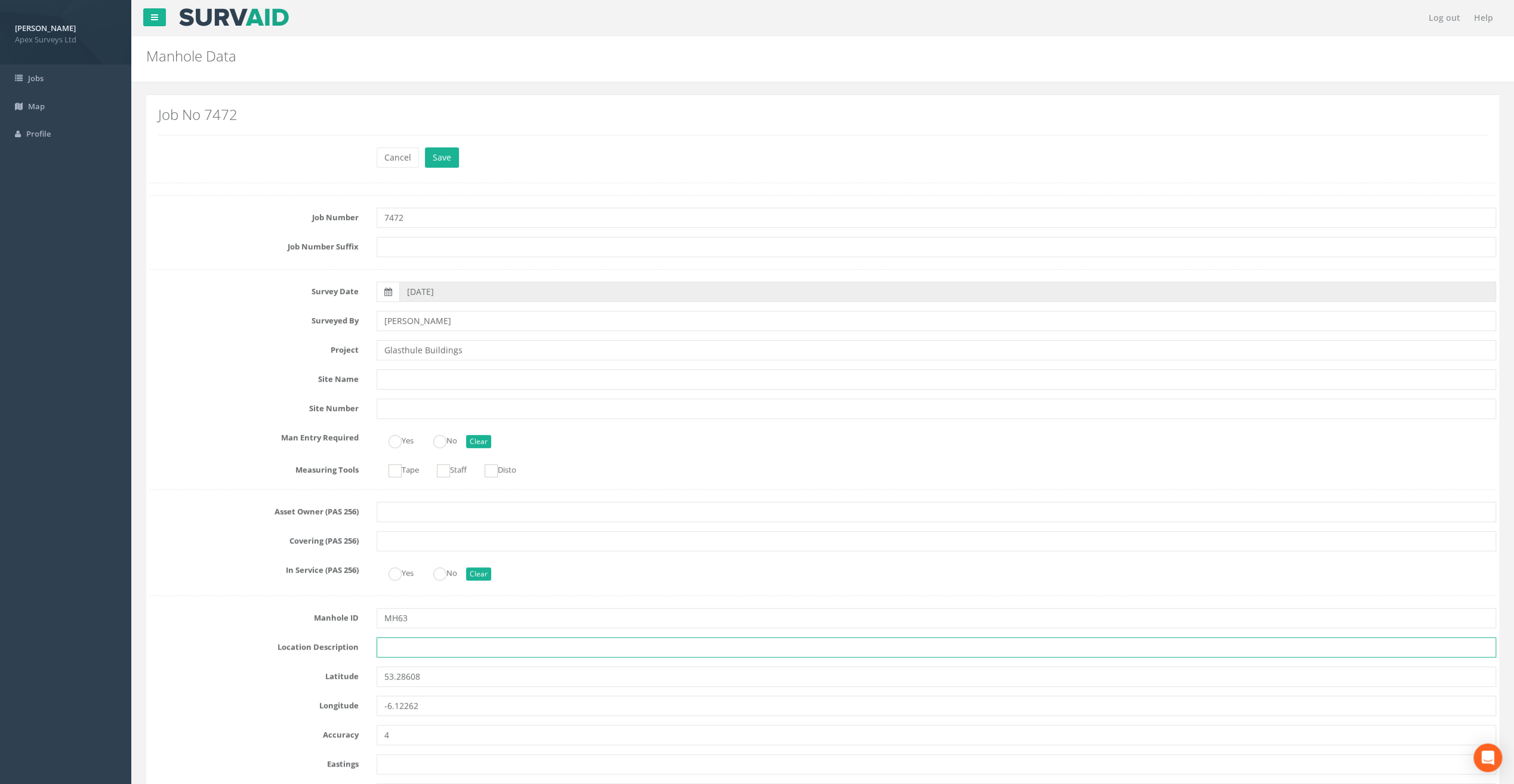
click at [391, 647] on input "text" at bounding box center [937, 647] width 1120 height 20
paste input "Sandycove"
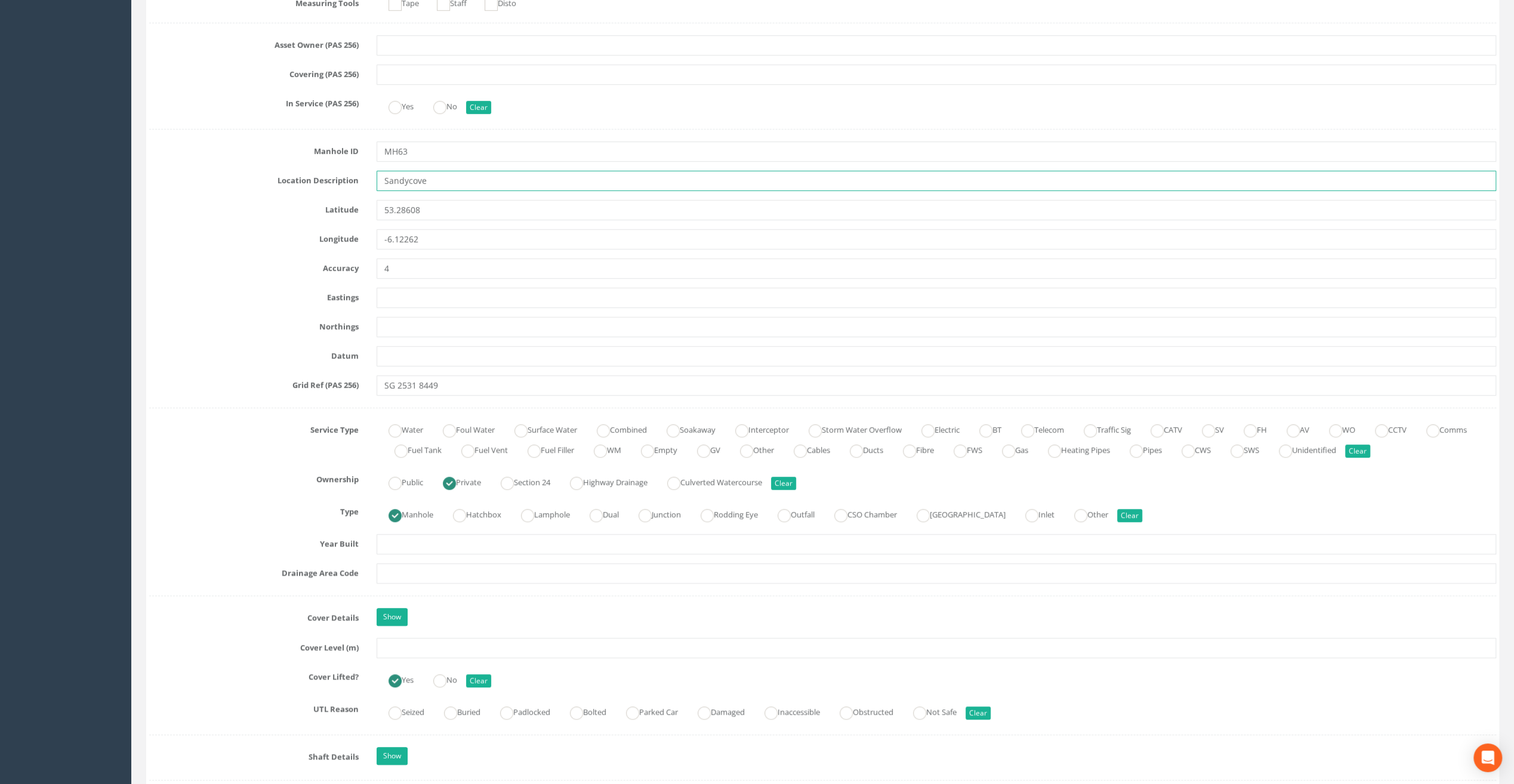
scroll to position [477, 0]
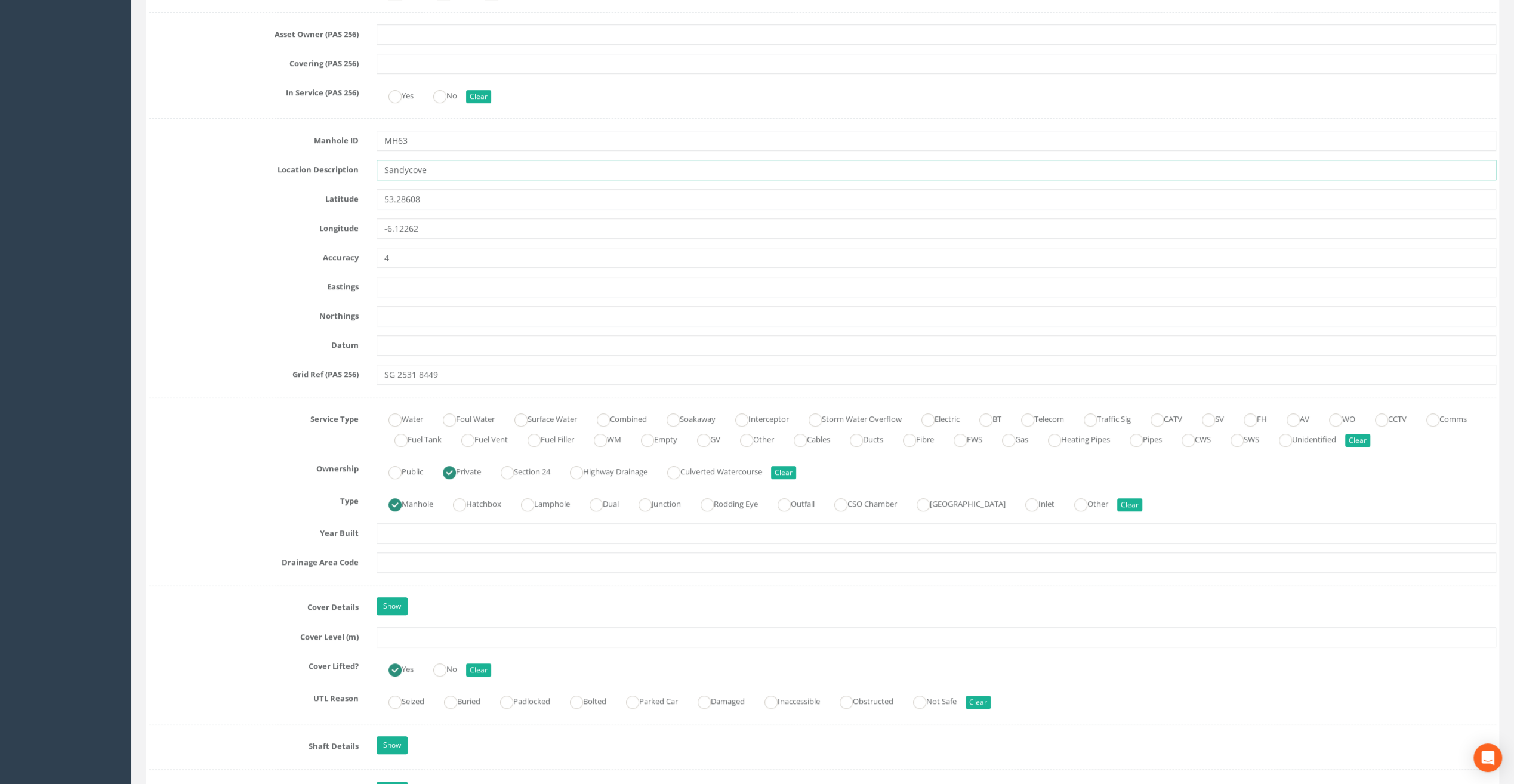
type input "Sandycove"
click at [397, 639] on input "text" at bounding box center [937, 637] width 1120 height 20
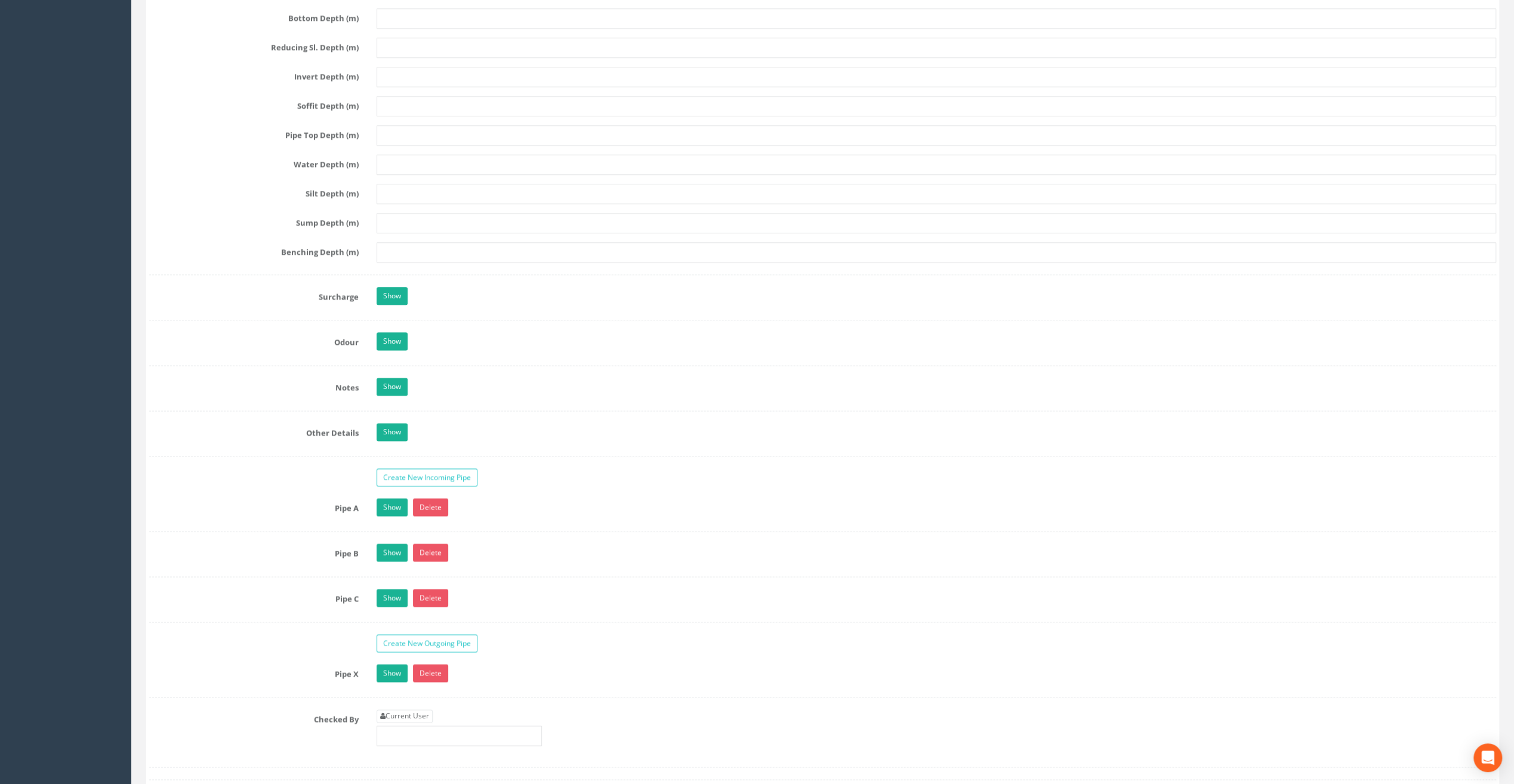
scroll to position [1551, 0]
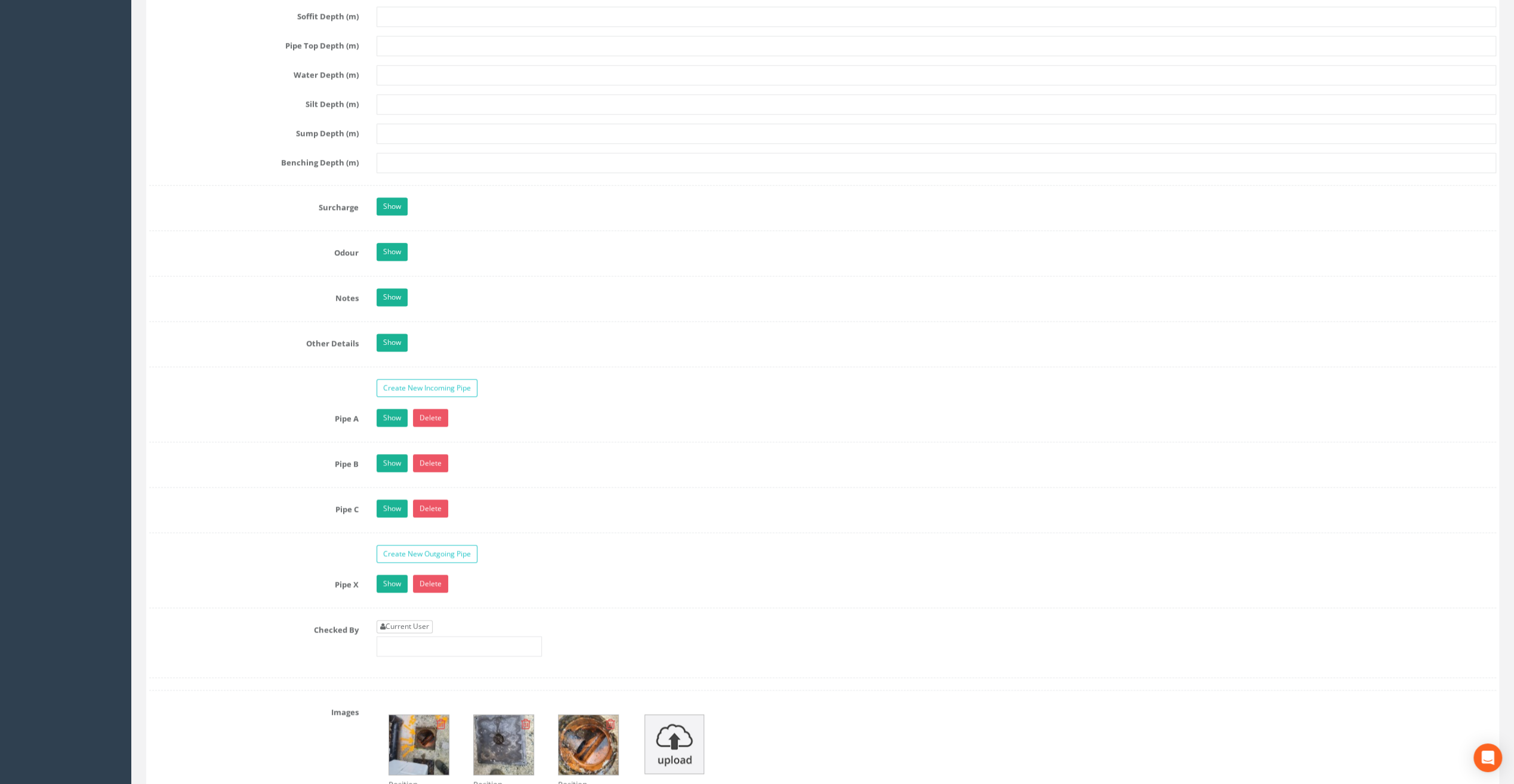
type input "9.59"
click at [418, 620] on link "Current User" at bounding box center [404, 626] width 56 height 13
type input "[PERSON_NAME]"
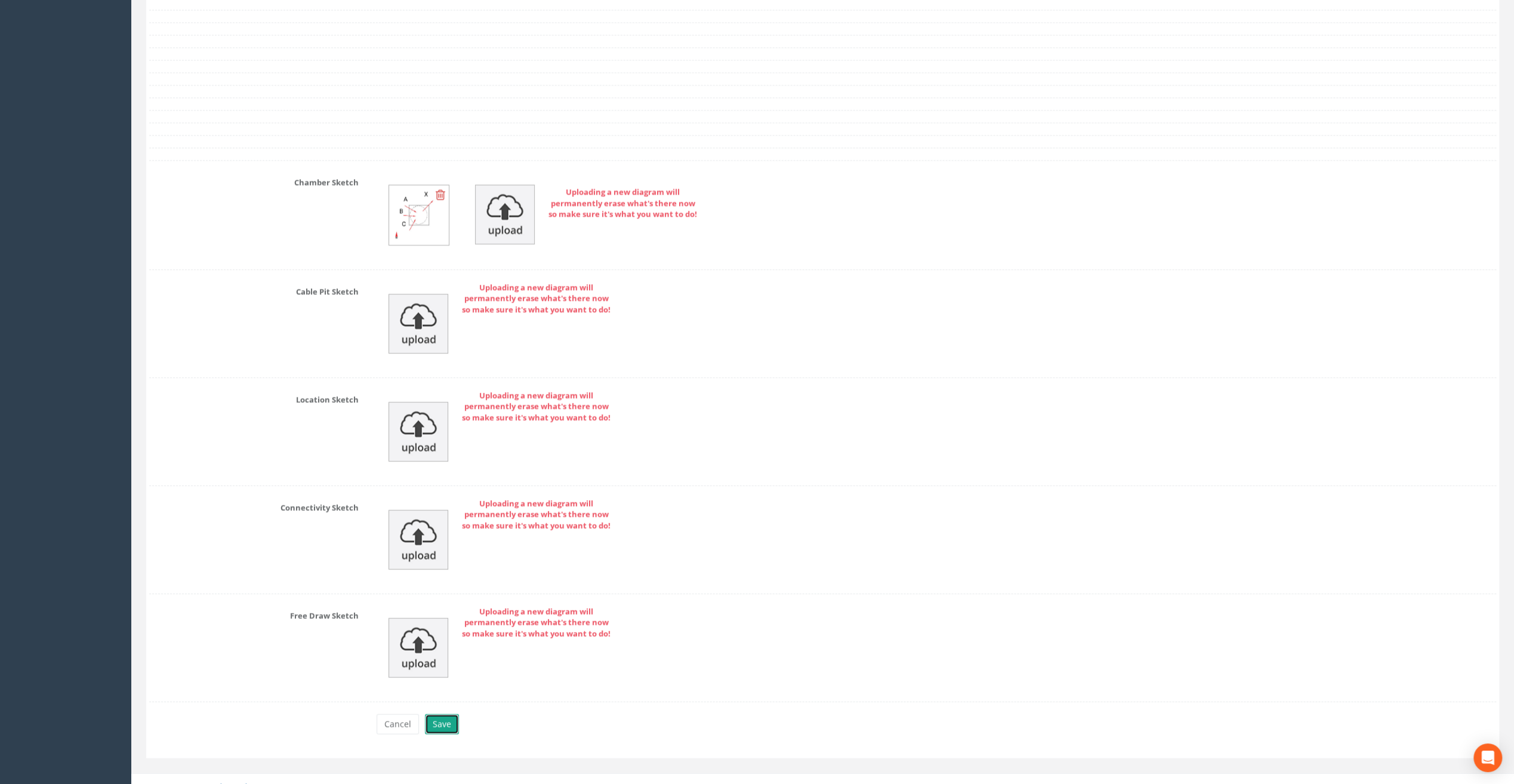
drag, startPoint x: 441, startPoint y: 706, endPoint x: 453, endPoint y: 692, distance: 18.4
click at [441, 714] on button "Save" at bounding box center [442, 724] width 34 height 20
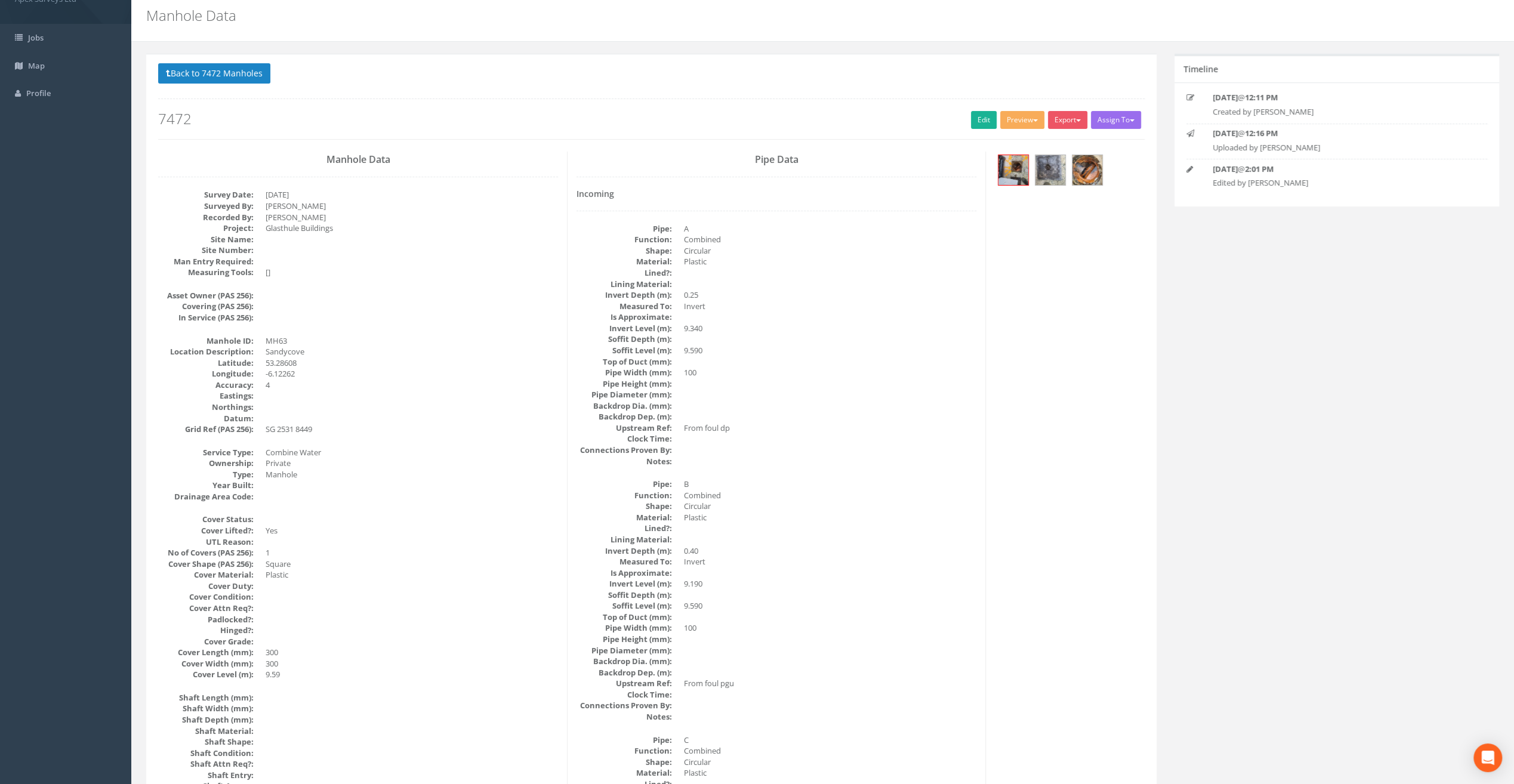
scroll to position [0, 0]
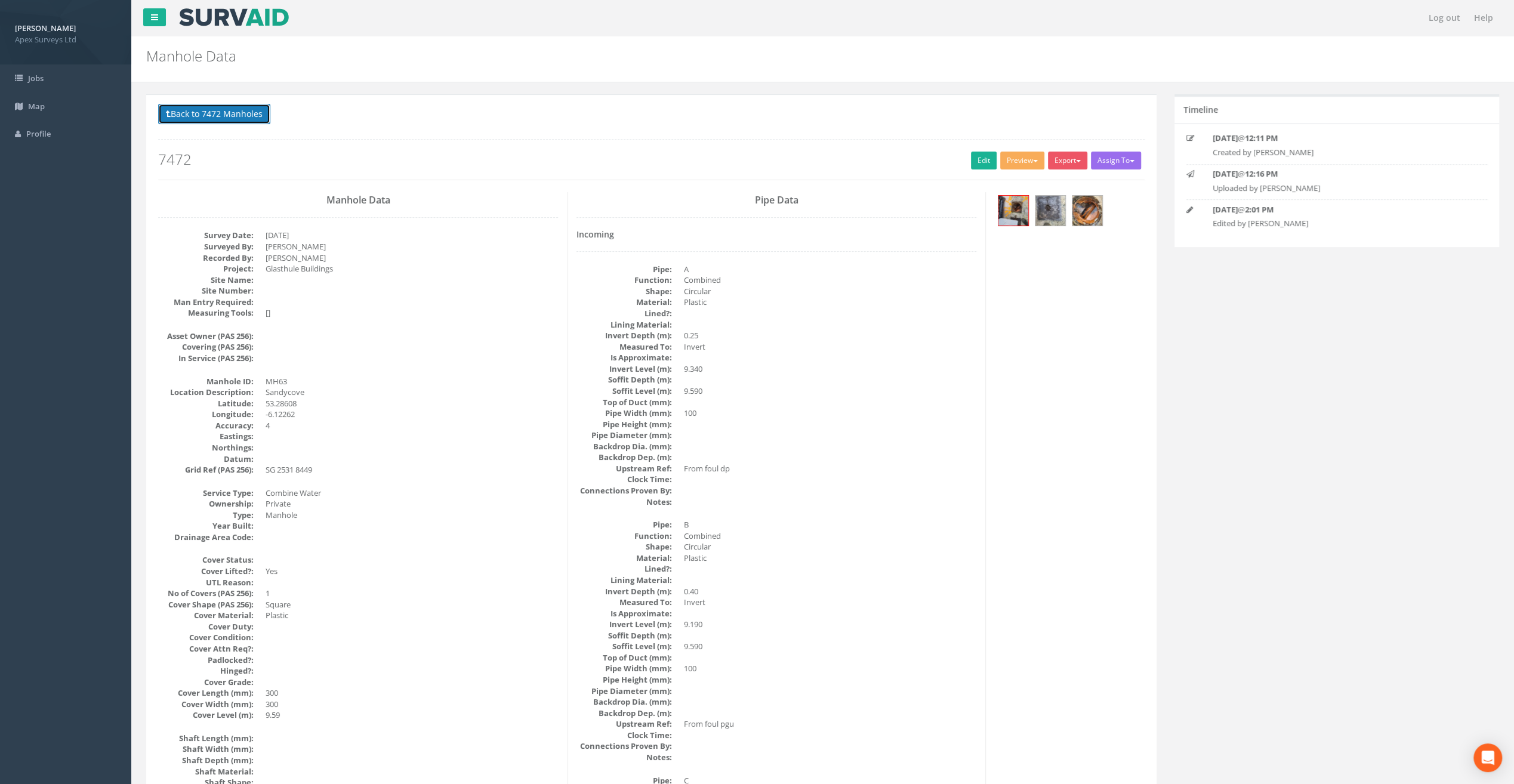
click at [232, 117] on button "Back to 7472 Manholes" at bounding box center [214, 113] width 112 height 20
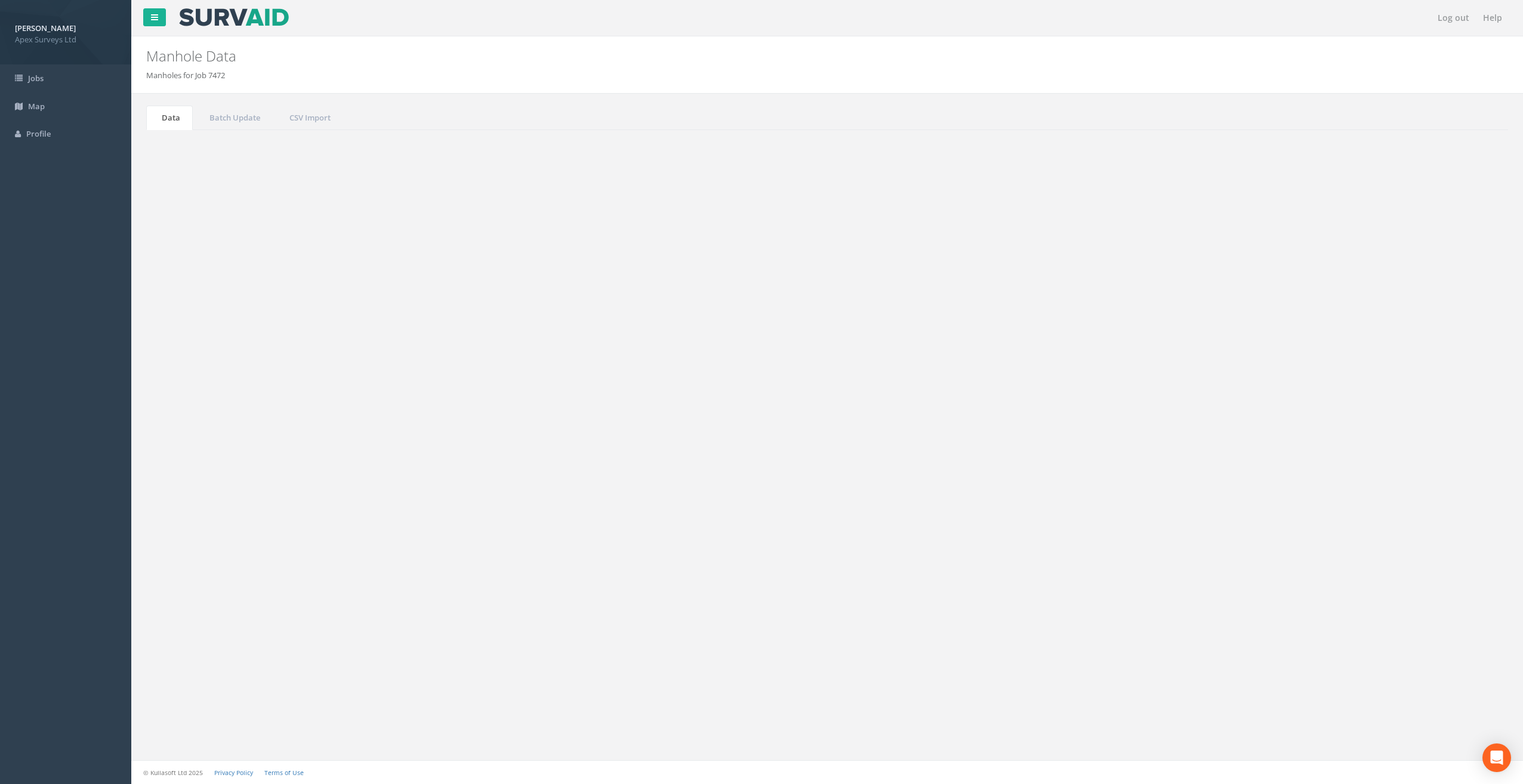
click at [189, 146] on button "Refresh" at bounding box center [180, 149] width 46 height 20
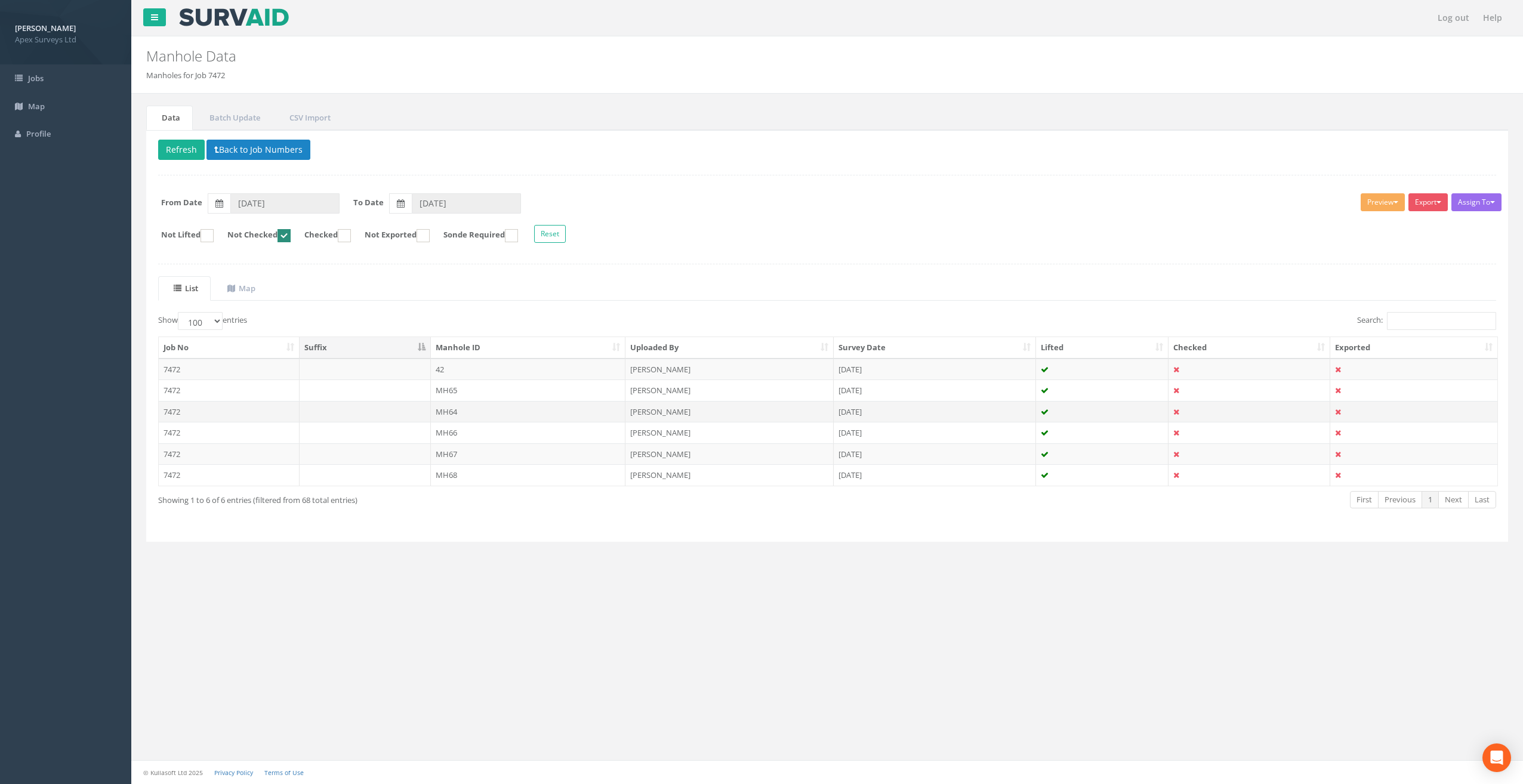
click at [460, 408] on td "MH64" at bounding box center [528, 411] width 196 height 22
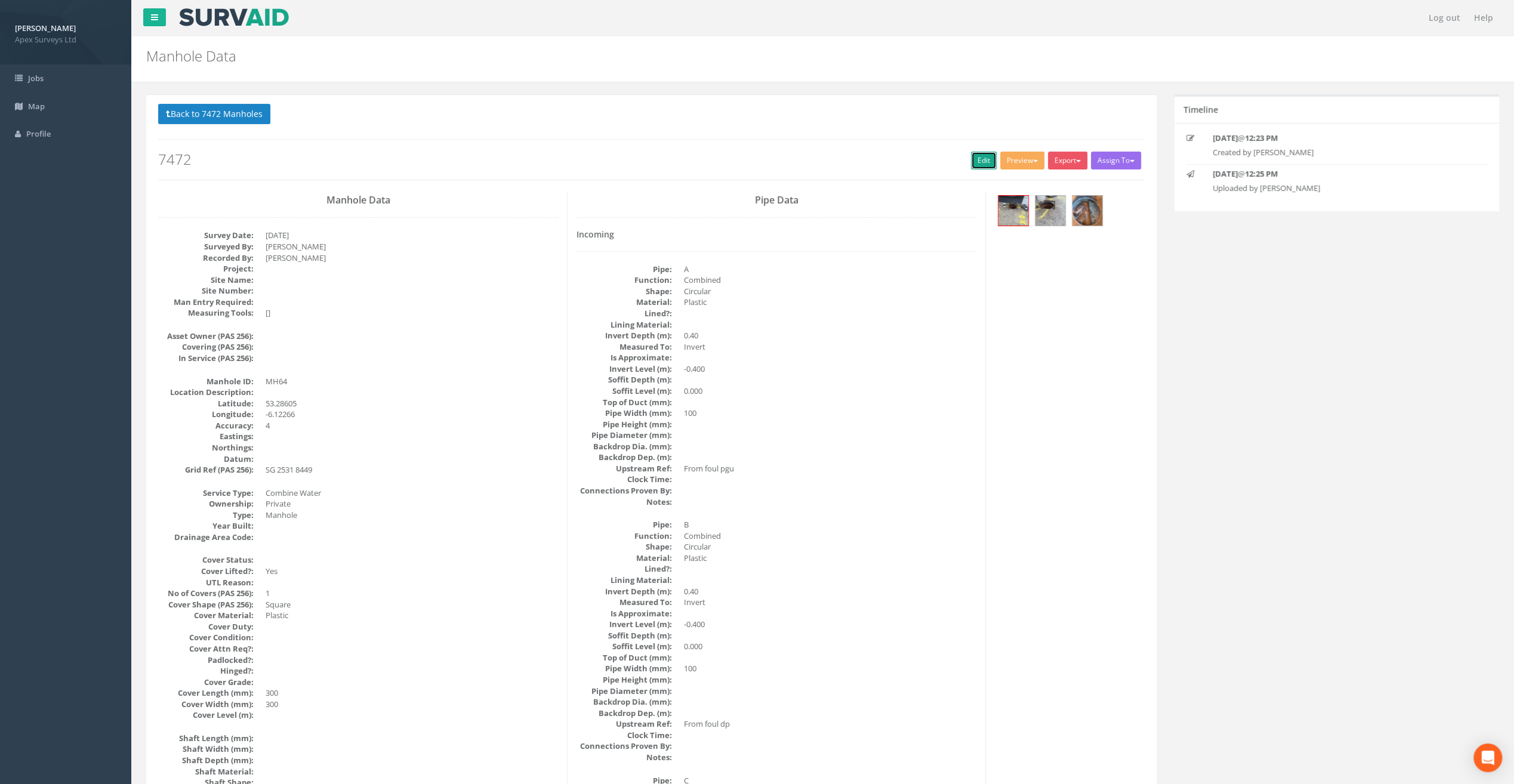
click at [974, 153] on link "Edit" at bounding box center [984, 160] width 26 height 18
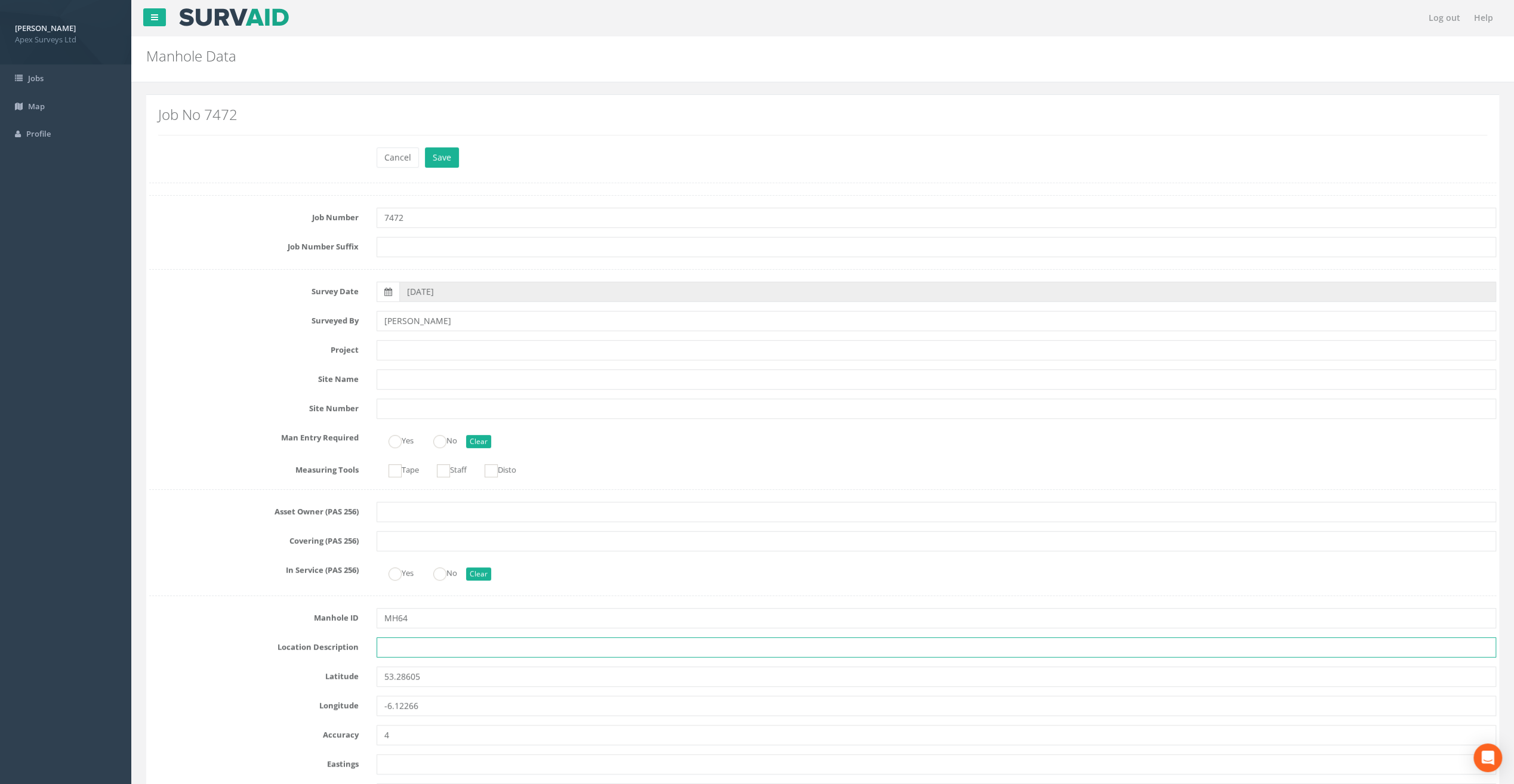
click at [387, 649] on input "text" at bounding box center [937, 647] width 1120 height 20
paste input "Sandycove"
type input "Sandycove"
click at [395, 349] on input "text" at bounding box center [937, 349] width 1120 height 20
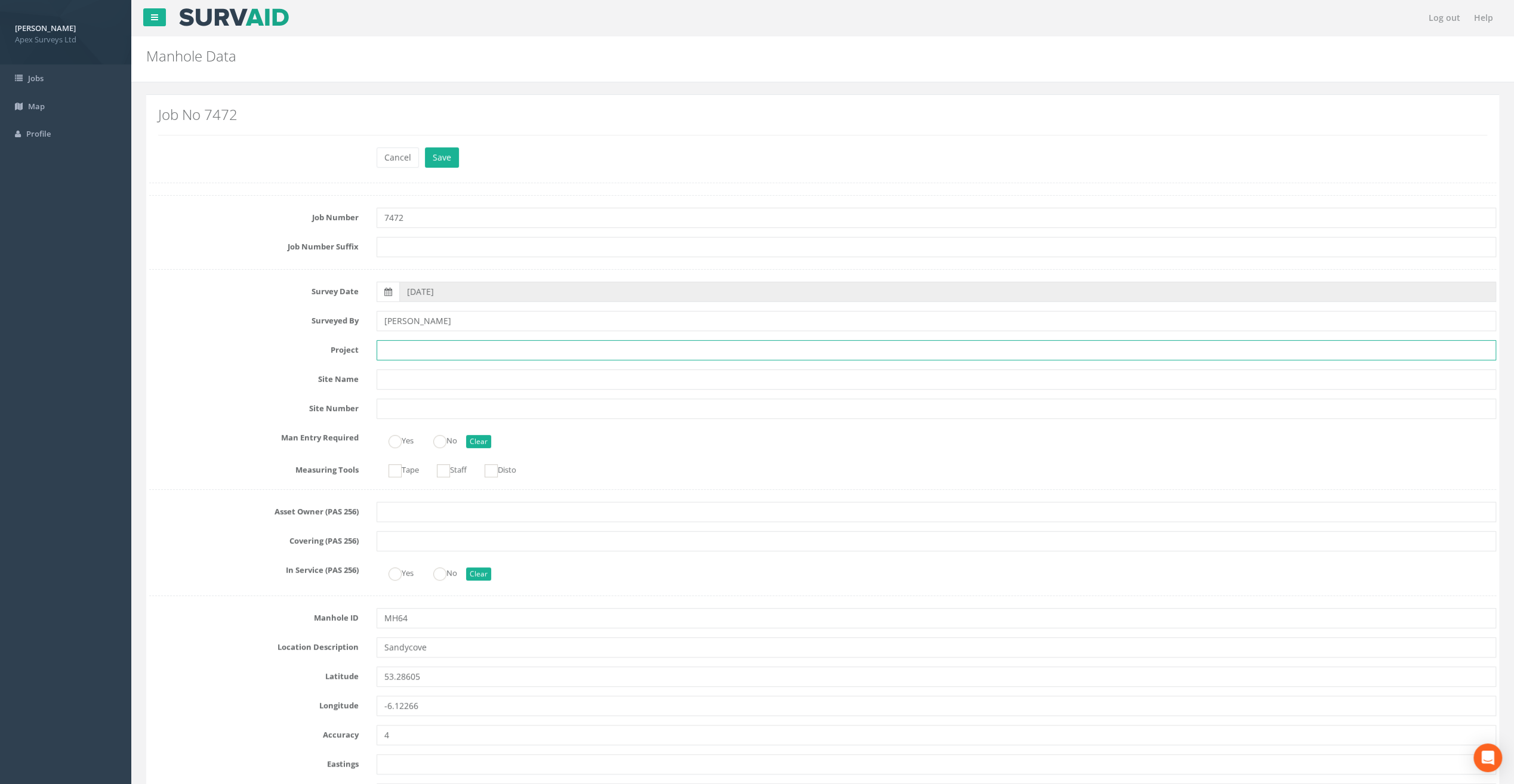
paste input "Glasthule Buildings"
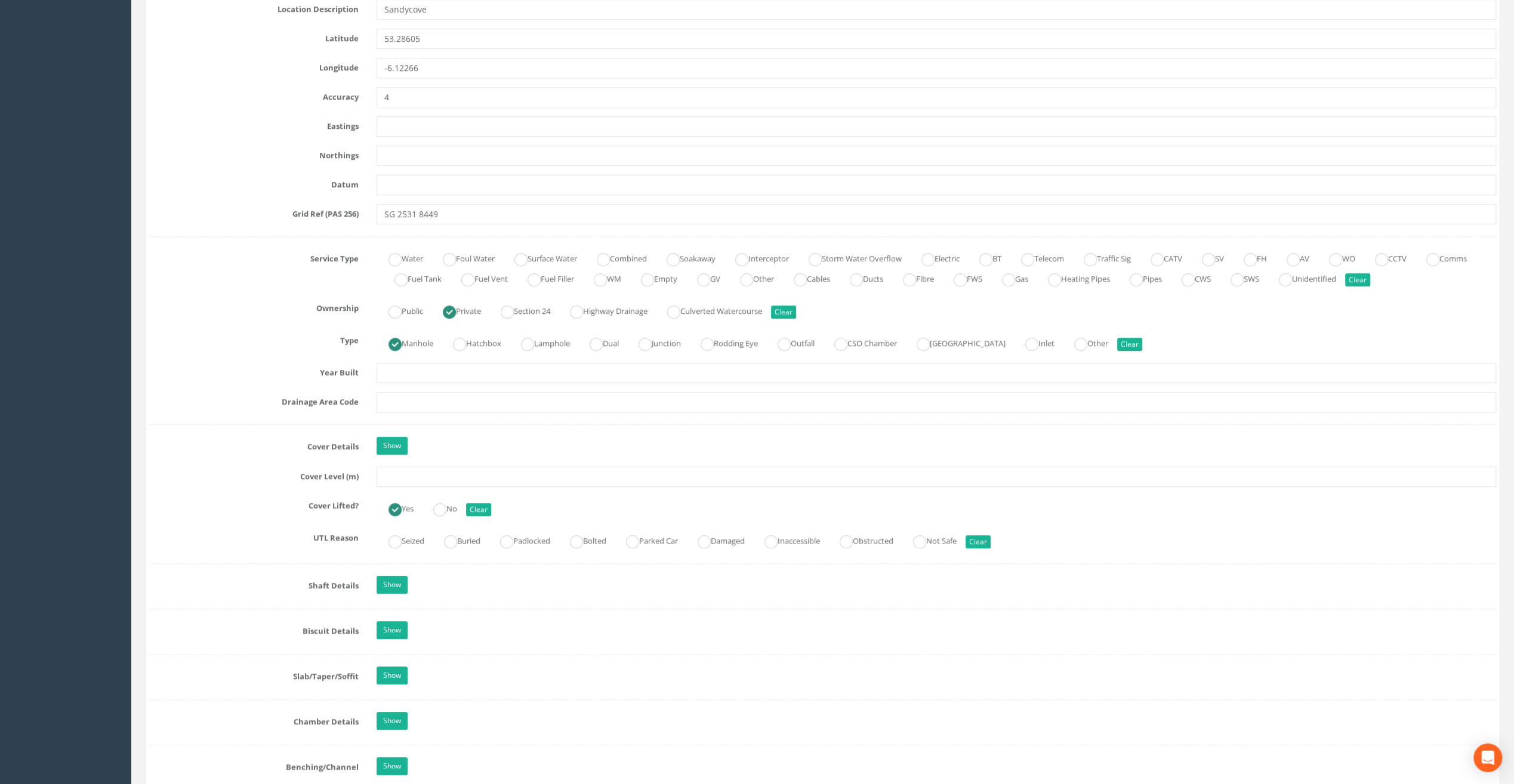
scroll to position [656, 0]
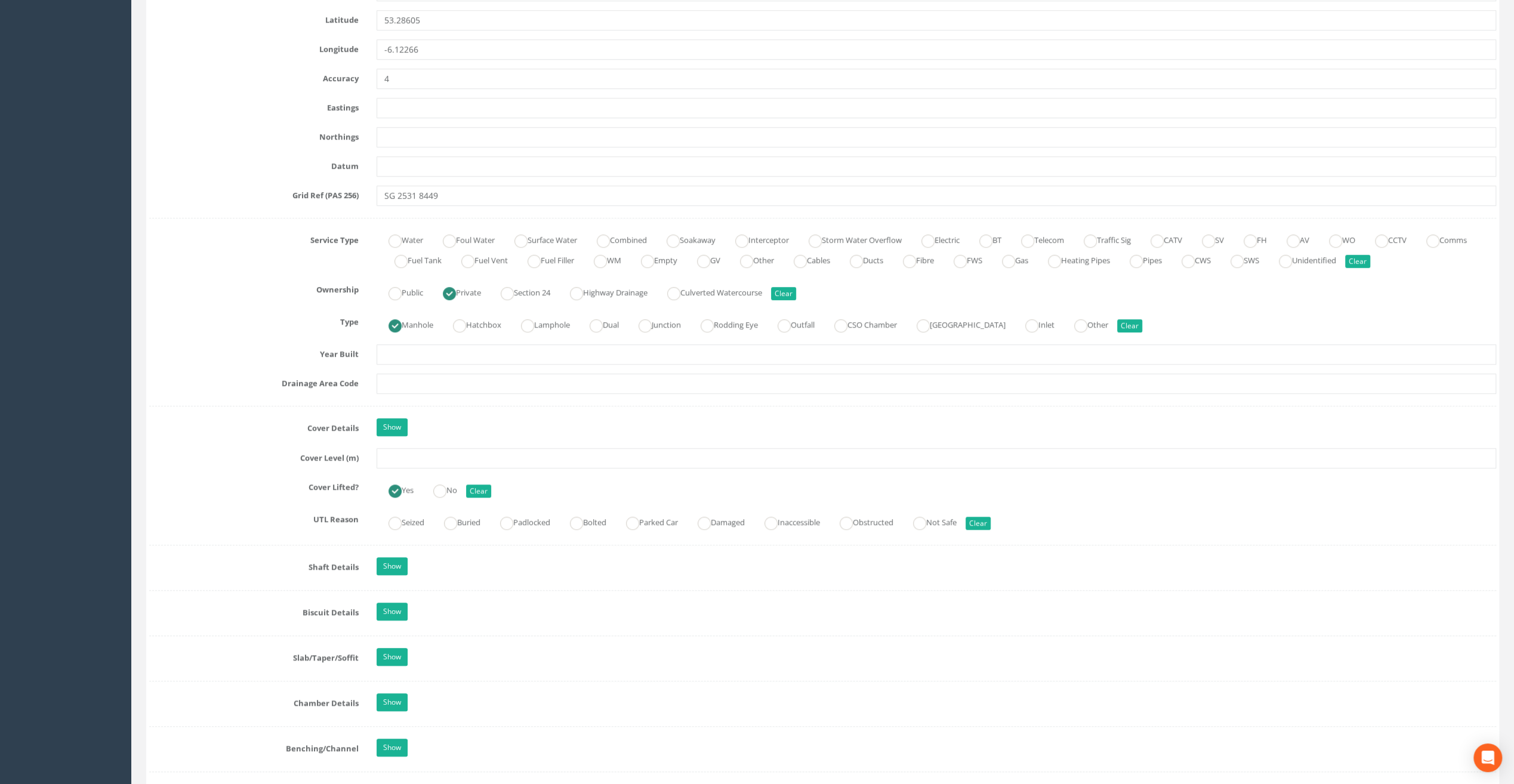
type input "Glasthule Buildings"
click at [413, 452] on input "text" at bounding box center [937, 457] width 1120 height 20
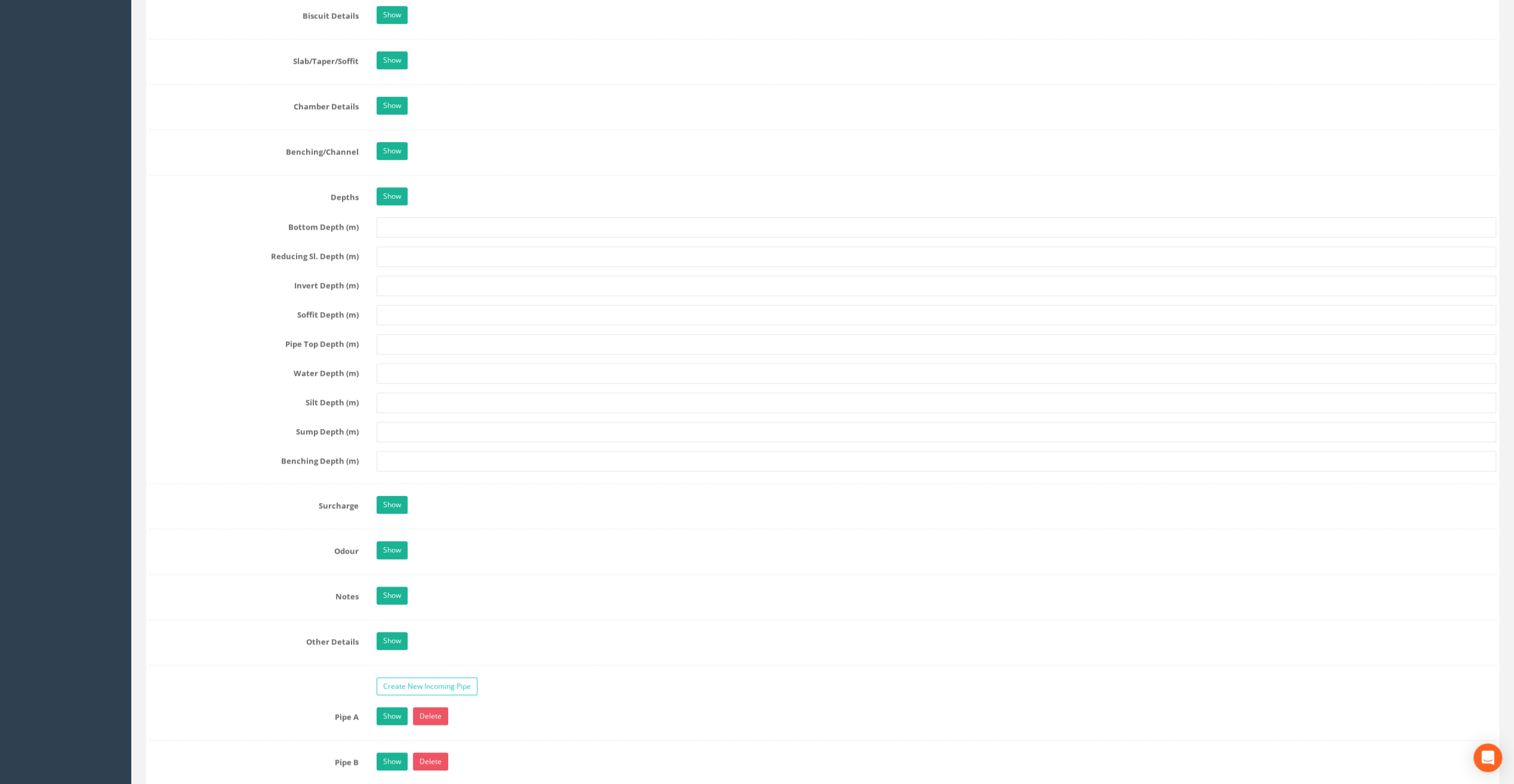
scroll to position [1611, 0]
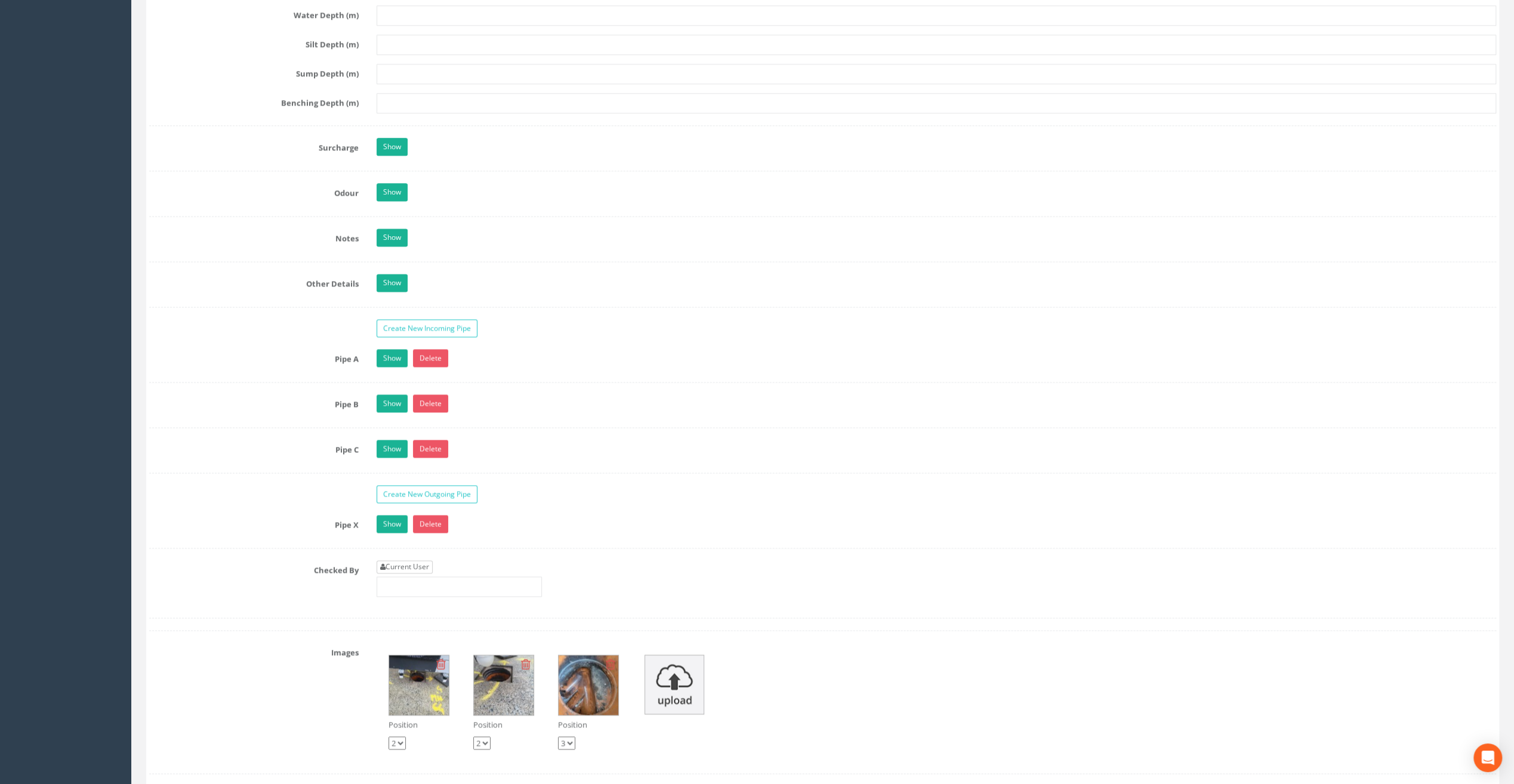
type input "9.69"
click at [413, 560] on link "Current User" at bounding box center [404, 567] width 56 height 13
type input "[PERSON_NAME]"
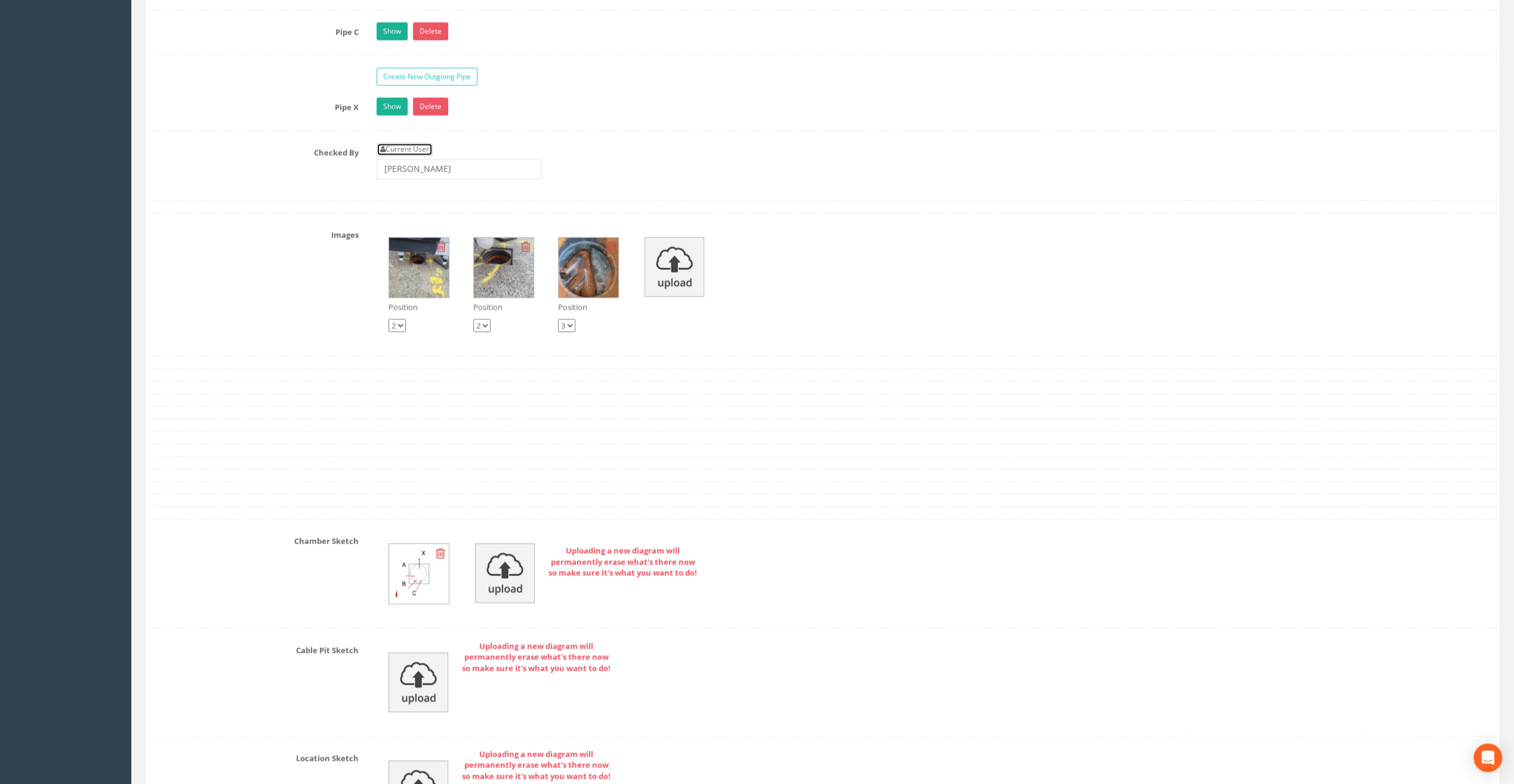
scroll to position [2387, 0]
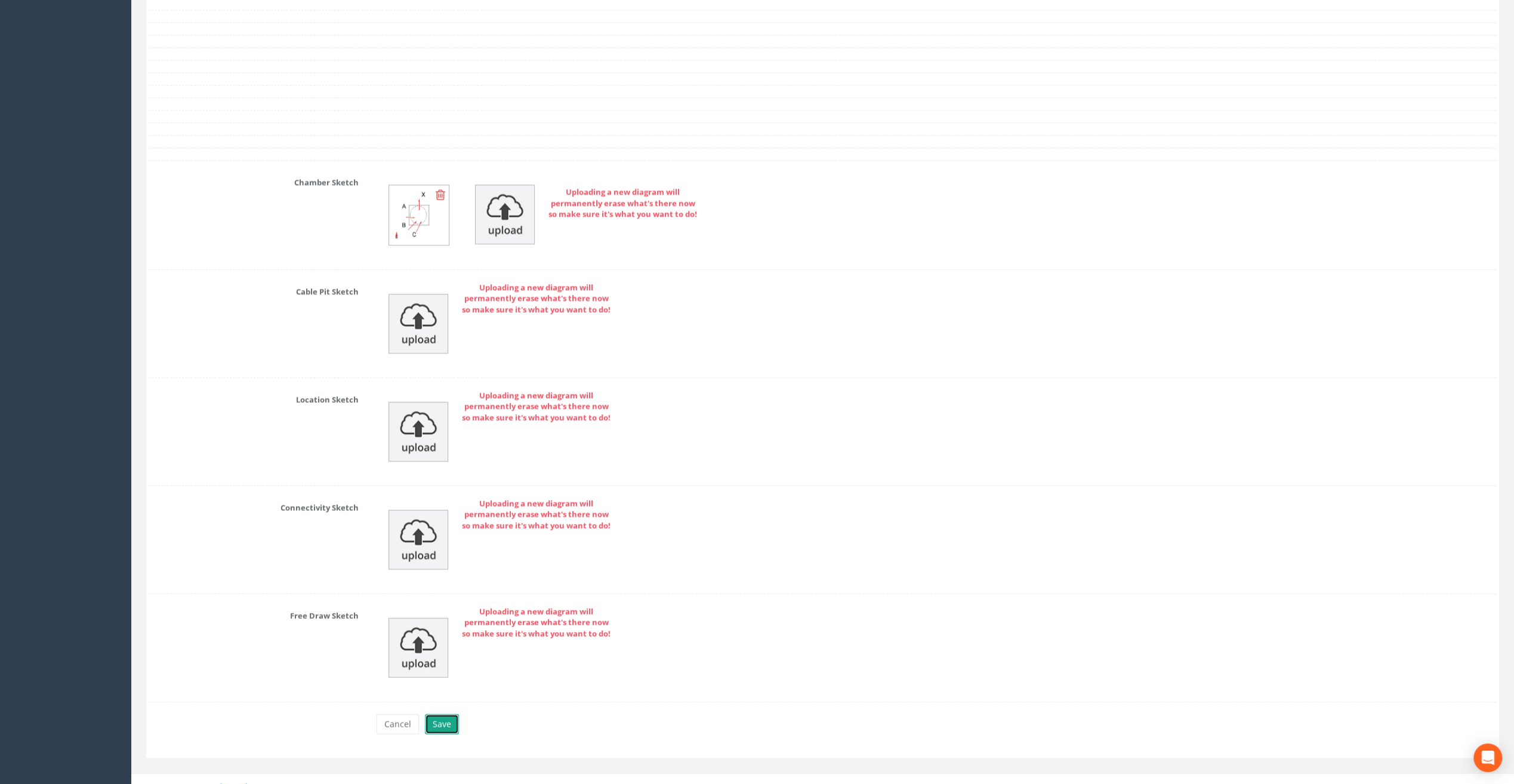
click at [442, 714] on button "Save" at bounding box center [442, 724] width 34 height 20
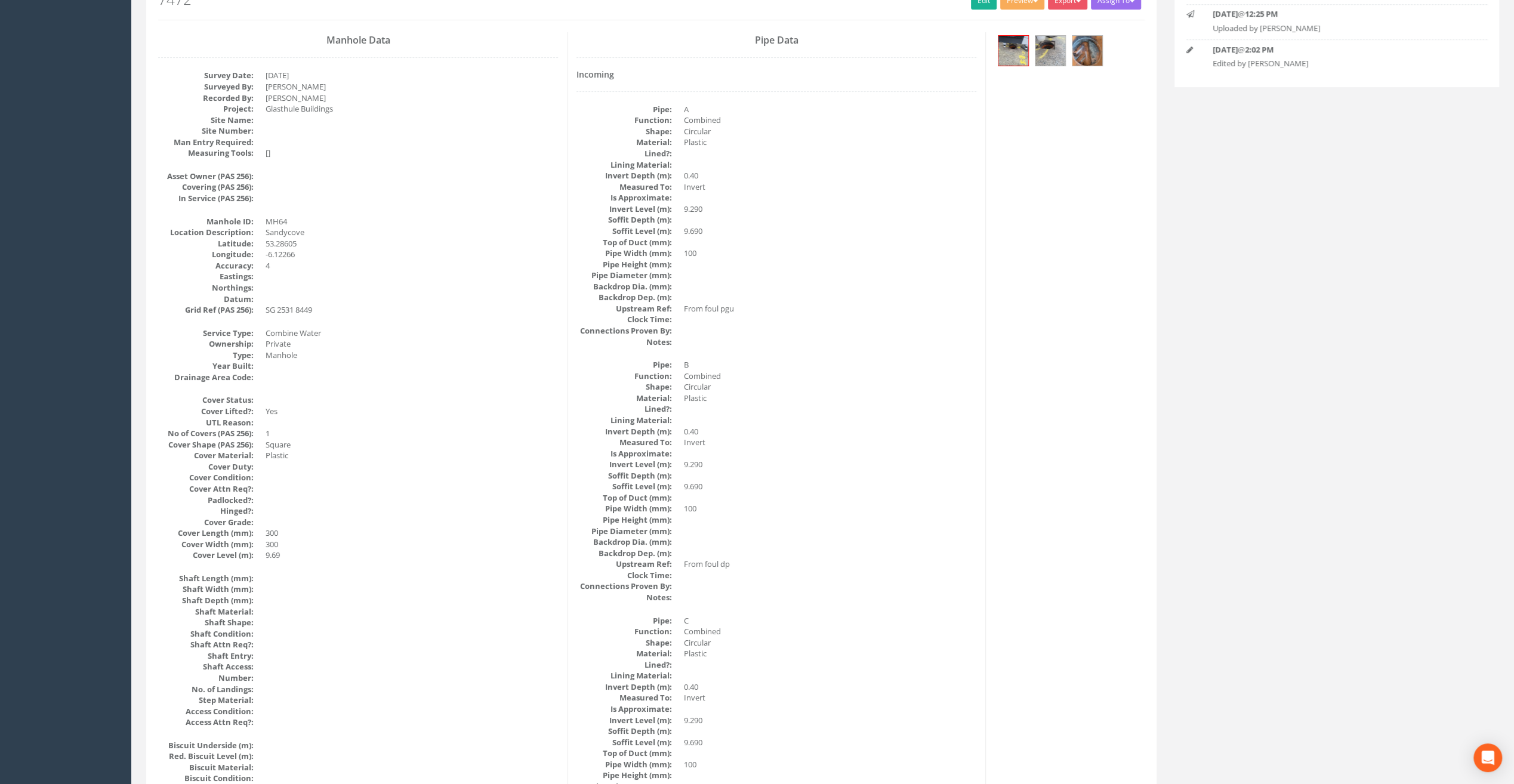
scroll to position [0, 0]
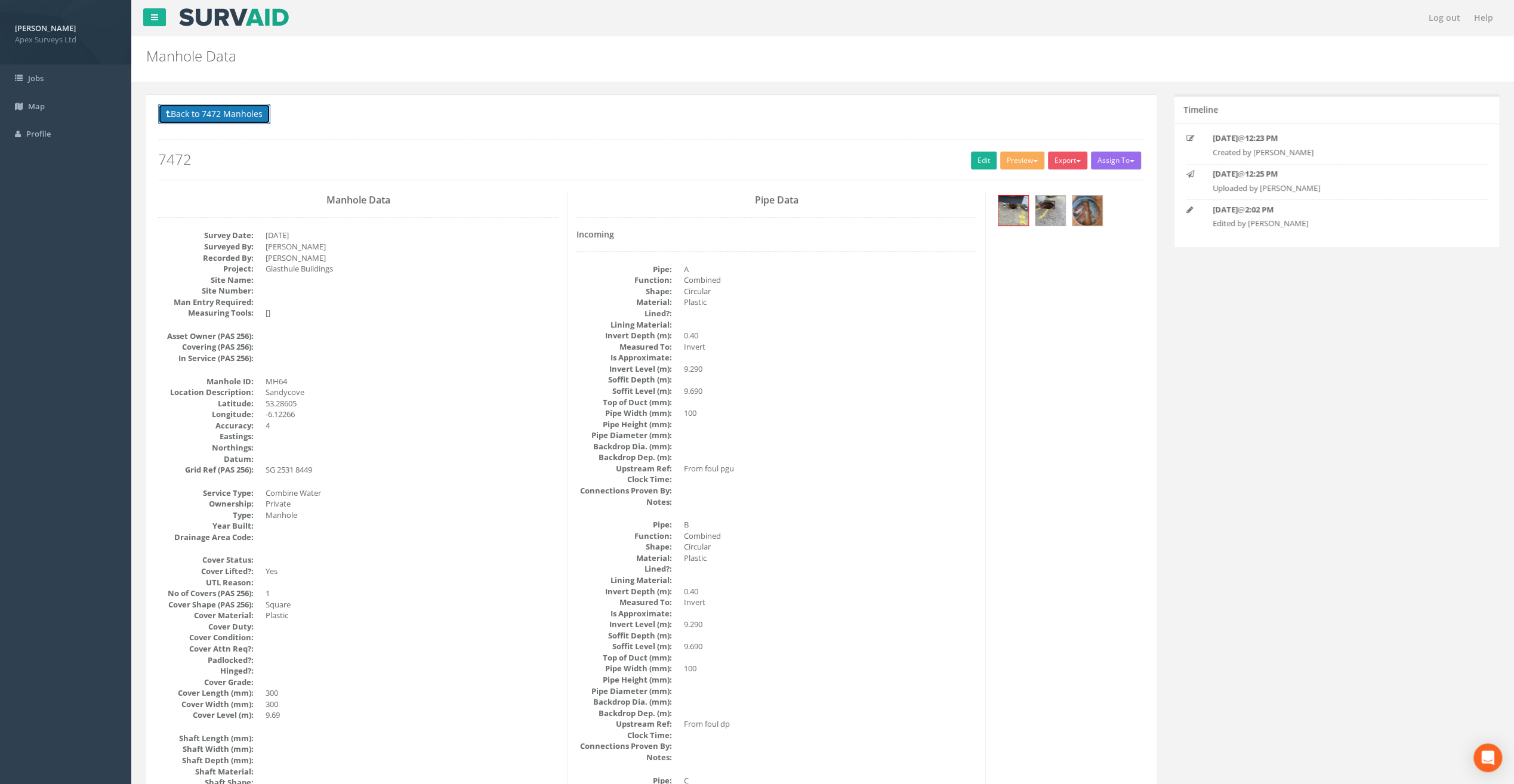
click at [219, 114] on button "Back to 7472 Manholes" at bounding box center [214, 113] width 112 height 20
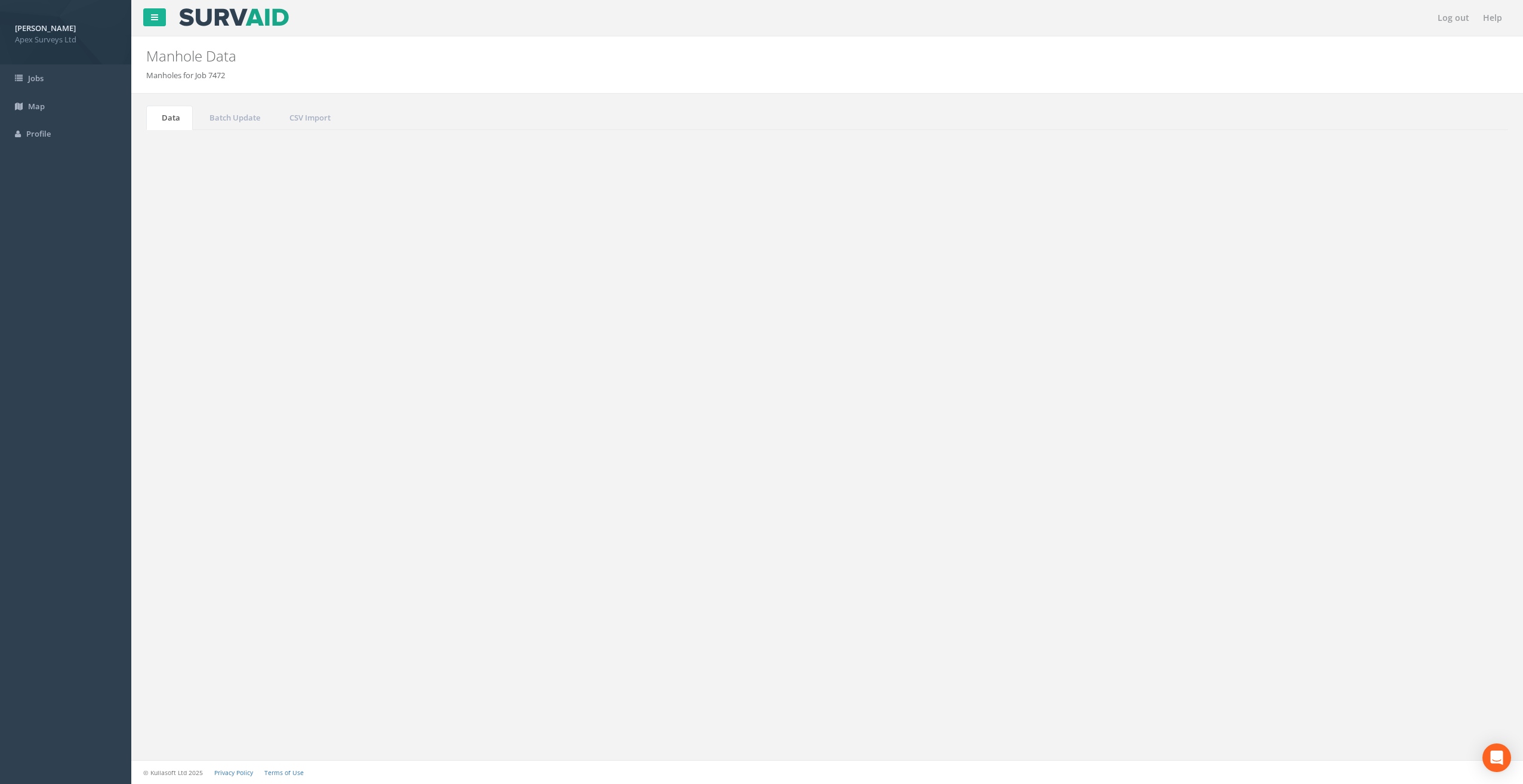
click at [179, 148] on button "Refresh" at bounding box center [180, 149] width 46 height 20
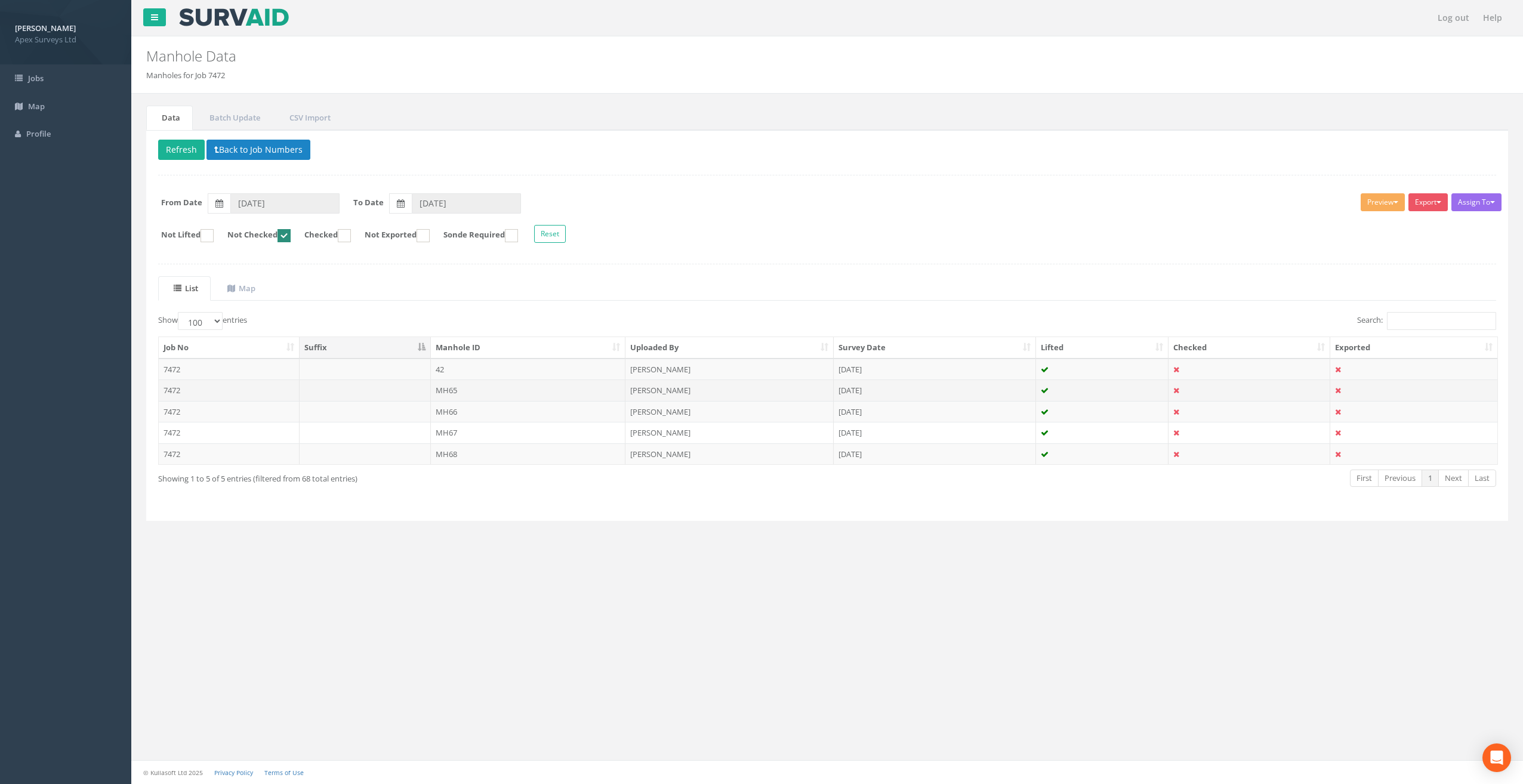
click at [454, 382] on td "MH65" at bounding box center [528, 390] width 196 height 22
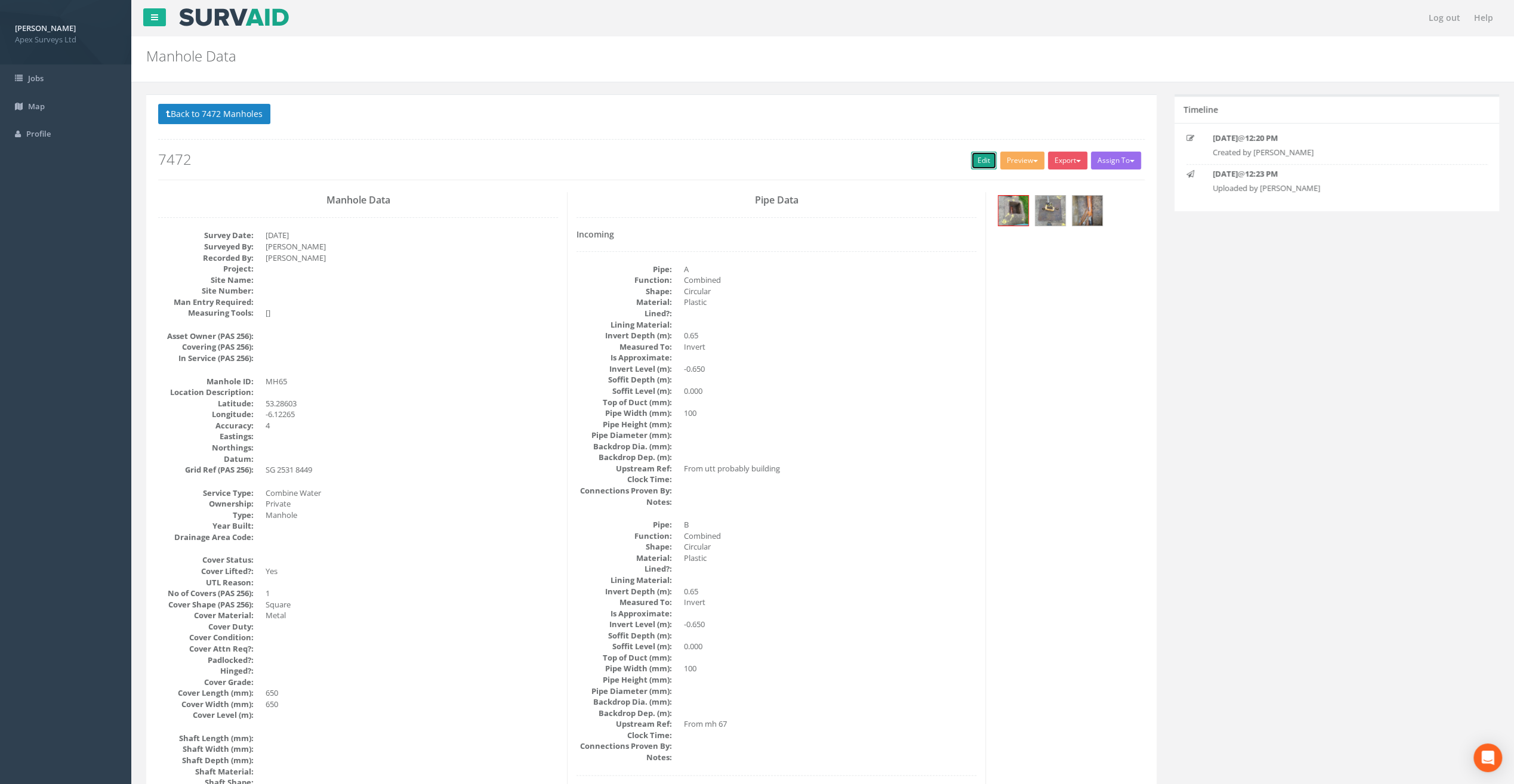
click at [974, 154] on link "Edit" at bounding box center [984, 160] width 26 height 18
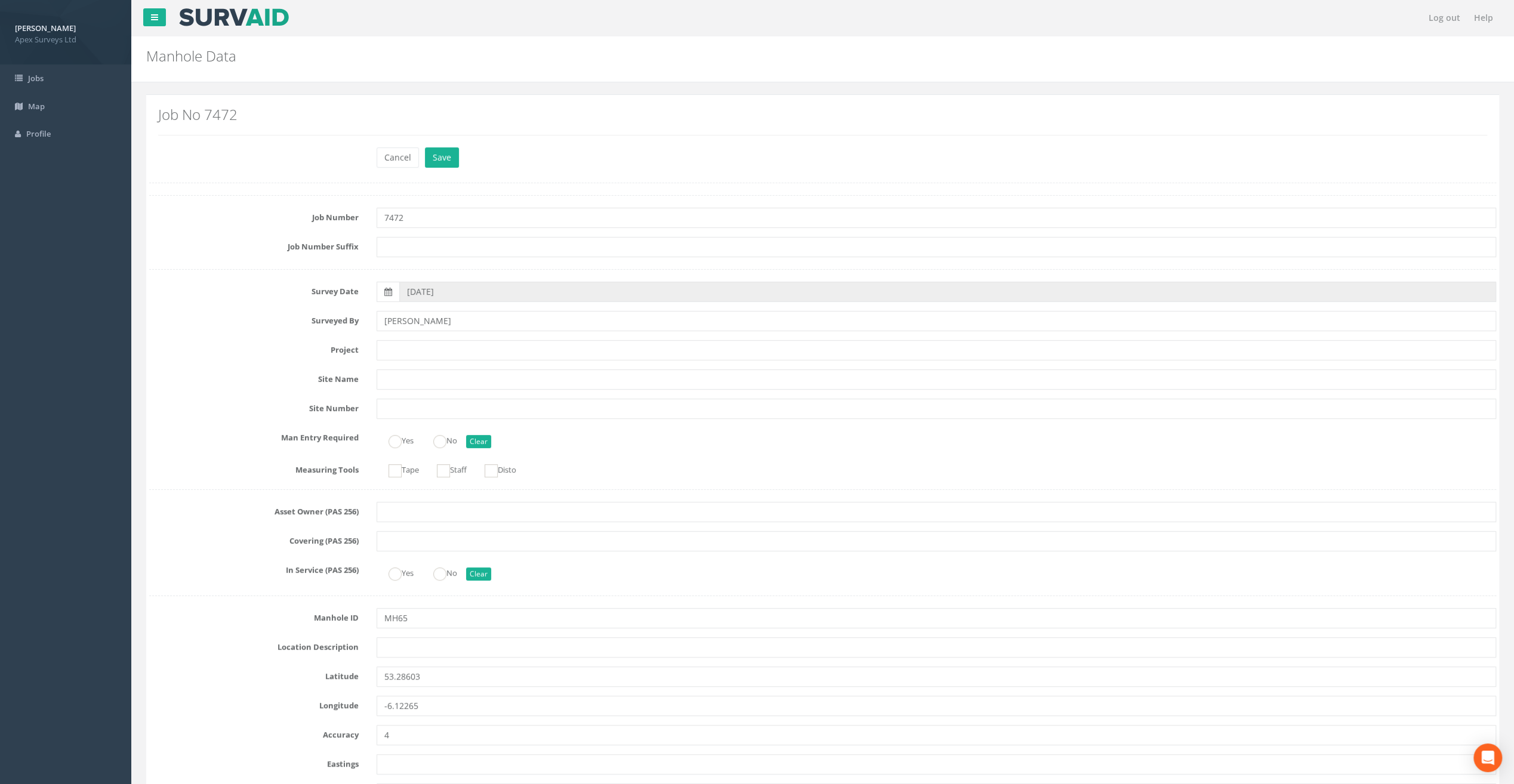
click at [413, 353] on input "text" at bounding box center [937, 349] width 1120 height 20
paste input "Glasthule Buildings"
type input "Glasthule Buildings"
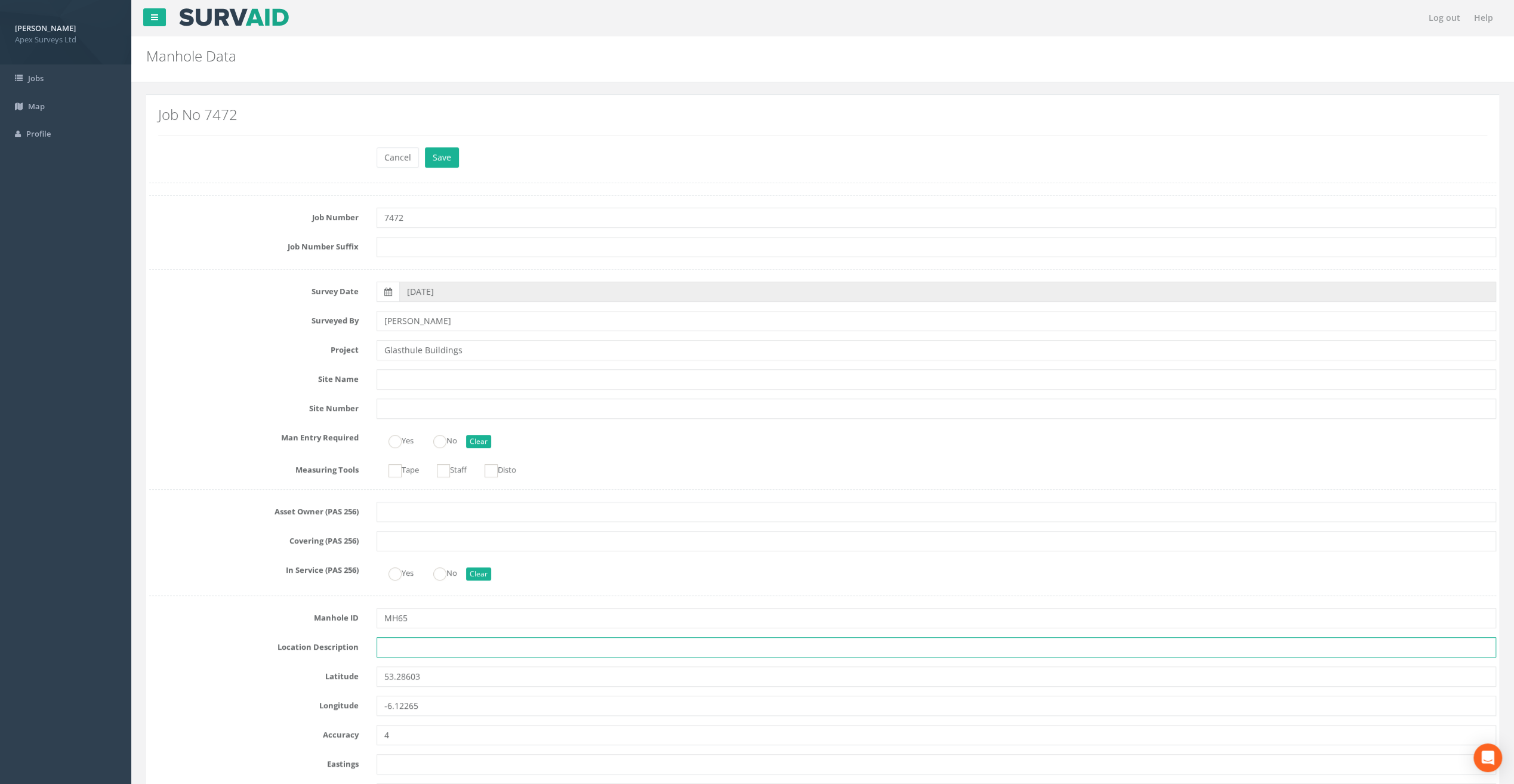
click at [394, 644] on input "text" at bounding box center [937, 647] width 1120 height 20
paste input "Sandycove"
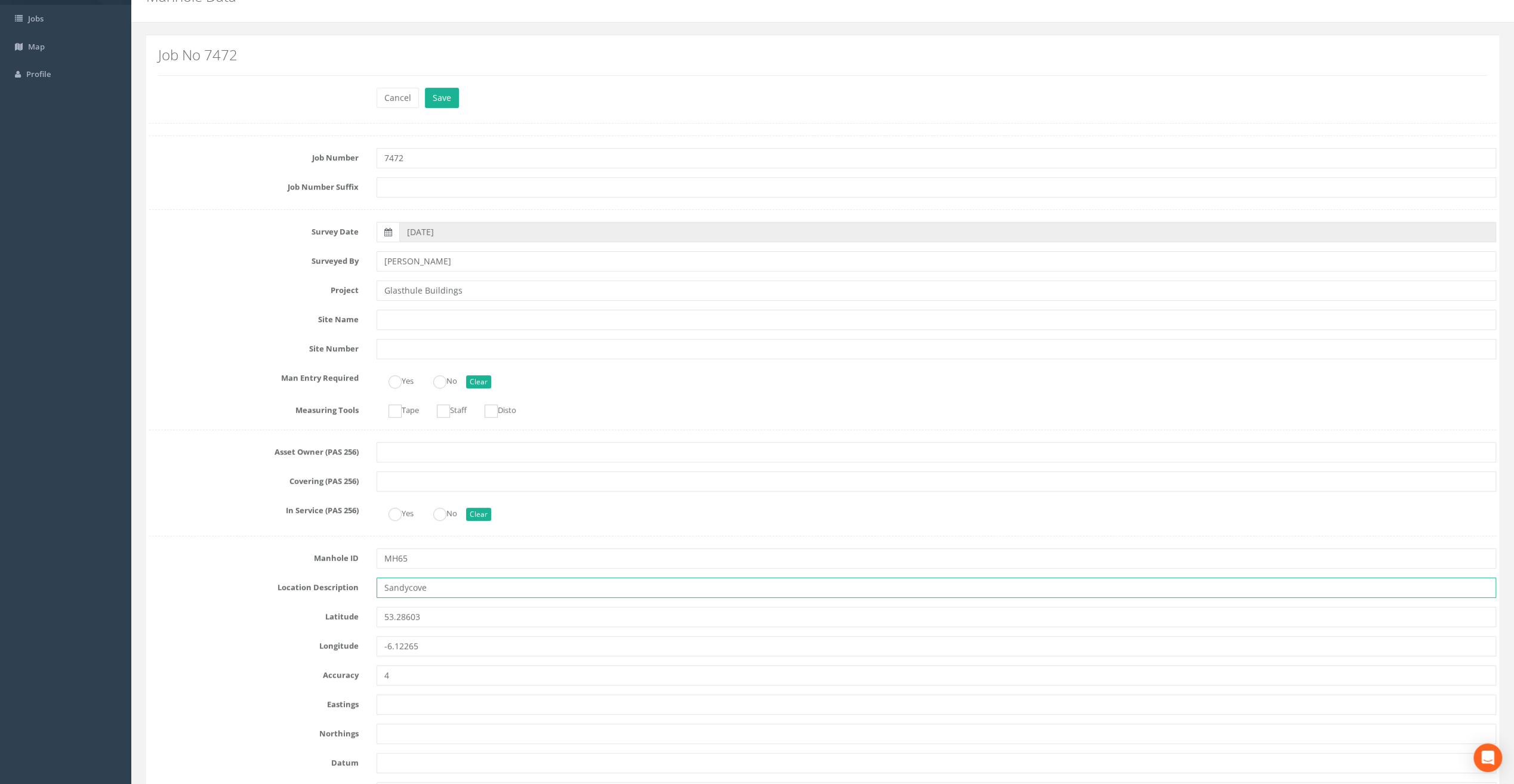
scroll to position [477, 0]
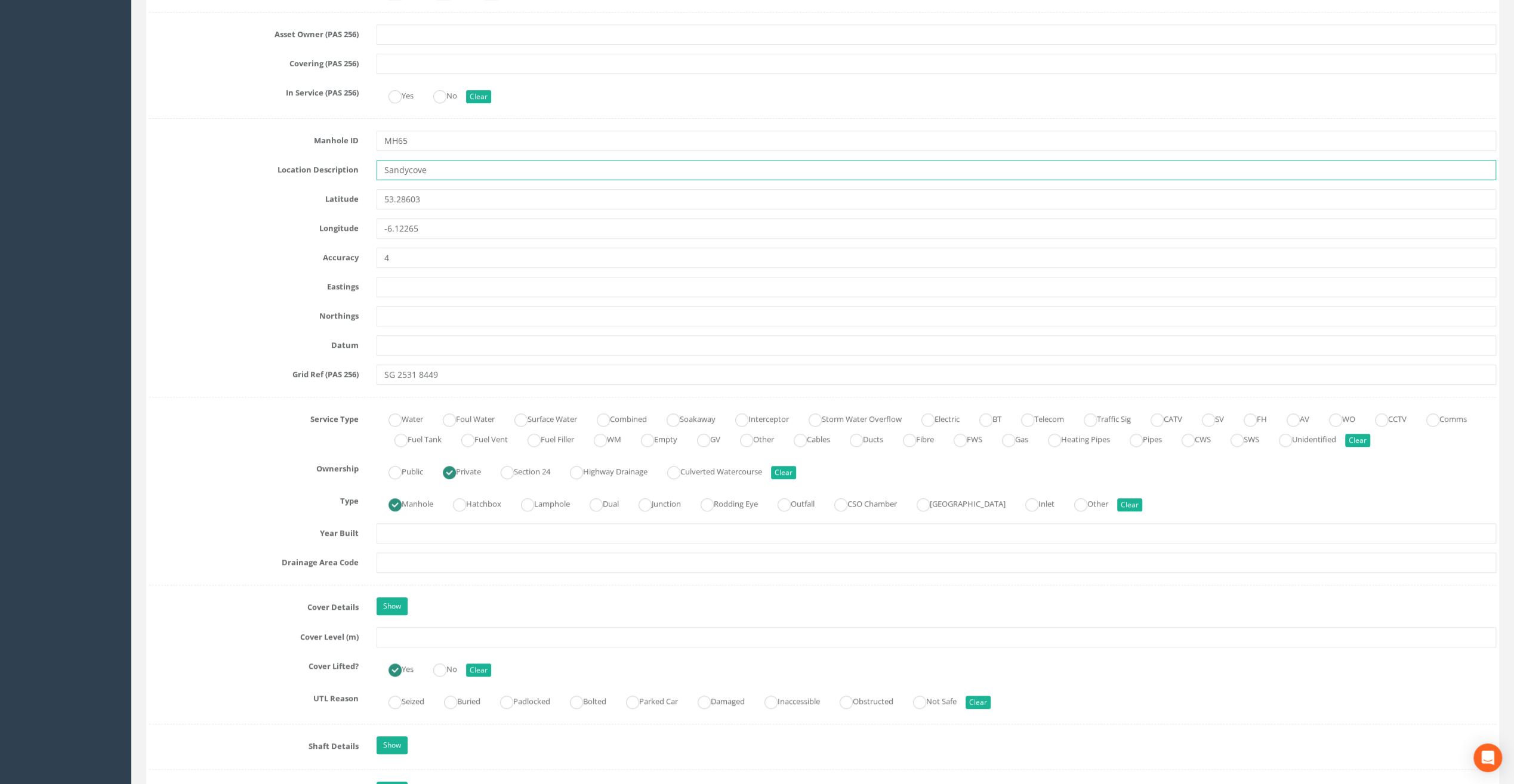
type input "Sandycove"
click at [415, 632] on input "text" at bounding box center [937, 637] width 1120 height 20
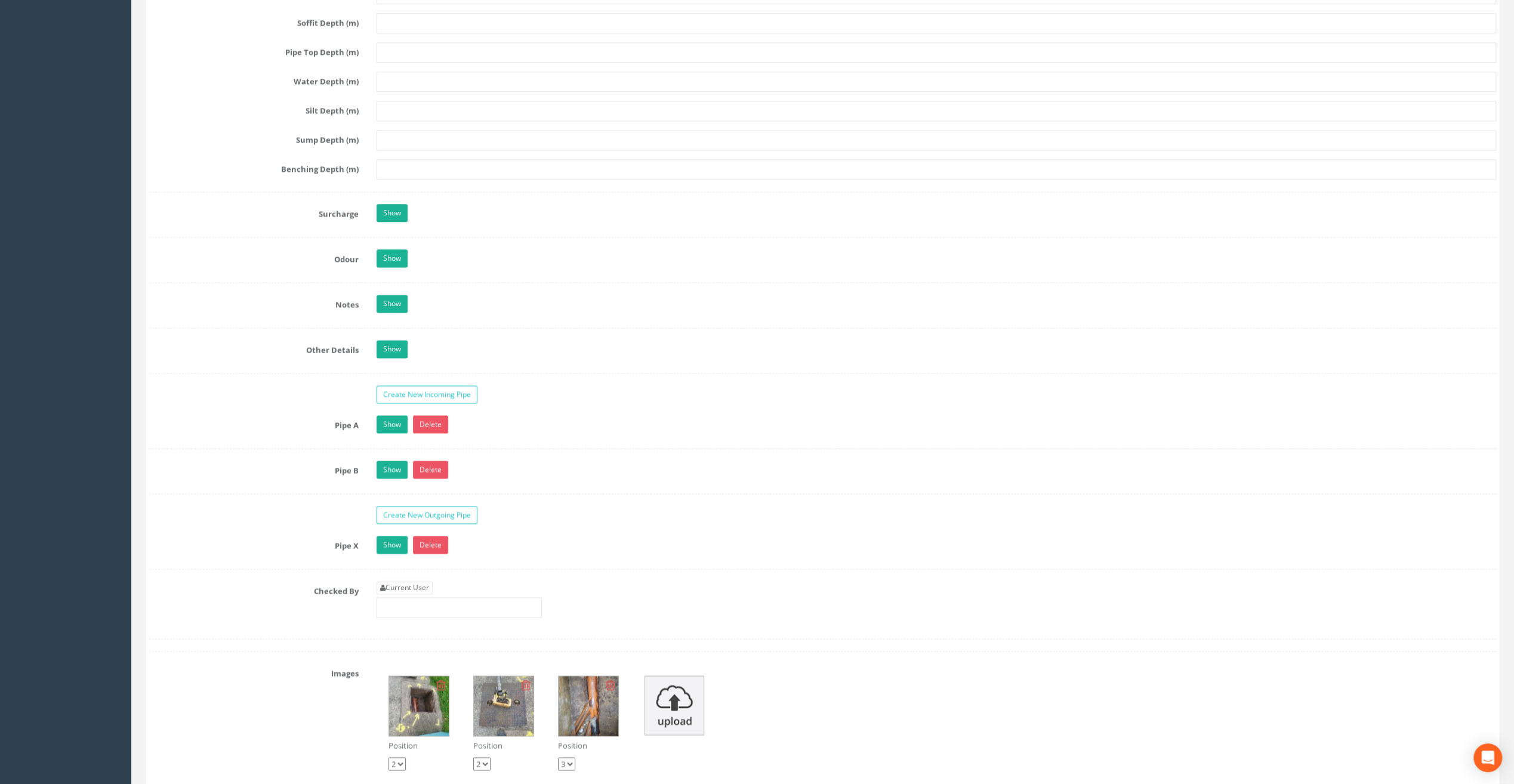
scroll to position [1671, 0]
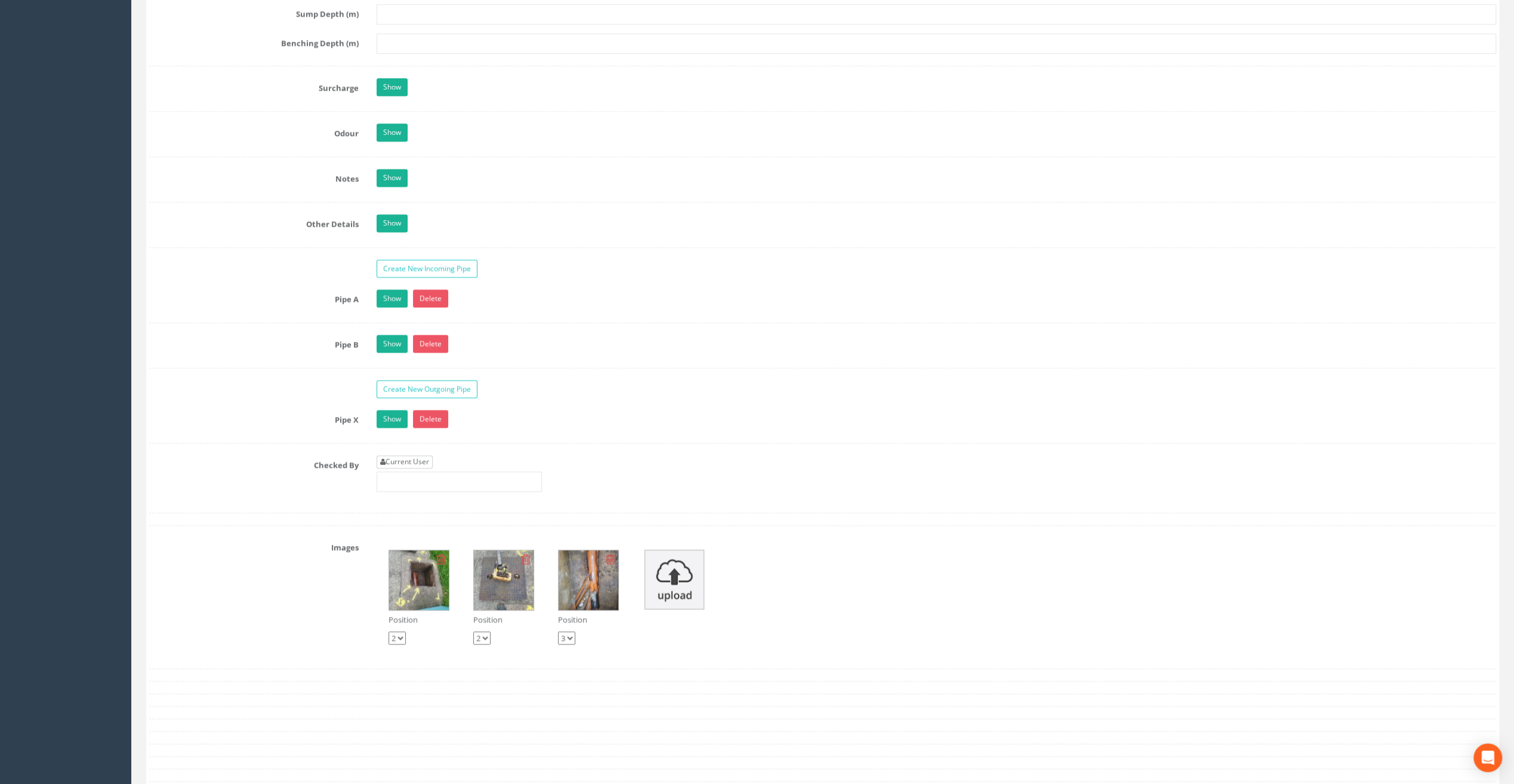
type input "9.84"
click at [404, 455] on link "Current User" at bounding box center [404, 462] width 56 height 13
type input "[PERSON_NAME]"
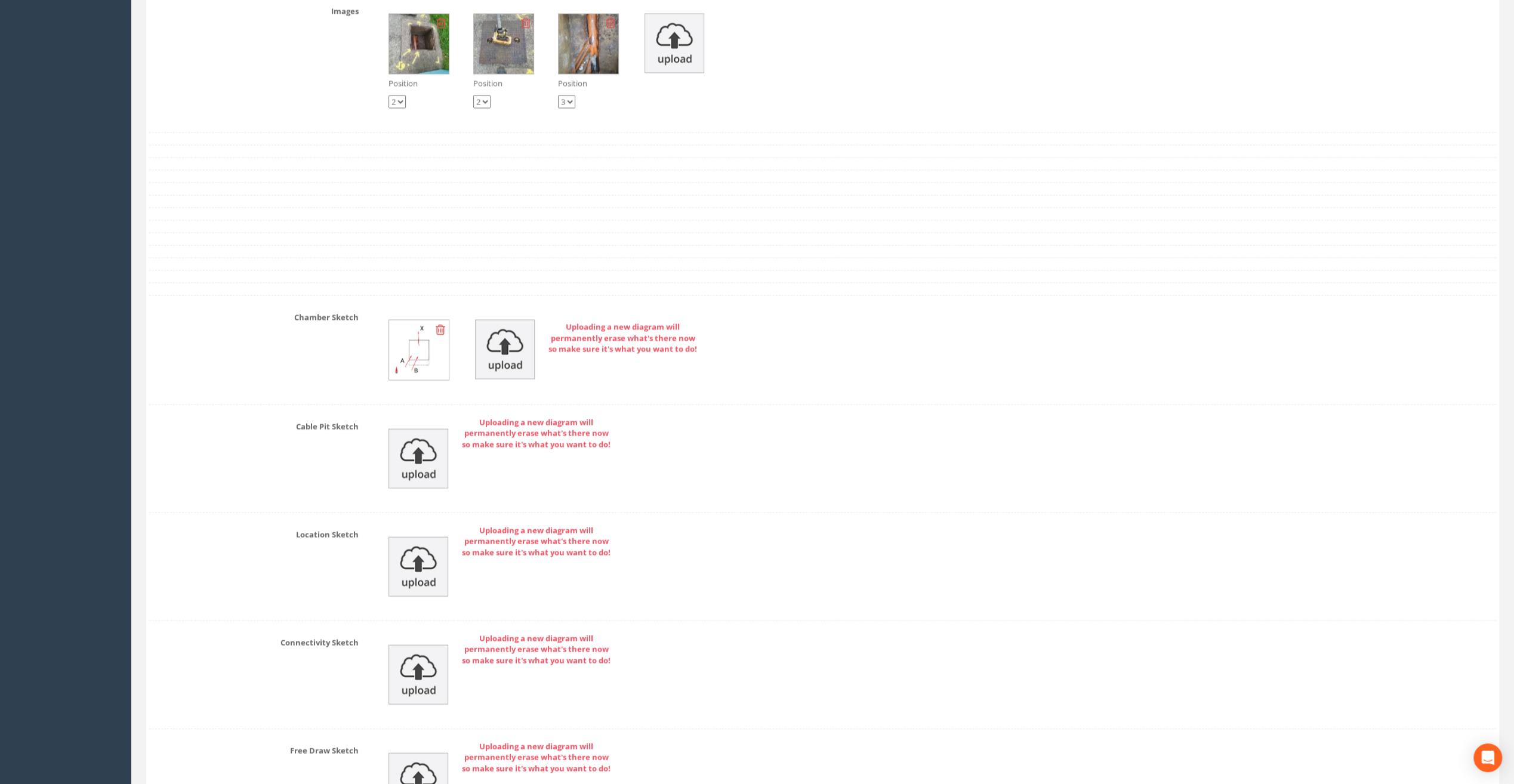
scroll to position [2342, 0]
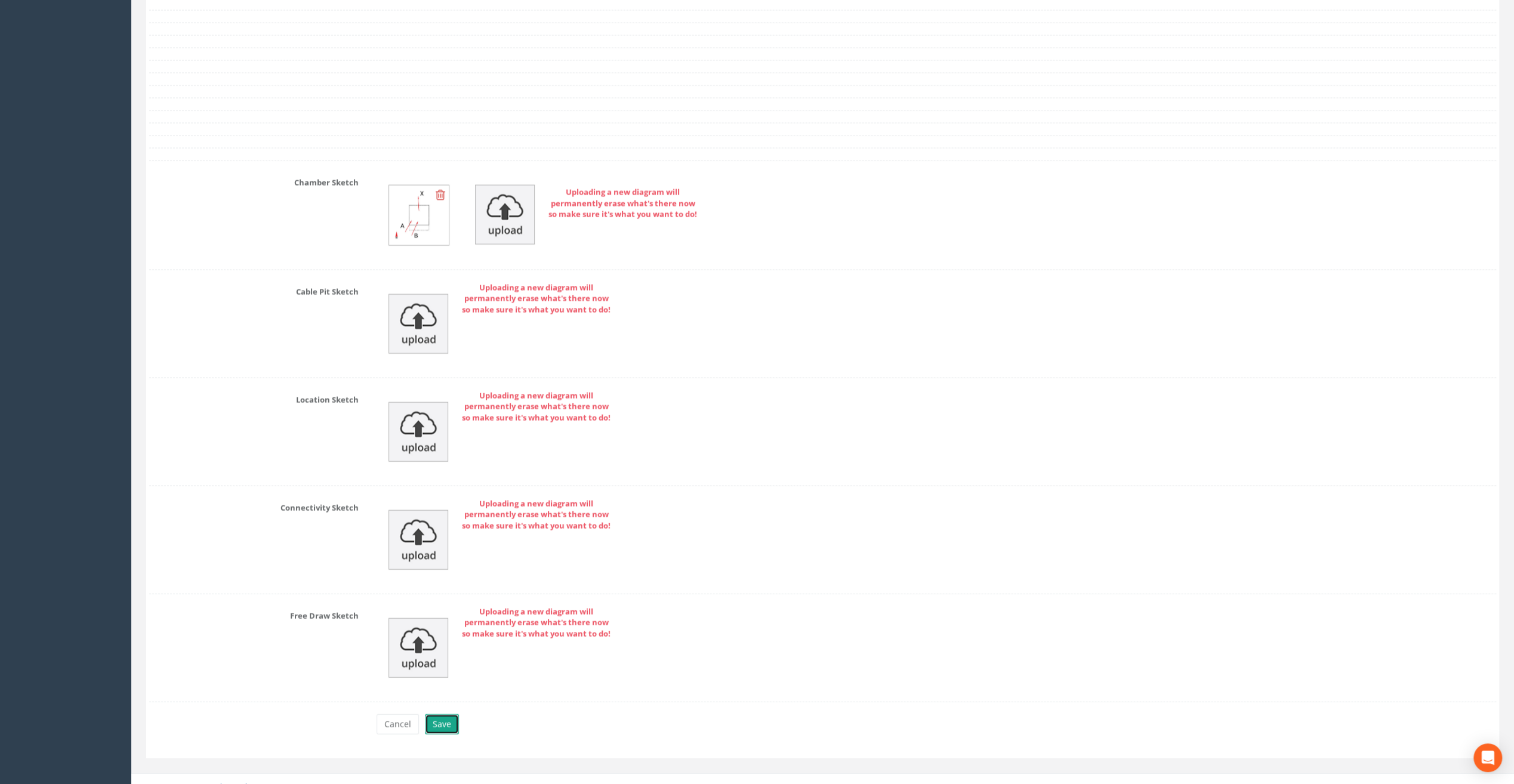
click at [441, 714] on button "Save" at bounding box center [442, 724] width 34 height 20
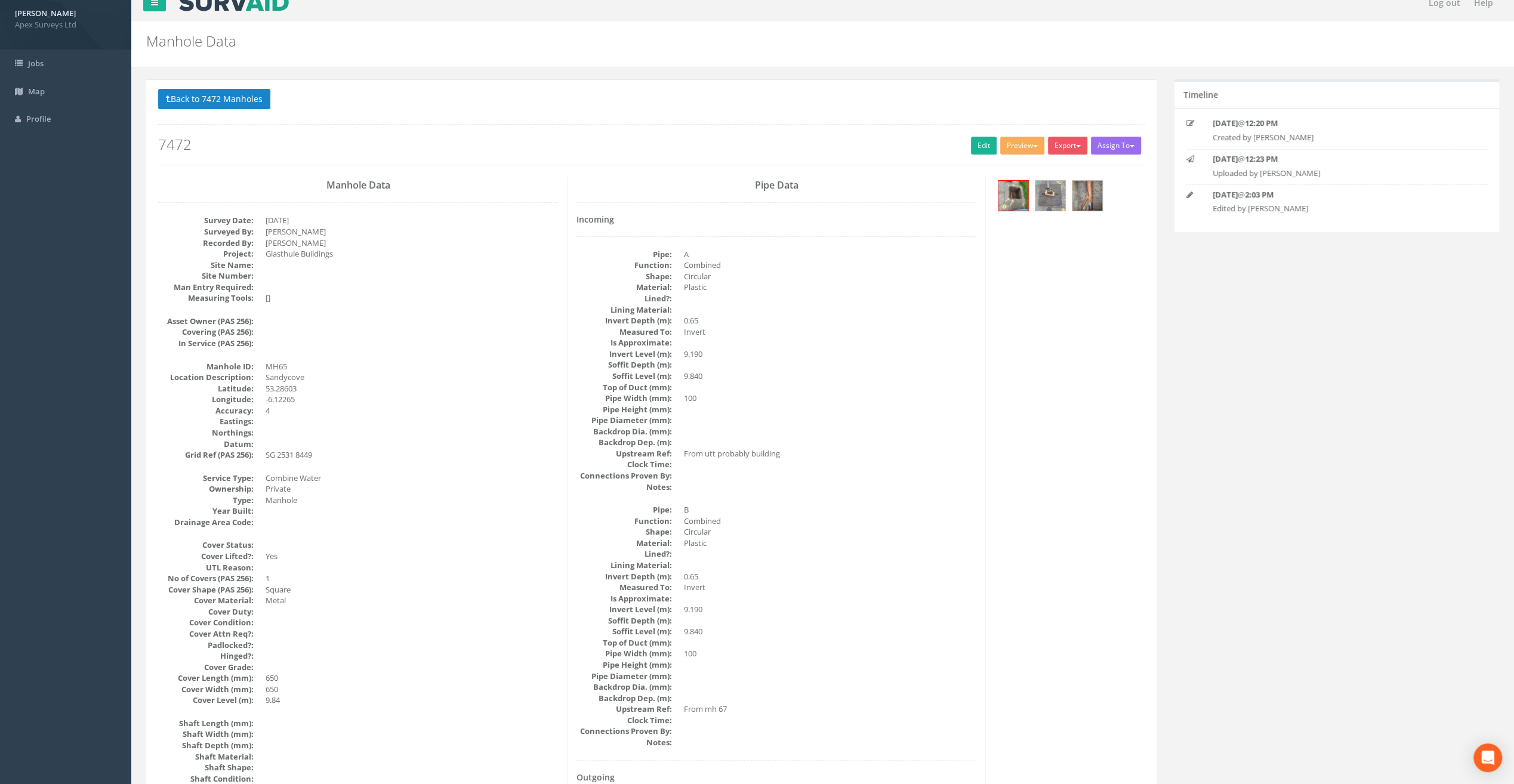
scroll to position [0, 0]
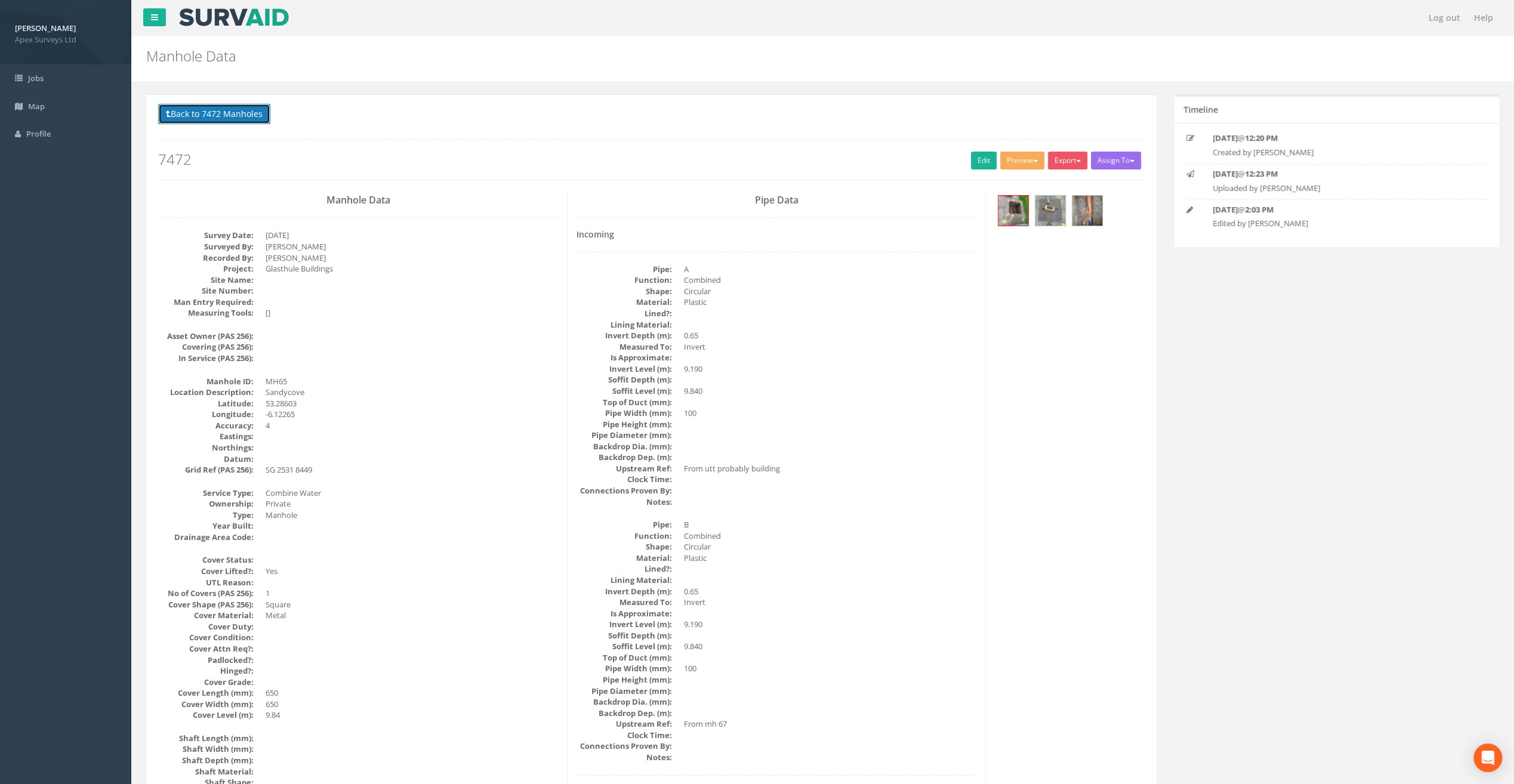
click at [218, 110] on button "Back to 7472 Manholes" at bounding box center [214, 113] width 112 height 20
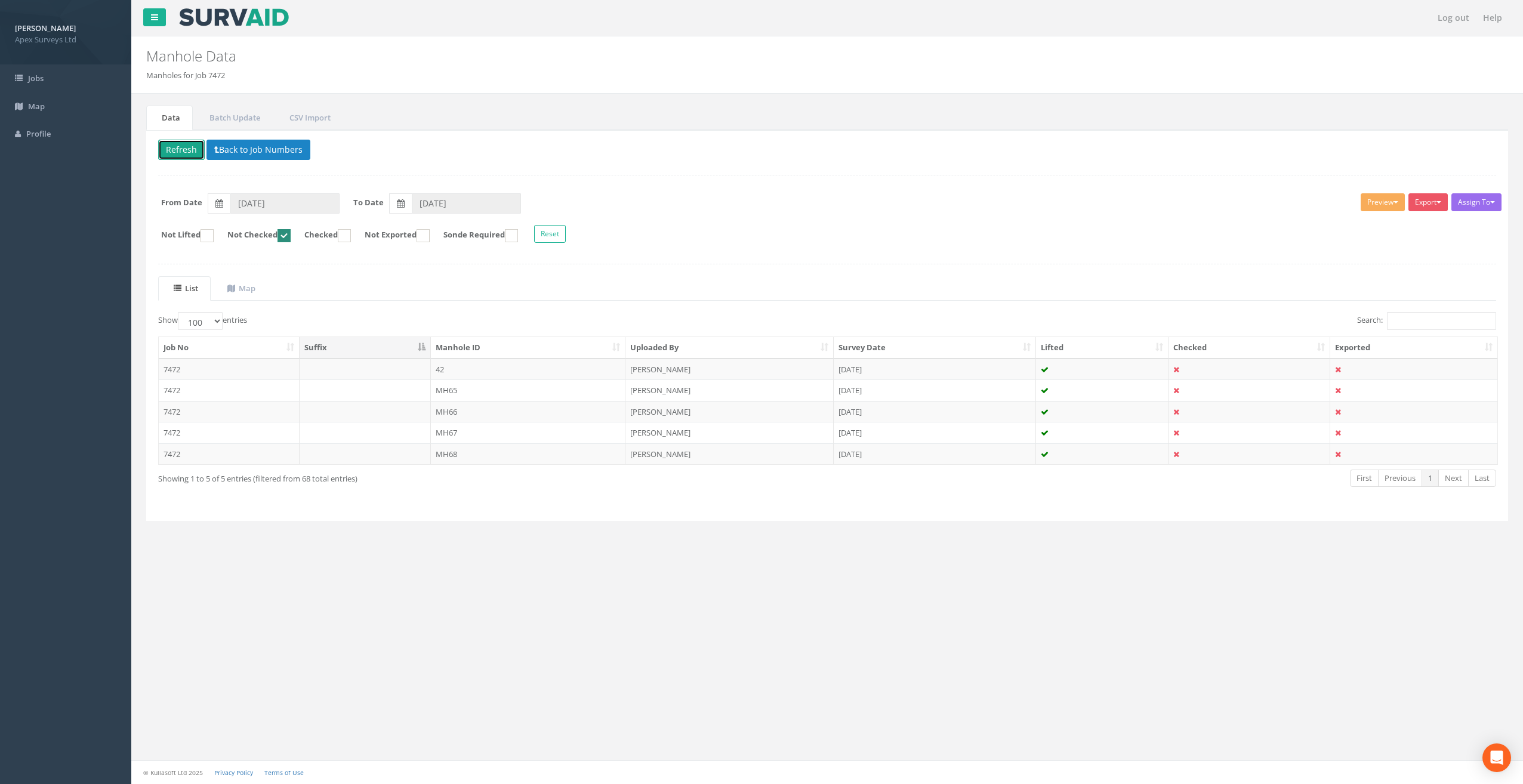
click at [182, 150] on button "Refresh" at bounding box center [180, 149] width 46 height 20
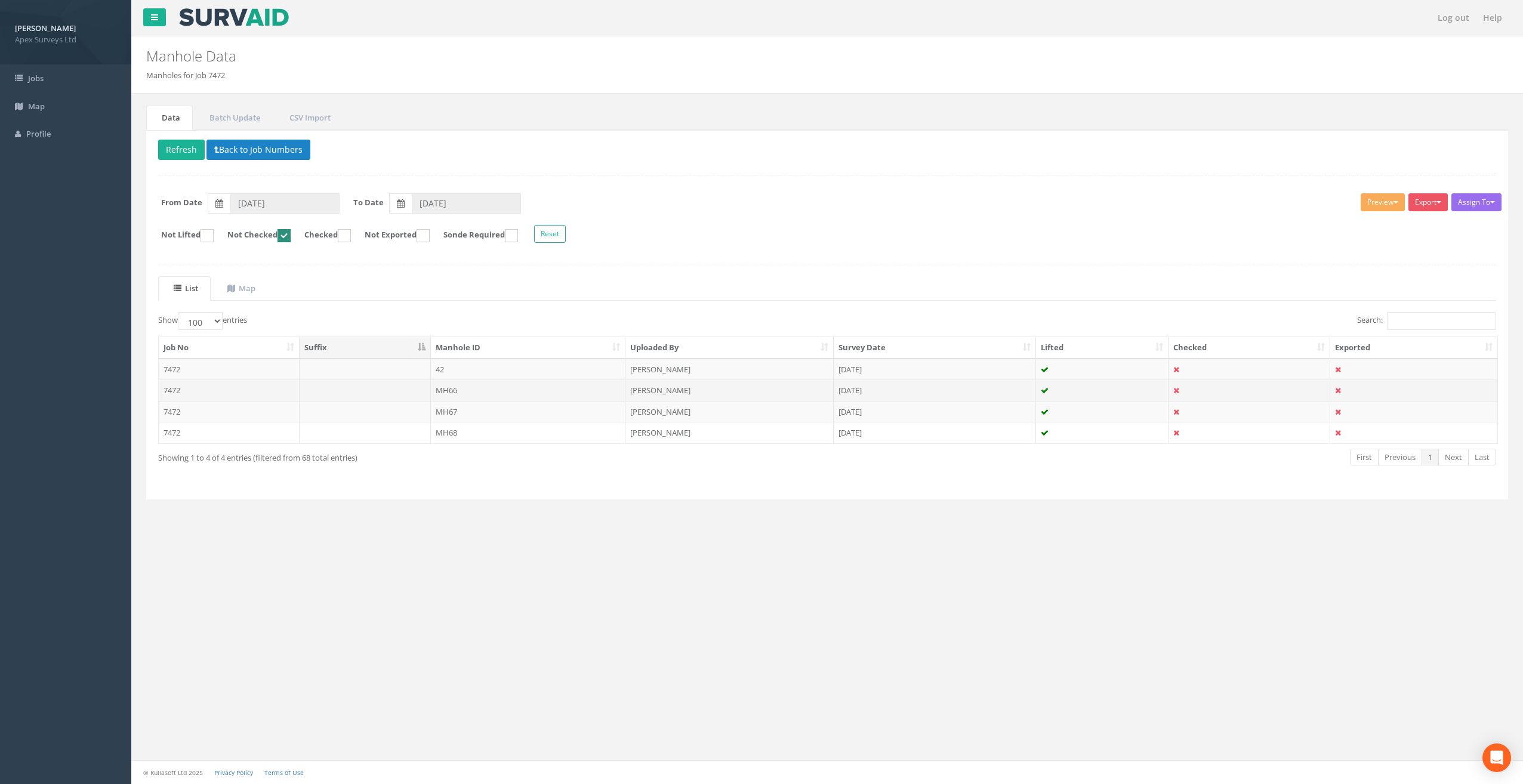
click at [462, 388] on td "MH66" at bounding box center [528, 390] width 196 height 22
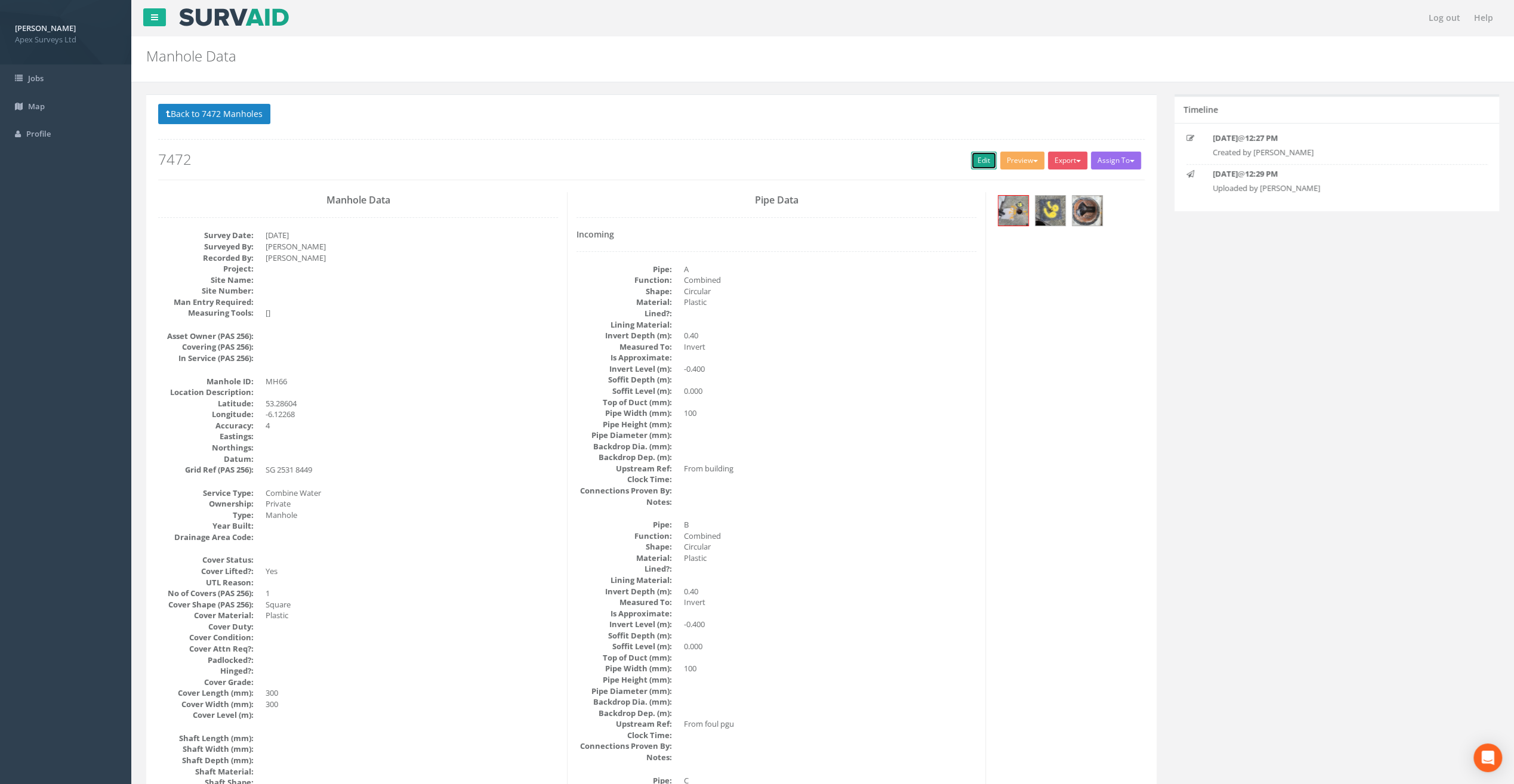
click at [972, 160] on link "Edit" at bounding box center [984, 160] width 26 height 18
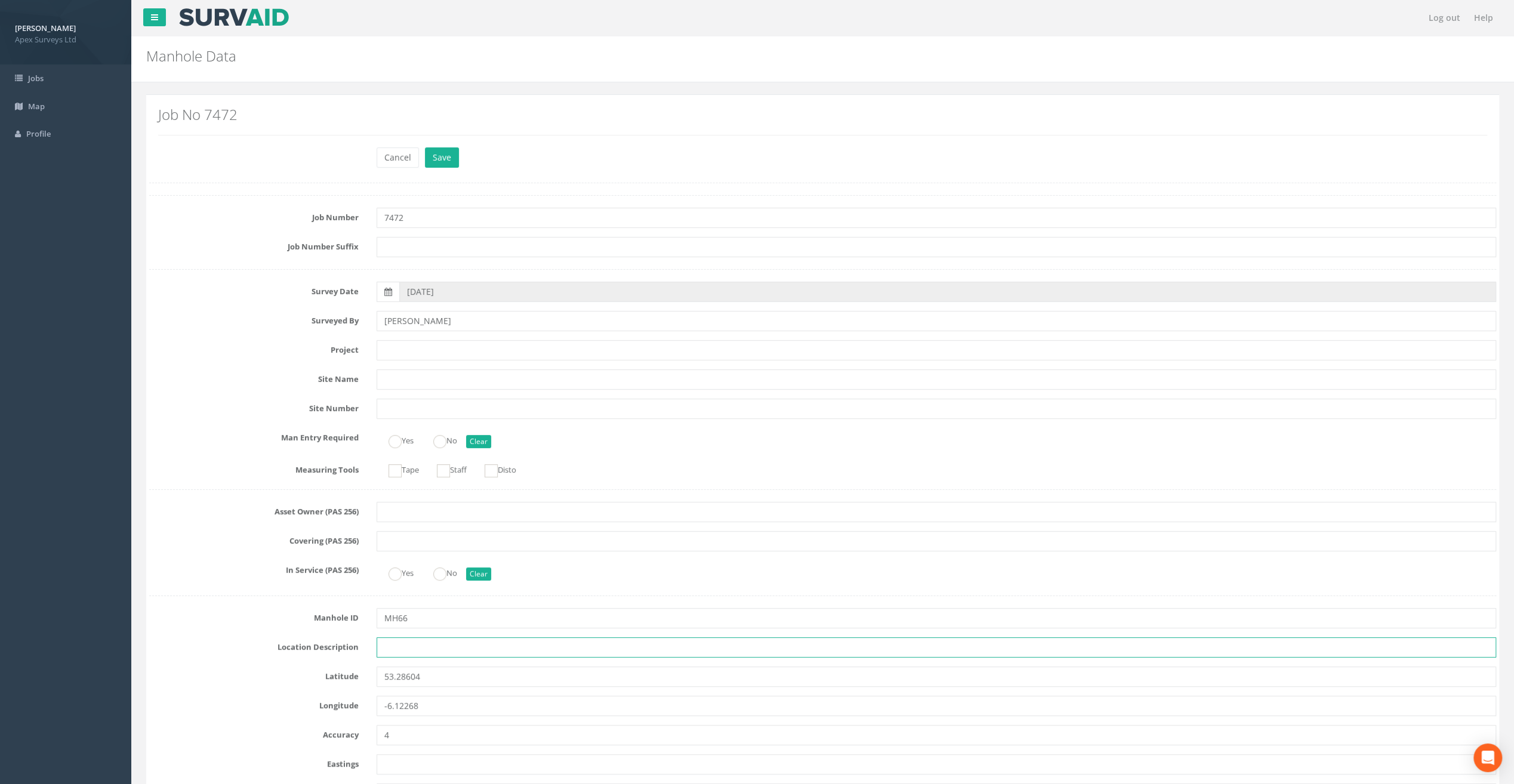
click at [395, 647] on input "text" at bounding box center [937, 647] width 1120 height 20
paste input "Sandycove"
type input "Sandycove"
click at [176, 160] on div "Cancel Save Delete" at bounding box center [822, 159] width 1366 height 24
click at [393, 352] on input "text" at bounding box center [937, 349] width 1120 height 20
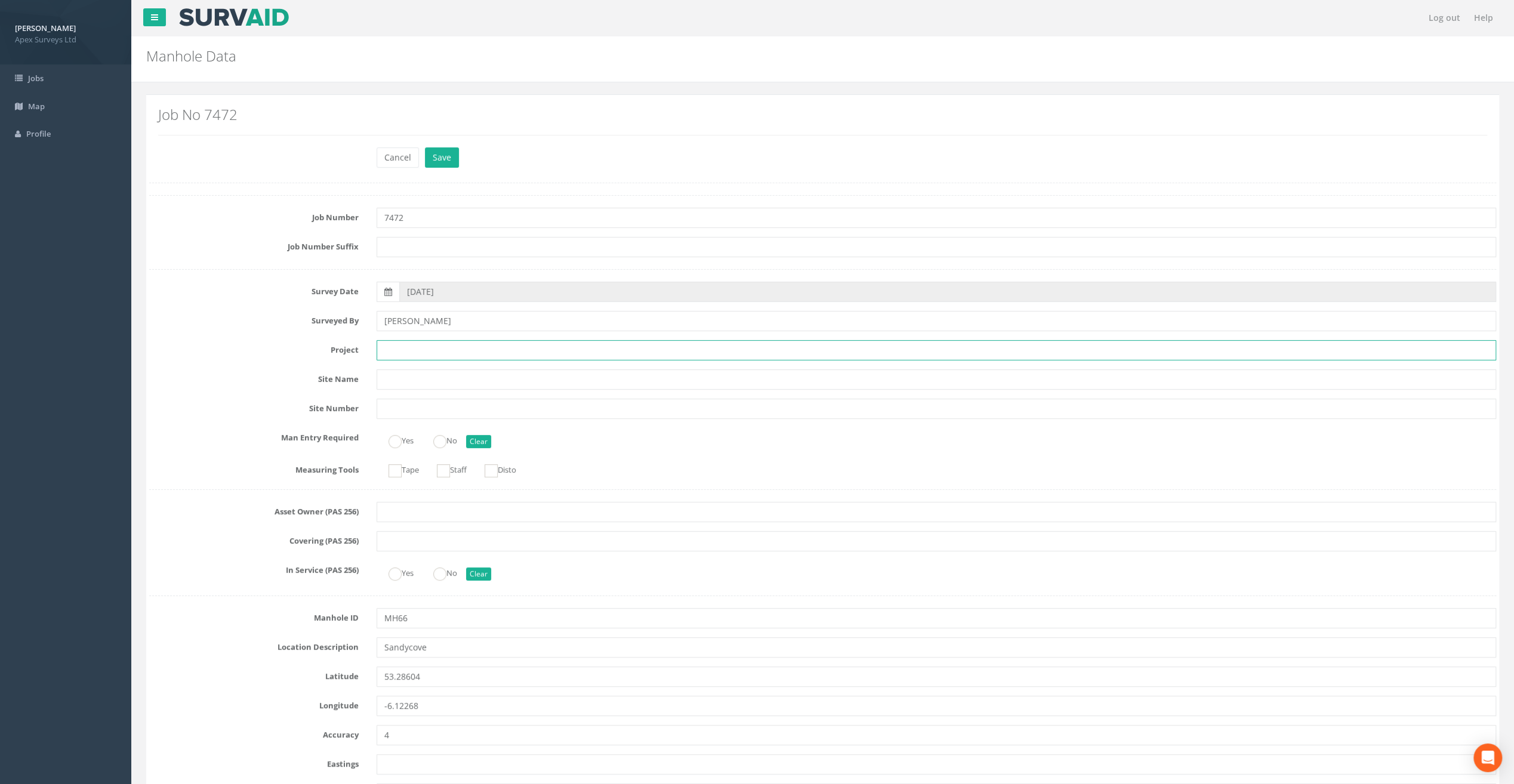
paste input "Glasthule Buildings"
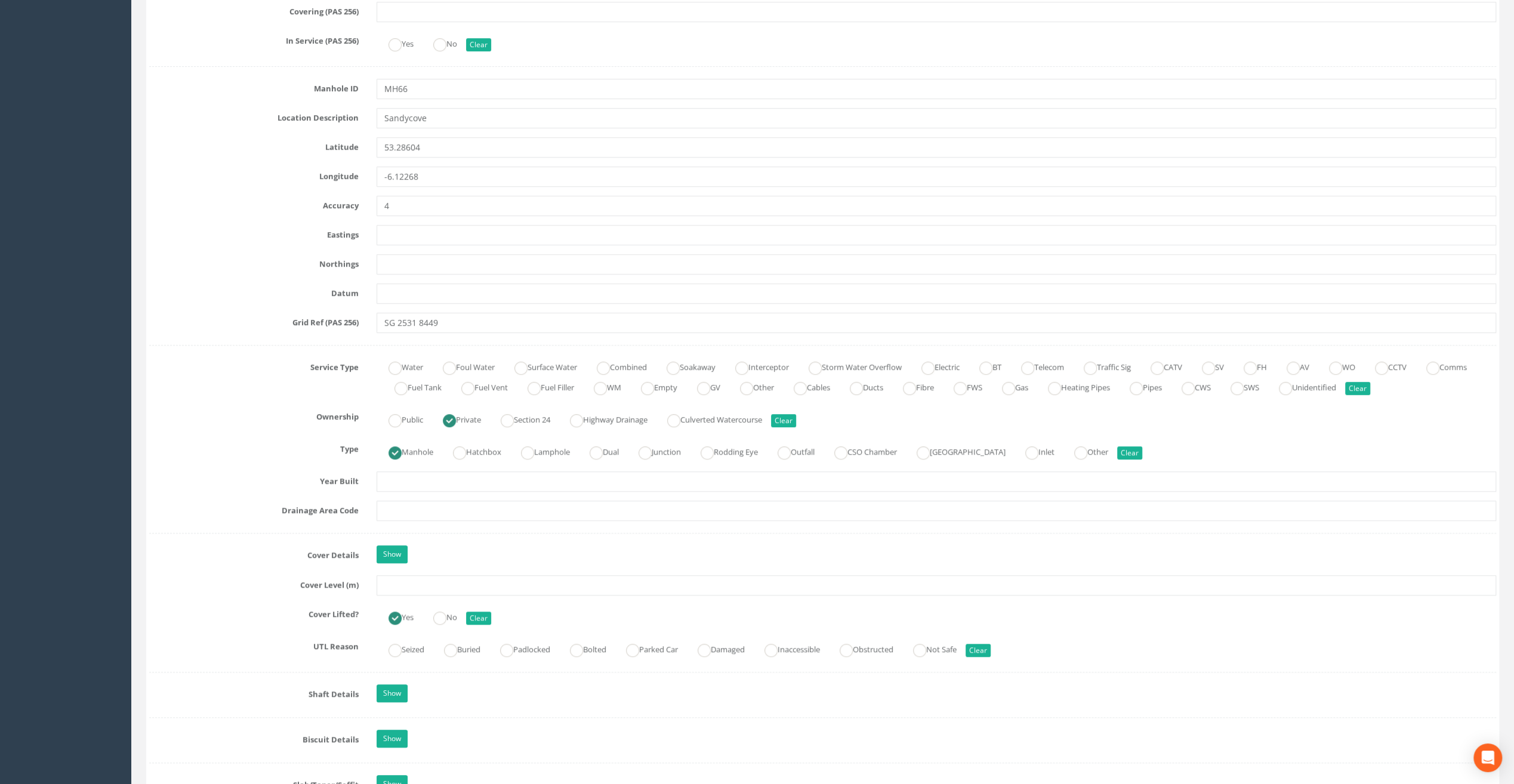
scroll to position [656, 0]
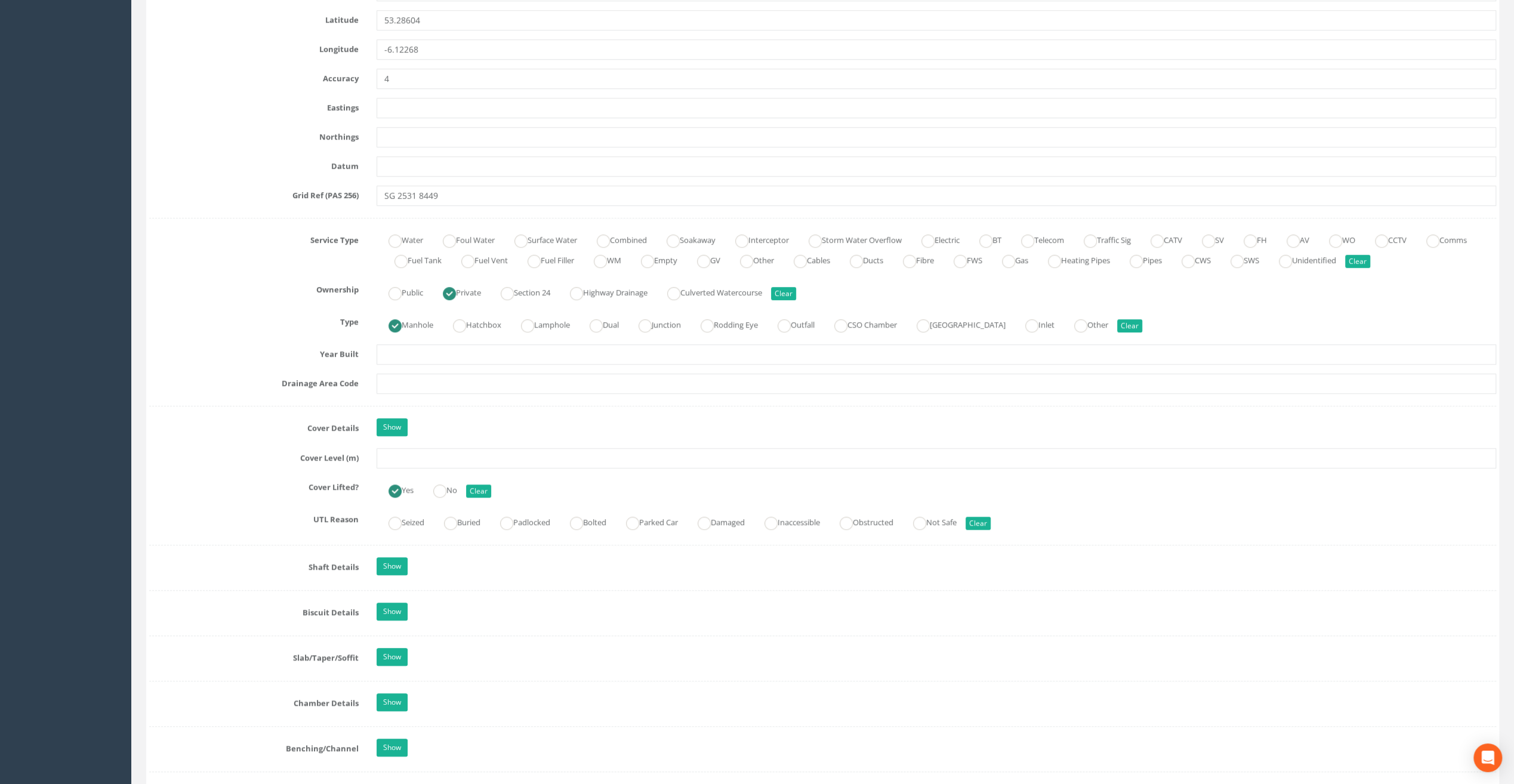
type input "Glasthule Buildings"
click at [404, 457] on input "text" at bounding box center [937, 457] width 1120 height 20
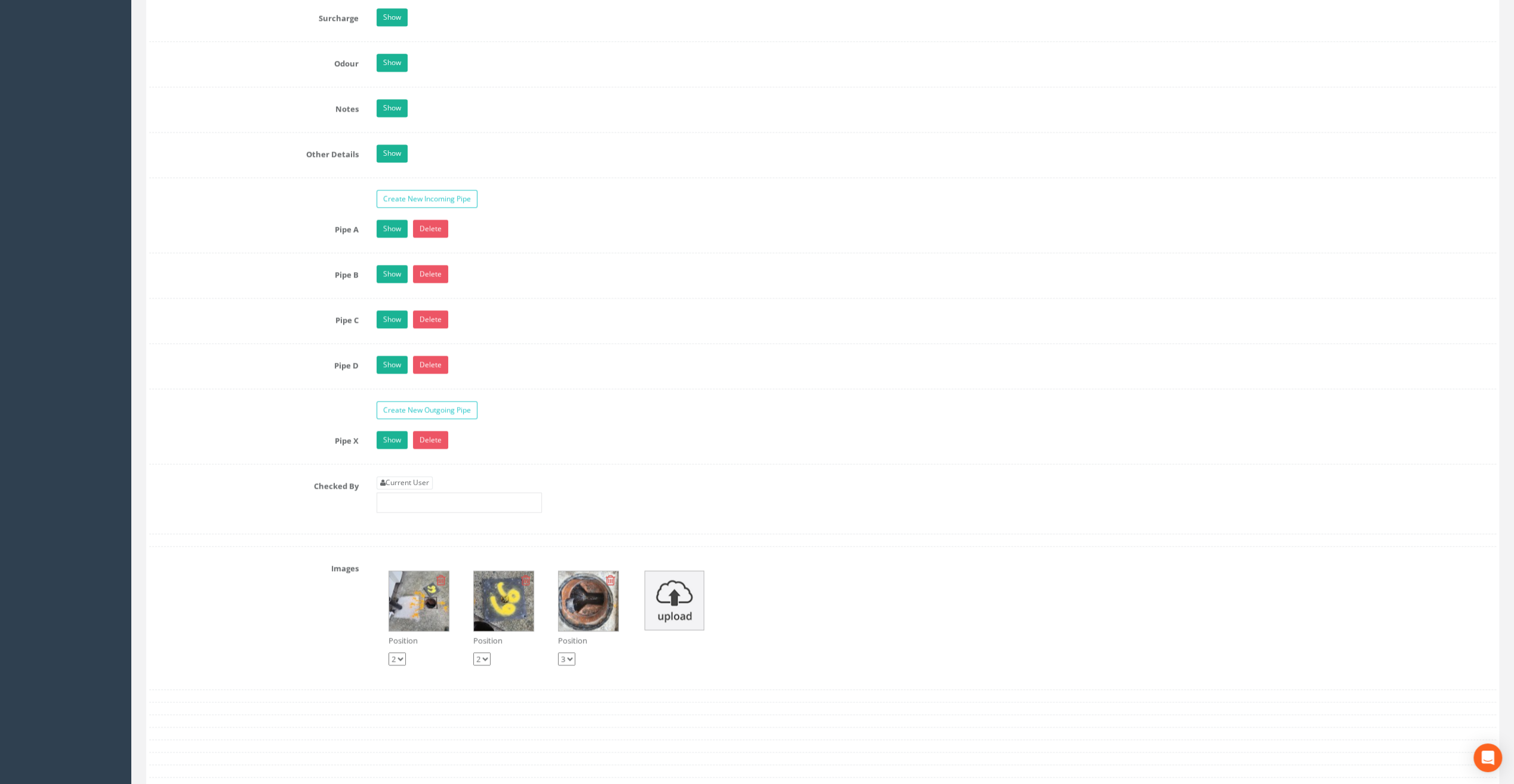
scroll to position [1909, 0]
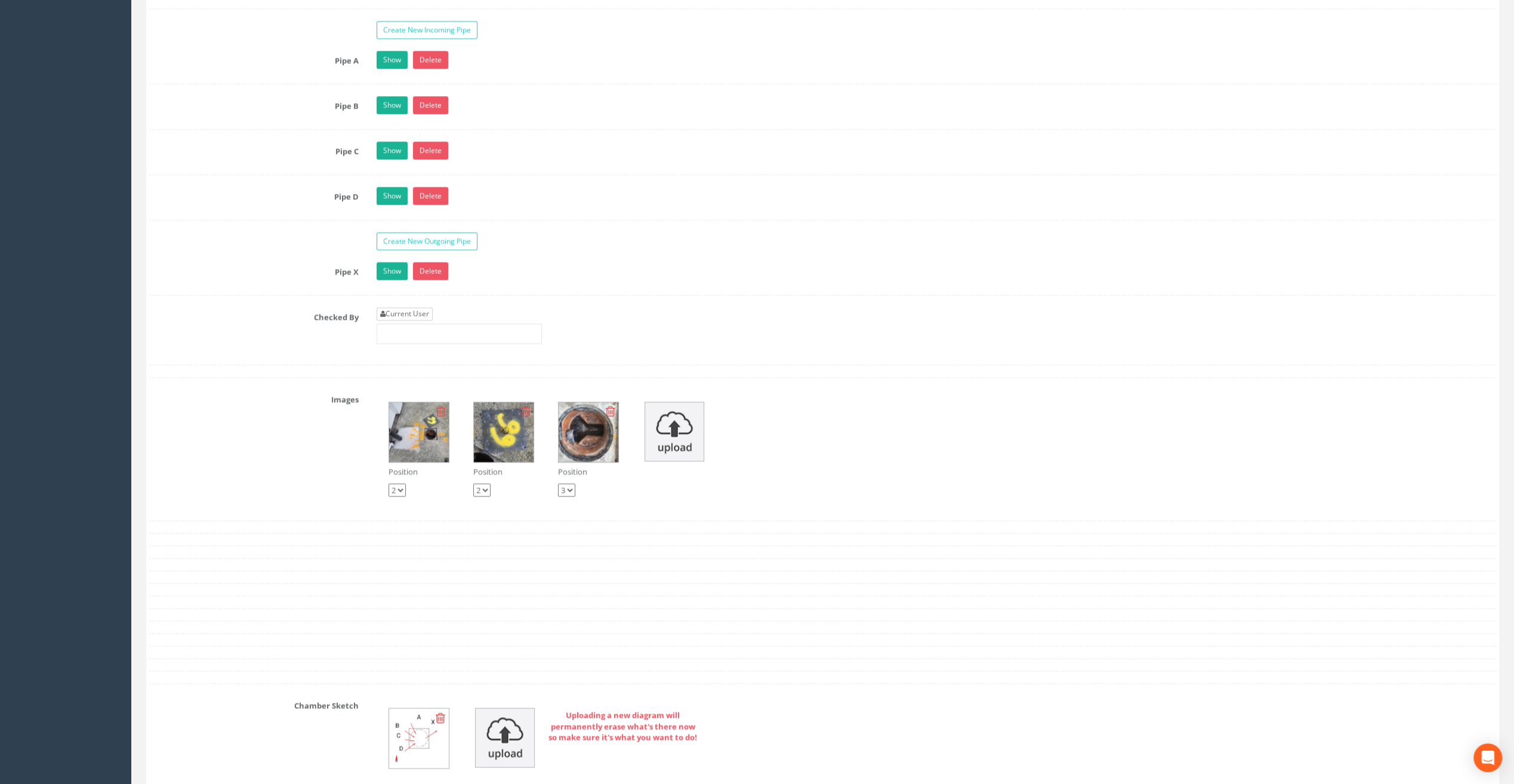
type input "9.83"
click at [417, 307] on link "Current User" at bounding box center [404, 314] width 56 height 13
type input "[PERSON_NAME]"
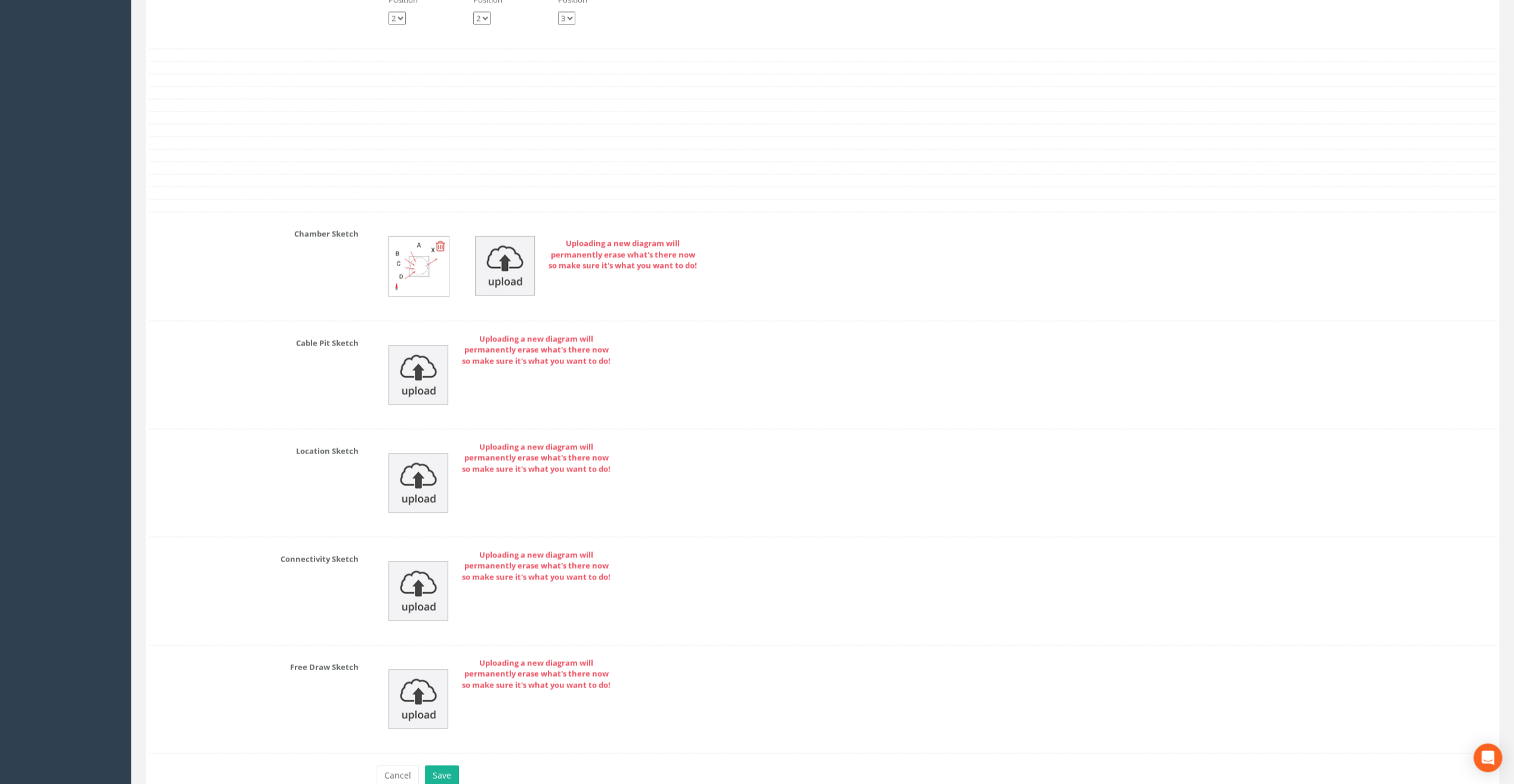
scroll to position [2431, 0]
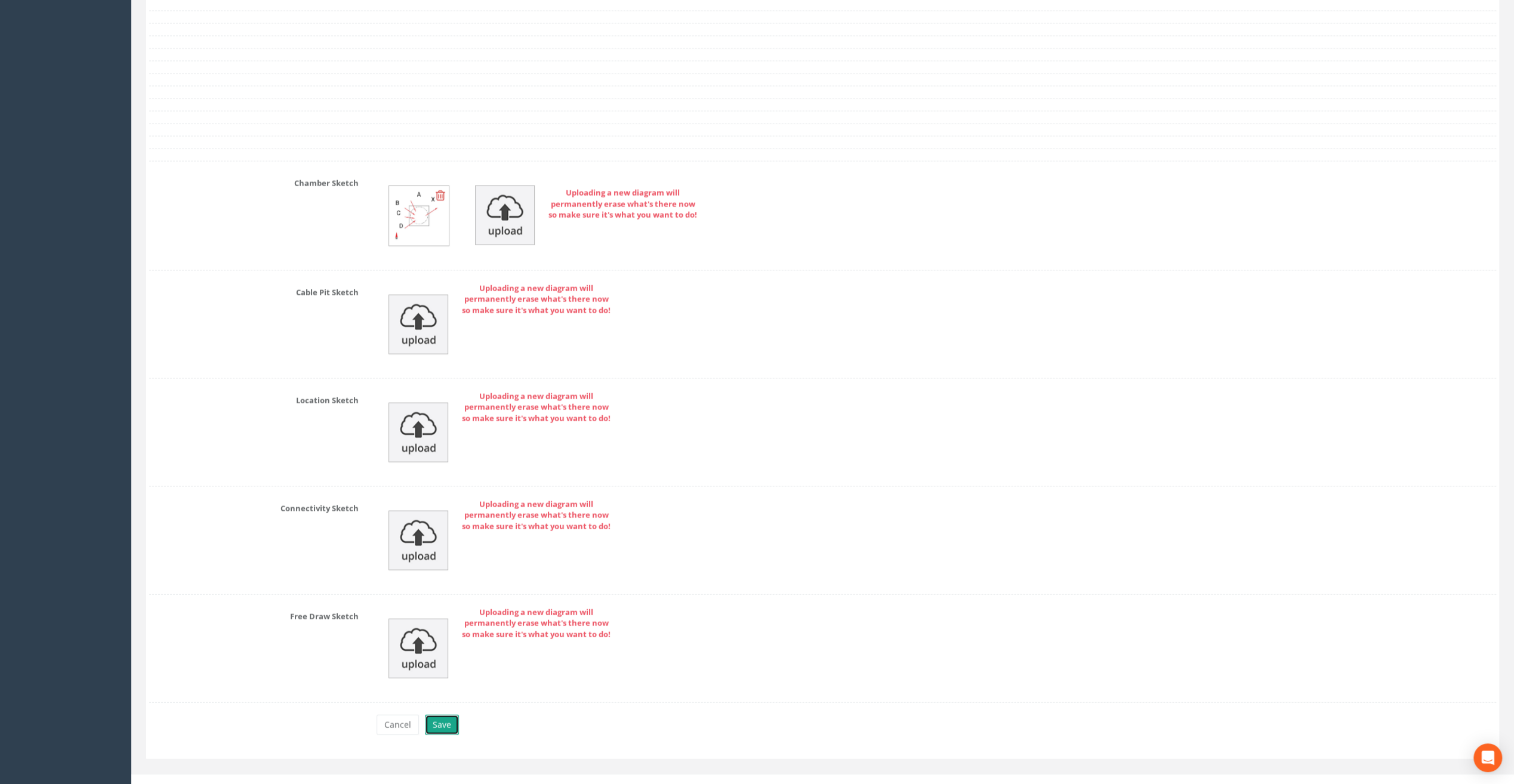
click at [444, 715] on button "Save" at bounding box center [442, 724] width 34 height 20
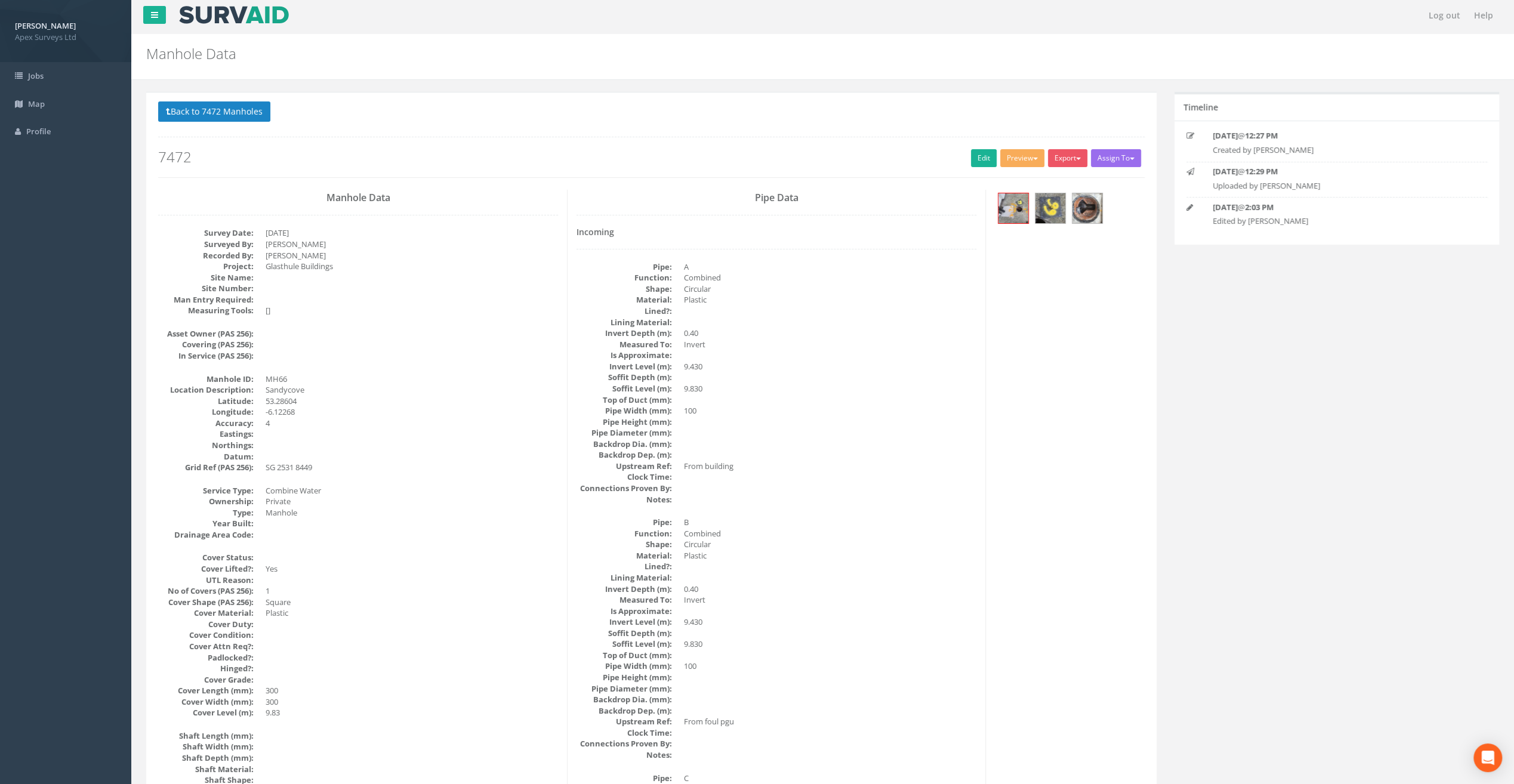
scroll to position [0, 0]
click at [244, 112] on button "Back to 7472 Manholes" at bounding box center [214, 113] width 112 height 20
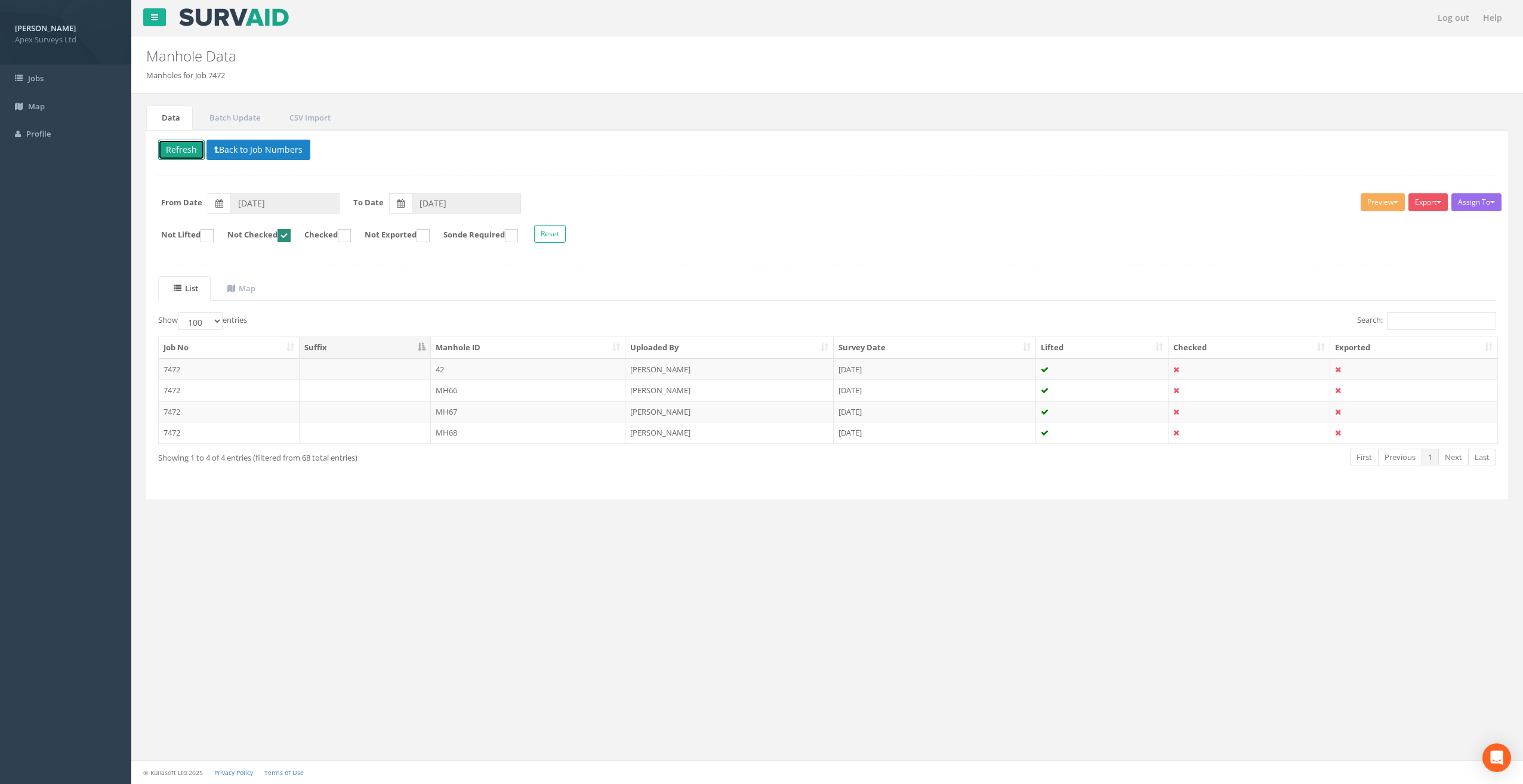
click at [181, 147] on button "Refresh" at bounding box center [180, 149] width 46 height 20
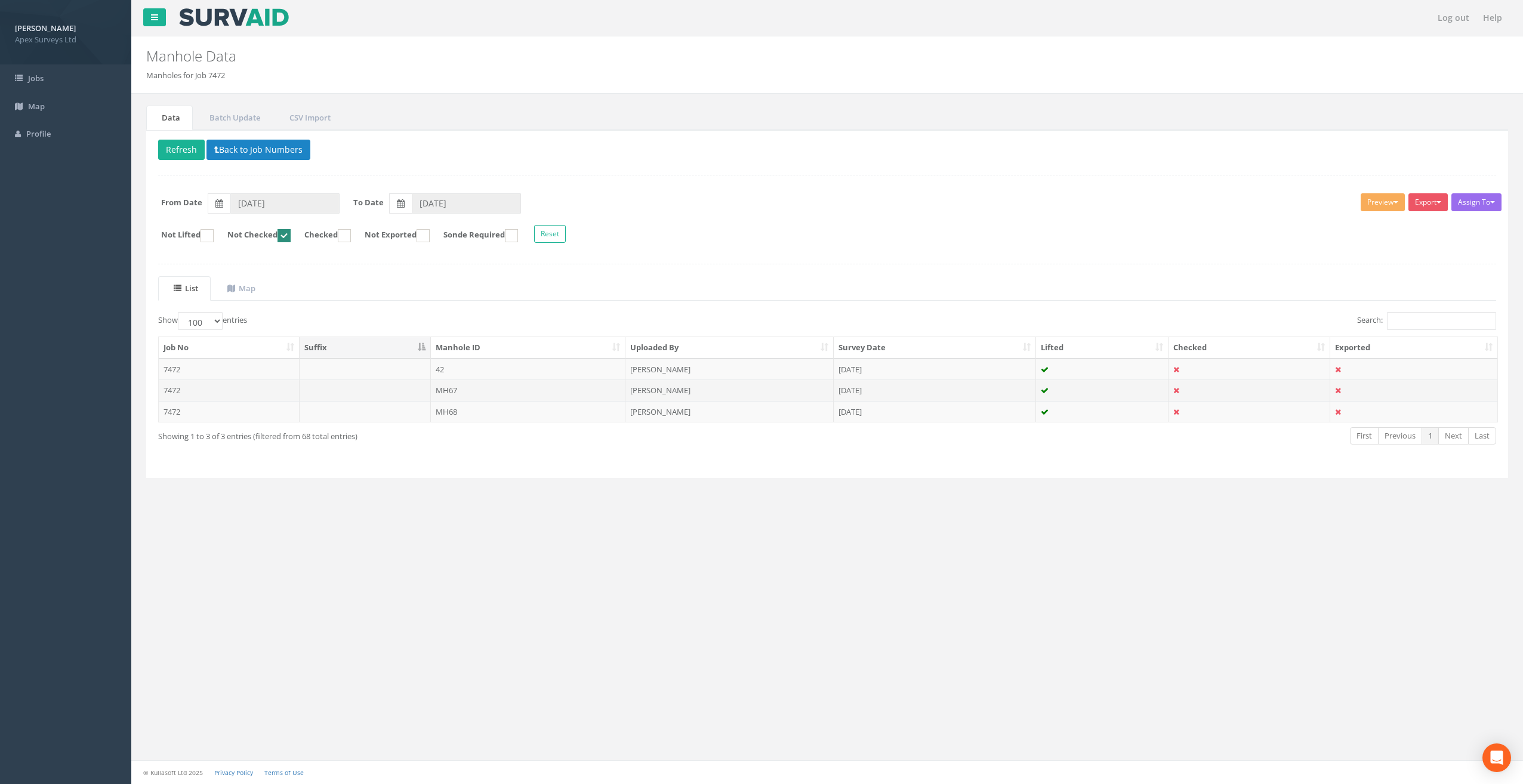
click at [457, 388] on td "MH67" at bounding box center [528, 390] width 196 height 22
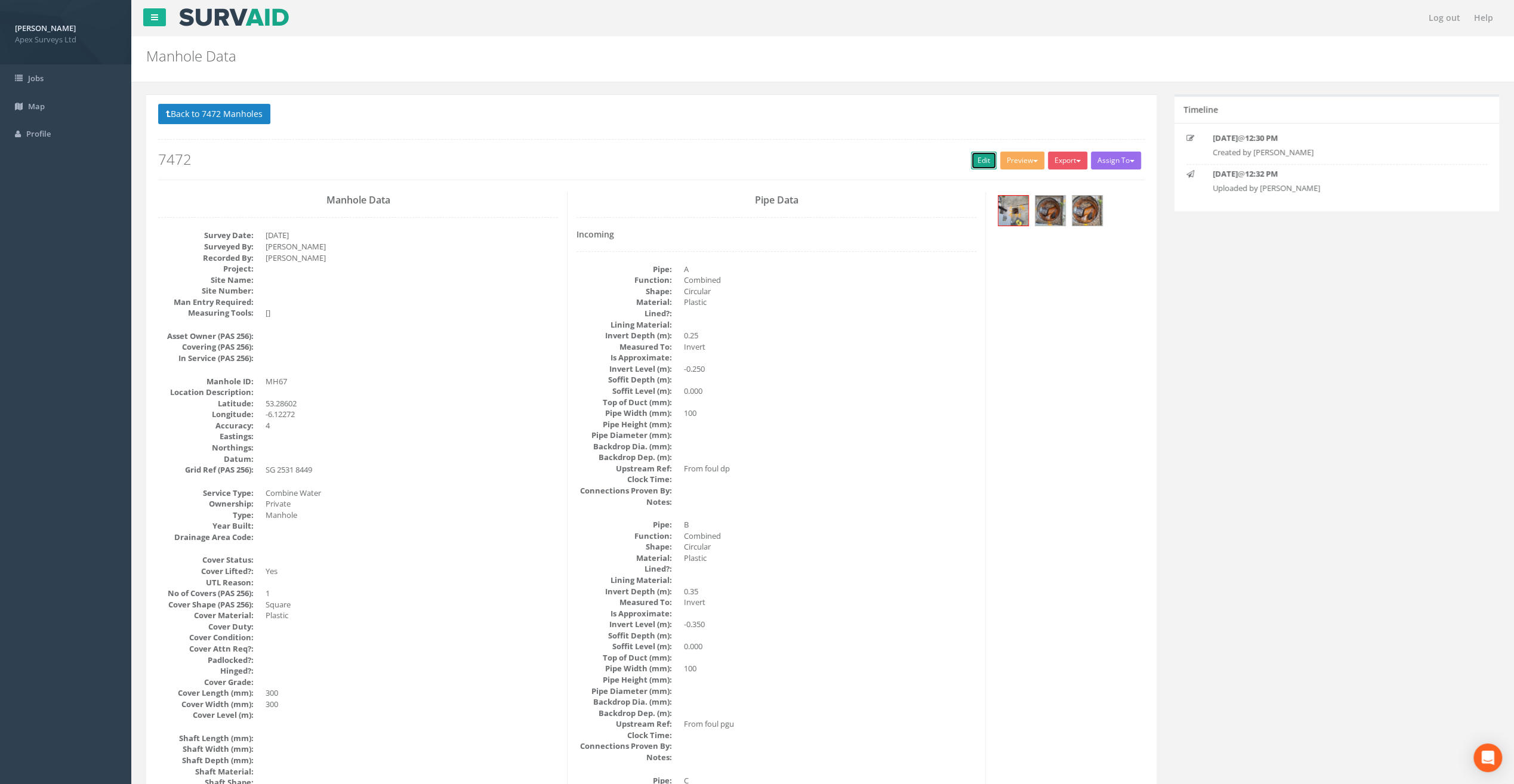
click at [975, 153] on link "Edit" at bounding box center [984, 160] width 26 height 18
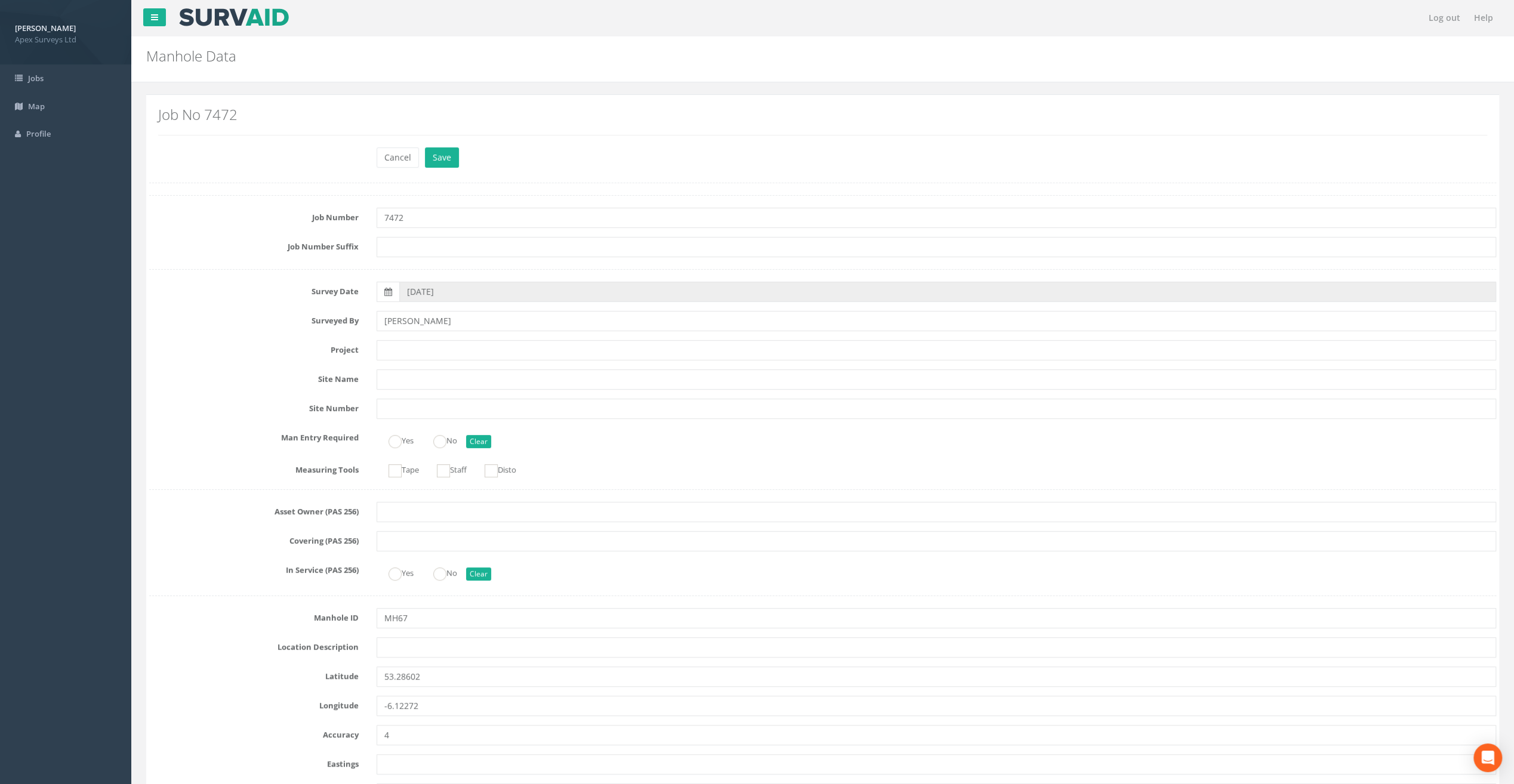
click at [414, 343] on input "text" at bounding box center [937, 349] width 1120 height 20
paste input "Glasthule Buildings"
type input "Glasthule Buildings"
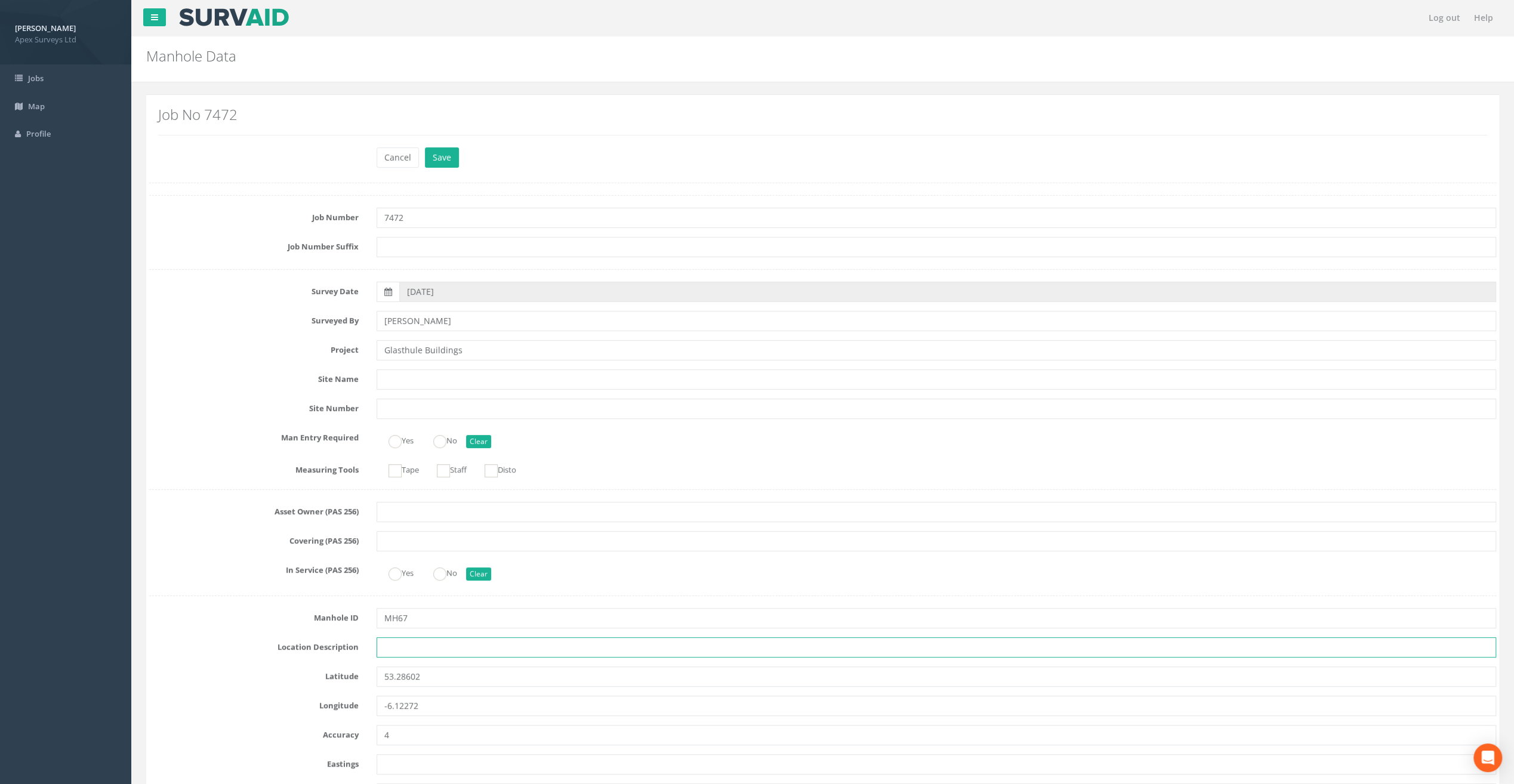
click at [385, 645] on input "text" at bounding box center [937, 647] width 1120 height 20
paste input "Sandycove"
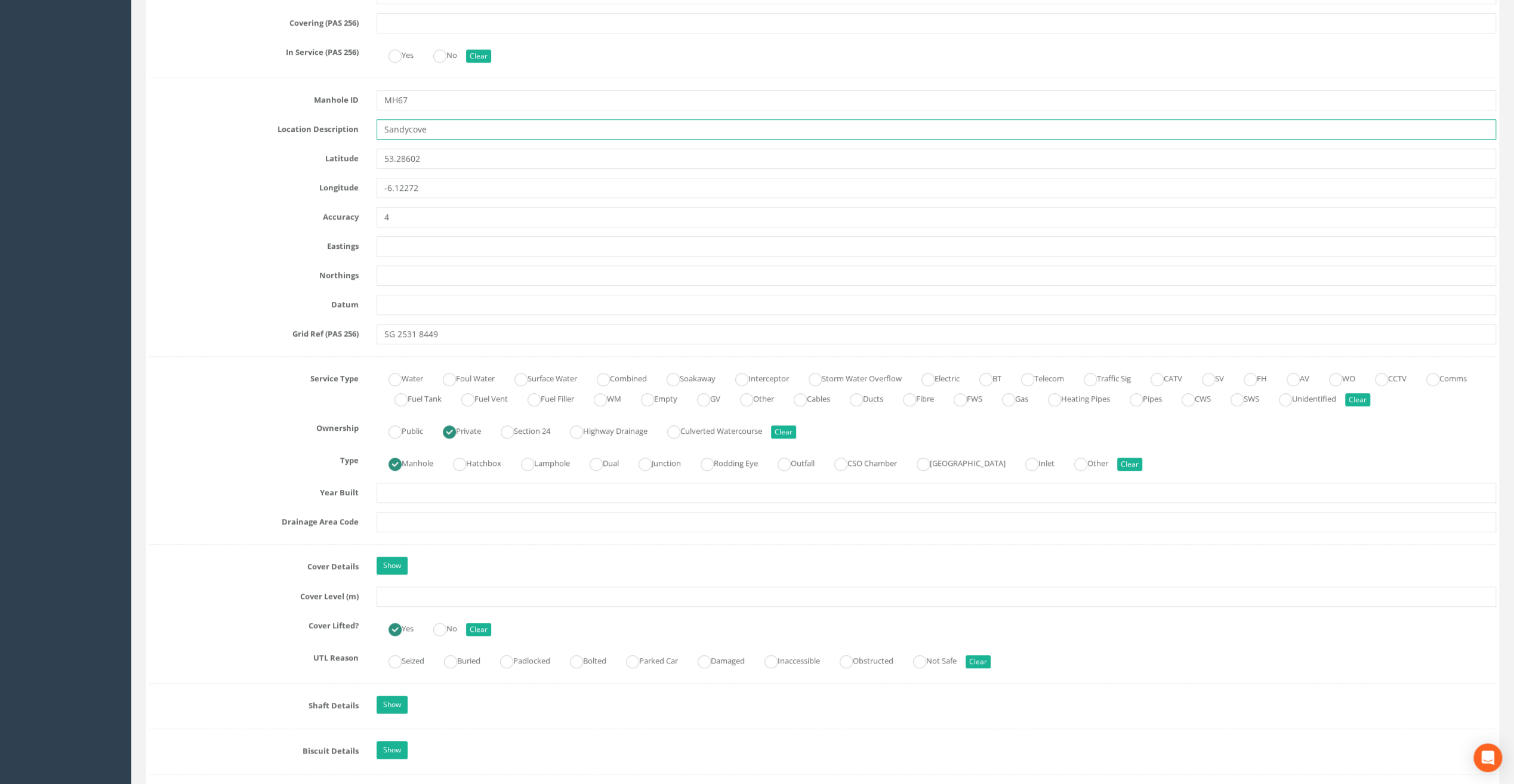
scroll to position [537, 0]
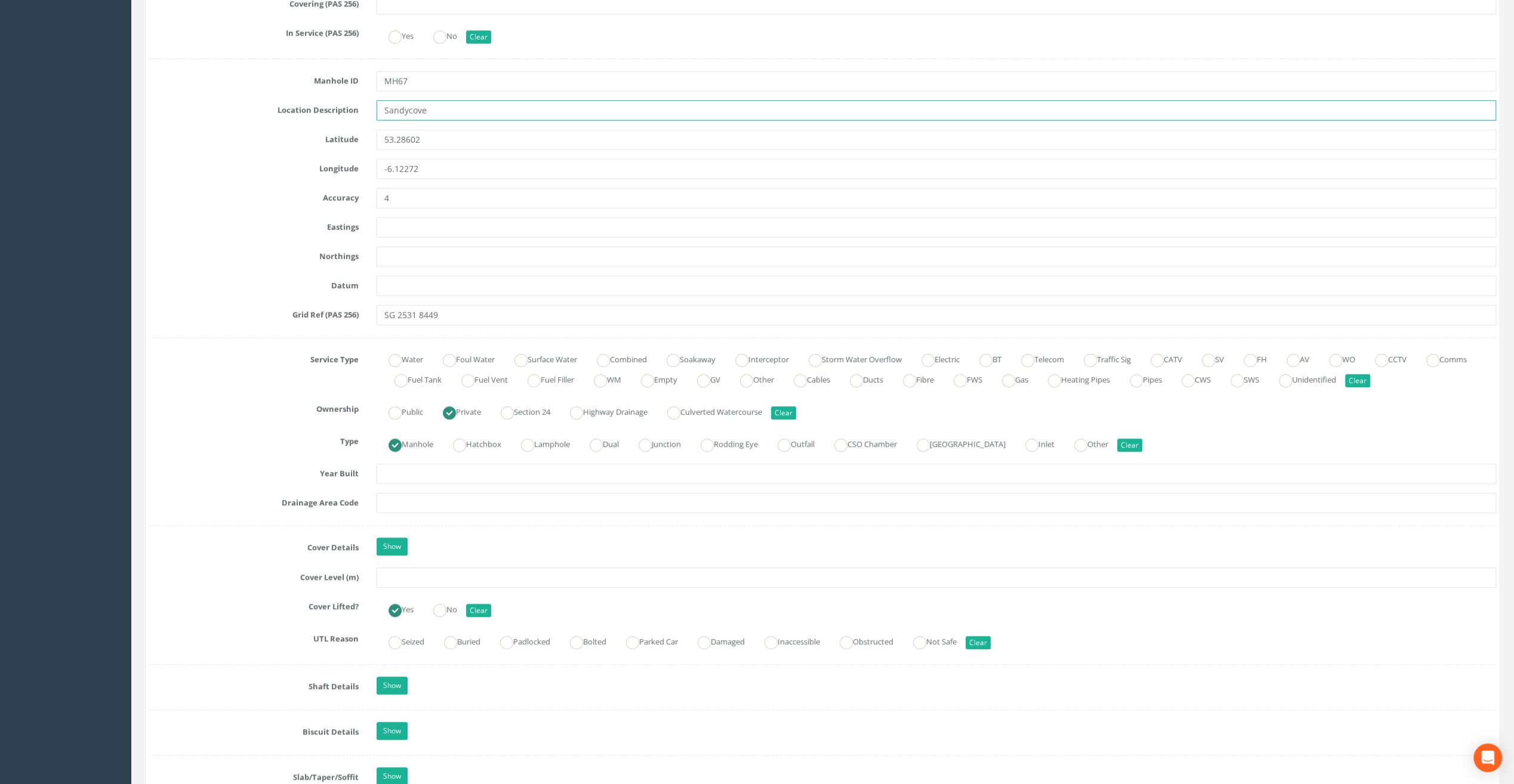
type input "Sandycove"
click at [401, 572] on input "text" at bounding box center [937, 577] width 1120 height 20
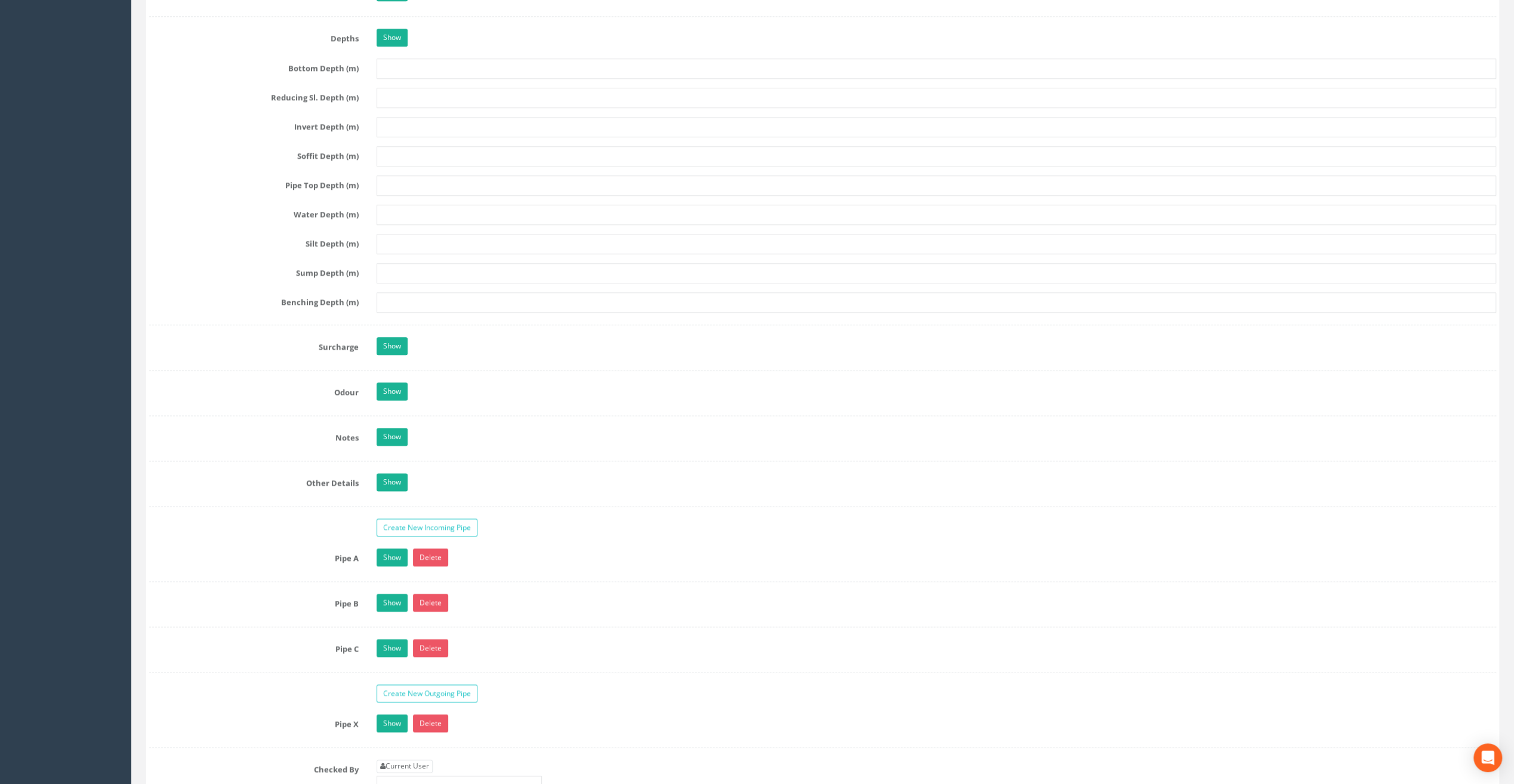
scroll to position [1551, 0]
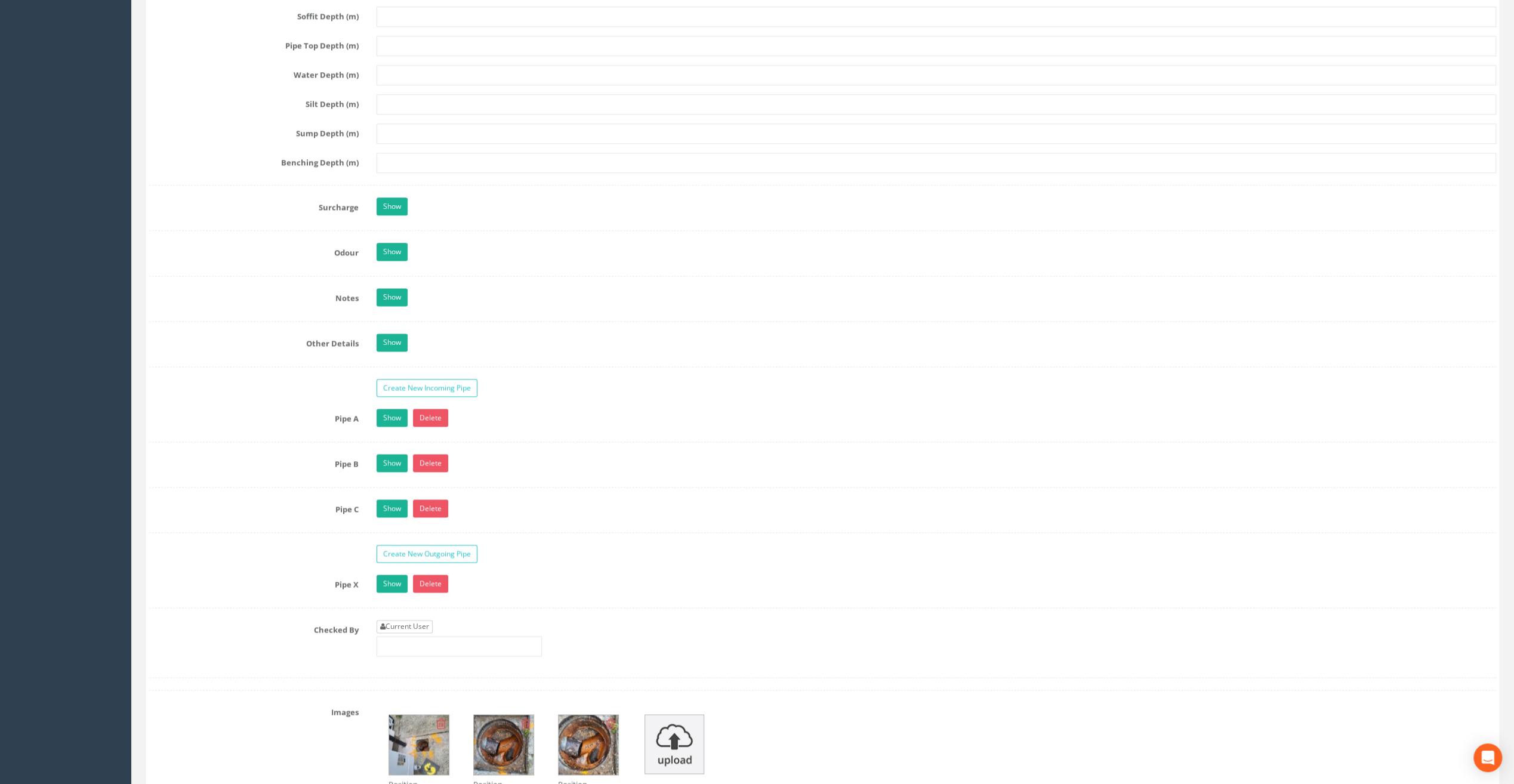
type input "9.89"
click at [408, 620] on link "Current User" at bounding box center [404, 626] width 56 height 13
type input "[PERSON_NAME]"
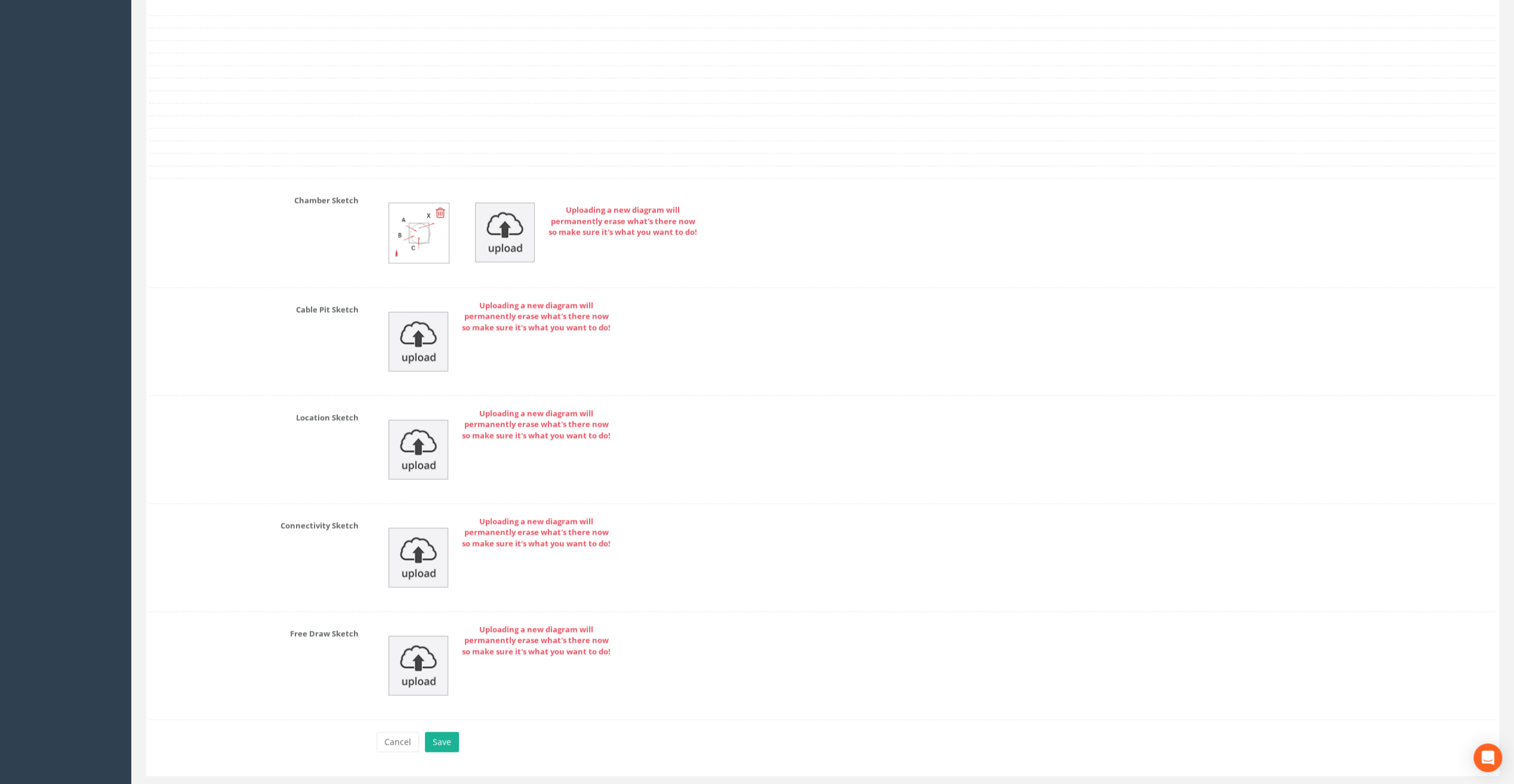
scroll to position [2387, 0]
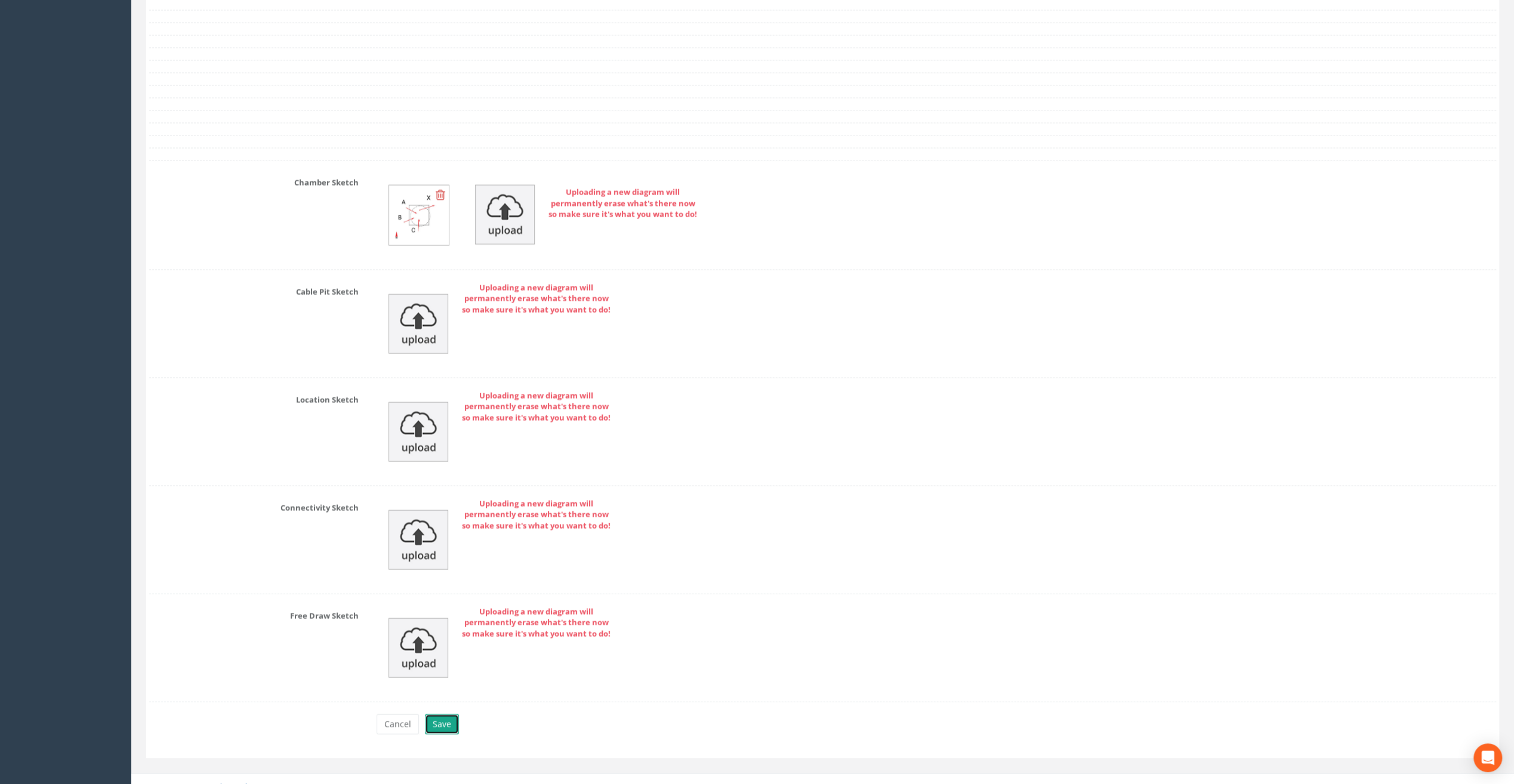
click at [445, 717] on button "Save" at bounding box center [442, 724] width 34 height 20
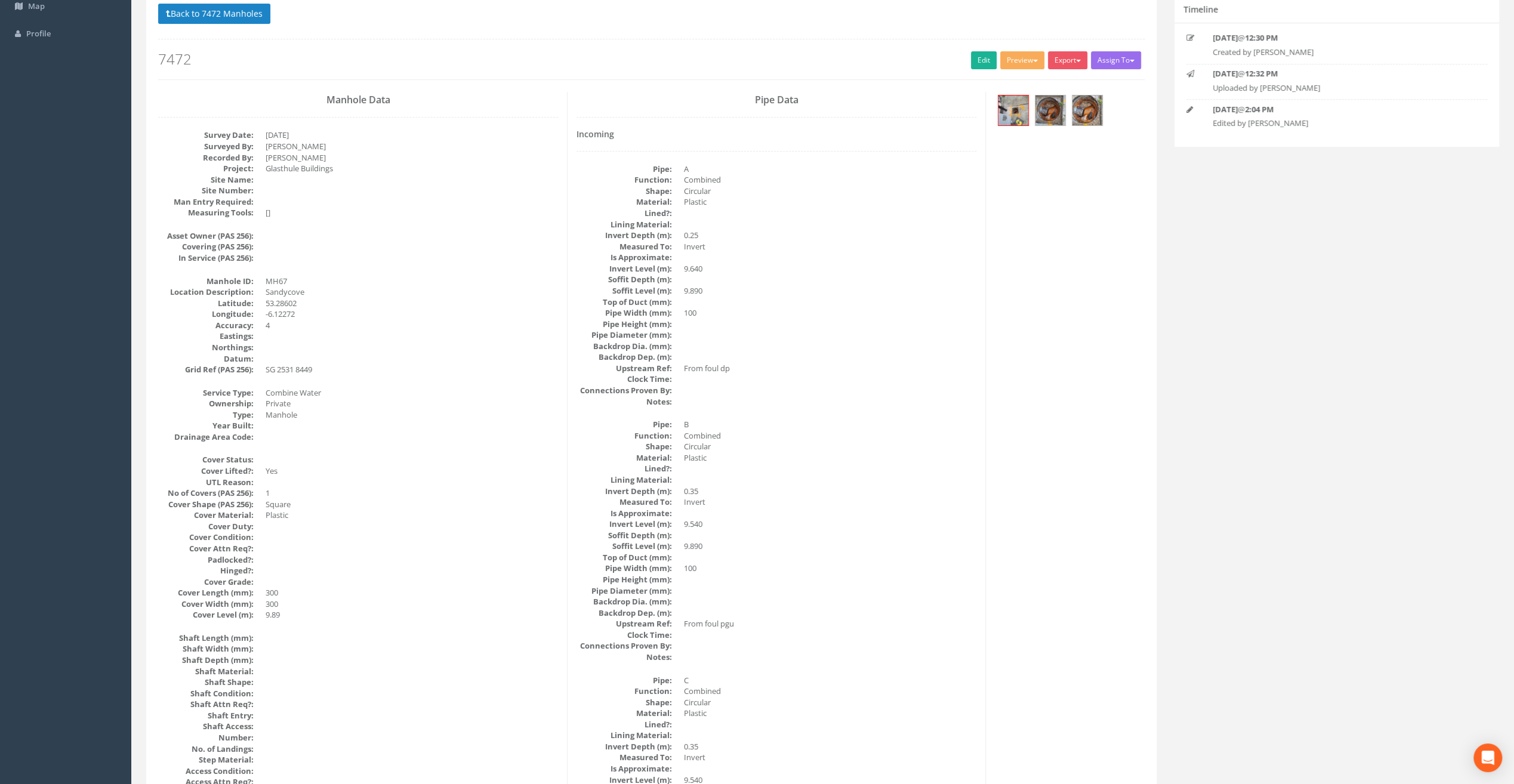
scroll to position [0, 0]
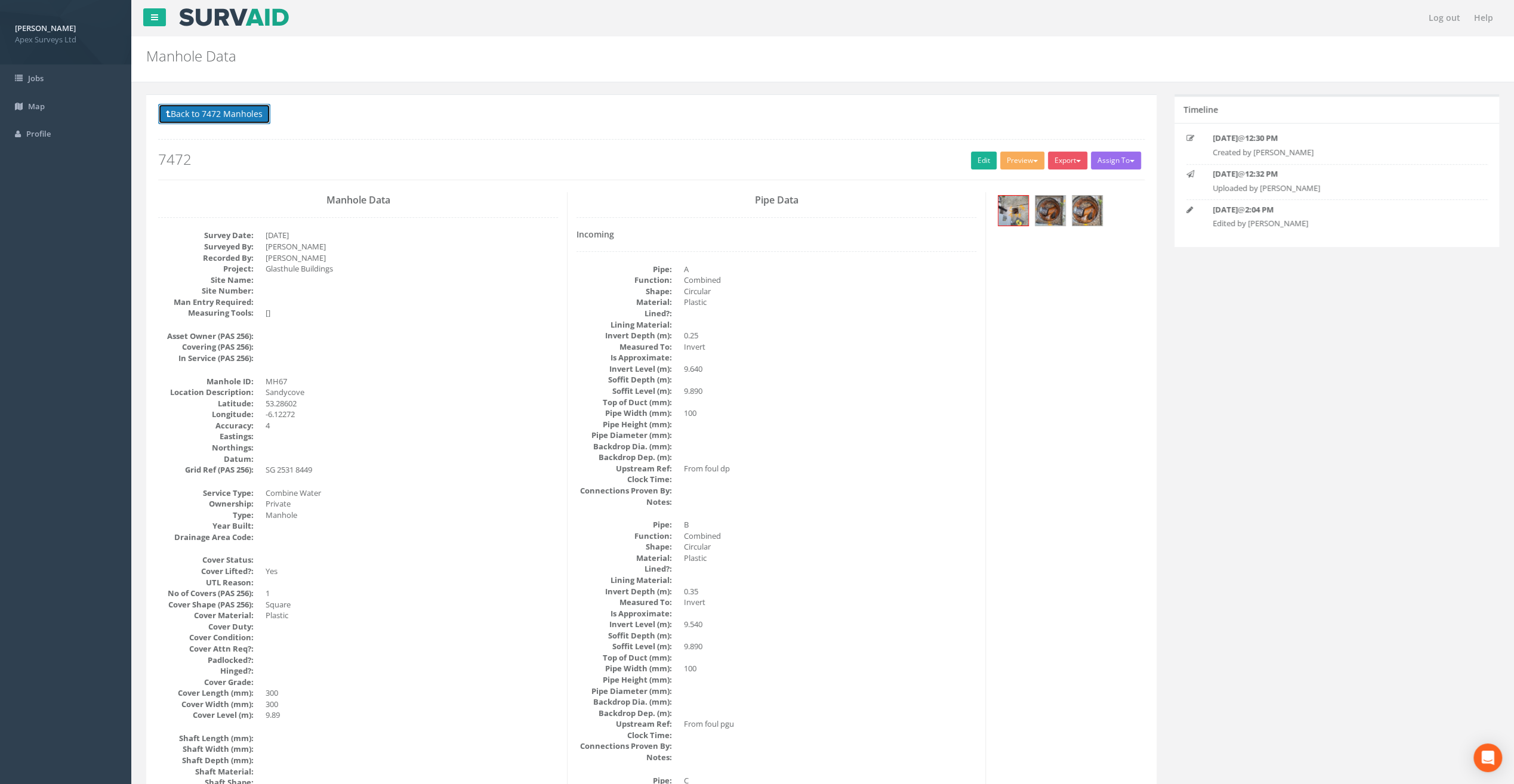
click at [201, 113] on button "Back to 7472 Manholes" at bounding box center [214, 113] width 112 height 20
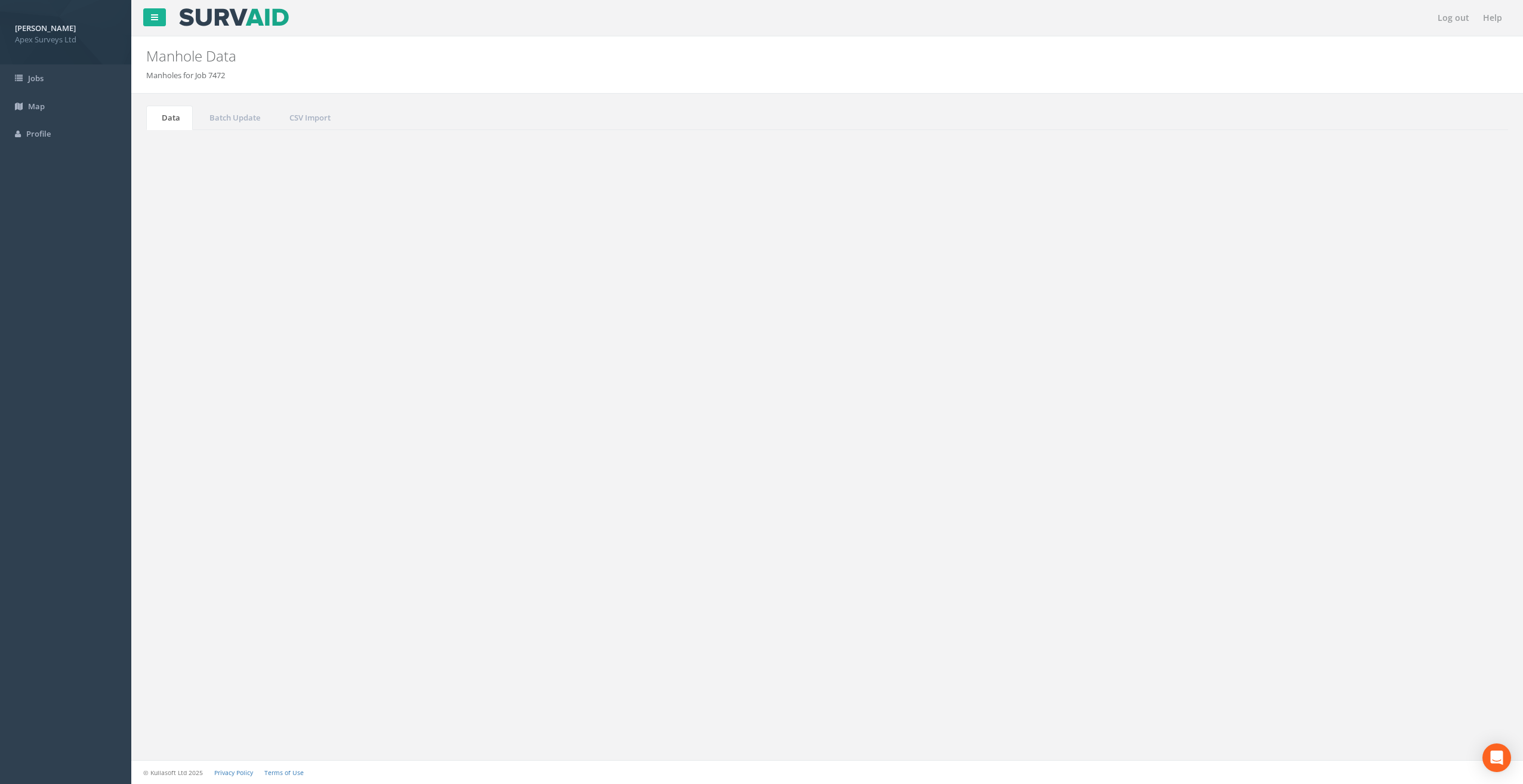
click at [176, 149] on button "Refresh" at bounding box center [180, 149] width 46 height 20
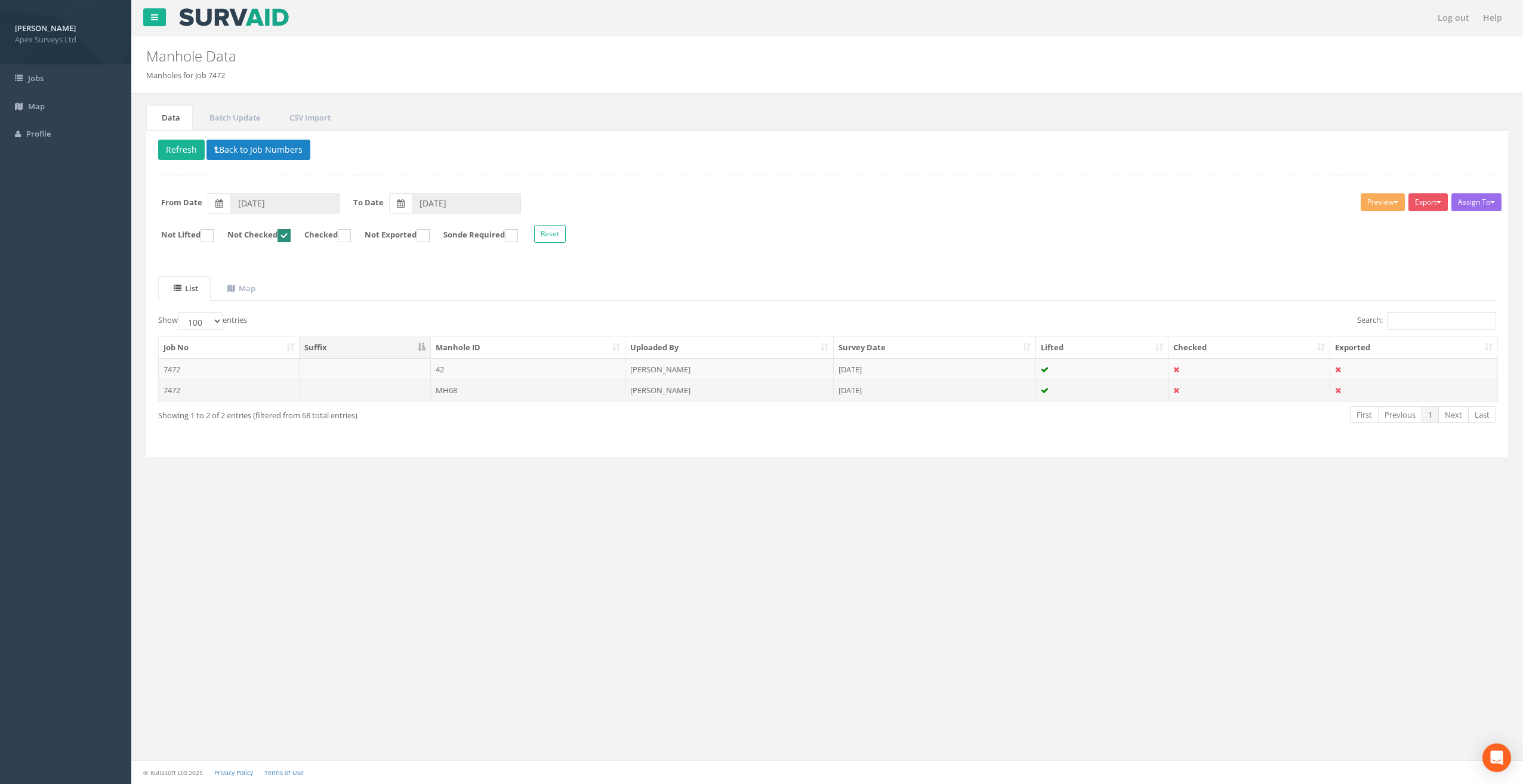
click at [448, 384] on td "MH68" at bounding box center [528, 390] width 196 height 22
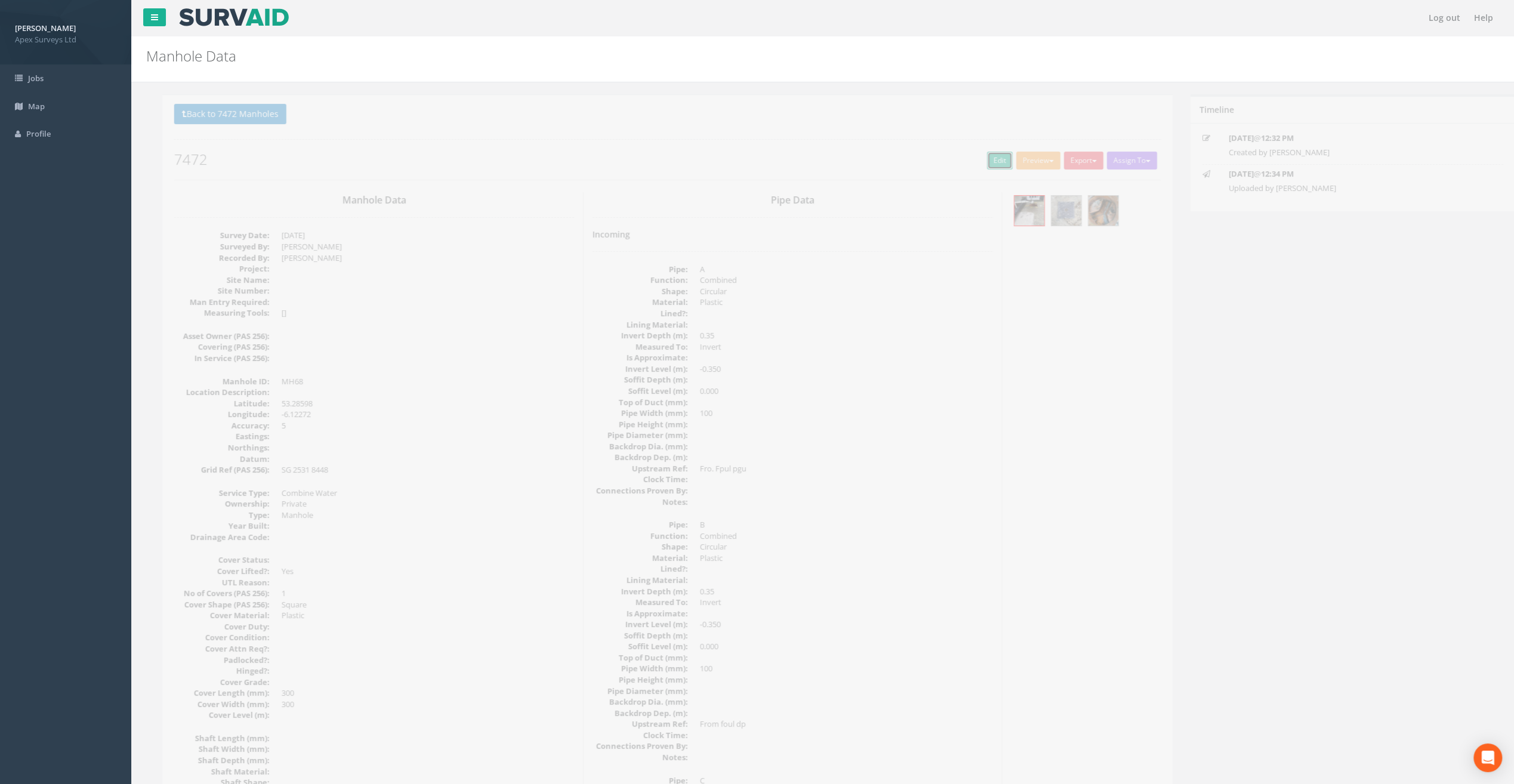
click at [976, 158] on link "Edit" at bounding box center [984, 160] width 26 height 18
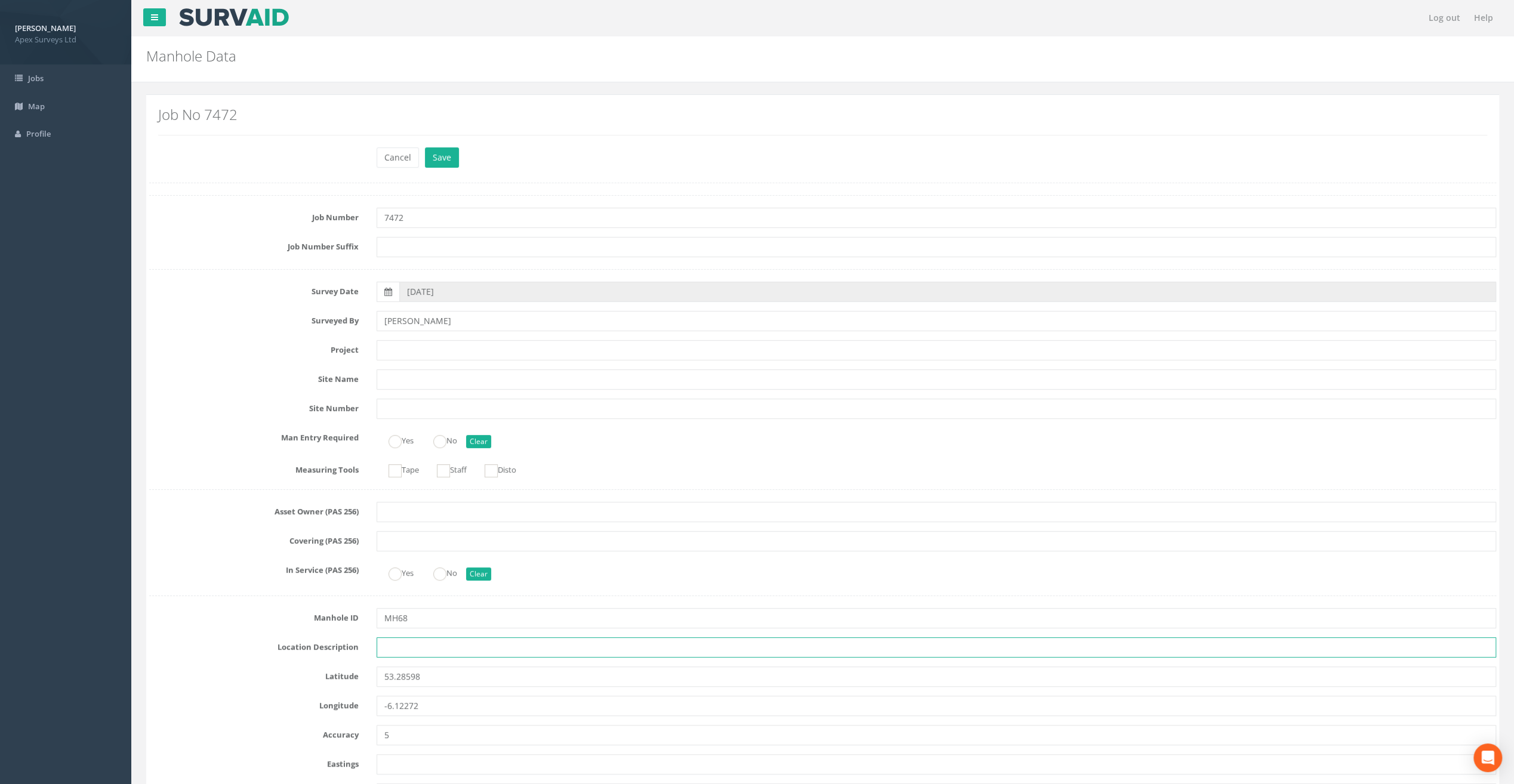
click at [388, 644] on input "text" at bounding box center [937, 647] width 1120 height 20
paste input "Sandycove"
type input "Sandycove"
click at [201, 213] on label "Job Number" at bounding box center [253, 215] width 228 height 15
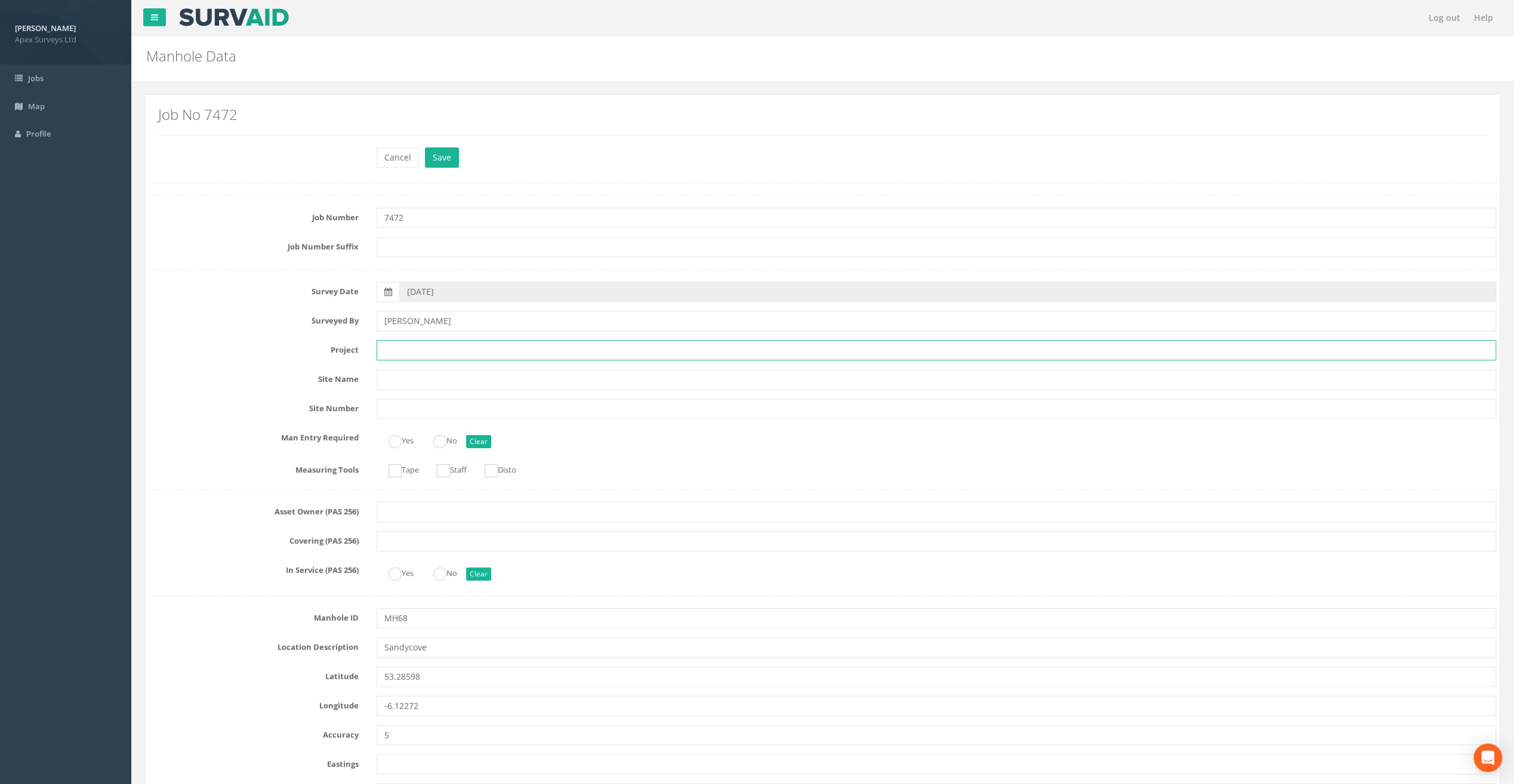
click at [422, 350] on input "text" at bounding box center [937, 349] width 1120 height 20
paste input "Glasthule Buildings"
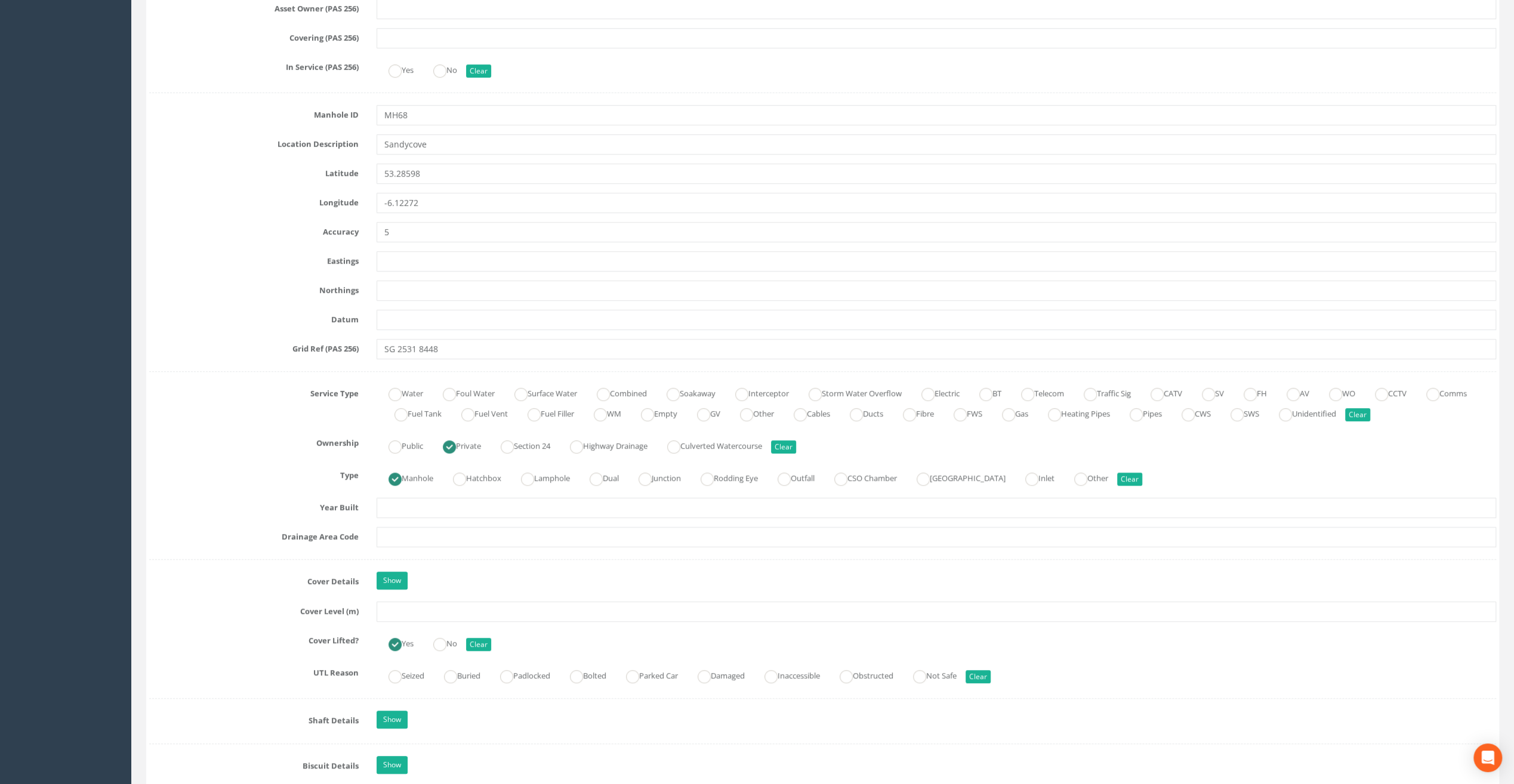
scroll to position [537, 0]
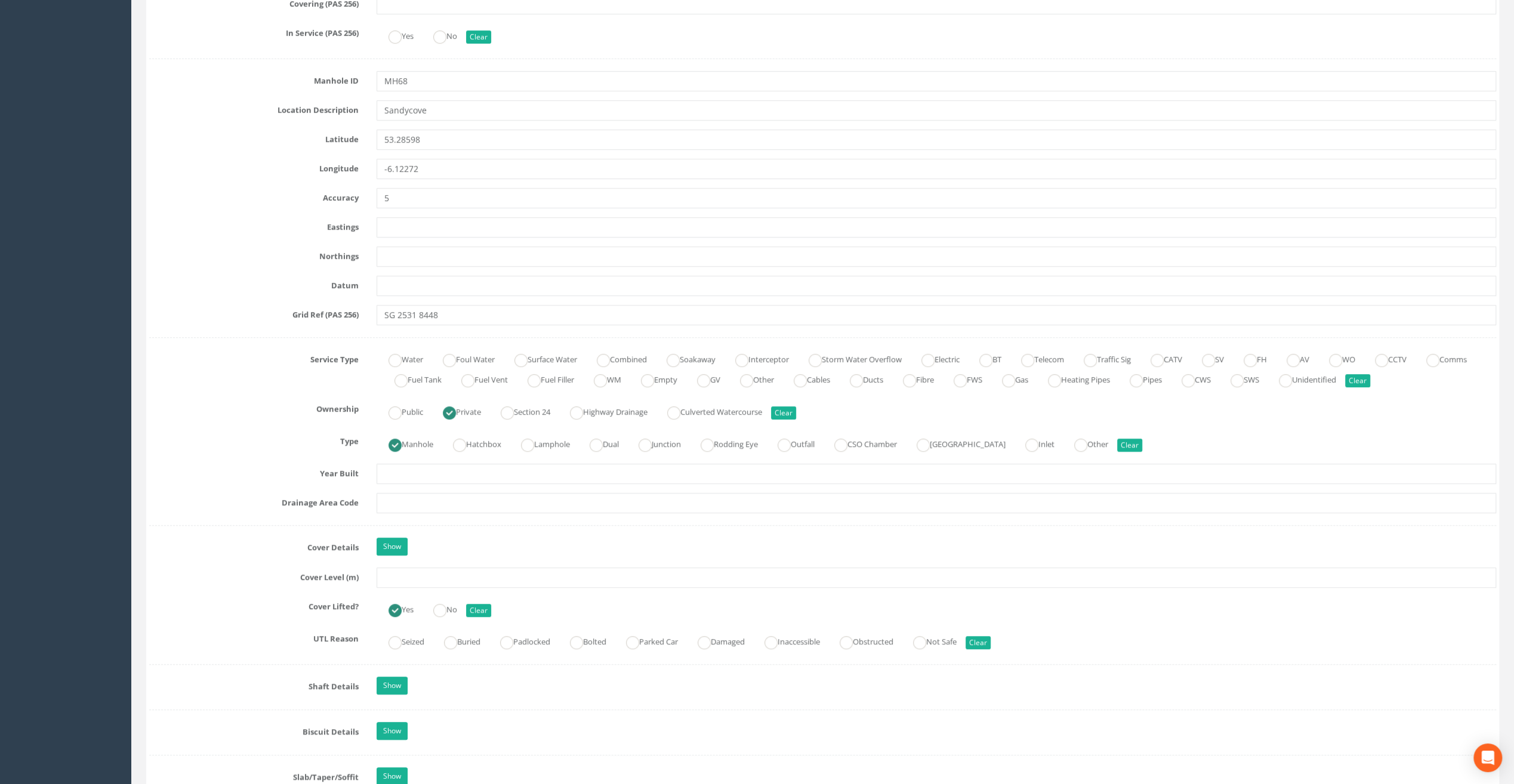
type input "Glasthule Buildings"
click at [396, 579] on input "text" at bounding box center [937, 577] width 1120 height 20
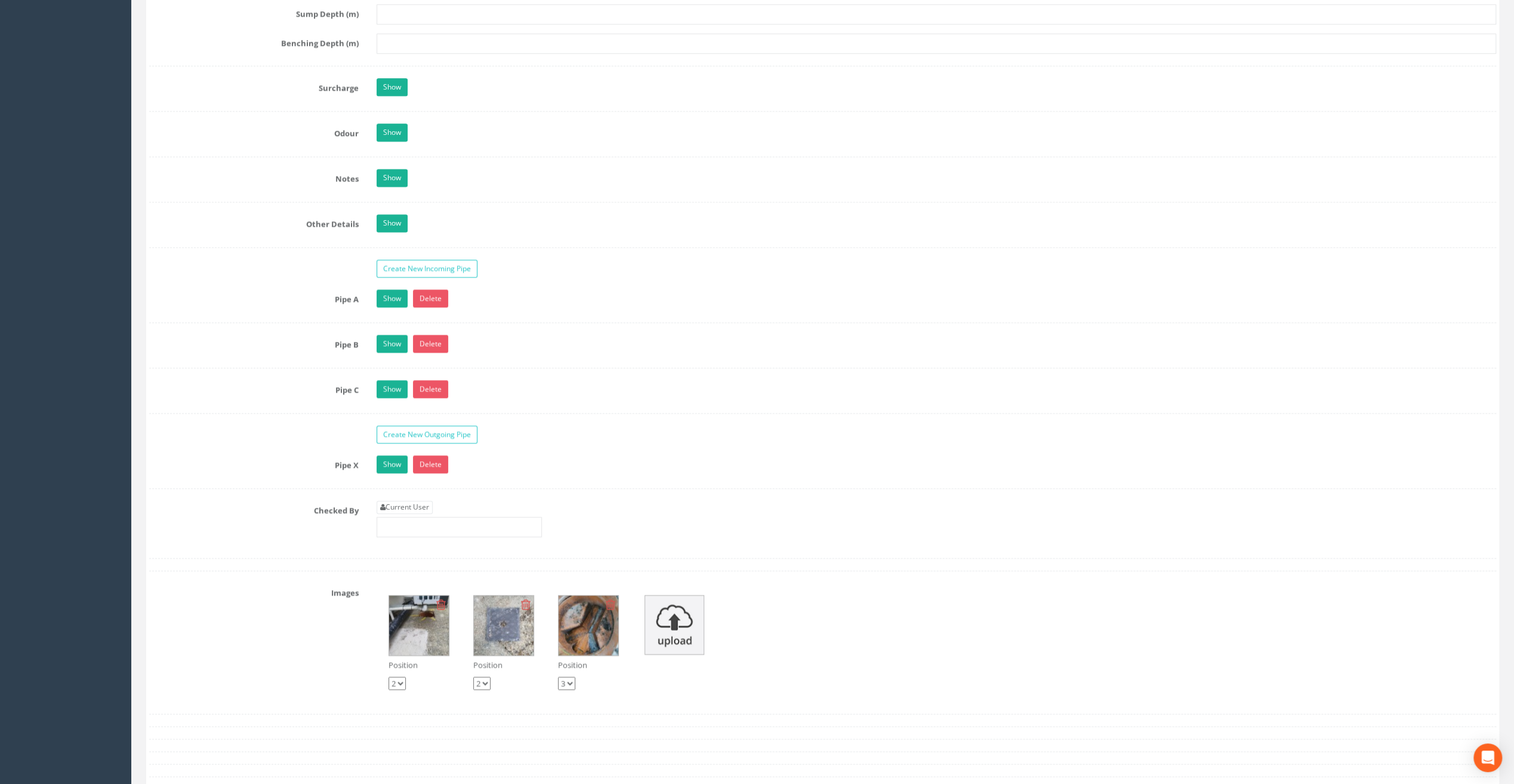
scroll to position [1730, 0]
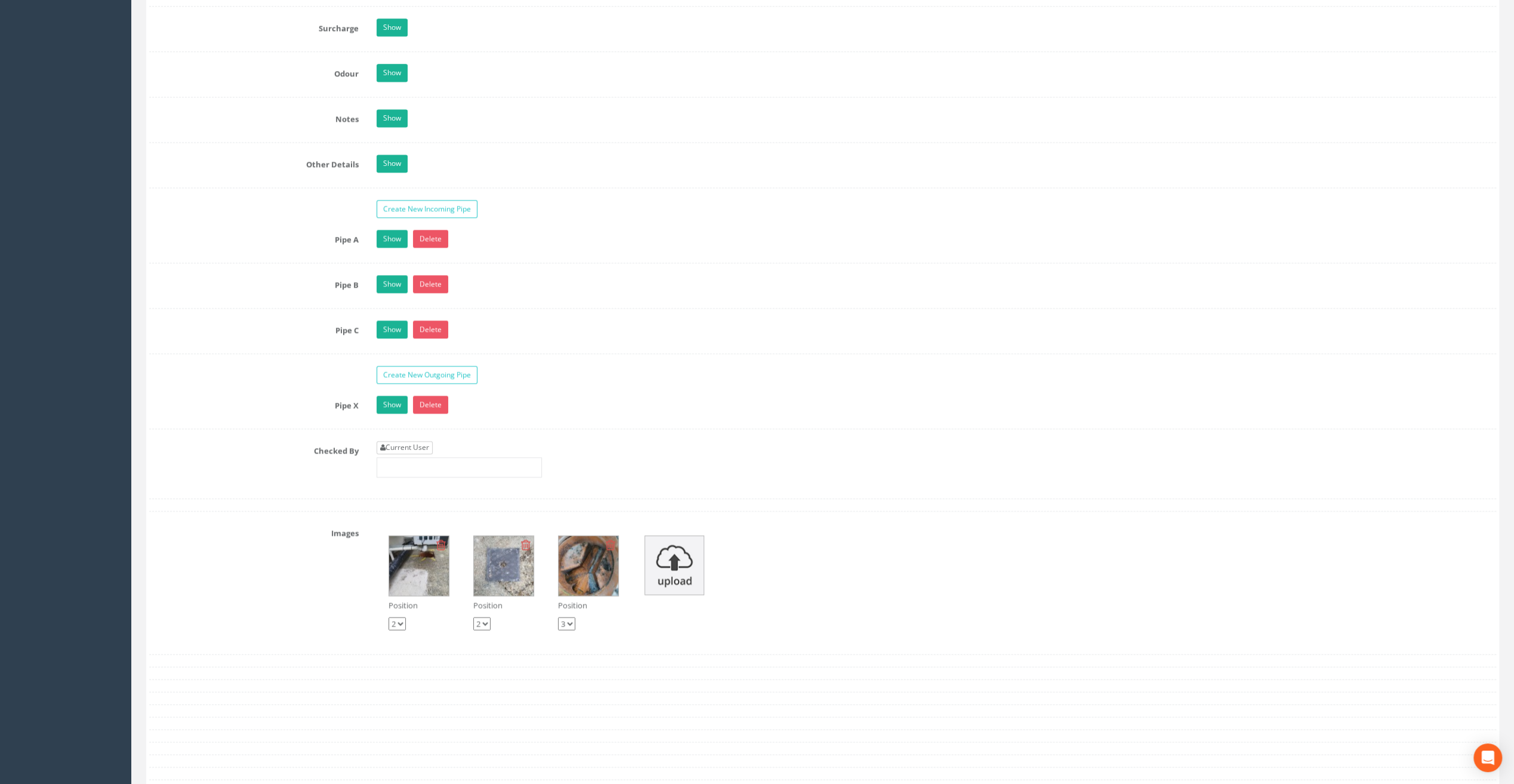
type input "9.92"
click at [412, 441] on link "Current User" at bounding box center [404, 448] width 56 height 13
type input "[PERSON_NAME]"
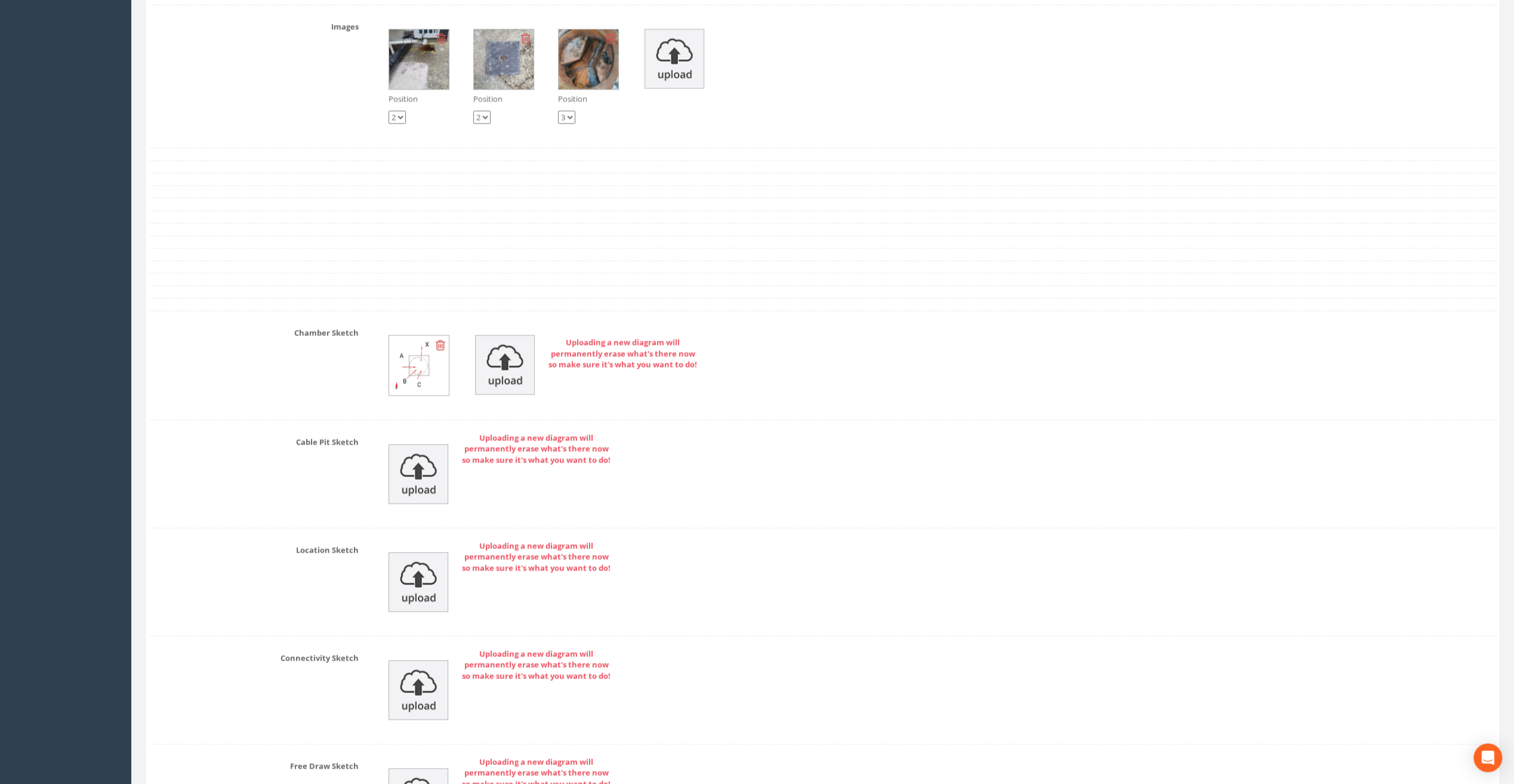
scroll to position [2387, 0]
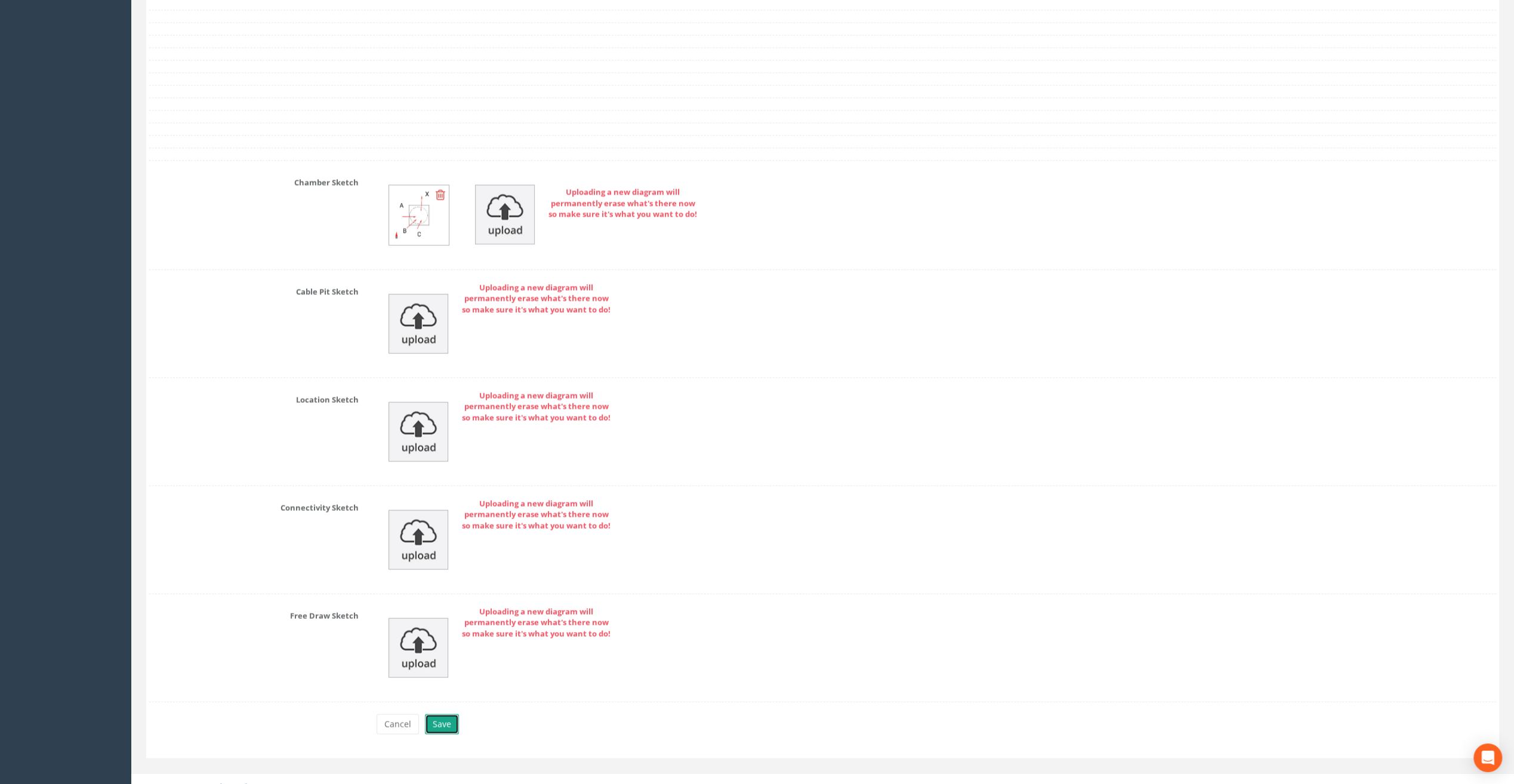
click at [444, 714] on button "Save" at bounding box center [442, 724] width 34 height 20
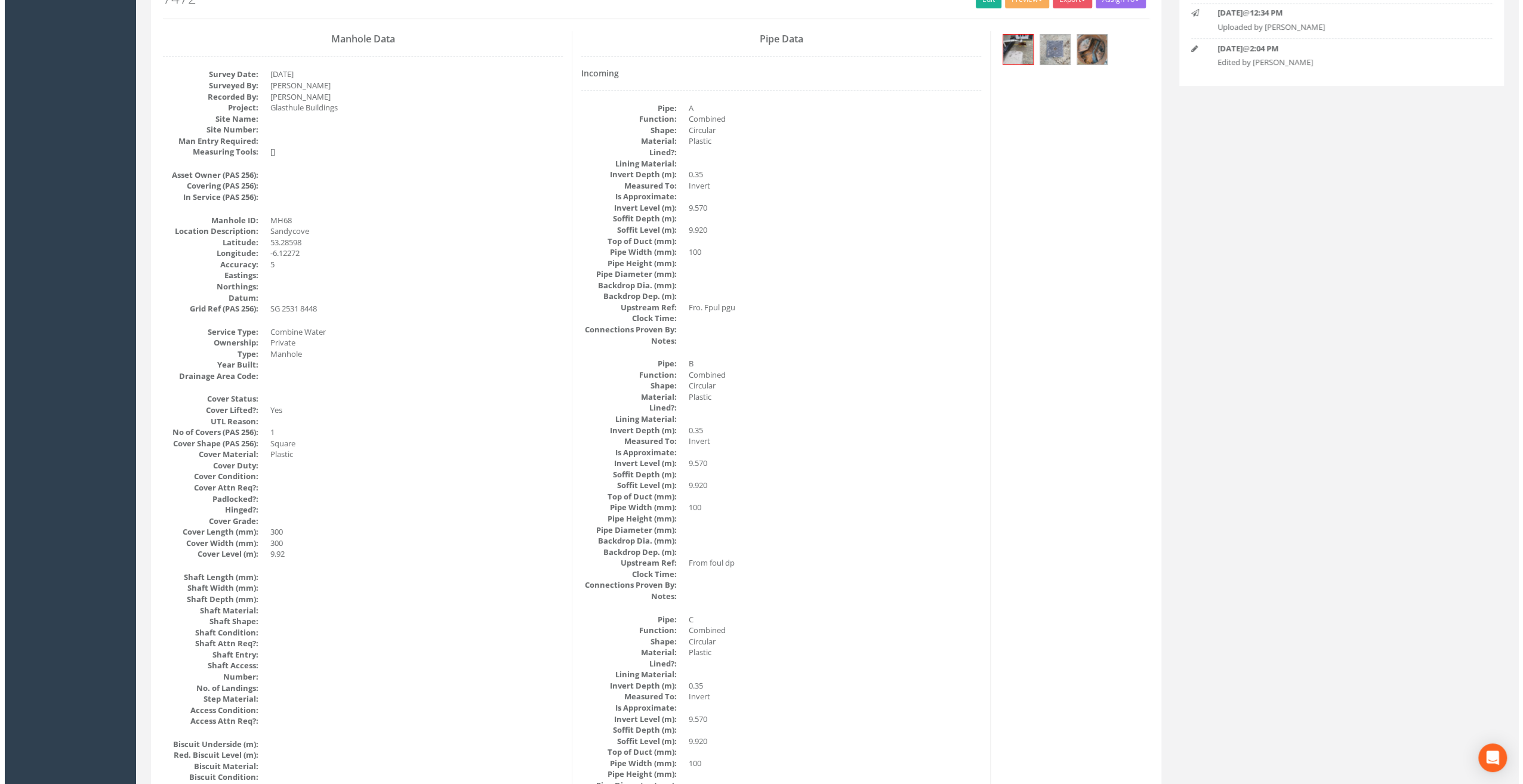
scroll to position [0, 0]
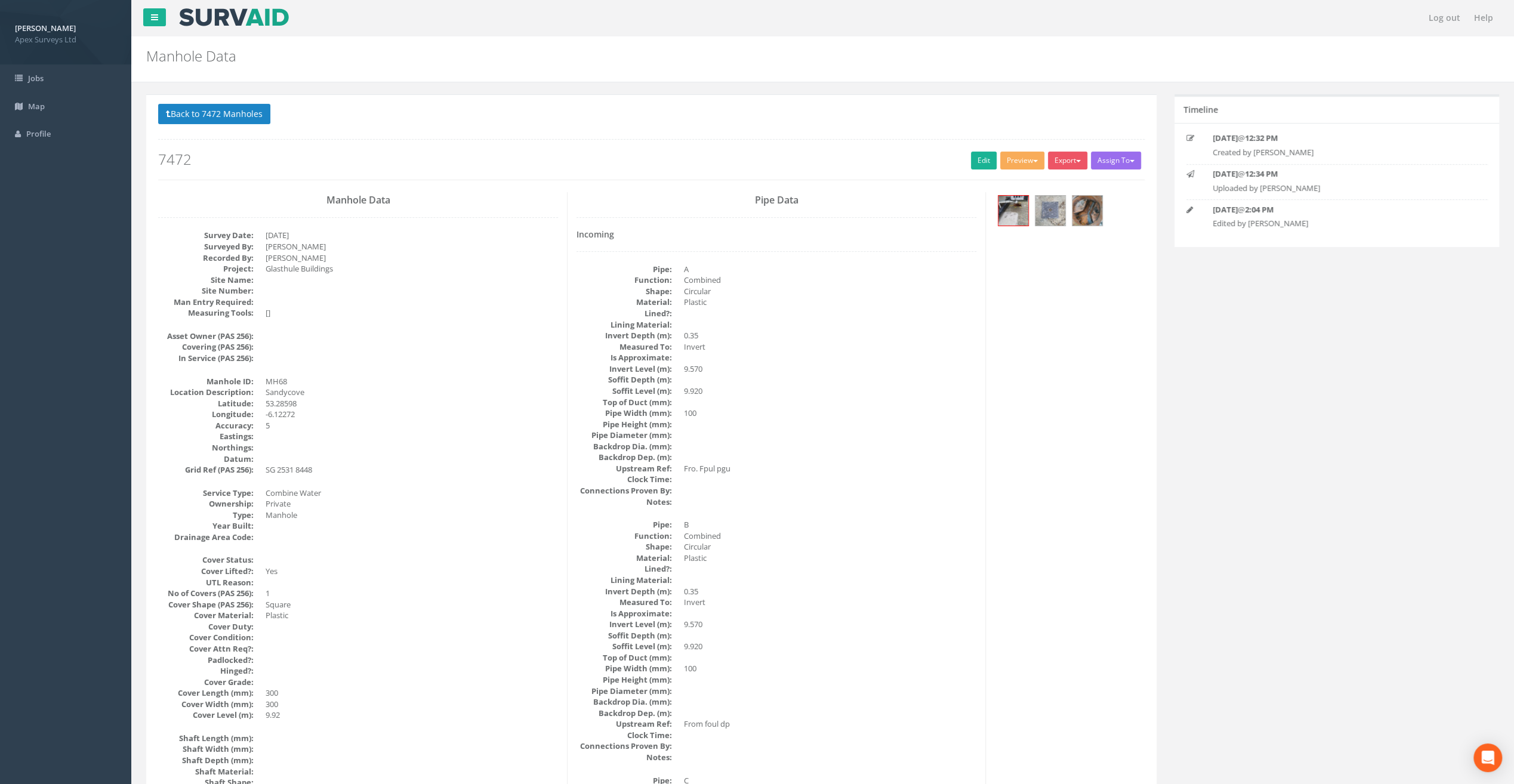
click at [231, 112] on button "Back to 7472 Manholes" at bounding box center [214, 113] width 112 height 20
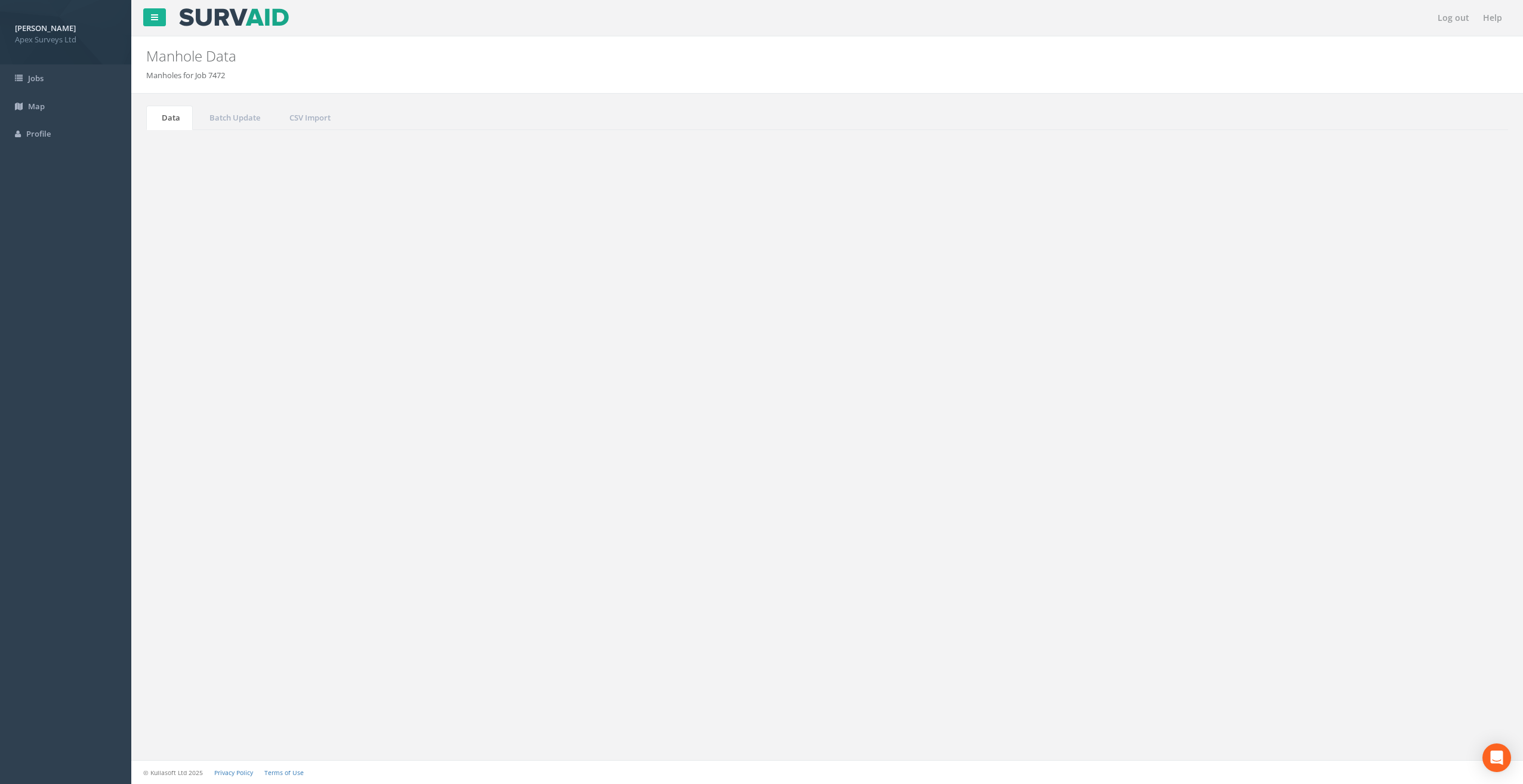
click at [183, 144] on button "Refresh" at bounding box center [180, 149] width 46 height 20
